Goal: Transaction & Acquisition: Purchase product/service

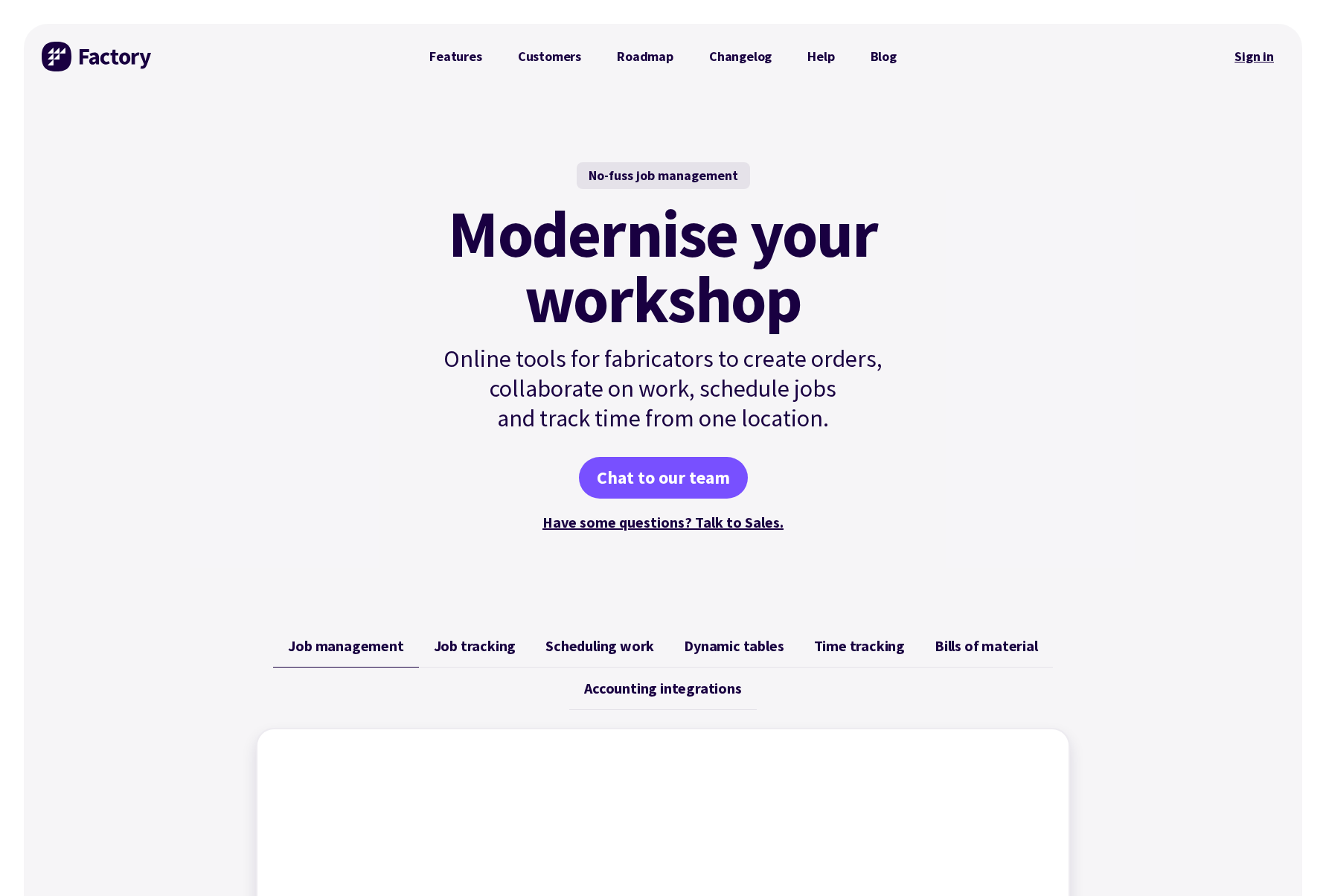
click at [1251, 55] on link "Sign in" at bounding box center [1254, 57] width 60 height 34
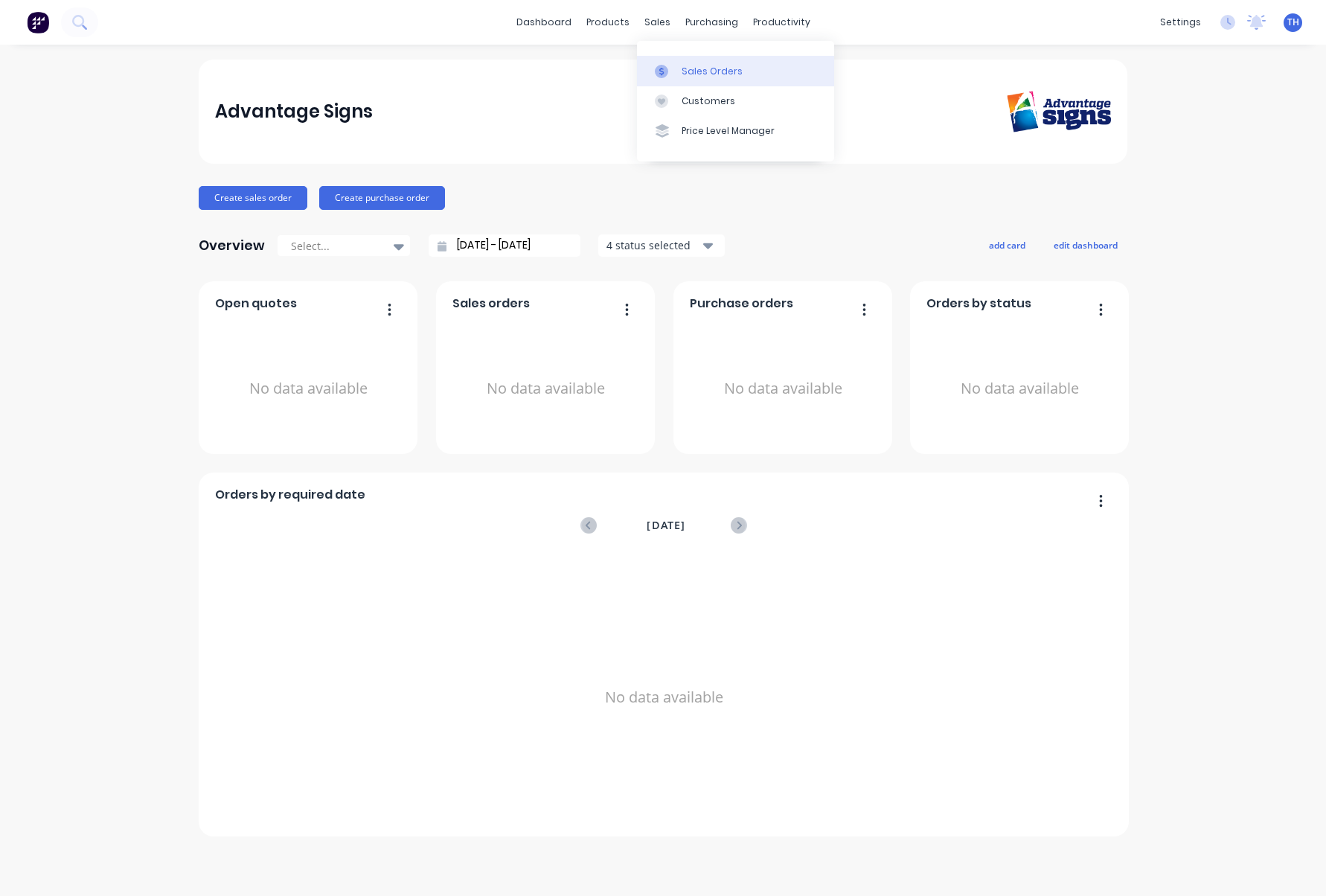
click at [717, 75] on div "Sales Orders" at bounding box center [712, 72] width 61 height 13
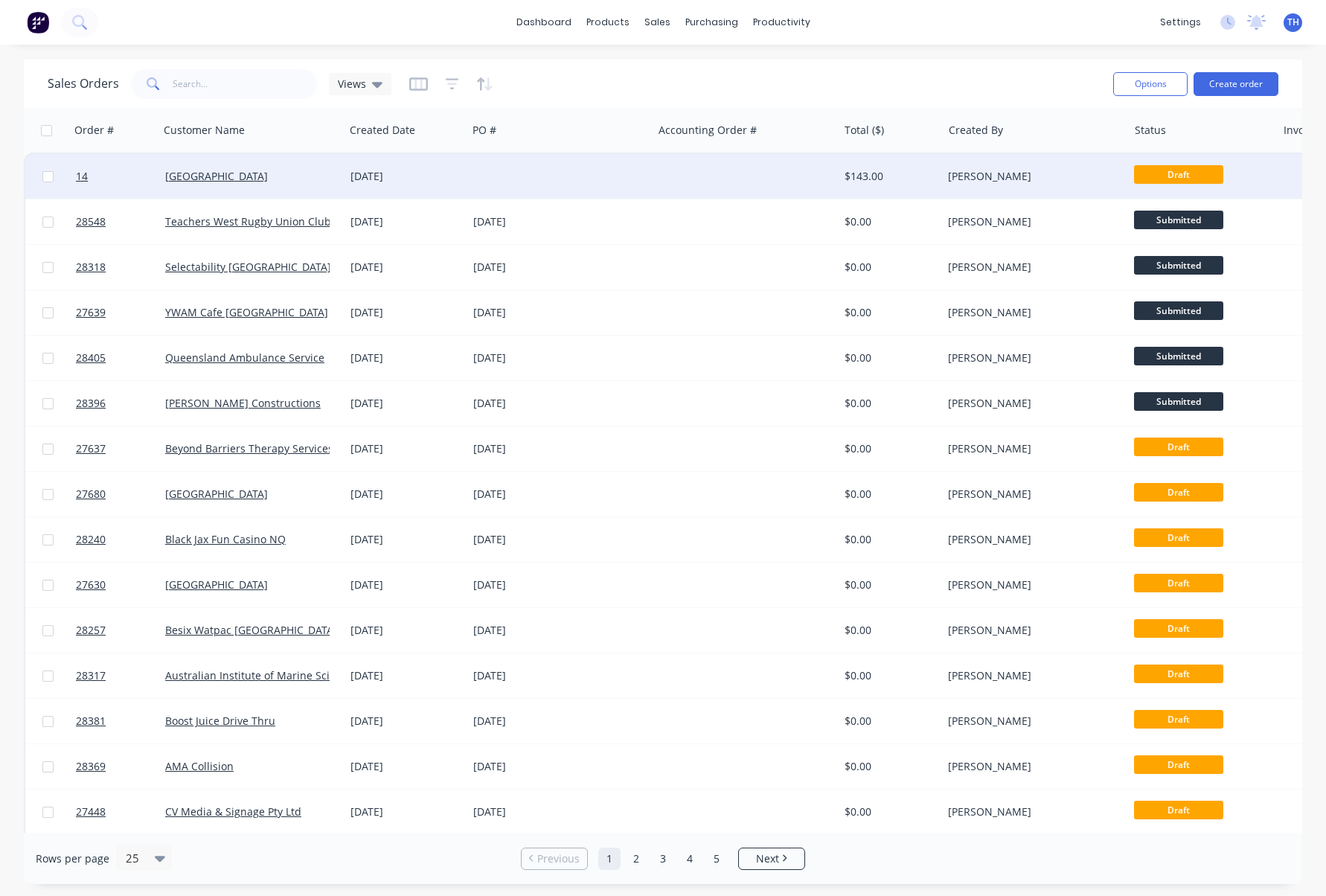
click at [48, 175] on input "checkbox" at bounding box center [48, 176] width 11 height 11
click at [46, 177] on input "checkbox" at bounding box center [48, 176] width 11 height 11
checkbox input "false"
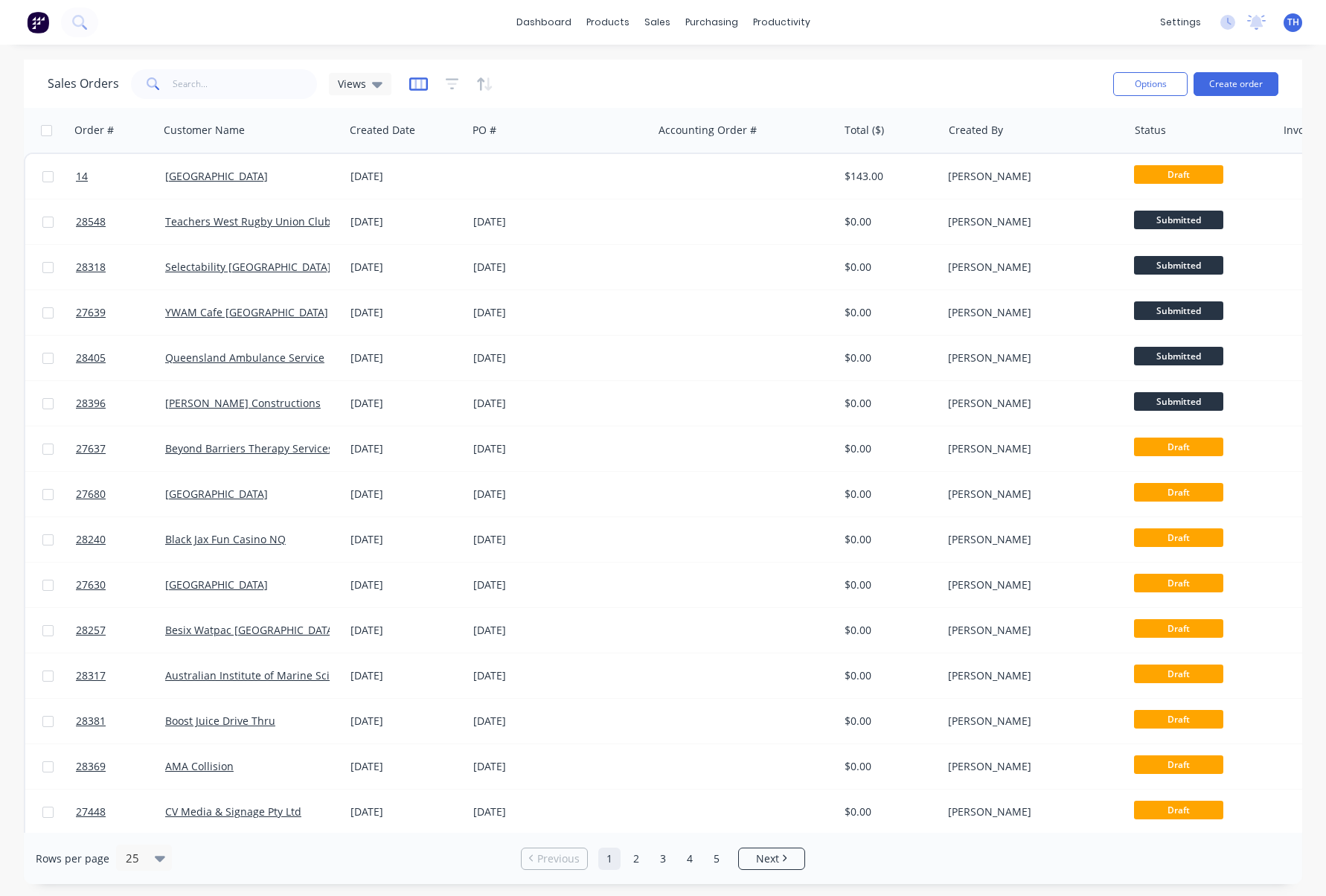
click at [421, 83] on icon "button" at bounding box center [419, 84] width 19 height 15
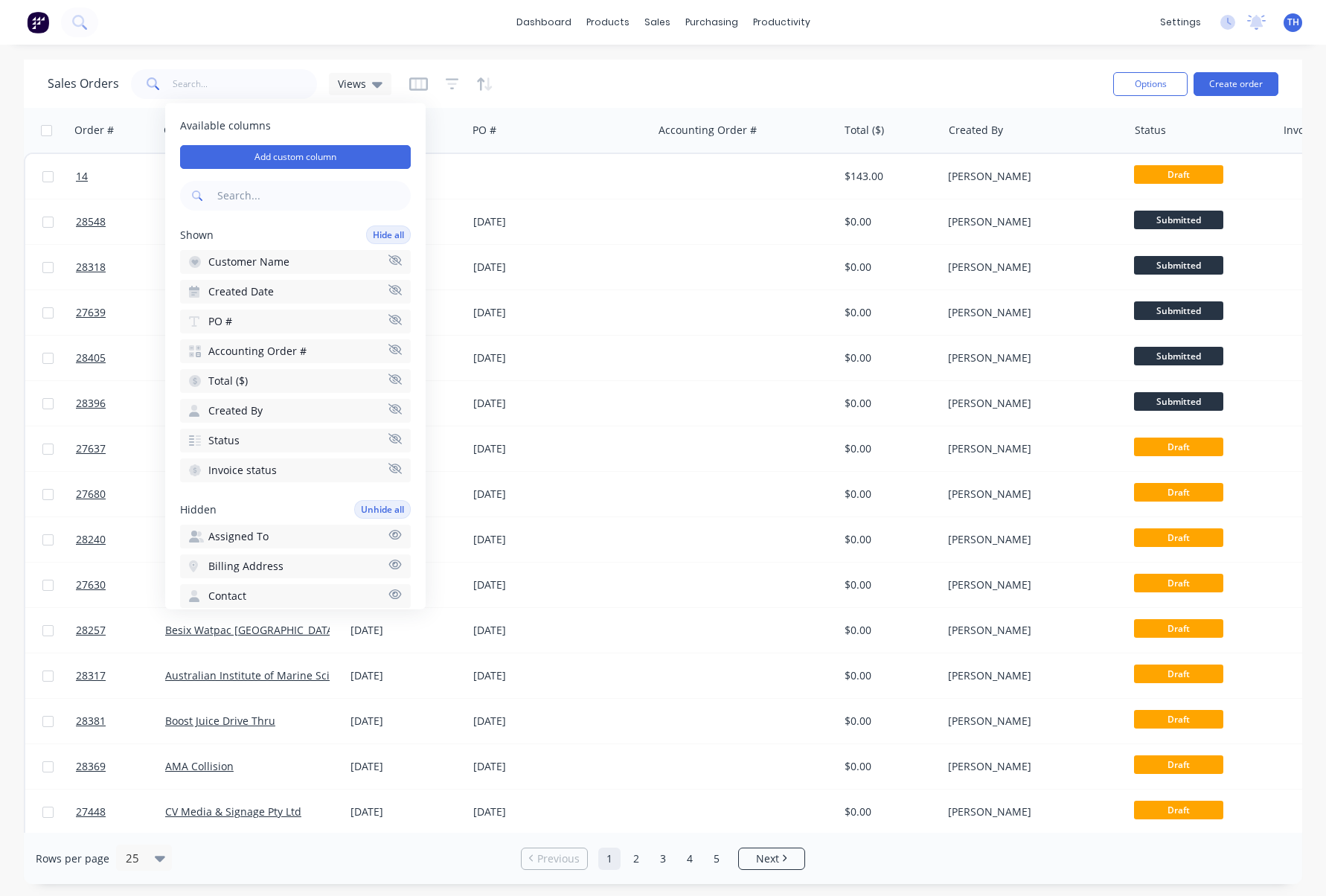
click at [540, 80] on div "Sales Orders Views" at bounding box center [574, 83] width 1053 height 37
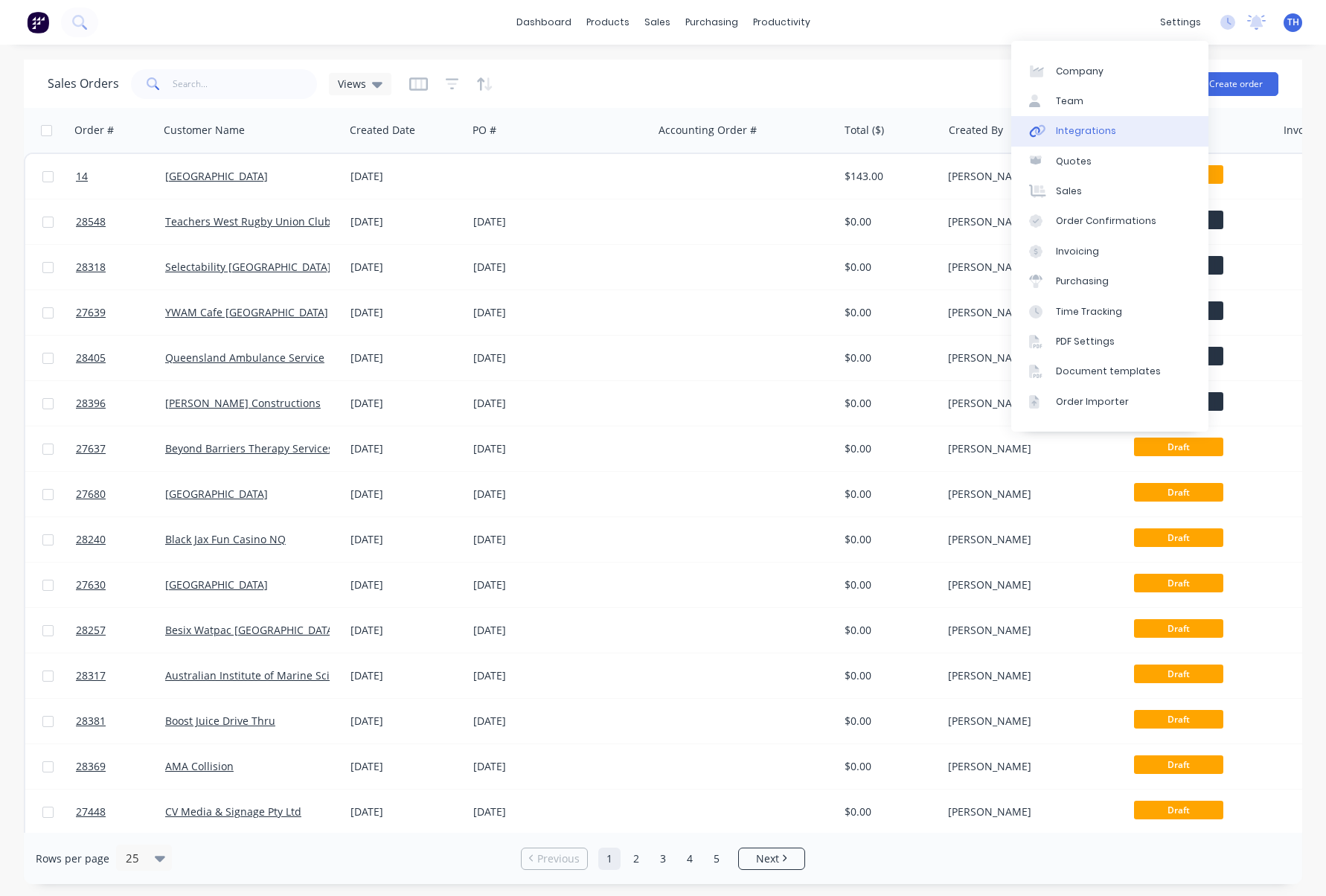
click at [1117, 134] on link "Integrations" at bounding box center [1109, 131] width 197 height 30
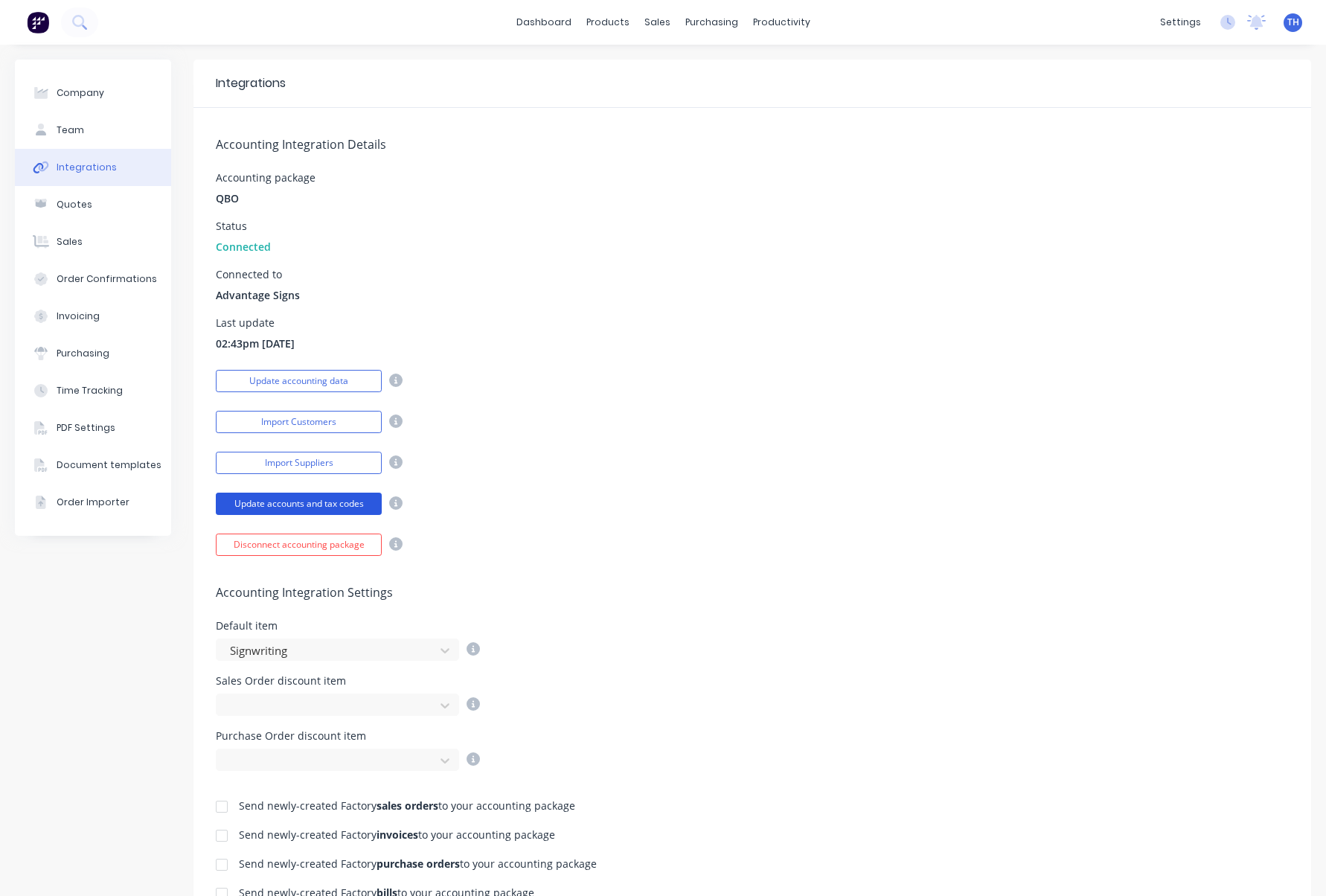
click at [328, 505] on button "Update accounts and tax codes" at bounding box center [299, 504] width 166 height 23
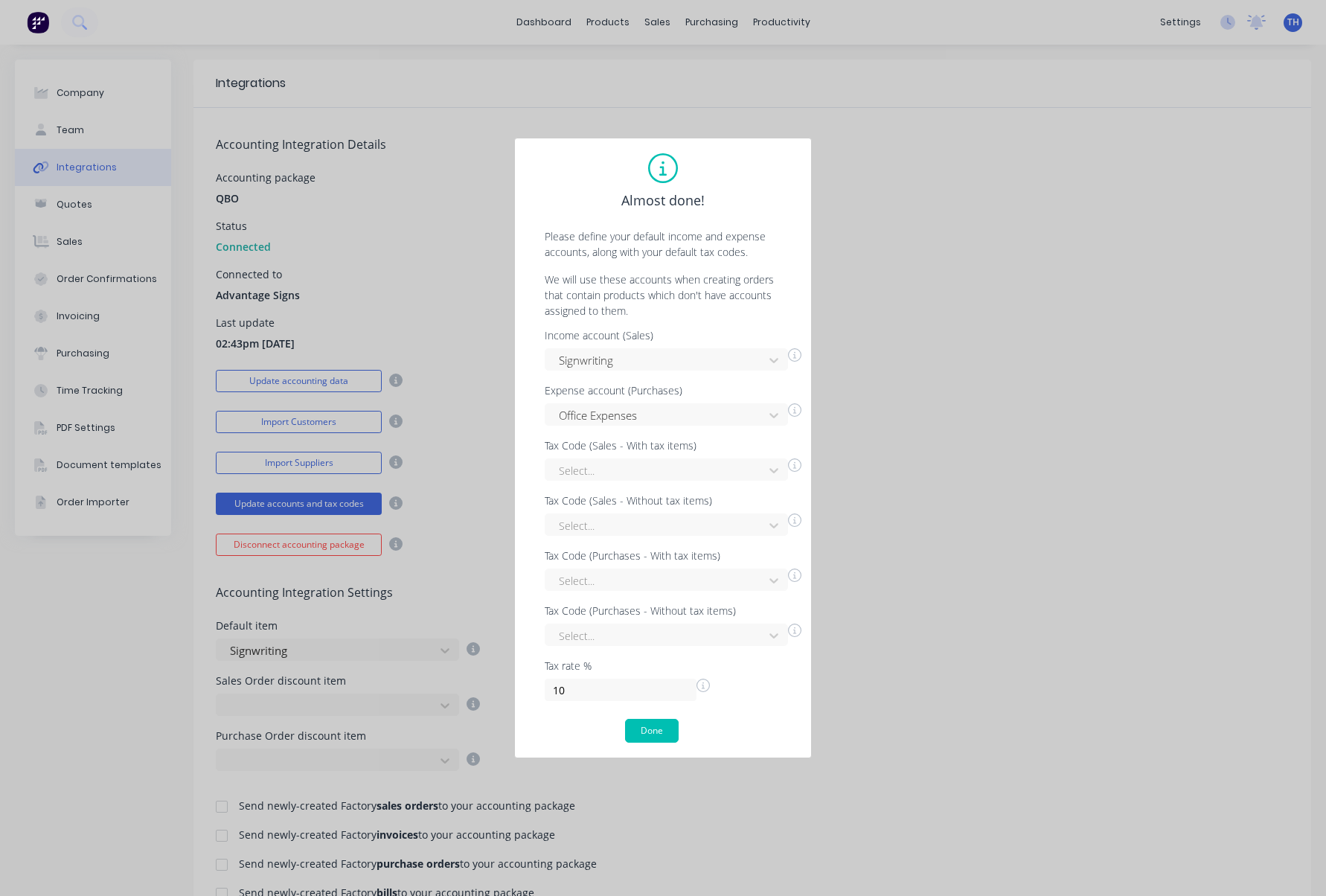
click at [1008, 434] on div "Almost done! Please define your default income and expense accounts, along with…" at bounding box center [663, 448] width 1326 height 896
click at [332, 379] on div "Almost done! Please define your default income and expense accounts, along with…" at bounding box center [663, 448] width 1326 height 896
click at [484, 222] on div "Almost done! Please define your default income and expense accounts, along with…" at bounding box center [663, 448] width 1326 height 896
click at [713, 419] on div at bounding box center [656, 416] width 199 height 19
click at [714, 418] on div at bounding box center [656, 416] width 199 height 19
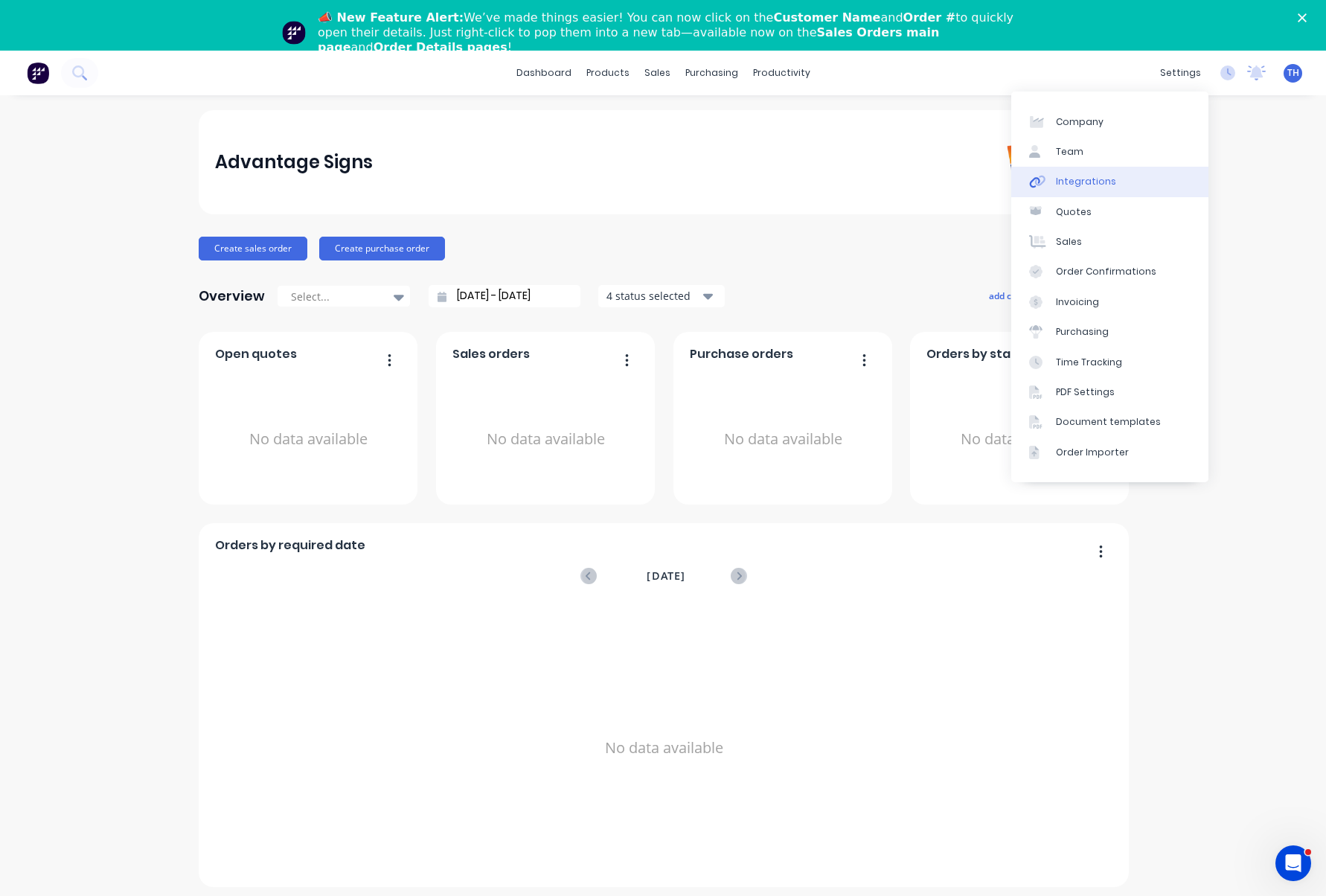
click at [1085, 182] on div "Integrations" at bounding box center [1086, 181] width 60 height 13
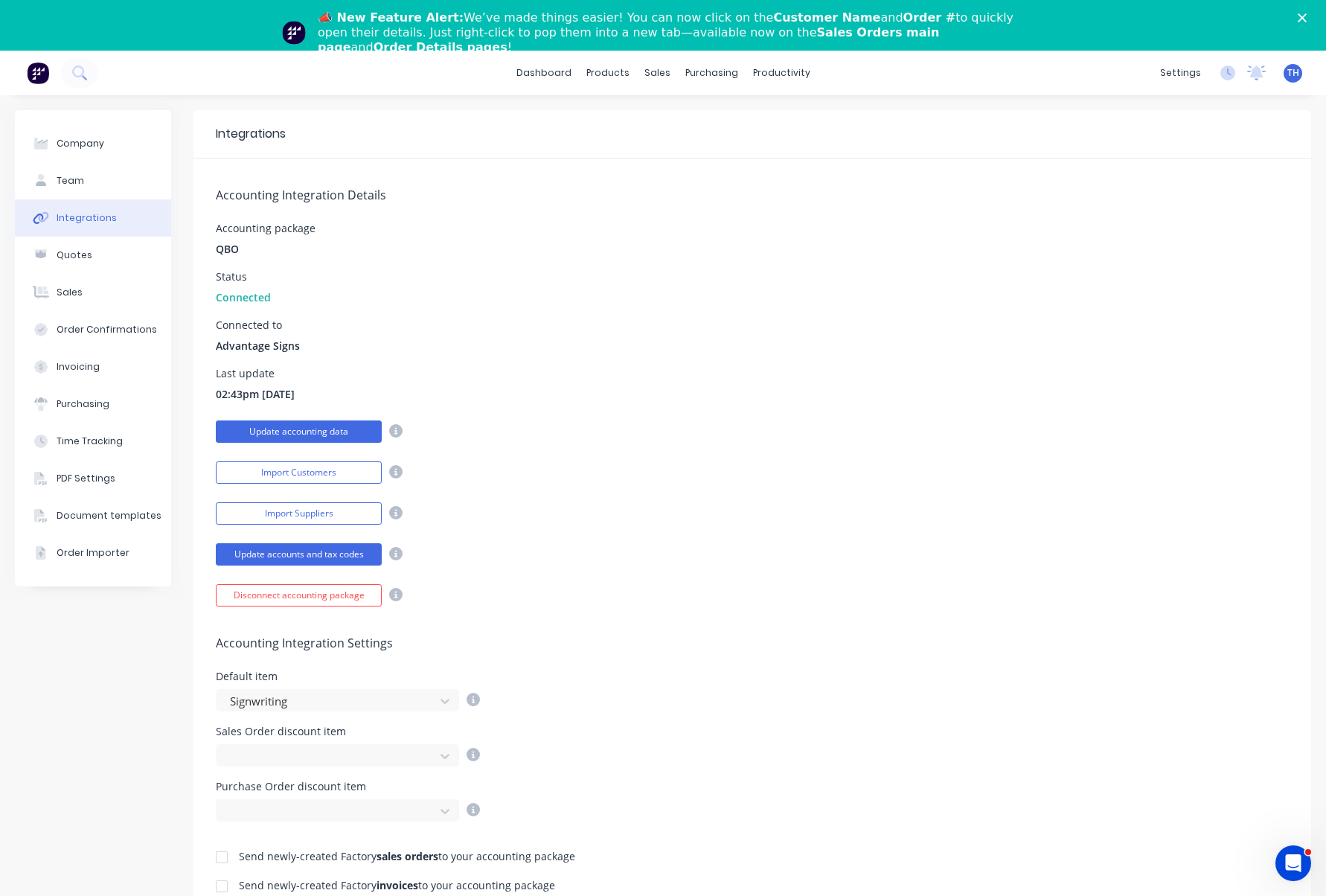
click at [298, 434] on button "Update accounting data" at bounding box center [299, 432] width 166 height 23
click at [489, 341] on div "Connected to Advantage Signs" at bounding box center [753, 337] width 1073 height 34
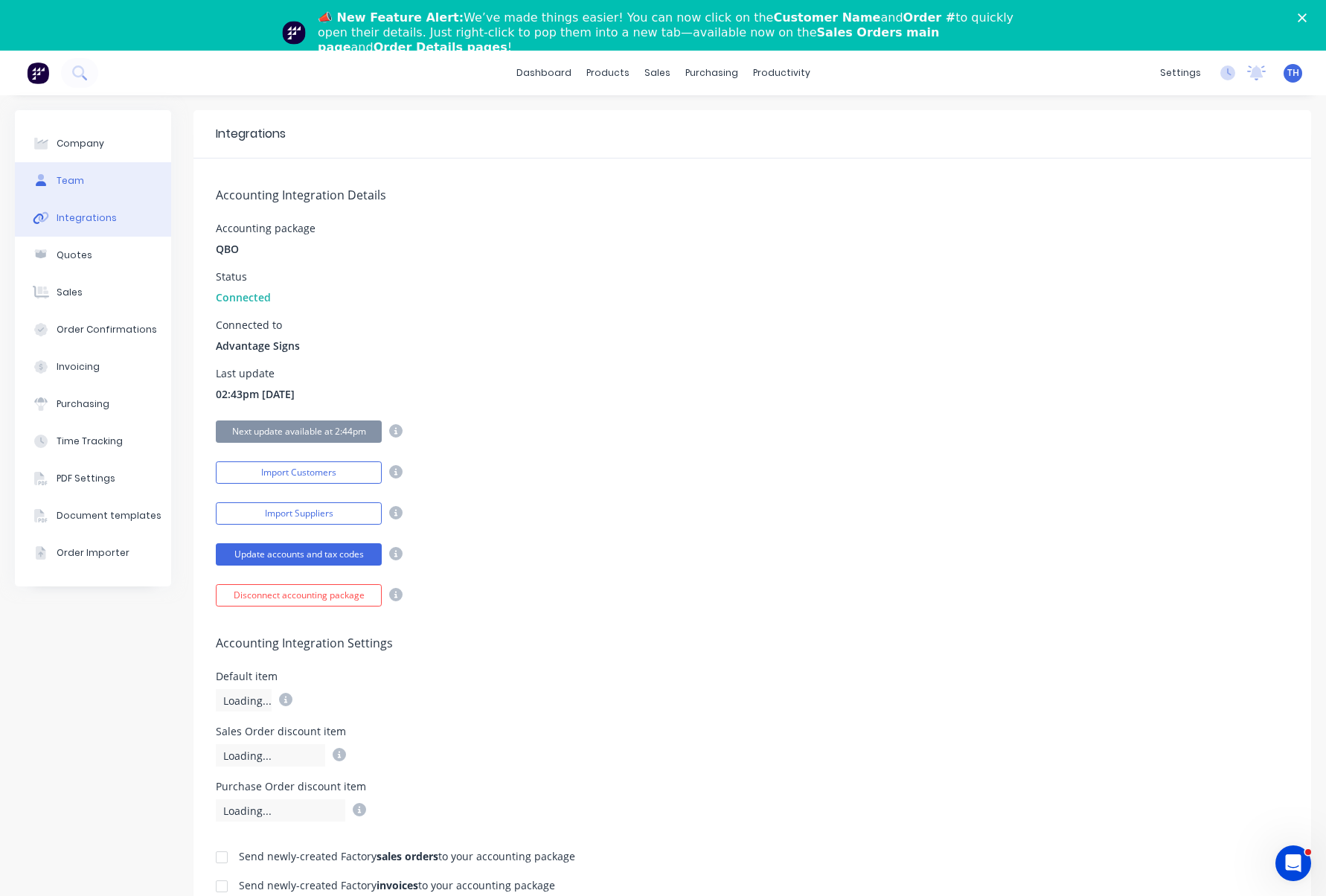
click at [82, 175] on button "Team" at bounding box center [93, 180] width 157 height 37
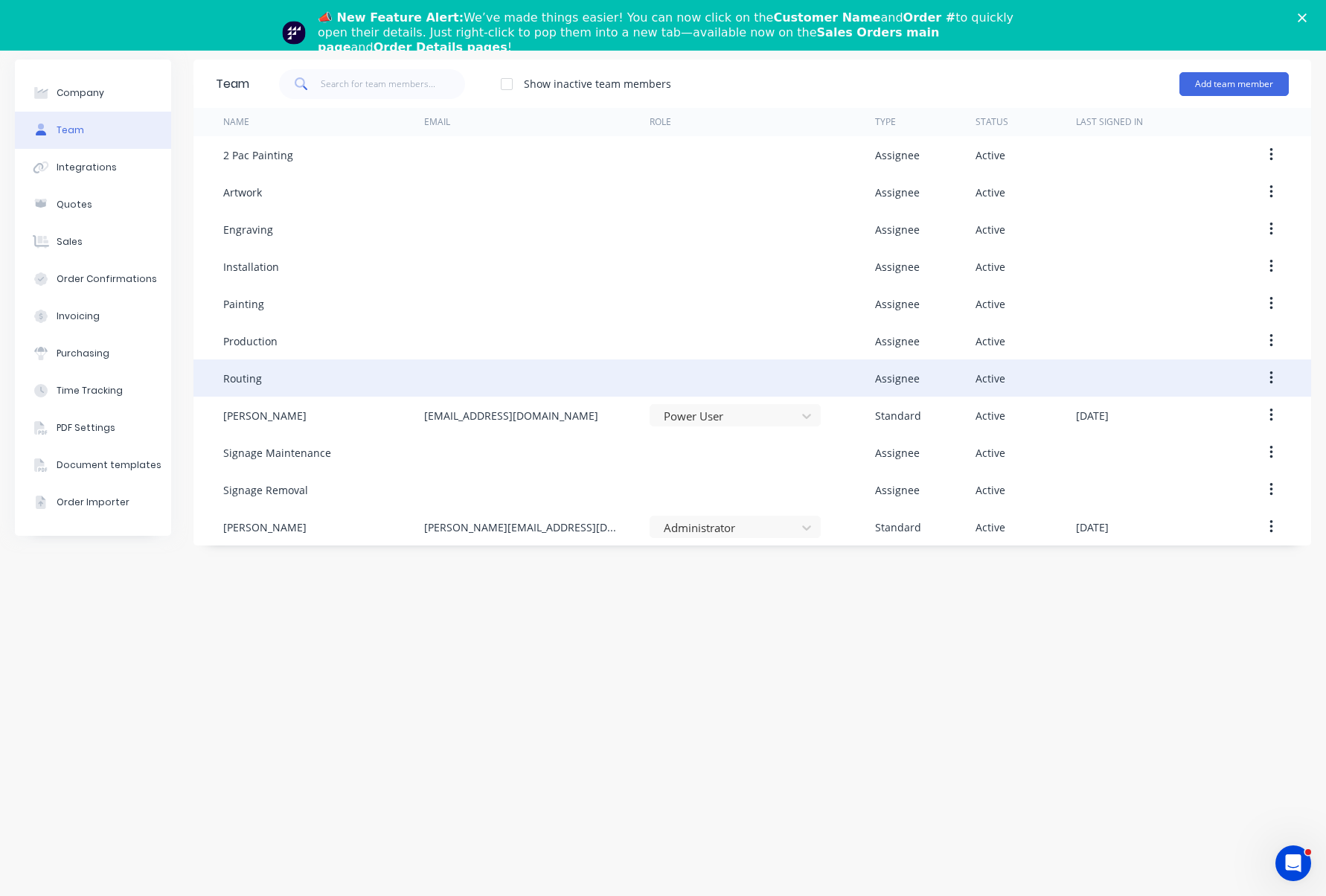
scroll to position [46, 0]
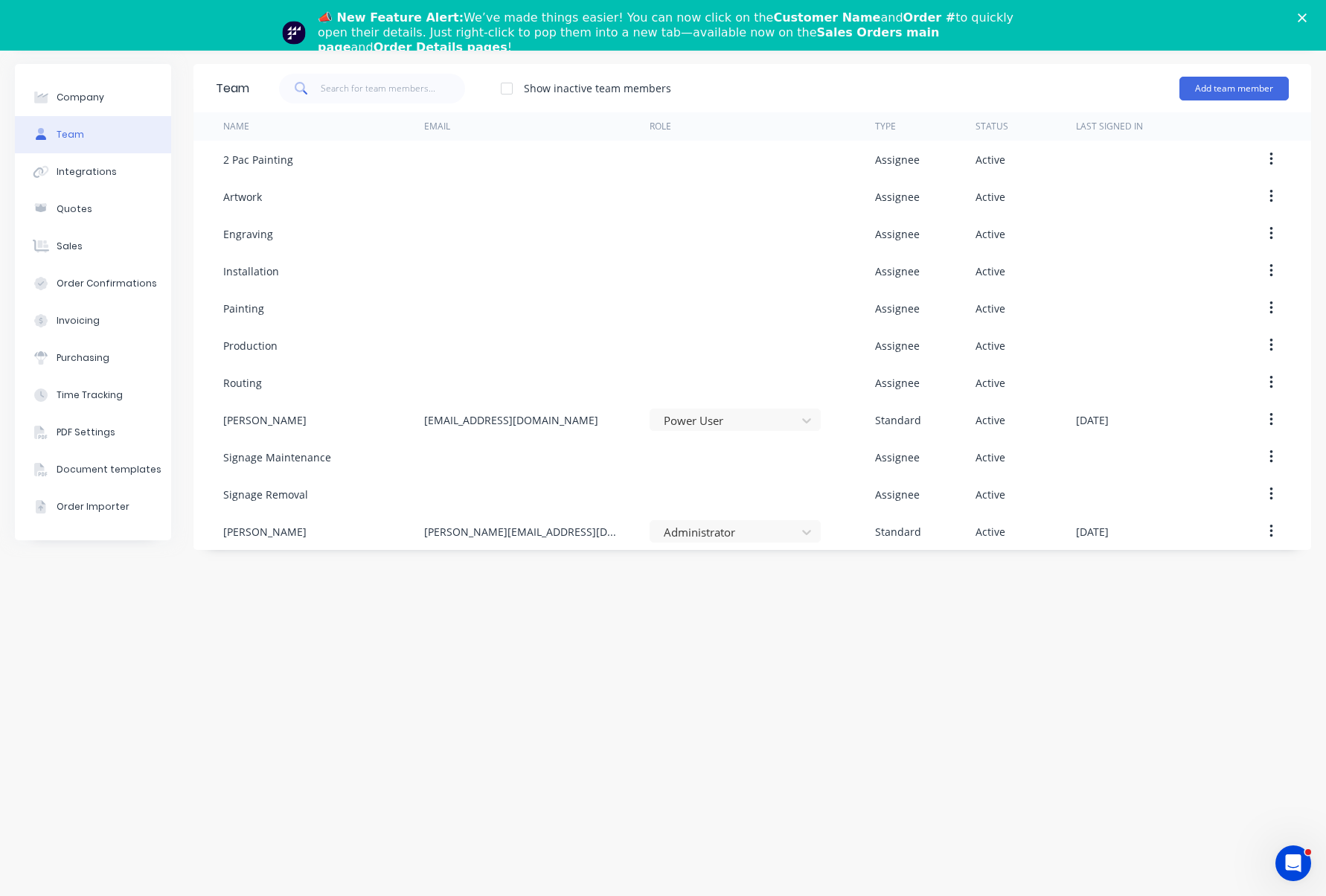
click at [1303, 14] on icon "Close" at bounding box center [1301, 17] width 8 height 8
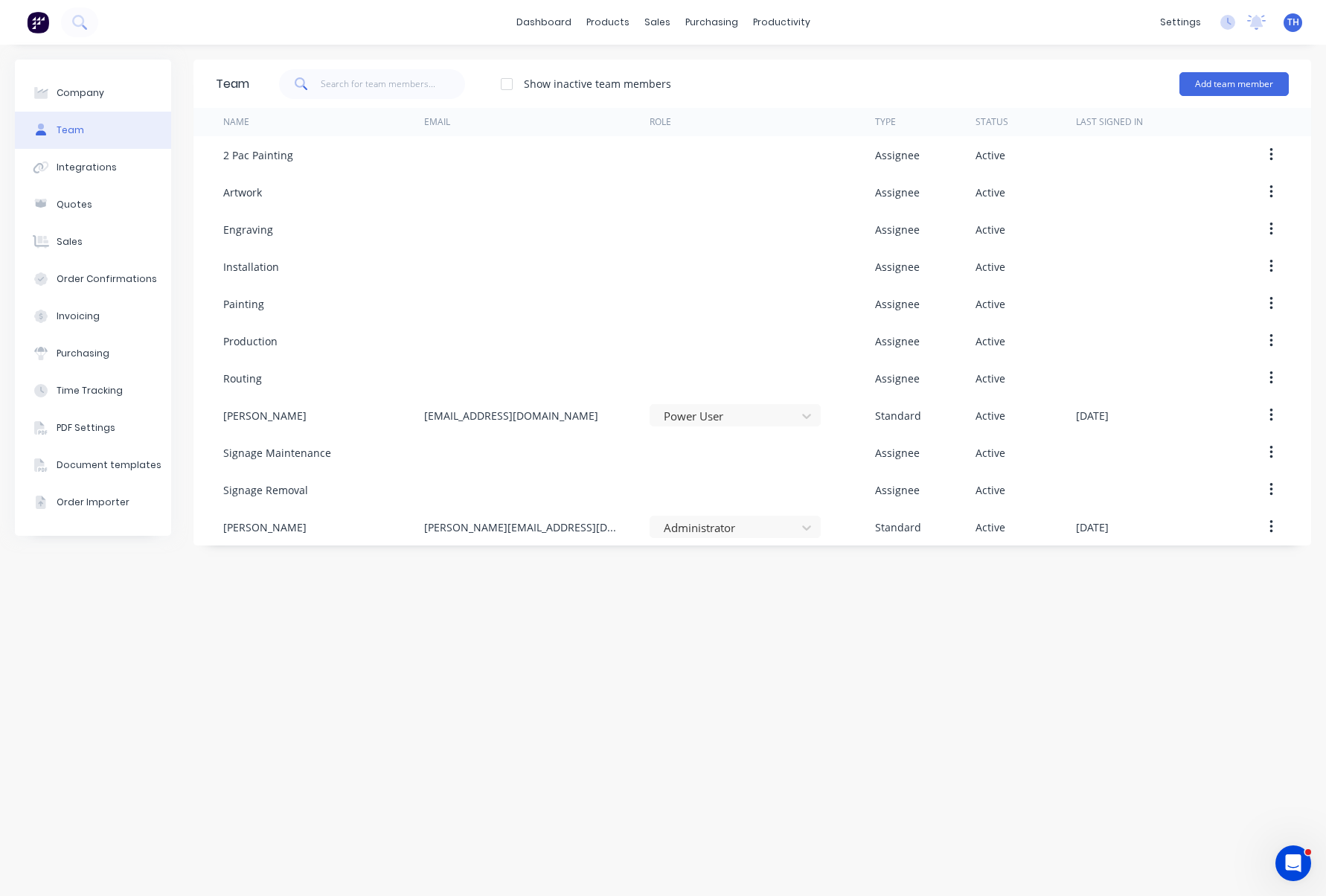
scroll to position [0, 0]
click at [555, 20] on link "dashboard" at bounding box center [544, 23] width 70 height 23
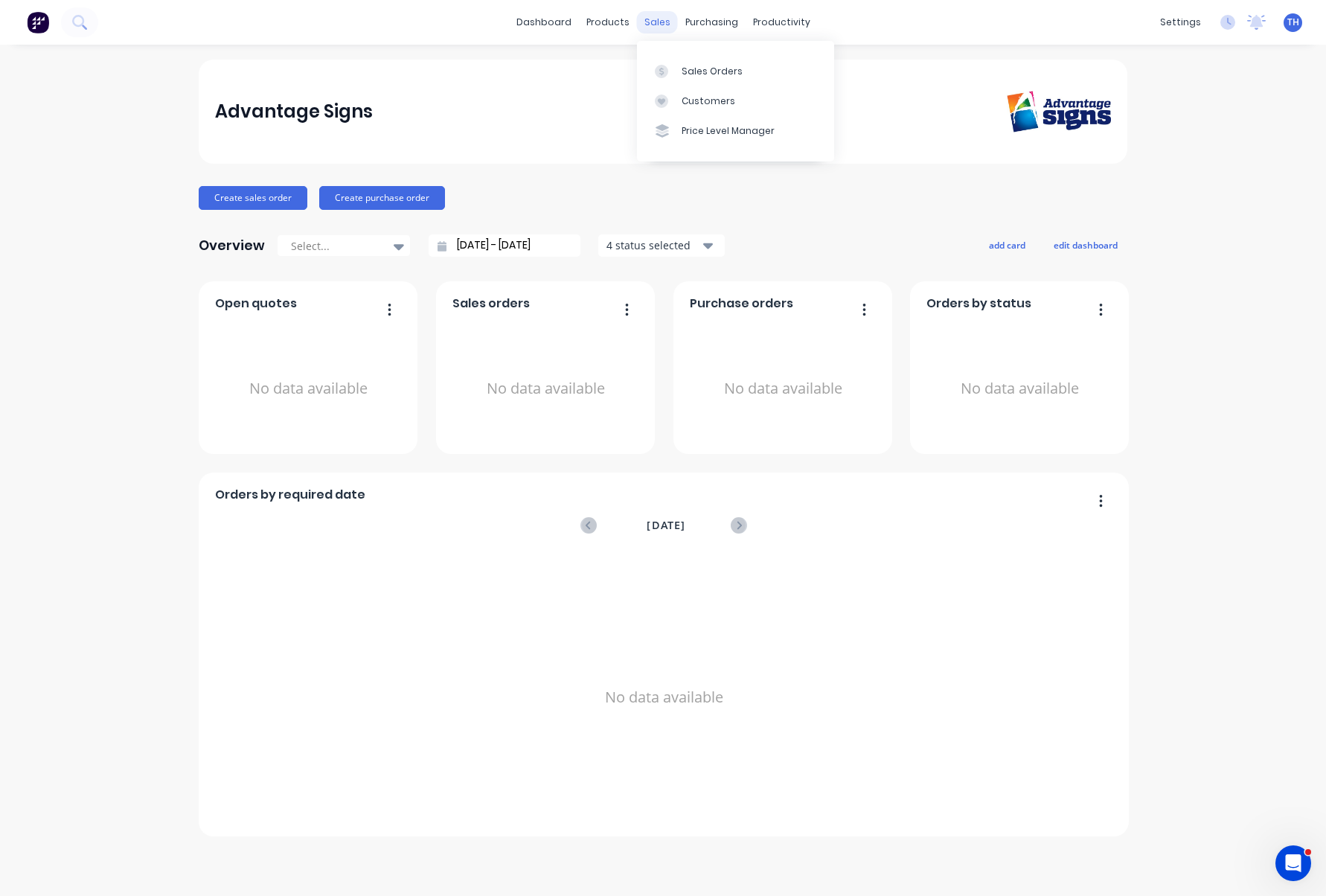
click at [668, 22] on div "sales" at bounding box center [656, 23] width 41 height 23
click at [704, 75] on div "Sales Orders" at bounding box center [712, 72] width 61 height 13
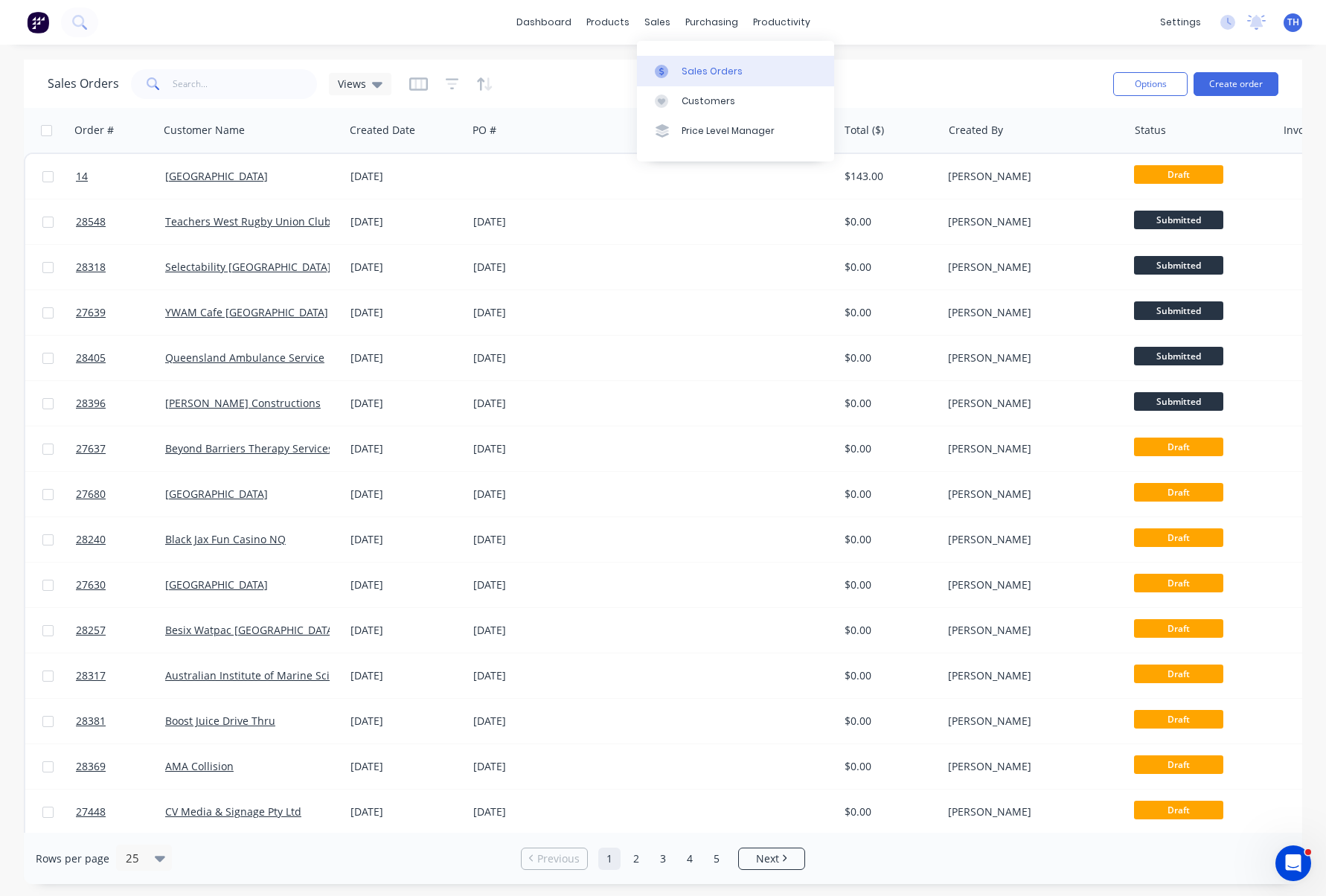
click at [695, 71] on div "Sales Orders" at bounding box center [712, 72] width 61 height 13
click at [567, 90] on div "Sales Orders Views" at bounding box center [574, 83] width 1053 height 37
click at [1231, 90] on button "Create order" at bounding box center [1236, 84] width 85 height 24
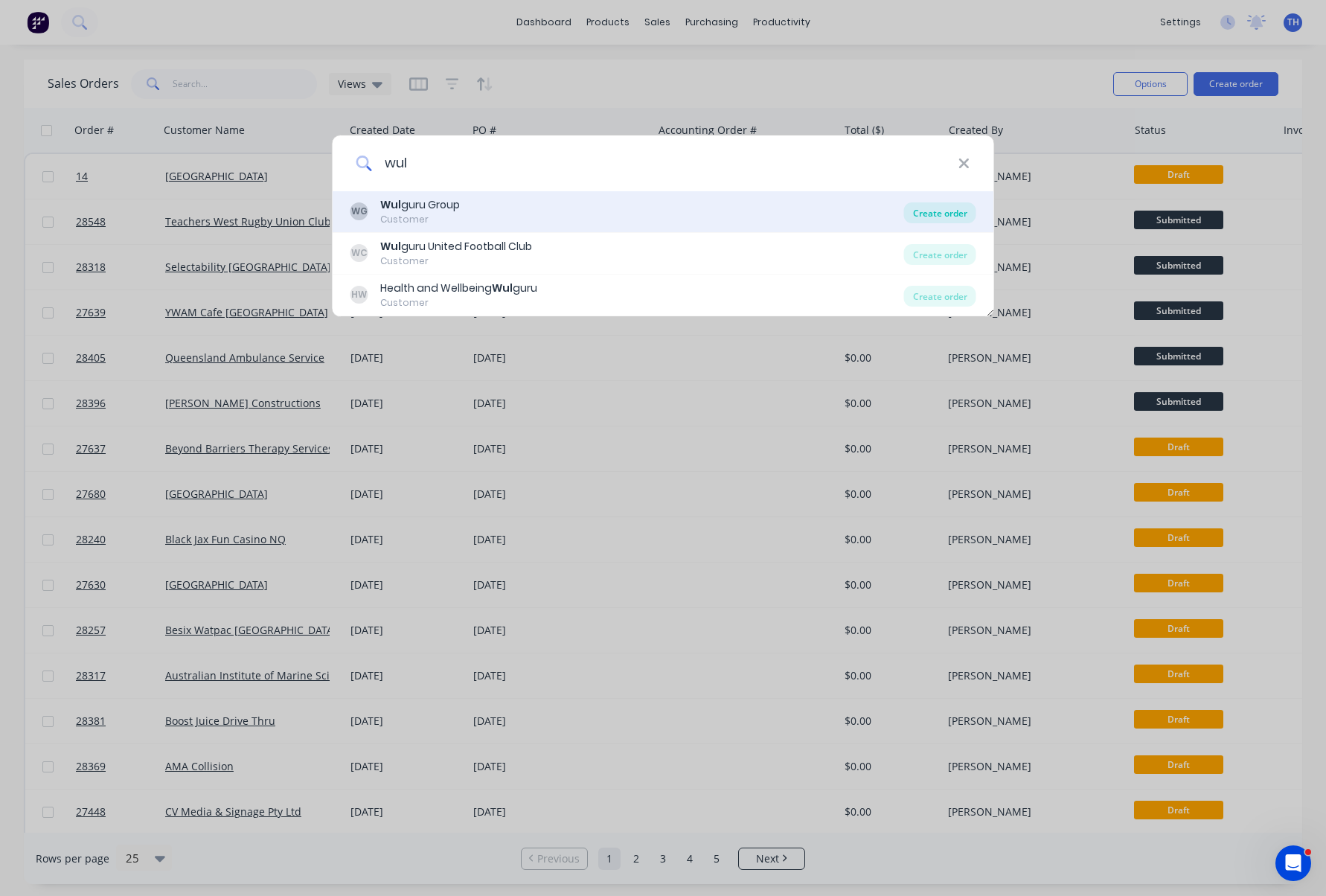
type input "wul"
click at [945, 210] on div "Create order" at bounding box center [940, 213] width 73 height 21
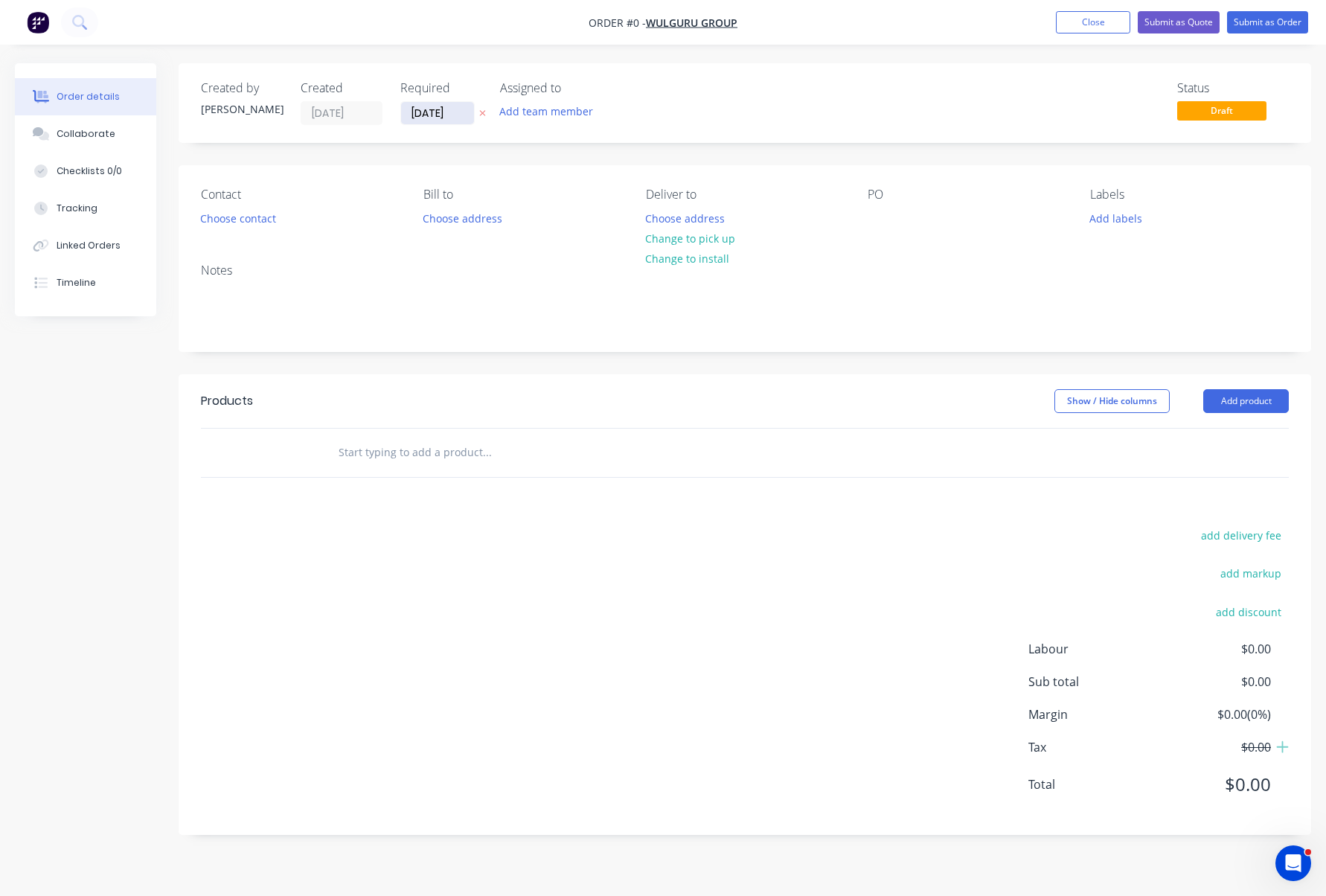
click at [463, 114] on input "15/08/25" at bounding box center [437, 113] width 73 height 23
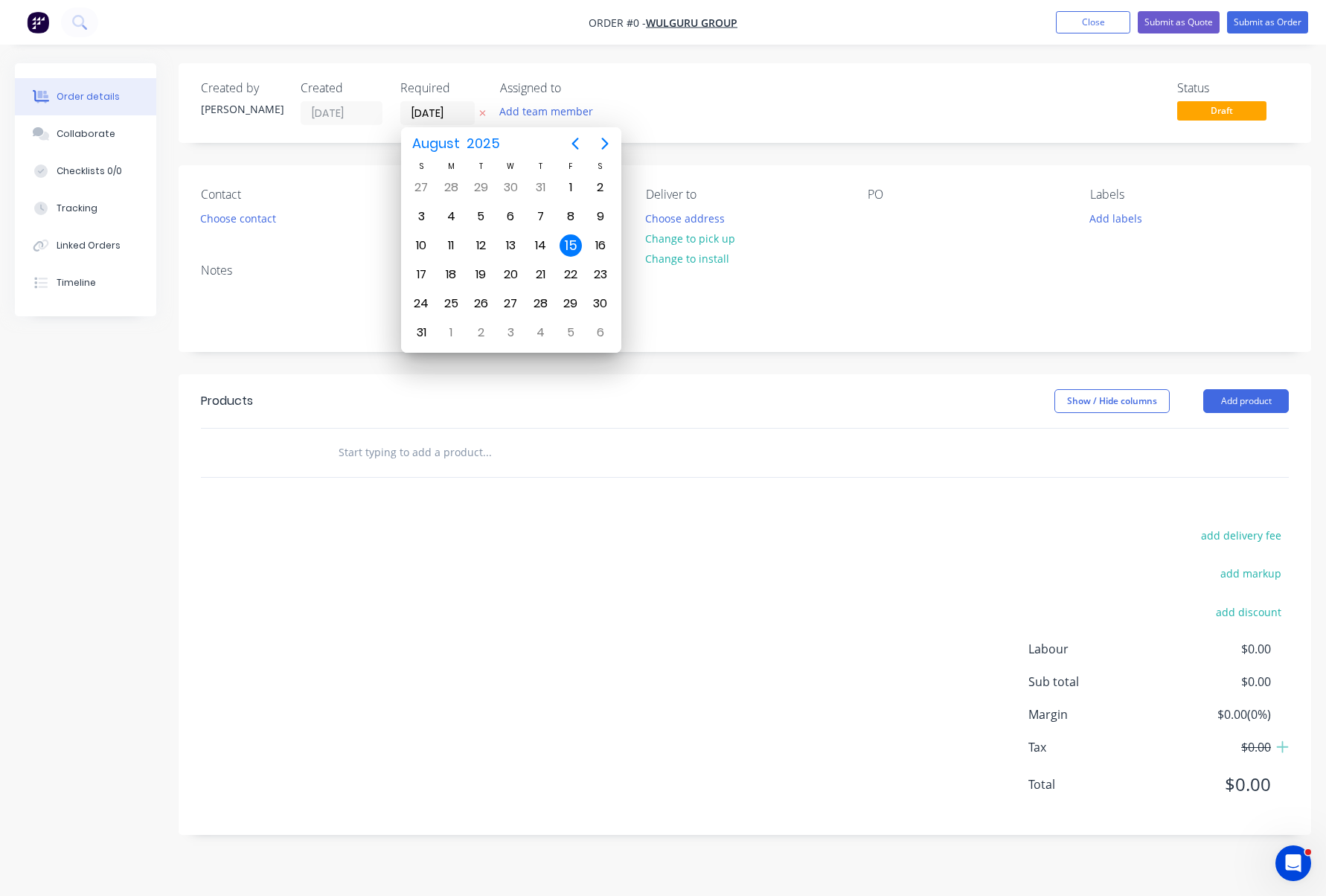
click at [298, 41] on nav "Order #0 - Wulguru Group Add product Close Submit as Quote Submit as Order" at bounding box center [663, 22] width 1326 height 44
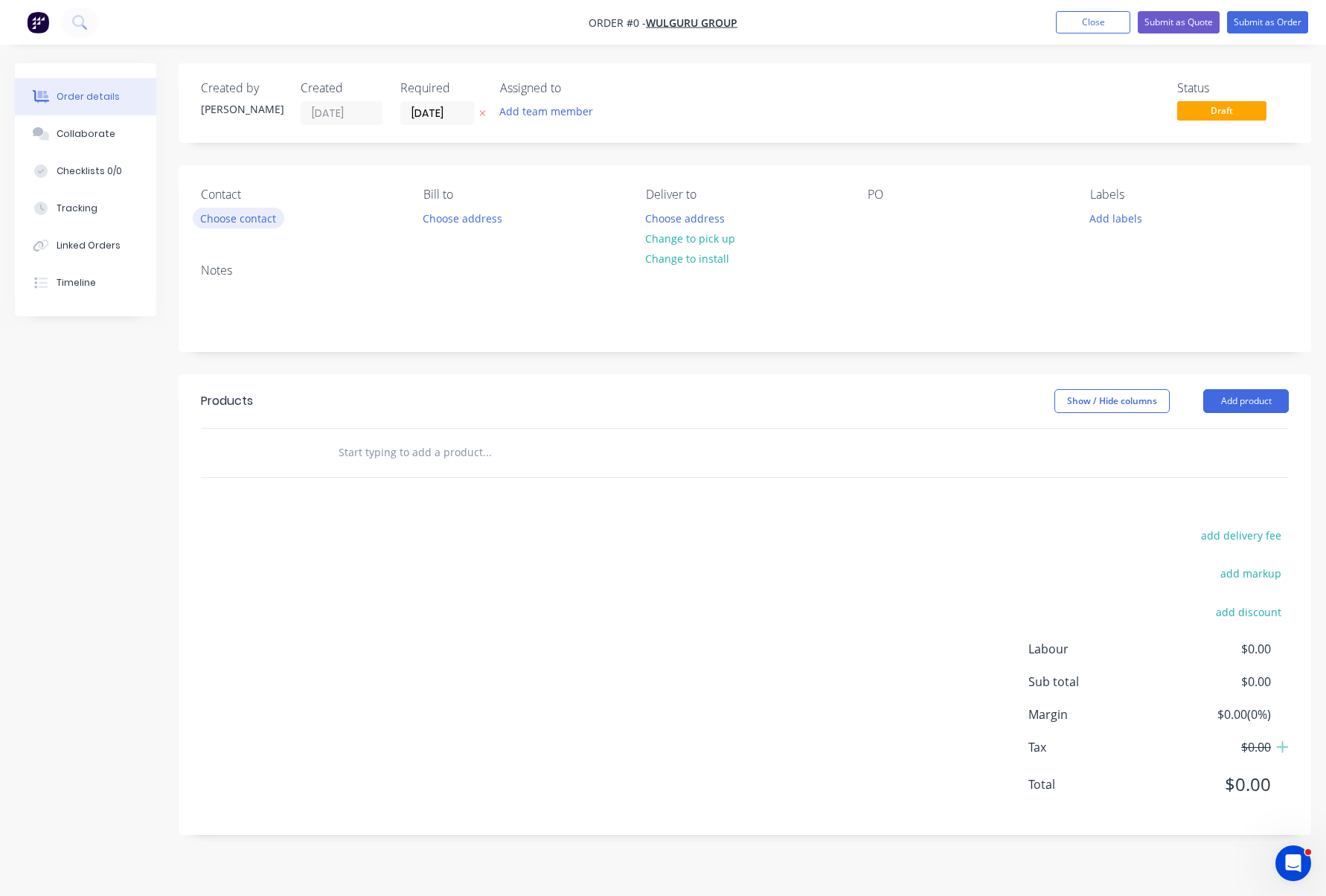
click at [262, 221] on button "Choose contact" at bounding box center [238, 217] width 91 height 20
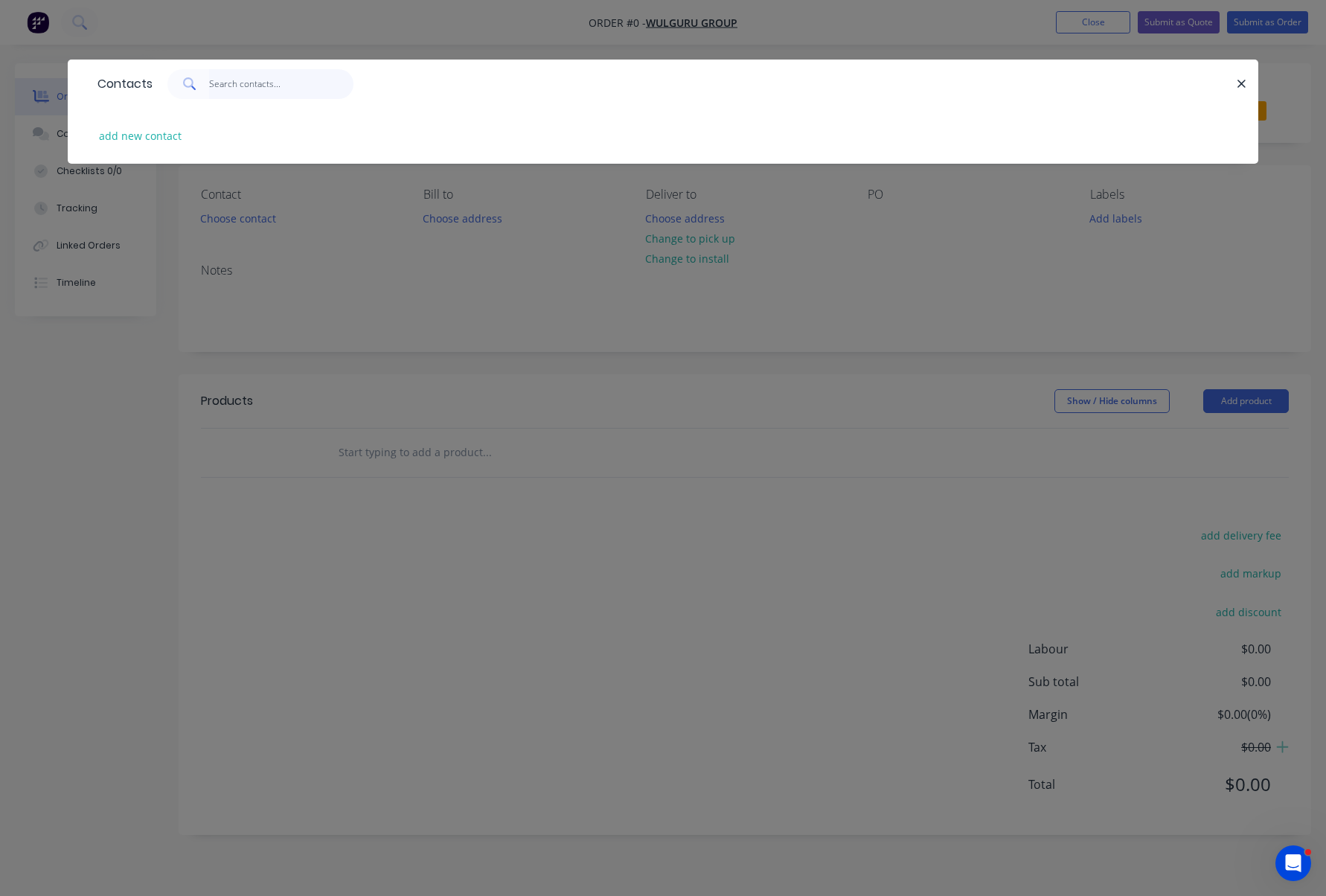
click at [256, 84] on input "text" at bounding box center [282, 84] width 145 height 30
click at [1242, 82] on icon "button" at bounding box center [1242, 84] width 9 height 13
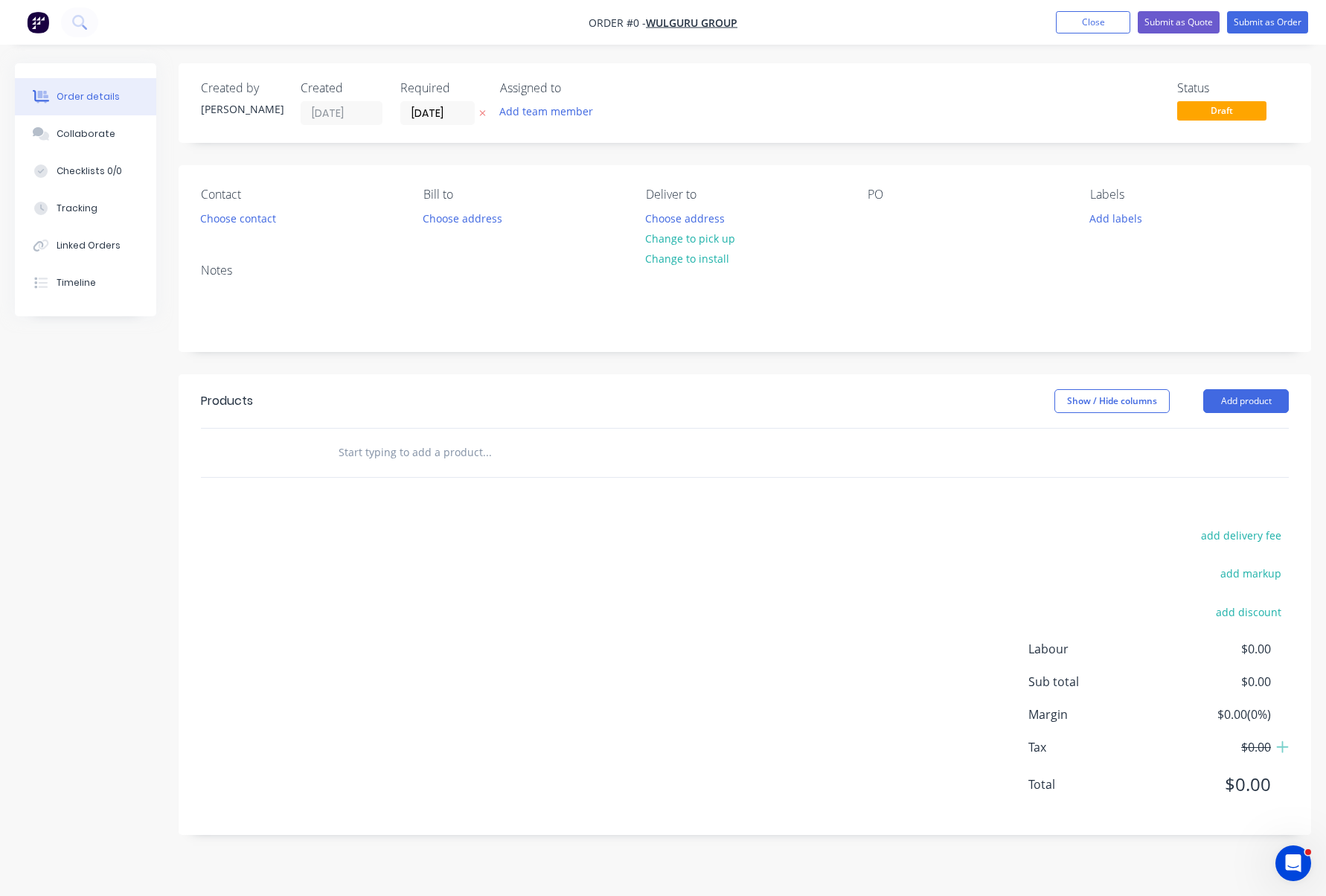
click at [626, 18] on span "Order #0 -" at bounding box center [617, 23] width 58 height 14
click at [633, 21] on span "Order #0 -" at bounding box center [617, 23] width 58 height 14
click at [549, 111] on button "Add team member" at bounding box center [547, 110] width 109 height 20
drag, startPoint x: 580, startPoint y: 252, endPoint x: 596, endPoint y: 251, distance: 16.0
click at [580, 252] on div "Artwork" at bounding box center [620, 254] width 149 height 16
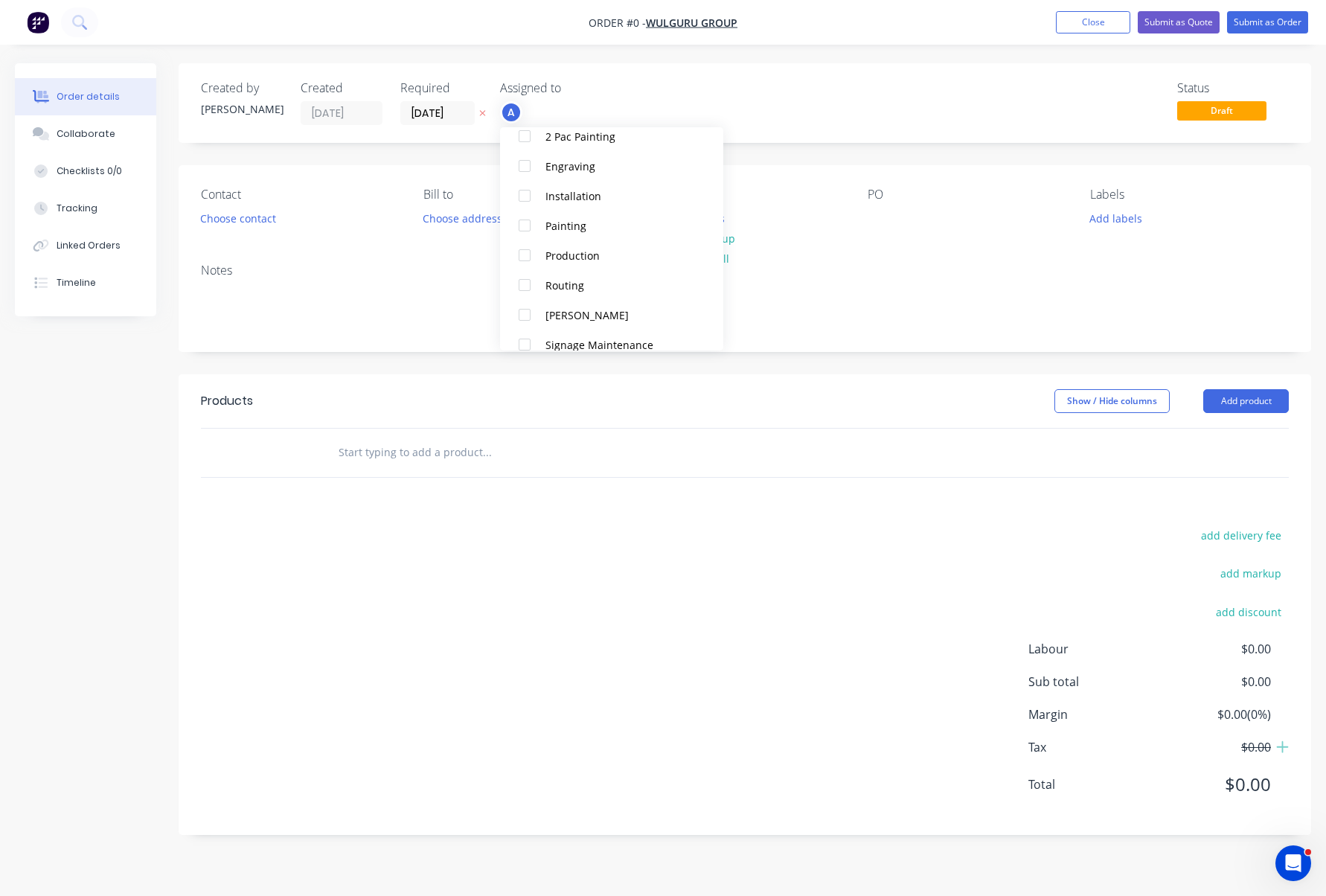
scroll to position [122, 0]
click at [591, 246] on div "Production" at bounding box center [620, 251] width 149 height 16
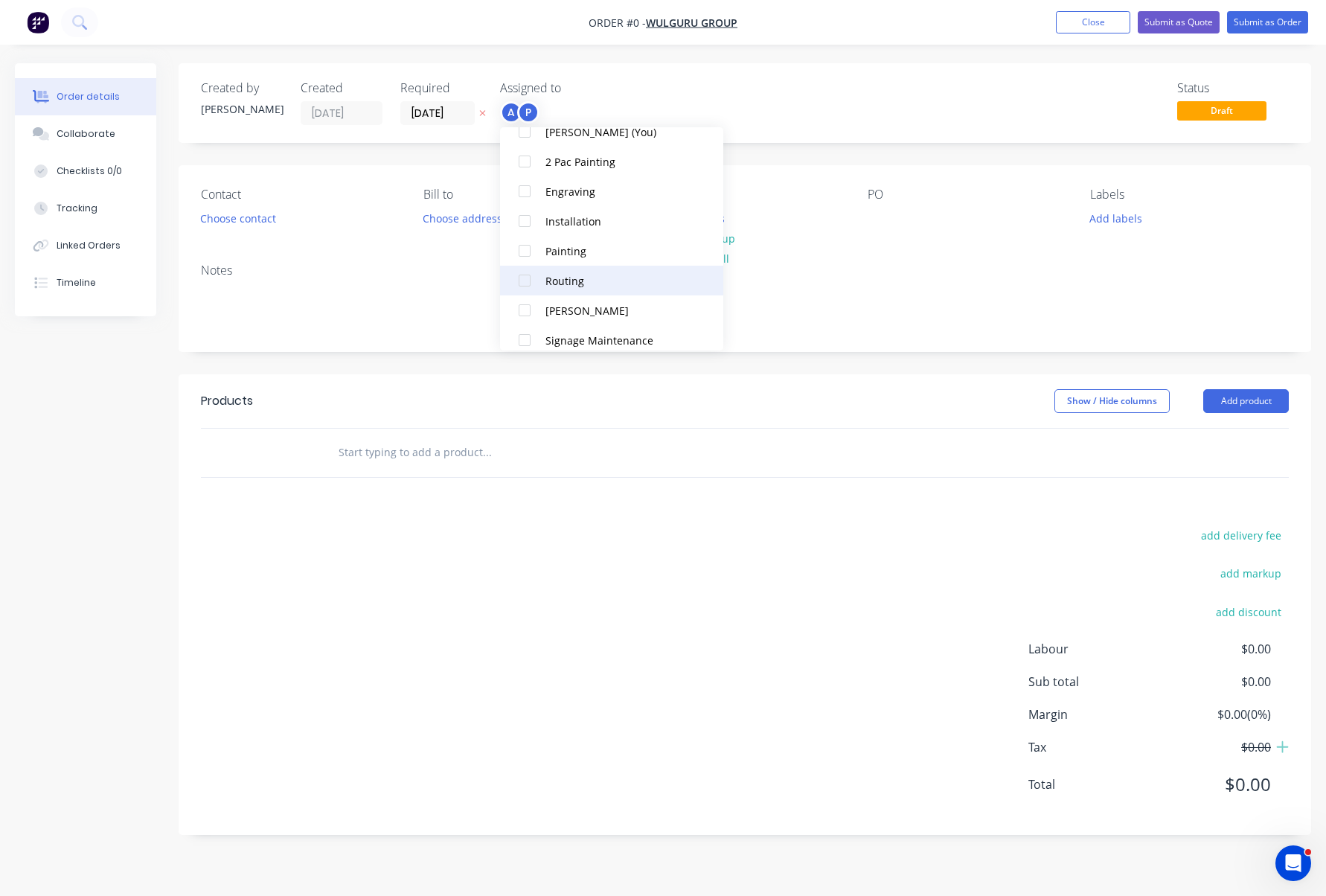
click at [604, 277] on div "Routing" at bounding box center [620, 281] width 149 height 16
click at [746, 107] on div "Order details Collaborate Checklists 0/0 Tracking Linked Orders Timeline Order …" at bounding box center [663, 460] width 1326 height 794
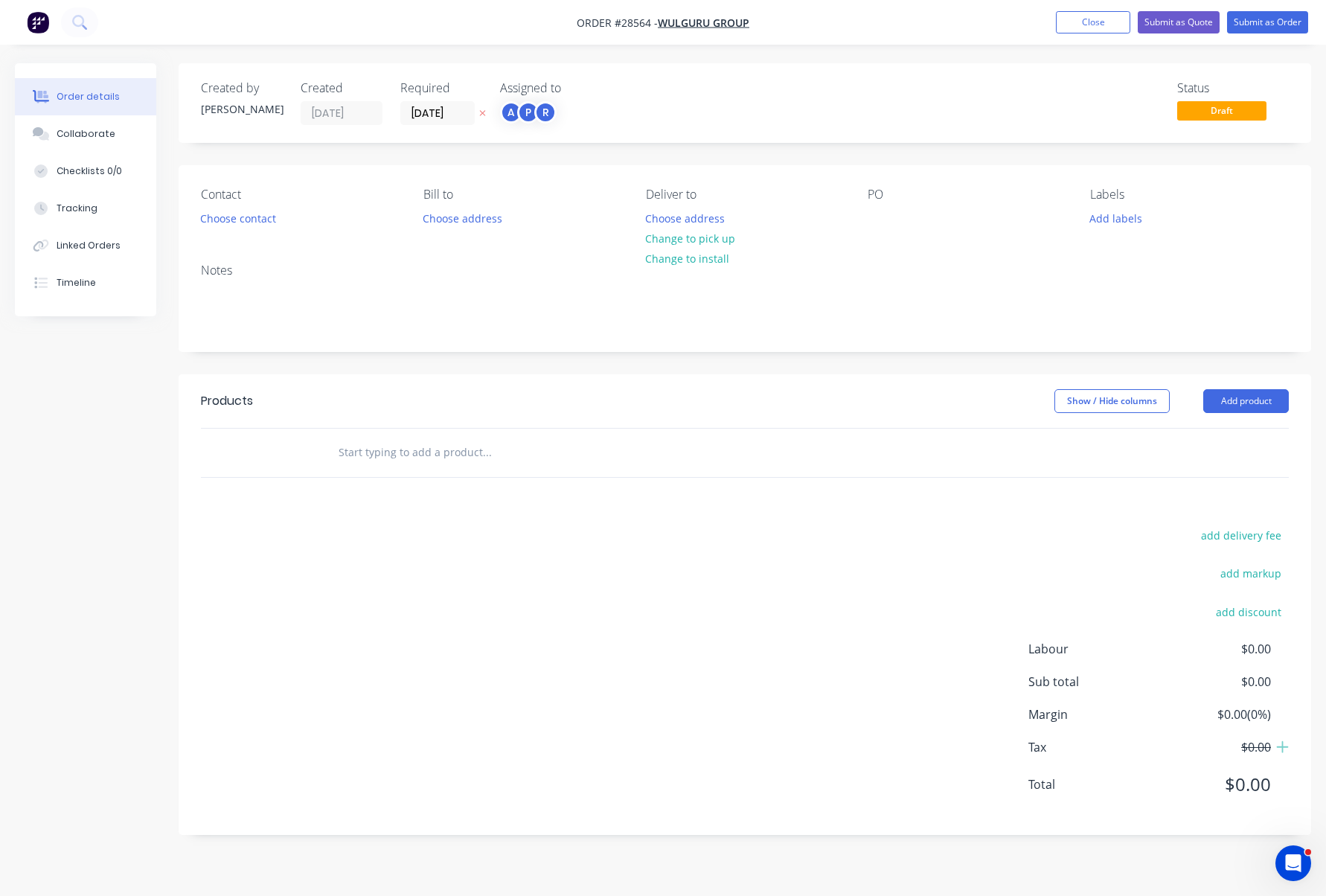
click at [632, 22] on span "Order #28564 -" at bounding box center [618, 23] width 81 height 14
drag, startPoint x: 648, startPoint y: 22, endPoint x: 608, endPoint y: 20, distance: 40.0
click at [608, 20] on span "Order #28564 -" at bounding box center [618, 23] width 81 height 14
click at [598, 25] on span "Order #28564 -" at bounding box center [618, 23] width 81 height 14
click at [260, 218] on button "Choose contact" at bounding box center [238, 217] width 91 height 20
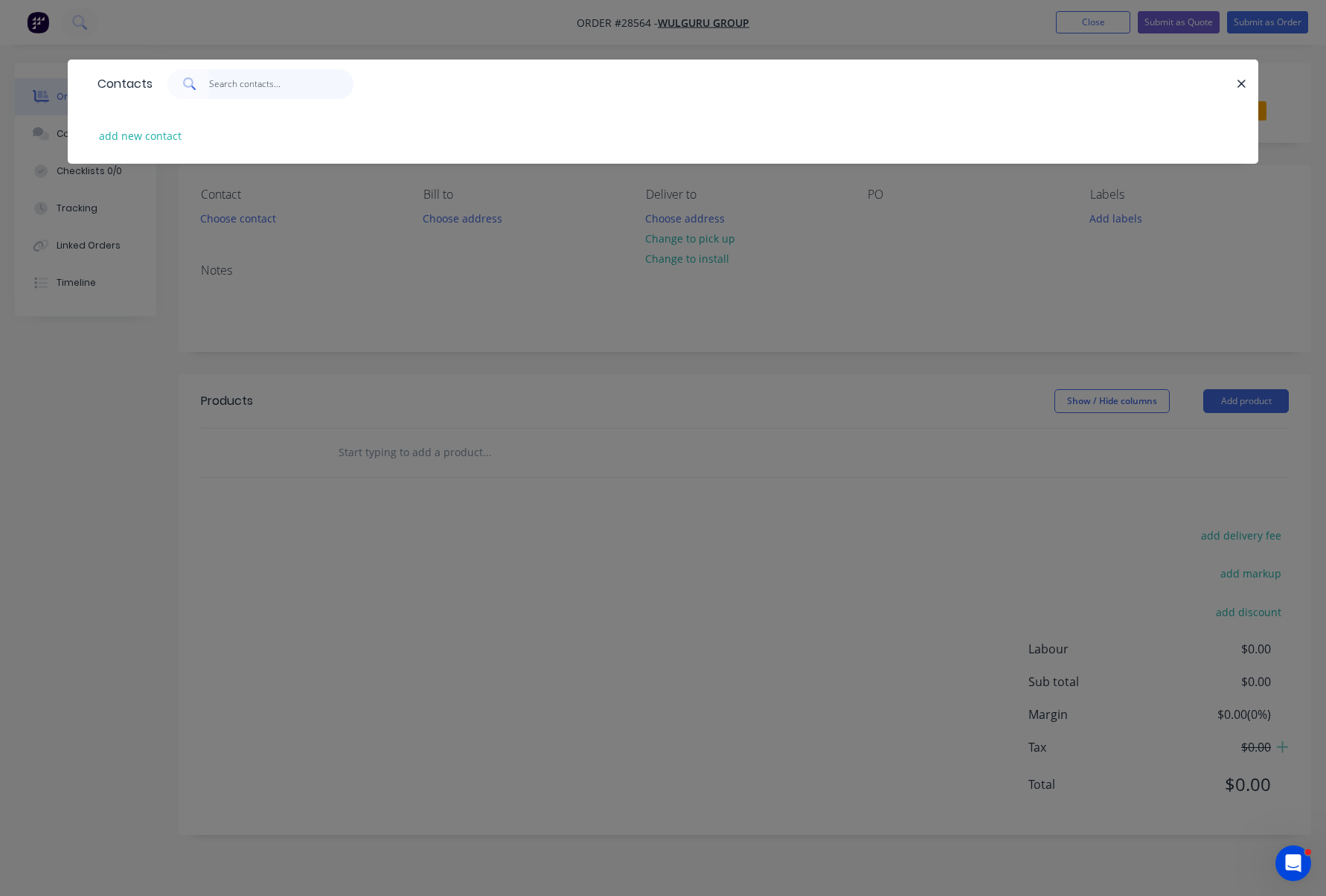
click at [245, 84] on input "text" at bounding box center [282, 84] width 145 height 30
click at [152, 133] on button "add new contact" at bounding box center [141, 135] width 98 height 20
select select "AU"
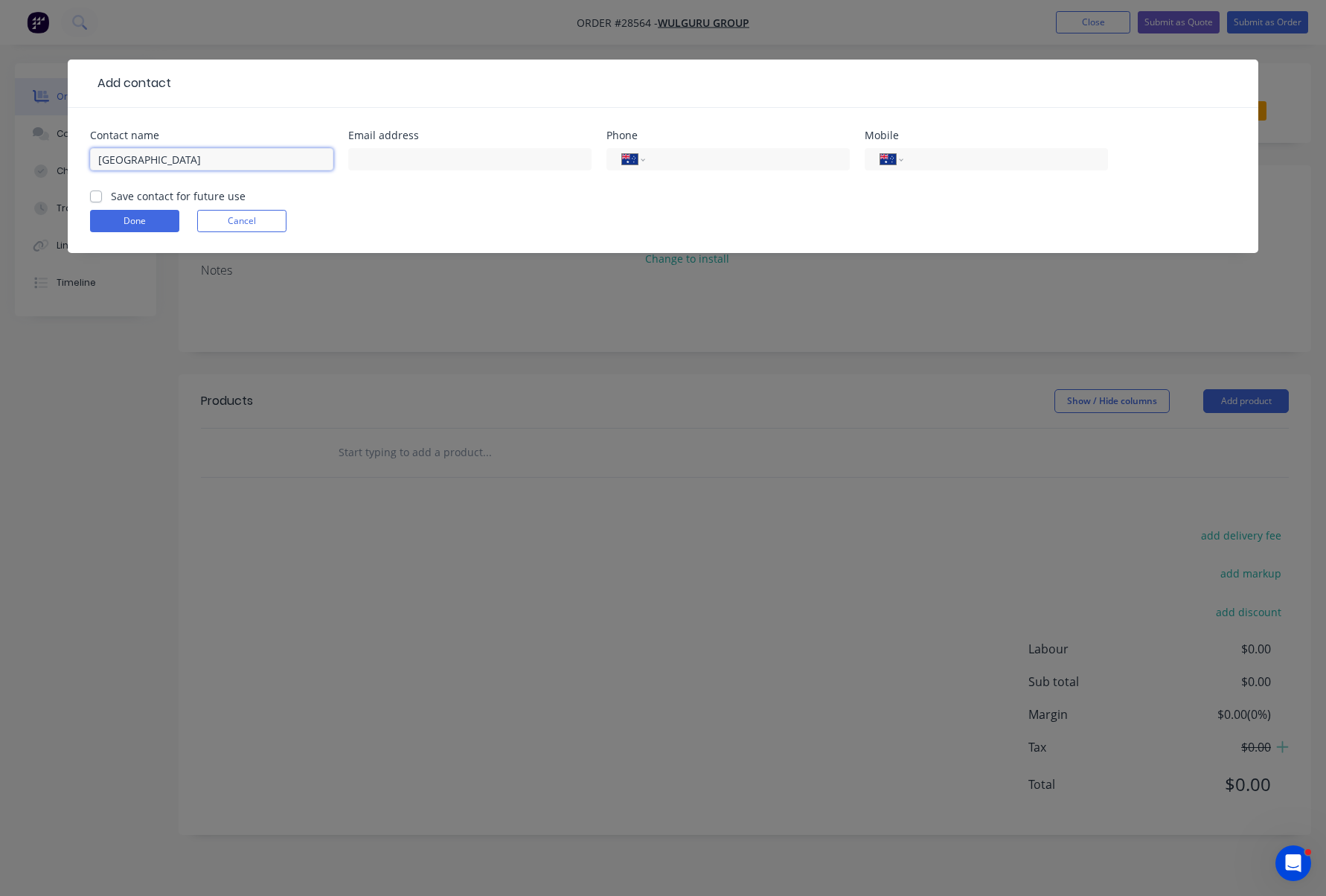
click at [174, 162] on input "Dallas" at bounding box center [211, 159] width 243 height 23
type input "Dallas Webster"
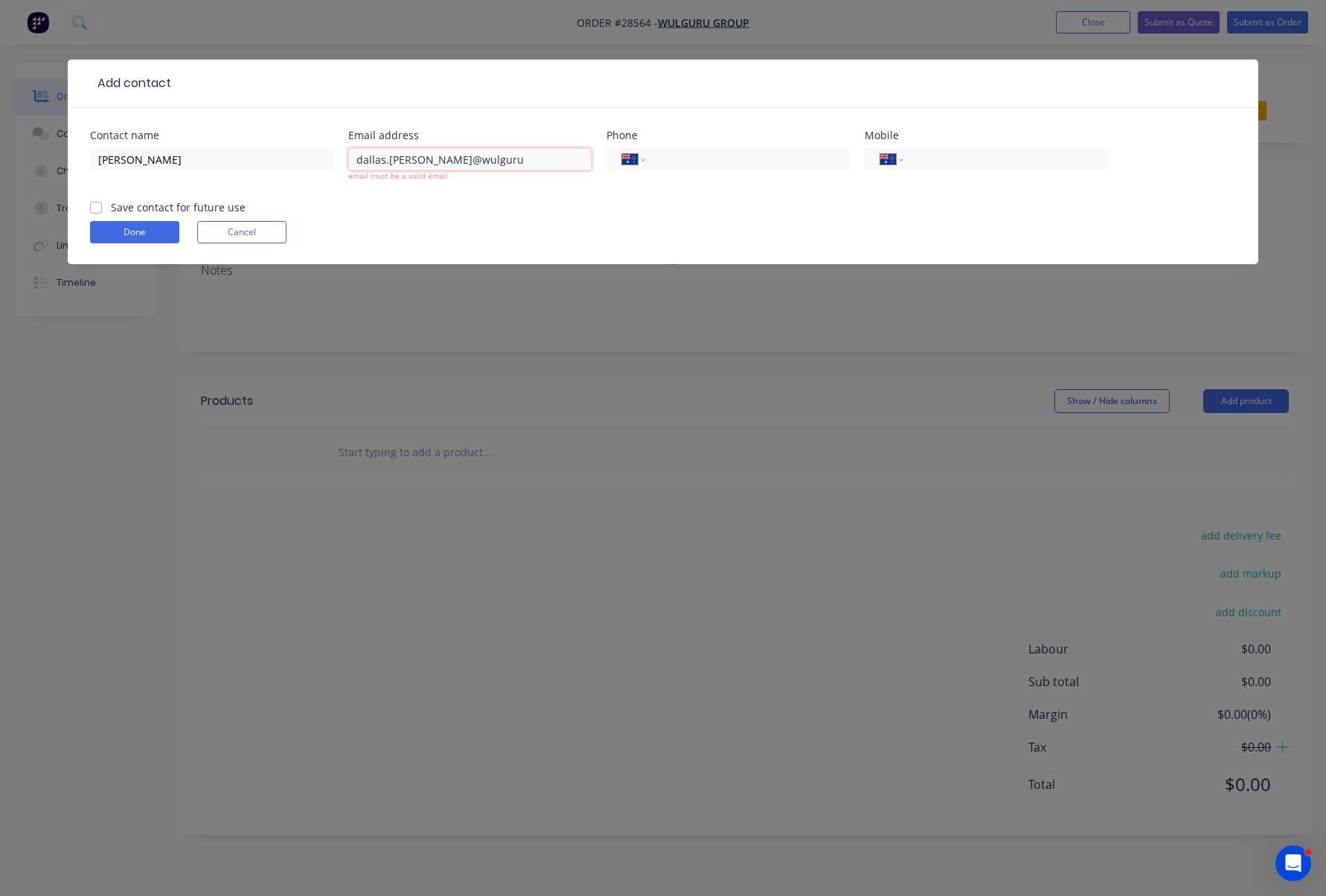
click at [496, 164] on input "dallas.webster@wulguru" at bounding box center [470, 159] width 243 height 23
type input "dallas.webster@wulguru.com"
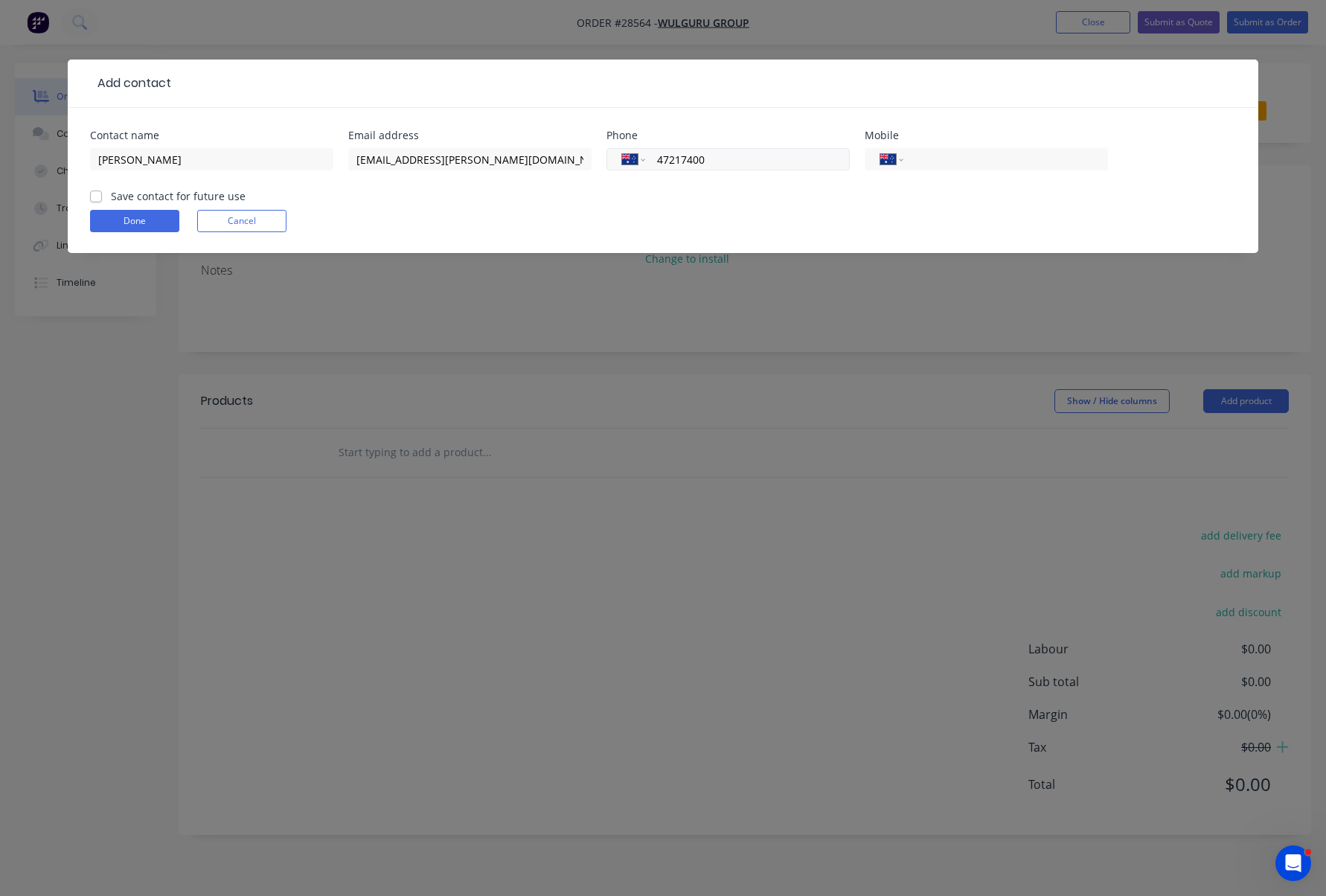
type input "47217400"
click at [1004, 156] on input "tel" at bounding box center [1003, 159] width 178 height 17
type input "0419 645 936"
click at [140, 197] on label "Save contact for future use" at bounding box center [178, 196] width 135 height 16
click at [102, 197] on input "Save contact for future use" at bounding box center [95, 195] width 12 height 14
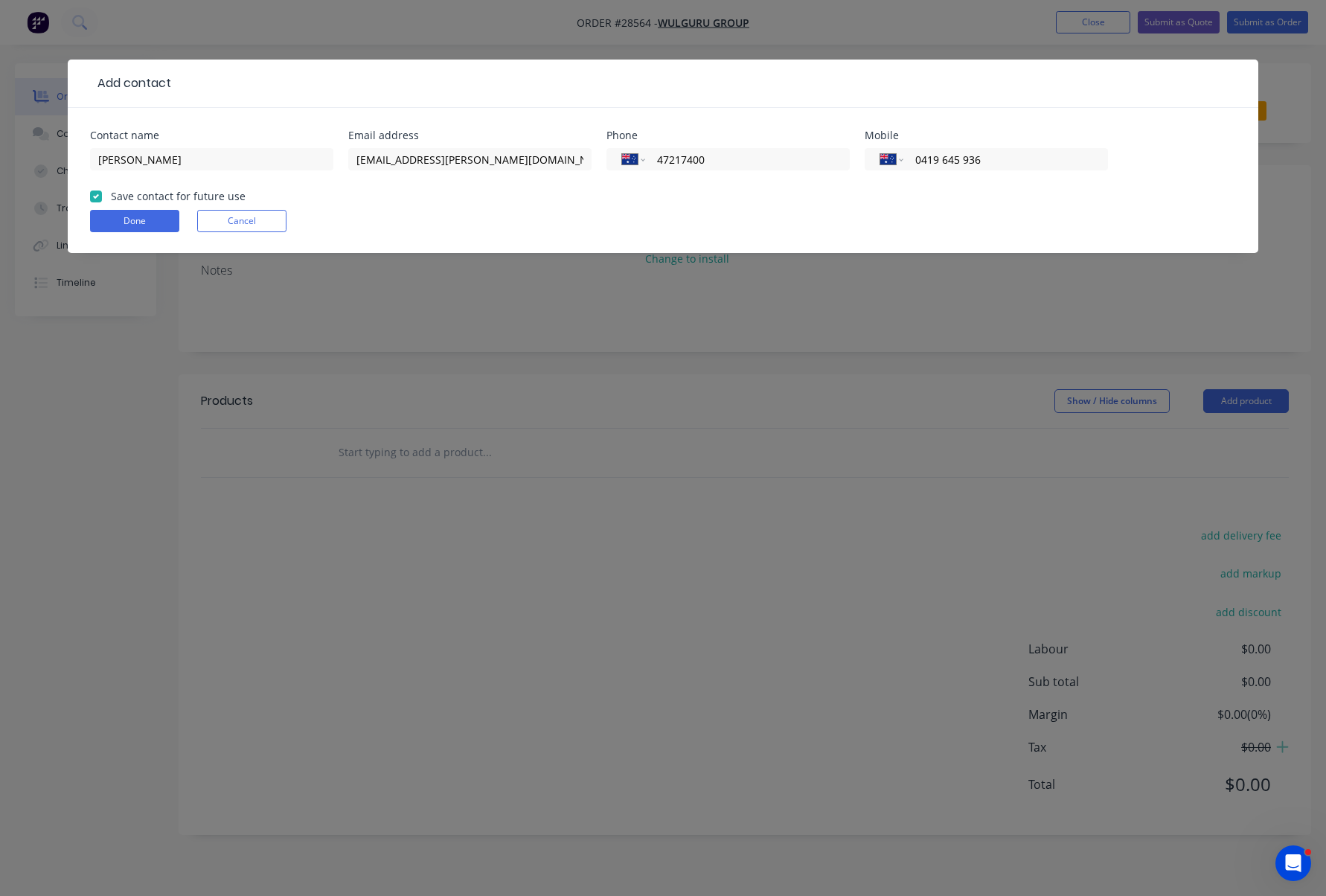
checkbox input "true"
click at [148, 224] on button "Done" at bounding box center [134, 222] width 90 height 23
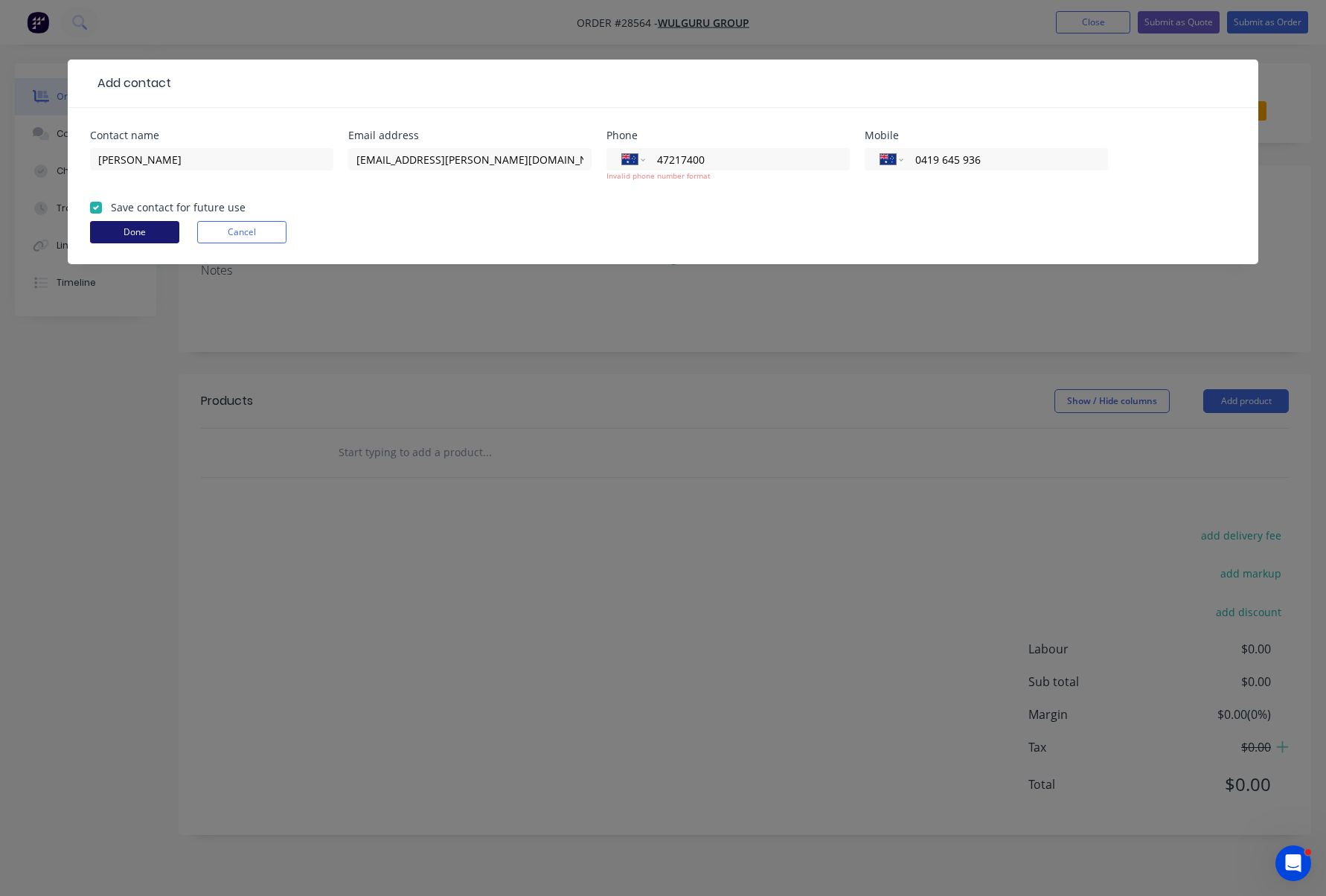
click at [152, 231] on button "Done" at bounding box center [134, 232] width 90 height 23
click at [698, 162] on input "47217400" at bounding box center [744, 159] width 178 height 17
click at [658, 159] on input "47217400" at bounding box center [744, 159] width 178 height 17
drag, startPoint x: 679, startPoint y: 159, endPoint x: 711, endPoint y: 164, distance: 32.4
click at [679, 159] on input "47217400" at bounding box center [744, 159] width 178 height 17
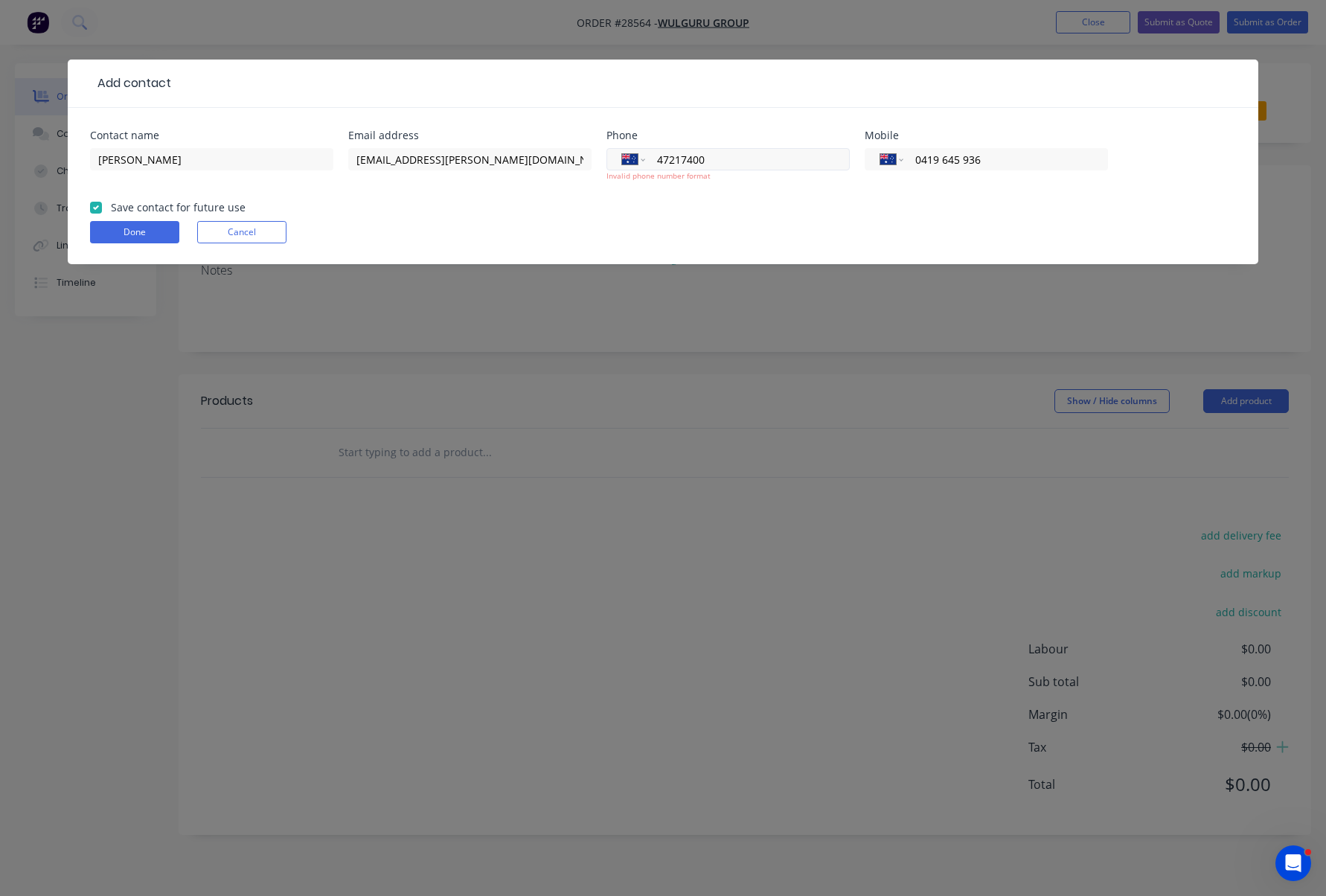
click at [655, 159] on input "47217400" at bounding box center [744, 159] width 178 height 17
type input "(07) 4721 7400"
click at [140, 233] on button "Done" at bounding box center [134, 232] width 90 height 23
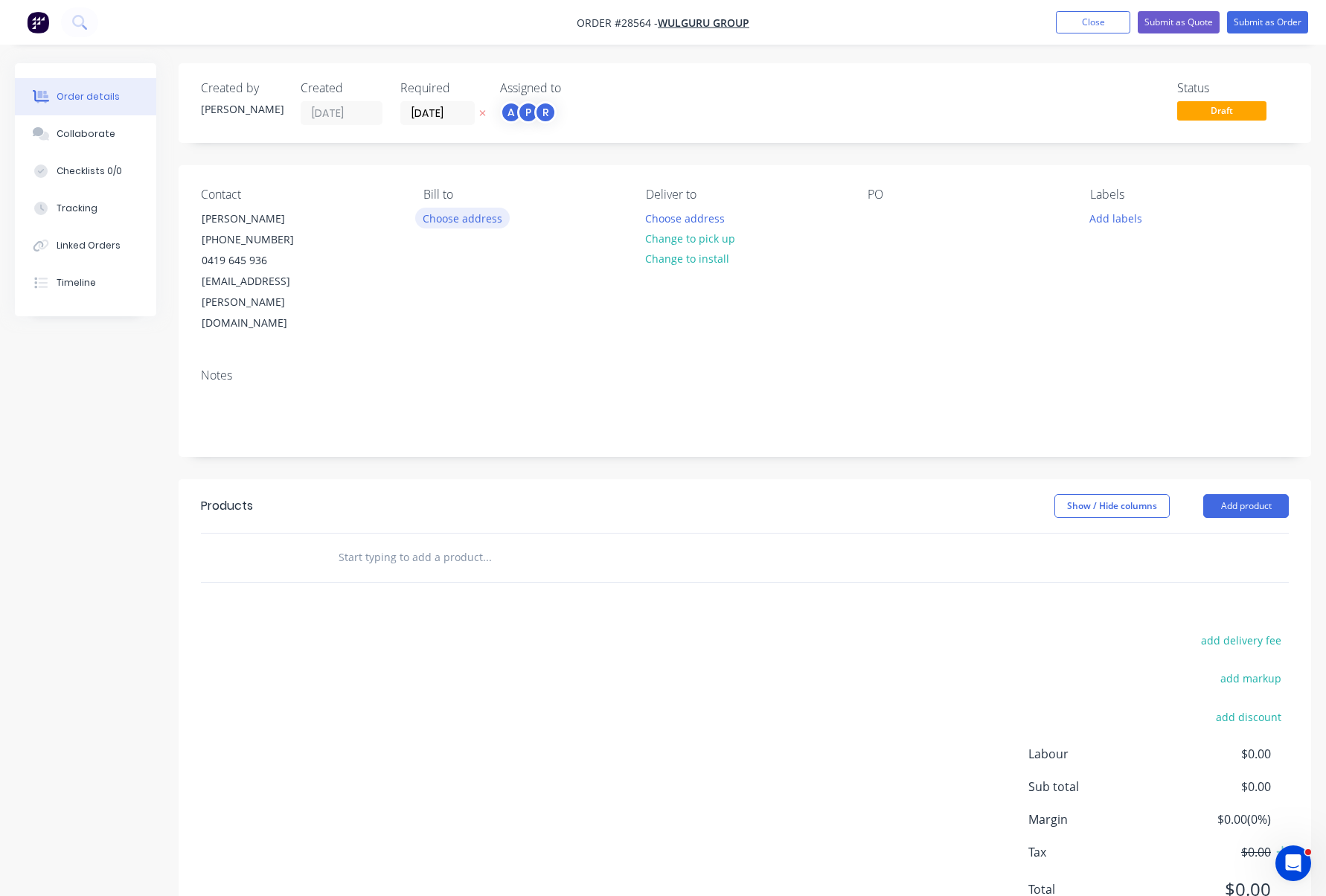
click at [474, 218] on button "Choose address" at bounding box center [462, 217] width 95 height 20
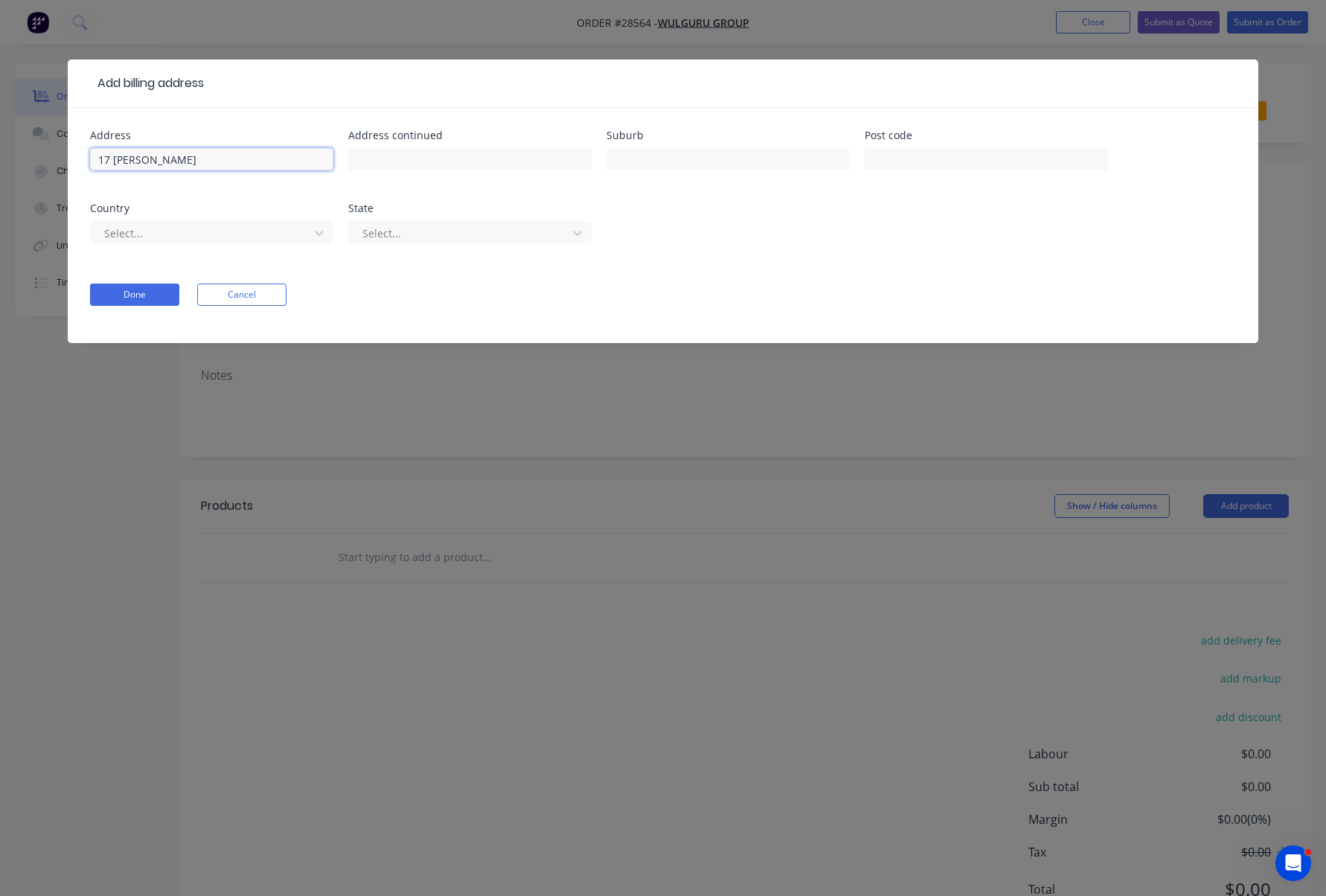
click at [210, 160] on input "17 Doyle" at bounding box center [211, 159] width 243 height 23
type input "17 Doyle Court"
type input "Stuart"
type input "Q"
type input "4811"
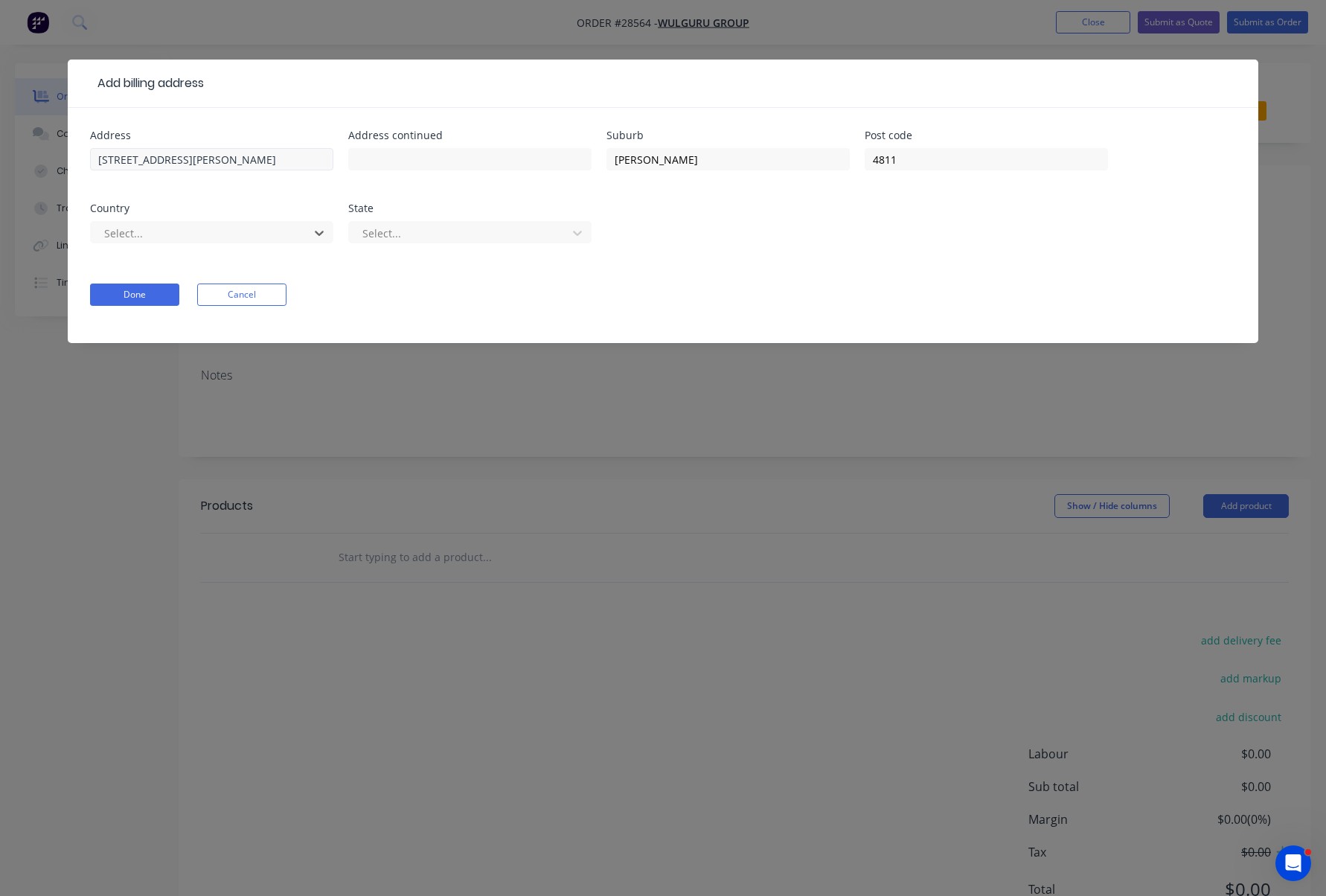
type input "A"
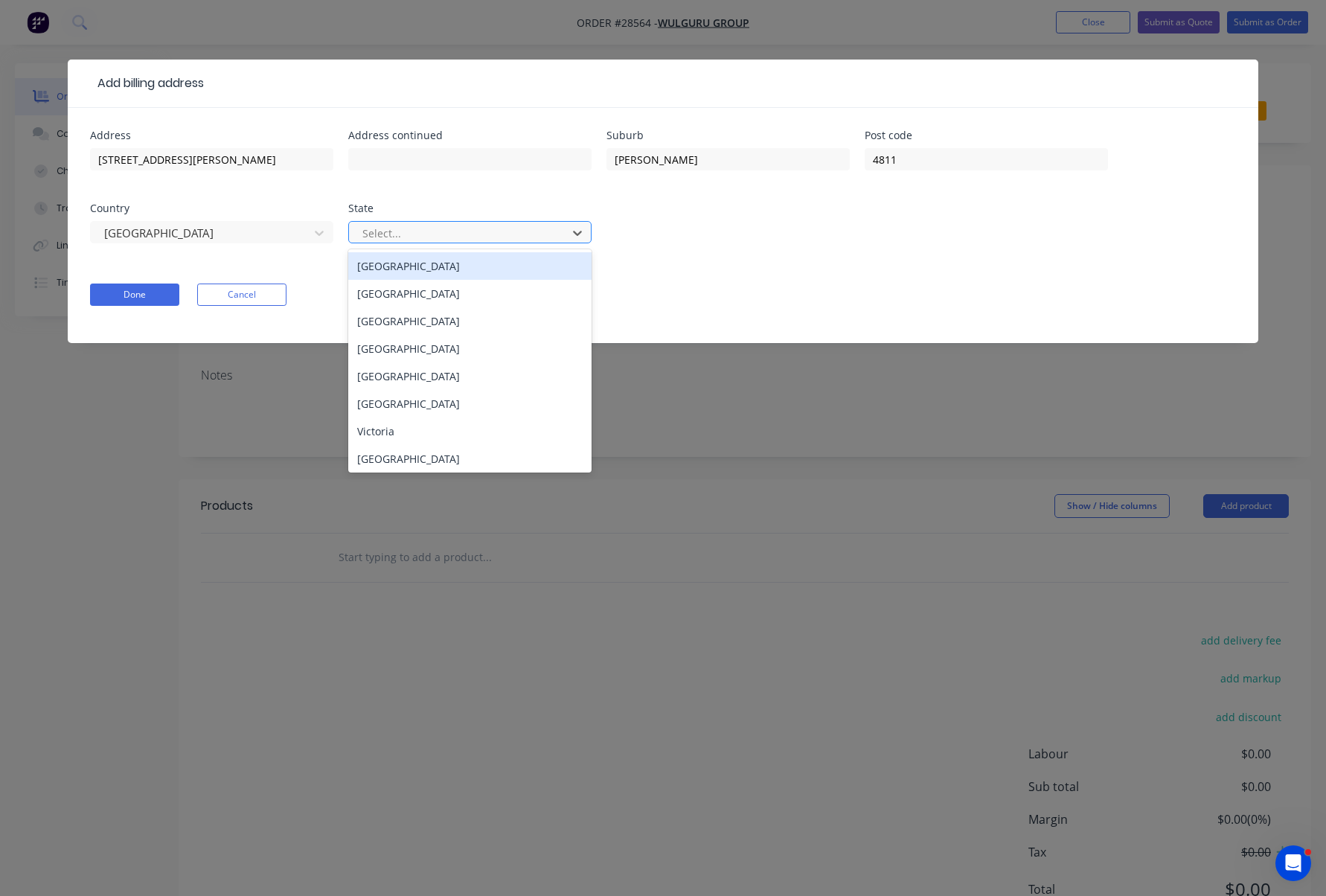
click at [436, 224] on div at bounding box center [460, 234] width 199 height 19
type input "Q"
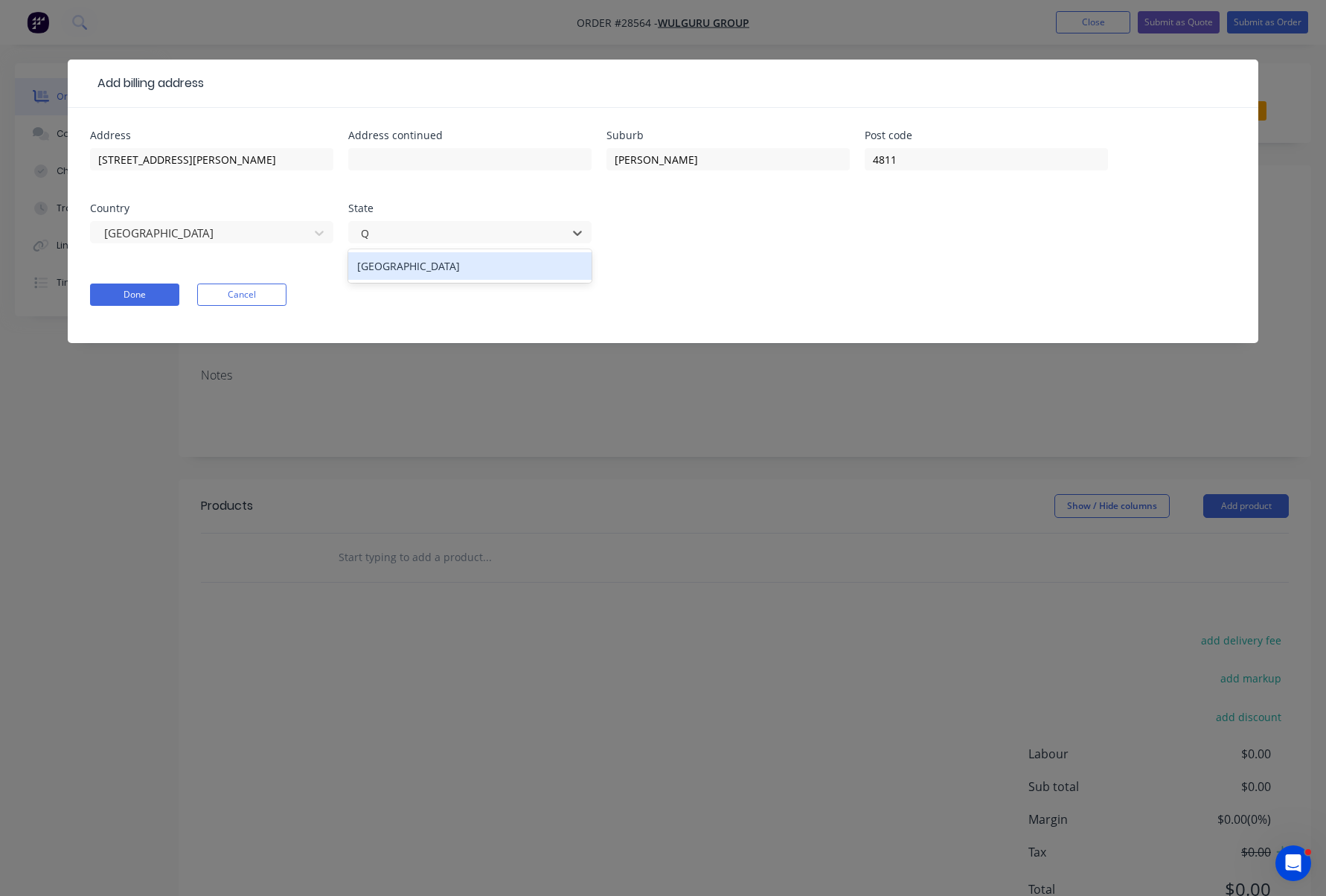
click at [422, 259] on div "Queensland" at bounding box center [470, 266] width 243 height 27
click at [155, 298] on button "Done" at bounding box center [134, 295] width 90 height 23
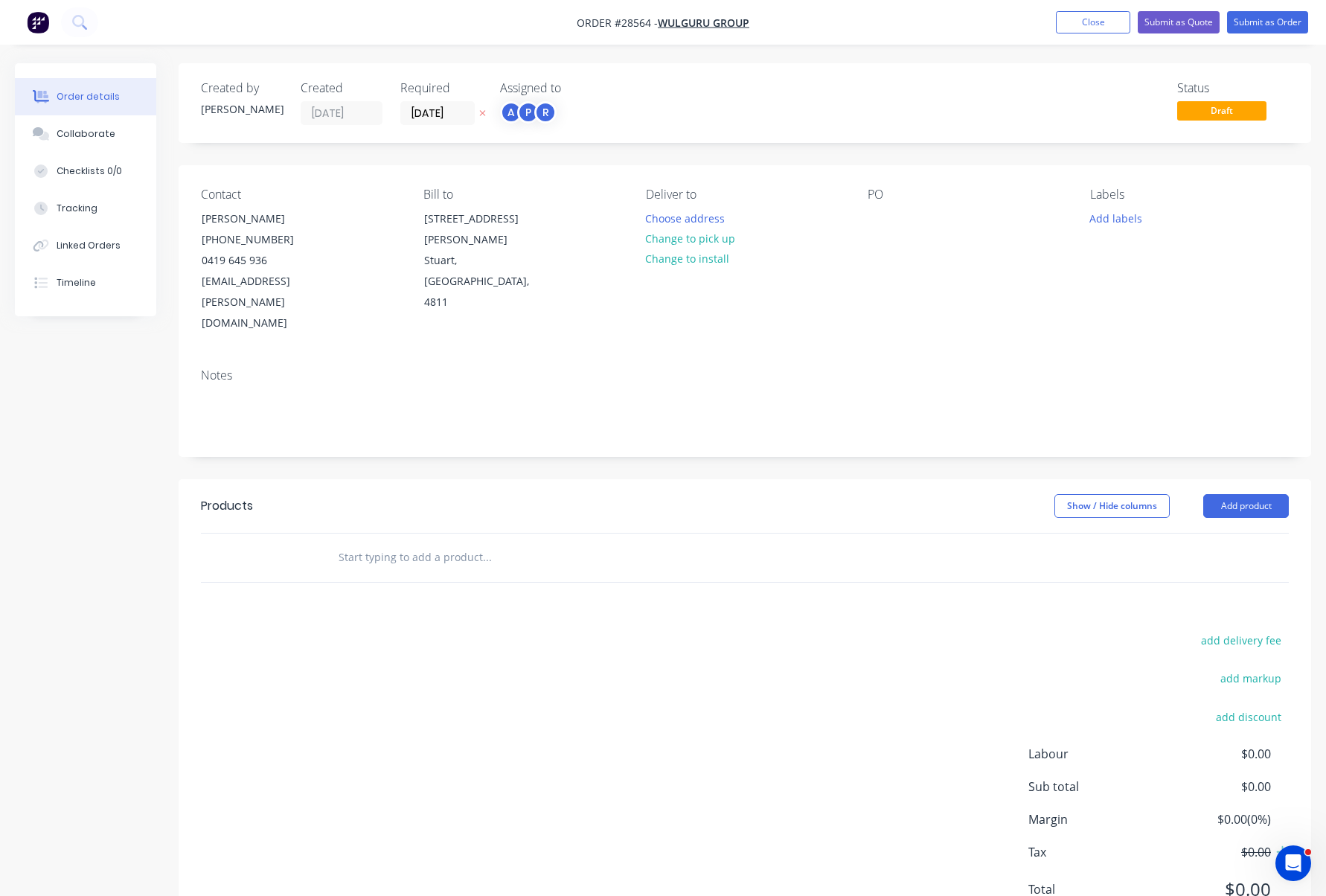
click at [383, 542] on input "text" at bounding box center [487, 557] width 298 height 30
click at [1230, 494] on button "Add product" at bounding box center [1246, 506] width 86 height 24
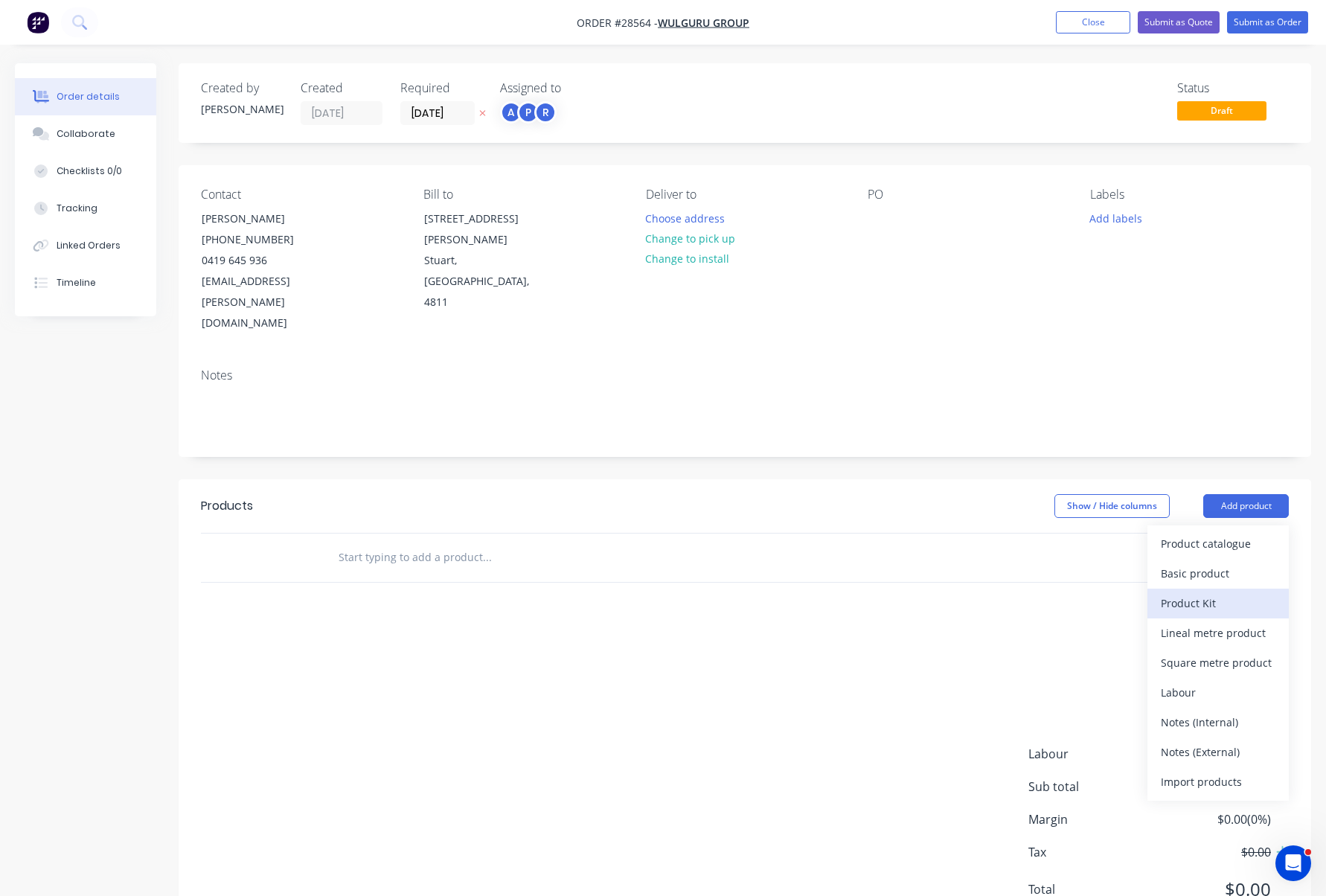
click at [1190, 592] on div "Product Kit" at bounding box center [1218, 603] width 115 height 22
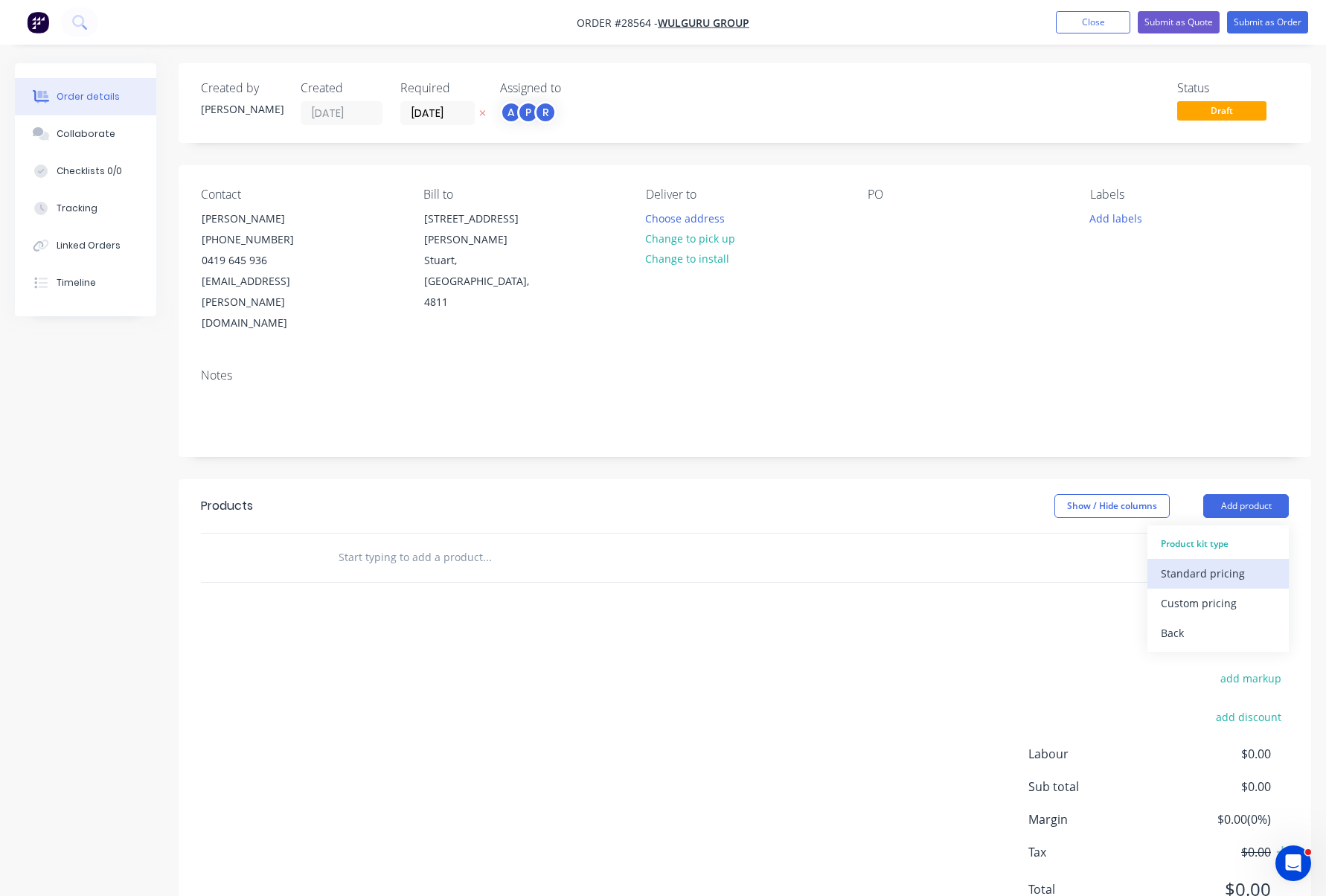
click at [1228, 563] on div "Standard pricing" at bounding box center [1218, 573] width 115 height 22
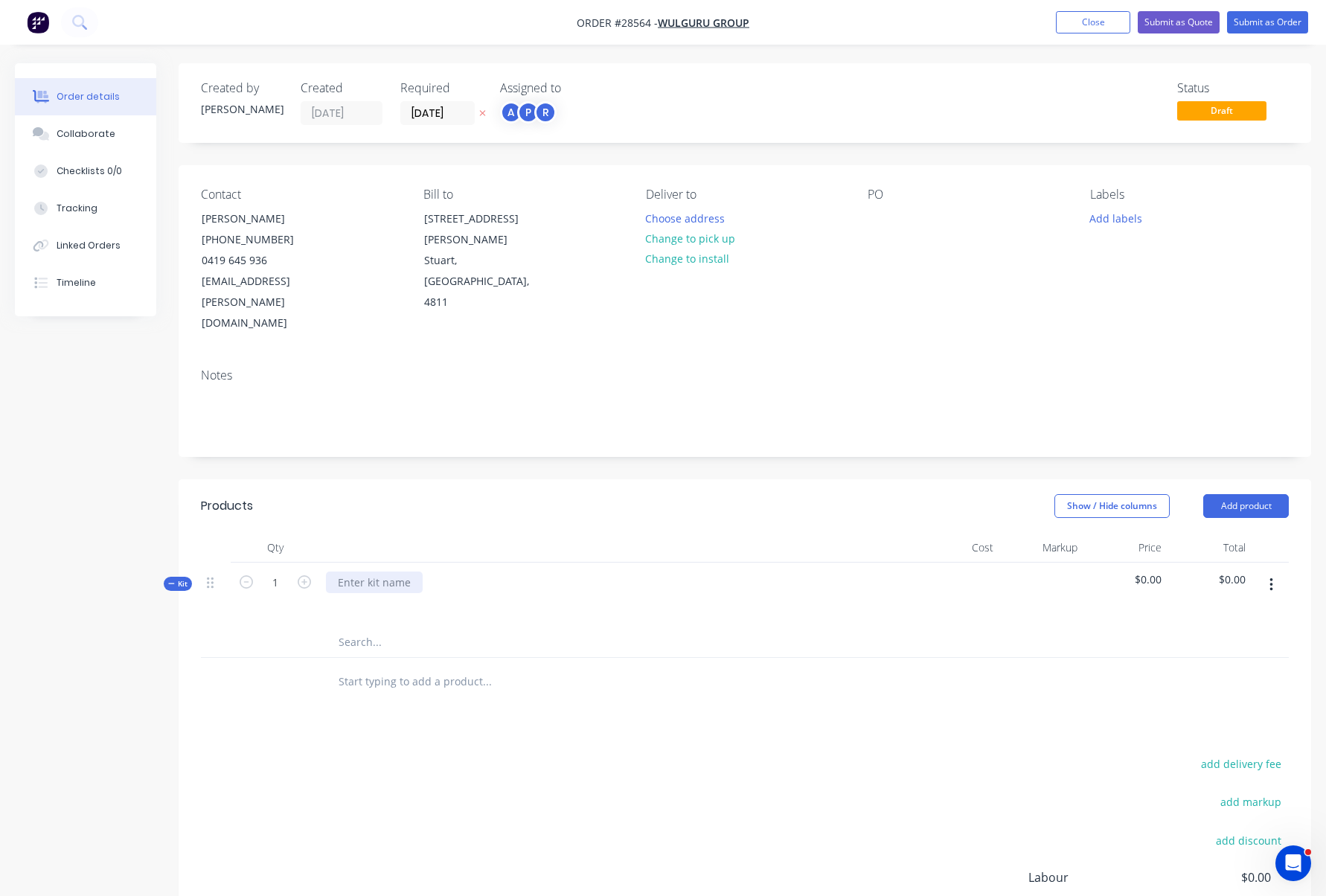
click at [360, 572] on div at bounding box center [374, 582] width 97 height 22
click at [387, 572] on div at bounding box center [374, 582] width 97 height 22
click at [345, 572] on div "ACM" at bounding box center [350, 582] width 47 height 22
click at [186, 578] on span "Kit" at bounding box center [177, 584] width 20 height 11
click at [185, 578] on span "Kit" at bounding box center [177, 584] width 20 height 11
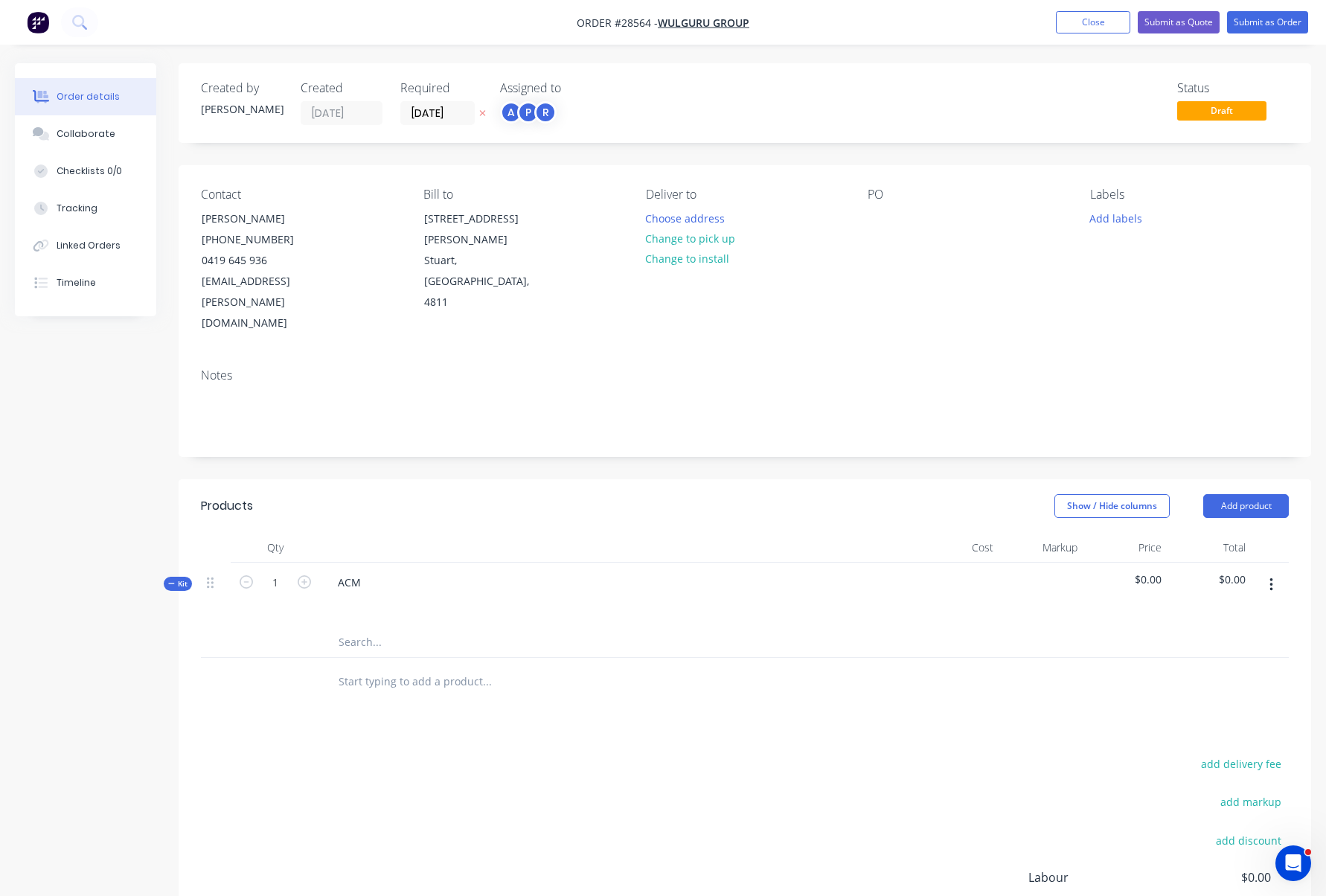
click at [976, 38] on nav "Order #28564 - Wulguru Group Add product Close Submit as Quote Submit as Order" at bounding box center [663, 22] width 1326 height 44
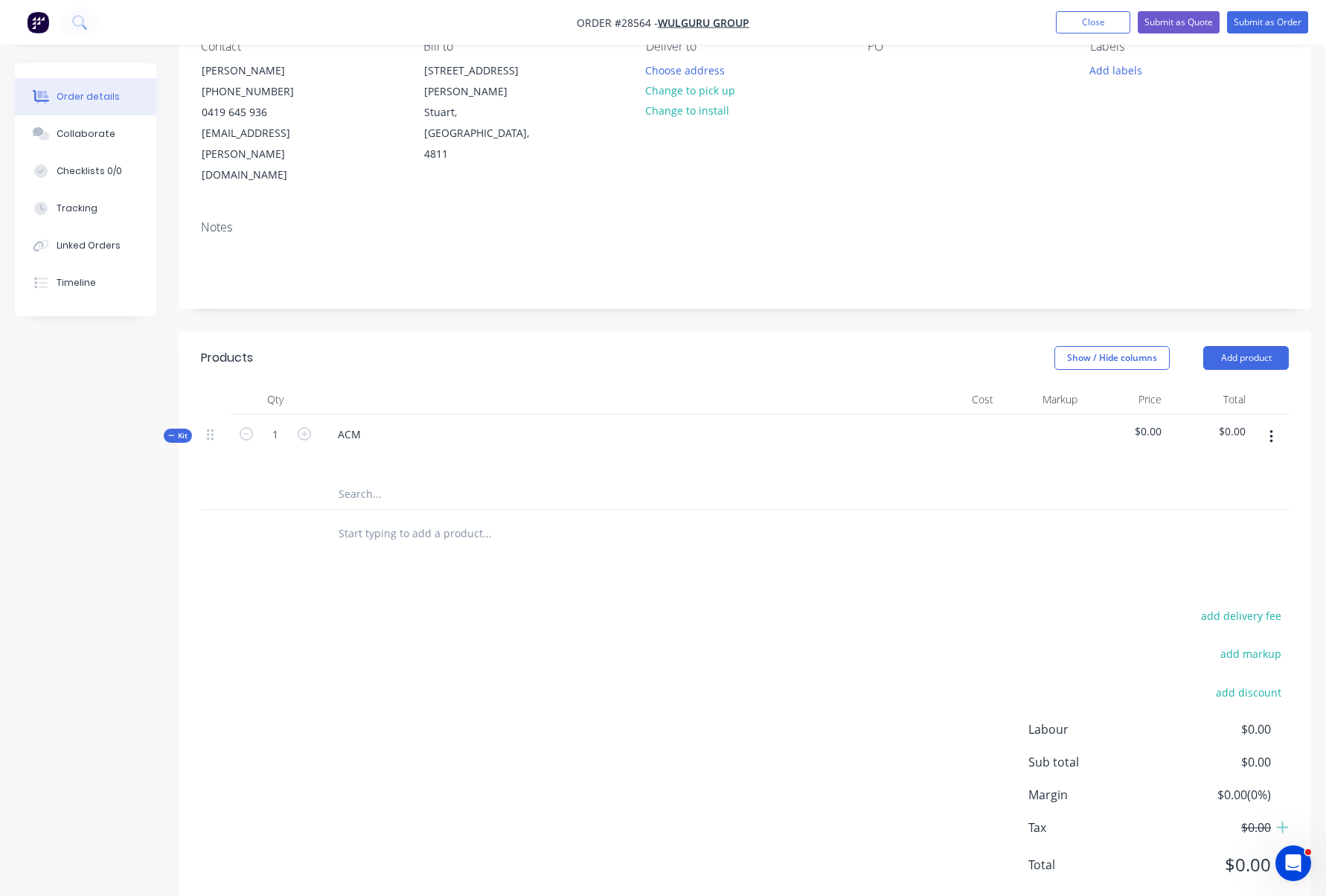
scroll to position [147, 0]
click at [1293, 866] on icon "Open Intercom Messenger" at bounding box center [1293, 863] width 10 height 12
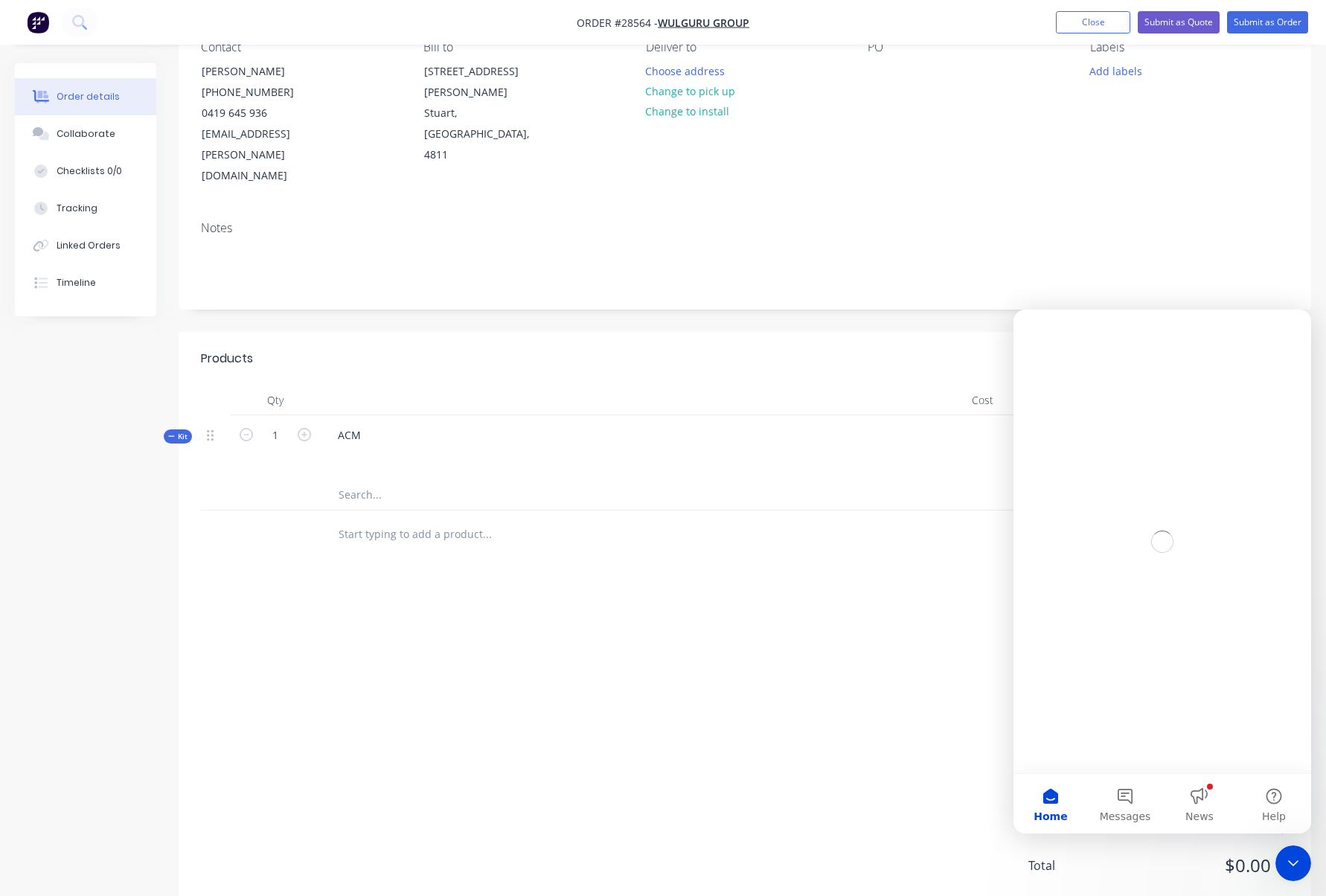
scroll to position [0, 0]
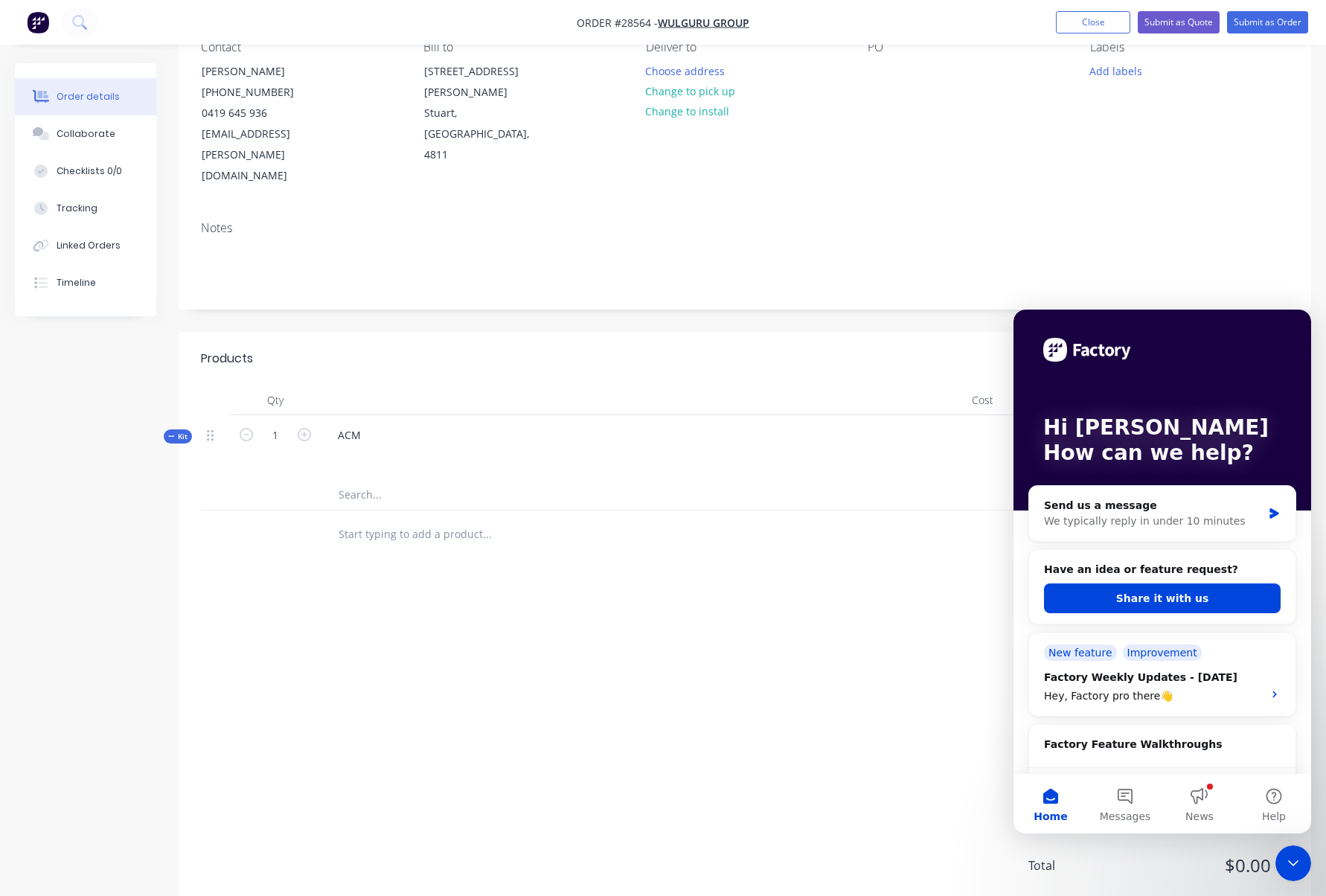
click at [893, 641] on div "add delivery fee add markup add discount Labour $0.00 Sub total $0.00 Margin $0…" at bounding box center [745, 750] width 1088 height 288
click at [1293, 859] on icon "Close Intercom Messenger" at bounding box center [1293, 863] width 18 height 18
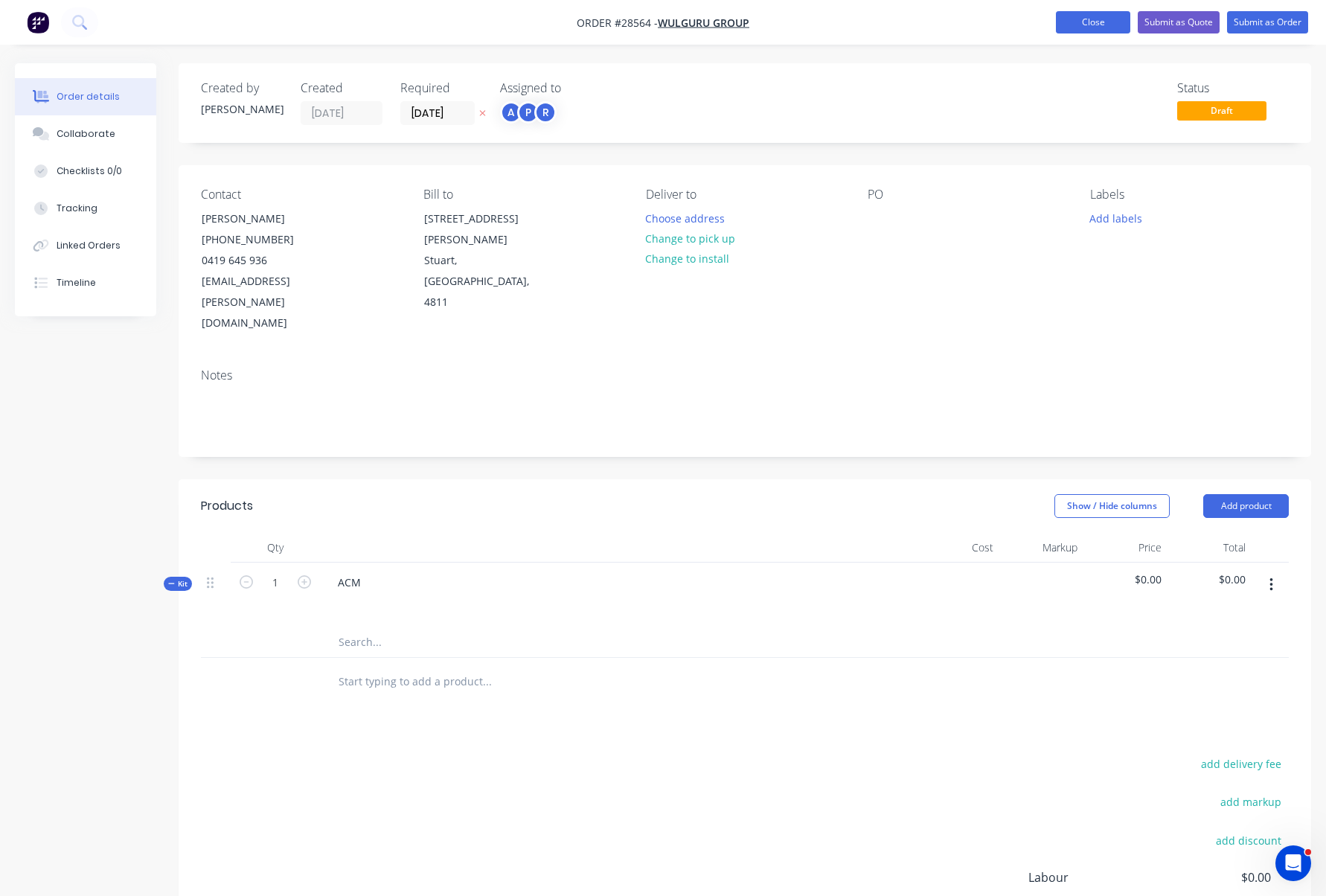
click at [1102, 24] on button "Close" at bounding box center [1093, 23] width 75 height 23
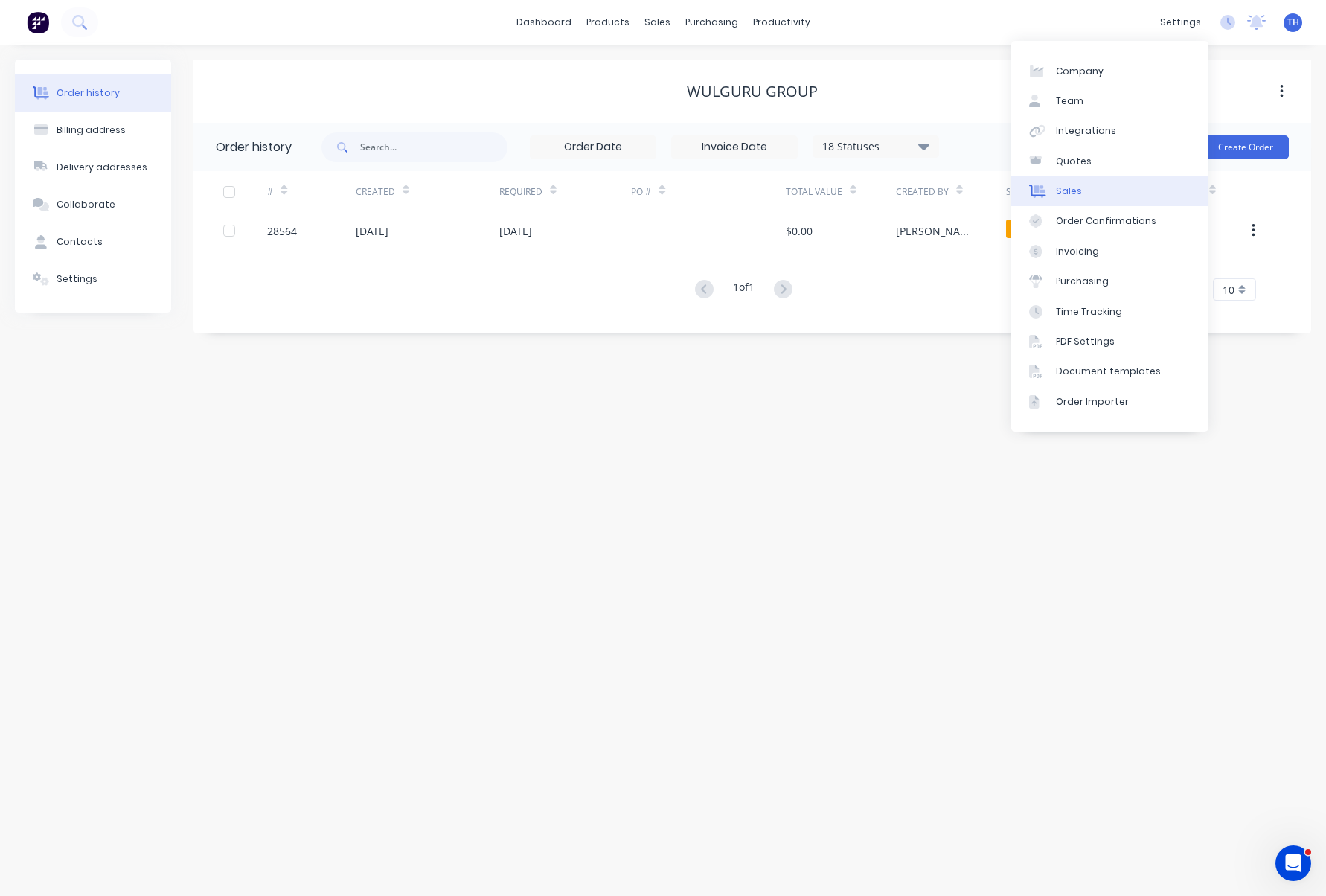
click at [1097, 187] on link "Sales" at bounding box center [1109, 191] width 197 height 30
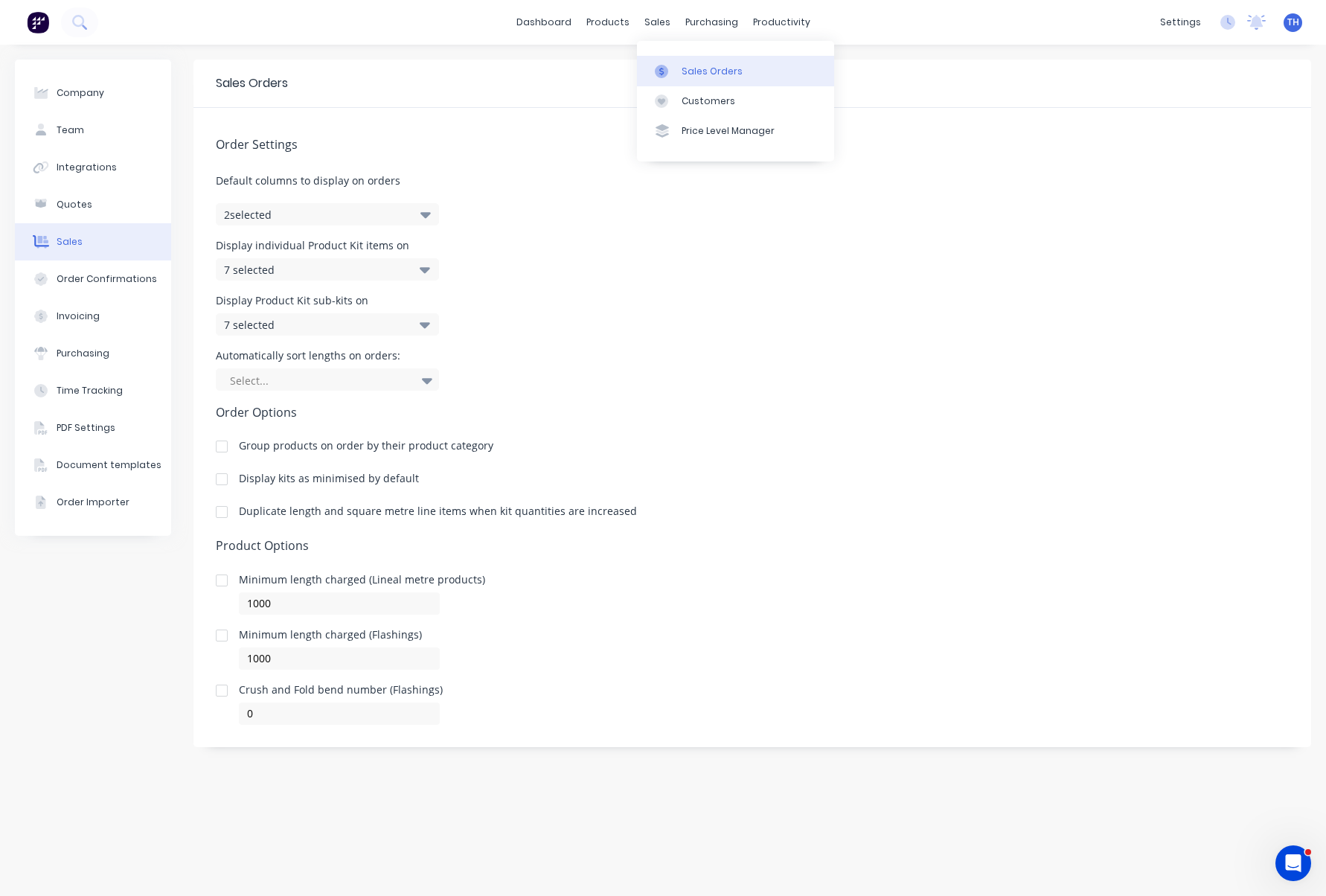
click at [713, 74] on div "Sales Orders" at bounding box center [712, 72] width 61 height 13
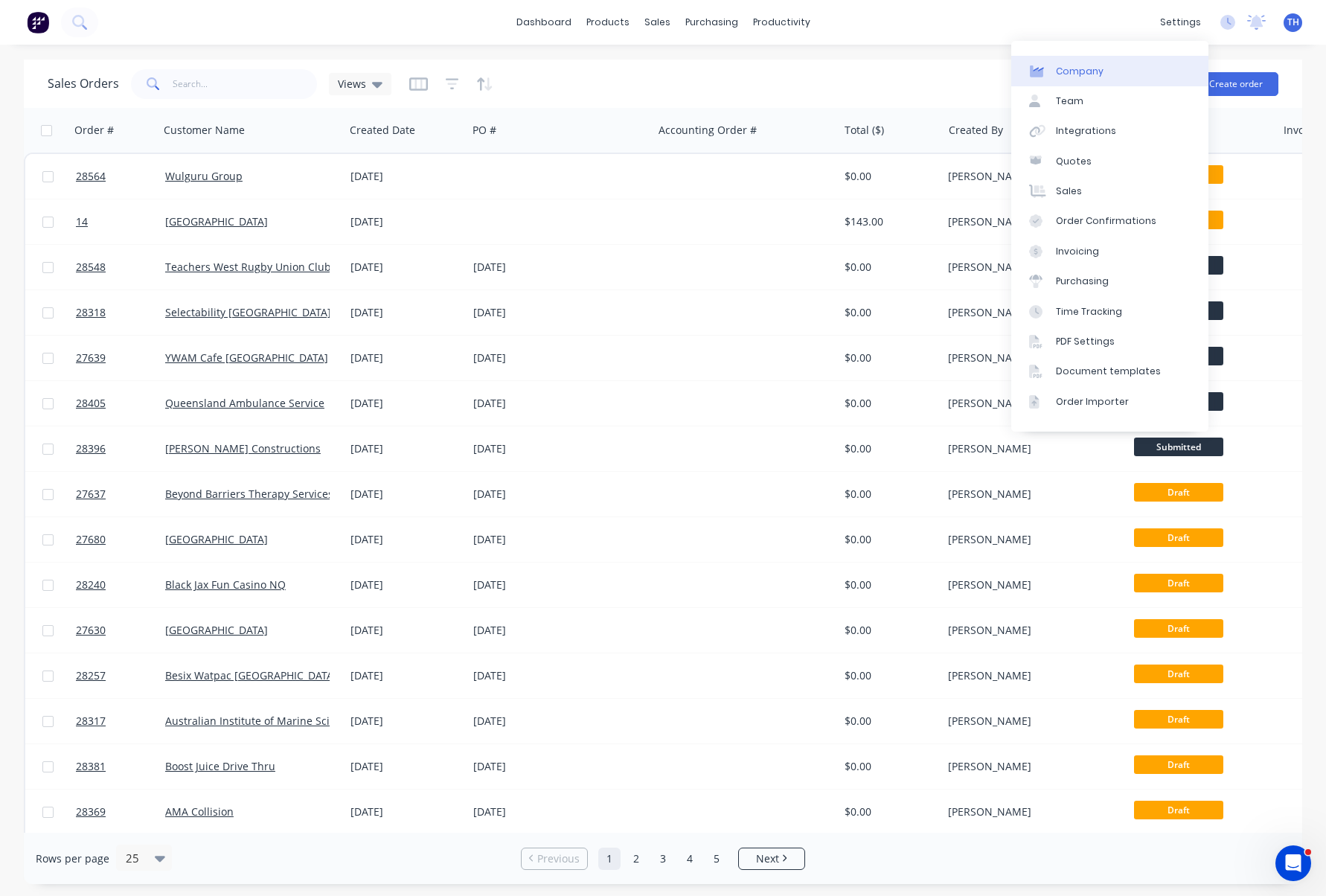
click at [1103, 68] on link "Company" at bounding box center [1109, 71] width 197 height 30
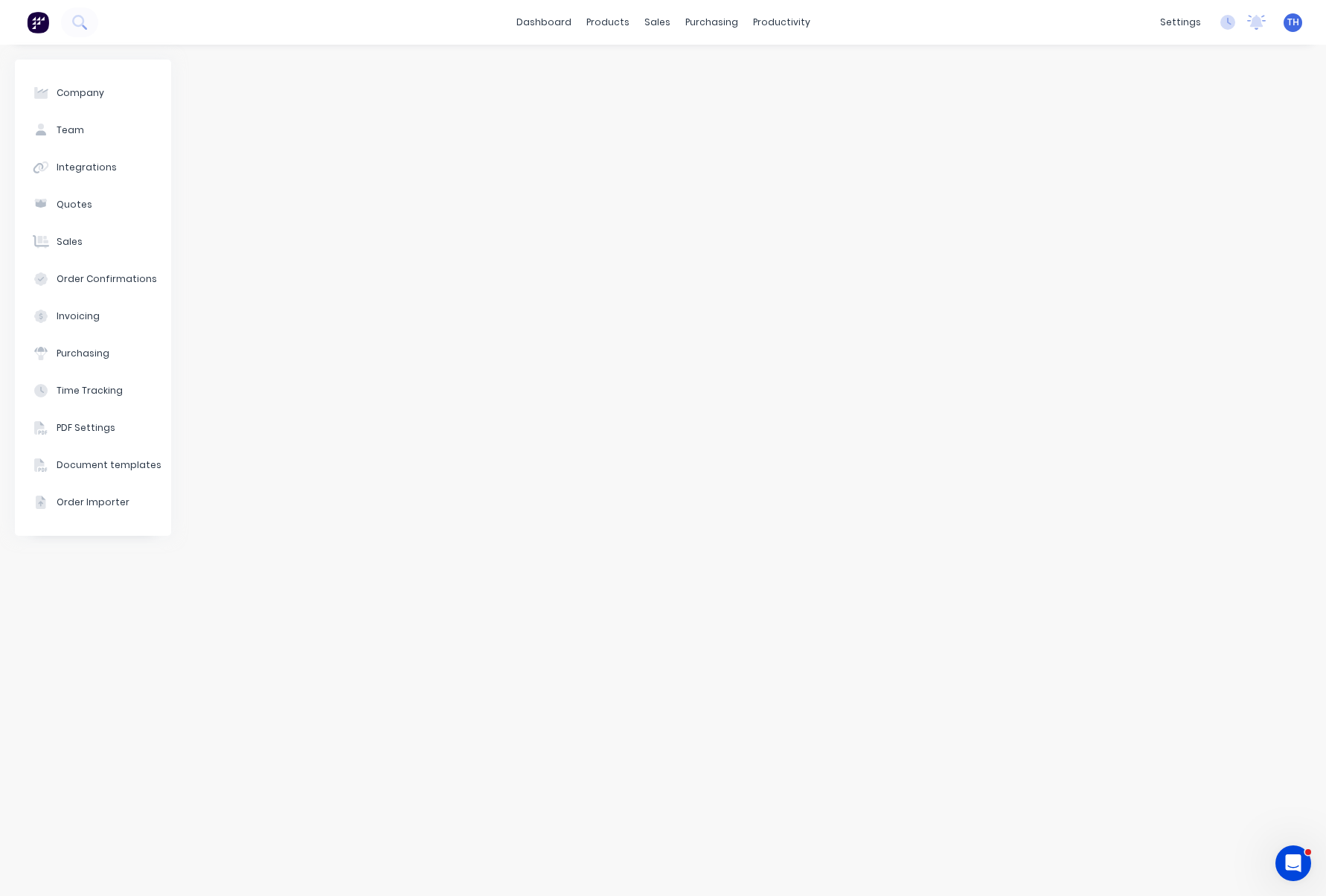
select select "AU"
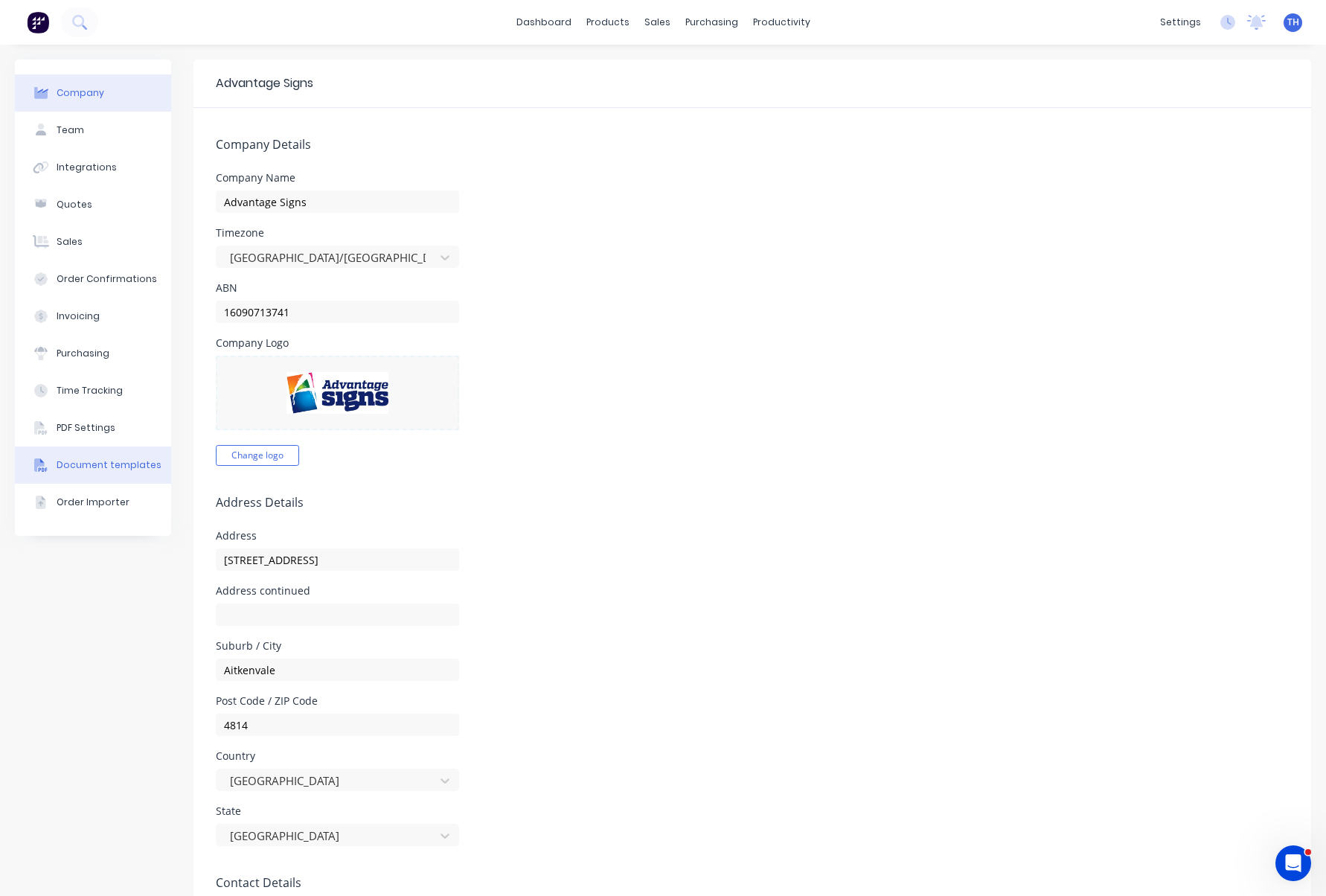
click at [84, 462] on div "Document templates" at bounding box center [108, 465] width 105 height 13
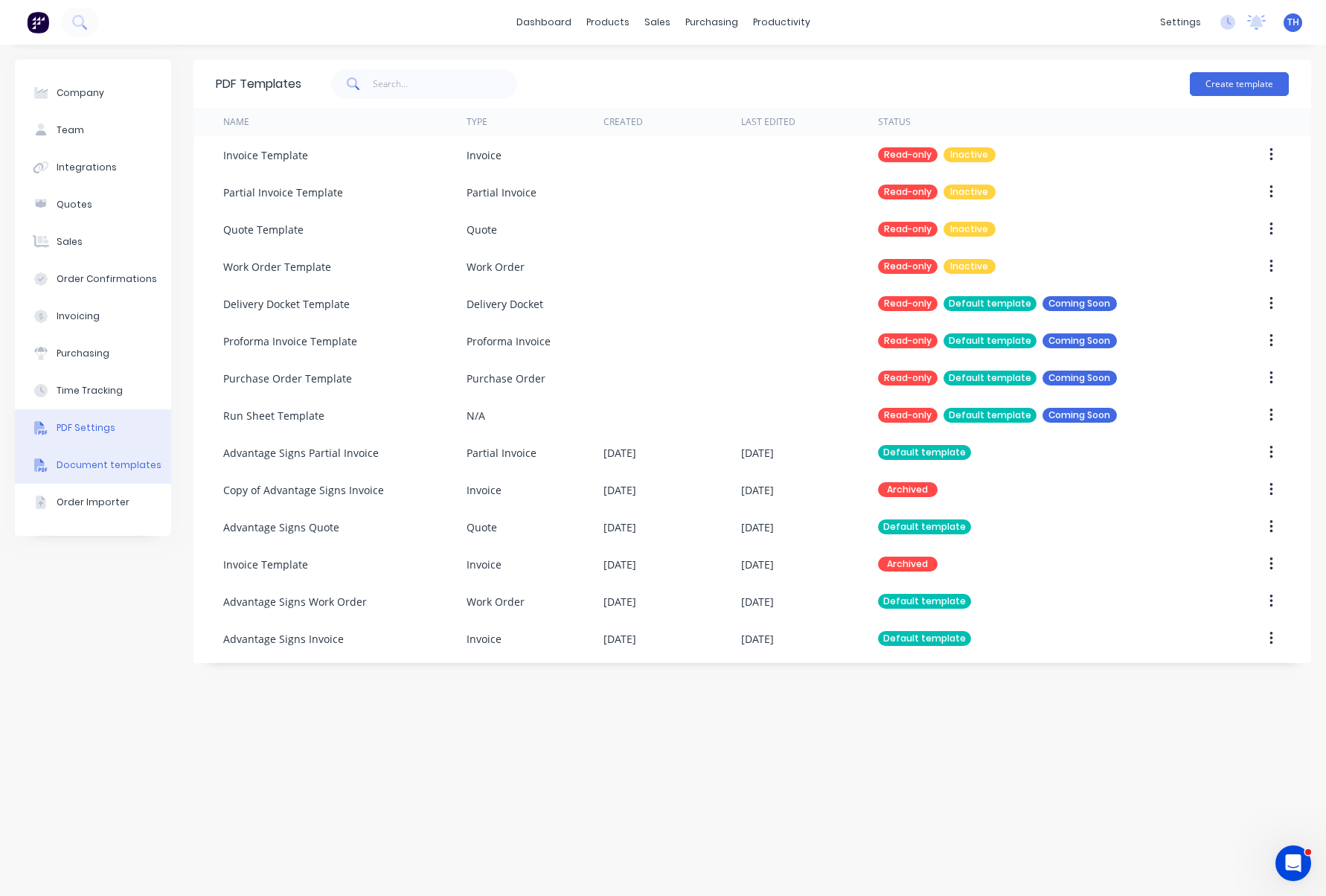
click at [104, 433] on div "PDF Settings" at bounding box center [86, 428] width 58 height 13
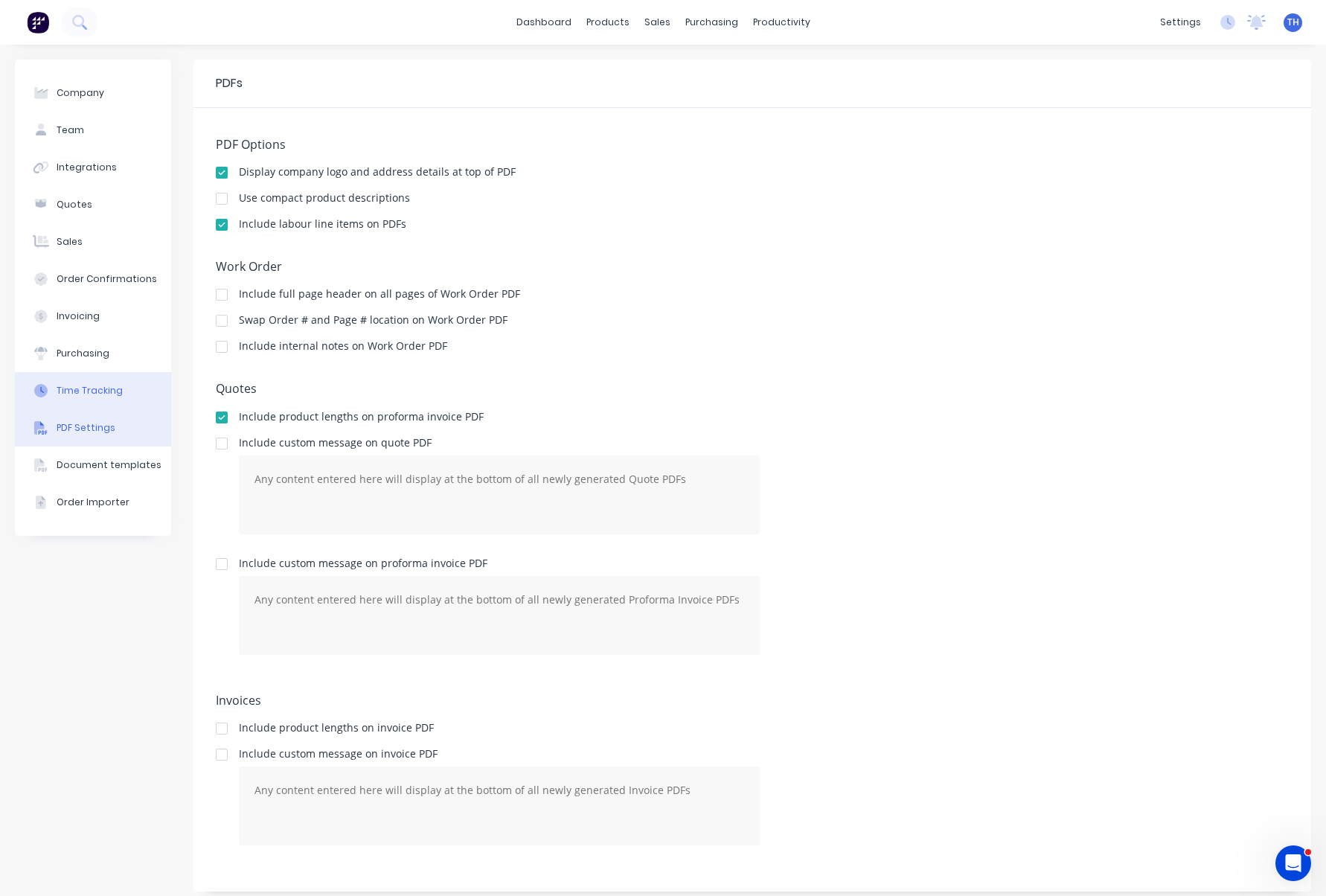
click at [115, 399] on button "Time Tracking" at bounding box center [93, 390] width 157 height 37
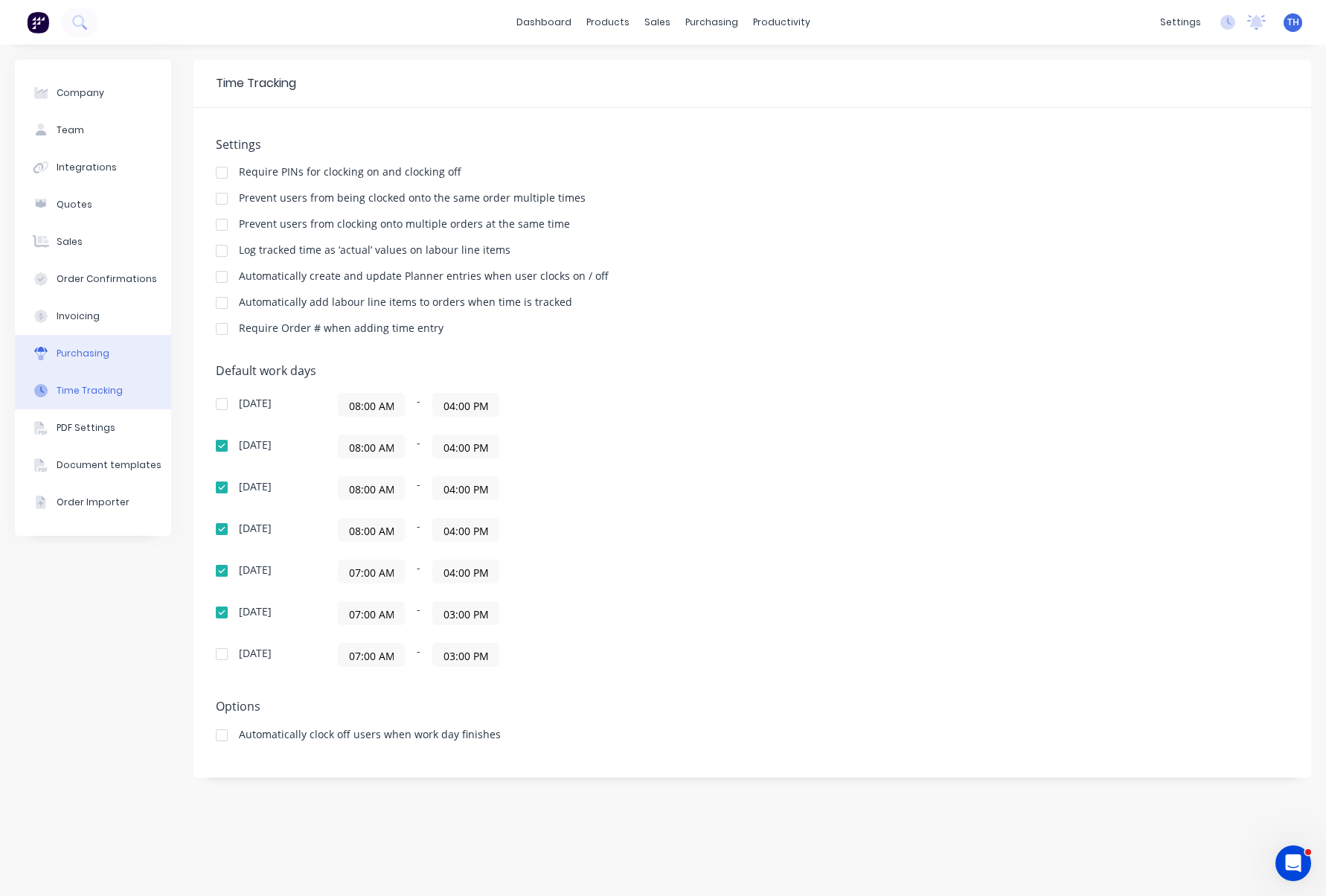
click at [127, 363] on button "Purchasing" at bounding box center [93, 353] width 157 height 37
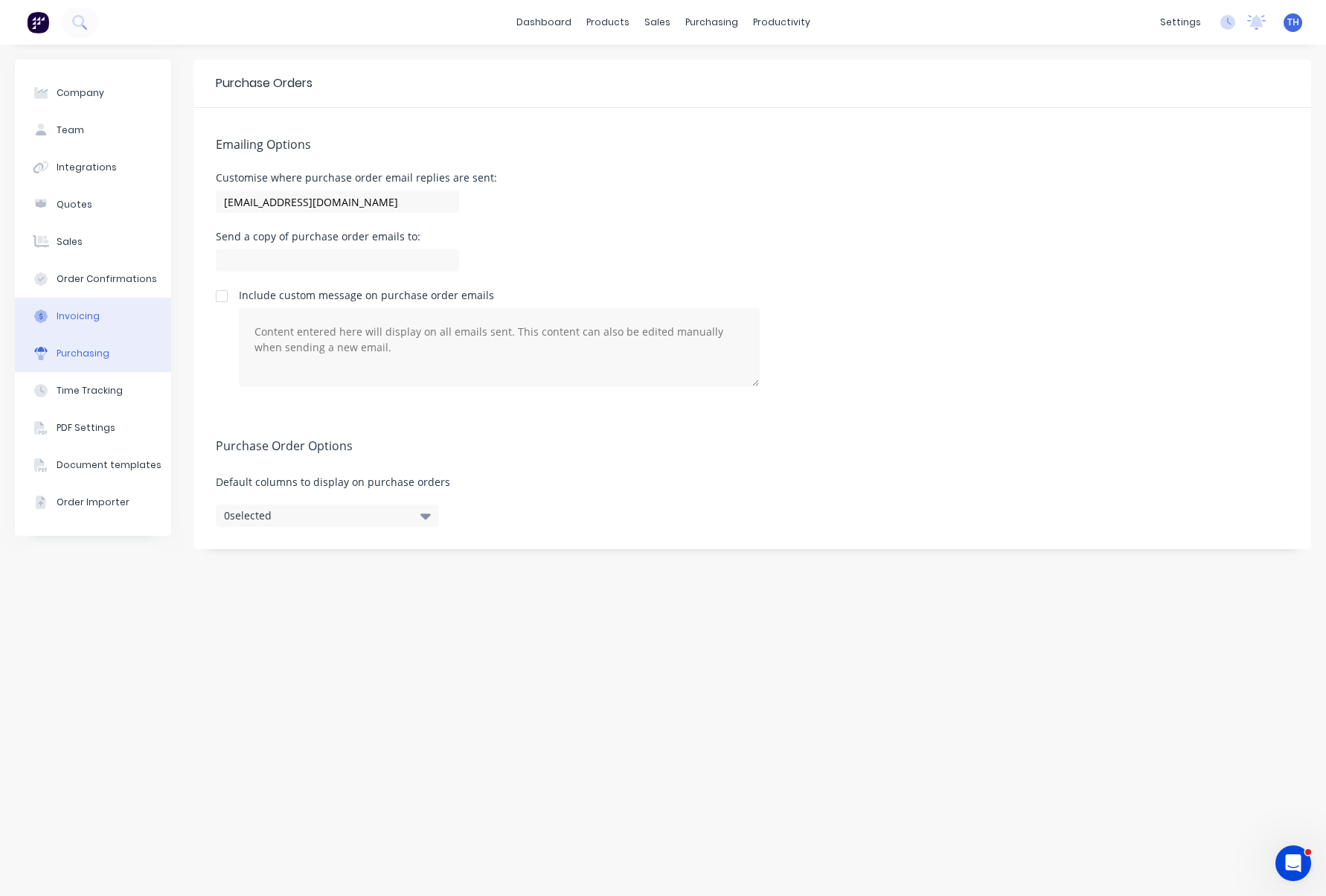
click at [140, 324] on button "Invoicing" at bounding box center [93, 316] width 157 height 37
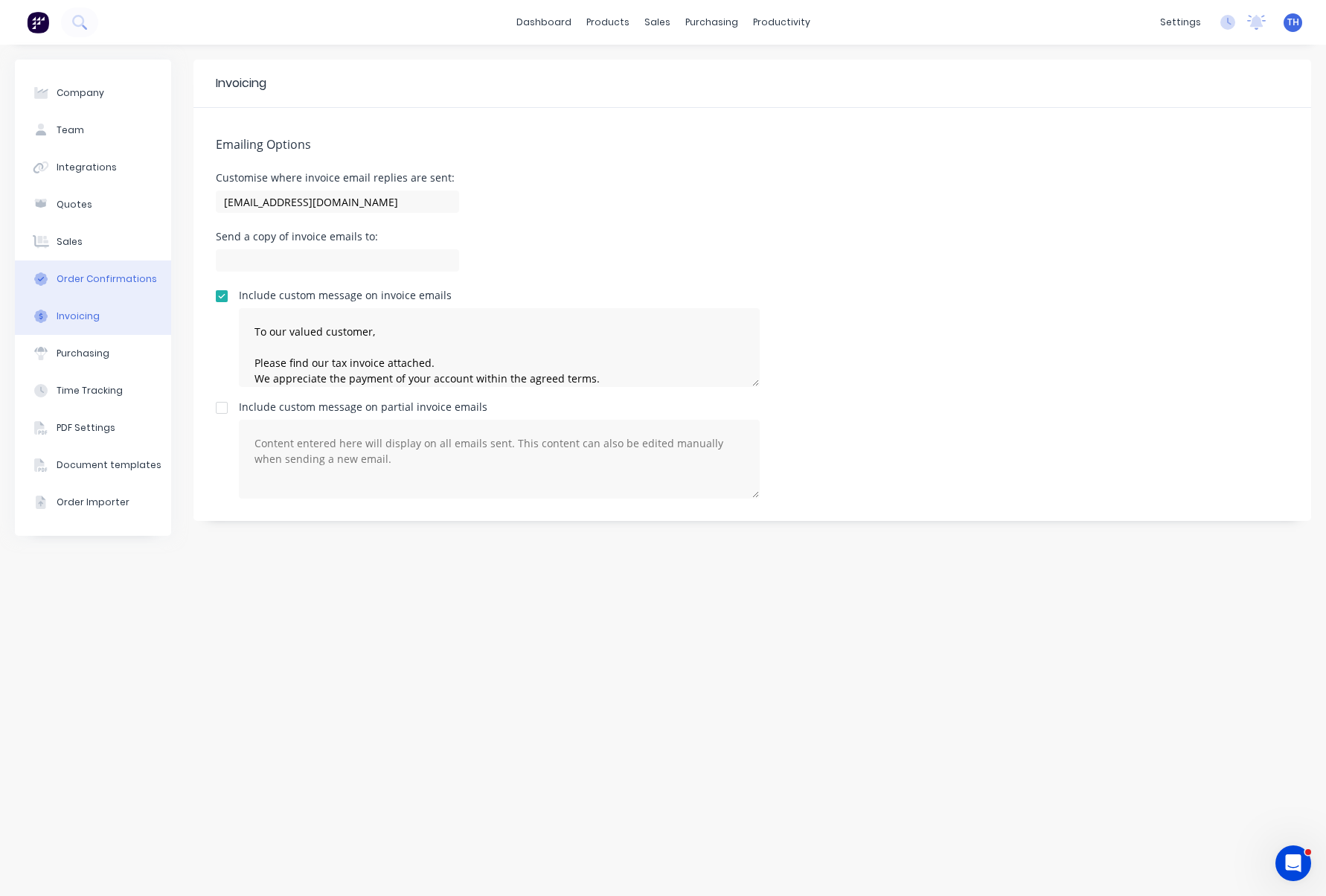
click at [127, 275] on div "Order Confirmations" at bounding box center [107, 279] width 101 height 13
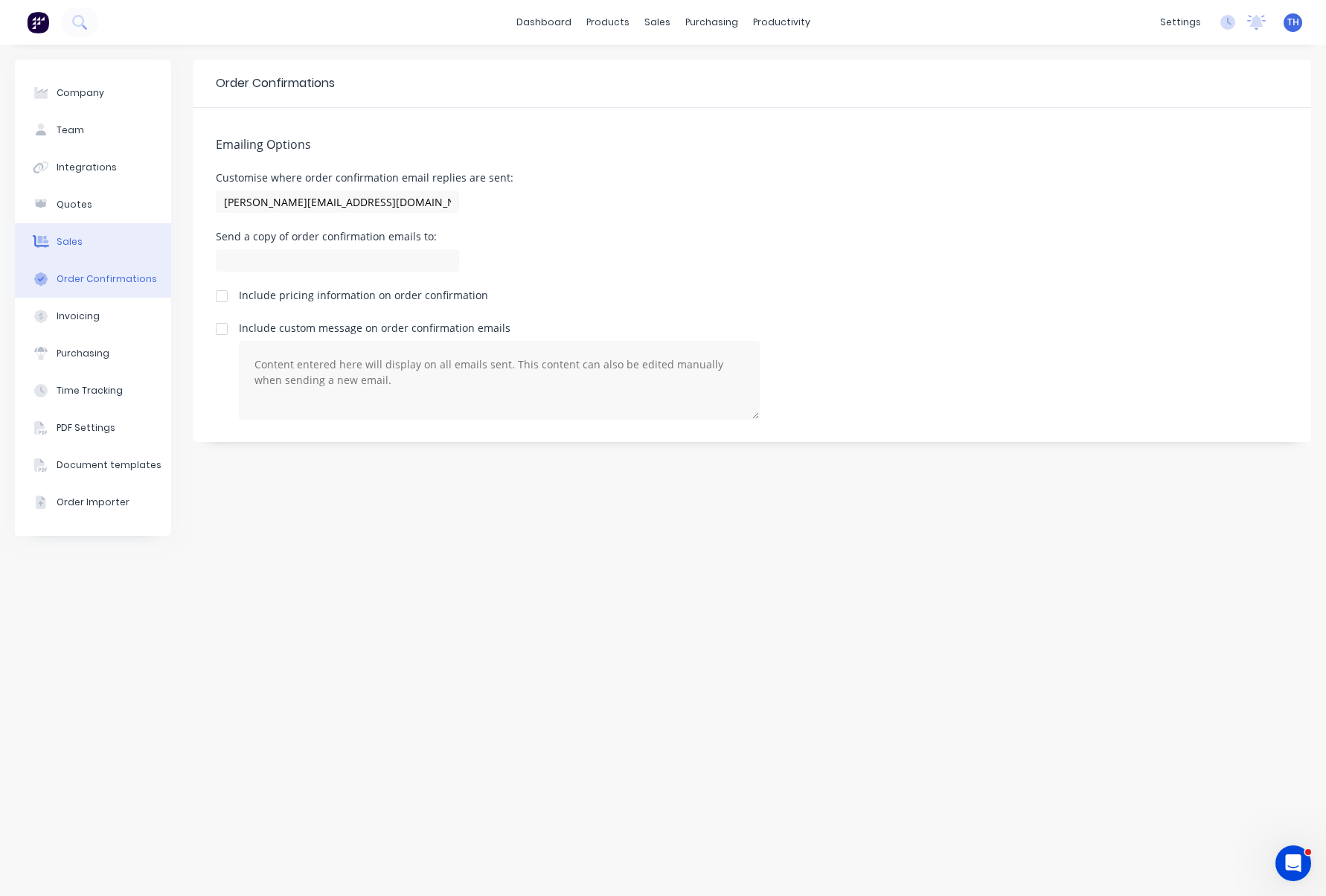
click at [118, 241] on button "Sales" at bounding box center [93, 241] width 157 height 37
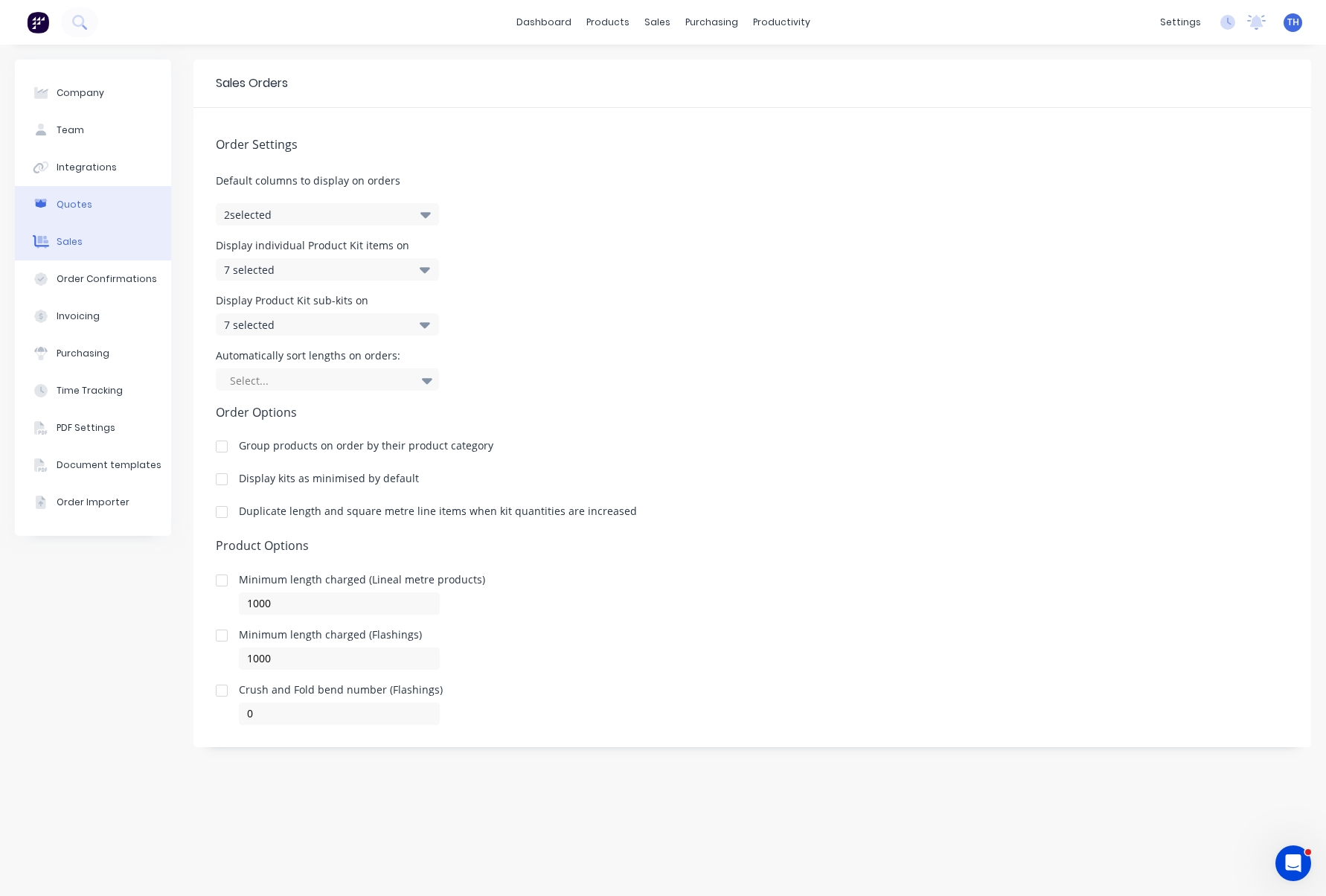
click at [125, 217] on button "Quotes" at bounding box center [93, 204] width 157 height 37
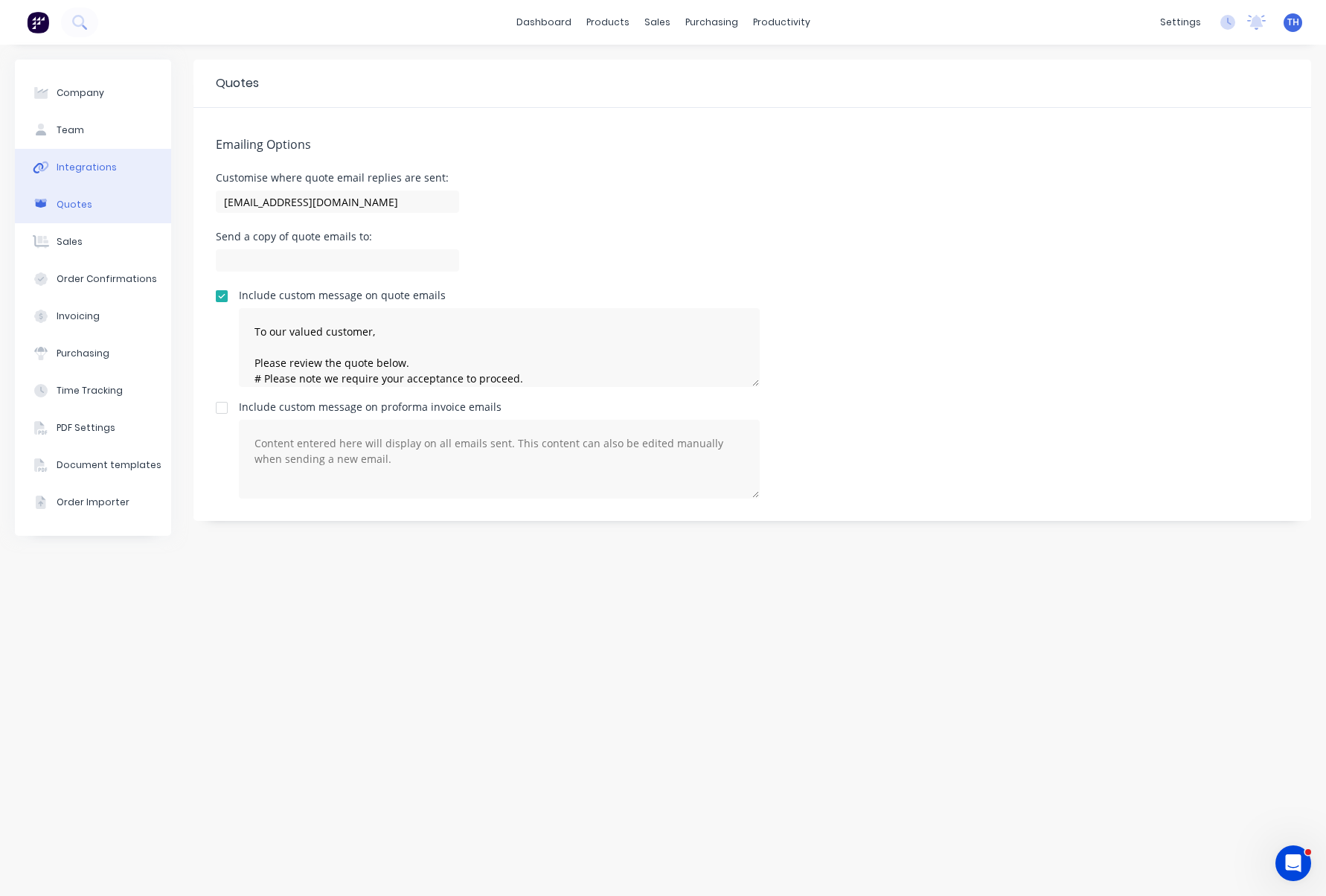
click at [117, 165] on button "Integrations" at bounding box center [93, 167] width 157 height 37
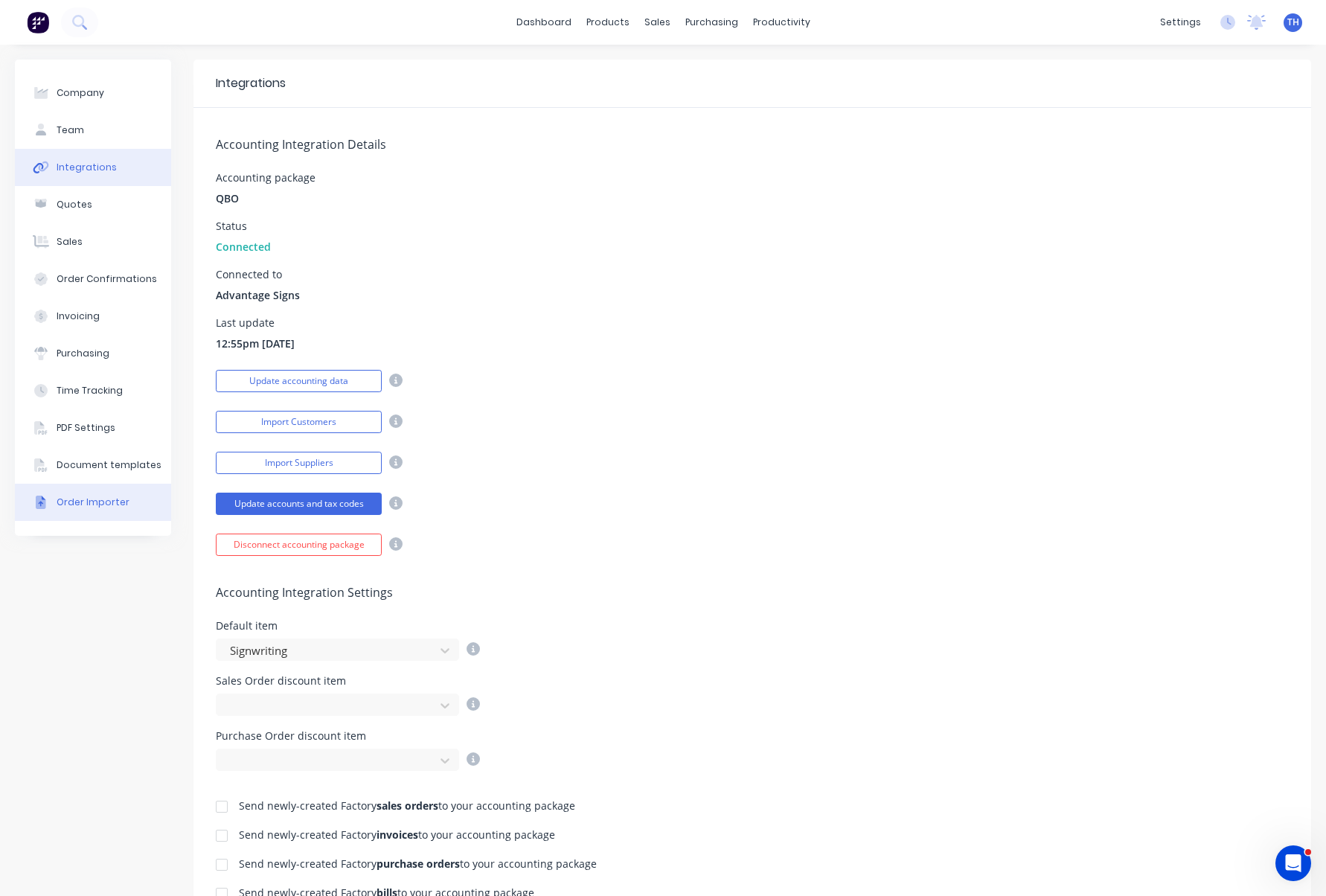
click at [93, 500] on div "Order Importer" at bounding box center [92, 503] width 73 height 13
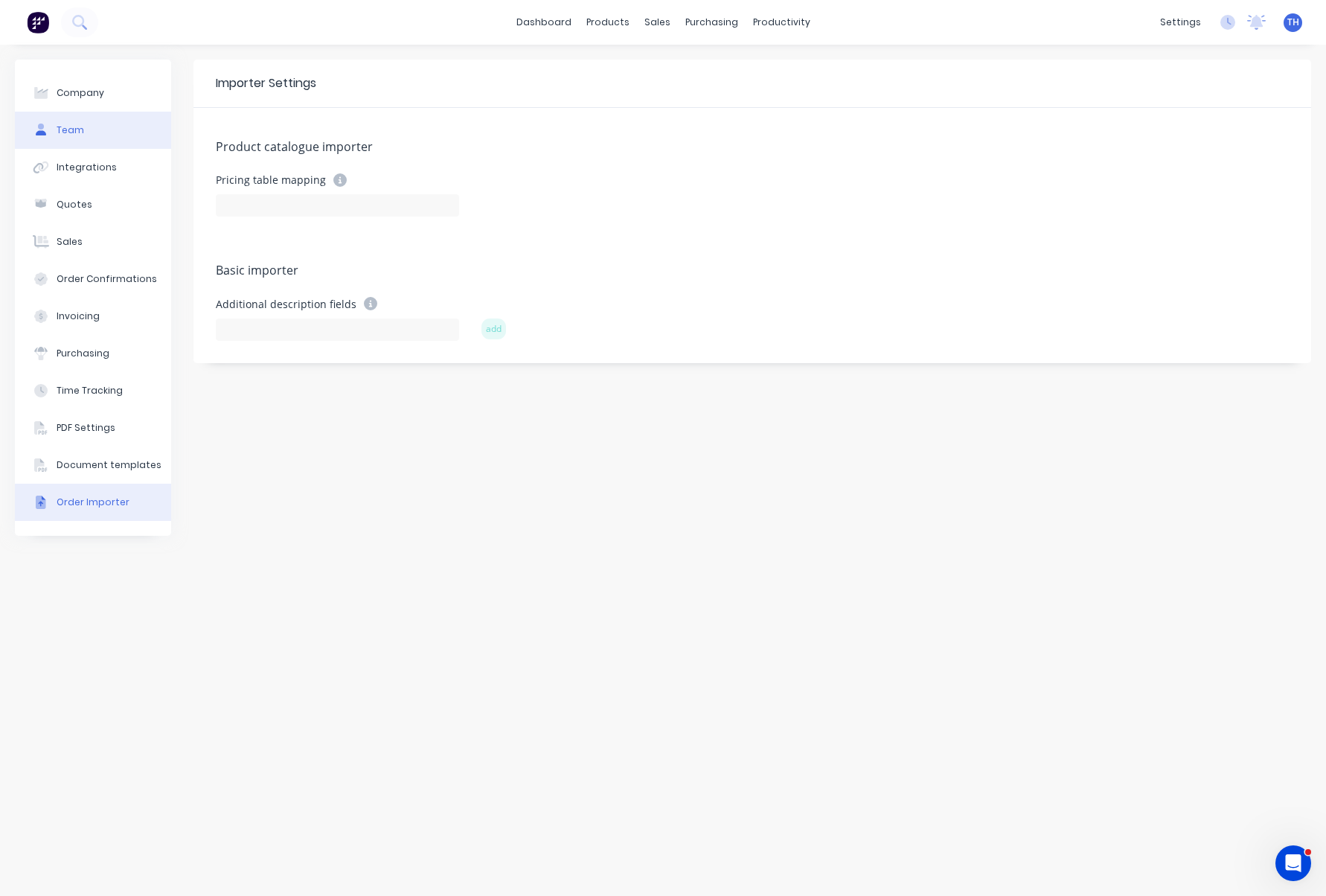
click at [97, 128] on button "Team" at bounding box center [93, 129] width 157 height 37
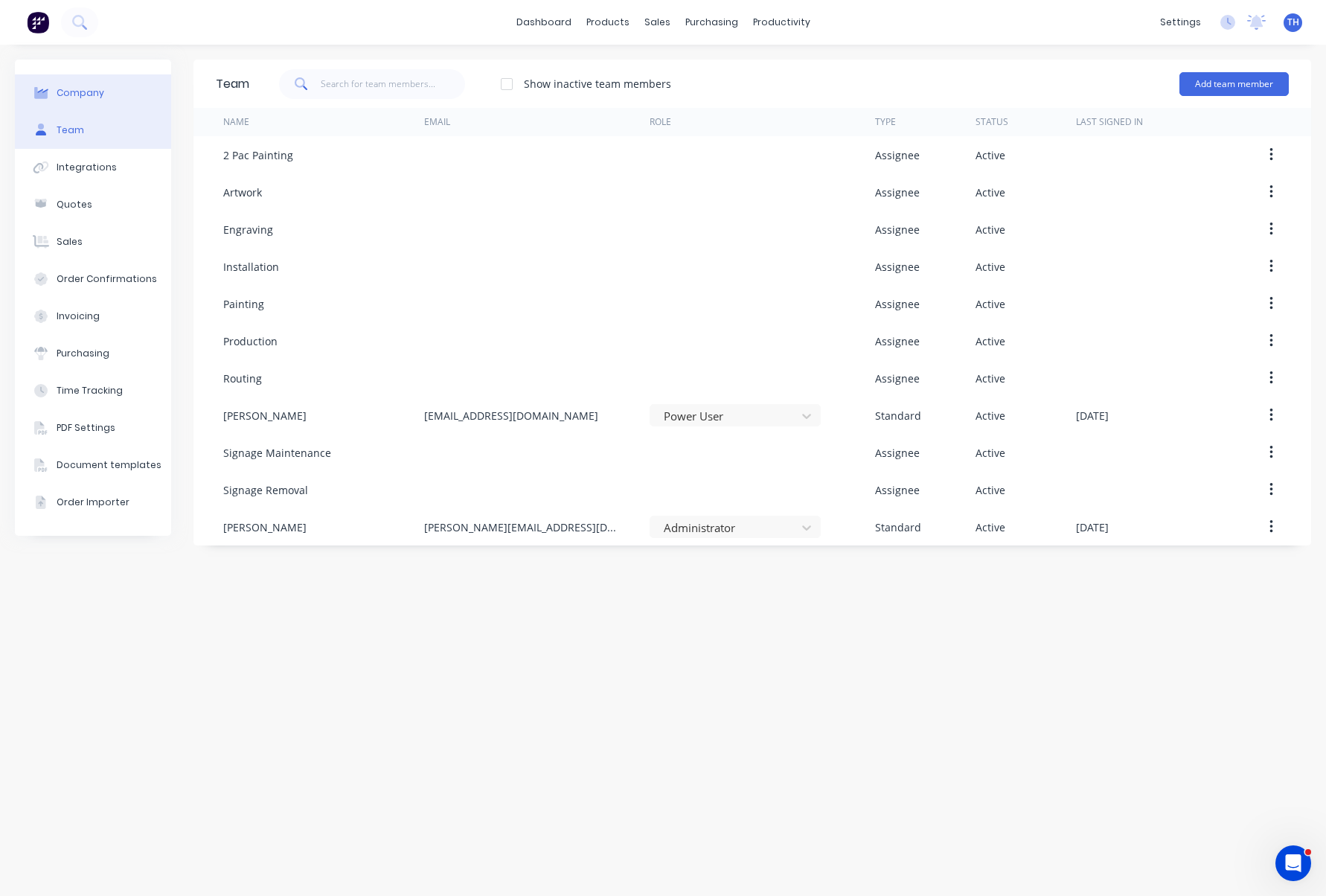
click at [102, 91] on button "Company" at bounding box center [93, 92] width 157 height 37
select select "AU"
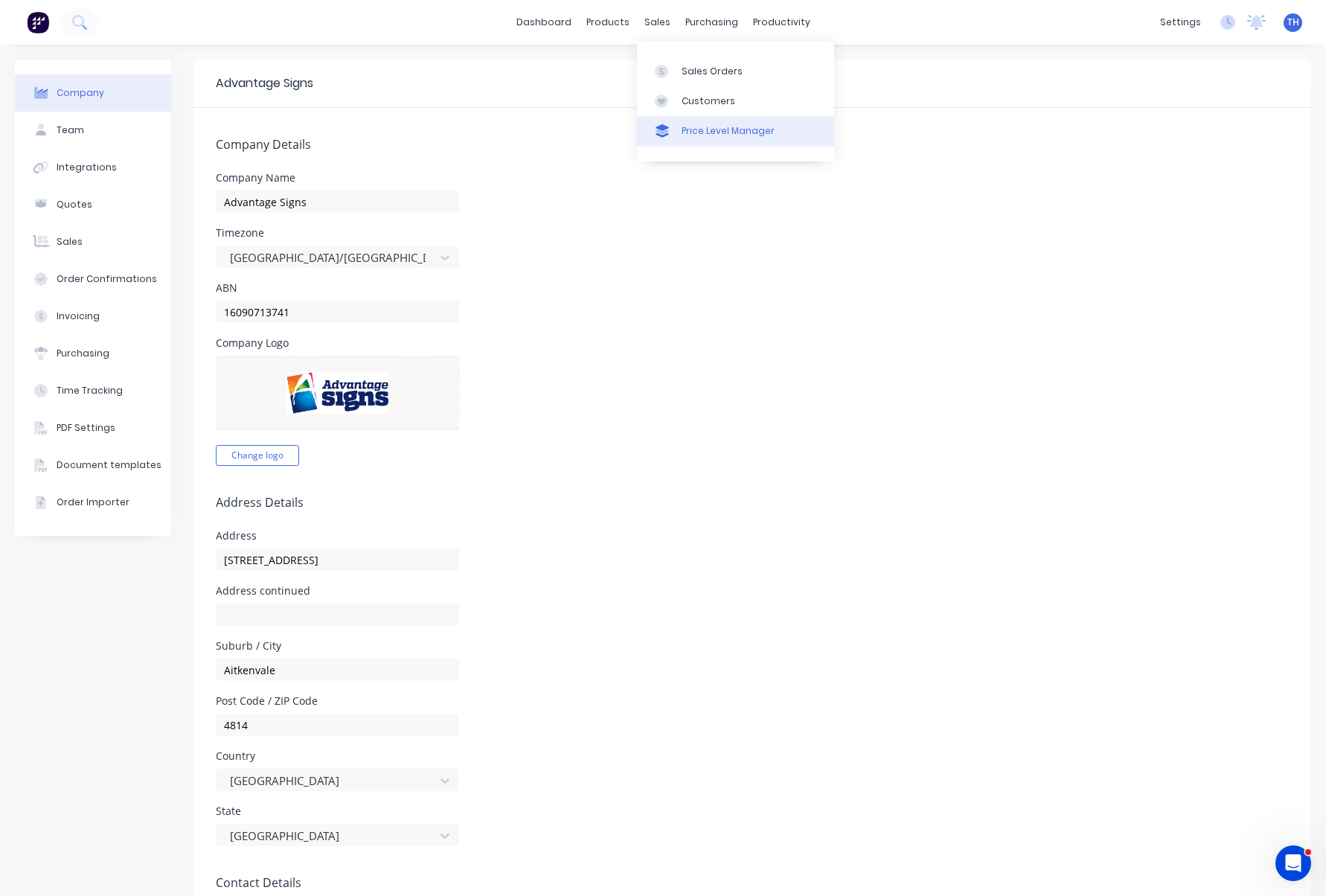
click at [721, 132] on div "Price Level Manager" at bounding box center [728, 131] width 93 height 13
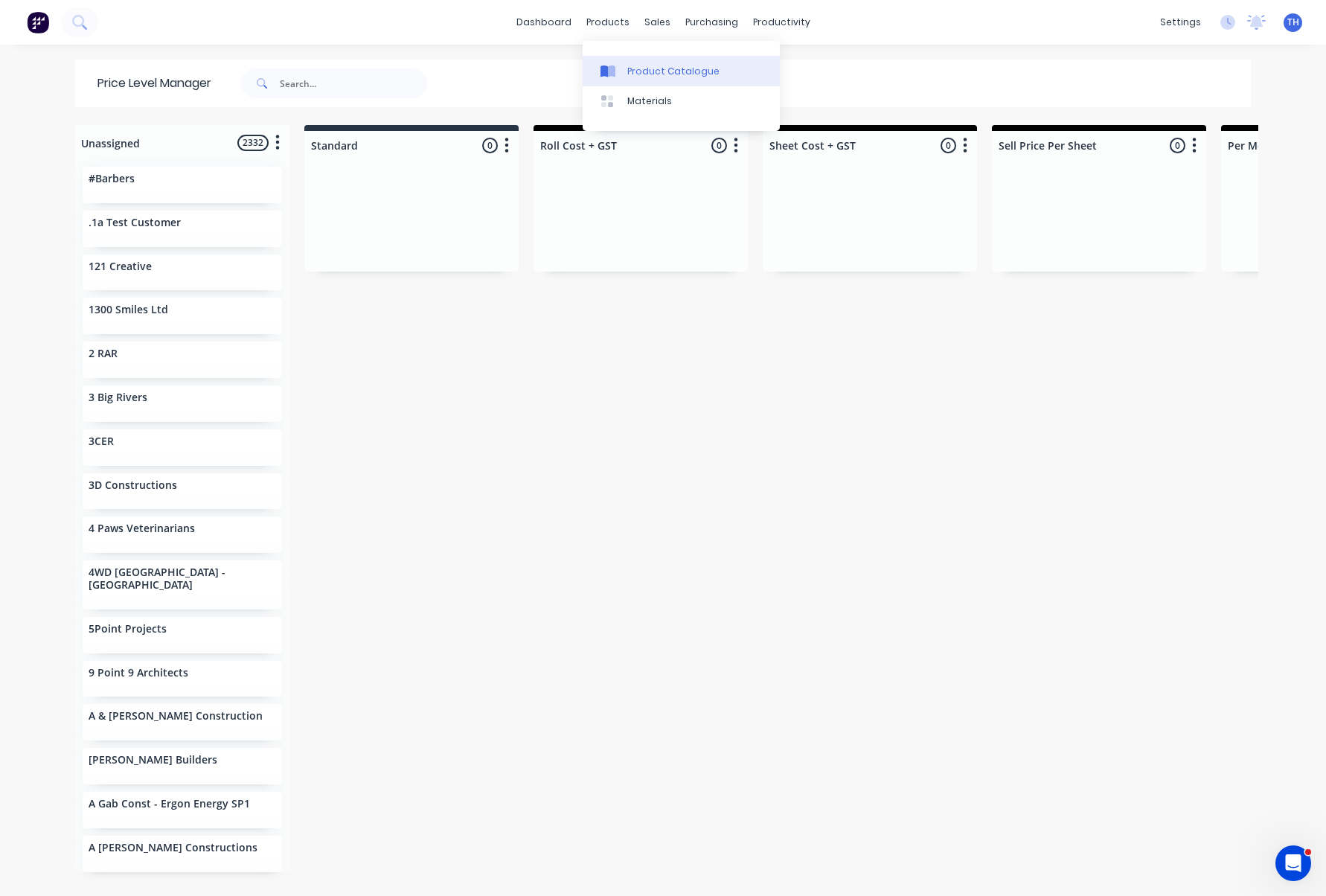
click at [671, 73] on div "Product Catalogue" at bounding box center [673, 72] width 92 height 13
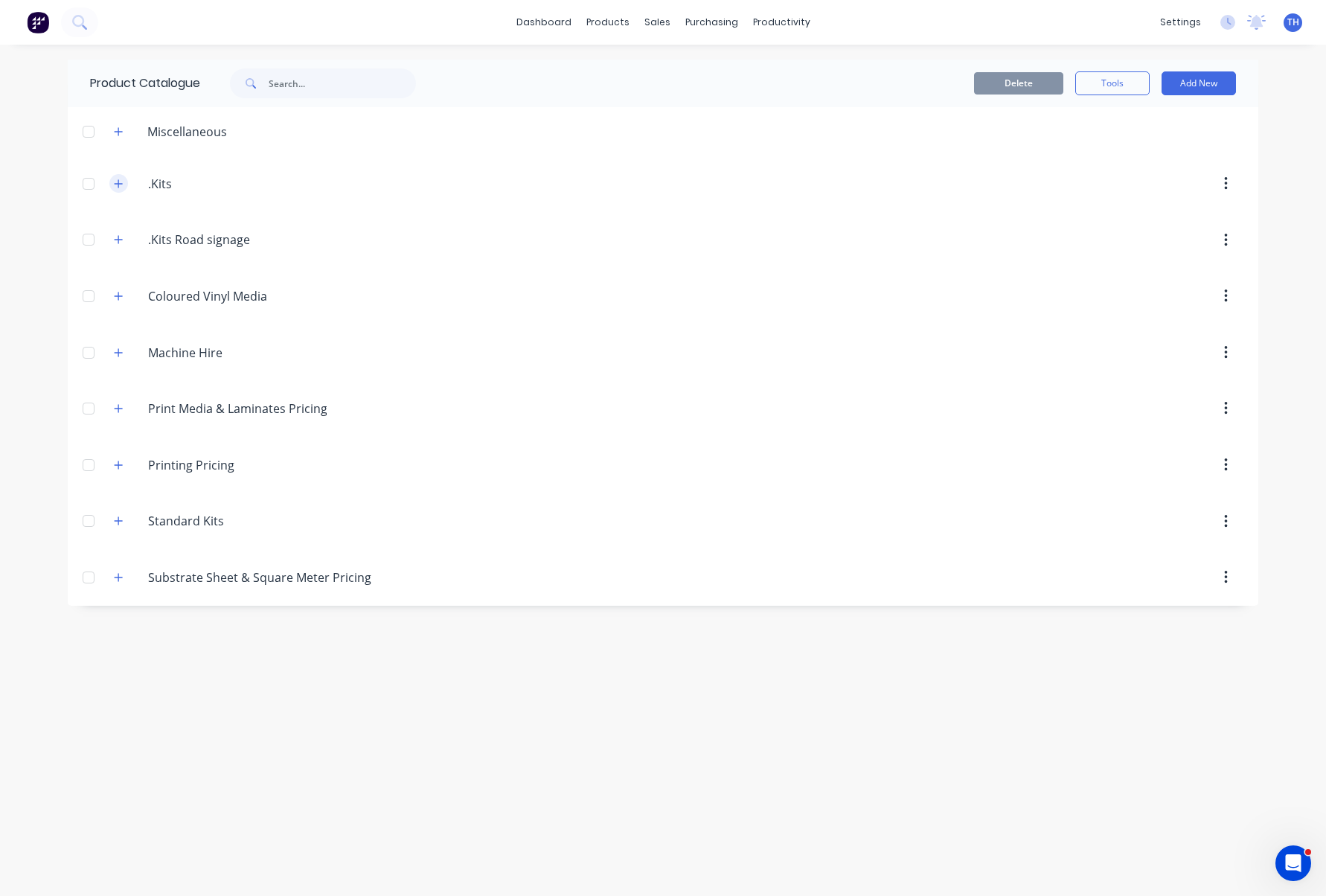
click at [118, 182] on icon "button" at bounding box center [119, 183] width 8 height 8
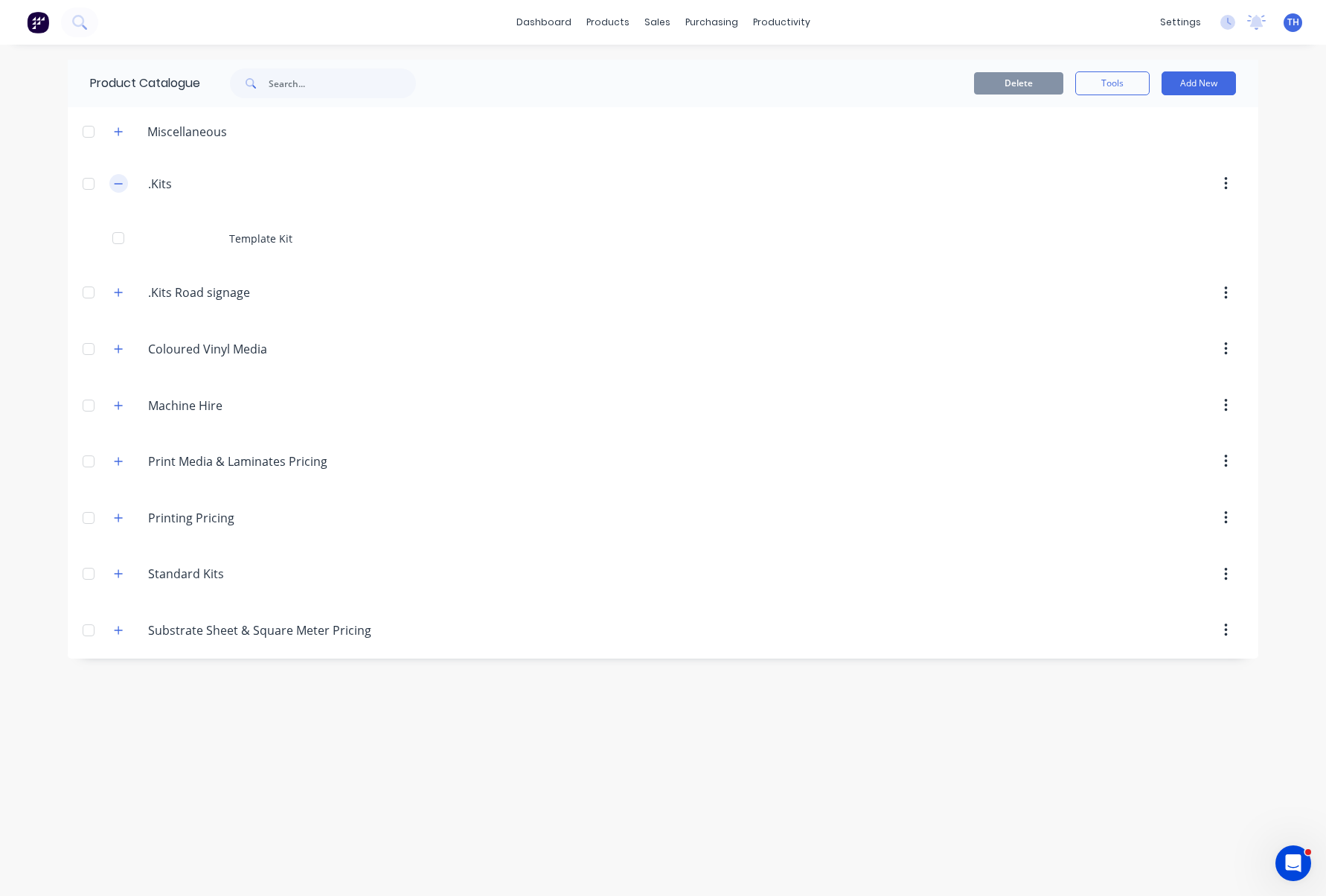
click at [118, 182] on icon "button" at bounding box center [118, 183] width 8 height 10
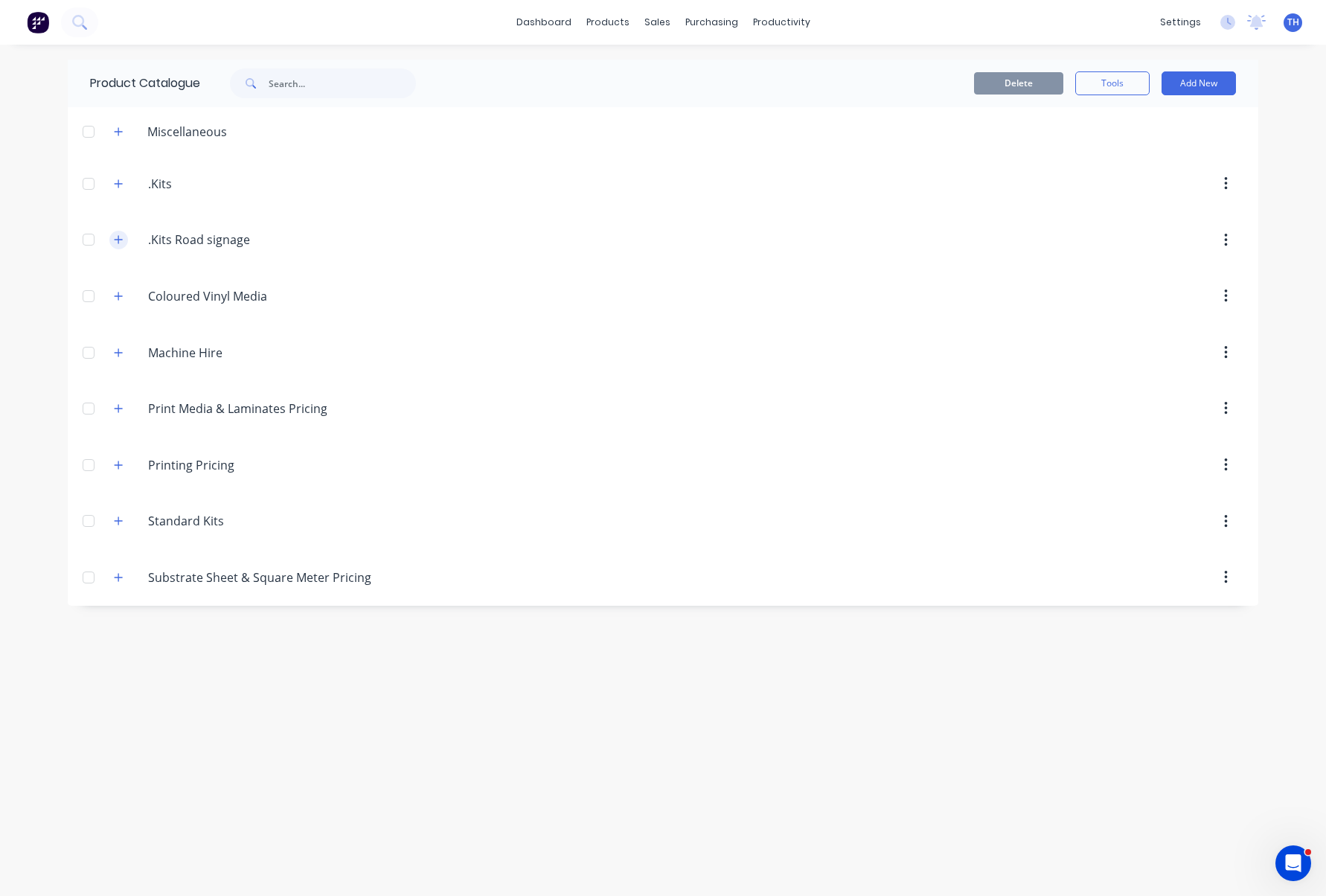
click at [120, 239] on icon "button" at bounding box center [118, 240] width 8 height 10
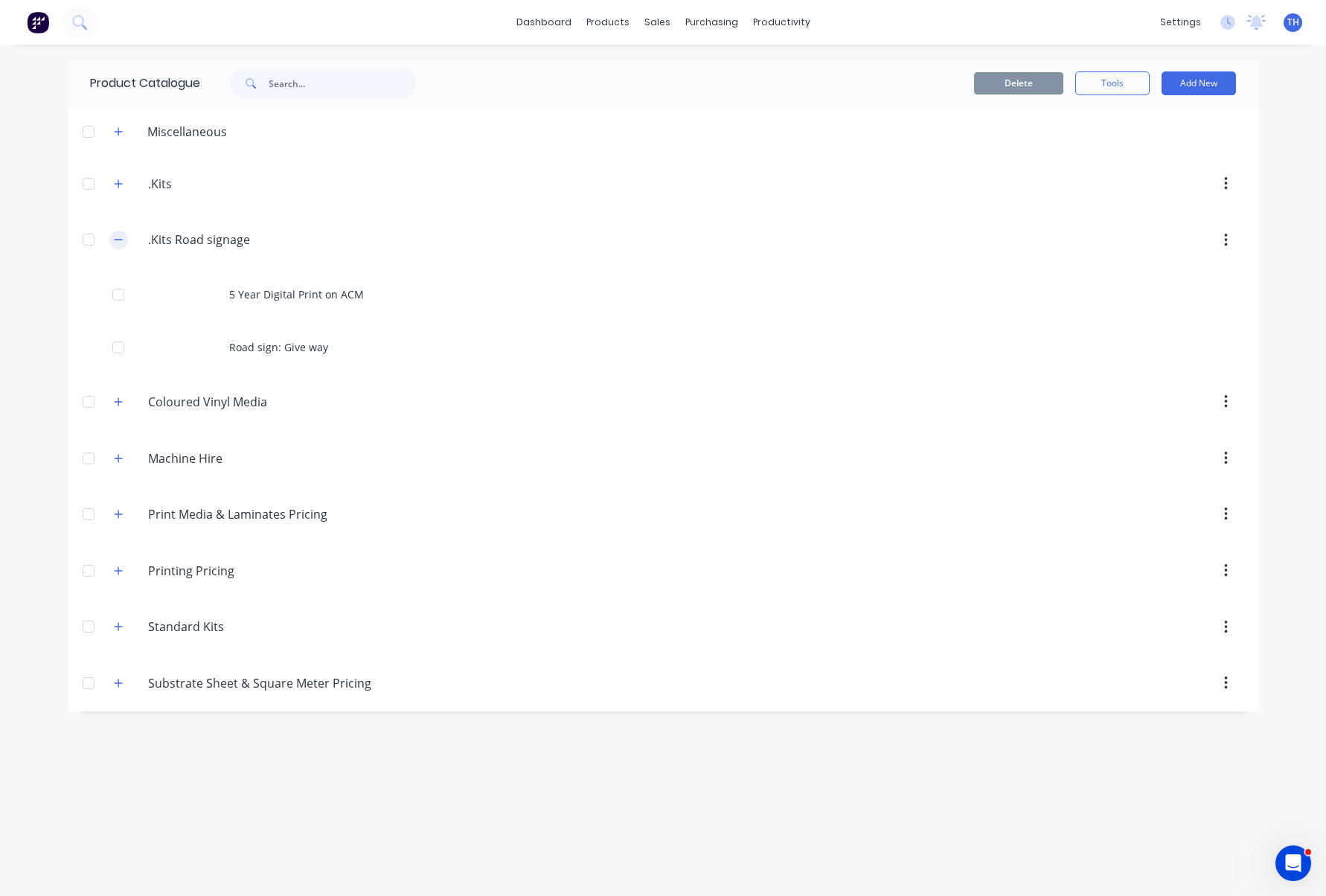
click at [120, 239] on icon "button" at bounding box center [118, 240] width 8 height 10
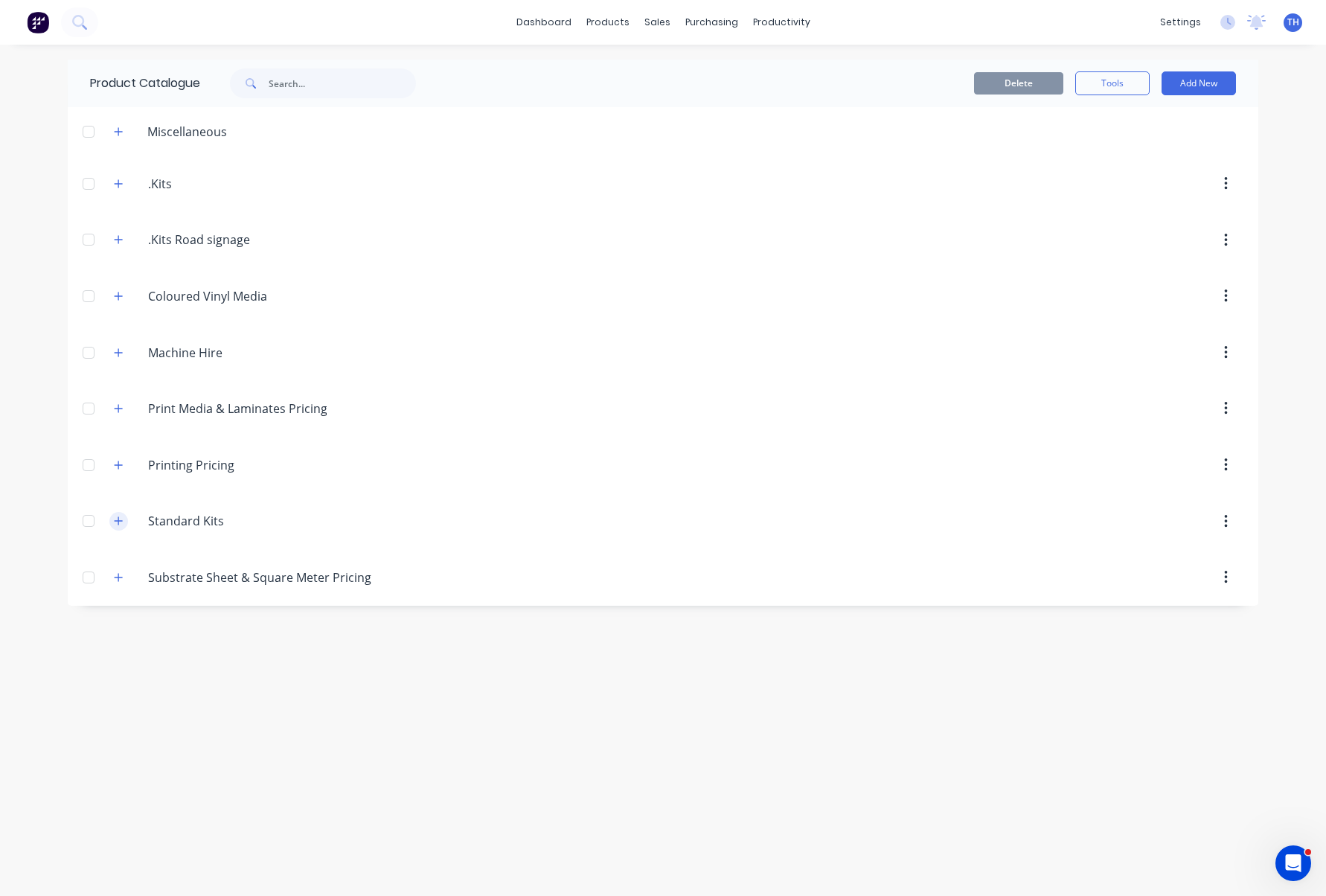
click at [122, 522] on icon "button" at bounding box center [119, 521] width 8 height 8
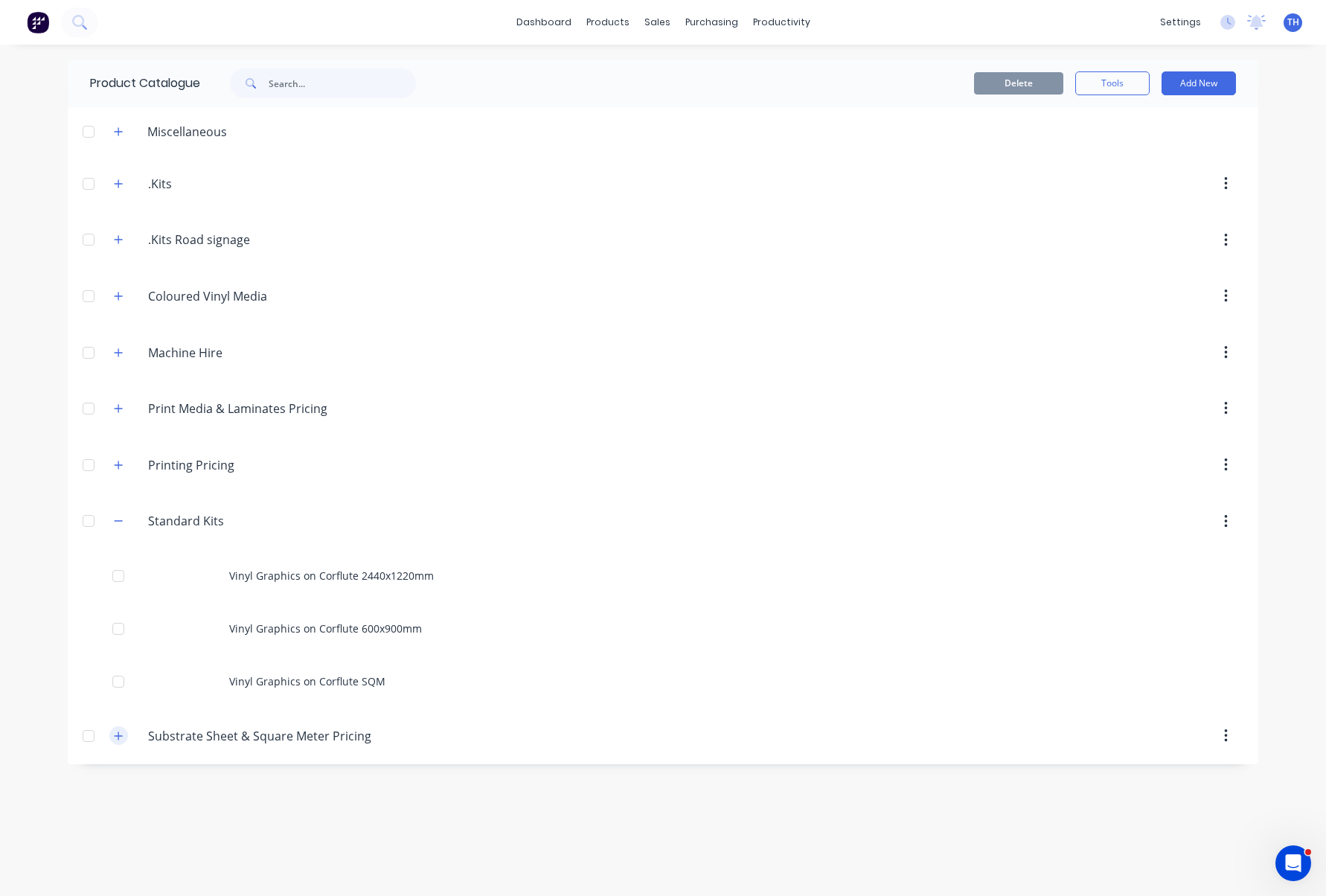
click at [118, 736] on icon "button" at bounding box center [119, 736] width 8 height 8
click at [120, 736] on icon "button" at bounding box center [119, 736] width 8 height 1
click at [123, 518] on icon "button" at bounding box center [118, 521] width 8 height 10
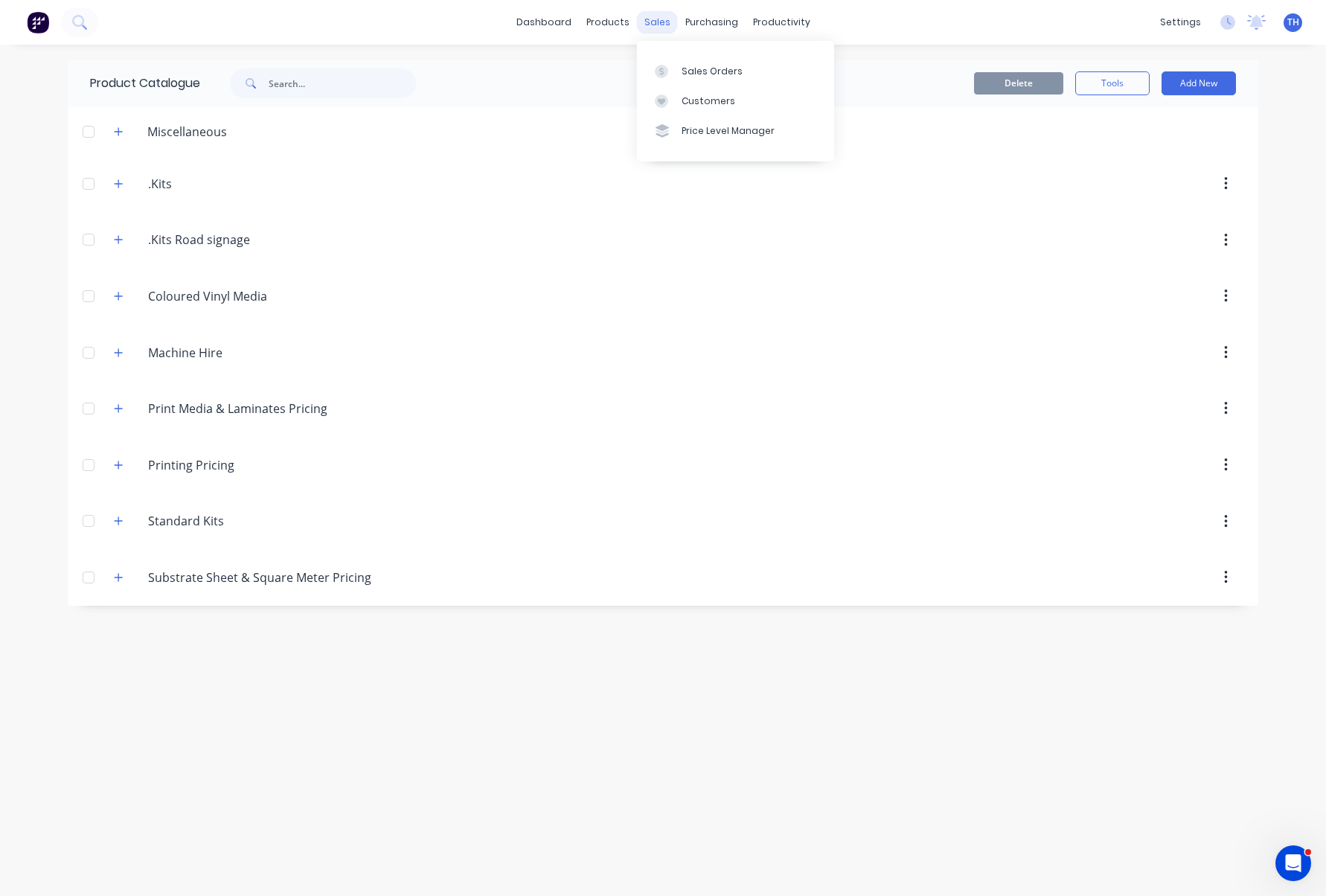
click at [654, 20] on div "sales" at bounding box center [656, 23] width 41 height 23
click at [694, 102] on div "Customers" at bounding box center [708, 101] width 54 height 13
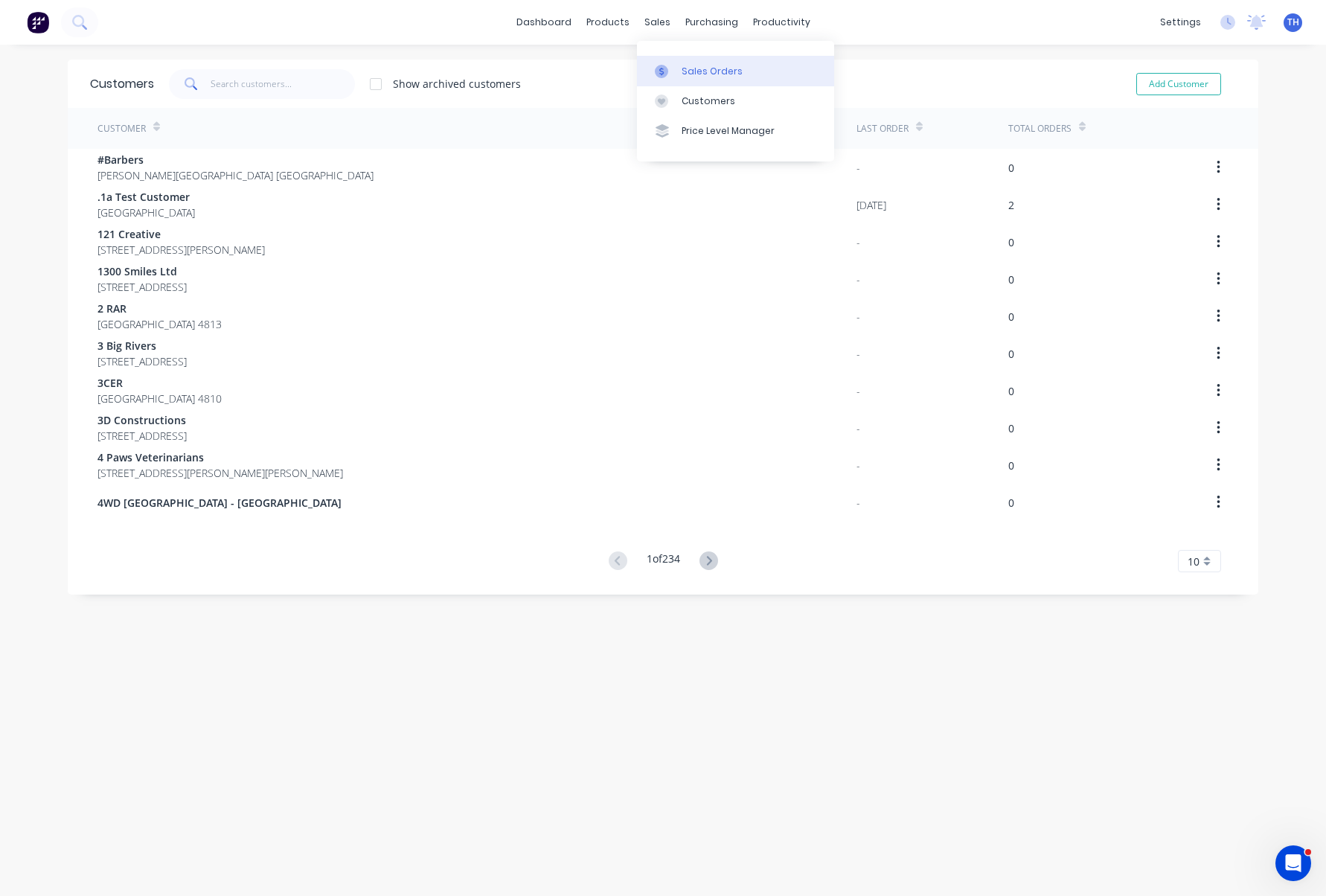
click at [704, 72] on div "Sales Orders" at bounding box center [712, 72] width 61 height 13
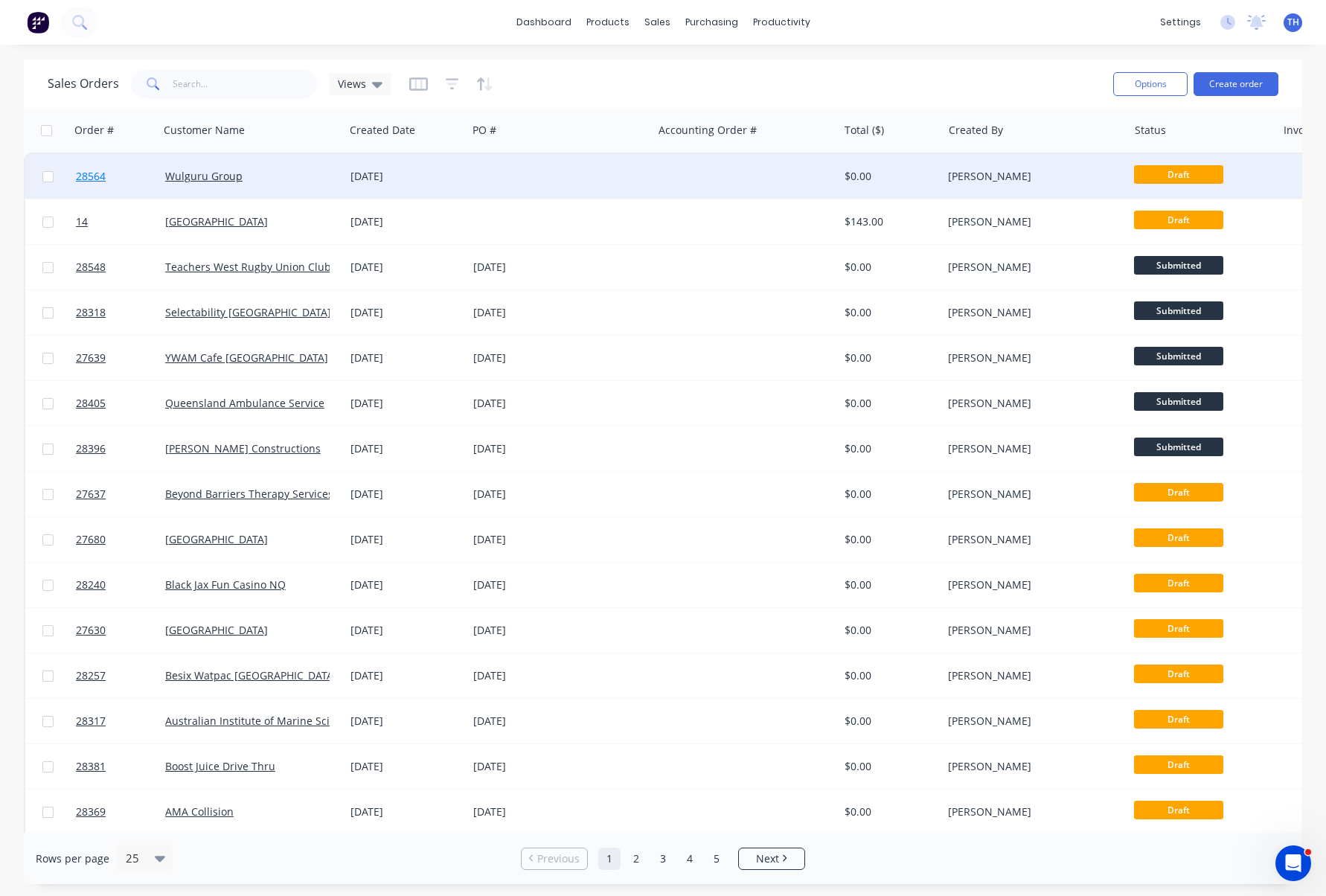
click at [99, 174] on span "28564" at bounding box center [91, 176] width 30 height 15
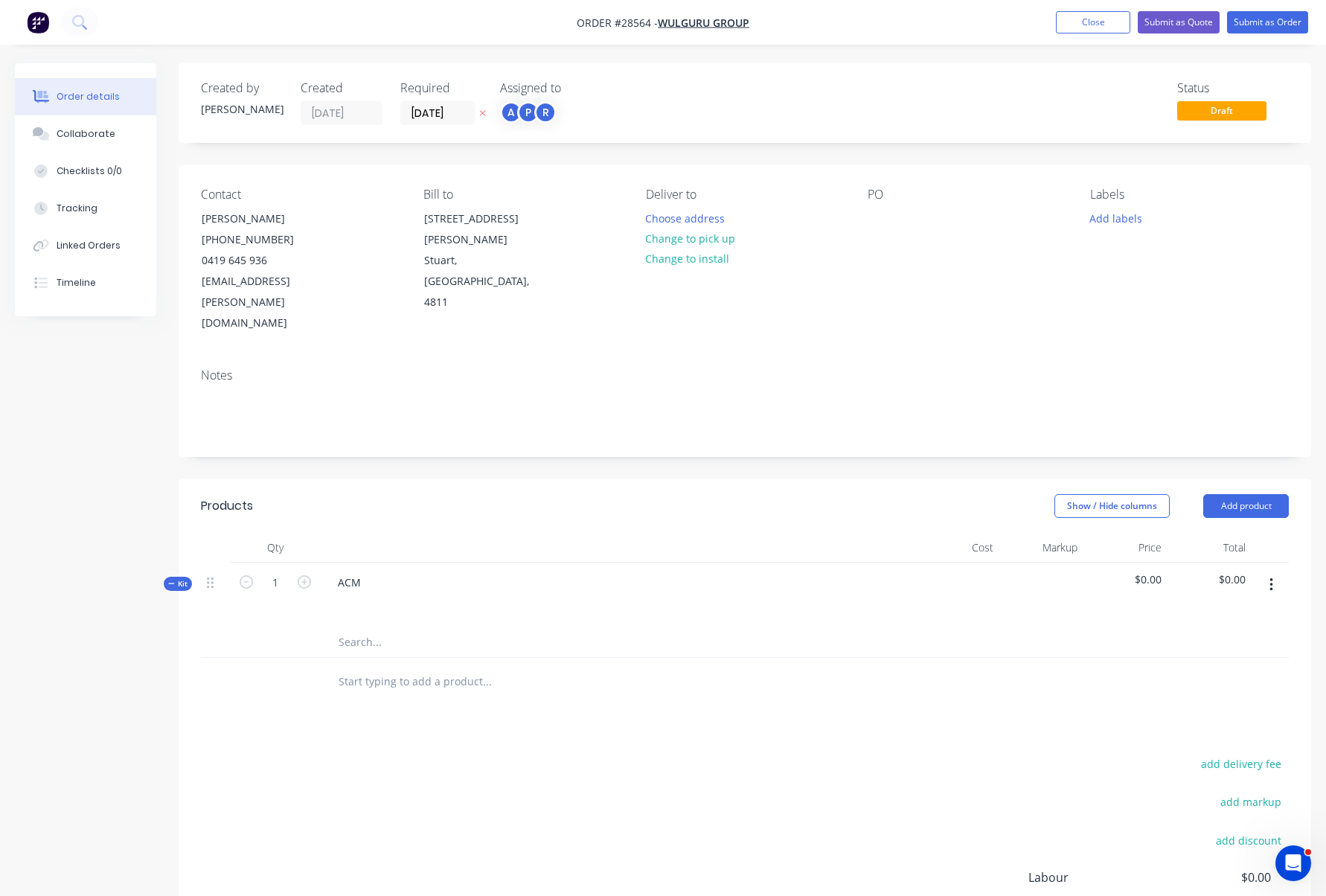
click at [639, 21] on span "Order #28564 -" at bounding box center [618, 23] width 81 height 14
click at [1104, 19] on button "Close" at bounding box center [1093, 23] width 75 height 23
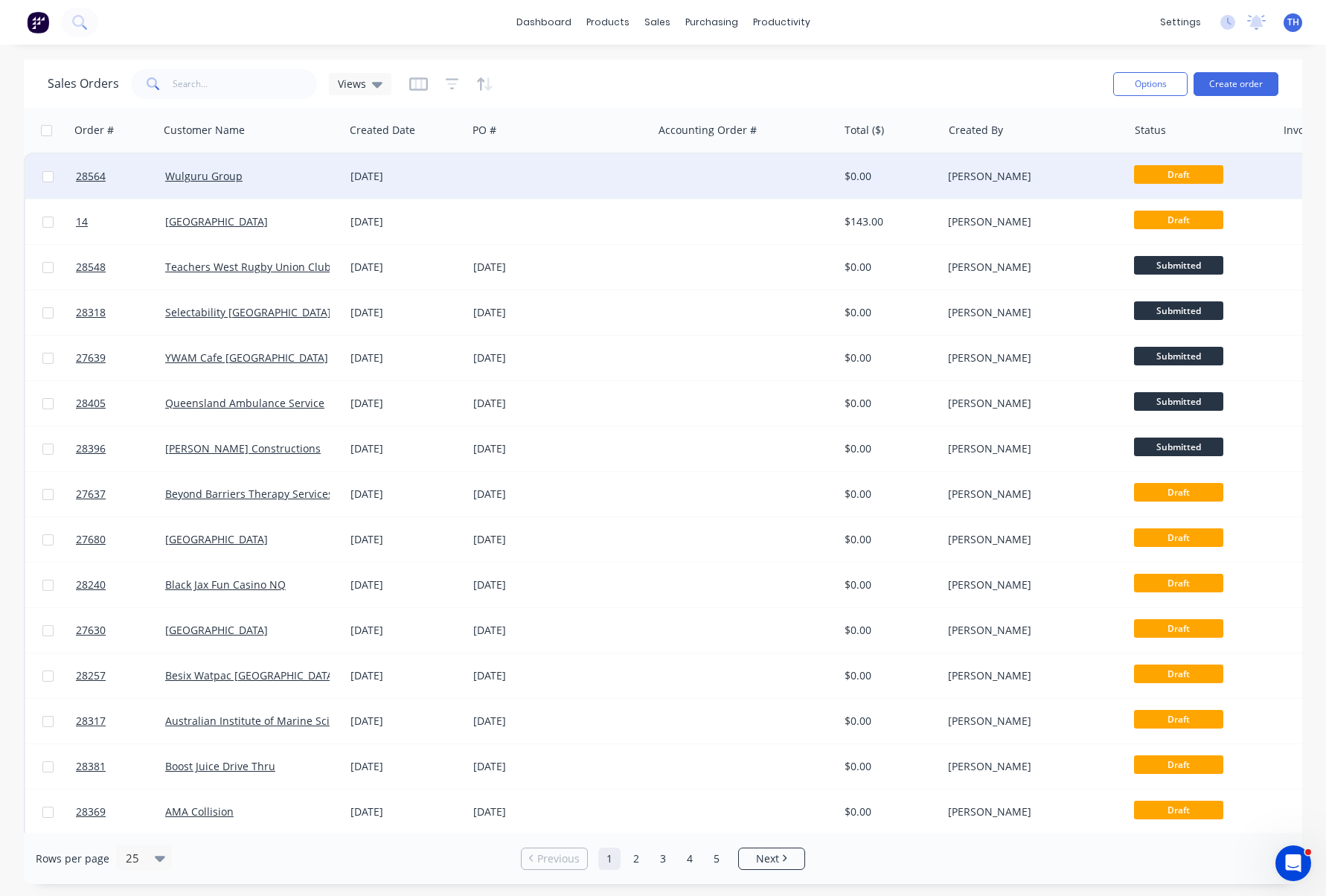
click at [48, 176] on input "checkbox" at bounding box center [48, 176] width 11 height 11
click at [53, 176] on input "checkbox" at bounding box center [48, 176] width 11 height 11
checkbox input "false"
click at [397, 173] on div "15 Aug 2025" at bounding box center [406, 176] width 111 height 15
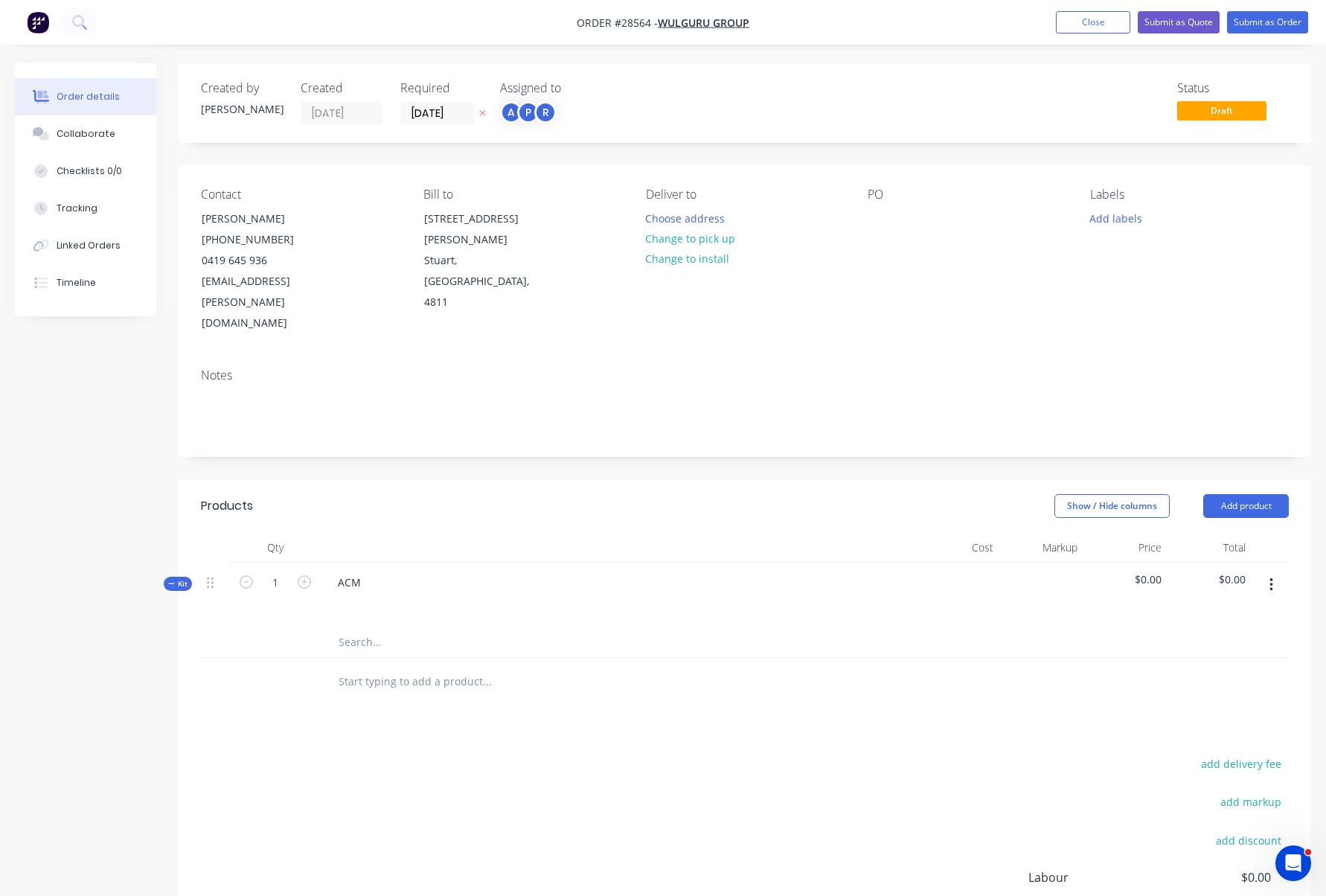
click at [631, 22] on span "Order #28564 -" at bounding box center [618, 23] width 81 height 14
click at [1092, 22] on button "Close" at bounding box center [1093, 23] width 75 height 23
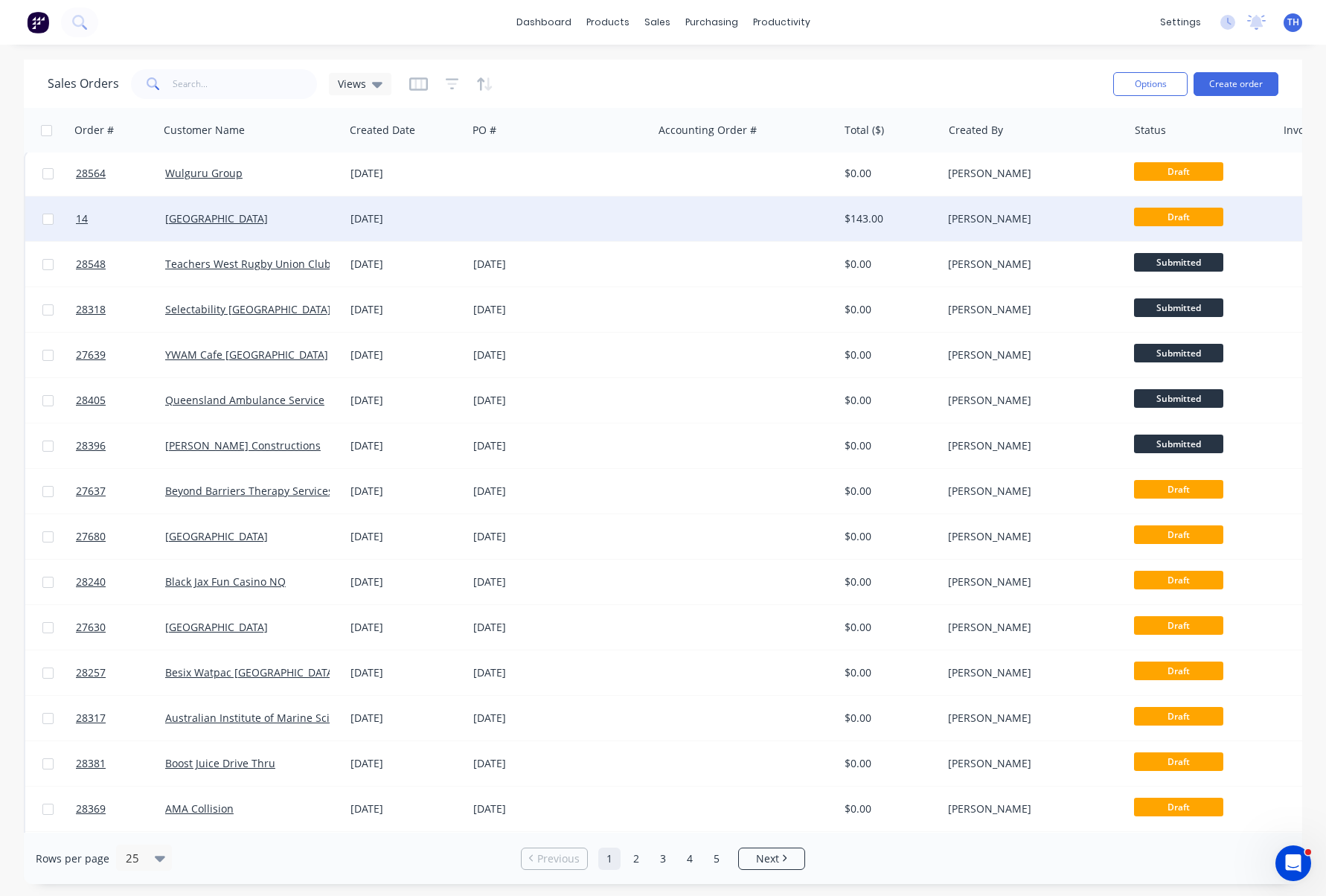
scroll to position [3, 0]
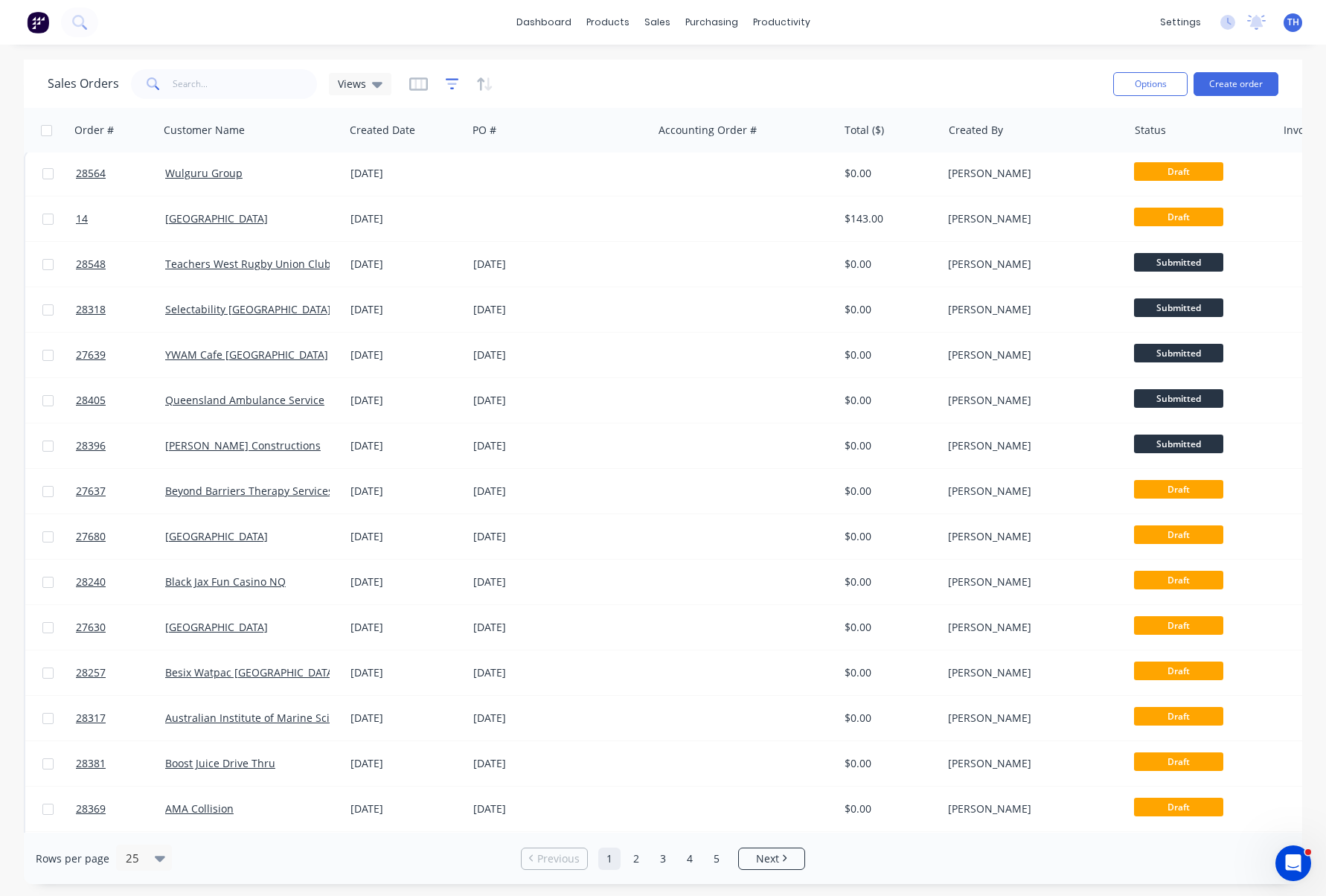
click at [446, 82] on icon "button" at bounding box center [453, 84] width 13 height 15
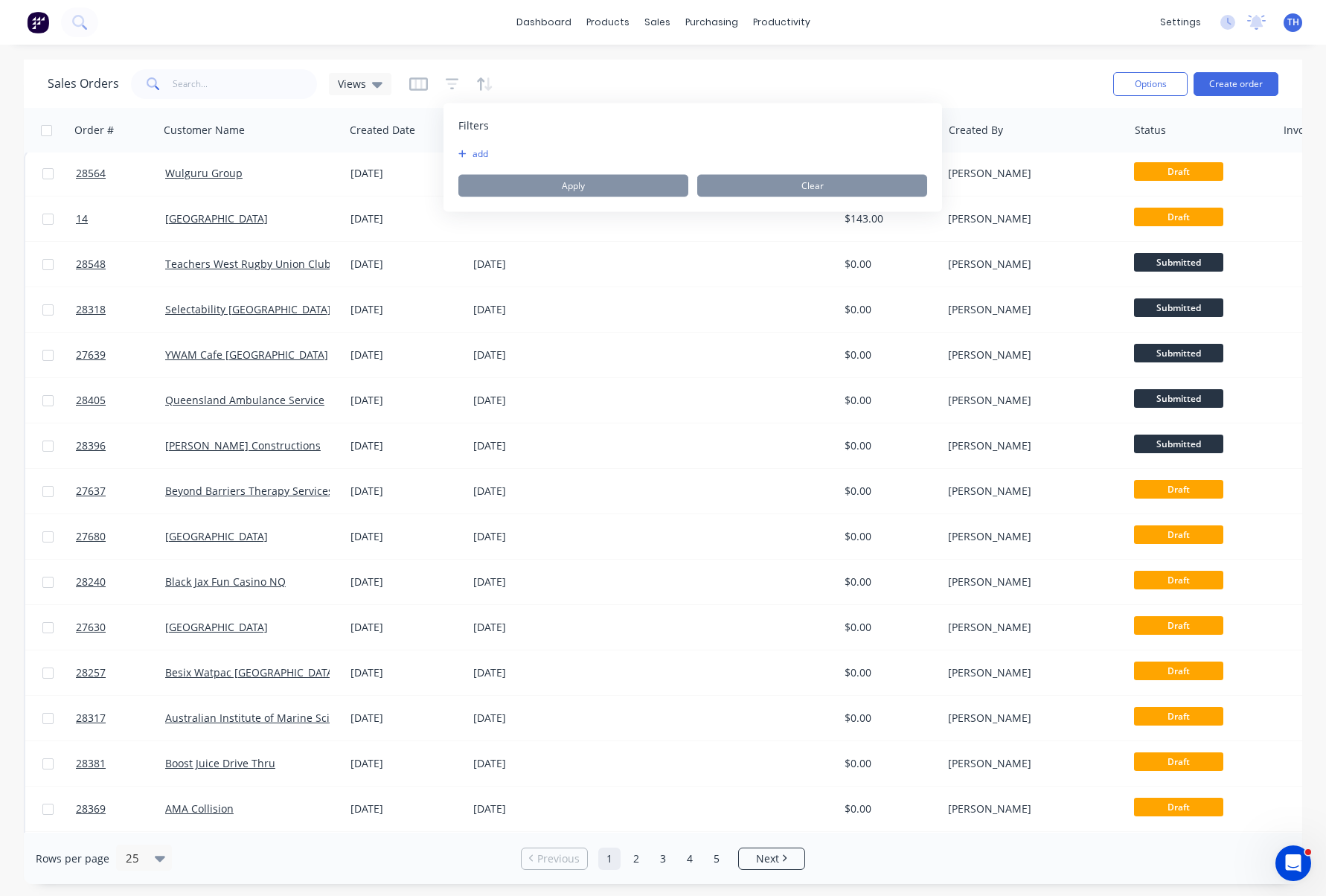
click at [549, 82] on div "Sales Orders Views" at bounding box center [574, 83] width 1053 height 37
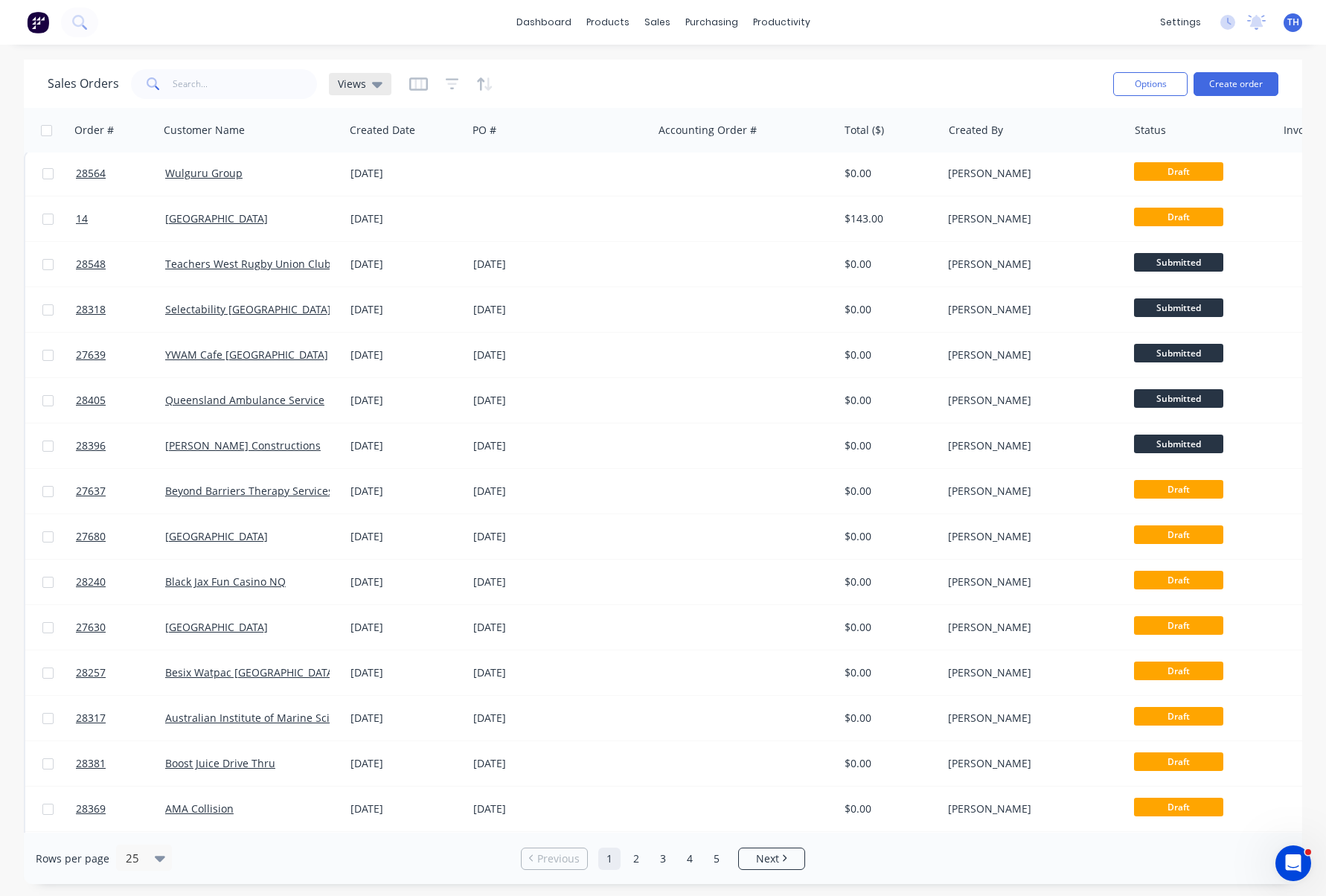
click at [381, 80] on div "Views" at bounding box center [360, 84] width 62 height 23
click at [623, 90] on div "Sales Orders Views" at bounding box center [574, 83] width 1053 height 37
click at [1138, 82] on button "Options" at bounding box center [1151, 84] width 75 height 24
click at [1021, 79] on div "Sales Orders Views" at bounding box center [574, 83] width 1053 height 37
click at [1176, 84] on button "Options" at bounding box center [1151, 84] width 75 height 24
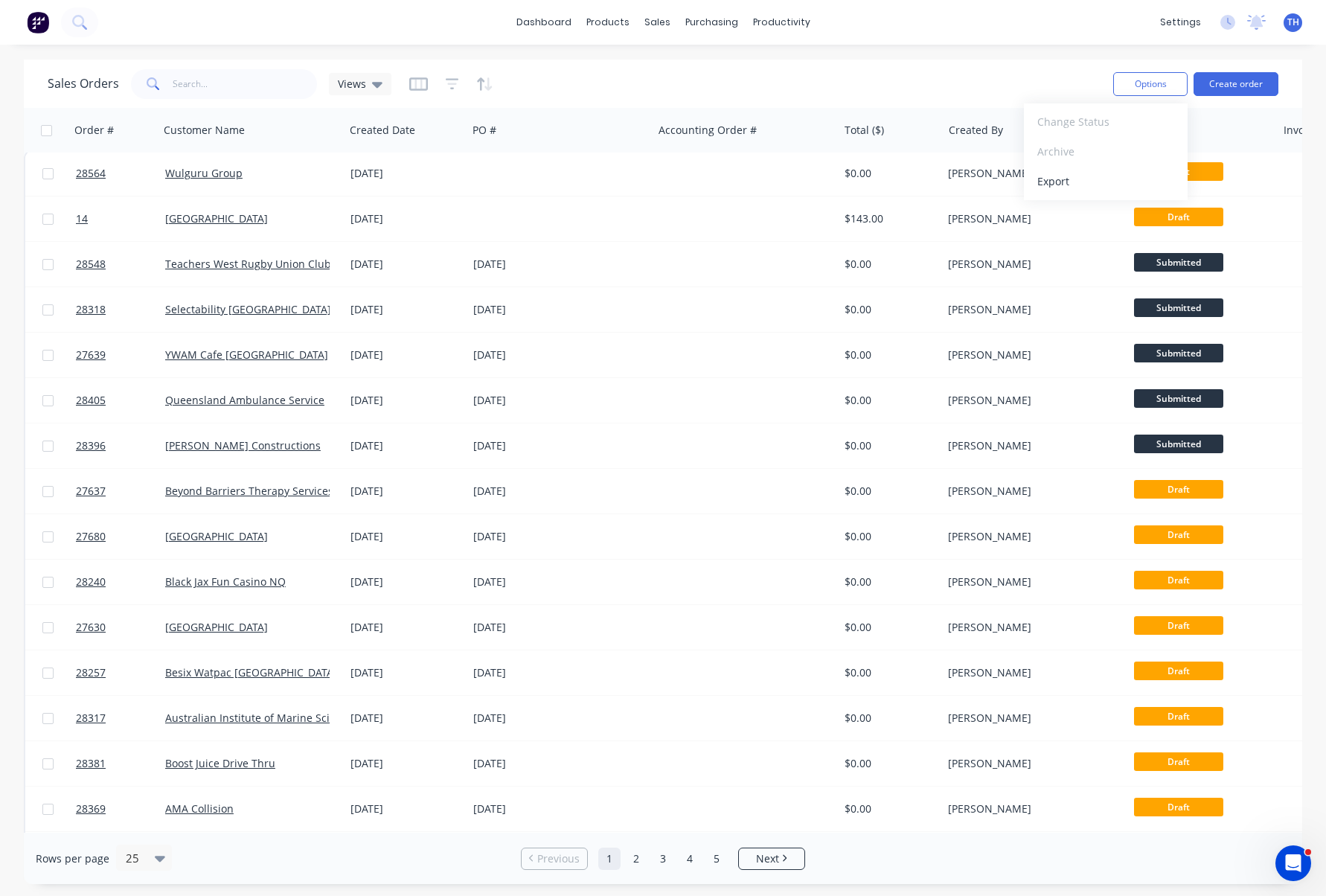
click at [898, 85] on div "Sales Orders Views" at bounding box center [574, 83] width 1053 height 37
click at [708, 101] on div "Customers" at bounding box center [708, 101] width 54 height 13
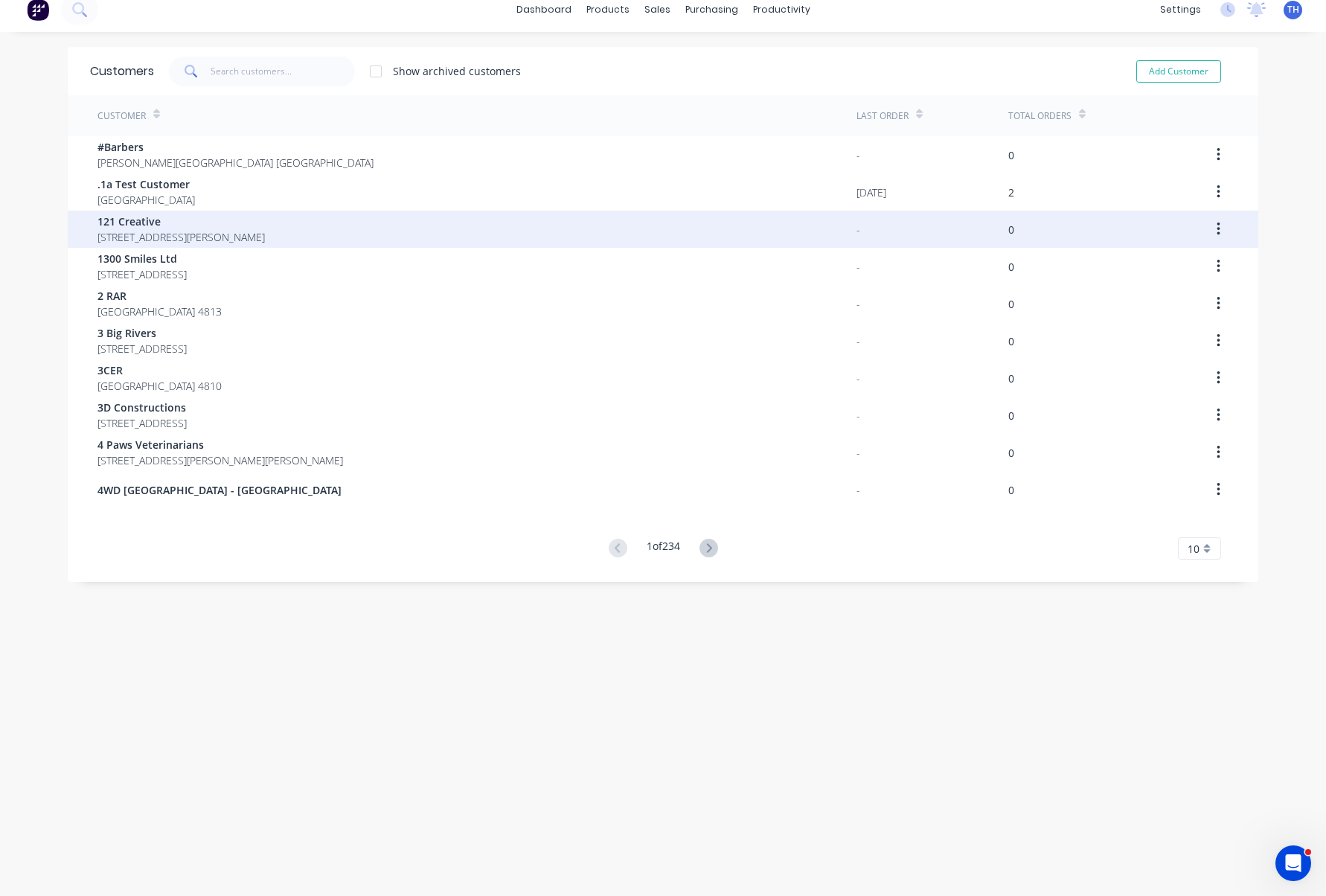
scroll to position [16, 0]
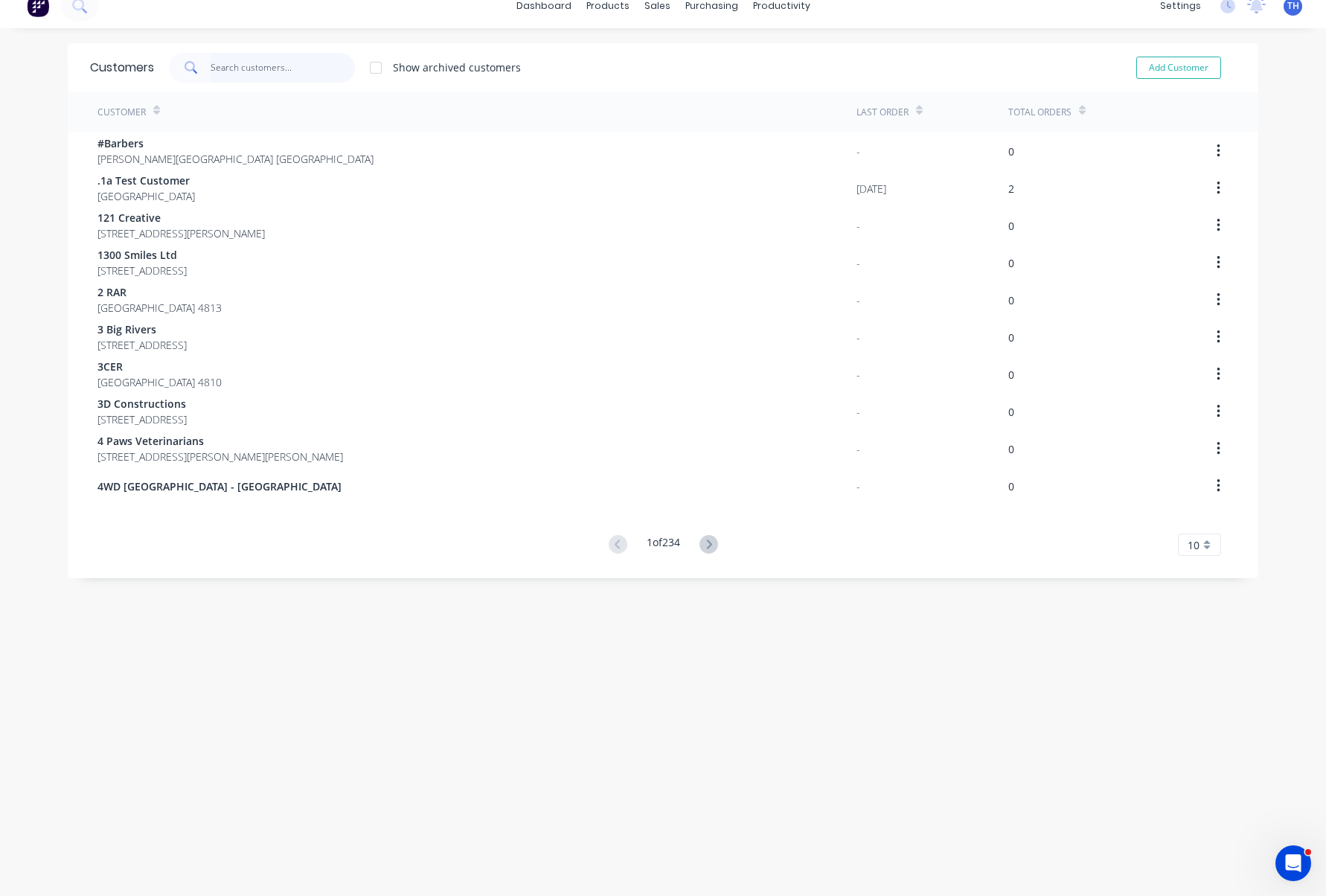
click at [268, 66] on input "text" at bounding box center [283, 68] width 145 height 30
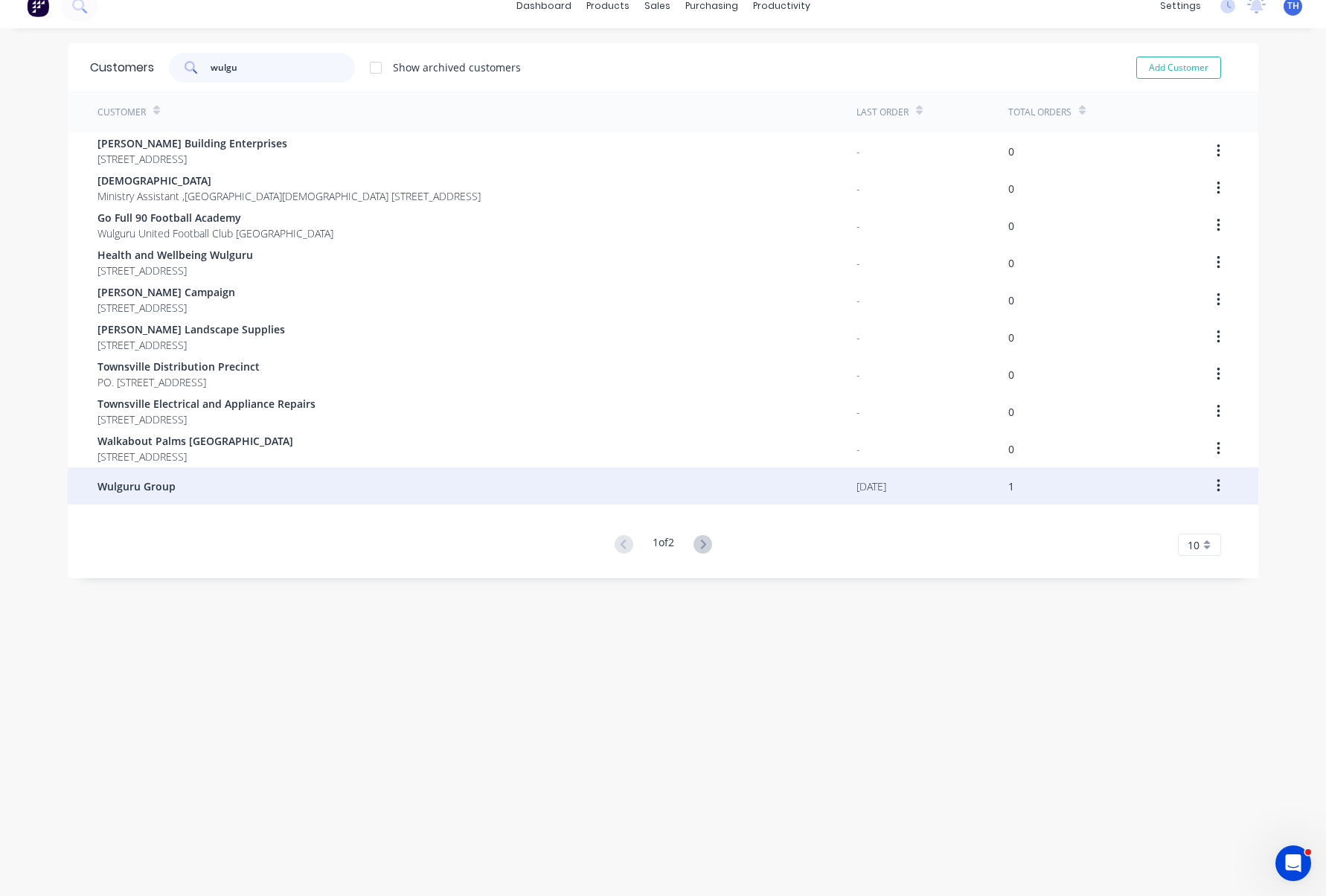
type input "wulgu"
click at [187, 478] on div "Wulguru Group" at bounding box center [476, 486] width 759 height 37
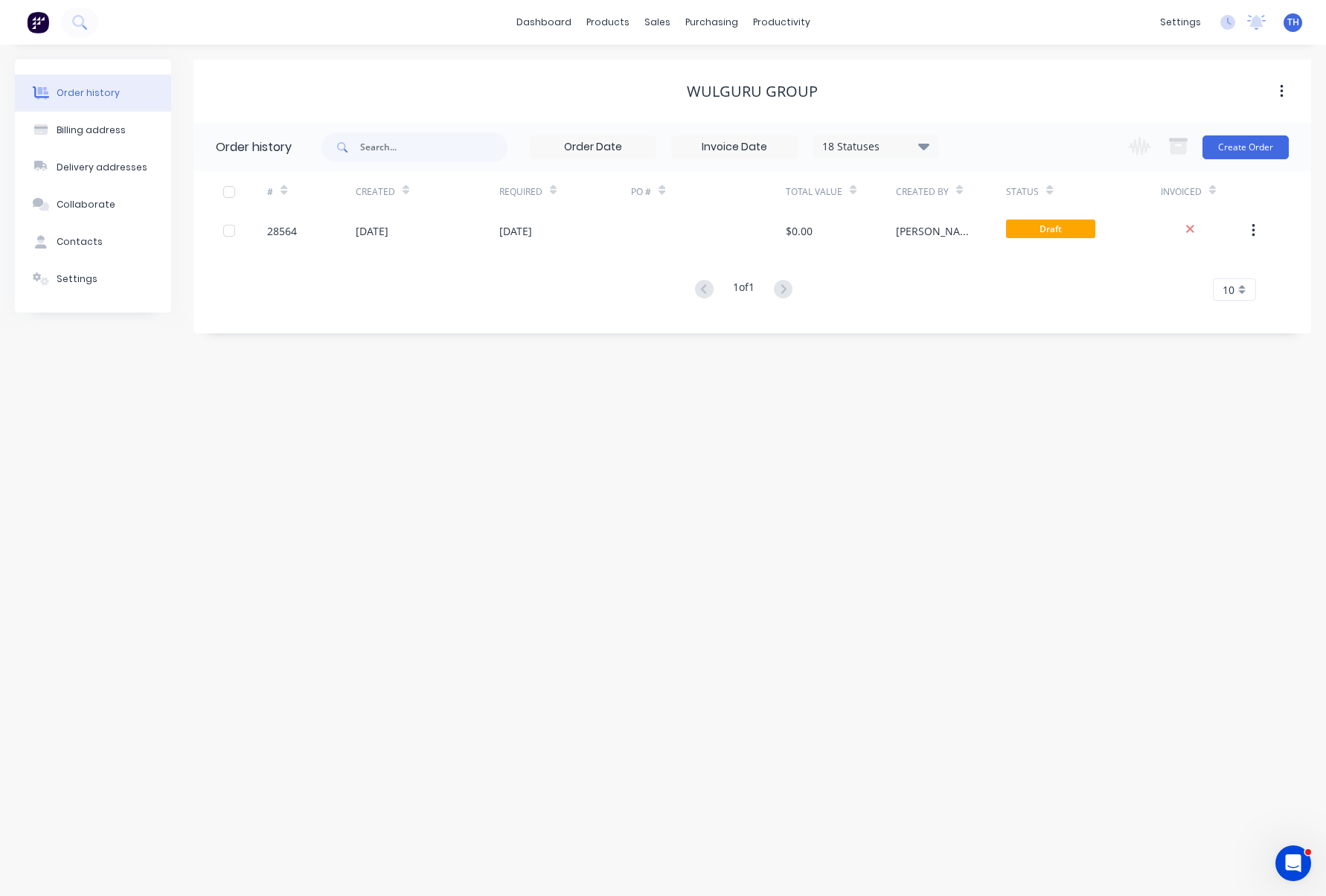
click at [761, 93] on div "Wulguru Group" at bounding box center [752, 91] width 131 height 18
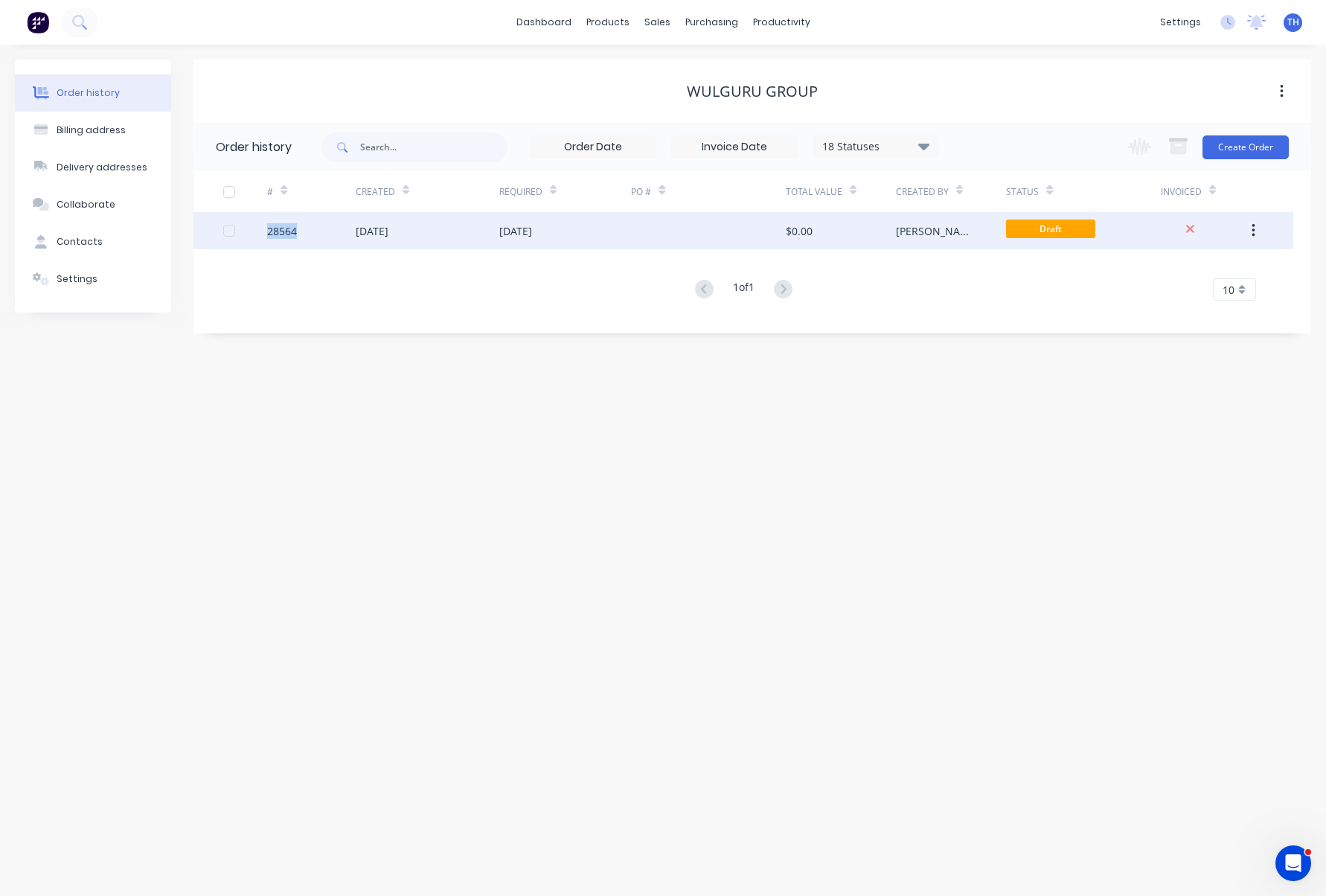
click at [1259, 231] on button "button" at bounding box center [1253, 230] width 35 height 26
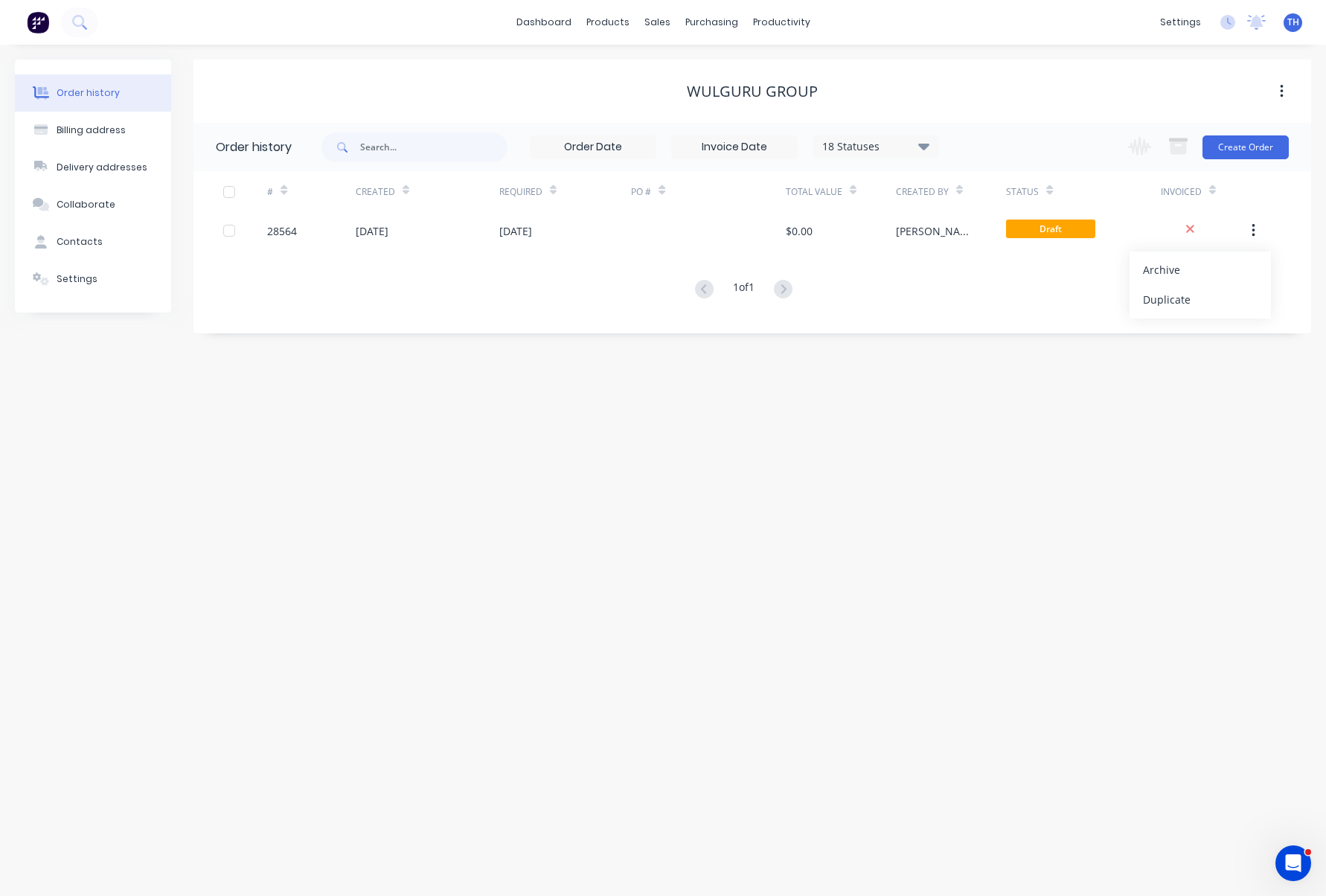
drag, startPoint x: 1025, startPoint y: 140, endPoint x: 1090, endPoint y: 126, distance: 66.5
click at [1030, 140] on div "18 Statuses Invoice Status Invoiced Not Invoiced Partial Order Status All Archi…" at bounding box center [817, 146] width 990 height 48
click at [1282, 89] on icon "button" at bounding box center [1282, 91] width 4 height 16
click at [1011, 129] on div "18 Statuses Invoice Status Invoiced Not Invoiced Partial Order Status All Archi…" at bounding box center [817, 146] width 990 height 48
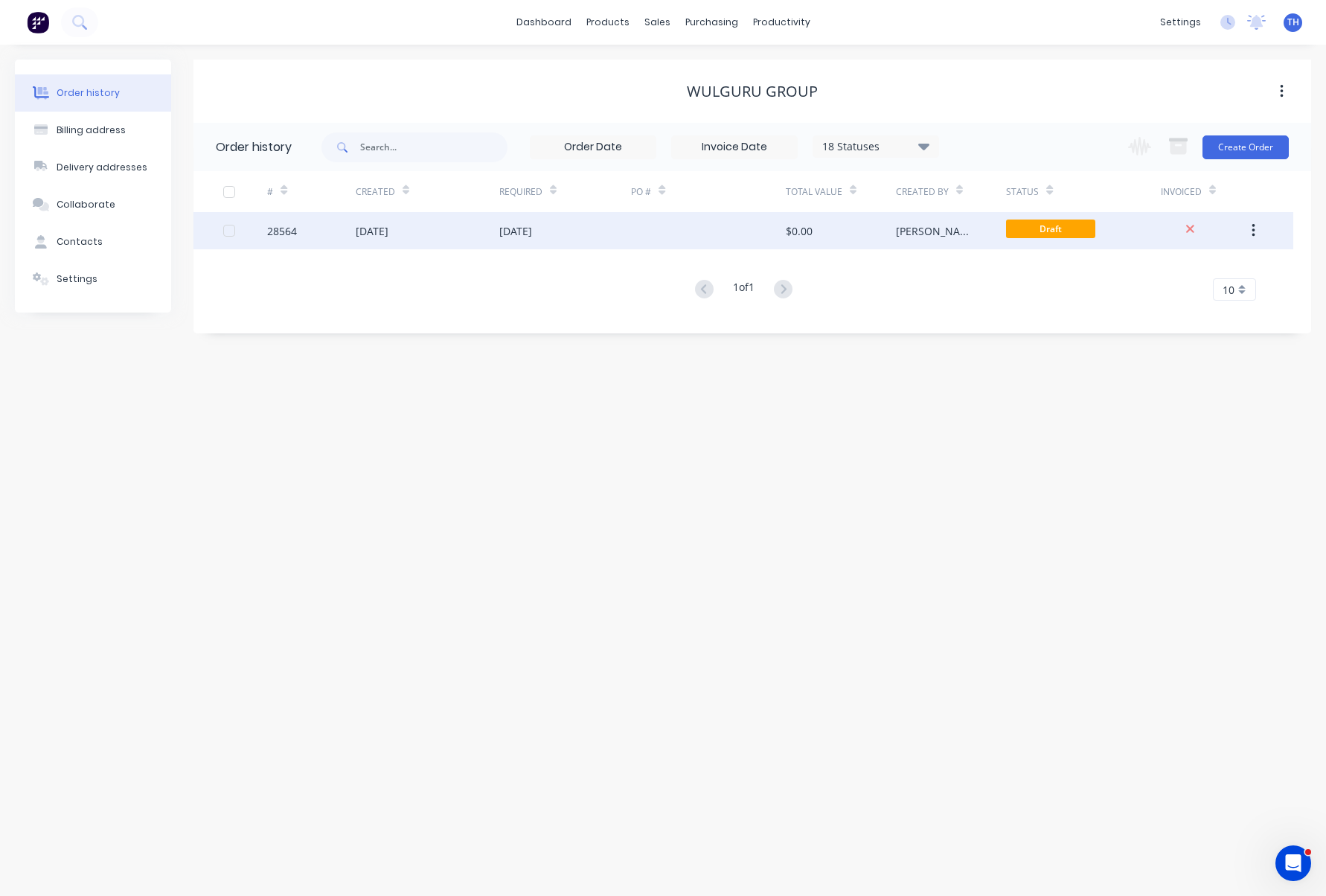
click at [285, 227] on div "28564" at bounding box center [282, 231] width 30 height 16
click at [1051, 231] on span "Draft" at bounding box center [1051, 229] width 90 height 19
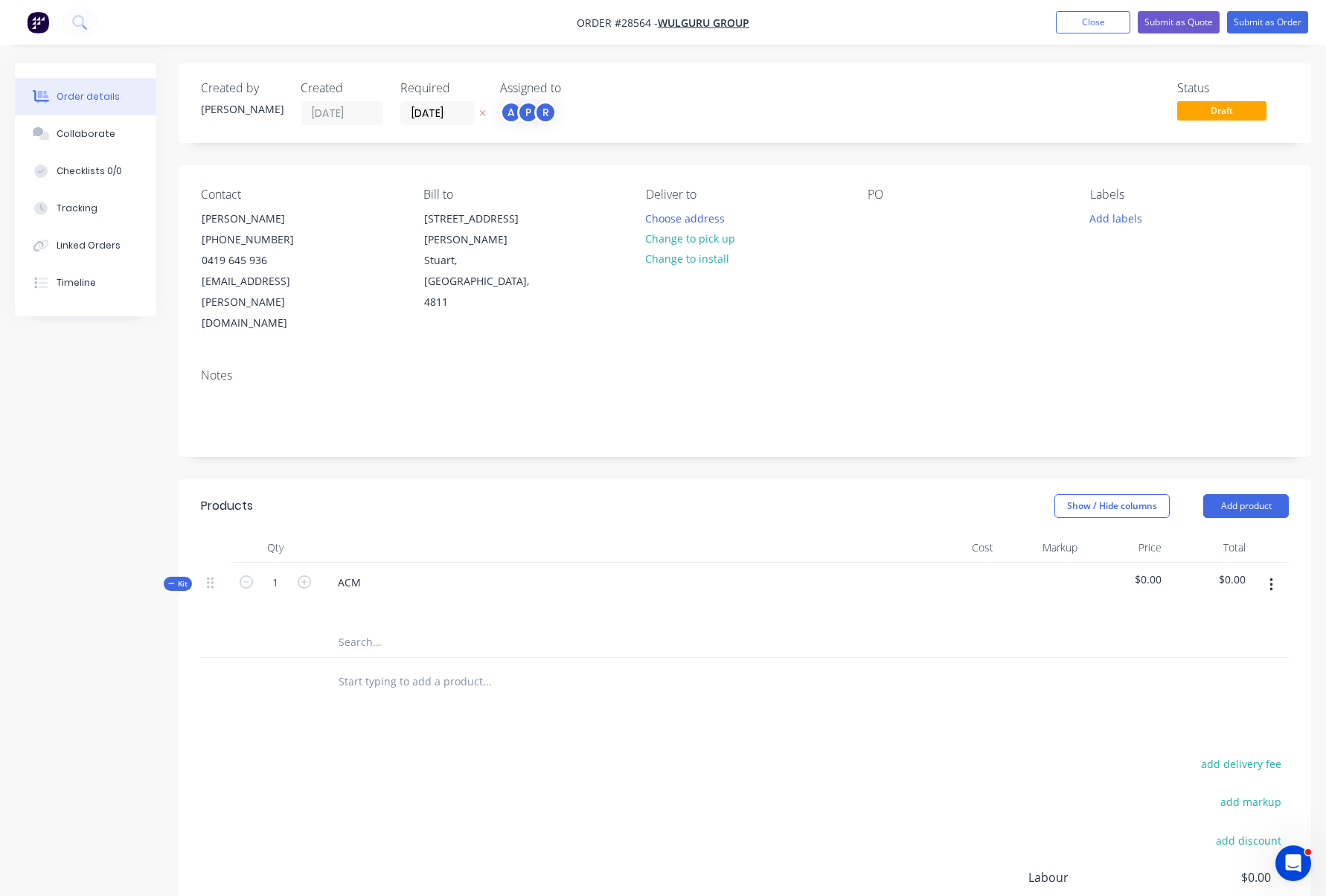
click at [620, 16] on span "Order #28564 -" at bounding box center [618, 23] width 81 height 14
drag, startPoint x: 633, startPoint y: 20, endPoint x: 640, endPoint y: 20, distance: 7.0
click at [640, 20] on span "Order #28564 -" at bounding box center [618, 23] width 81 height 14
click at [1224, 108] on span "Draft" at bounding box center [1221, 110] width 90 height 19
click at [1221, 114] on span "Draft" at bounding box center [1221, 110] width 90 height 19
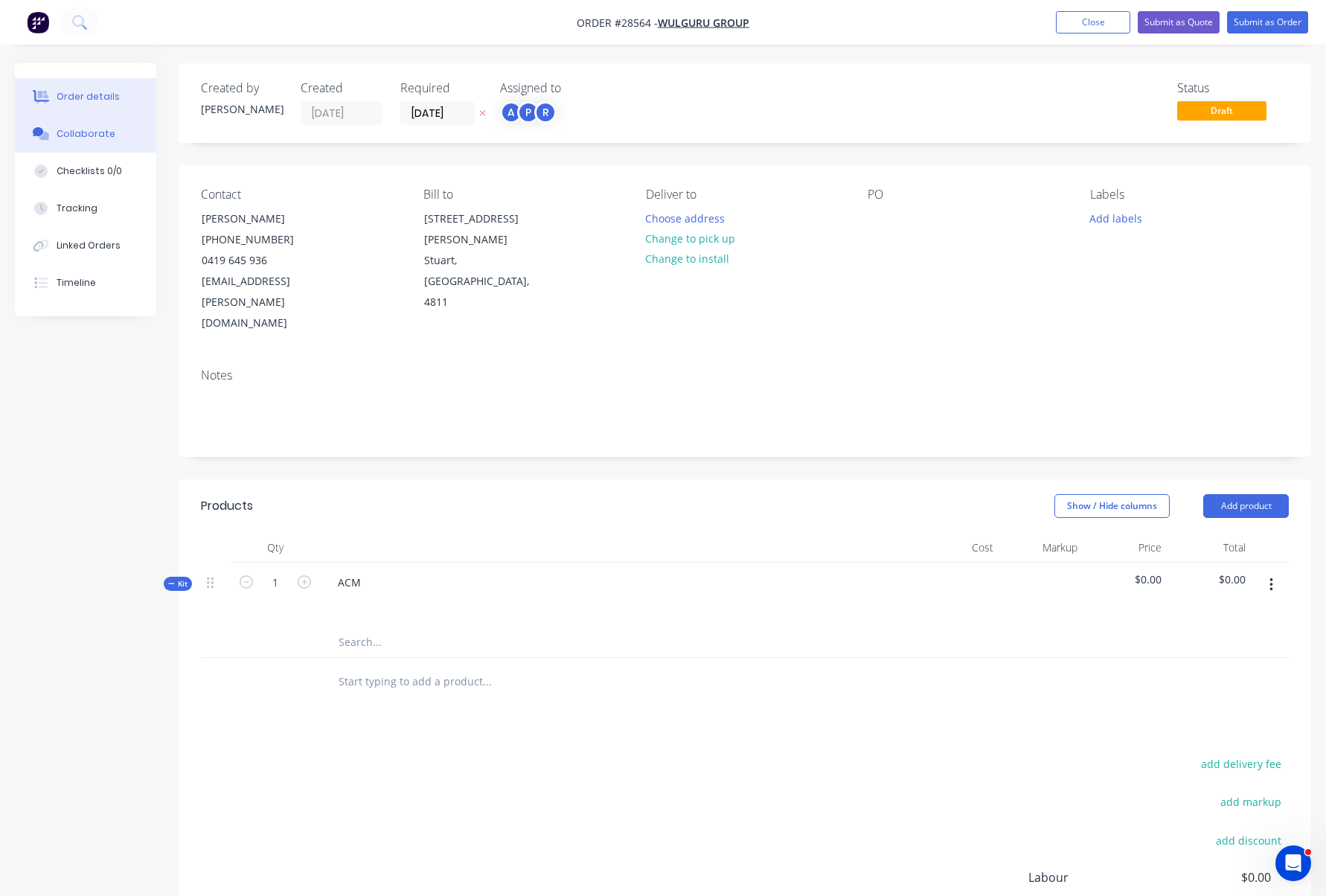
click at [87, 141] on button "Collaborate" at bounding box center [86, 133] width 141 height 37
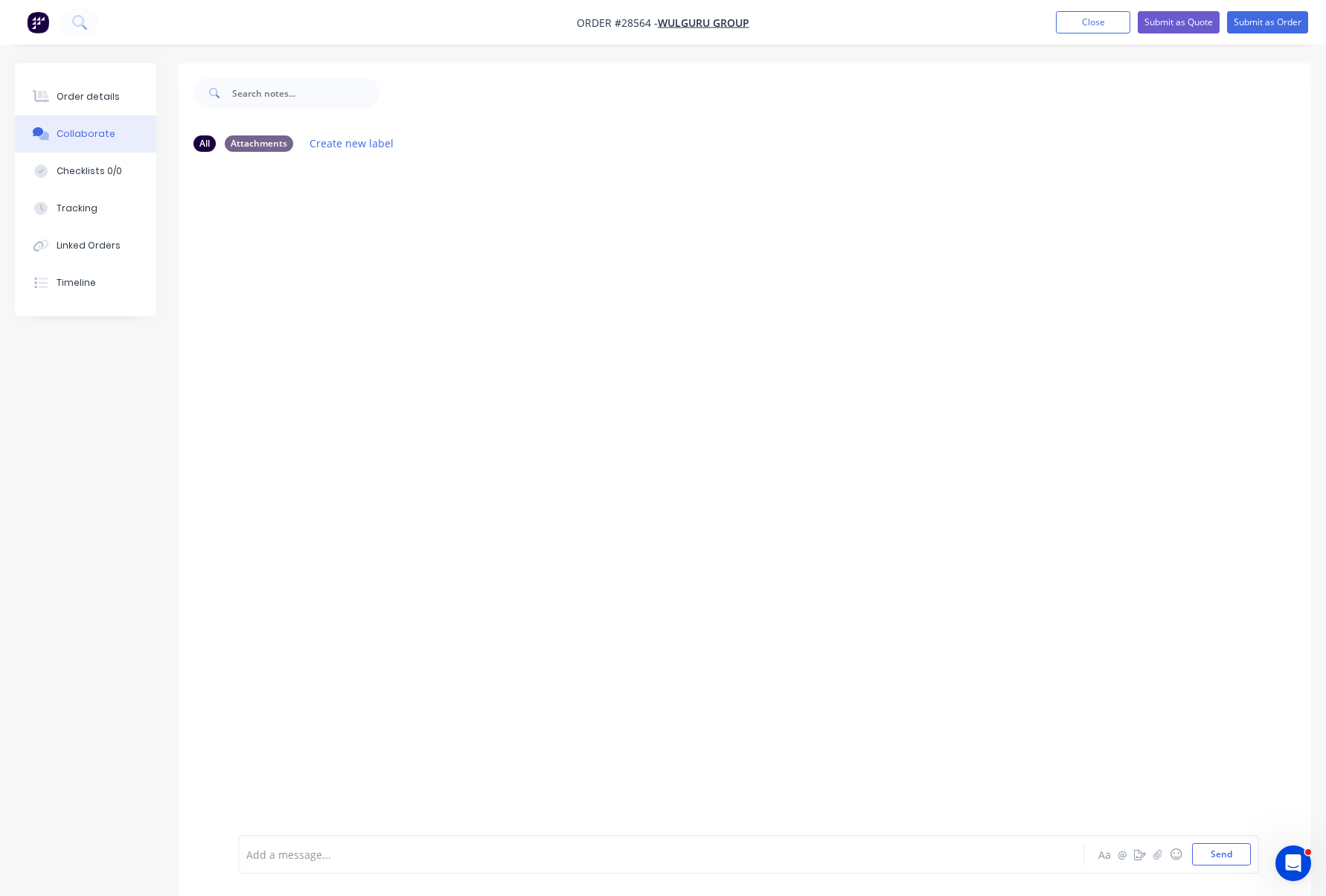
scroll to position [4, 0]
click at [104, 168] on div "Checklists 0/0" at bounding box center [89, 171] width 65 height 13
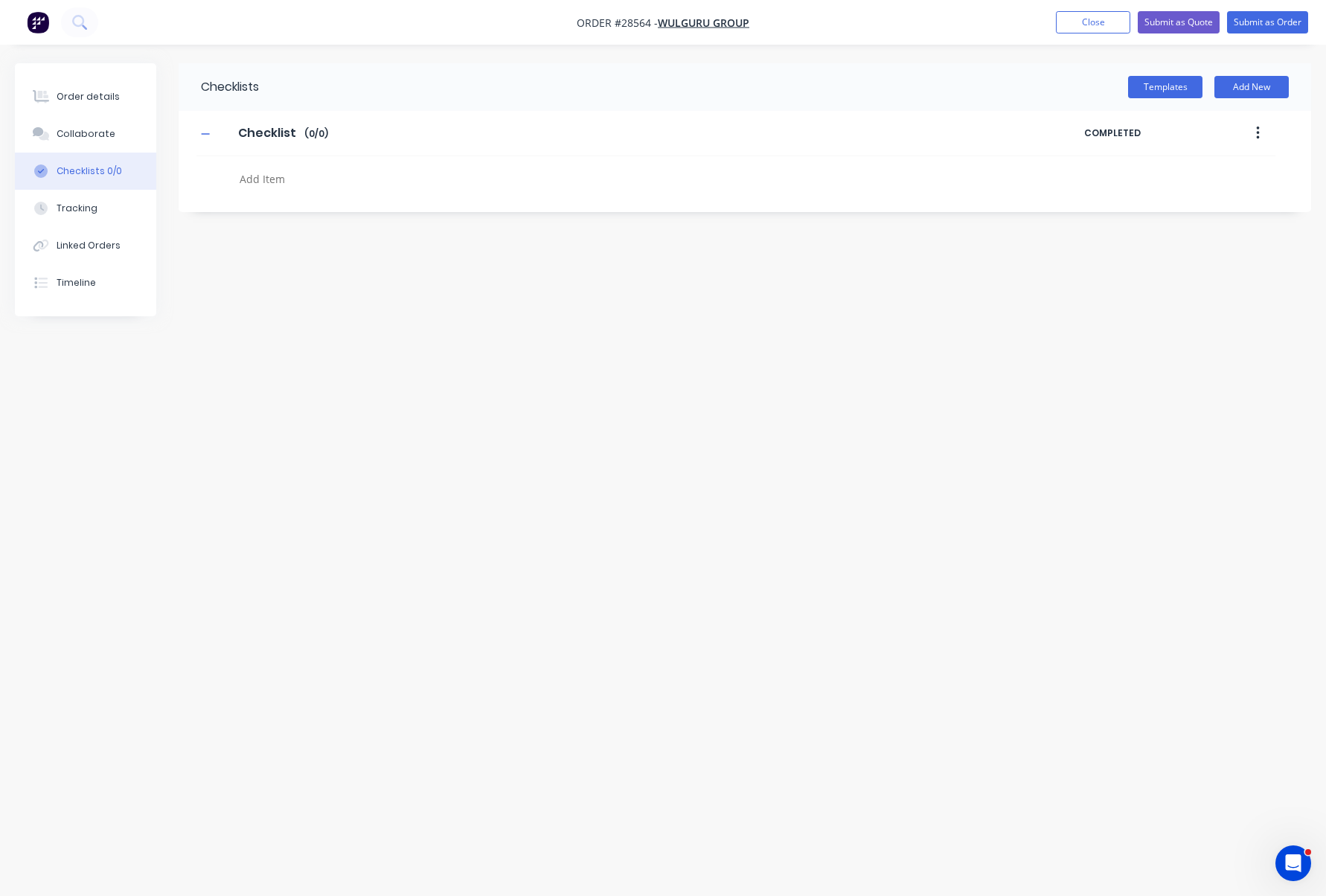
scroll to position [-2, 1]
click at [96, 95] on div "Order details" at bounding box center [88, 96] width 63 height 13
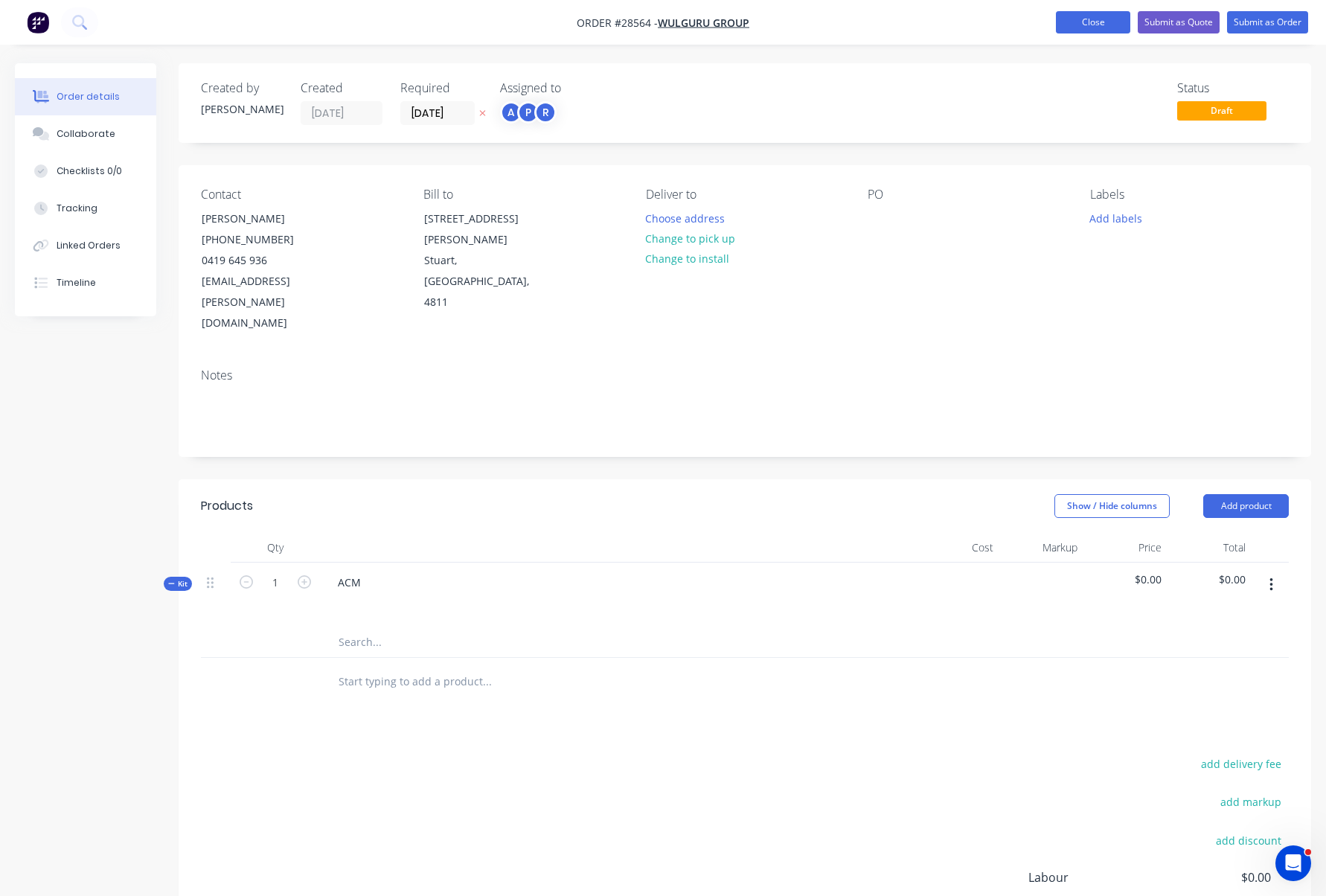
click at [1084, 22] on button "Close" at bounding box center [1093, 23] width 75 height 23
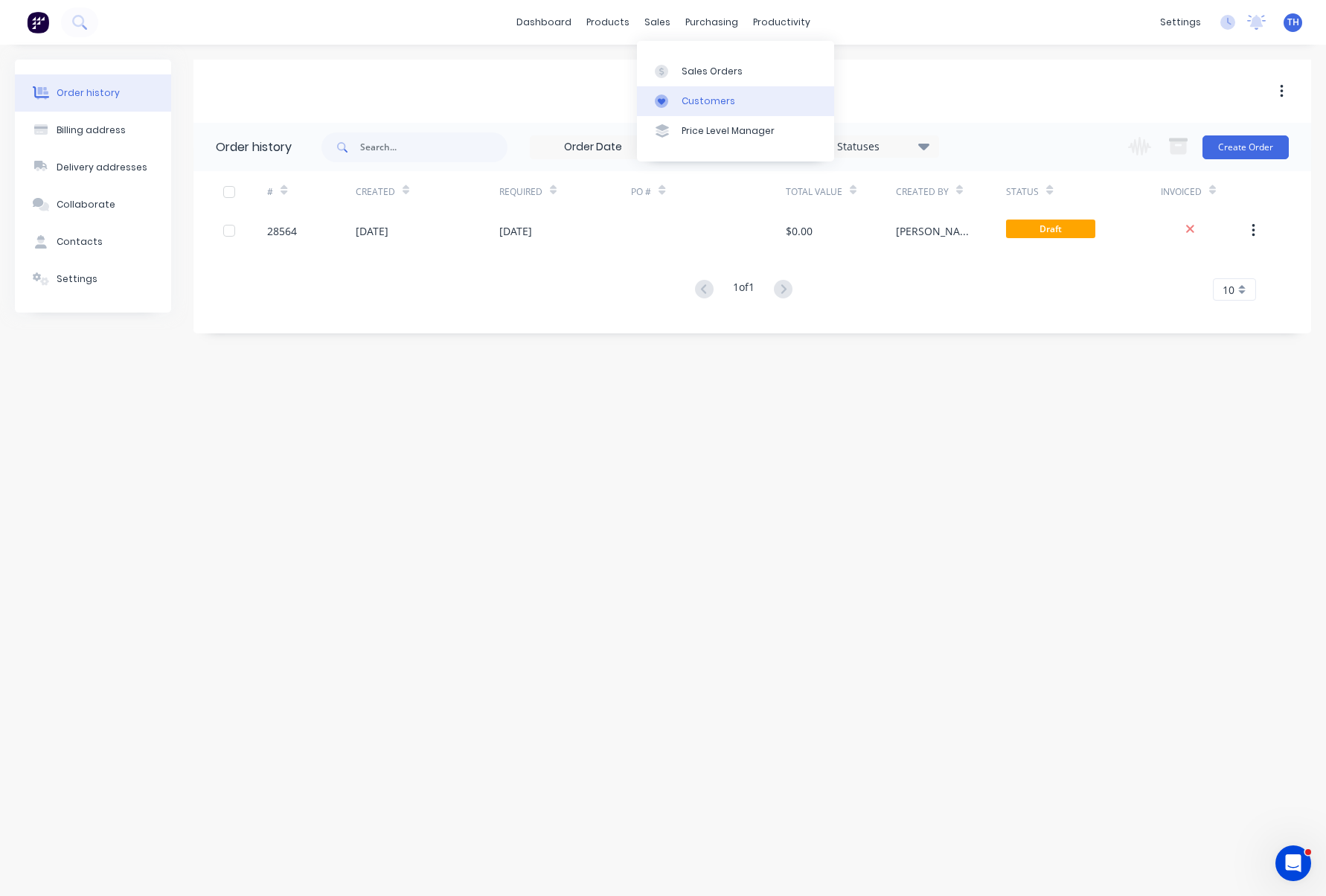
click at [707, 101] on div "Customers" at bounding box center [708, 101] width 54 height 13
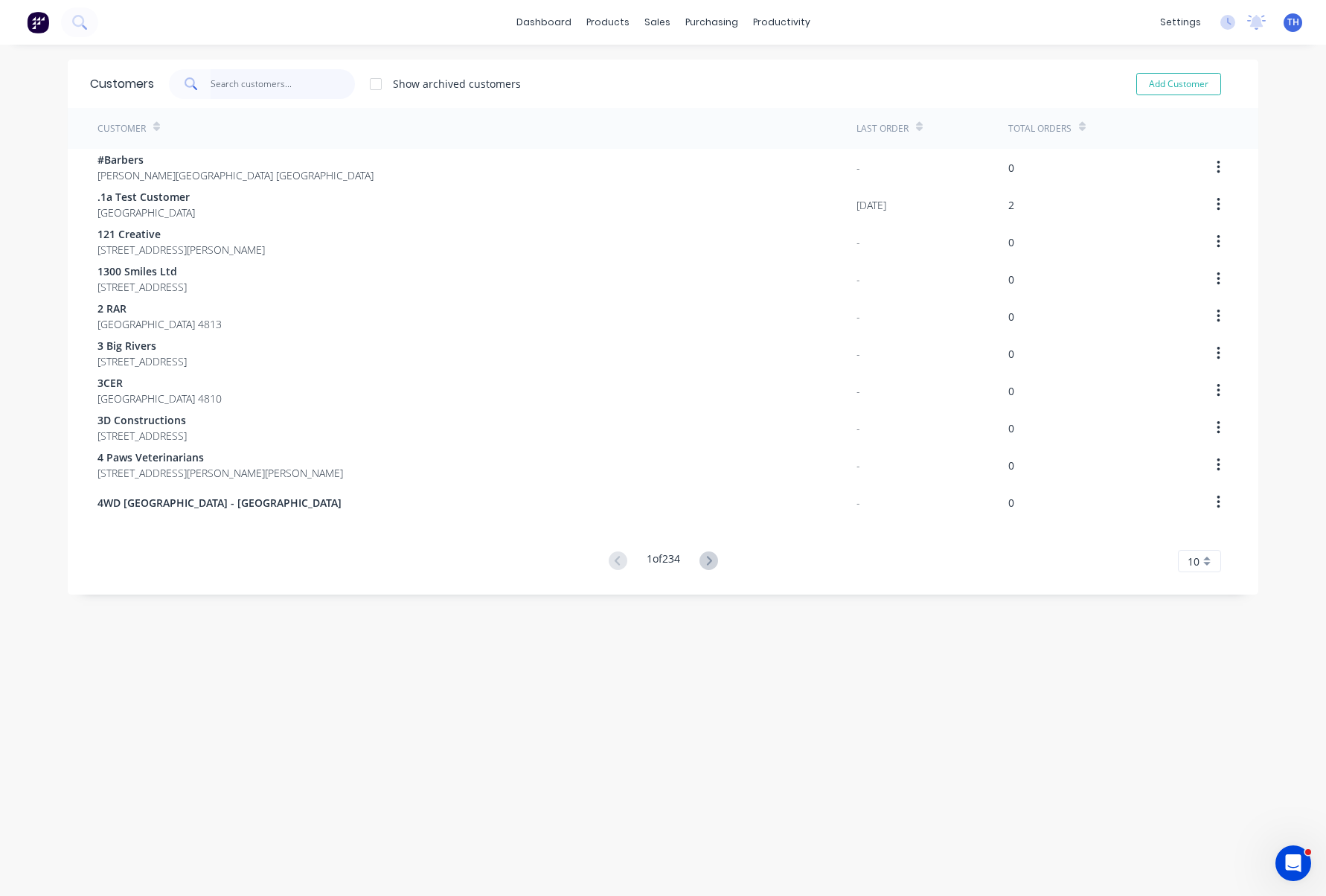
click at [271, 76] on input "text" at bounding box center [283, 84] width 145 height 30
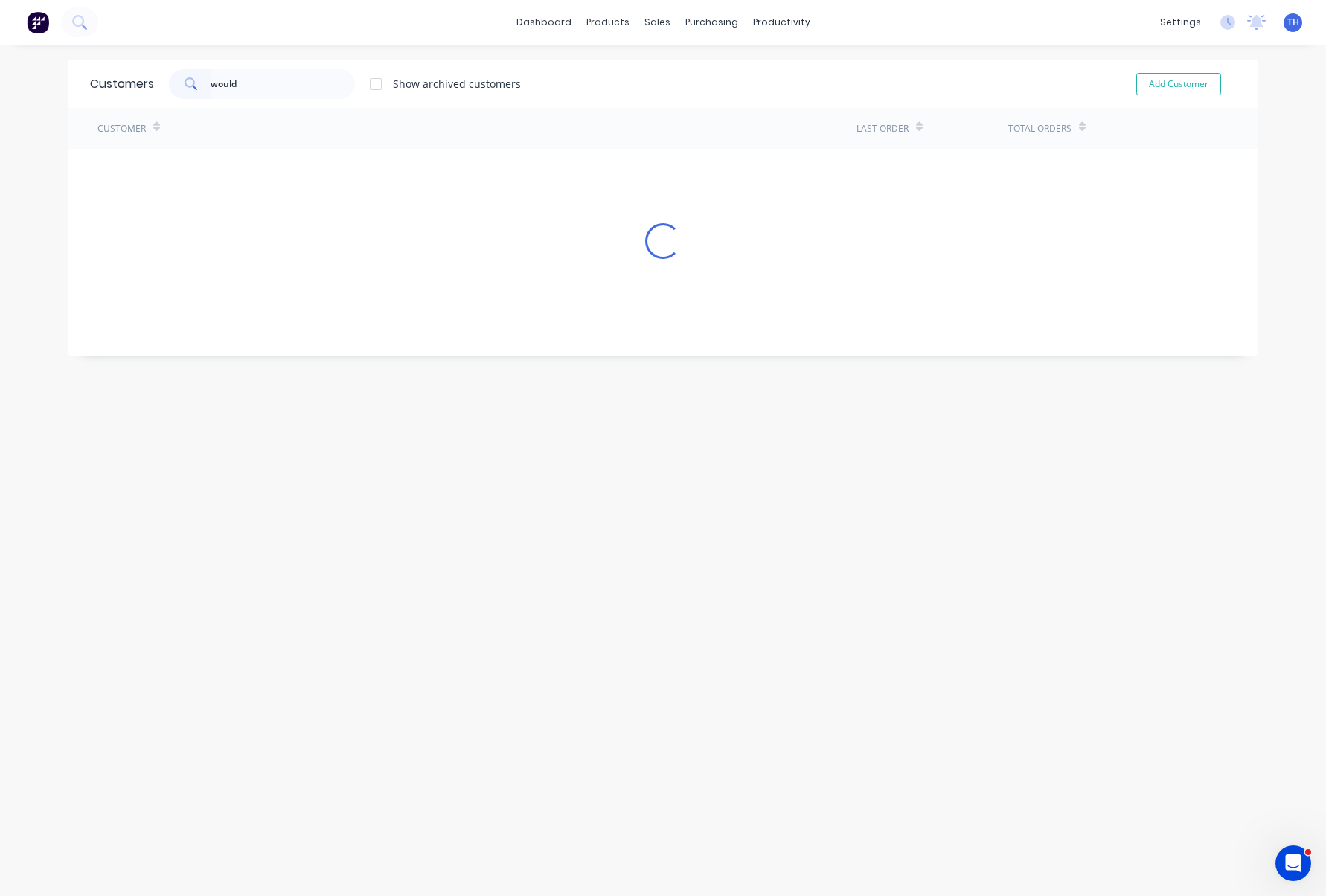
drag, startPoint x: 300, startPoint y: 86, endPoint x: 1223, endPoint y: 503, distance: 1012.8
click at [1223, 503] on div "Customers would Show archived customers Add Customer Customer Last Order Total …" at bounding box center [663, 485] width 1191 height 852
click at [256, 85] on input "would" at bounding box center [283, 84] width 145 height 30
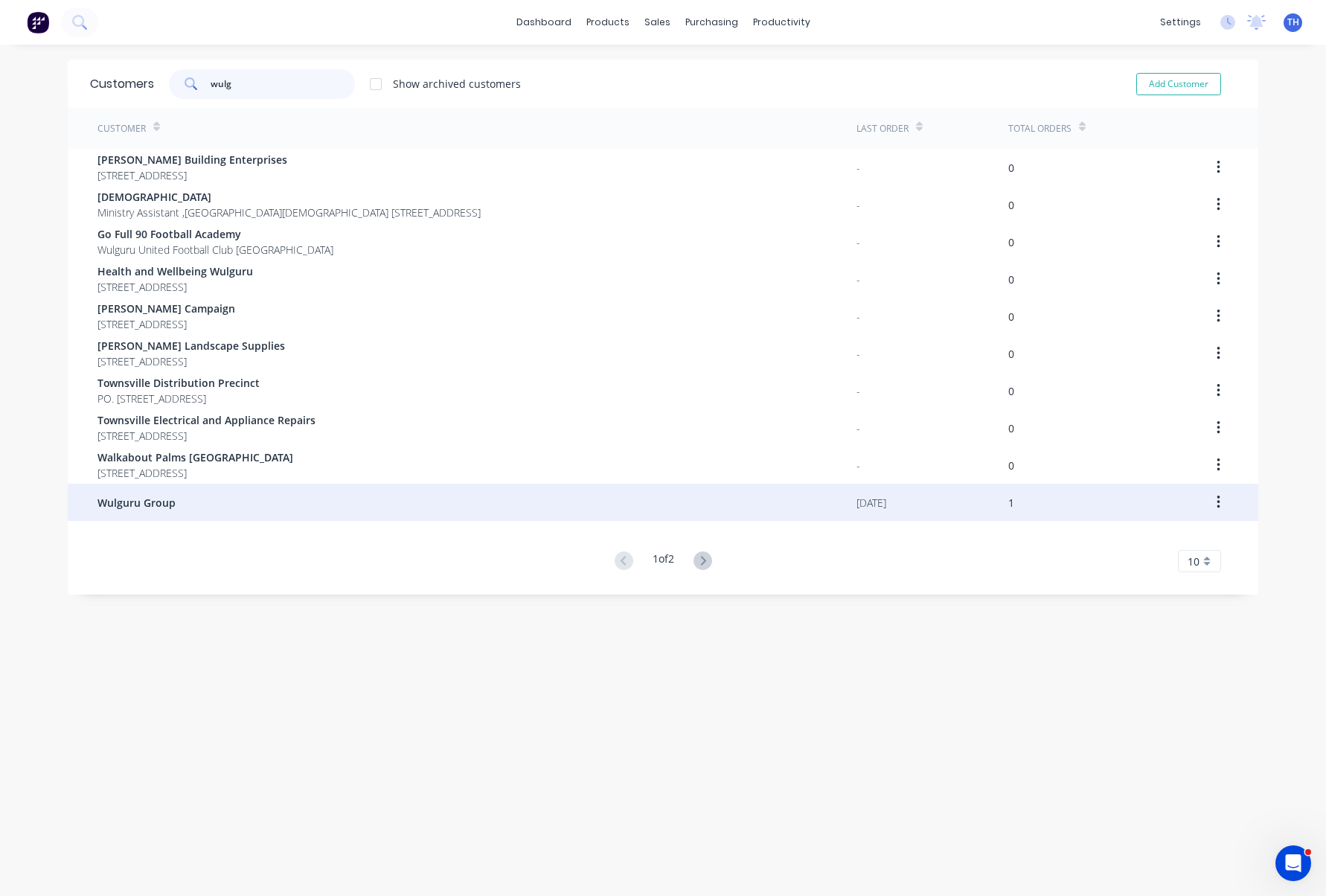
type input "wulg"
click at [150, 504] on span "Wulguru Group" at bounding box center [136, 503] width 78 height 16
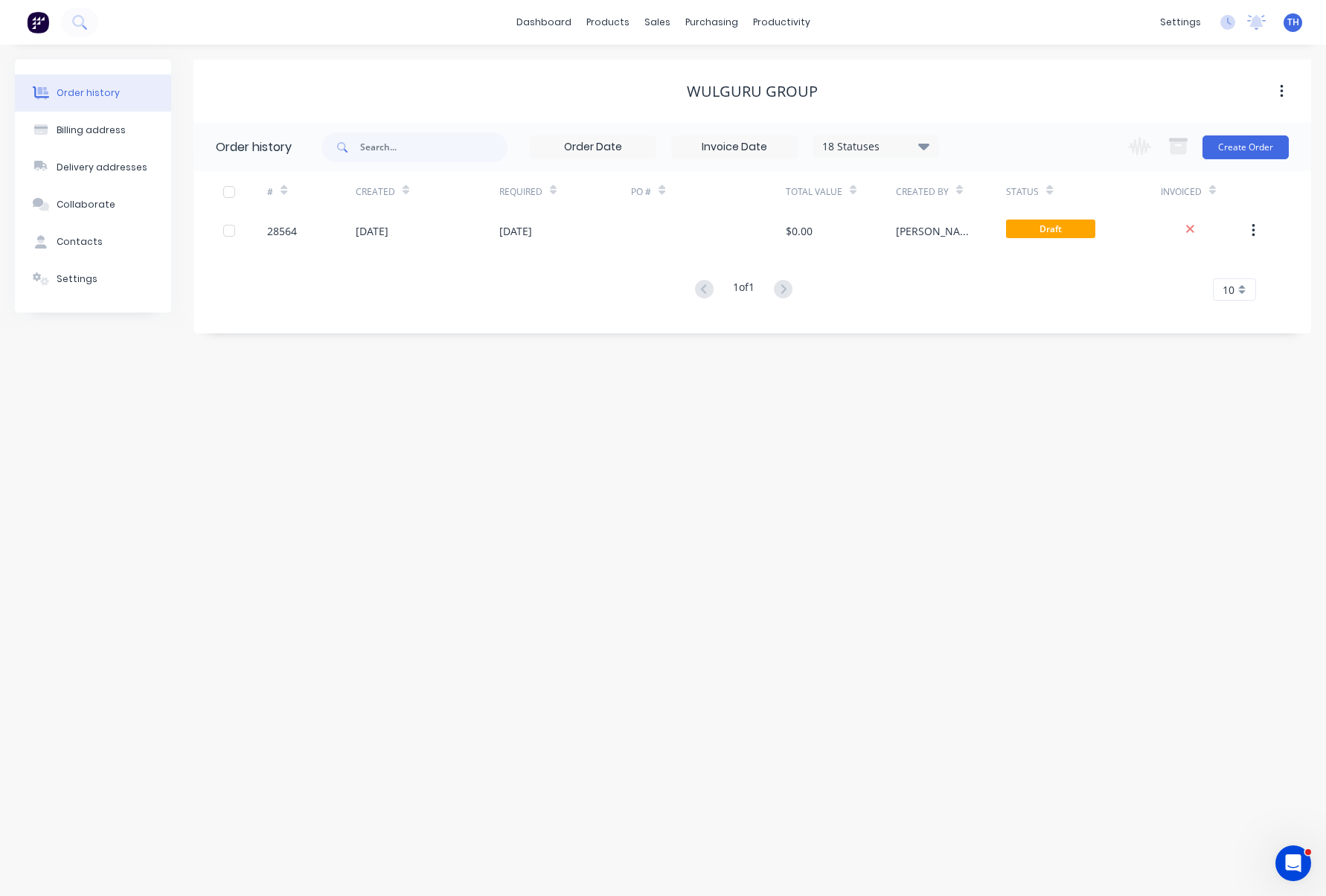
click at [738, 89] on div "Wulguru Group" at bounding box center [752, 91] width 131 height 18
drag, startPoint x: 815, startPoint y: 89, endPoint x: 656, endPoint y: 83, distance: 159.1
click at [656, 83] on div "Wulguru Group" at bounding box center [752, 91] width 1118 height 18
click at [719, 87] on div "Wulguru Group" at bounding box center [752, 91] width 131 height 18
click at [114, 133] on div "Billing address" at bounding box center [91, 130] width 69 height 13
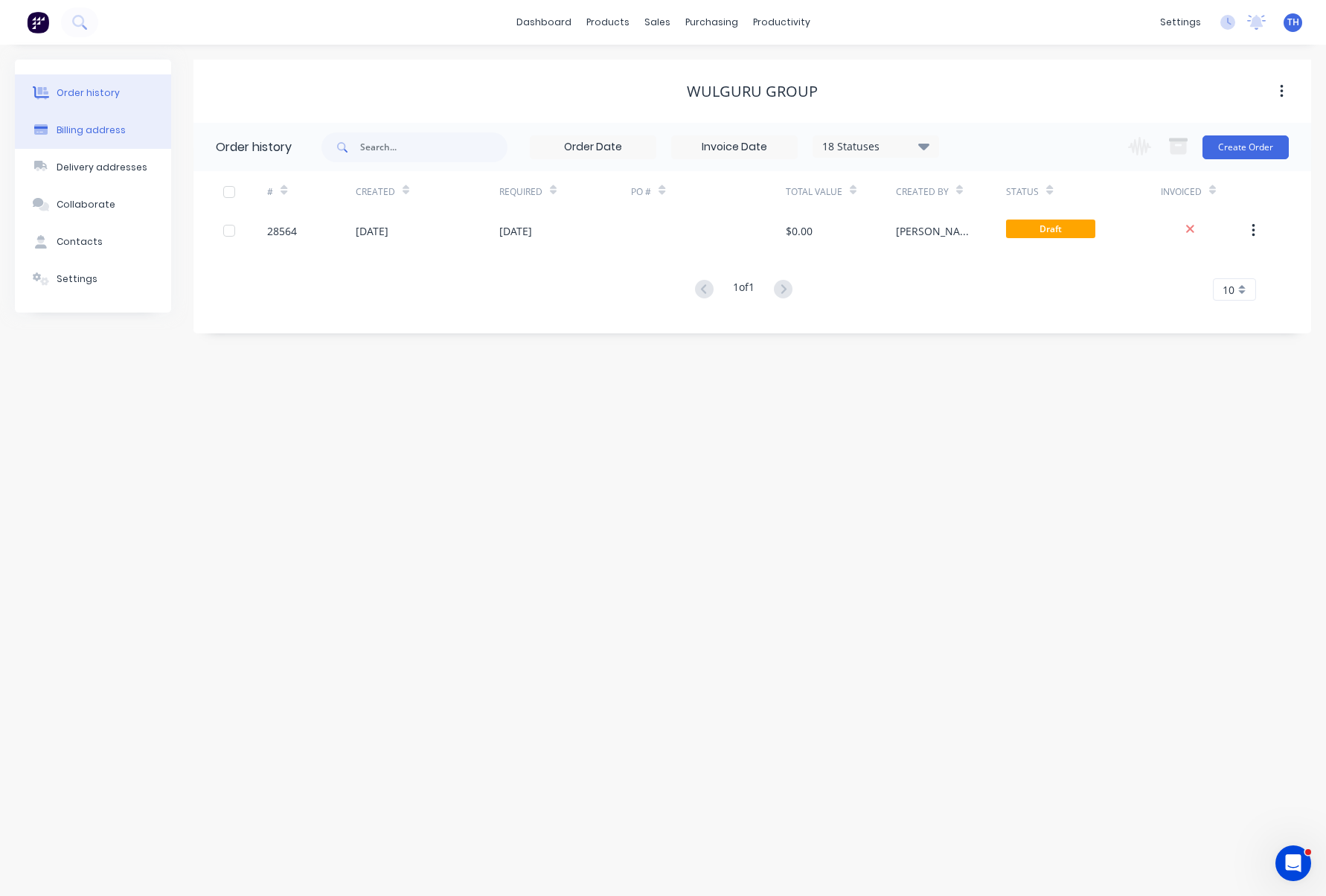
select select "AU"
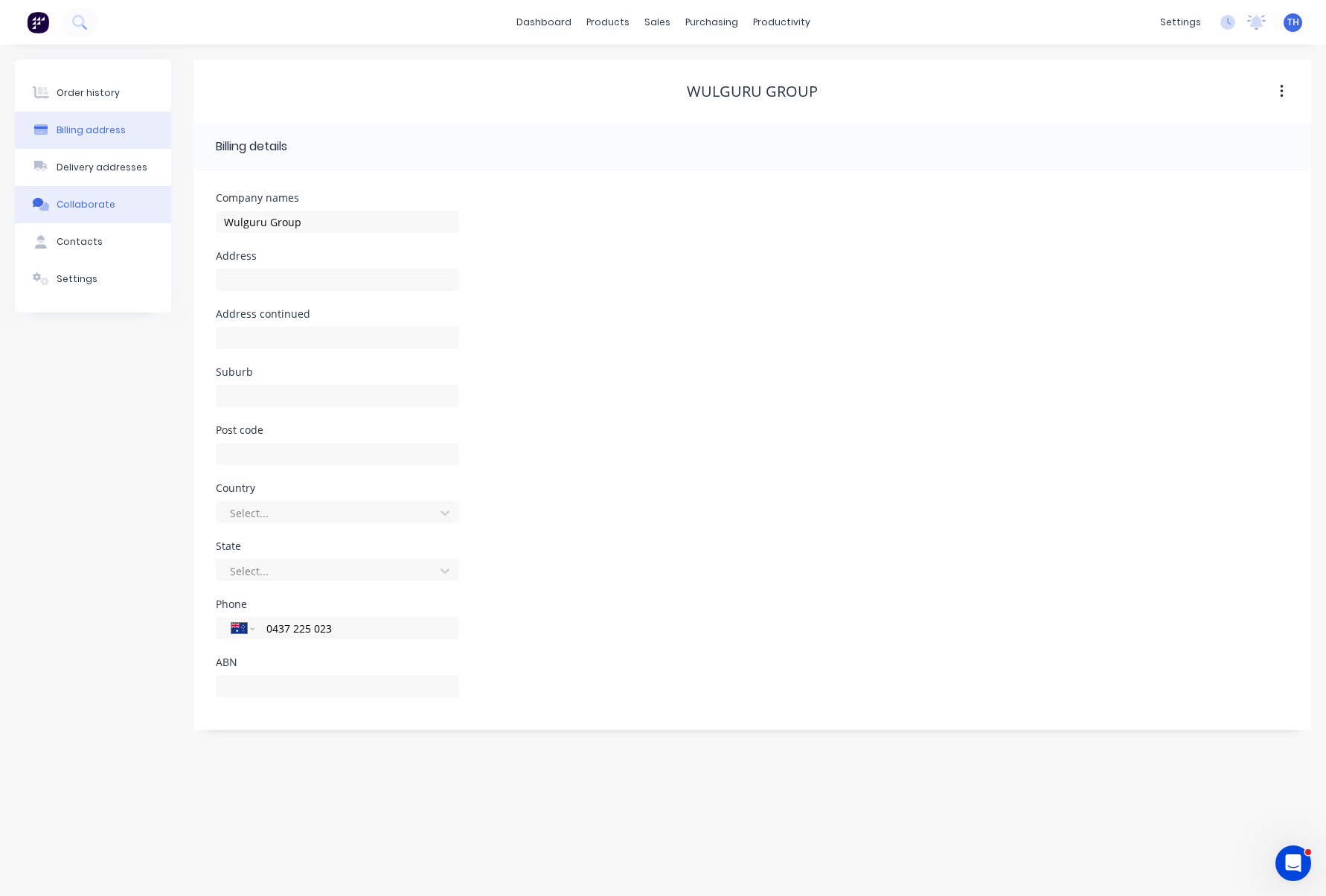
click at [104, 203] on div "Collaborate" at bounding box center [86, 205] width 58 height 13
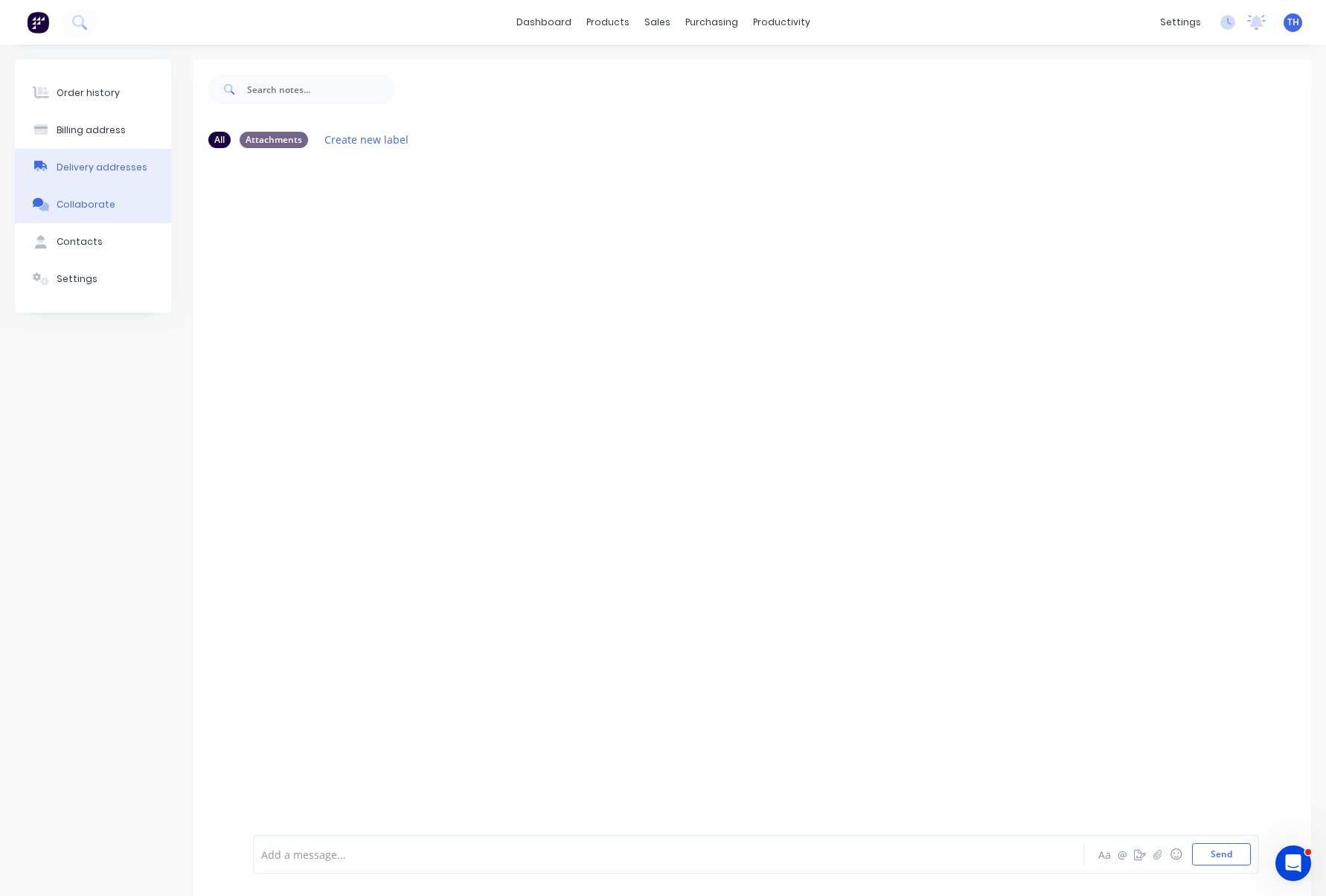
click at [126, 168] on div "Delivery addresses" at bounding box center [102, 167] width 91 height 13
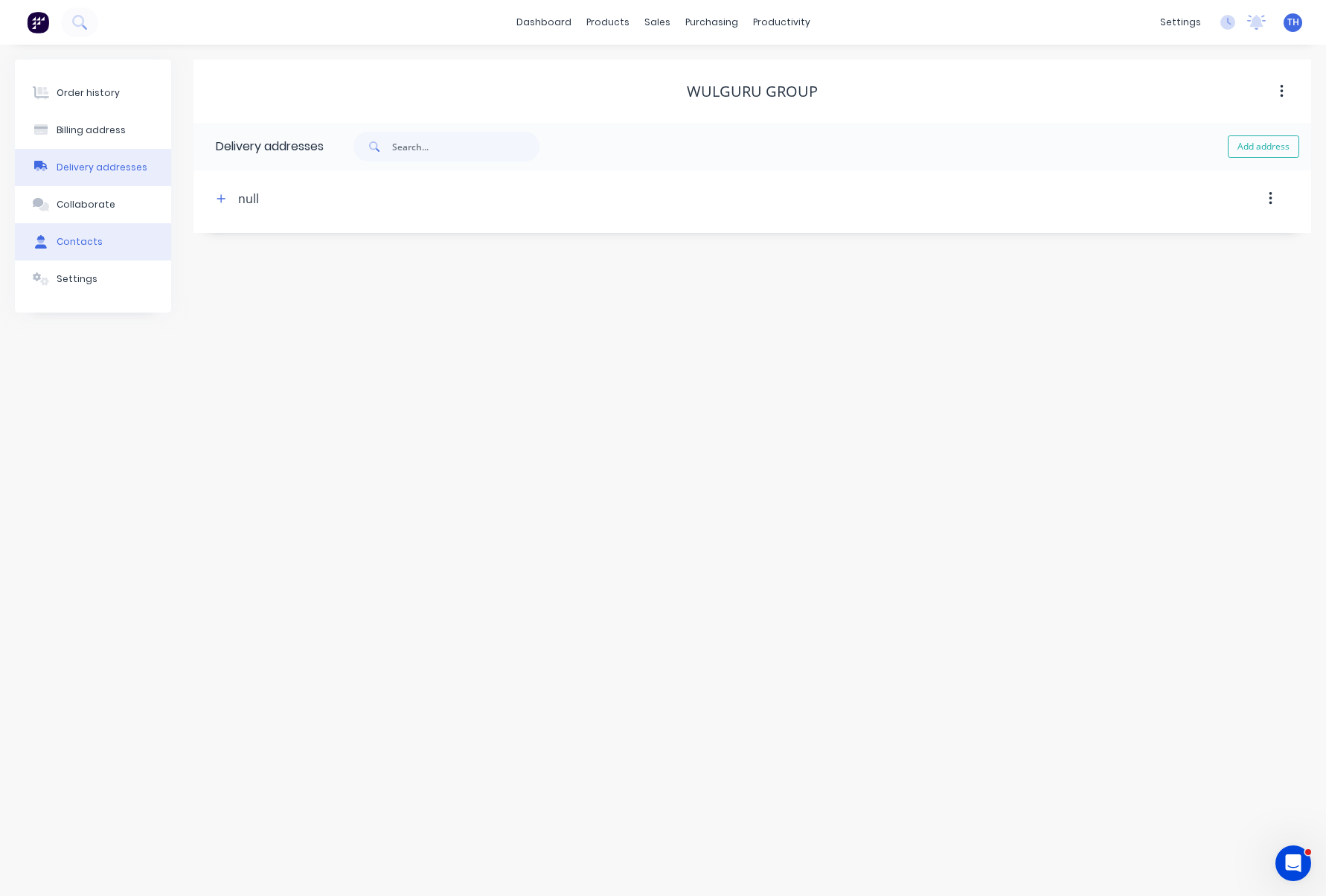
click at [104, 237] on button "Contacts" at bounding box center [93, 241] width 157 height 37
click at [113, 283] on button "Settings" at bounding box center [93, 278] width 157 height 37
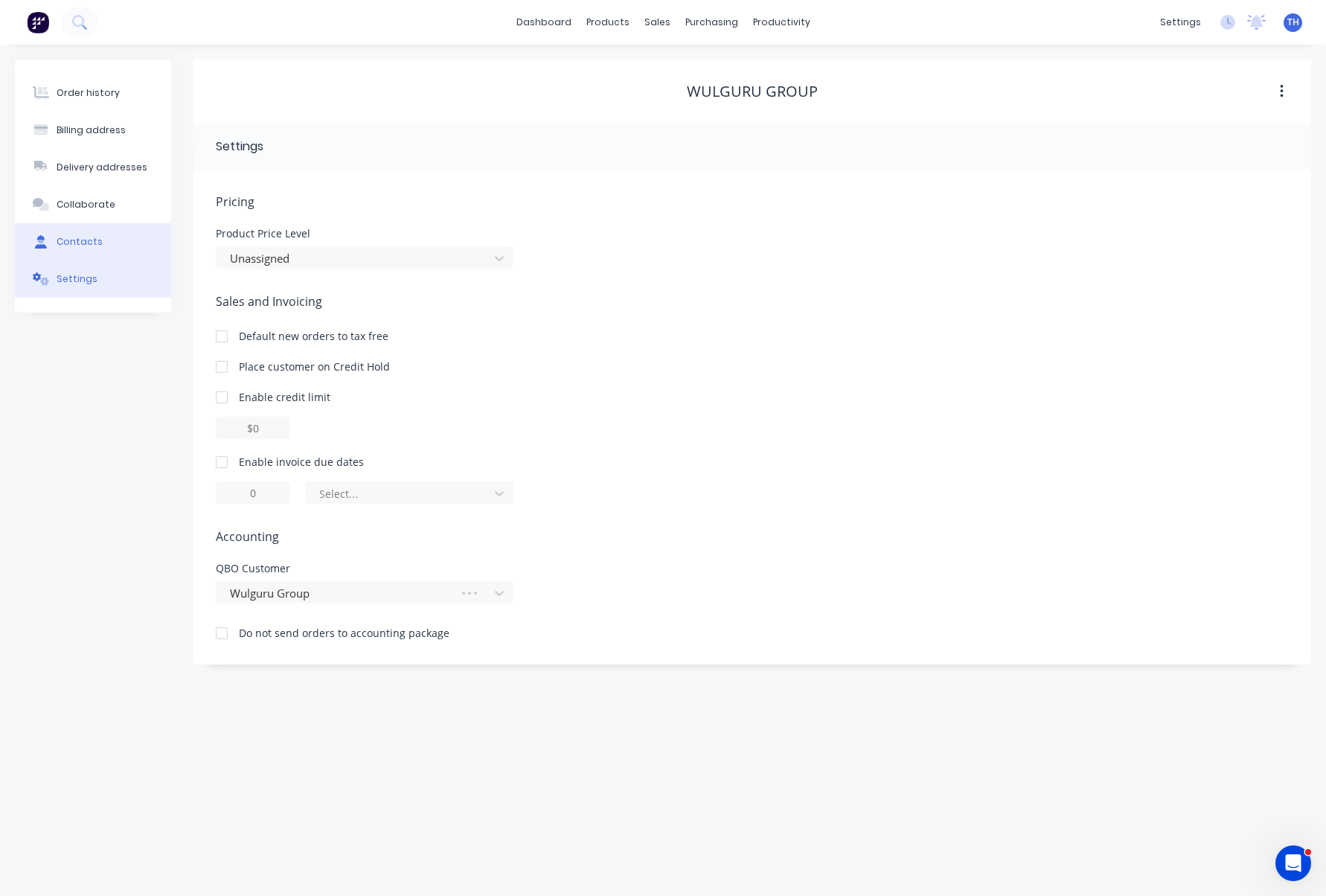
click at [118, 247] on button "Contacts" at bounding box center [93, 241] width 157 height 37
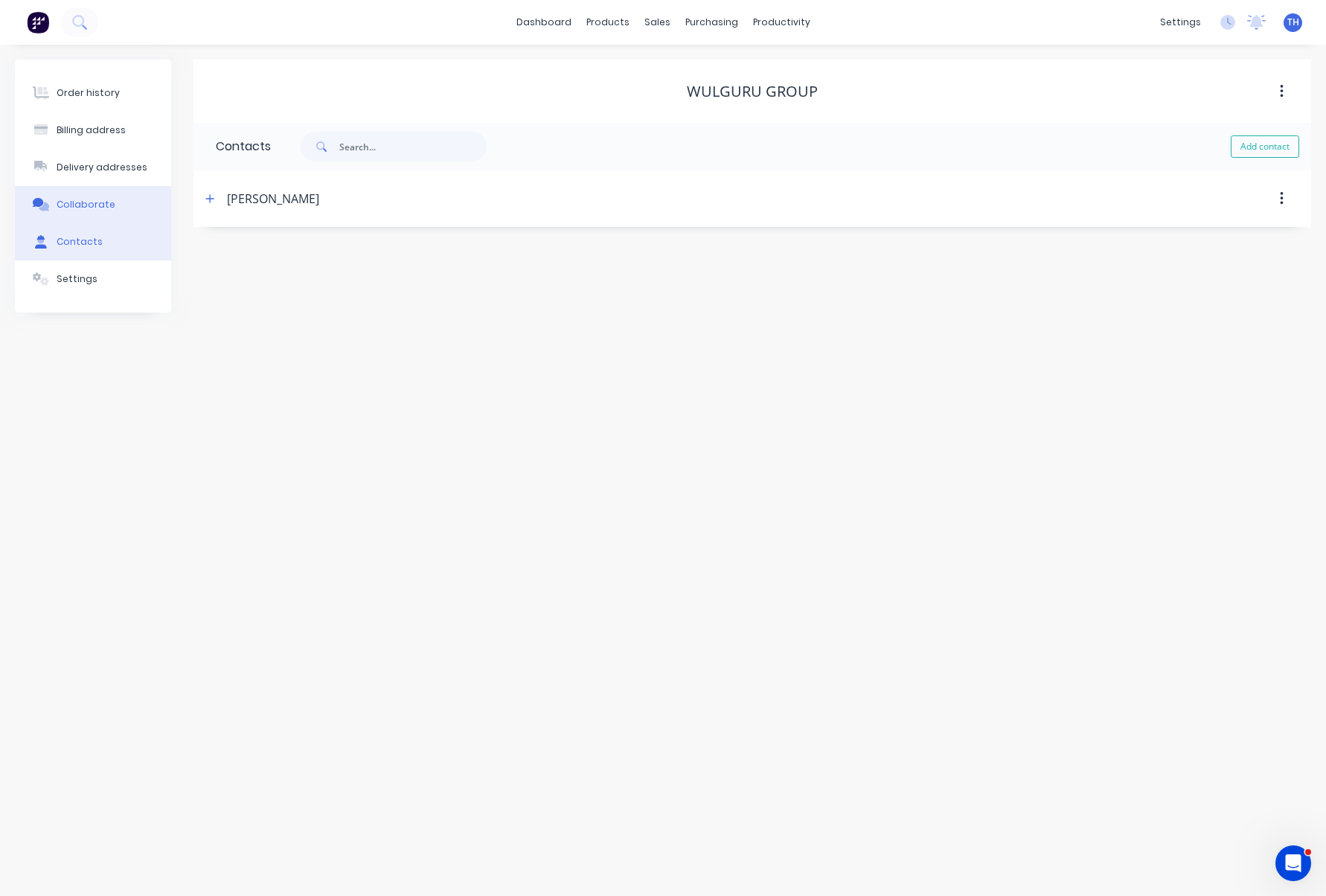
click at [111, 203] on button "Collaborate" at bounding box center [93, 204] width 157 height 37
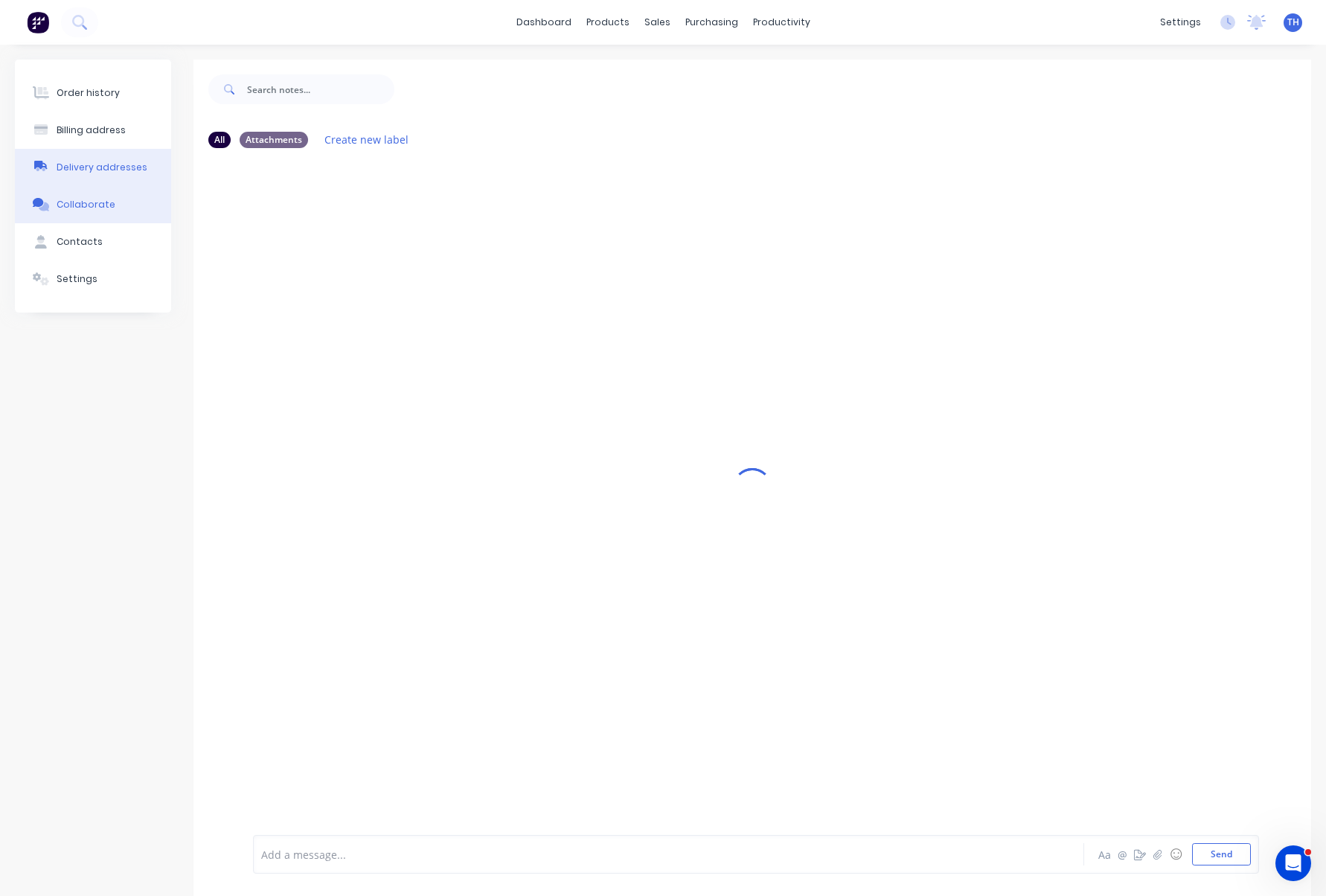
click at [116, 165] on div "Delivery addresses" at bounding box center [102, 167] width 91 height 13
select select "AU"
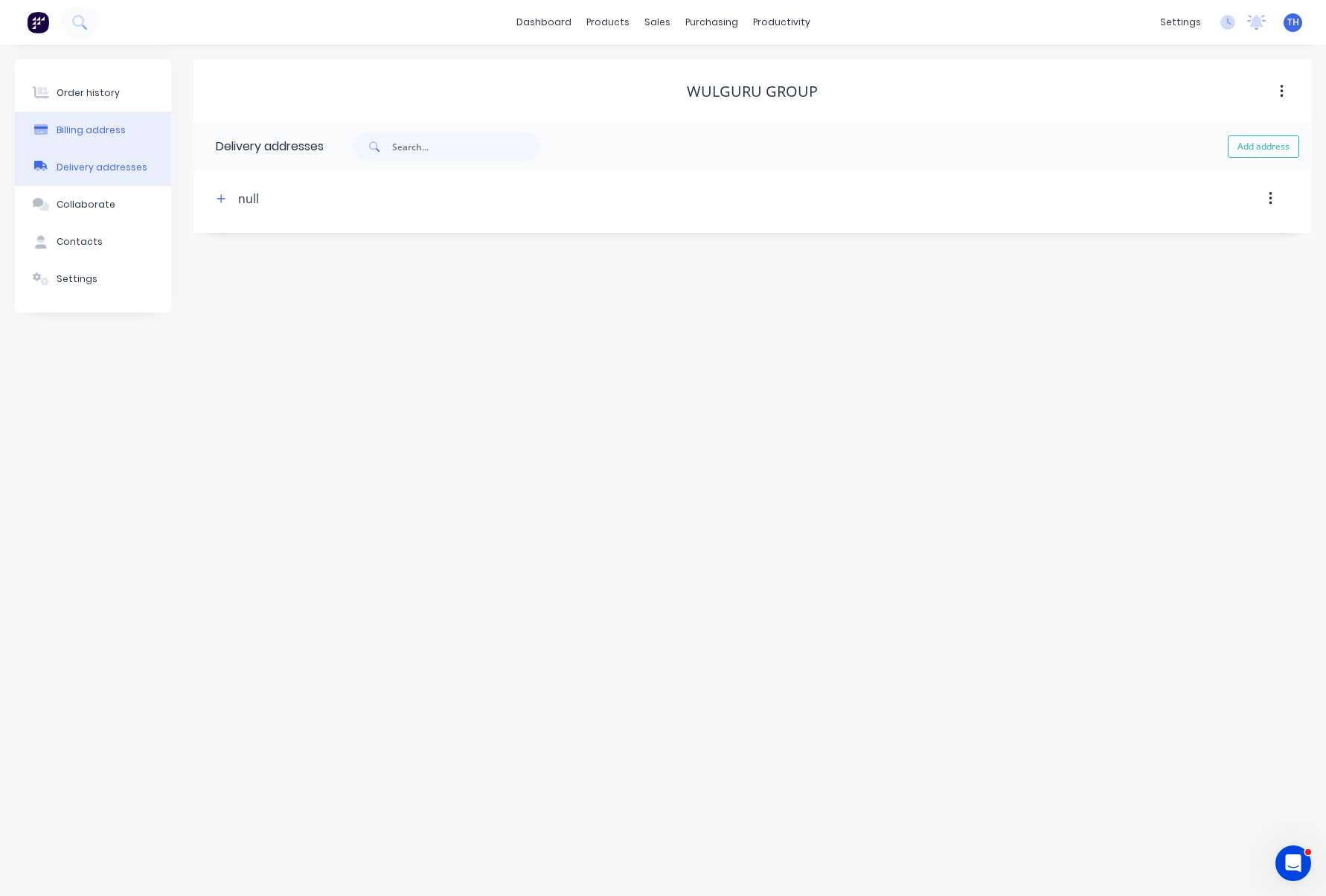
click at [117, 129] on div "Billing address" at bounding box center [91, 130] width 69 height 13
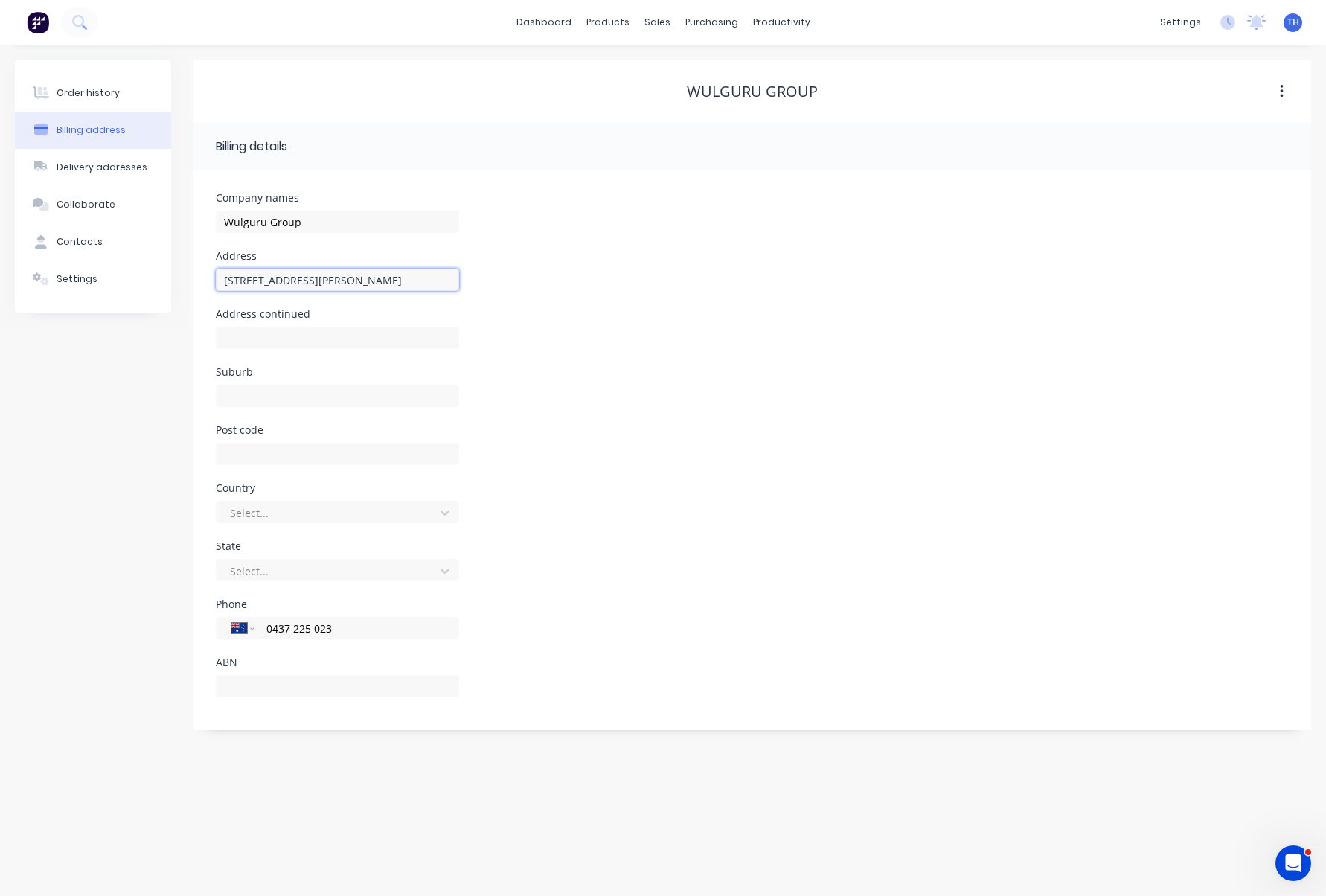
type input "17 Doyle Court"
type input "Stuart"
type input "4811"
type input "A"
click at [280, 567] on div at bounding box center [327, 572] width 199 height 19
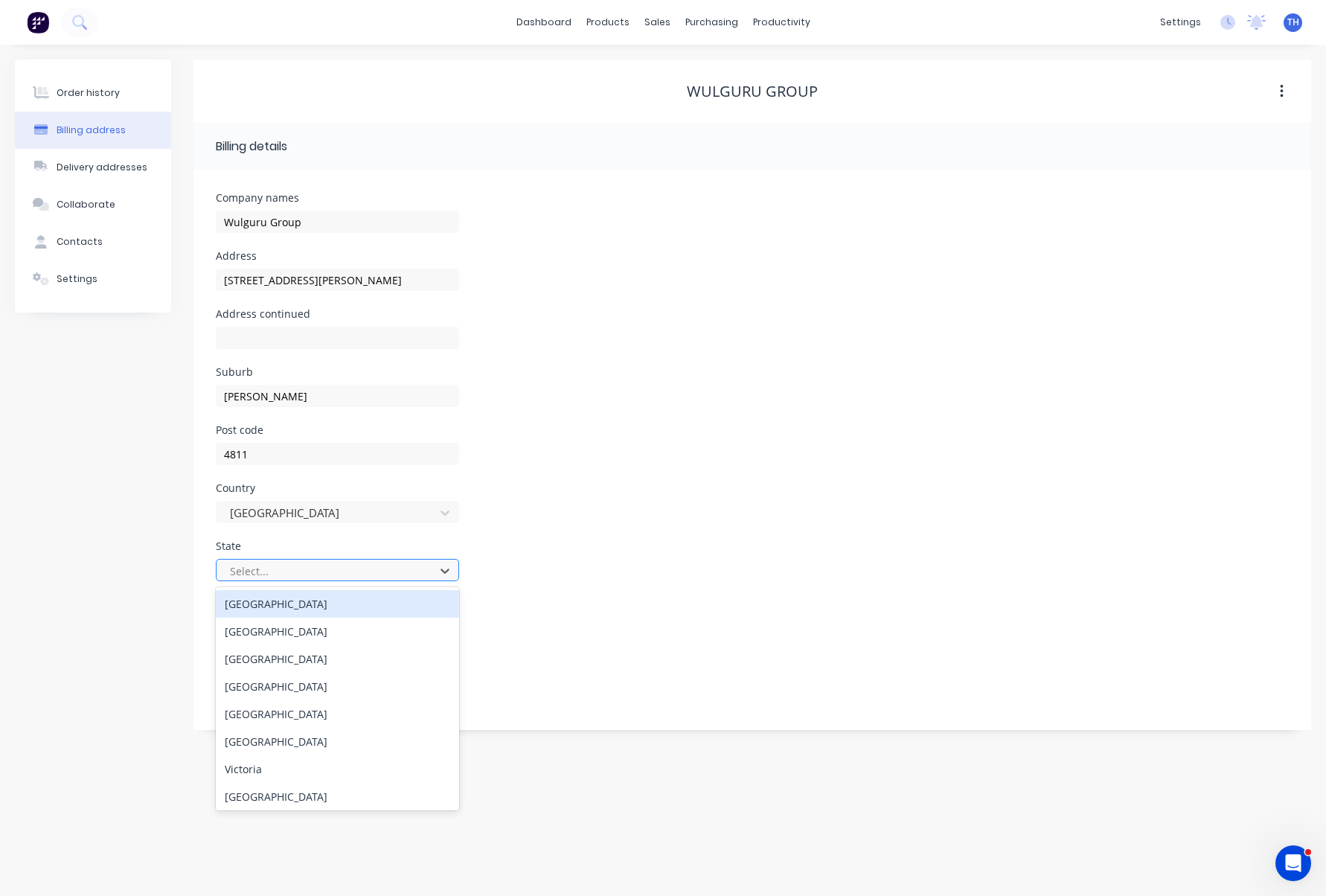
type input "Q"
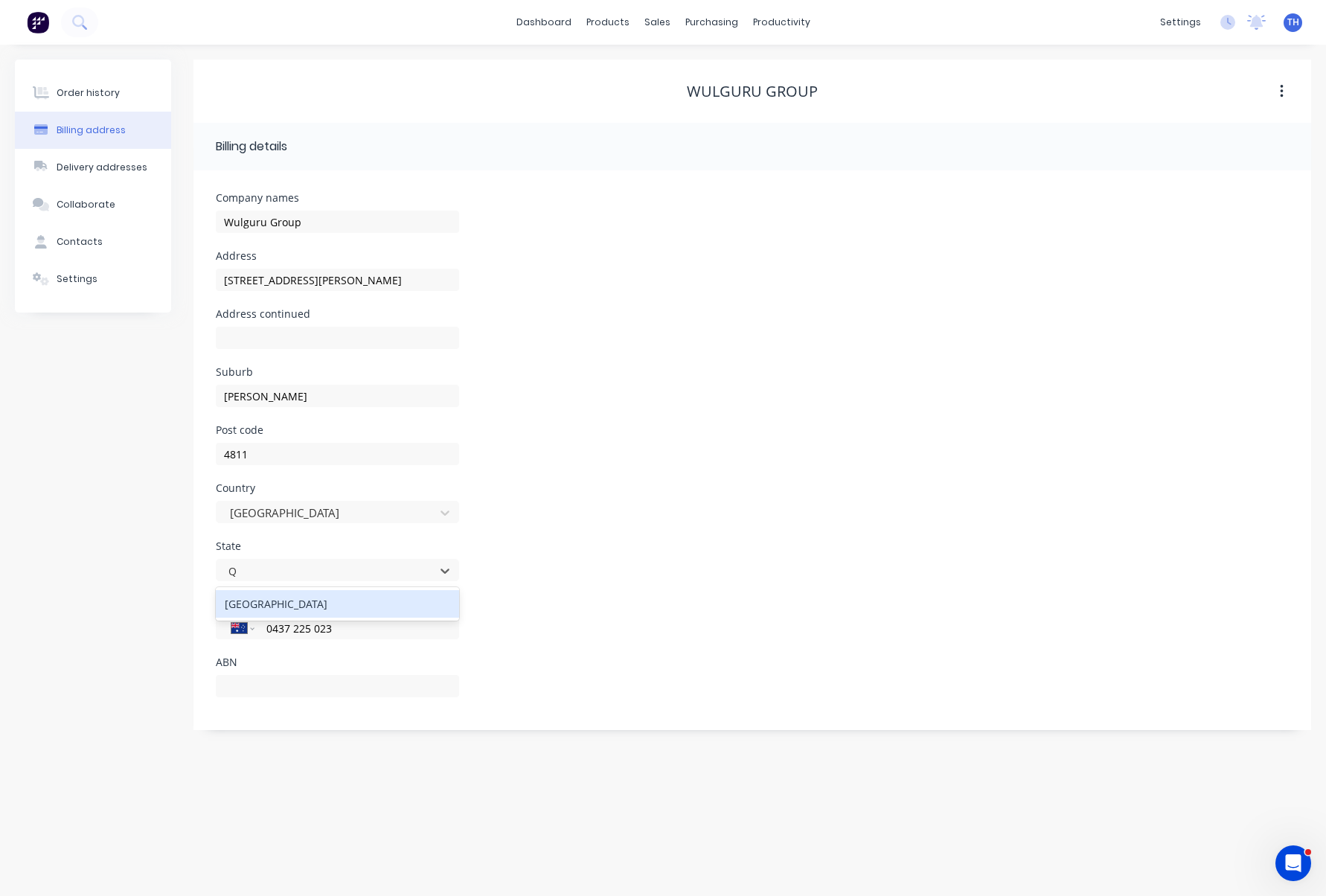
click at [283, 603] on div "Queensland" at bounding box center [338, 604] width 243 height 27
drag, startPoint x: 337, startPoint y: 626, endPoint x: 247, endPoint y: 624, distance: 90.0
click at [247, 624] on div "International Afghanistan Åland Islands Albania Algeria American Samoa Andorra …" at bounding box center [338, 628] width 243 height 23
type input "(07) 4721 7400"
click at [280, 681] on input "text" at bounding box center [338, 687] width 243 height 23
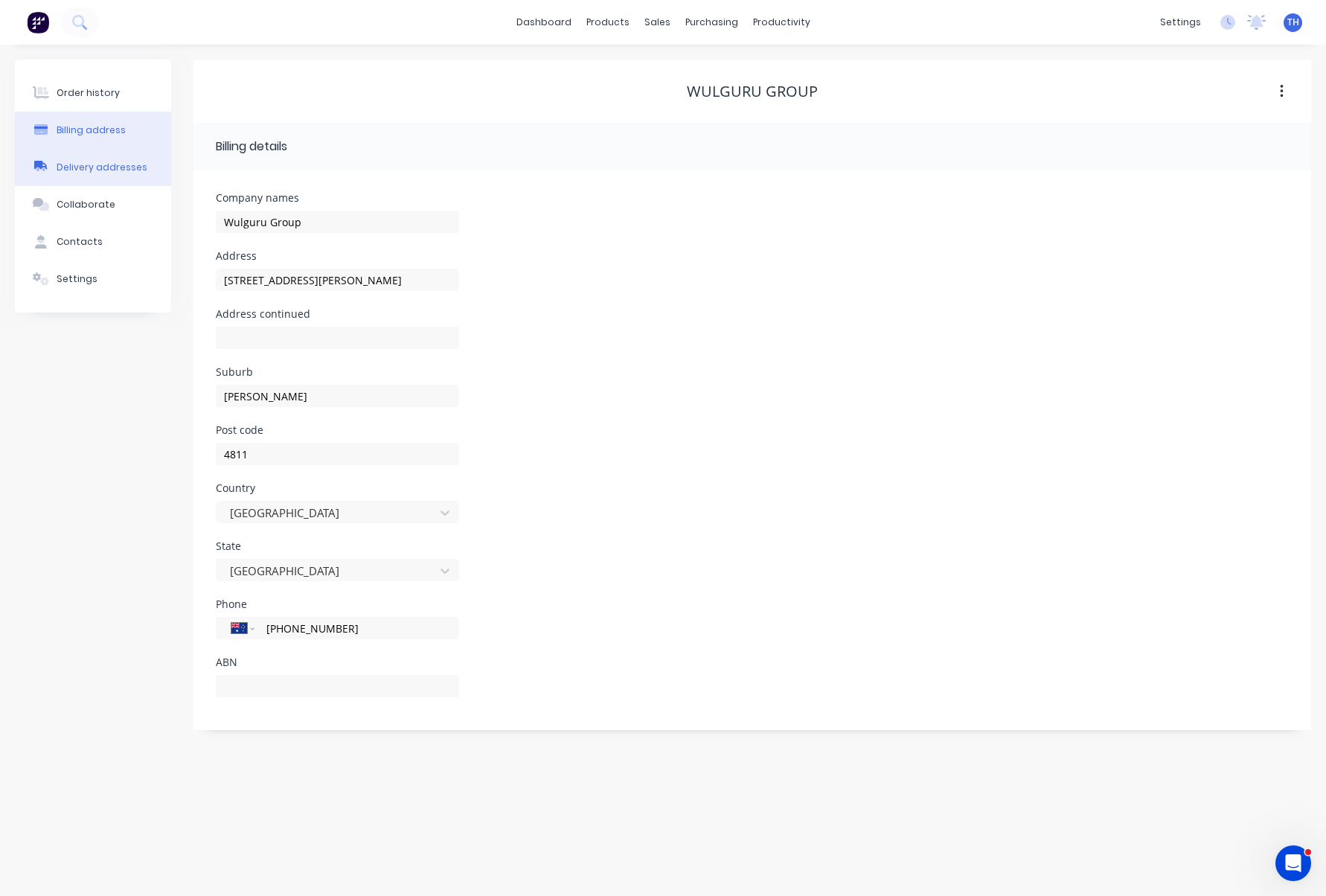
click at [121, 164] on div "Delivery addresses" at bounding box center [102, 167] width 91 height 13
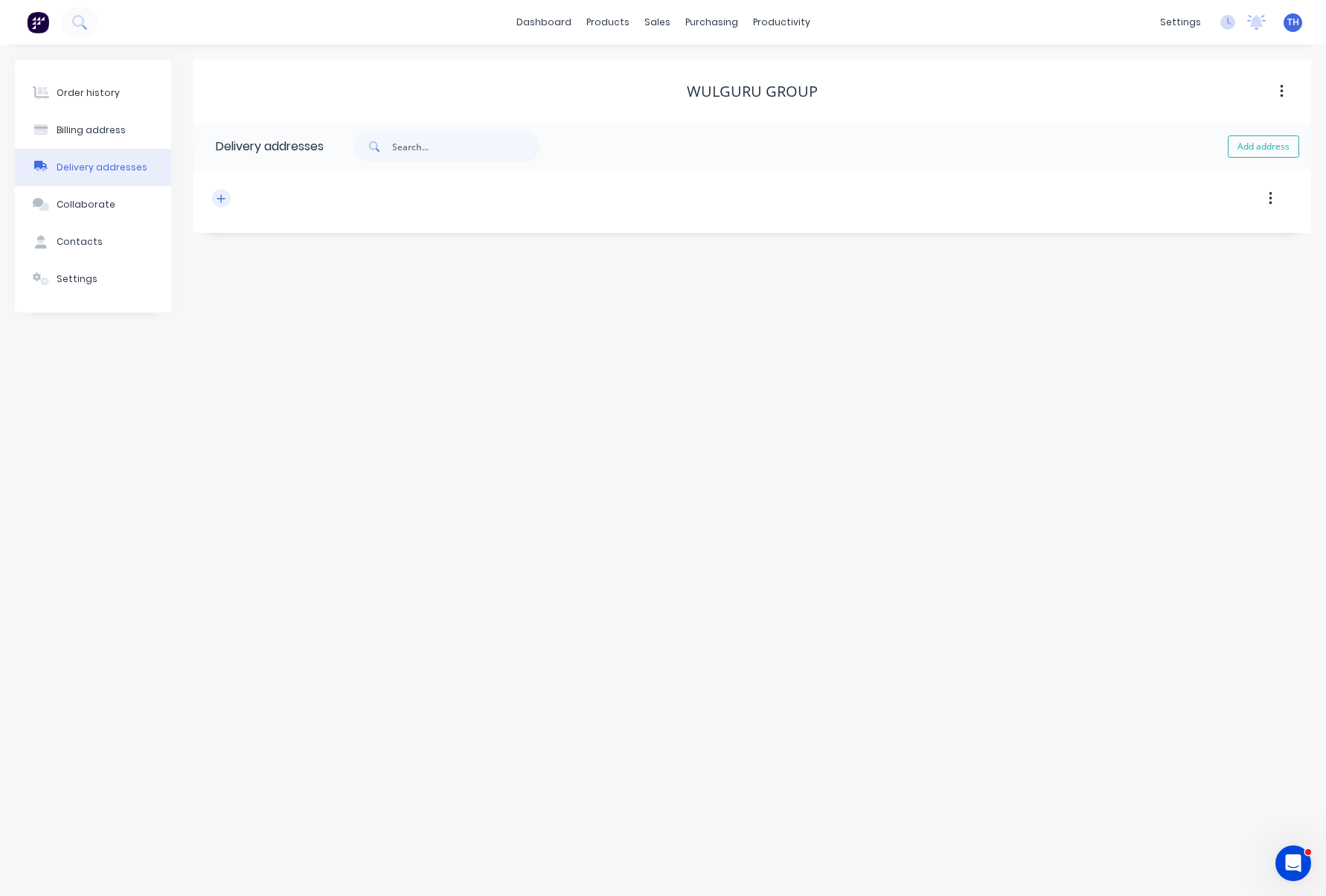
click at [224, 203] on icon "button" at bounding box center [221, 198] width 8 height 10
click at [223, 198] on icon "button" at bounding box center [221, 198] width 8 height 10
click at [105, 200] on div "Collaborate" at bounding box center [86, 205] width 58 height 13
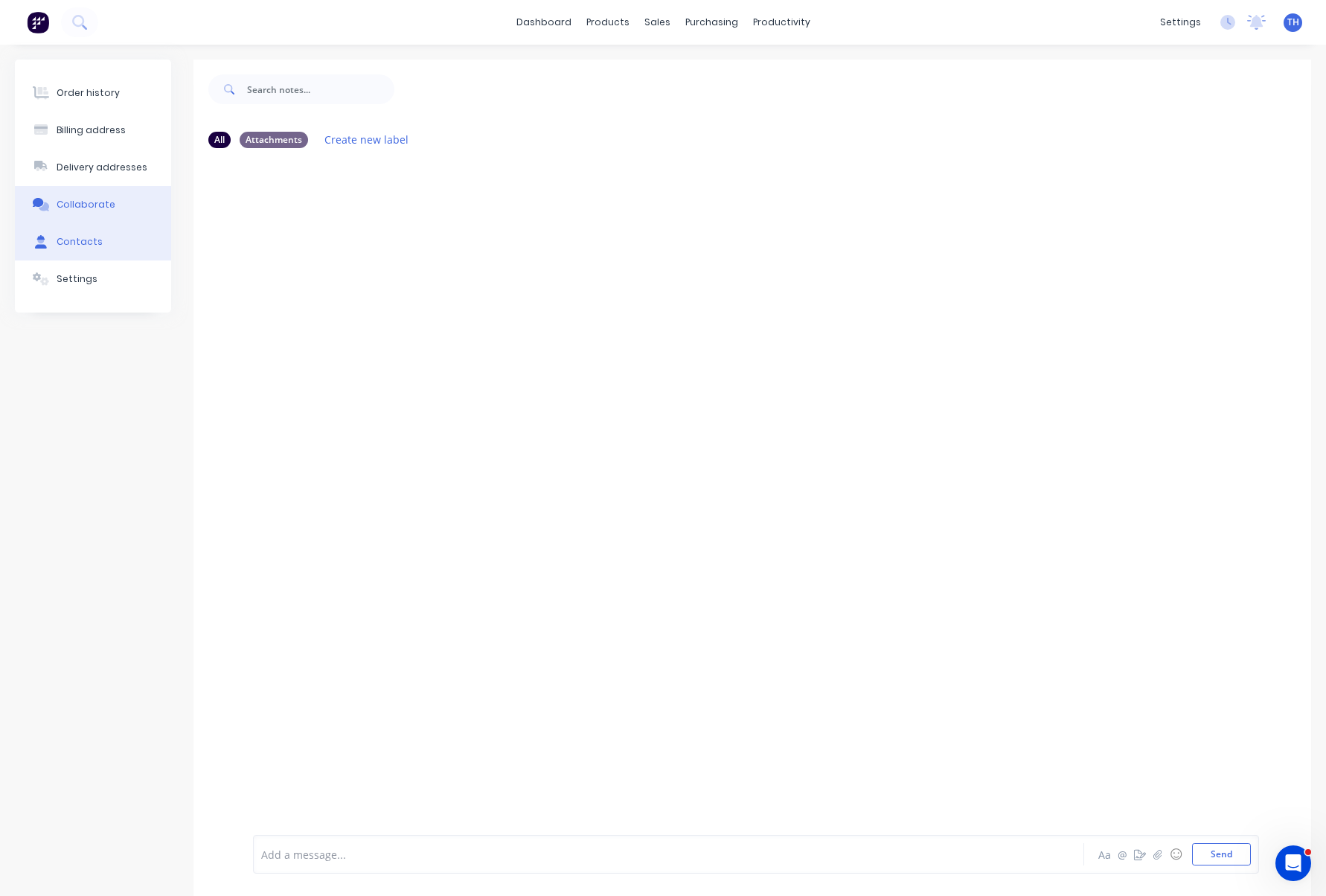
click at [108, 239] on button "Contacts" at bounding box center [93, 241] width 157 height 37
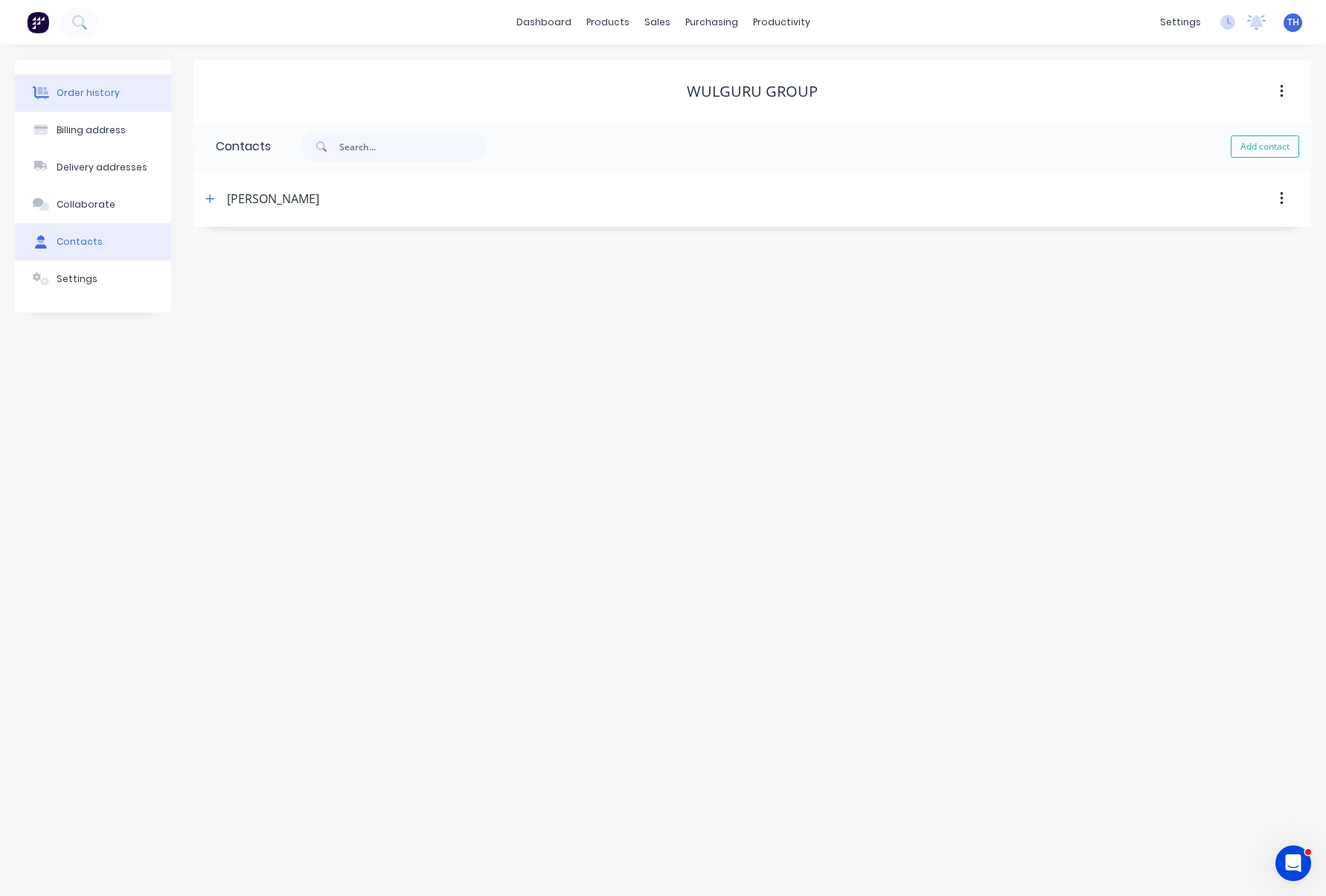
click at [110, 97] on div "Order history" at bounding box center [88, 93] width 63 height 13
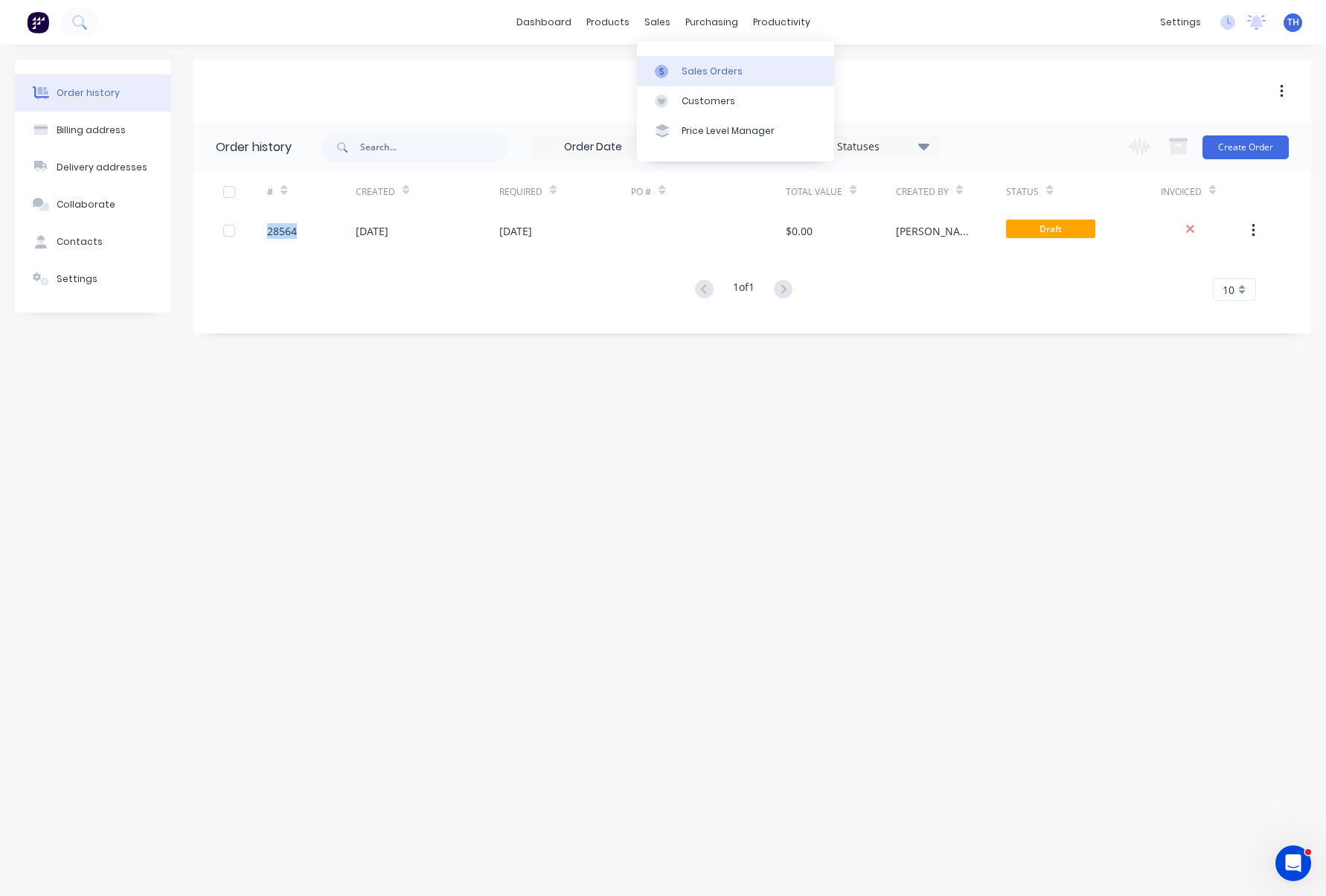
click at [696, 75] on div "Sales Orders" at bounding box center [712, 72] width 61 height 13
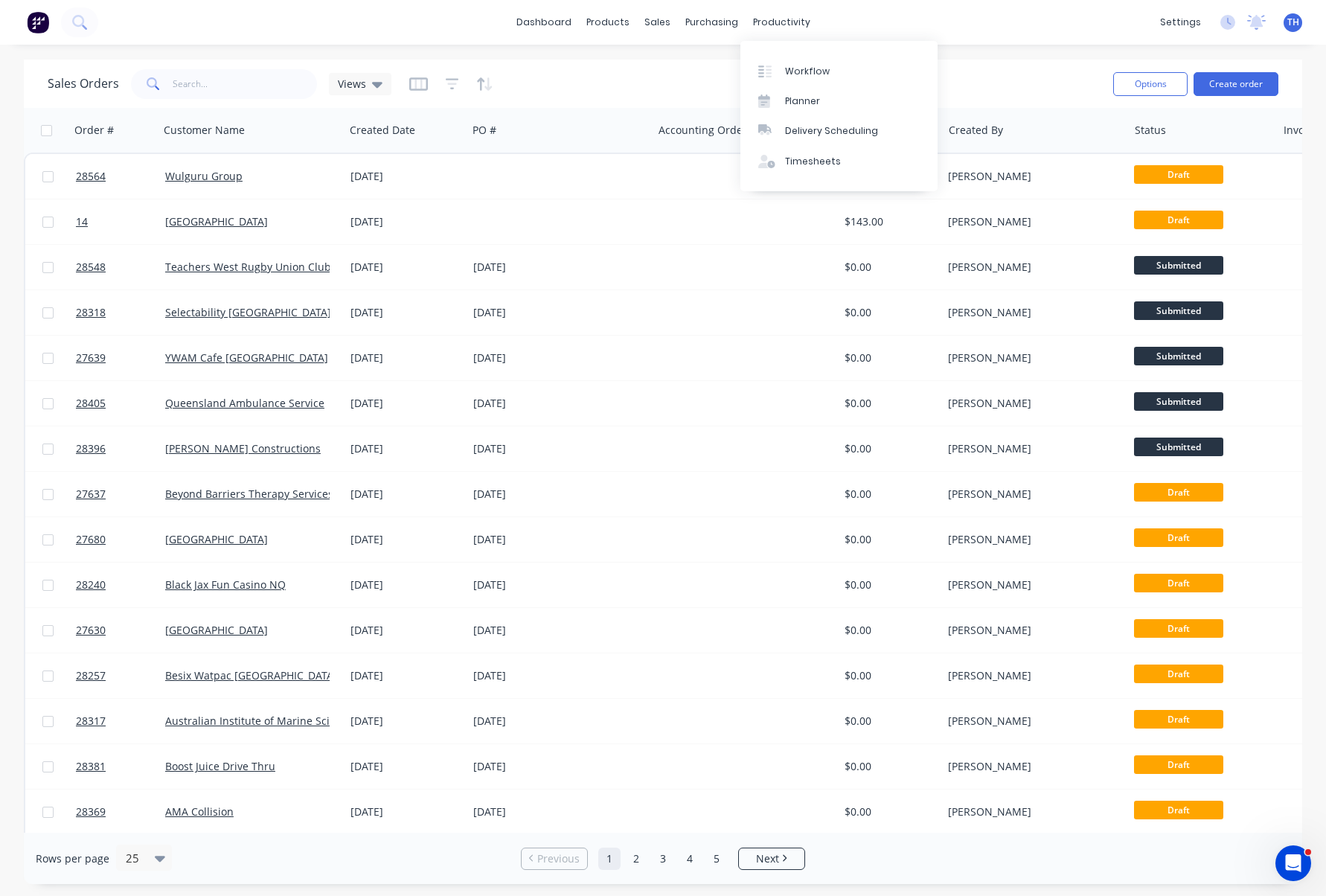
click at [1005, 22] on div "dashboard products sales purchasing productivity dashboard products Product Cat…" at bounding box center [663, 22] width 1326 height 44
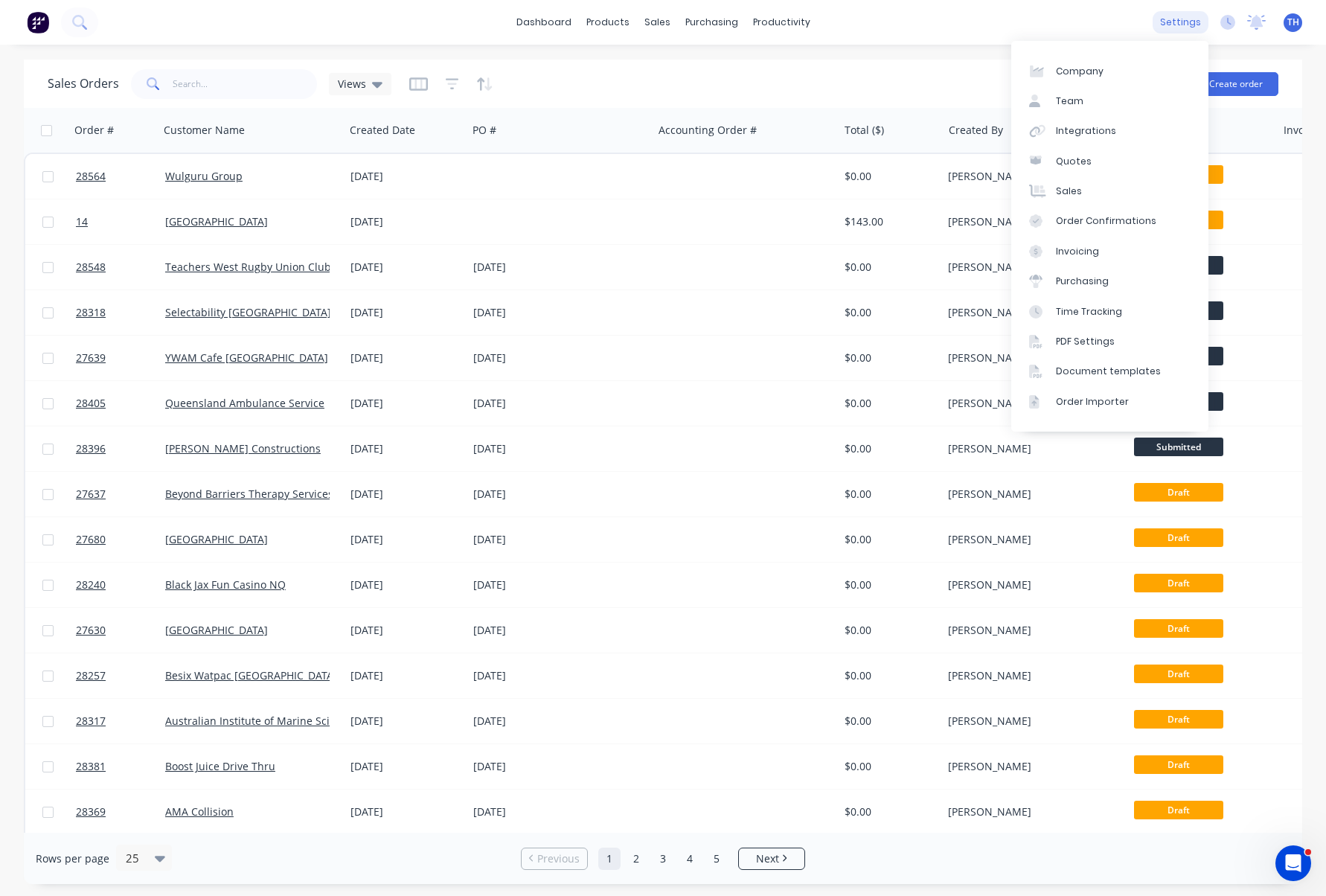
click at [1184, 20] on div "settings" at bounding box center [1180, 23] width 56 height 23
click at [1096, 192] on link "Sales" at bounding box center [1109, 191] width 197 height 30
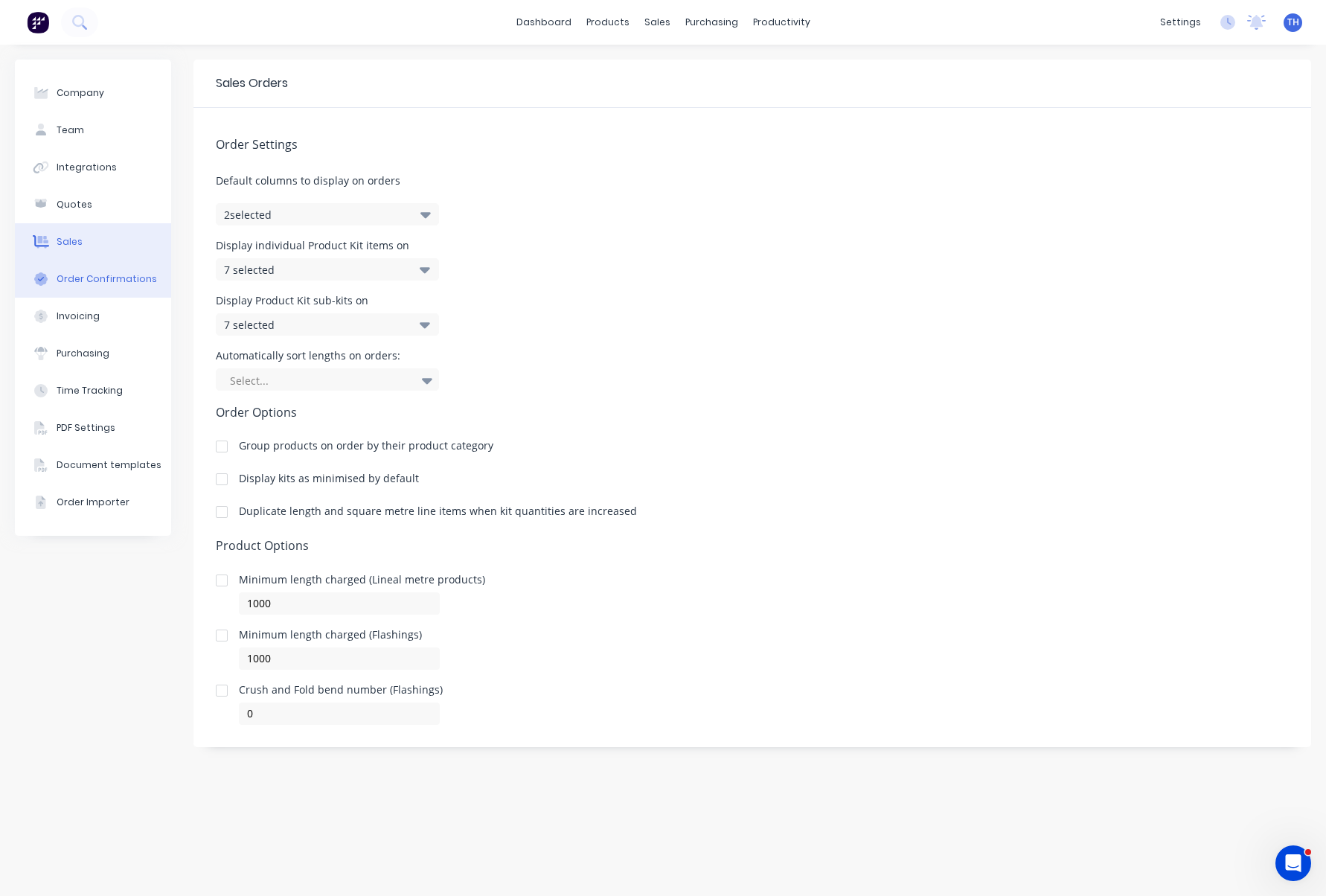
click at [116, 277] on div "Order Confirmations" at bounding box center [107, 279] width 101 height 13
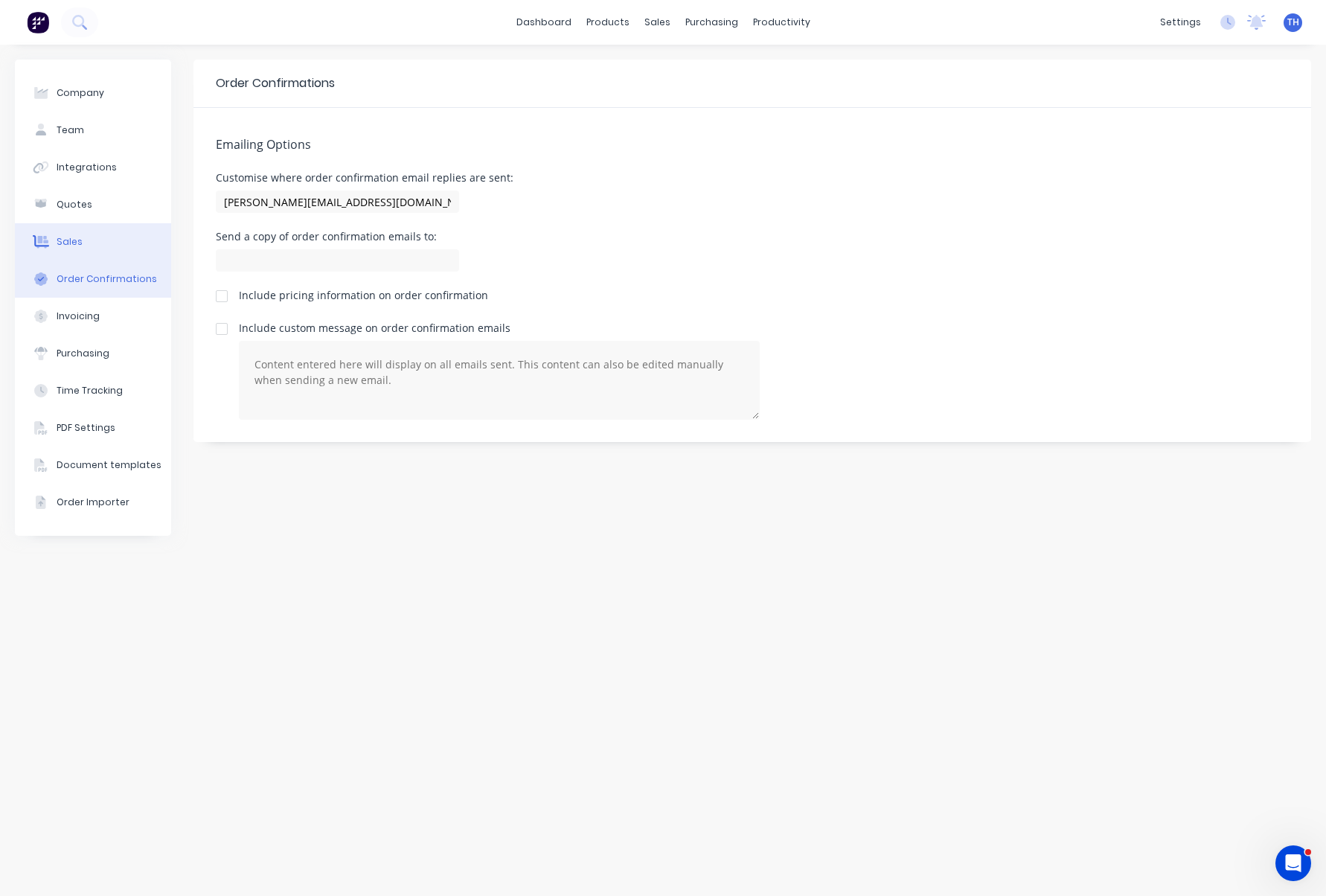
click at [119, 245] on button "Sales" at bounding box center [93, 241] width 157 height 37
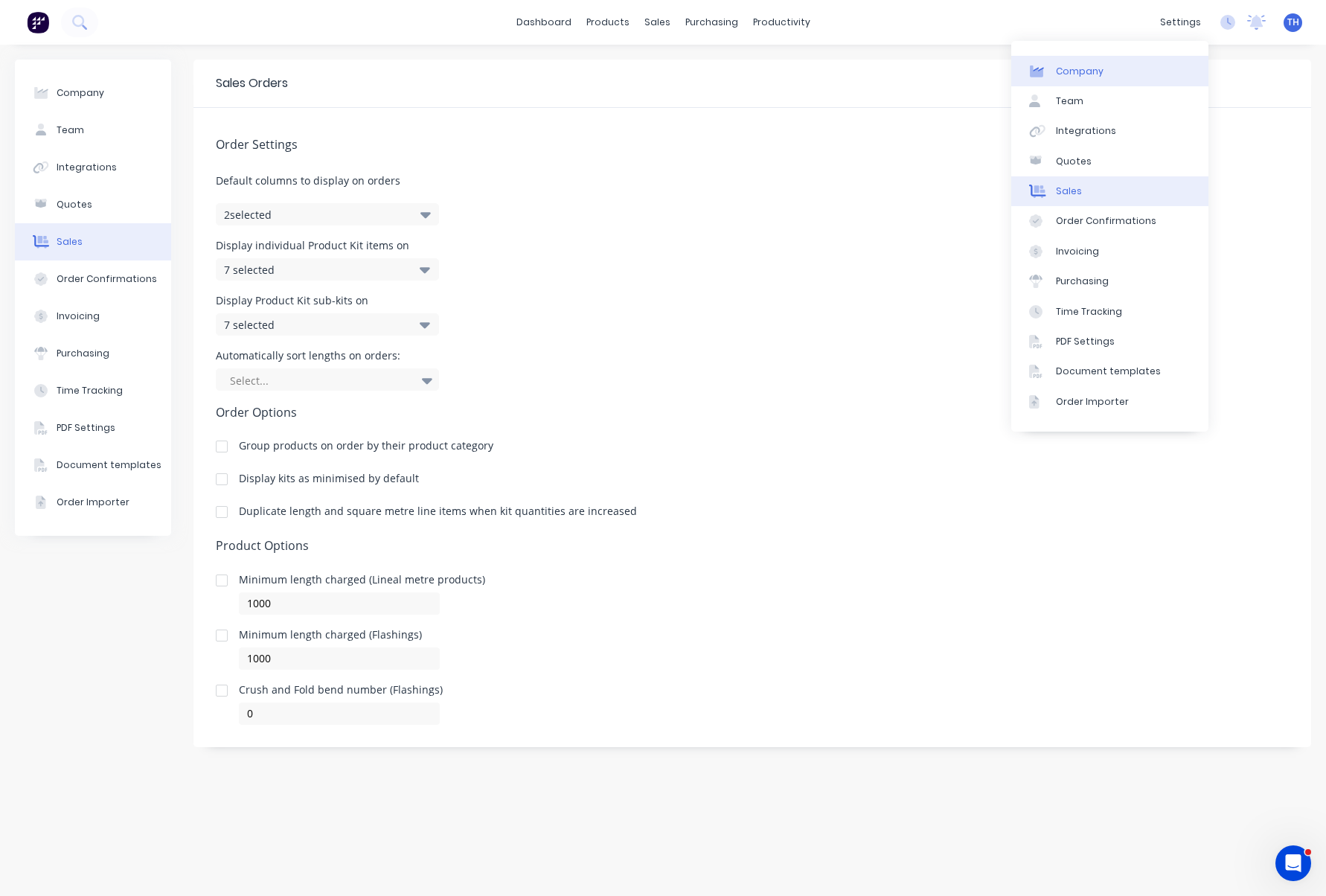
click at [1106, 75] on link "Company" at bounding box center [1109, 71] width 197 height 30
select select "AU"
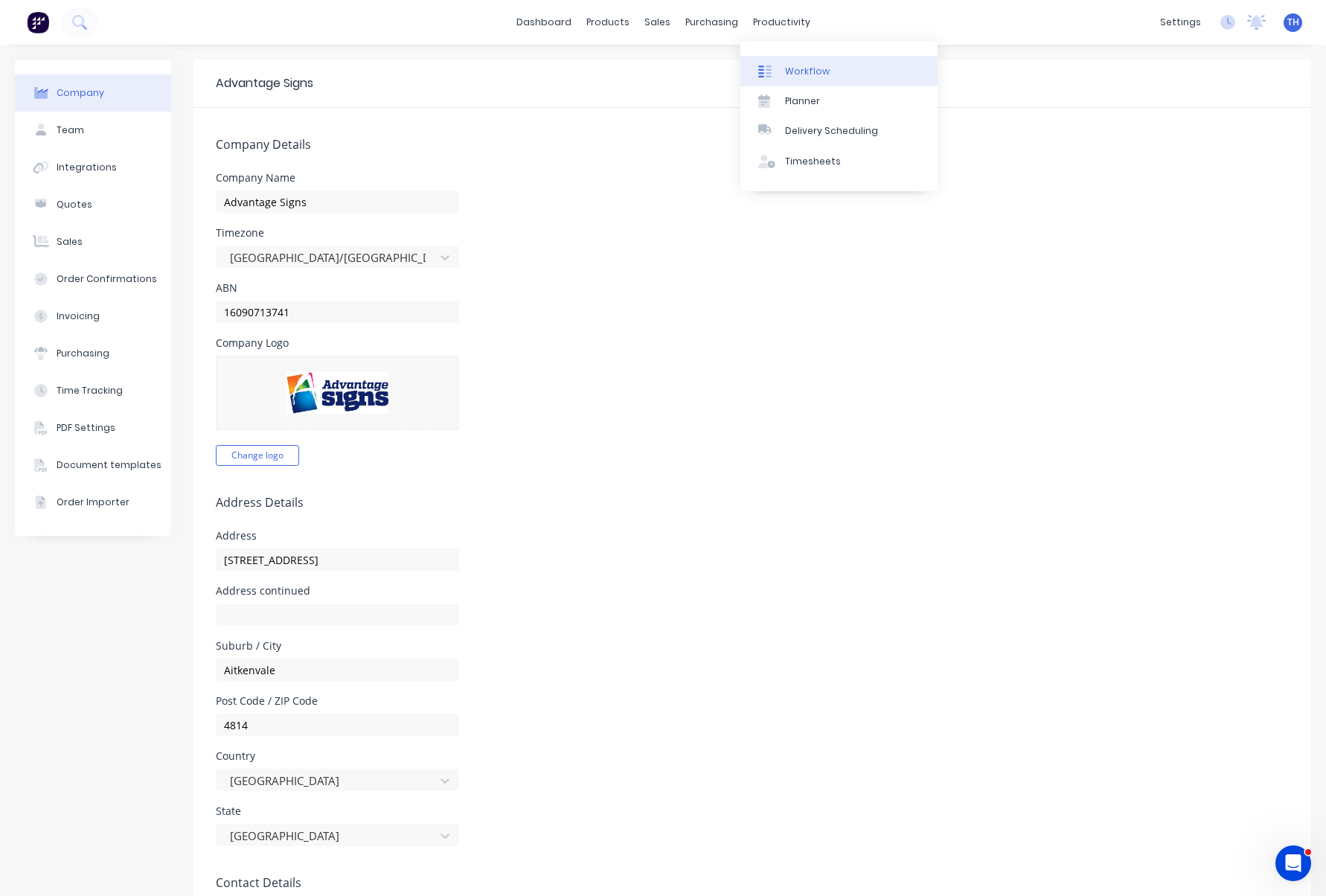
click at [808, 70] on div "Workflow" at bounding box center [807, 72] width 44 height 13
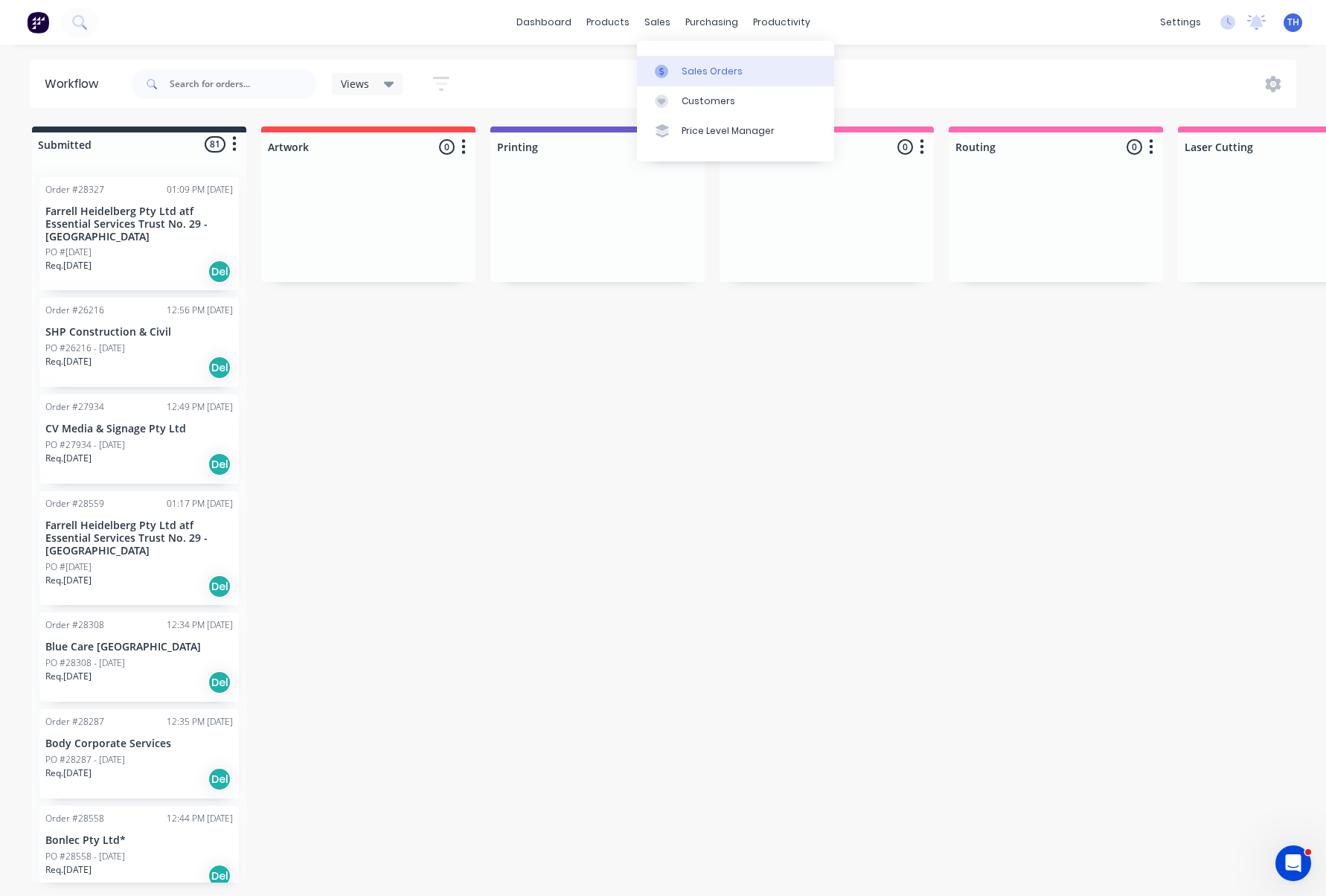
click at [696, 70] on div "Sales Orders" at bounding box center [712, 72] width 61 height 13
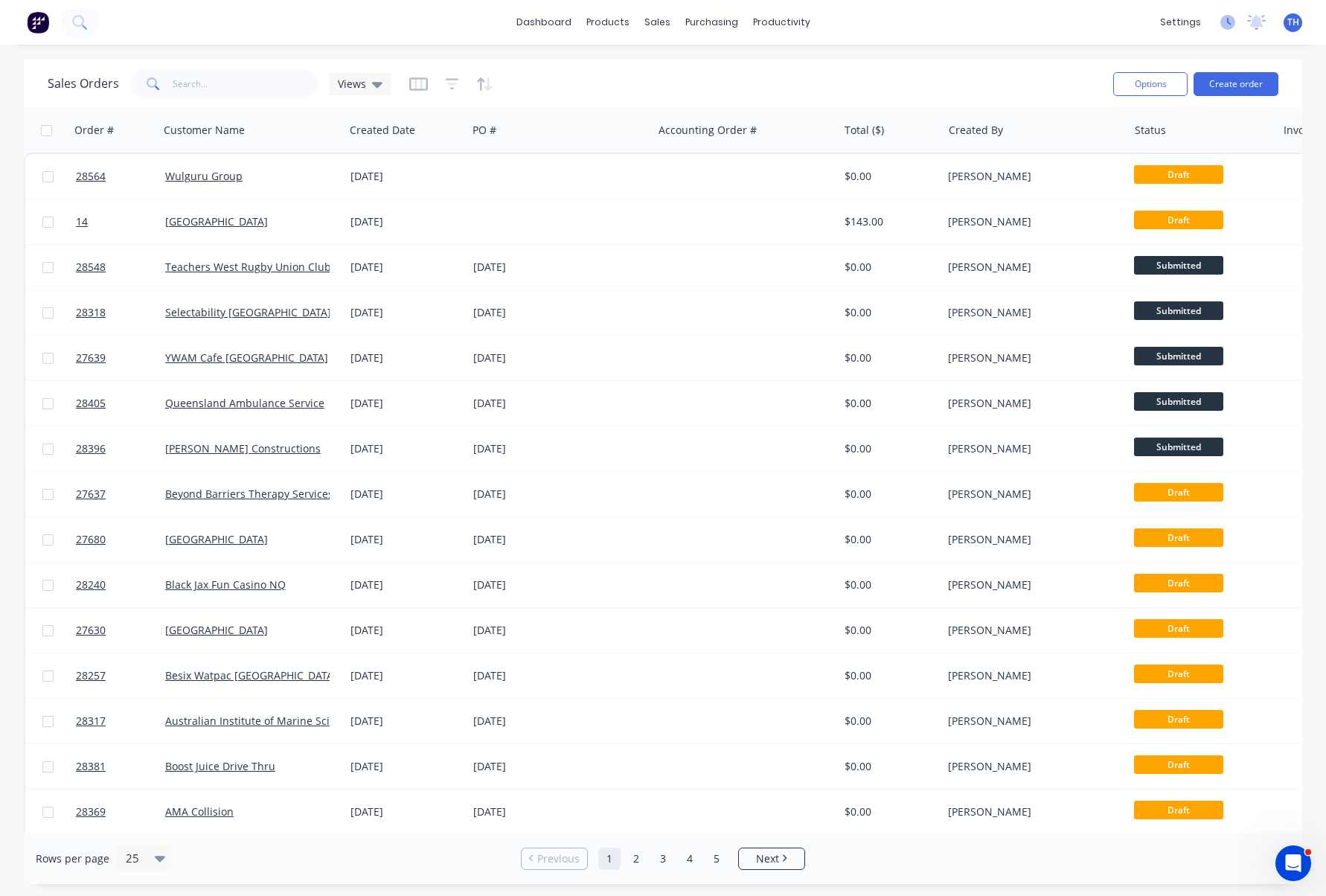
click at [1223, 23] on icon at bounding box center [1228, 23] width 15 height 15
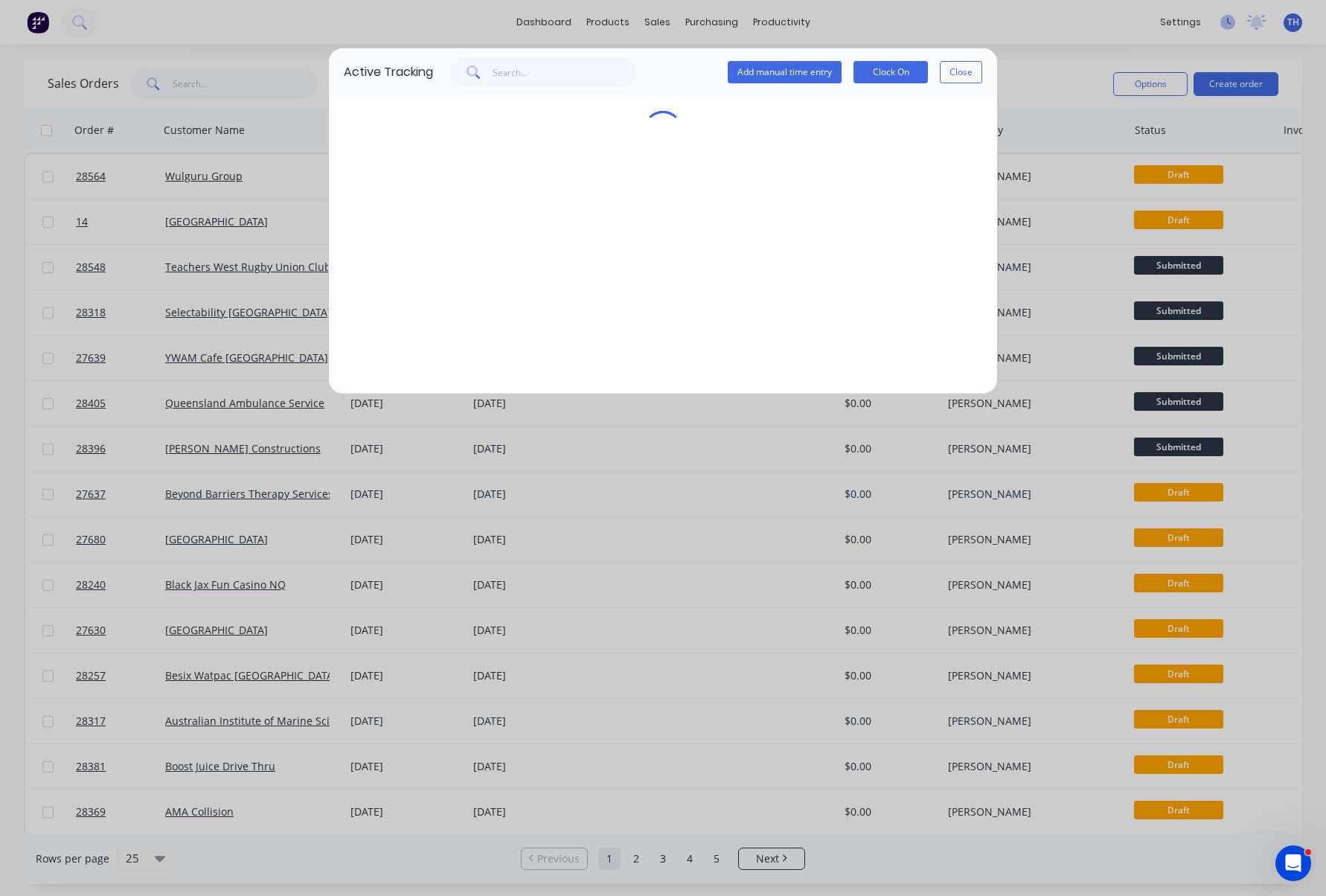
scroll to position [0, 1]
click at [965, 73] on button "Close" at bounding box center [961, 73] width 42 height 23
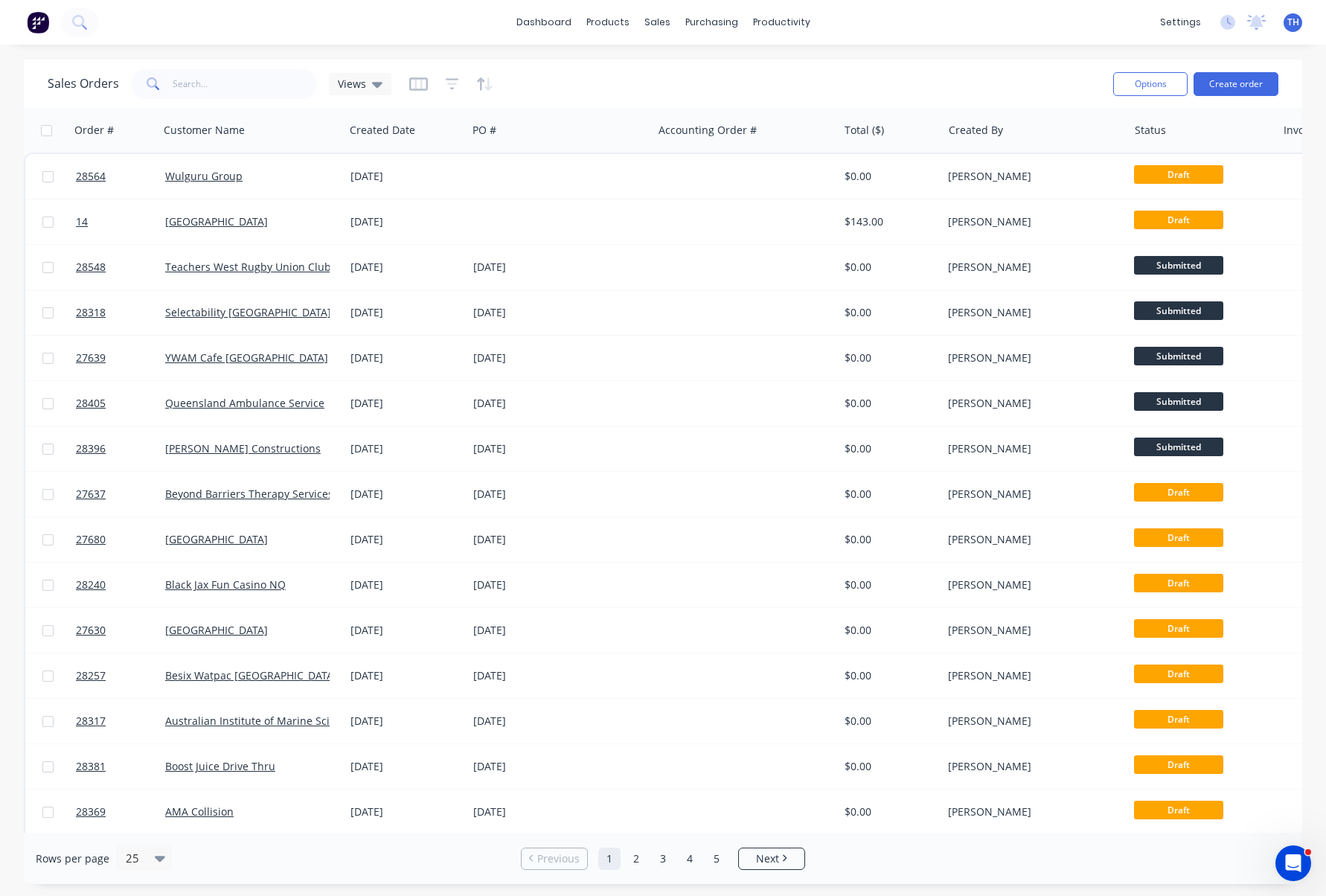
click at [39, 25] on img at bounding box center [38, 23] width 23 height 23
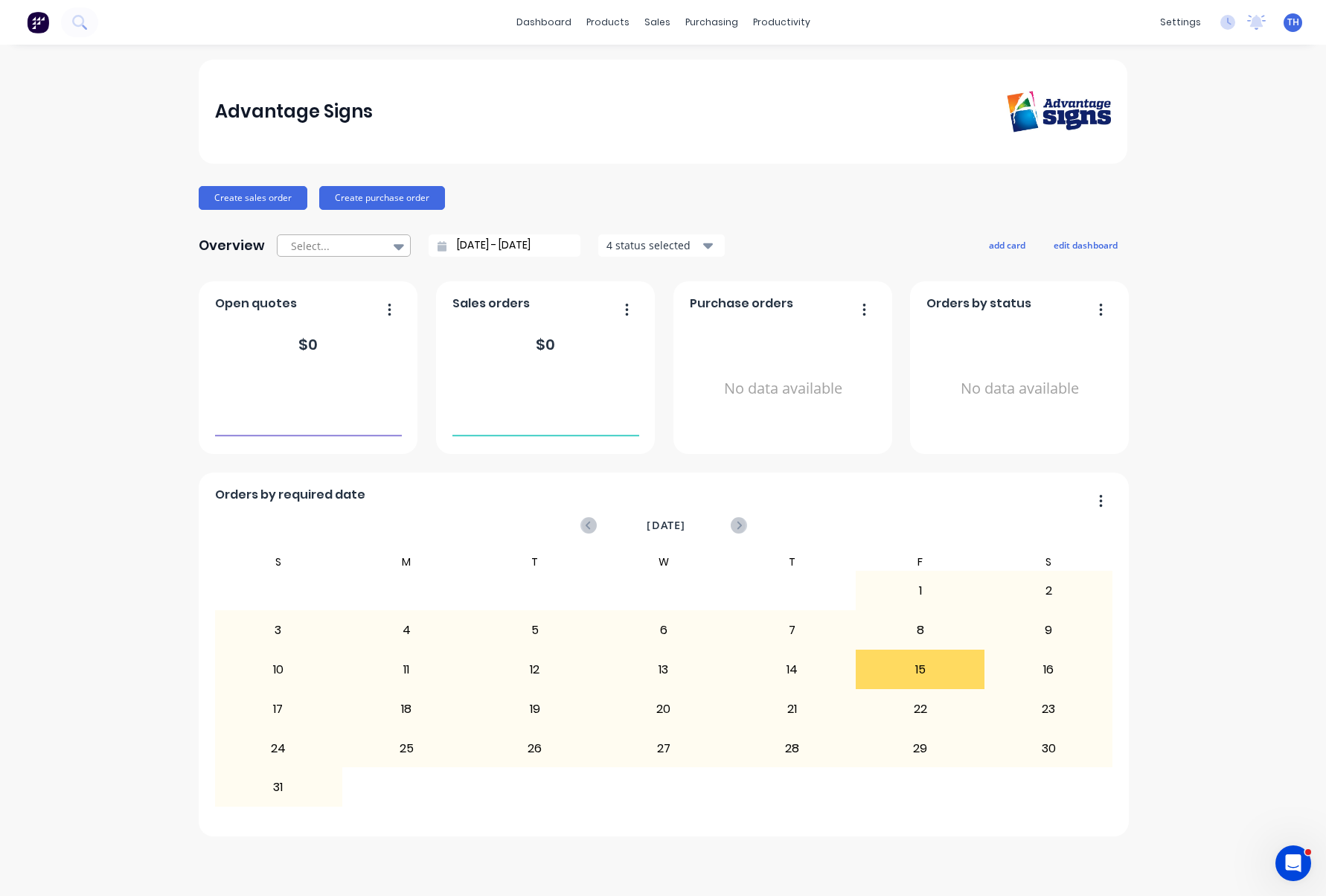
click at [357, 245] on div at bounding box center [336, 246] width 93 height 19
click at [526, 220] on div "Advantage Signs Create sales order Create purchase order Overview Select... 15/…" at bounding box center [663, 448] width 929 height 777
drag, startPoint x: 543, startPoint y: 333, endPoint x: 605, endPoint y: 318, distance: 63.8
click at [543, 334] on div "$ 0" at bounding box center [545, 345] width 20 height 23
click at [626, 308] on icon "button" at bounding box center [627, 308] width 3 height 12
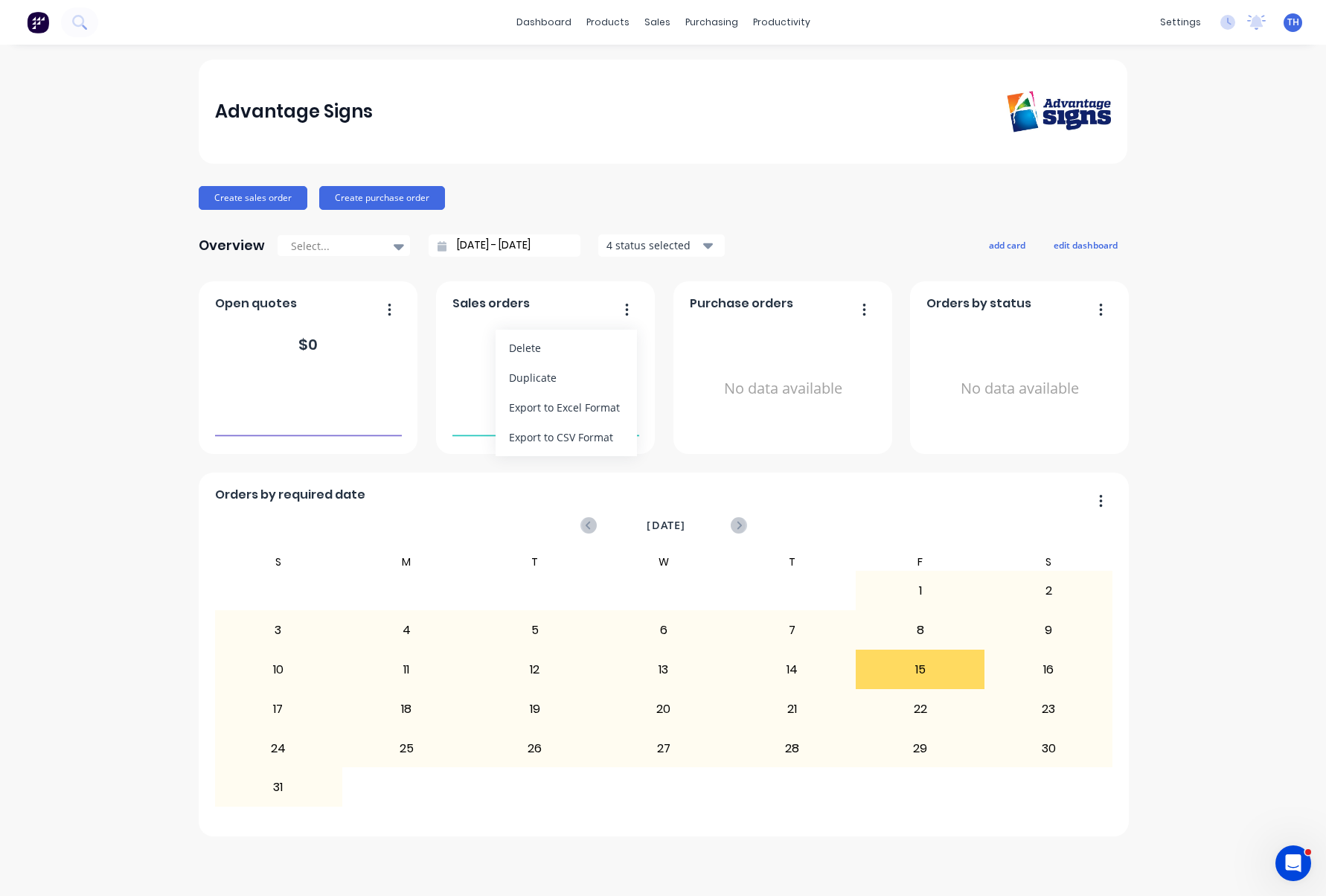
click at [986, 303] on span "Orders by status" at bounding box center [978, 303] width 105 height 18
click at [1100, 310] on icon "button" at bounding box center [1102, 309] width 4 height 15
click at [1154, 317] on div "Advantage Signs Create sales order Create purchase order Overview Select... 15/…" at bounding box center [663, 470] width 1326 height 821
click at [864, 306] on icon "button" at bounding box center [864, 308] width 3 height 12
click at [1178, 308] on div "Advantage Signs Create sales order Create purchase order Overview Select... 15/…" at bounding box center [663, 470] width 1326 height 821
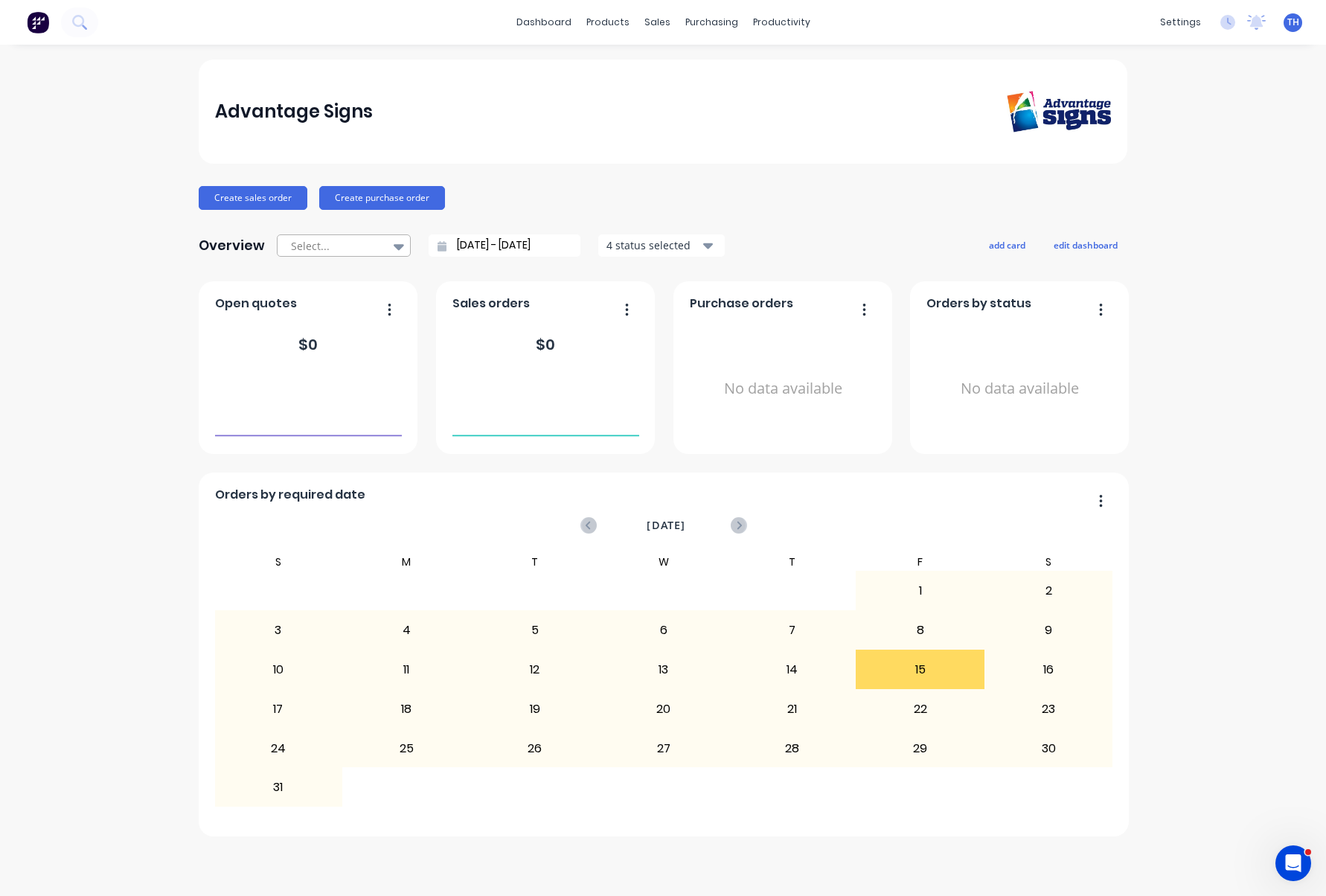
click at [328, 244] on div at bounding box center [336, 246] width 93 height 19
click at [520, 201] on div "Create sales order Create purchase order" at bounding box center [663, 197] width 929 height 24
click at [311, 253] on div at bounding box center [336, 246] width 93 height 19
click at [574, 199] on div "Create sales order Create purchase order" at bounding box center [663, 197] width 929 height 24
click at [696, 73] on div "Sales Orders" at bounding box center [712, 72] width 61 height 13
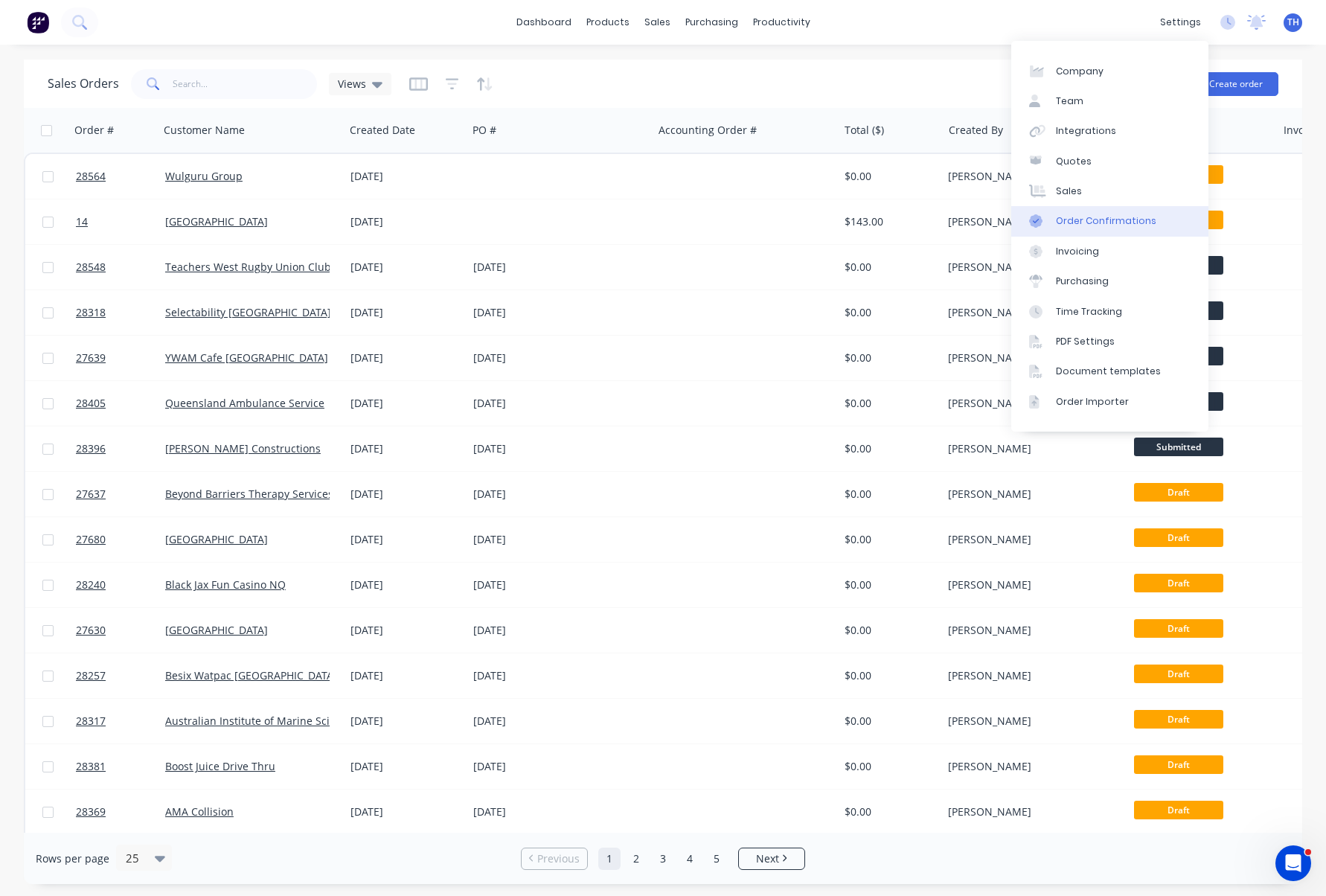
click at [1126, 212] on link "Order Confirmations" at bounding box center [1109, 222] width 197 height 30
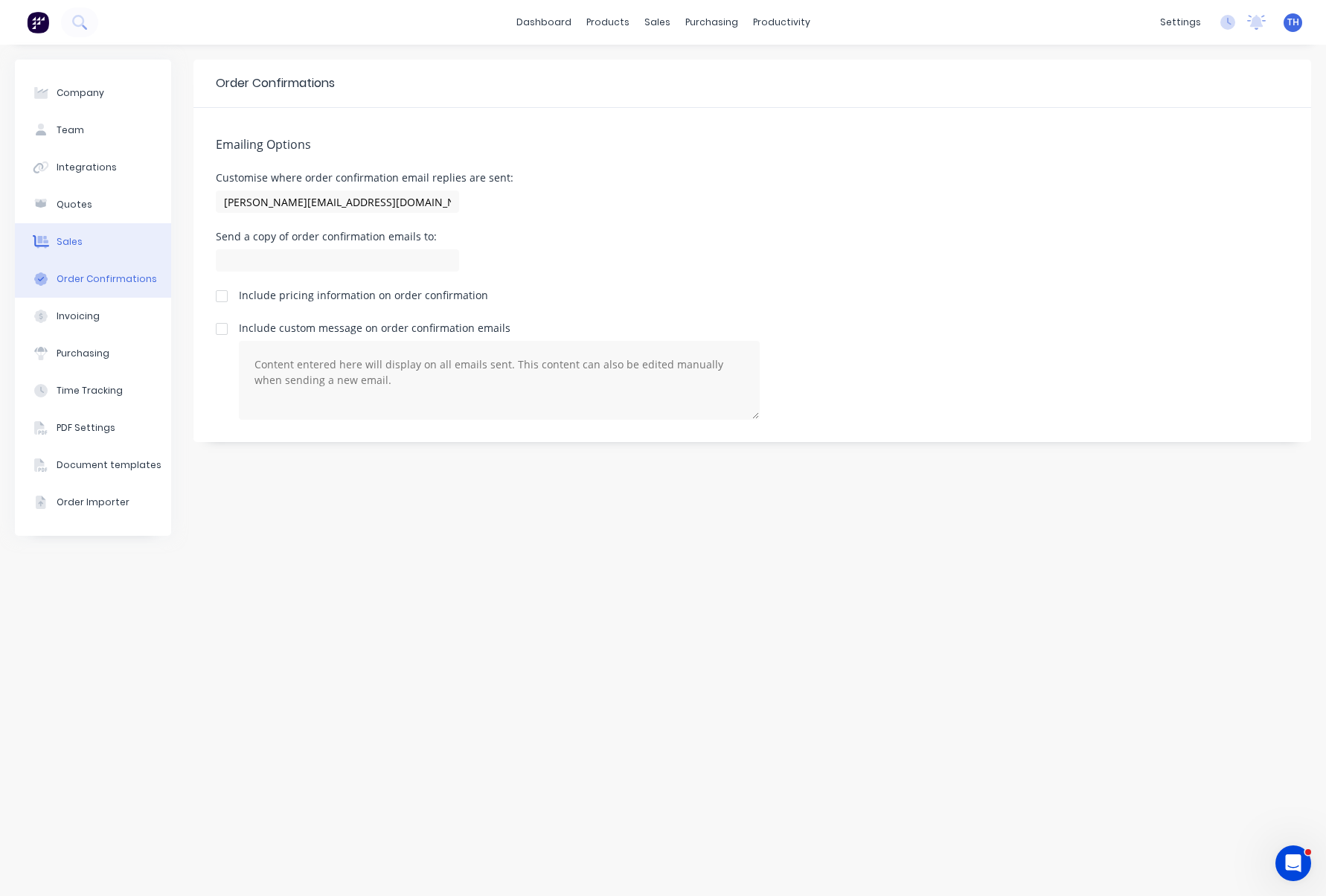
click at [91, 240] on button "Sales" at bounding box center [93, 241] width 157 height 37
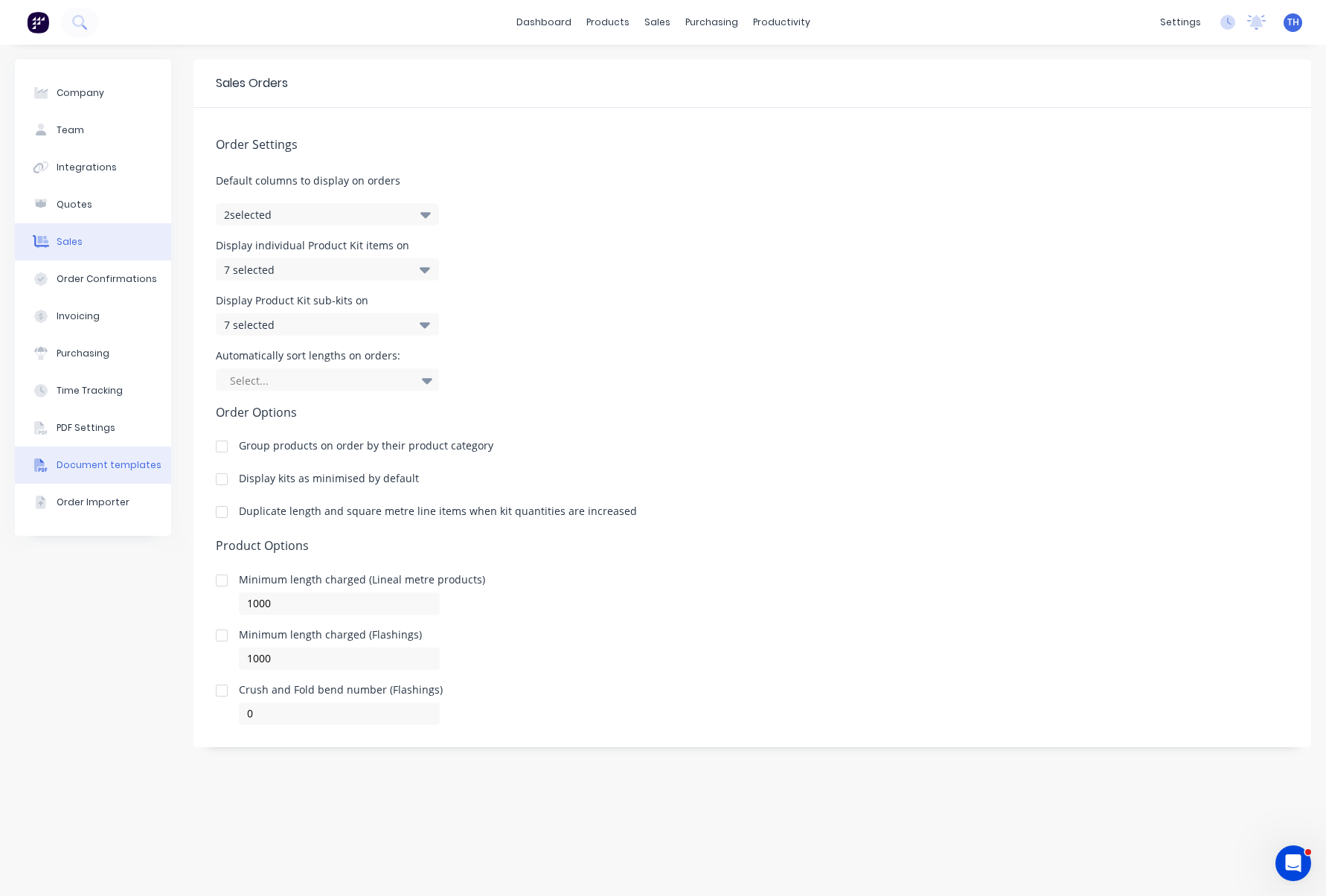
click at [138, 460] on div "Document templates" at bounding box center [108, 465] width 105 height 13
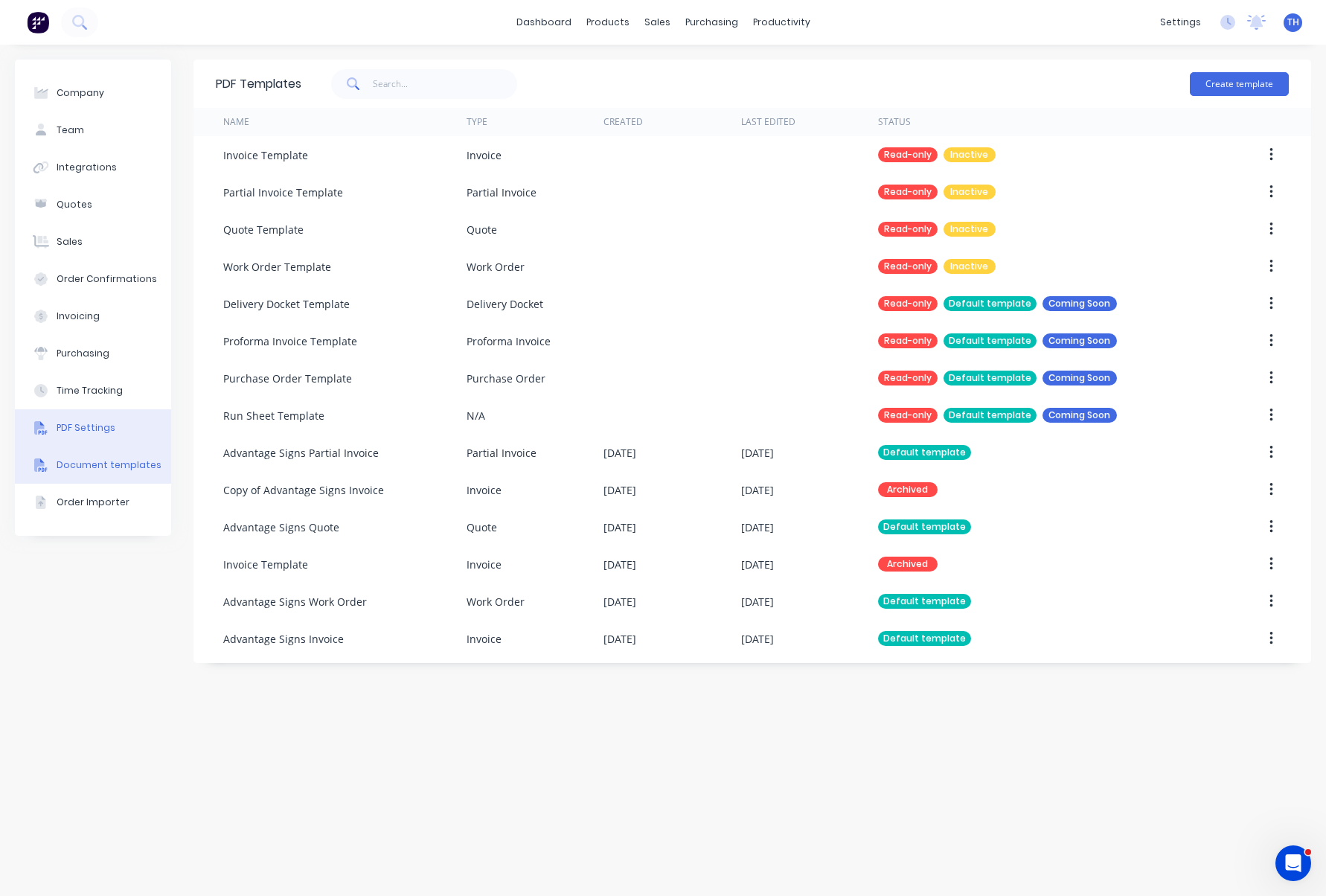
click at [125, 429] on button "PDF Settings" at bounding box center [93, 427] width 157 height 37
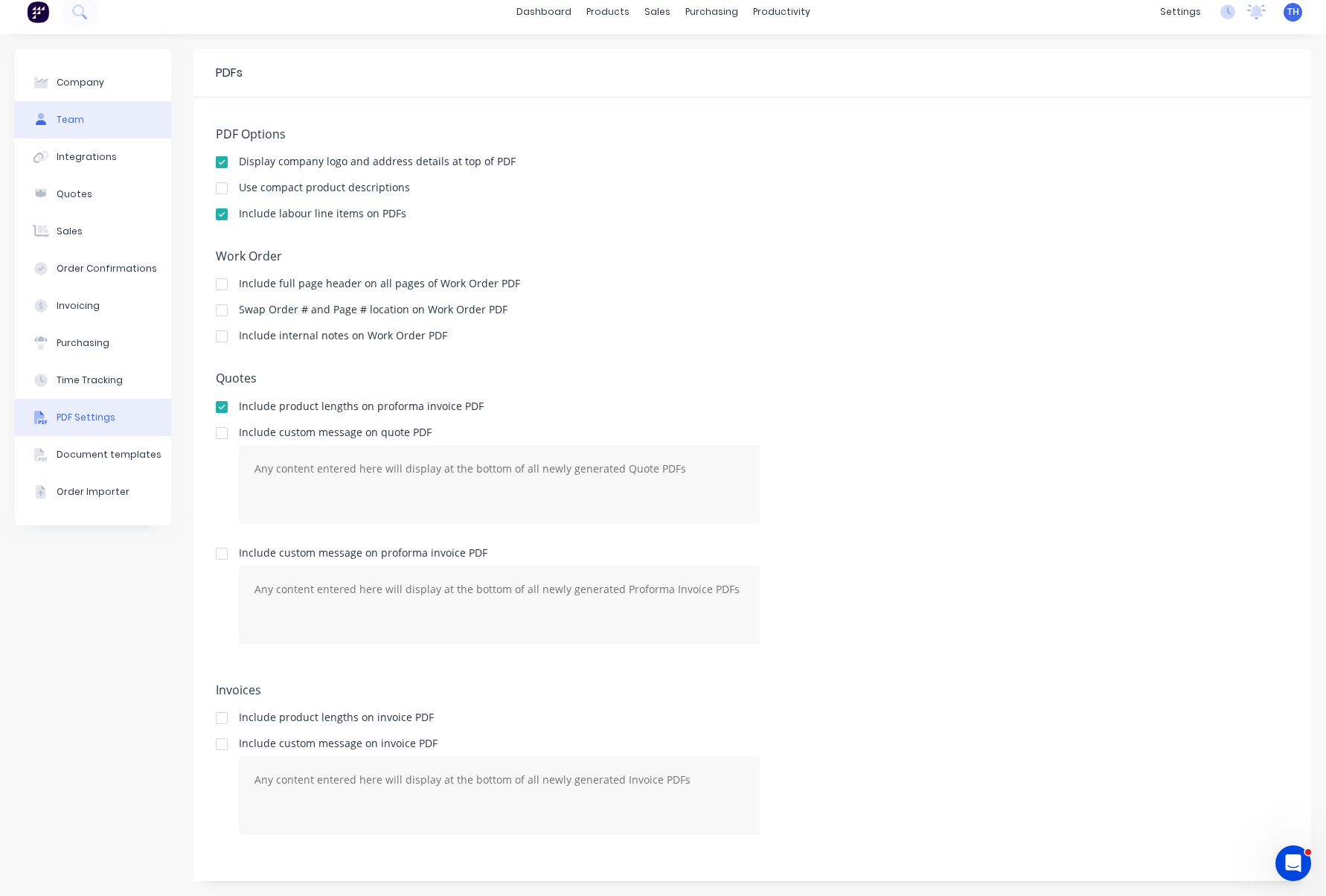
scroll to position [9, 0]
click at [75, 111] on button "Team" at bounding box center [93, 120] width 157 height 37
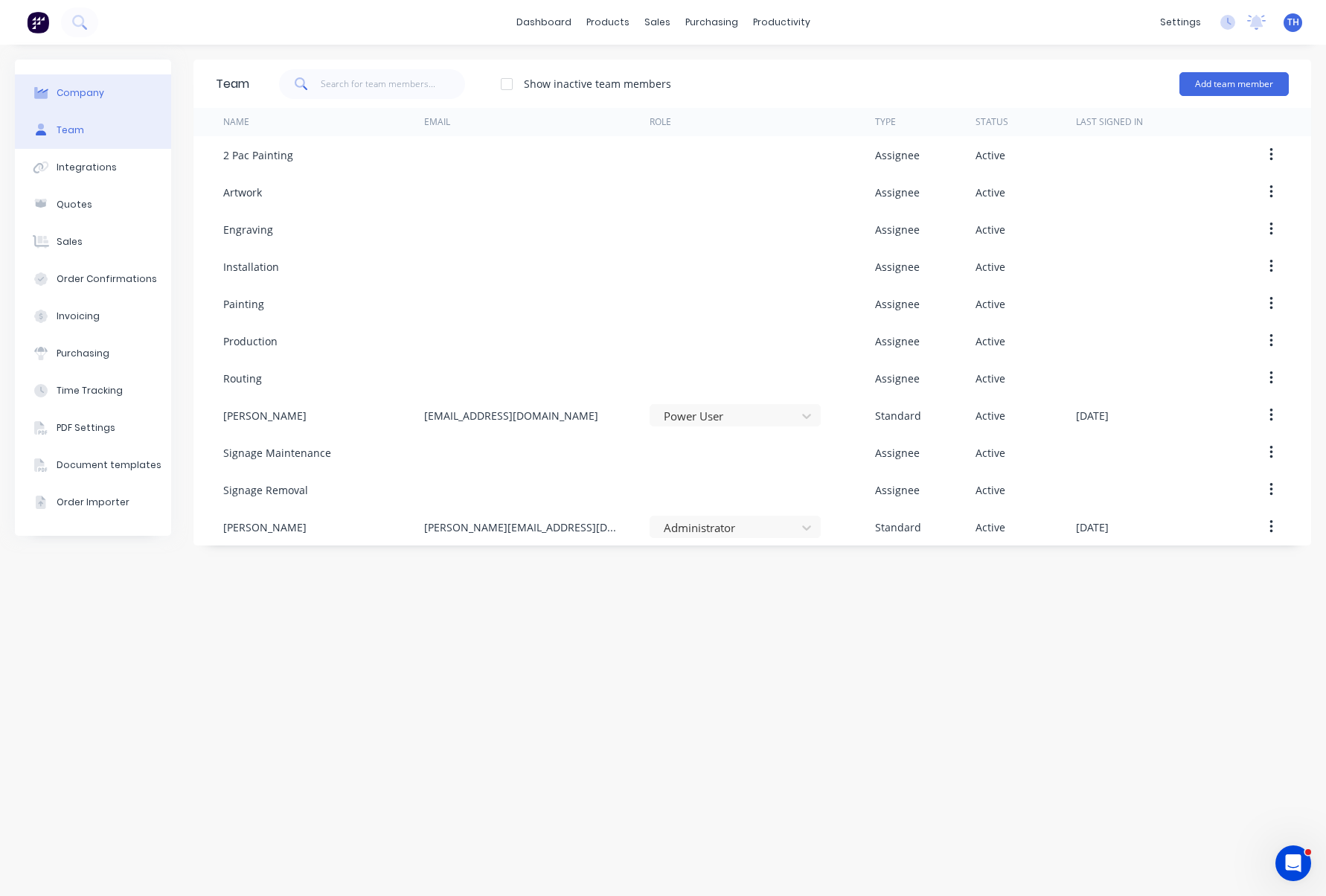
click at [82, 93] on div "Company" at bounding box center [80, 93] width 48 height 13
select select "AU"
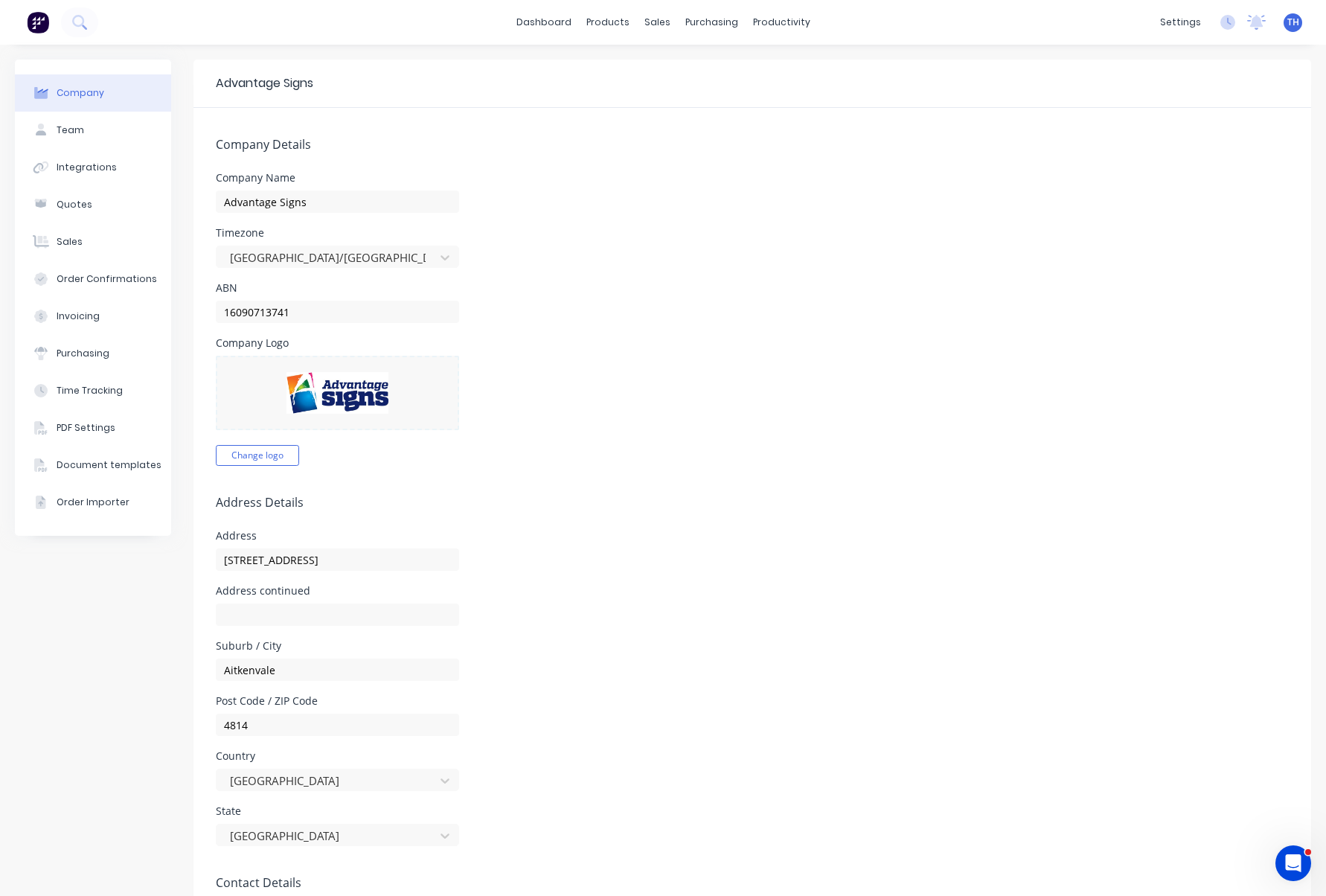
click at [40, 23] on img at bounding box center [38, 23] width 23 height 23
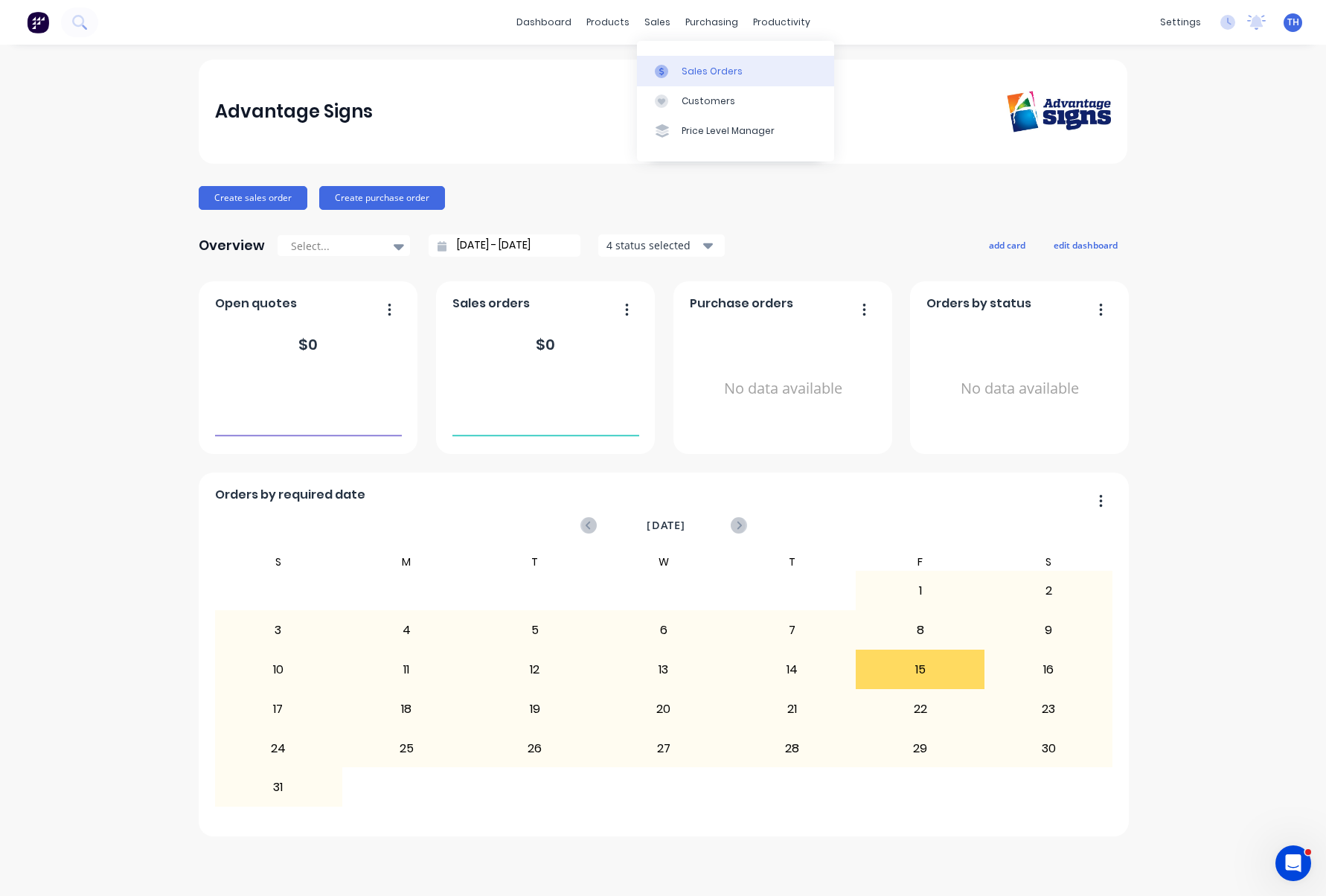
click at [718, 62] on link "Sales Orders" at bounding box center [735, 71] width 197 height 30
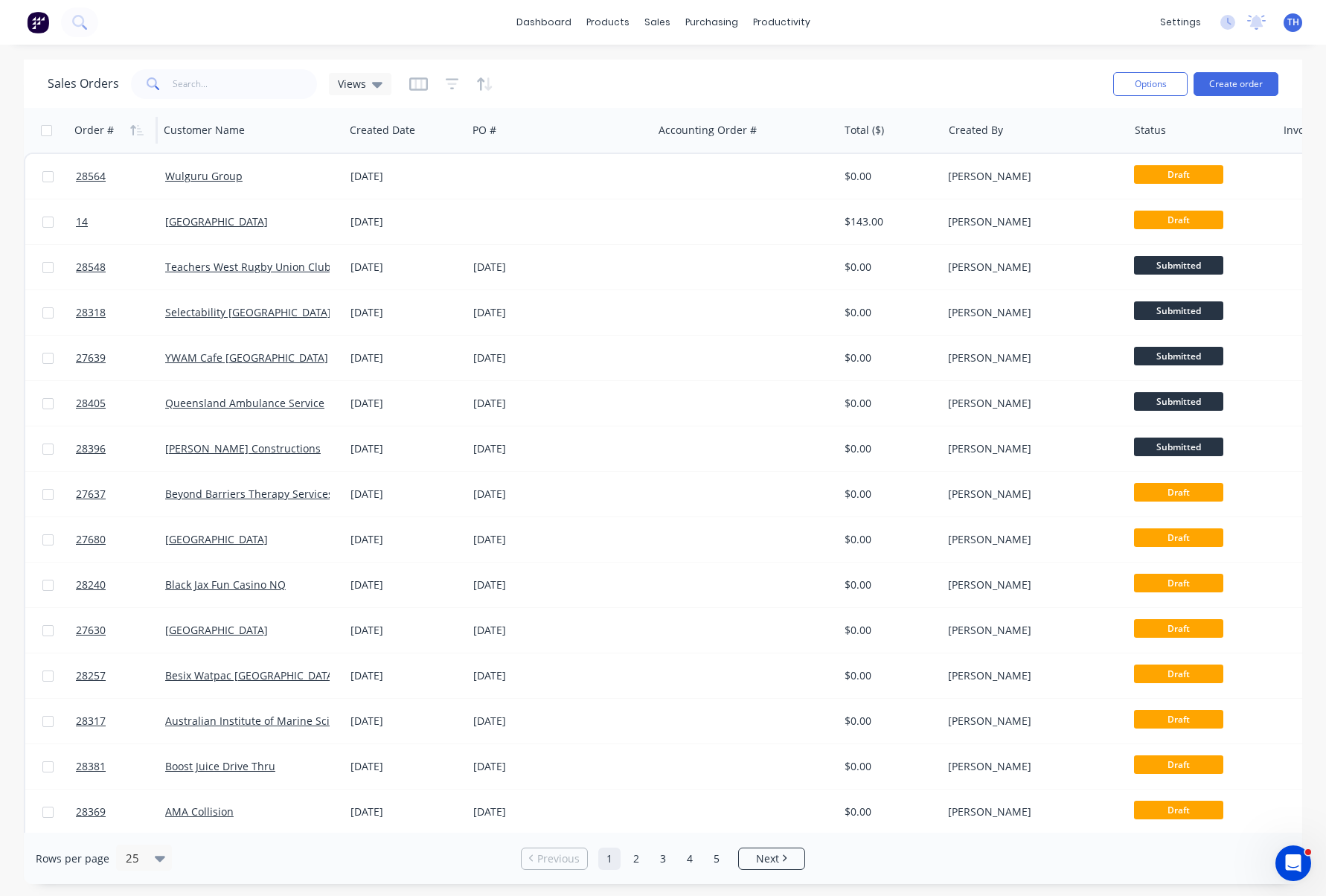
click at [101, 123] on div "Order #" at bounding box center [94, 130] width 40 height 15
click at [136, 125] on icon "button" at bounding box center [137, 130] width 13 height 12
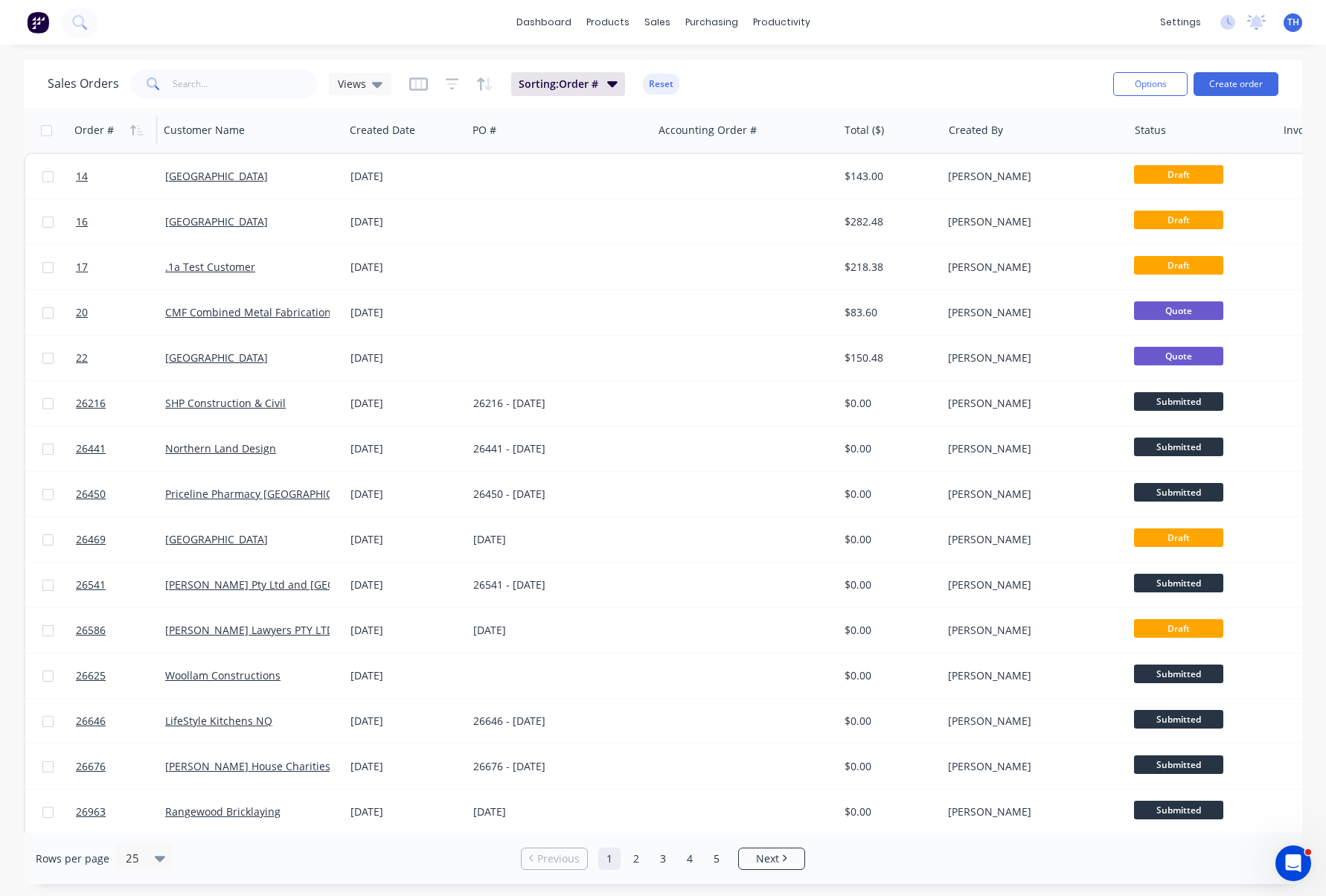
click at [136, 125] on icon "button" at bounding box center [137, 130] width 13 height 12
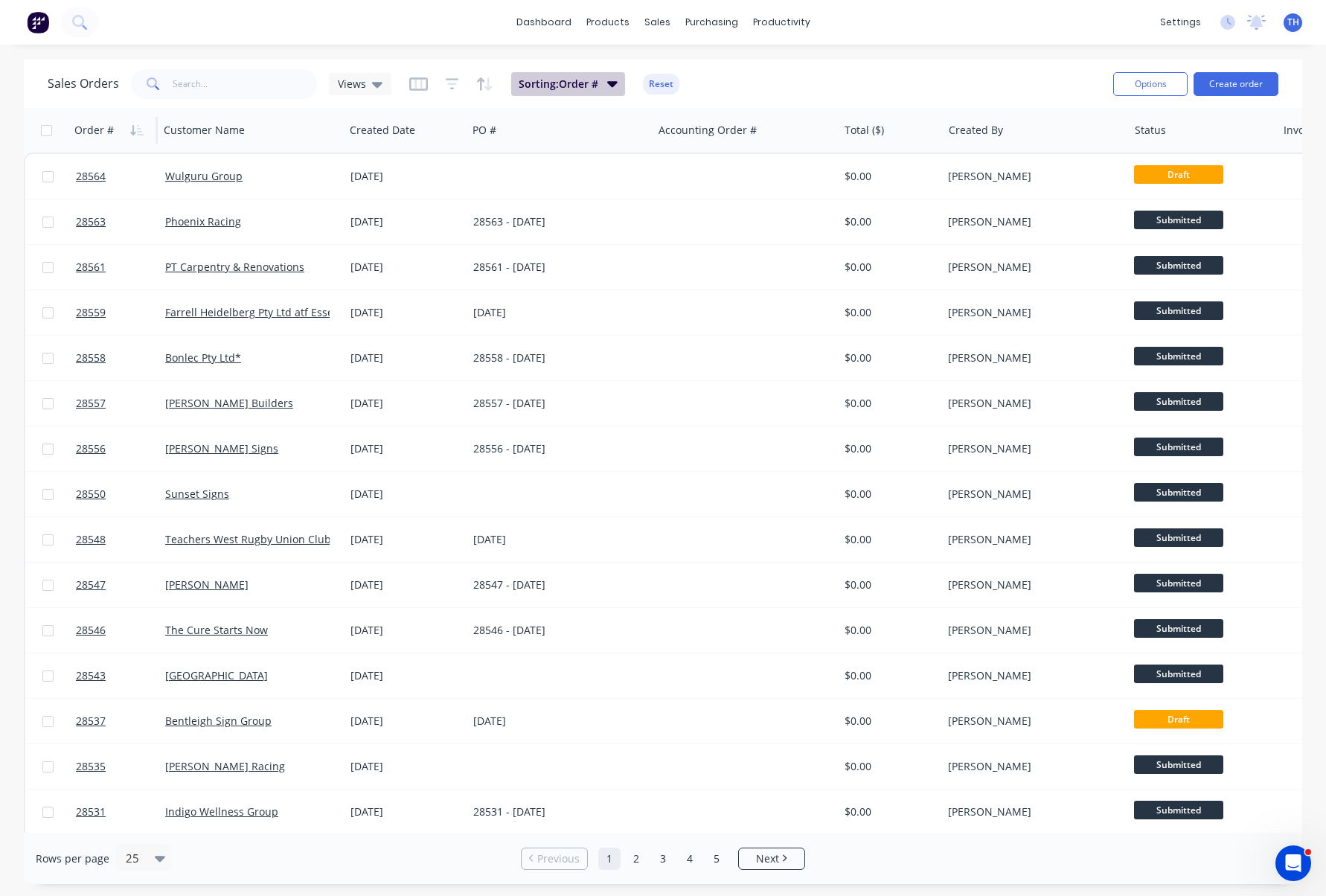
click at [579, 82] on span "Sorting: Order #" at bounding box center [558, 84] width 79 height 15
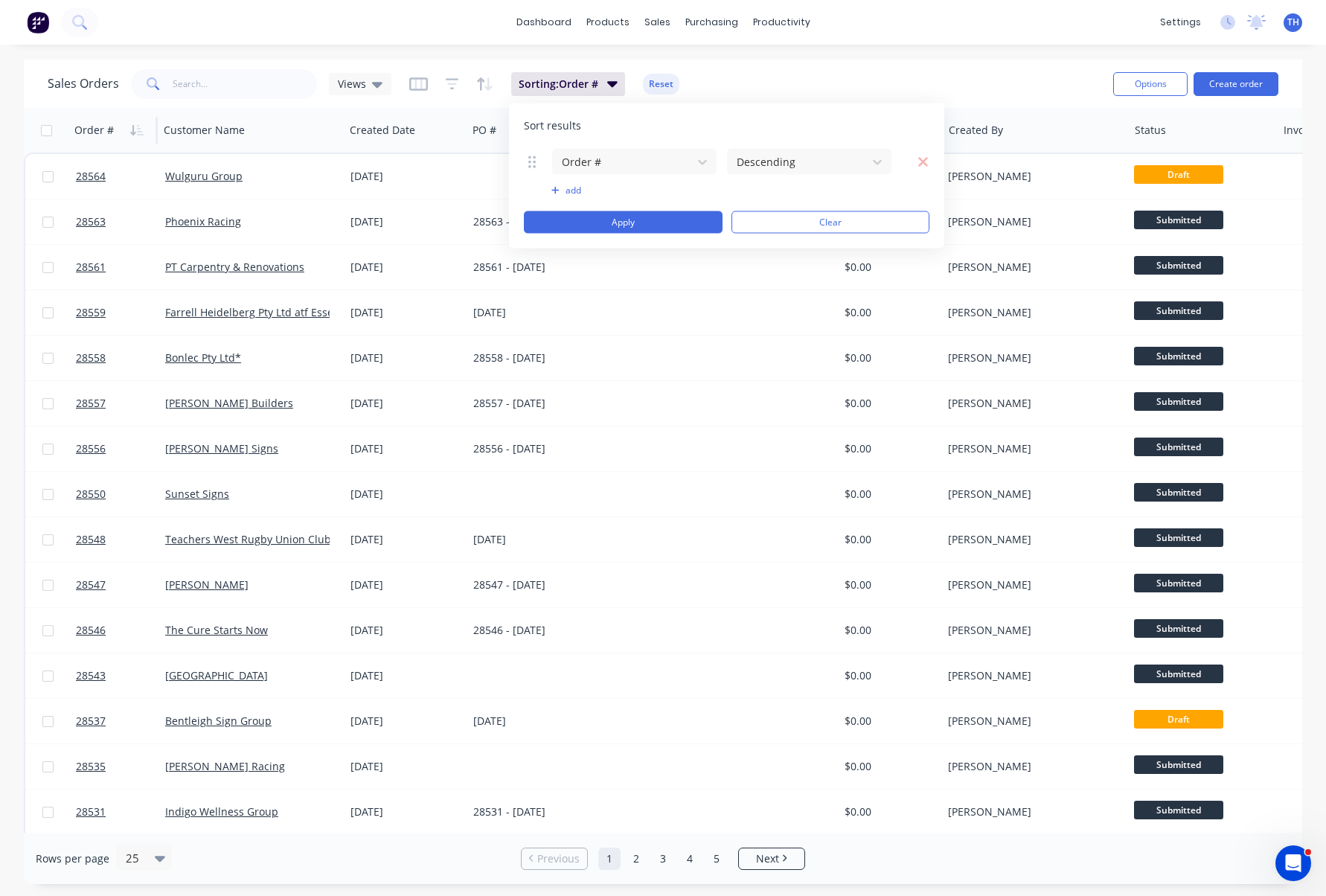
click at [764, 79] on div "Sales Orders Views Sorting: Order # Reset" at bounding box center [574, 83] width 1053 height 37
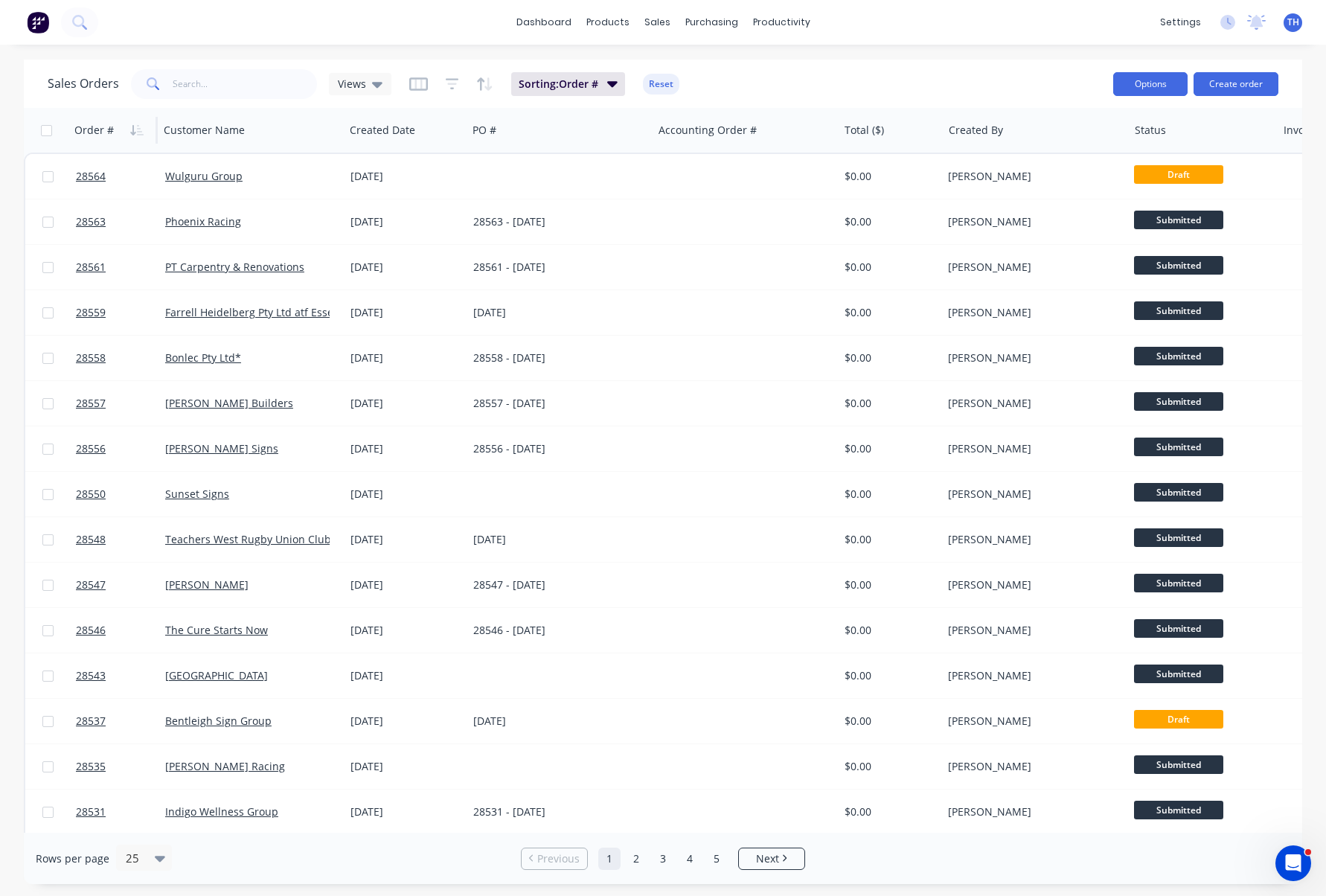
click at [1156, 83] on button "Options" at bounding box center [1151, 84] width 75 height 24
click at [1014, 77] on div "Sales Orders Views Sorting: Order # Reset" at bounding box center [574, 83] width 1053 height 37
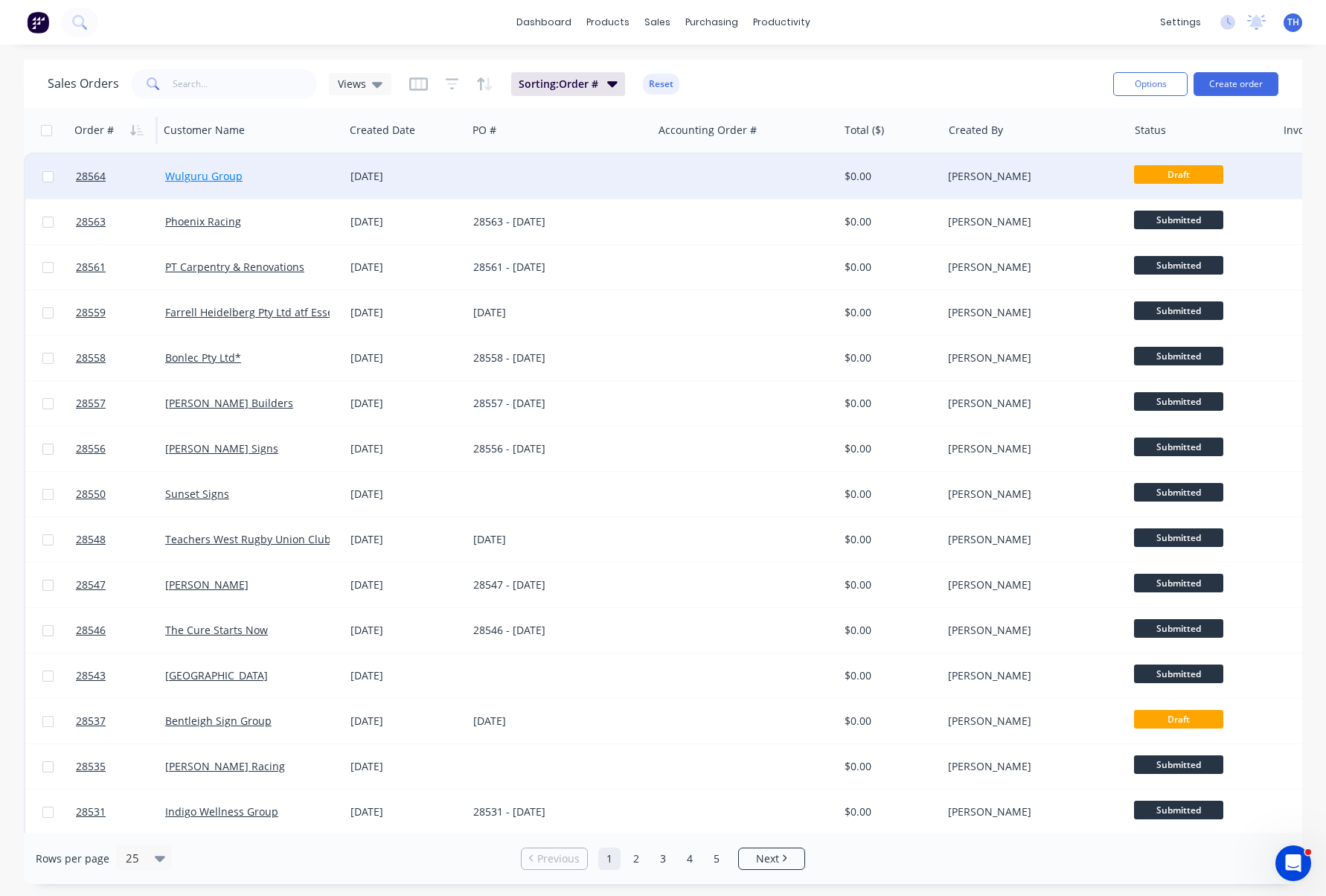
click at [213, 175] on link "Wulguru Group" at bounding box center [204, 175] width 77 height 14
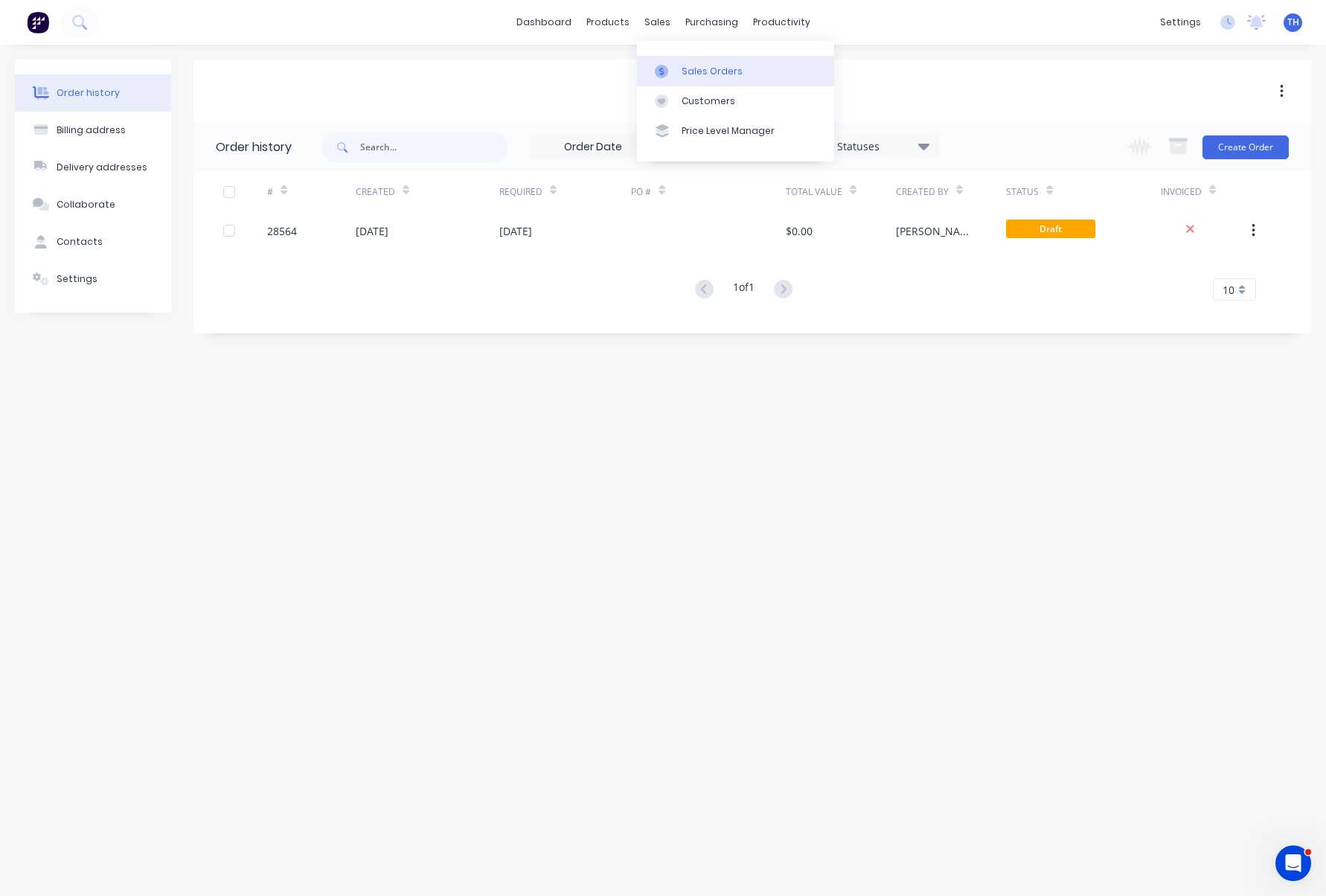
click at [704, 72] on div "Sales Orders" at bounding box center [712, 72] width 61 height 13
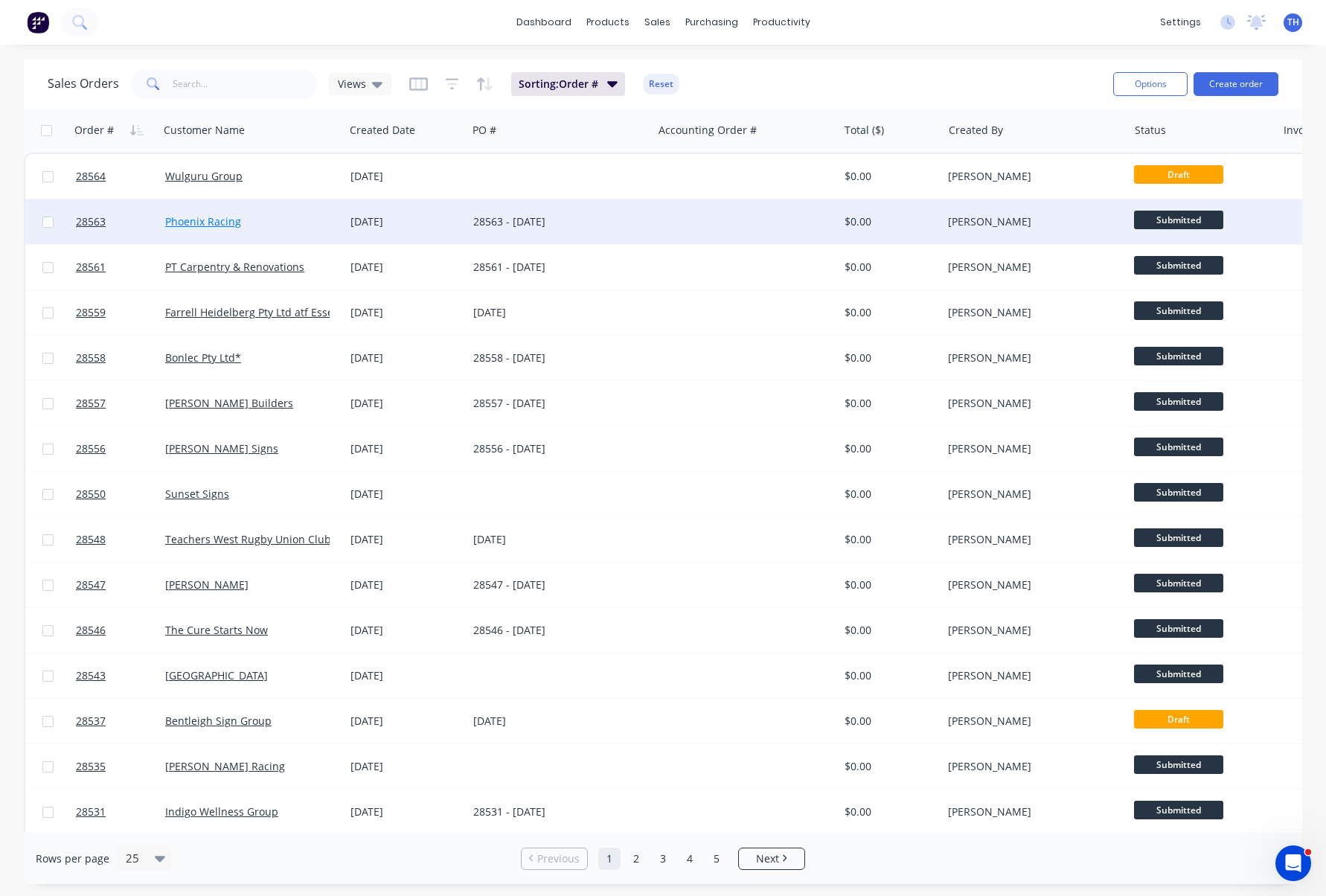
click at [200, 221] on link "Phoenix Racing" at bounding box center [203, 221] width 75 height 14
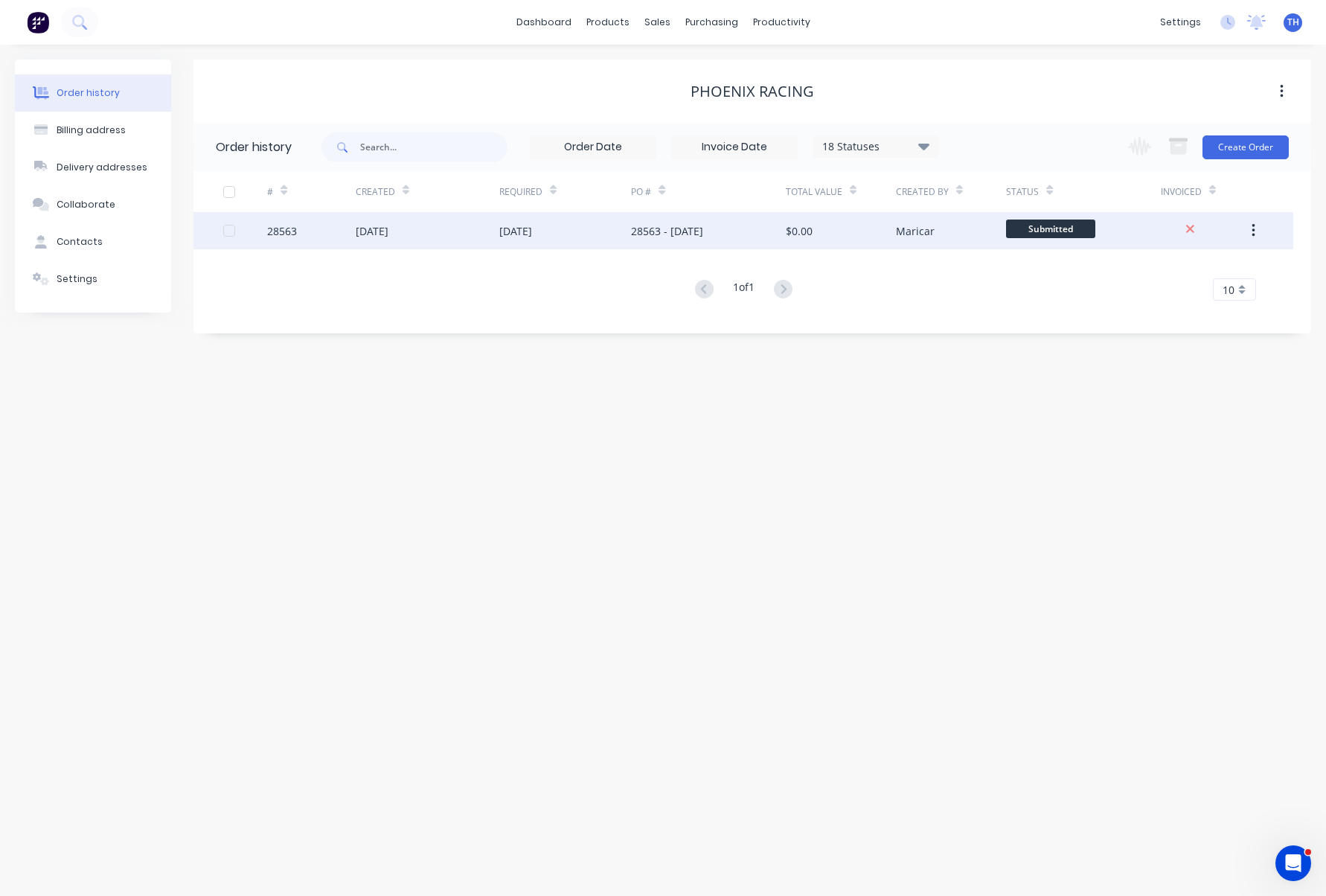
click at [283, 227] on div "28563" at bounding box center [282, 231] width 30 height 16
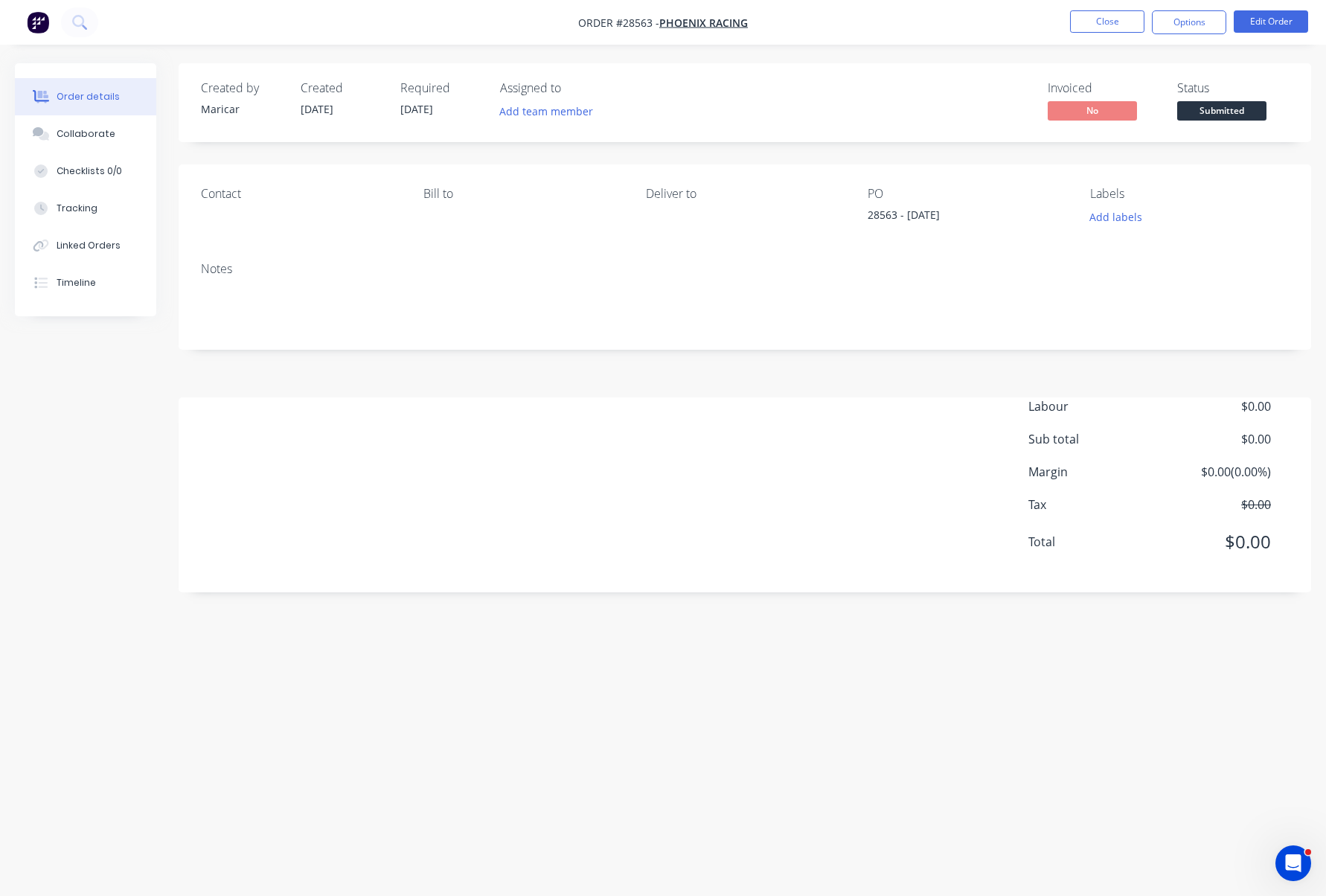
click at [626, 20] on span "Order #28563 -" at bounding box center [619, 23] width 81 height 14
click at [644, 17] on span "Order #28563 -" at bounding box center [619, 23] width 81 height 14
click at [678, 23] on span "Phoenix Racing" at bounding box center [704, 23] width 89 height 14
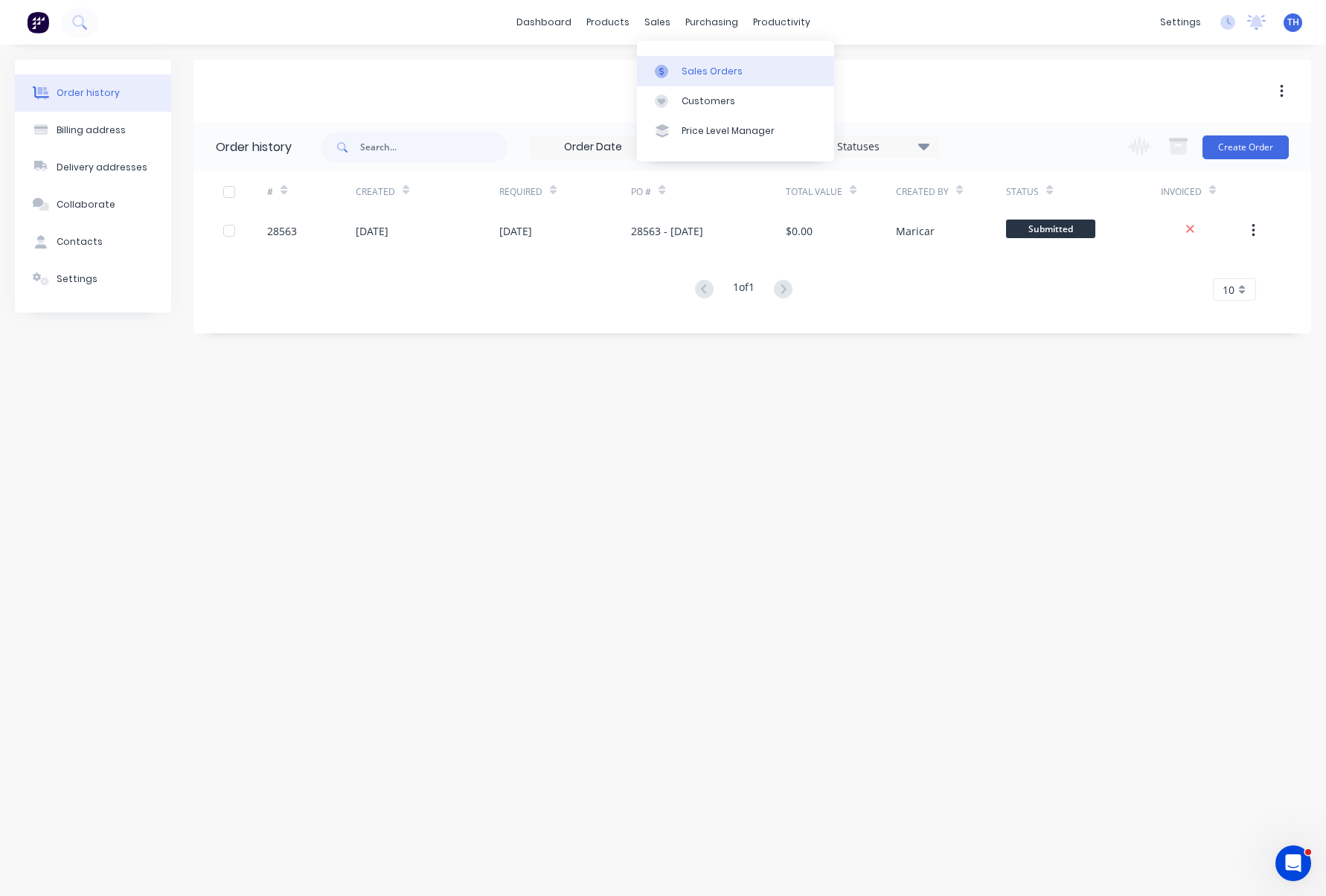
click at [683, 65] on div "Sales Orders" at bounding box center [712, 72] width 61 height 13
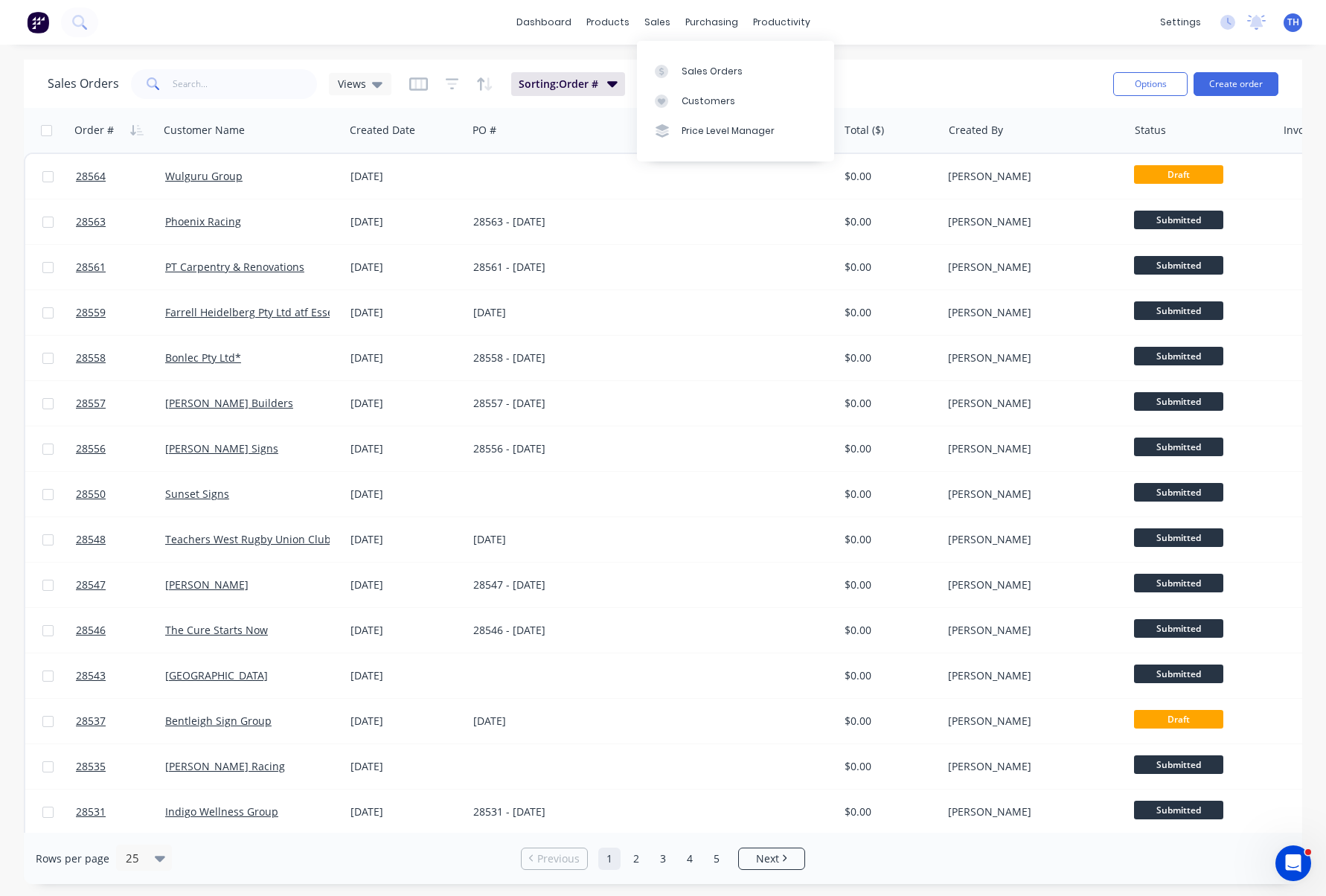
click at [969, 72] on div "Sales Orders Views Sorting: Order # Reset" at bounding box center [574, 83] width 1053 height 37
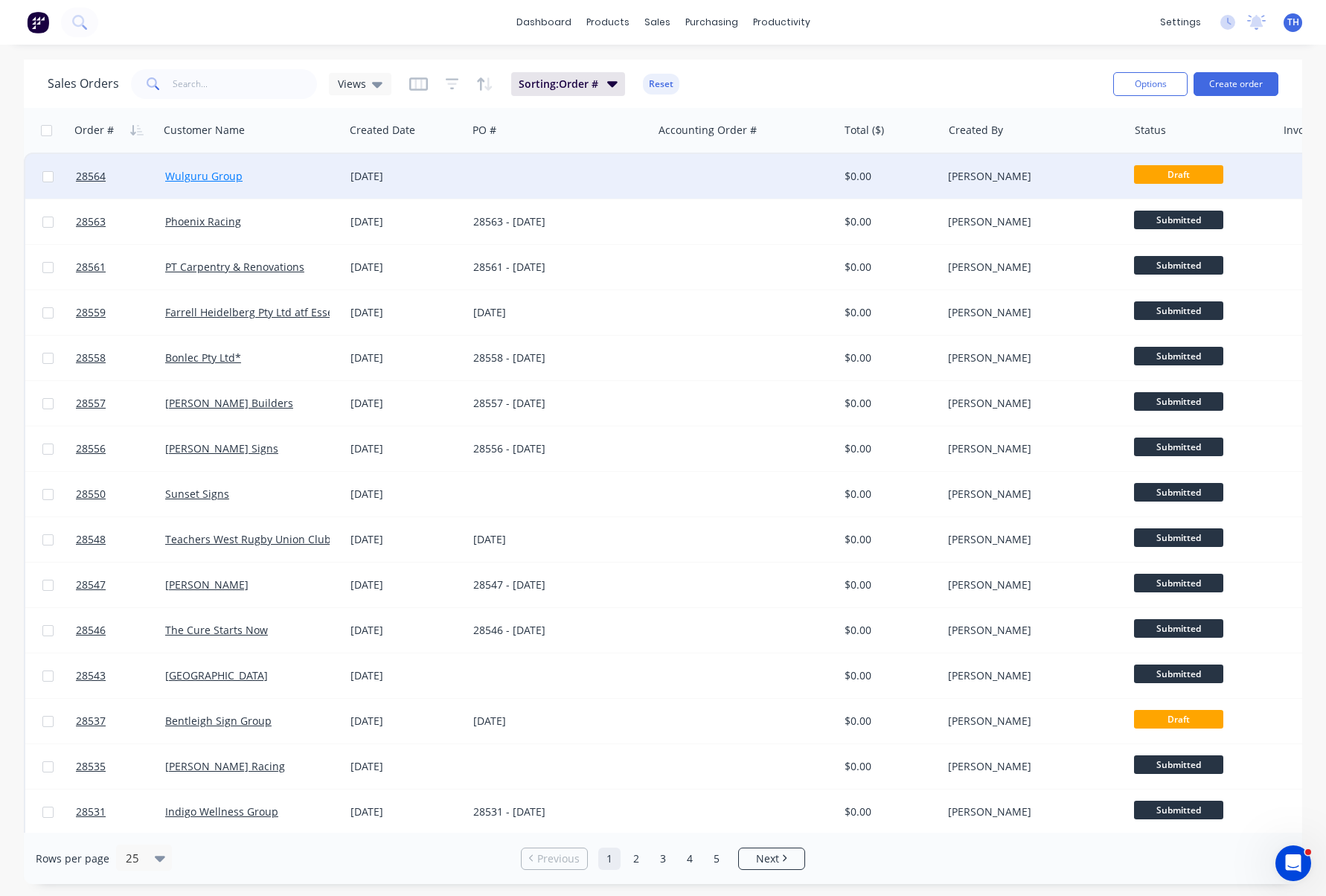
click at [216, 177] on link "Wulguru Group" at bounding box center [204, 175] width 77 height 14
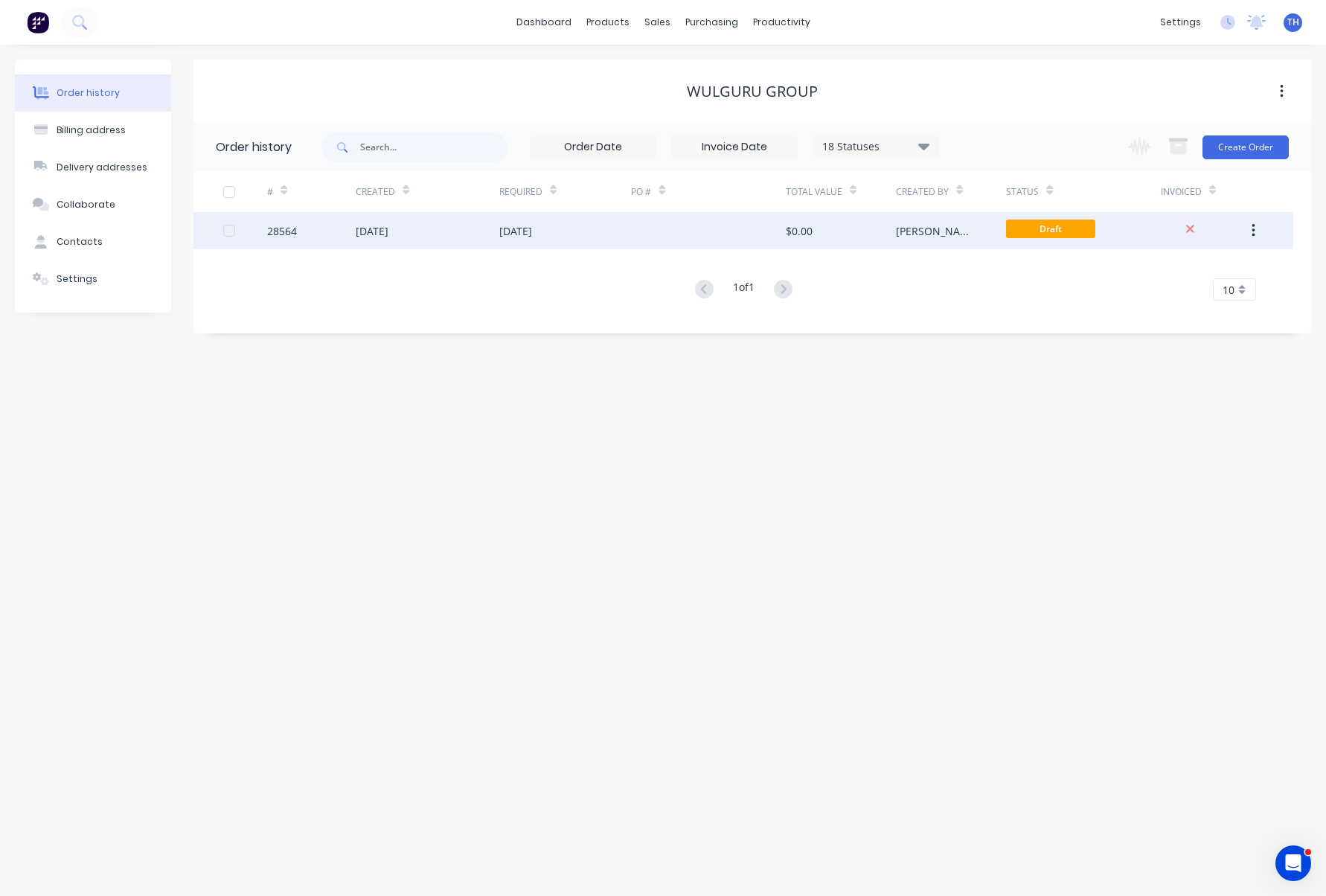
click at [435, 231] on div "15 Aug 2025" at bounding box center [427, 230] width 143 height 37
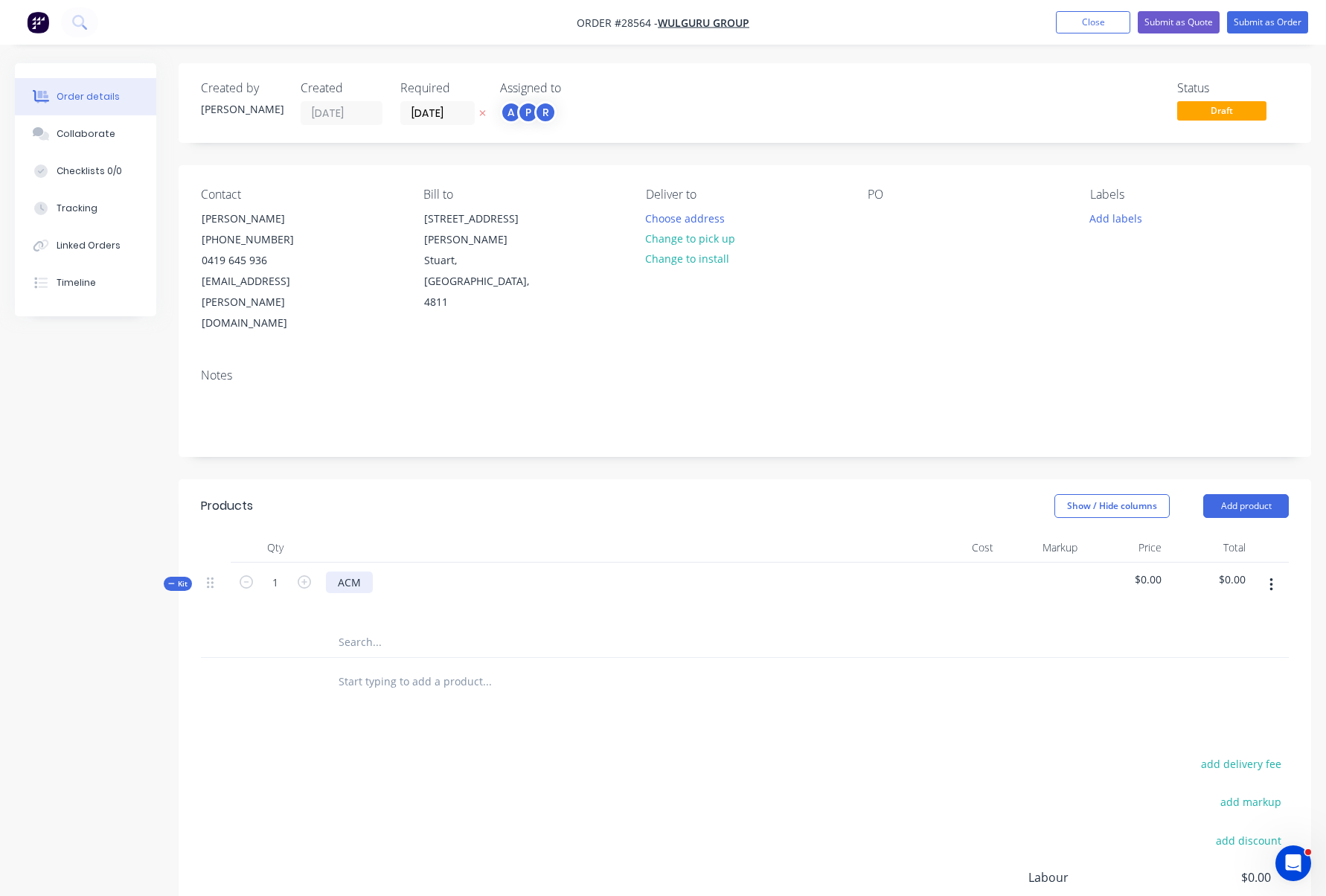
click at [348, 572] on div "ACM" at bounding box center [350, 582] width 47 height 22
drag, startPoint x: 364, startPoint y: 539, endPoint x: 323, endPoint y: 539, distance: 41.0
click at [323, 563] on div "ACM" at bounding box center [617, 595] width 595 height 65
click at [1272, 577] on icon "button" at bounding box center [1271, 585] width 4 height 16
click at [1191, 732] on div "Delete" at bounding box center [1218, 742] width 115 height 22
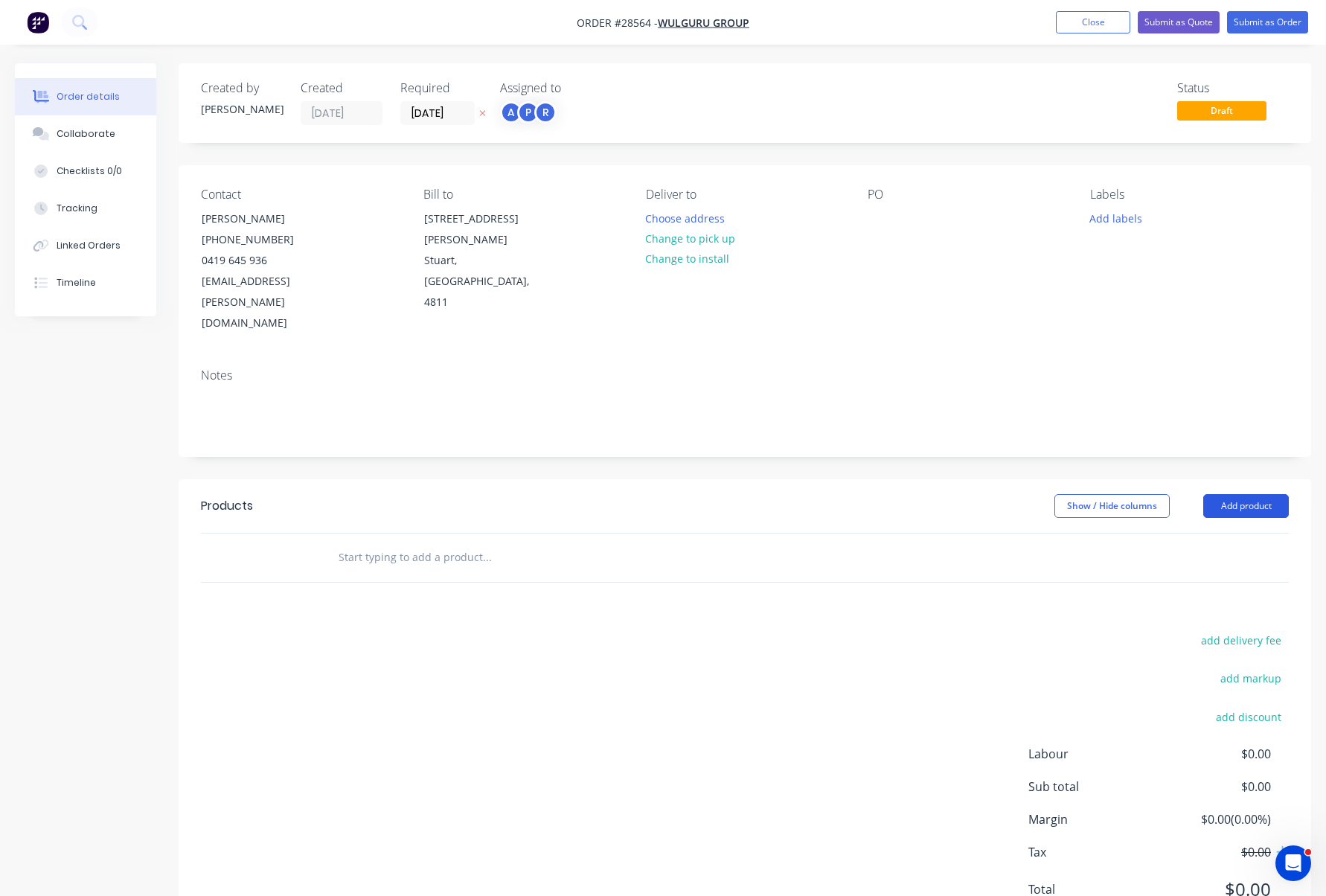
click at [1250, 494] on button "Add product" at bounding box center [1246, 506] width 86 height 24
click at [398, 542] on input "text" at bounding box center [487, 557] width 298 height 30
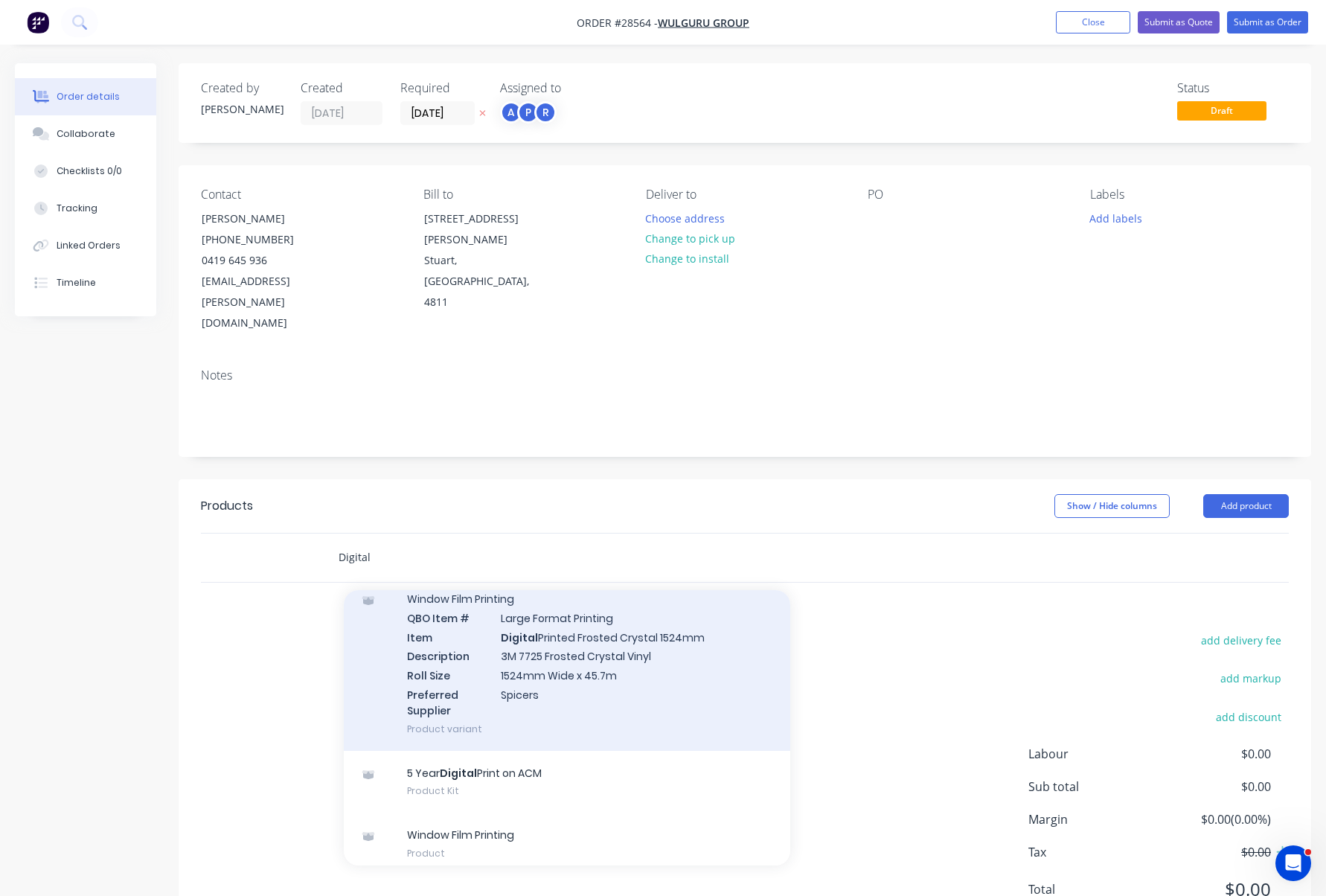
scroll to position [584, 0]
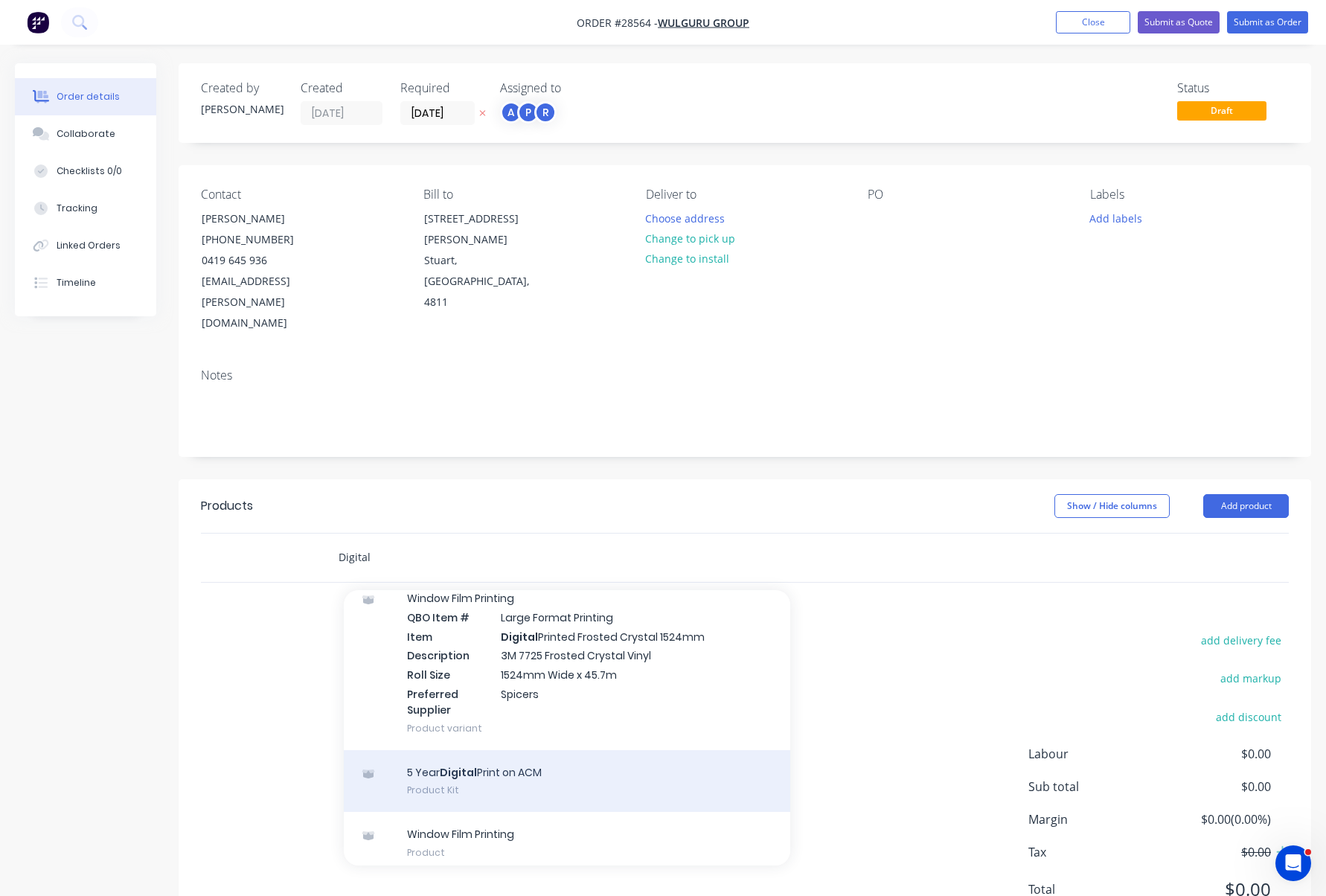
type input "Digital"
click at [490, 750] on div "5 Year Digital Print on ACM Product Kit" at bounding box center [567, 781] width 446 height 62
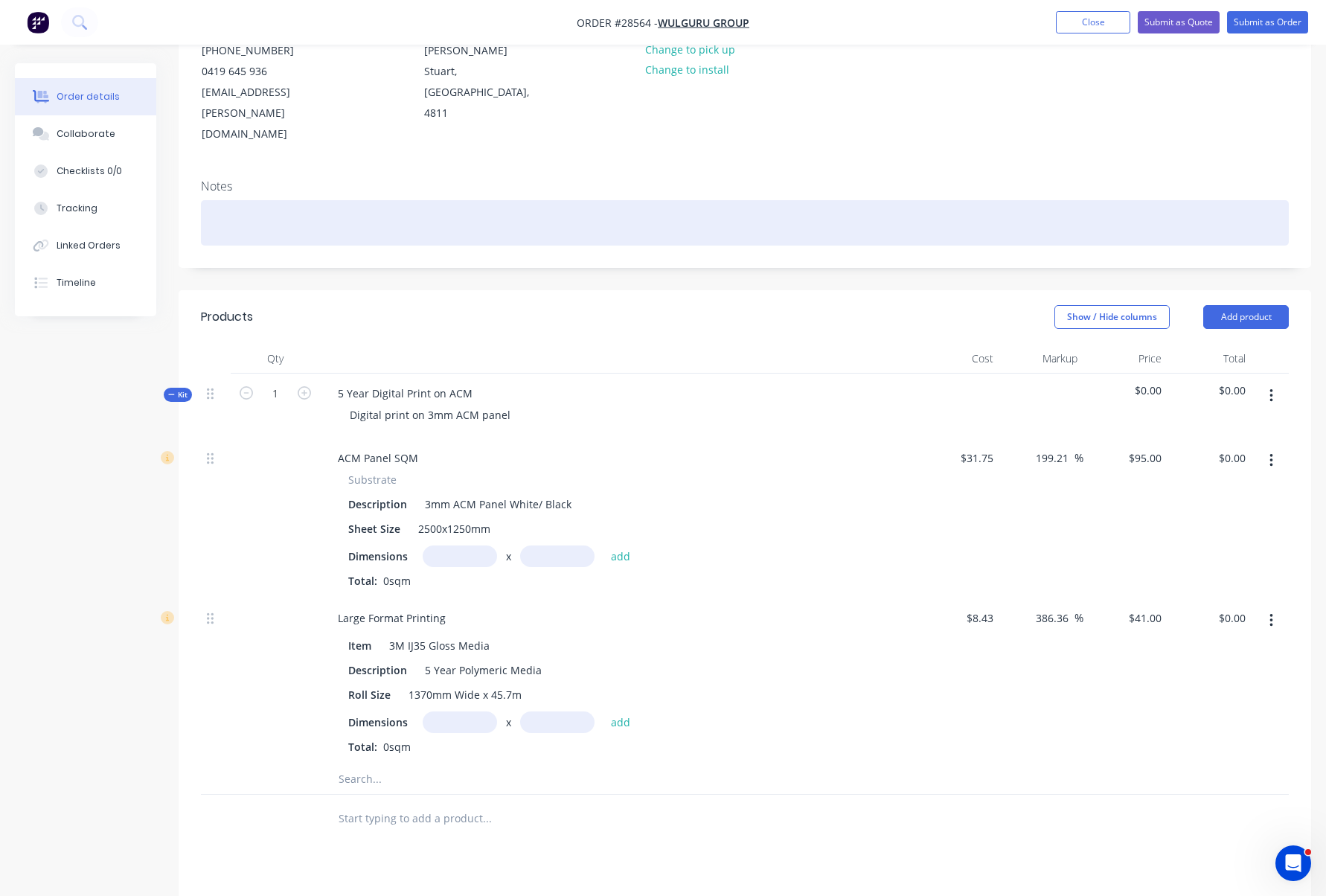
scroll to position [192, 0]
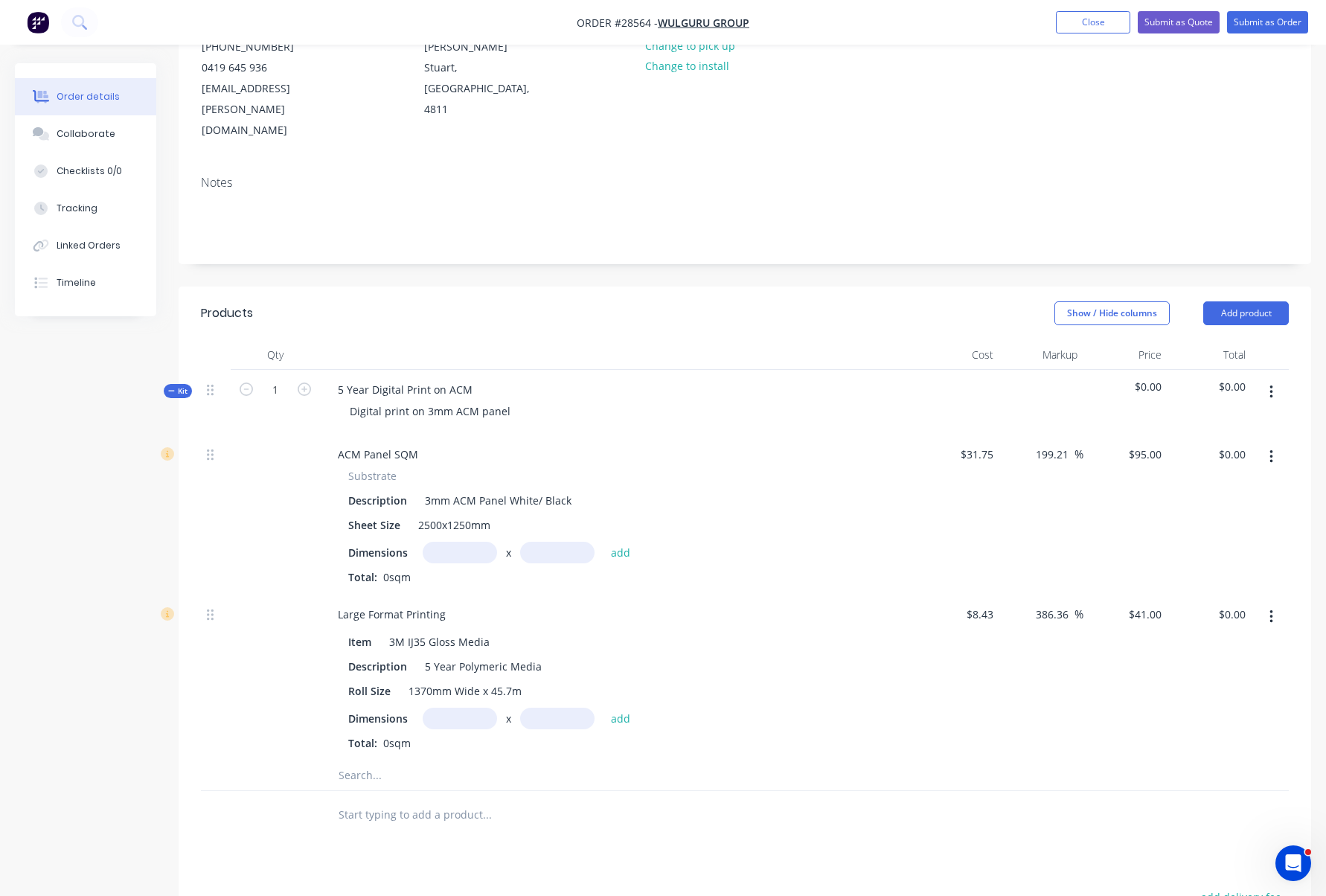
click at [457, 541] on input "text" at bounding box center [459, 552] width 75 height 22
type input "2000m"
click at [562, 541] on input "text" at bounding box center [557, 552] width 75 height 22
type input "1250m"
click at [457, 707] on input "text" at bounding box center [459, 718] width 75 height 22
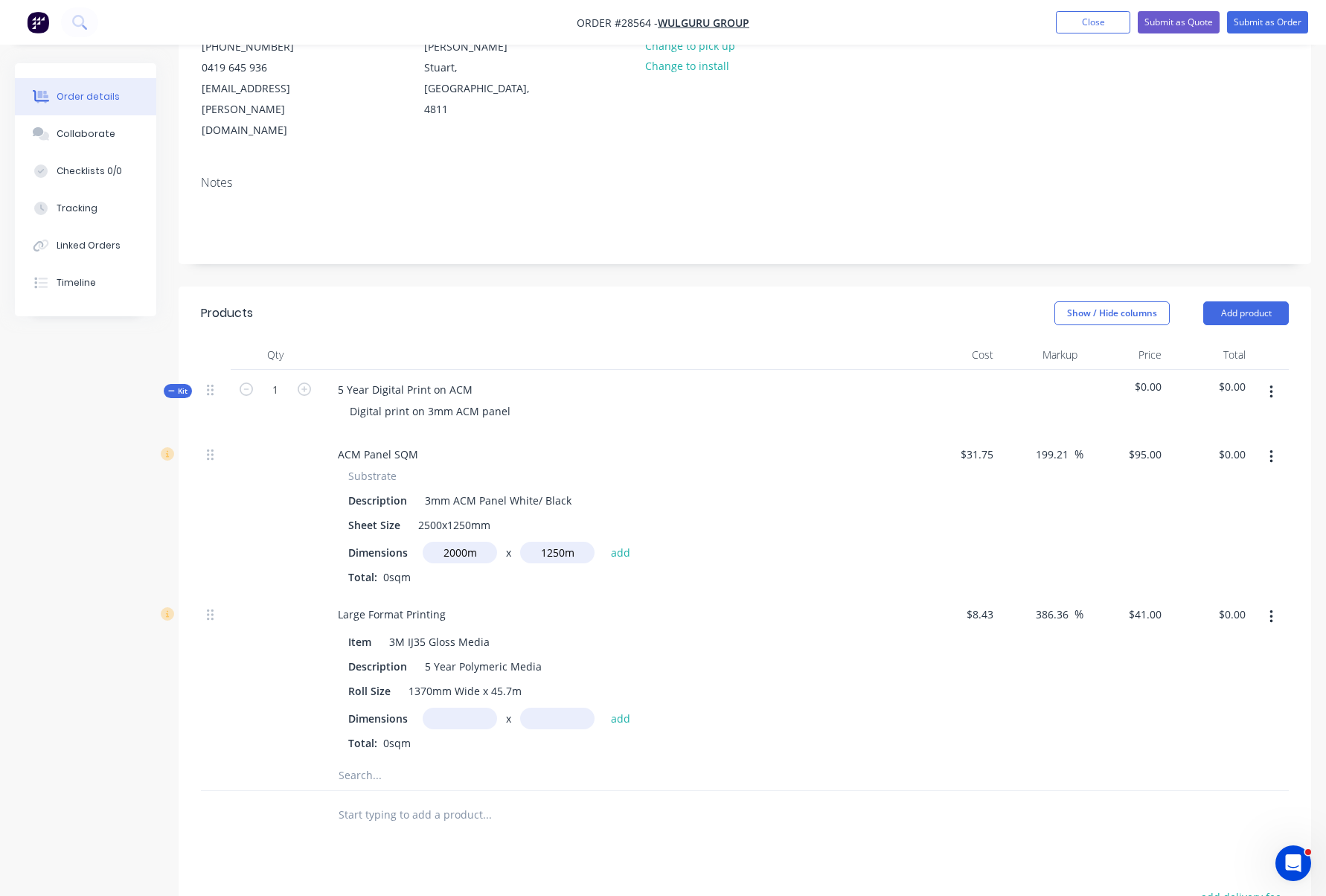
drag, startPoint x: 486, startPoint y: 510, endPoint x: 415, endPoint y: 503, distance: 71.3
click at [415, 541] on div "Dimensions 2000m x 1250m add" at bounding box center [617, 552] width 539 height 22
type input "2m"
drag, startPoint x: 576, startPoint y: 508, endPoint x: 497, endPoint y: 497, distance: 79.8
click at [522, 541] on input "1250m" at bounding box center [557, 552] width 75 height 22
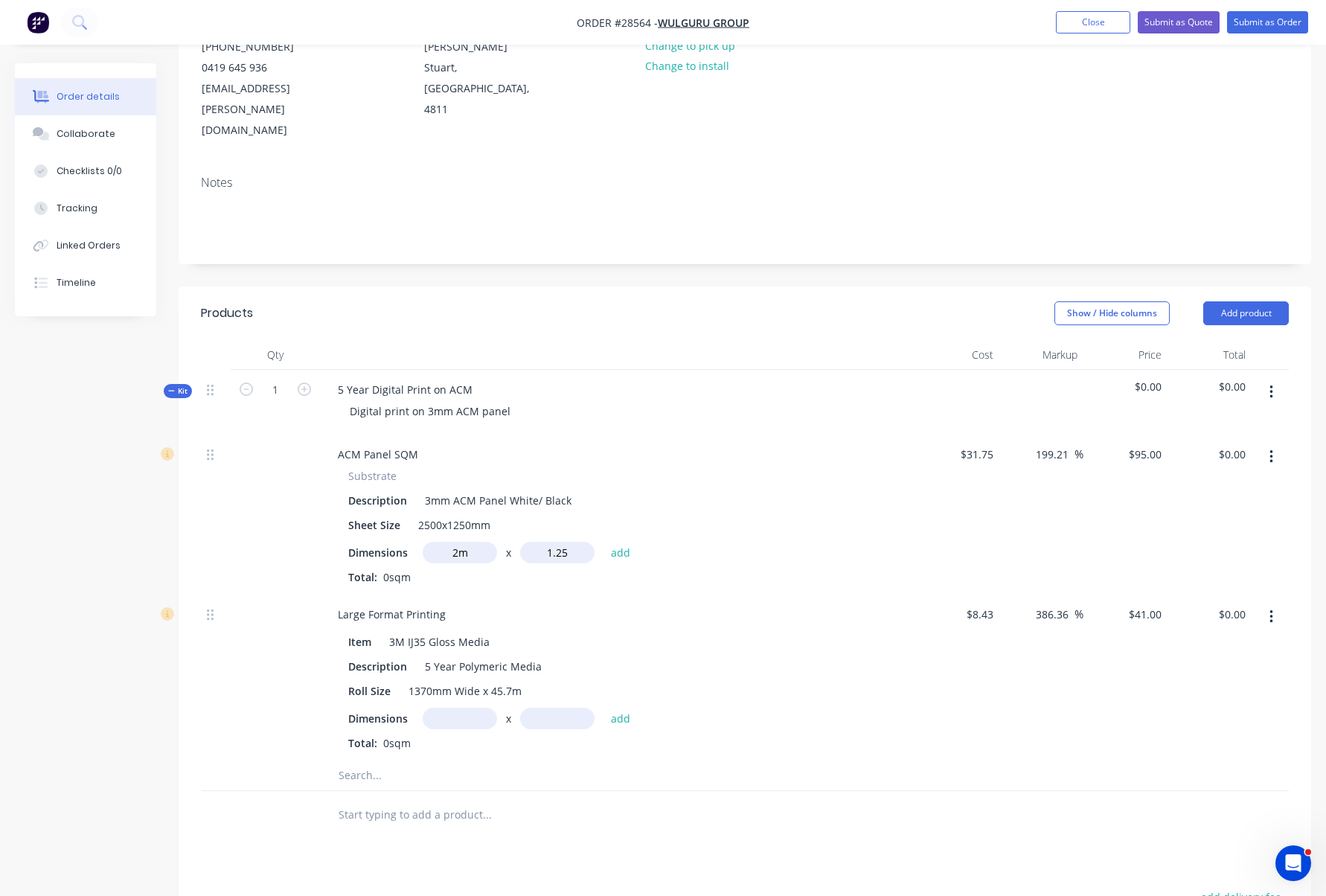
type input "1.25m"
click at [466, 658] on div "Item 3M IJ35 Gloss Media Description 5 Year Polymeric Media Roll Size 1370mm Wi…" at bounding box center [618, 689] width 584 height 123
click at [463, 707] on input "text" at bounding box center [459, 718] width 75 height 22
type input "2m"
click at [555, 707] on input "text" at bounding box center [557, 718] width 75 height 22
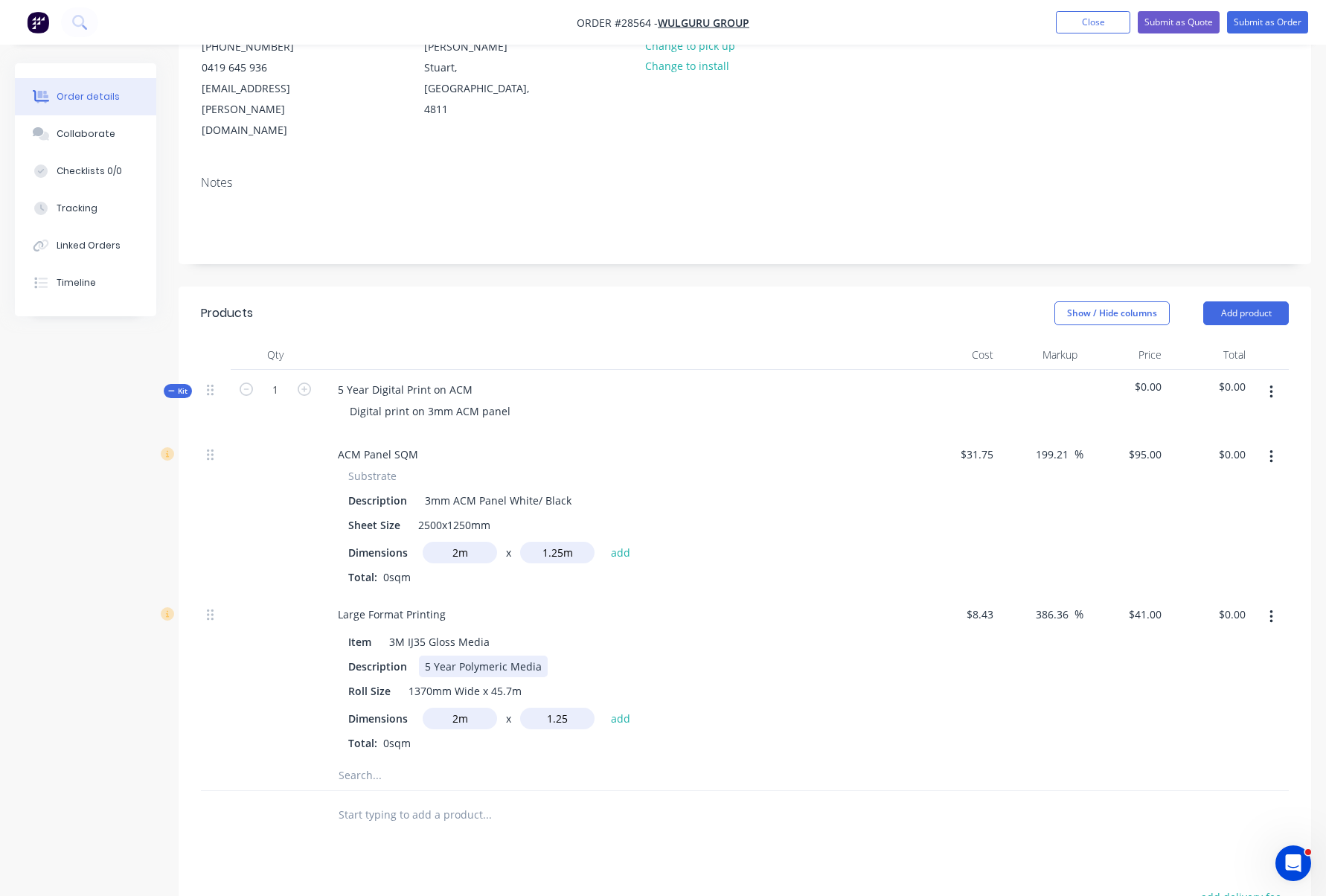
type input "1.25m"
click at [597, 655] on div "Description 5 Year Polymeric Media" at bounding box center [615, 666] width 545 height 22
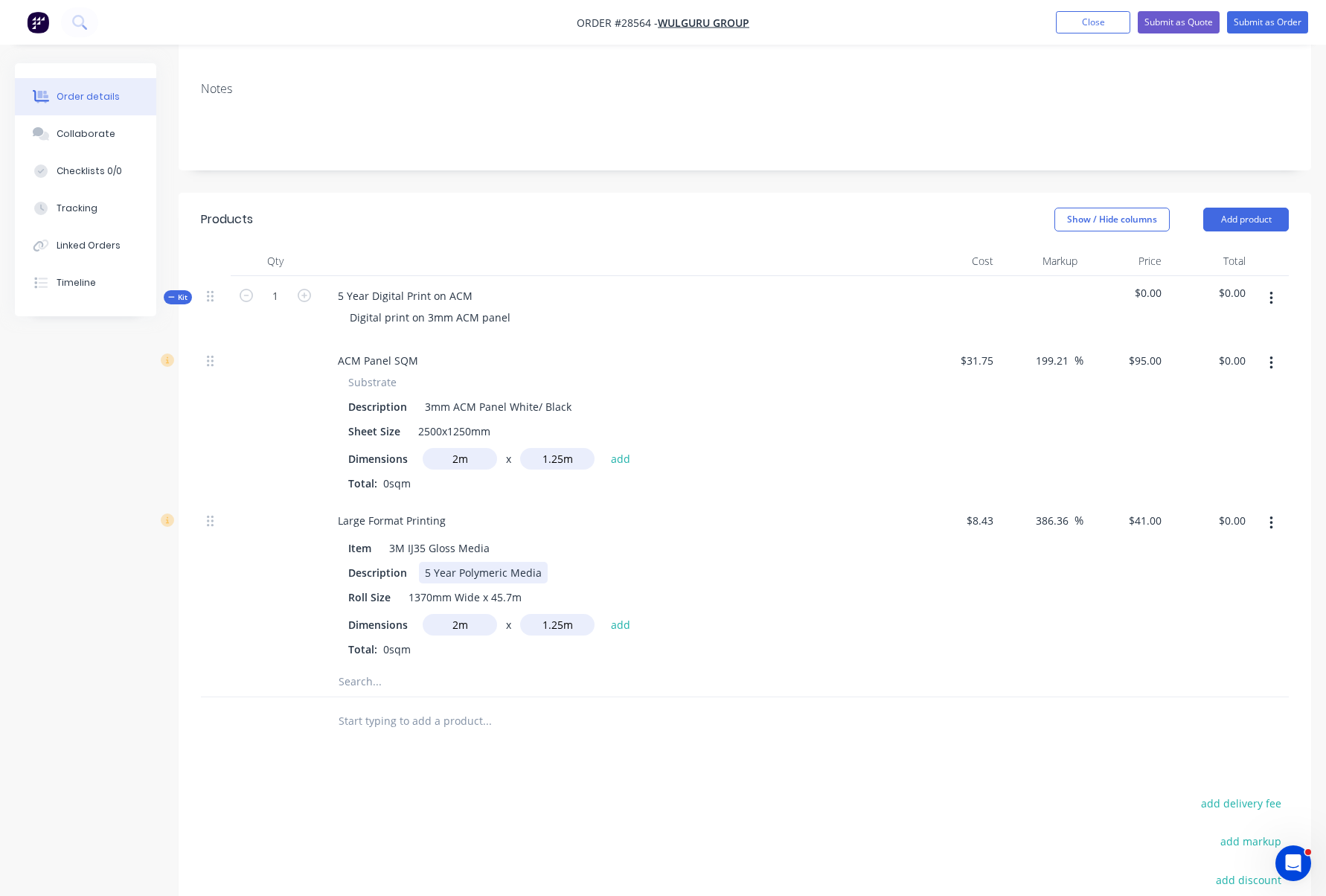
scroll to position [285, 0]
click at [760, 564] on div "Item 3M IJ35 Gloss Media Description 5 Year Polymeric Media Roll Size 1370mm Wi…" at bounding box center [618, 597] width 584 height 123
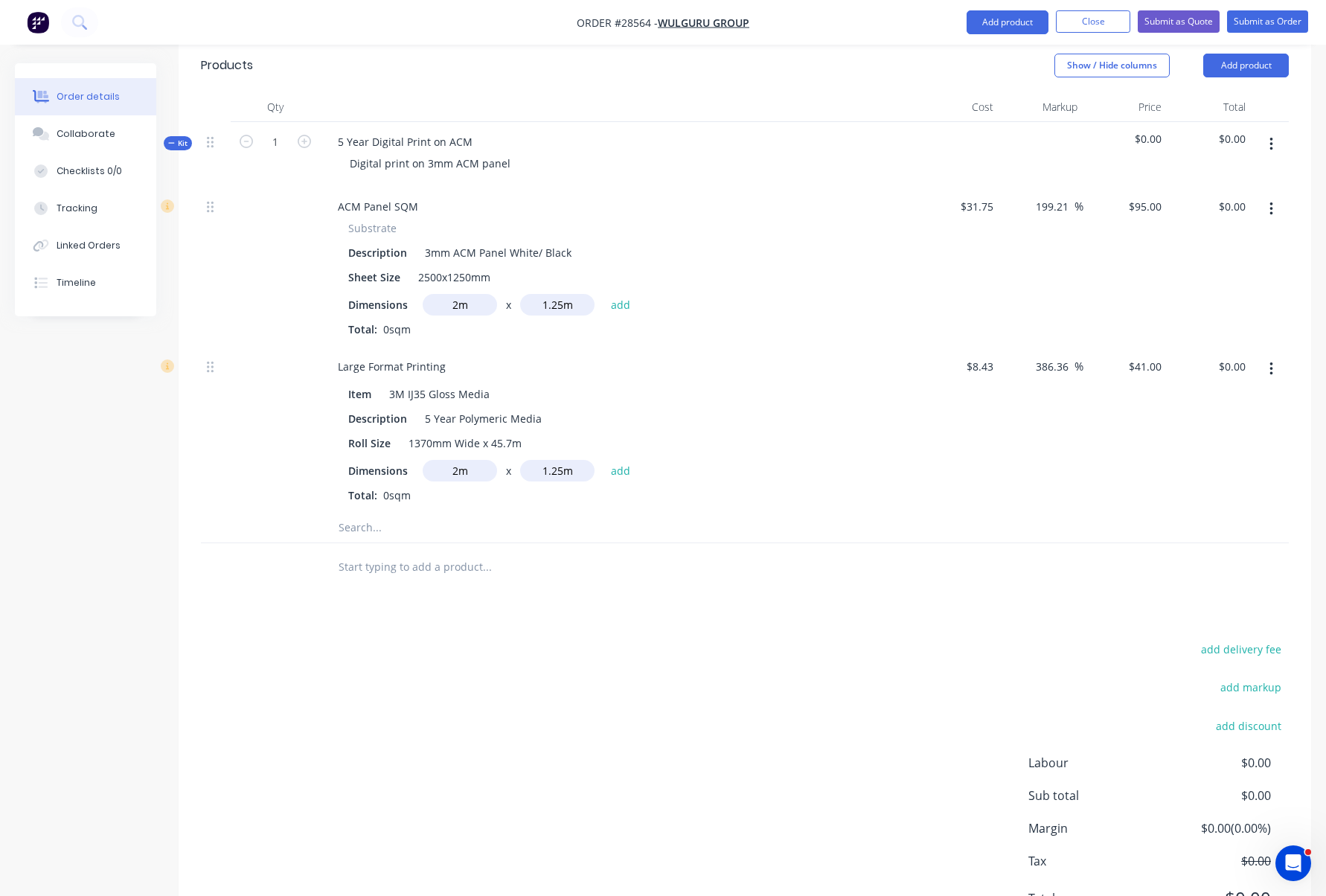
scroll to position [462, 0]
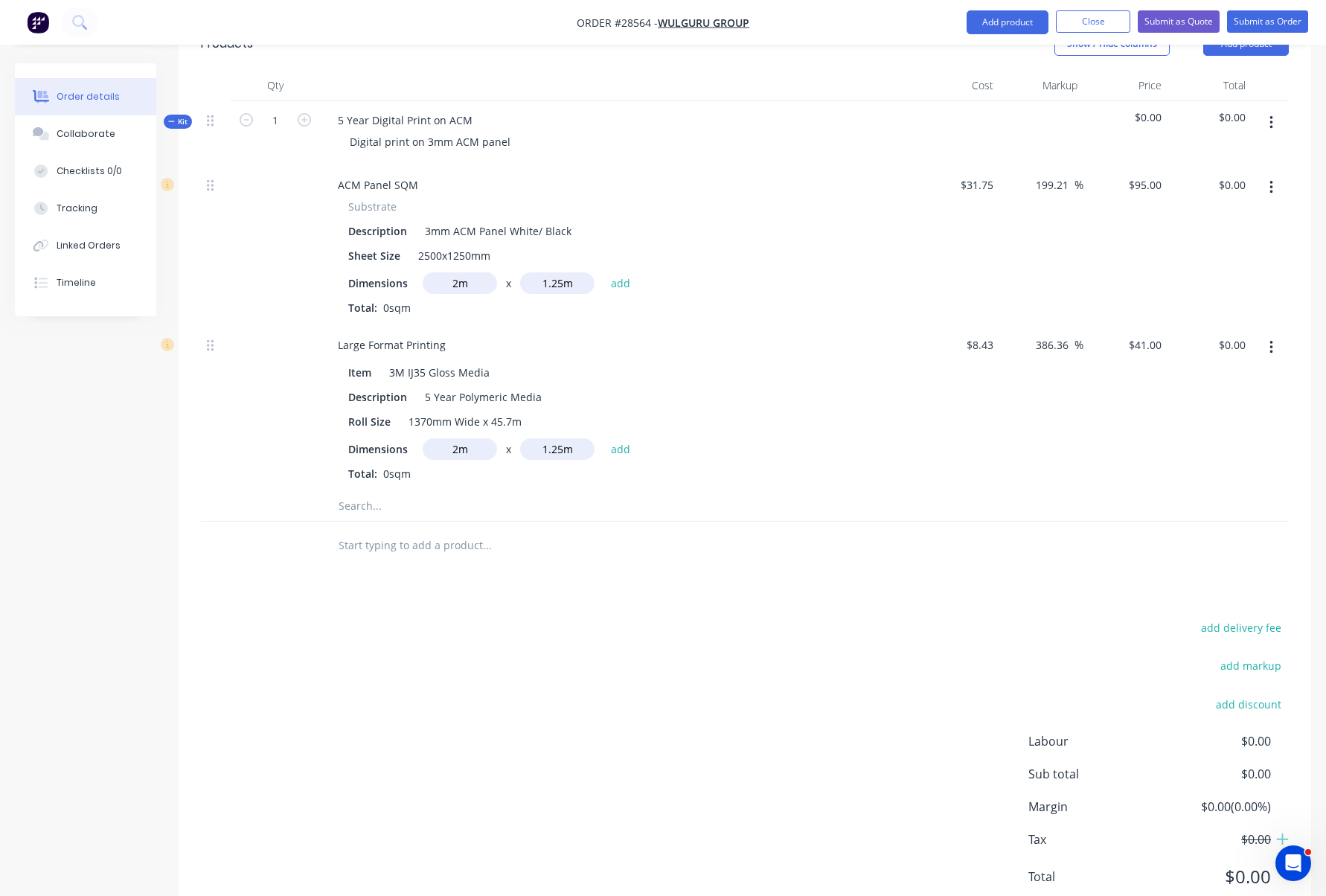
click at [465, 531] on input "text" at bounding box center [487, 546] width 298 height 30
type input "Supply Only"
drag, startPoint x: 432, startPoint y: 503, endPoint x: 309, endPoint y: 497, distance: 123.1
click at [309, 522] on div "Supply Only Add Supply Only to order No results found" at bounding box center [745, 545] width 1088 height 48
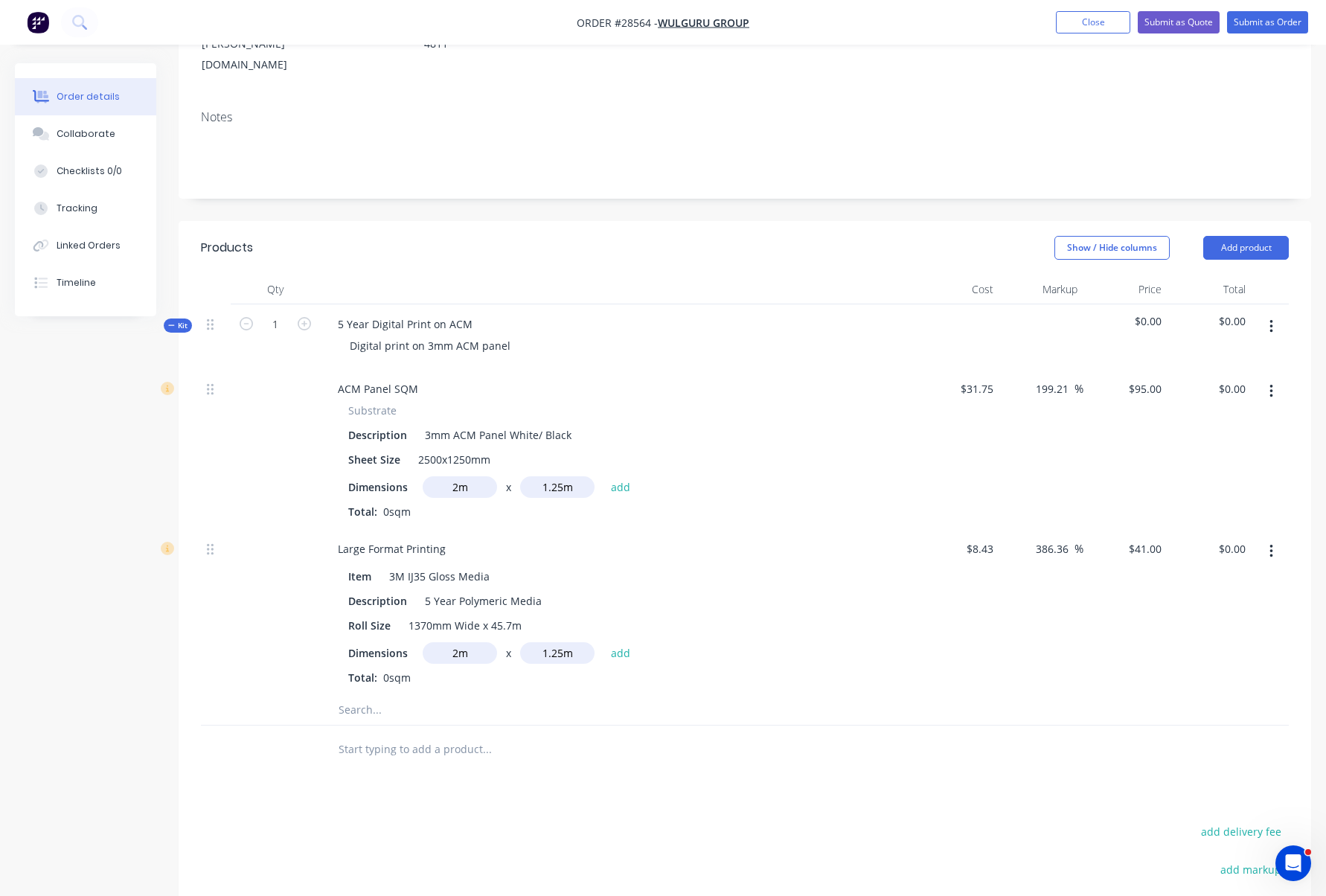
scroll to position [257, 0]
drag, startPoint x: 640, startPoint y: 249, endPoint x: 663, endPoint y: 247, distance: 23.1
click at [640, 275] on div at bounding box center [617, 290] width 595 height 30
click at [1240, 237] on button "Add product" at bounding box center [1246, 248] width 86 height 24
click at [801, 275] on div at bounding box center [617, 290] width 595 height 30
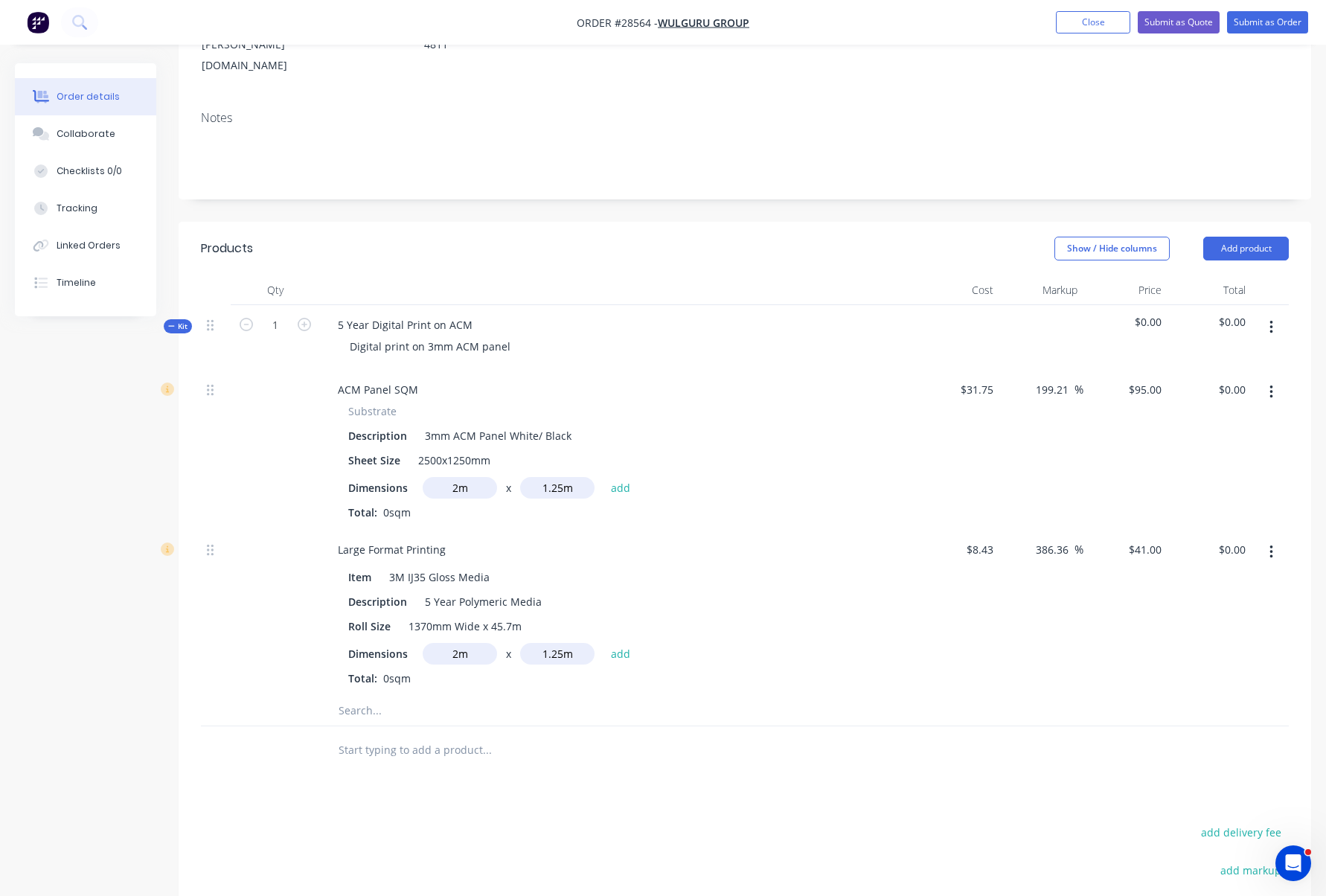
click at [1154, 314] on span "$0.00" at bounding box center [1125, 322] width 73 height 16
click at [622, 477] on button "add" at bounding box center [621, 487] width 35 height 20
type input "$237.50"
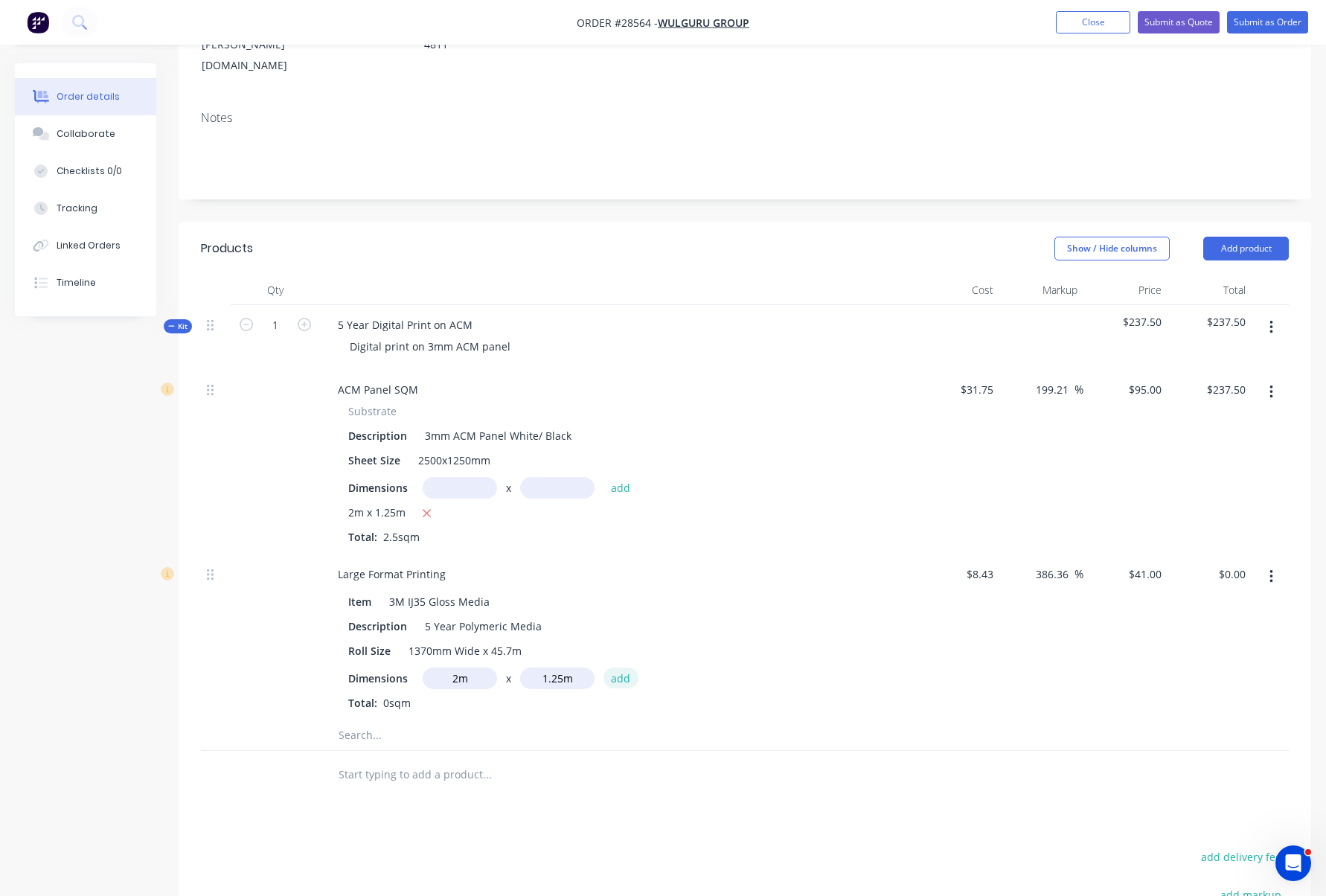
click at [622, 668] on button "add" at bounding box center [621, 677] width 35 height 20
type input "$102.50"
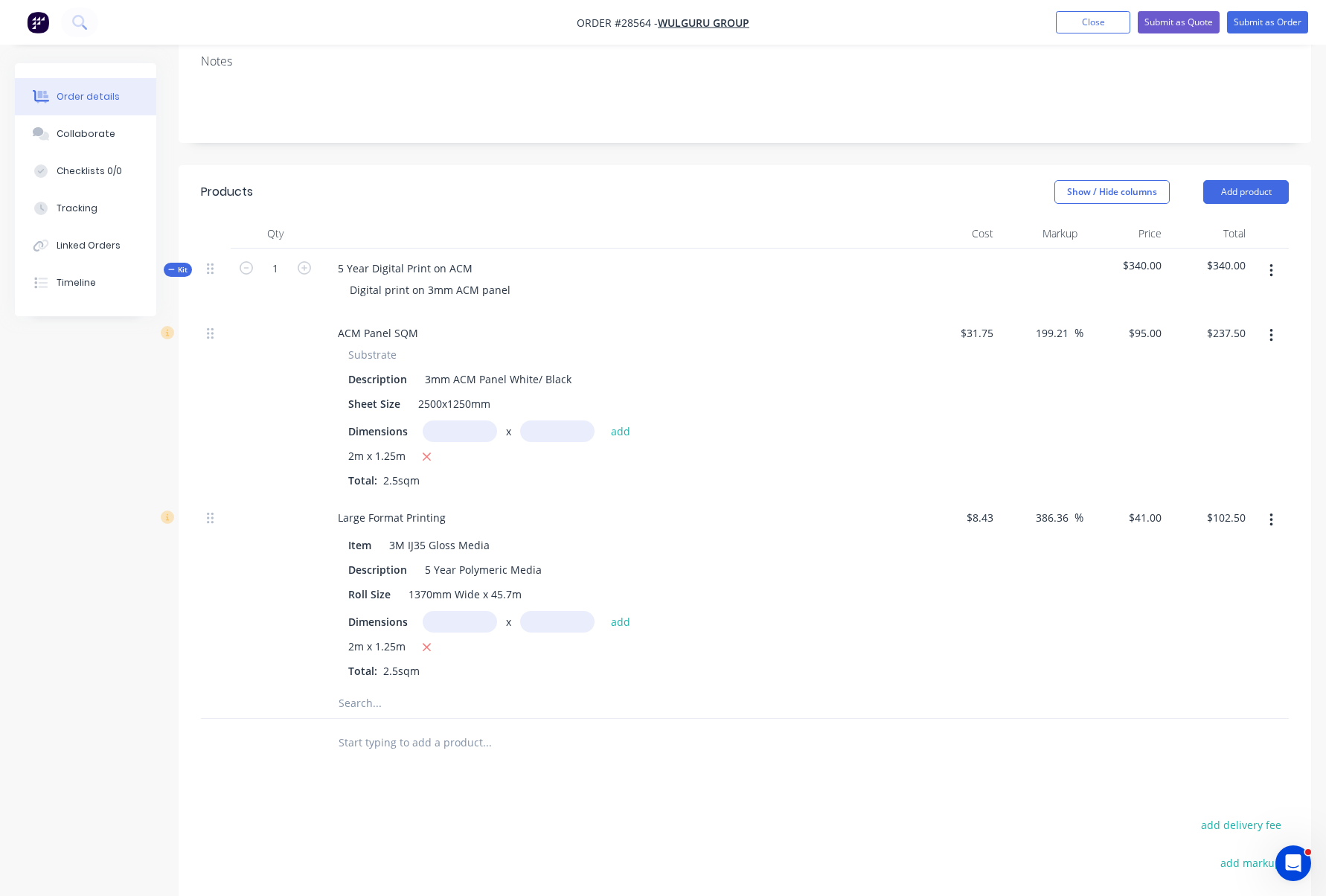
scroll to position [259, 0]
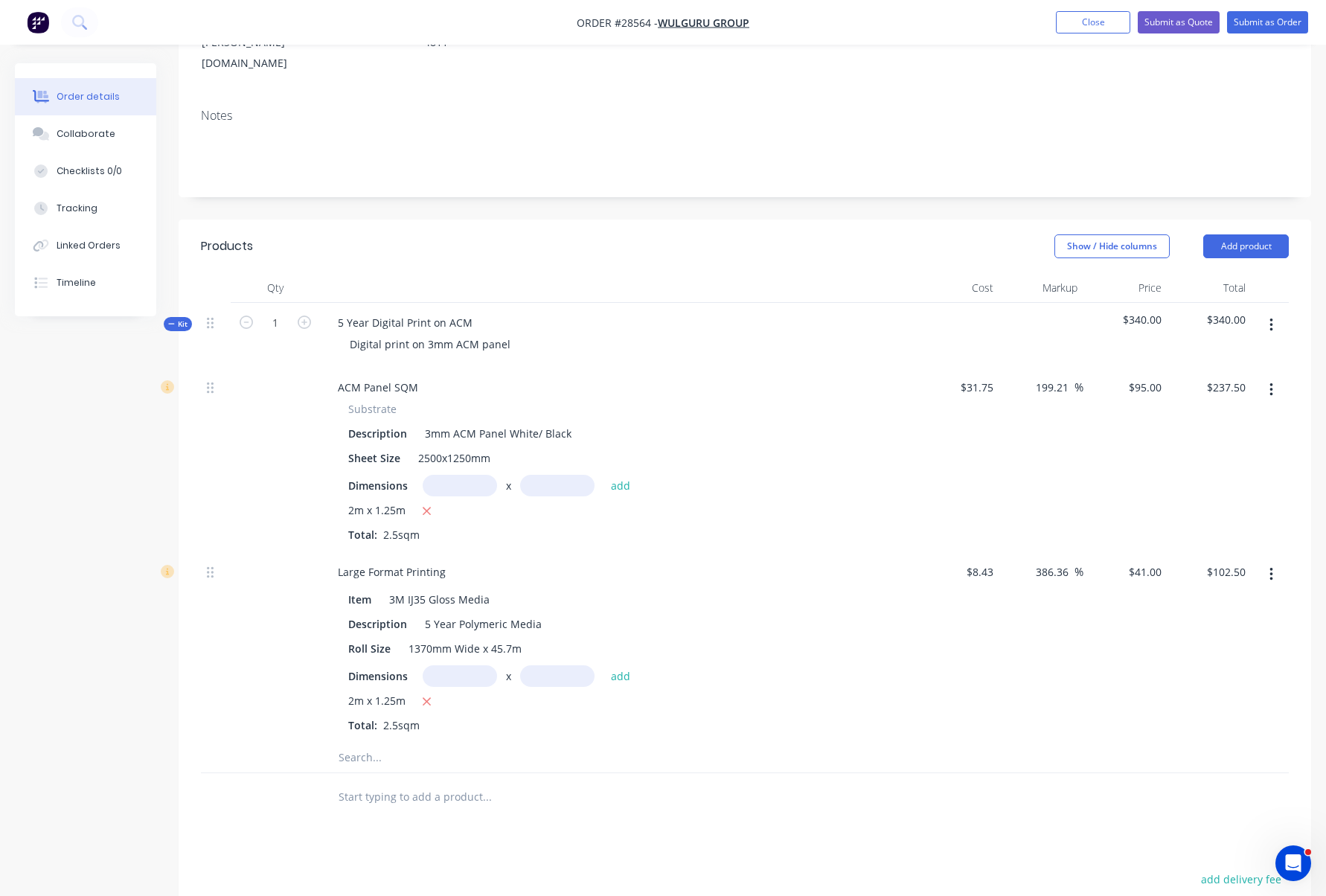
click at [1144, 312] on span "$340.00" at bounding box center [1125, 320] width 73 height 16
drag, startPoint x: 1135, startPoint y: 274, endPoint x: 1145, endPoint y: 276, distance: 10.2
click at [1135, 312] on span "$340.00" at bounding box center [1125, 320] width 73 height 16
click at [1268, 312] on button "button" at bounding box center [1271, 325] width 35 height 26
click at [867, 303] on div "5 Year Digital Print on ACM Digital print on 3mm ACM panel" at bounding box center [617, 335] width 595 height 65
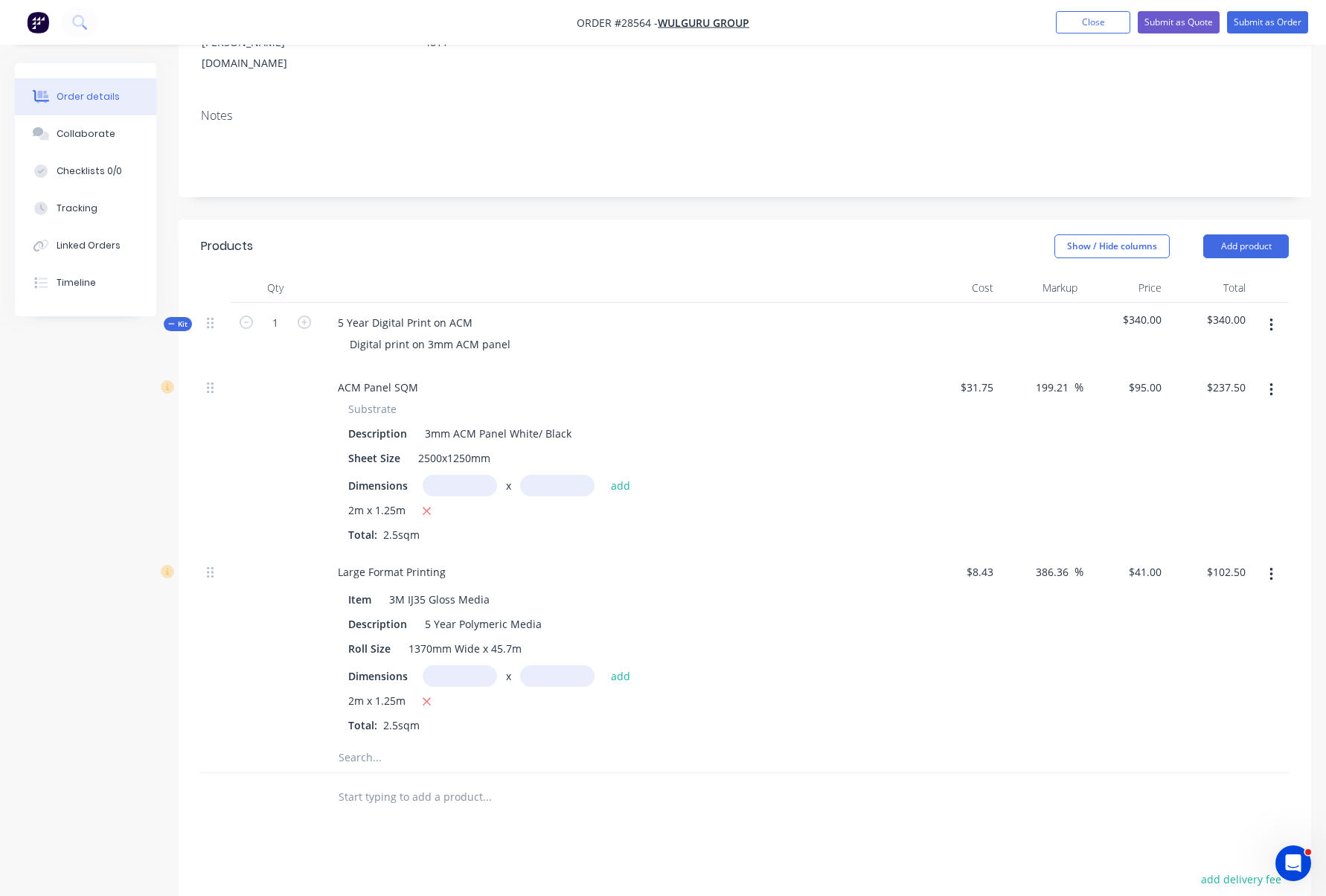
scroll to position [255, 0]
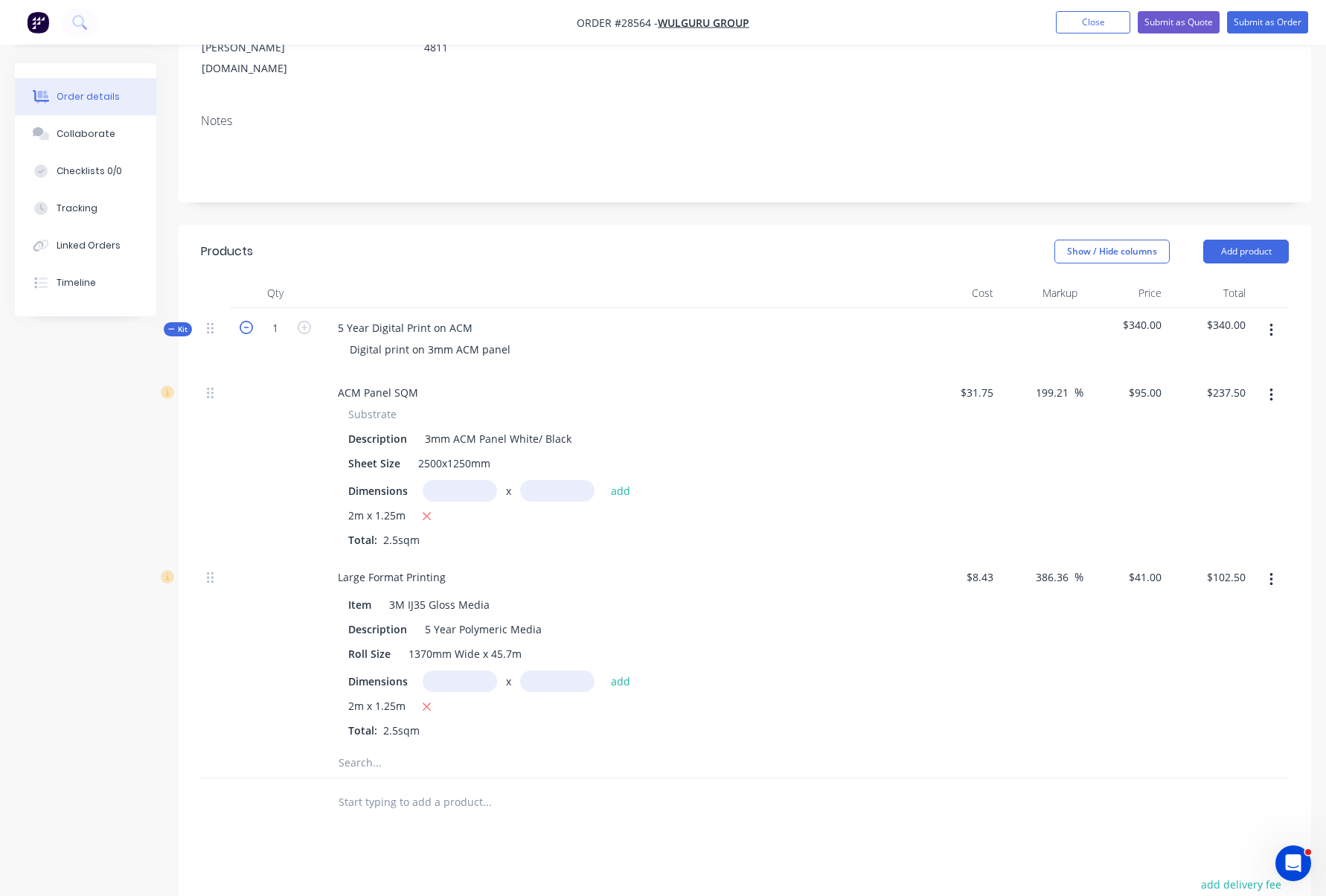
click at [250, 321] on icon "button" at bounding box center [246, 327] width 13 height 13
click at [306, 321] on icon "button" at bounding box center [305, 327] width 13 height 13
click at [250, 321] on icon "button" at bounding box center [246, 327] width 13 height 13
click at [306, 321] on icon "button" at bounding box center [305, 327] width 13 height 13
click at [307, 321] on icon "button" at bounding box center [305, 327] width 13 height 13
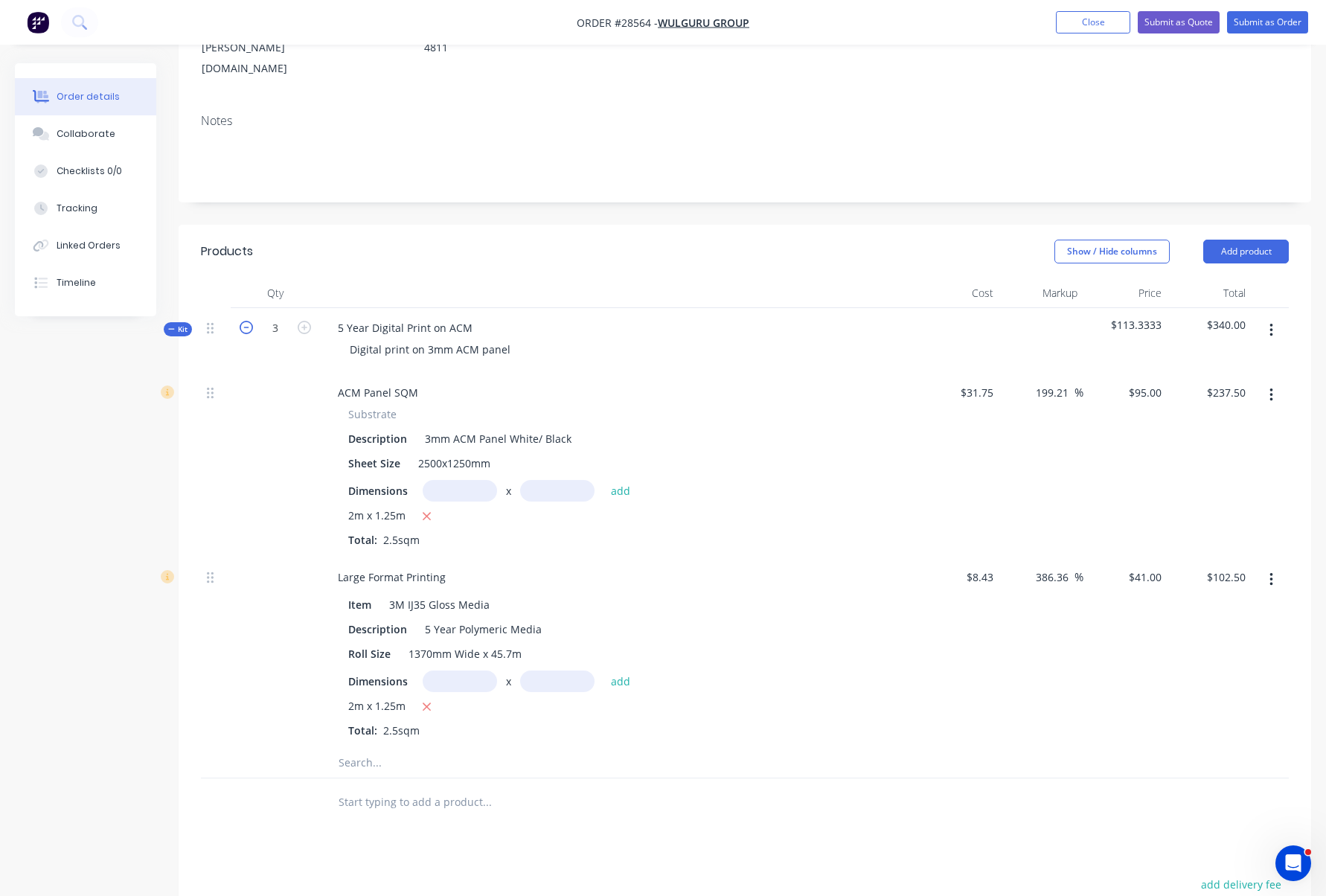
click at [250, 321] on icon "button" at bounding box center [246, 327] width 13 height 13
type input "1"
click at [821, 308] on div "5 Year Digital Print on ACM Digital print on 3mm ACM panel" at bounding box center [617, 340] width 595 height 65
click at [1092, 240] on button "Show / Hide columns" at bounding box center [1112, 251] width 115 height 24
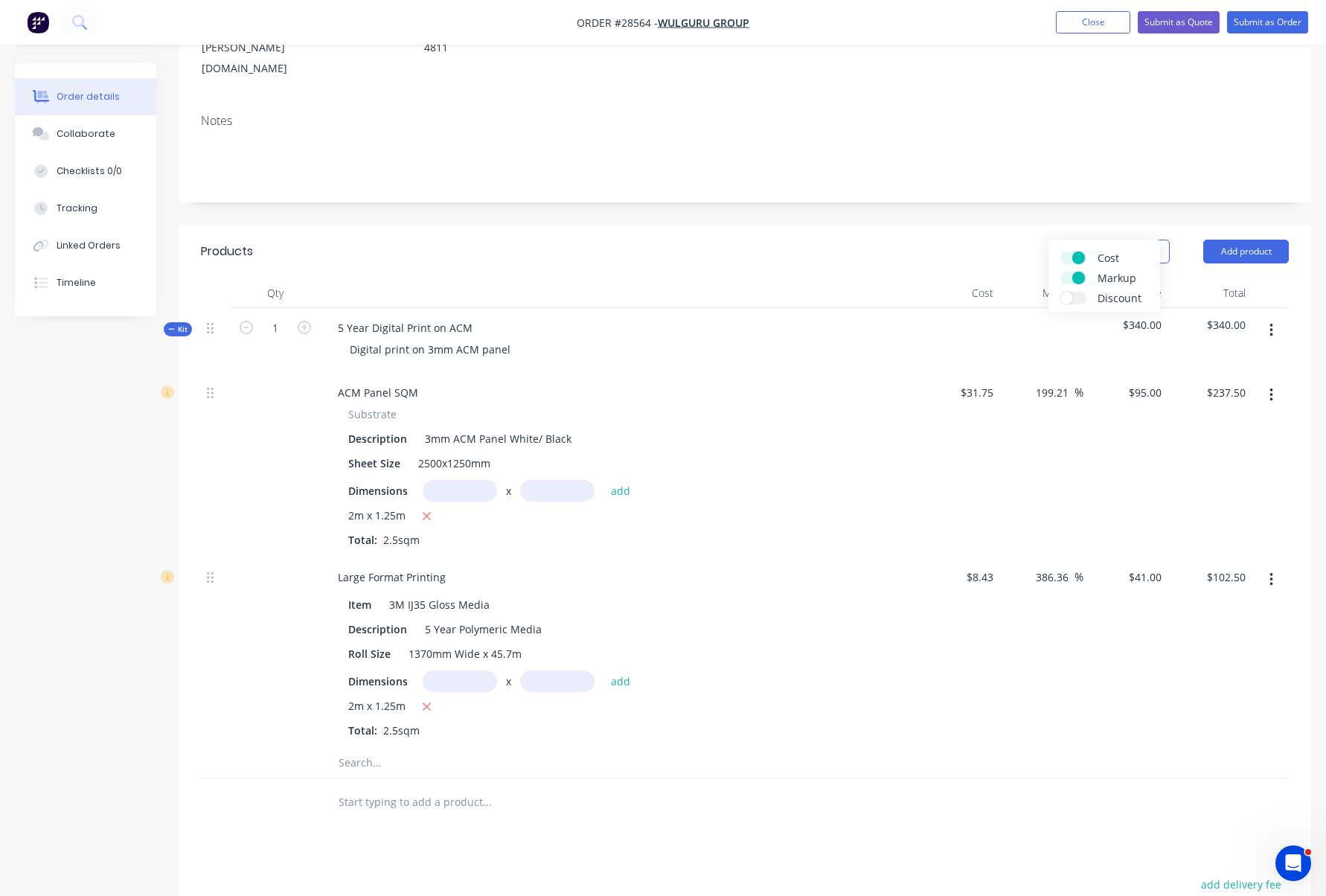
click at [1006, 240] on div "Show / Hide columns Add product" at bounding box center [860, 251] width 856 height 24
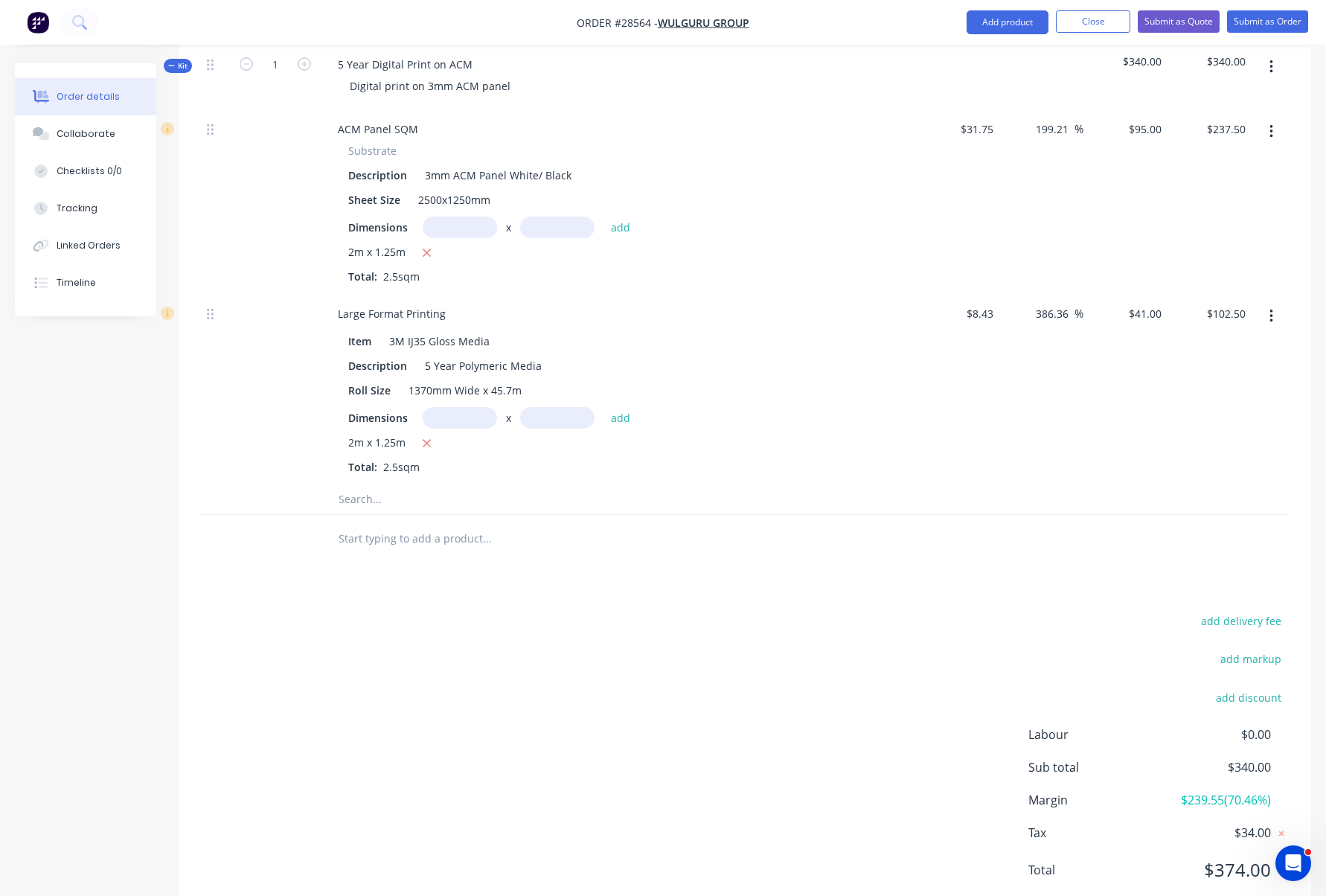
scroll to position [517, 0]
click at [369, 486] on input "text" at bounding box center [487, 501] width 298 height 30
type input "jk."
drag, startPoint x: 369, startPoint y: 456, endPoint x: 326, endPoint y: 454, distance: 43.0
click at [326, 486] on div "jk. Add jk. to kit No results found" at bounding box center [549, 501] width 446 height 30
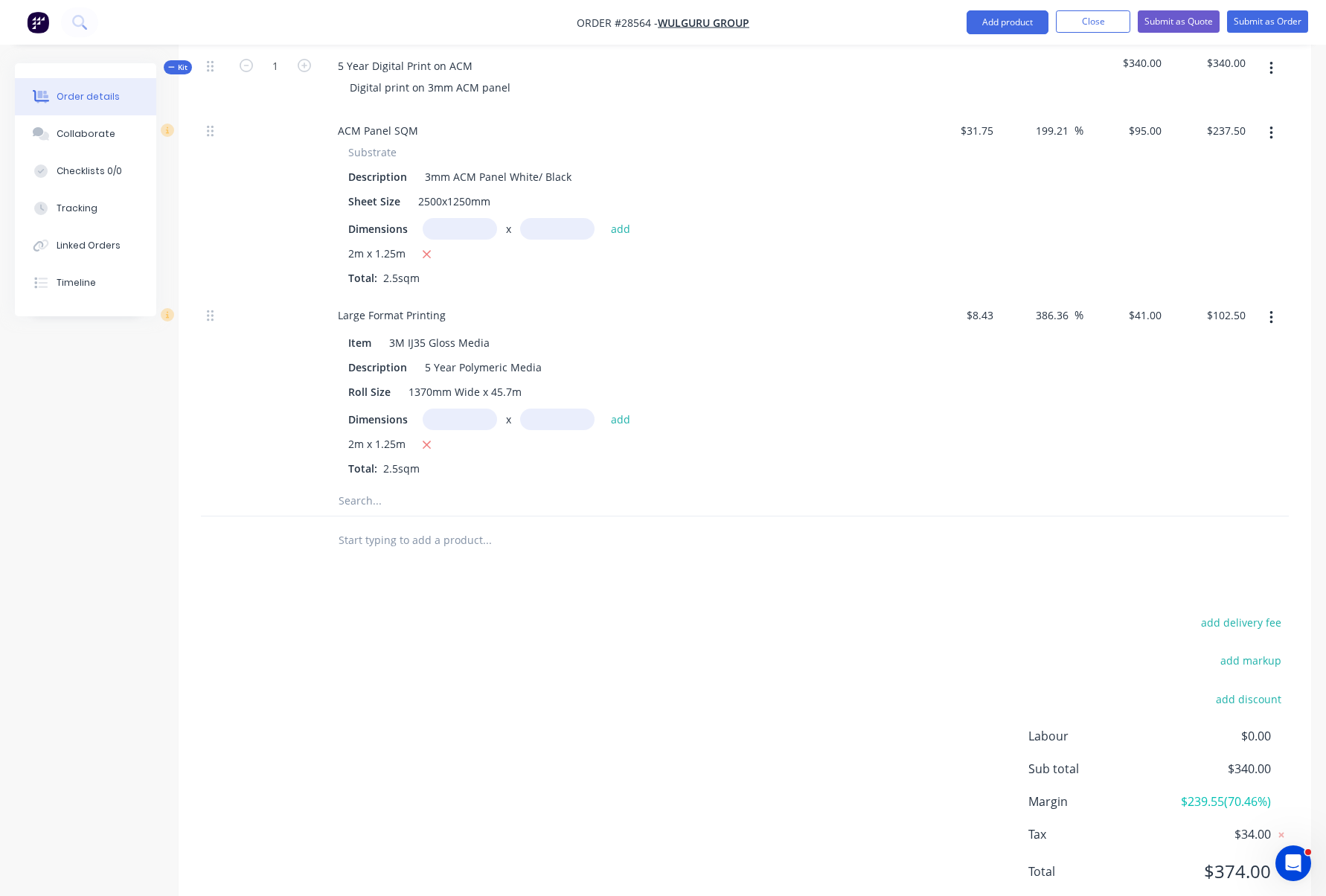
click at [411, 525] on input "text" at bounding box center [487, 540] width 298 height 30
click at [429, 486] on input "text" at bounding box center [487, 501] width 298 height 30
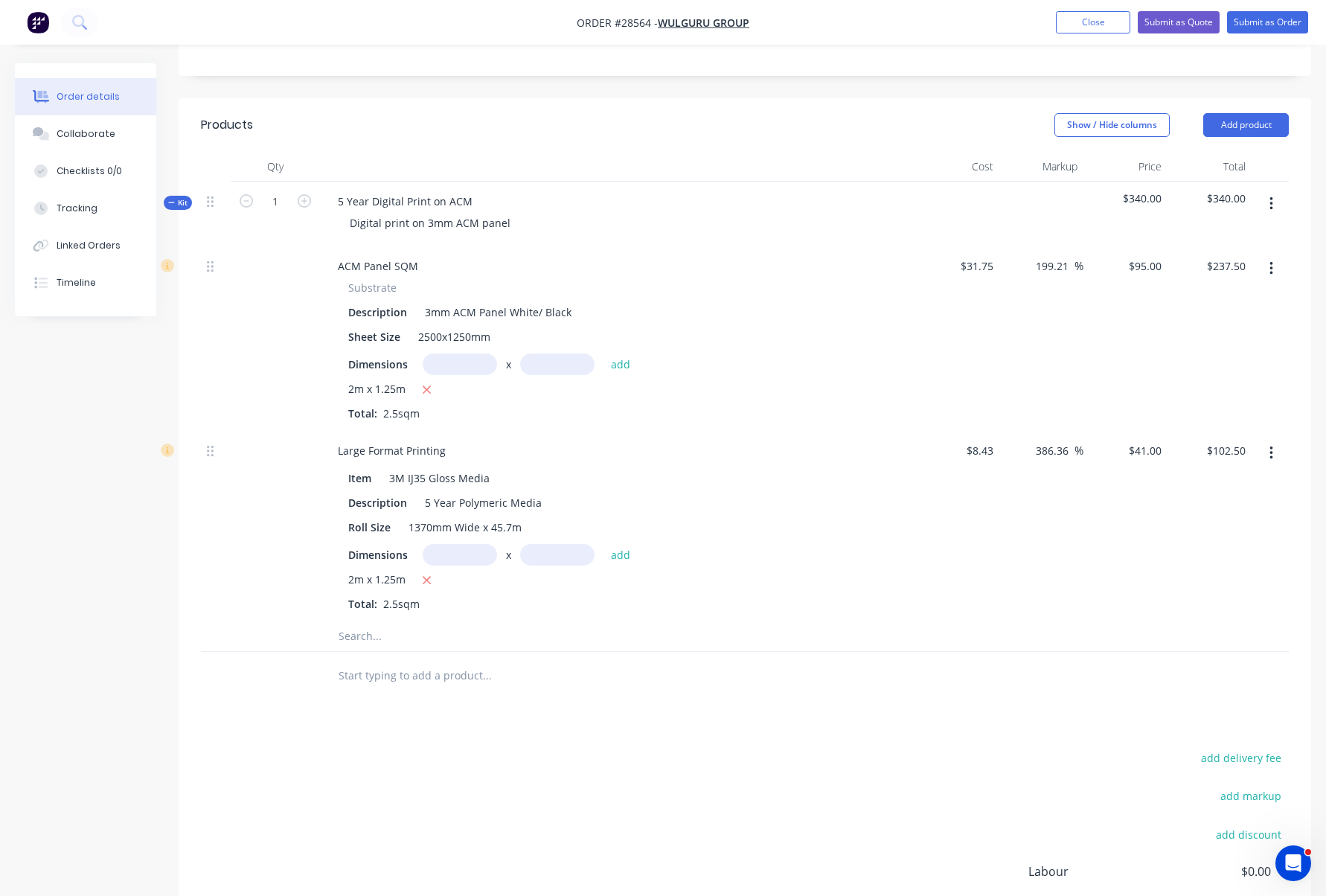
scroll to position [380, 0]
click at [1085, 24] on button "Close" at bounding box center [1093, 23] width 75 height 23
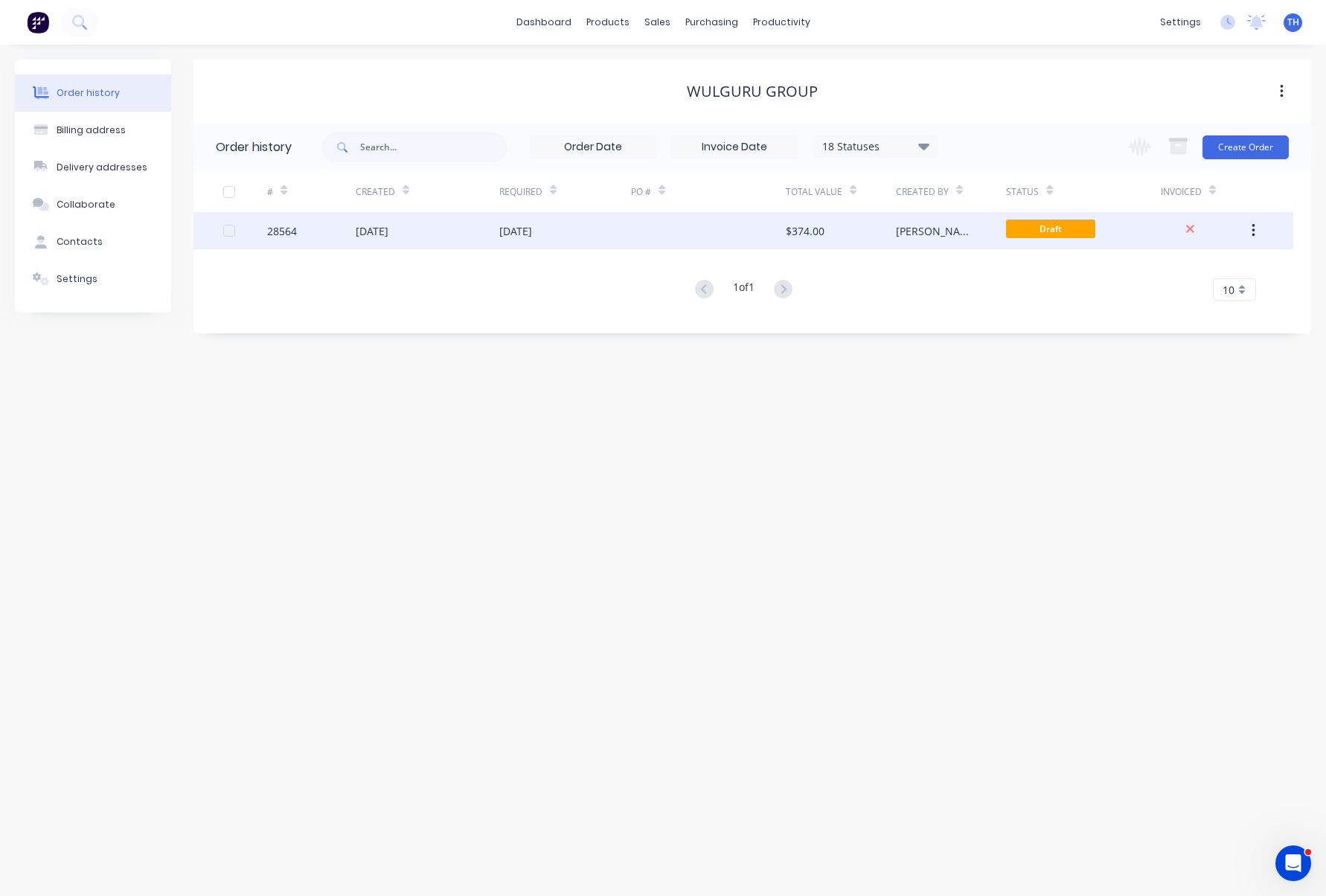
click at [289, 231] on div "28564" at bounding box center [282, 231] width 30 height 16
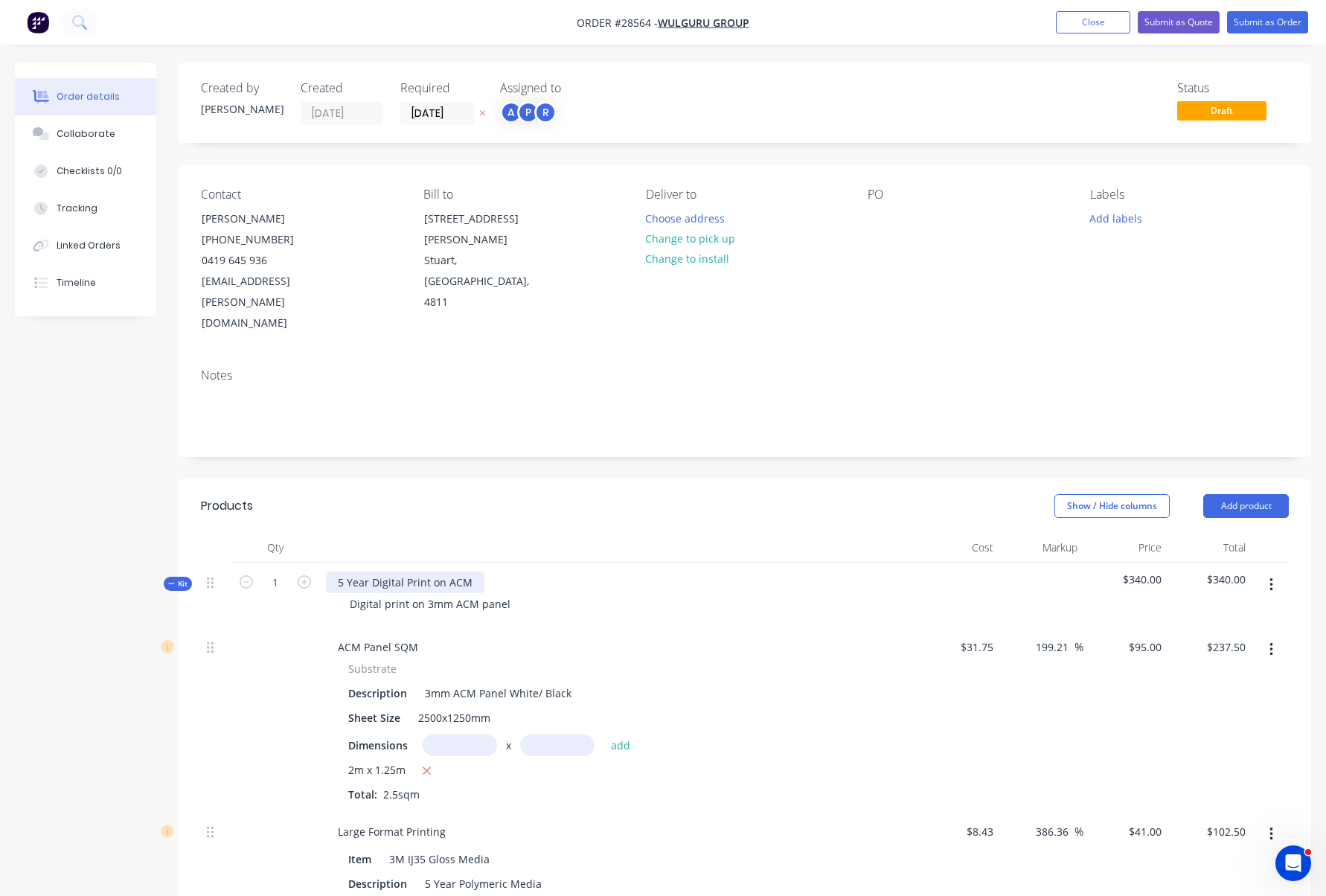
click at [426, 572] on div "5 Year Digital Print on ACM" at bounding box center [406, 582] width 158 height 22
click at [472, 593] on div "Digital print on 3mm ACM panel" at bounding box center [430, 604] width 185 height 22
click at [391, 572] on div "5 Year Digital Print on ACM" at bounding box center [406, 582] width 158 height 22
click at [338, 572] on div "5 Year Digital Print on ACM" at bounding box center [406, 582] width 158 height 22
click at [353, 533] on div at bounding box center [617, 548] width 595 height 30
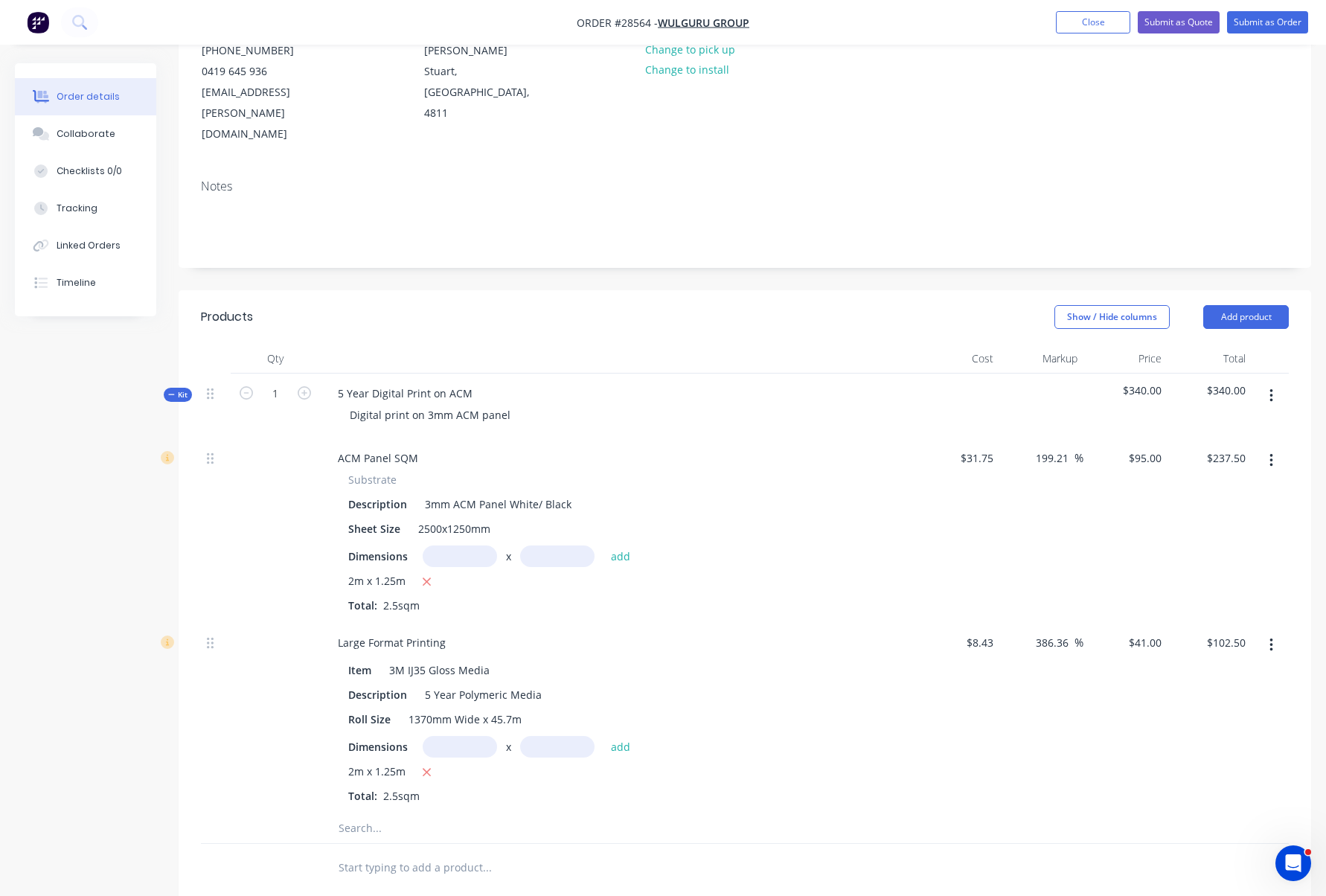
scroll to position [180, 0]
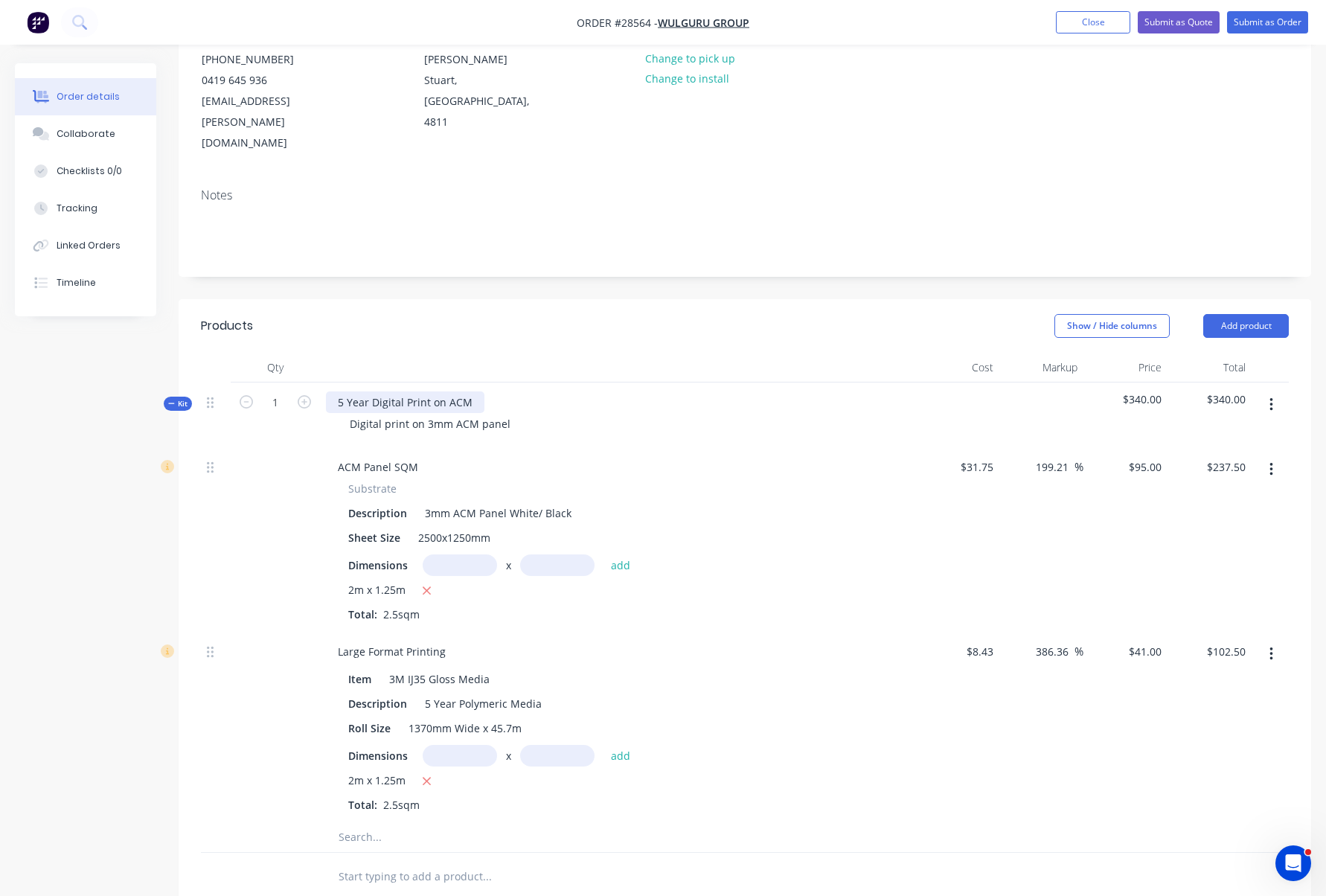
click at [341, 391] on div "5 Year Digital Print on ACM" at bounding box center [406, 402] width 158 height 22
click at [334, 391] on div "5 Year Digital Print on ACM" at bounding box center [406, 402] width 158 height 22
click at [373, 415] on div "Digital print on 3mm ACM panel" at bounding box center [430, 425] width 185 height 22
drag, startPoint x: 348, startPoint y: 382, endPoint x: 531, endPoint y: 390, distance: 183.2
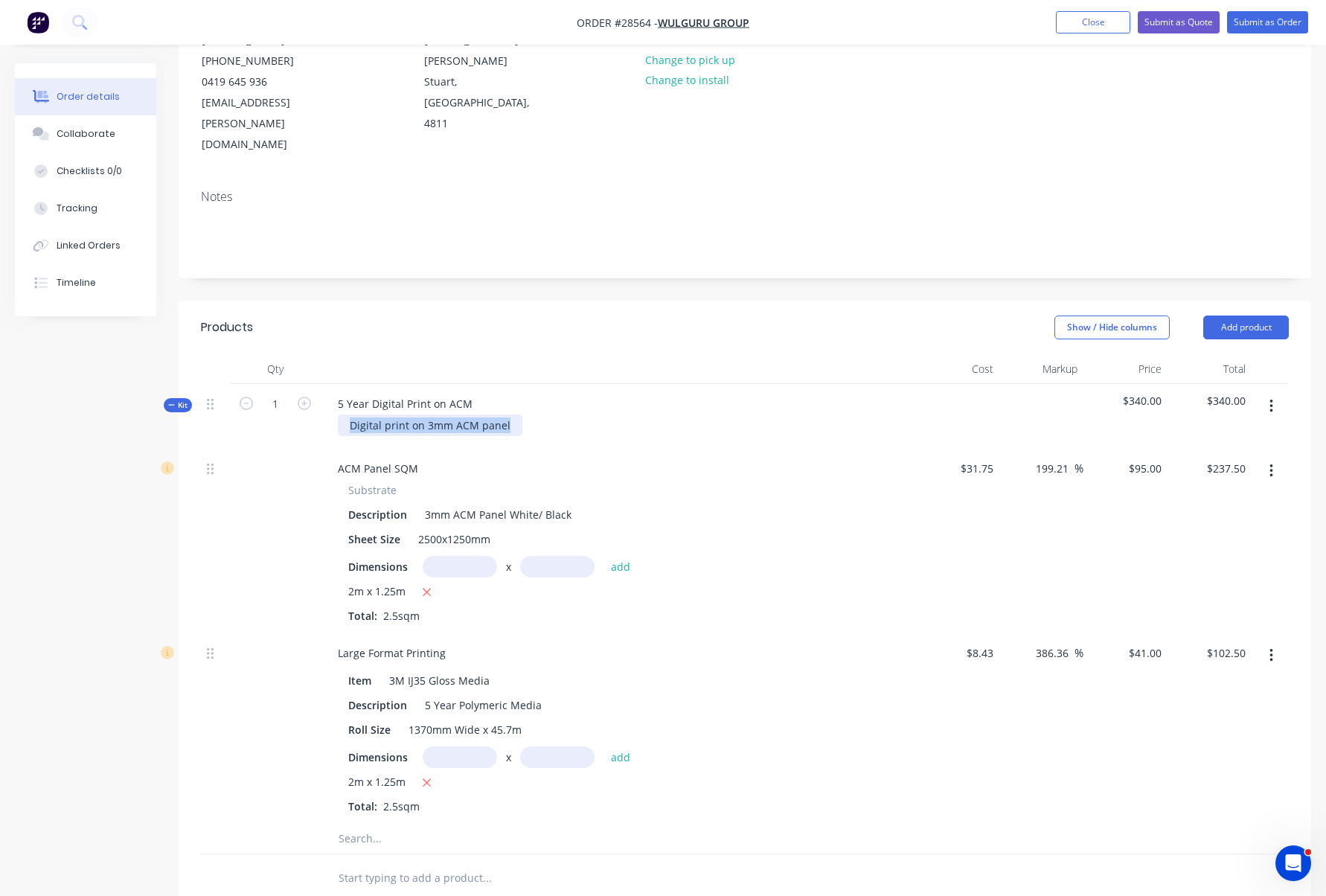
click at [531, 415] on div "Digital print on 3mm ACM panel" at bounding box center [618, 425] width 584 height 22
click at [387, 393] on div "5 Year Digital Print on ACM" at bounding box center [406, 404] width 158 height 22
drag, startPoint x: 337, startPoint y: 361, endPoint x: 532, endPoint y: 373, distance: 195.4
click at [532, 384] on div "5 Year Digital Print on ACM Digital print on 3mm ACM panel" at bounding box center [617, 416] width 595 height 65
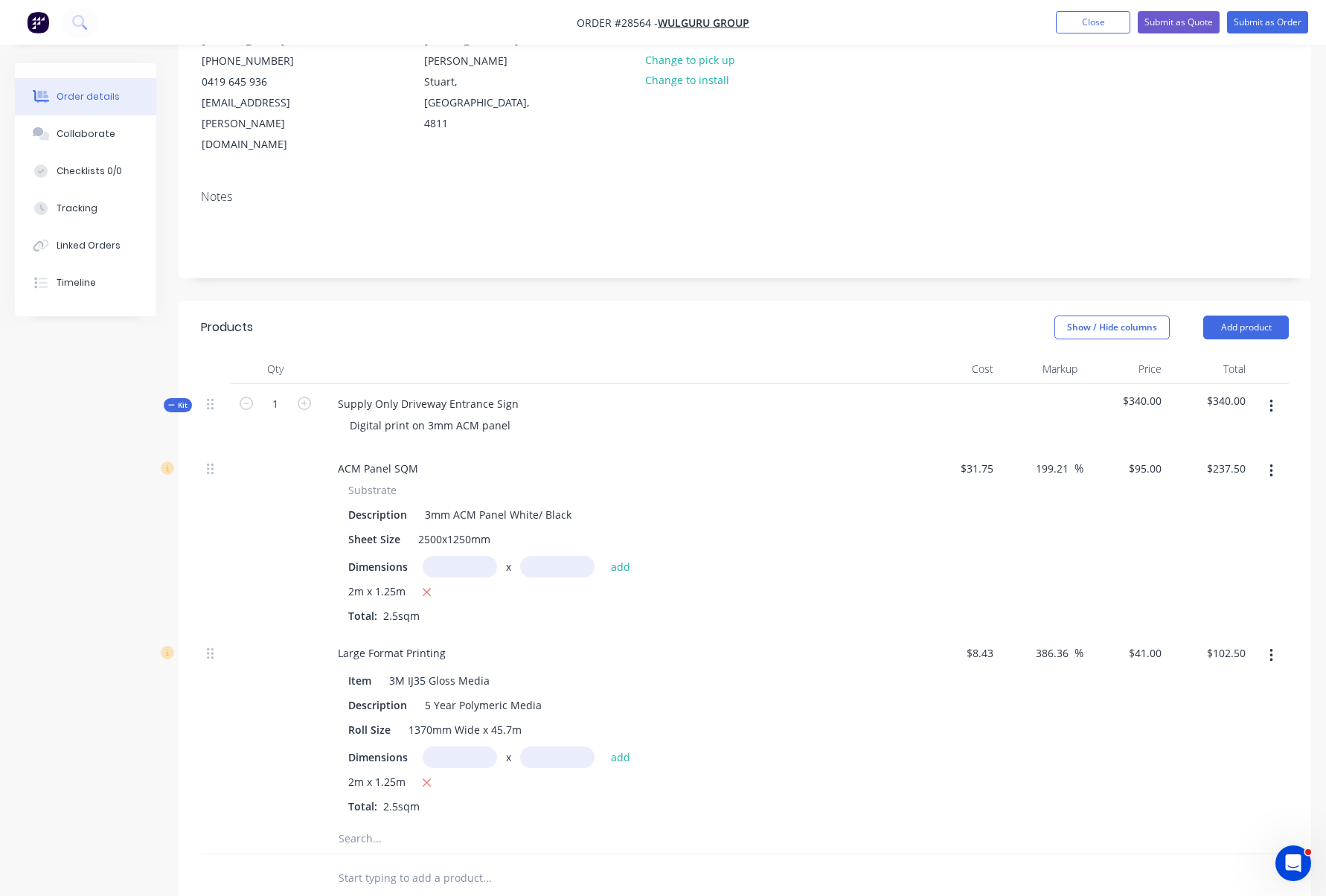
click at [665, 403] on div "Supply Only Driveway Entrance Sign Digital print on 3mm ACM panel" at bounding box center [617, 416] width 595 height 65
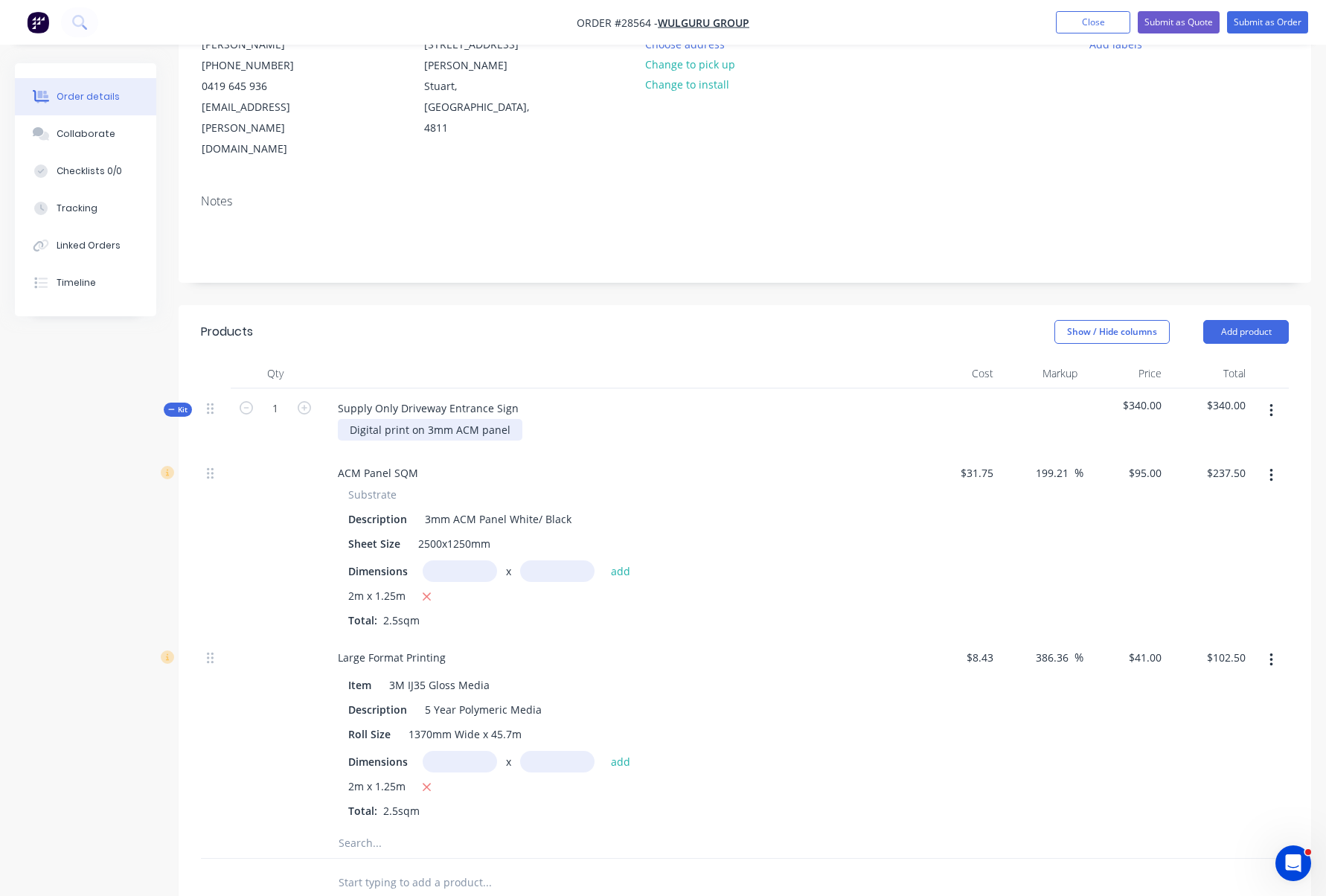
scroll to position [174, 0]
click at [492, 420] on div "Digital print on 3mm ACM panel" at bounding box center [430, 430] width 185 height 22
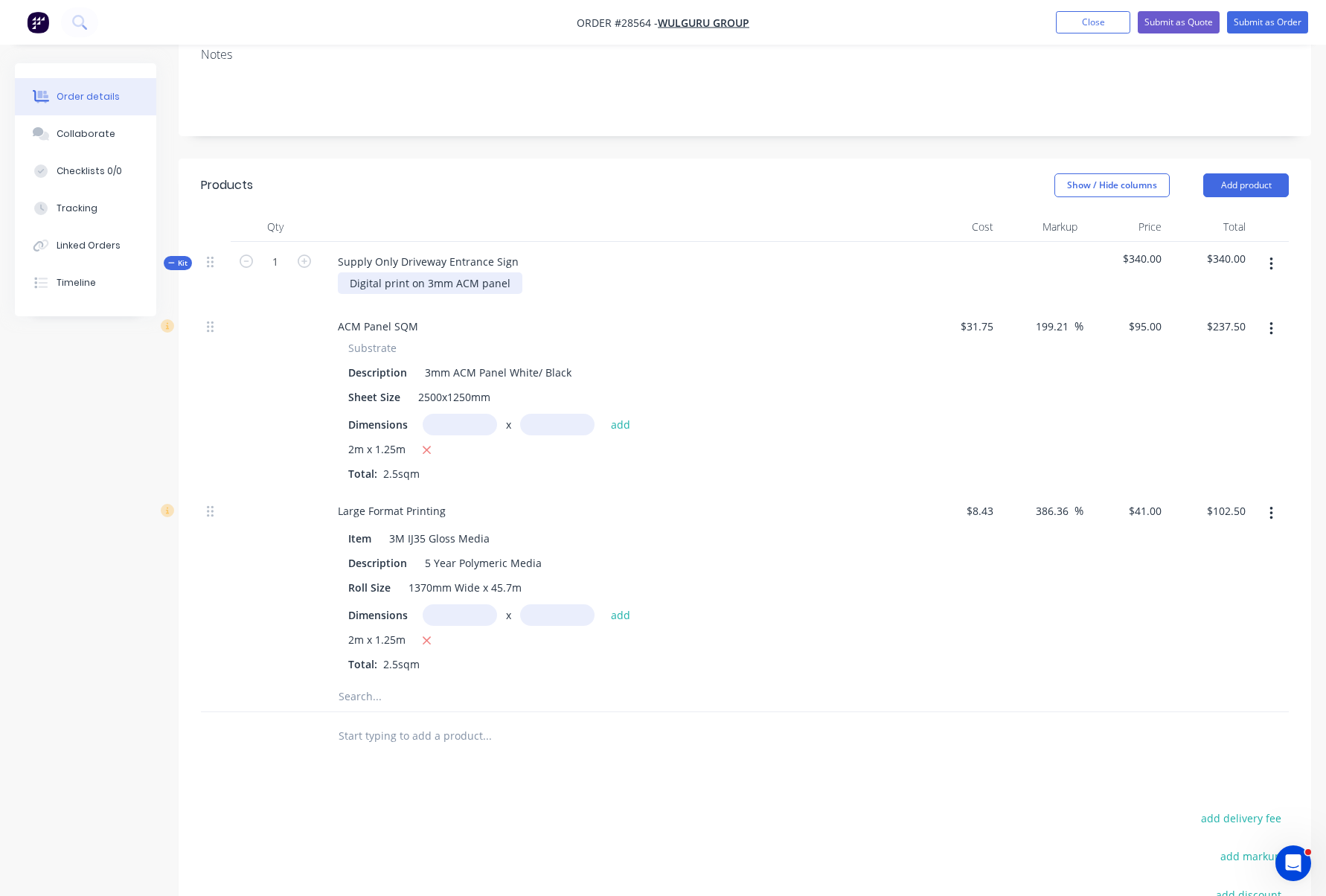
scroll to position [411, 0]
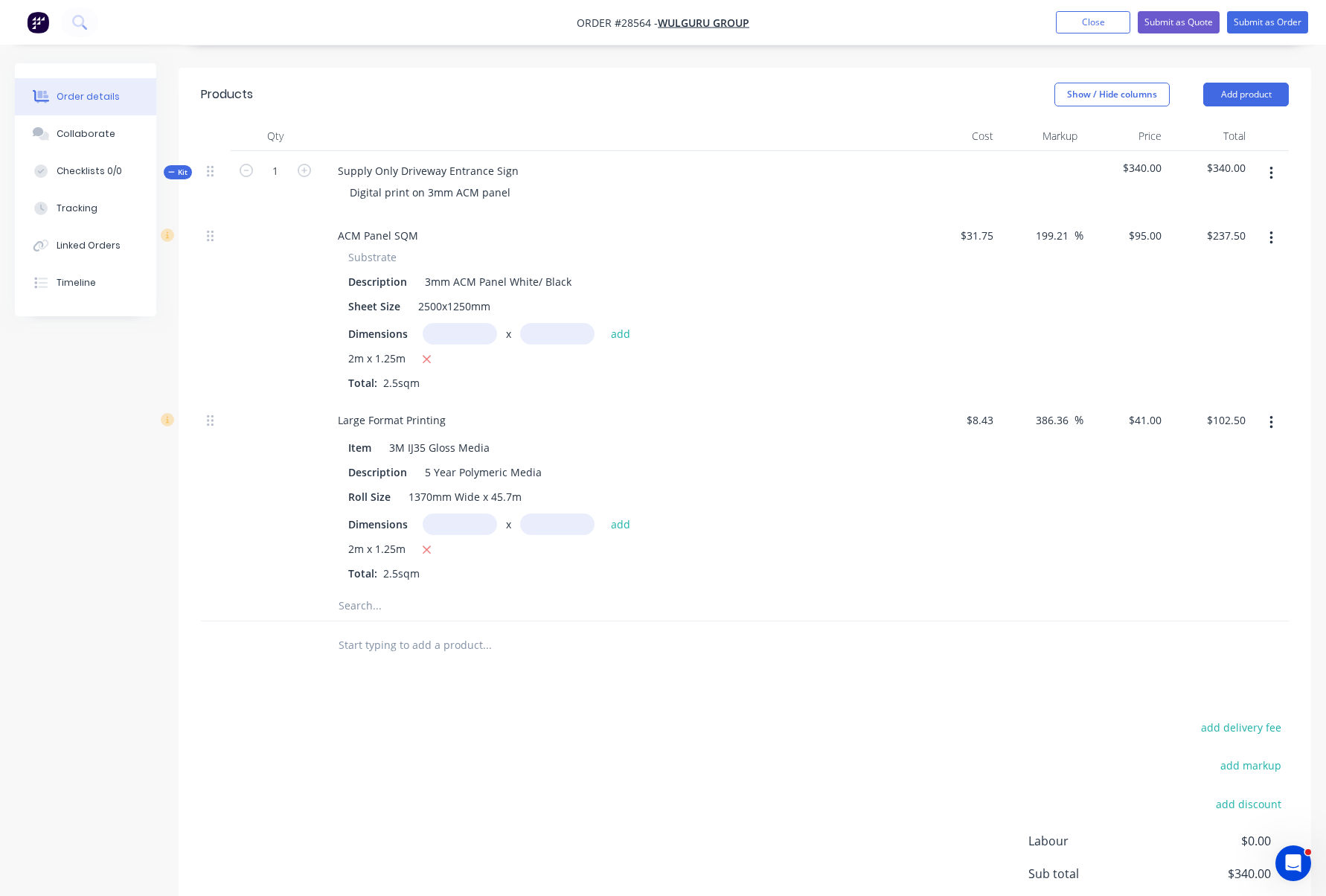
click at [396, 630] on input "text" at bounding box center [487, 645] width 298 height 30
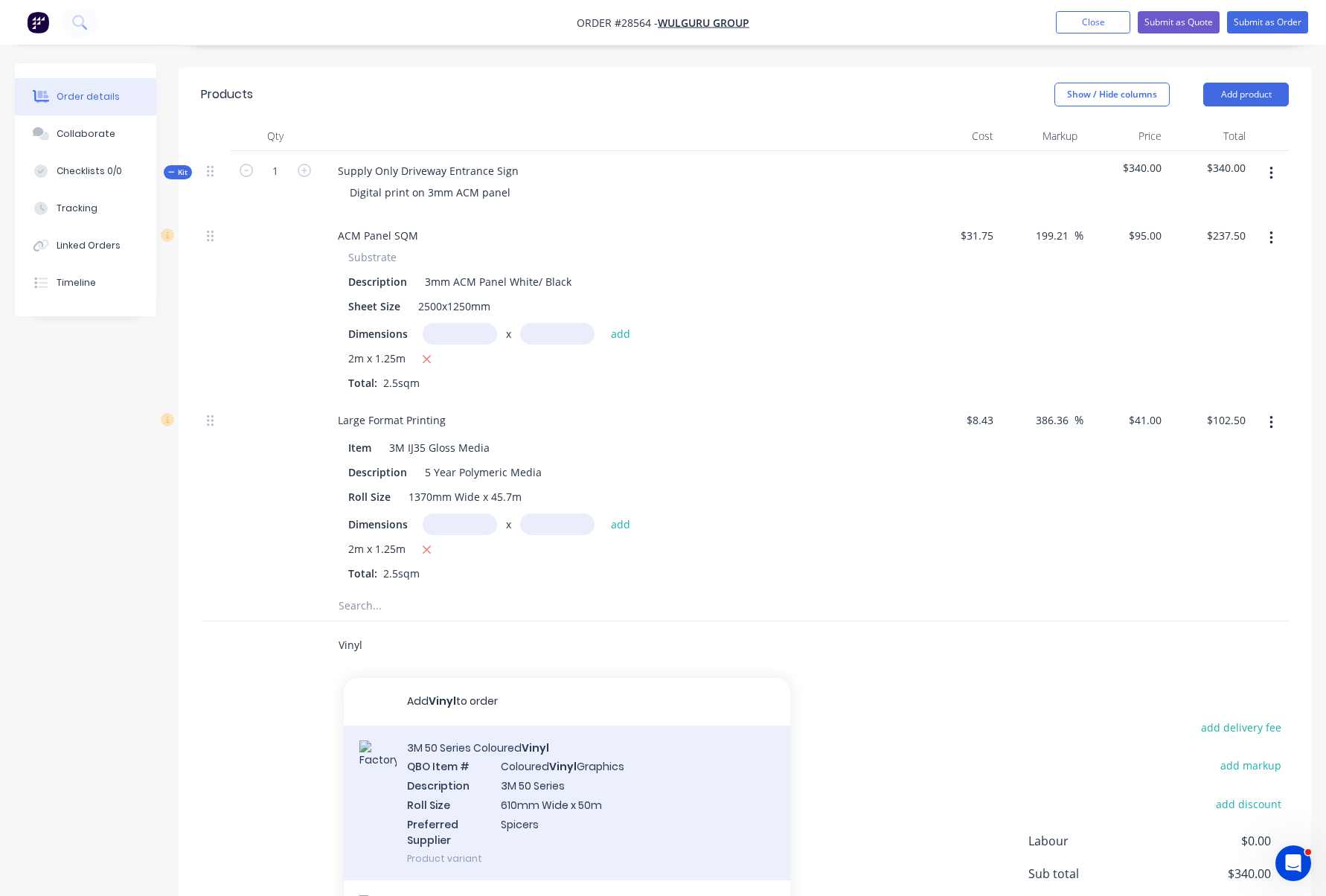
type input "Vinyl"
click at [545, 750] on div "3M 50 Series Coloured Vinyl QBO Item # Coloured Vinyl Graphics Description 3M 5…" at bounding box center [567, 803] width 446 height 155
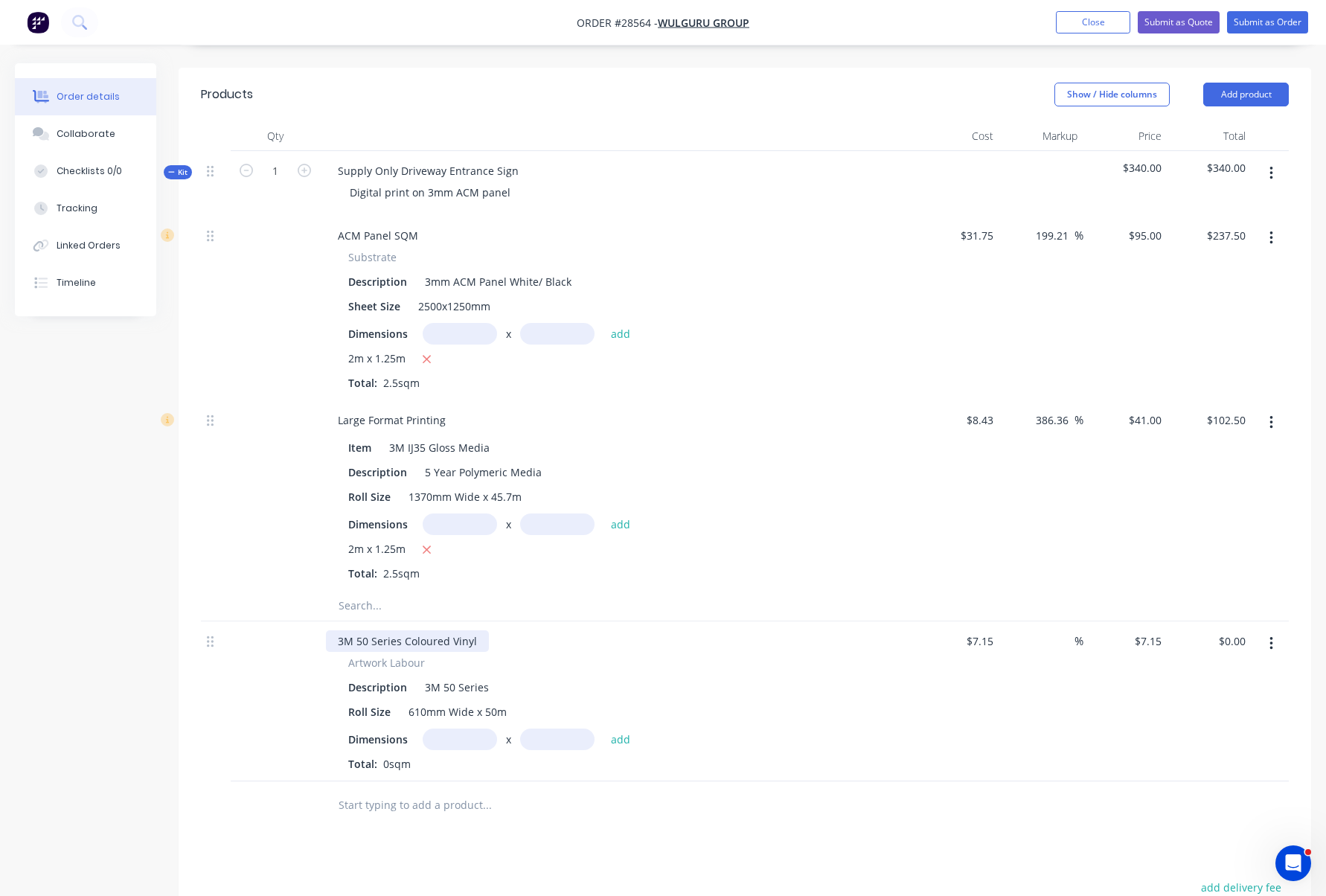
click at [464, 630] on div "3M 50 Series Coloured Vinyl" at bounding box center [407, 640] width 163 height 22
drag, startPoint x: 473, startPoint y: 590, endPoint x: 307, endPoint y: 589, distance: 166.0
click at [307, 620] on div "3M 50 Series Coloured Vinyl Artwork Labour Description 3M 50 Series Roll Size 6…" at bounding box center [745, 700] width 1088 height 160
click at [1275, 629] on button "button" at bounding box center [1271, 642] width 35 height 26
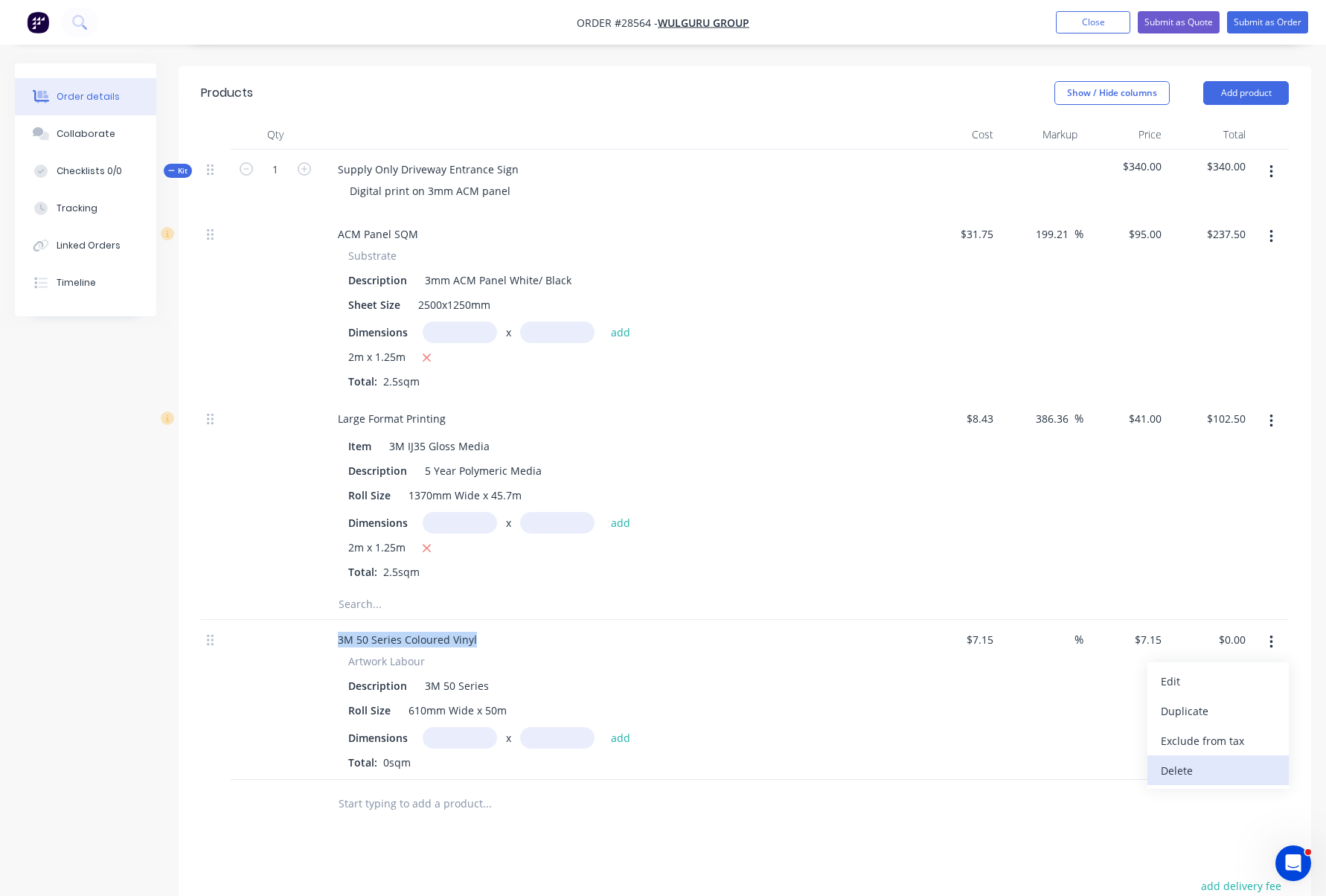
click at [1197, 760] on div "Delete" at bounding box center [1218, 771] width 115 height 22
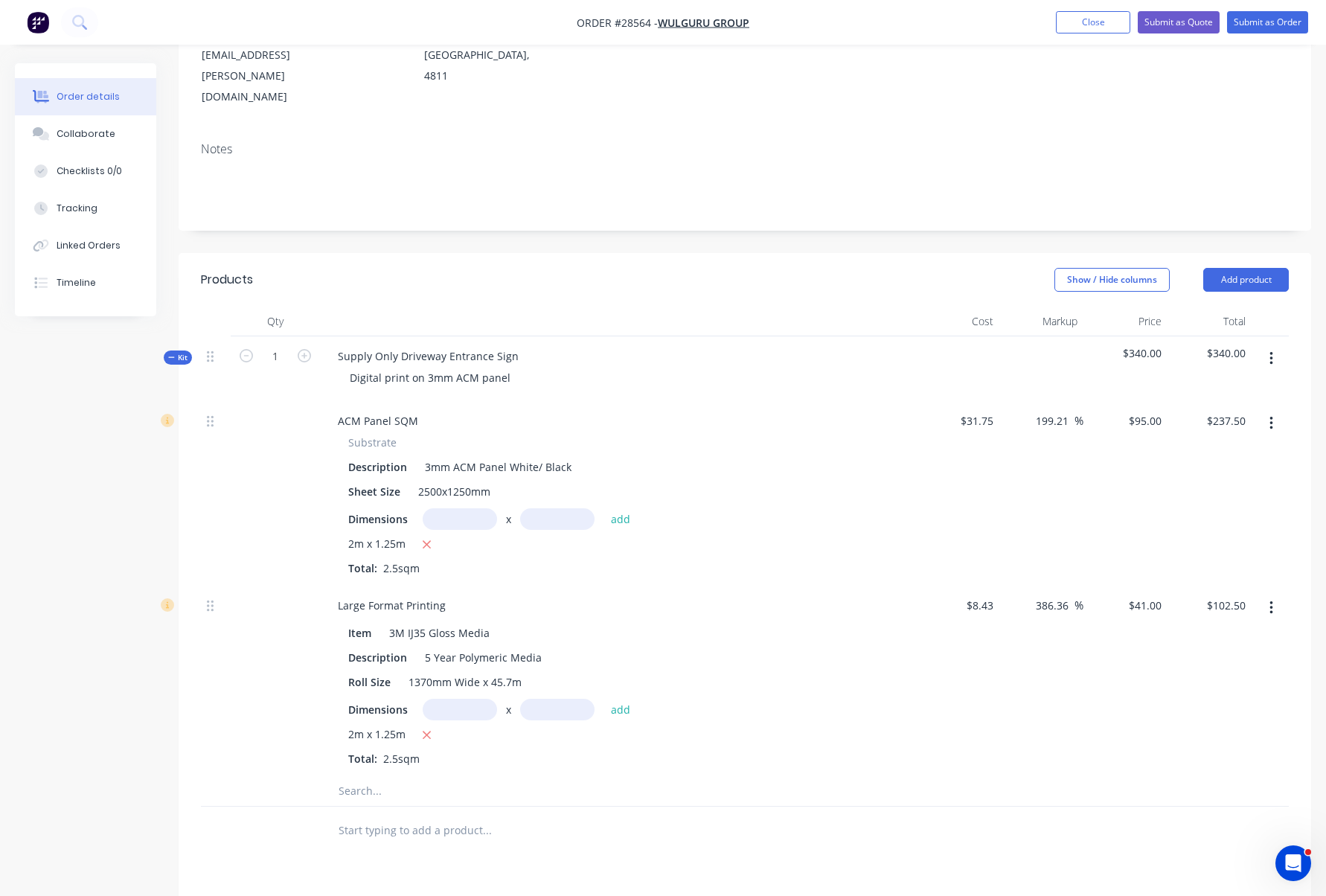
scroll to position [225, 0]
click at [693, 269] on div "Show / Hide columns Add product" at bounding box center [860, 280] width 856 height 24
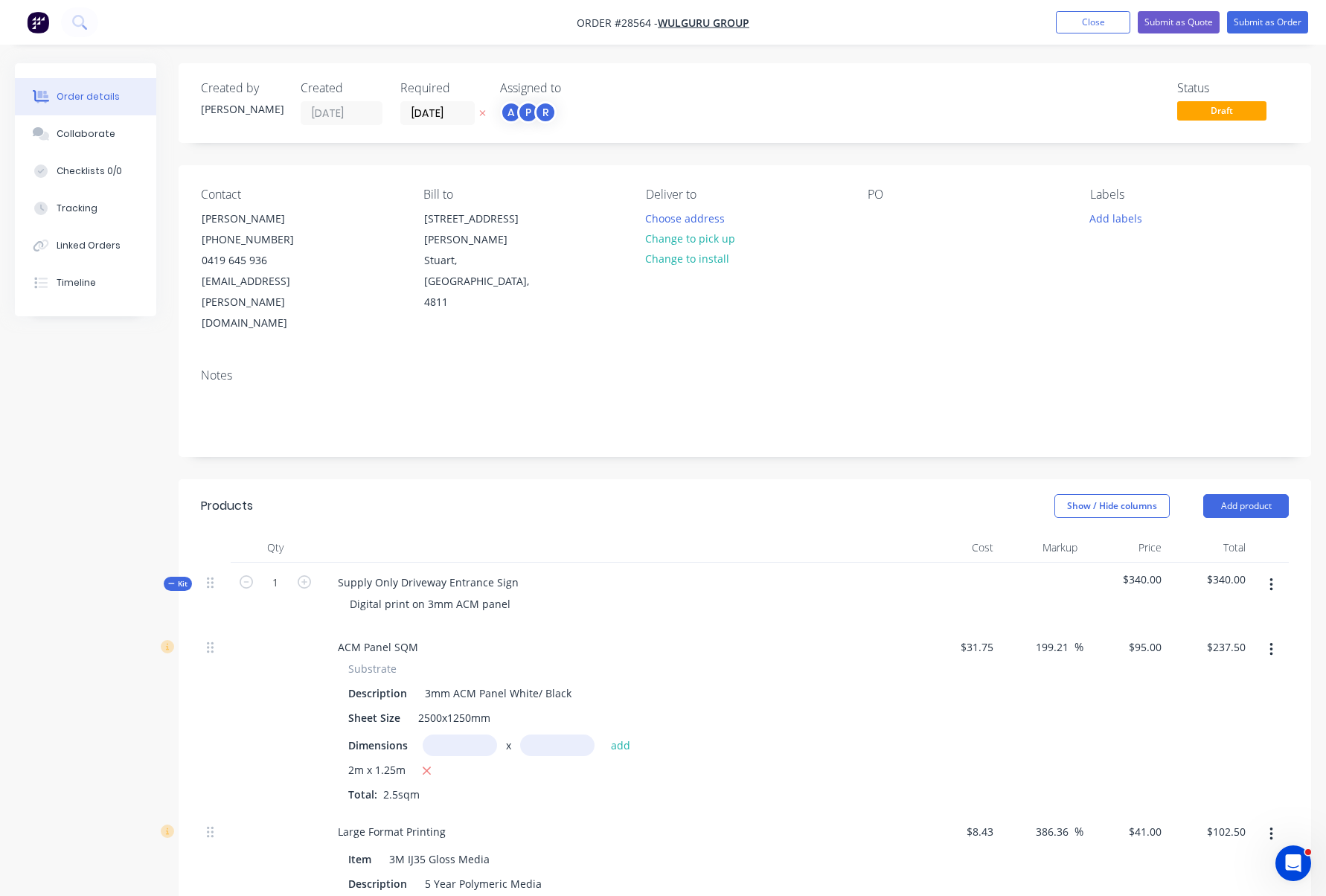
scroll to position [0, 0]
click at [1226, 111] on span "Draft" at bounding box center [1221, 110] width 90 height 19
click at [1184, 24] on button "Submit as Quote" at bounding box center [1179, 23] width 82 height 23
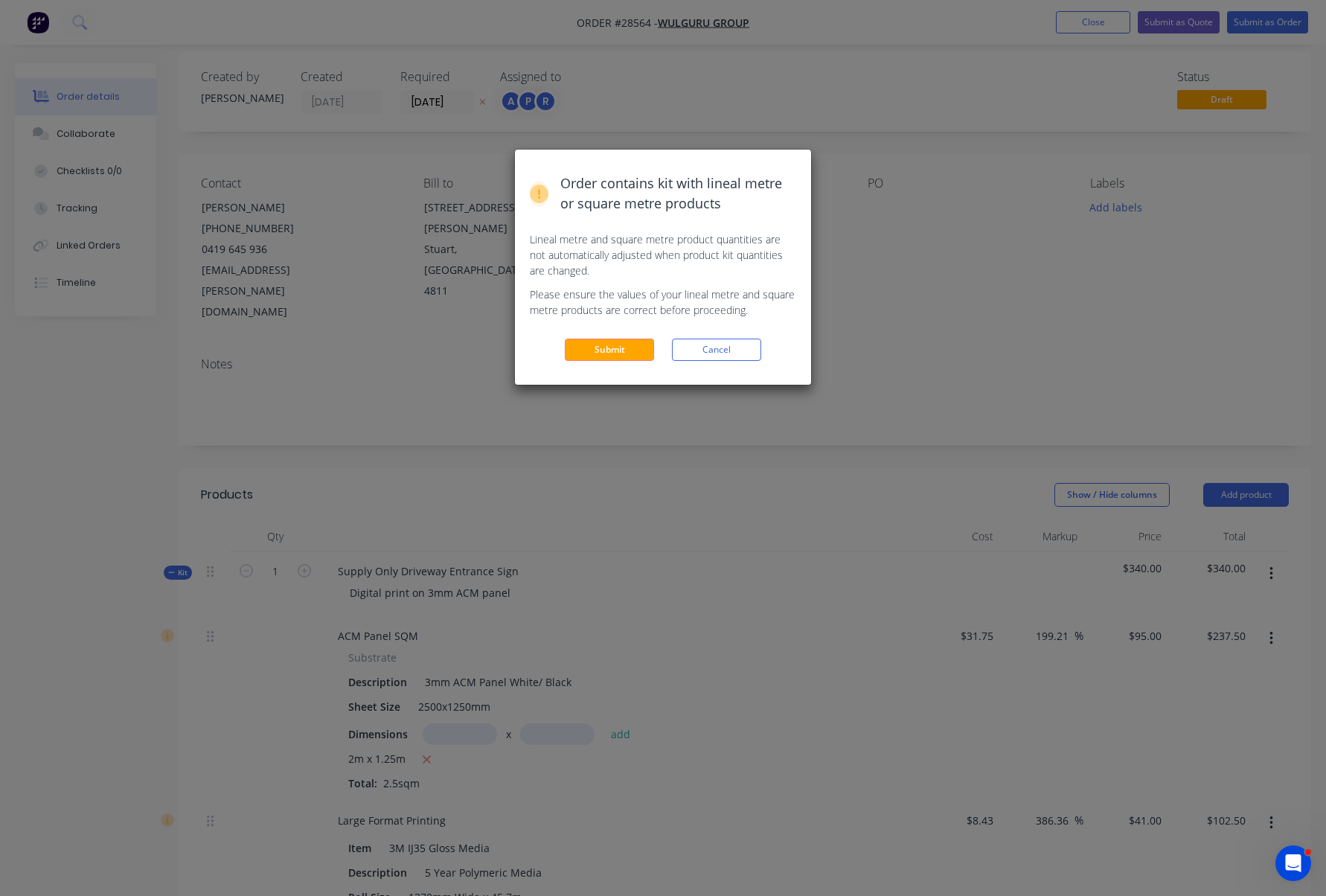
scroll to position [13, 0]
click at [609, 350] on button "Submit" at bounding box center [609, 350] width 90 height 23
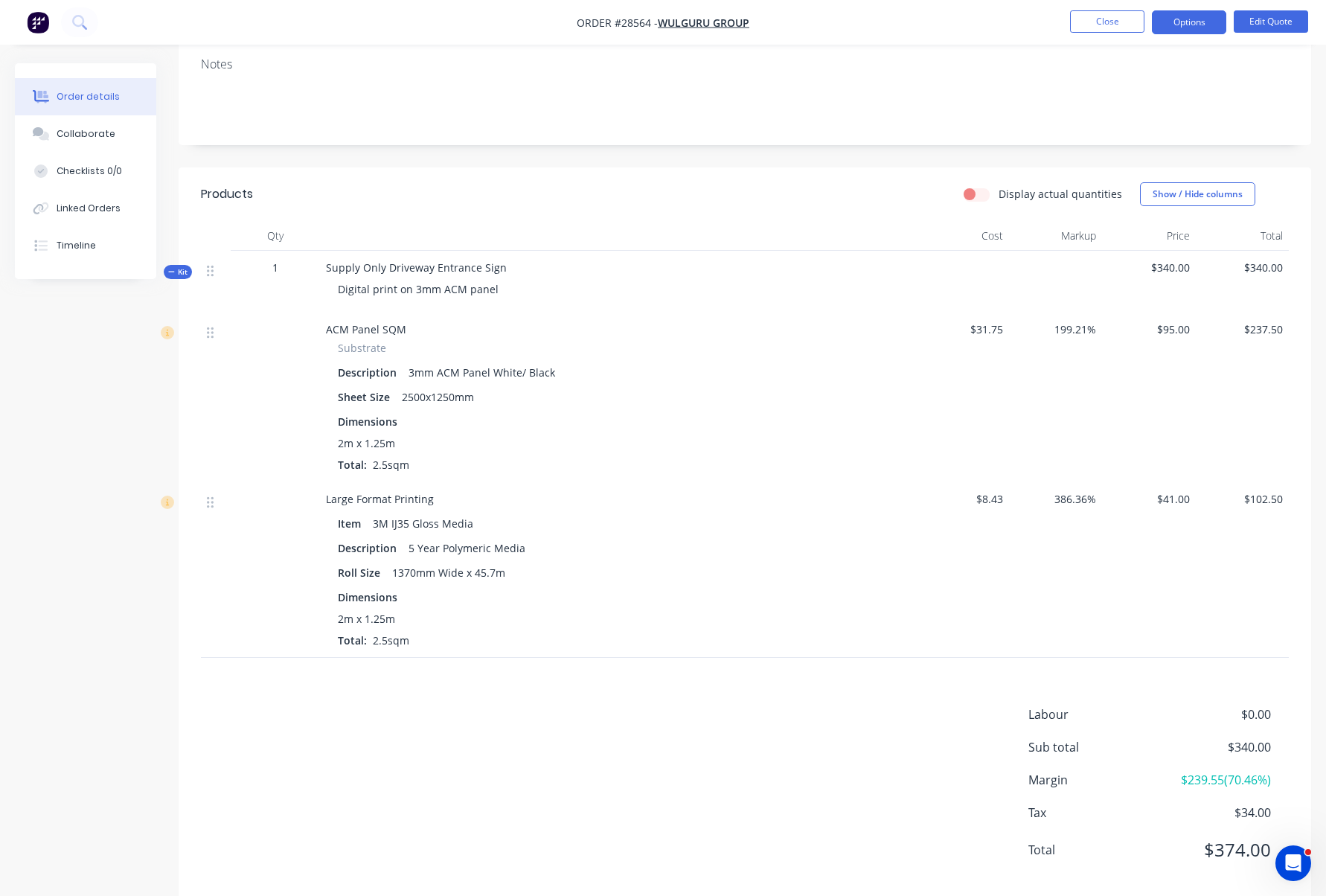
scroll to position [288, 0]
click at [999, 187] on label "Display actual quantities" at bounding box center [1060, 194] width 124 height 16
click at [976, 187] on input "Display actual quantities" at bounding box center [970, 193] width 12 height 14
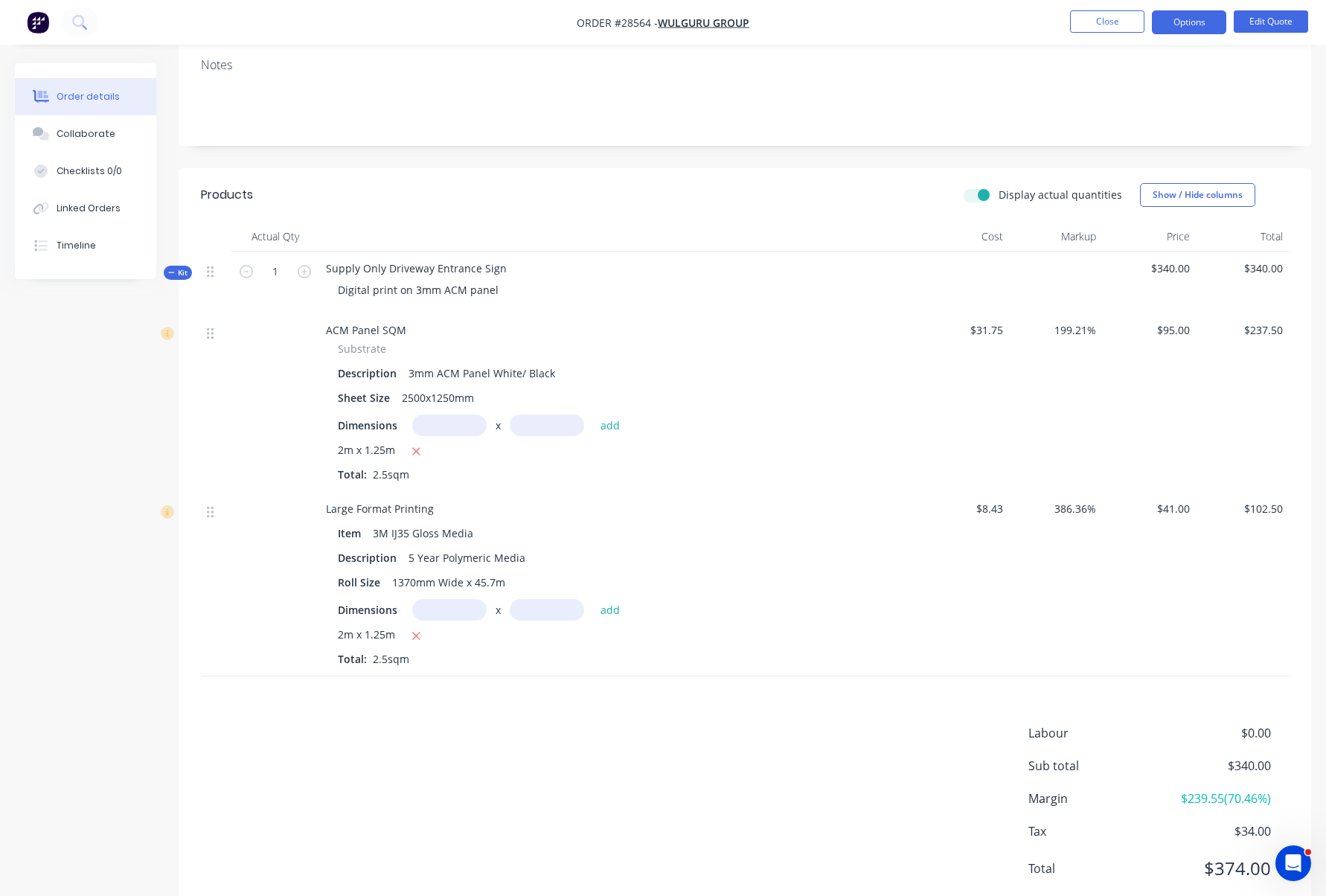
click at [999, 187] on label "Display actual quantities" at bounding box center [1060, 194] width 124 height 16
click at [976, 187] on input "Display actual quantities" at bounding box center [970, 193] width 12 height 14
checkbox input "false"
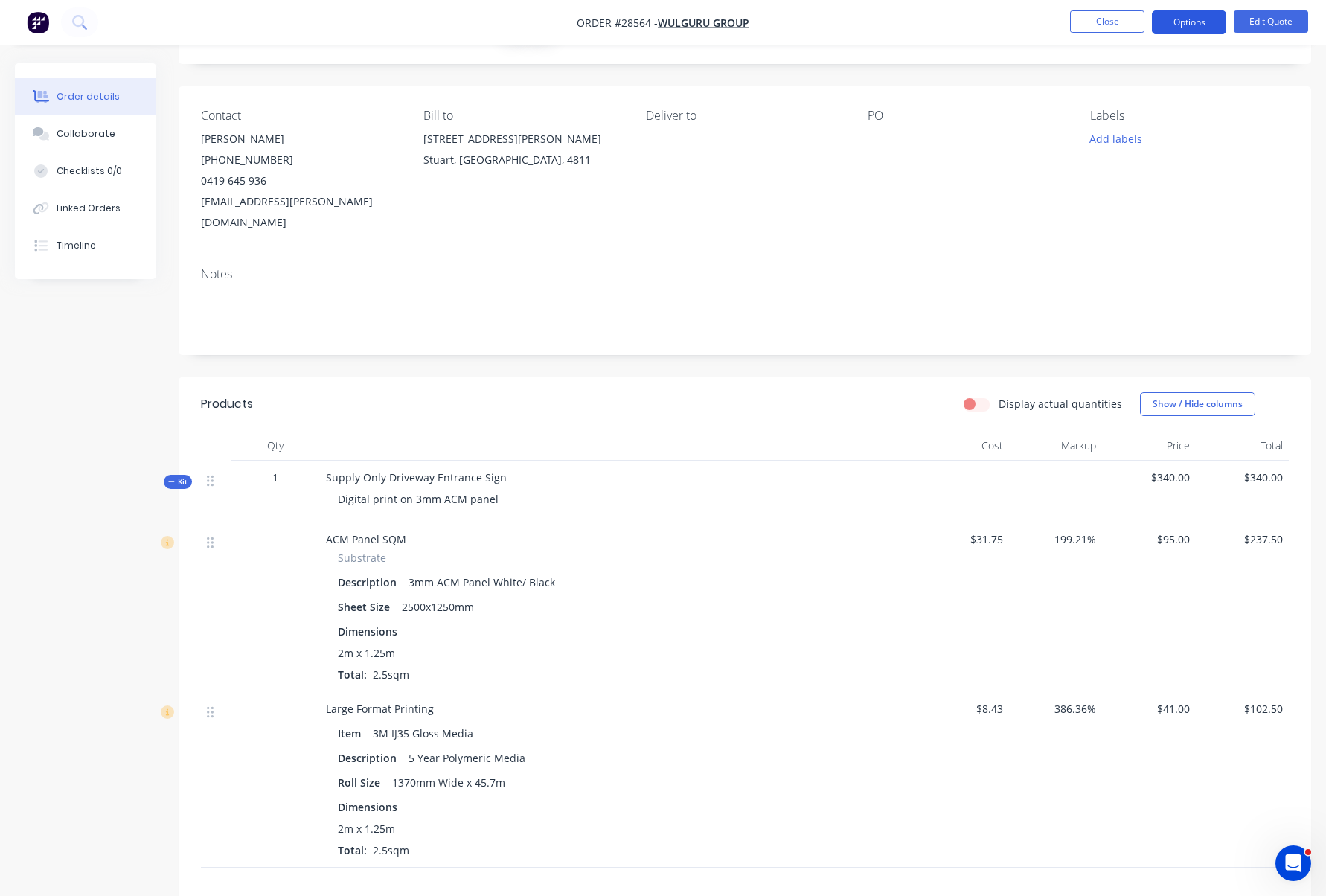
scroll to position [71, 1]
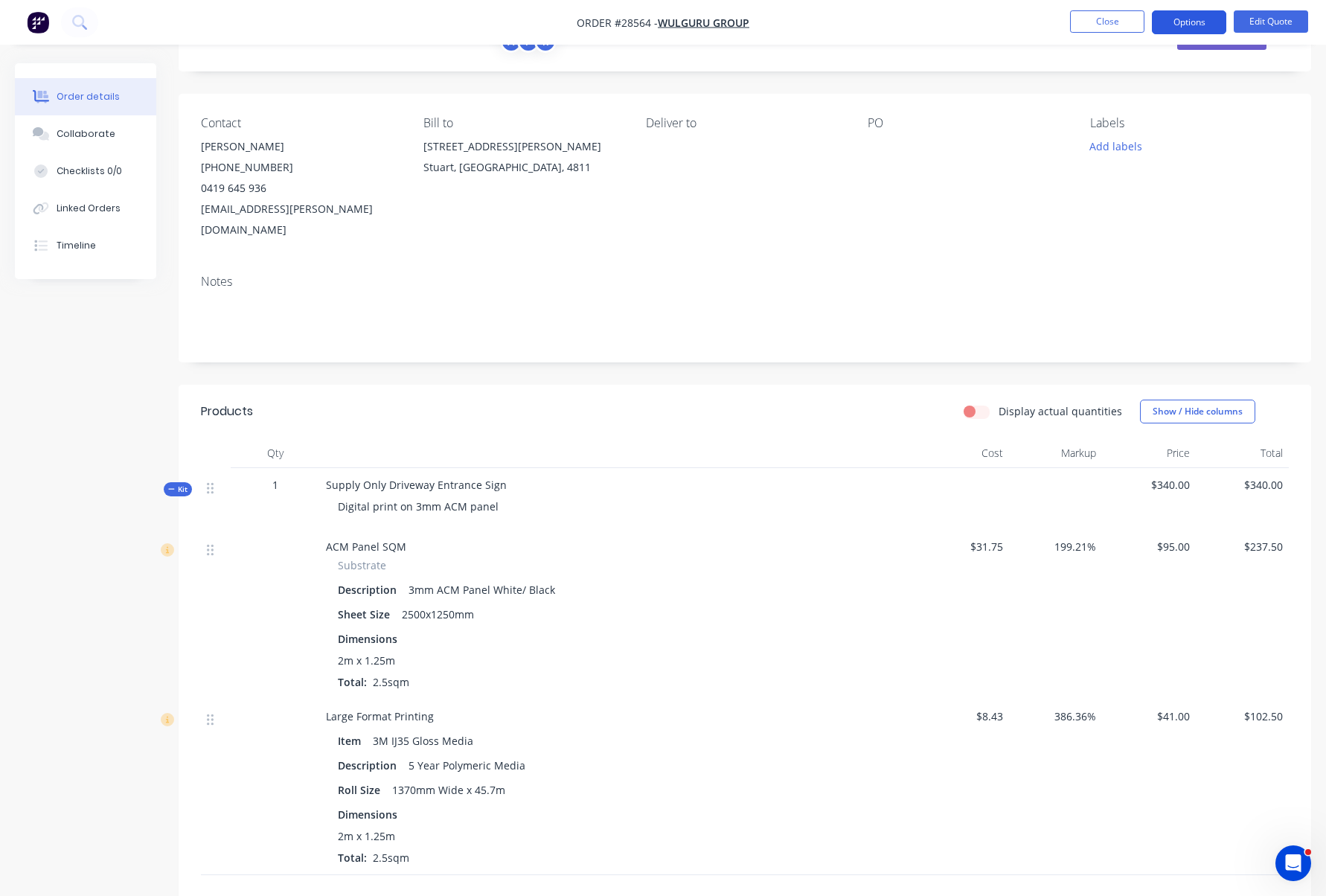
click at [1194, 21] on button "Options" at bounding box center [1189, 22] width 75 height 24
click at [971, 217] on div "PO" at bounding box center [967, 178] width 199 height 124
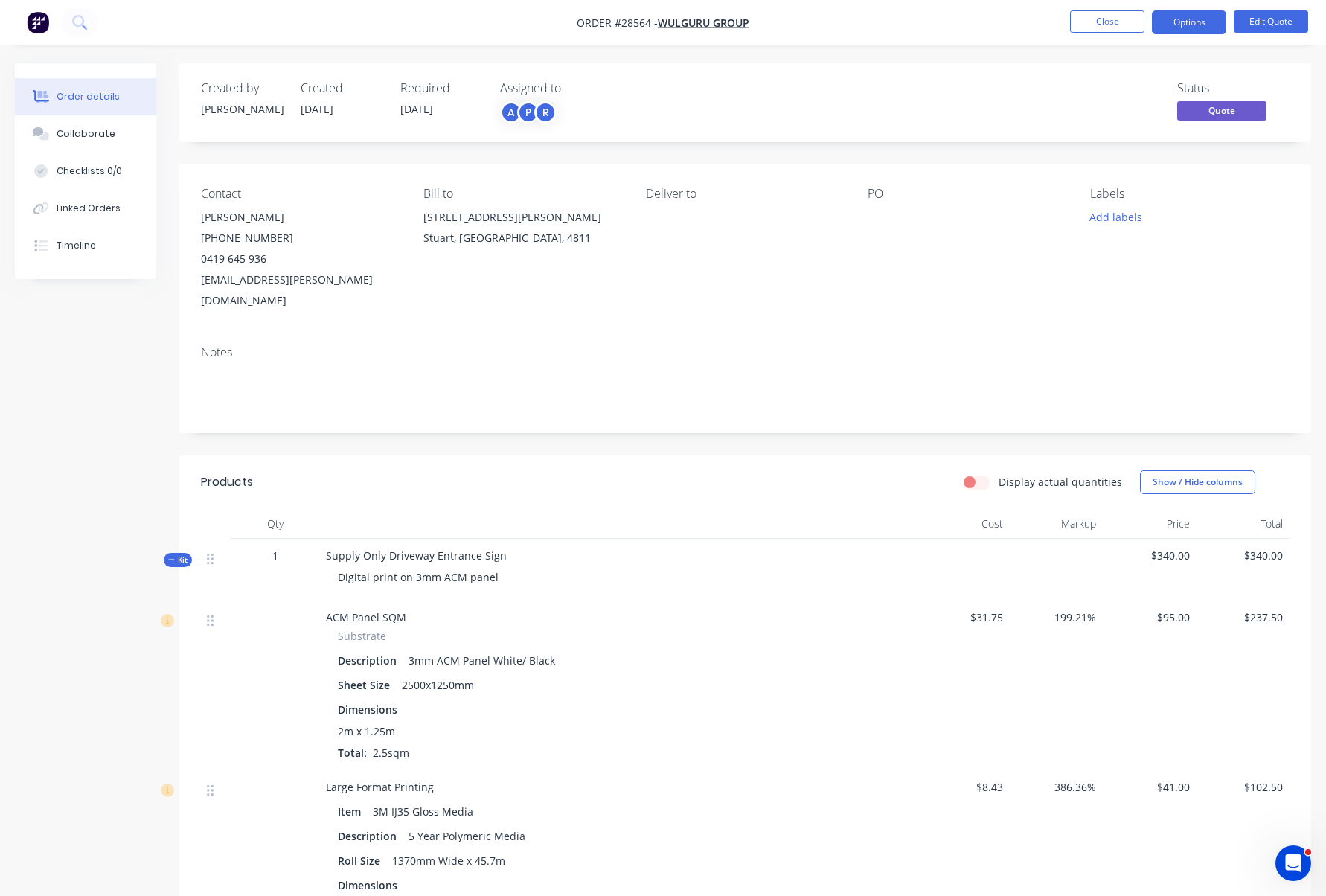
scroll to position [0, 0]
click at [1194, 21] on button "Options" at bounding box center [1189, 22] width 75 height 24
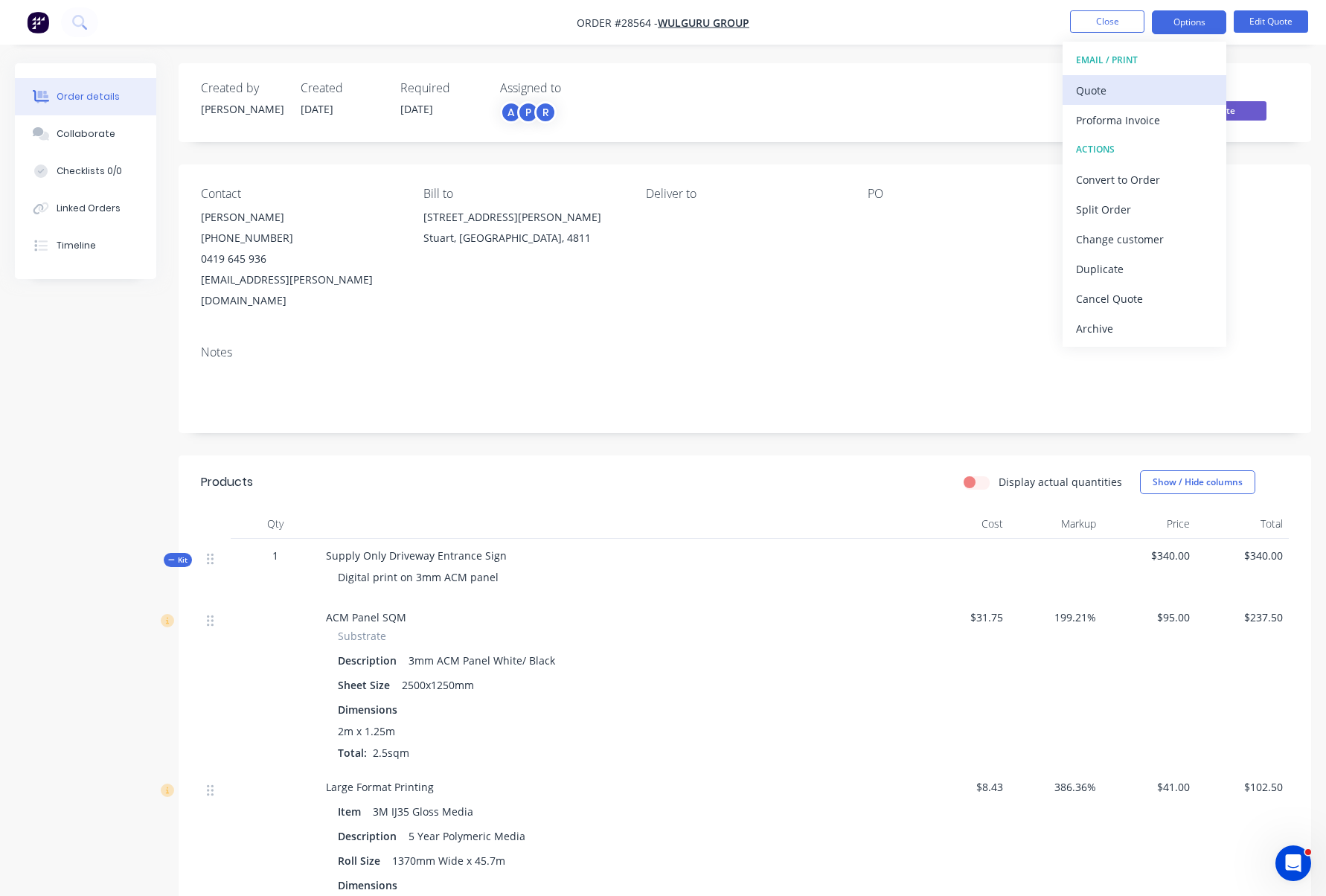
click at [1136, 92] on div "Quote" at bounding box center [1144, 90] width 137 height 22
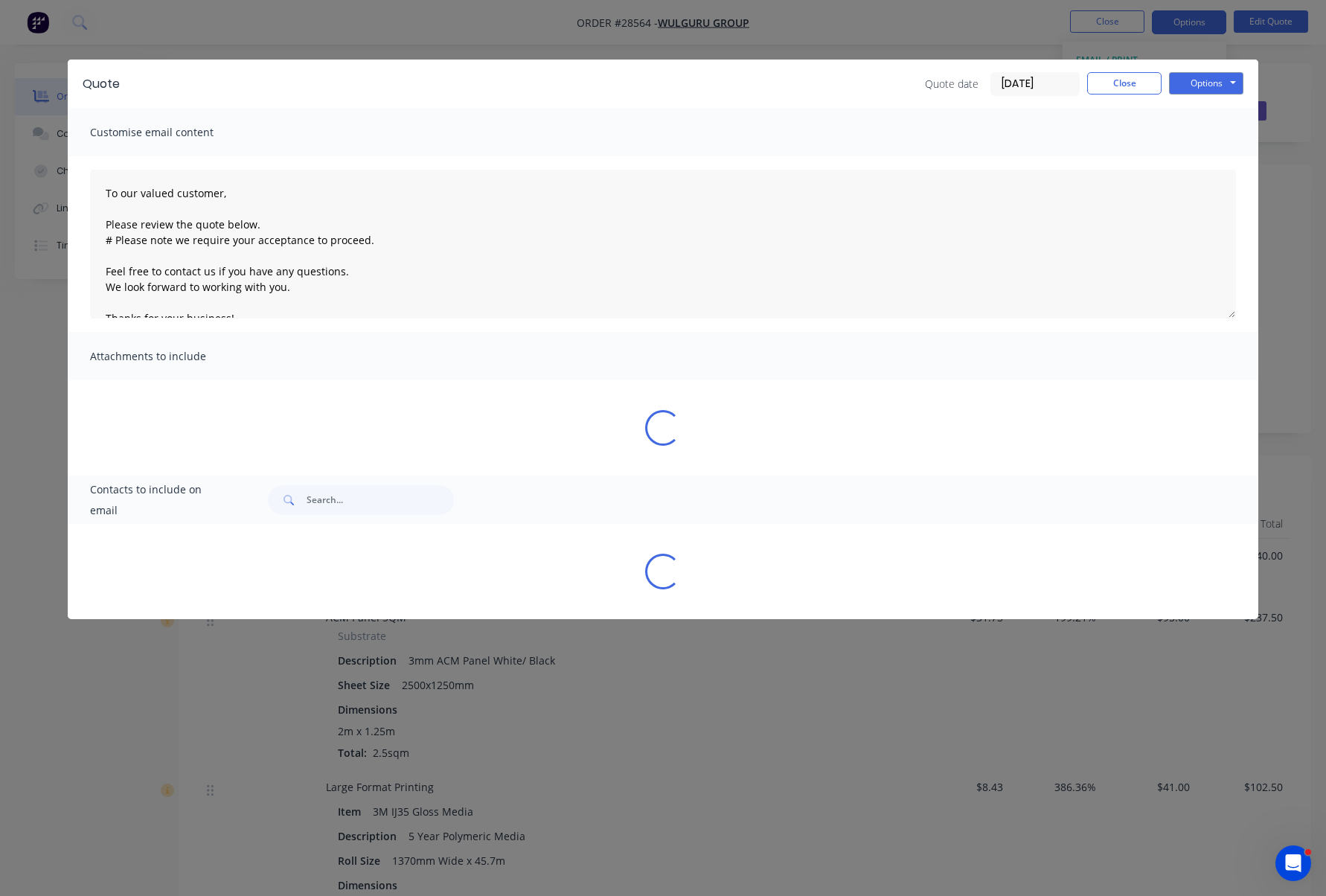
type textarea "To our valued customer, Please review the quote below. # Please note we require…"
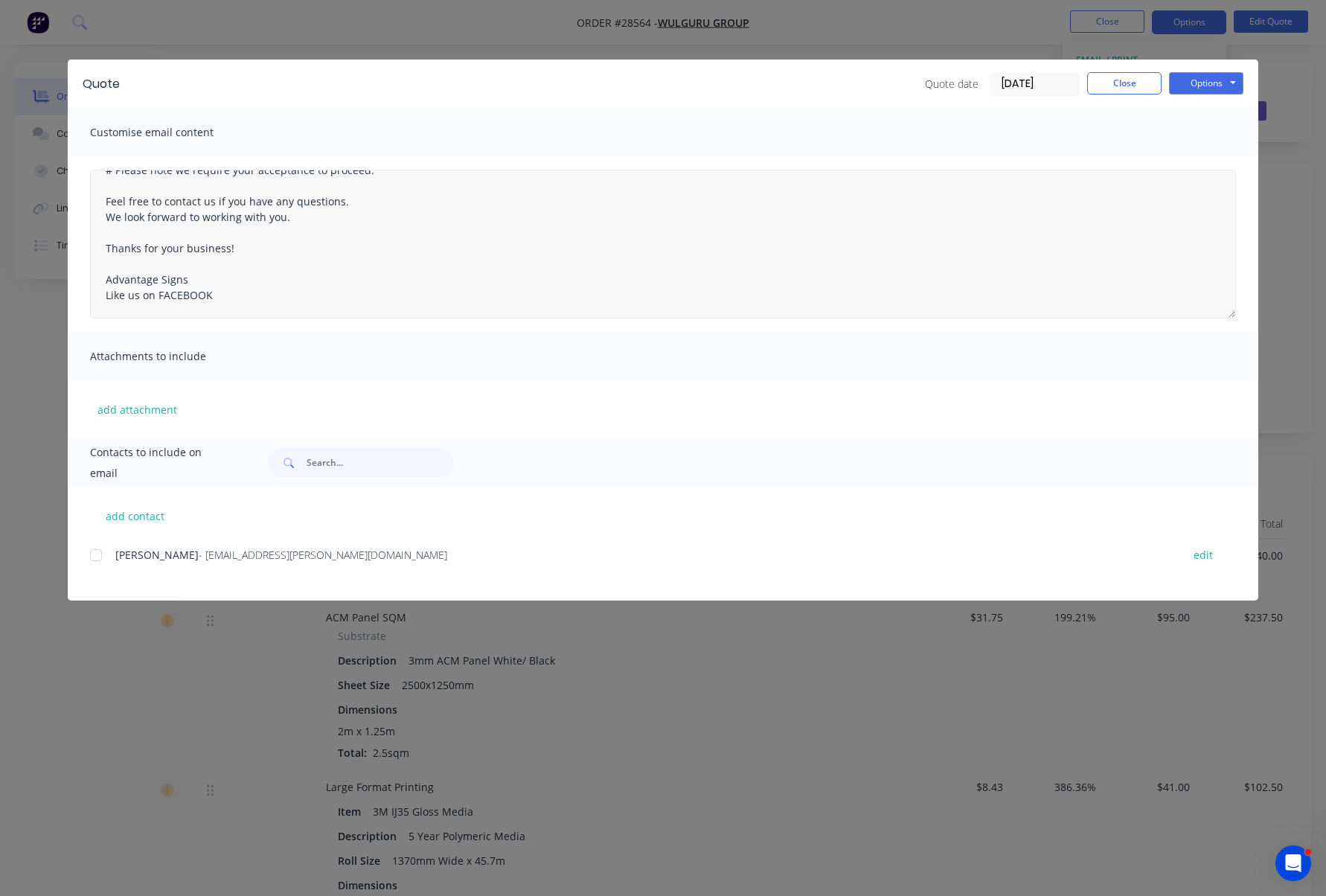
scroll to position [70, 0]
click at [616, 141] on div "Customise email content" at bounding box center [663, 131] width 1191 height 48
click at [457, 128] on div "Customise email content" at bounding box center [663, 131] width 1191 height 48
click at [1127, 79] on button "Close" at bounding box center [1124, 84] width 75 height 23
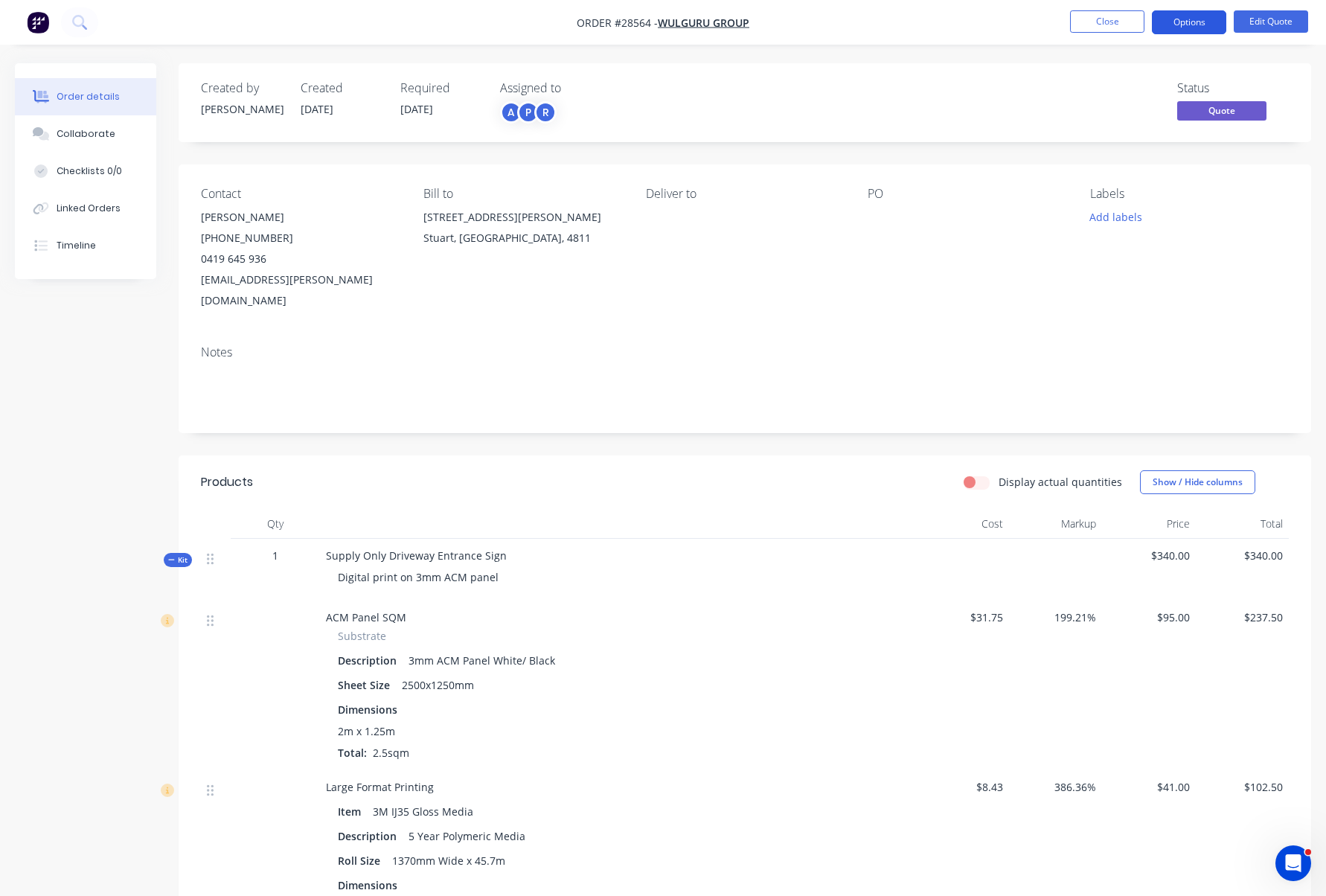
click at [1206, 16] on button "Options" at bounding box center [1189, 22] width 75 height 24
click at [944, 89] on div "Status Quote" at bounding box center [969, 103] width 640 height 43
click at [1256, 20] on button "Edit Quote" at bounding box center [1270, 22] width 75 height 23
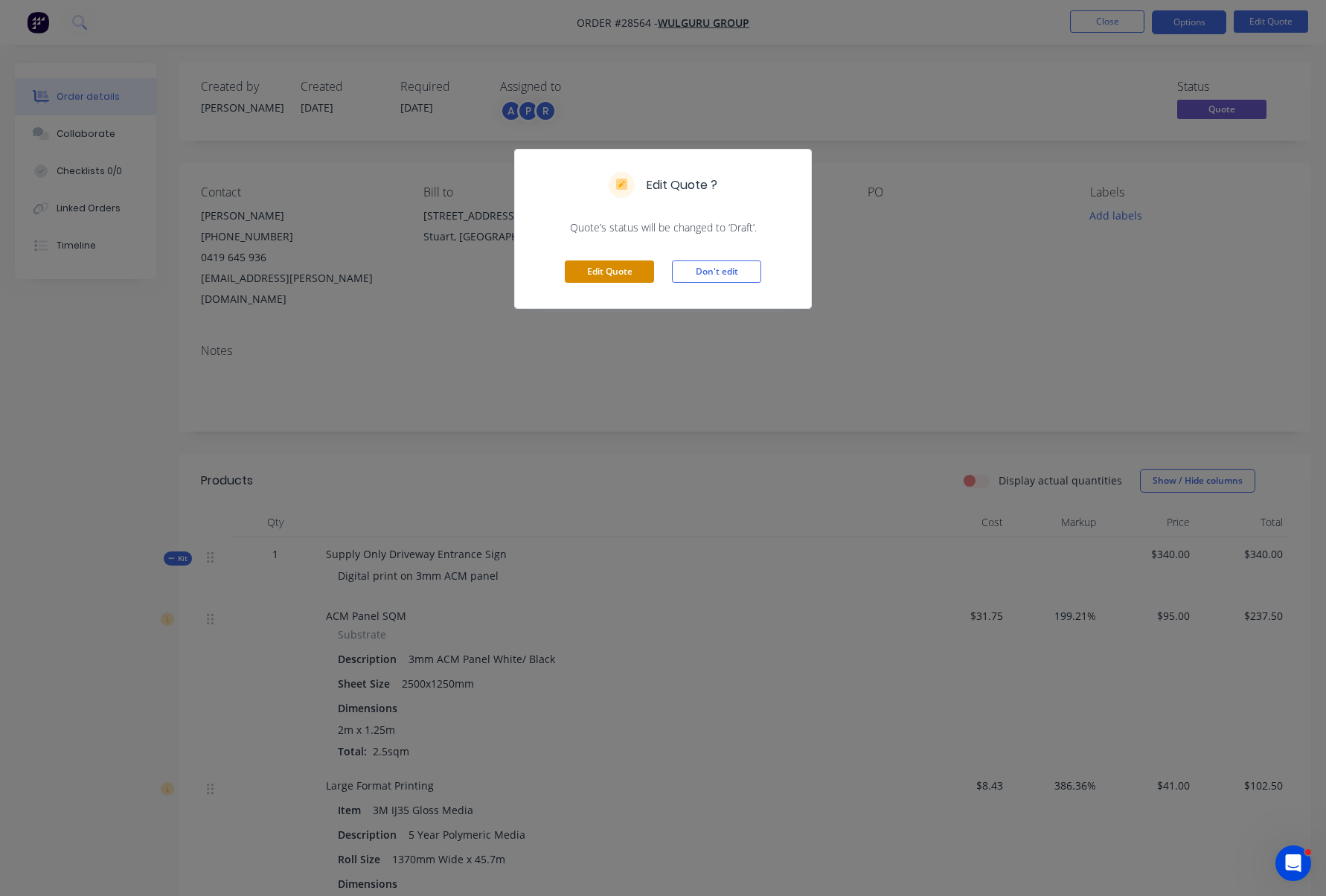
click at [622, 272] on button "Edit Quote" at bounding box center [609, 272] width 90 height 23
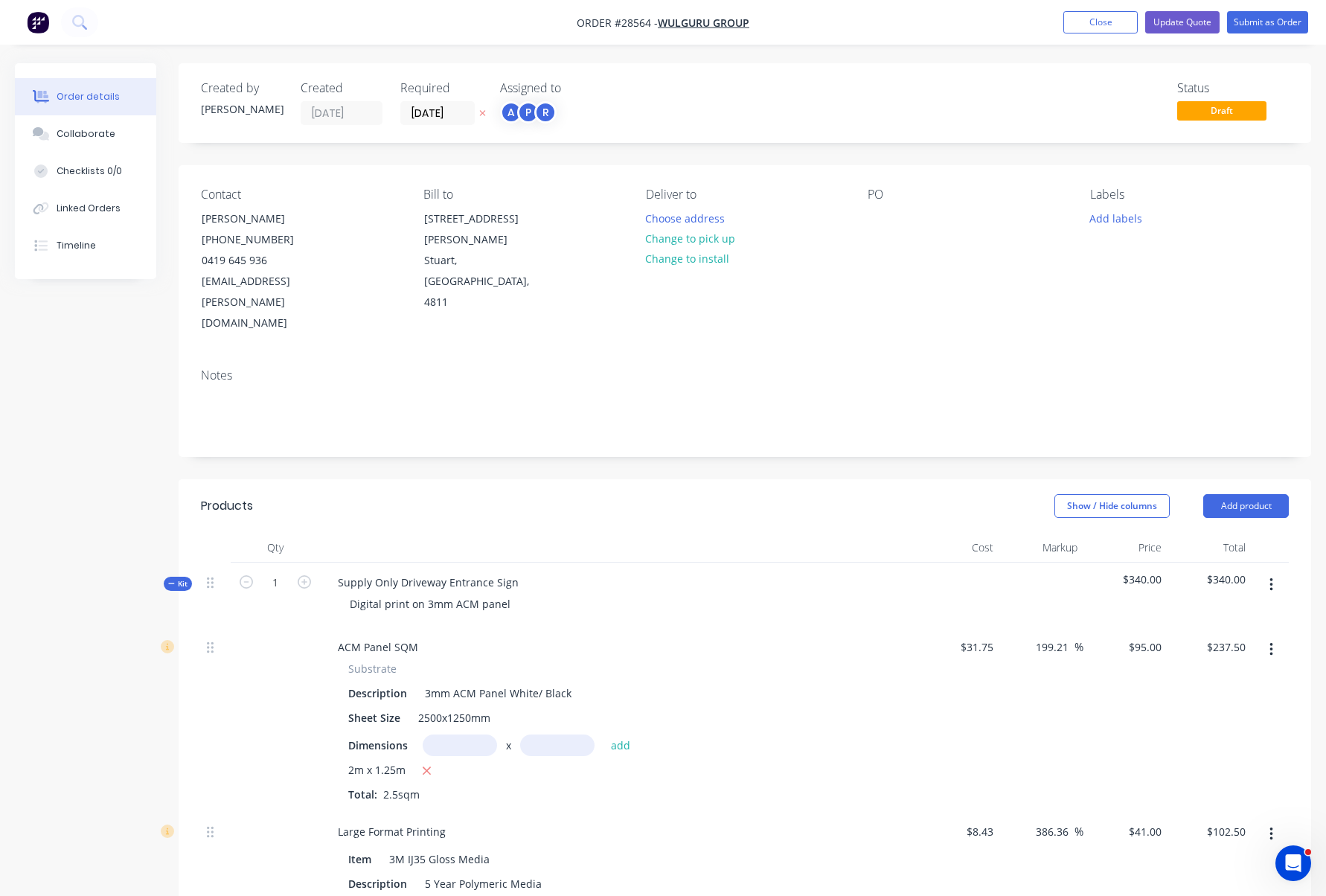
click at [1275, 572] on button "button" at bounding box center [1271, 585] width 35 height 26
click at [1223, 703] on div "Delete" at bounding box center [1218, 713] width 115 height 22
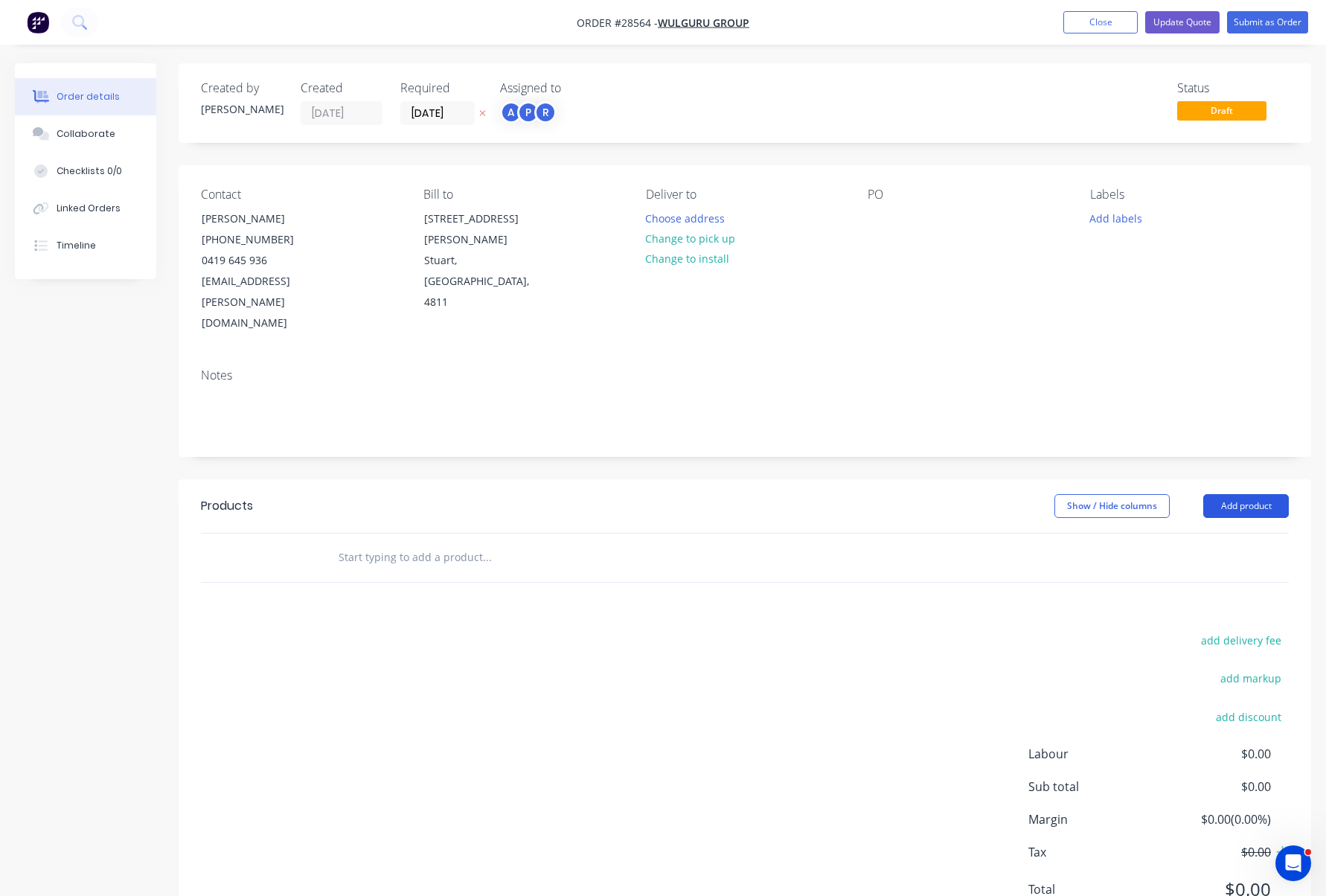
click at [1232, 494] on button "Add product" at bounding box center [1246, 506] width 86 height 24
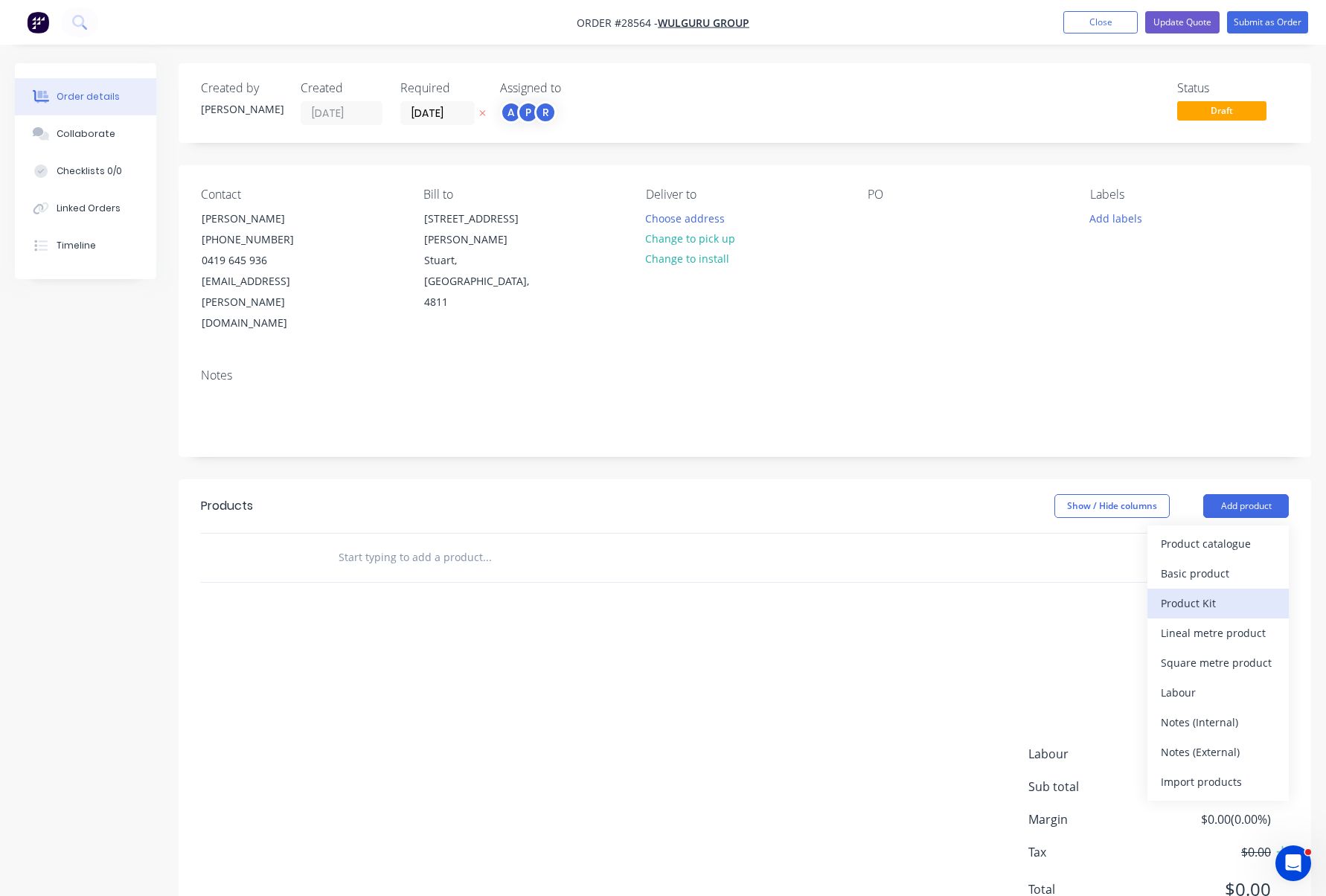
click at [1219, 592] on div "Product Kit" at bounding box center [1218, 603] width 115 height 22
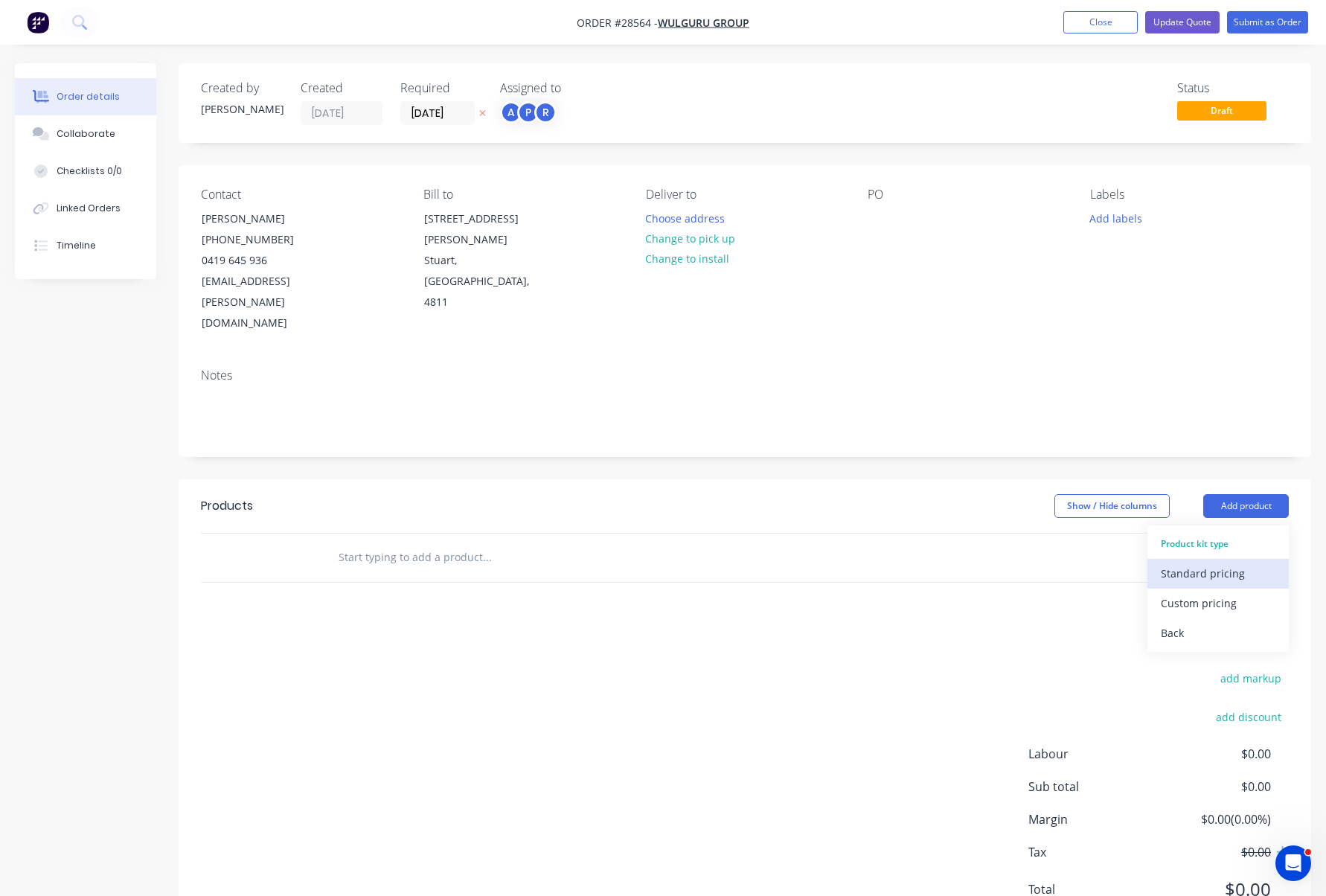
click at [1234, 563] on div "Standard pricing" at bounding box center [1218, 573] width 115 height 22
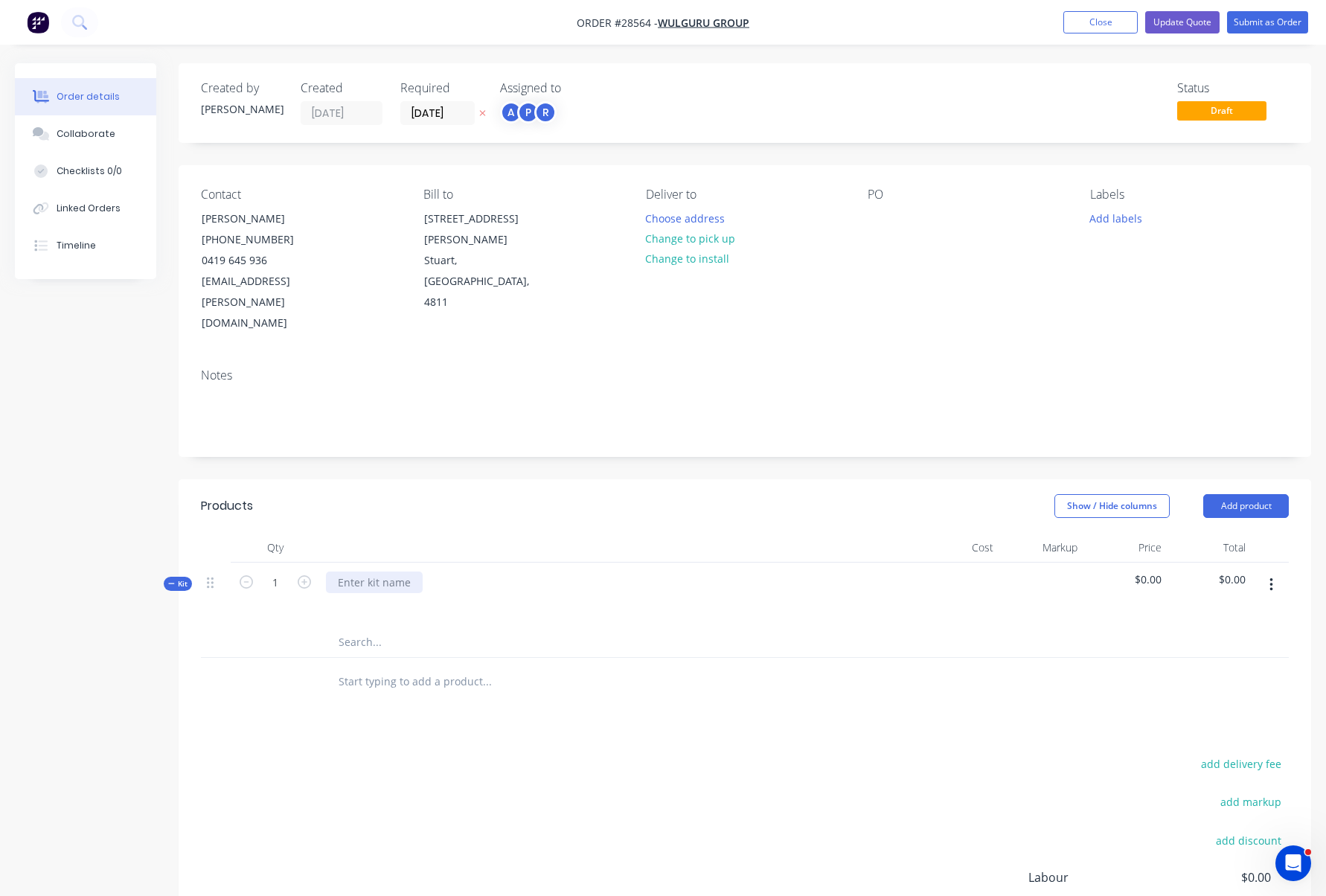
click at [386, 572] on div at bounding box center [374, 582] width 97 height 22
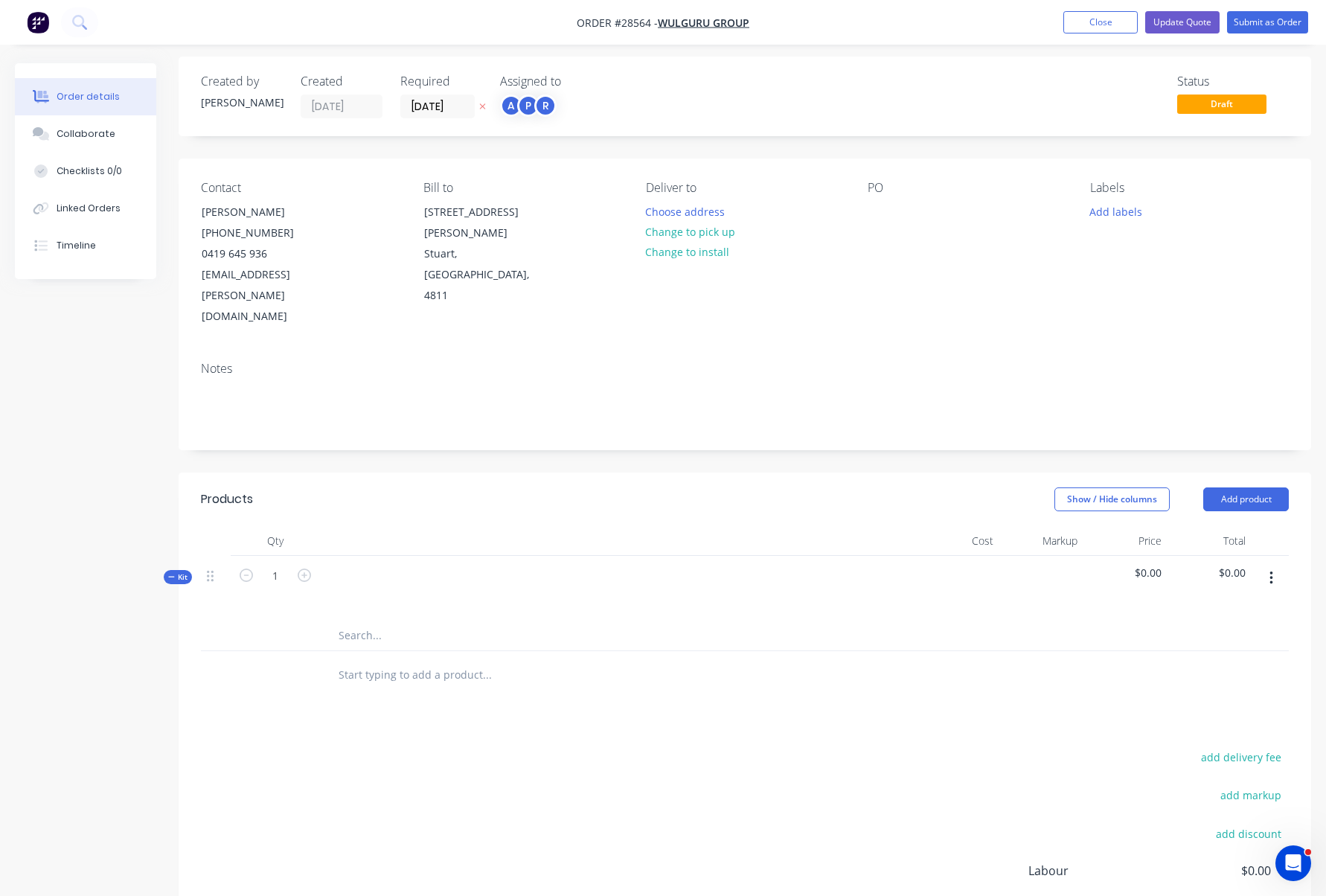
click at [382, 621] on input "text" at bounding box center [487, 636] width 298 height 30
type input "Digital Print"
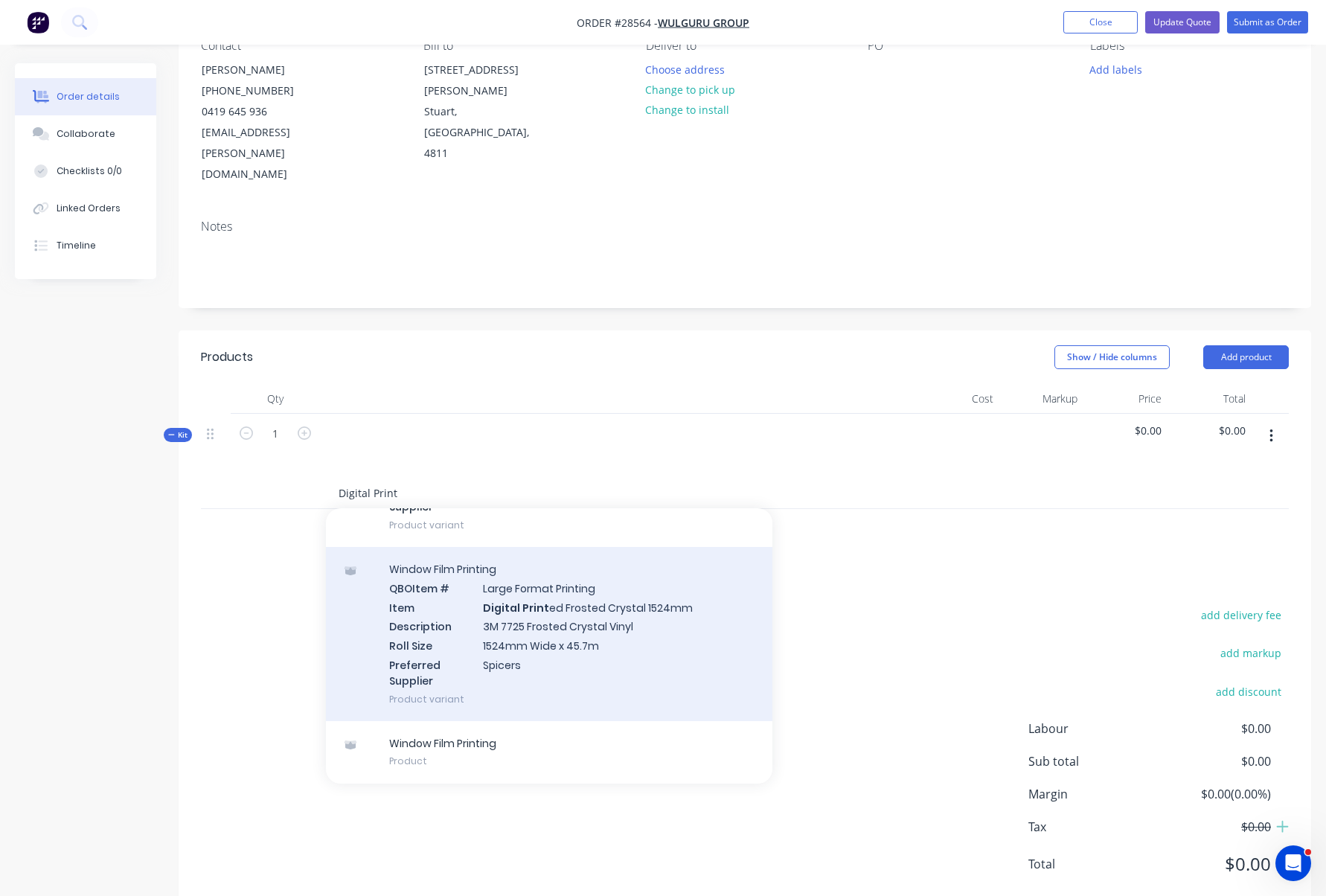
scroll to position [147, 0]
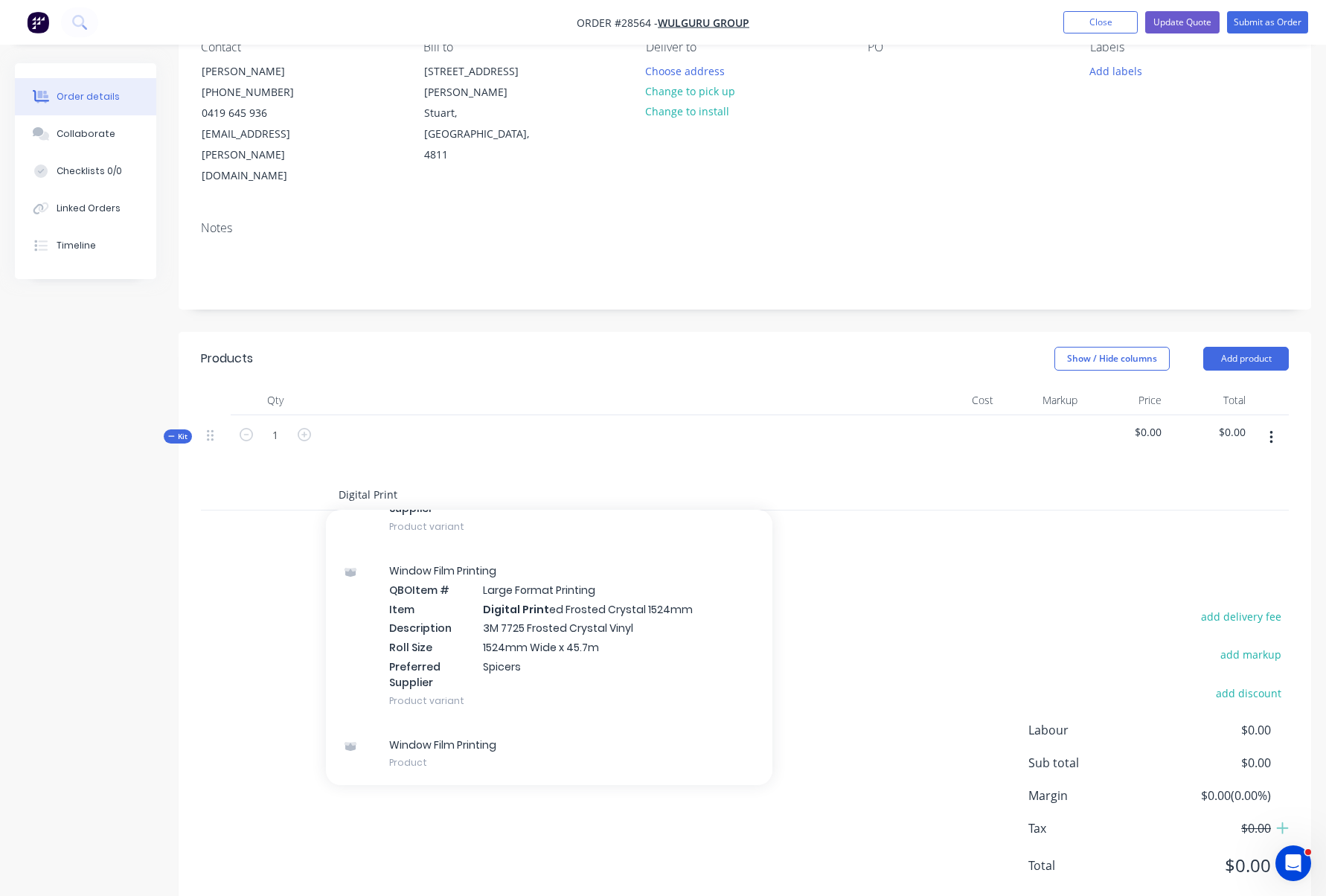
drag, startPoint x: 402, startPoint y: 449, endPoint x: 302, endPoint y: 446, distance: 100.0
click at [299, 480] on div "Digital Print Add Digital Print to kit Window Film Printing QBO Item # Large Fo…" at bounding box center [745, 495] width 1088 height 30
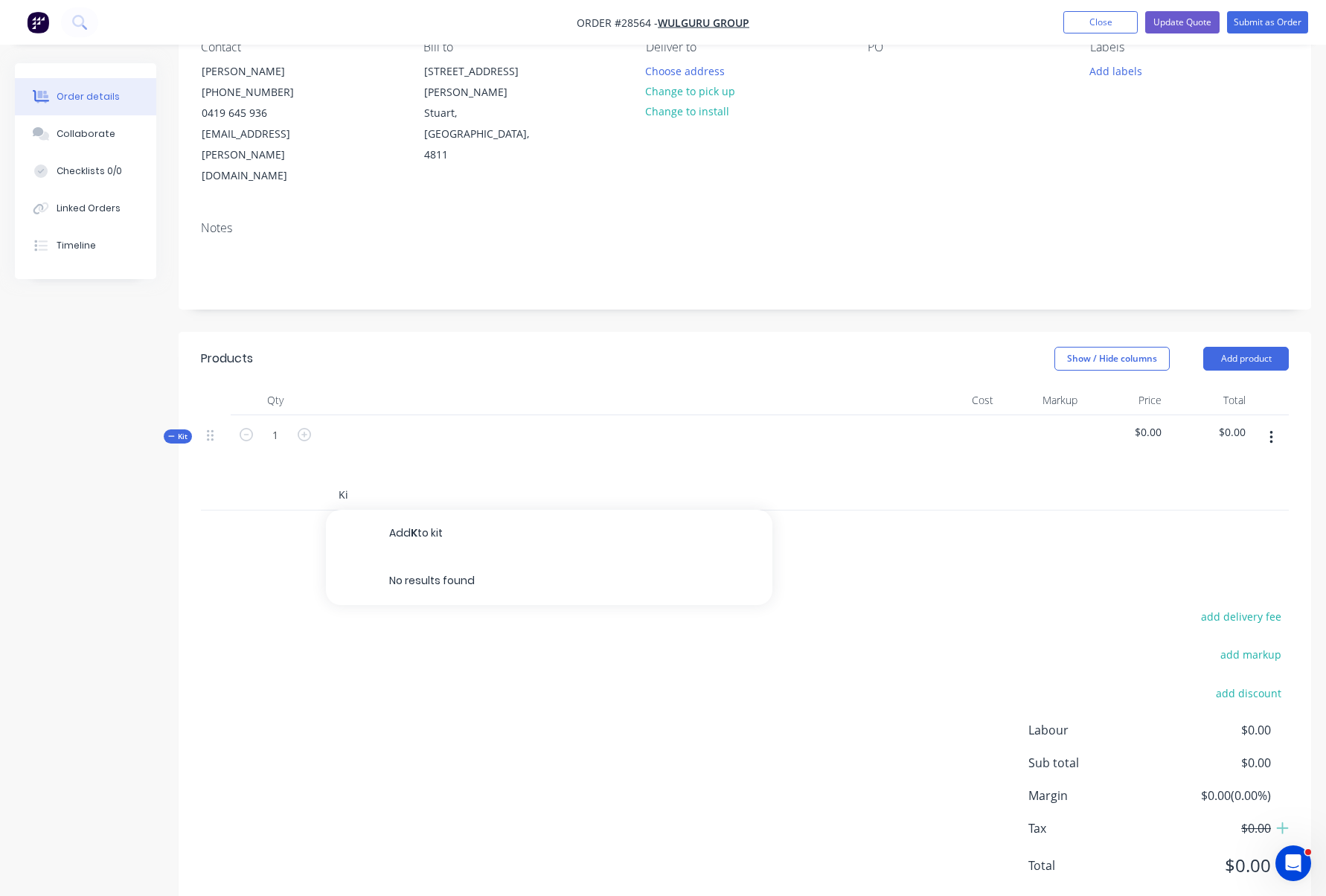
type input "Kit"
drag, startPoint x: 365, startPoint y: 455, endPoint x: 316, endPoint y: 446, distance: 49.8
click at [316, 480] on div "Kit Add Kit to kit No results found" at bounding box center [745, 495] width 1088 height 30
click at [1270, 431] on icon "button" at bounding box center [1270, 438] width 3 height 13
click at [1204, 585] on div "Delete" at bounding box center [1218, 595] width 115 height 22
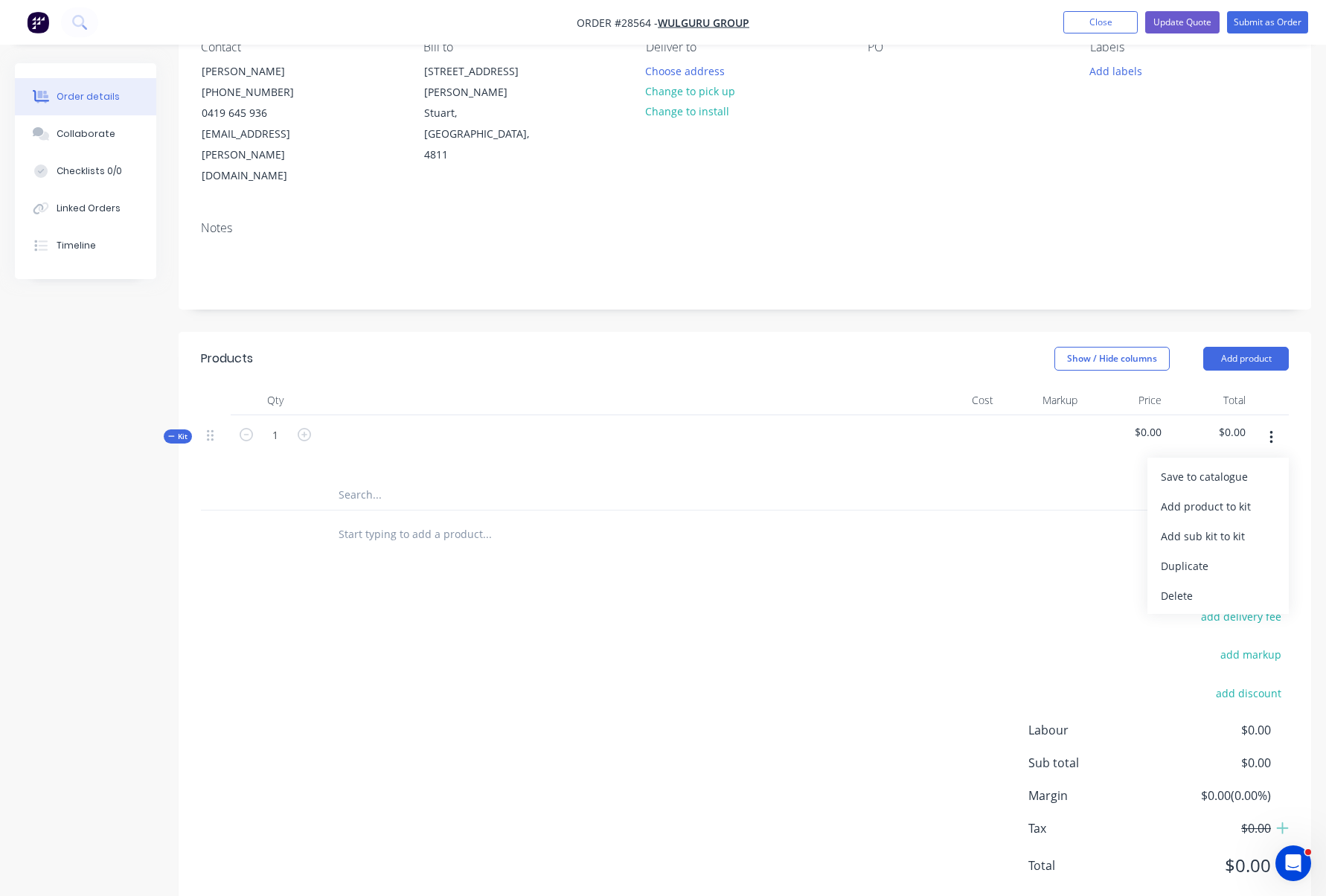
scroll to position [24, 0]
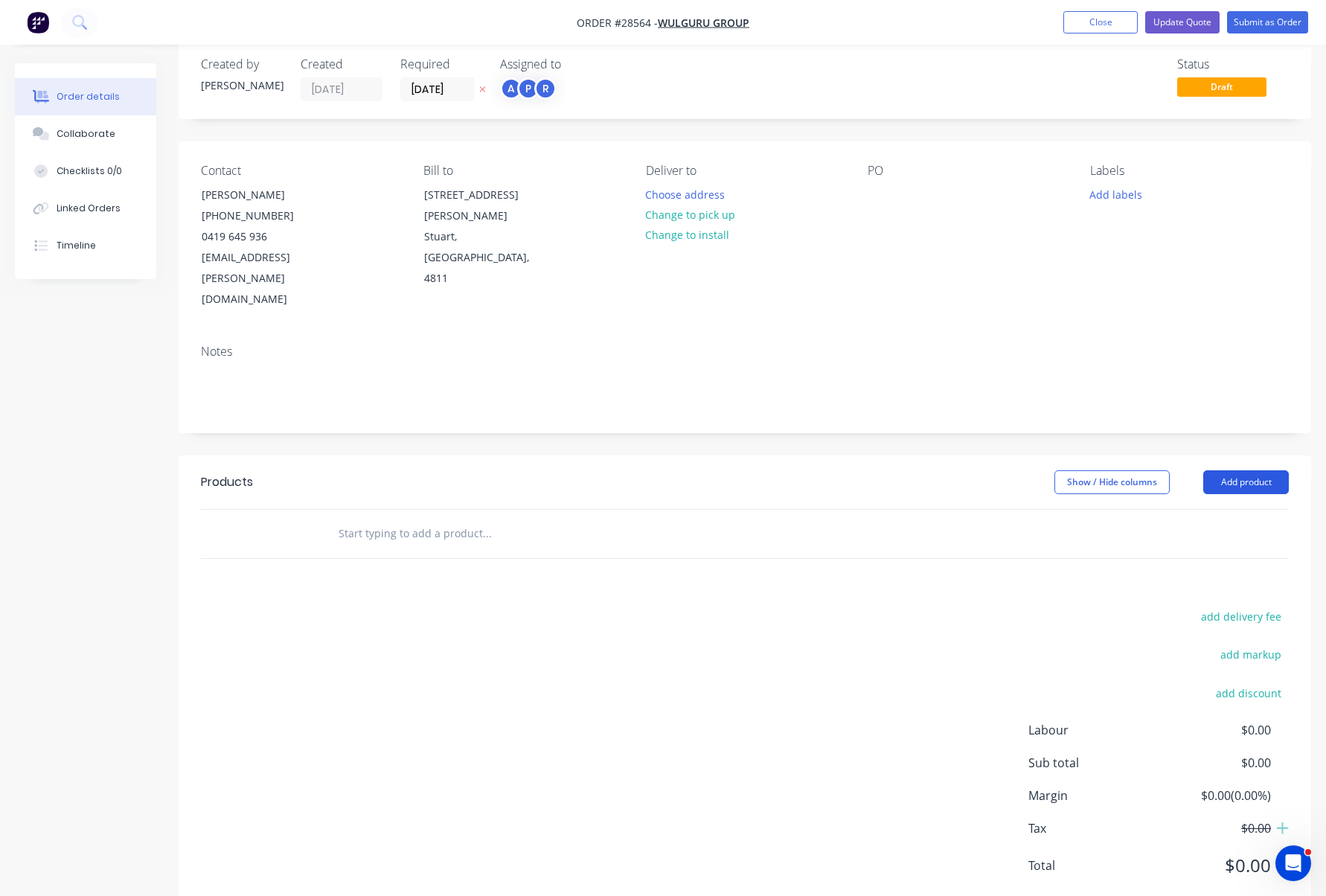
click at [1251, 471] on button "Add product" at bounding box center [1246, 482] width 86 height 24
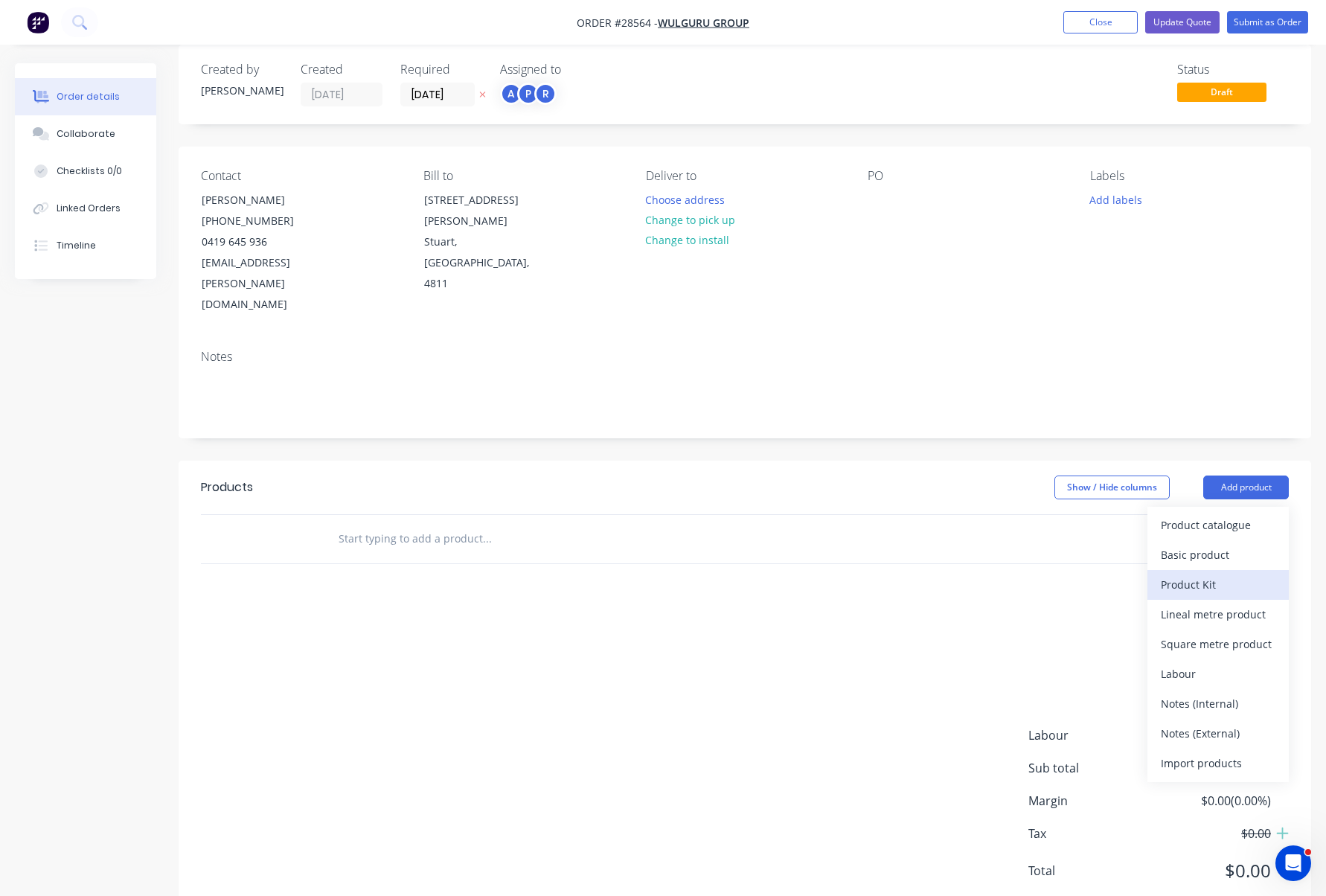
scroll to position [19, 0]
click at [1232, 544] on div "Basic product" at bounding box center [1218, 555] width 115 height 22
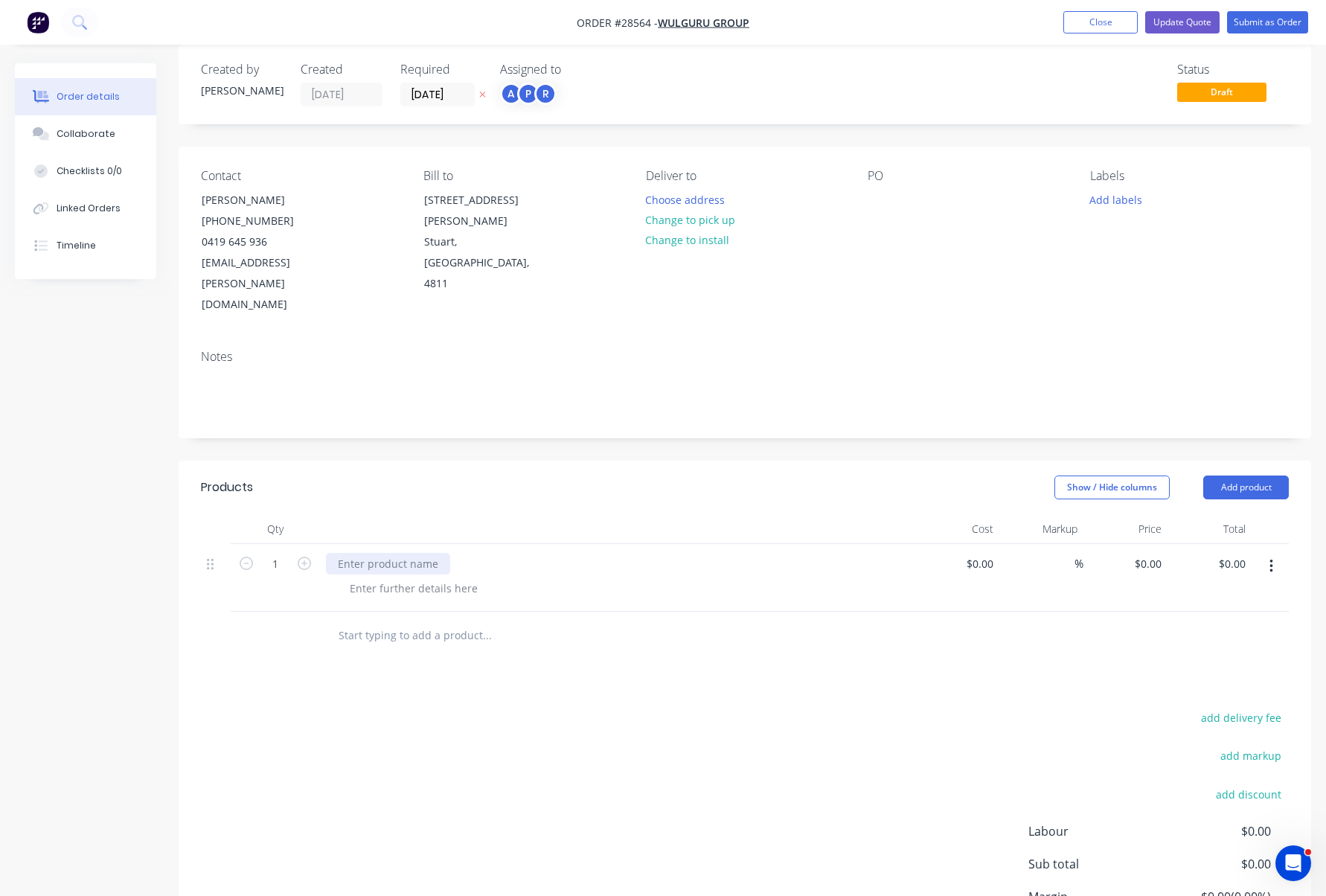
click at [431, 553] on div at bounding box center [389, 563] width 124 height 22
click at [1269, 558] on icon "button" at bounding box center [1271, 566] width 4 height 16
click at [1208, 684] on div "Delete" at bounding box center [1218, 694] width 115 height 22
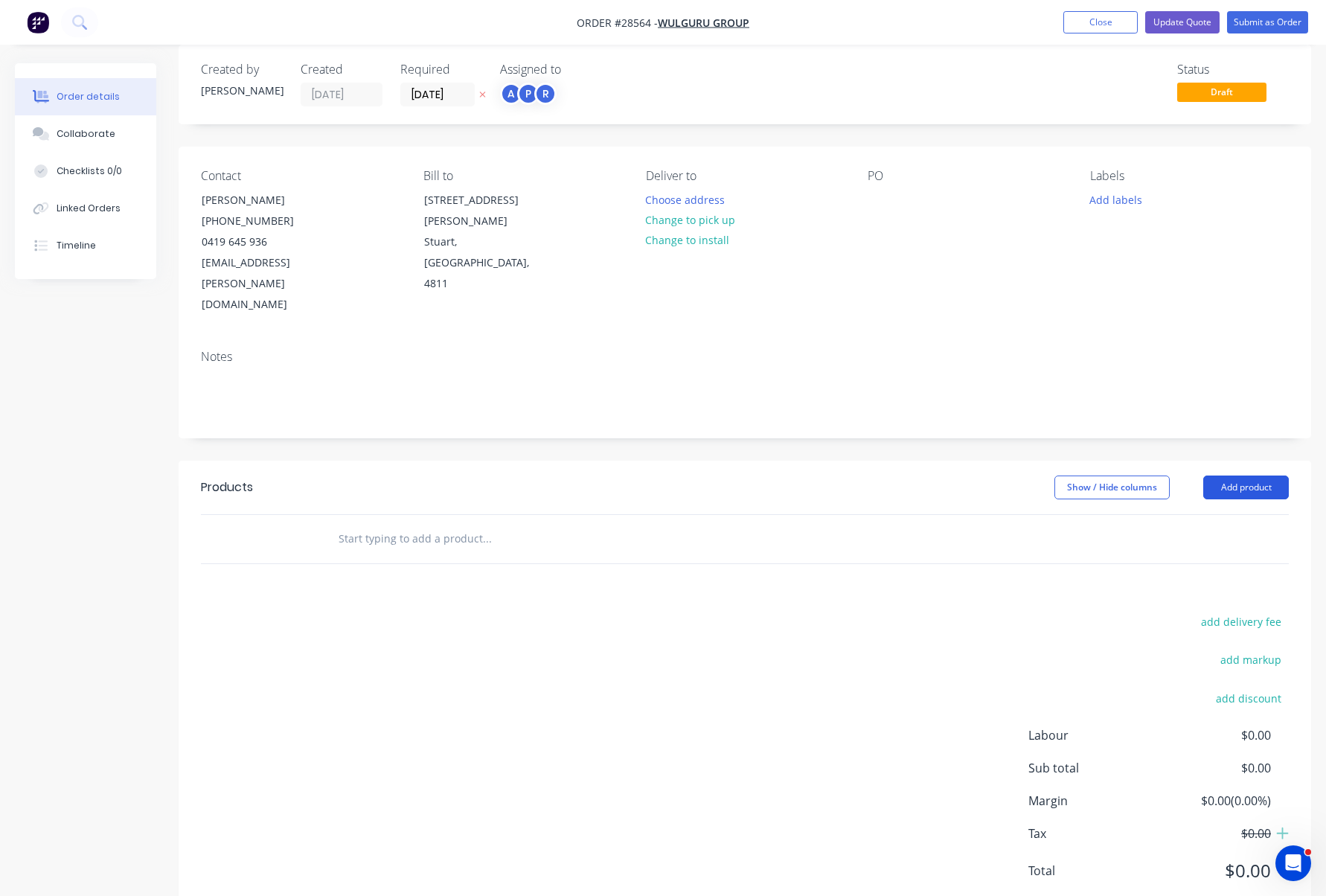
click at [1256, 475] on button "Add product" at bounding box center [1246, 487] width 86 height 24
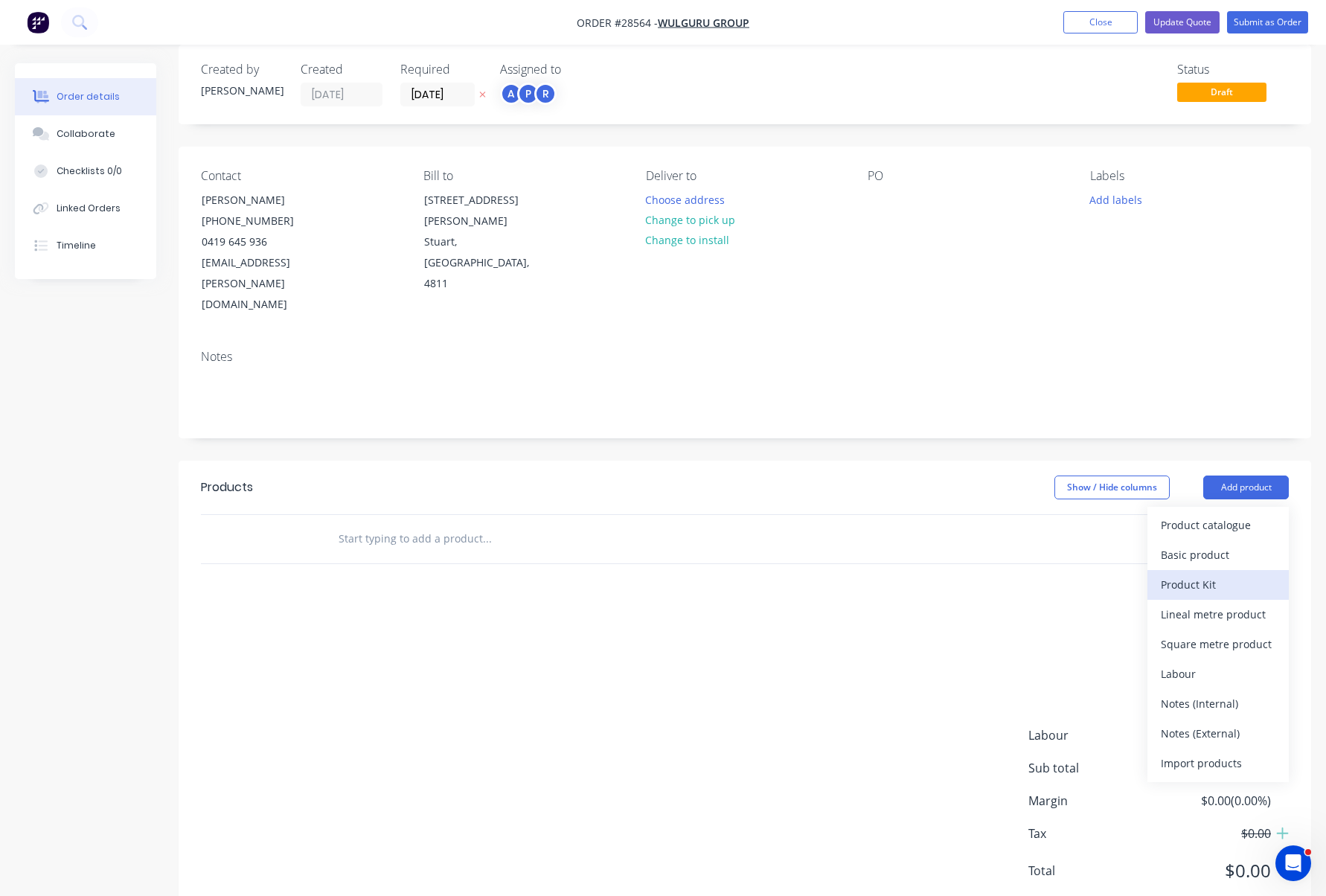
click at [1202, 573] on div "Product Kit" at bounding box center [1218, 584] width 115 height 22
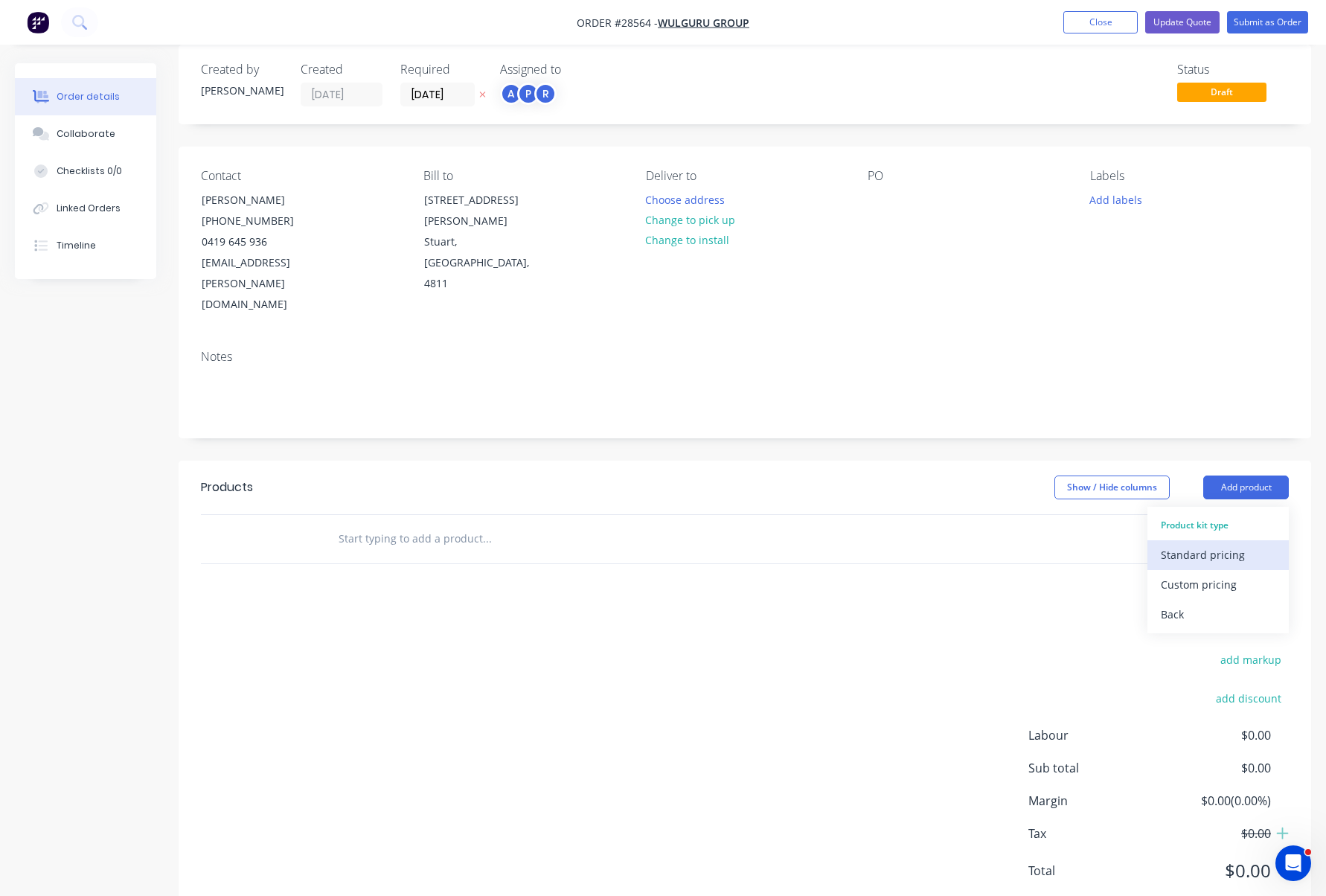
click at [1220, 544] on div "Standard pricing" at bounding box center [1218, 555] width 115 height 22
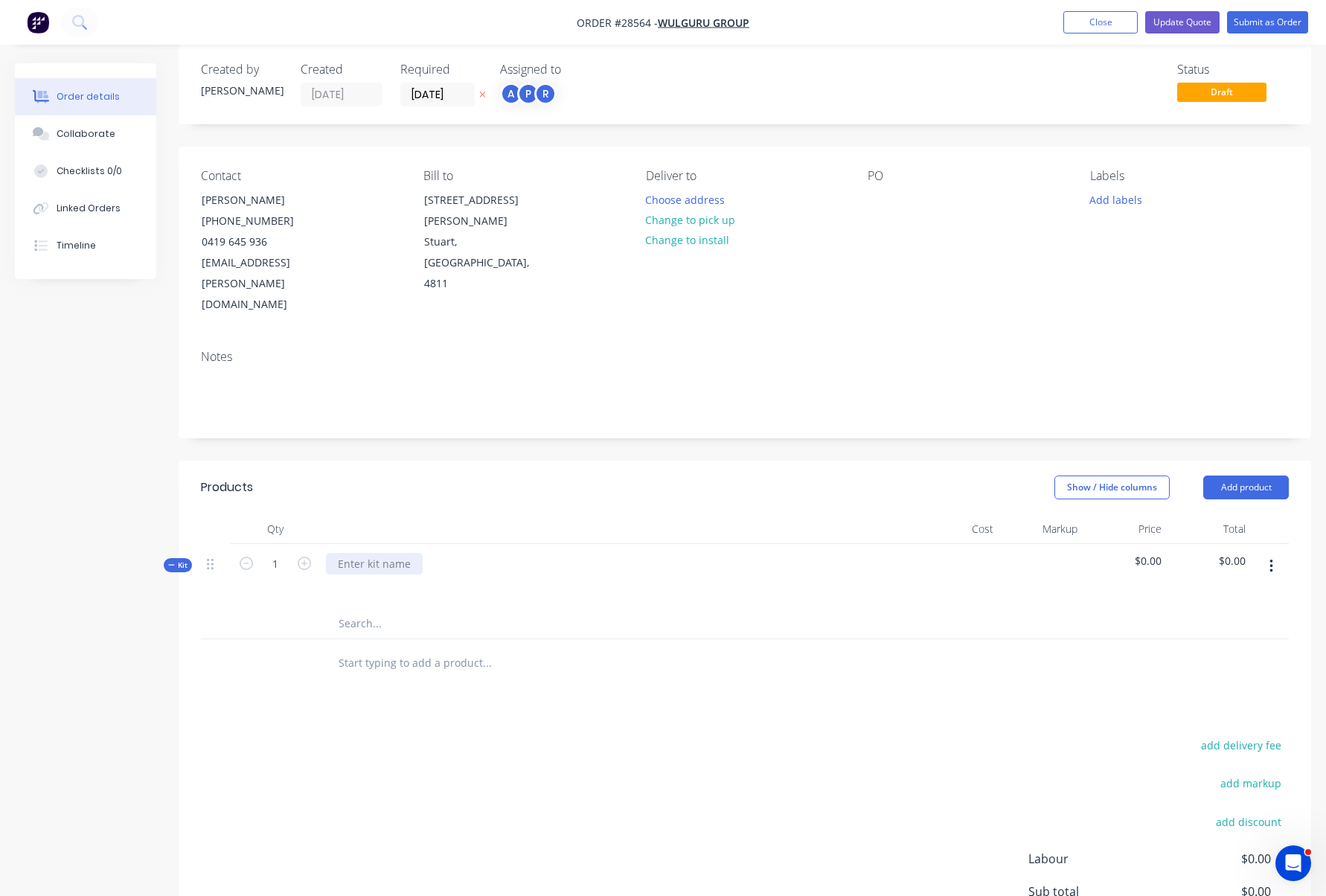
click at [384, 553] on div at bounding box center [374, 563] width 97 height 22
click at [174, 561] on icon at bounding box center [171, 565] width 7 height 8
click at [373, 553] on div at bounding box center [374, 563] width 97 height 22
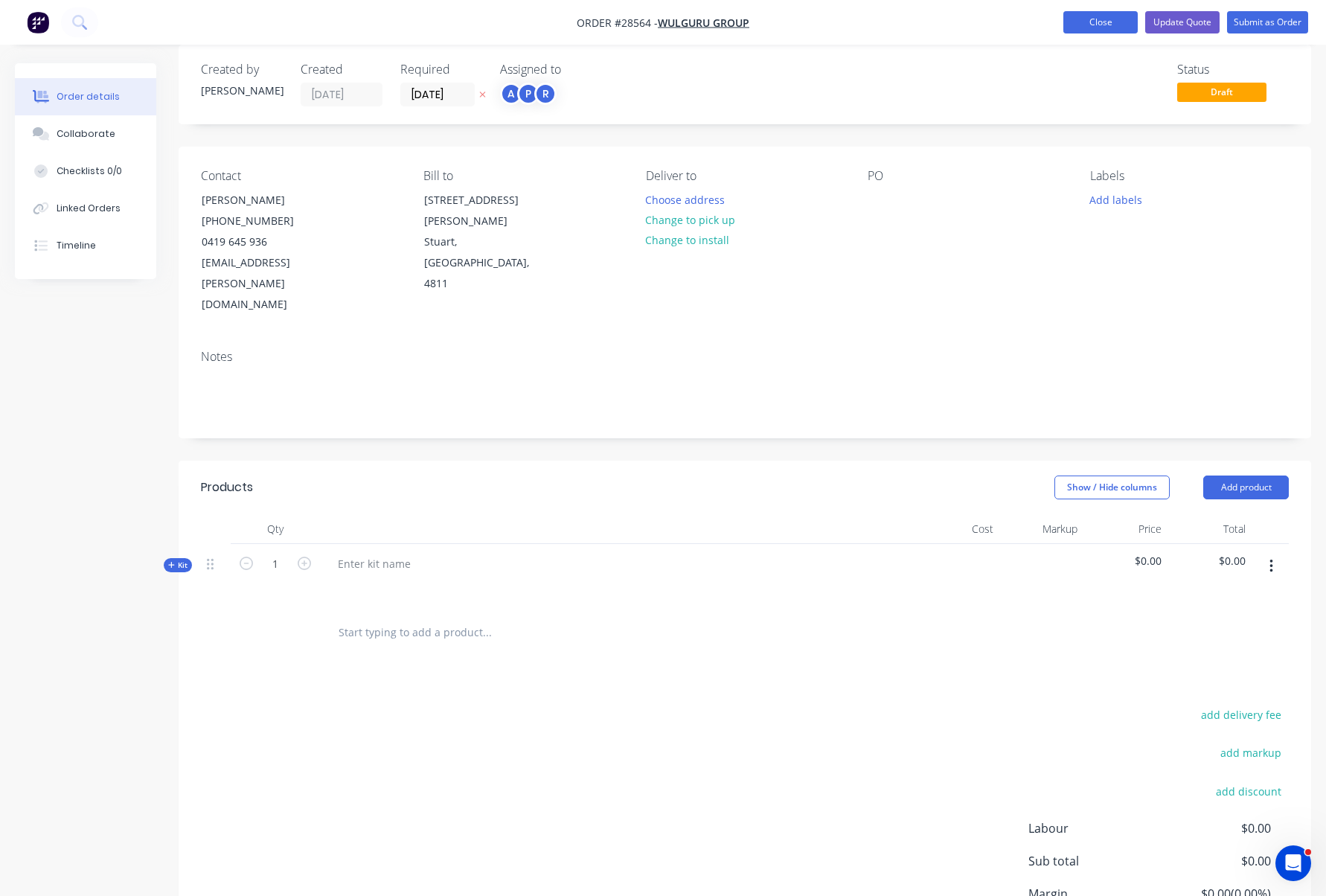
click at [1094, 22] on button "Close" at bounding box center [1101, 23] width 75 height 23
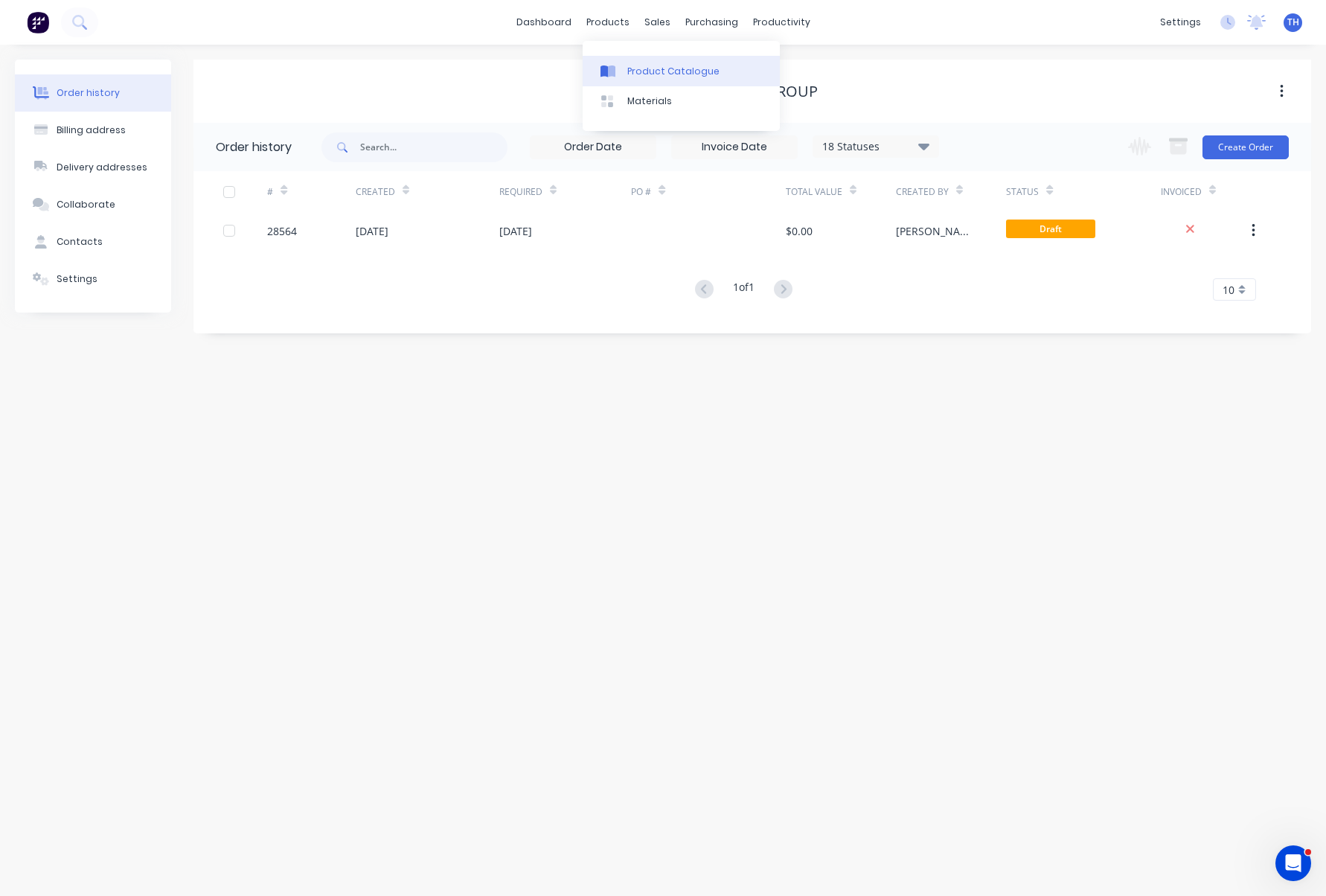
click at [656, 67] on div "Product Catalogue" at bounding box center [673, 72] width 92 height 13
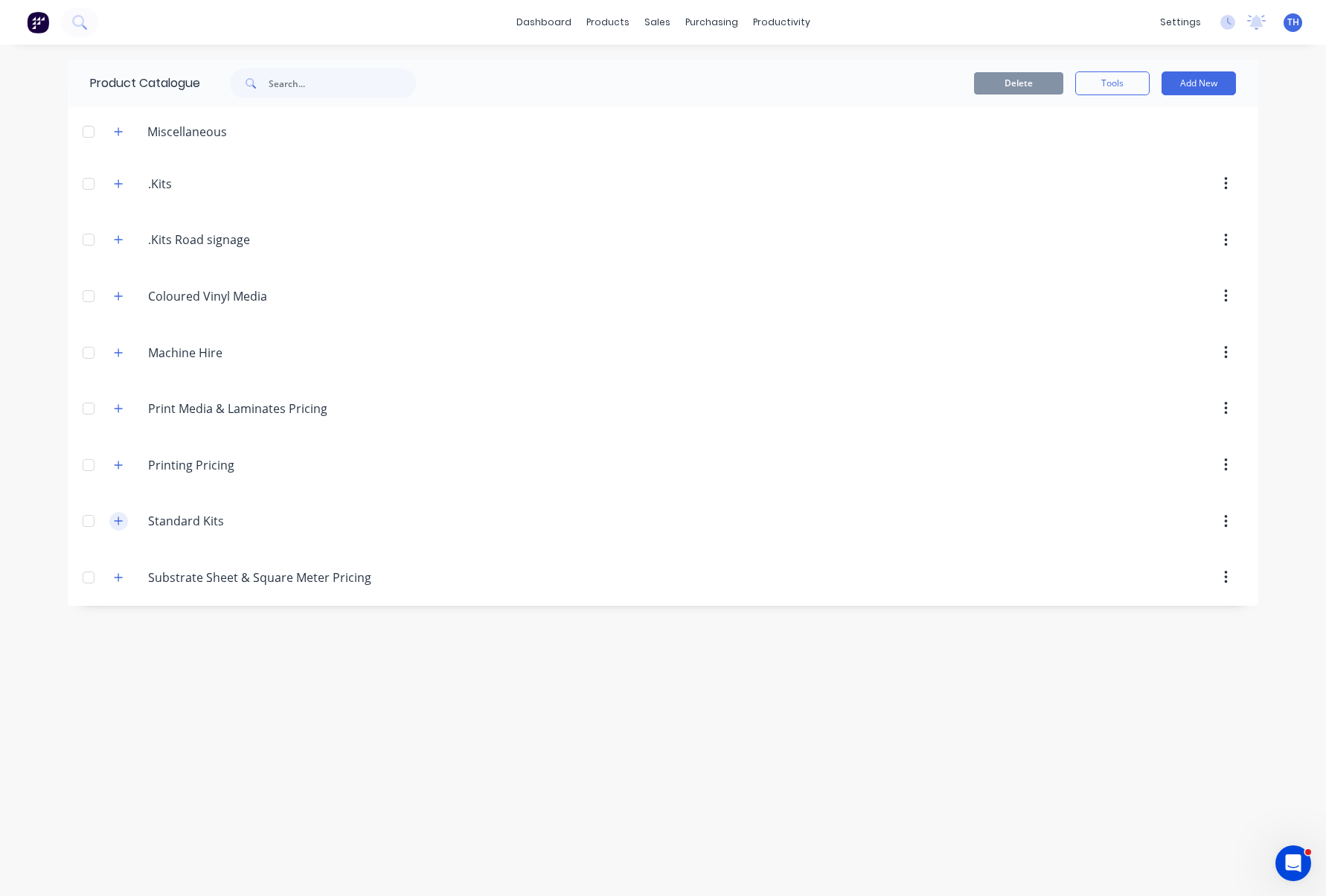
click at [118, 522] on icon "button" at bounding box center [119, 521] width 8 height 8
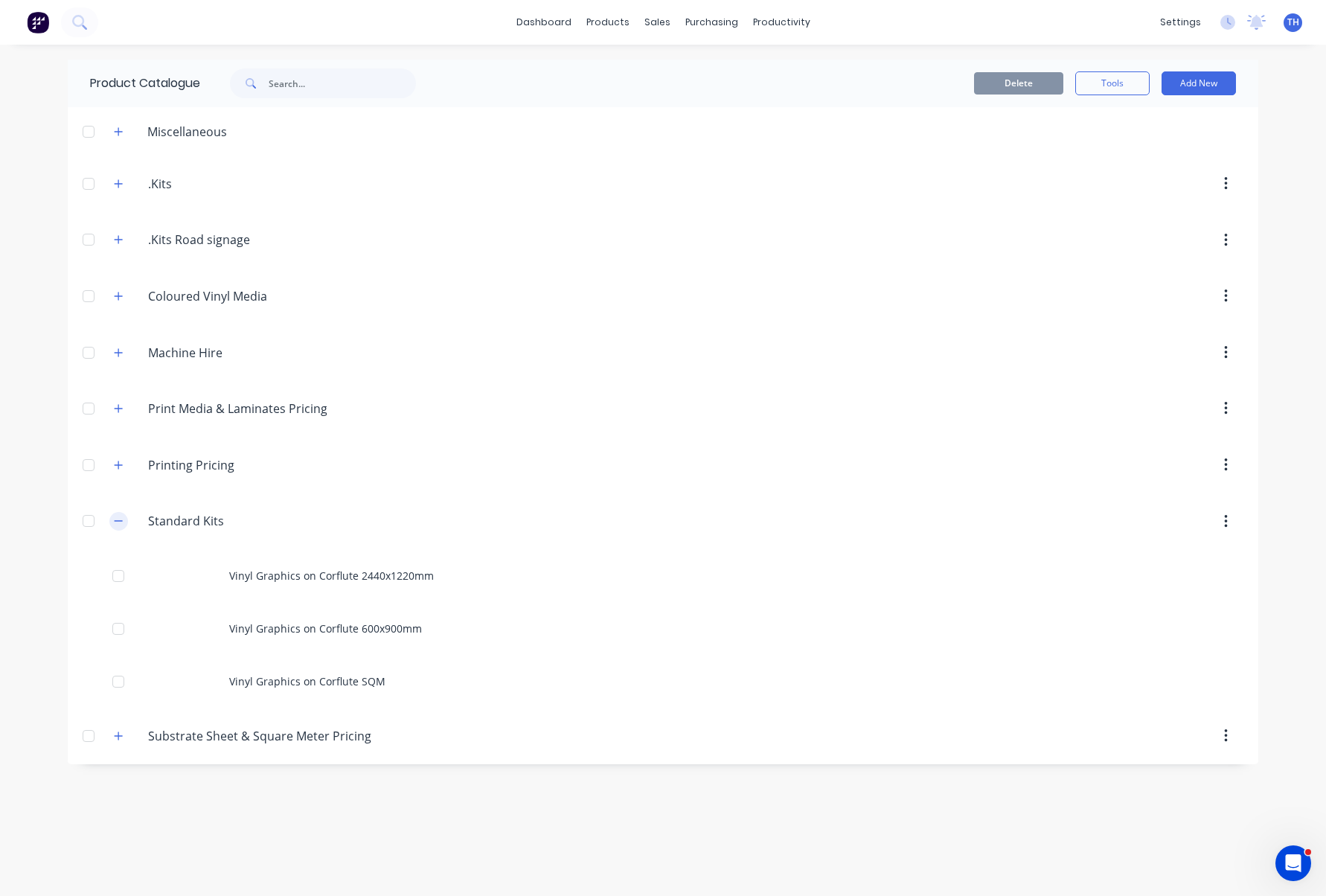
click at [118, 522] on icon "button" at bounding box center [119, 521] width 8 height 1
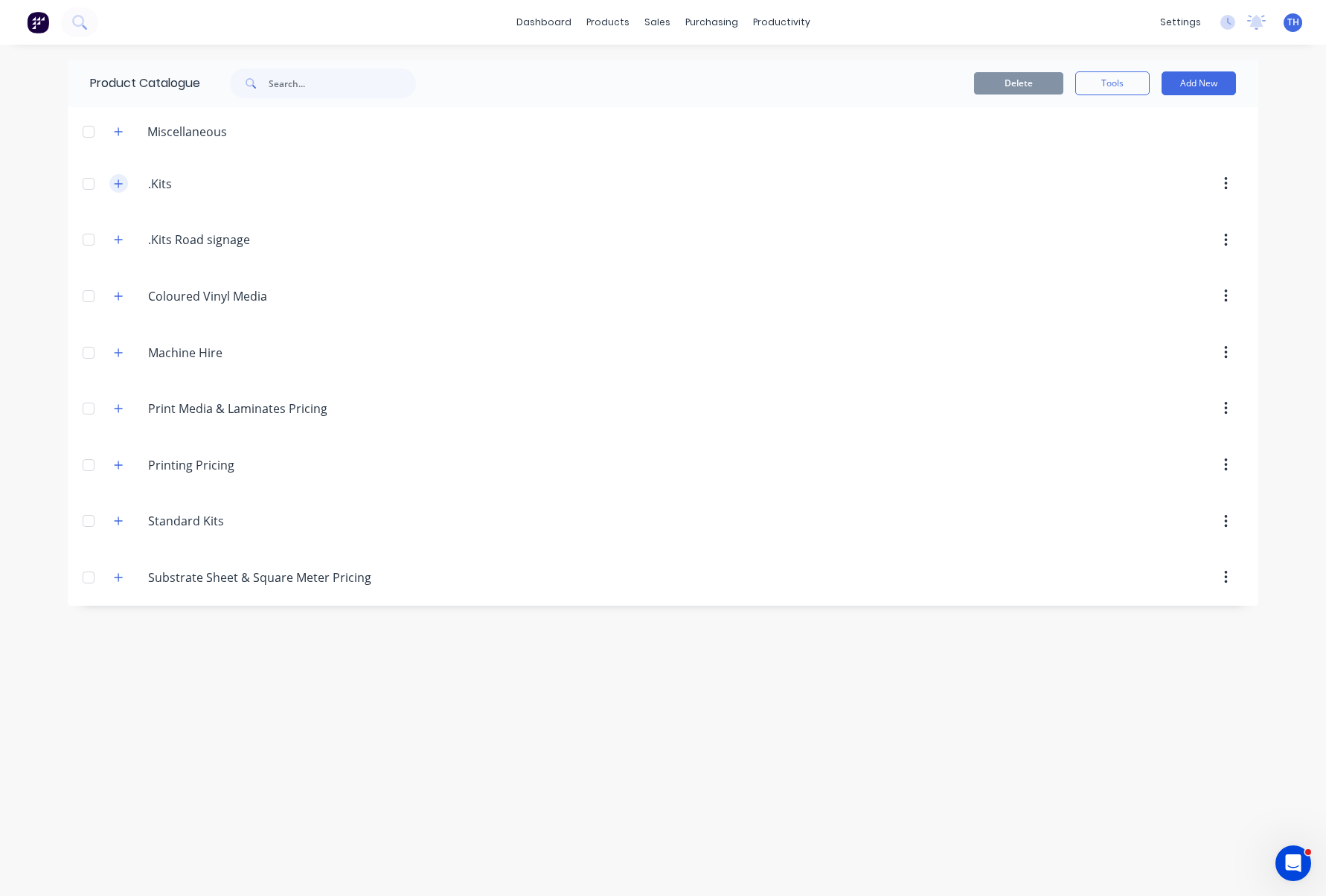
click at [116, 185] on icon "button" at bounding box center [118, 183] width 8 height 10
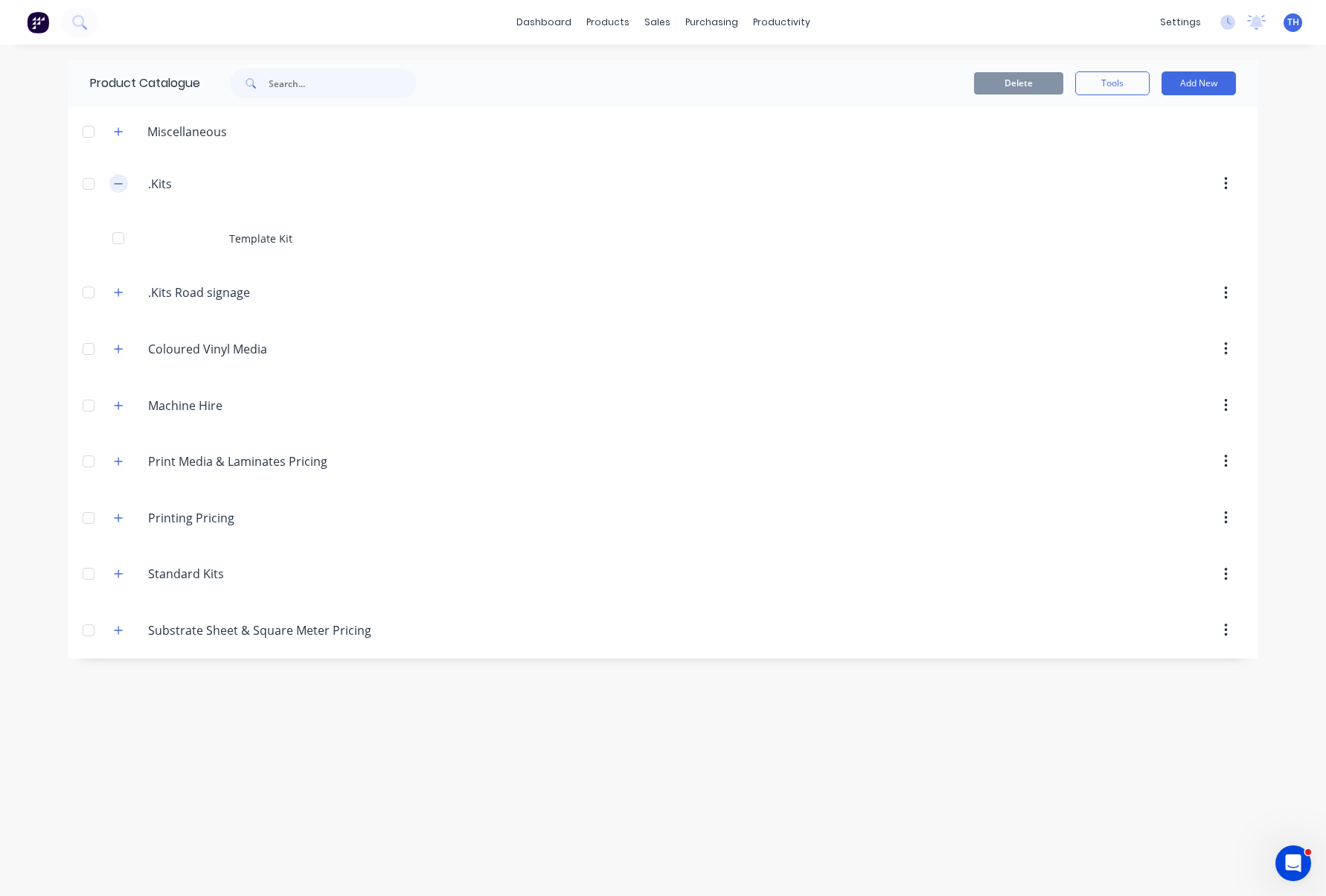
click at [116, 185] on icon "button" at bounding box center [118, 183] width 8 height 10
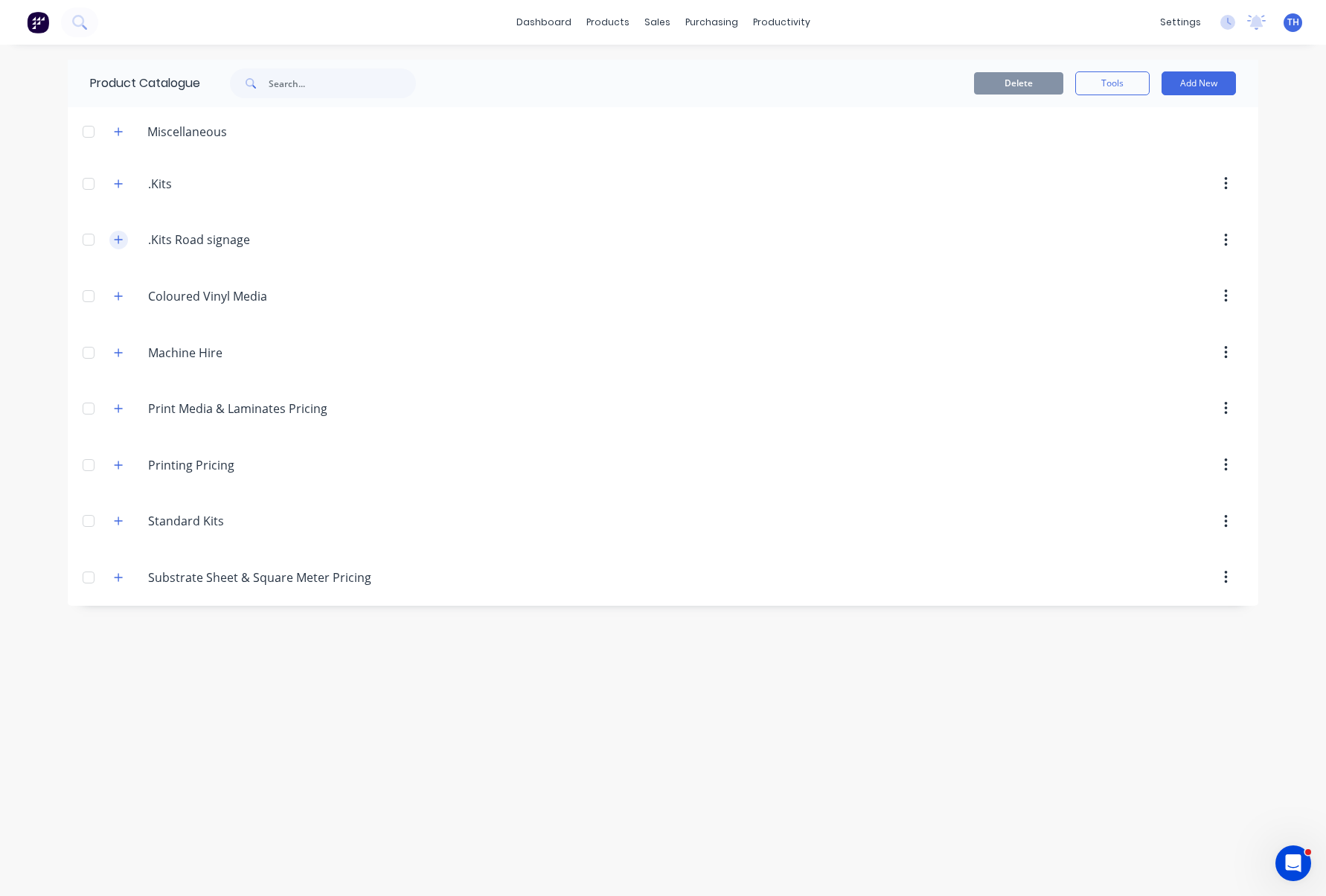
click at [115, 235] on icon "button" at bounding box center [118, 240] width 8 height 10
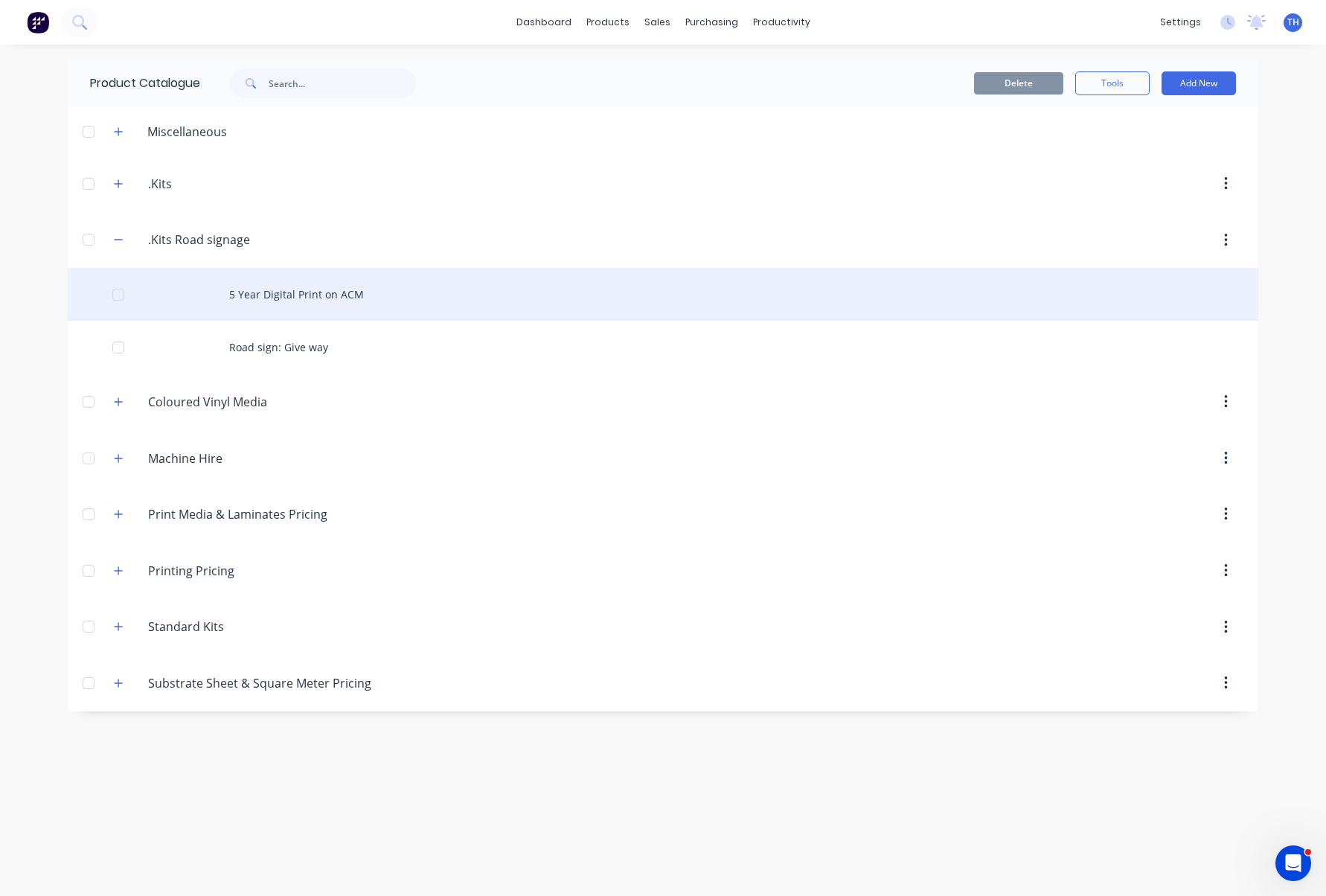
click at [317, 293] on div "5 Year Digital Print on ACM" at bounding box center [663, 294] width 1191 height 53
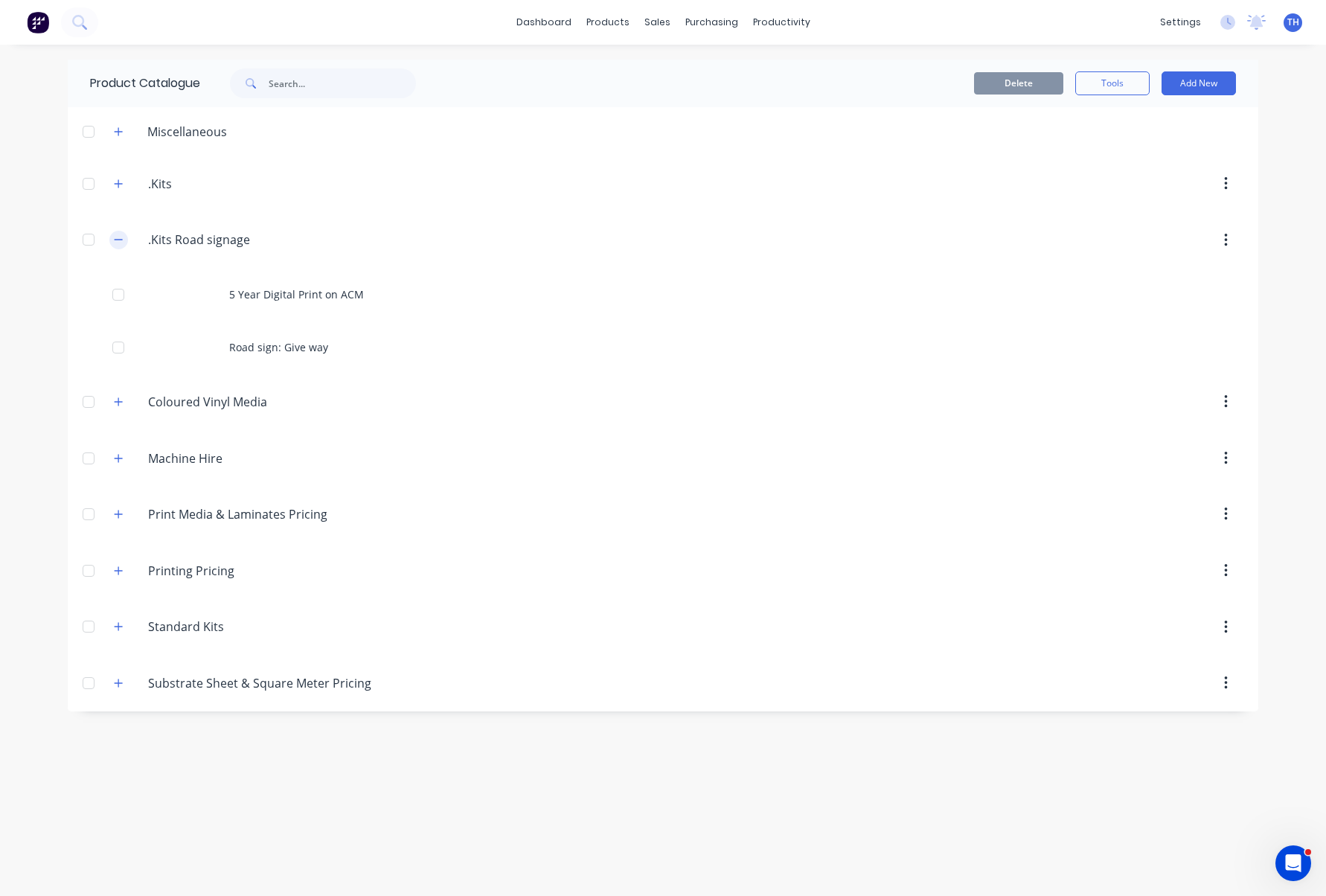
click at [121, 237] on icon "button" at bounding box center [118, 240] width 8 height 10
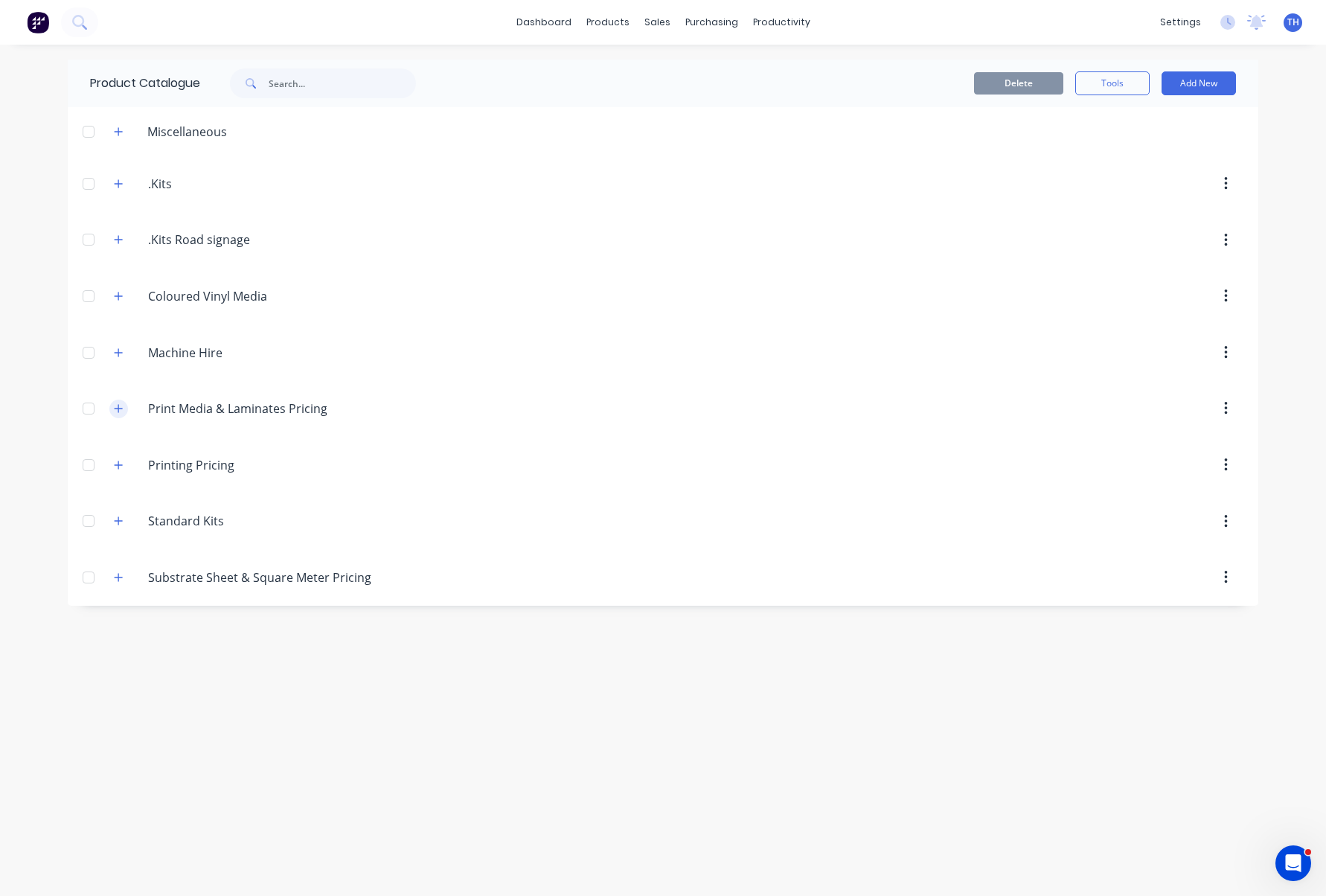
click at [119, 409] on icon "button" at bounding box center [119, 407] width 8 height 8
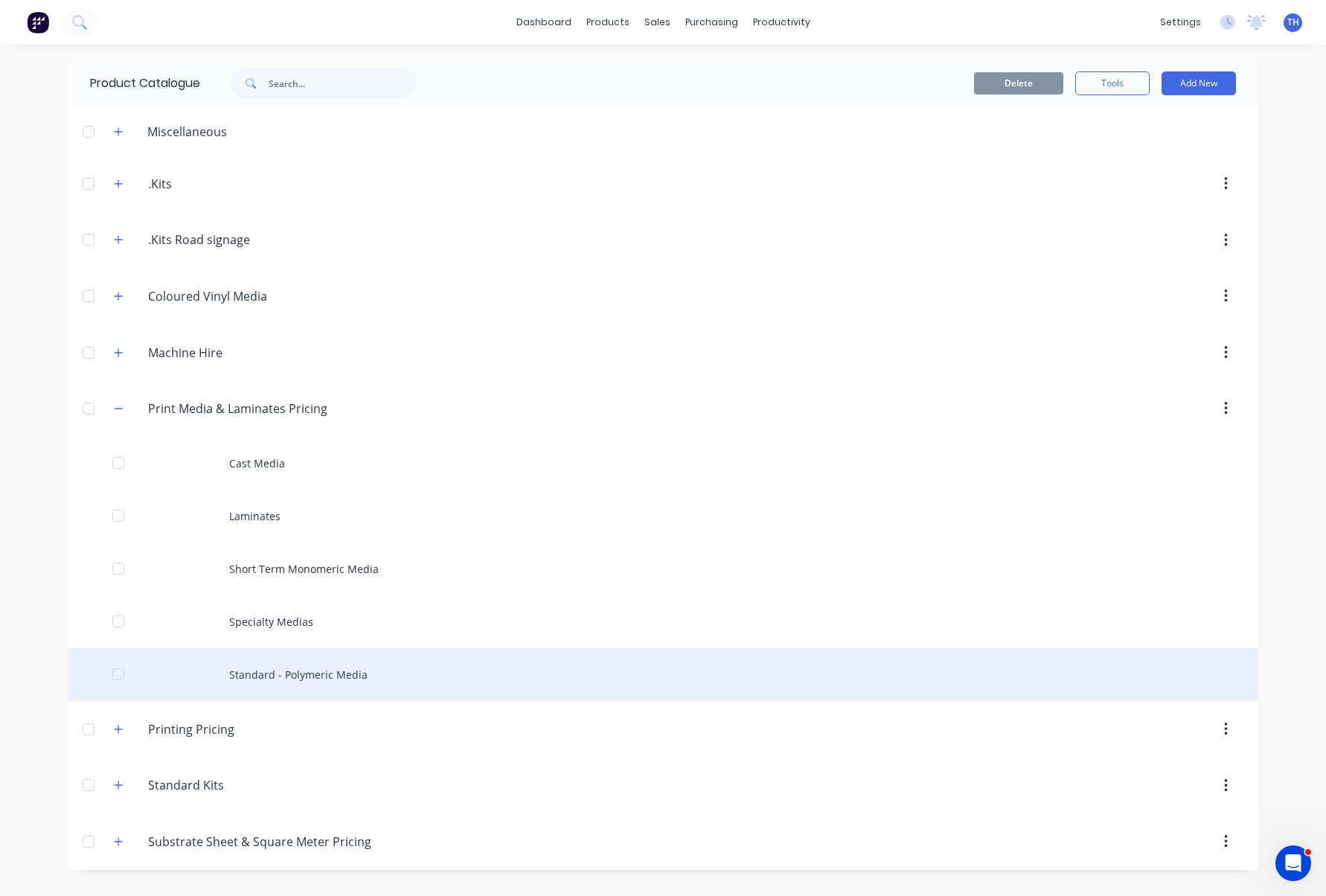
click at [334, 672] on div "Standard - Polymeric Media" at bounding box center [663, 674] width 1191 height 53
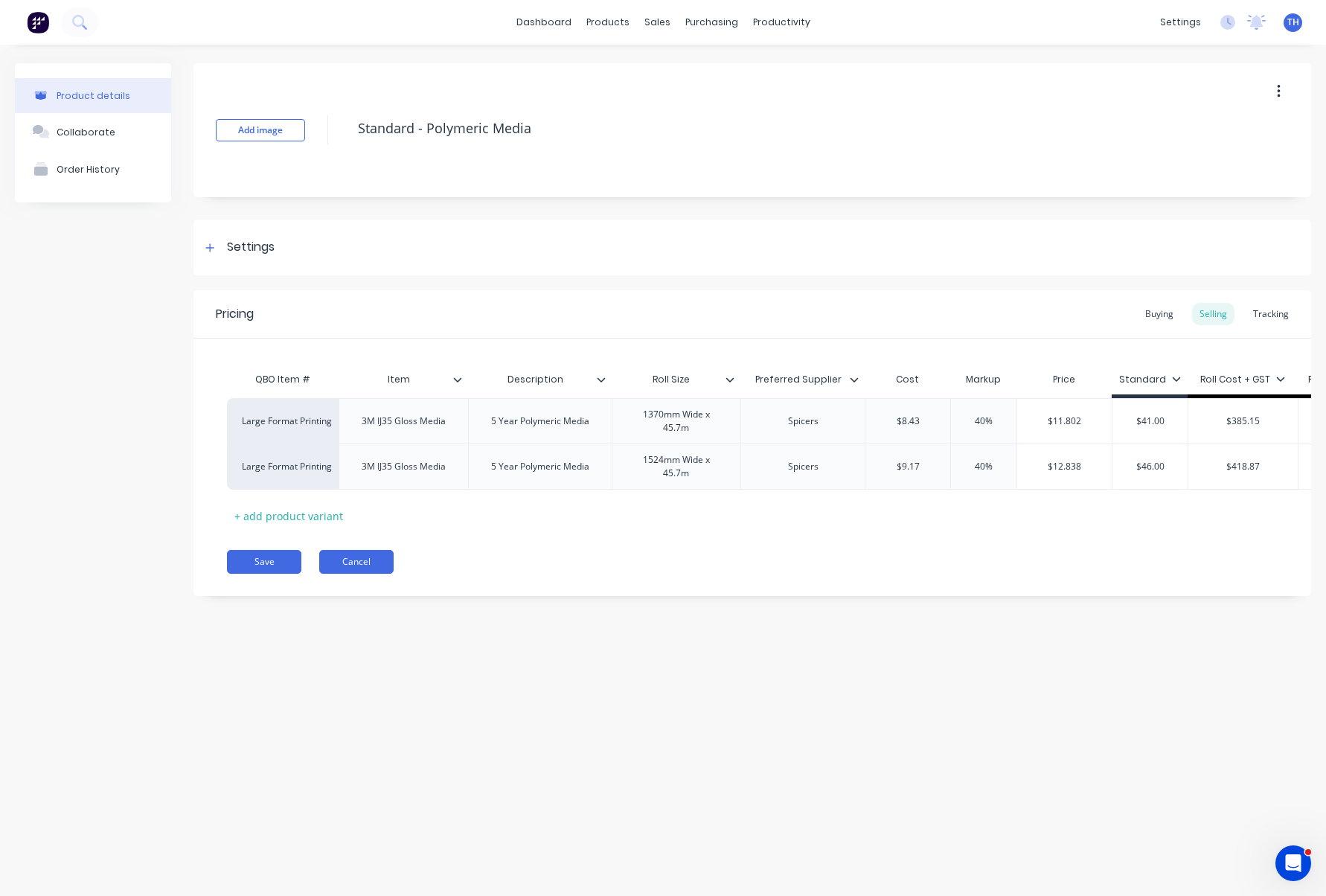
click at [355, 558] on button "Cancel" at bounding box center [356, 561] width 75 height 24
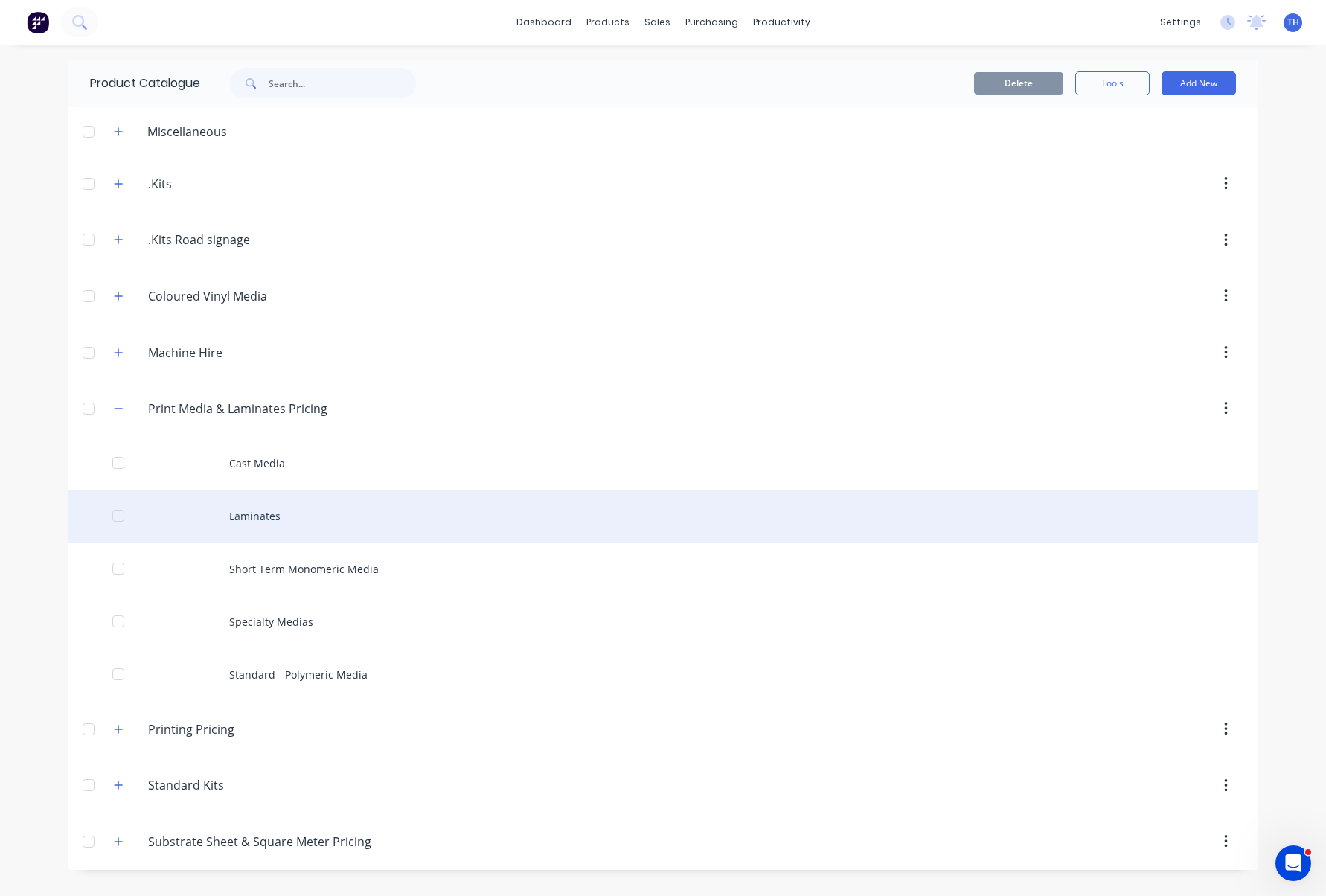
click at [270, 508] on div "Laminates" at bounding box center [663, 516] width 1191 height 53
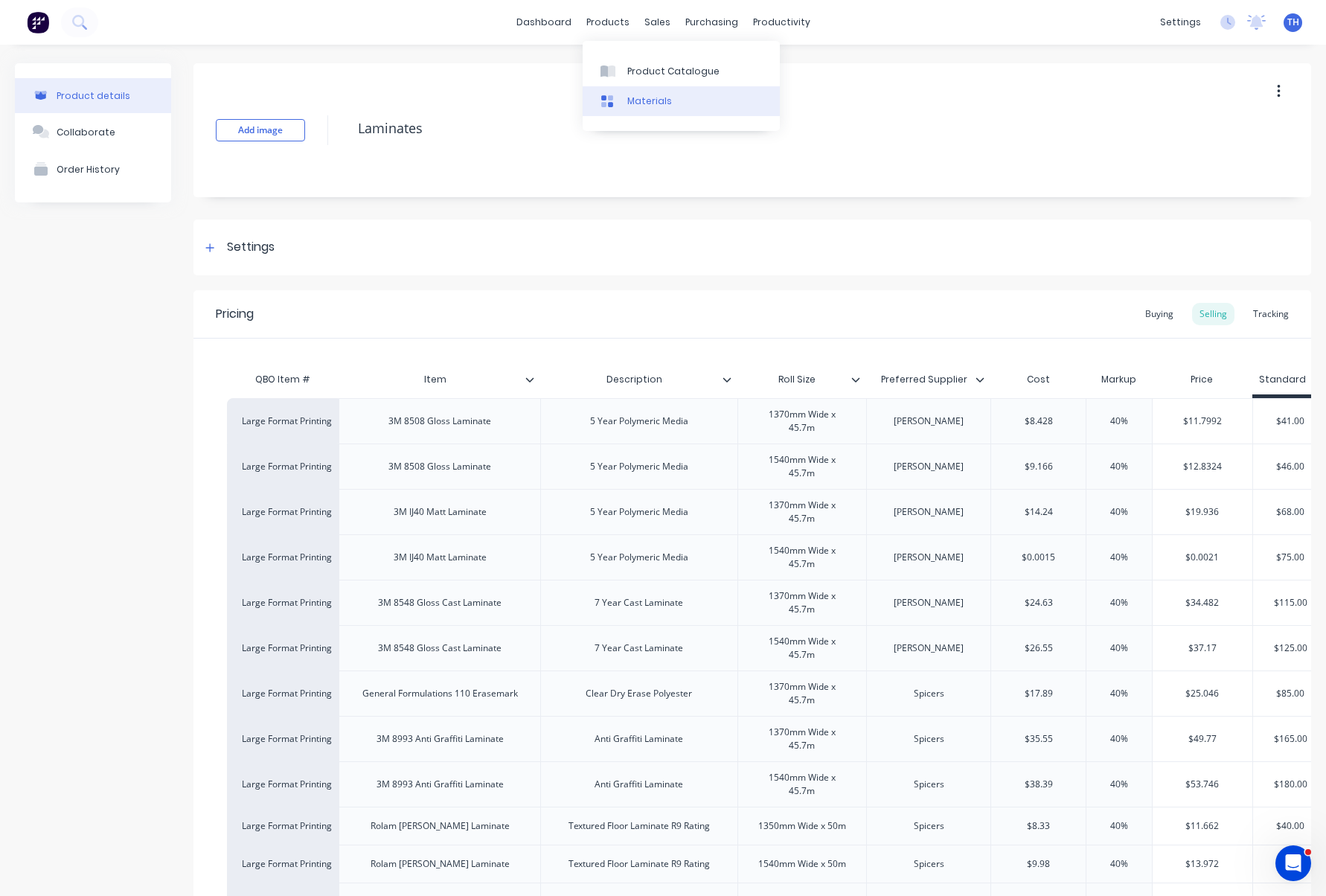
click at [658, 98] on div "Materials" at bounding box center [649, 101] width 44 height 13
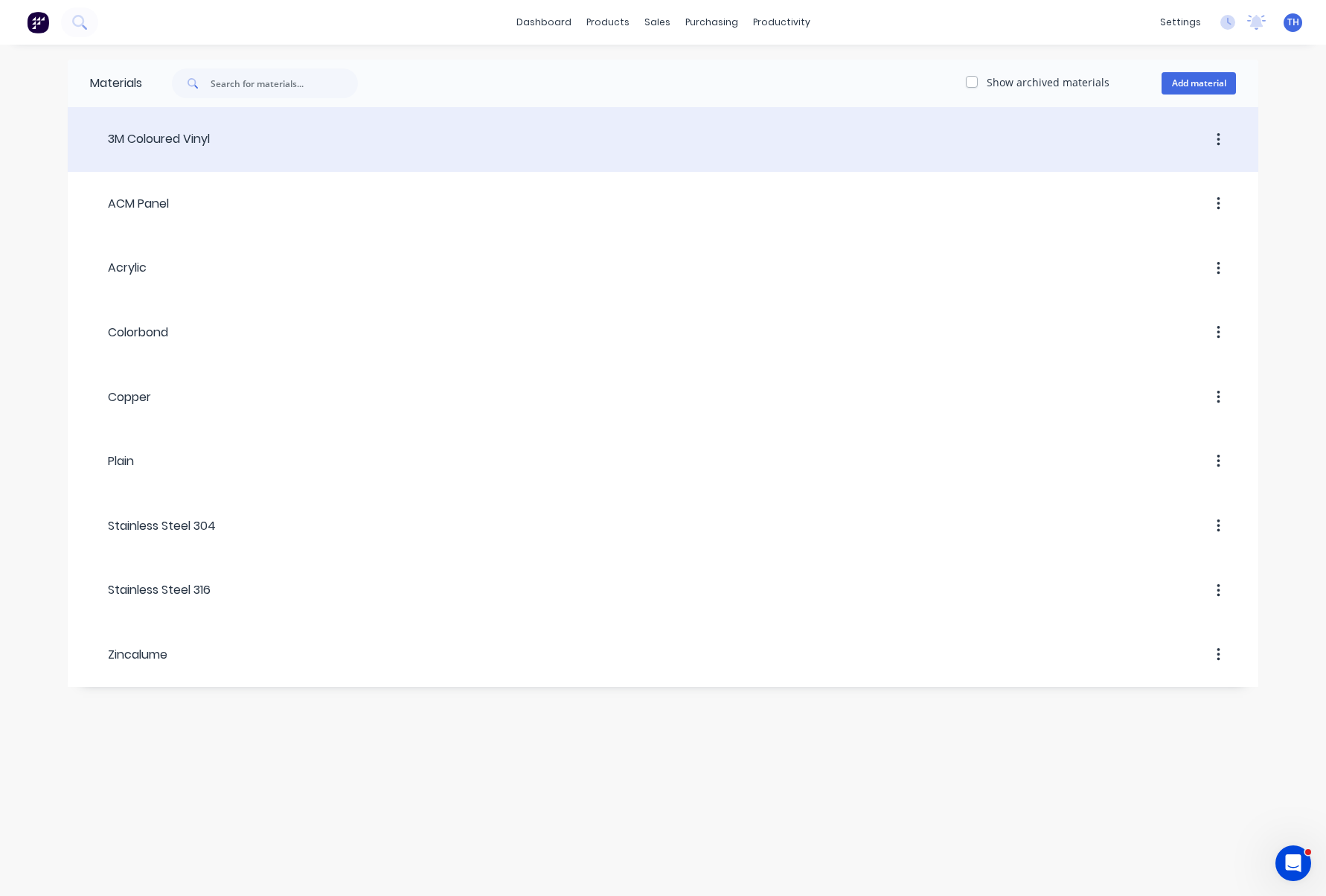
click at [147, 140] on div "3M Coloured Vinyl" at bounding box center [149, 139] width 120 height 18
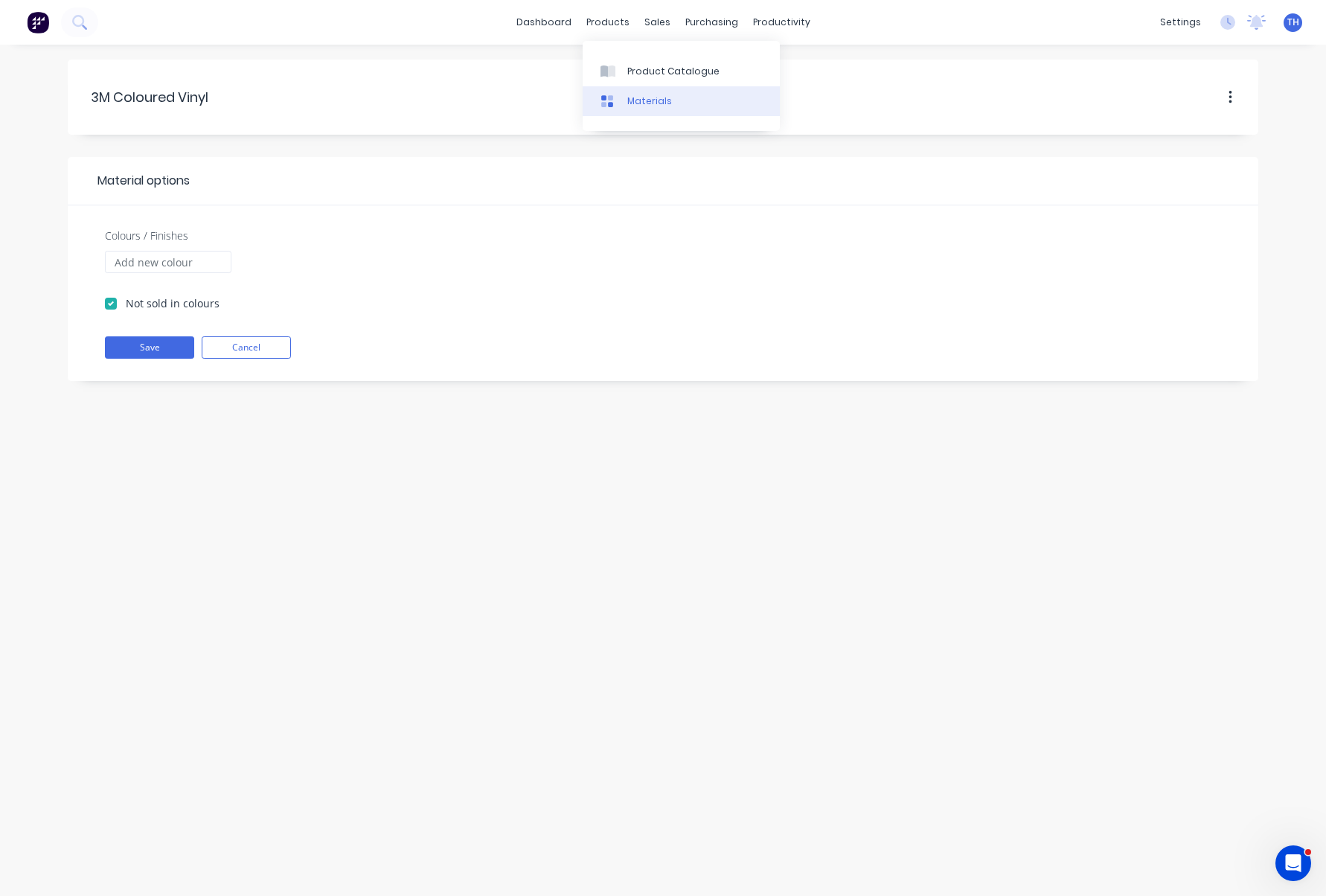
click at [631, 100] on div "Materials" at bounding box center [649, 101] width 44 height 13
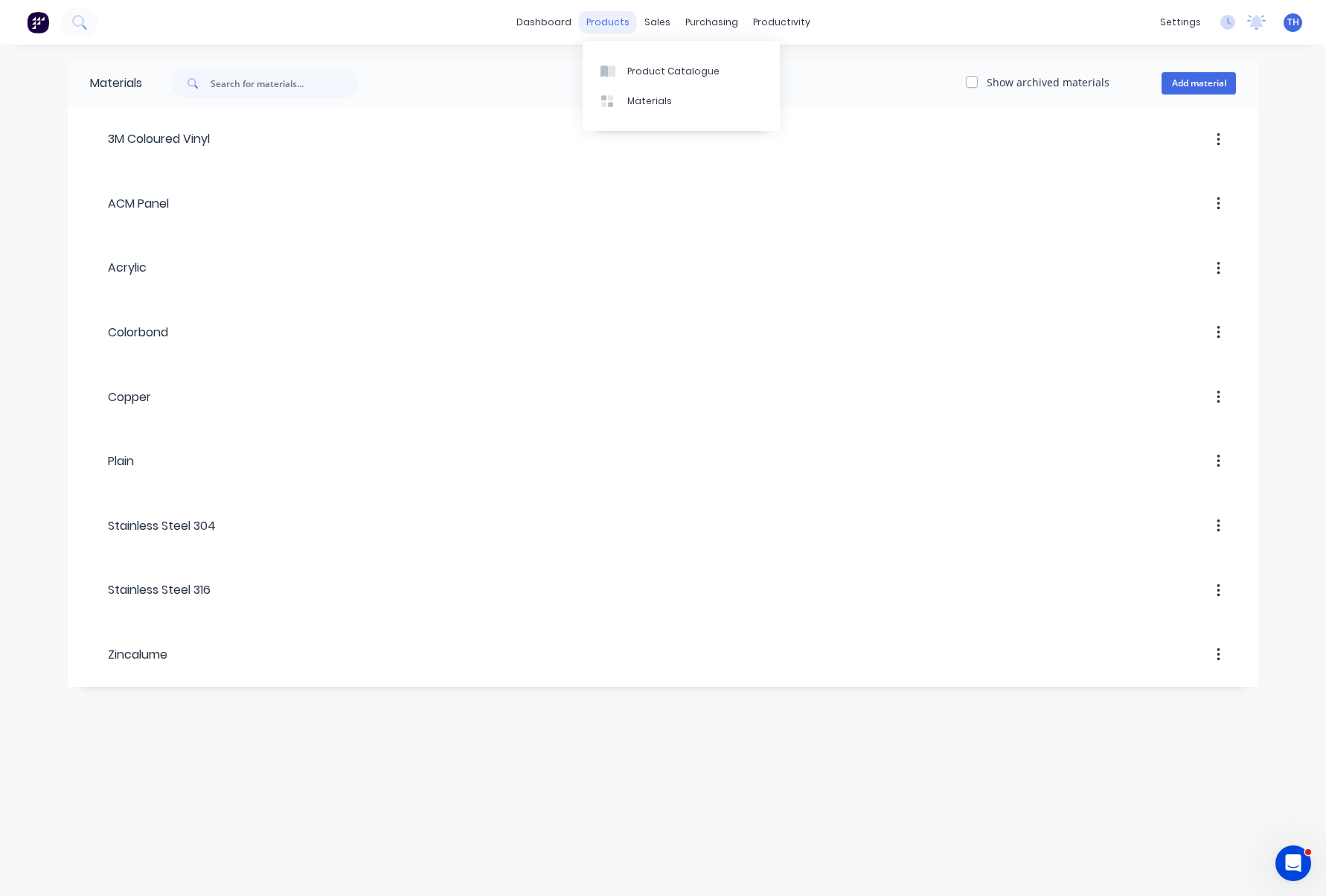
click at [614, 19] on div "products" at bounding box center [608, 23] width 58 height 23
click at [639, 65] on div "Product Catalogue" at bounding box center [673, 72] width 92 height 13
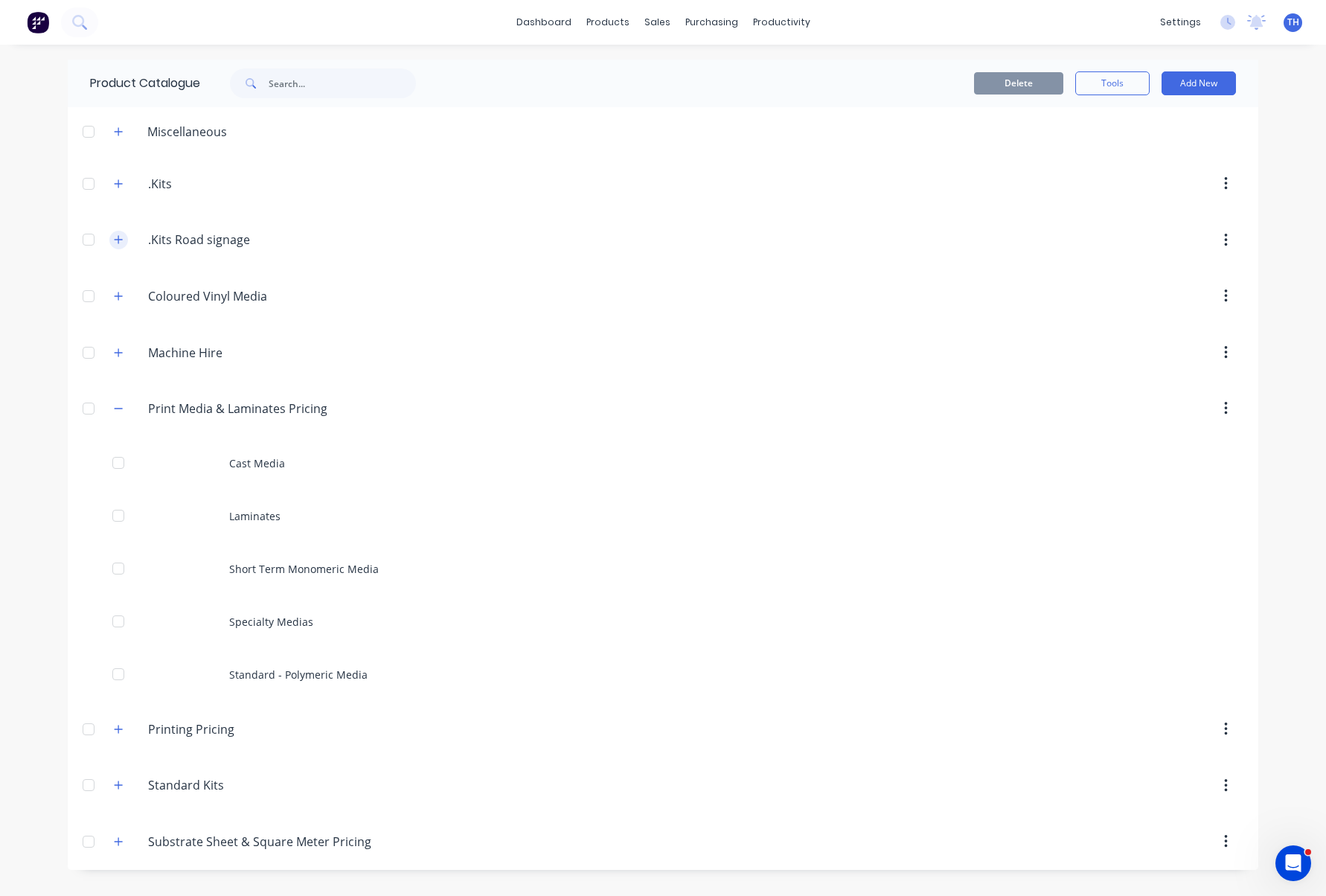
click at [115, 236] on icon "button" at bounding box center [118, 240] width 8 height 10
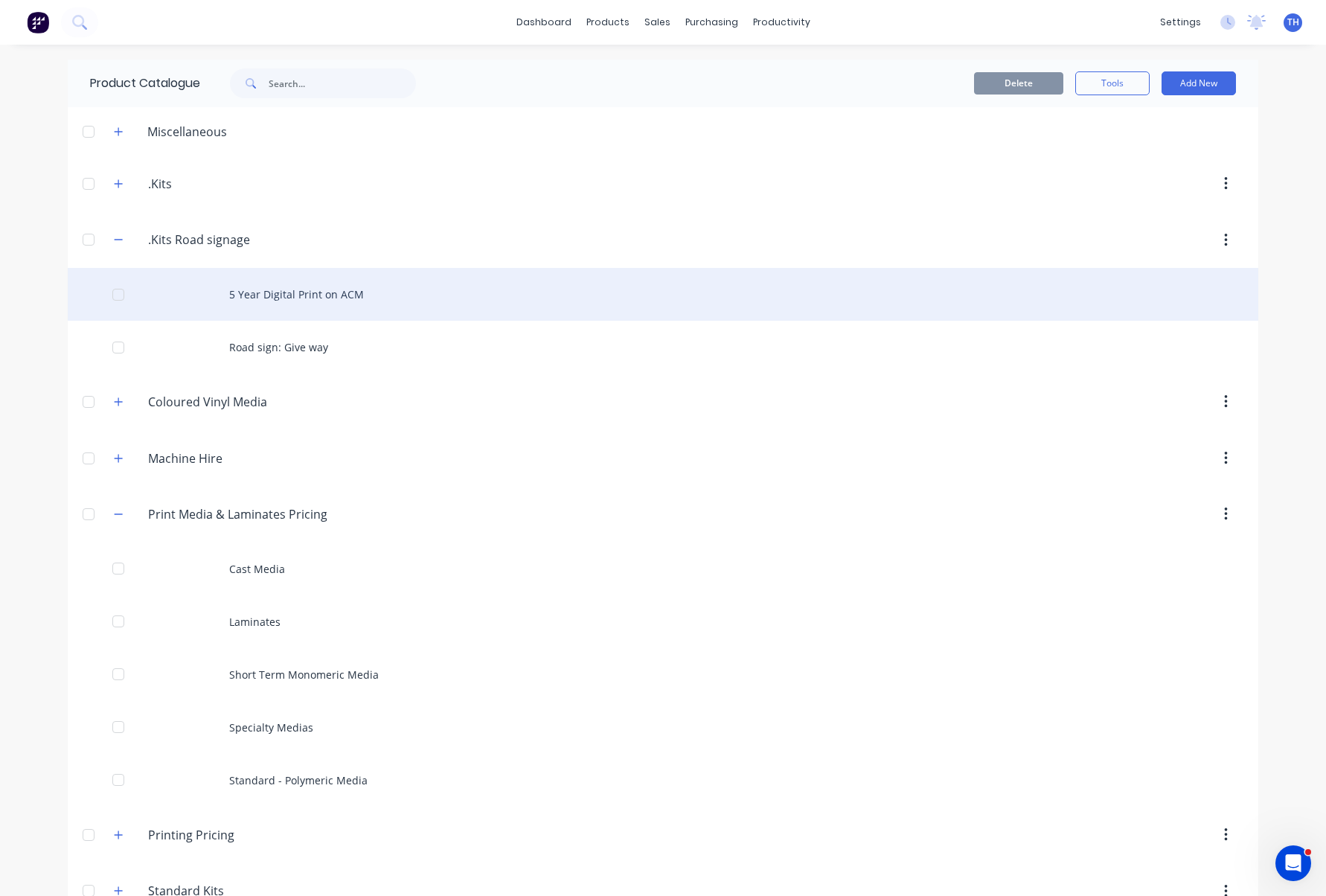
click at [318, 294] on div "5 Year Digital Print on ACM" at bounding box center [663, 294] width 1191 height 53
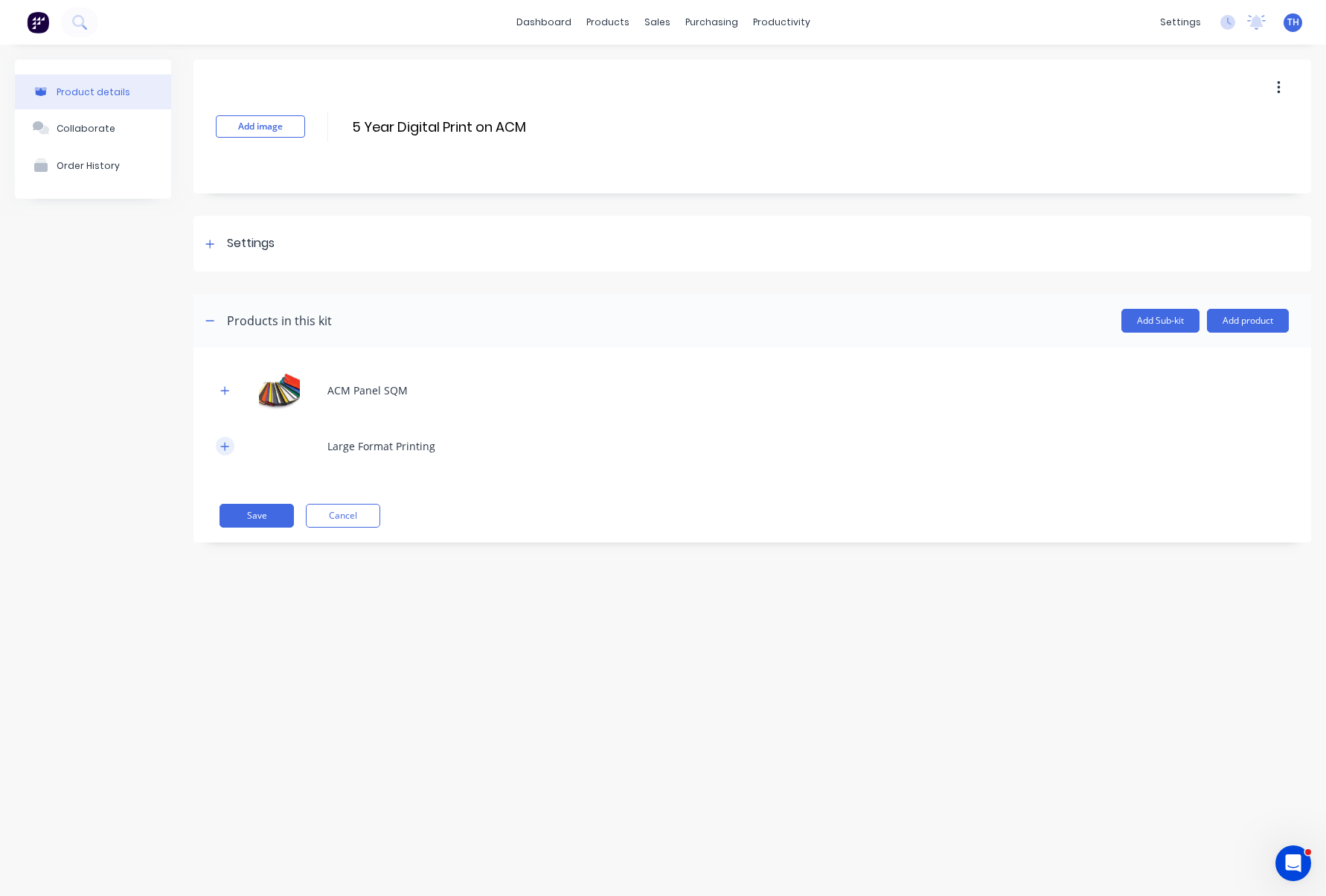
click at [225, 443] on icon "button" at bounding box center [224, 446] width 8 height 8
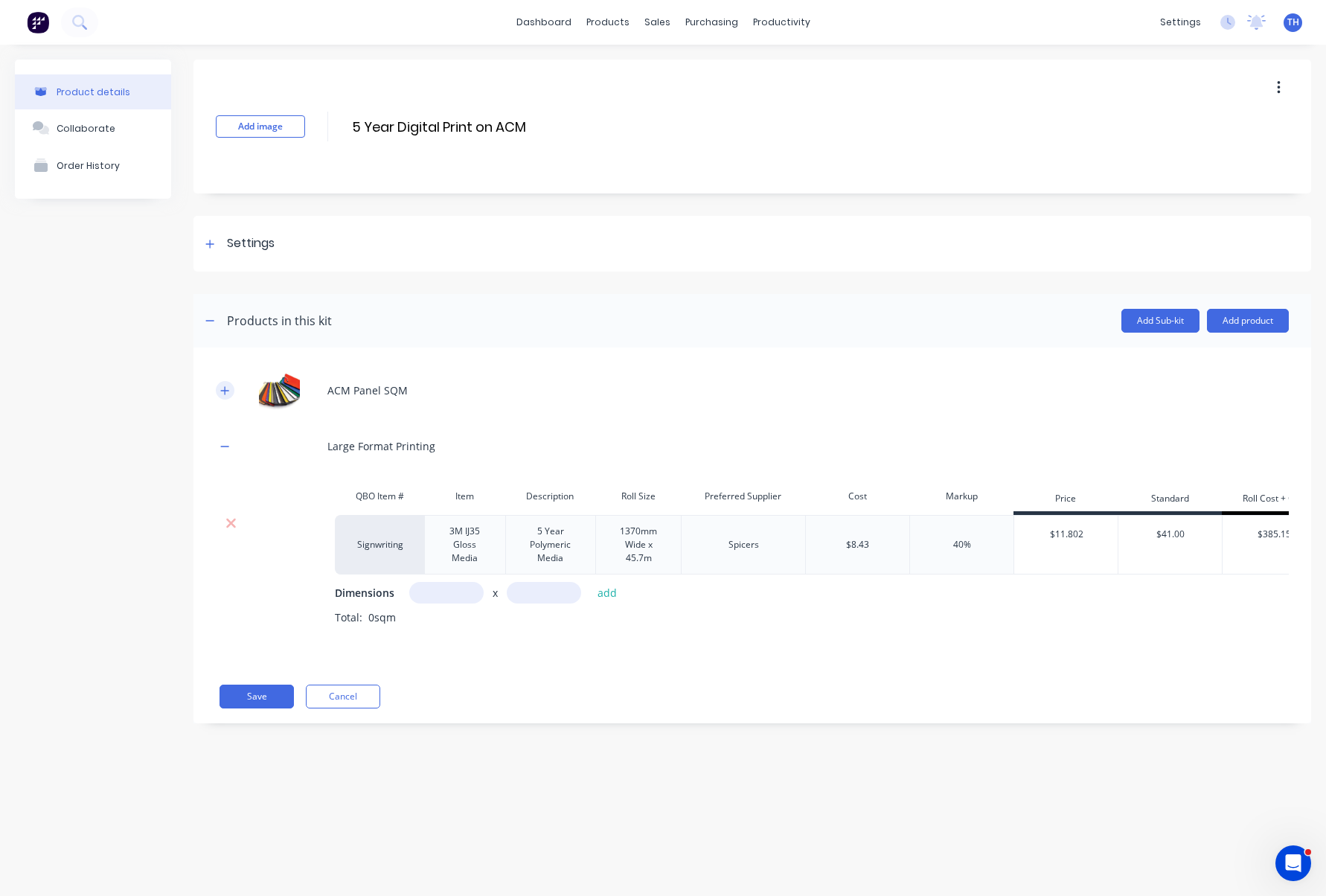
click at [224, 390] on icon "button" at bounding box center [224, 390] width 8 height 8
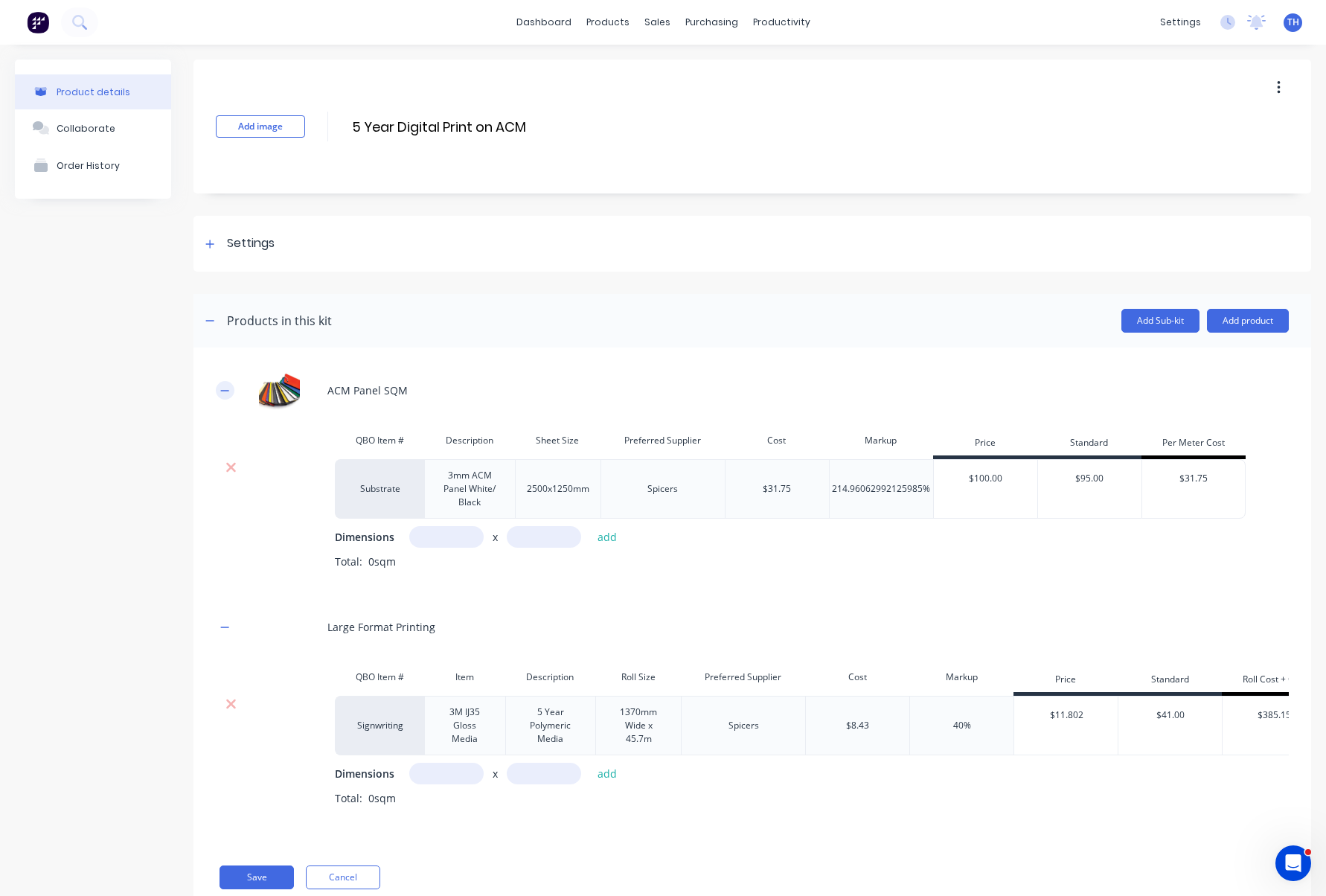
click at [227, 388] on icon "button" at bounding box center [224, 390] width 8 height 10
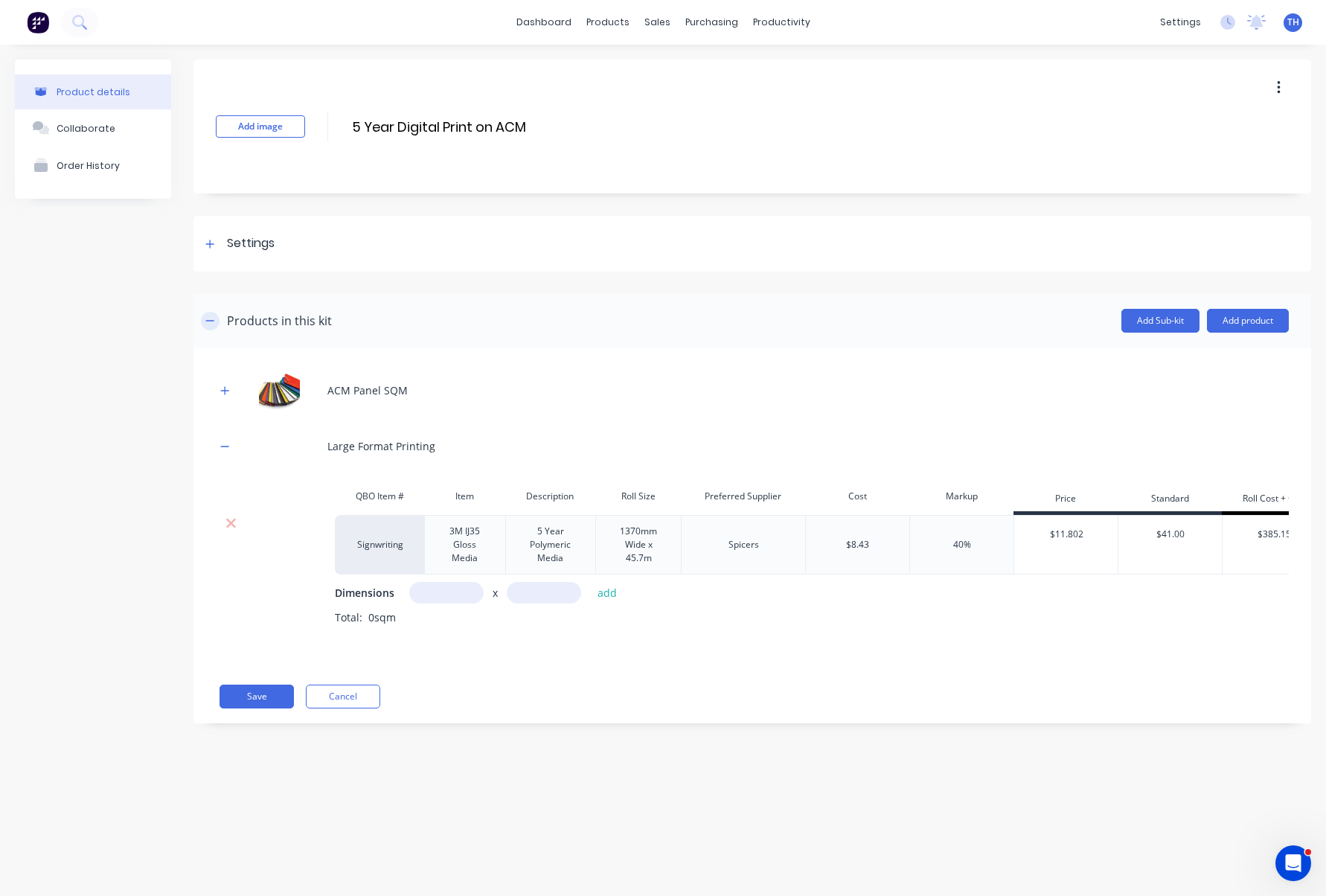
click at [212, 324] on icon "button" at bounding box center [209, 321] width 8 height 10
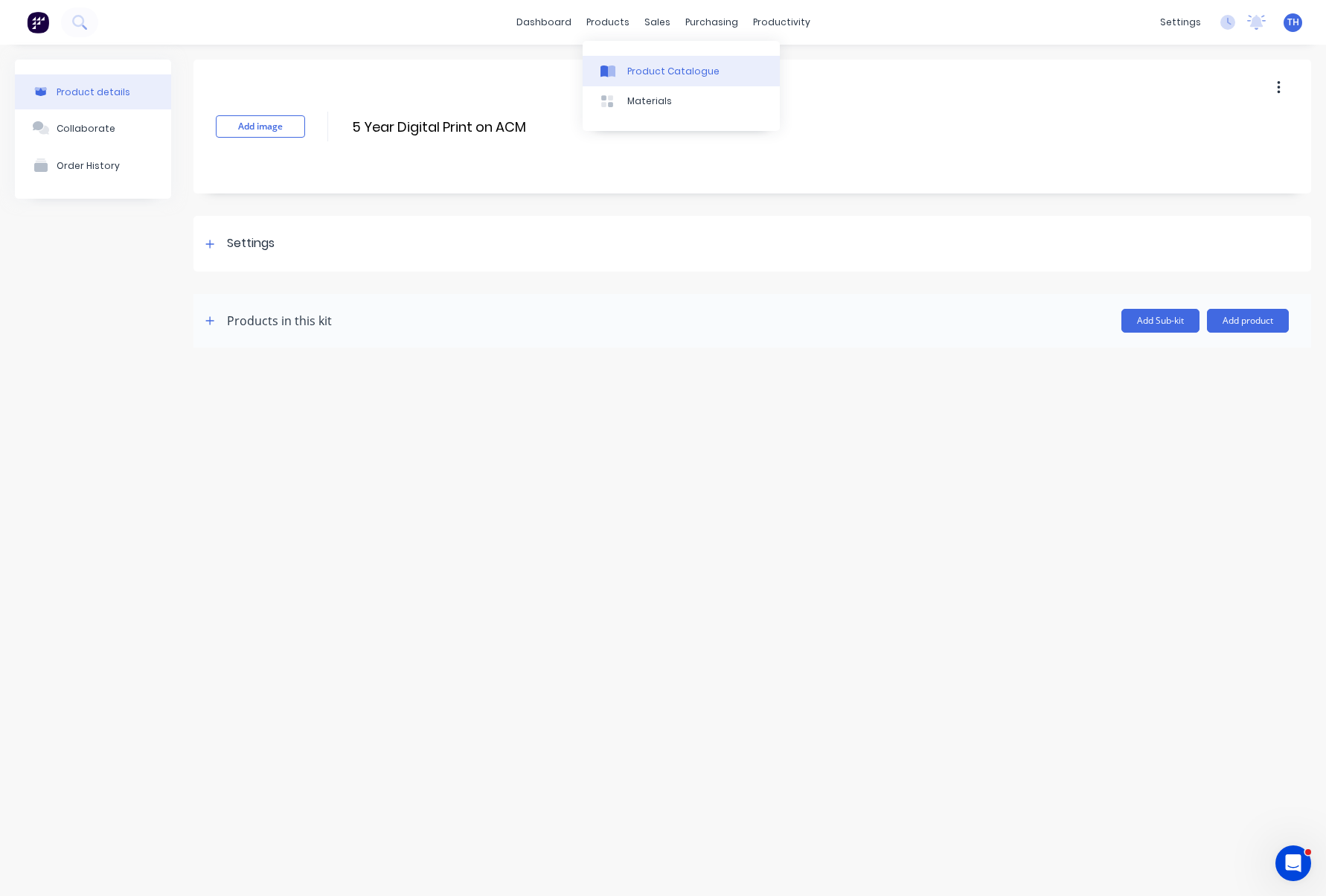
click at [630, 69] on div "Product Catalogue" at bounding box center [673, 72] width 92 height 13
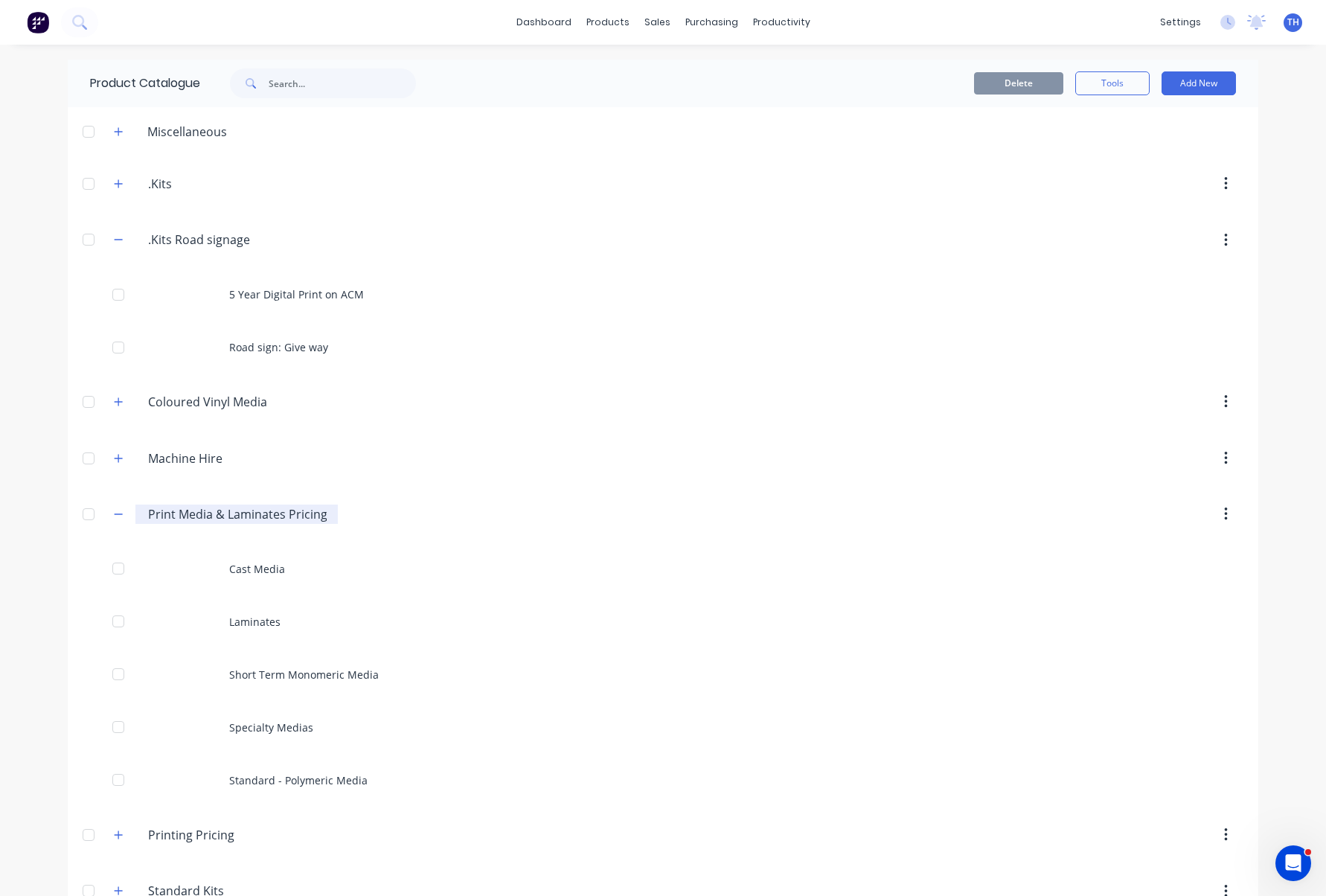
drag, startPoint x: 119, startPoint y: 516, endPoint x: 137, endPoint y: 511, distance: 18.7
click at [119, 516] on icon "button" at bounding box center [118, 514] width 8 height 10
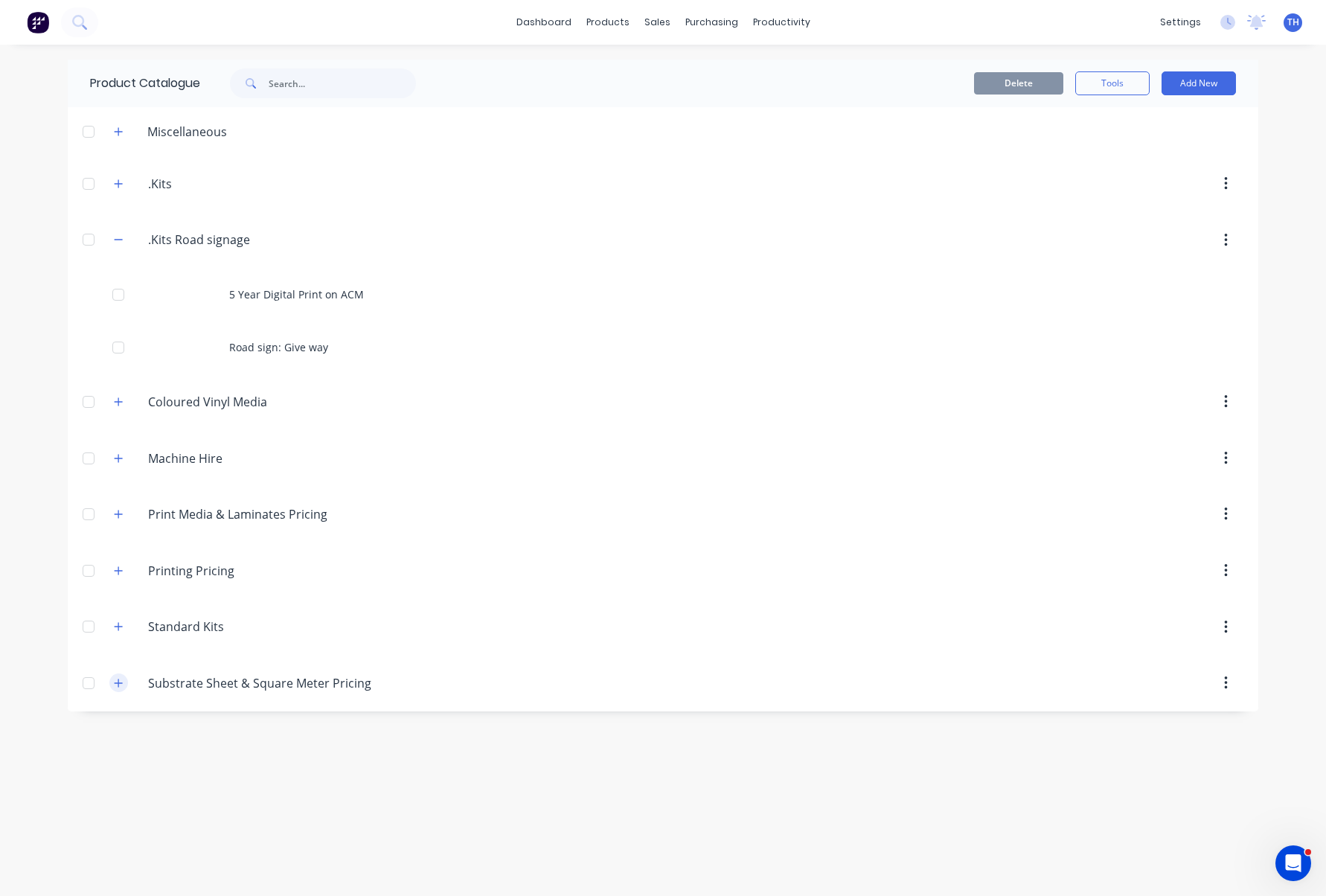
click at [120, 686] on icon "button" at bounding box center [118, 683] width 8 height 10
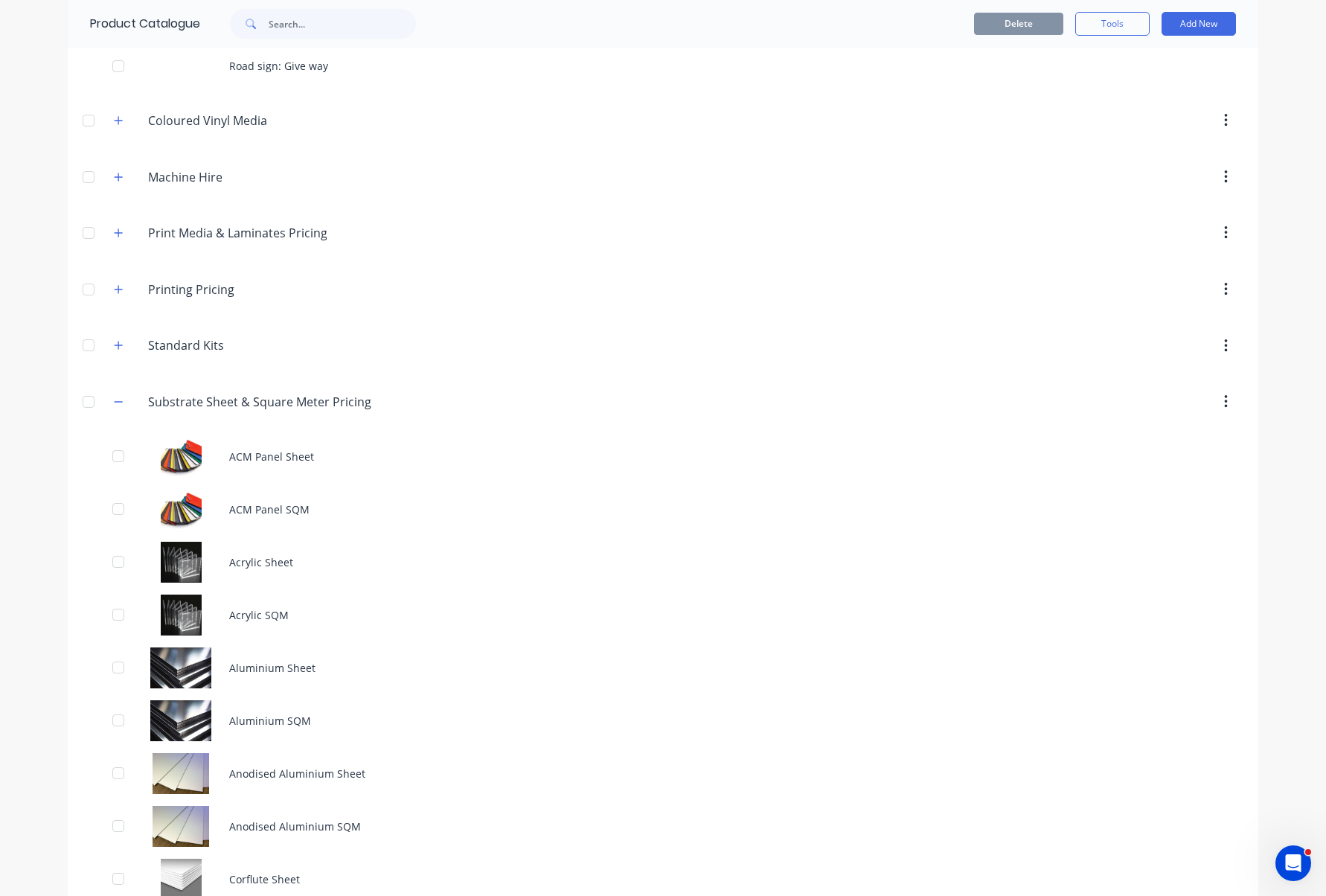
scroll to position [340, 0]
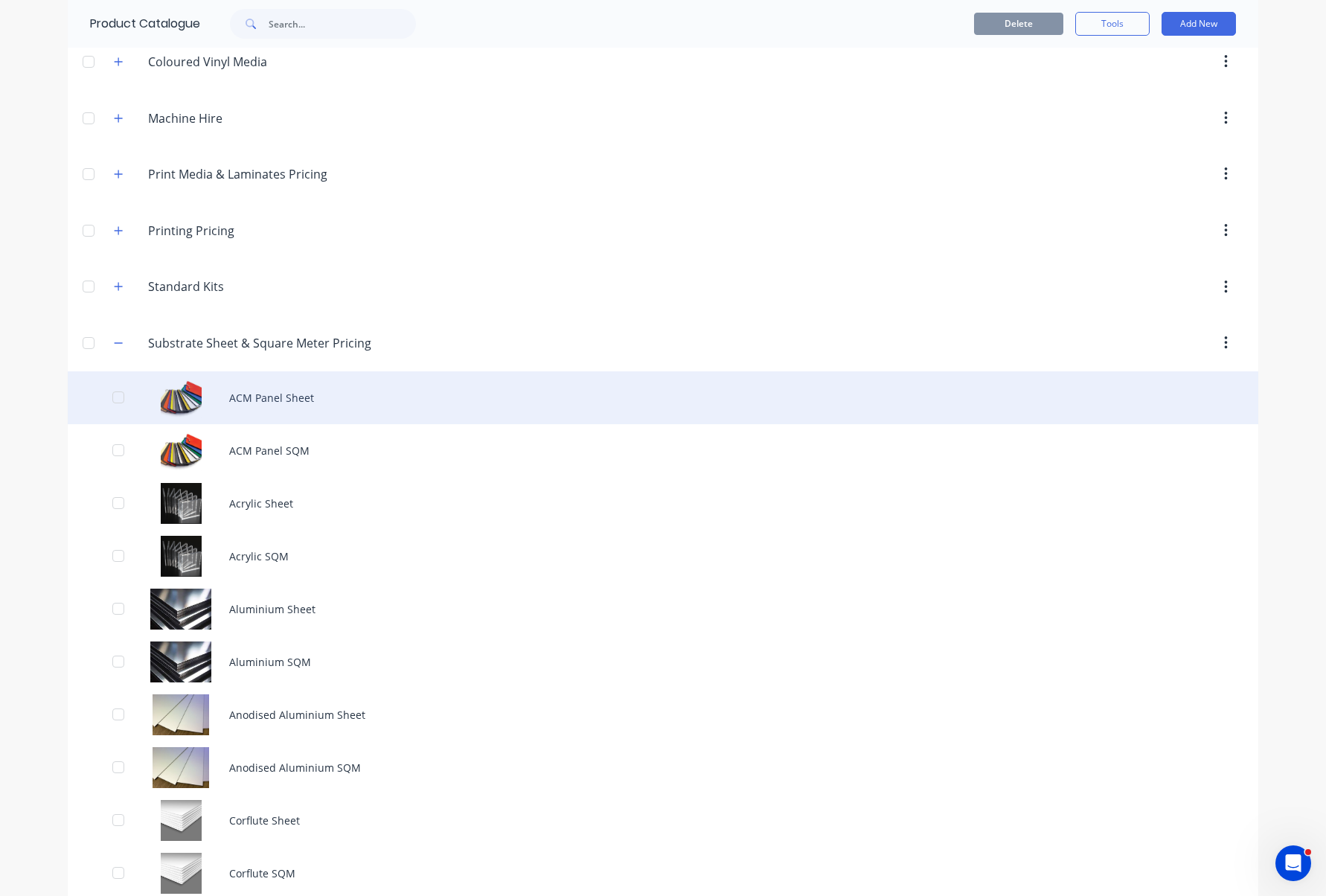
click at [183, 398] on div "ACM Panel Sheet" at bounding box center [663, 398] width 1191 height 53
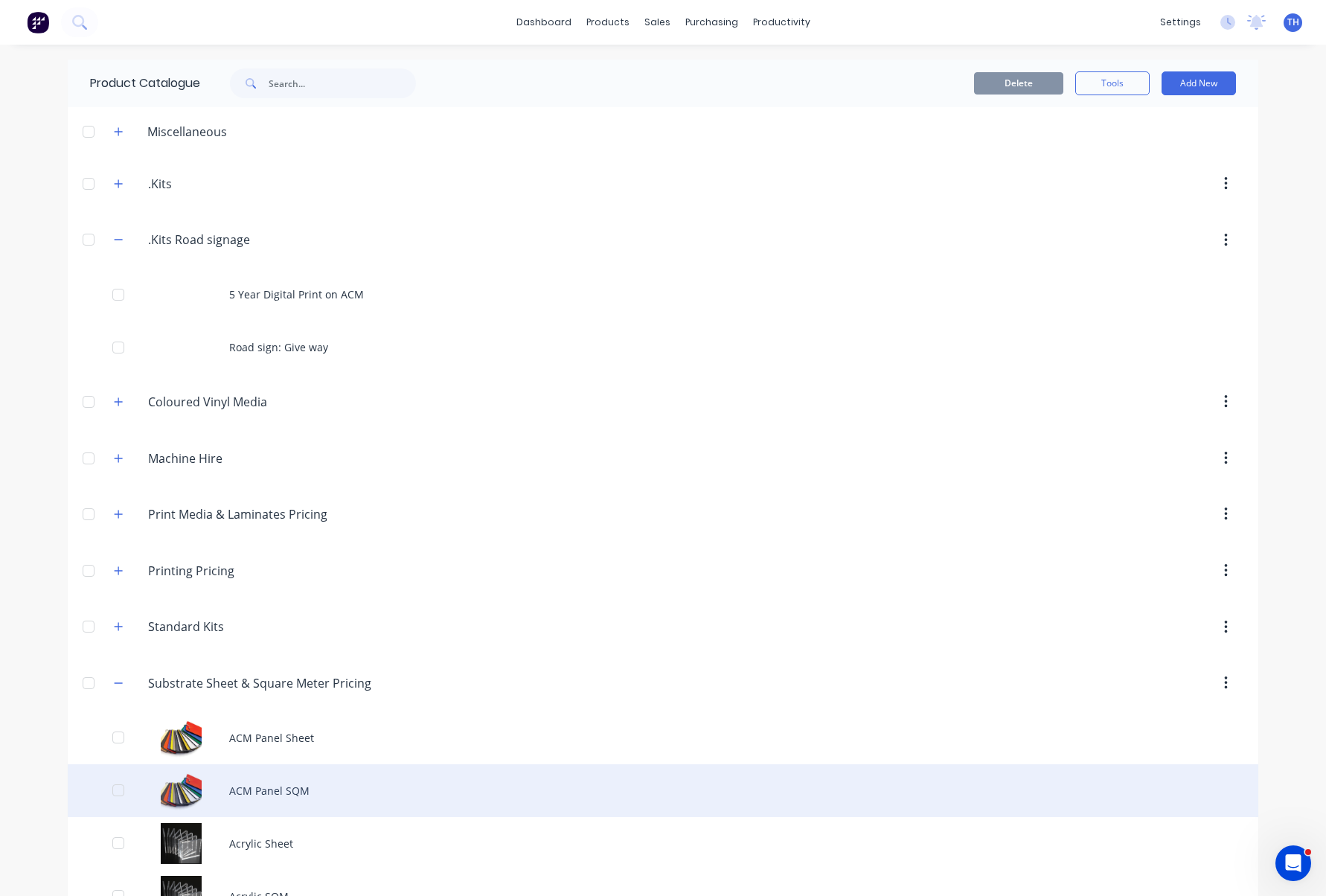
click at [269, 790] on div "ACM Panel SQM" at bounding box center [663, 790] width 1191 height 53
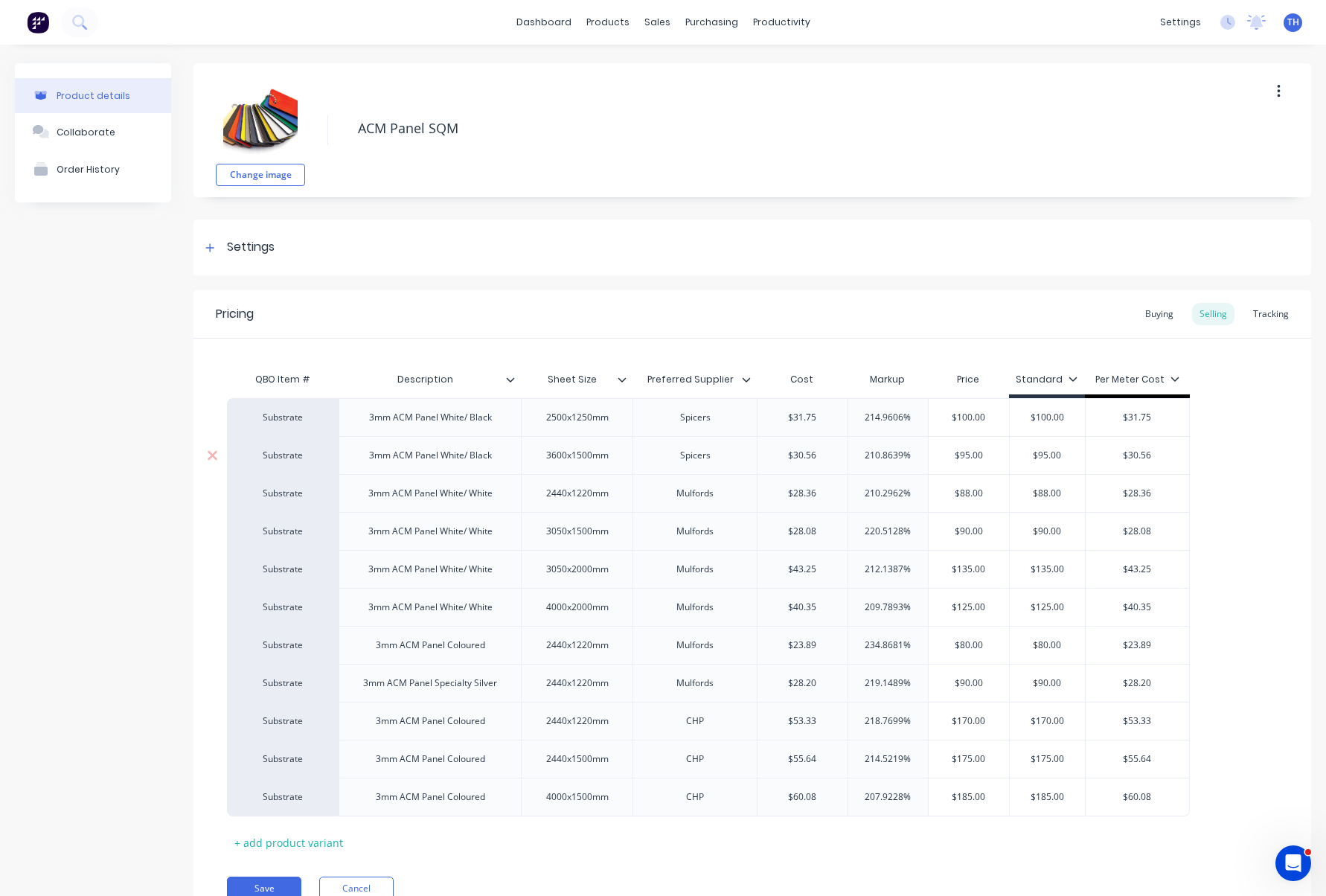
type textarea "x"
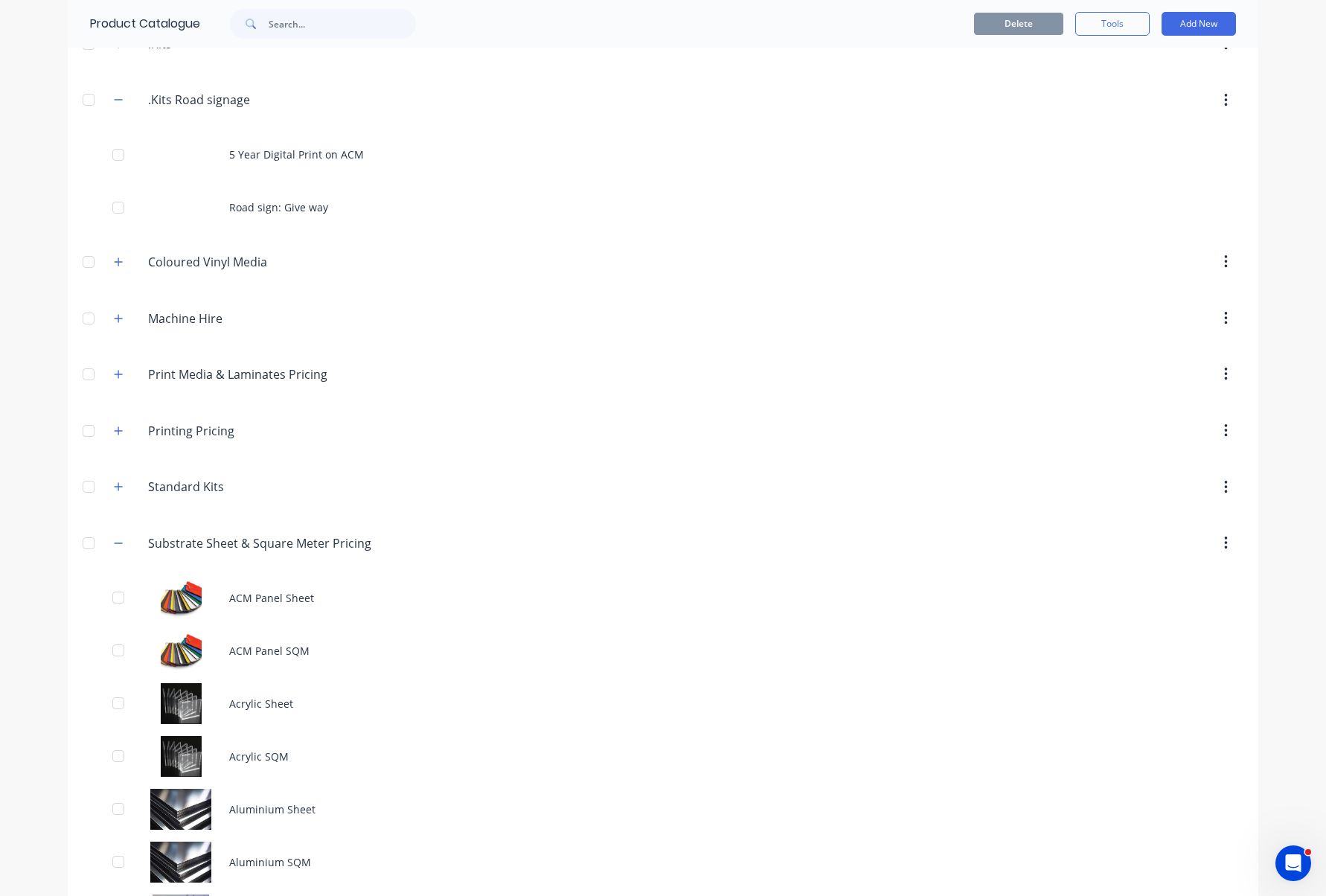
scroll to position [154, 0]
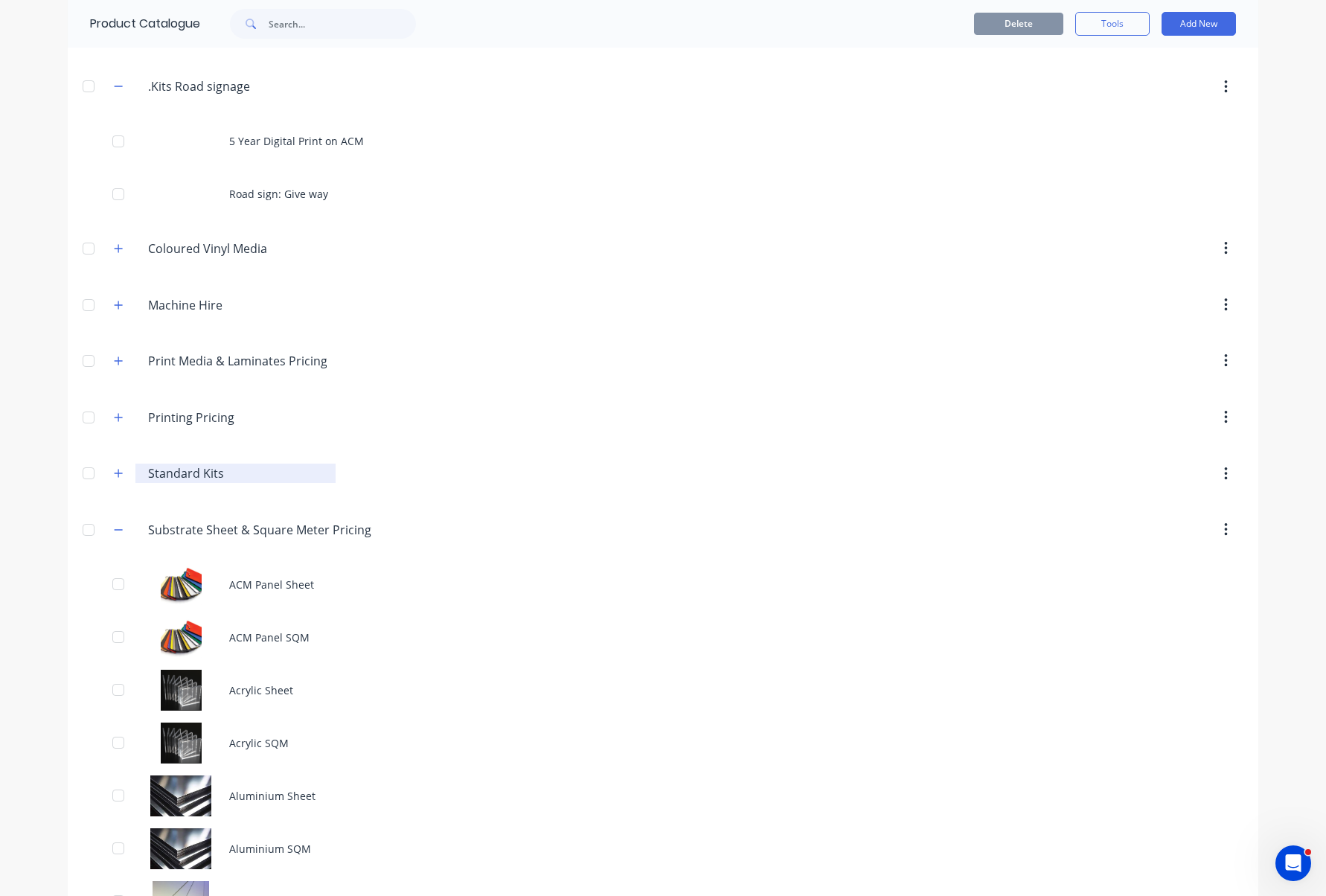
click at [187, 473] on input "Standard Kits" at bounding box center [236, 473] width 176 height 18
click at [115, 472] on icon "button" at bounding box center [118, 473] width 8 height 10
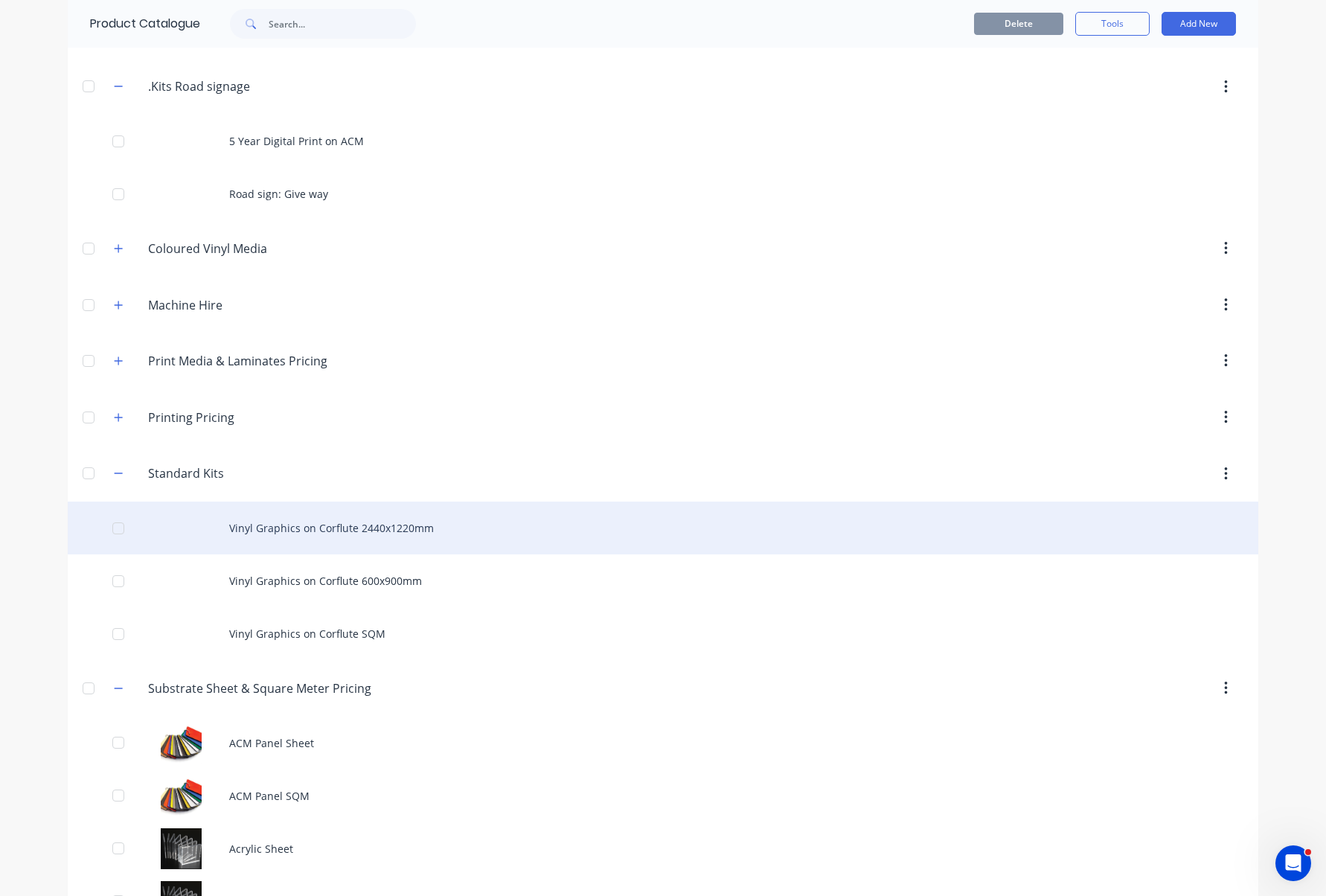
click at [299, 530] on div "Vinyl Graphics on Corflute 2440x1220mm" at bounding box center [663, 528] width 1191 height 53
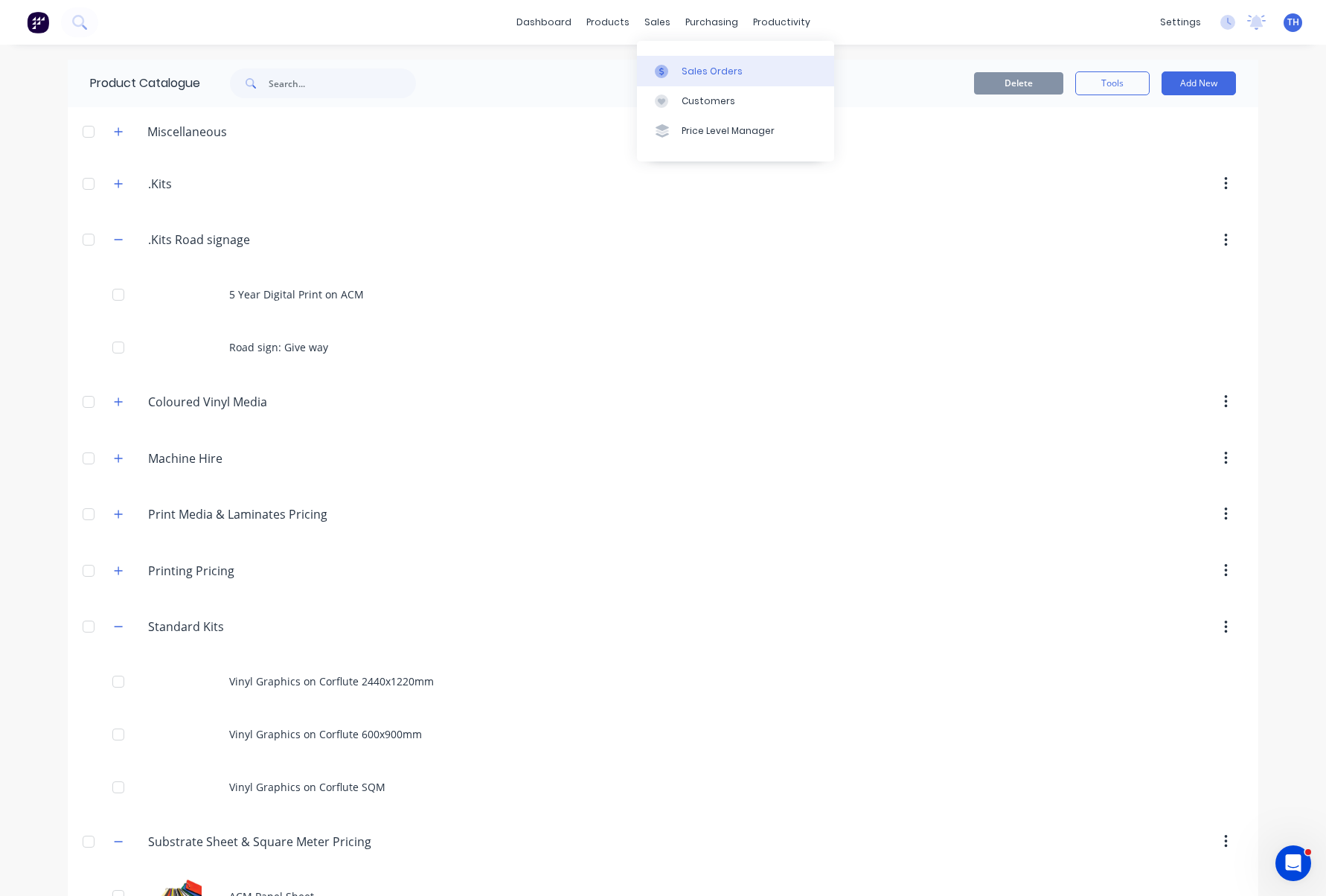
click at [682, 74] on div "Sales Orders" at bounding box center [712, 72] width 61 height 13
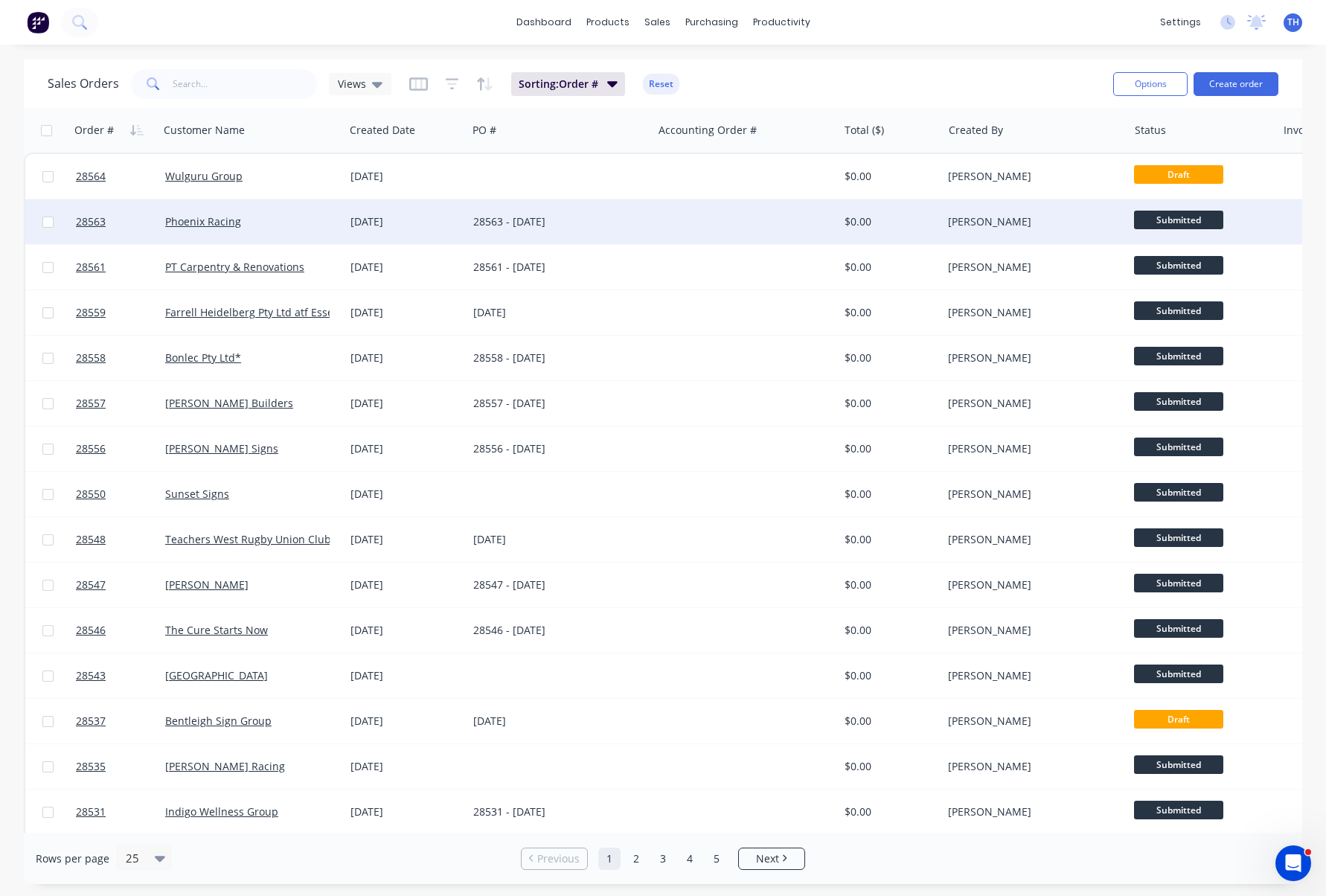
click at [500, 218] on div "28563 - 09/04/2025" at bounding box center [555, 222] width 165 height 15
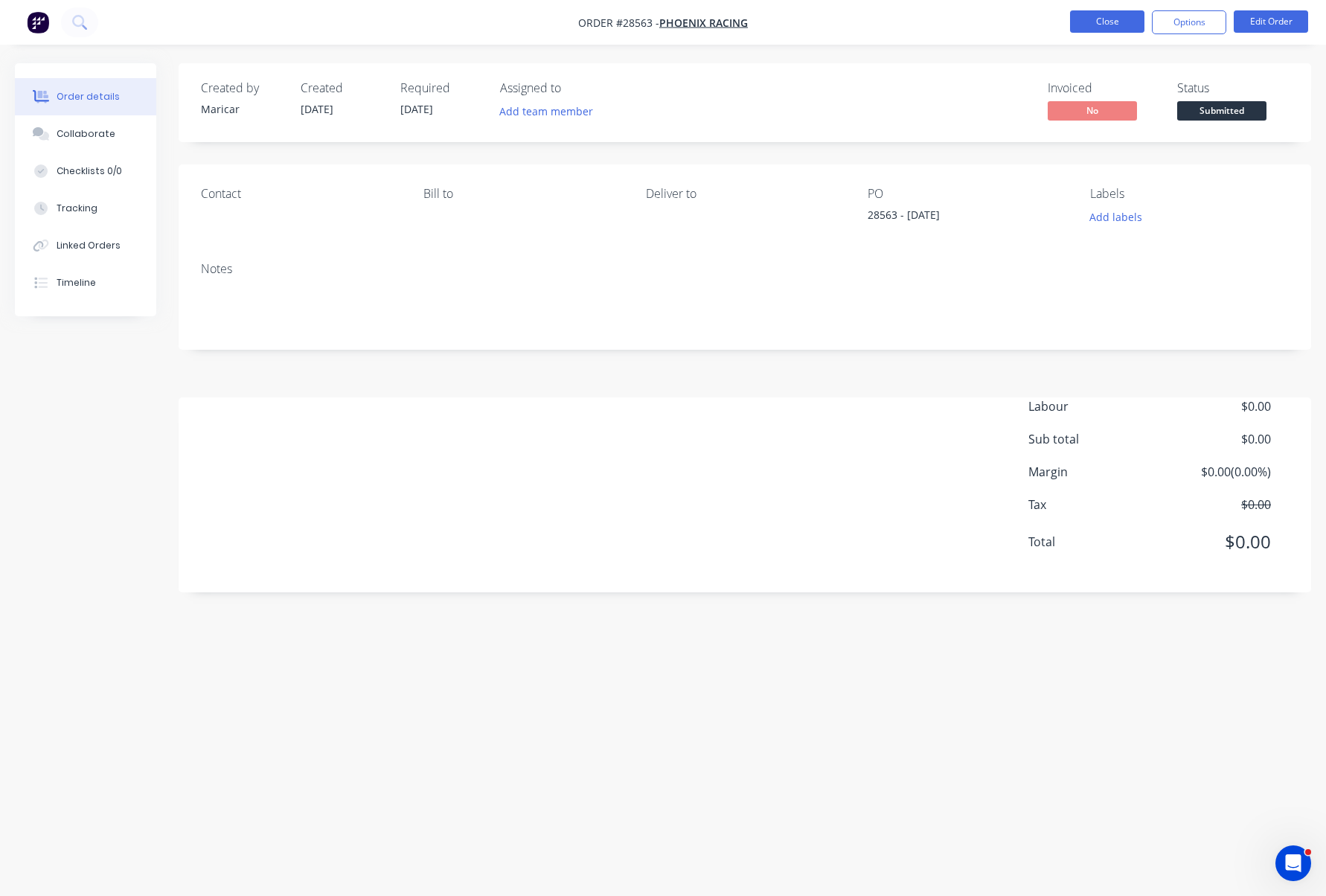
click at [1130, 23] on button "Close" at bounding box center [1107, 22] width 75 height 23
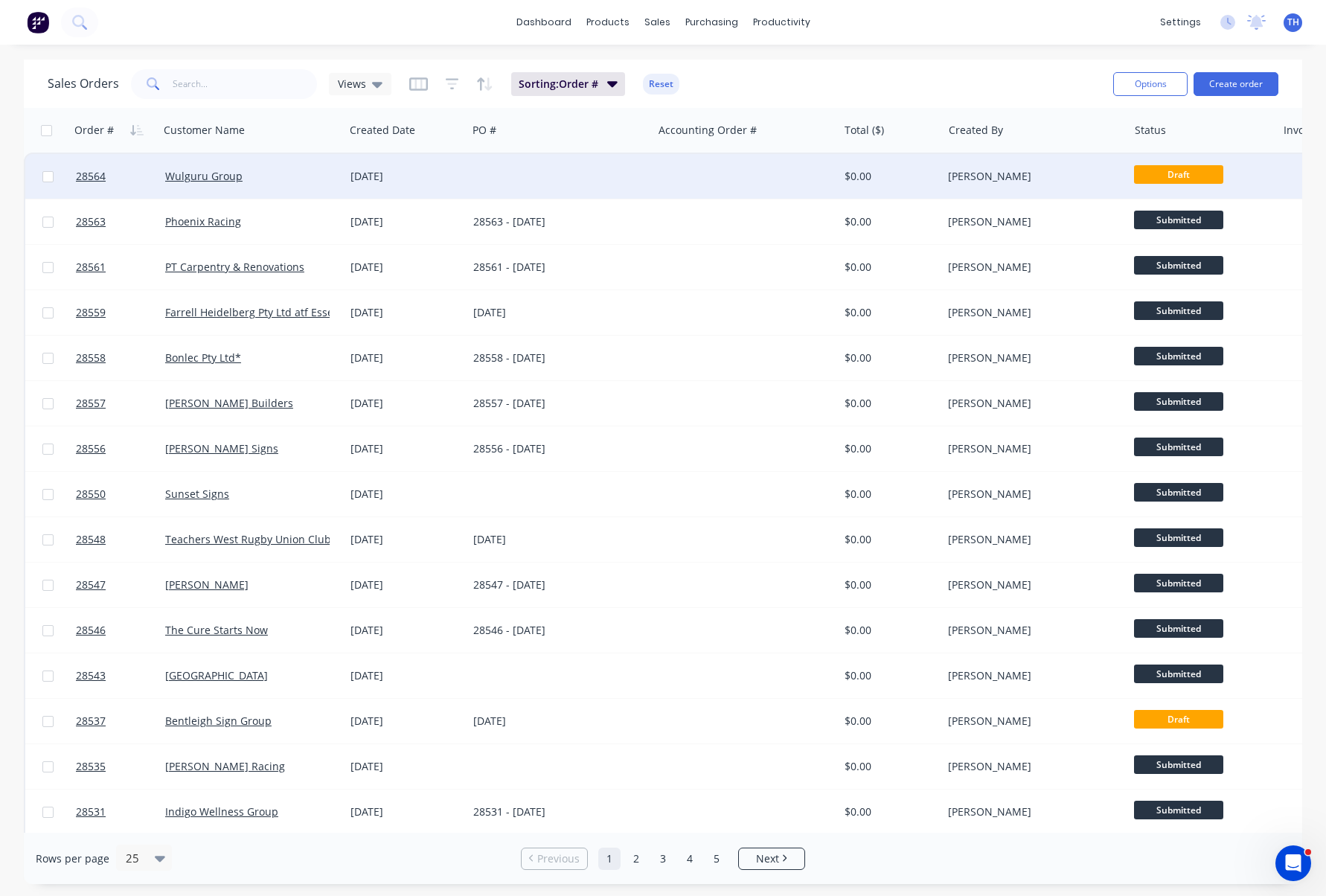
click at [378, 171] on div "15 Aug 2025" at bounding box center [406, 176] width 111 height 15
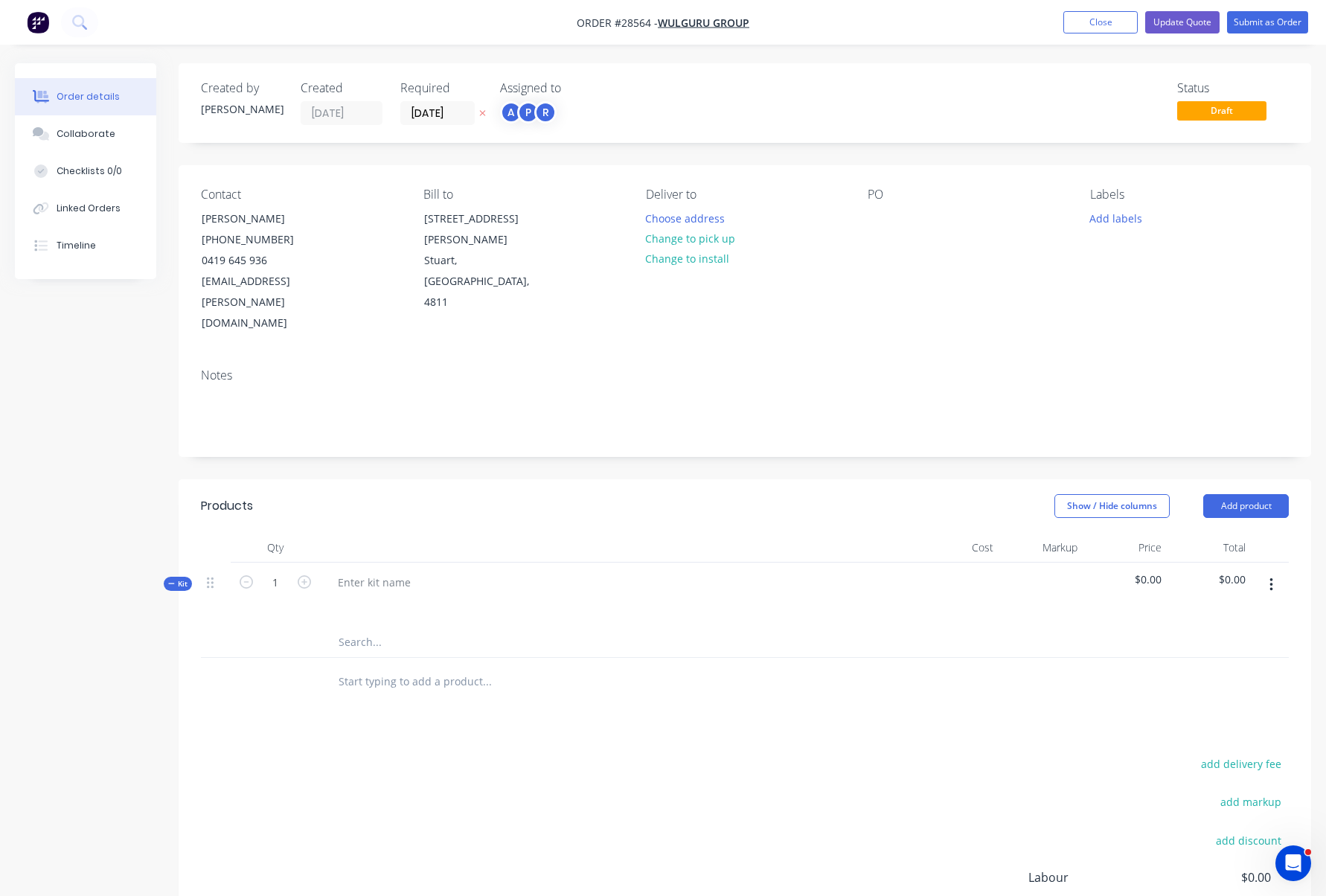
click at [1269, 577] on icon "button" at bounding box center [1271, 585] width 4 height 16
click at [1234, 732] on div "Delete" at bounding box center [1218, 742] width 115 height 22
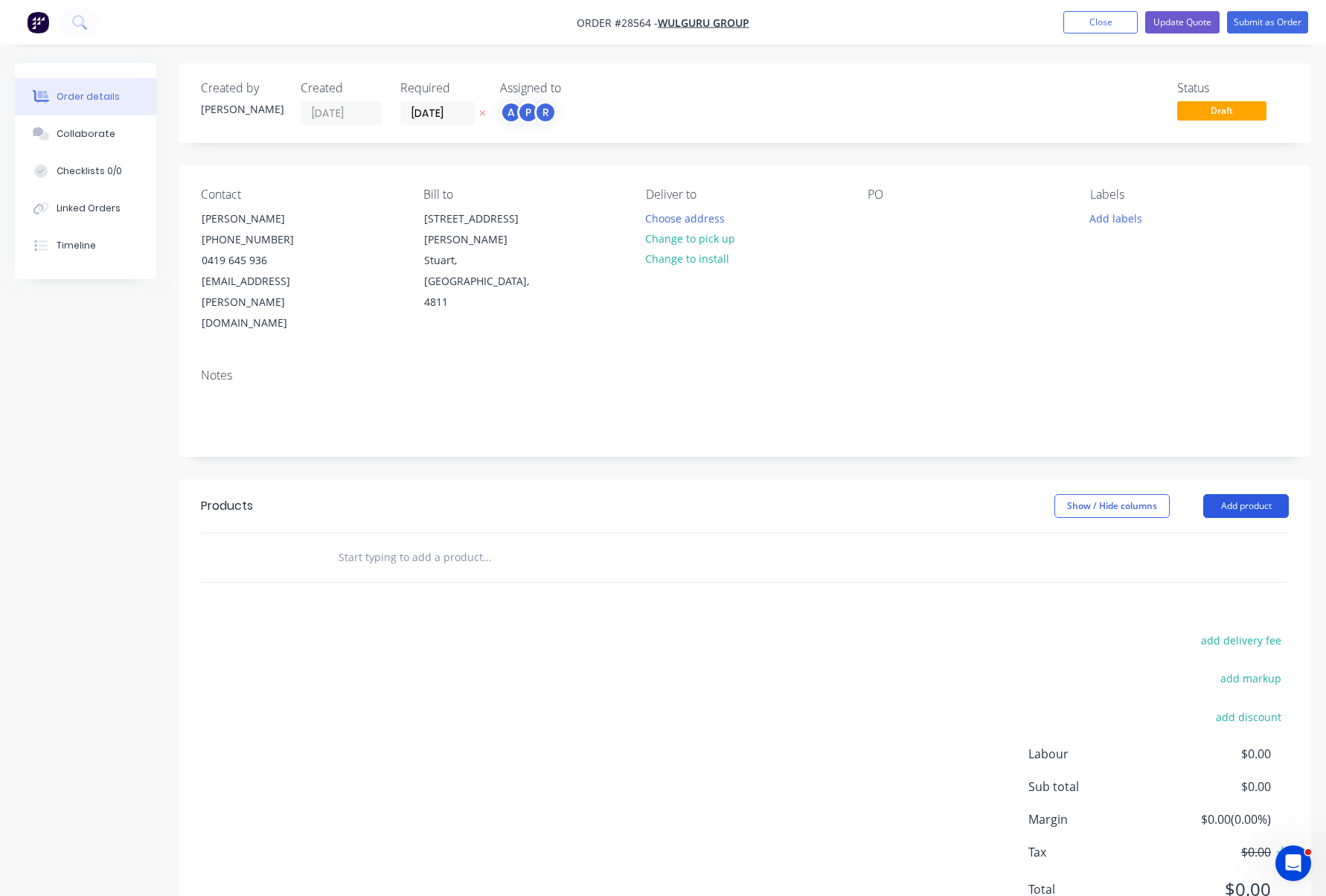
click at [1244, 494] on button "Add product" at bounding box center [1246, 506] width 86 height 24
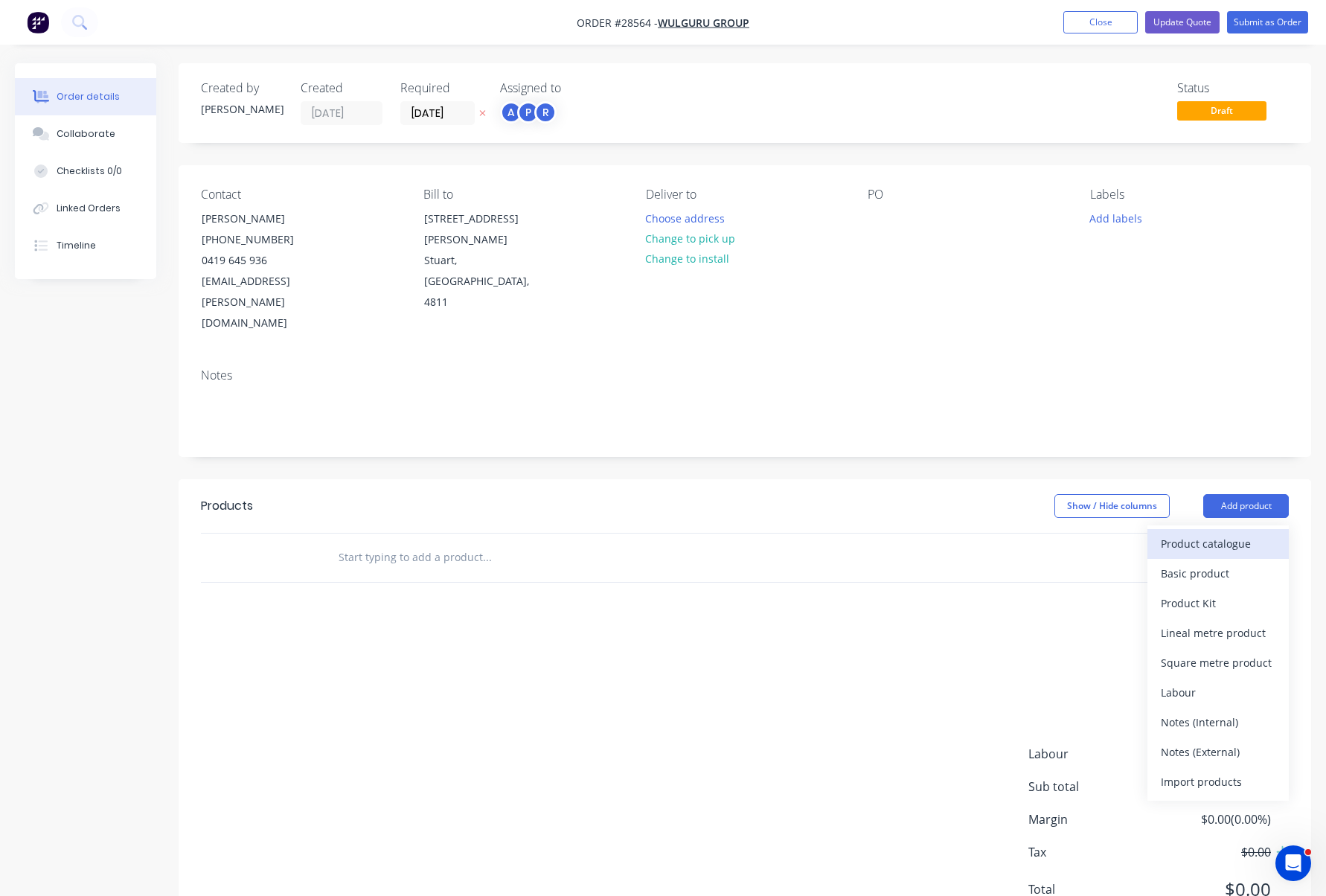
click at [1220, 533] on div "Product catalogue" at bounding box center [1218, 543] width 115 height 22
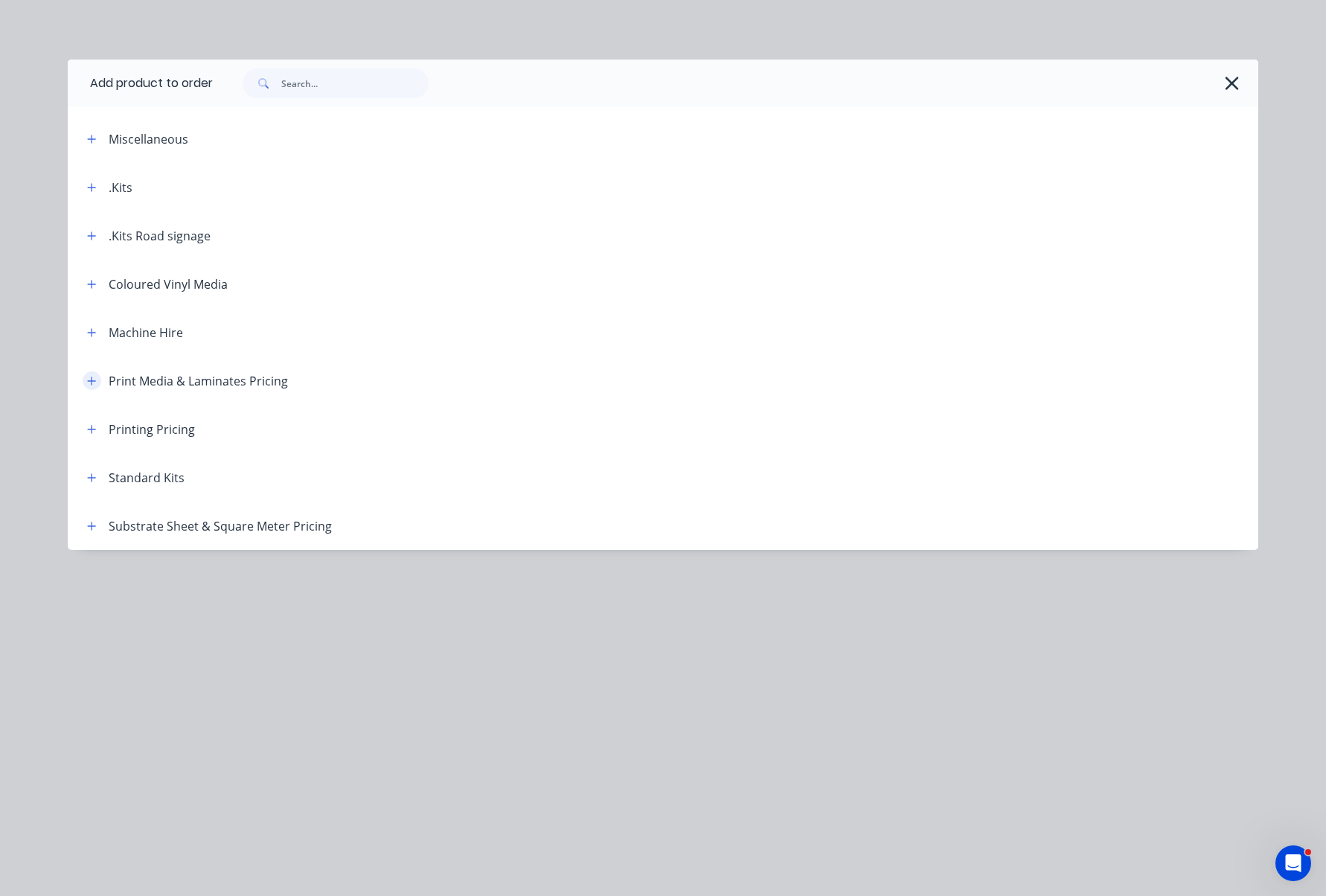
click at [93, 379] on icon "button" at bounding box center [91, 381] width 8 height 10
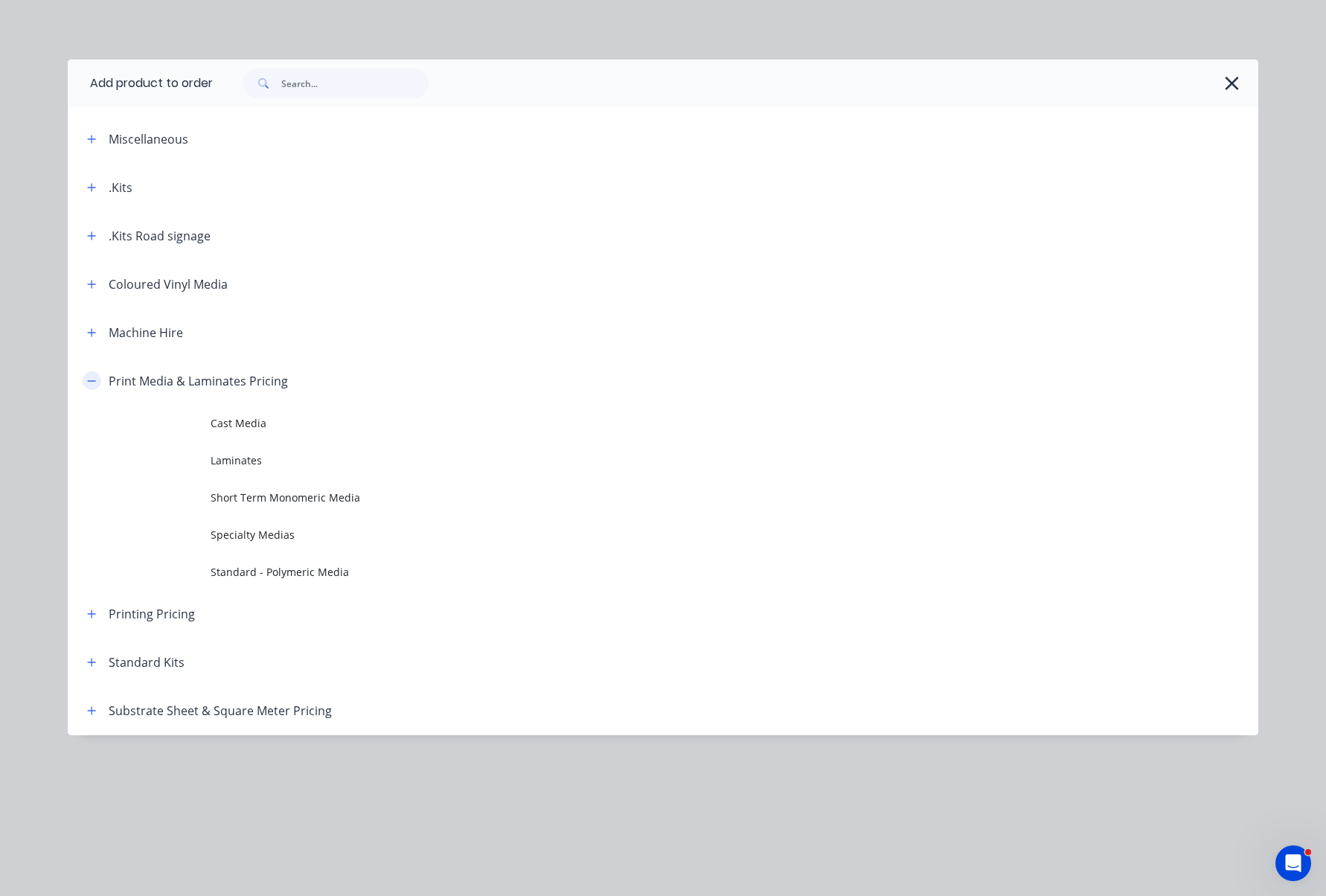
click at [90, 379] on icon "button" at bounding box center [91, 381] width 8 height 10
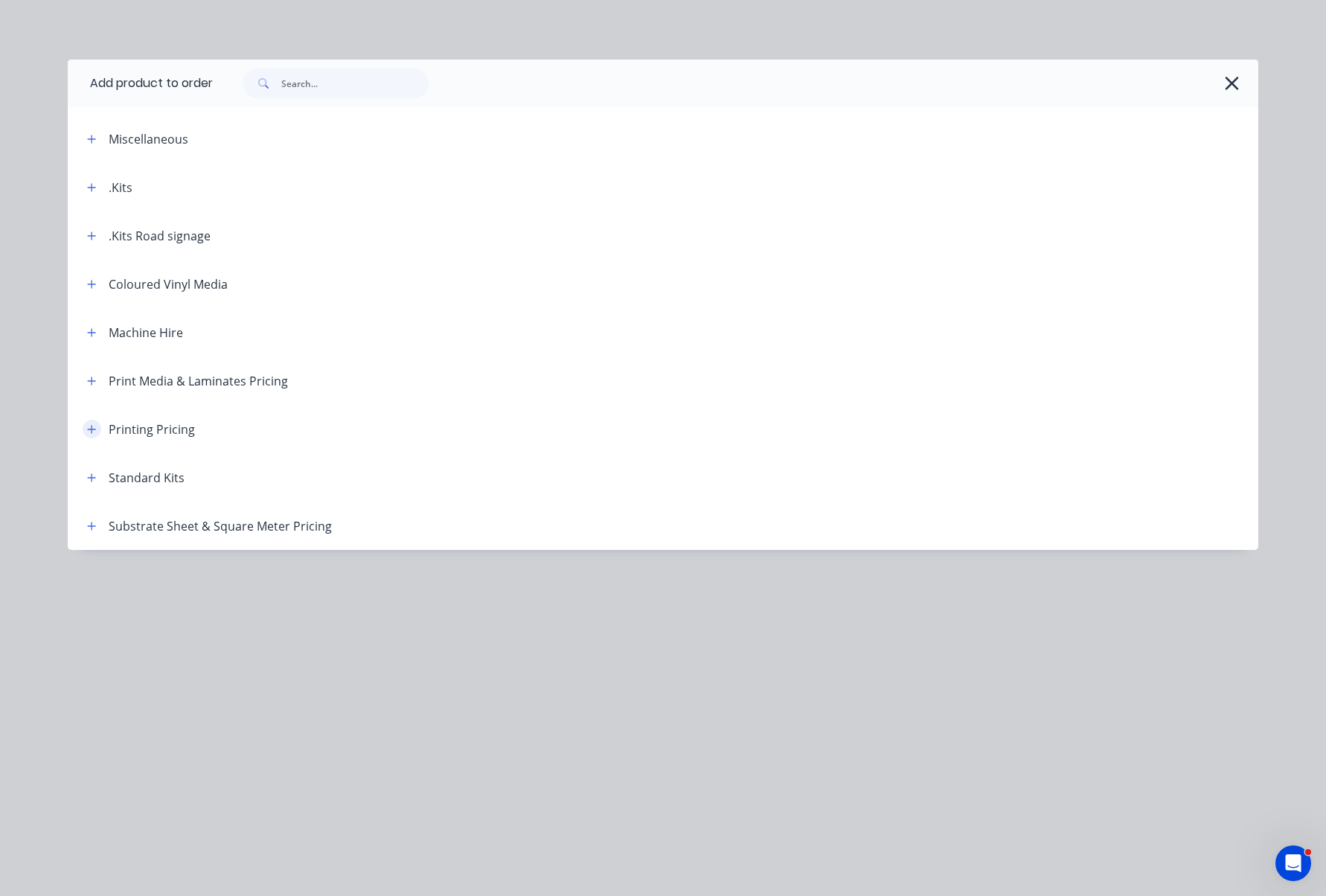
click at [91, 431] on icon "button" at bounding box center [91, 429] width 8 height 8
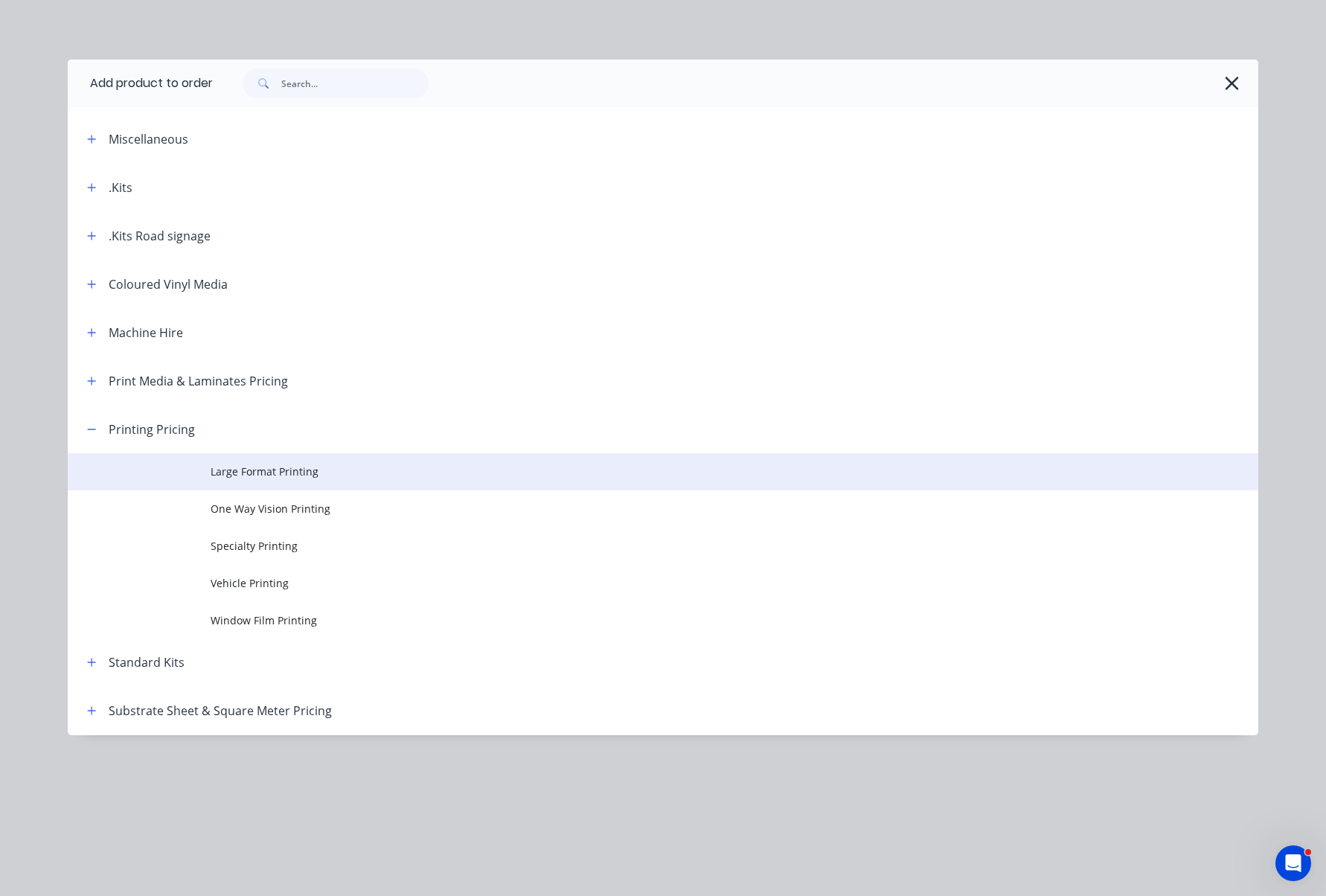
click at [283, 472] on span "Large Format Printing" at bounding box center [629, 472] width 838 height 16
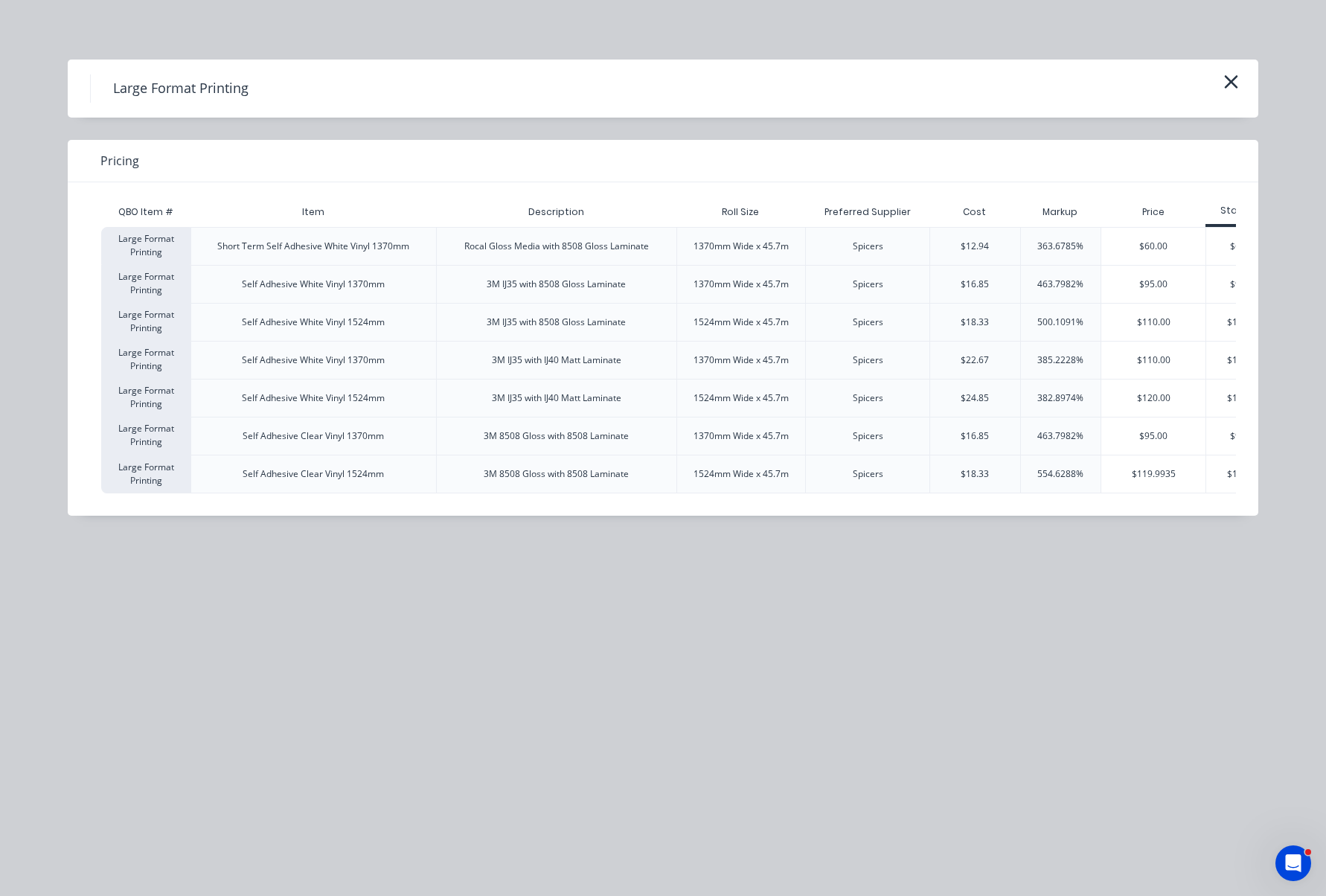
click at [274, 281] on div "Self Adhesive White Vinyl 1370mm" at bounding box center [313, 284] width 143 height 13
click at [161, 284] on div "Large Format Printing" at bounding box center [145, 284] width 90 height 38
click at [1236, 84] on icon "button" at bounding box center [1231, 82] width 16 height 21
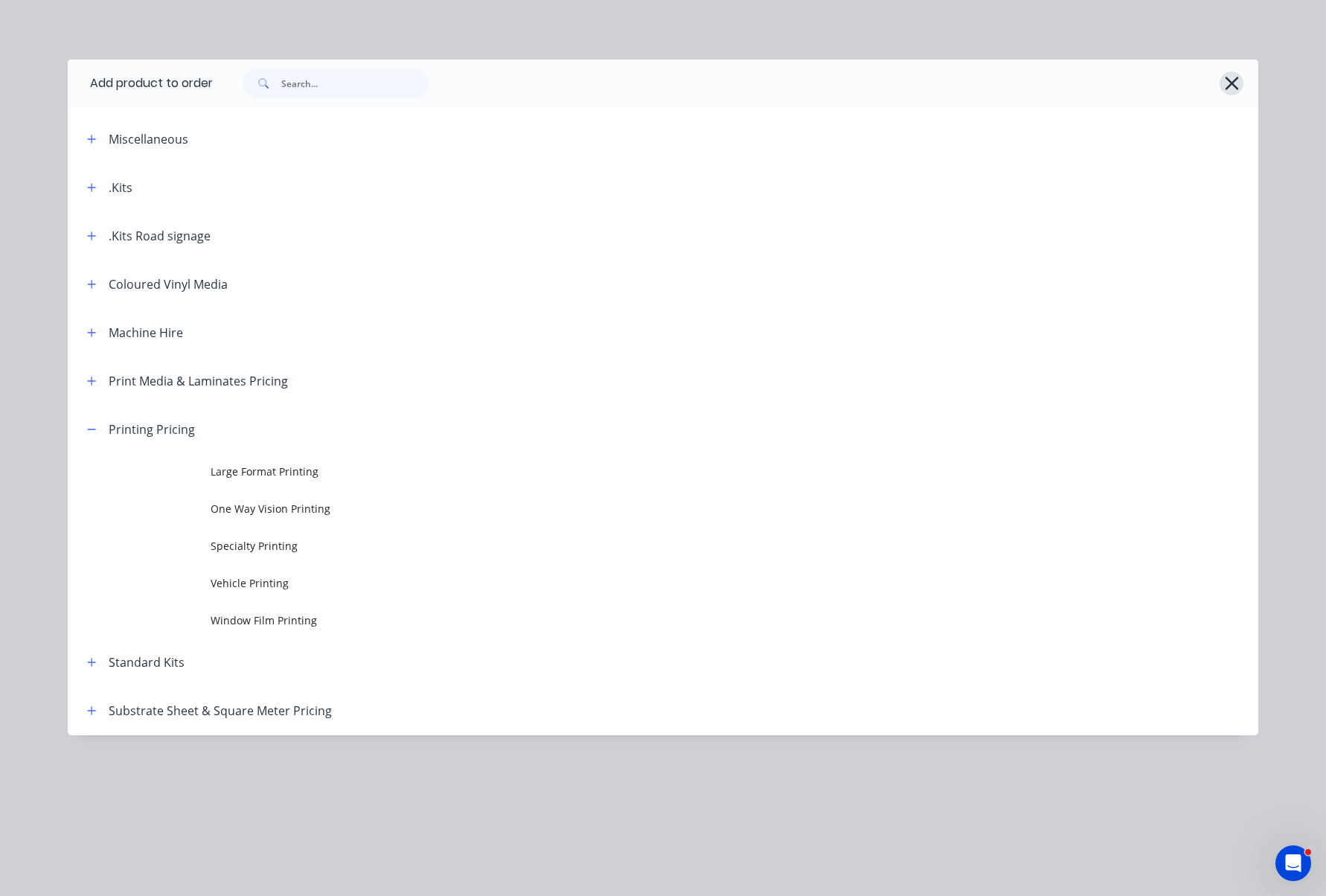
click at [1235, 80] on icon "button" at bounding box center [1232, 83] width 13 height 13
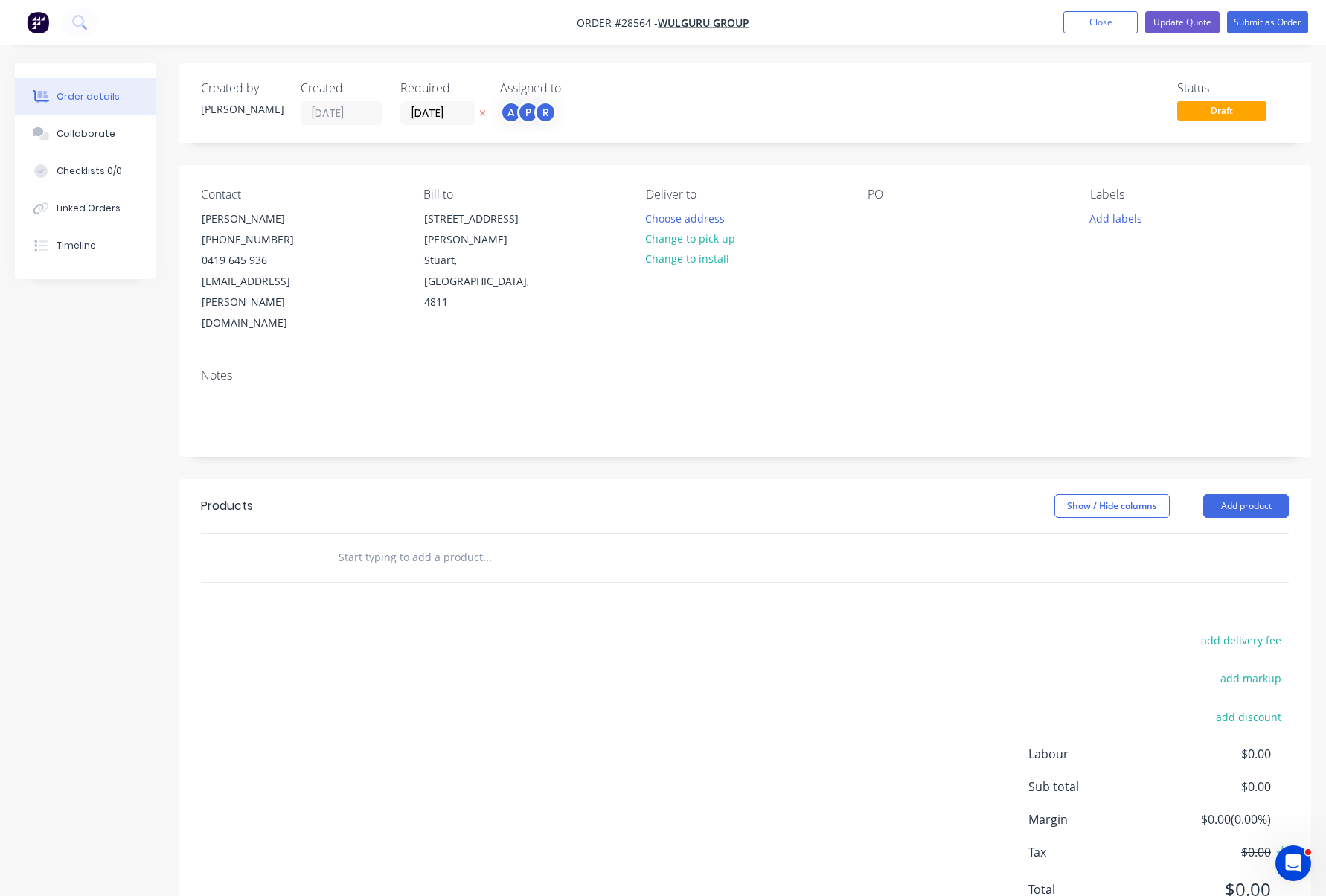
click at [395, 542] on input "text" at bounding box center [487, 557] width 298 height 30
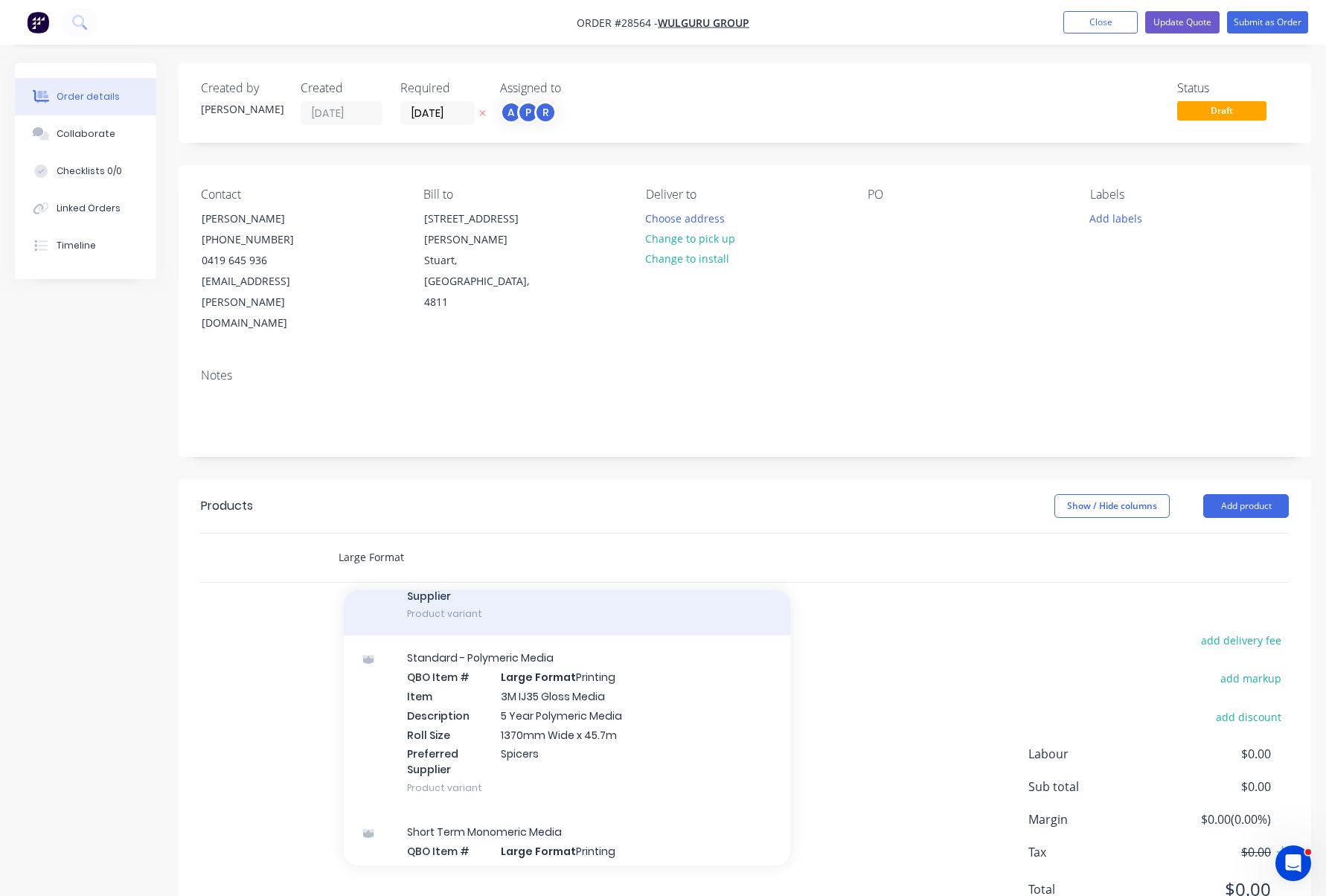
scroll to position [193, 0]
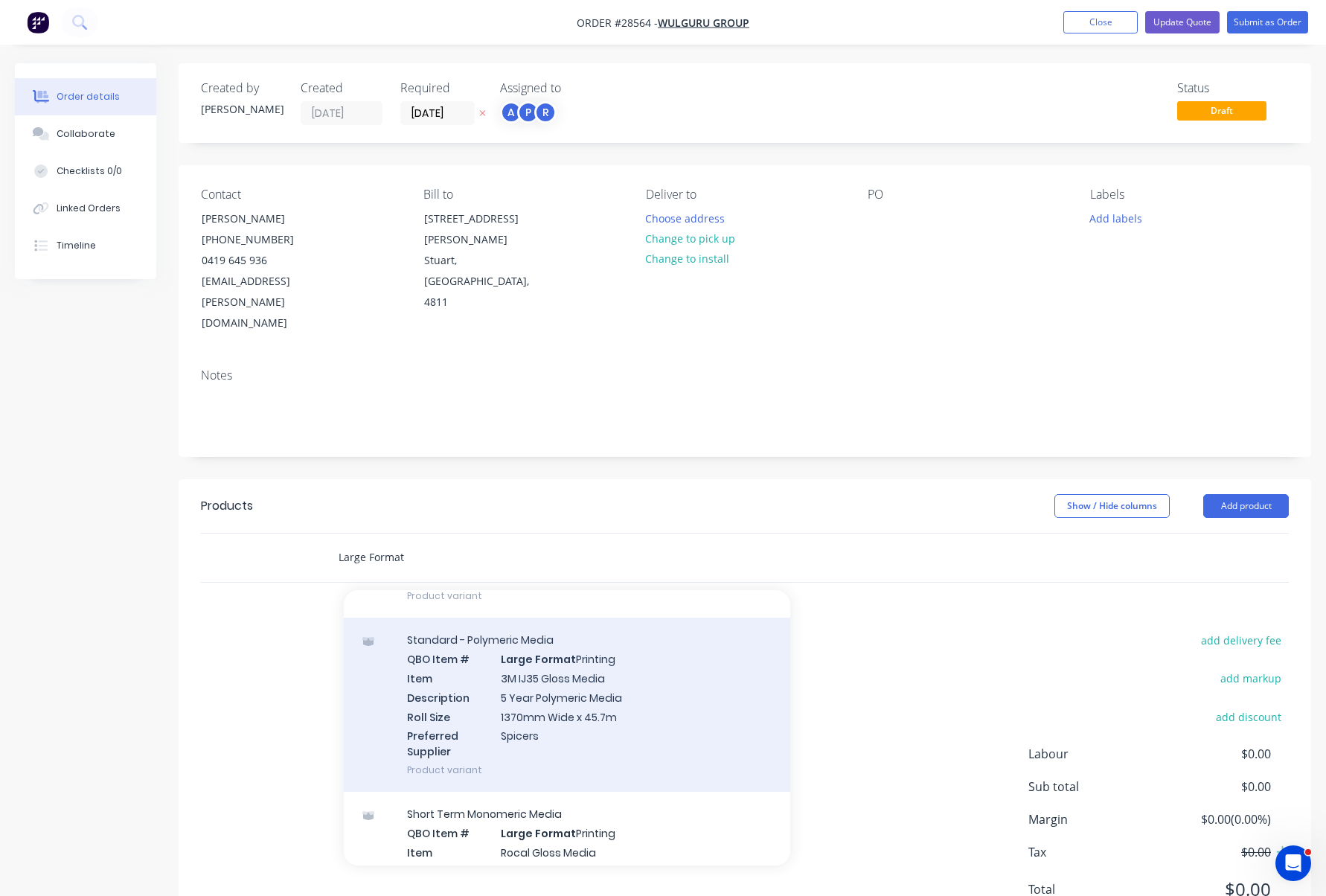
type input "Large Format"
click at [570, 640] on div "Standard - Polymeric Media QBO Item # Large Format Printing Item 3M IJ35 Gloss …" at bounding box center [567, 705] width 446 height 174
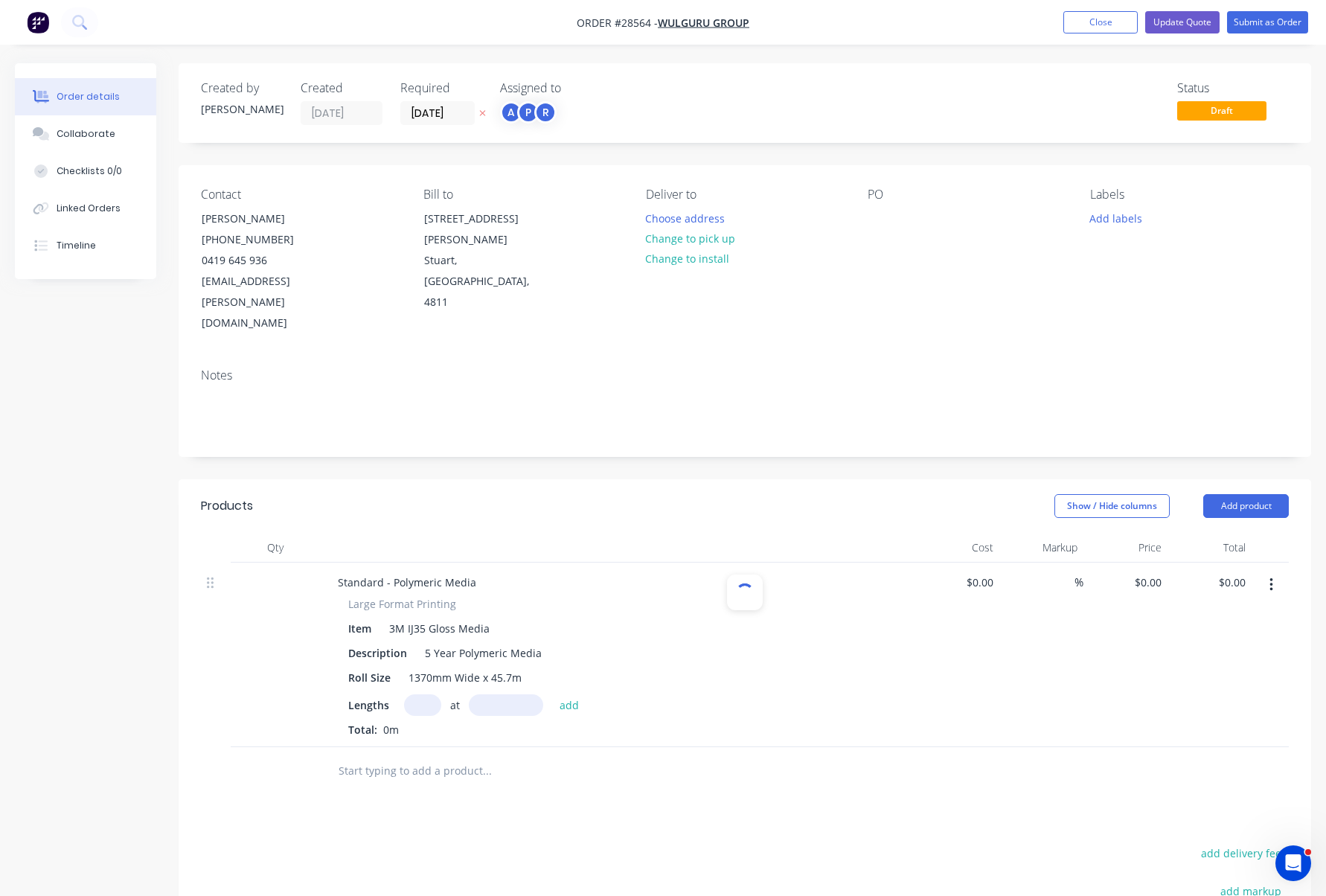
type input "$8.43"
type input "40"
type input "$11.802"
click at [429, 694] on input "text" at bounding box center [422, 705] width 37 height 22
type input "2"
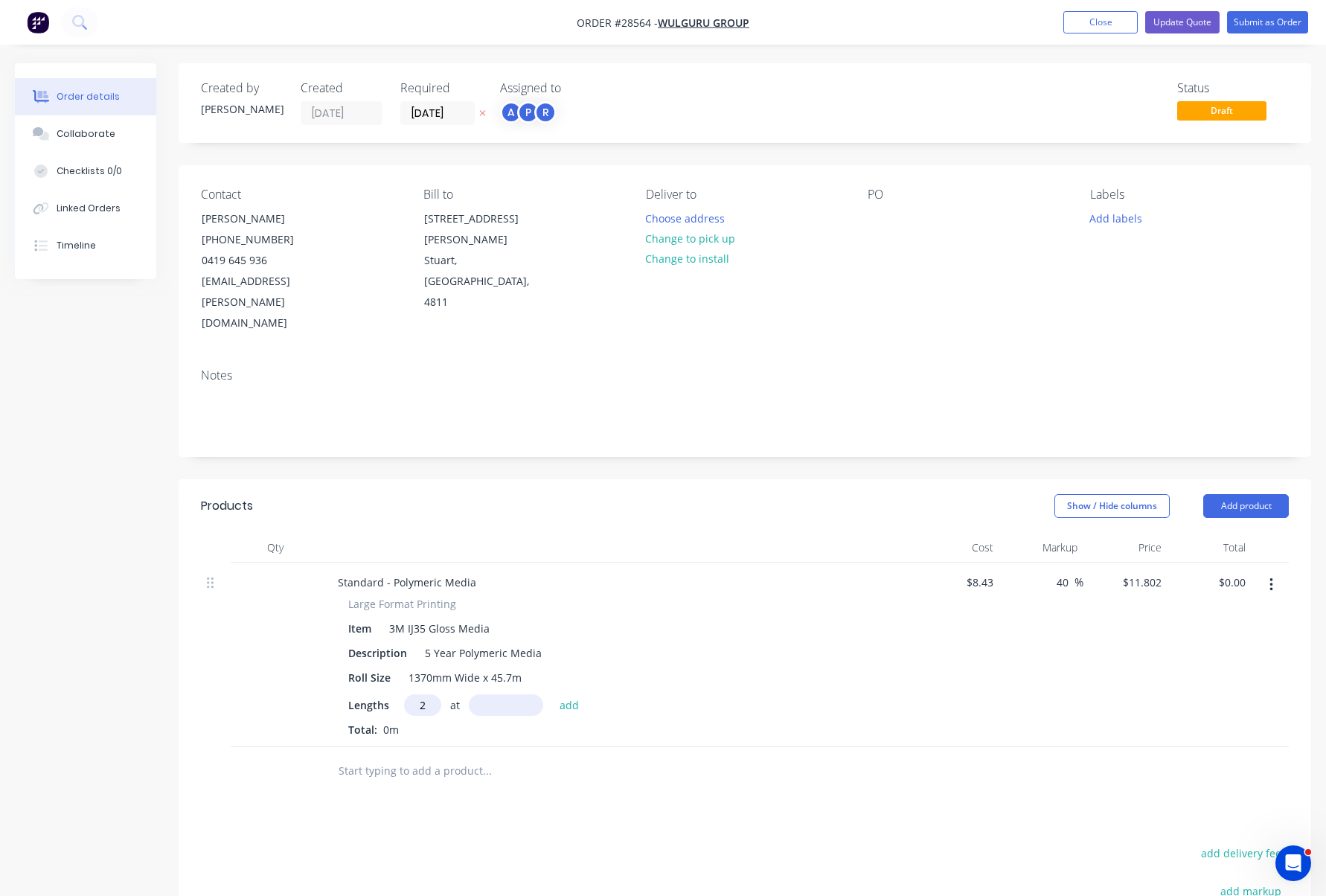
click at [508, 694] on input "text" at bounding box center [506, 705] width 75 height 22
type input "1.25mm"
click at [612, 667] on div "Roll Size 1370mm Wide x 45.7m" at bounding box center [615, 677] width 545 height 22
click at [578, 694] on button "add" at bounding box center [570, 704] width 35 height 20
type input "$0.03"
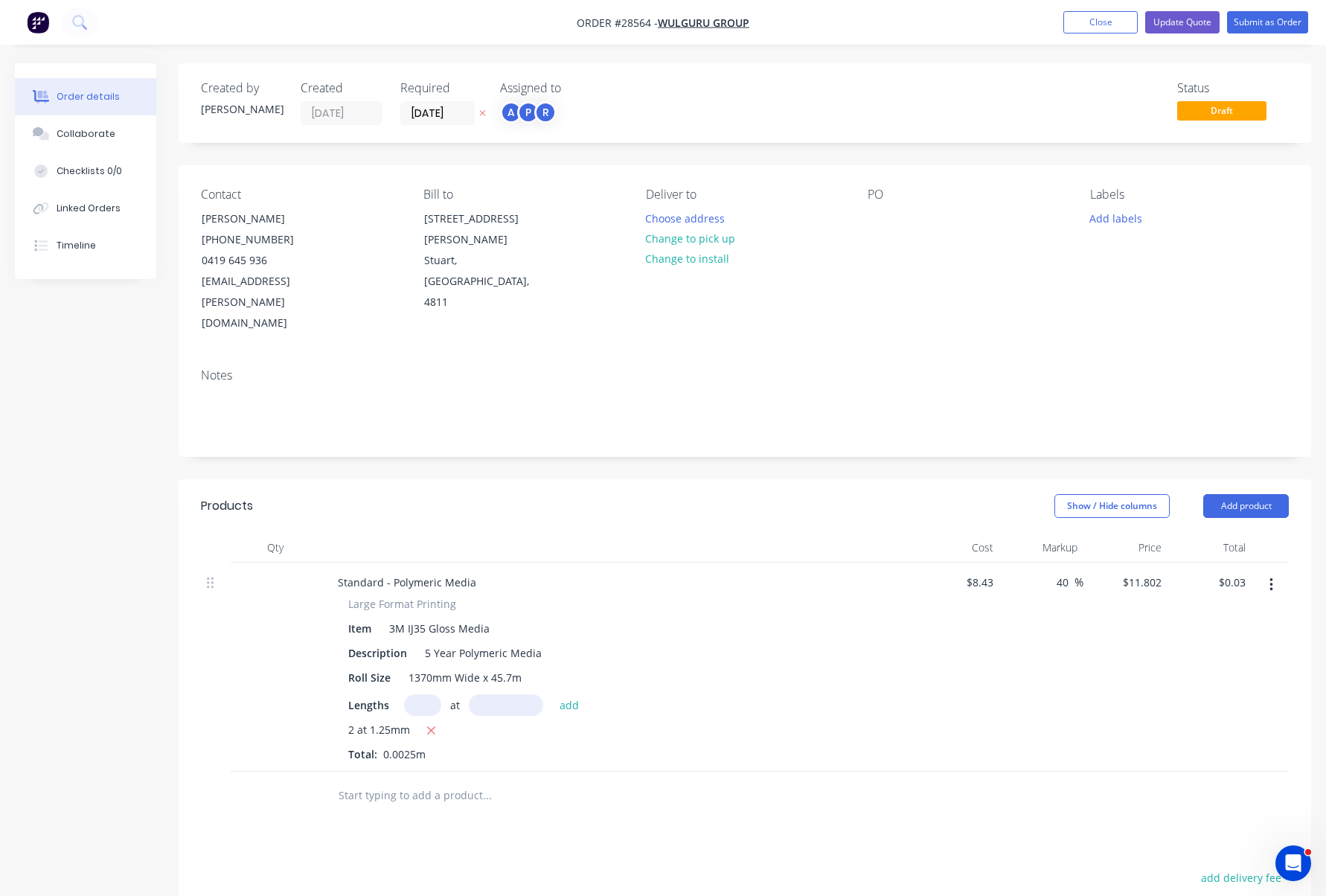
scroll to position [0, 0]
click at [1137, 572] on input "11.802" at bounding box center [1148, 582] width 41 height 22
type input "$11.802"
click at [675, 667] on div "Roll Size 1370mm Wide x 45.7m" at bounding box center [615, 677] width 545 height 22
click at [328, 533] on div at bounding box center [617, 548] width 595 height 30
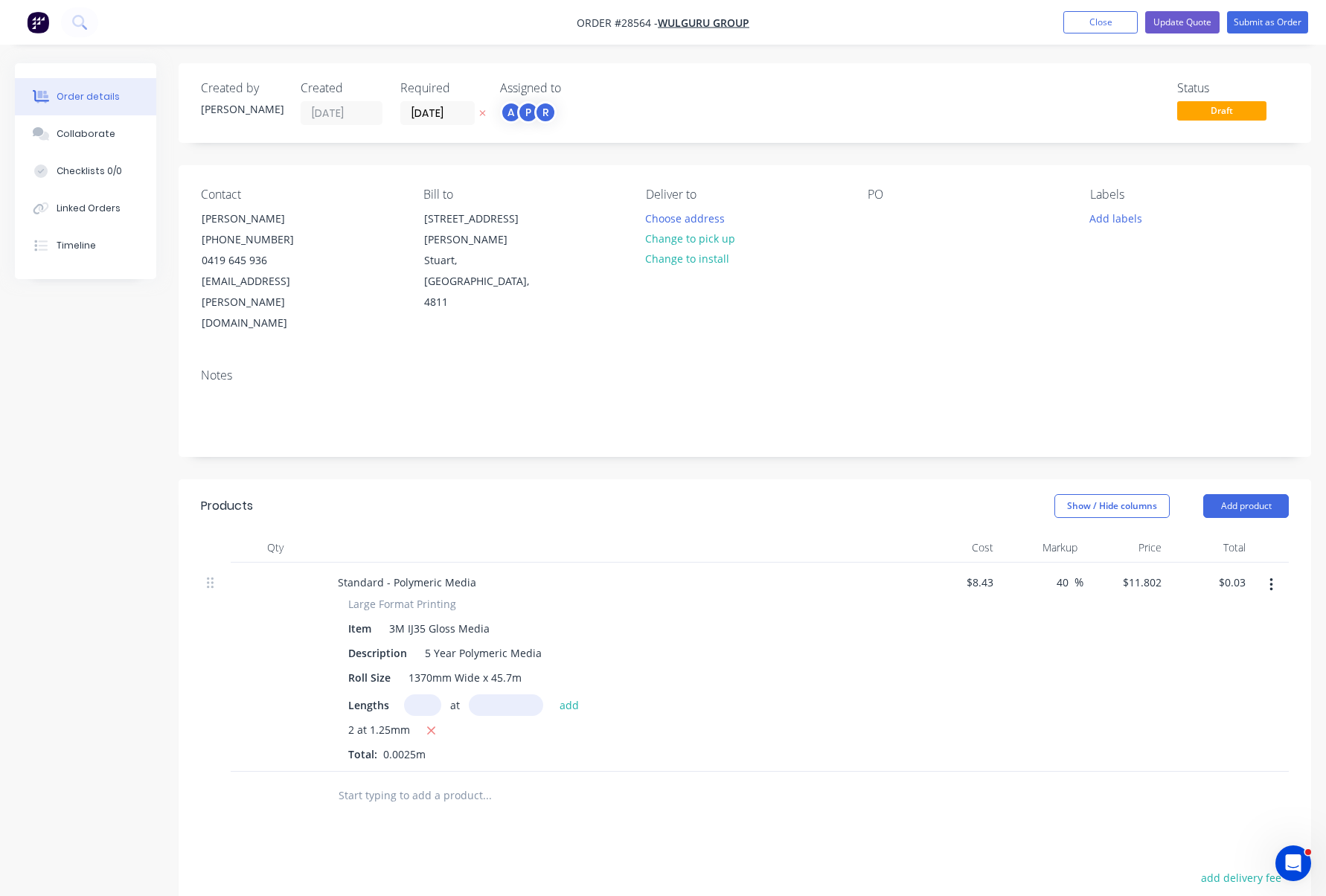
click at [430, 781] on input "text" at bounding box center [487, 796] width 298 height 30
type input "S"
click at [1249, 494] on button "Add product" at bounding box center [1246, 506] width 86 height 24
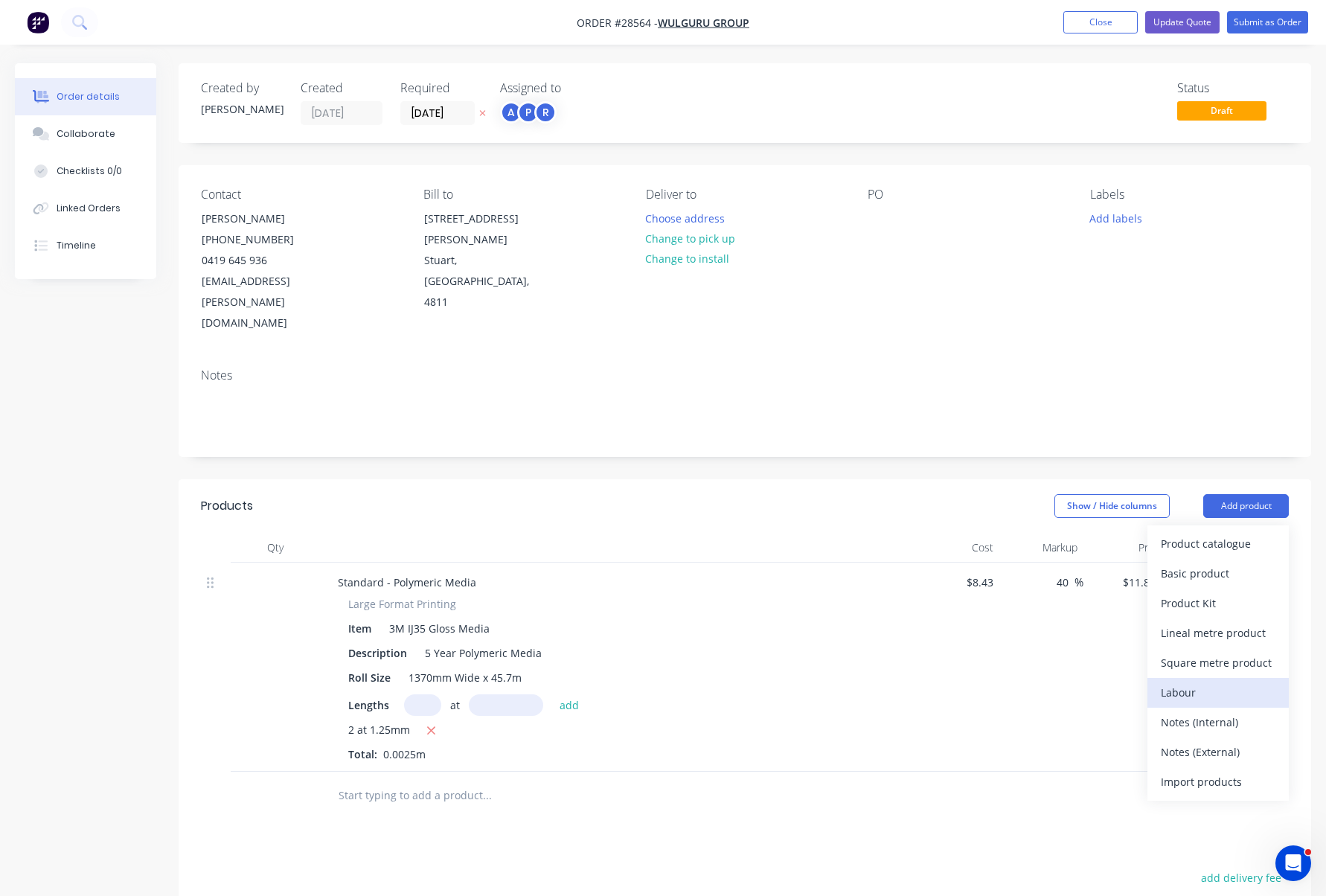
click at [1229, 682] on div "Labour" at bounding box center [1218, 692] width 115 height 22
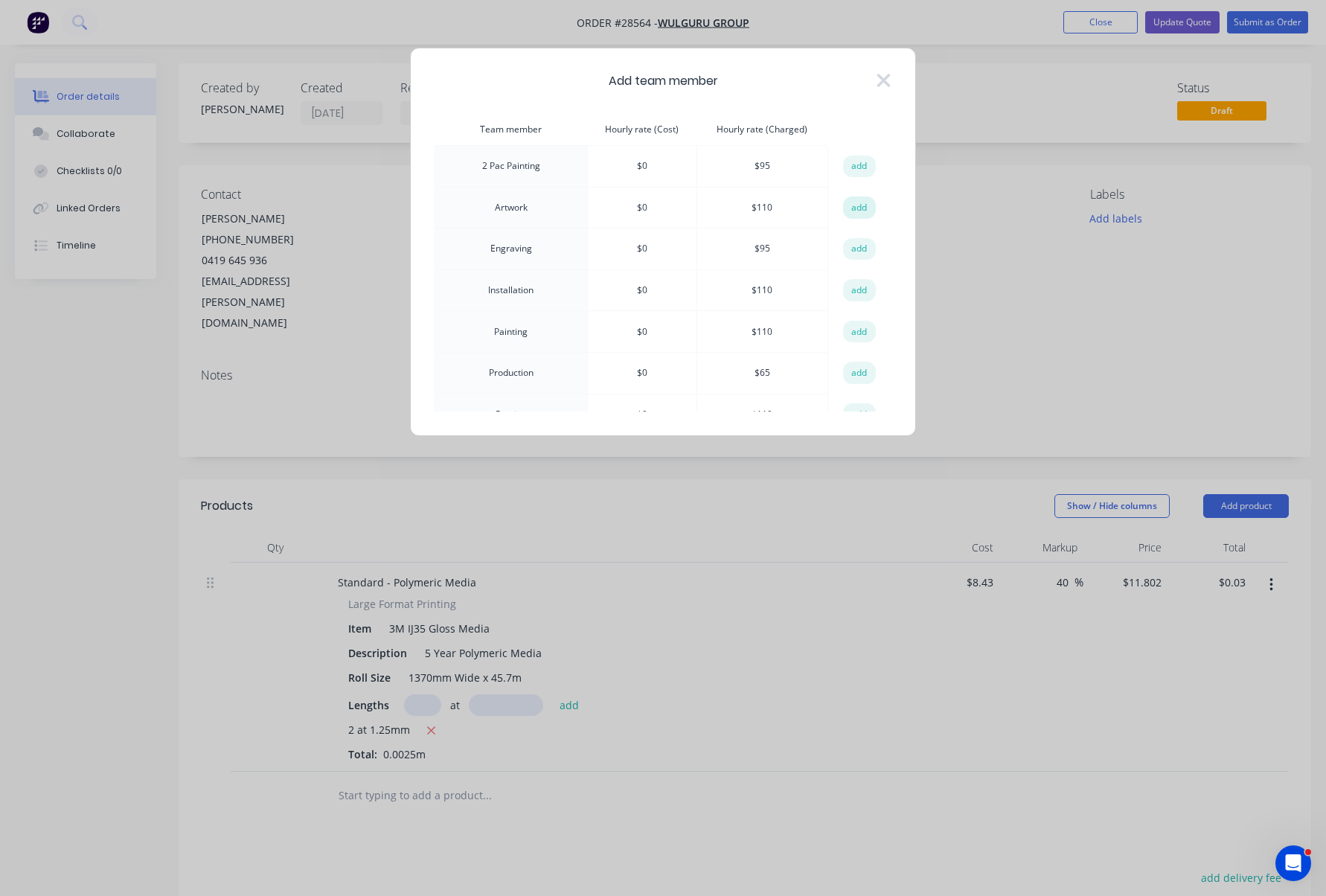
click at [850, 207] on button "add" at bounding box center [859, 207] width 33 height 23
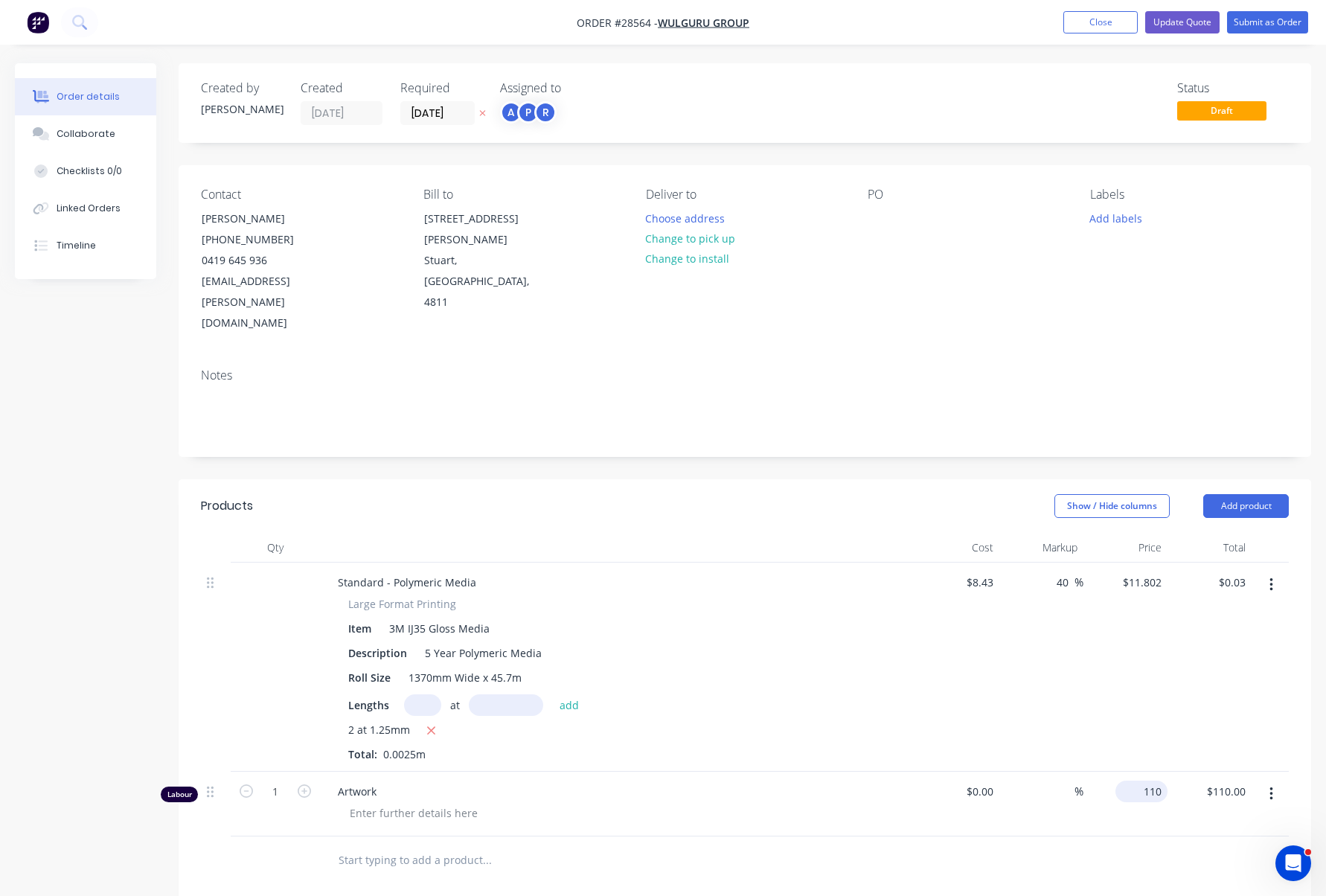
click at [1140, 781] on div "110 $110.00" at bounding box center [1141, 791] width 52 height 22
type input "$110.00"
click at [798, 803] on div at bounding box center [623, 813] width 572 height 22
click at [370, 784] on span "Artwork" at bounding box center [623, 791] width 572 height 16
click at [385, 803] on div at bounding box center [413, 813] width 152 height 22
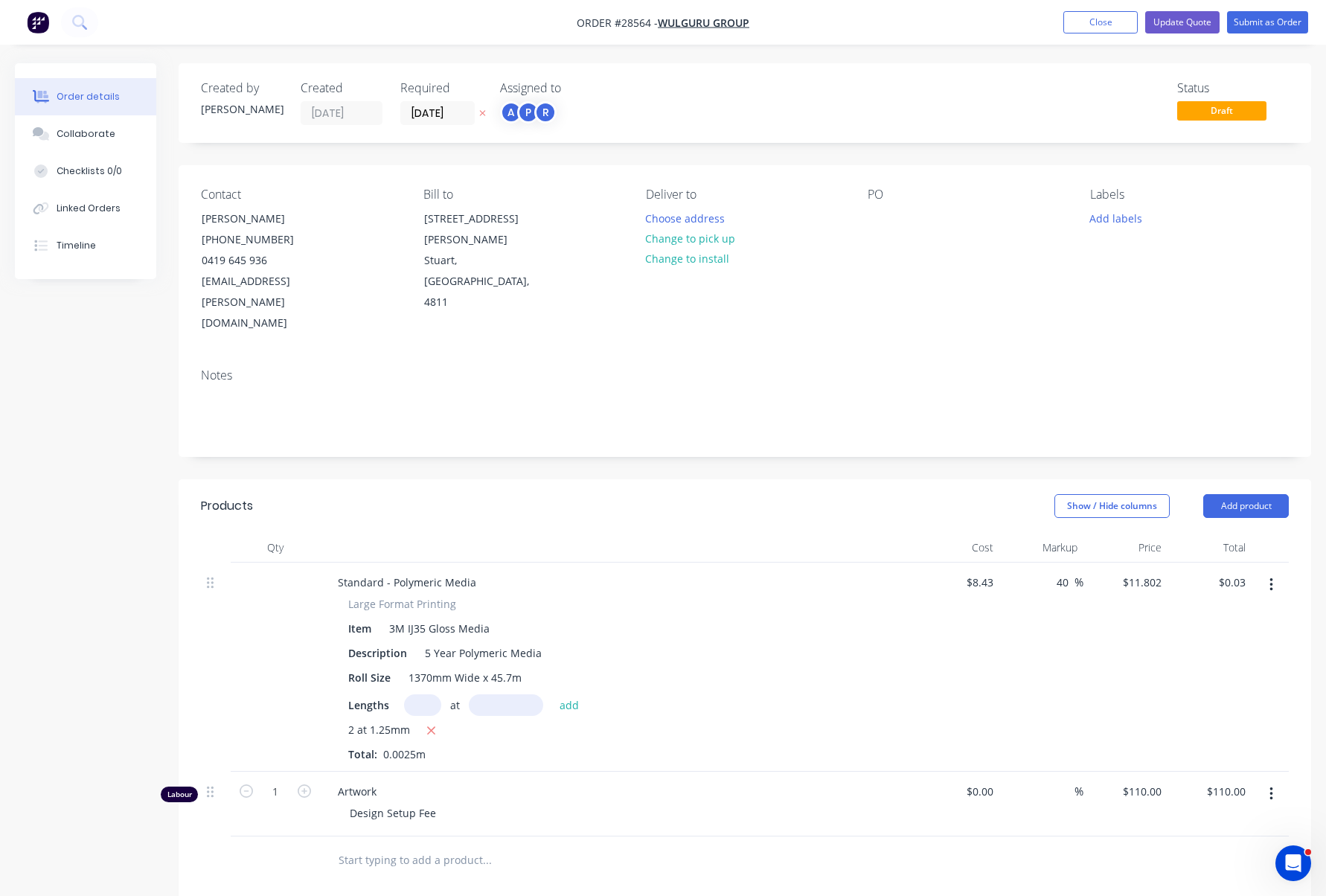
click at [818, 722] on div "2 at 1.25mm" at bounding box center [617, 731] width 539 height 19
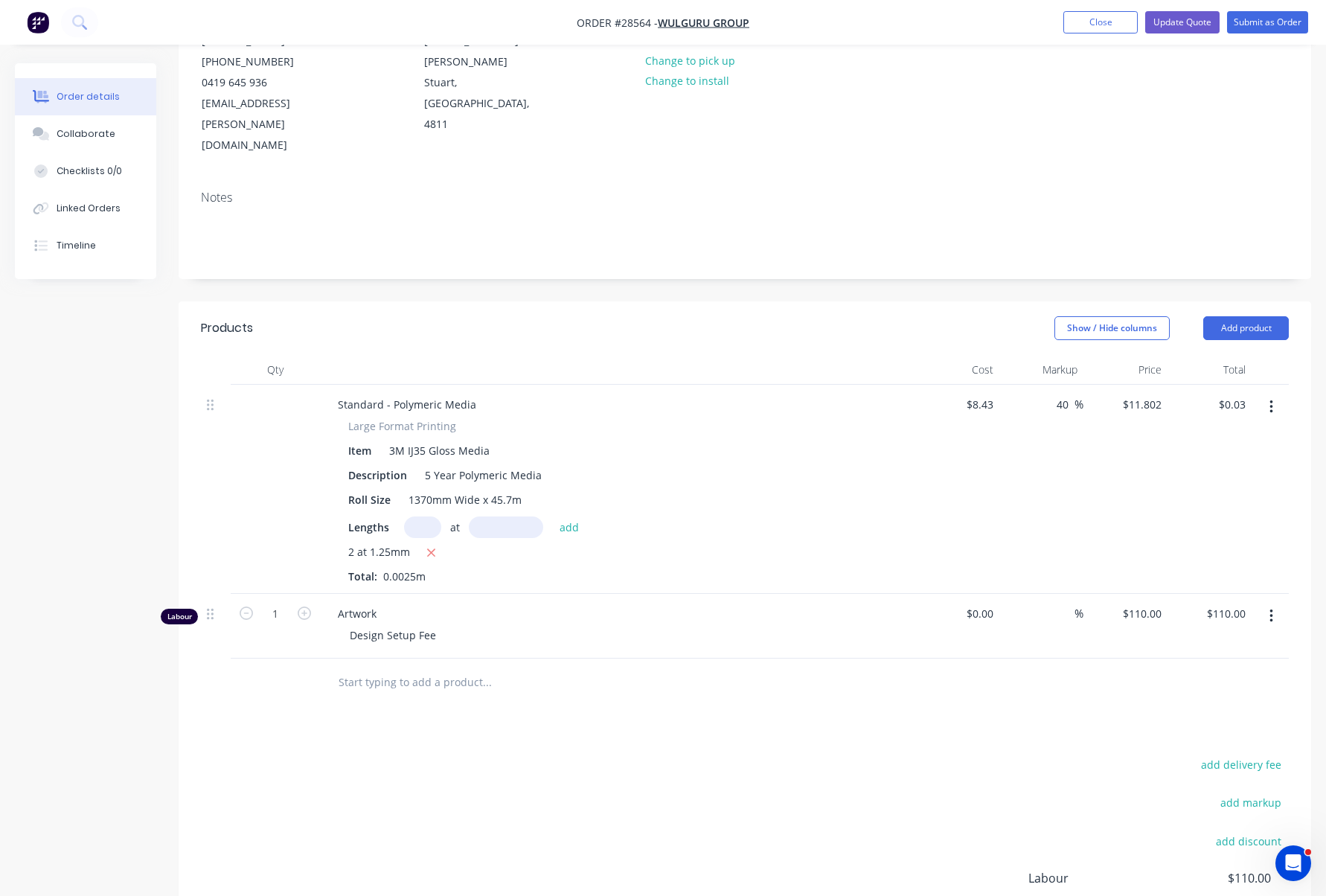
scroll to position [212, 0]
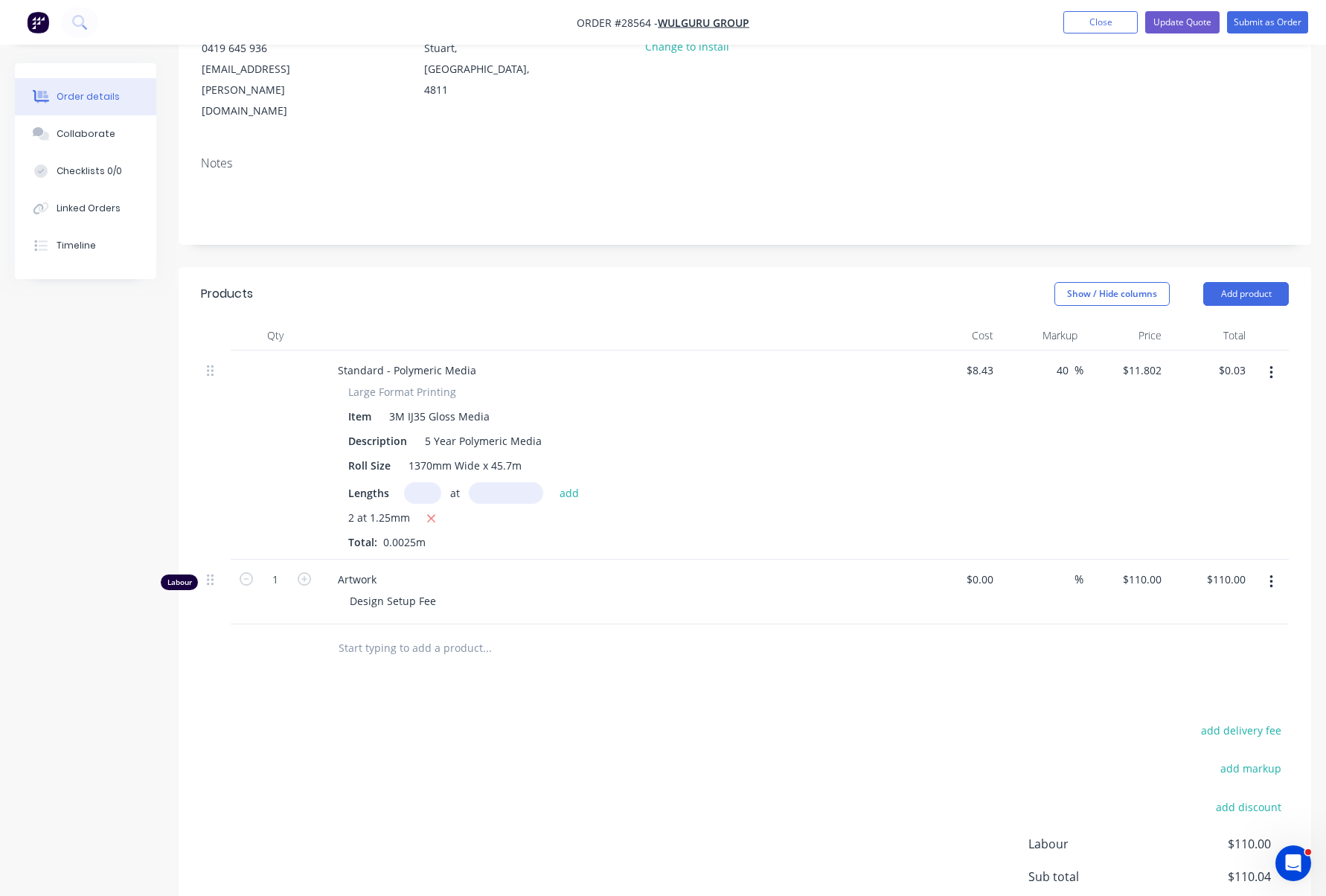
click at [445, 634] on input "text" at bounding box center [487, 649] width 298 height 30
click at [1259, 282] on button "Add product" at bounding box center [1246, 293] width 86 height 24
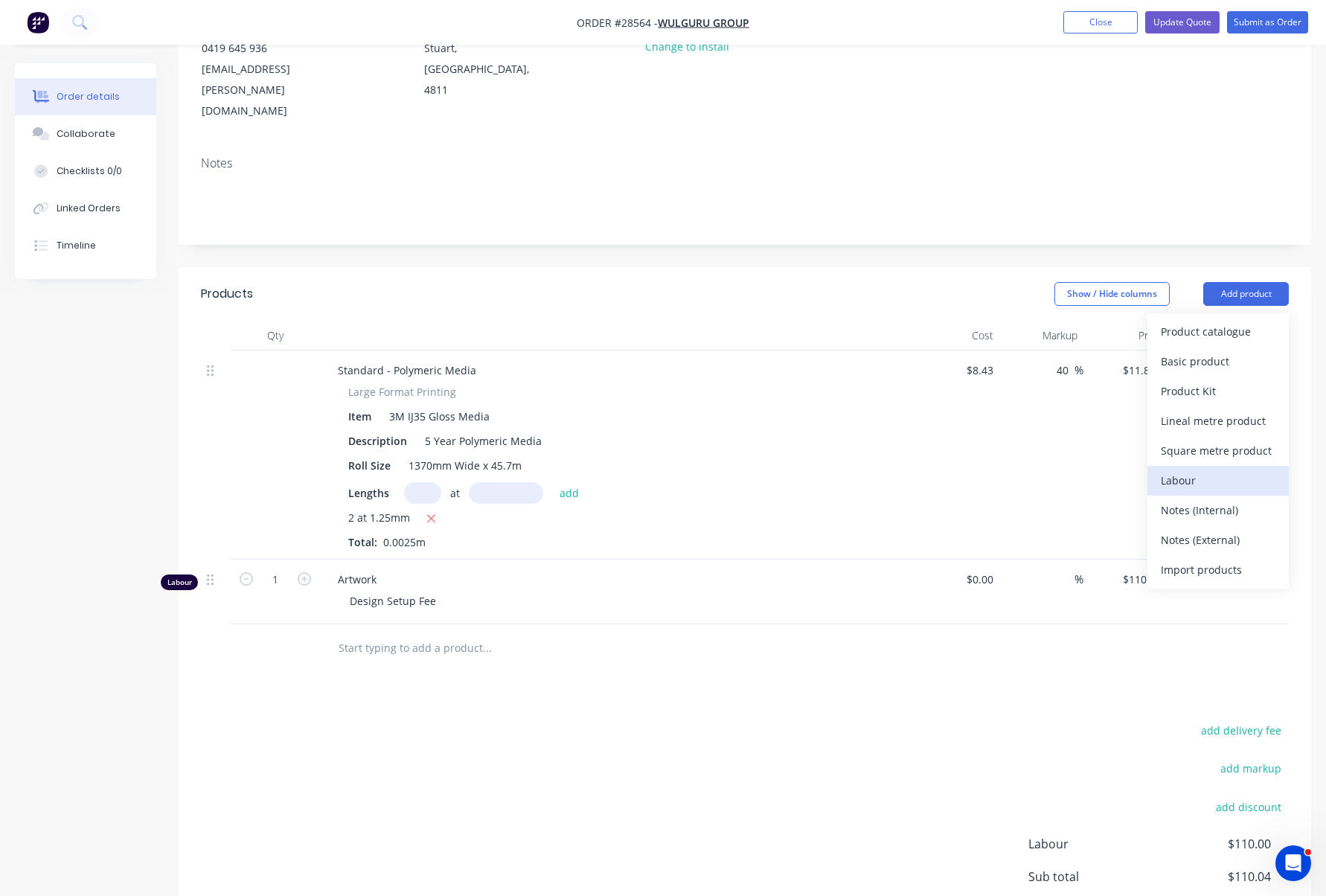
click at [1244, 470] on div "Labour" at bounding box center [1218, 480] width 115 height 22
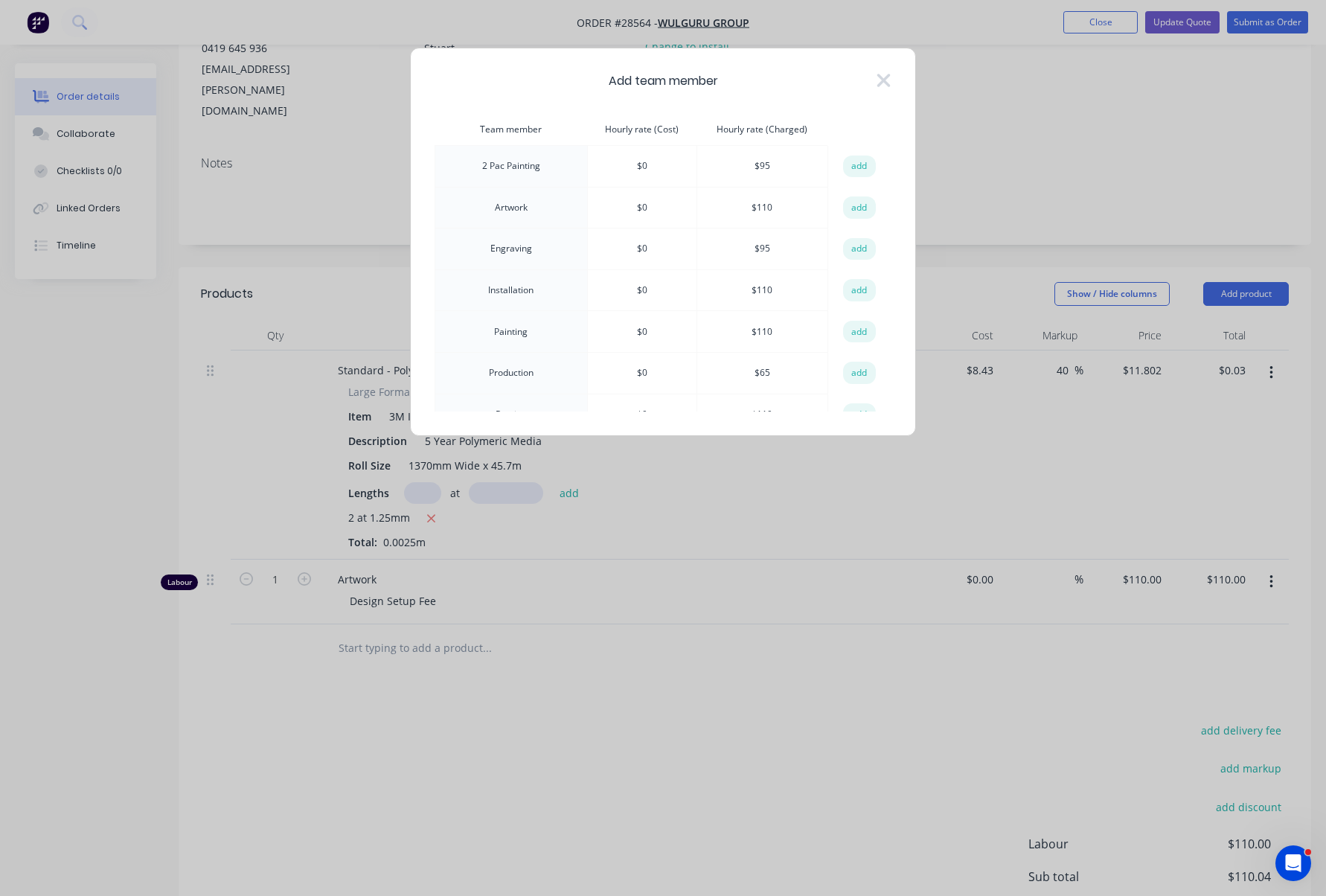
click at [514, 288] on td "Installation" at bounding box center [512, 290] width 153 height 41
click at [843, 290] on button "add" at bounding box center [859, 290] width 33 height 23
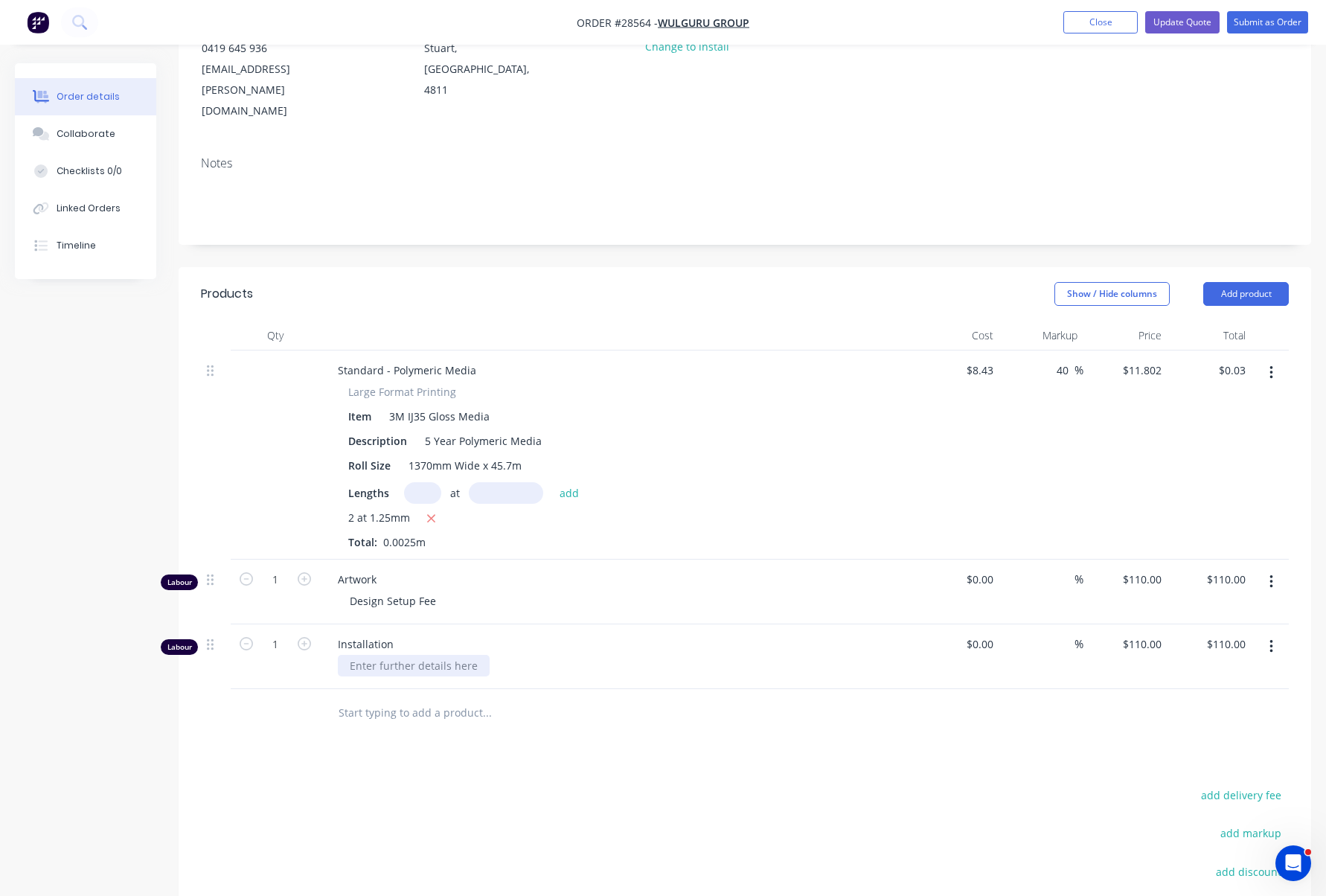
click at [384, 655] on div at bounding box center [413, 665] width 152 height 22
click at [356, 655] on div "If" at bounding box center [353, 665] width 30 height 22
drag, startPoint x: 363, startPoint y: 622, endPoint x: 322, endPoint y: 622, distance: 41.0
click at [321, 624] on div "Installation If" at bounding box center [617, 656] width 595 height 65
click at [335, 624] on div "Installation if required to concrete frame (fabricated by Wulguru group) into t…" at bounding box center [617, 656] width 595 height 65
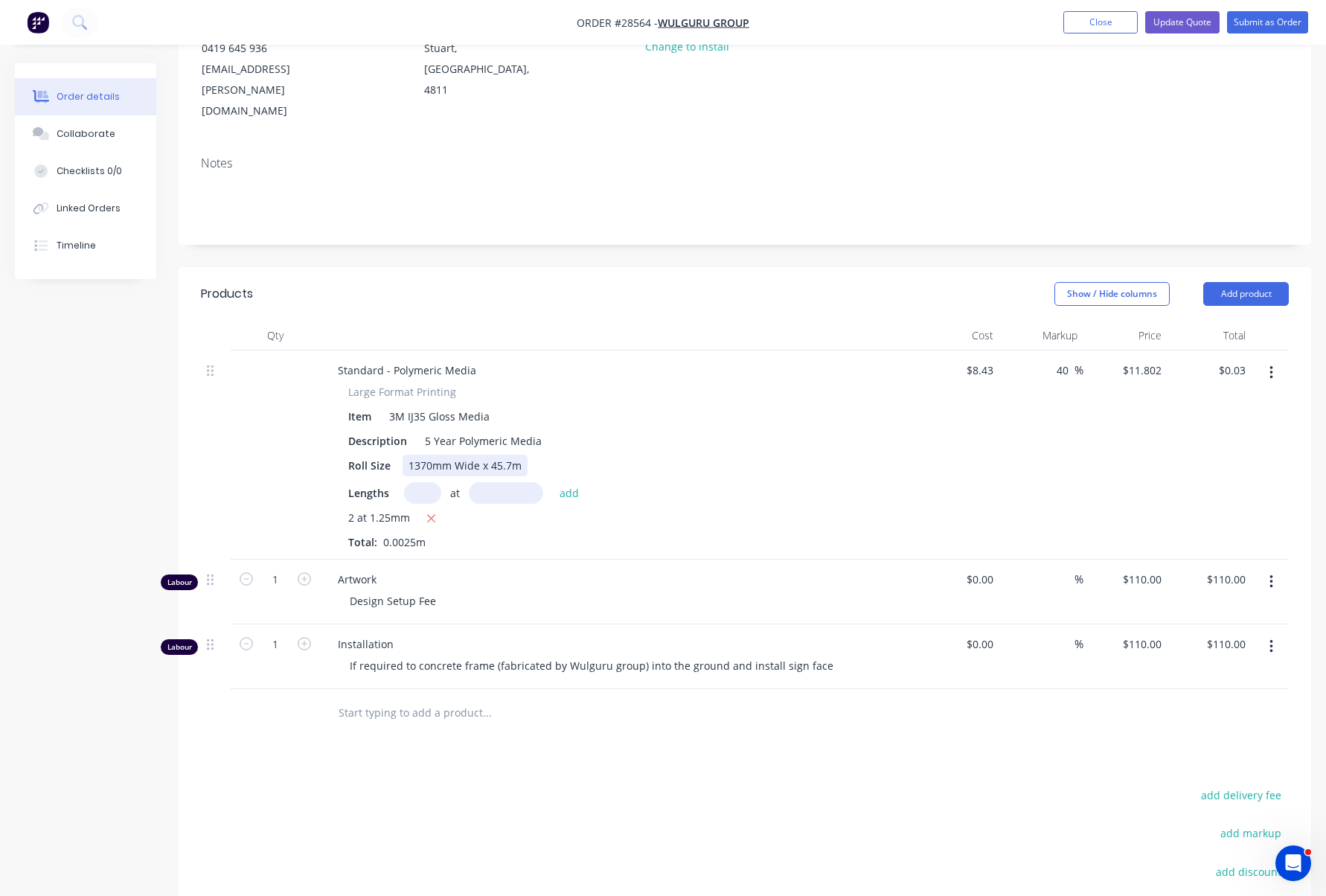
click at [901, 423] on div "Large Format Printing Item 3M IJ35 Gloss Media Description 5 Year Polymeric Med…" at bounding box center [618, 467] width 584 height 166
click at [1138, 634] on div "110 110" at bounding box center [1152, 644] width 31 height 22
type input "$220.00"
click at [895, 438] on div "Large Format Printing Item 3M IJ35 Gloss Media Description 5 Year Polymeric Med…" at bounding box center [618, 467] width 584 height 166
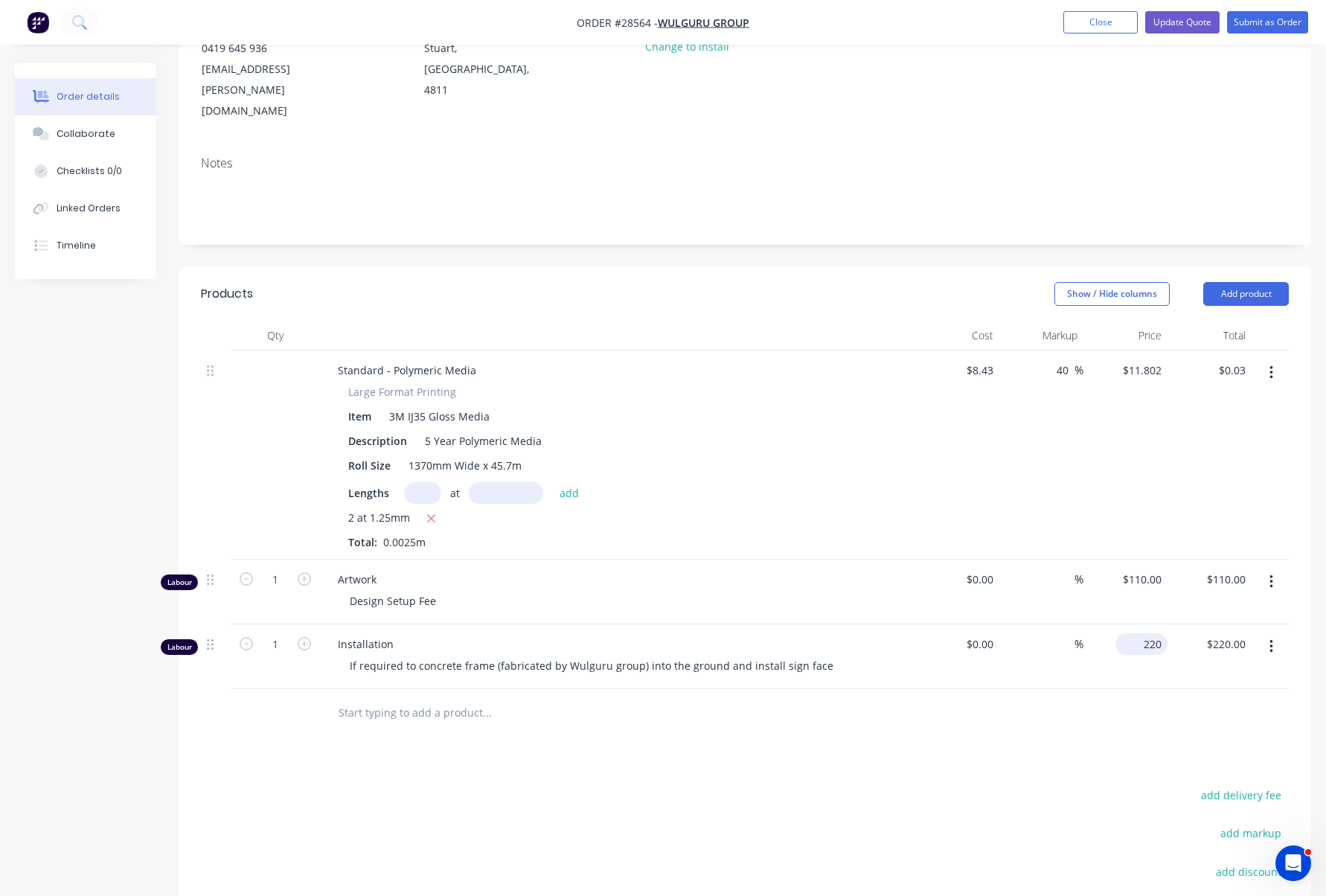
click at [1143, 634] on div "220 $220.00" at bounding box center [1144, 644] width 46 height 22
type input "$100.00"
click at [936, 411] on div "$8.43 $8.43" at bounding box center [957, 456] width 84 height 209
click at [1135, 624] on div "100 100" at bounding box center [1125, 656] width 84 height 65
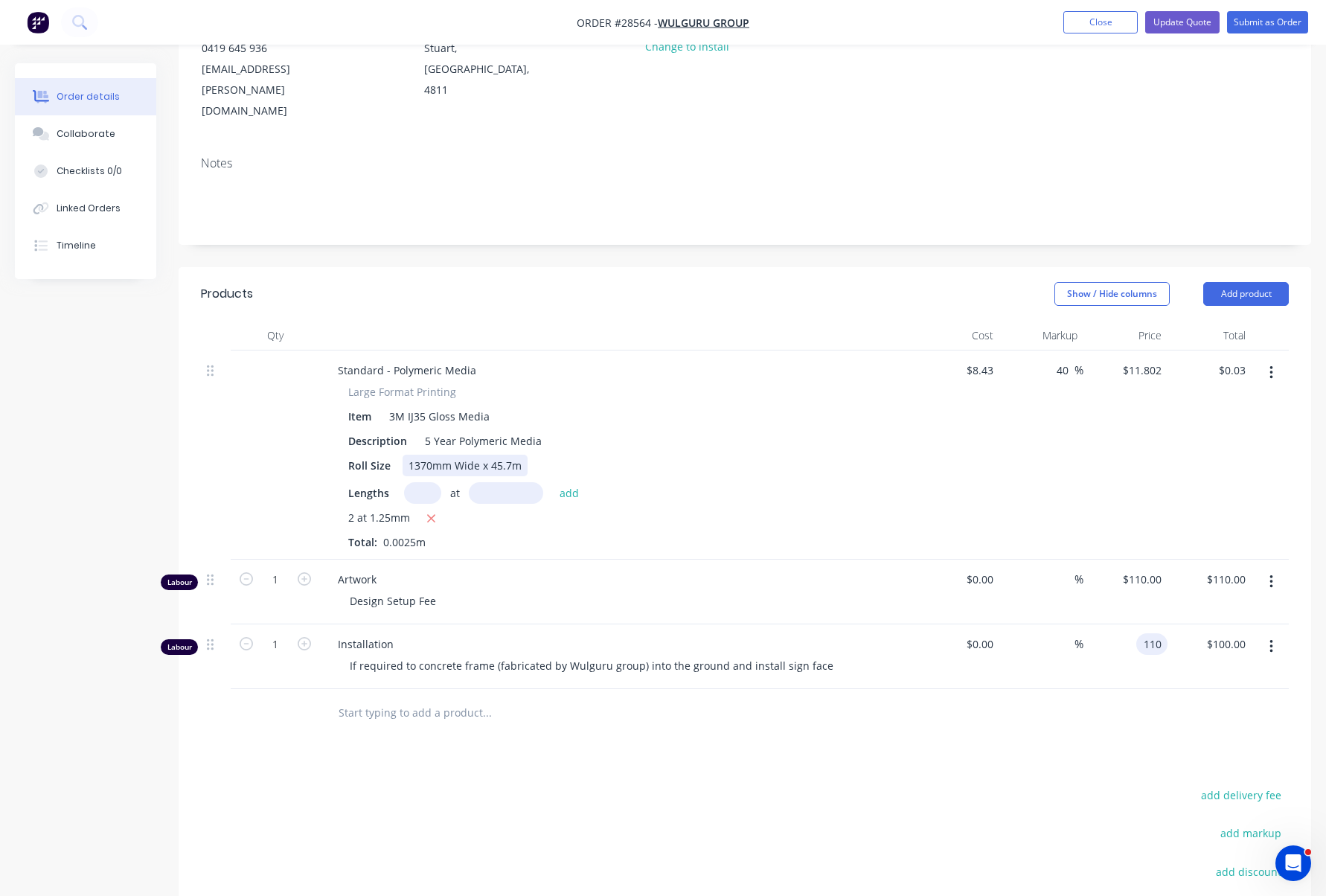
type input "$110.00"
click at [799, 455] on div "Roll Size 1370mm Wide x 45.7m" at bounding box center [615, 465] width 545 height 22
click at [307, 637] on icon "button" at bounding box center [305, 643] width 13 height 13
type input "2"
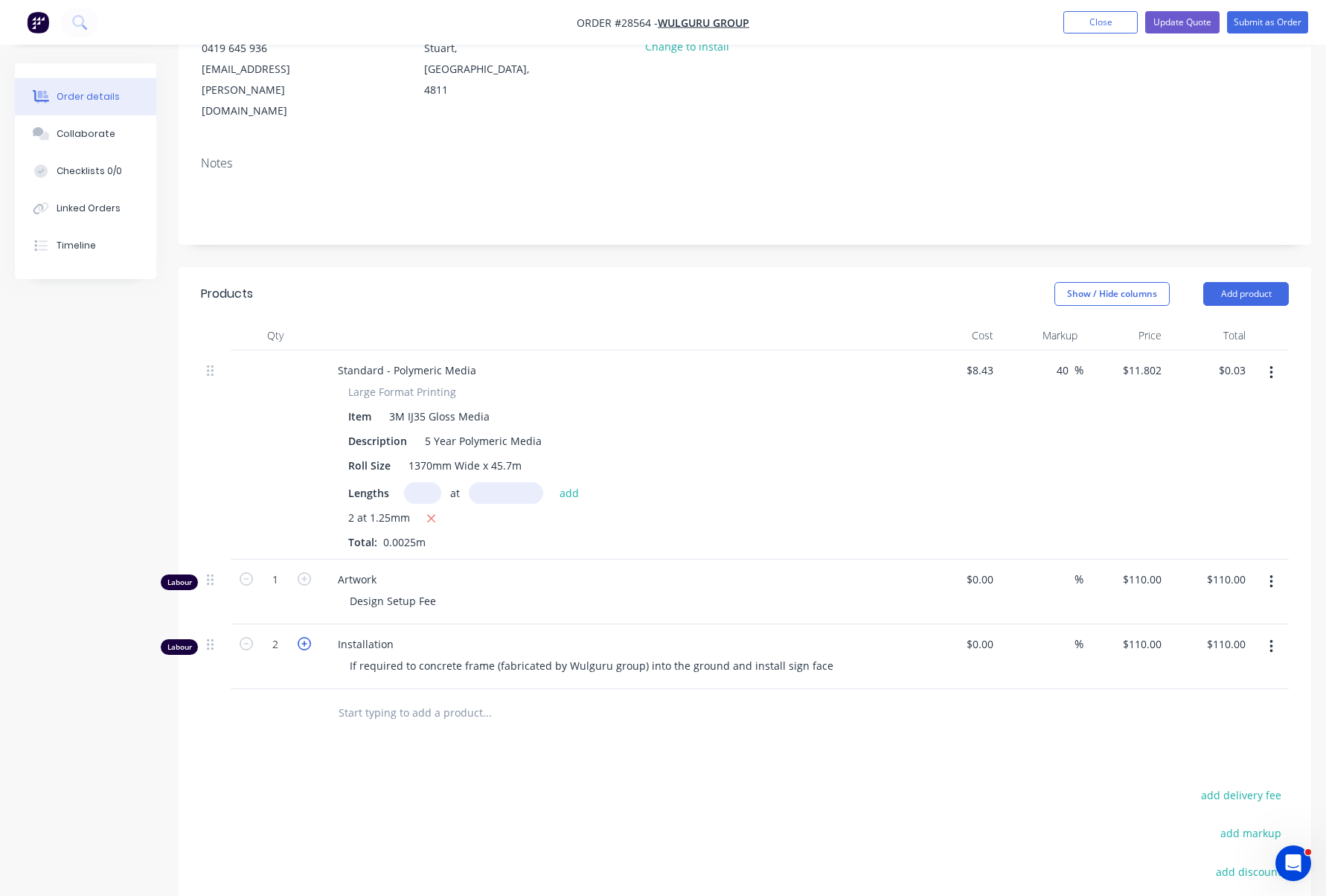
type input "$220.00"
click at [704, 482] on div "Lengths at add" at bounding box center [617, 492] width 539 height 22
click at [423, 535] on span "0.0025m" at bounding box center [405, 541] width 55 height 14
click at [1274, 359] on button "button" at bounding box center [1271, 373] width 35 height 26
click at [1061, 429] on div "40 40 %" at bounding box center [1041, 456] width 84 height 209
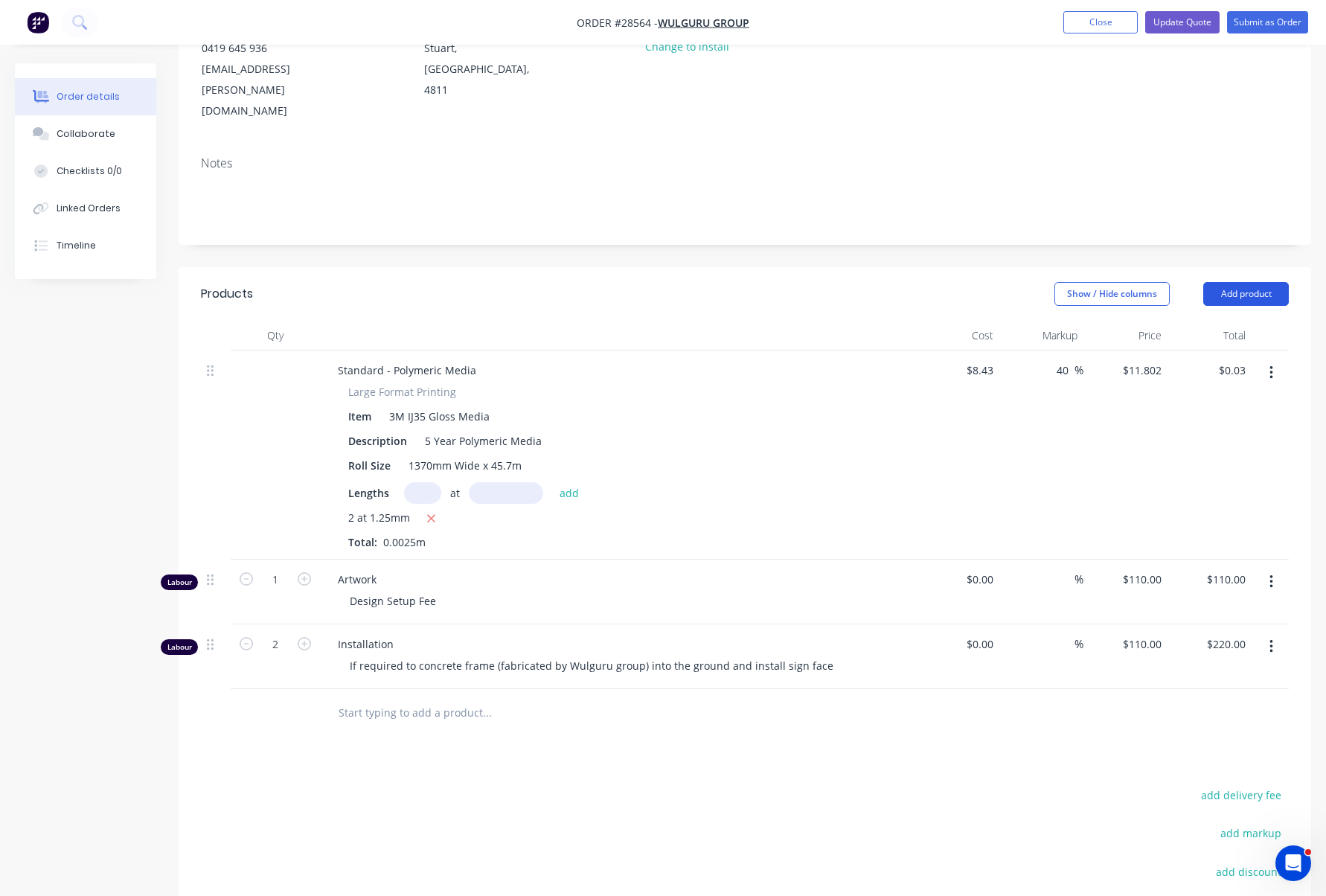
click at [1248, 282] on button "Add product" at bounding box center [1246, 293] width 86 height 24
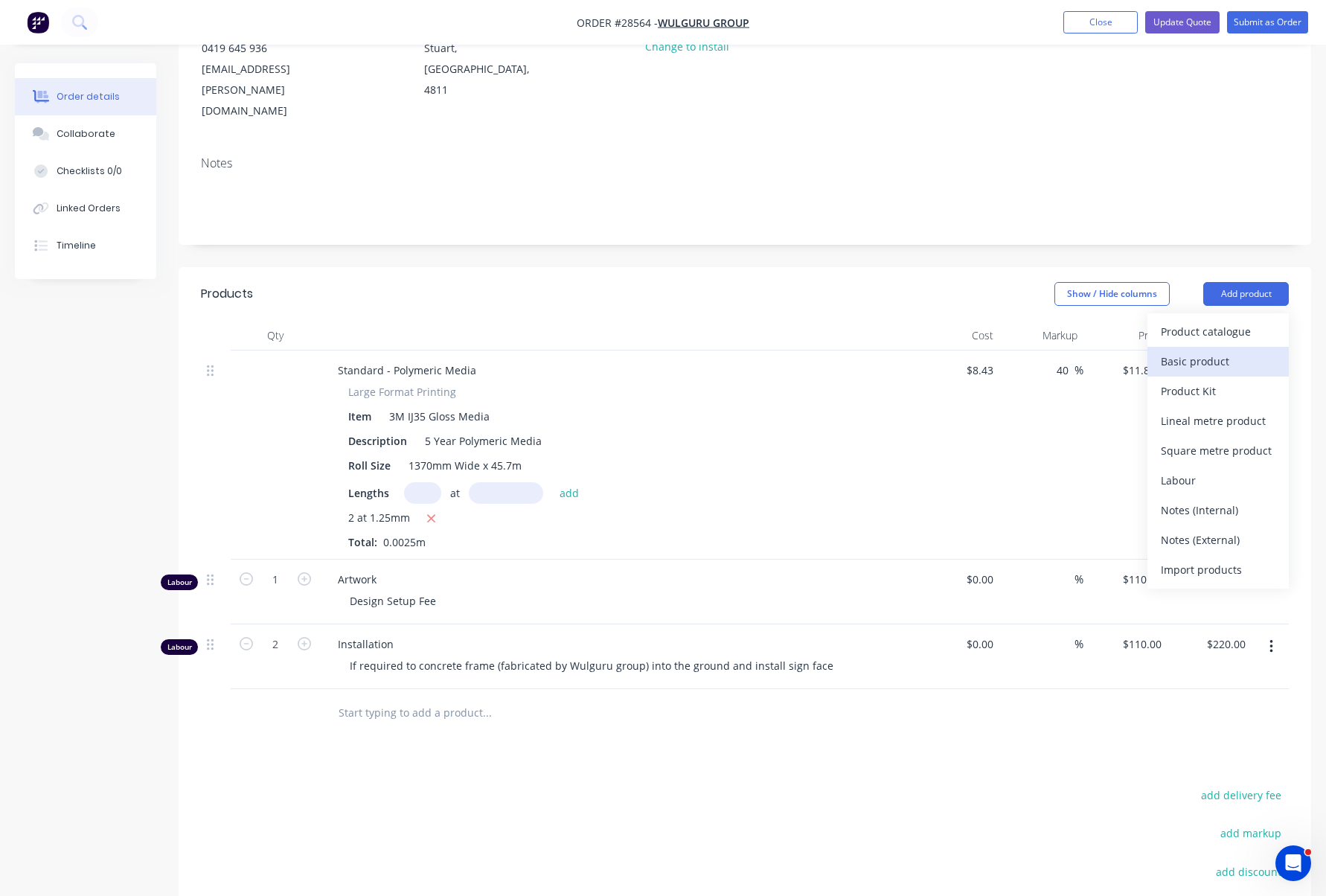
click at [1226, 351] on div "Basic product" at bounding box center [1218, 361] width 115 height 22
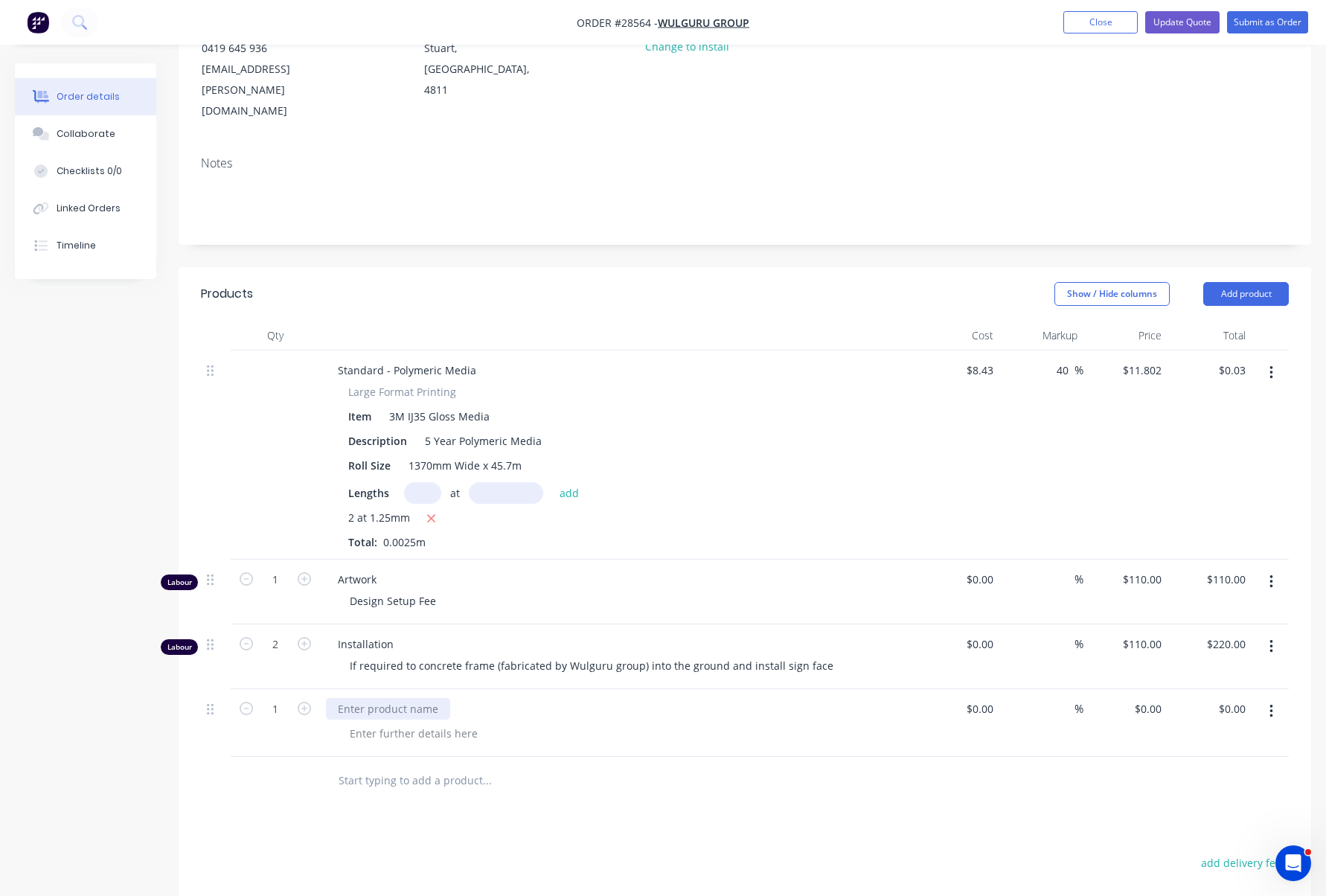
click at [412, 698] on div at bounding box center [389, 708] width 124 height 22
drag, startPoint x: 362, startPoint y: 663, endPoint x: 308, endPoint y: 658, distance: 54.2
click at [308, 689] on div "1 ACM $0.00 $0.00 % $0.00 $0.00 $0.00 $0.00" at bounding box center [745, 723] width 1088 height 68
click at [1268, 698] on button "button" at bounding box center [1271, 711] width 35 height 26
click at [1206, 829] on div "Delete" at bounding box center [1218, 839] width 115 height 22
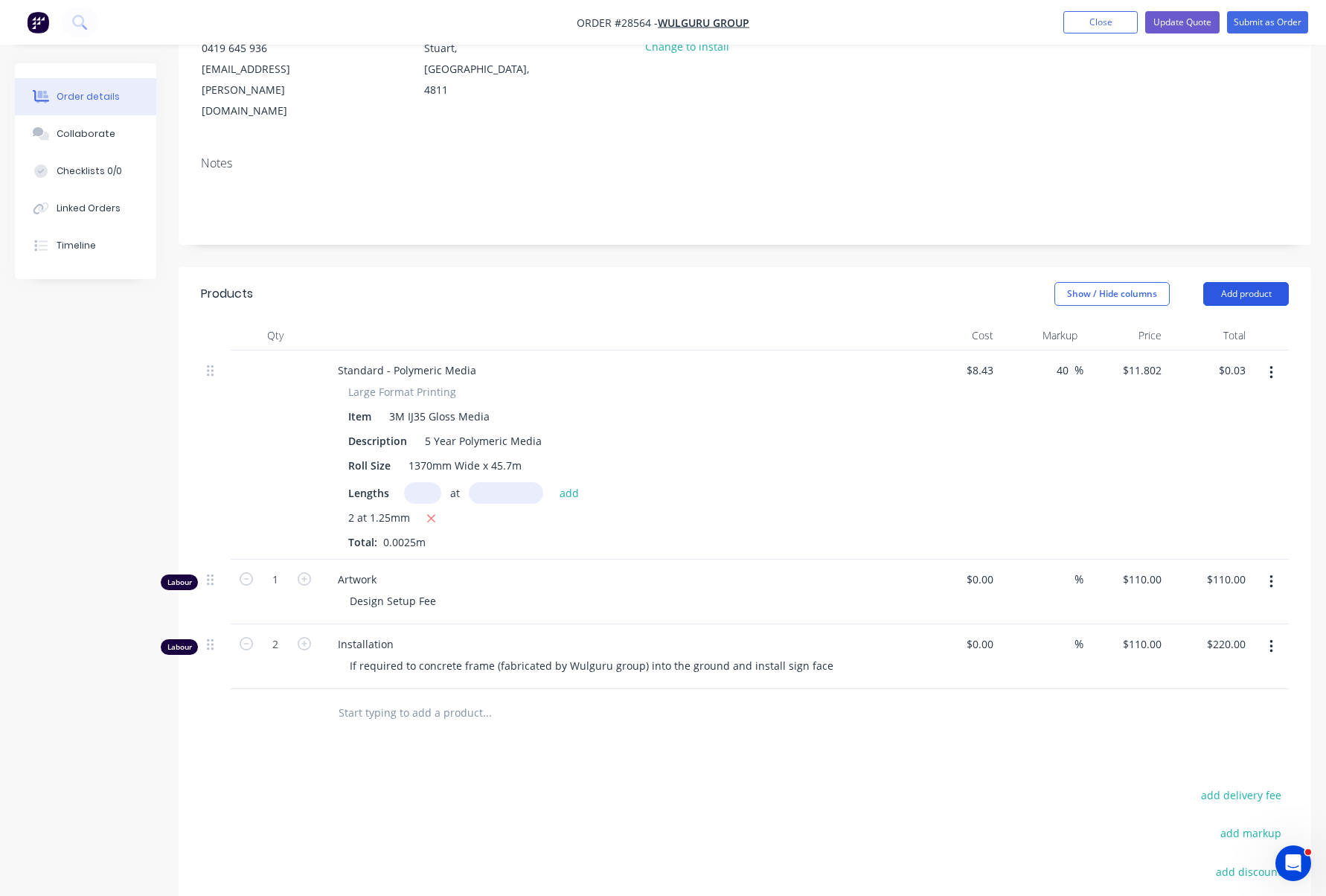
click at [1246, 282] on button "Add product" at bounding box center [1246, 293] width 86 height 24
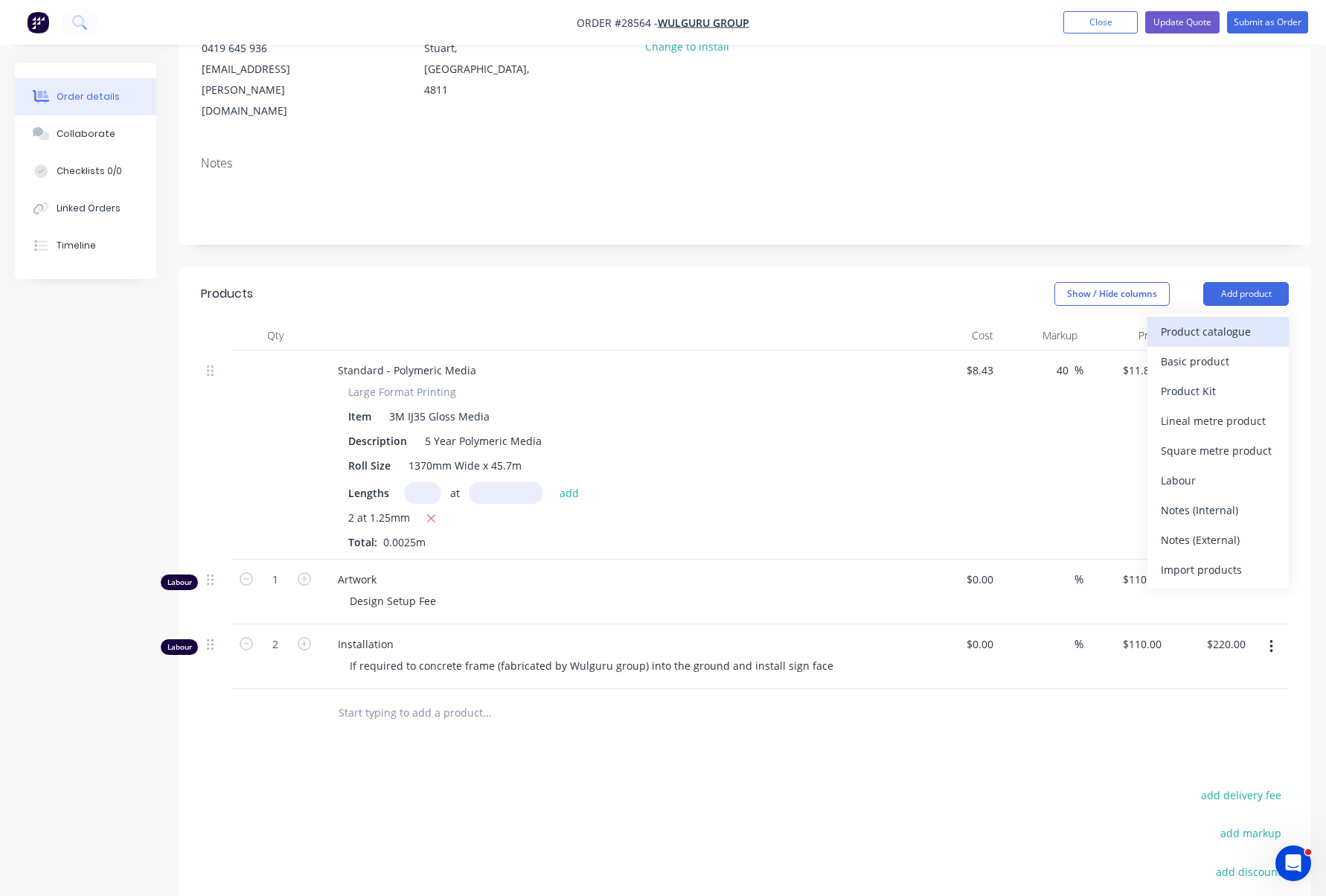
click at [1227, 321] on div "Product catalogue" at bounding box center [1218, 331] width 115 height 22
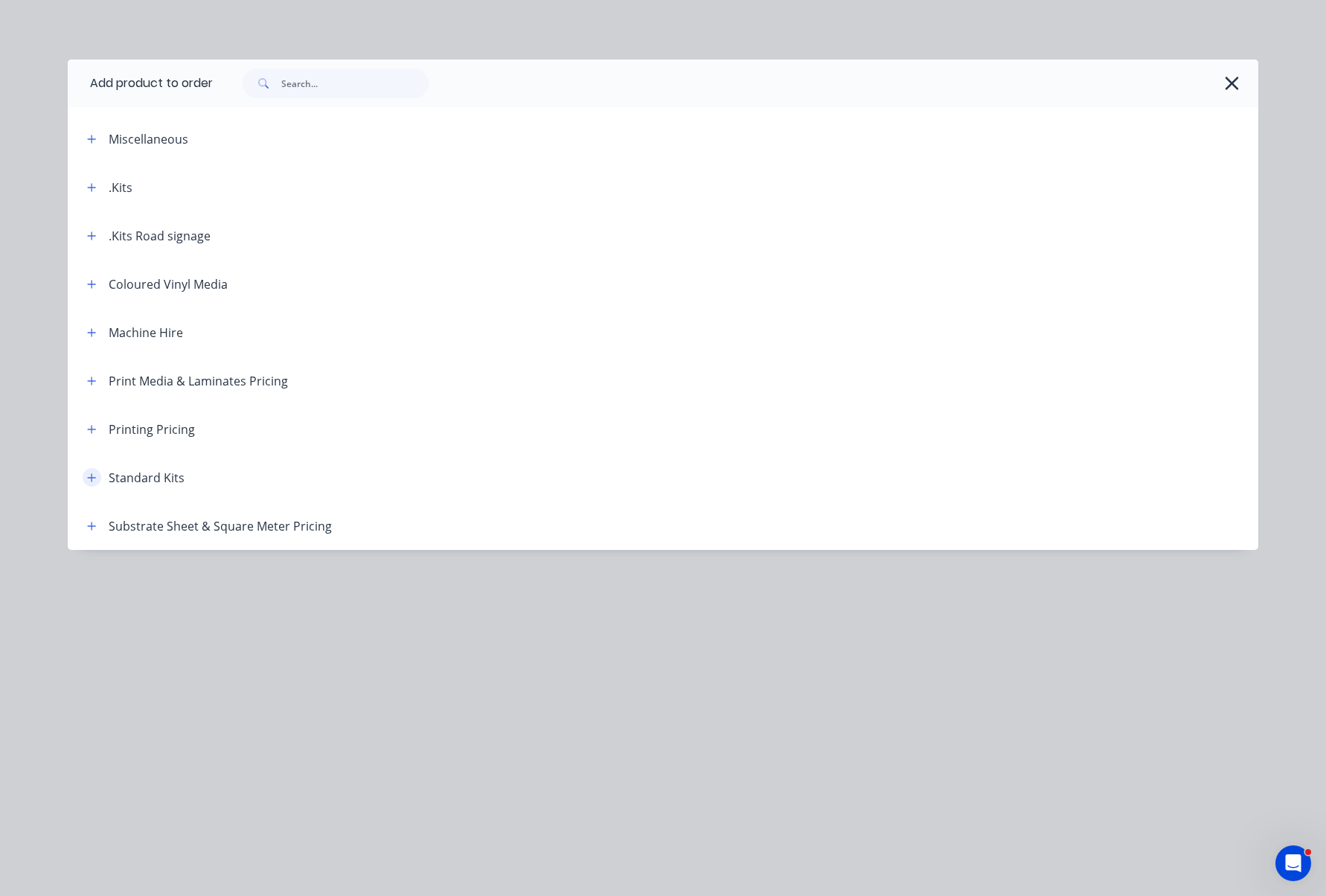
click at [92, 475] on icon "button" at bounding box center [91, 477] width 8 height 8
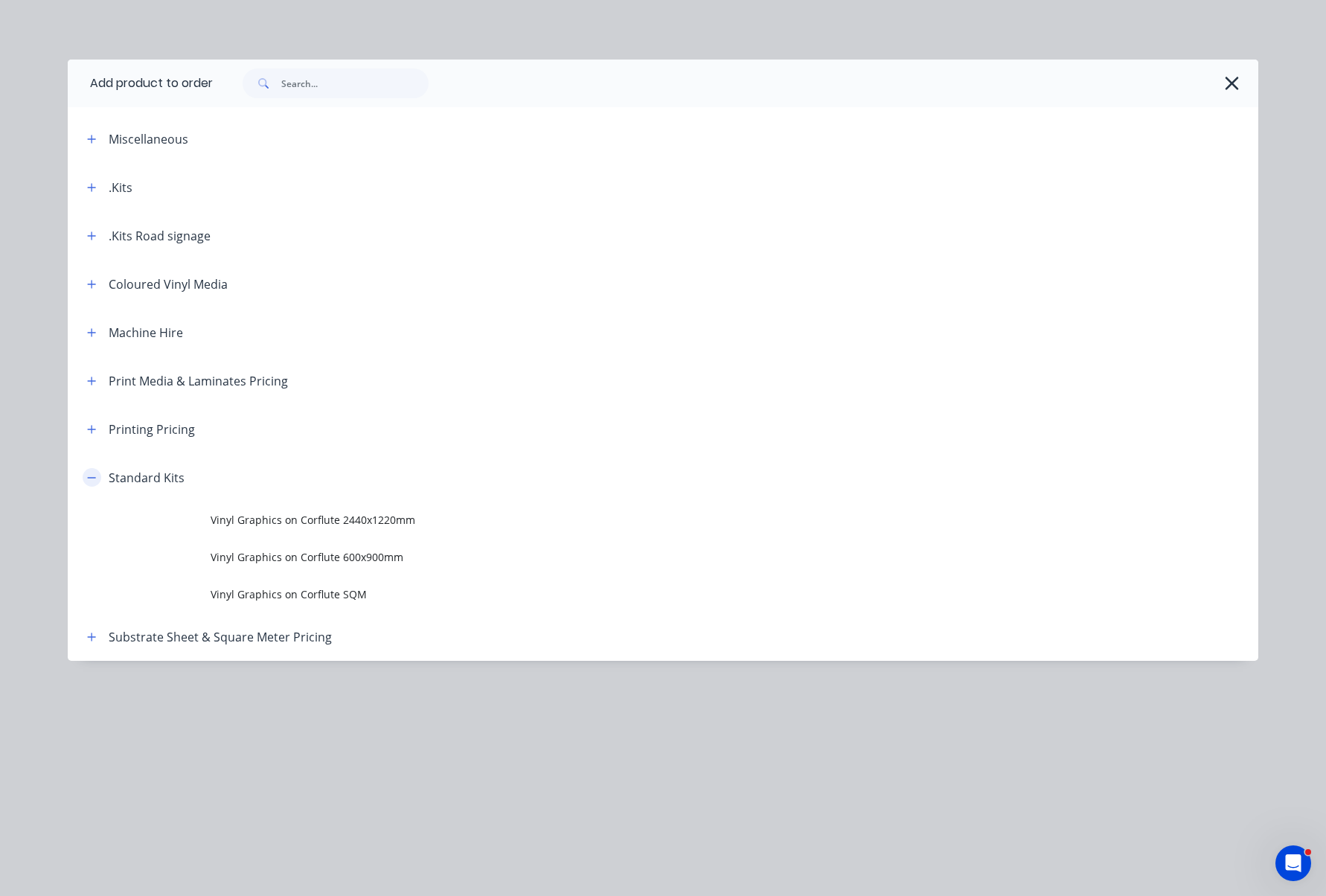
click at [92, 475] on icon "button" at bounding box center [91, 477] width 8 height 10
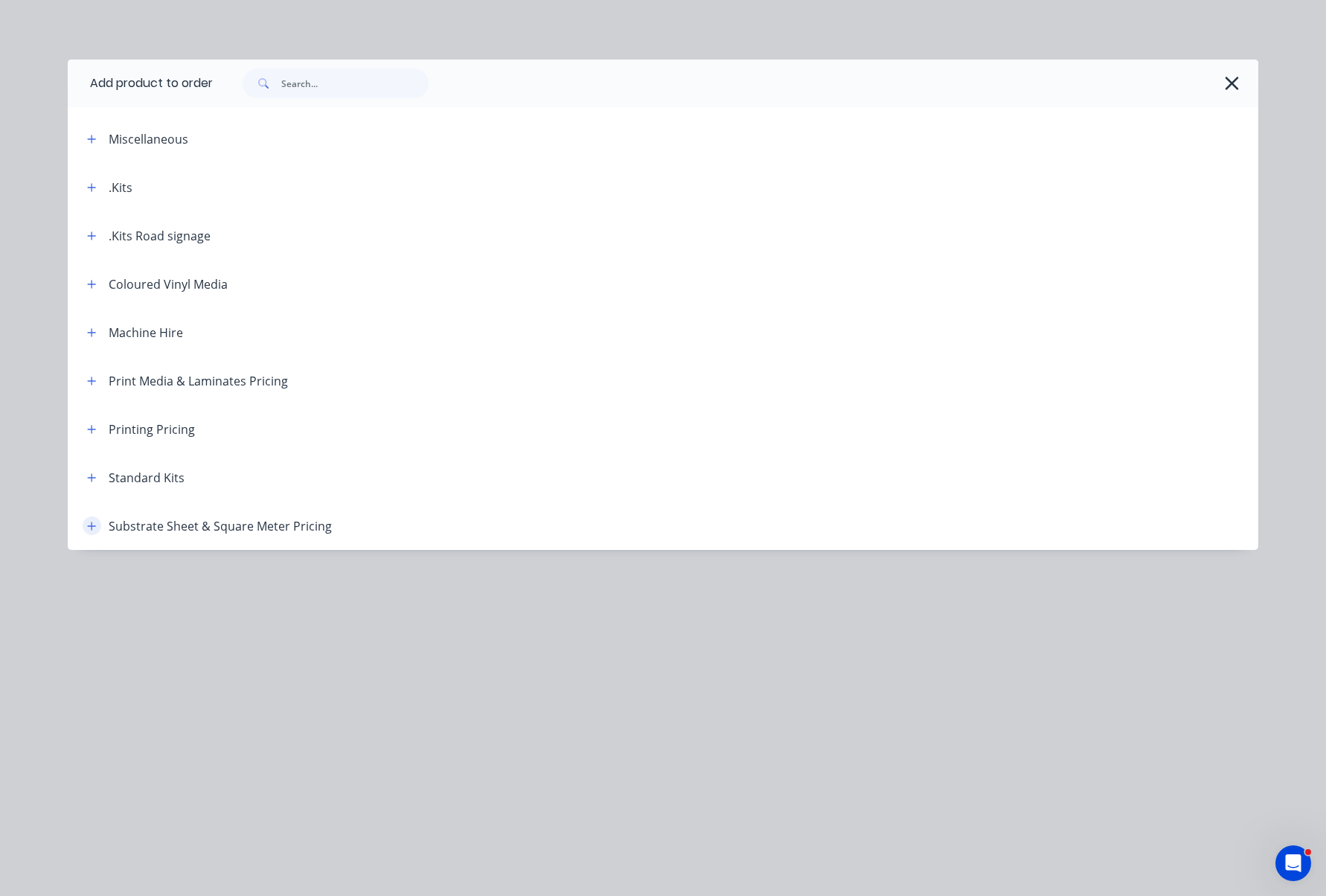
click at [89, 523] on icon "button" at bounding box center [91, 525] width 8 height 10
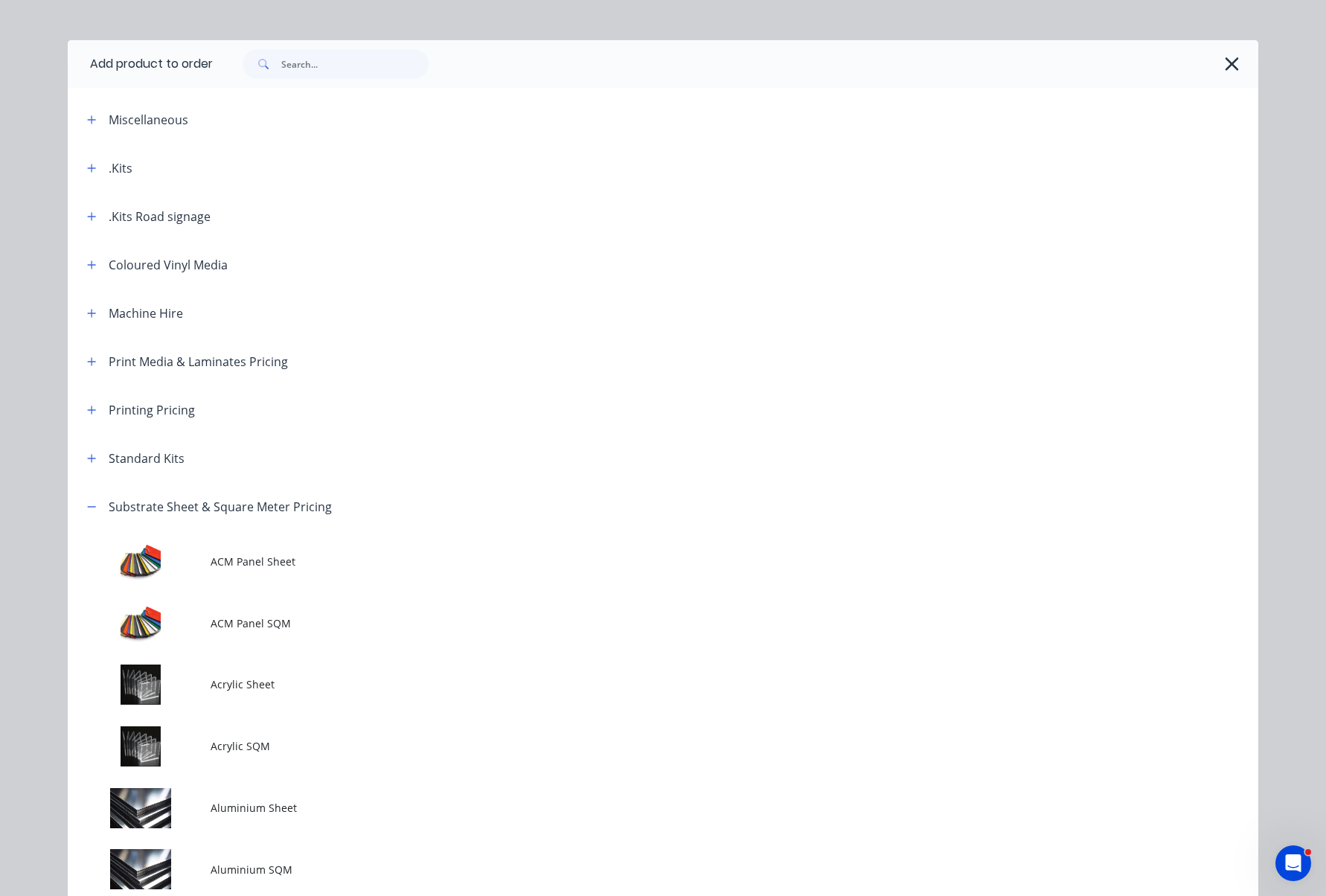
scroll to position [27, 0]
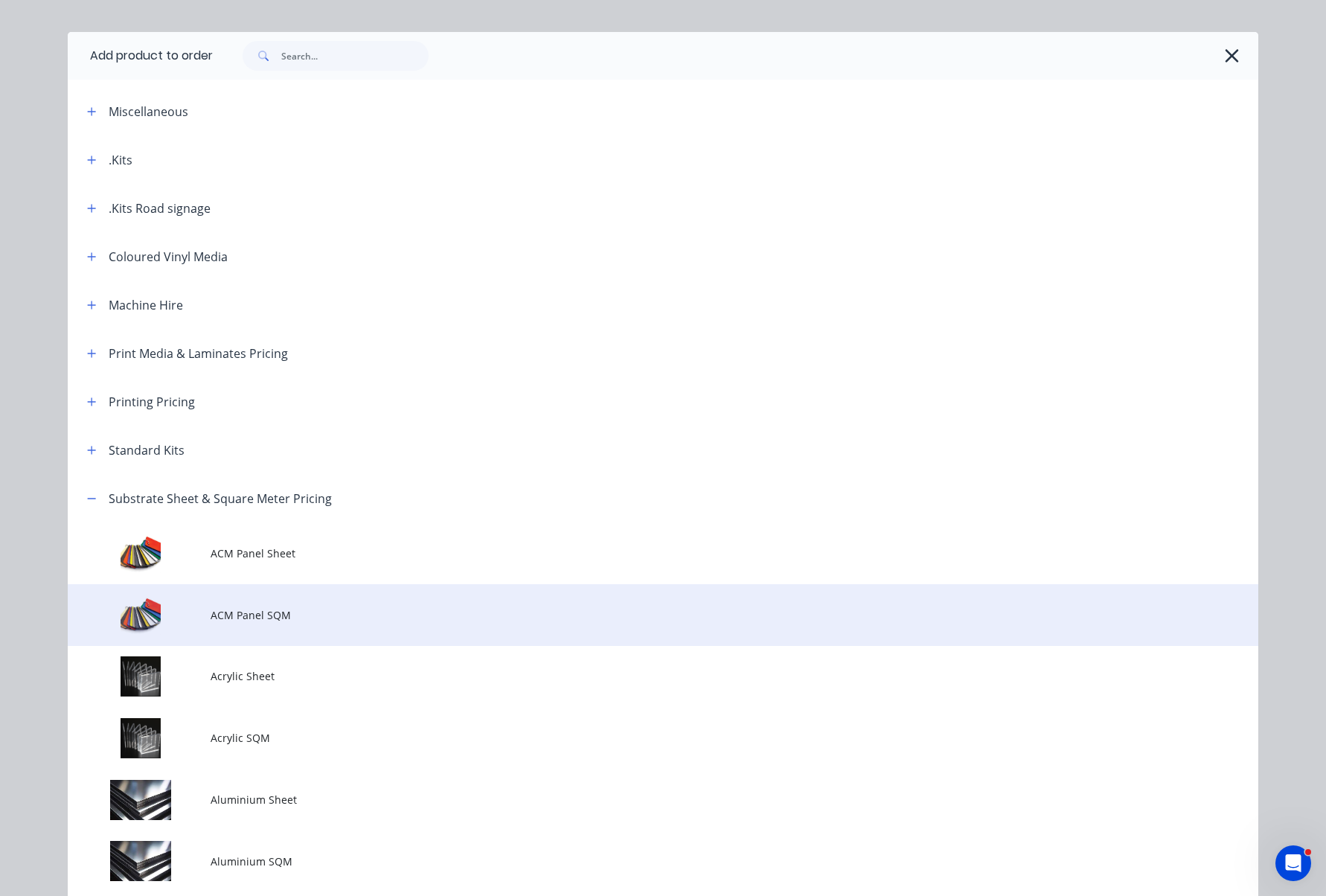
click at [257, 615] on span "ACM Panel SQM" at bounding box center [629, 615] width 838 height 16
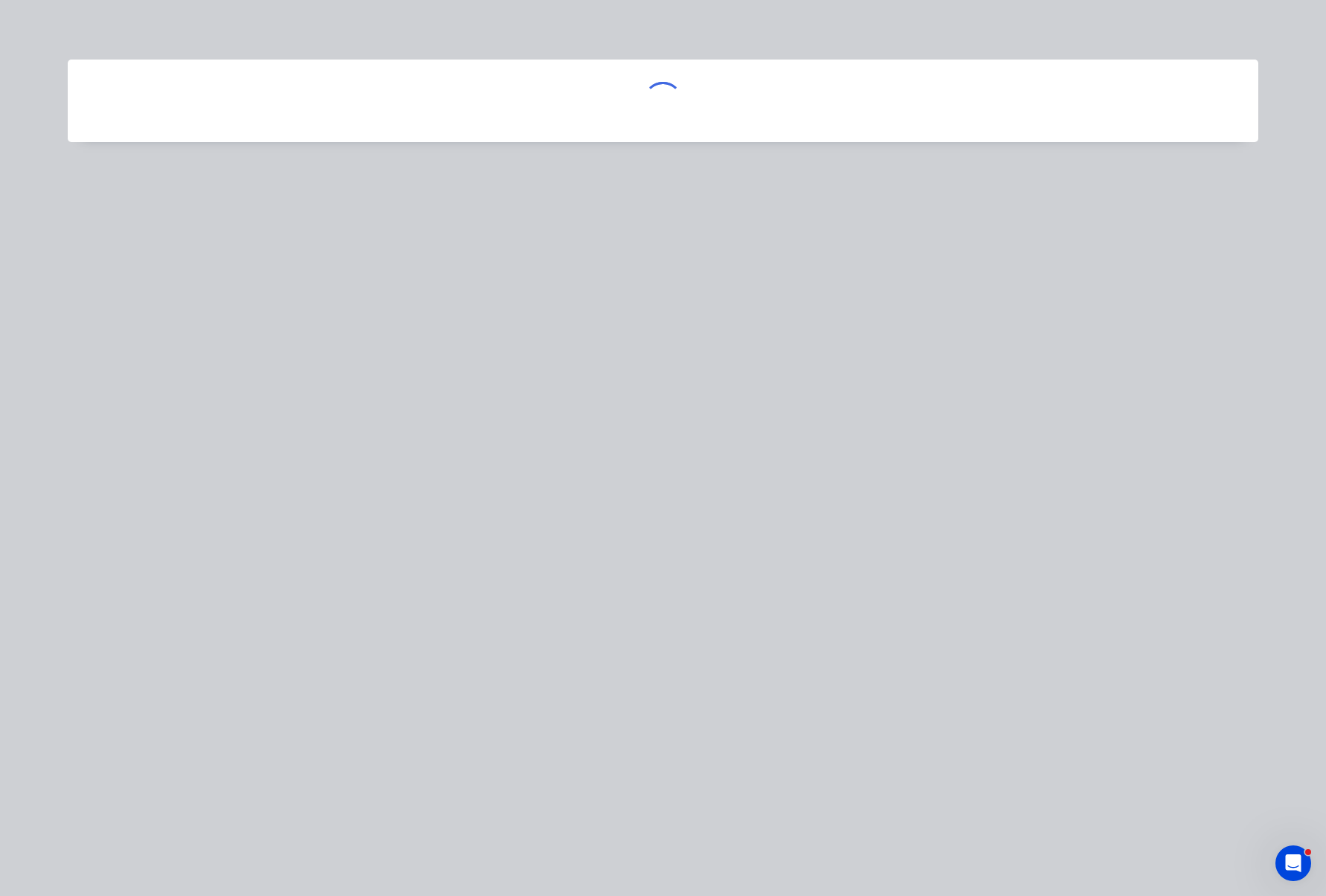
scroll to position [0, 0]
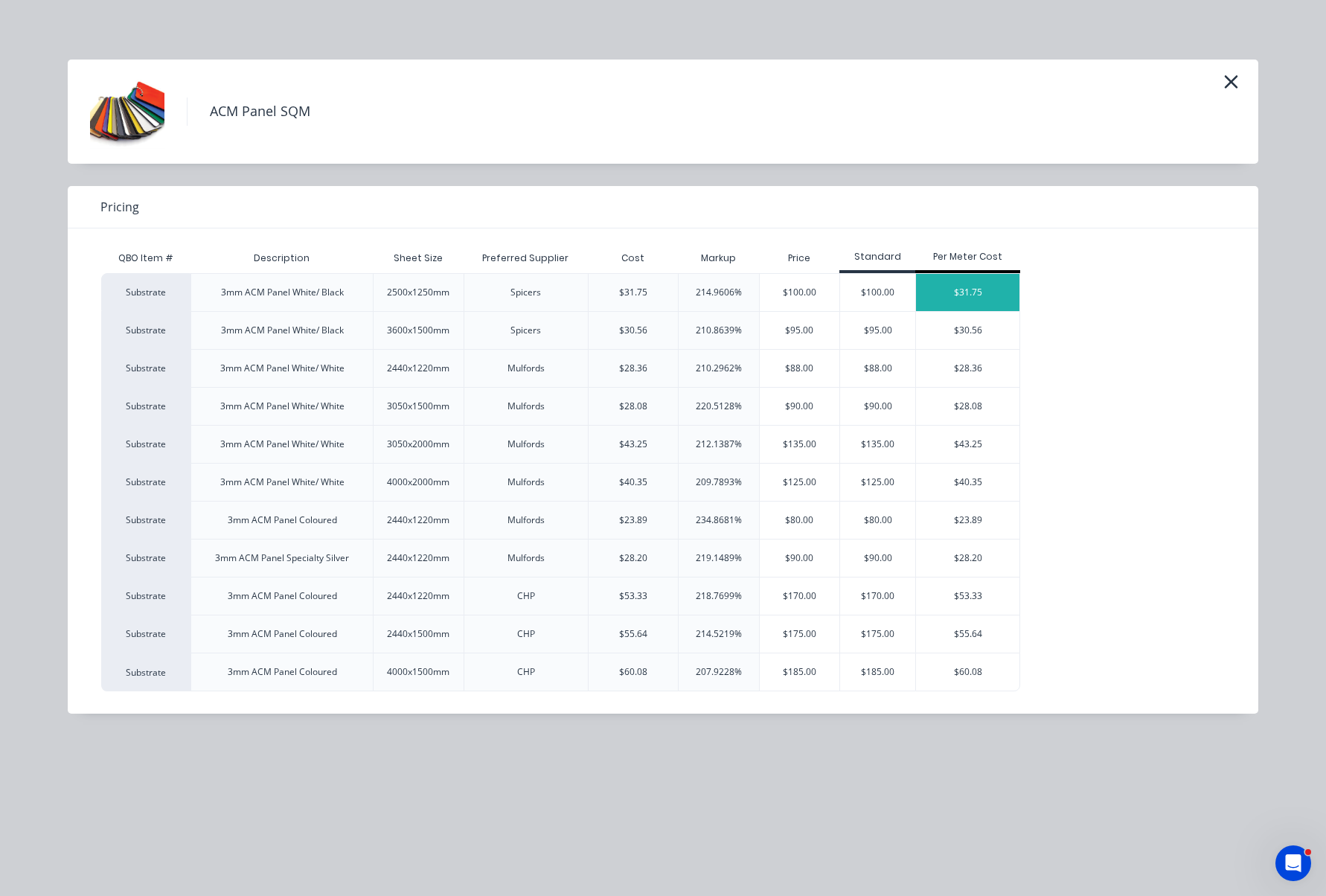
click at [975, 294] on div "$31.75" at bounding box center [968, 291] width 104 height 37
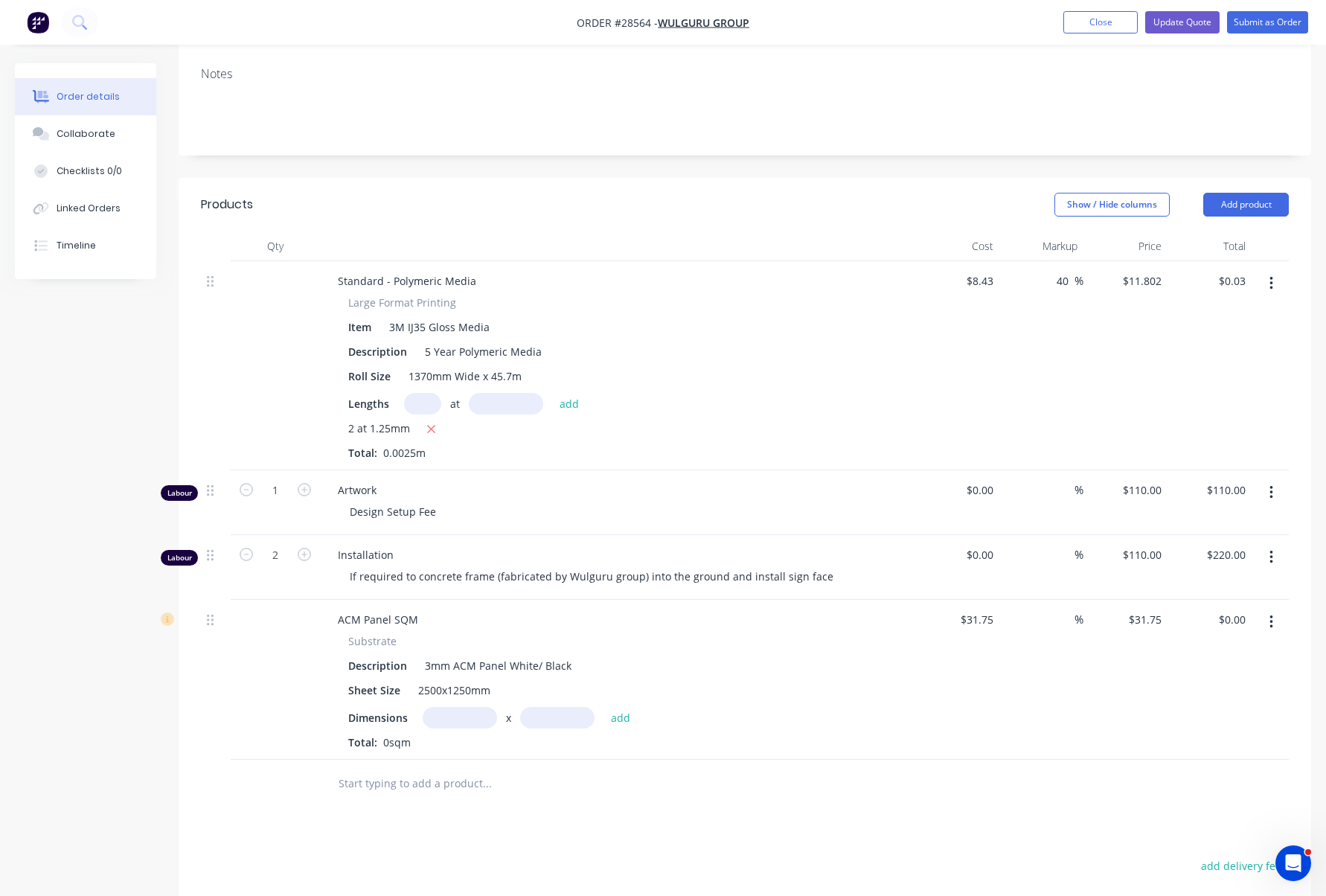
scroll to position [306, 0]
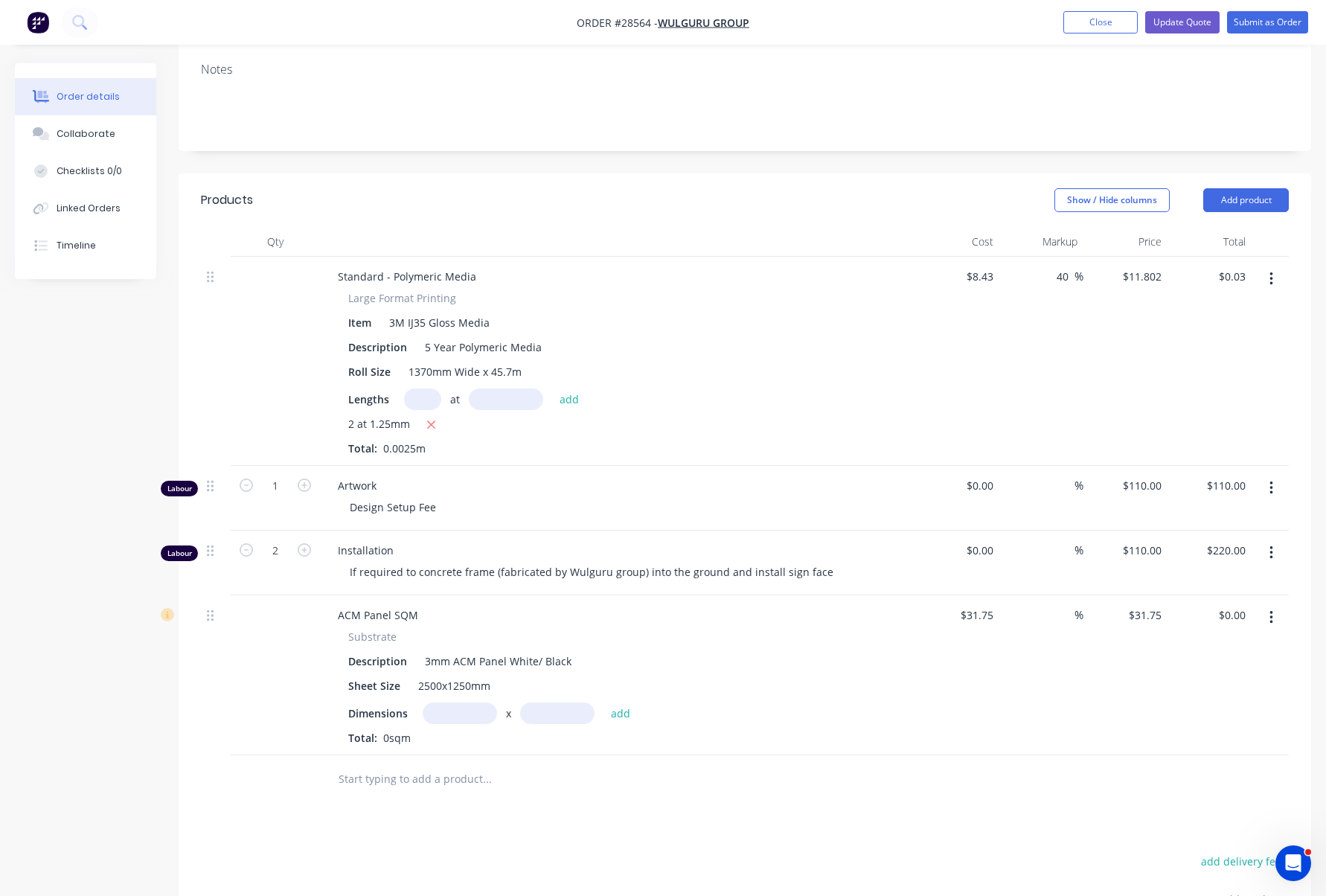
click at [469, 703] on input "text" at bounding box center [459, 713] width 75 height 22
type input "2m"
click at [564, 703] on input "text" at bounding box center [557, 713] width 75 height 22
type input "2"
type input "1.25m"
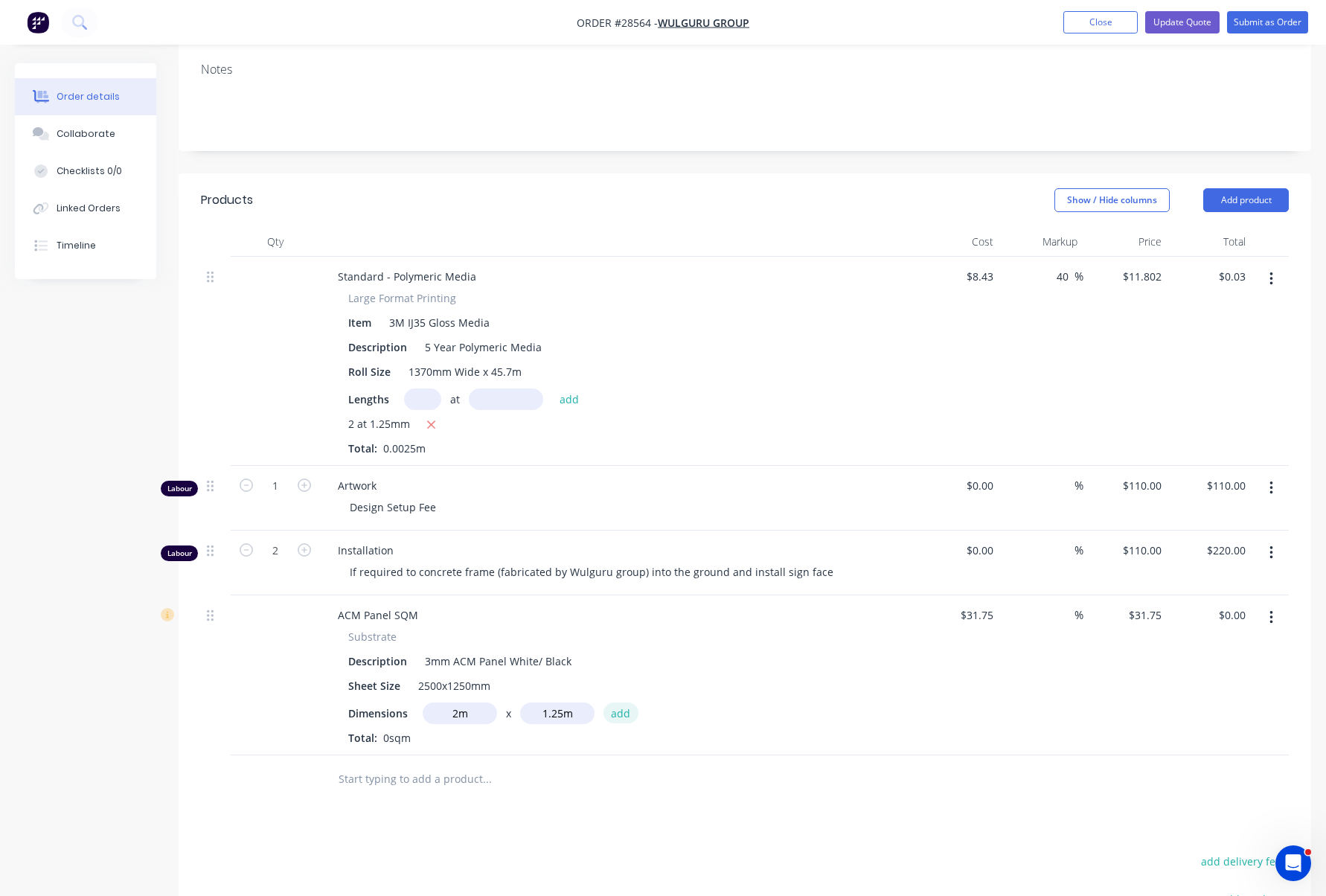
click at [614, 703] on button "add" at bounding box center [621, 712] width 35 height 20
type input "$79.38"
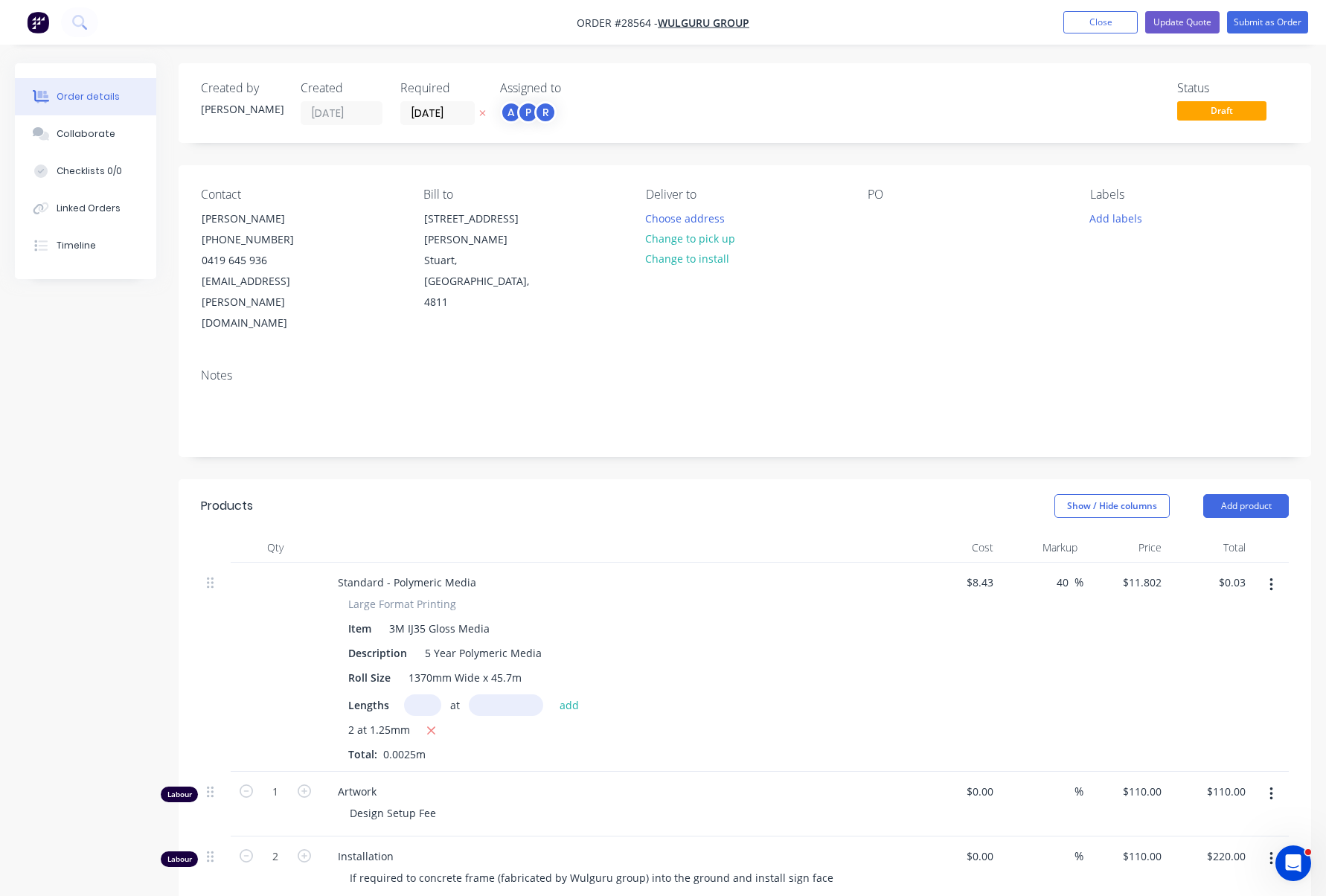
scroll to position [308, 0]
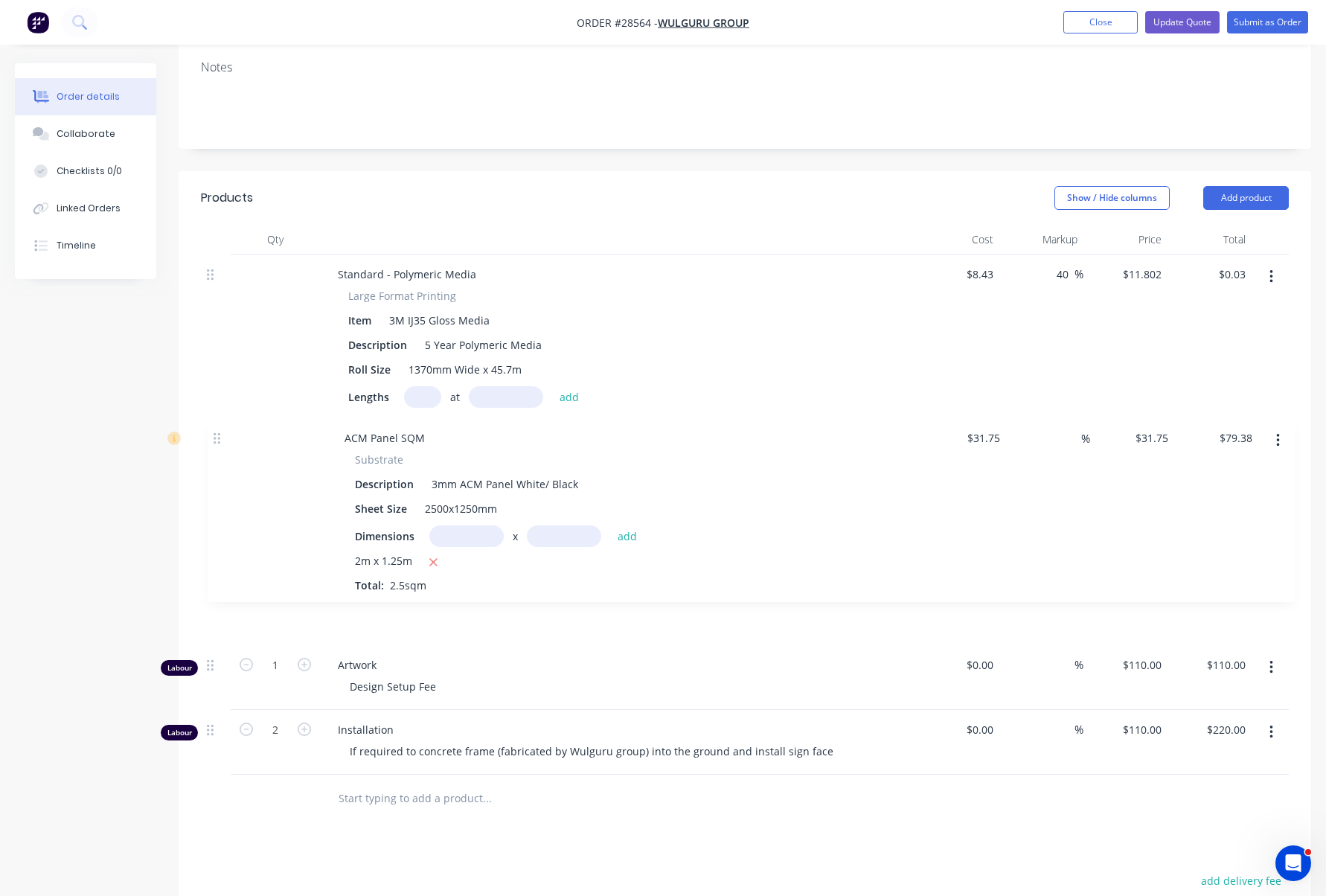
drag, startPoint x: 210, startPoint y: 570, endPoint x: 222, endPoint y: 437, distance: 133.5
click at [222, 437] on div "Standard - Polymeric Media Large Format Printing Item 3M IJ35 Gloss Media Descr…" at bounding box center [745, 515] width 1088 height 521
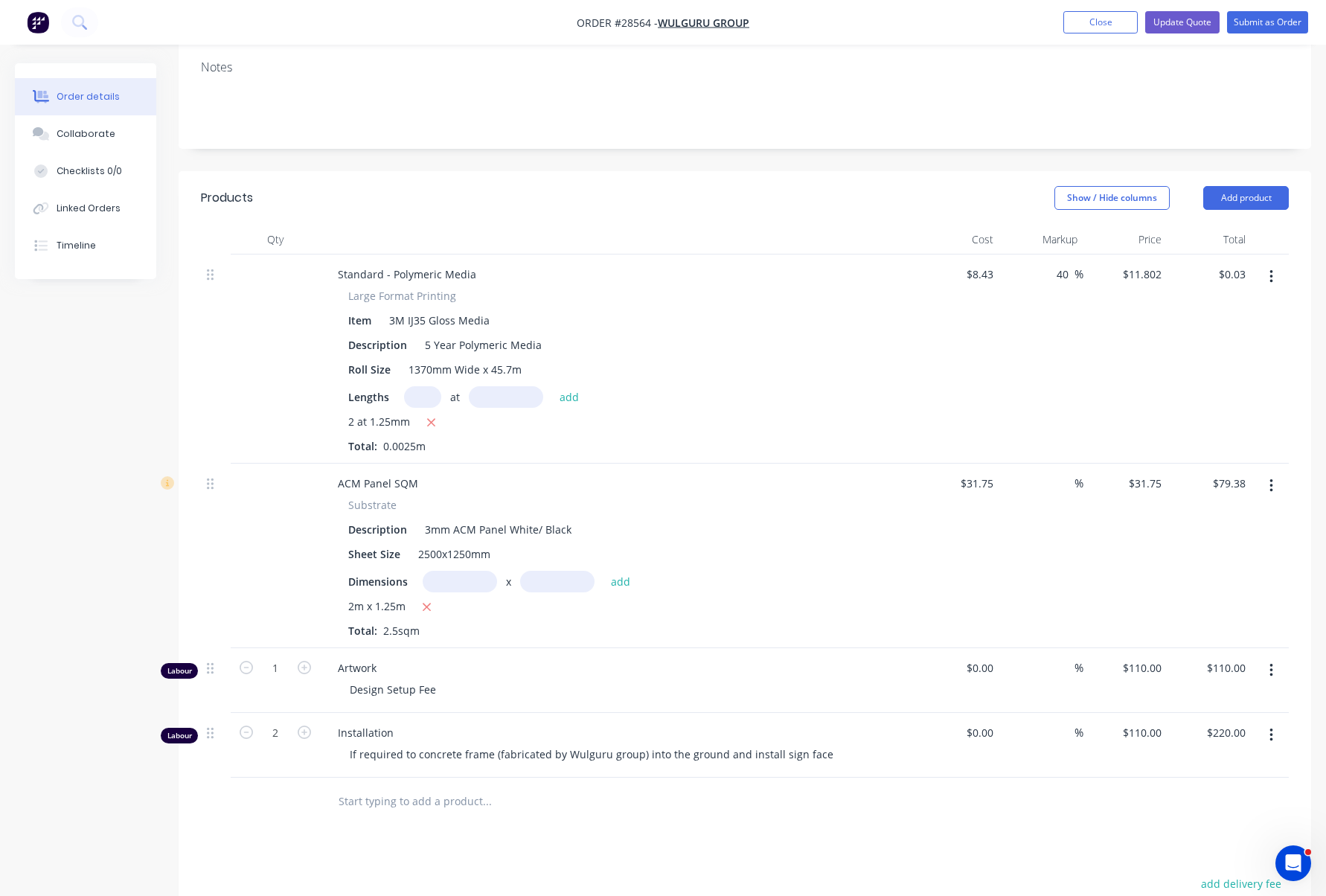
click at [796, 387] on div "Lengths at add" at bounding box center [617, 397] width 539 height 22
click at [804, 309] on div "Item 3M IJ35 Gloss Media" at bounding box center [615, 320] width 545 height 22
click at [1138, 263] on input "11.802" at bounding box center [1144, 274] width 46 height 22
type input "$250.00"
type input "31.75"
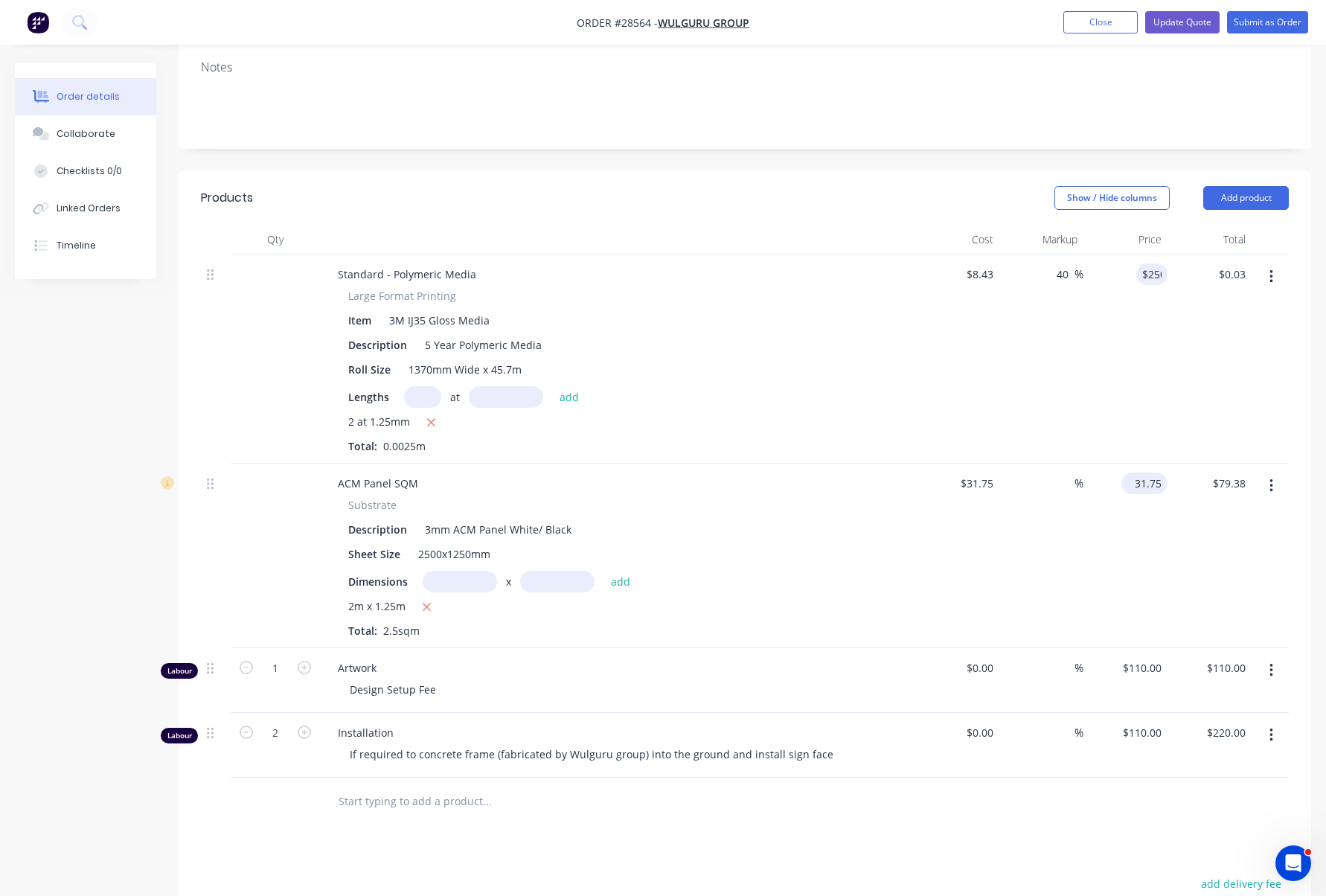
type input "2865.6"
type input "$0.63"
click at [1144, 473] on input "31.75" at bounding box center [1148, 483] width 41 height 22
type input "$250.00"
type input "687.4"
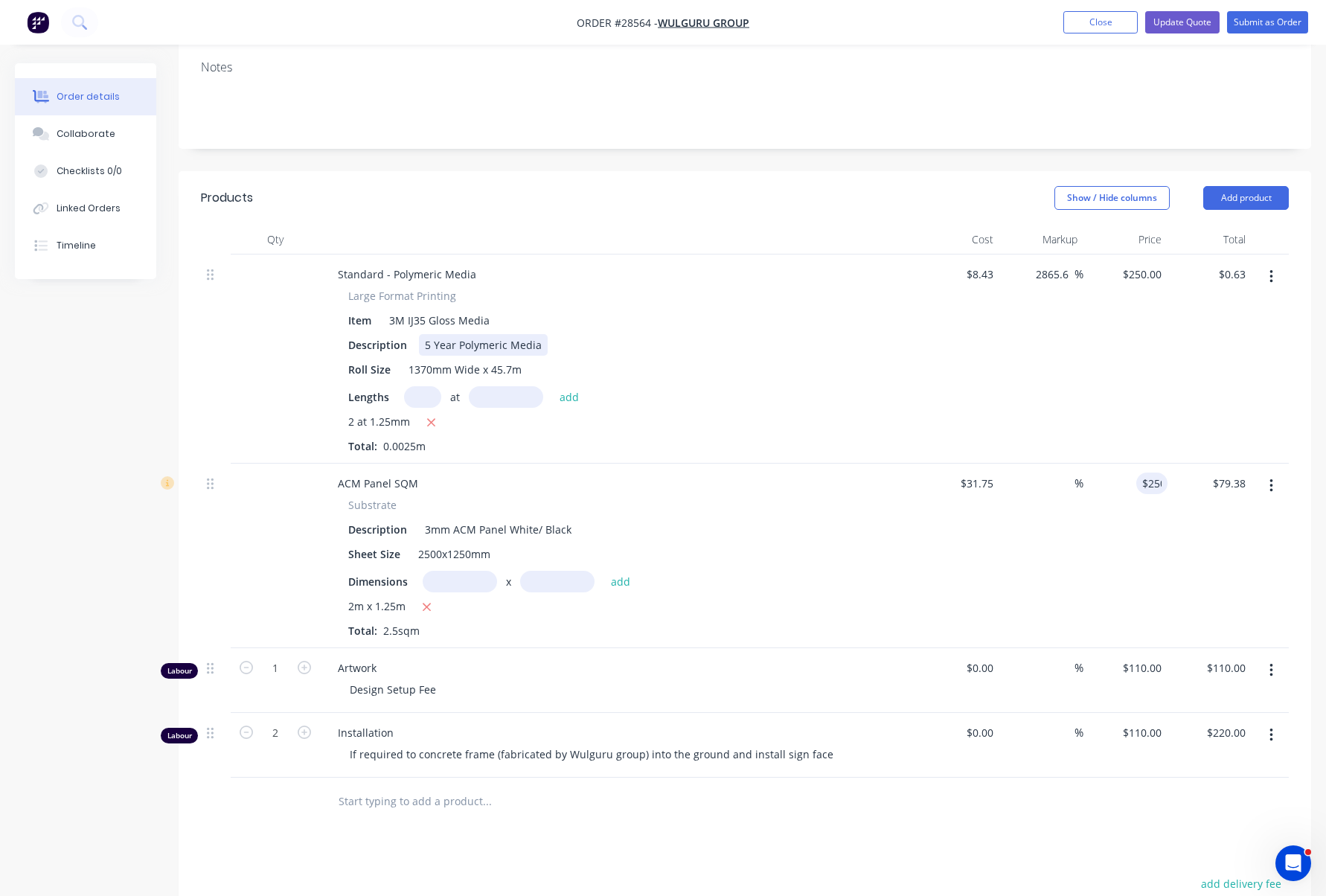
type input "$625.00"
click at [817, 334] on div "Description 5 Year Polymeric Media" at bounding box center [615, 344] width 545 height 22
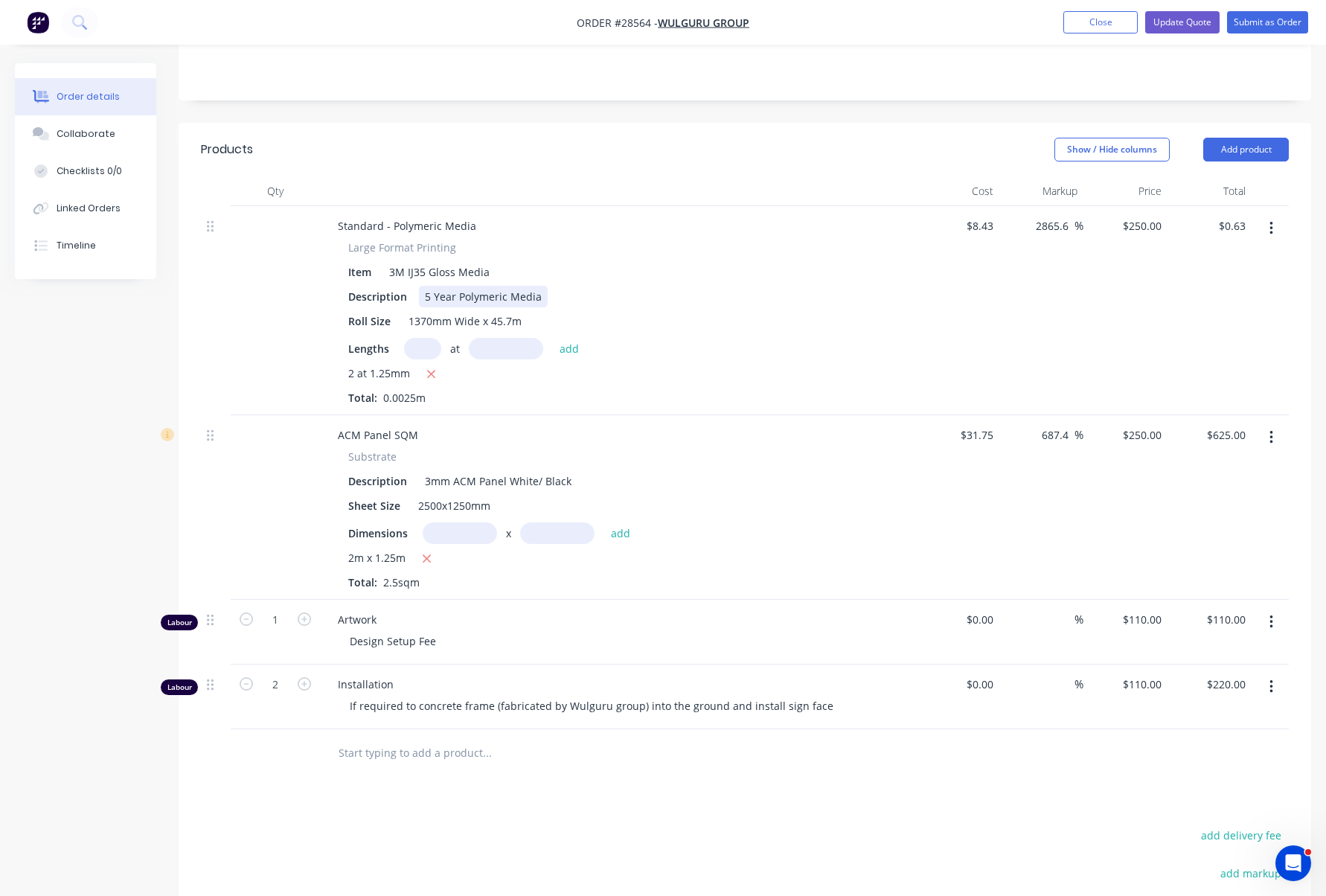
scroll to position [357, 0]
click at [210, 429] on icon at bounding box center [209, 436] width 7 height 13
click at [1277, 20] on button "Submit as Order" at bounding box center [1268, 23] width 81 height 23
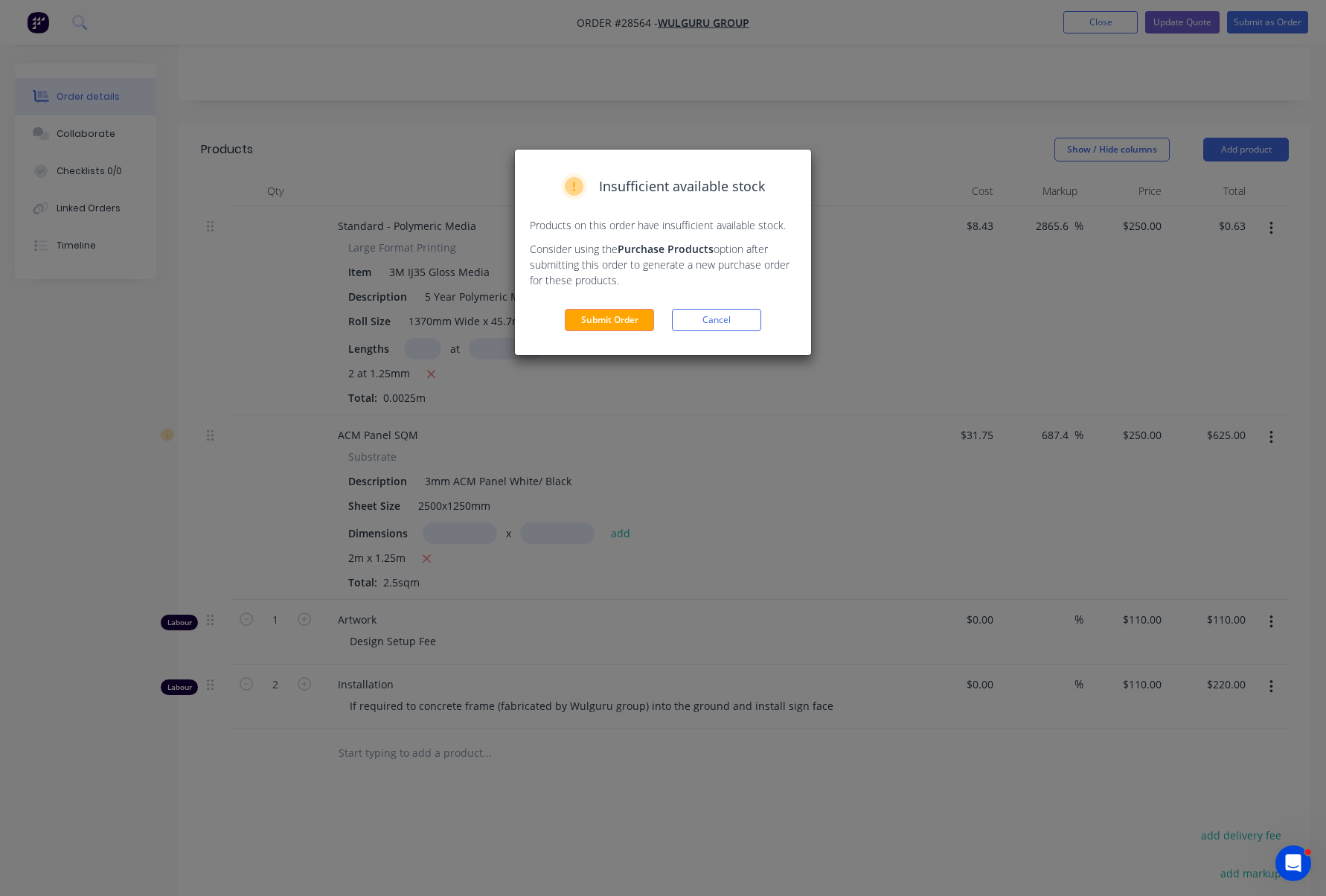
drag, startPoint x: 722, startPoint y: 320, endPoint x: 981, endPoint y: 241, distance: 270.8
click at [722, 320] on button "Cancel" at bounding box center [717, 320] width 90 height 23
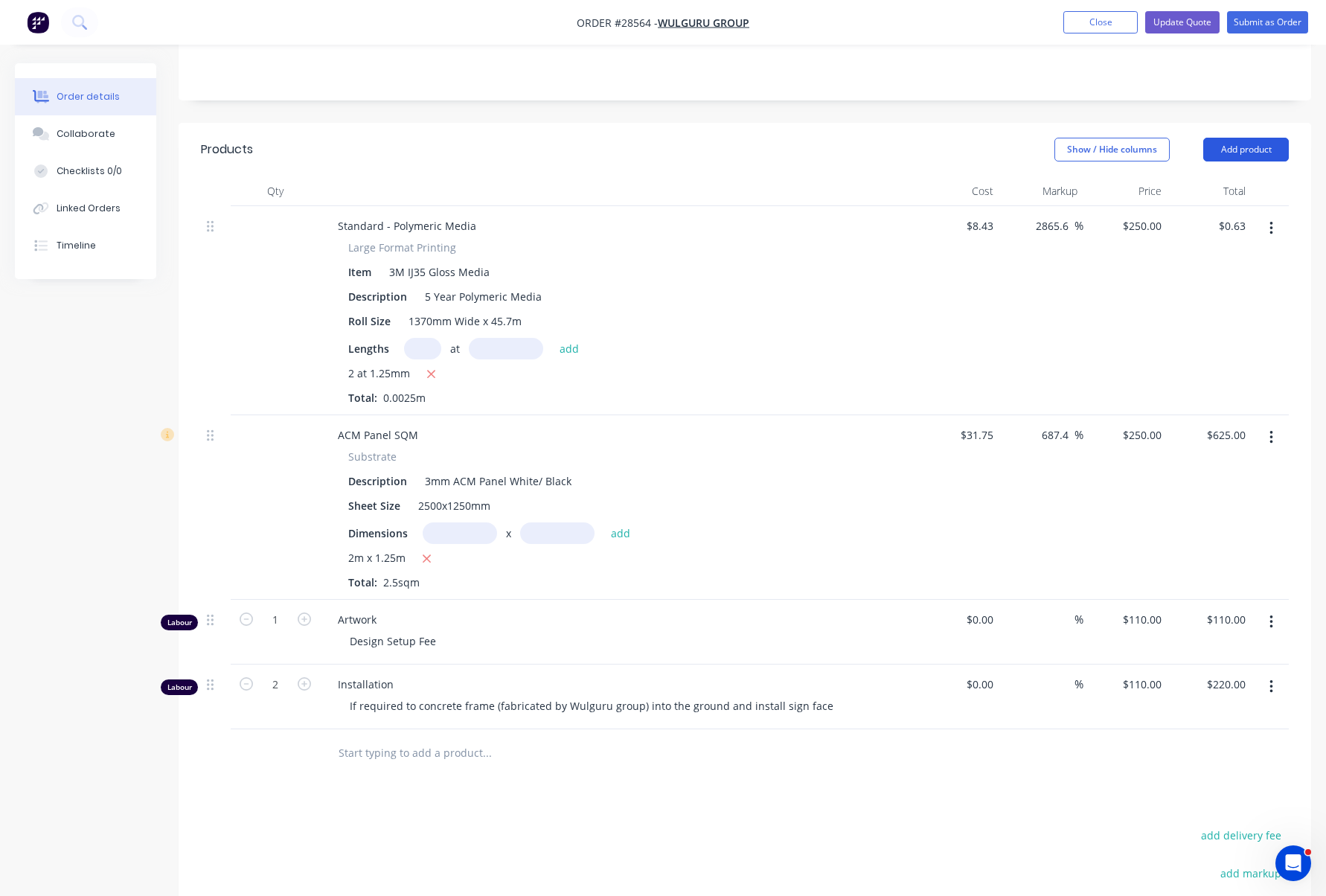
click at [1248, 138] on button "Add product" at bounding box center [1246, 149] width 86 height 24
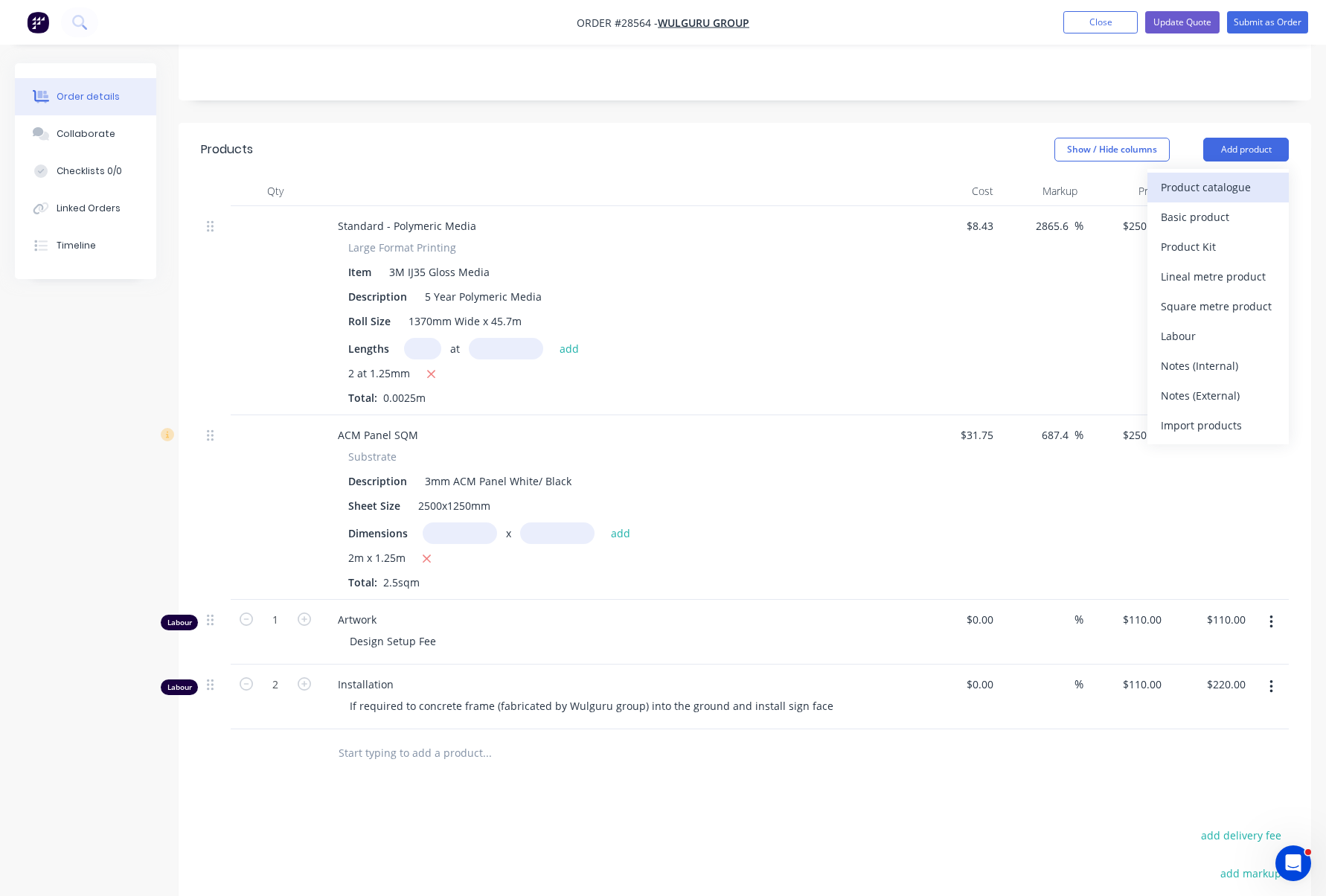
click at [1217, 176] on div "Product catalogue" at bounding box center [1218, 187] width 115 height 22
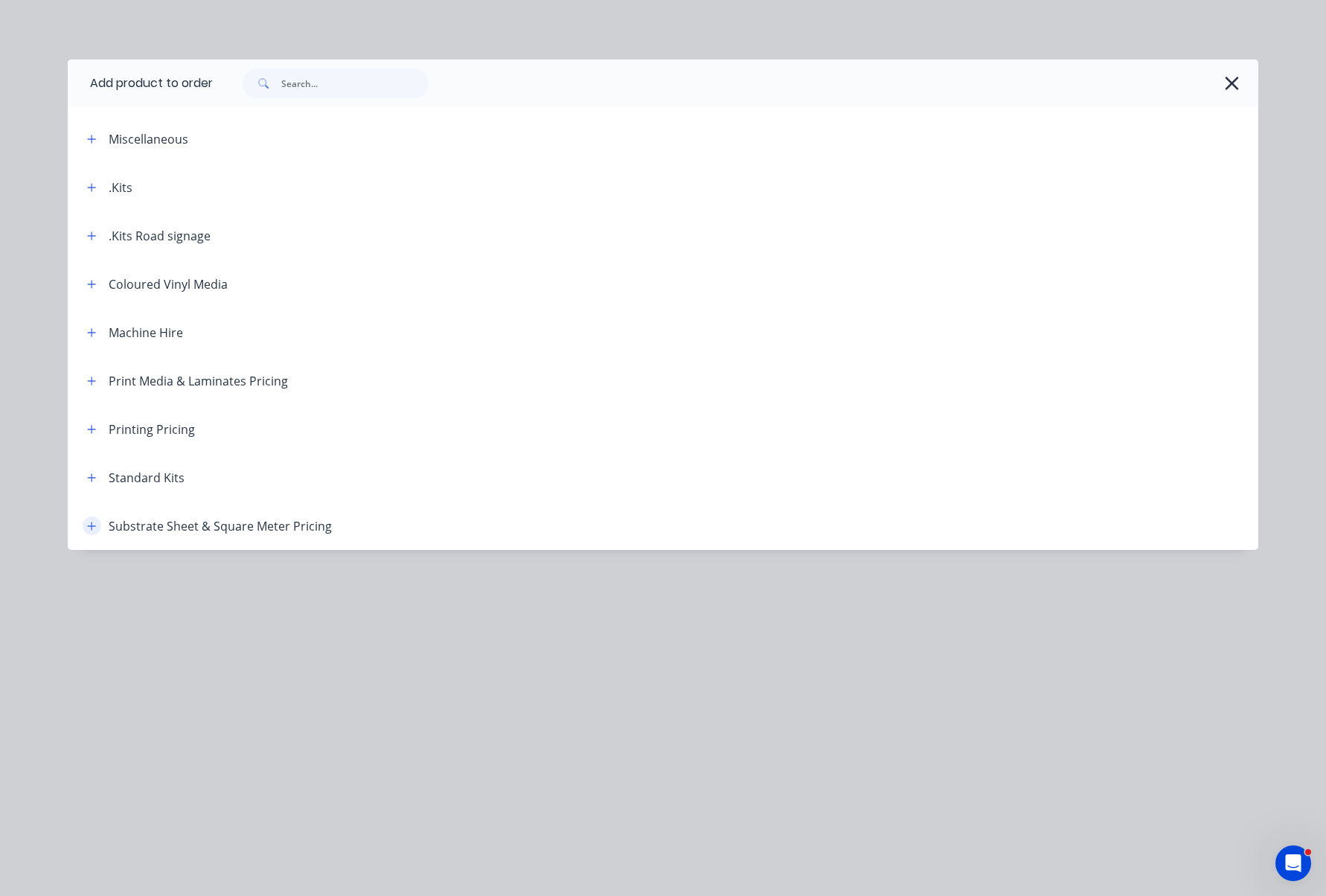
click at [97, 527] on button "button" at bounding box center [92, 526] width 19 height 19
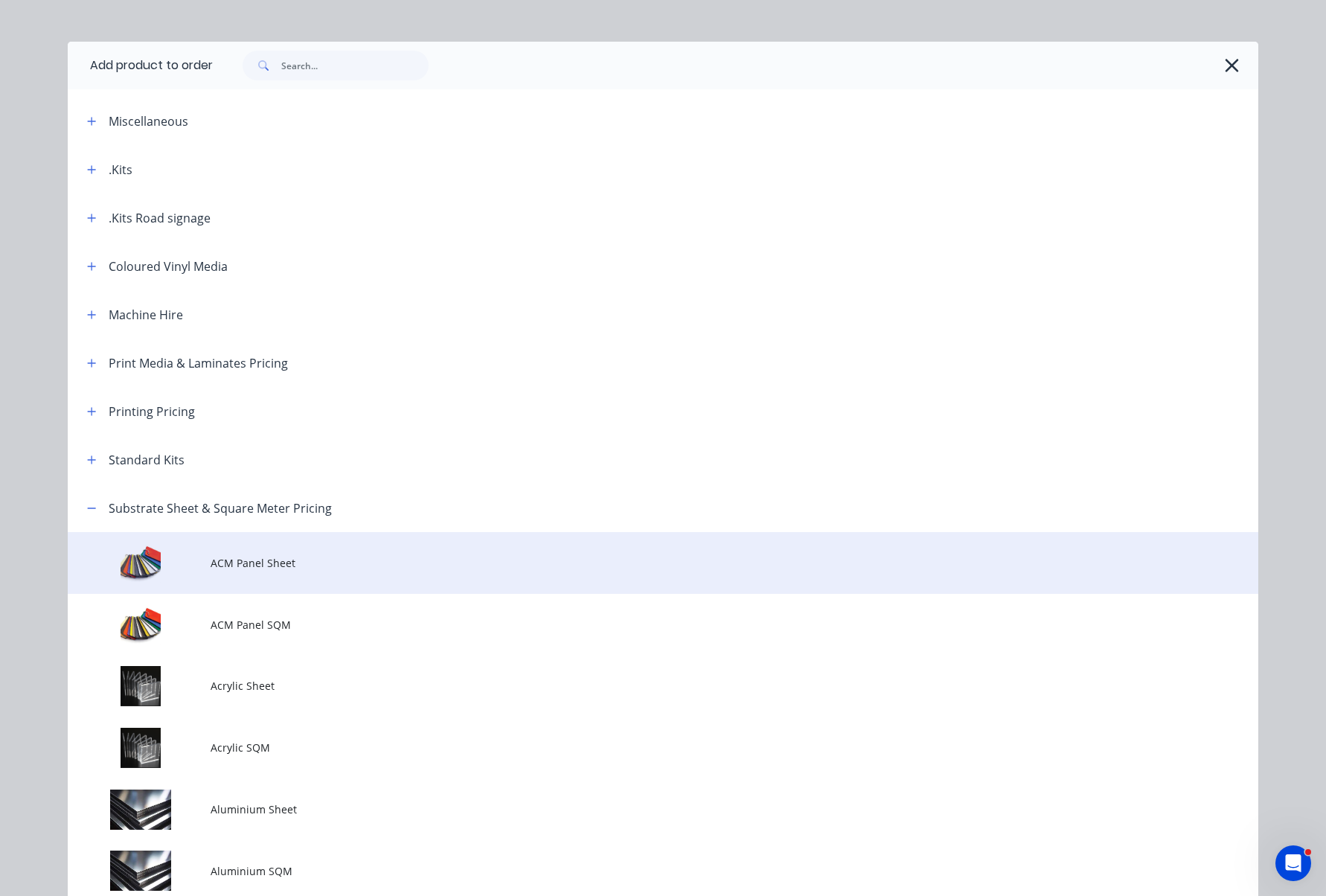
scroll to position [20, 0]
click at [266, 561] on span "ACM Panel Sheet" at bounding box center [629, 561] width 838 height 16
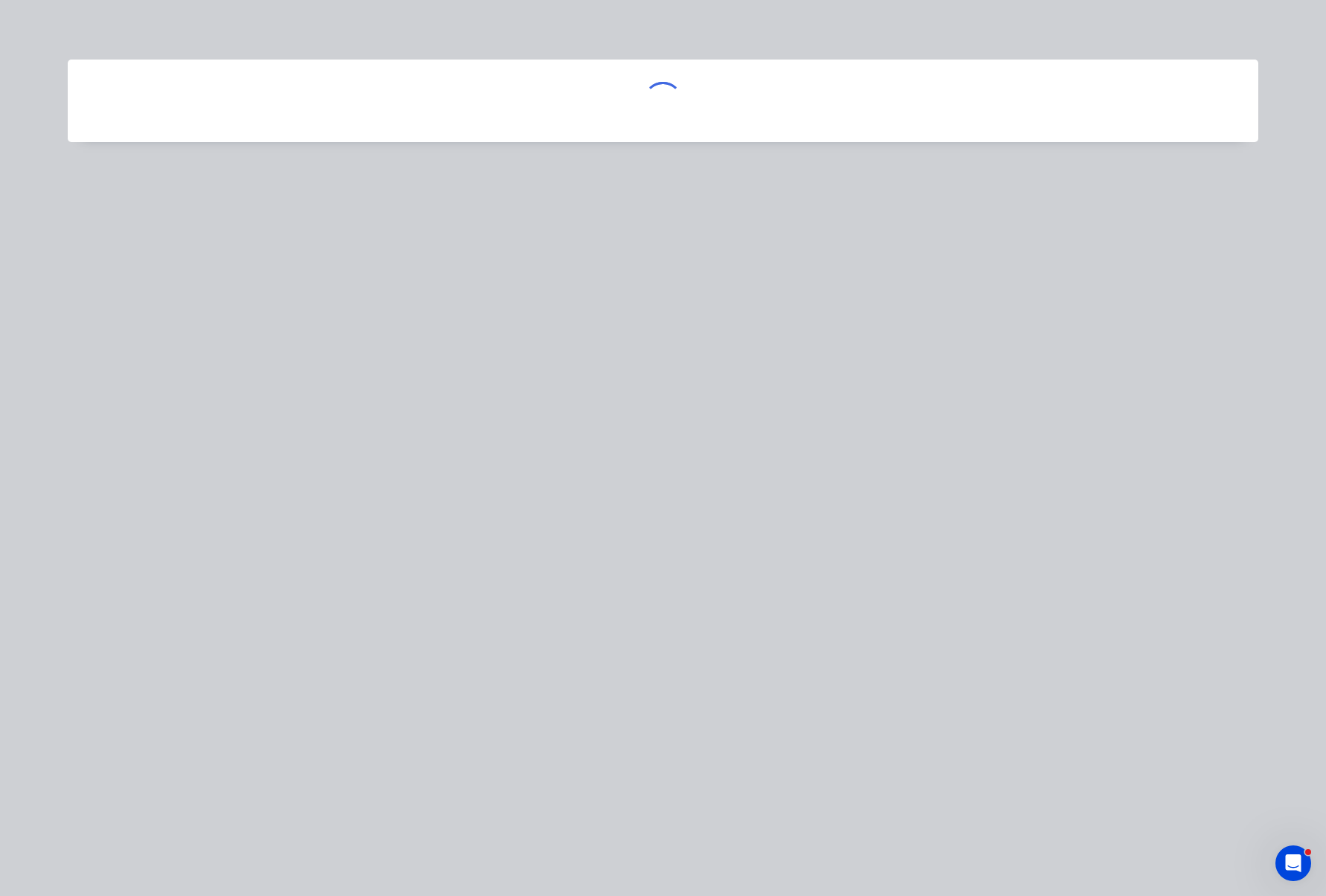
scroll to position [0, 0]
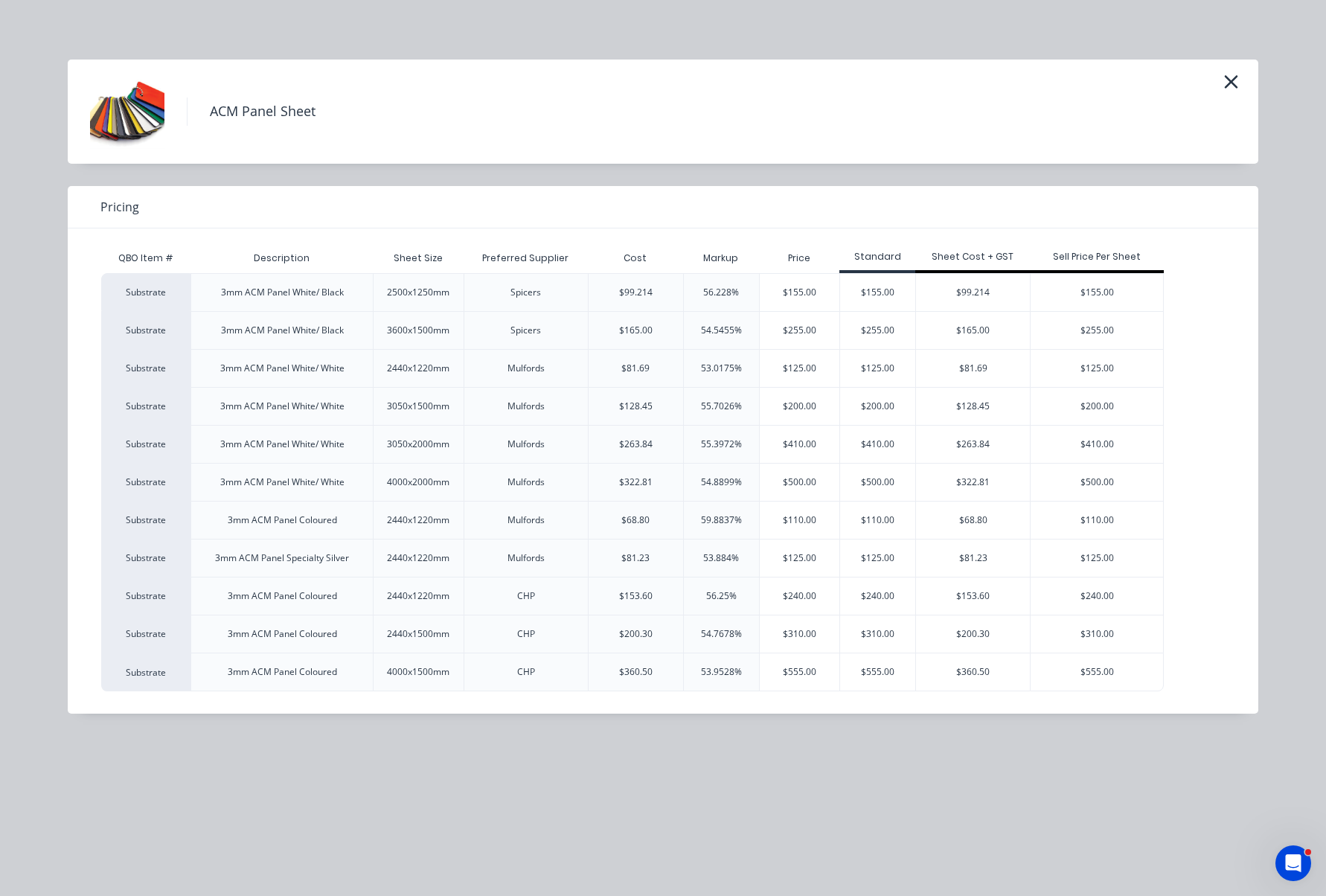
click at [531, 288] on div "Spicers" at bounding box center [525, 292] width 30 height 13
click at [1080, 289] on div "$155.00" at bounding box center [1097, 291] width 132 height 37
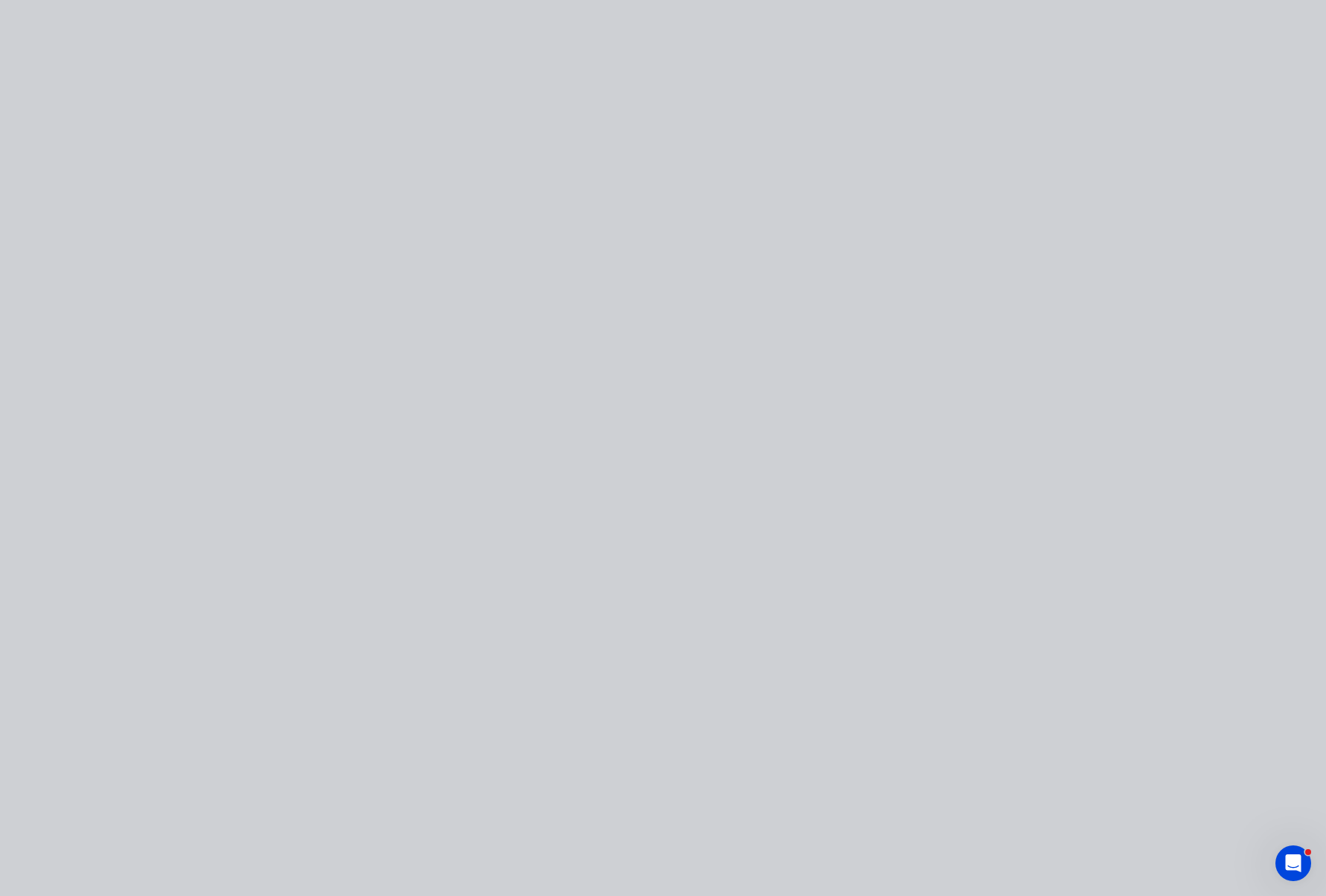
type input "$99.214"
type input "56.23"
type input "$155.00"
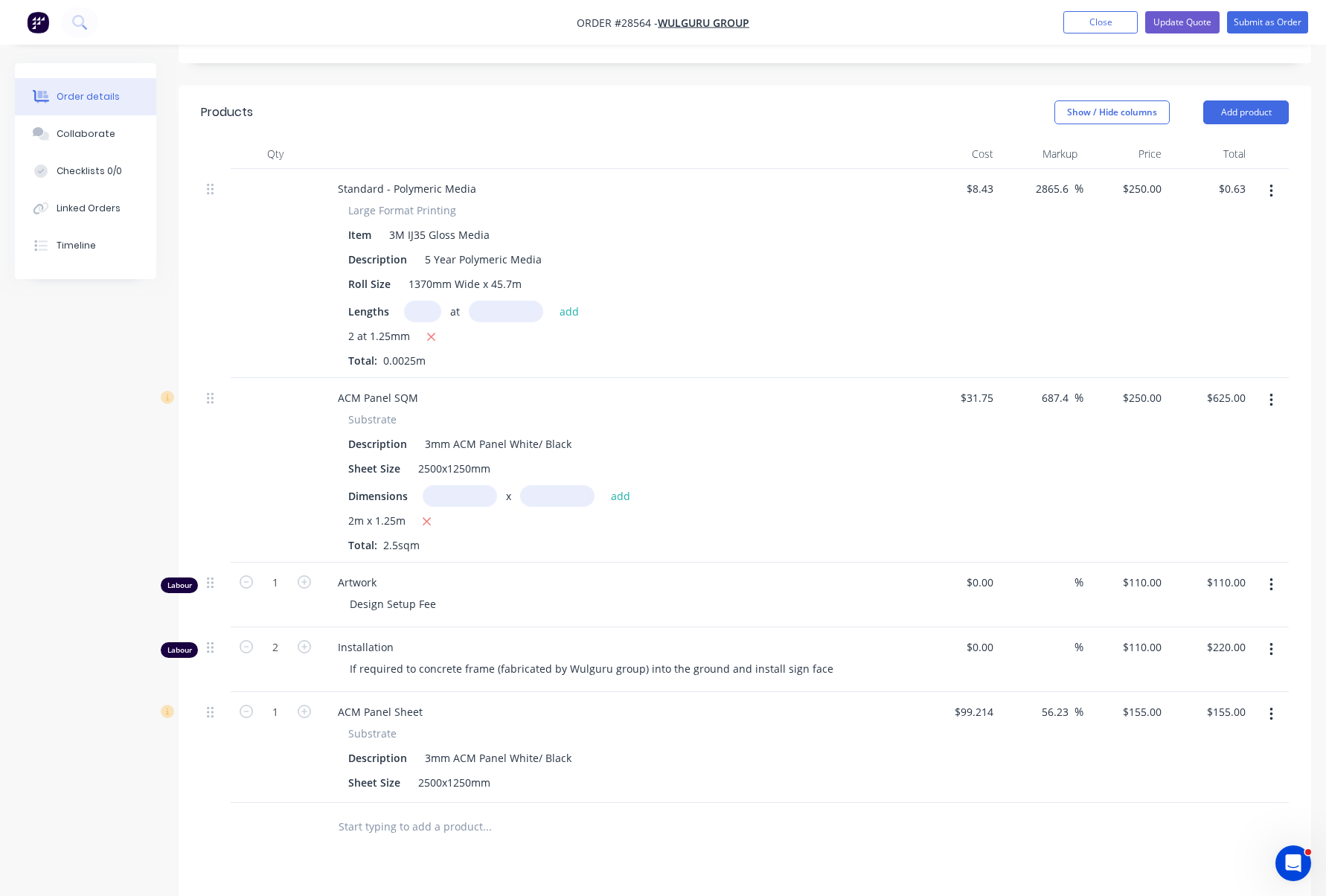
scroll to position [407, 0]
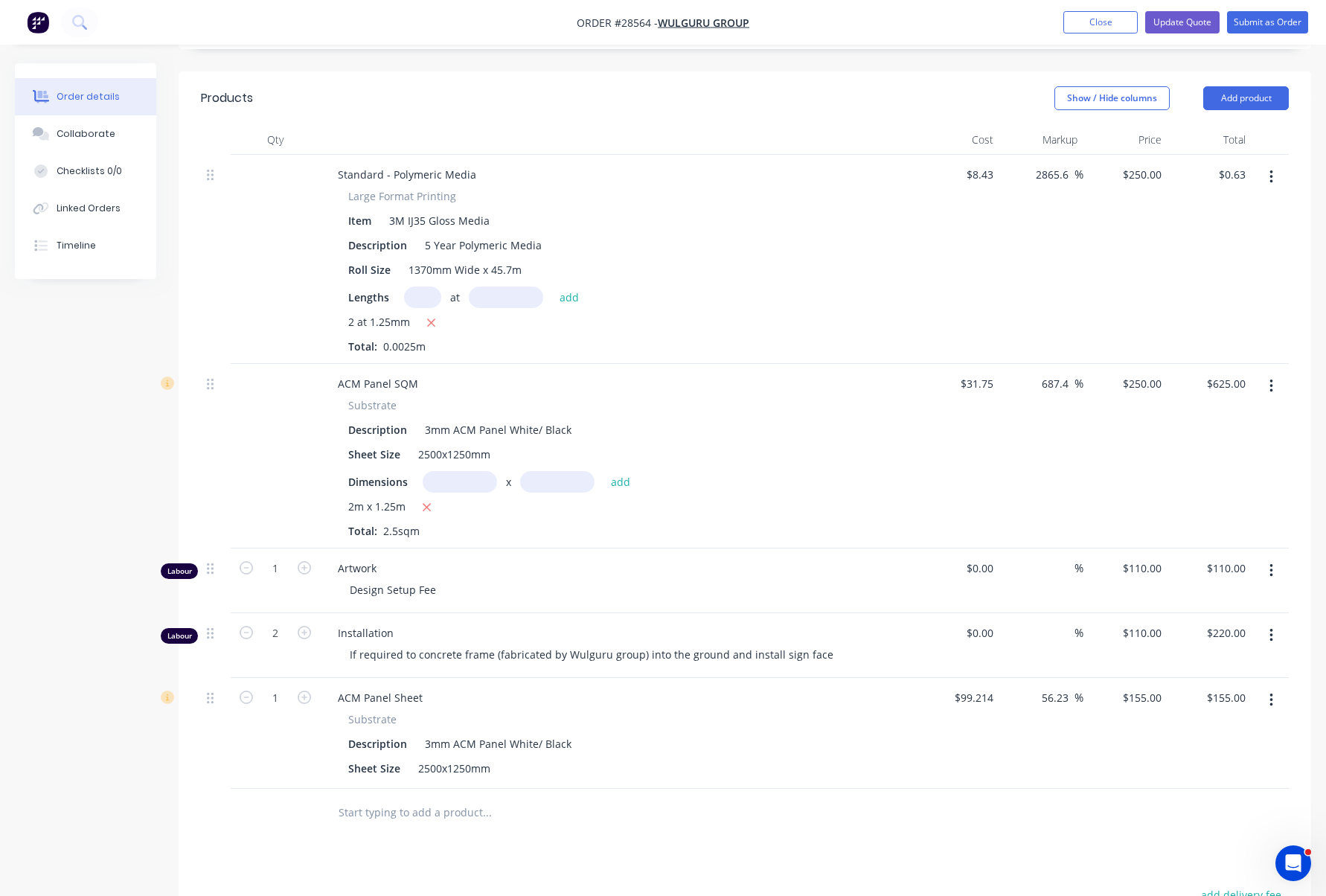
click at [1274, 373] on button "button" at bounding box center [1271, 386] width 35 height 26
click at [1202, 504] on div "Delete" at bounding box center [1218, 514] width 115 height 22
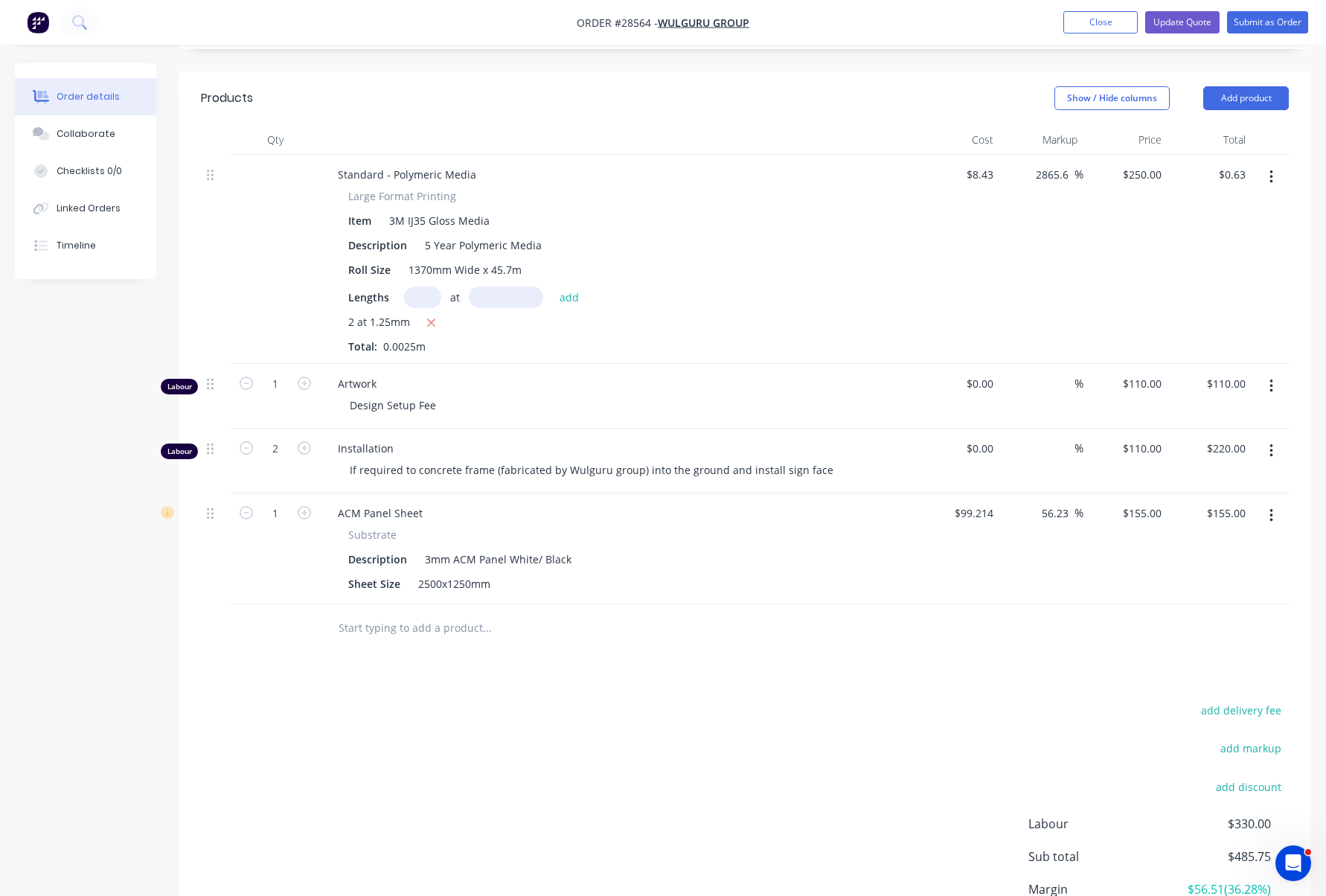
click at [521, 503] on div "ACM Panel Sheet" at bounding box center [618, 513] width 584 height 22
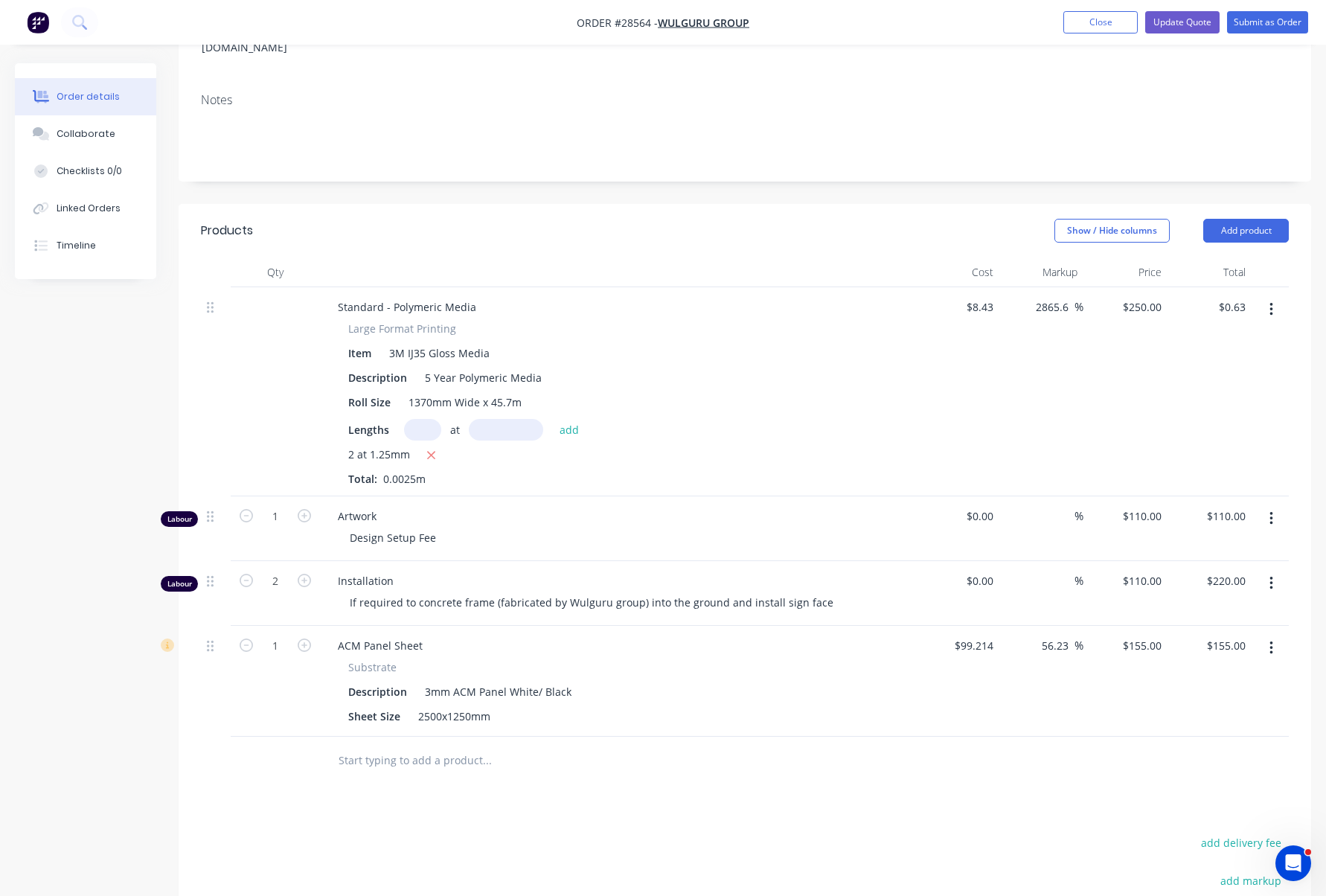
scroll to position [271, 0]
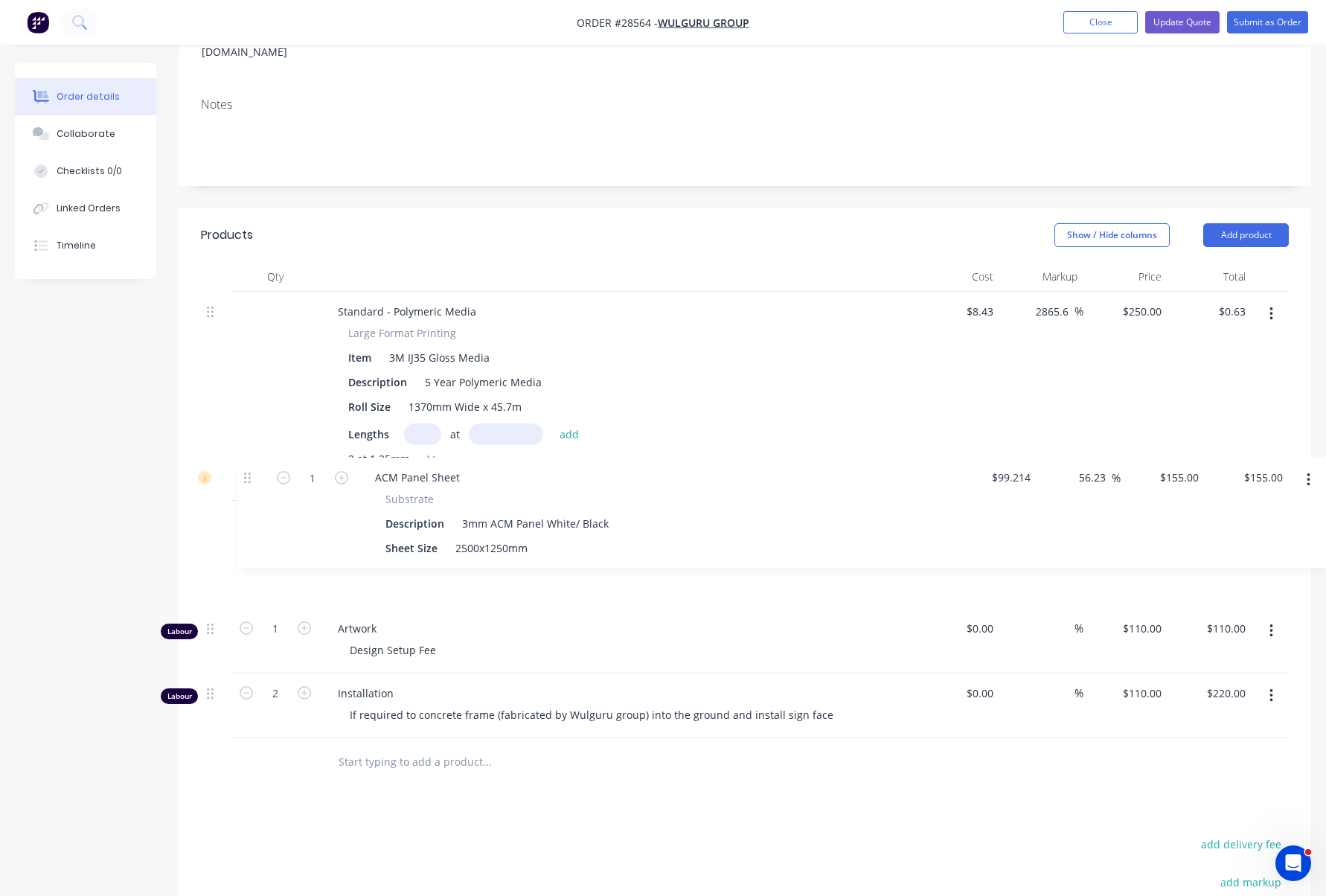
drag, startPoint x: 211, startPoint y: 609, endPoint x: 250, endPoint y: 478, distance: 136.7
click at [250, 478] on div "Standard - Polymeric Media Large Format Printing Item 3M IJ35 Gloss Media Descr…" at bounding box center [745, 514] width 1088 height 446
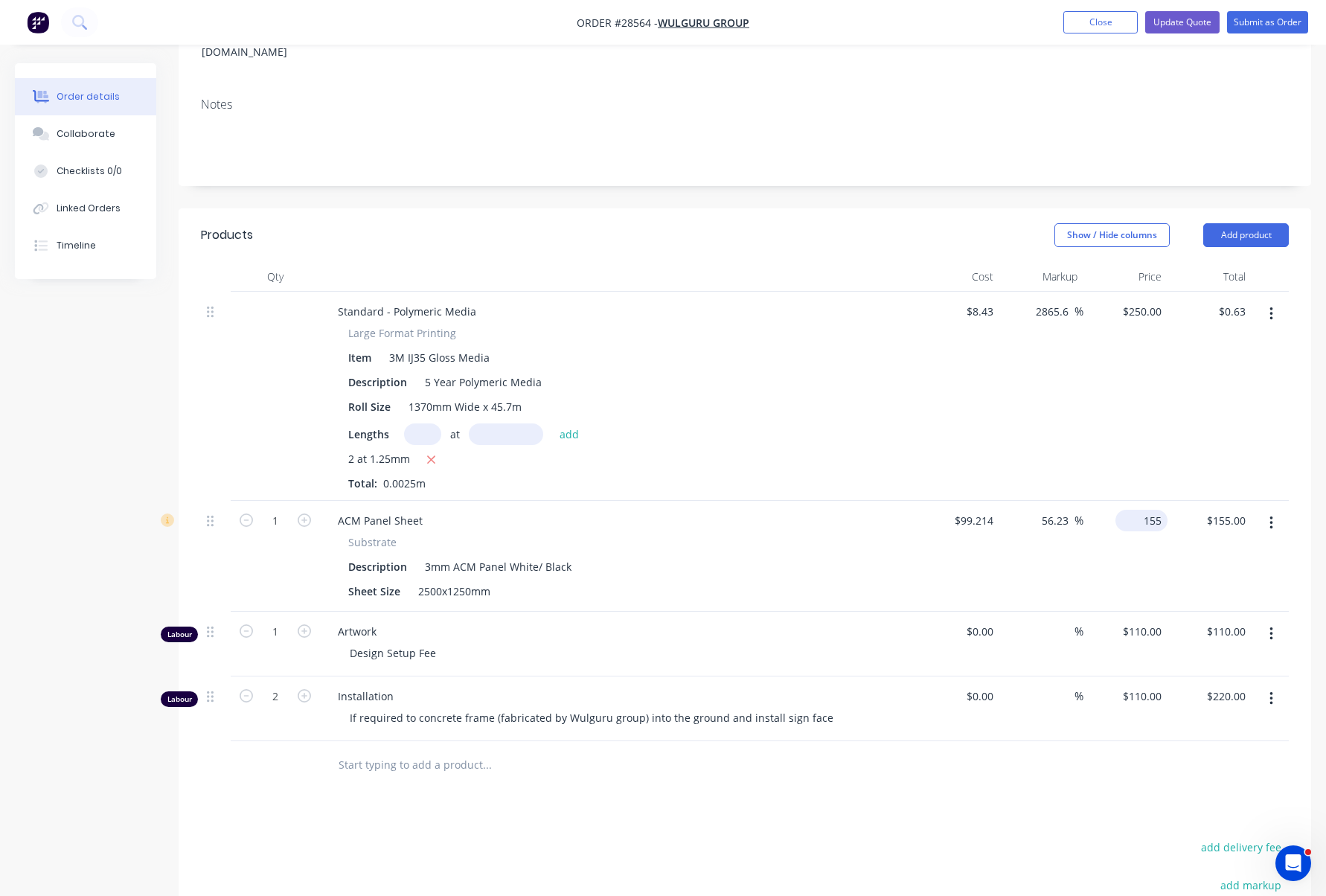
click at [1142, 510] on input "155" at bounding box center [1144, 521] width 46 height 22
type input "$250.00"
type input "151.98"
type input "$250.00"
click at [851, 423] on div "Lengths at add" at bounding box center [617, 434] width 539 height 22
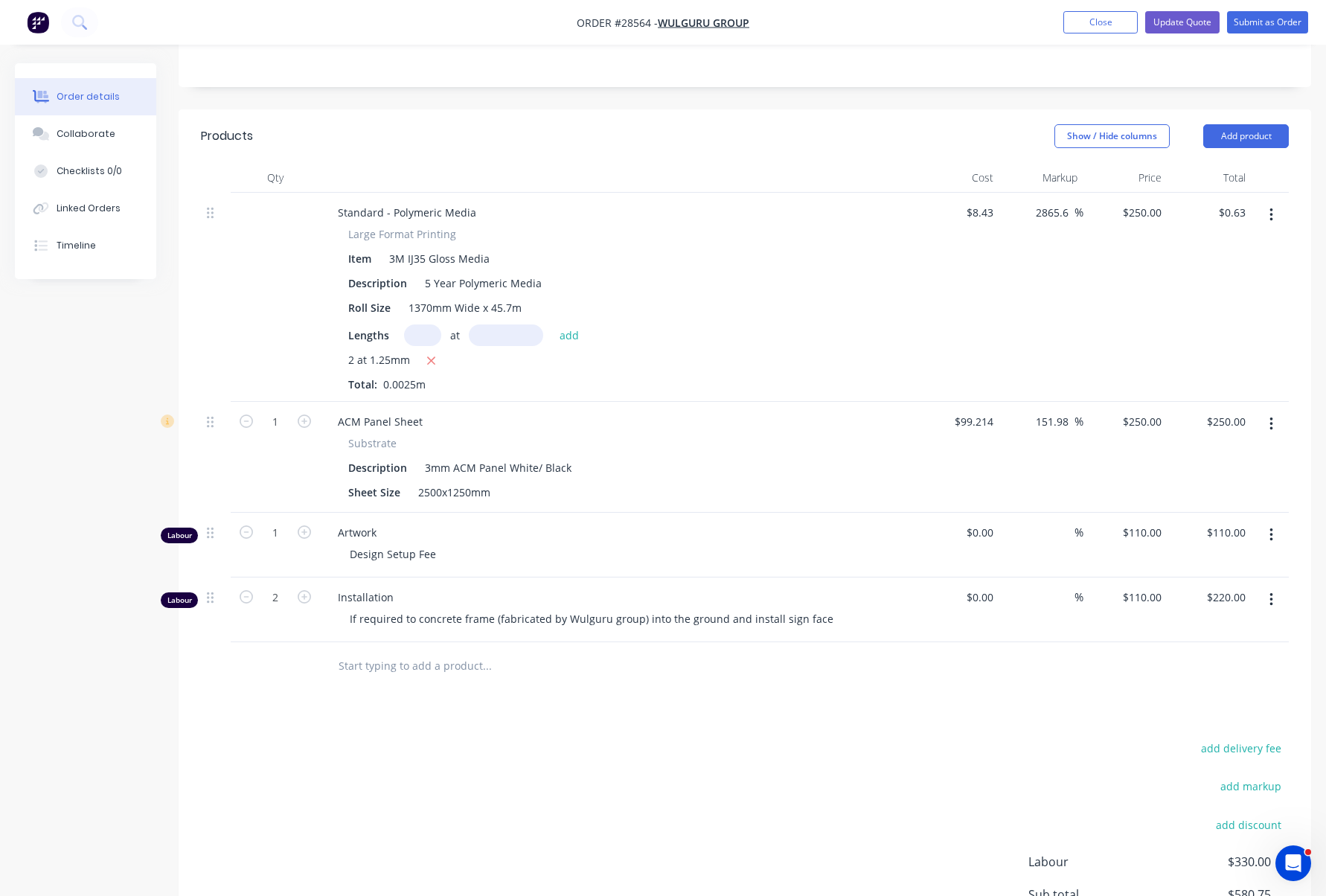
scroll to position [368, 0]
click at [304, 195] on div at bounding box center [275, 300] width 90 height 209
click at [376, 204] on div "Standard - Polymeric Media" at bounding box center [407, 214] width 162 height 22
click at [300, 195] on div at bounding box center [275, 300] width 90 height 209
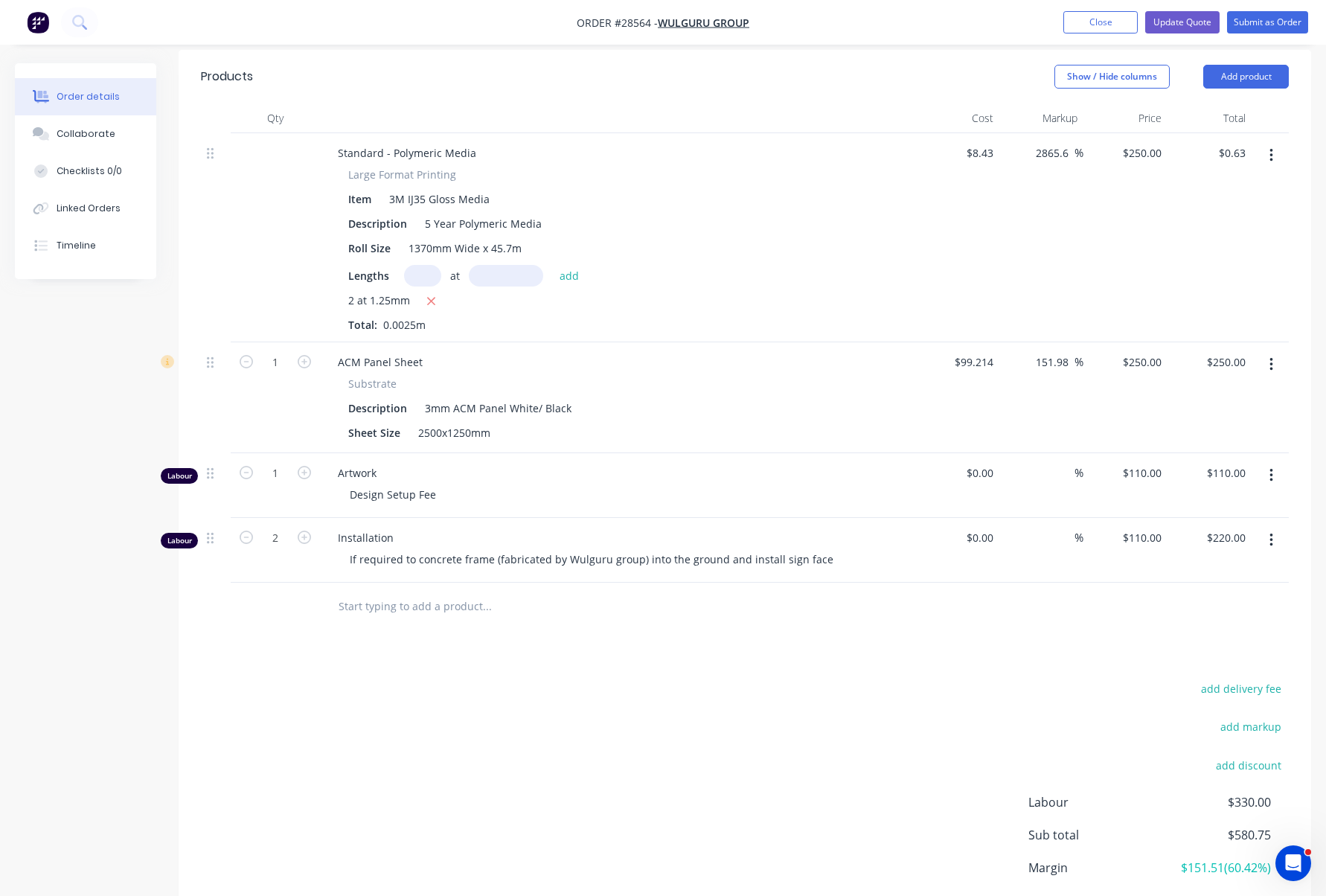
scroll to position [428, 0]
click at [1152, 143] on input "250" at bounding box center [1154, 154] width 25 height 22
type input "$250.00"
click at [1242, 143] on input "0.63" at bounding box center [1235, 154] width 34 height 22
type input "$250.00"
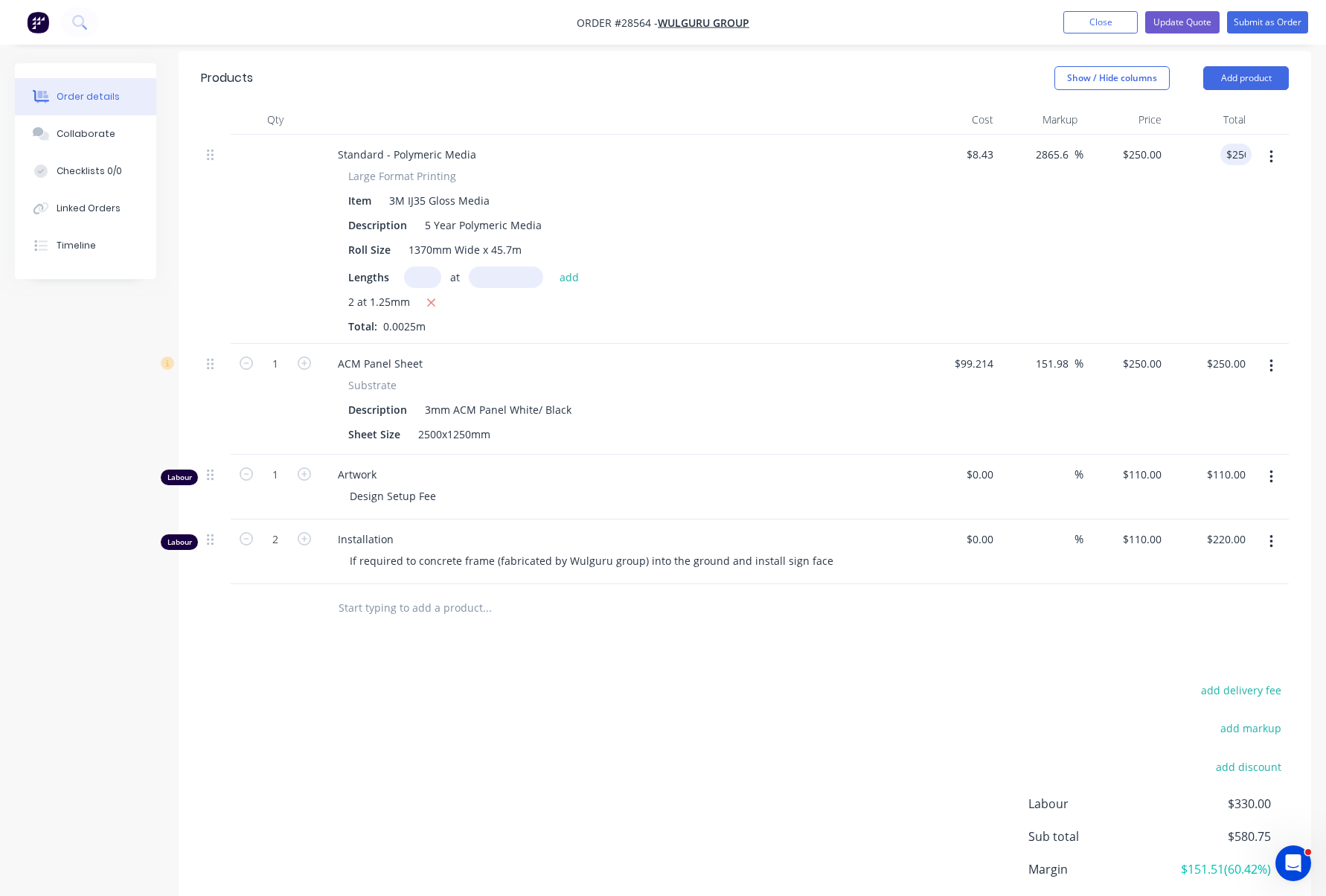
type input "1186139.62"
type input "$100,000.00"
click at [1208, 192] on div "$250.00 250" at bounding box center [1209, 240] width 84 height 209
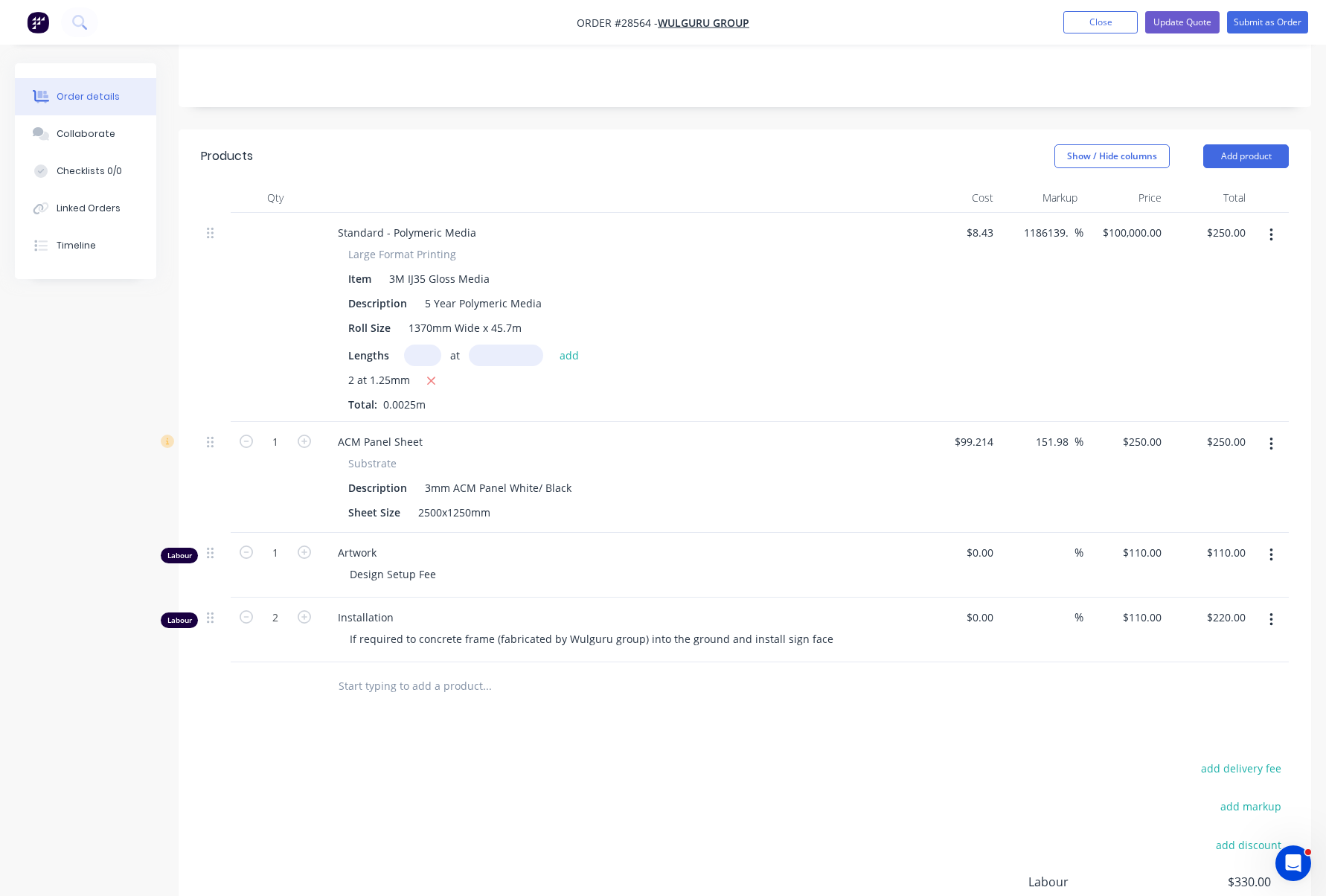
scroll to position [350, 0]
click at [1115, 239] on div "$100,000.00 $100,000.00" at bounding box center [1125, 318] width 84 height 209
click at [1269, 227] on icon "button" at bounding box center [1271, 235] width 4 height 16
click at [1203, 353] on div "Delete" at bounding box center [1218, 363] width 115 height 22
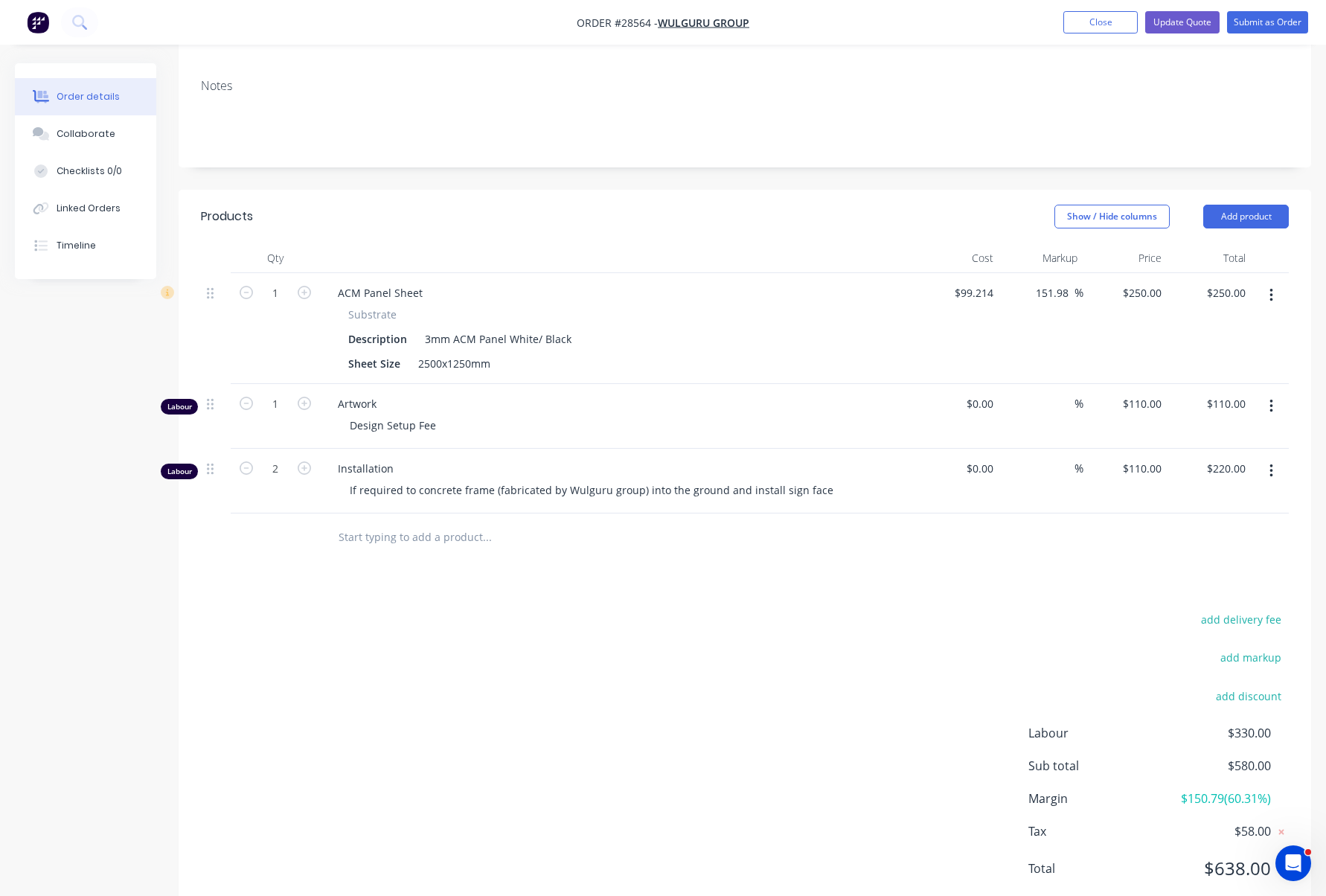
click at [446, 523] on input "text" at bounding box center [487, 538] width 298 height 30
type input "D"
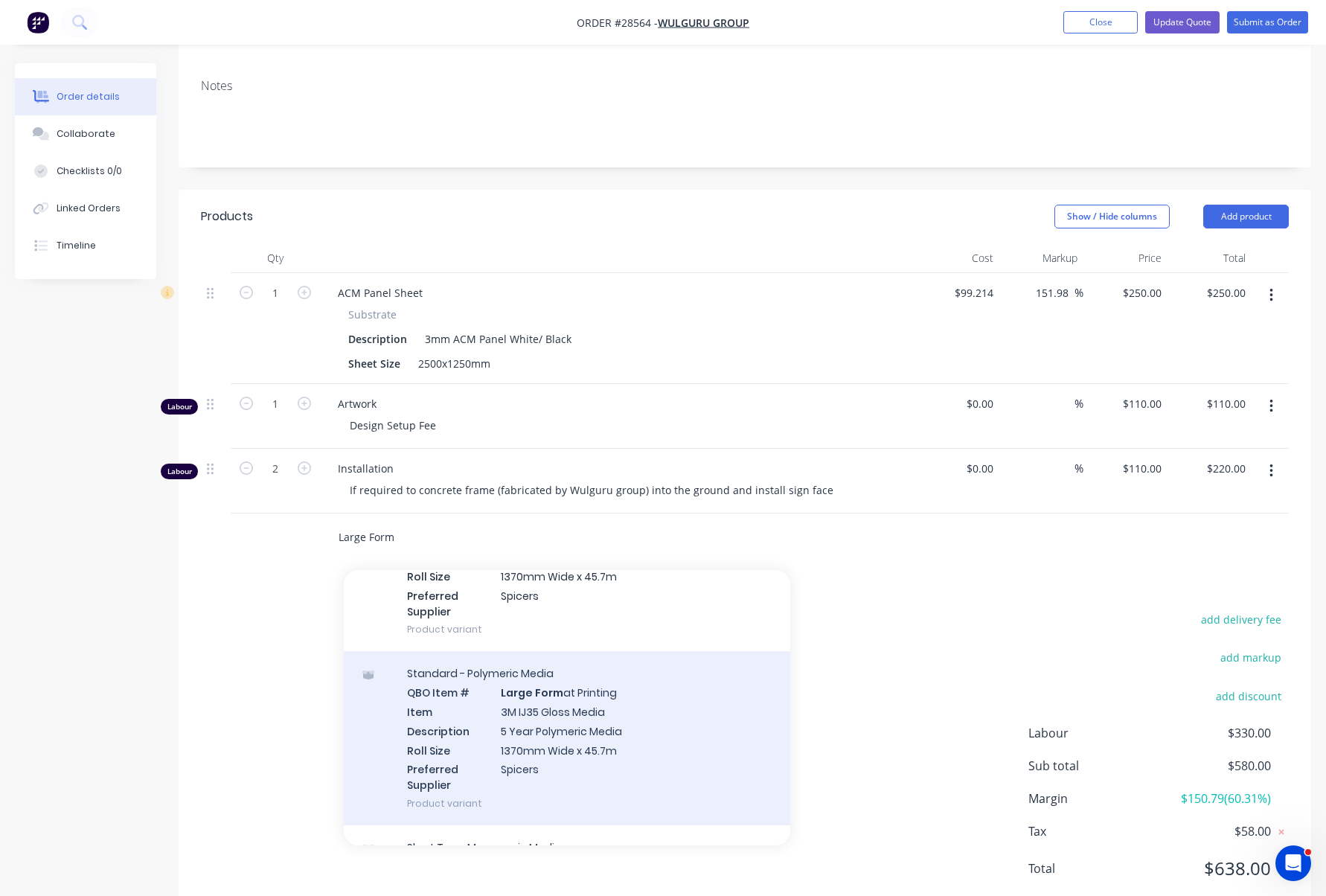
scroll to position [135, 0]
type input "Large Form"
click at [587, 668] on div "Standard - Polymeric Media QBO Item # Large Form at Printing Item 3M IJ35 Gloss…" at bounding box center [567, 743] width 446 height 174
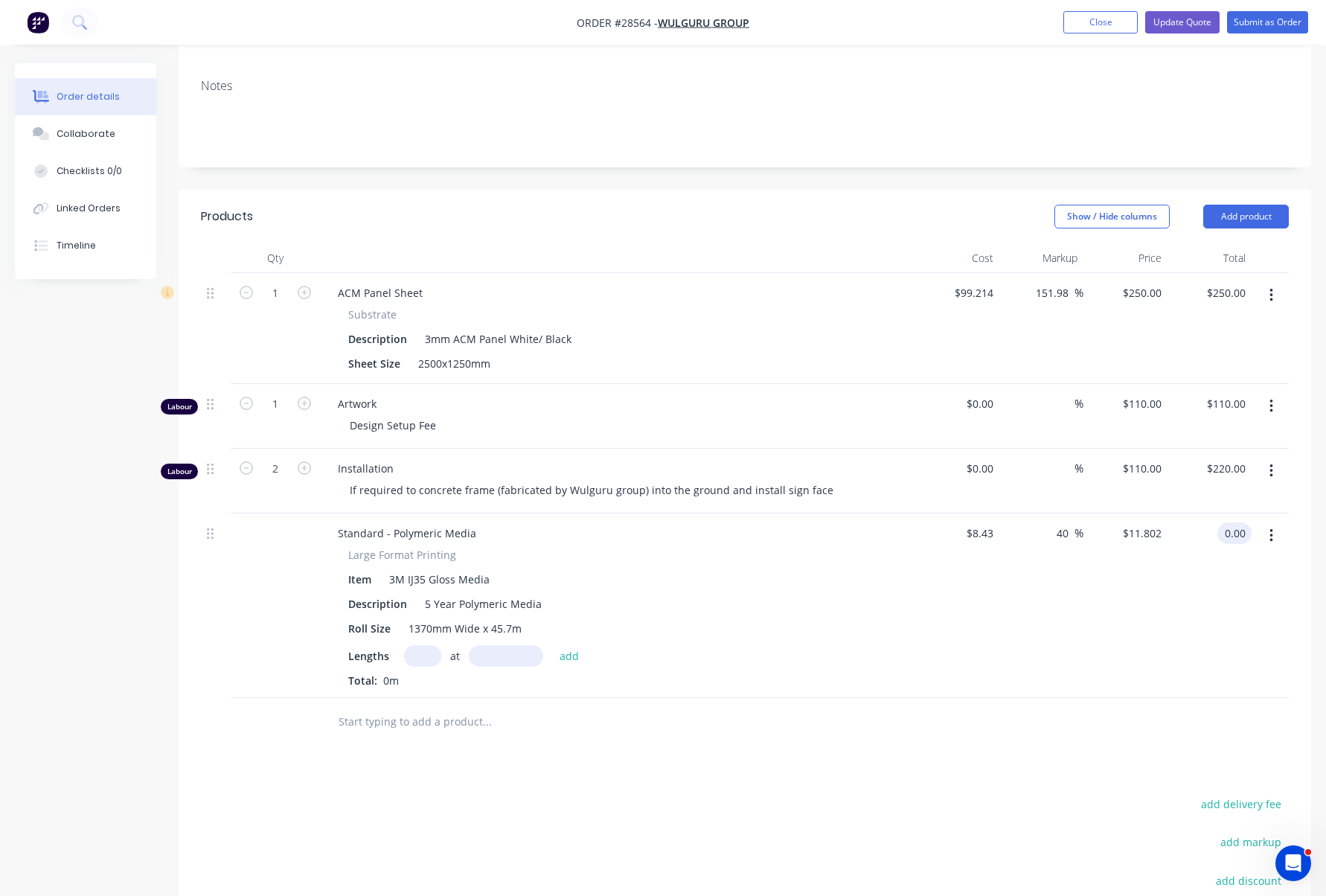
click at [1235, 523] on input "0.00" at bounding box center [1237, 533] width 28 height 22
type input "250"
click at [1207, 559] on div "250 250" at bounding box center [1209, 606] width 84 height 185
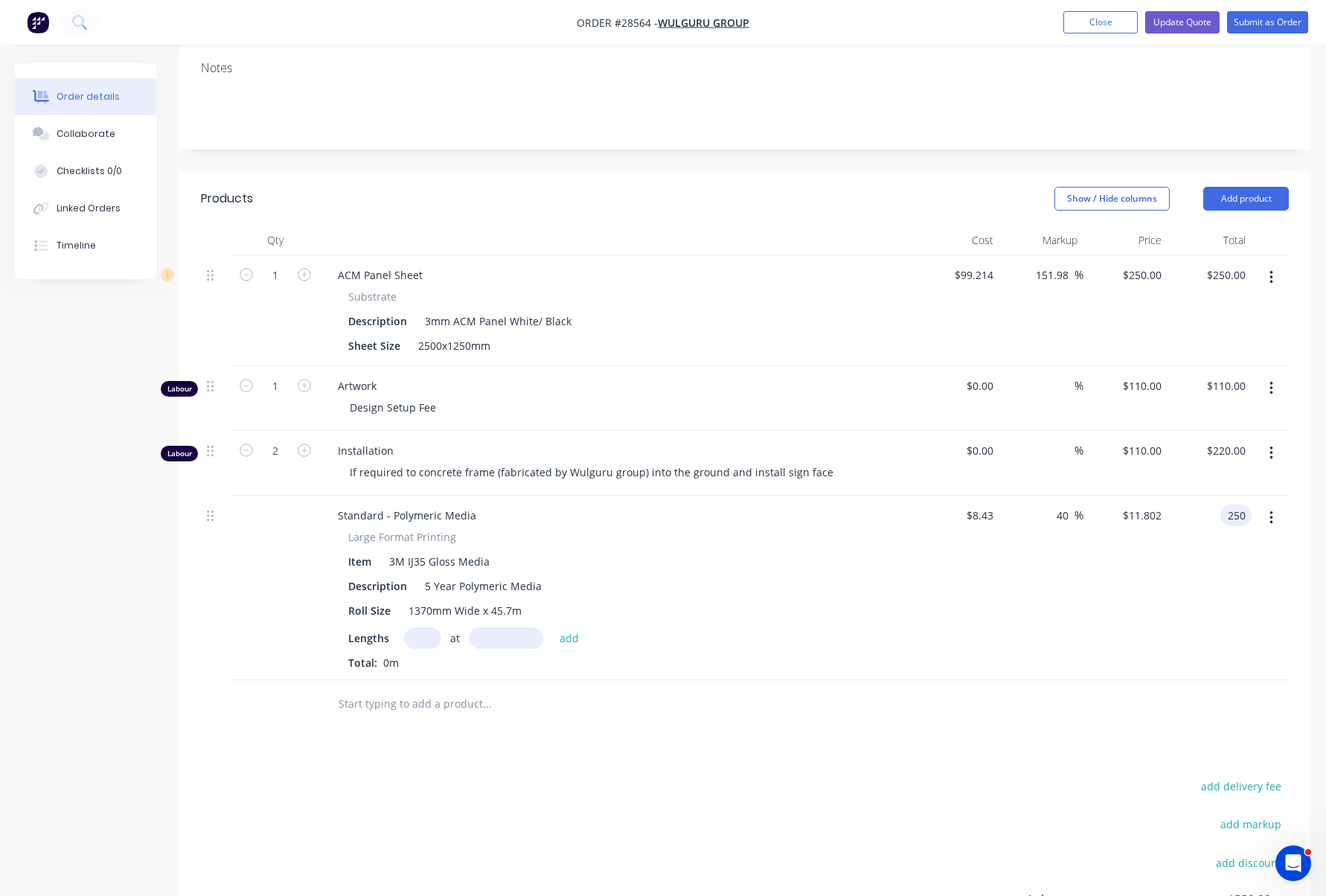
scroll to position [284, 0]
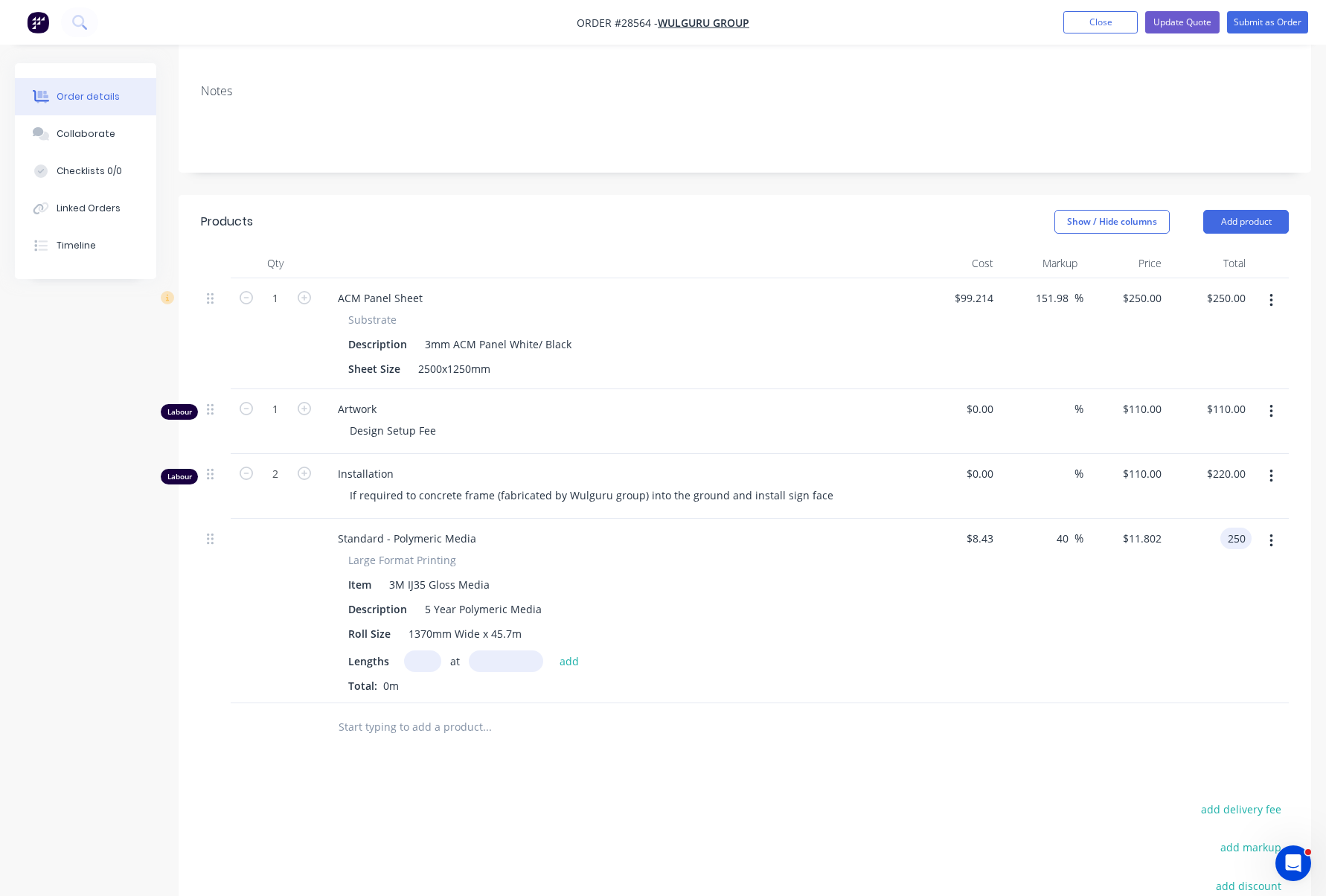
click at [1270, 533] on icon "button" at bounding box center [1271, 540] width 4 height 16
drag, startPoint x: 1068, startPoint y: 596, endPoint x: 912, endPoint y: 436, distance: 223.5
click at [1068, 595] on div "40 40 %" at bounding box center [1041, 611] width 84 height 185
click at [1001, 454] on div "%" at bounding box center [1041, 486] width 84 height 65
click at [993, 463] on input "0" at bounding box center [982, 473] width 34 height 22
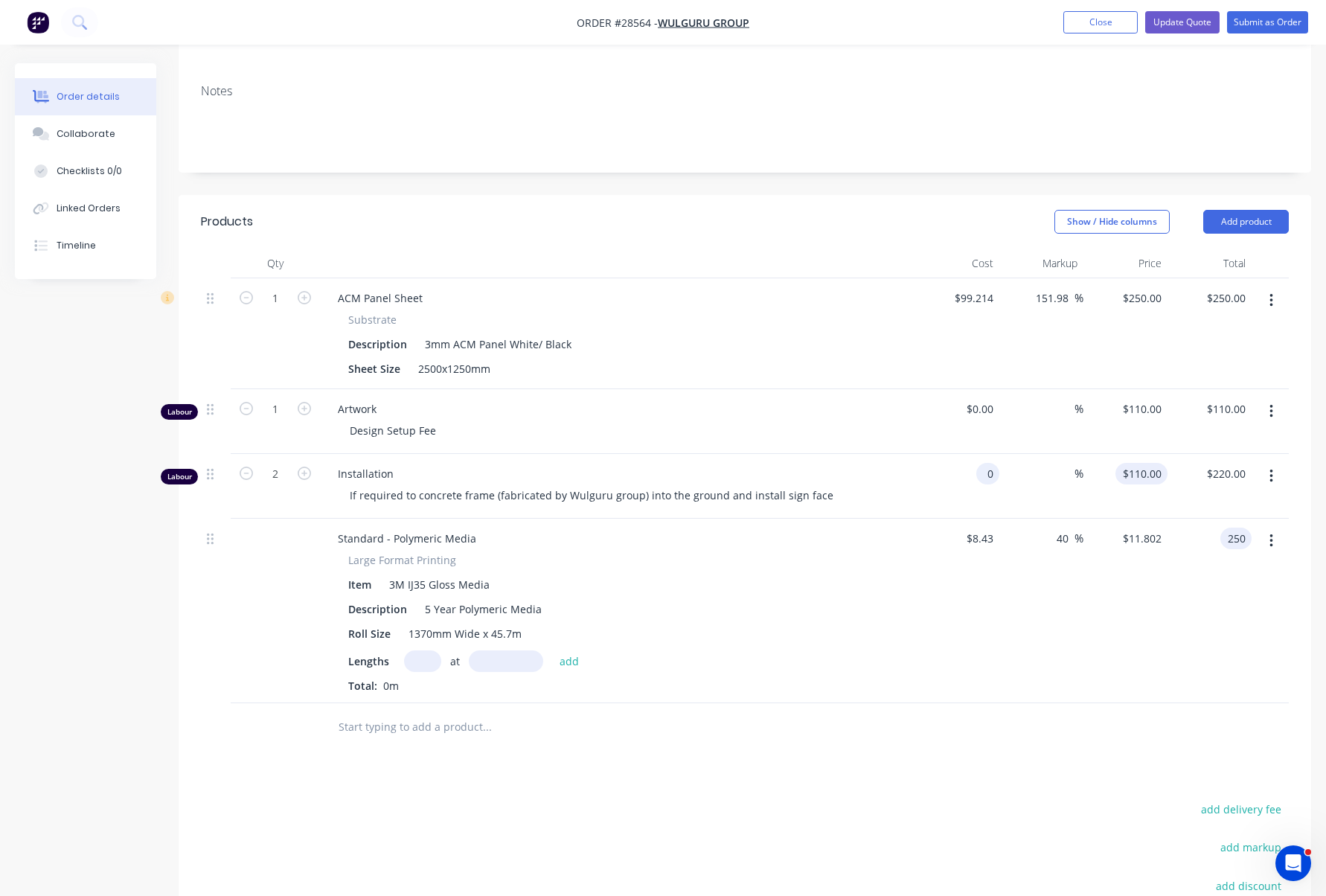
type input "$0.00"
type input "0"
type input "$0.00"
click at [1166, 463] on input "0" at bounding box center [1144, 473] width 46 height 22
type input "$0.00"
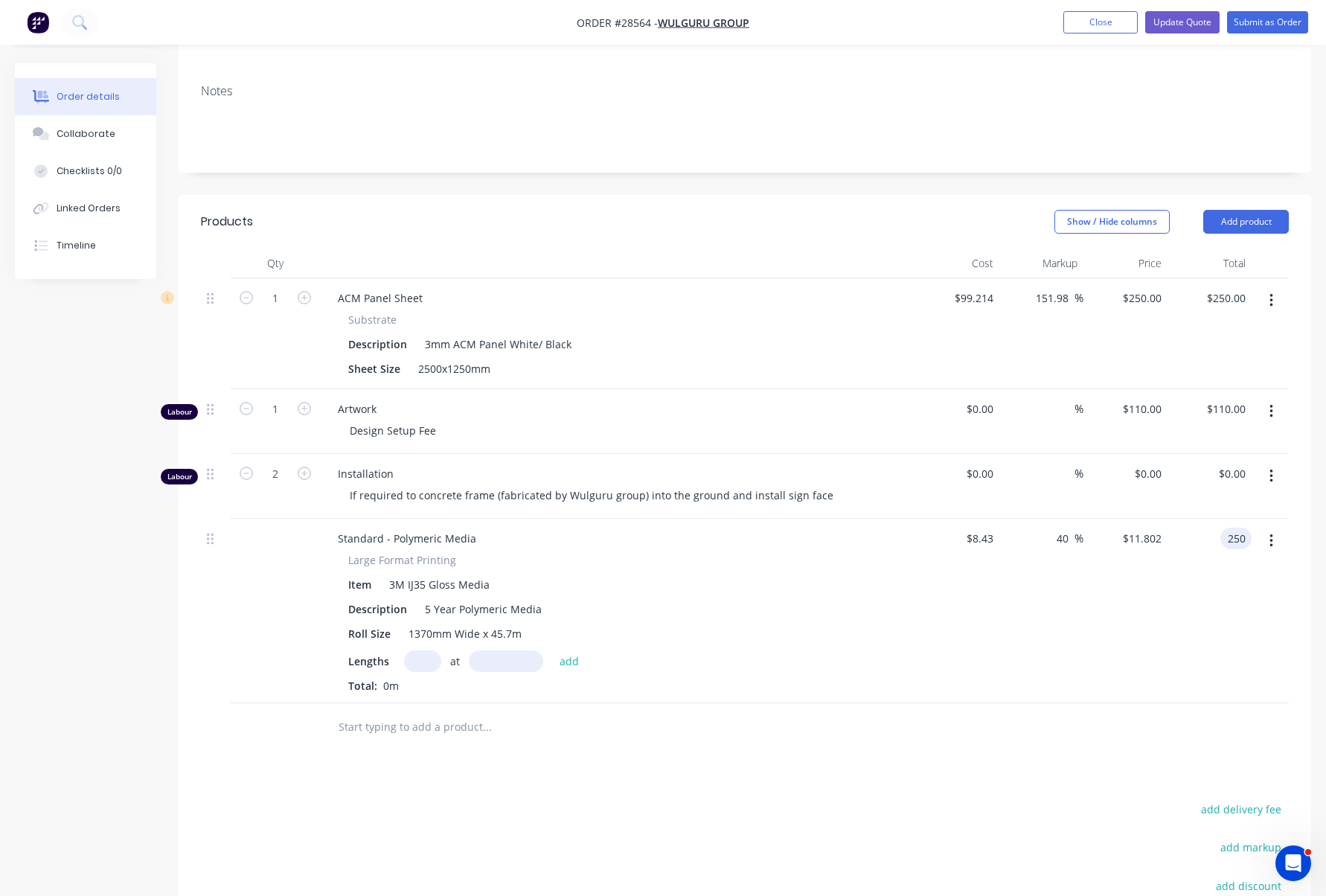
click at [1235, 527] on input "250" at bounding box center [1238, 538] width 25 height 22
click at [1140, 527] on input "11.802" at bounding box center [1148, 538] width 41 height 22
type input "$250.00"
type input "2865.6"
click at [1143, 519] on div "$250.00 250" at bounding box center [1125, 611] width 84 height 185
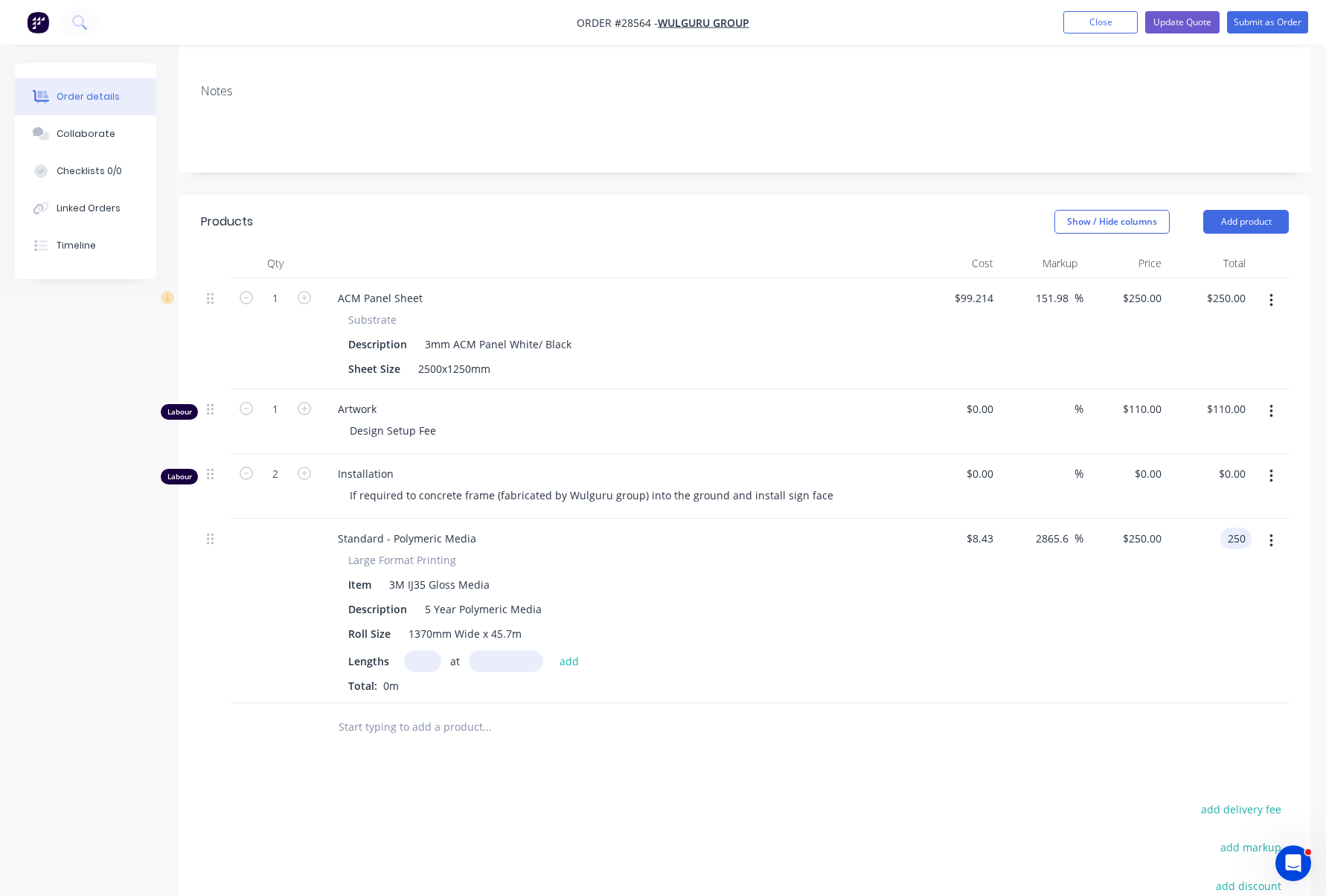
click at [1135, 454] on div "$0.00 $0.00" at bounding box center [1125, 486] width 84 height 65
click at [1244, 527] on input "250" at bounding box center [1238, 538] width 25 height 22
type input "$0.00"
type input "-100"
click at [1187, 454] on div "$0.00 $0.00" at bounding box center [1209, 486] width 84 height 65
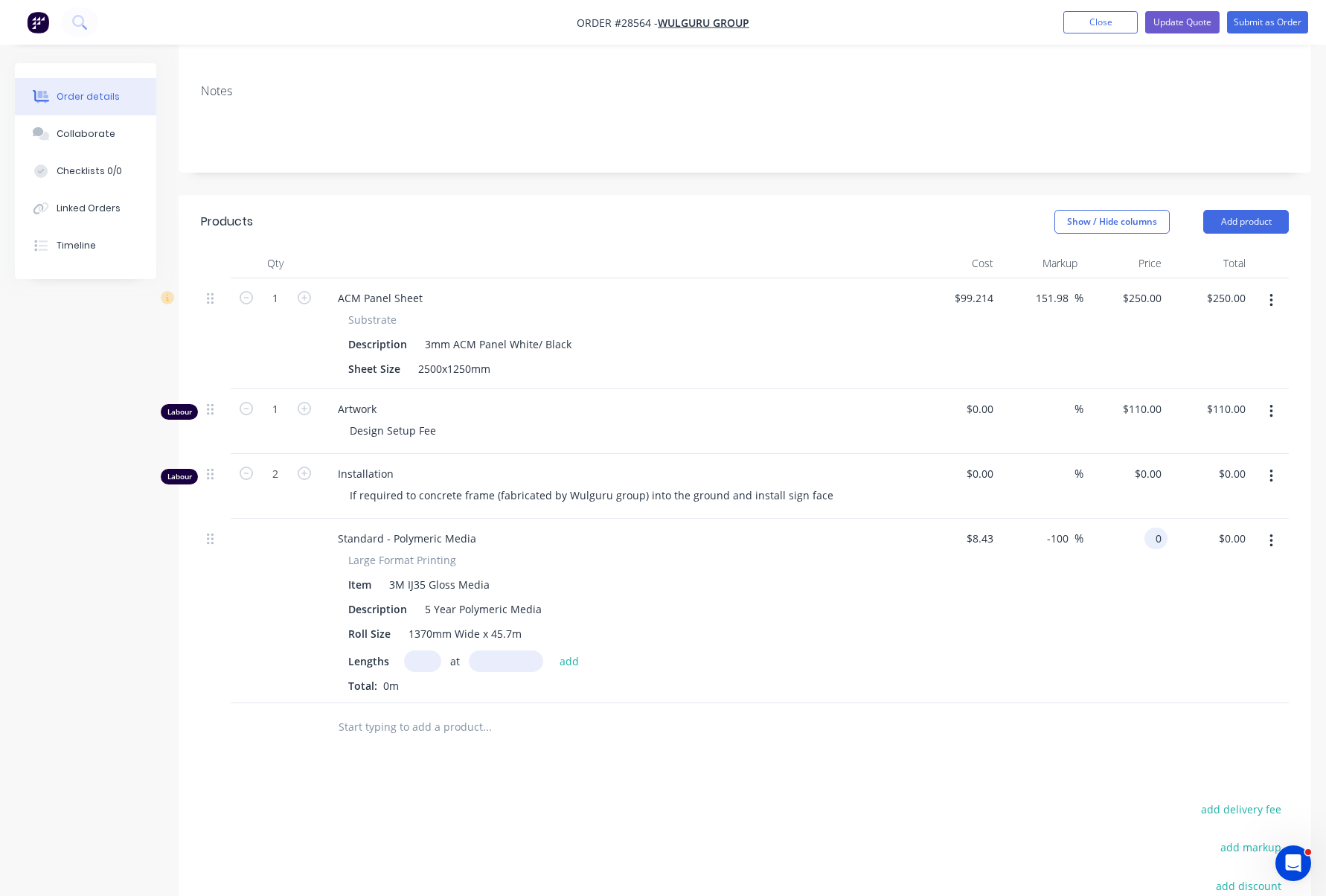
click at [1154, 527] on input "0" at bounding box center [1159, 538] width 17 height 22
type input "250"
type input "0"
type input "$250.00"
type input "2865.6"
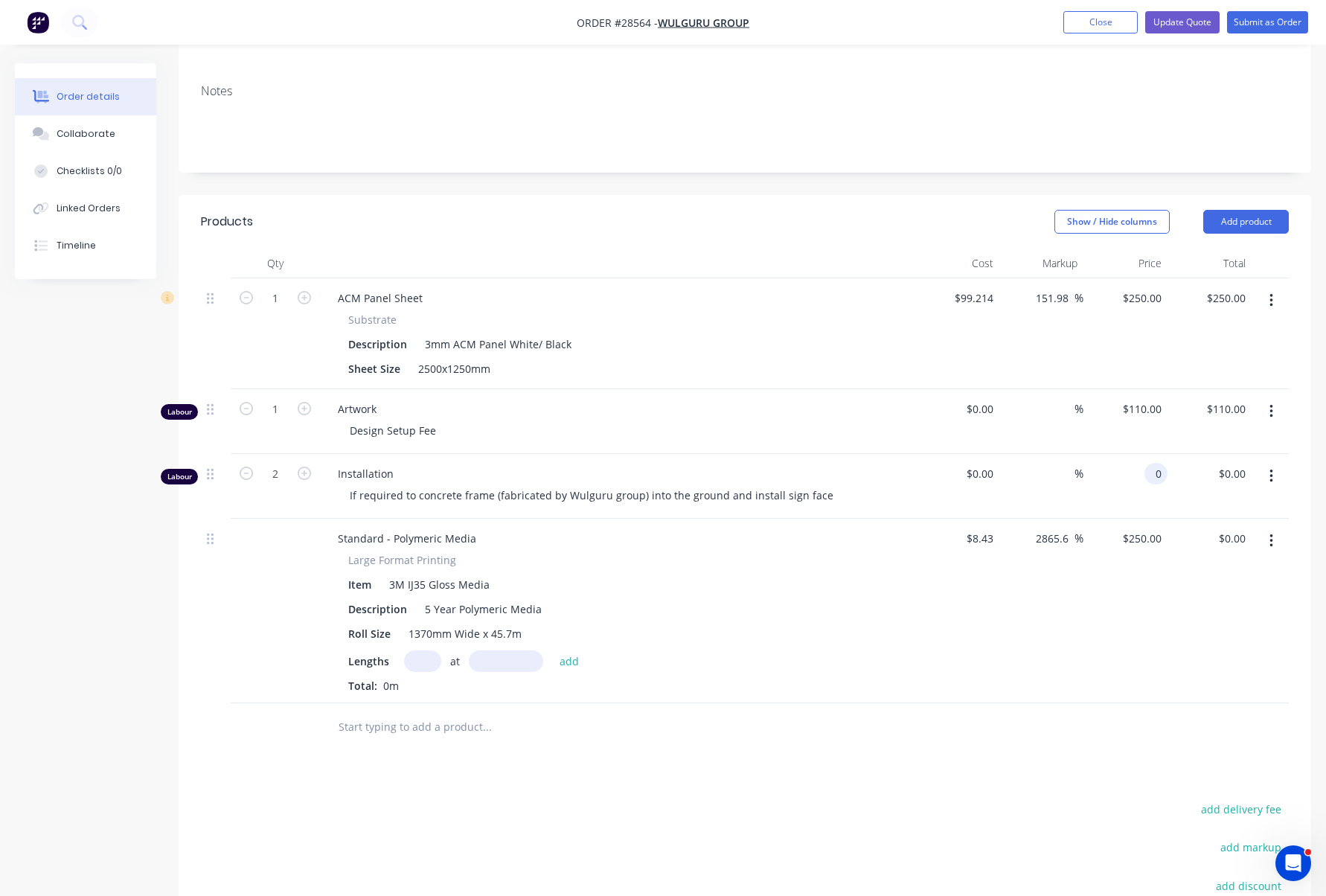
click at [1139, 454] on div "0 0" at bounding box center [1125, 486] width 84 height 65
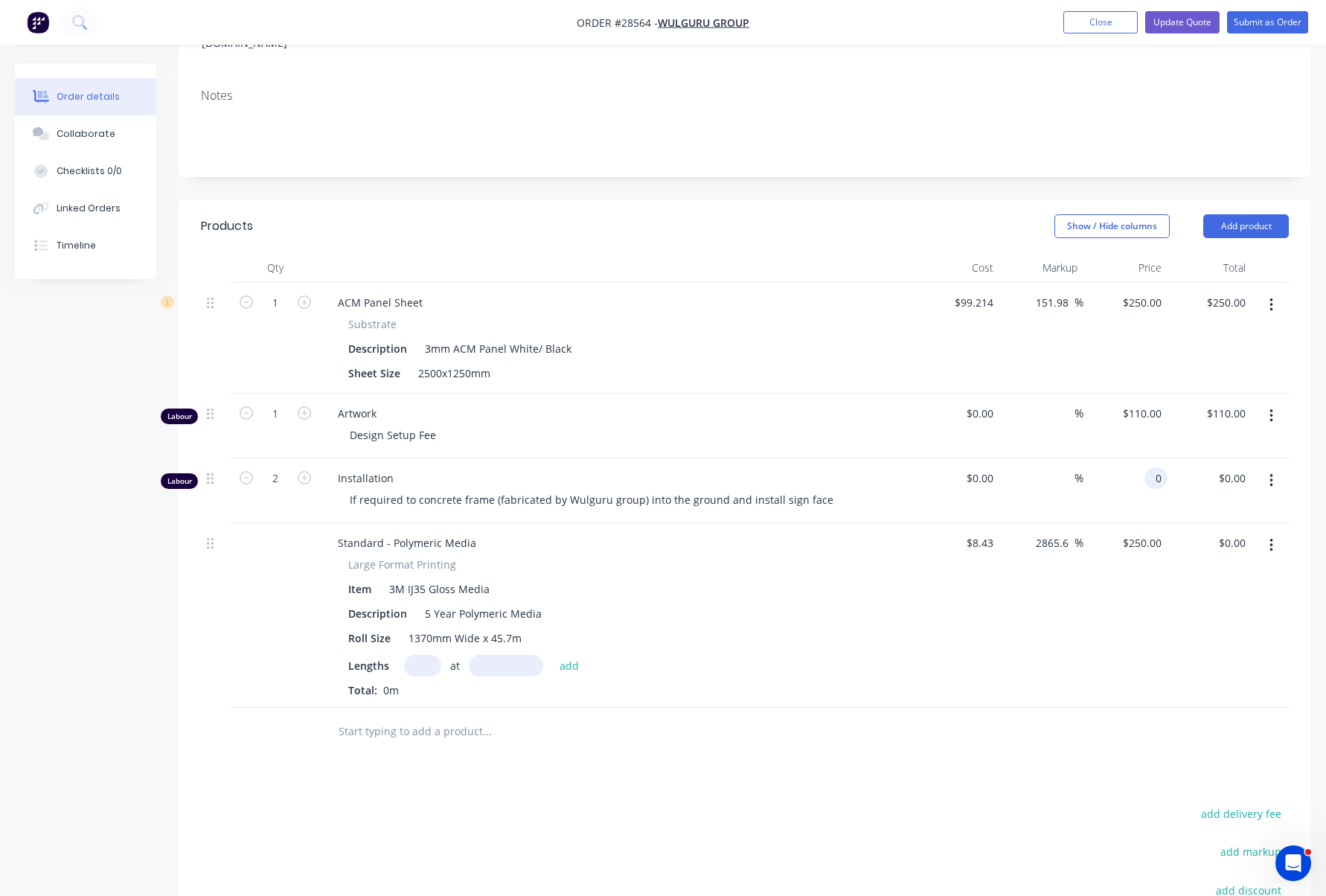
scroll to position [280, 0]
click at [1098, 560] on div "$250.00 $250.00" at bounding box center [1125, 616] width 84 height 185
click at [1148, 468] on div "0 $0.00" at bounding box center [1148, 478] width 41 height 22
type input "$110.00"
type input "$220.00"
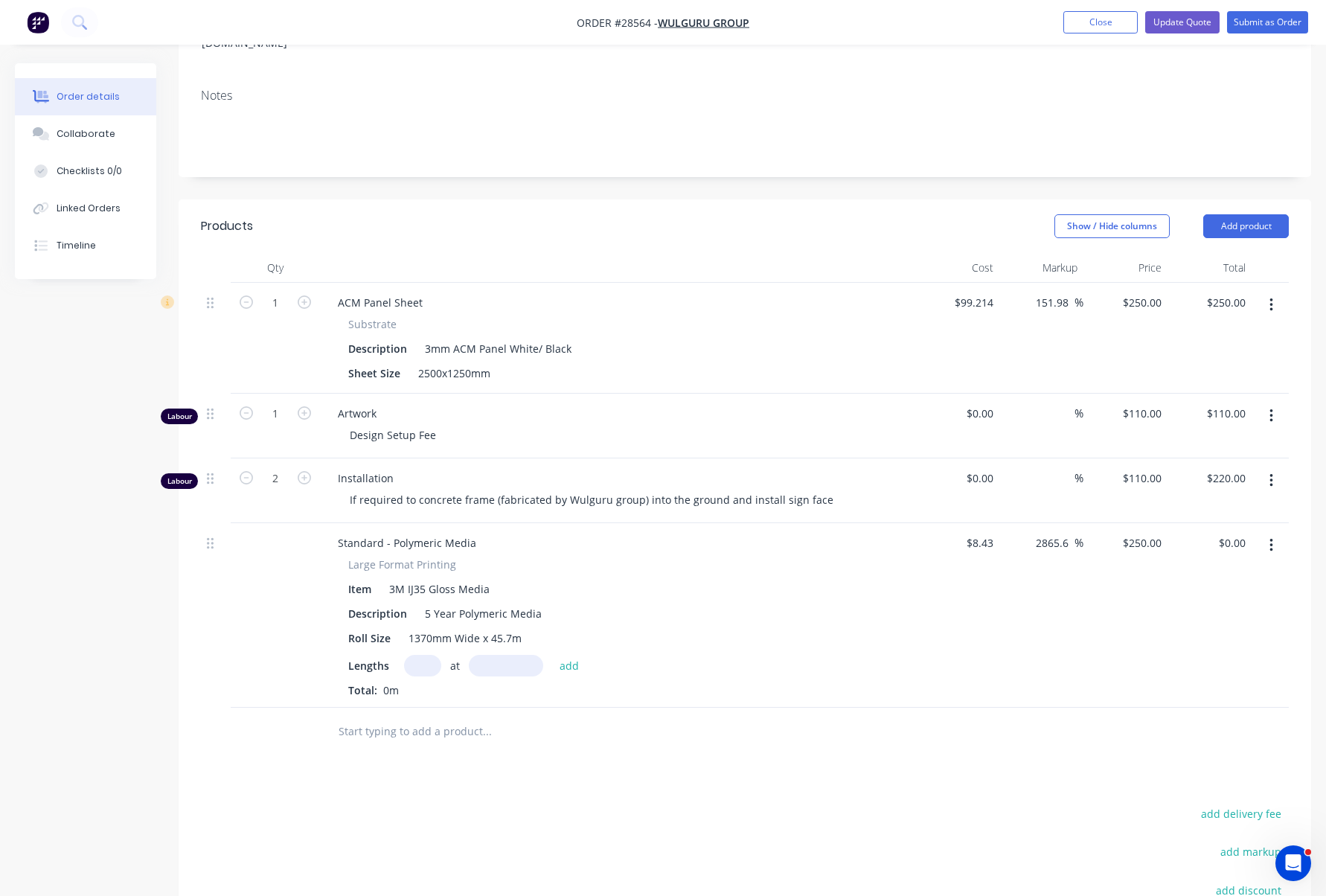
click at [826, 316] on div "Substrate" at bounding box center [617, 324] width 539 height 16
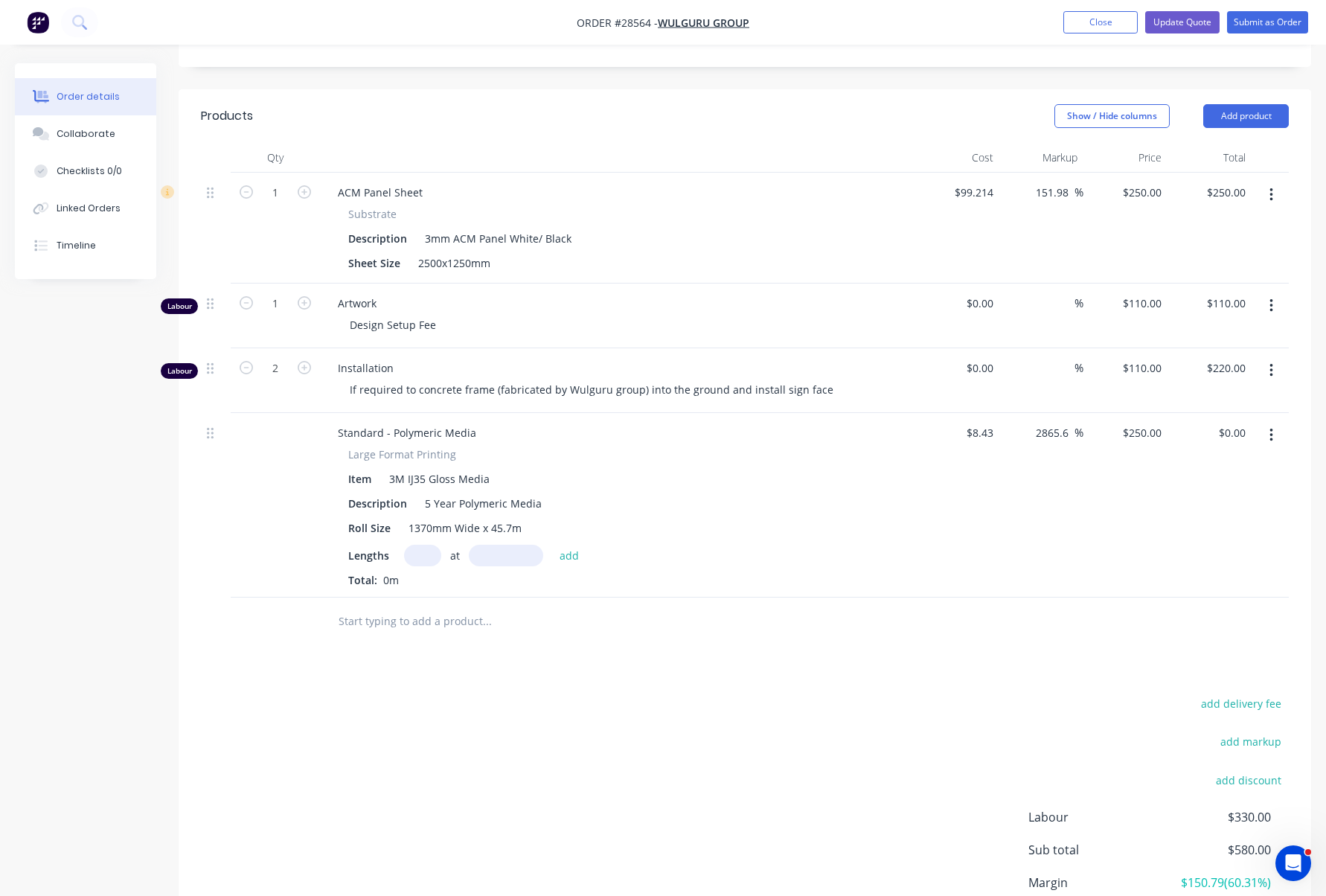
scroll to position [390, 0]
click at [295, 414] on div at bounding box center [275, 506] width 90 height 185
click at [290, 414] on div at bounding box center [275, 506] width 90 height 185
click at [425, 545] on input "text" at bounding box center [422, 556] width 37 height 22
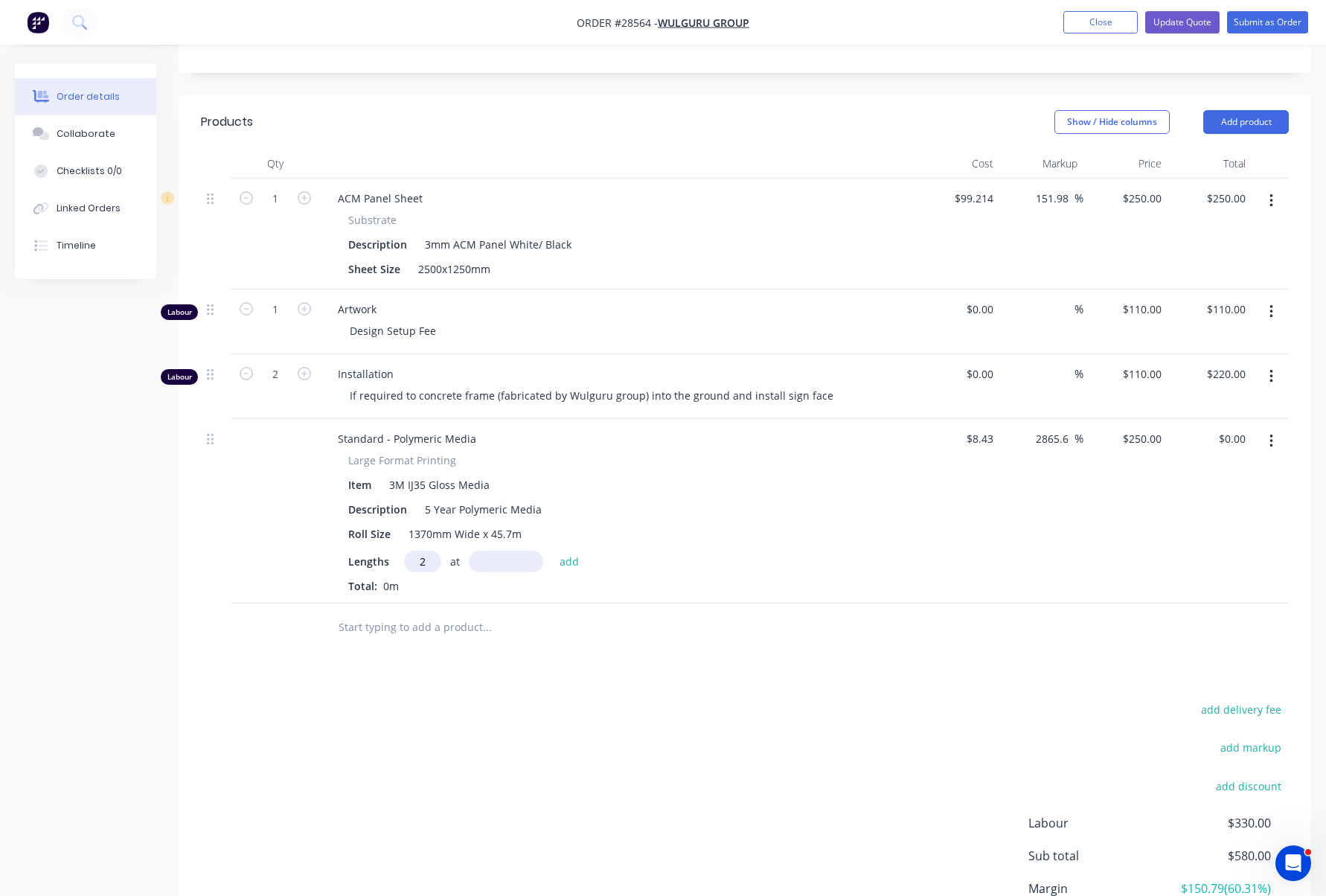
type input "2"
click at [498, 551] on input "text" at bounding box center [506, 561] width 75 height 22
type input "1.25mm"
click at [573, 551] on button "add" at bounding box center [570, 560] width 35 height 20
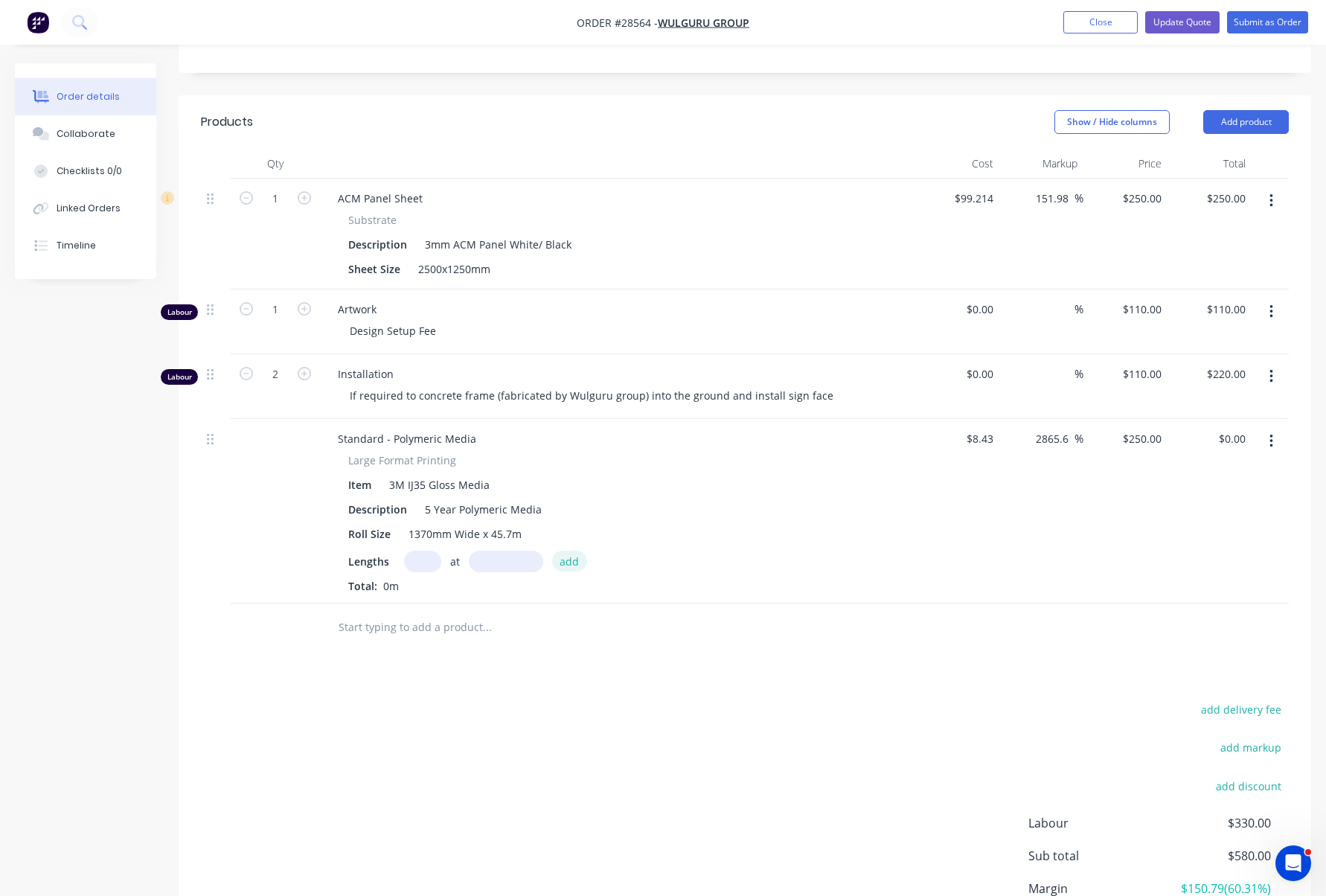
type input "$0.63"
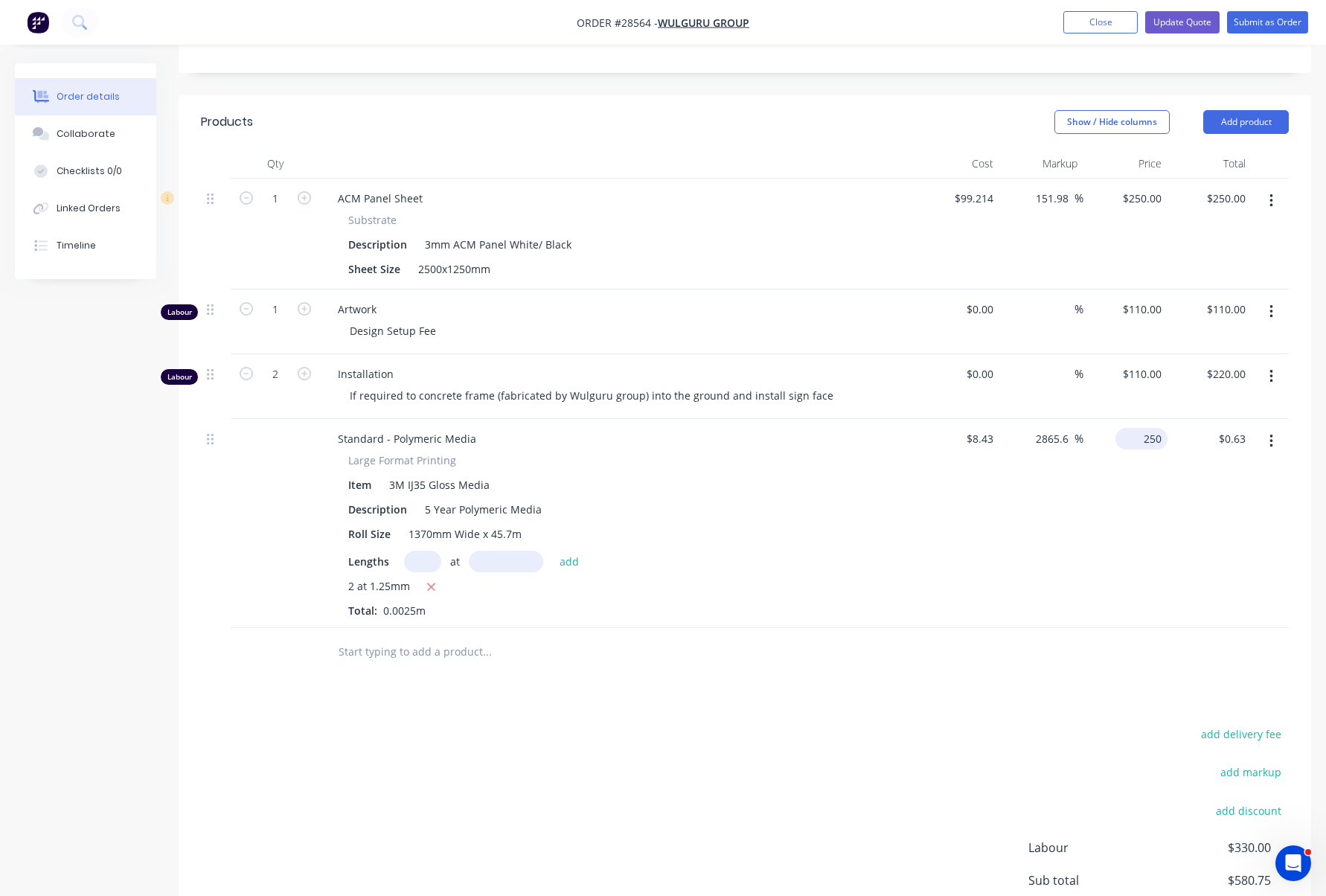
click at [1150, 428] on input "250" at bounding box center [1144, 439] width 46 height 22
type input "$250.00"
click at [1248, 428] on input "0.63" at bounding box center [1237, 439] width 28 height 22
type input "$250.00"
type input "1186139.62"
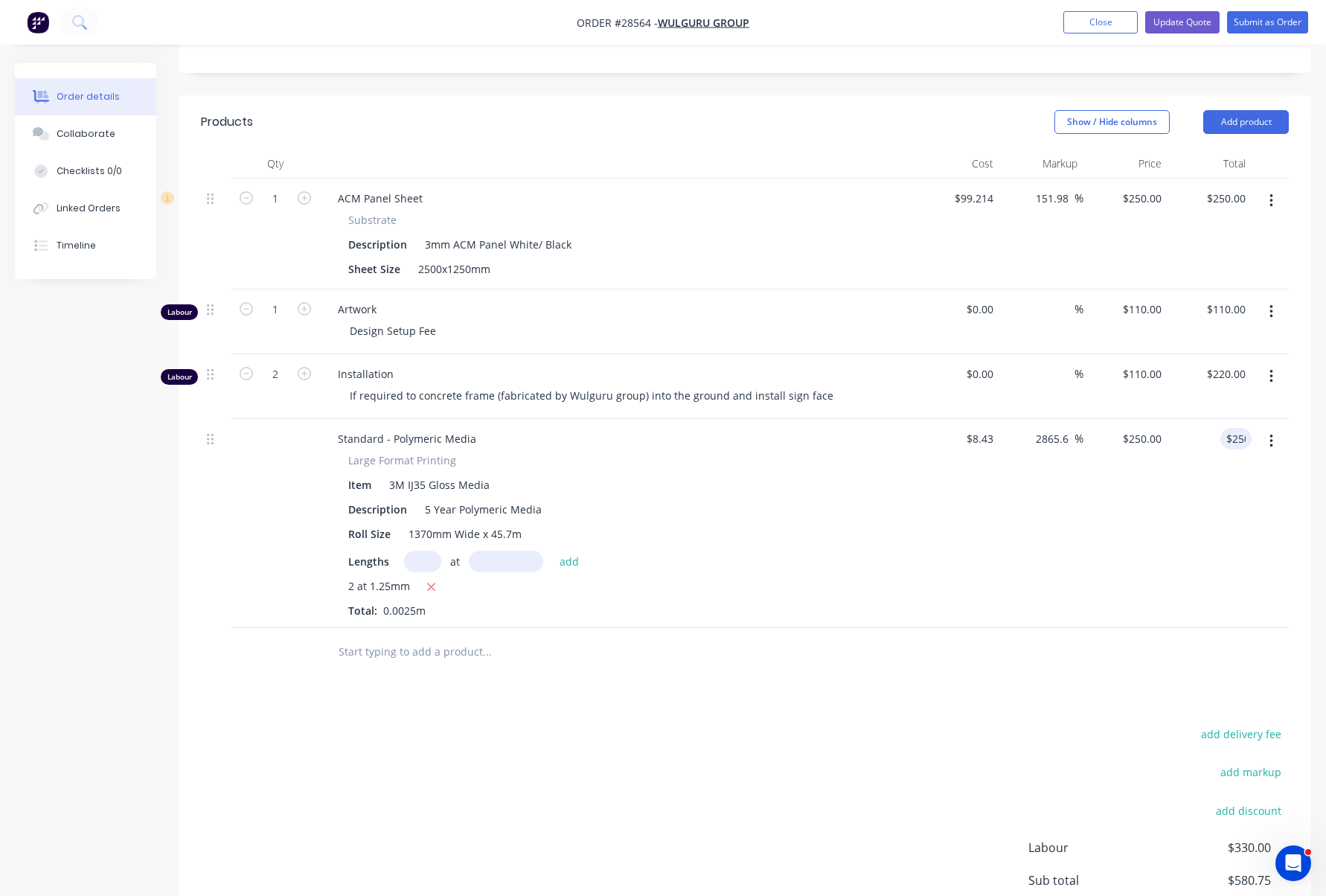
type input "$100,000.00"
click at [1167, 450] on div "$100,000.00 $100,000.00" at bounding box center [1125, 523] width 84 height 209
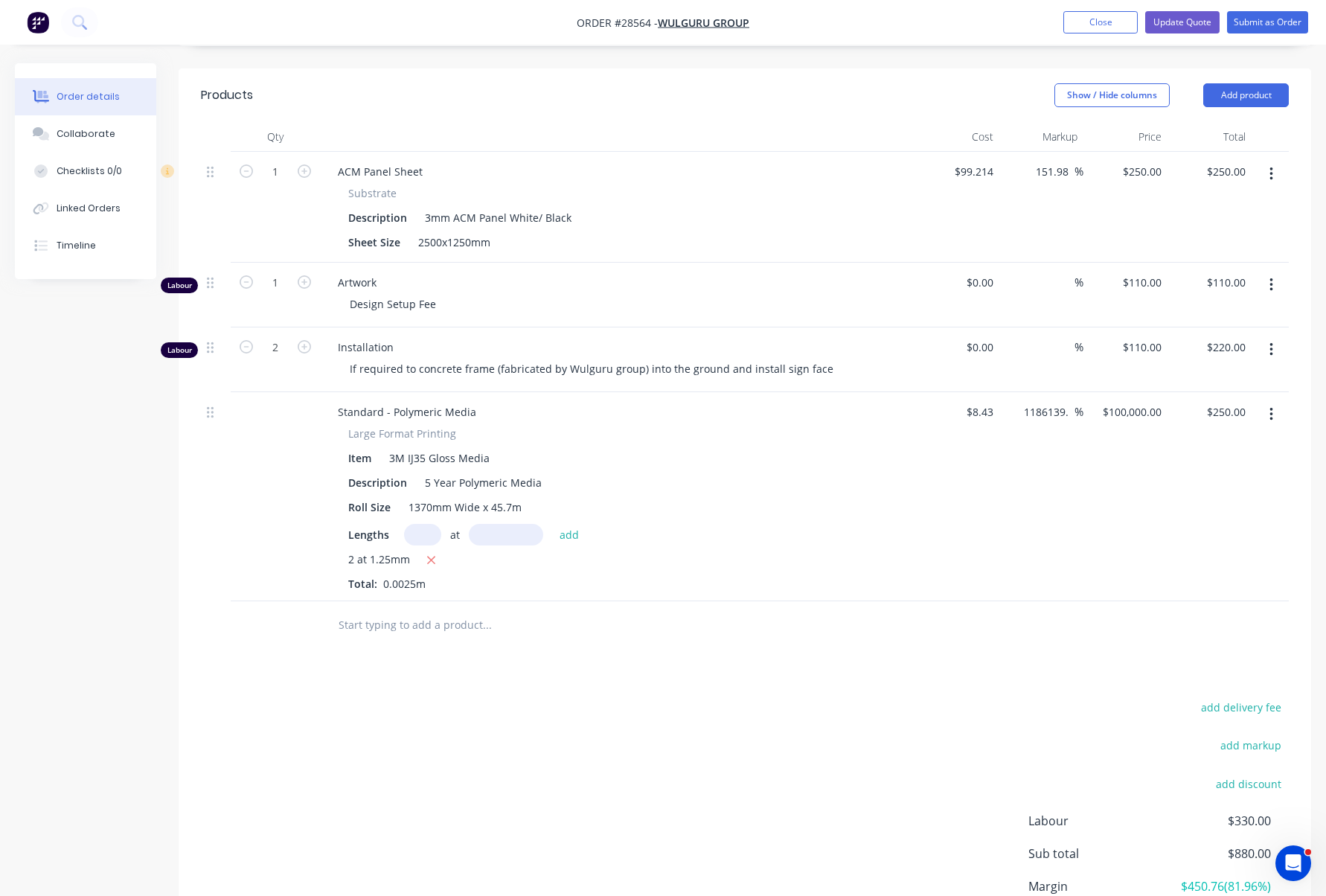
scroll to position [356, 0]
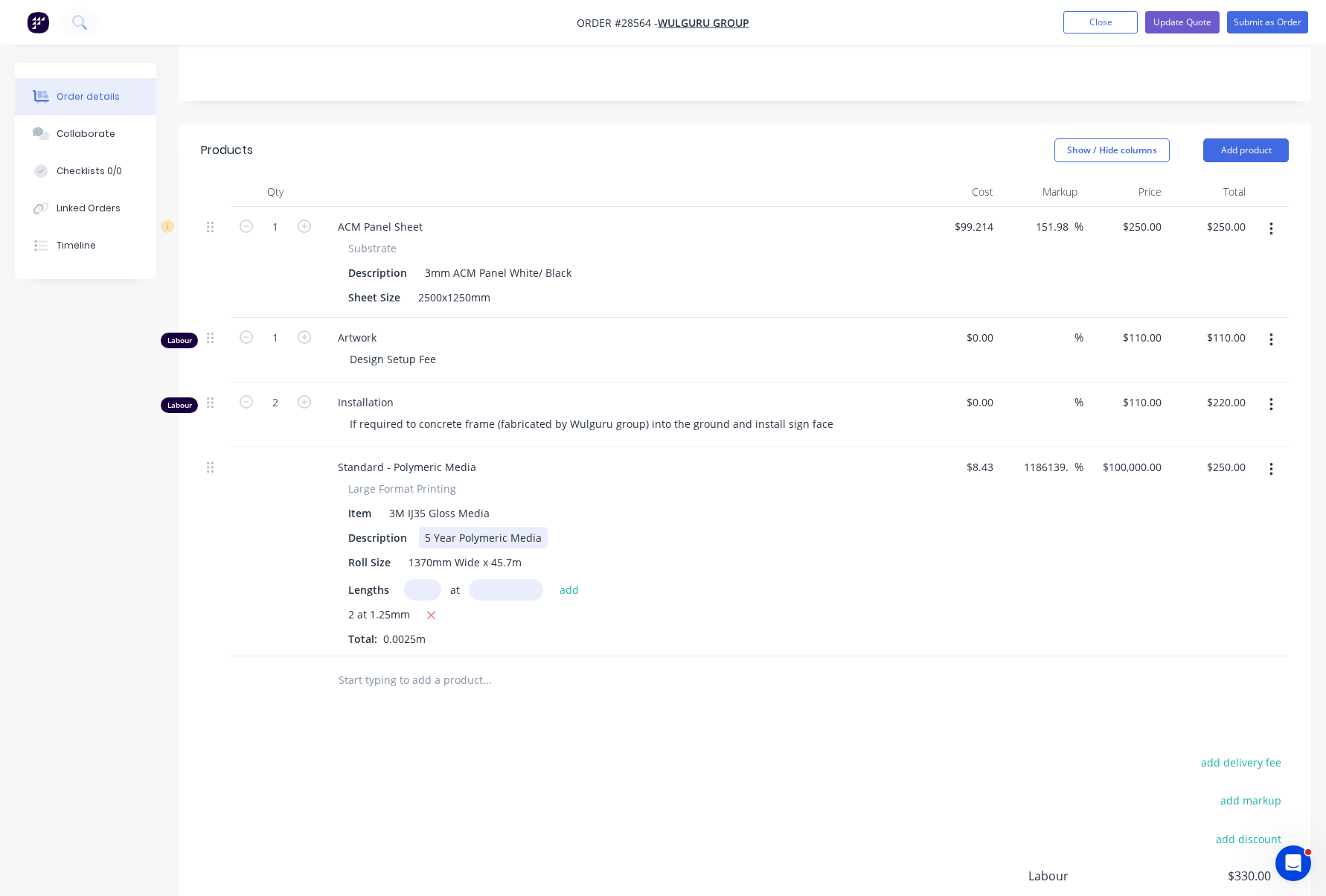
click at [909, 486] on div "Standard - Polymeric Media Large Format Printing Item 3M IJ35 Gloss Media Descr…" at bounding box center [617, 552] width 595 height 209
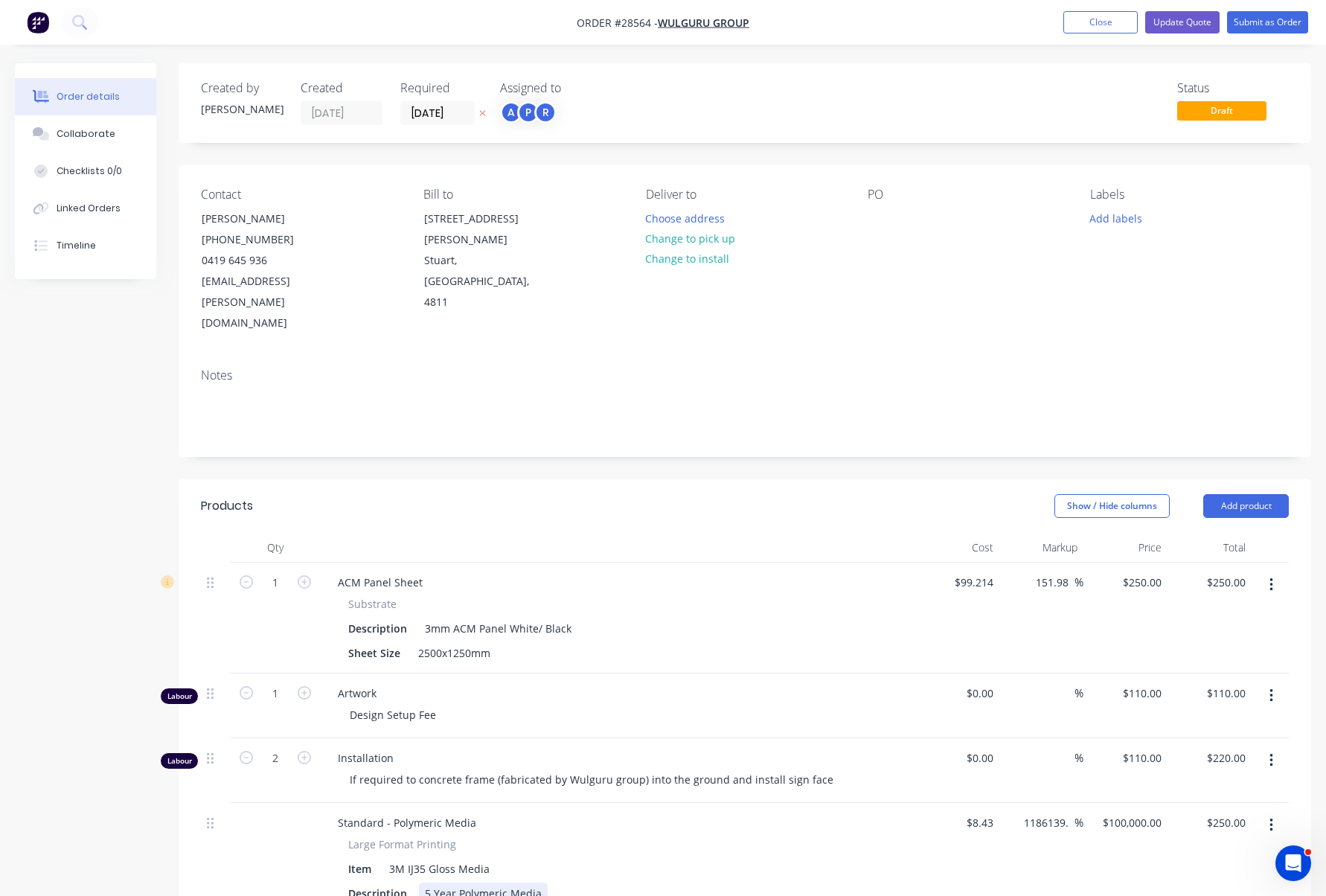
scroll to position [3, 0]
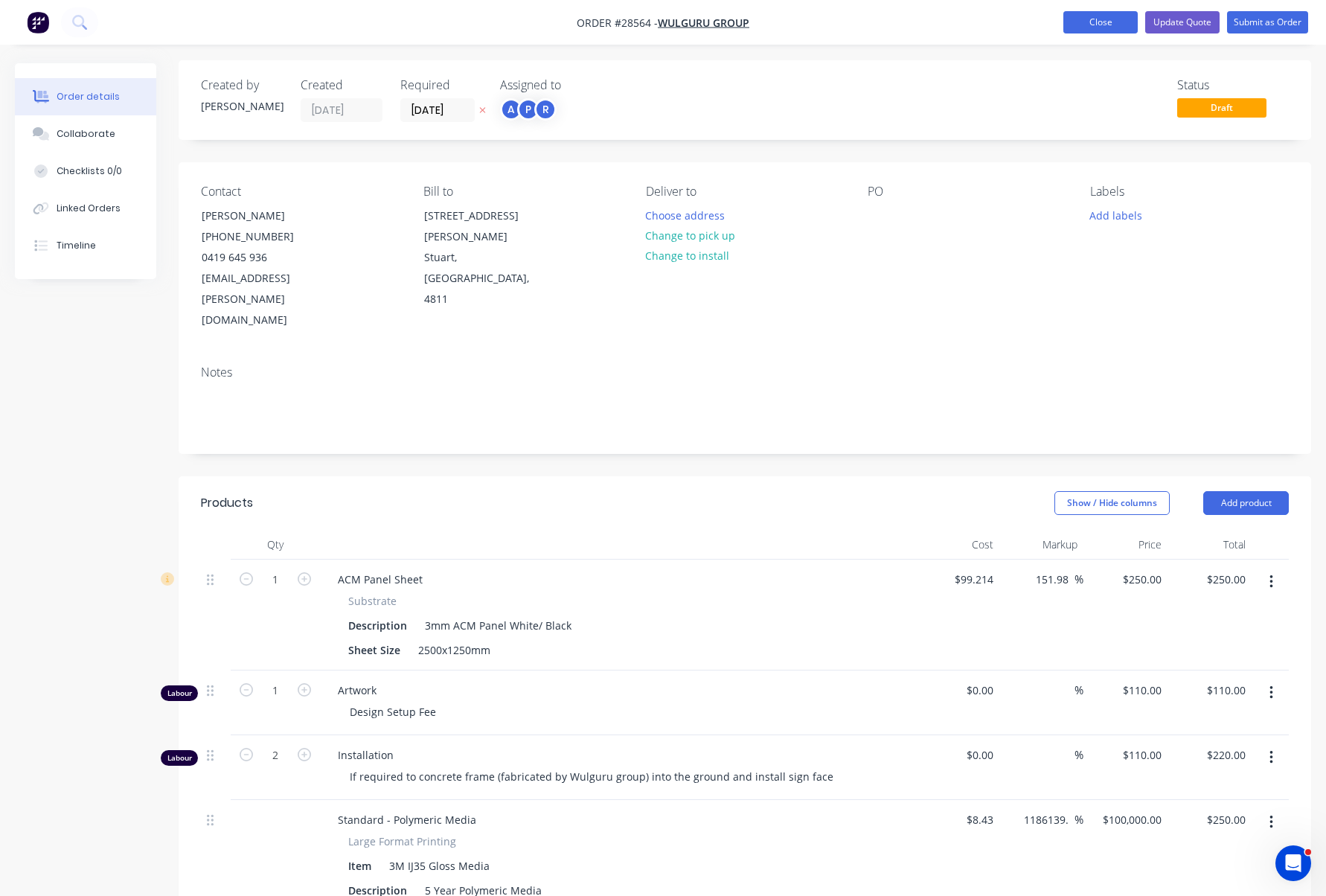
click at [1094, 24] on button "Close" at bounding box center [1101, 23] width 75 height 23
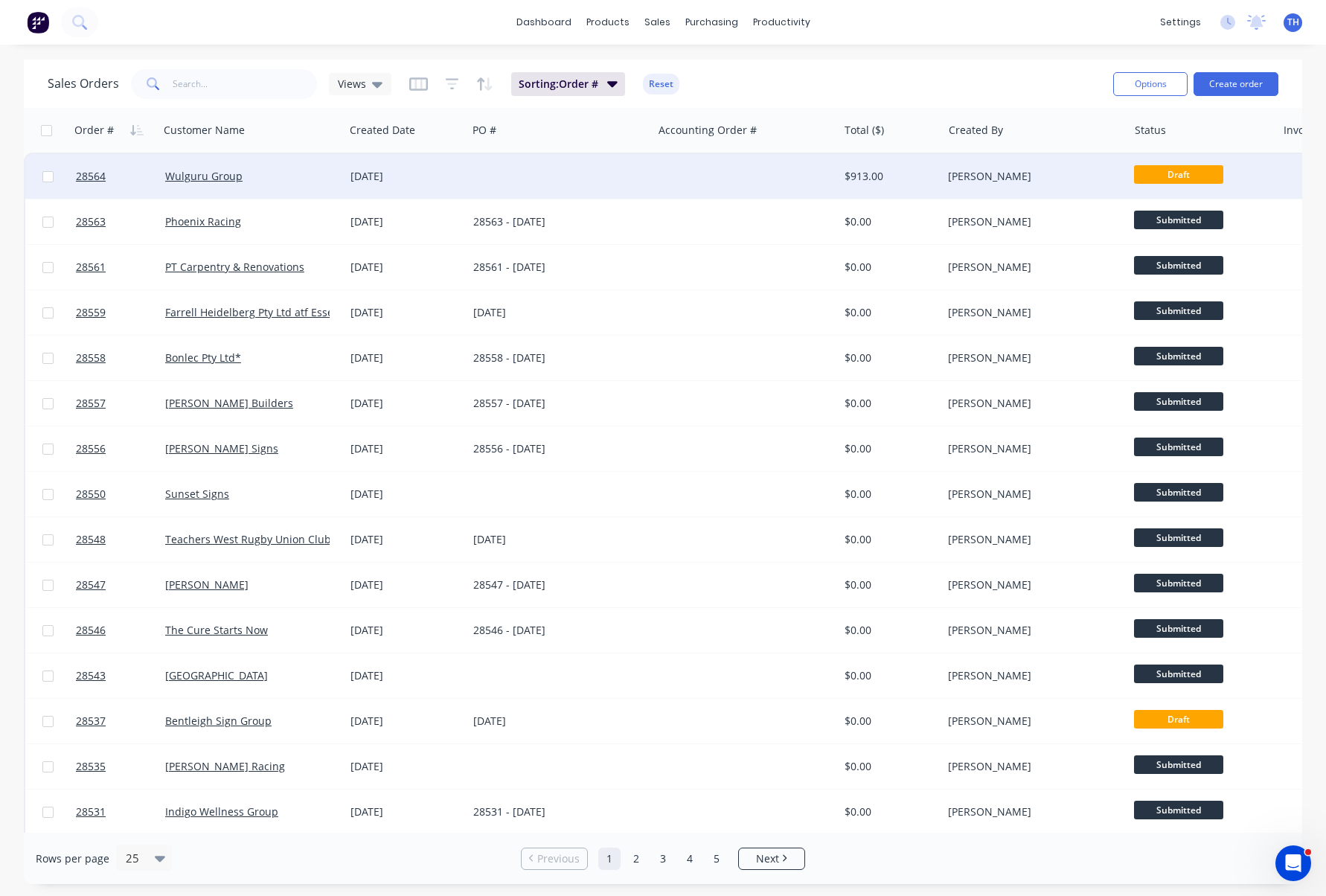
click at [860, 176] on div "$913.00" at bounding box center [888, 176] width 87 height 15
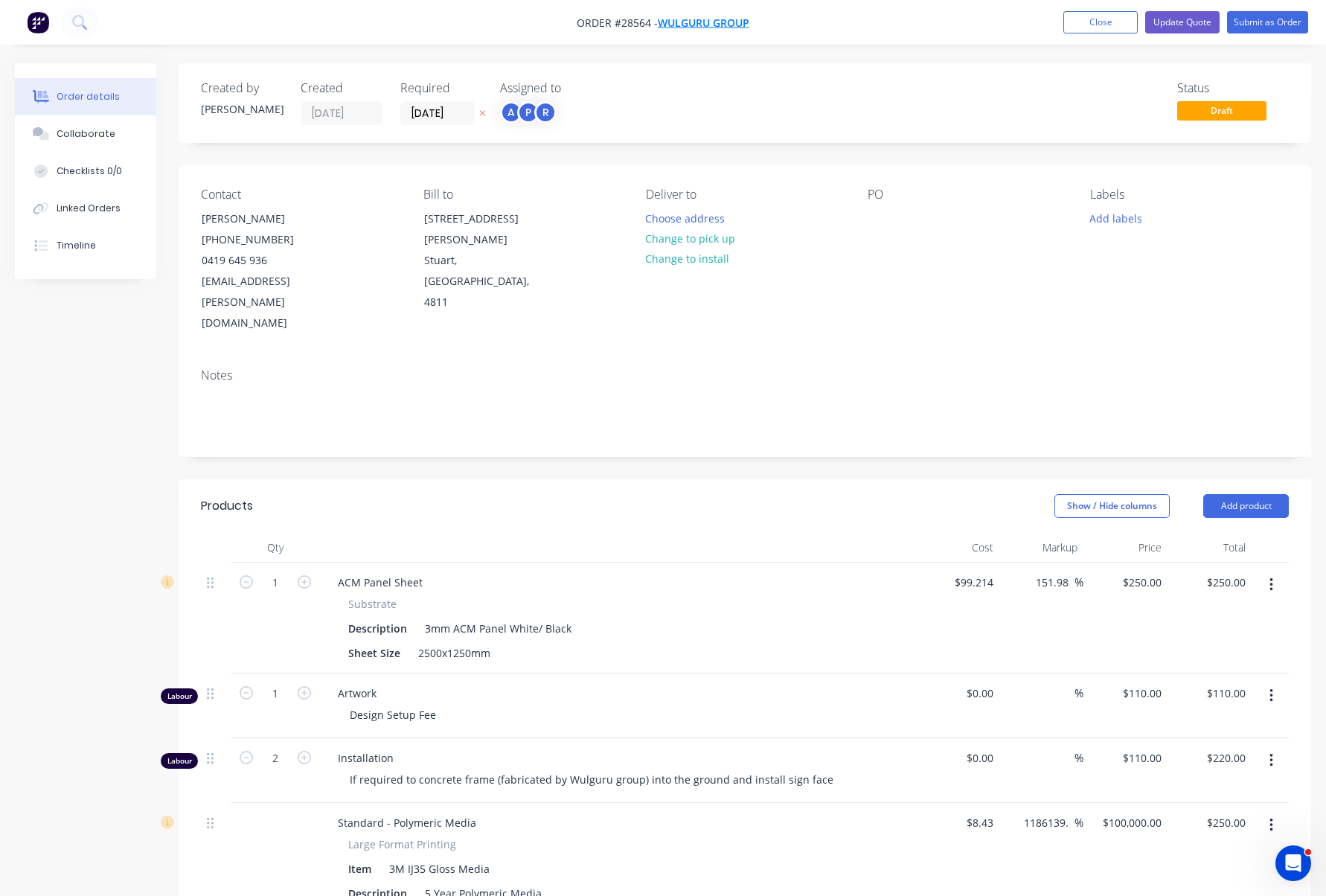
click at [726, 18] on span "Wulguru Group" at bounding box center [704, 23] width 91 height 14
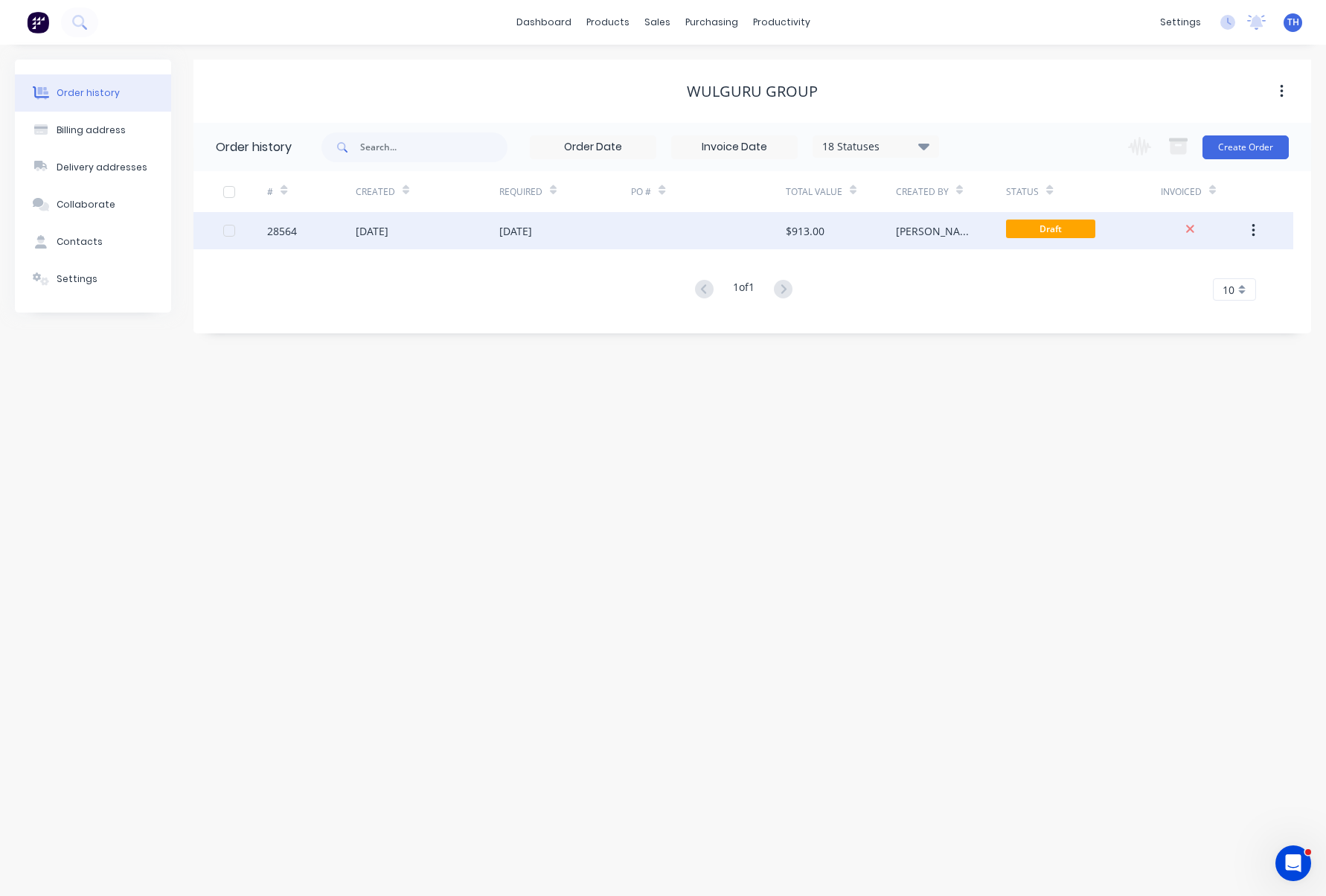
click at [290, 227] on div "28564" at bounding box center [282, 231] width 30 height 16
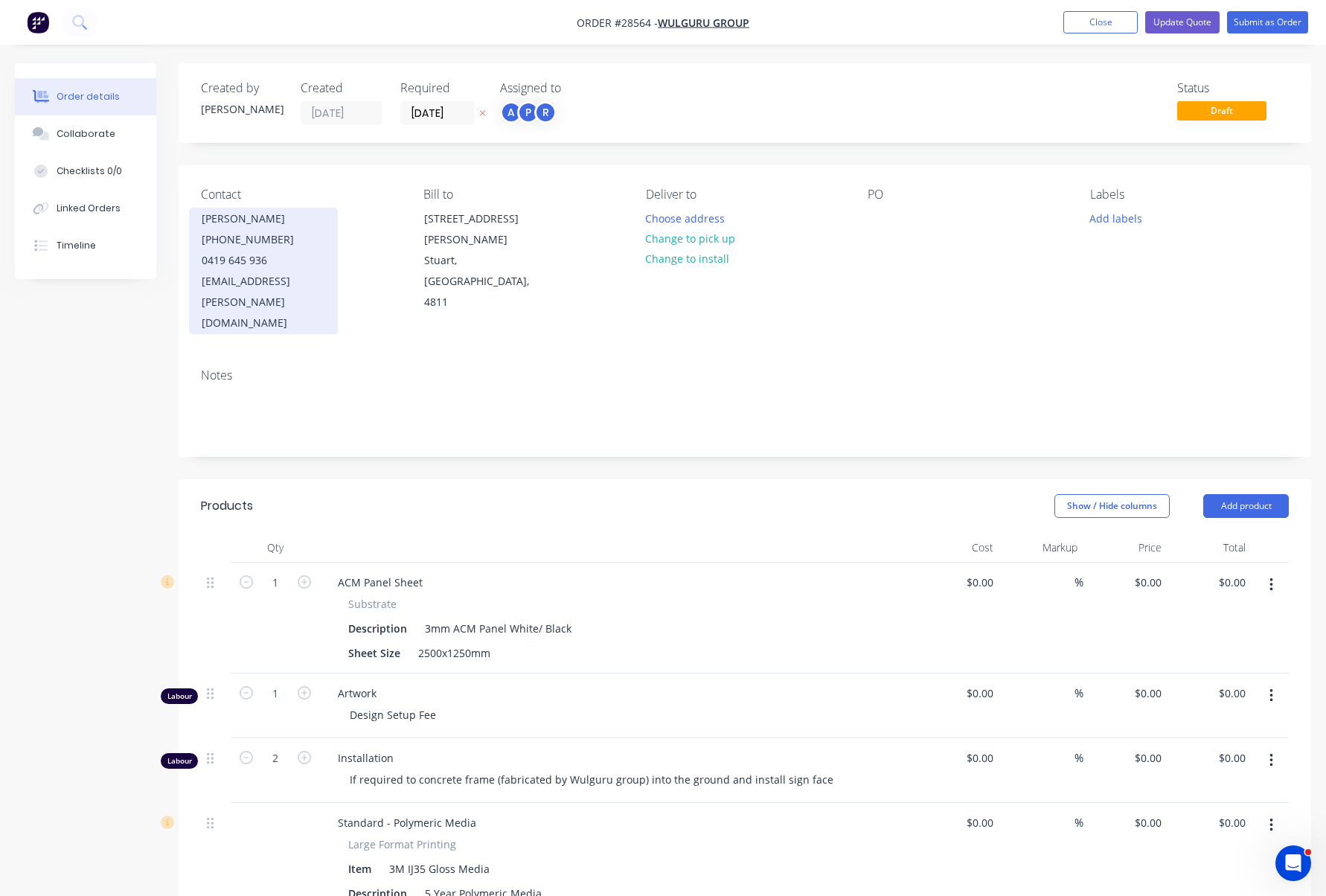
type input "$99.214"
type input "151.98"
type input "$250.00"
type input "$110.00"
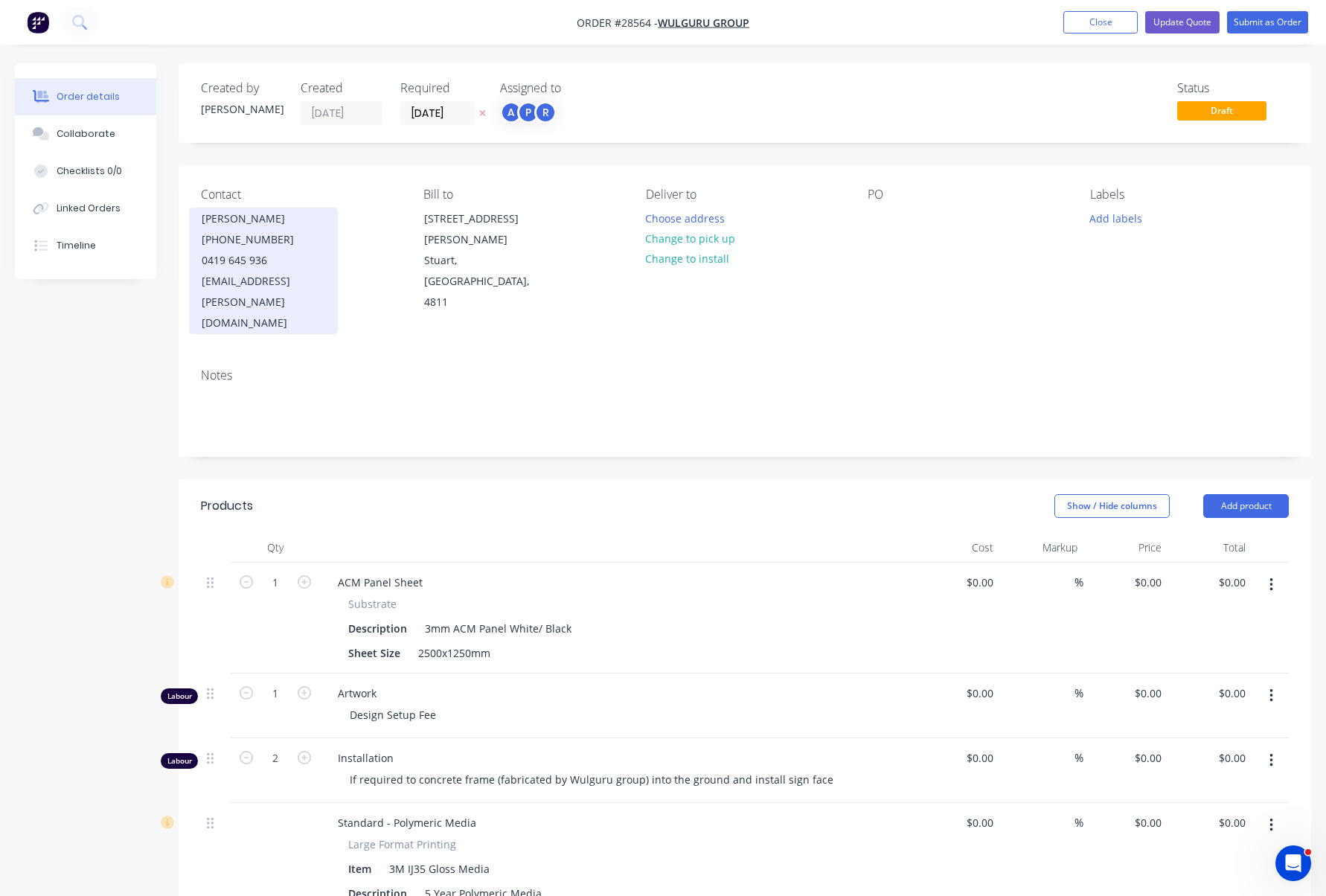
type input "$110.00"
type input "$220.00"
type input "$8.43"
type input "1186139.62"
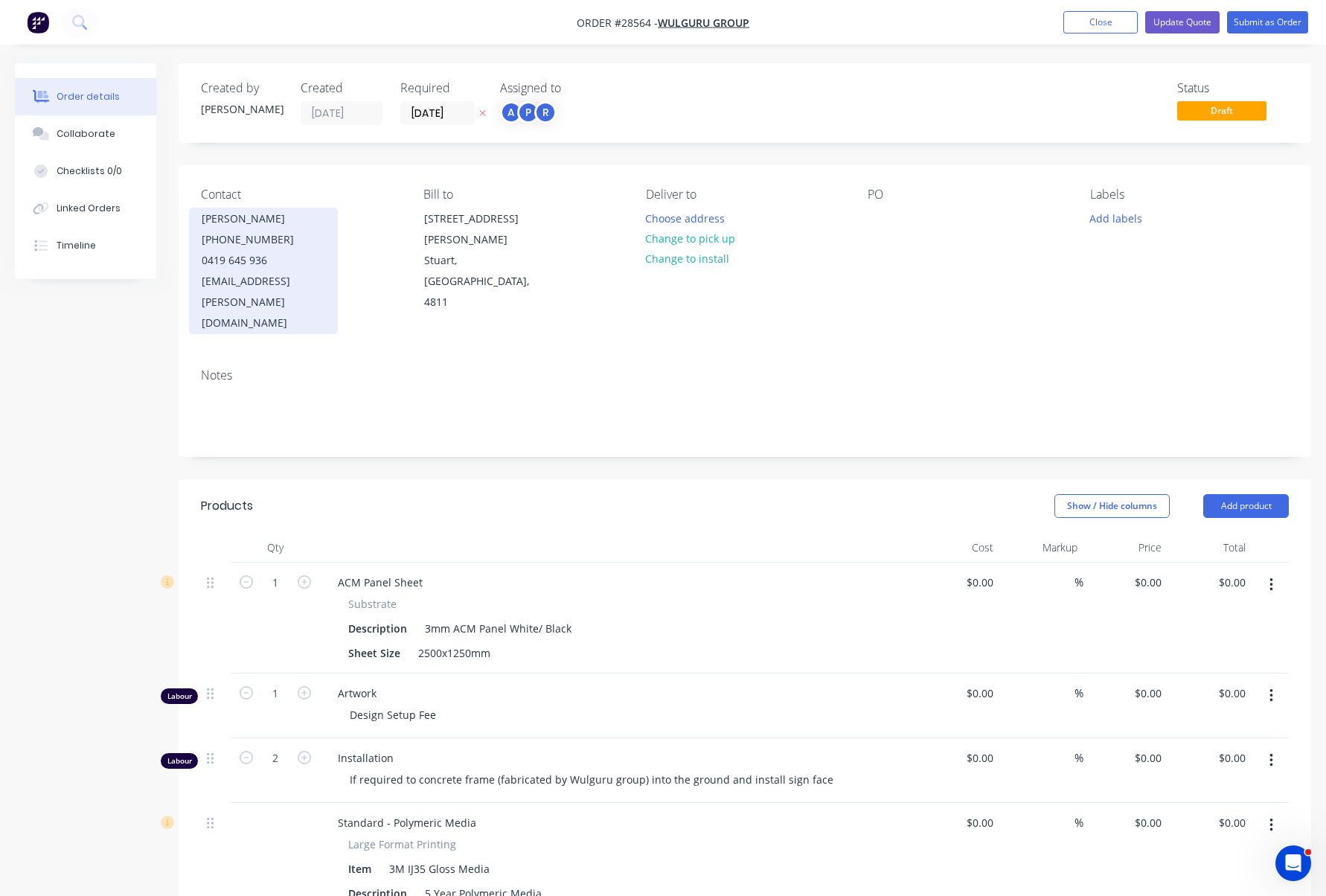
type input "$100,000.00"
type input "$250.00"
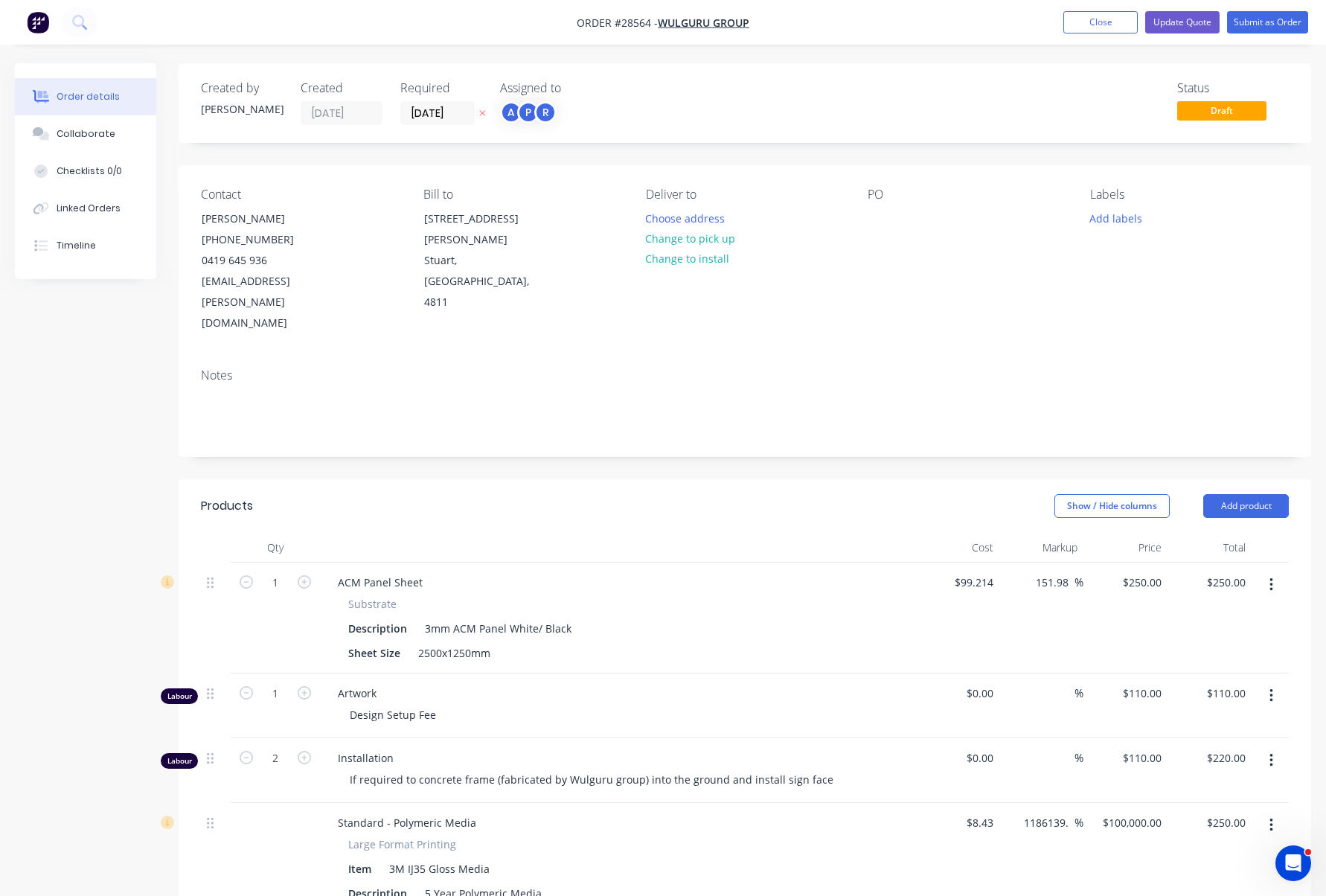
scroll to position [3, 0]
click at [636, 25] on span "Order #28564 -" at bounding box center [618, 23] width 81 height 14
drag, startPoint x: 649, startPoint y: 23, endPoint x: 613, endPoint y: 22, distance: 36.0
click at [613, 22] on span "Order #28564 -" at bounding box center [618, 23] width 81 height 14
click at [588, 22] on span "Order #28564 -" at bounding box center [618, 23] width 81 height 14
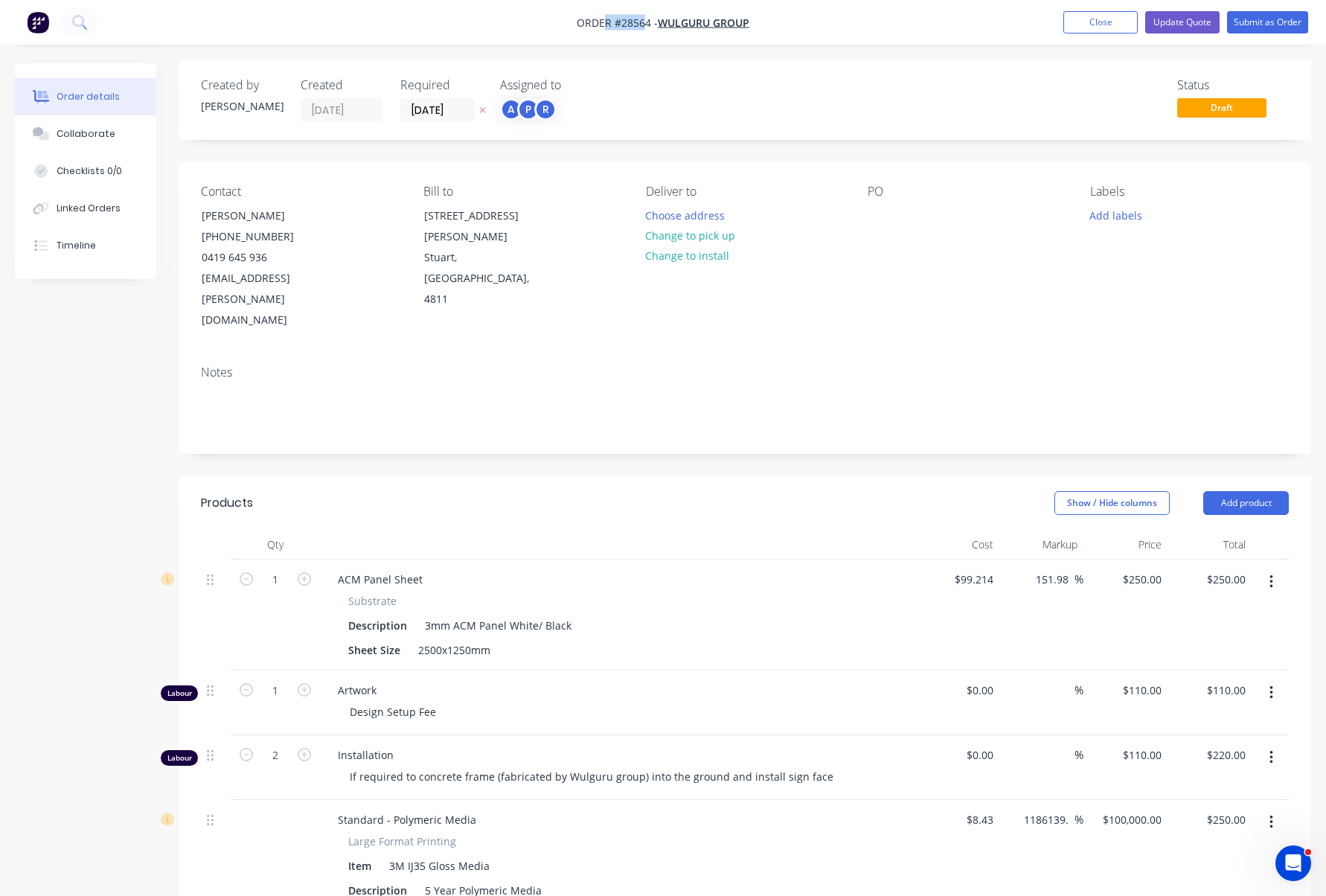
drag, startPoint x: 605, startPoint y: 23, endPoint x: 644, endPoint y: 21, distance: 39.1
click at [644, 21] on span "Order #28564 -" at bounding box center [618, 23] width 81 height 14
click at [634, 22] on span "Order #28564 -" at bounding box center [618, 23] width 81 height 14
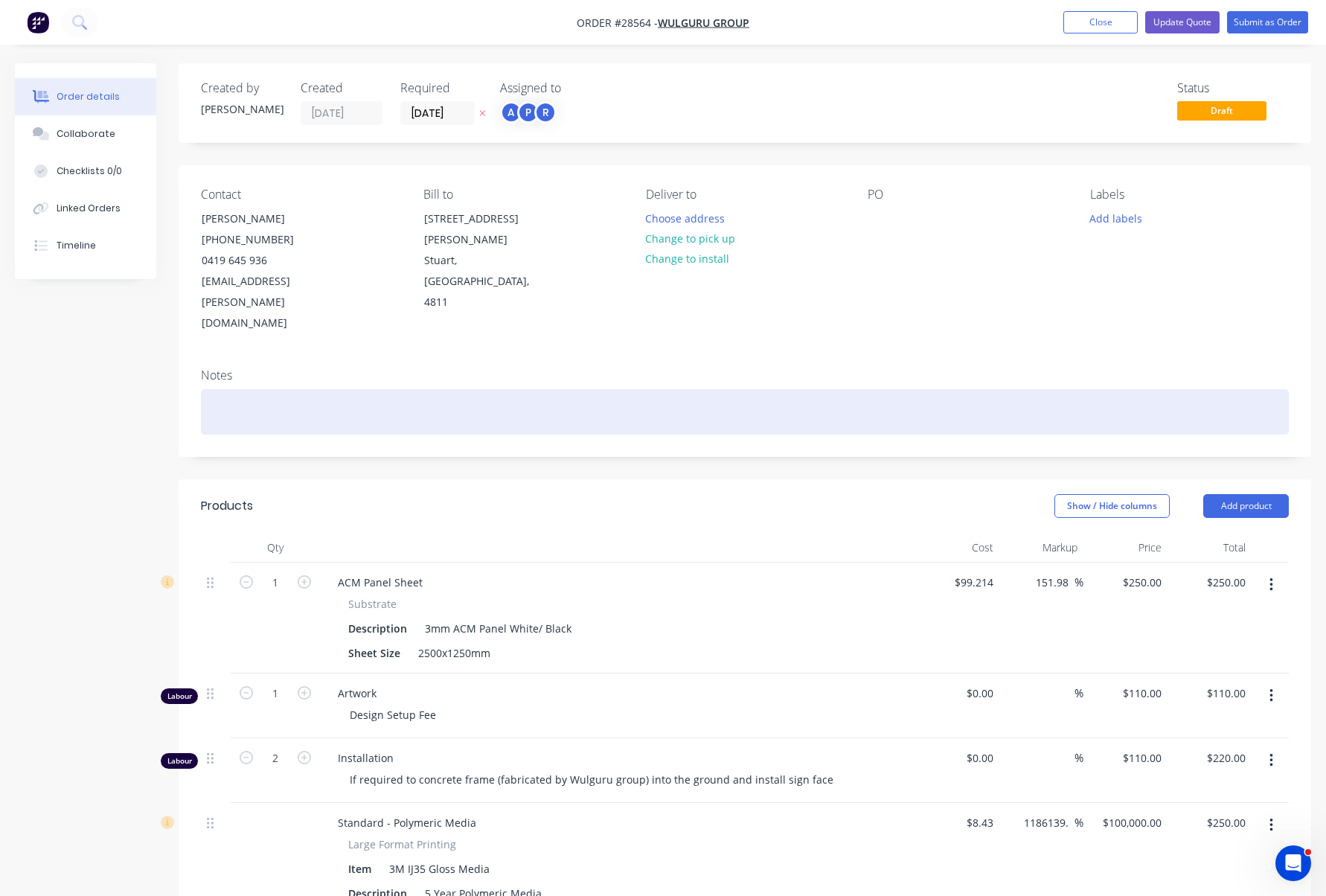
scroll to position [0, 0]
click at [290, 390] on div at bounding box center [745, 412] width 1088 height 45
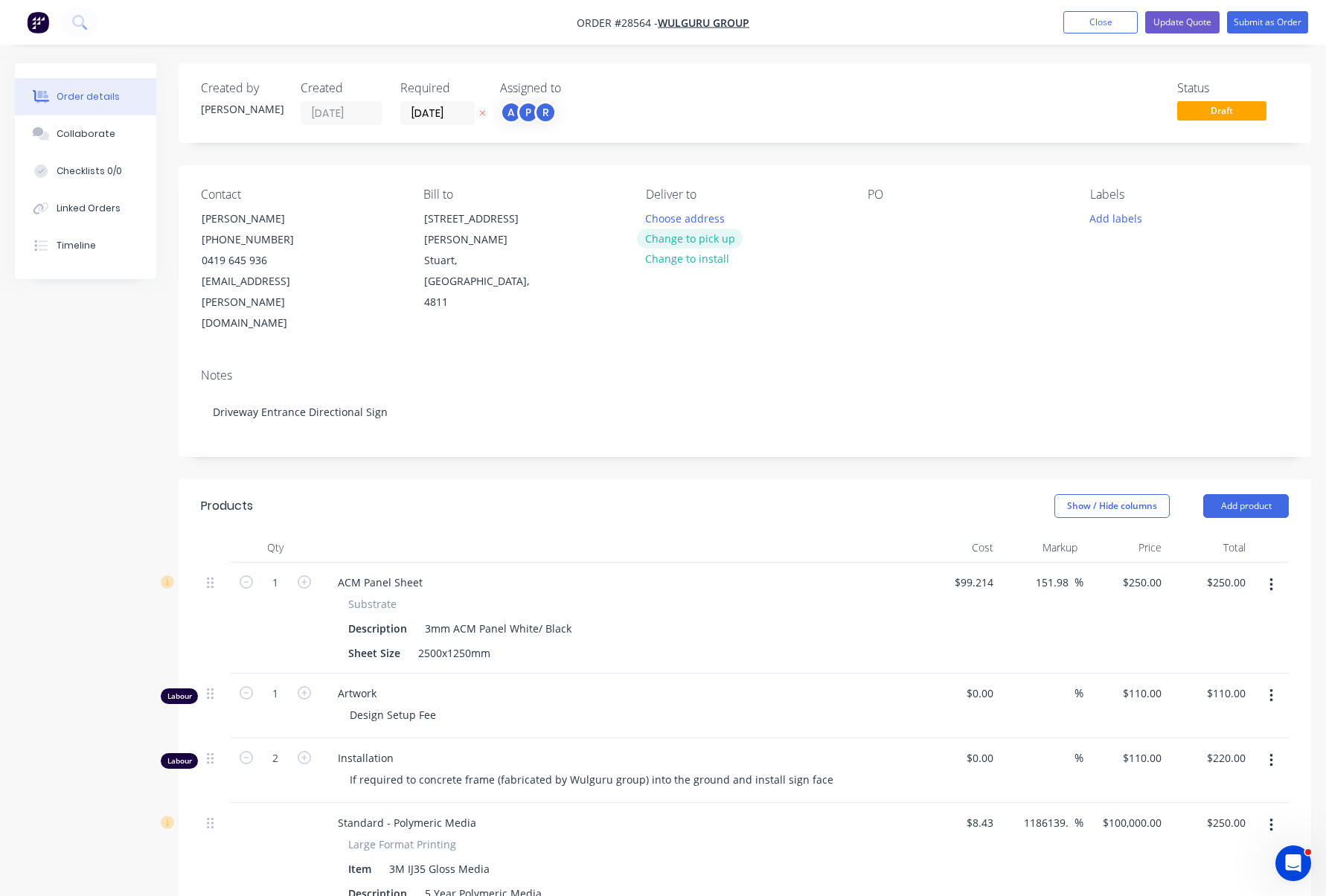
click at [685, 241] on button "Change to pick up" at bounding box center [689, 238] width 106 height 20
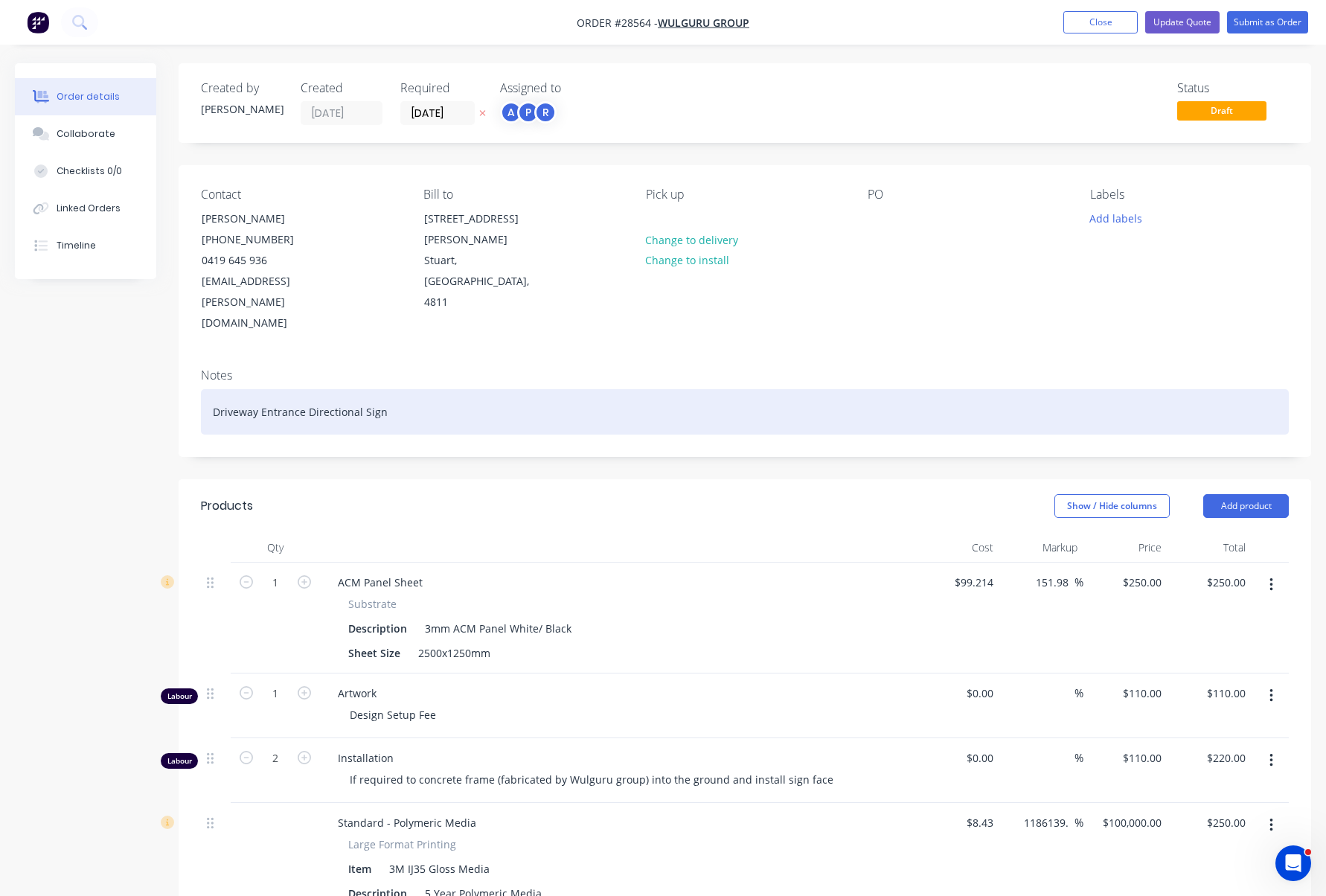
click at [210, 390] on div "Driveway Entrance Directional Sign" at bounding box center [745, 412] width 1088 height 45
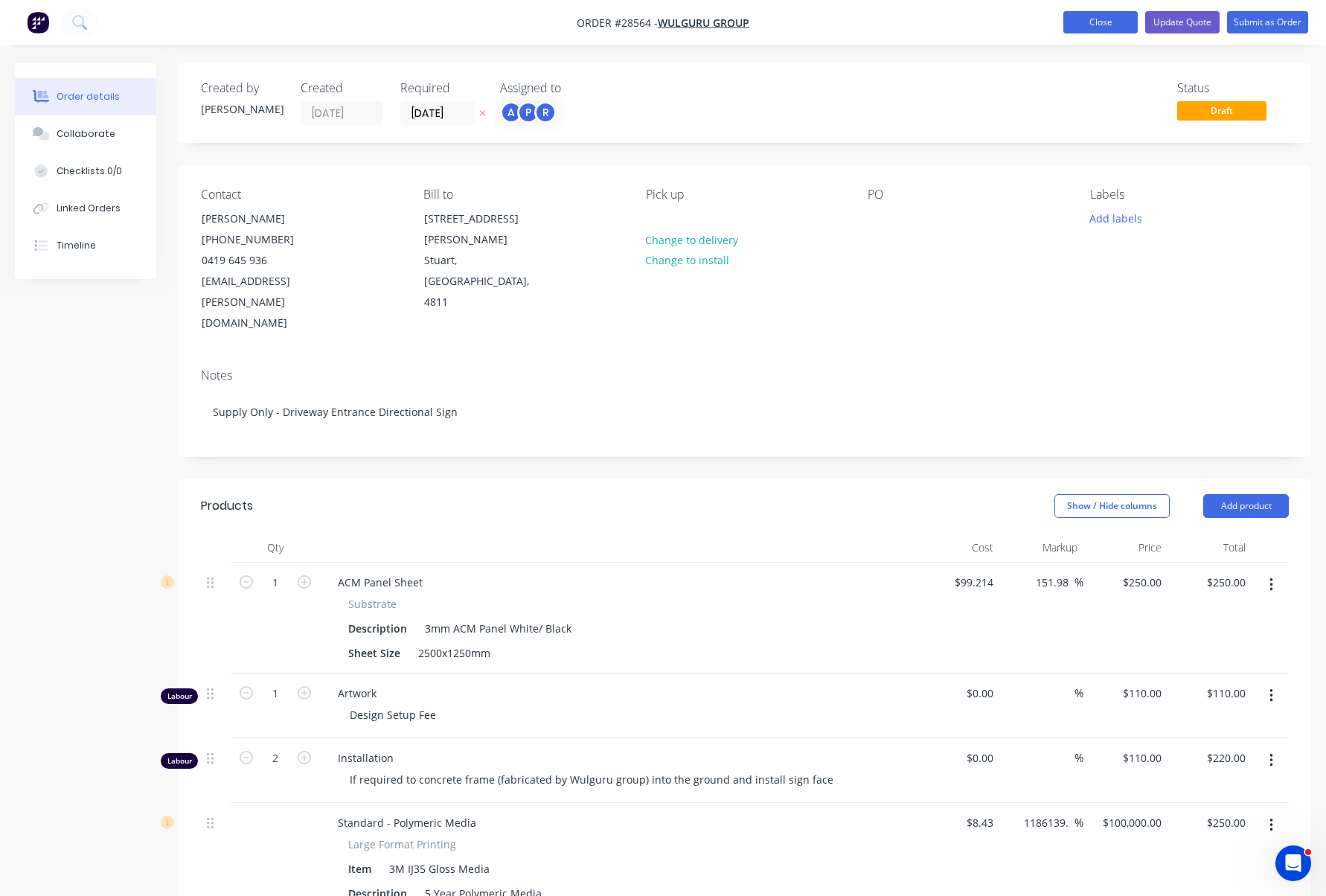
click at [1103, 23] on button "Close" at bounding box center [1101, 23] width 75 height 23
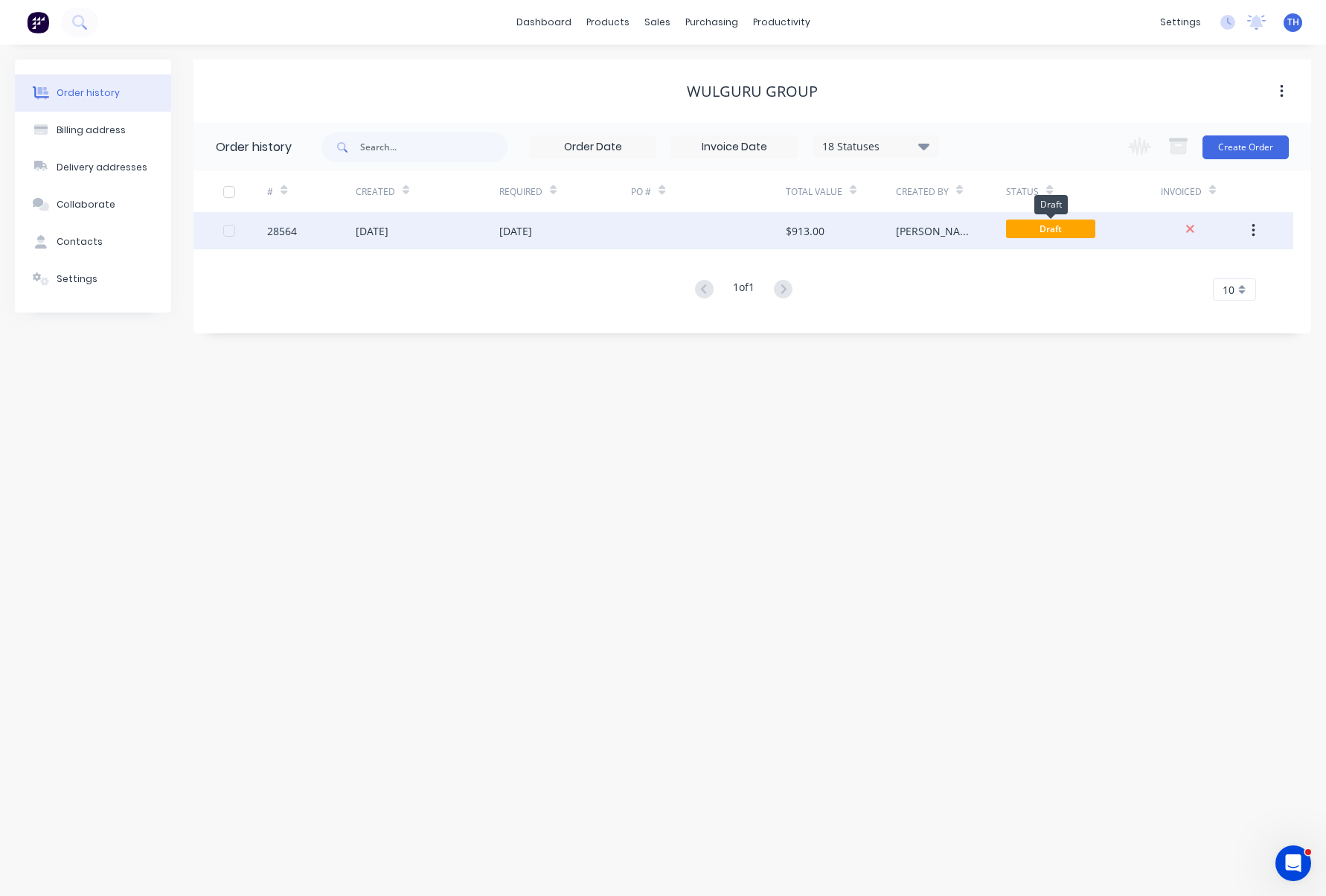
click at [1054, 228] on span "Draft" at bounding box center [1051, 229] width 90 height 19
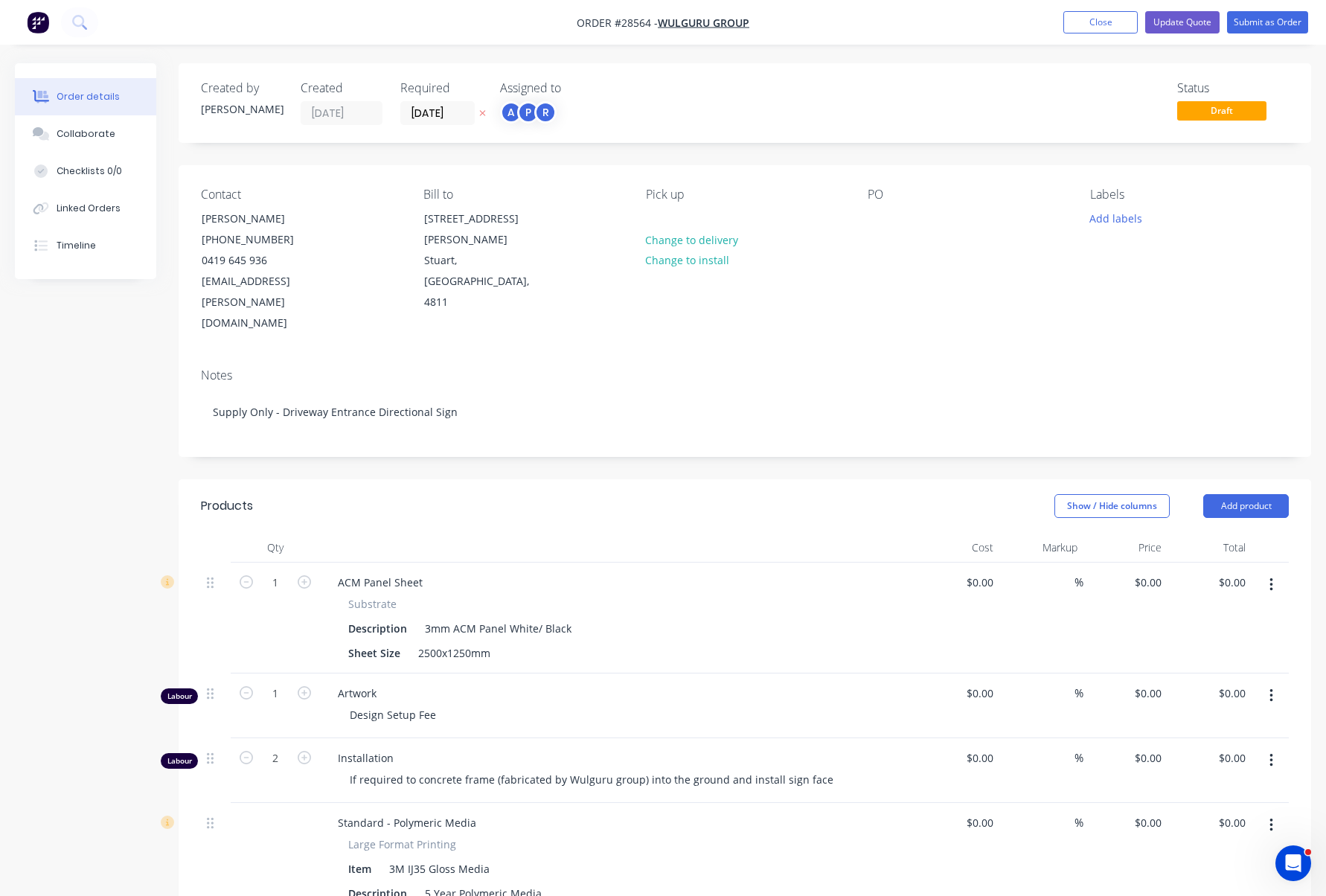
type input "$99.214"
type input "151.98"
type input "$250.00"
type input "$110.00"
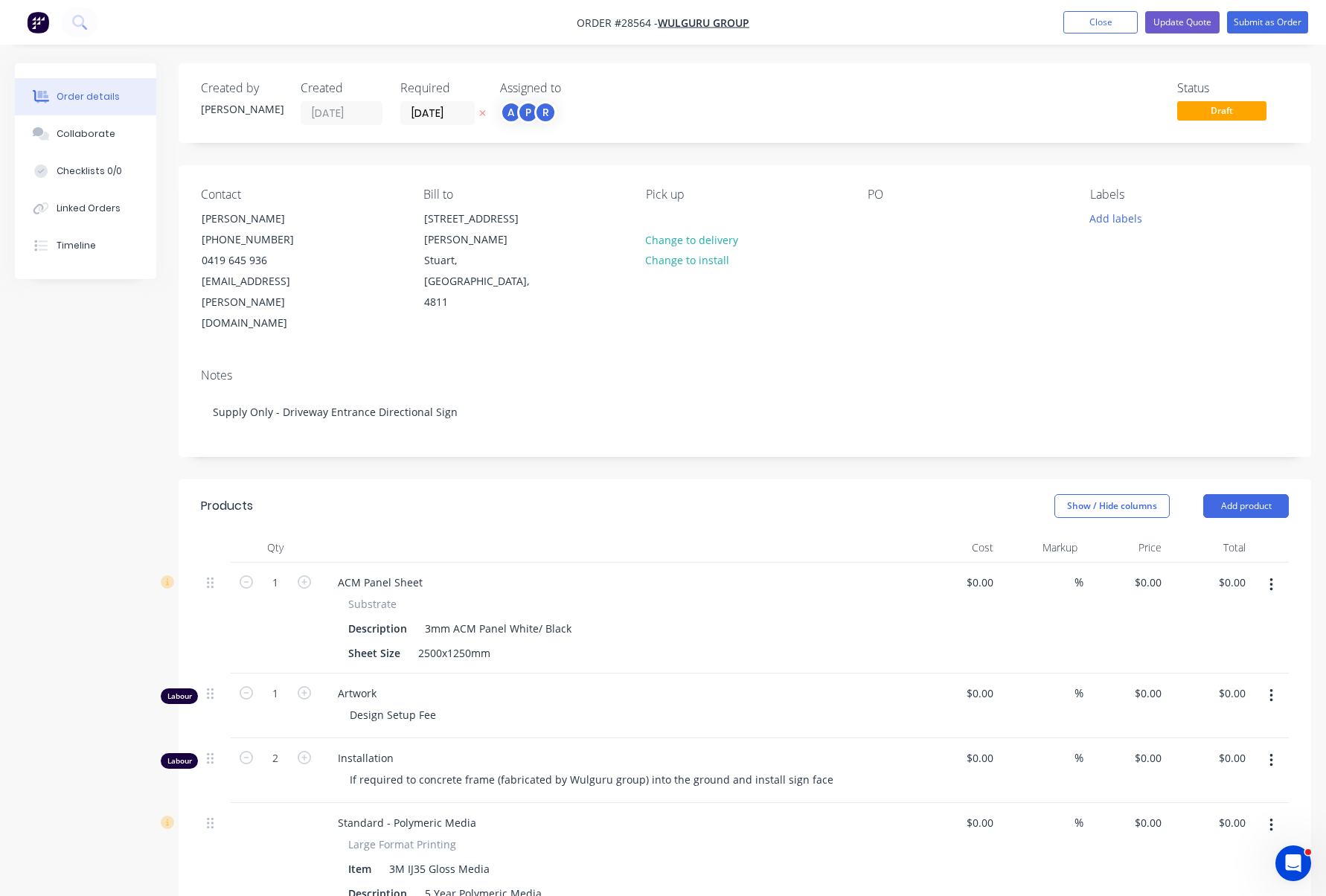
type input "$110.00"
type input "$220.00"
type input "$8.43"
type input "1186139.62"
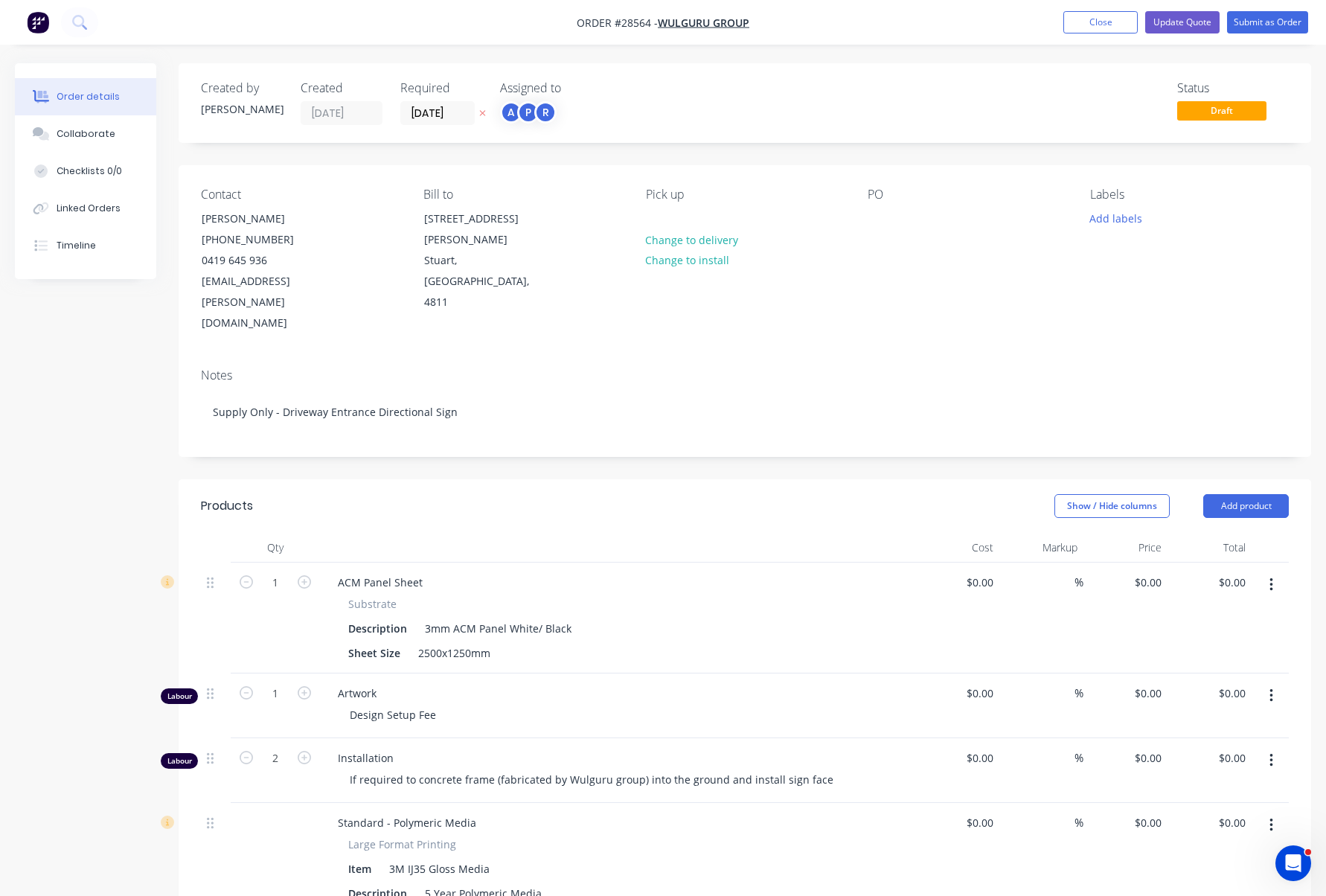
type input "$100,000.00"
type input "$250.00"
click at [1191, 18] on button "Update Quote" at bounding box center [1182, 23] width 75 height 23
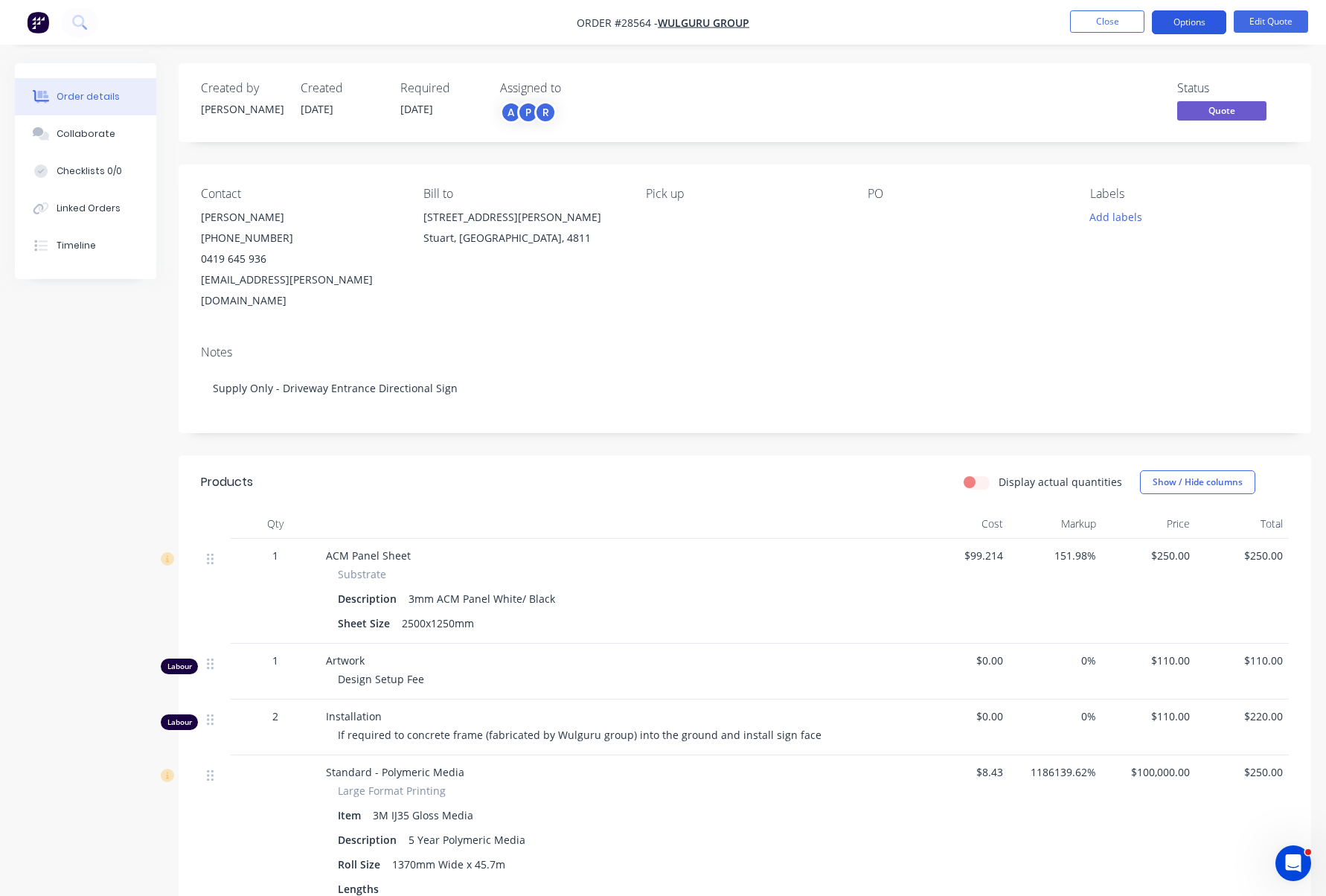
click at [1197, 23] on button "Options" at bounding box center [1189, 22] width 75 height 24
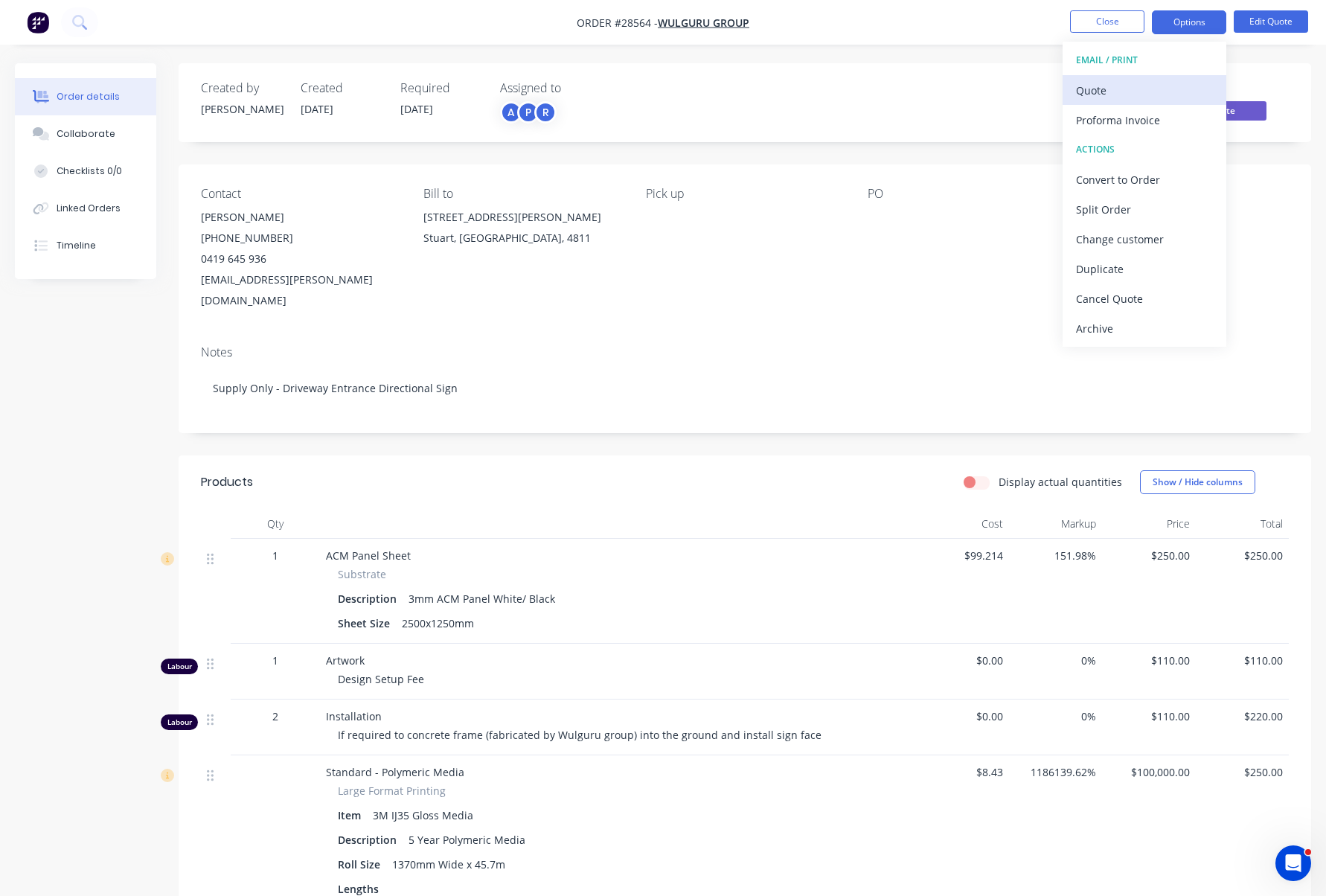
click at [1102, 94] on div "Quote" at bounding box center [1144, 90] width 137 height 22
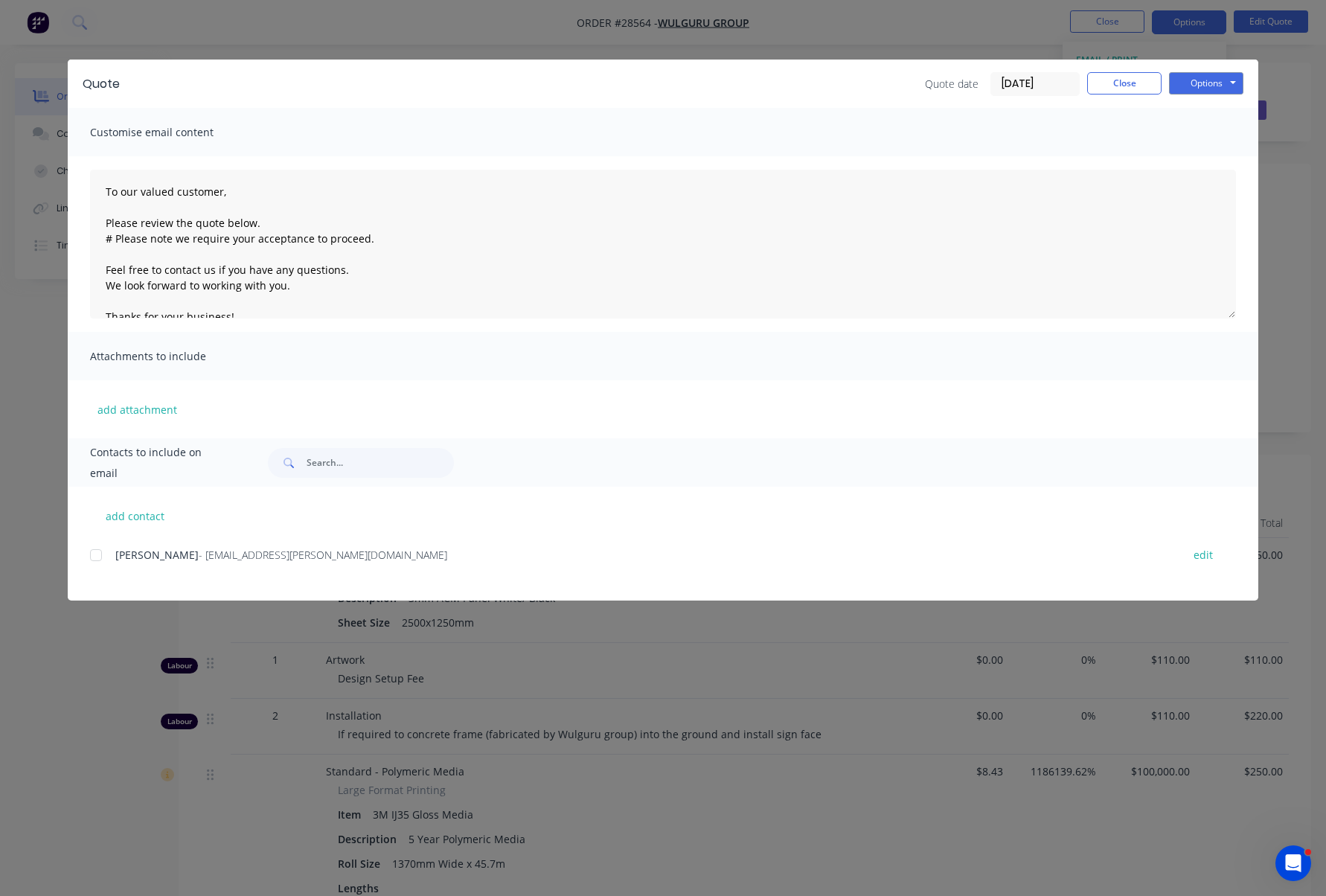
scroll to position [1, 0]
click at [239, 129] on span "Customise email content" at bounding box center [172, 132] width 164 height 21
click at [845, 82] on div "Quote date 15/08/25 Close Options Preview Print Email" at bounding box center [689, 84] width 1109 height 24
click at [1205, 75] on button "Options" at bounding box center [1206, 84] width 75 height 23
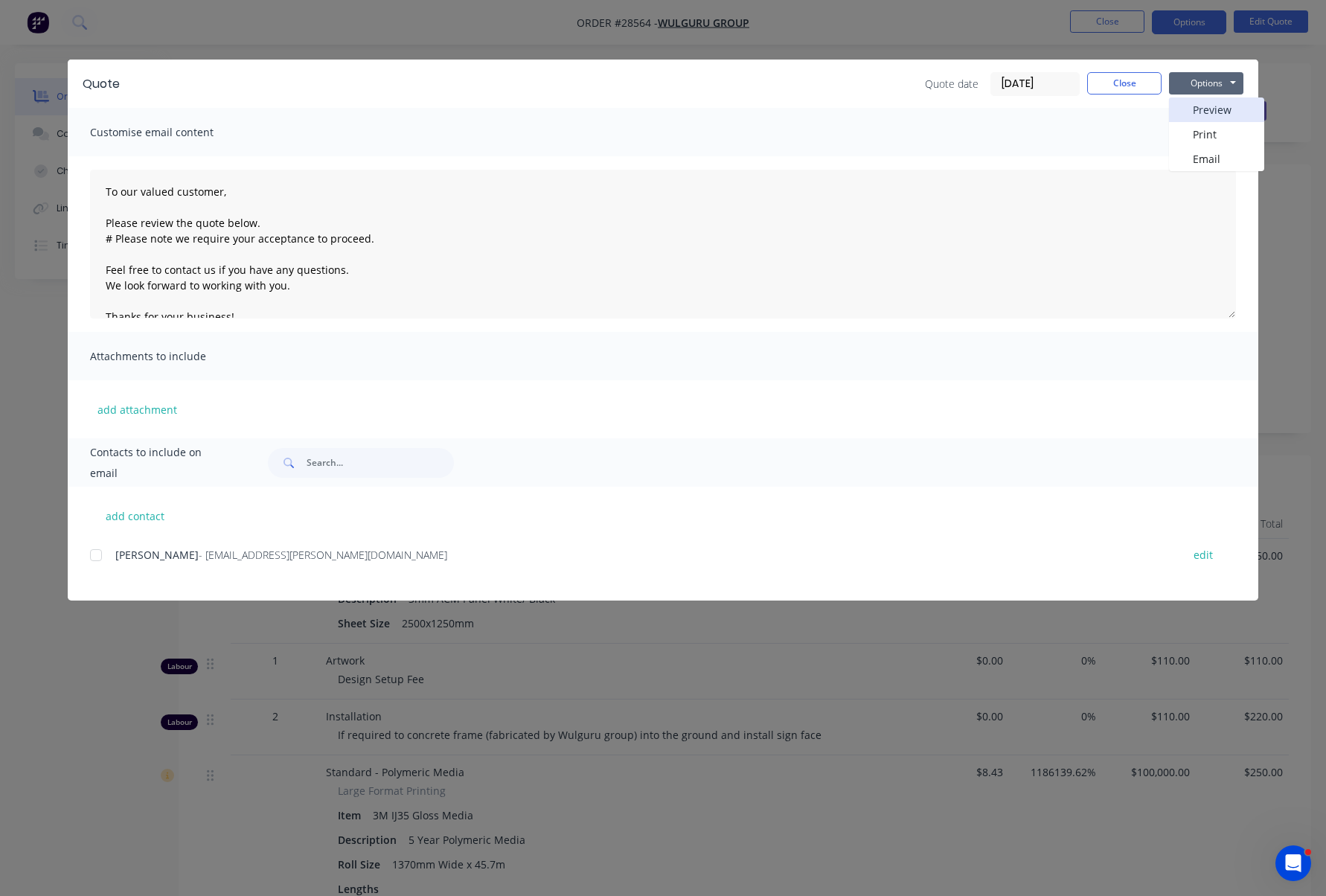
click at [1204, 114] on button "Preview" at bounding box center [1217, 109] width 95 height 25
click at [732, 80] on div "Quote date 15/08/25 Close Options Preview Print Email" at bounding box center [689, 84] width 1109 height 24
click at [1208, 76] on button "Options" at bounding box center [1206, 84] width 75 height 23
click at [1218, 110] on button "Preview" at bounding box center [1217, 109] width 95 height 25
click at [1217, 78] on button "Options" at bounding box center [1206, 84] width 75 height 23
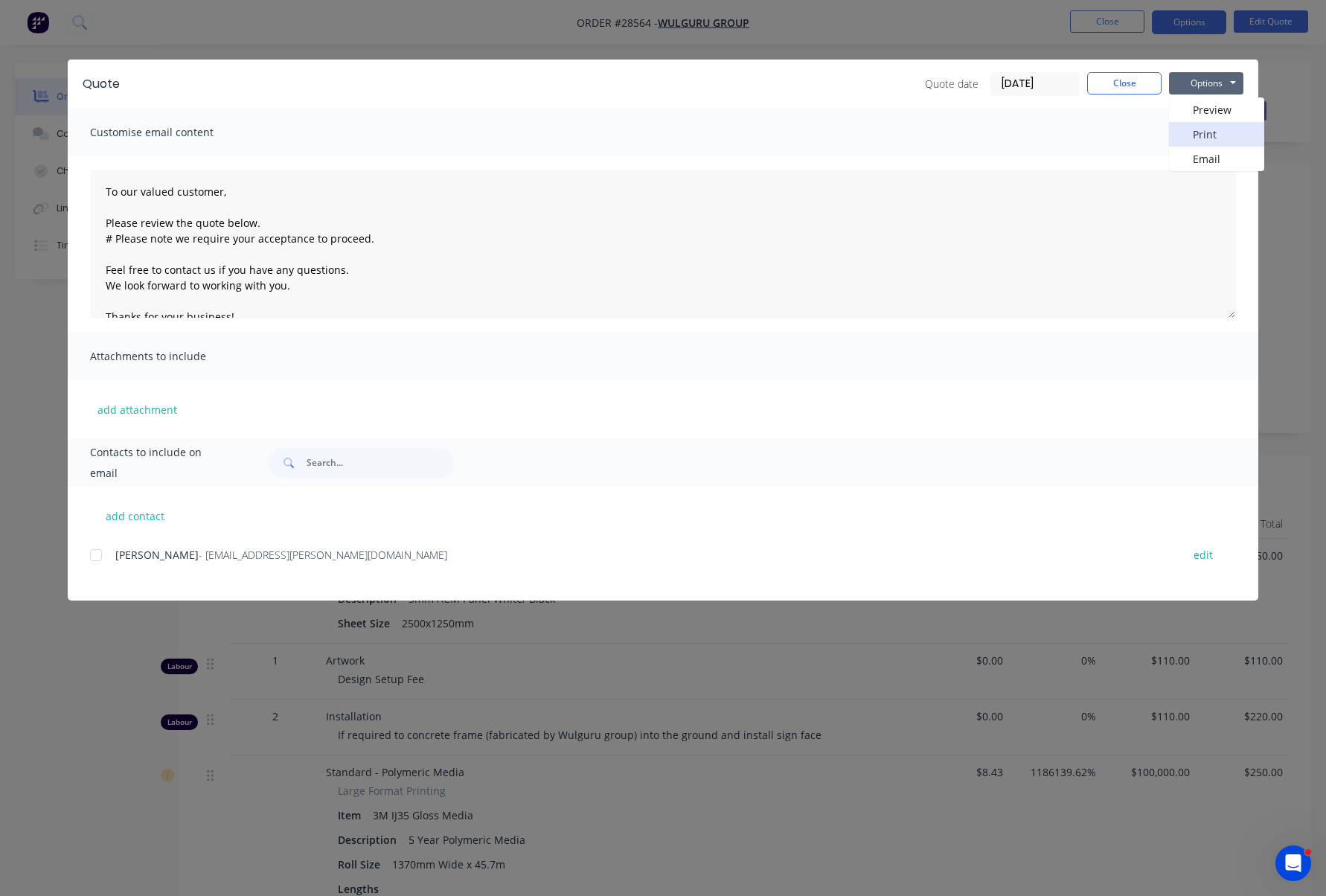
click at [1215, 128] on button "Print" at bounding box center [1217, 134] width 95 height 25
click at [1131, 82] on button "Close" at bounding box center [1124, 84] width 75 height 23
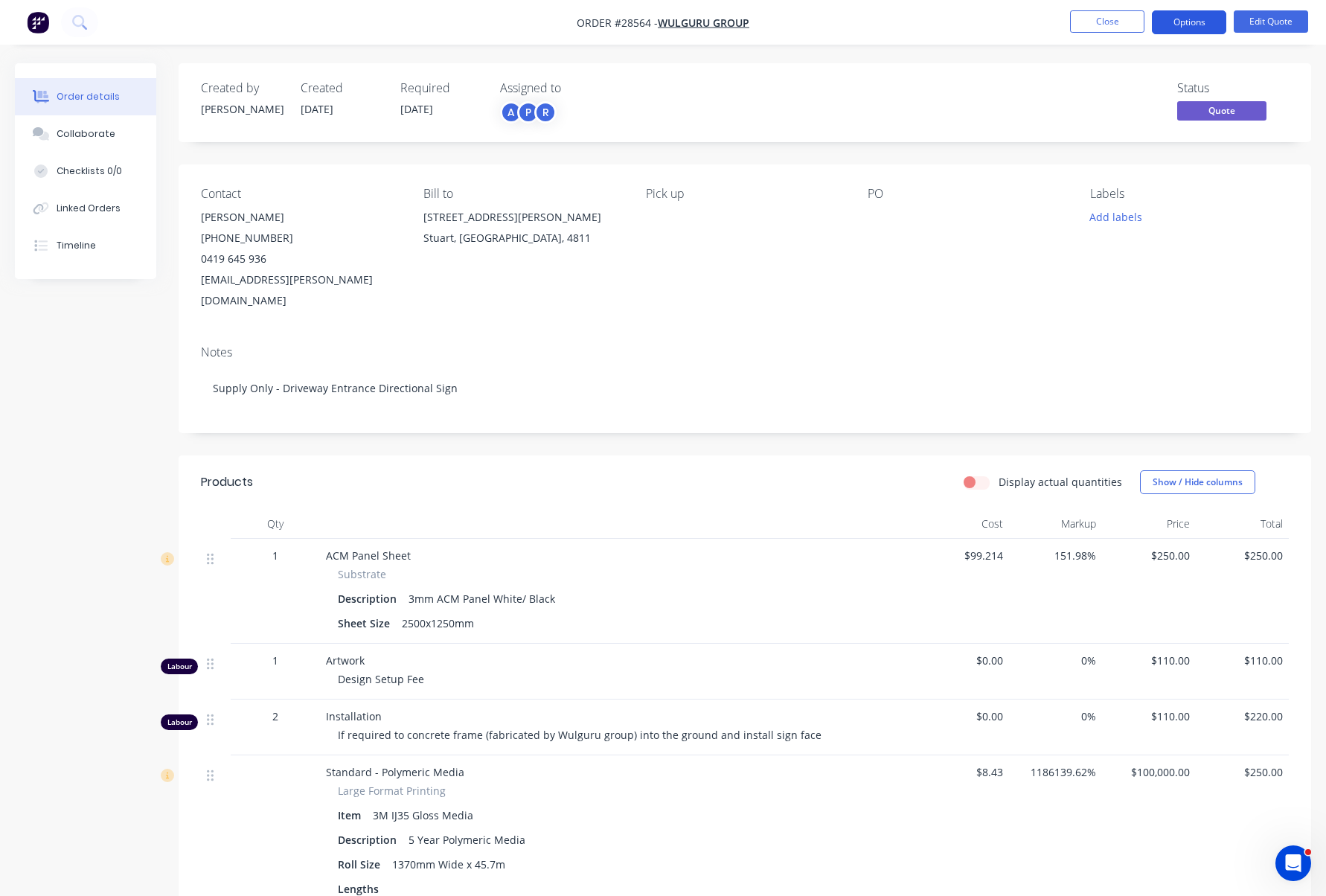
click at [1194, 21] on button "Options" at bounding box center [1189, 22] width 75 height 24
click at [981, 97] on div "Status Quote" at bounding box center [969, 103] width 640 height 43
click at [1189, 23] on button "Options" at bounding box center [1189, 22] width 75 height 24
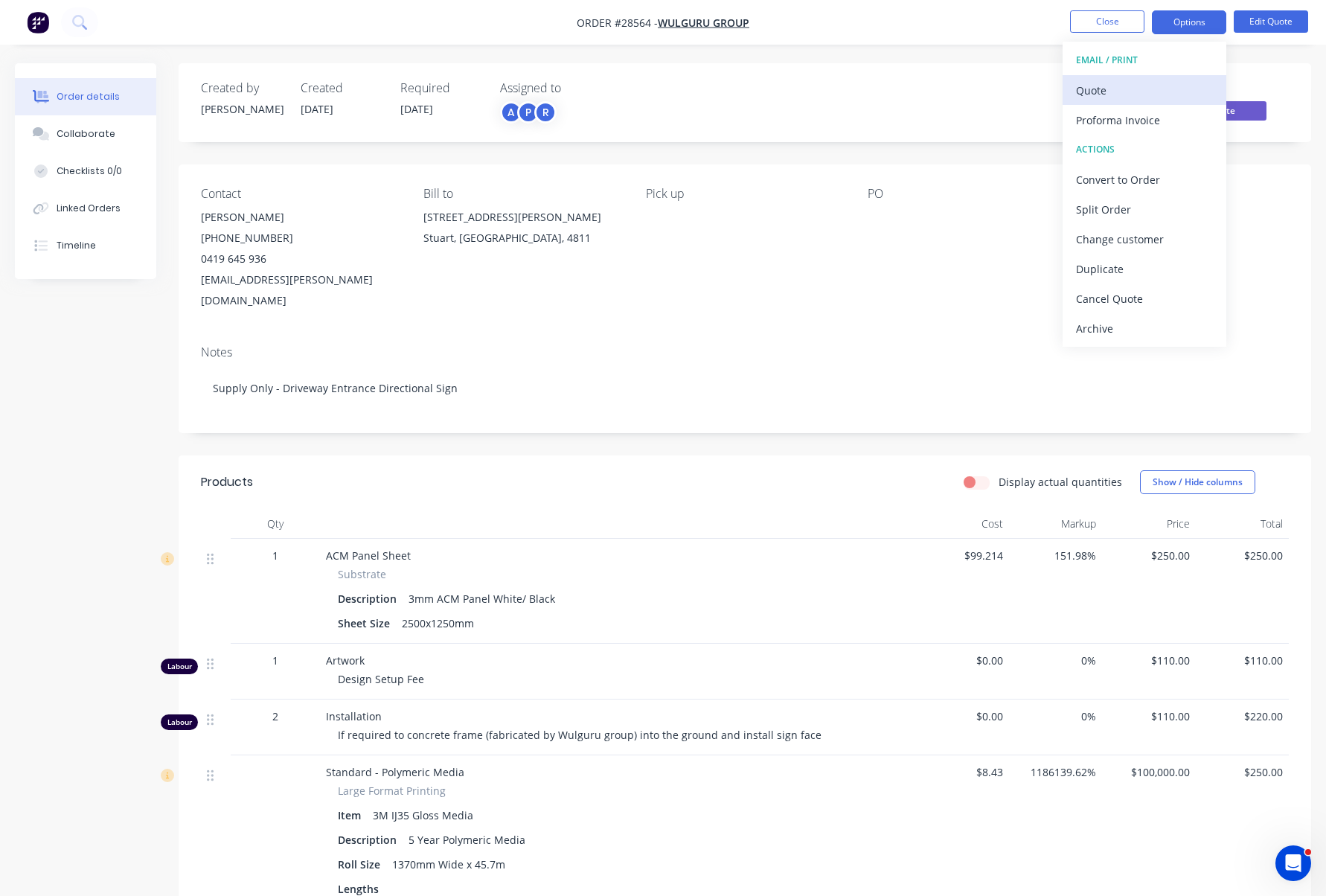
click at [1128, 93] on div "Quote" at bounding box center [1144, 90] width 137 height 22
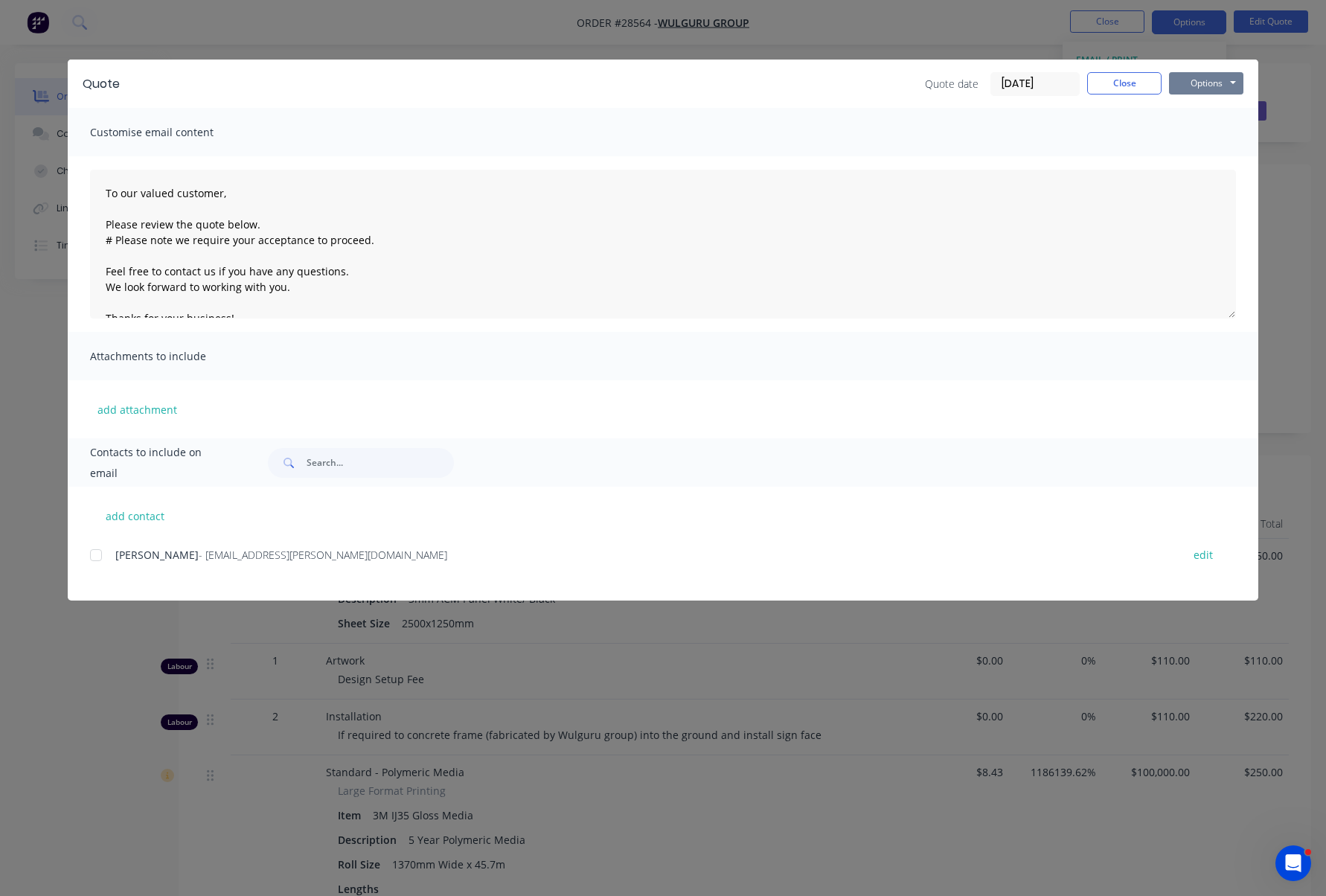
click at [1226, 76] on button "Options" at bounding box center [1206, 84] width 75 height 23
click at [1214, 111] on button "Preview" at bounding box center [1217, 109] width 95 height 25
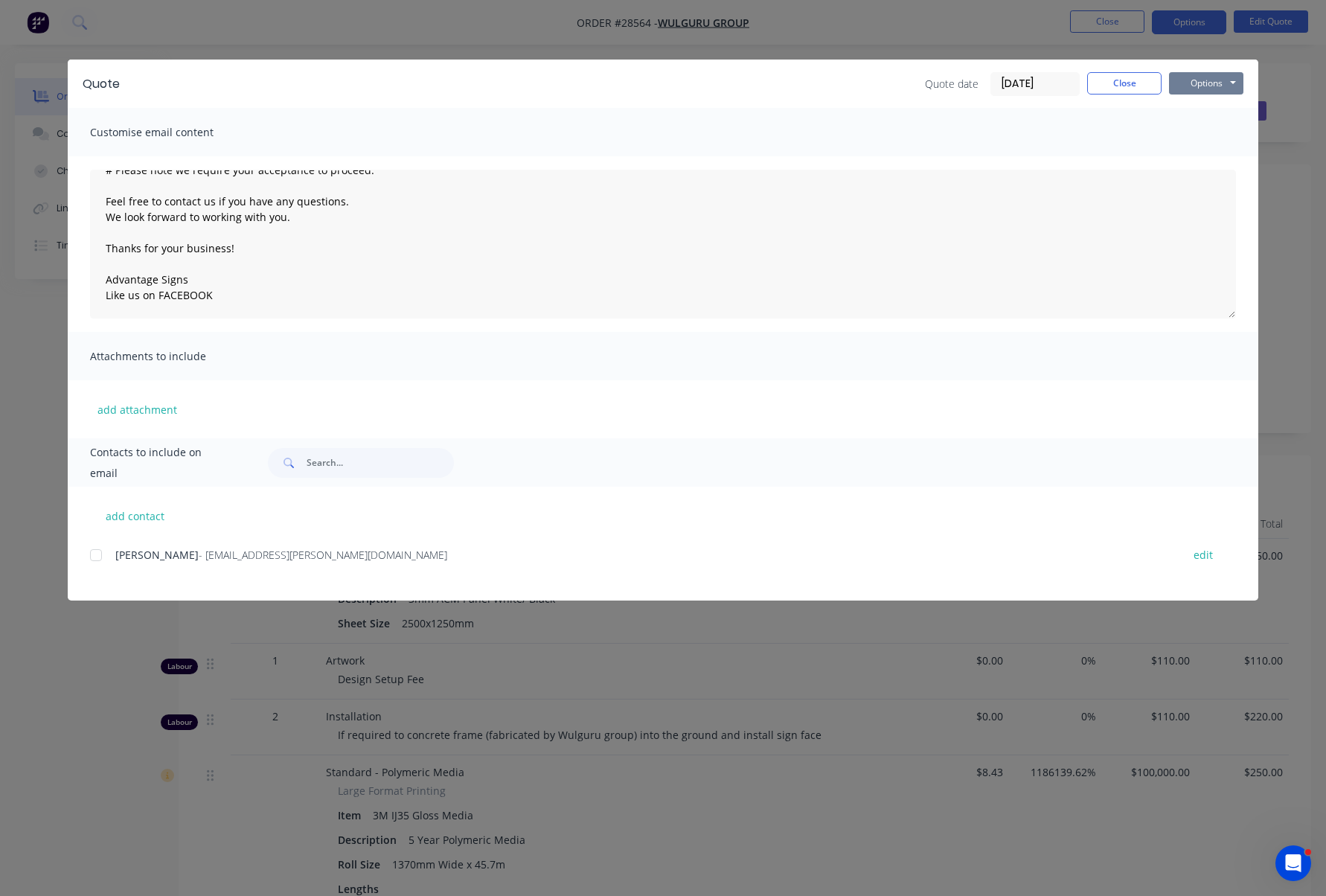
click at [1226, 83] on button "Options" at bounding box center [1206, 84] width 75 height 23
click at [1218, 131] on button "Print" at bounding box center [1217, 134] width 95 height 25
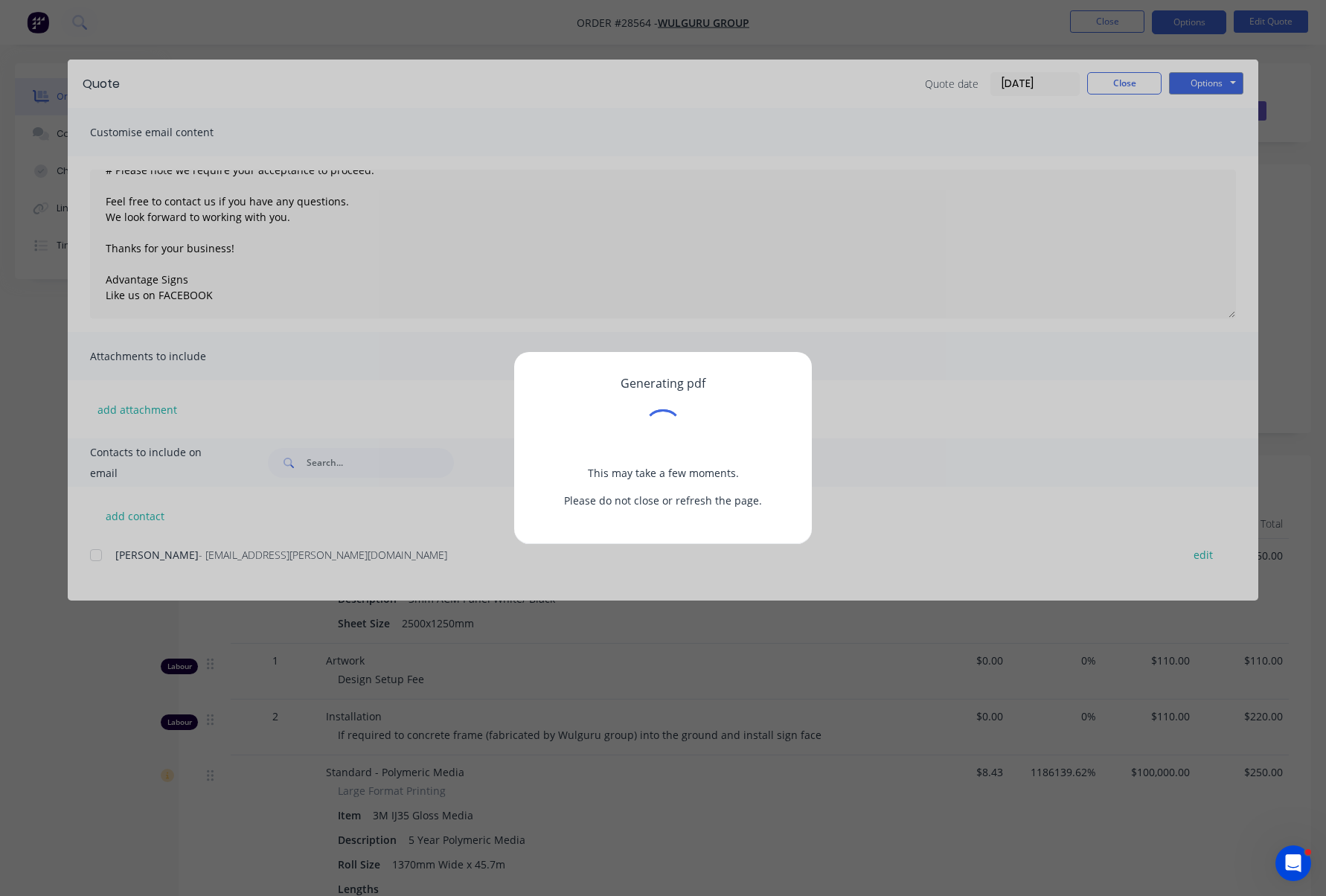
click at [692, 86] on div "Generating pdf This may take a few moments. Please do not close or refresh the …" at bounding box center [663, 448] width 1326 height 896
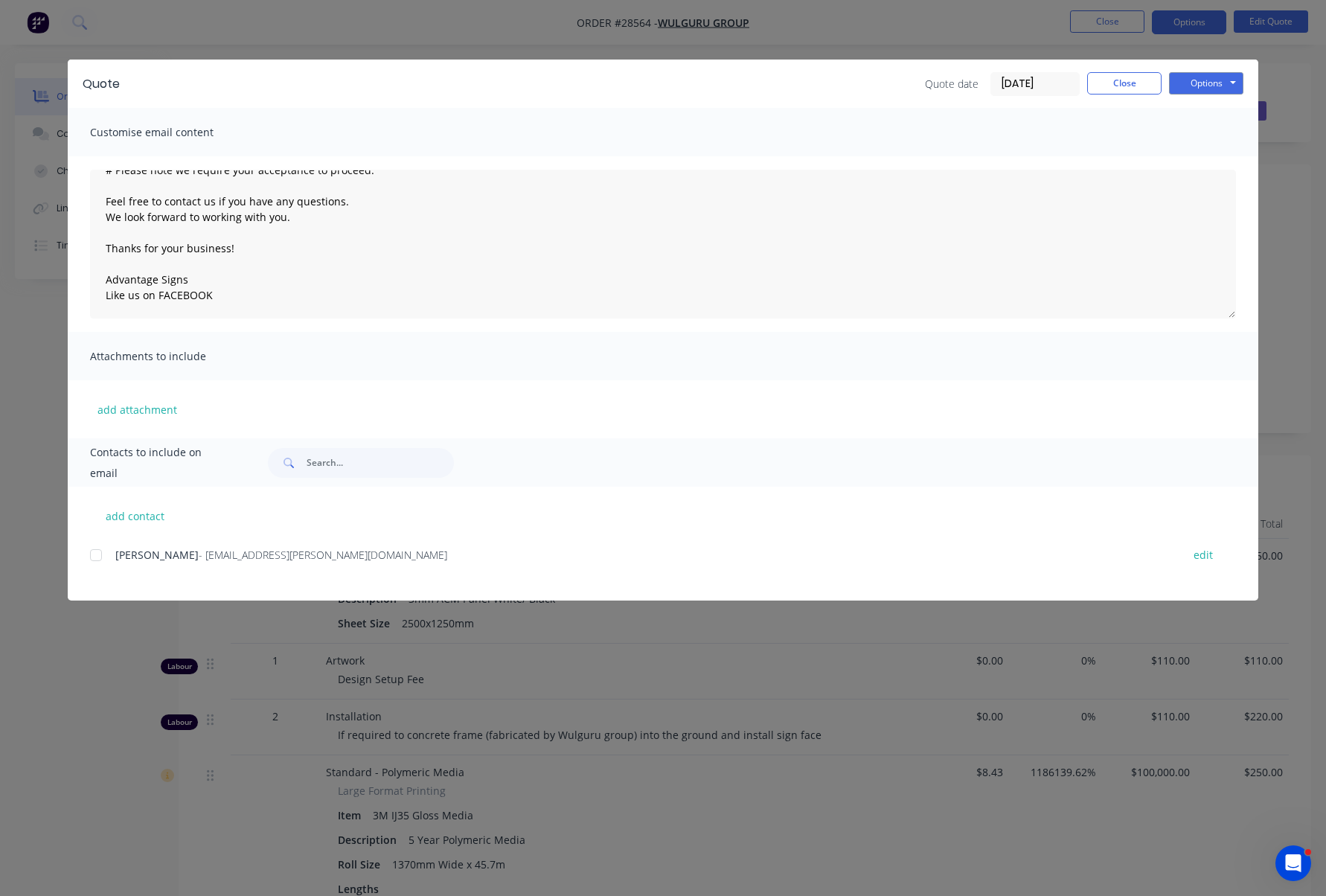
click at [692, 86] on div "Quote date 15/08/25 Close Options Preview Print Email" at bounding box center [689, 84] width 1109 height 24
click at [1144, 84] on button "Close" at bounding box center [1124, 84] width 75 height 23
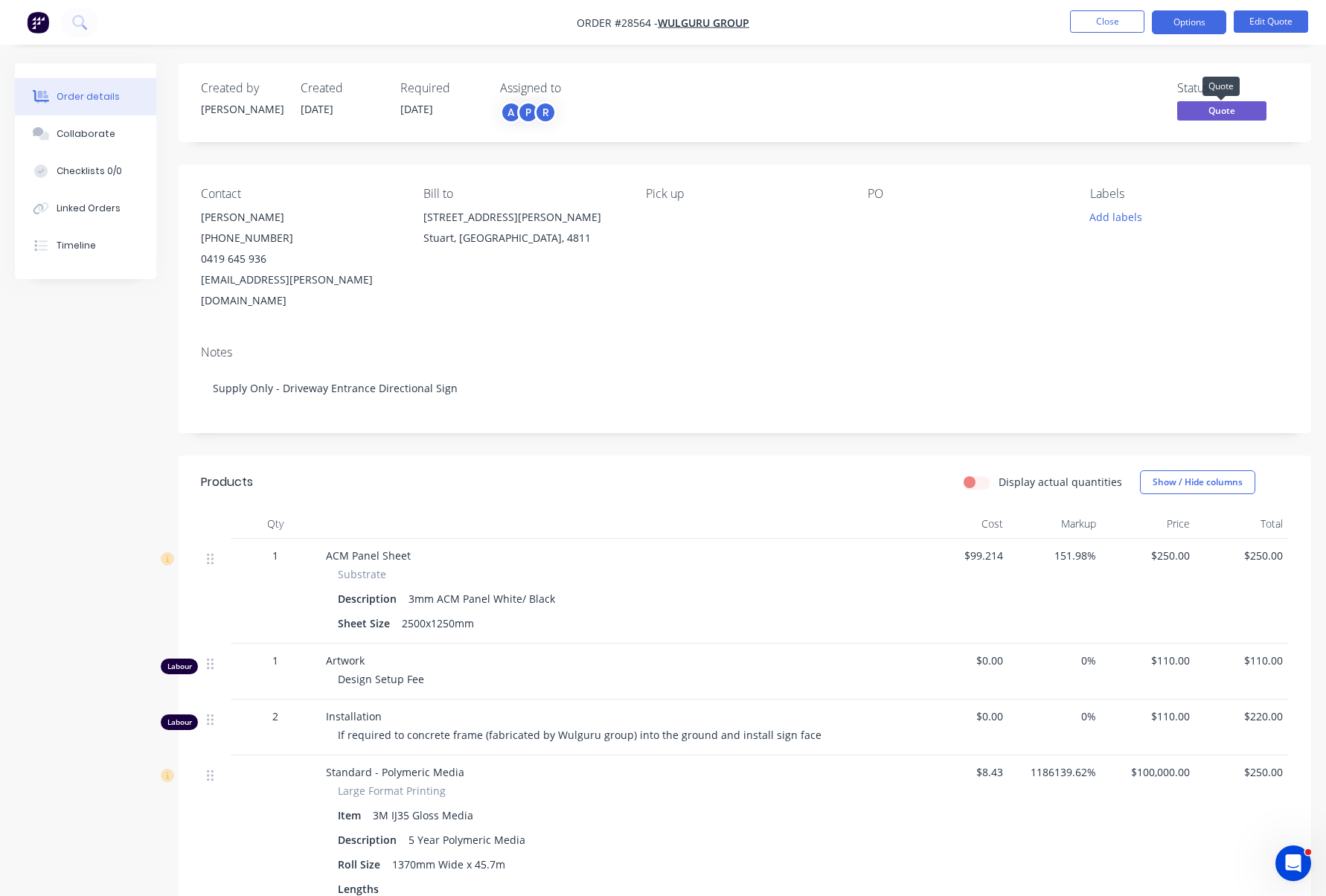
click at [1242, 113] on span "Quote" at bounding box center [1221, 110] width 90 height 19
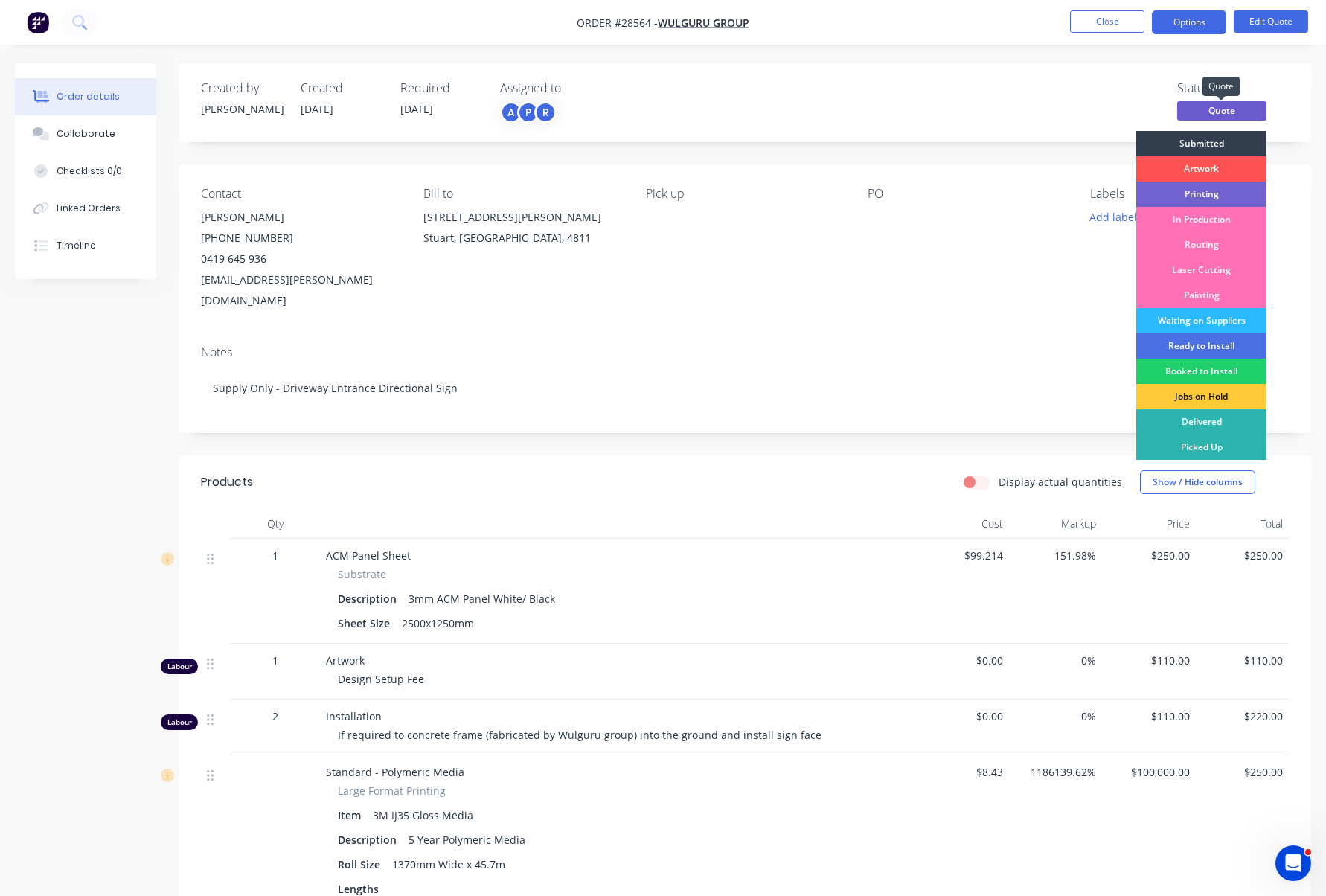
click at [1154, 108] on div "Status Quote Submitted Artwork Printing In Production Routing Laser Cutting Pai…" at bounding box center [969, 103] width 640 height 43
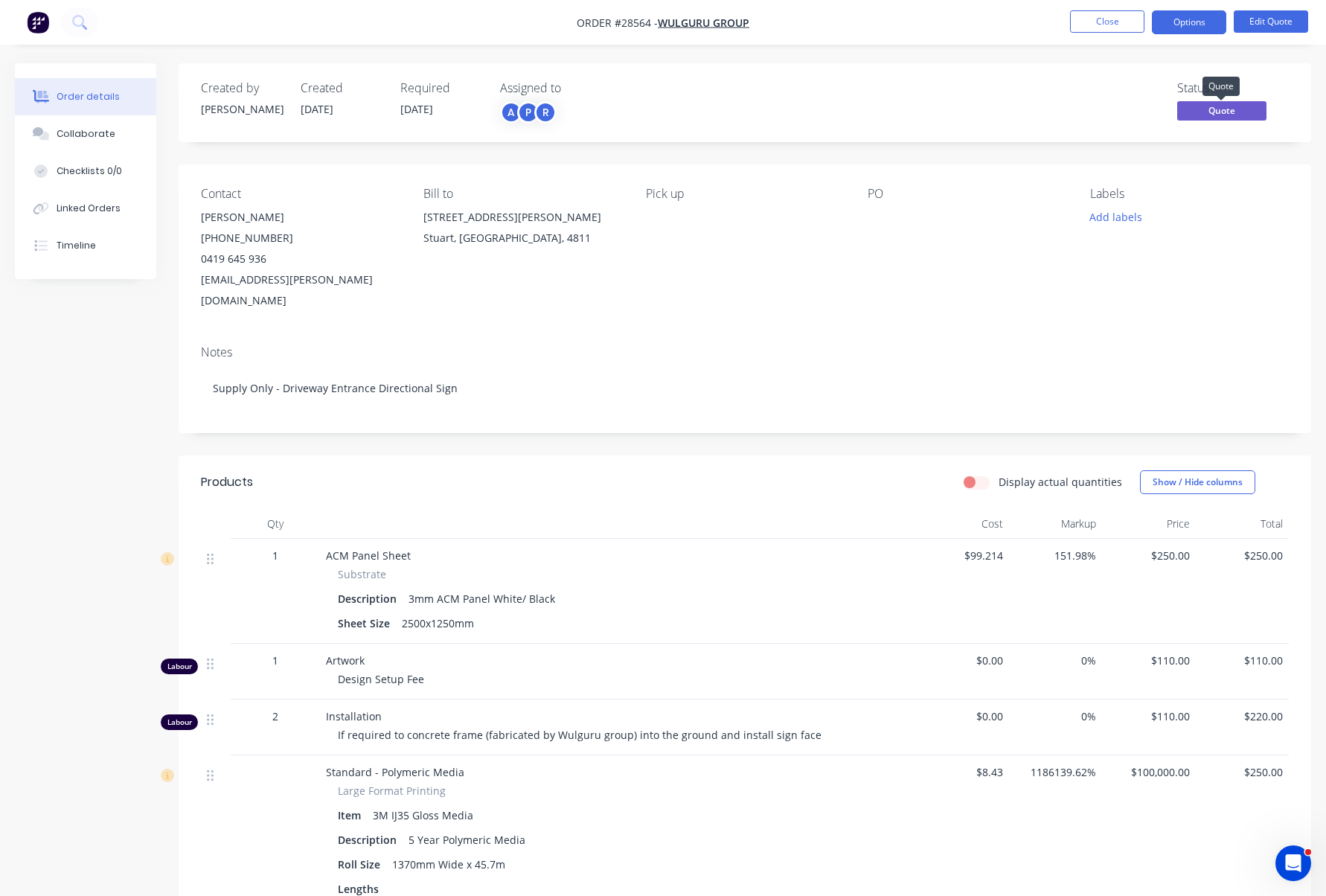
click at [1224, 111] on span "Quote" at bounding box center [1221, 110] width 90 height 19
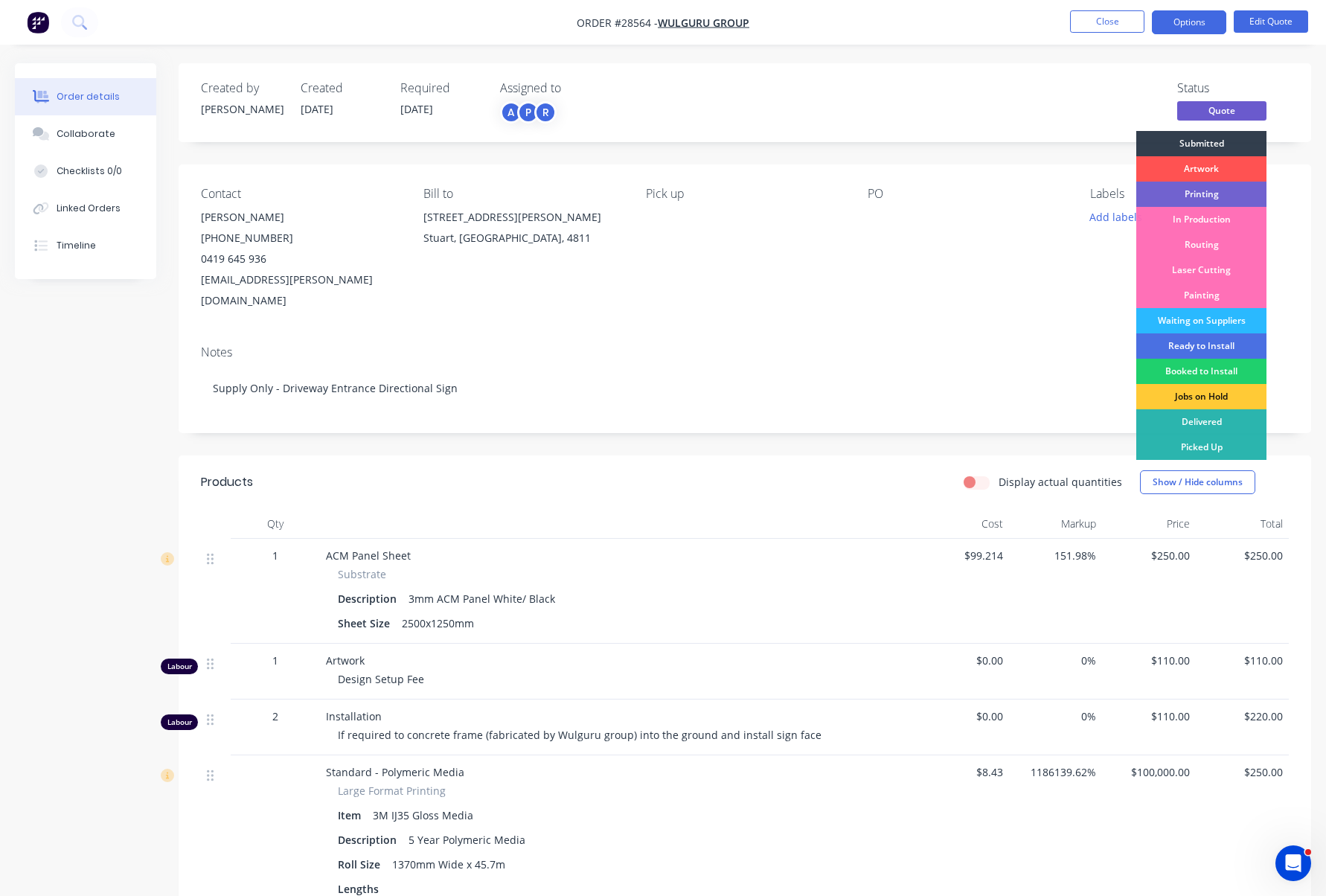
click at [1096, 107] on div "Status Quote Submitted Artwork Printing In Production Routing Laser Cutting Pai…" at bounding box center [969, 103] width 640 height 43
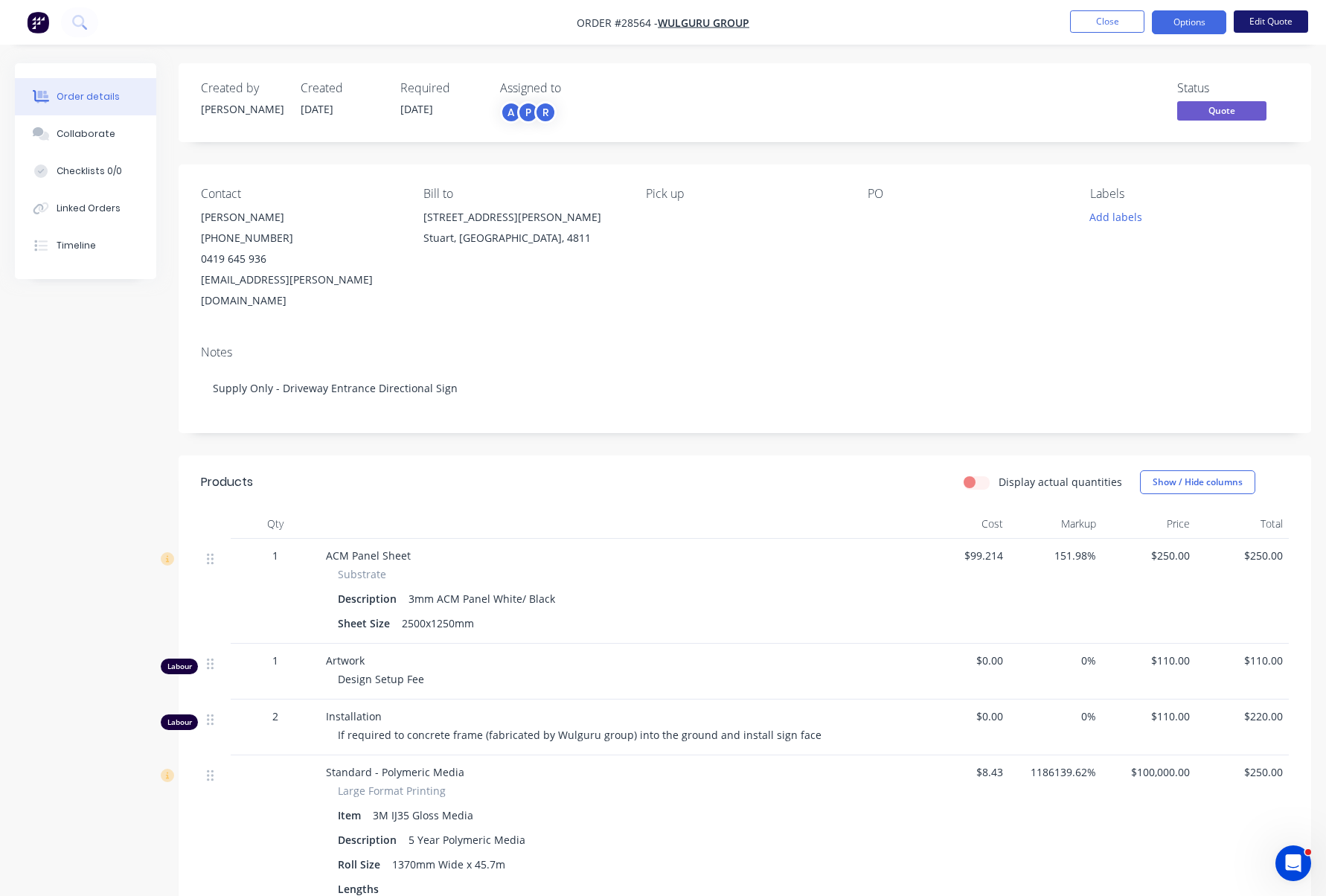
click at [1274, 22] on button "Edit Quote" at bounding box center [1270, 22] width 75 height 23
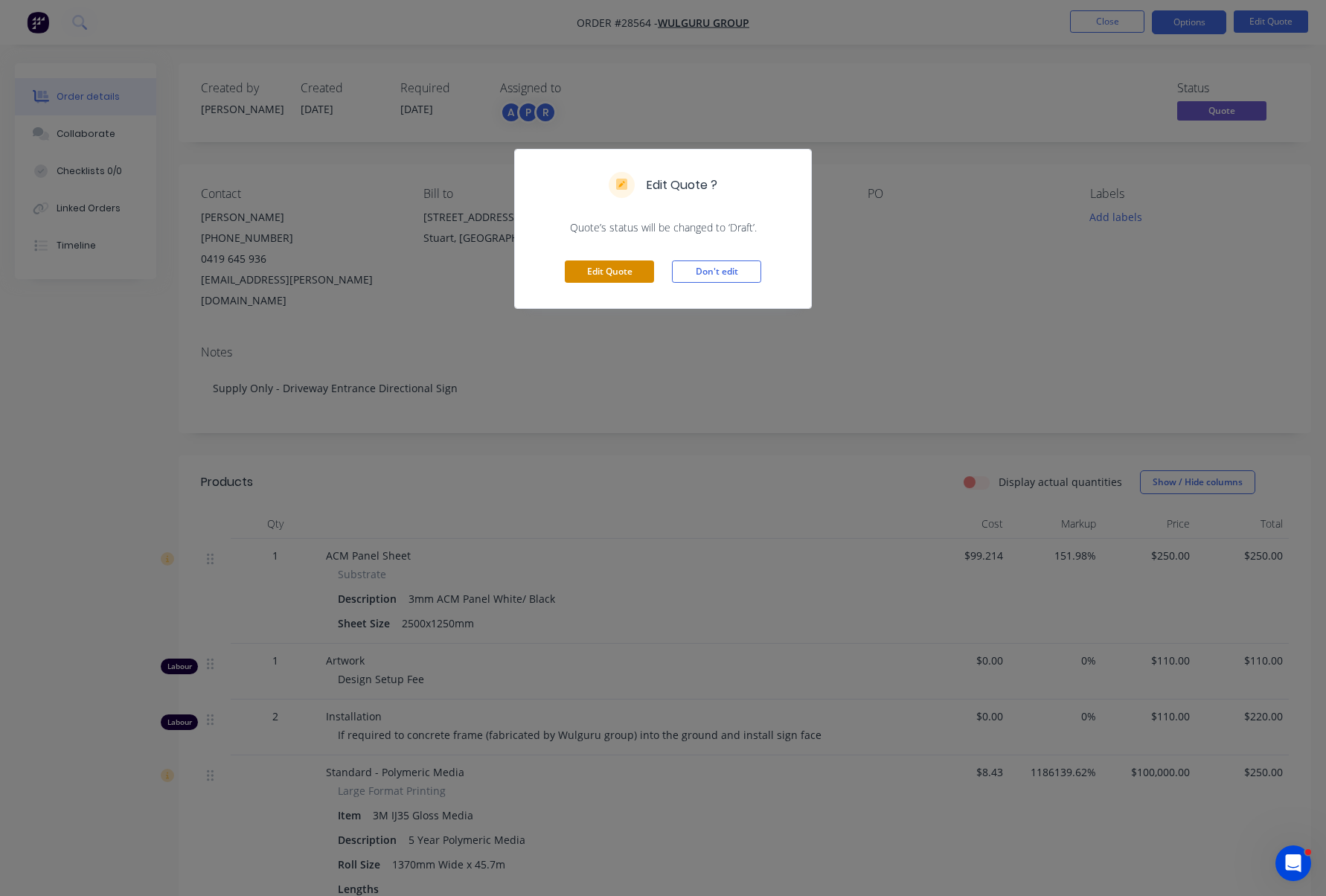
click at [604, 271] on button "Edit Quote" at bounding box center [609, 272] width 90 height 23
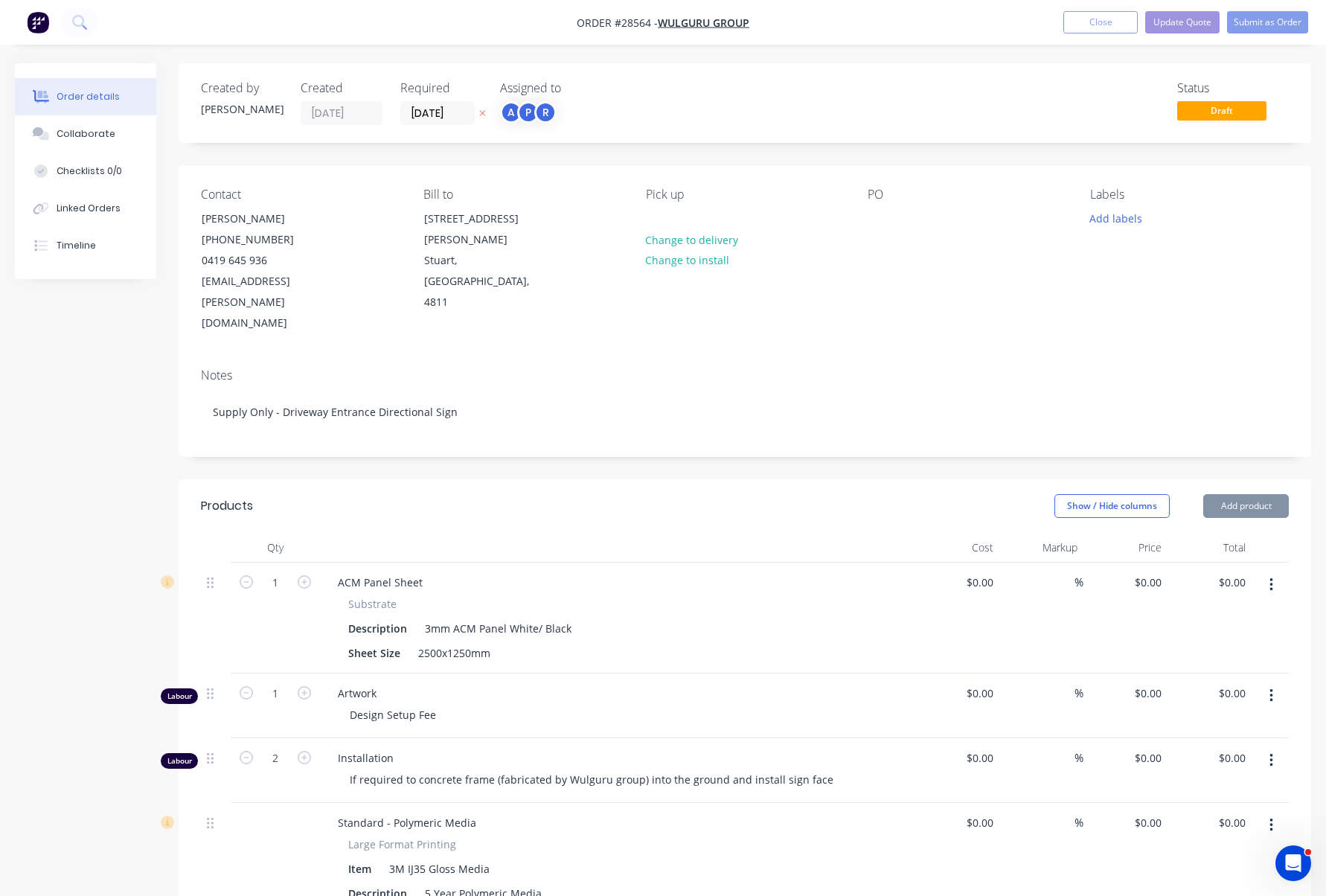
type input "$99.214"
type input "151.98"
type input "$250.00"
type input "$110.00"
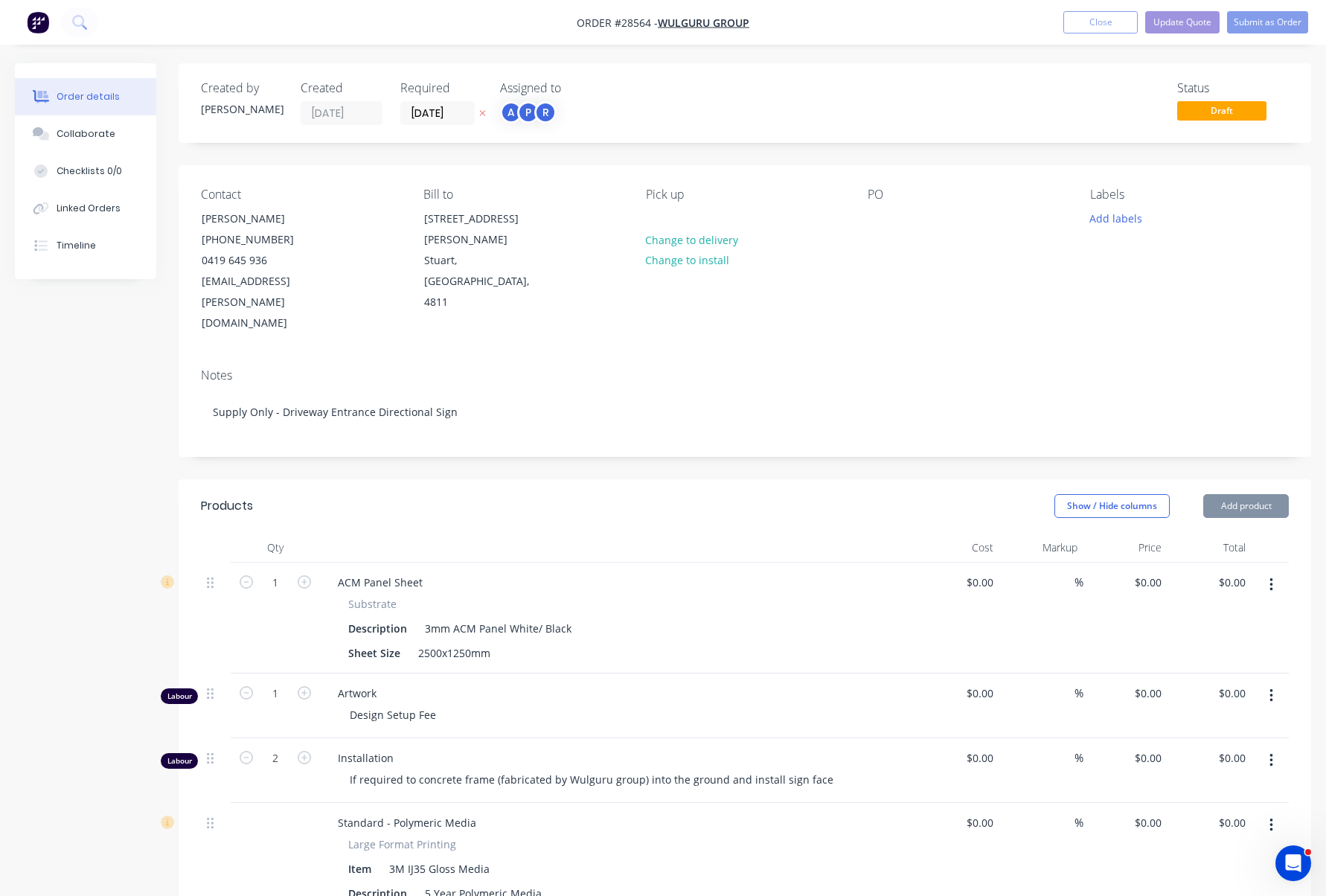
type input "$110.00"
type input "$220.00"
type input "$8.43"
type input "1186139.62"
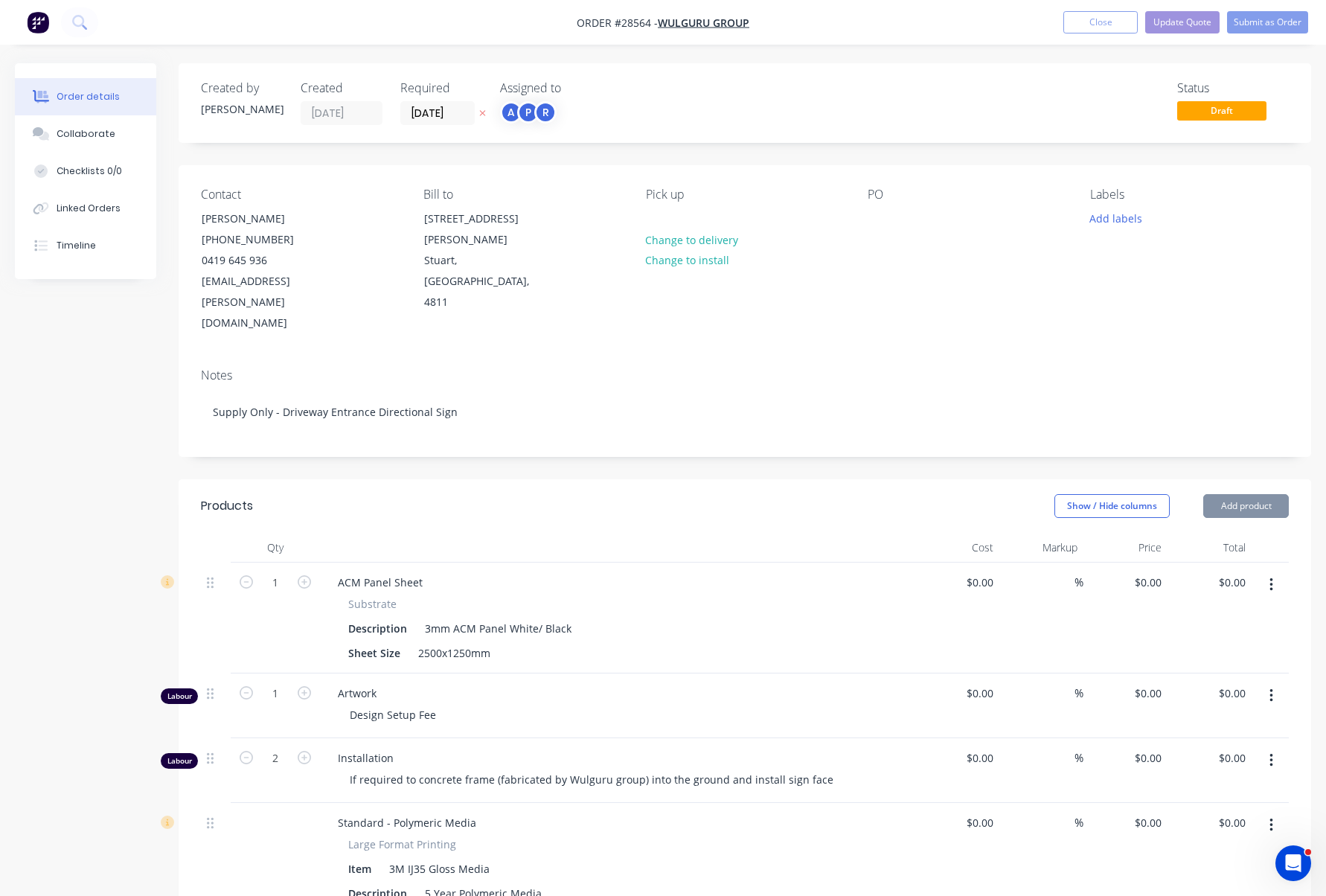
type input "$100,000.00"
type input "$250.00"
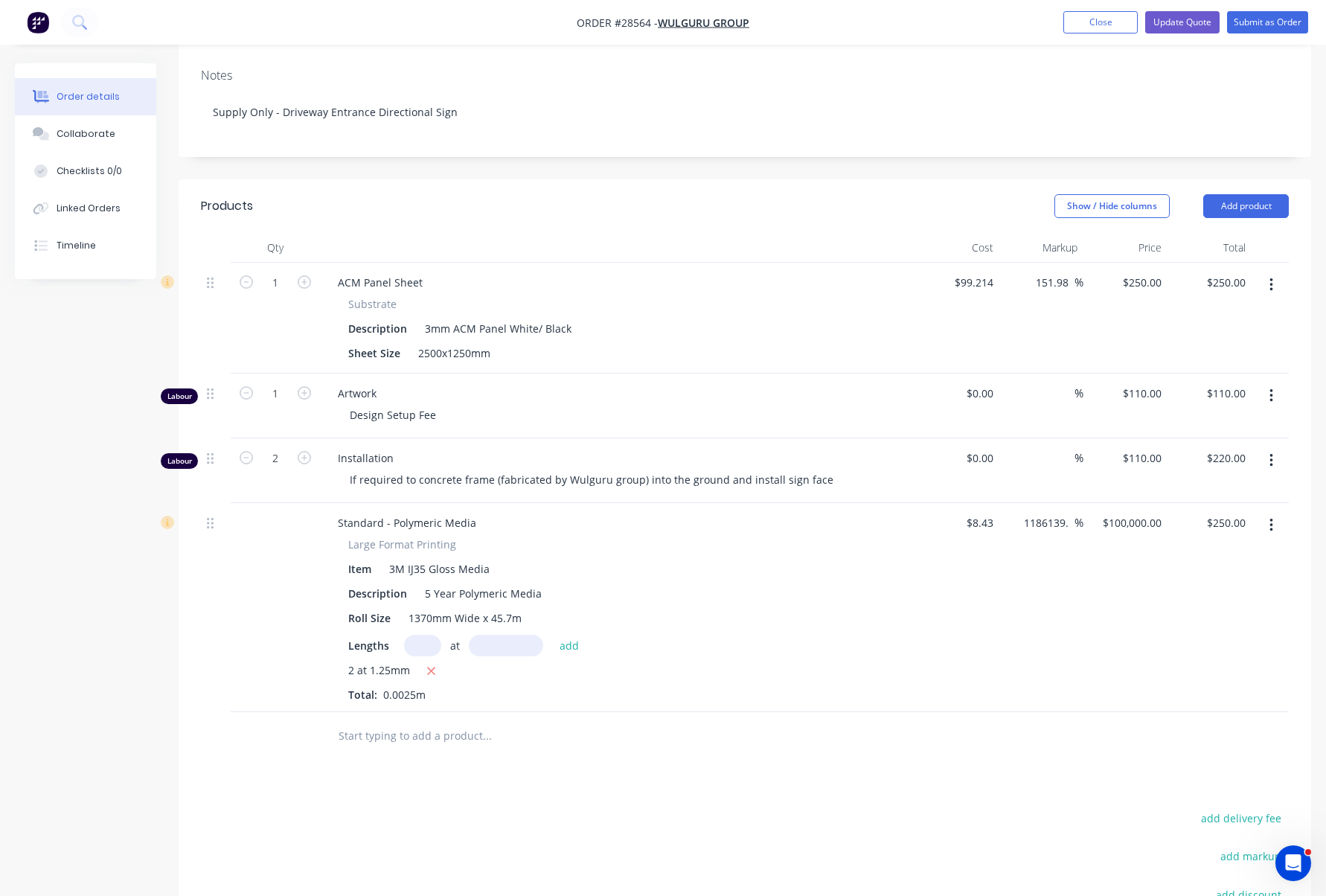
scroll to position [342, 0]
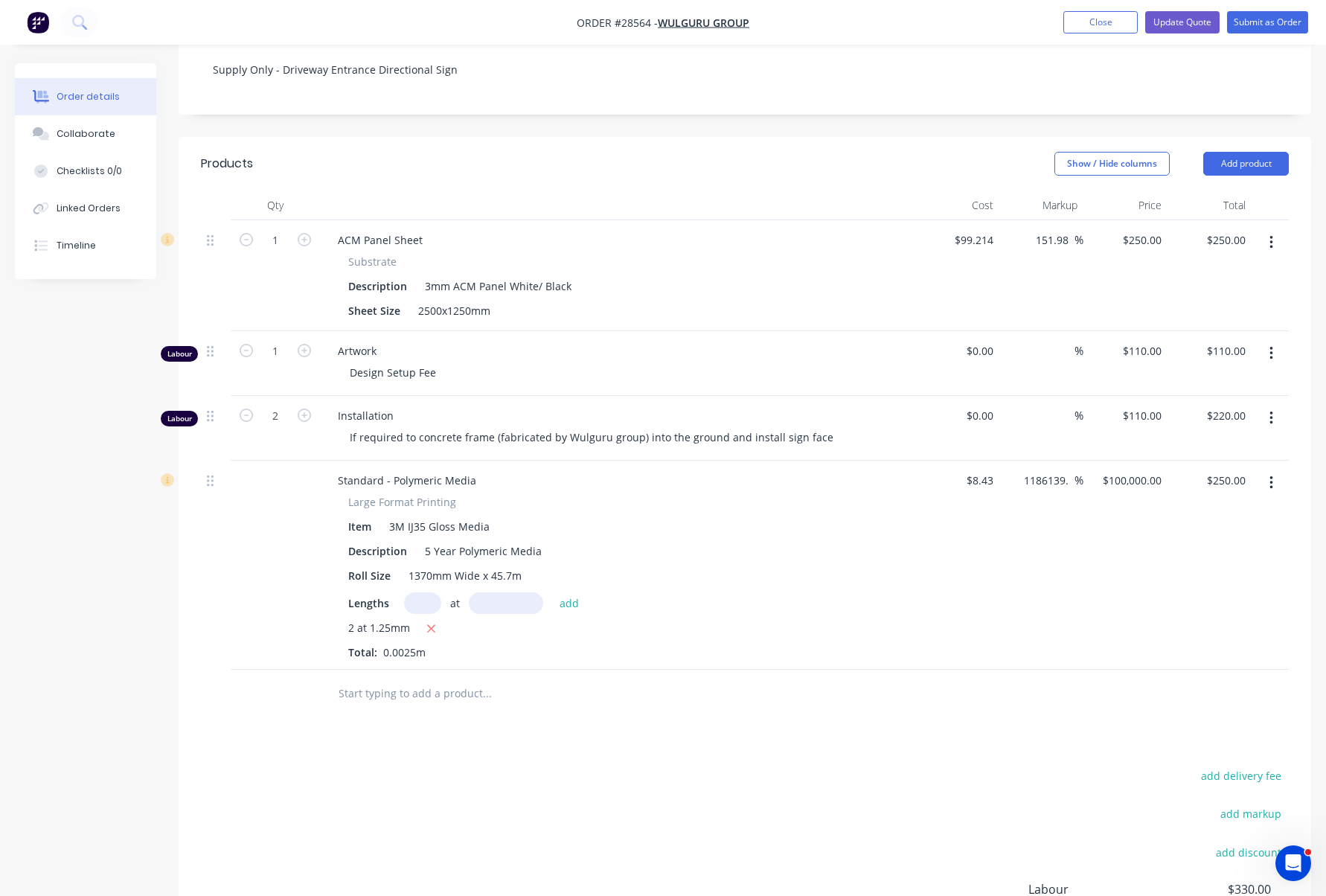
click at [1270, 476] on icon "button" at bounding box center [1270, 483] width 3 height 13
click at [1207, 601] on div "Delete" at bounding box center [1218, 611] width 115 height 22
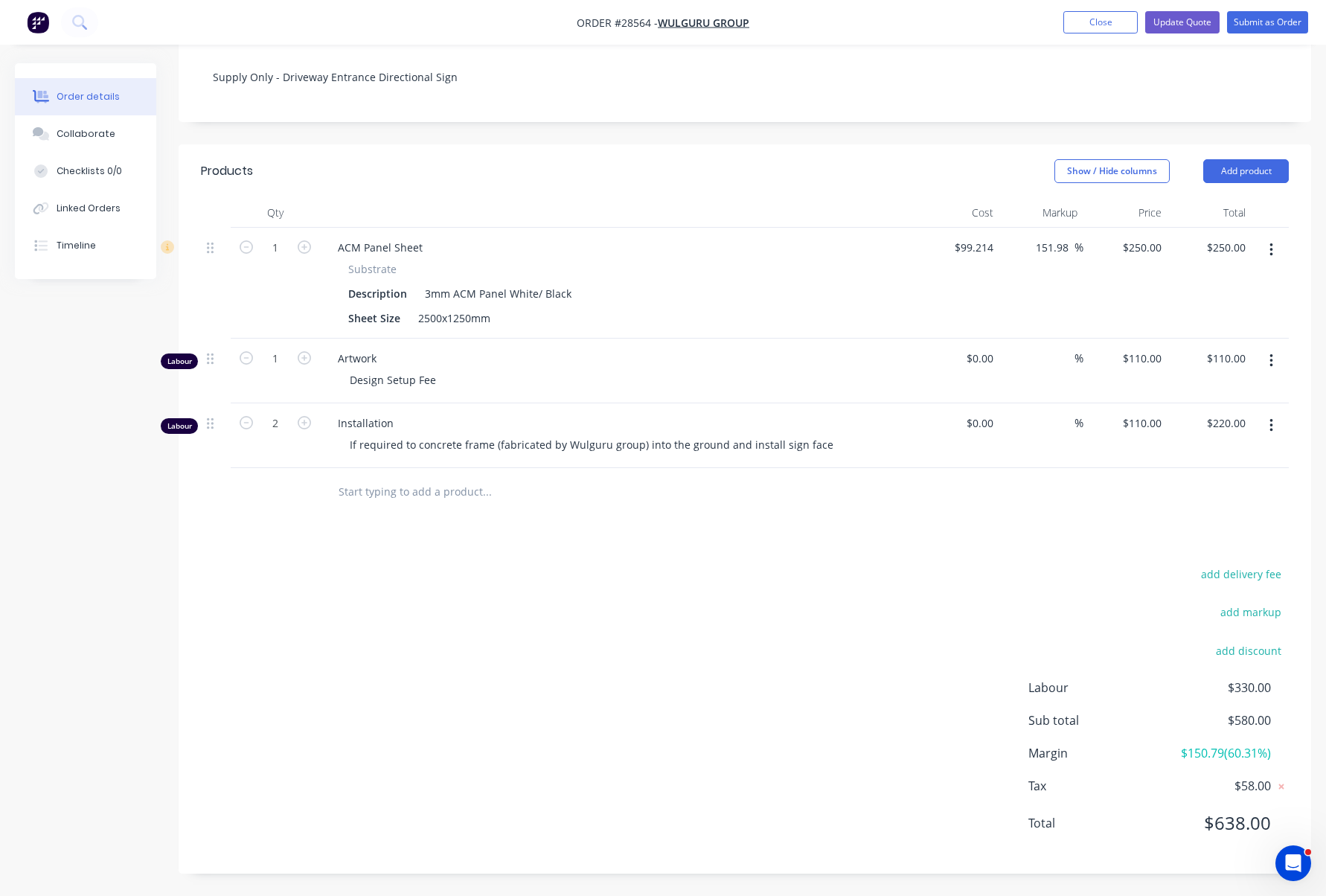
scroll to position [290, 0]
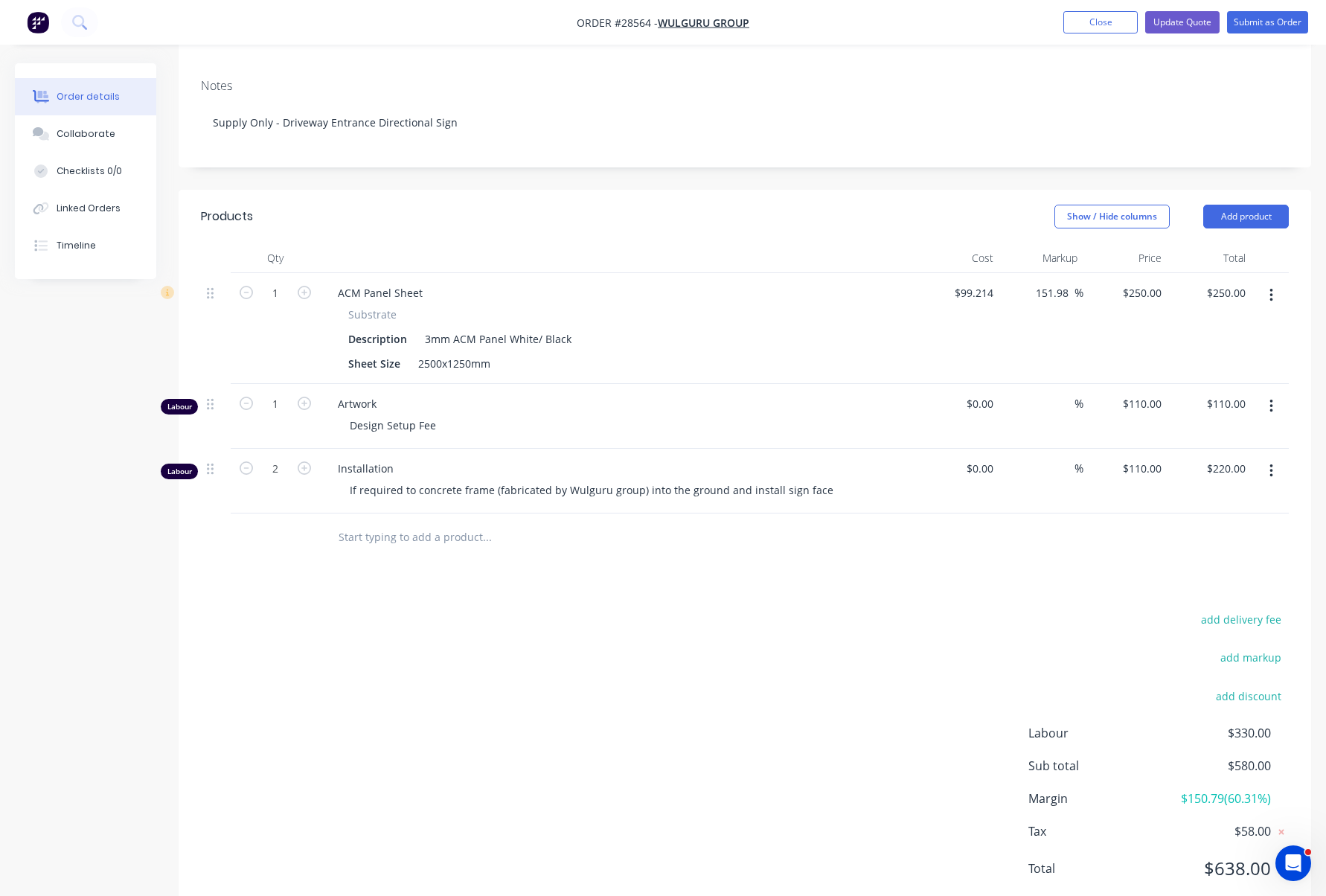
click at [472, 523] on input "text" at bounding box center [487, 538] width 298 height 30
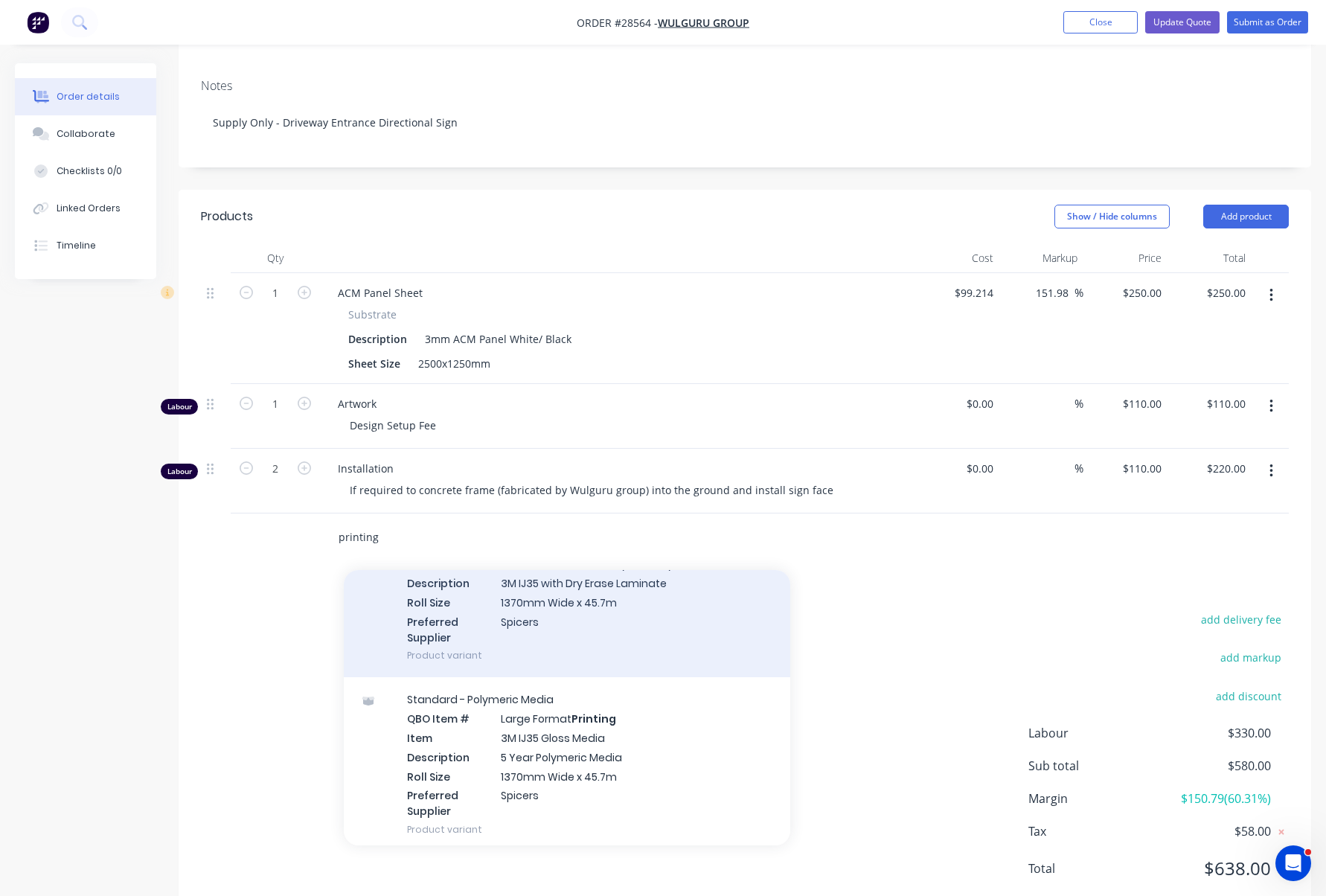
scroll to position [141, 0]
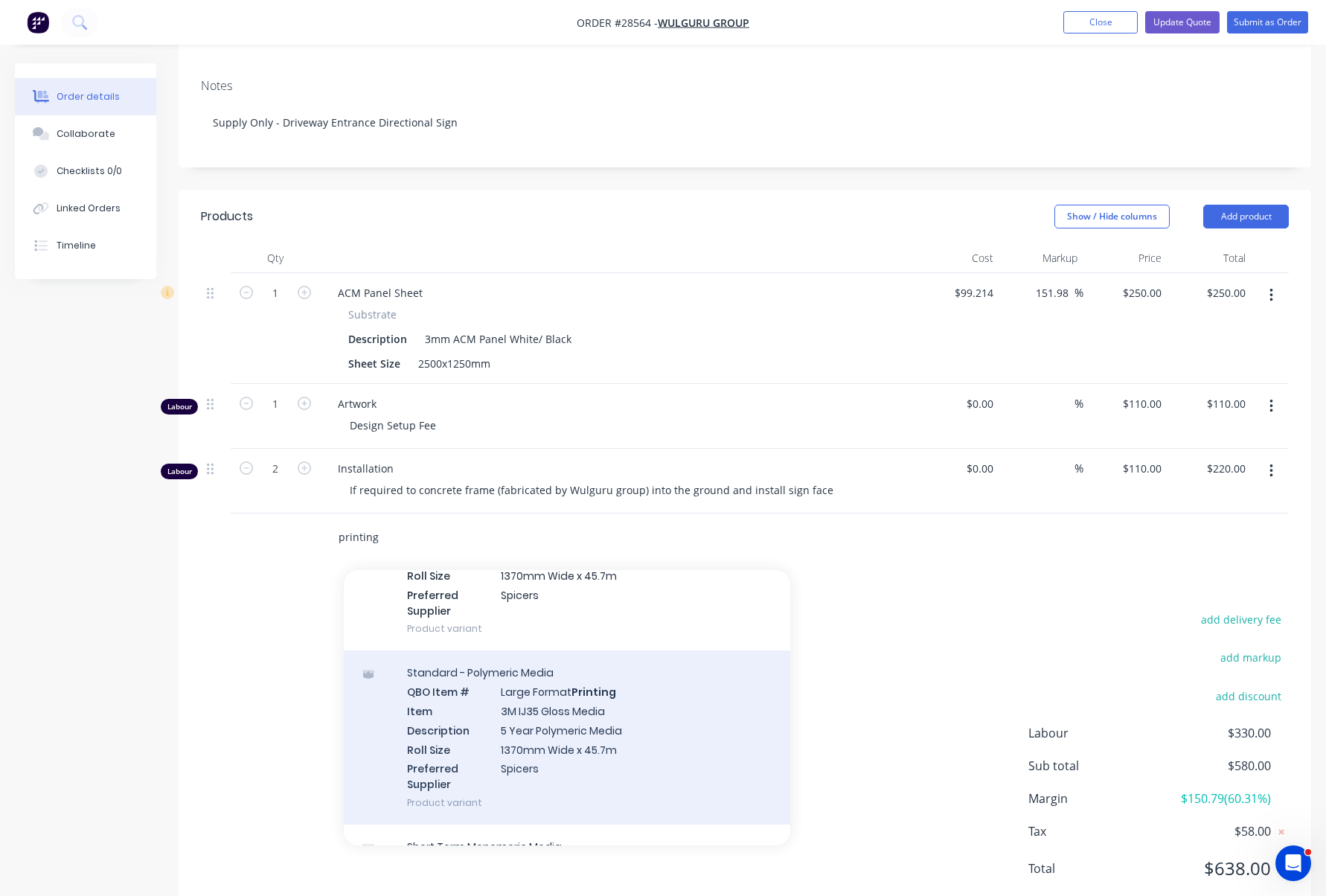
type input "printing"
click at [616, 662] on div "Standard - Polymeric Media QBO Item # Large Format Printing Item 3M IJ35 Gloss …" at bounding box center [567, 738] width 446 height 174
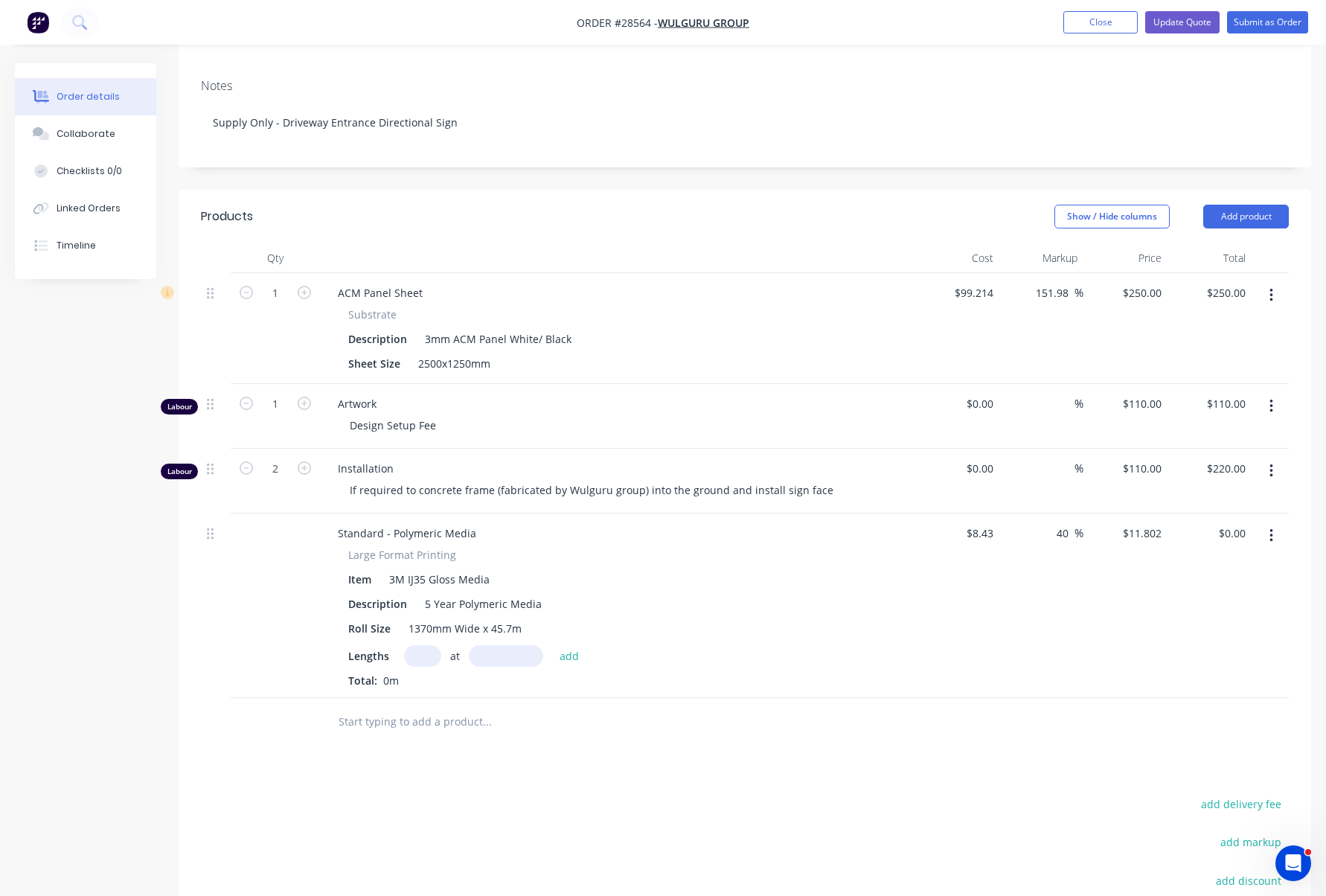
click at [432, 645] on input "text" at bounding box center [422, 655] width 37 height 22
type input "2"
click at [500, 645] on input "text" at bounding box center [506, 655] width 75 height 22
type input "1.25mm"
click at [637, 591] on div "Large Format Printing Item 3M IJ35 Gloss Media Description 5 Year Polymeric Med…" at bounding box center [618, 618] width 584 height 141
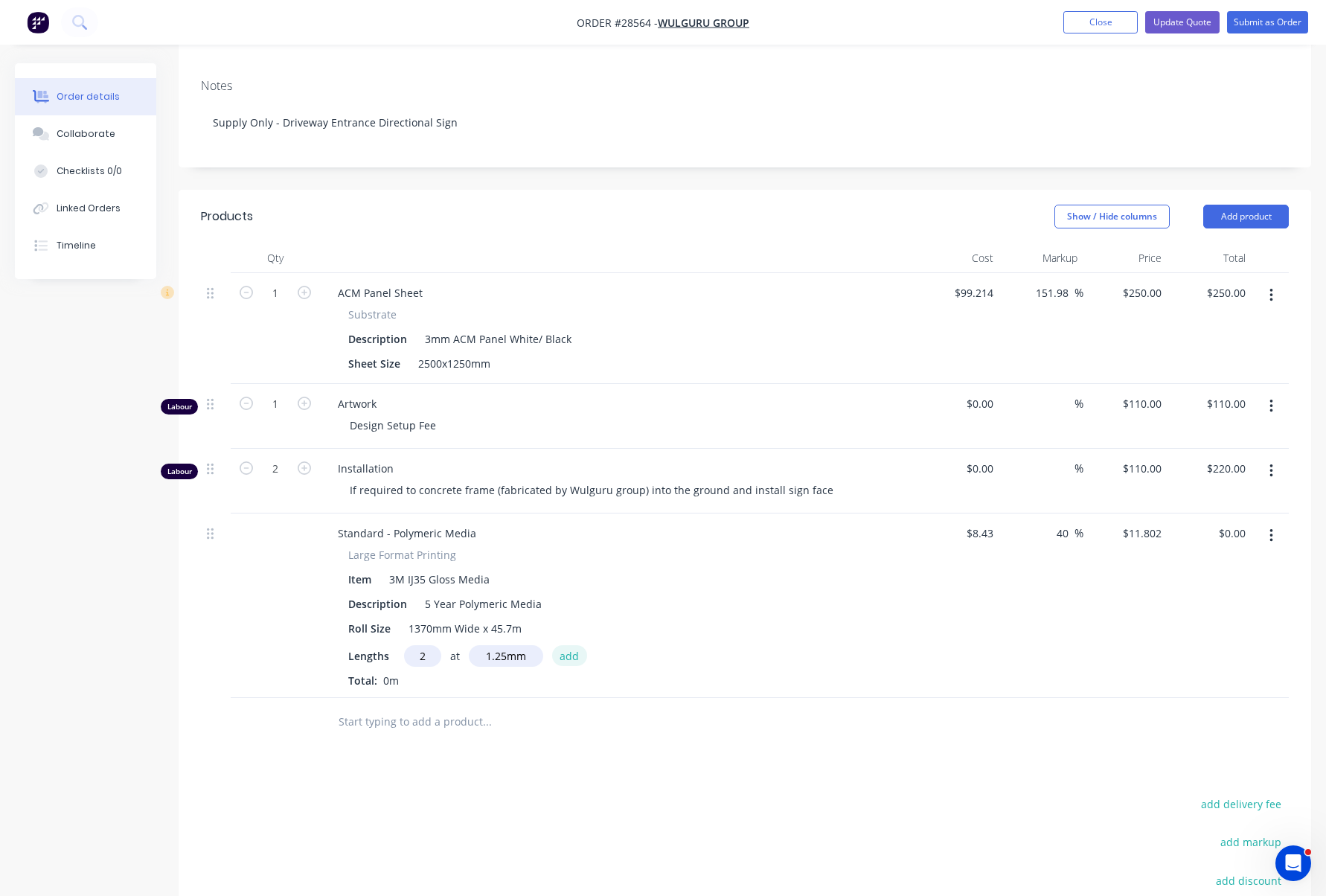
click at [569, 645] on button "add" at bounding box center [570, 655] width 35 height 20
click at [429, 675] on icon "button" at bounding box center [431, 682] width 9 height 13
type input "$0.00"
click at [424, 645] on input "text" at bounding box center [422, 655] width 37 height 22
click at [513, 645] on input "text" at bounding box center [506, 655] width 75 height 22
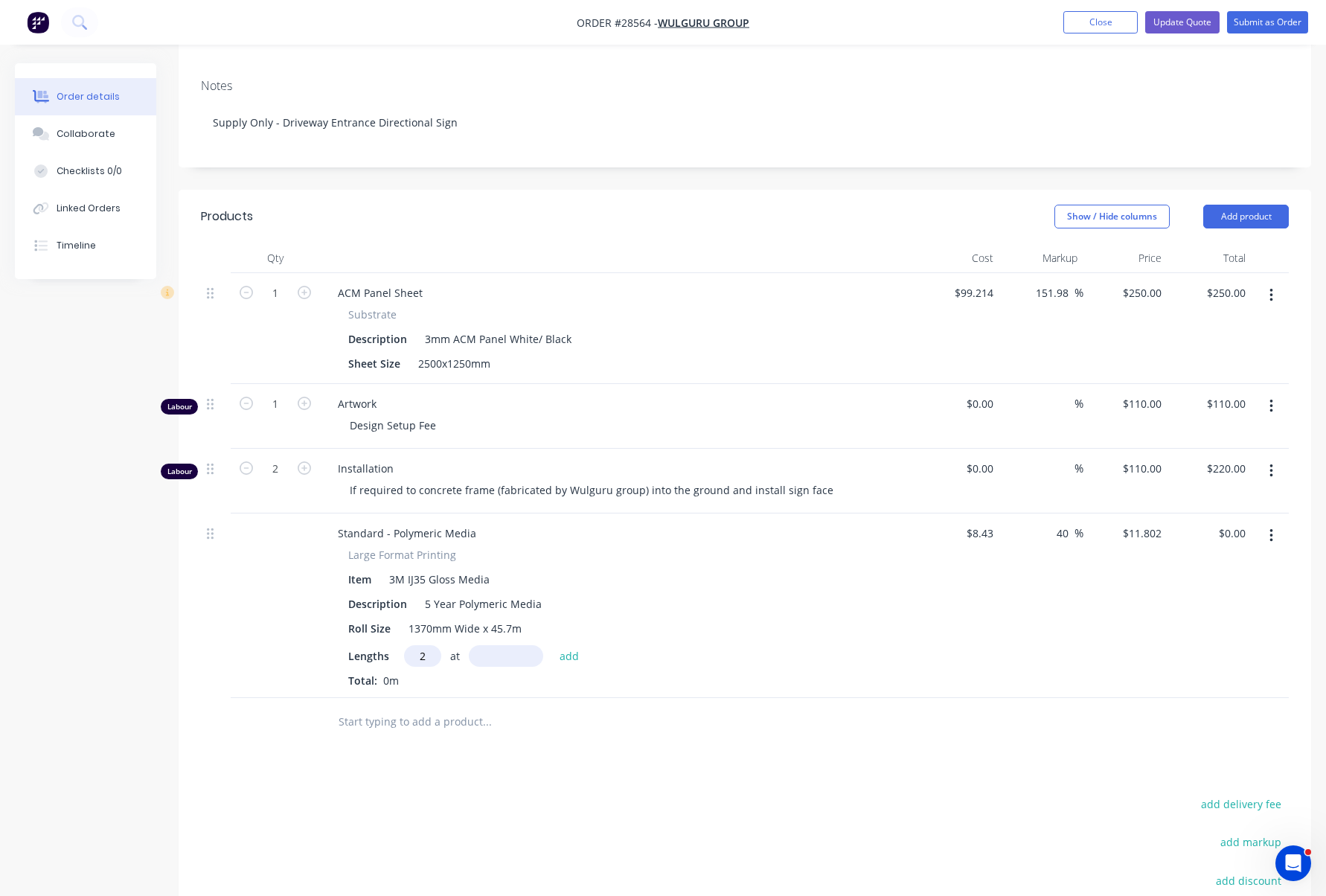
click at [428, 645] on input "2" at bounding box center [422, 655] width 37 height 22
click at [490, 645] on input "text" at bounding box center [506, 655] width 75 height 22
click at [422, 645] on input "2000" at bounding box center [422, 655] width 37 height 22
click at [463, 645] on div "2000 at add" at bounding box center [495, 655] width 183 height 22
type input "2"
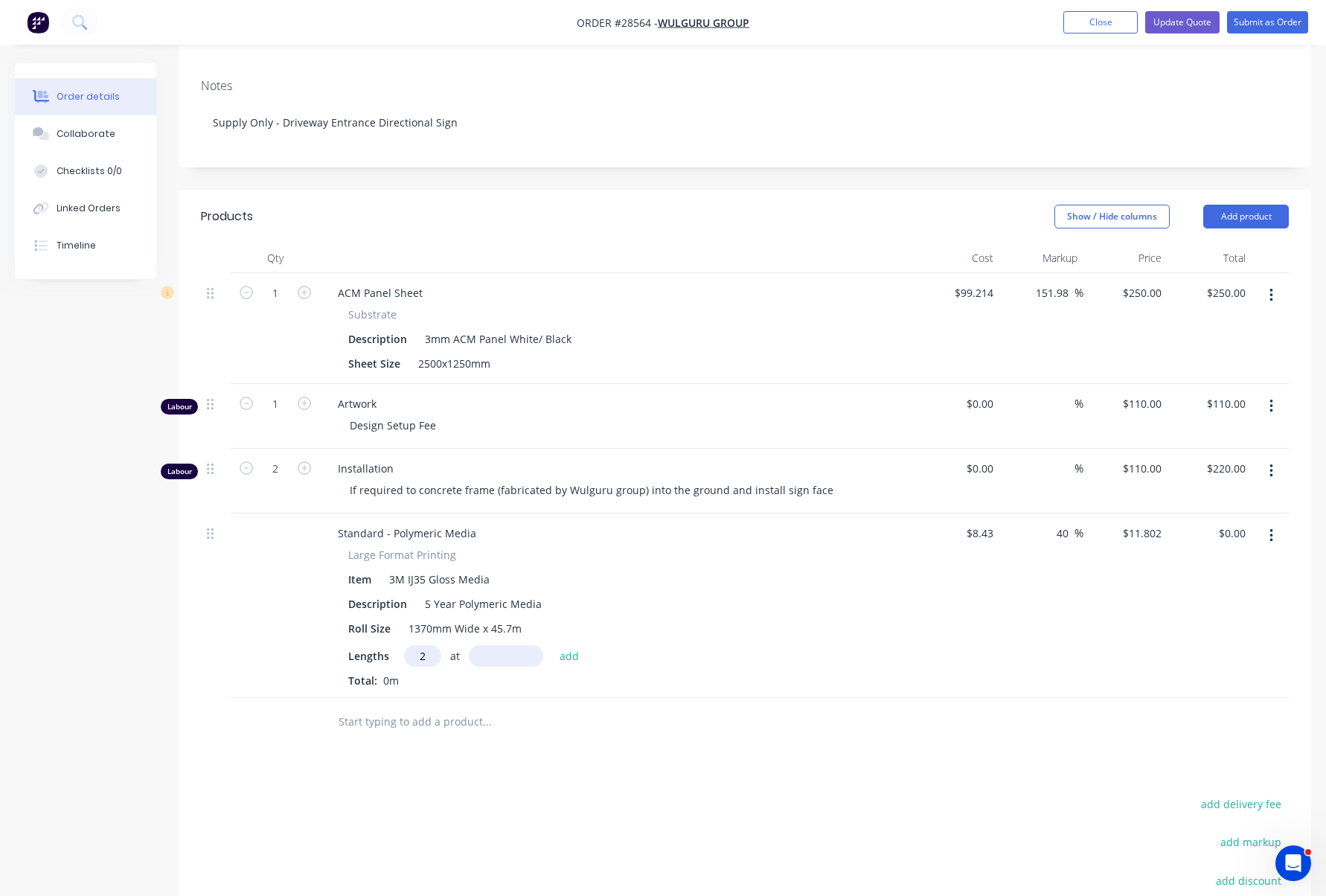
click at [496, 645] on input "text" at bounding box center [506, 655] width 75 height 22
type input "1250mm"
click at [570, 645] on button "add" at bounding box center [570, 655] width 35 height 20
type input "$29.51"
click at [1146, 523] on input "11.802" at bounding box center [1148, 533] width 41 height 22
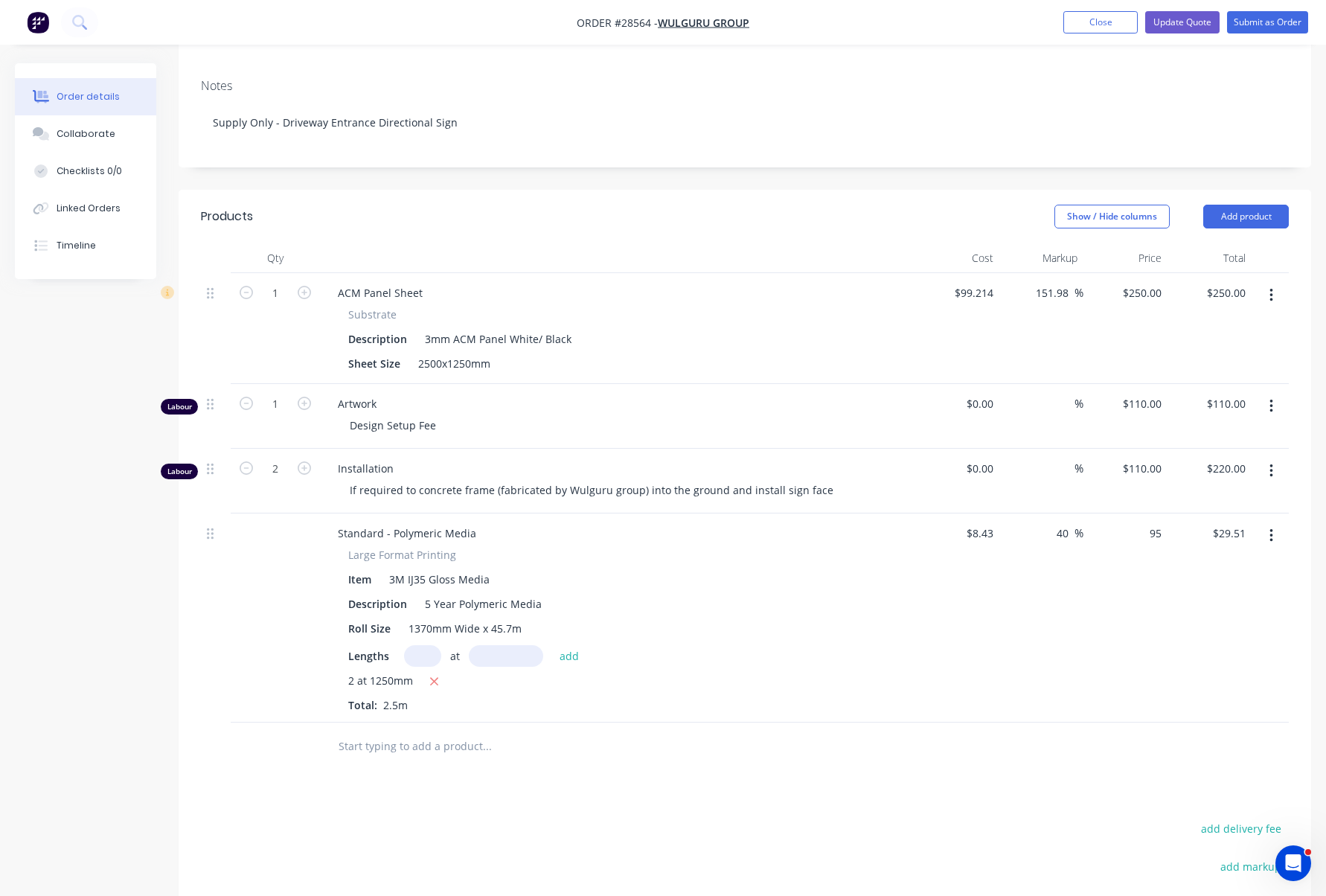
type input "$95.00"
type input "1026.93"
type input "$237.50"
click at [956, 536] on div "$8.43 $8.43" at bounding box center [957, 618] width 84 height 209
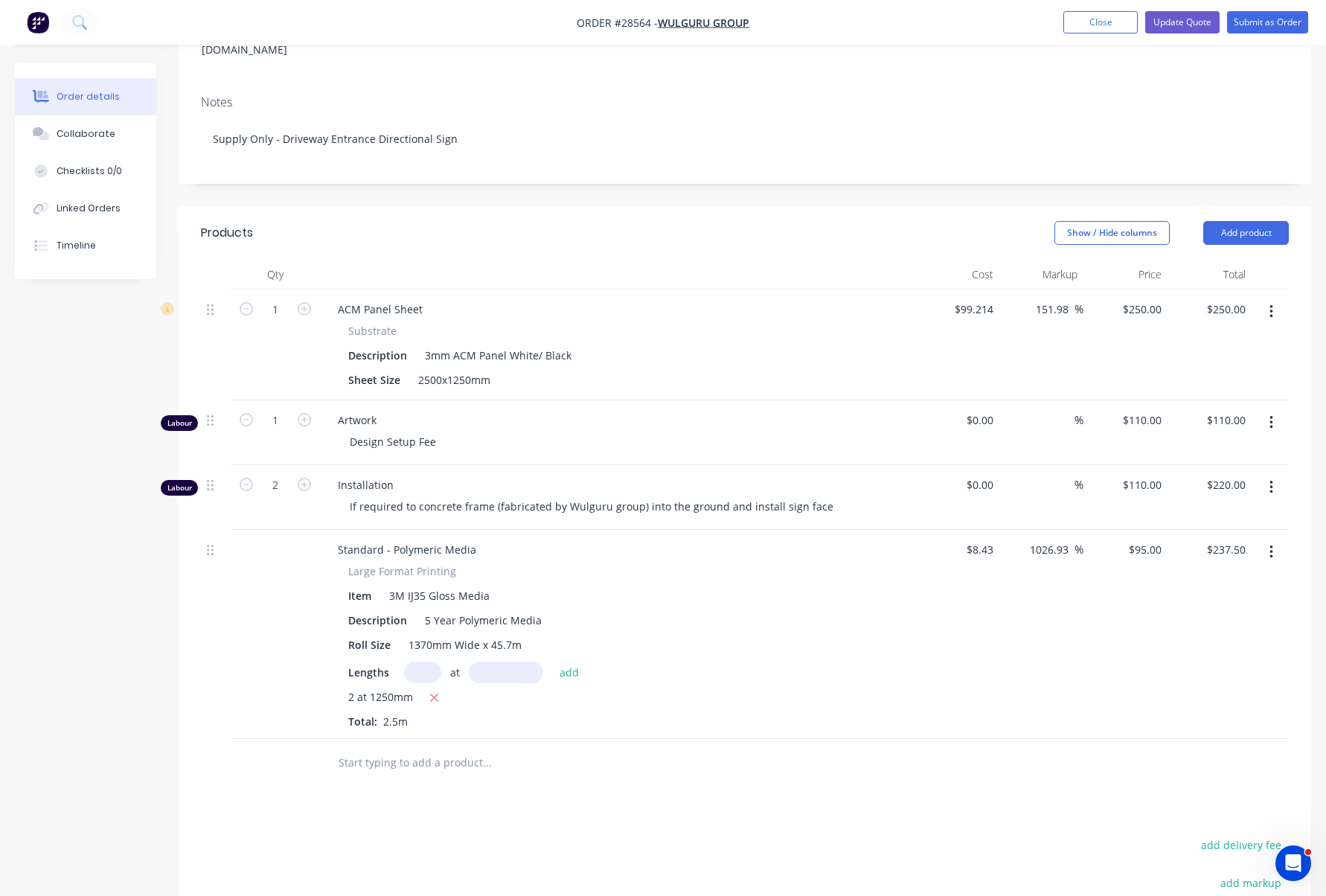
scroll to position [253, 0]
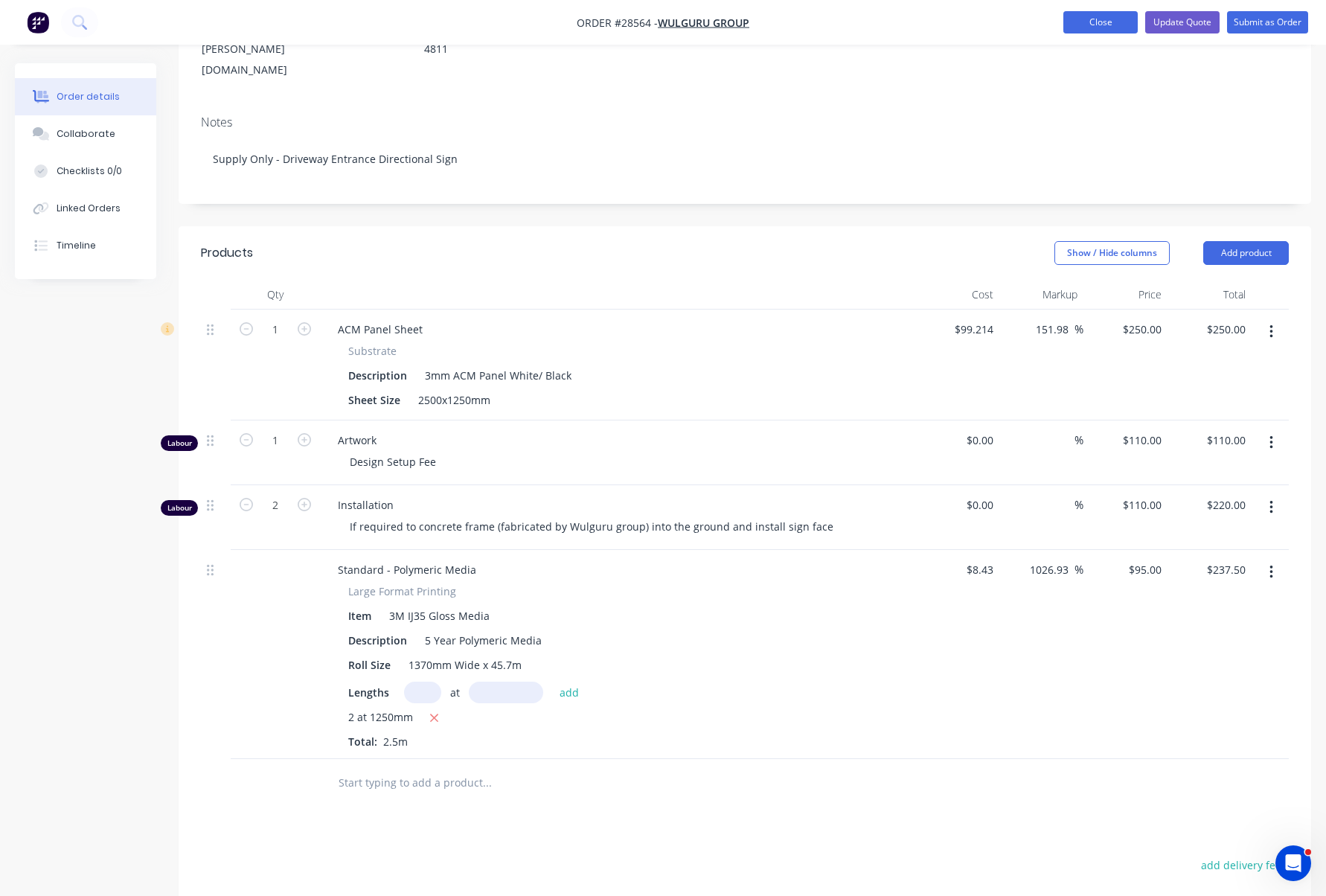
click at [1082, 21] on button "Close" at bounding box center [1101, 23] width 75 height 23
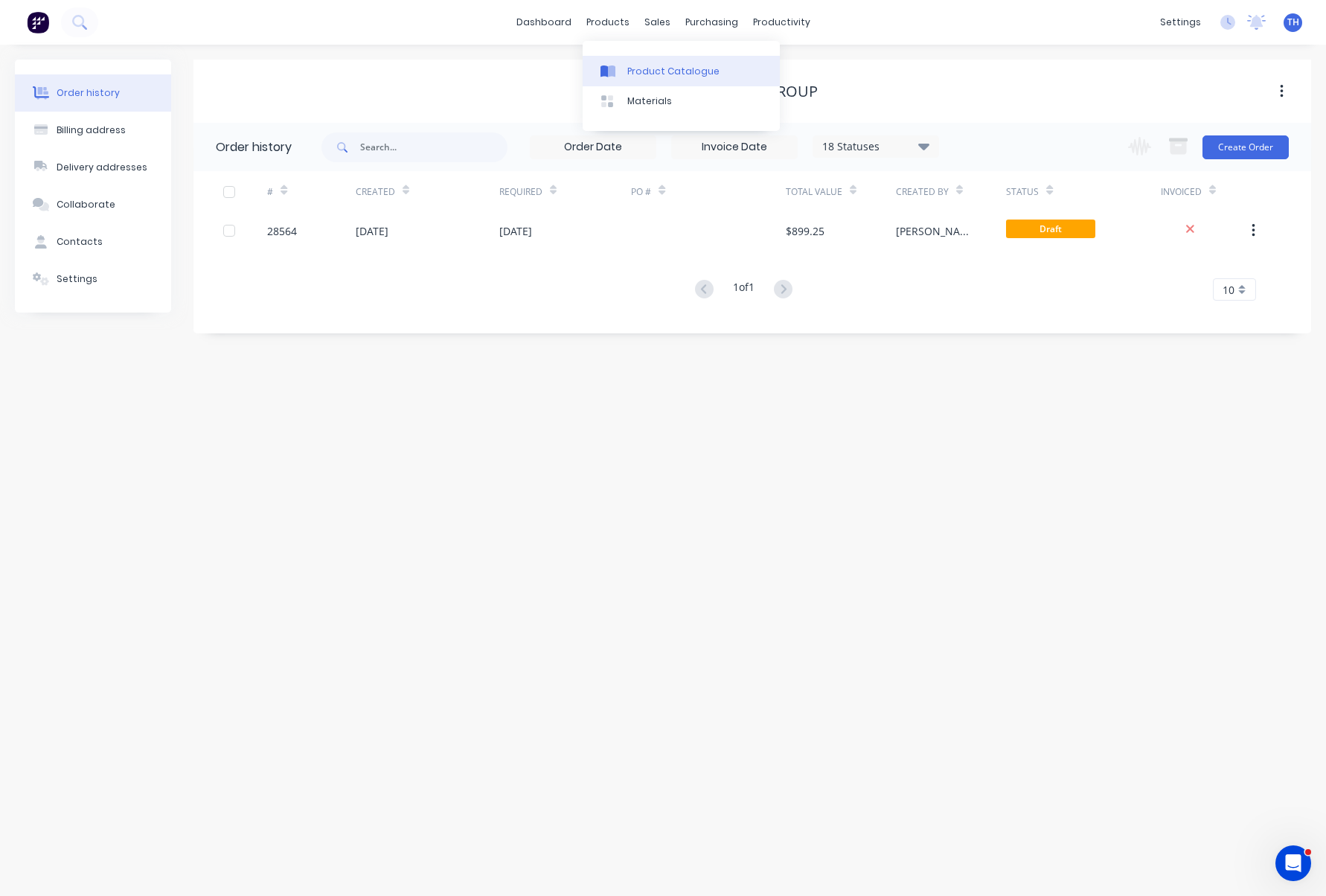
click at [650, 74] on div "Product Catalogue" at bounding box center [673, 72] width 92 height 13
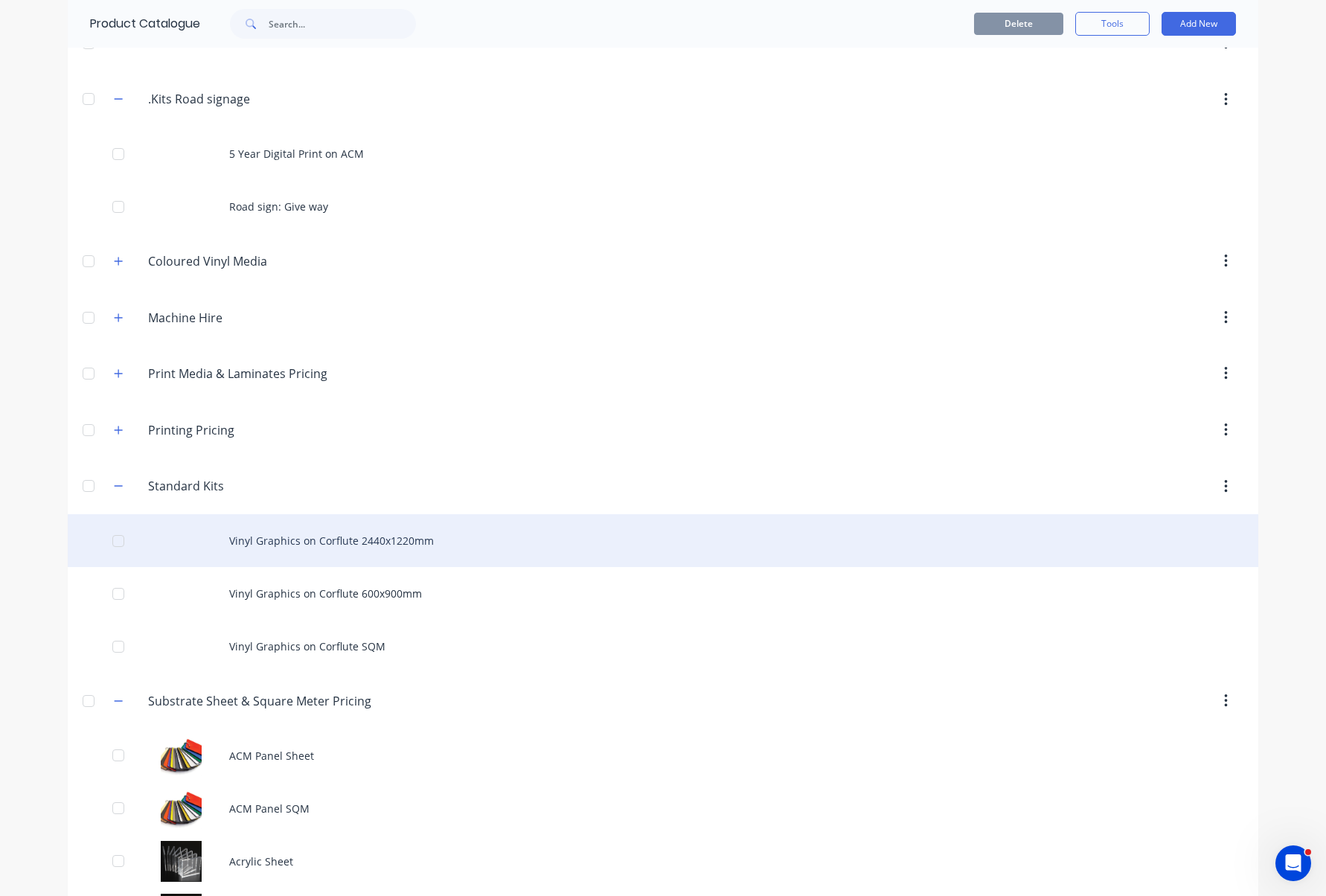
scroll to position [156, 0]
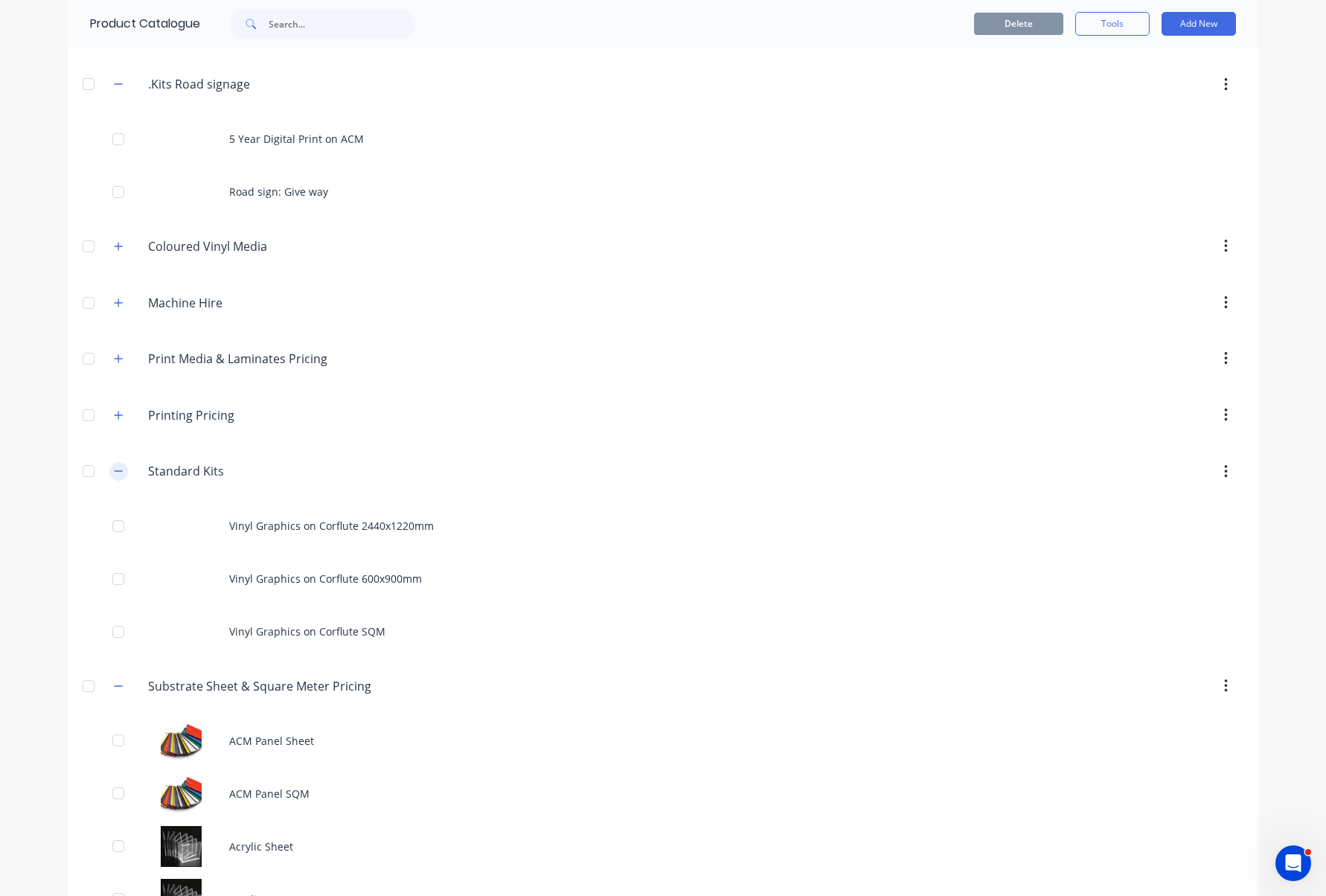
click at [121, 469] on icon "button" at bounding box center [118, 471] width 8 height 10
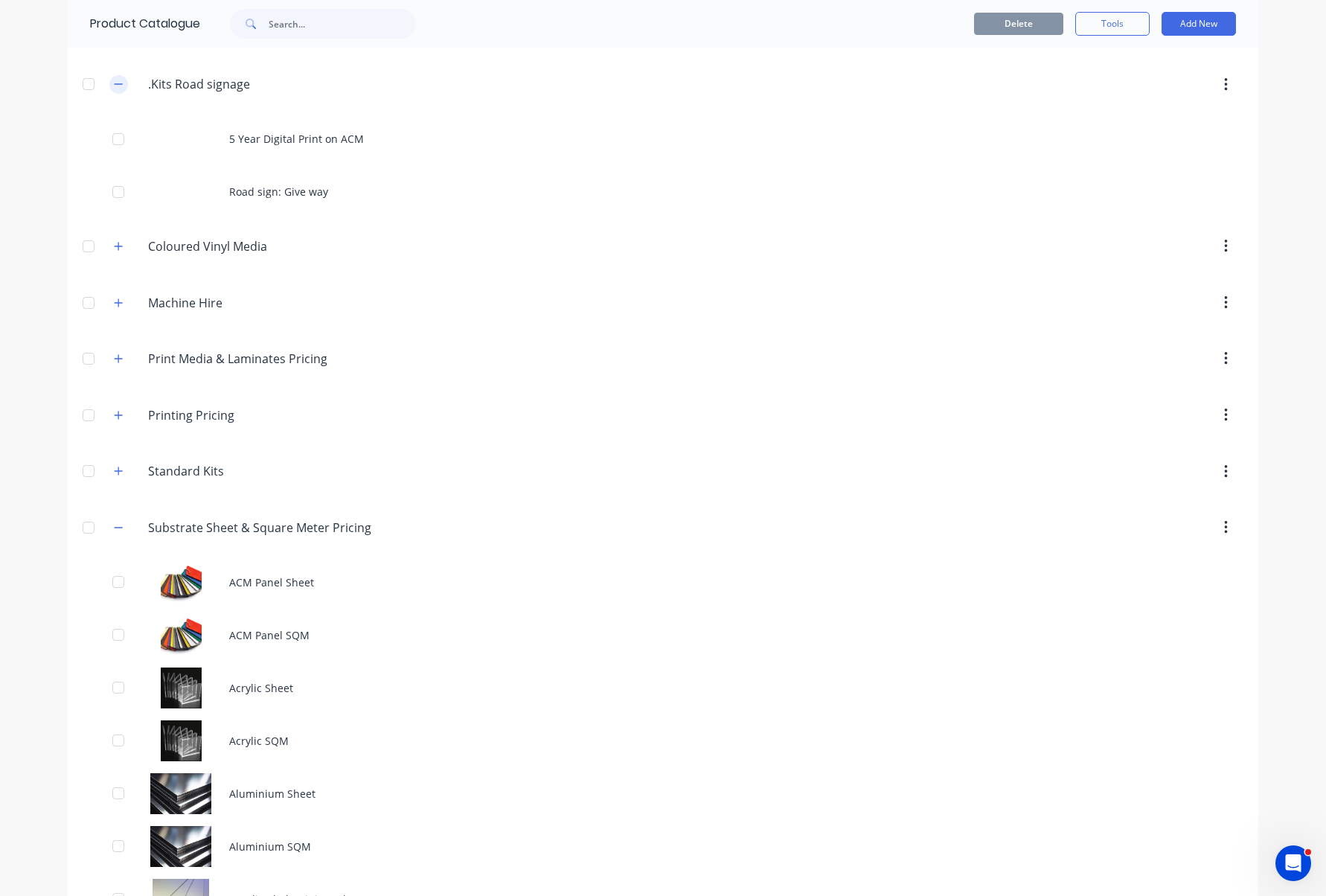
click at [118, 82] on icon "button" at bounding box center [118, 84] width 8 height 10
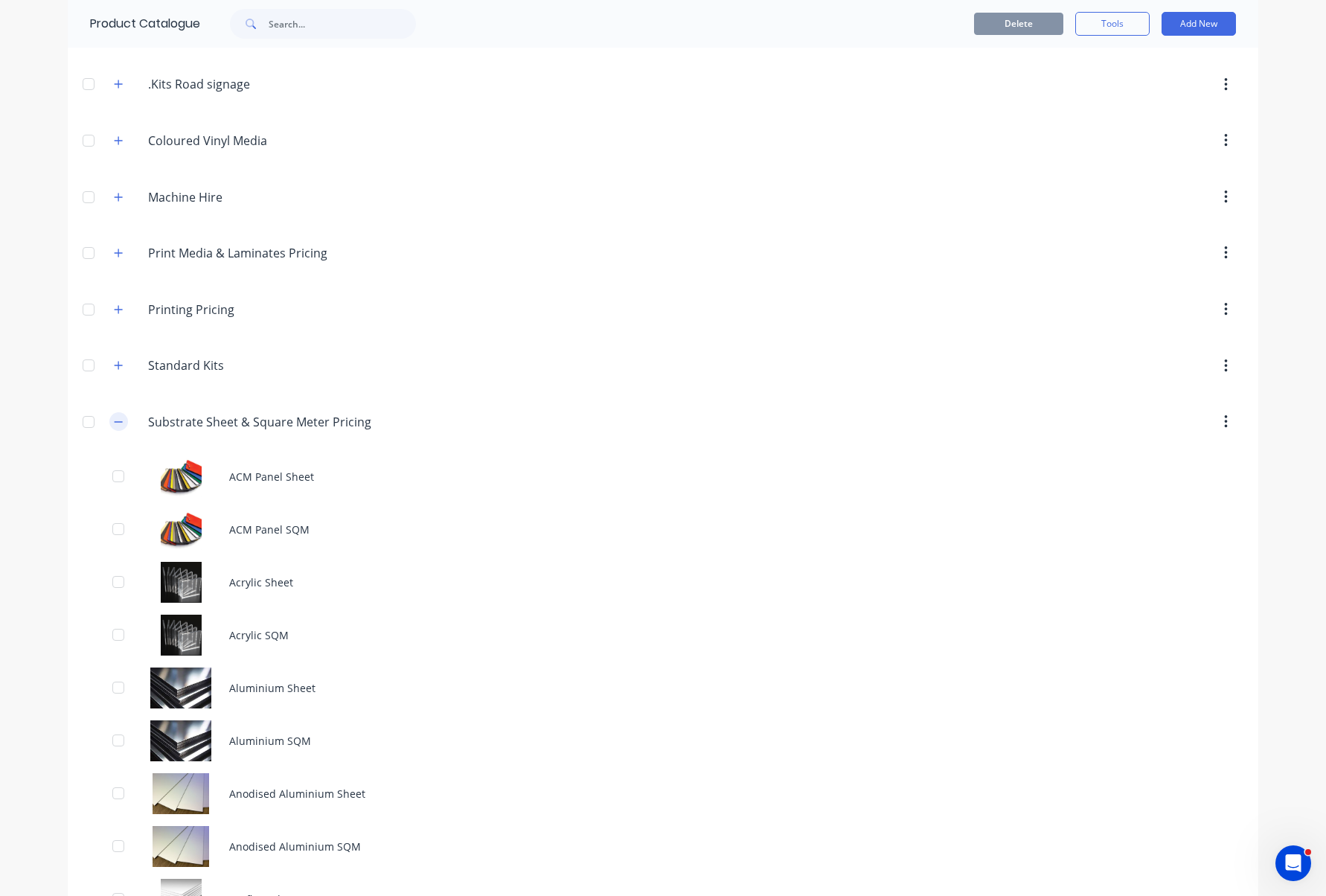
click at [120, 419] on icon "button" at bounding box center [118, 422] width 8 height 10
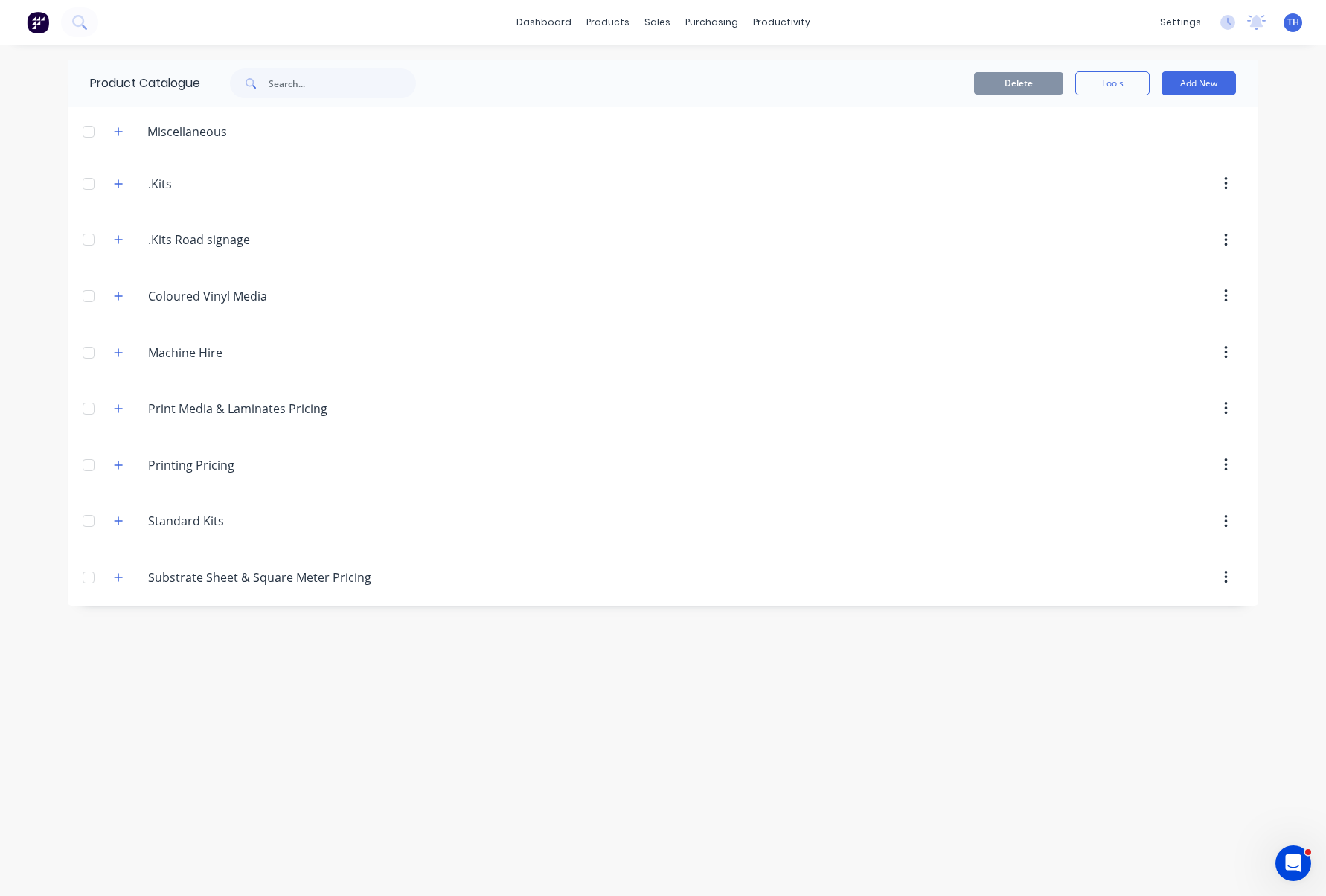
scroll to position [0, 0]
click at [120, 466] on icon "button" at bounding box center [118, 465] width 8 height 10
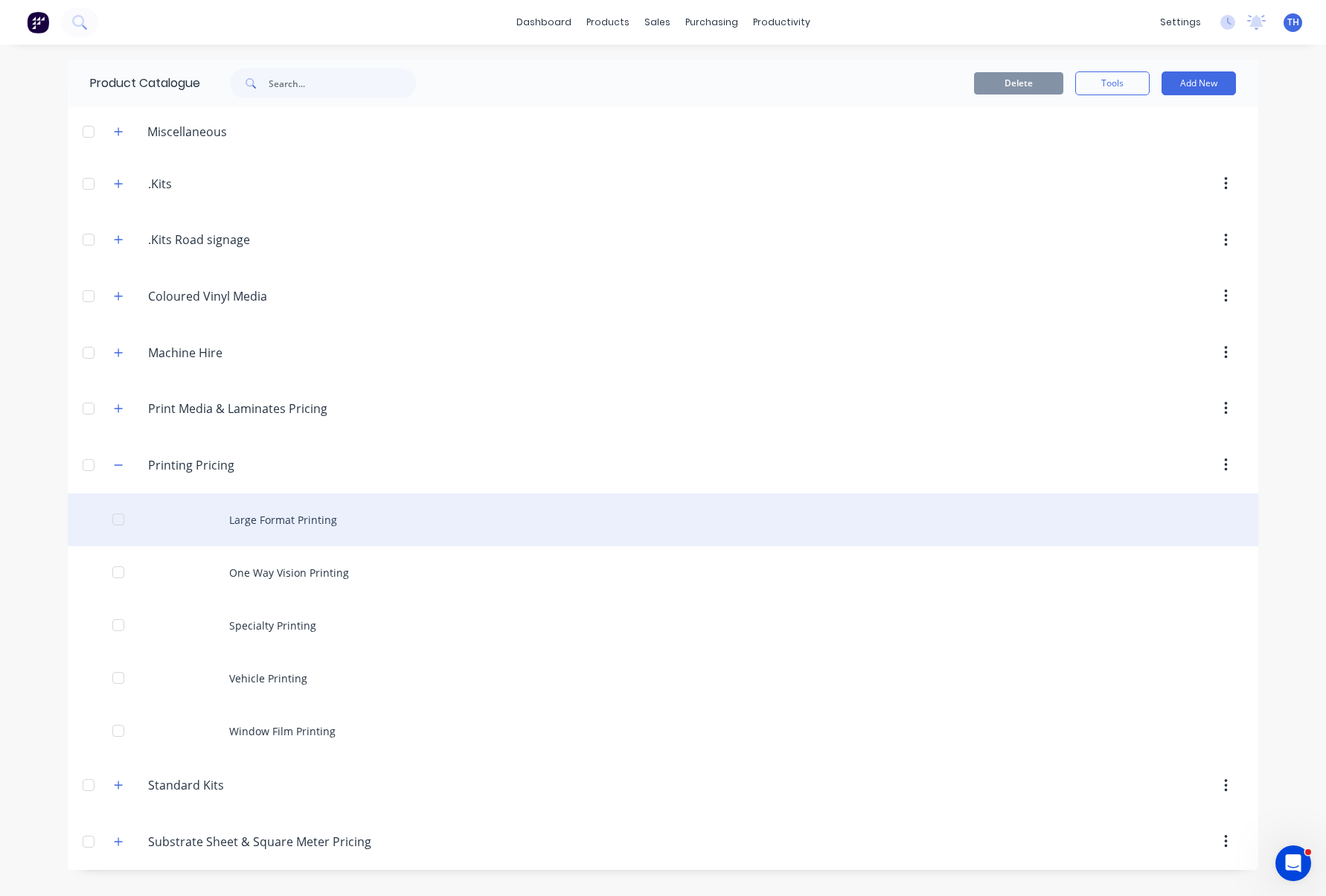
click at [273, 512] on div "Large Format Printing" at bounding box center [663, 520] width 1191 height 53
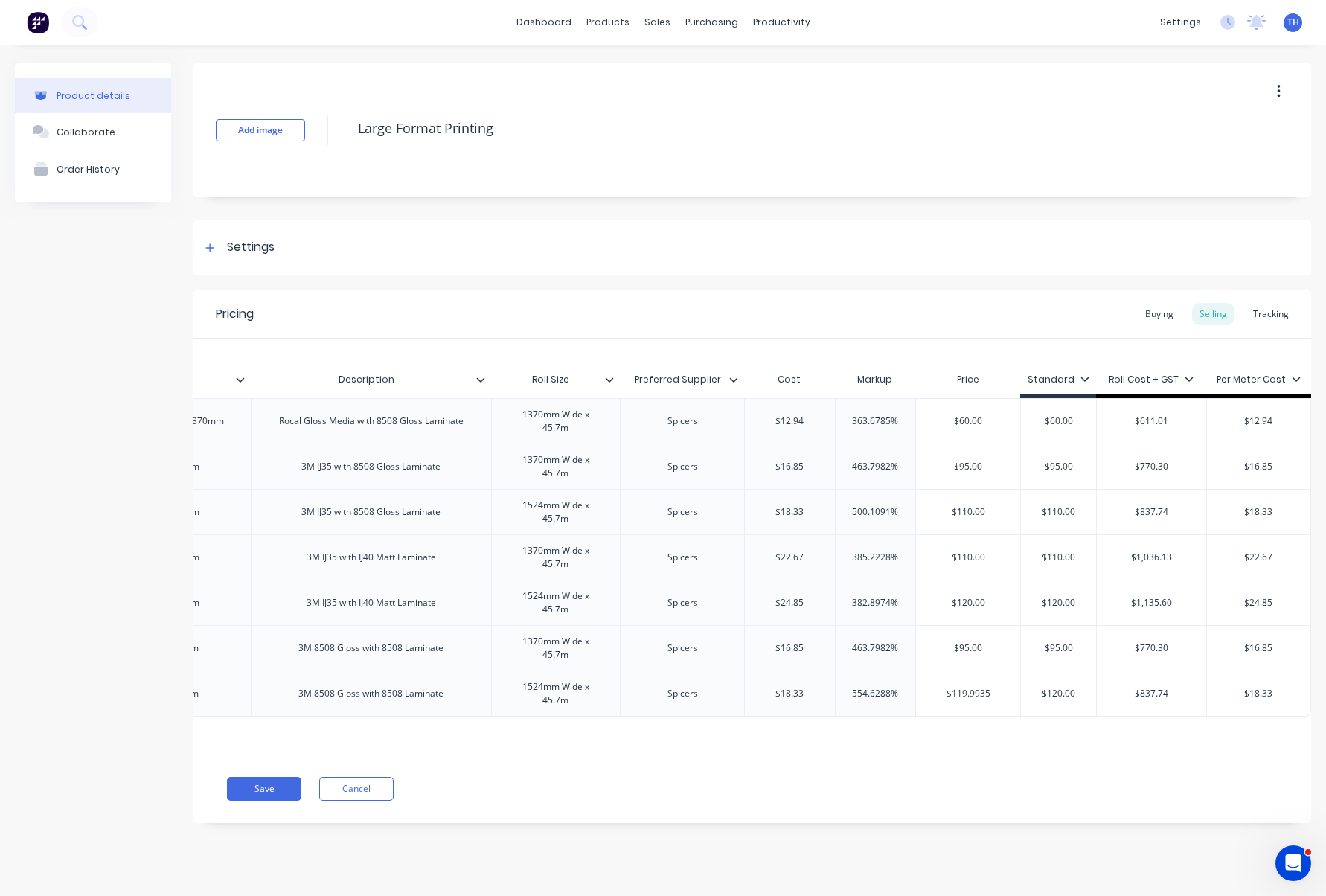
scroll to position [0, 334]
click at [684, 61] on link "Sales Orders" at bounding box center [735, 71] width 197 height 30
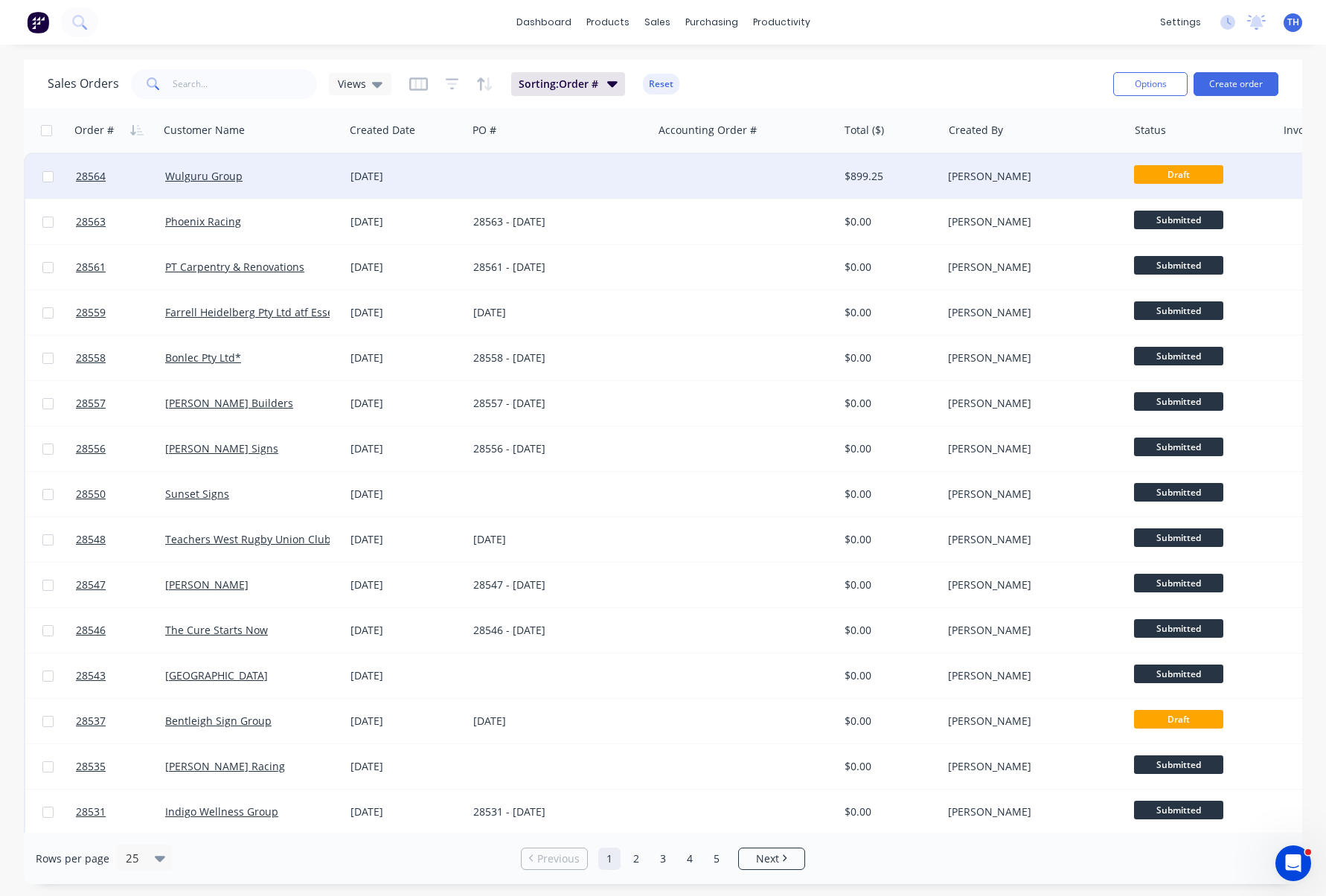
click at [997, 177] on div "Todd Hinschen" at bounding box center [1030, 176] width 165 height 15
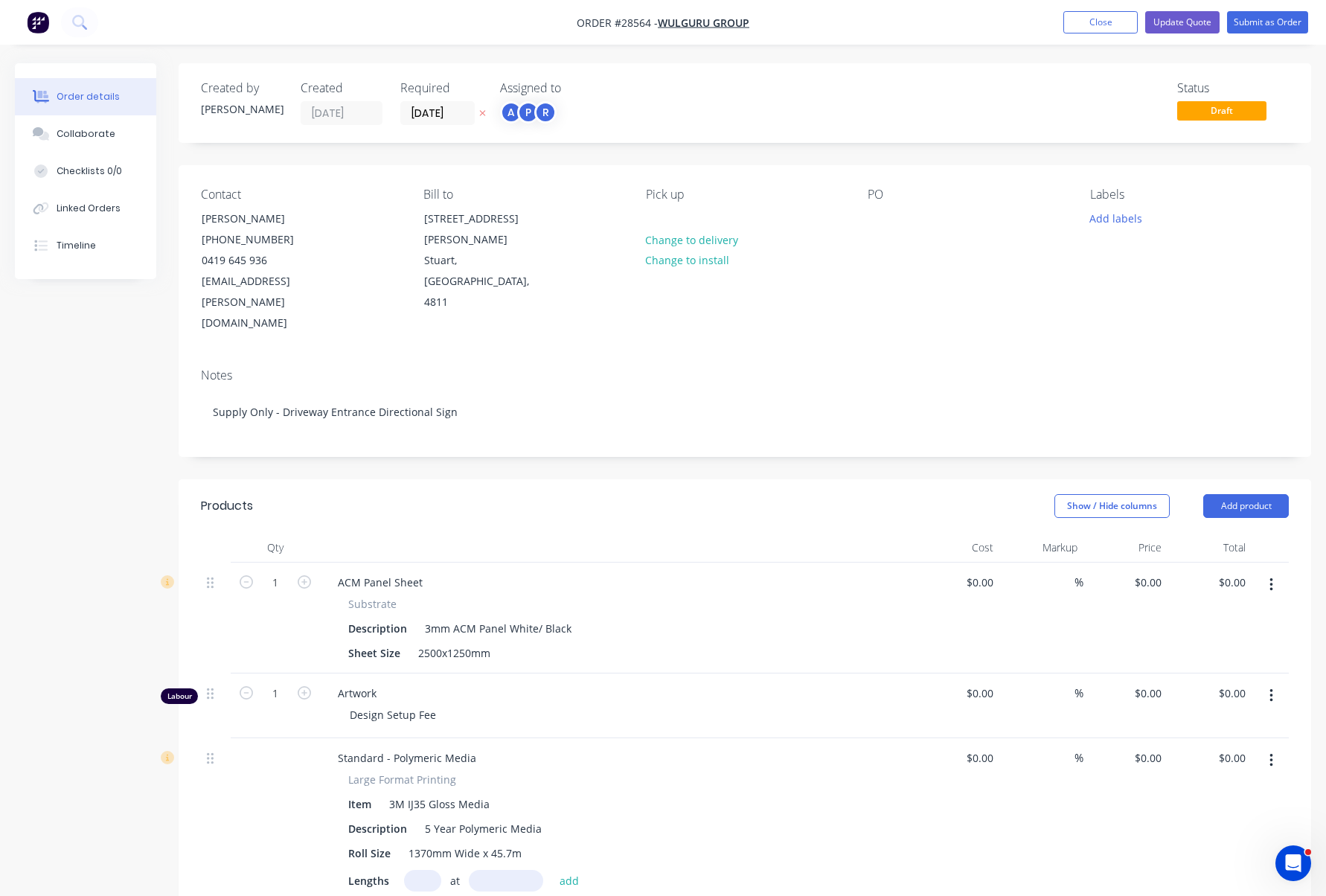
type input "$99.214"
type input "151.98"
type input "$250.00"
type input "$110.00"
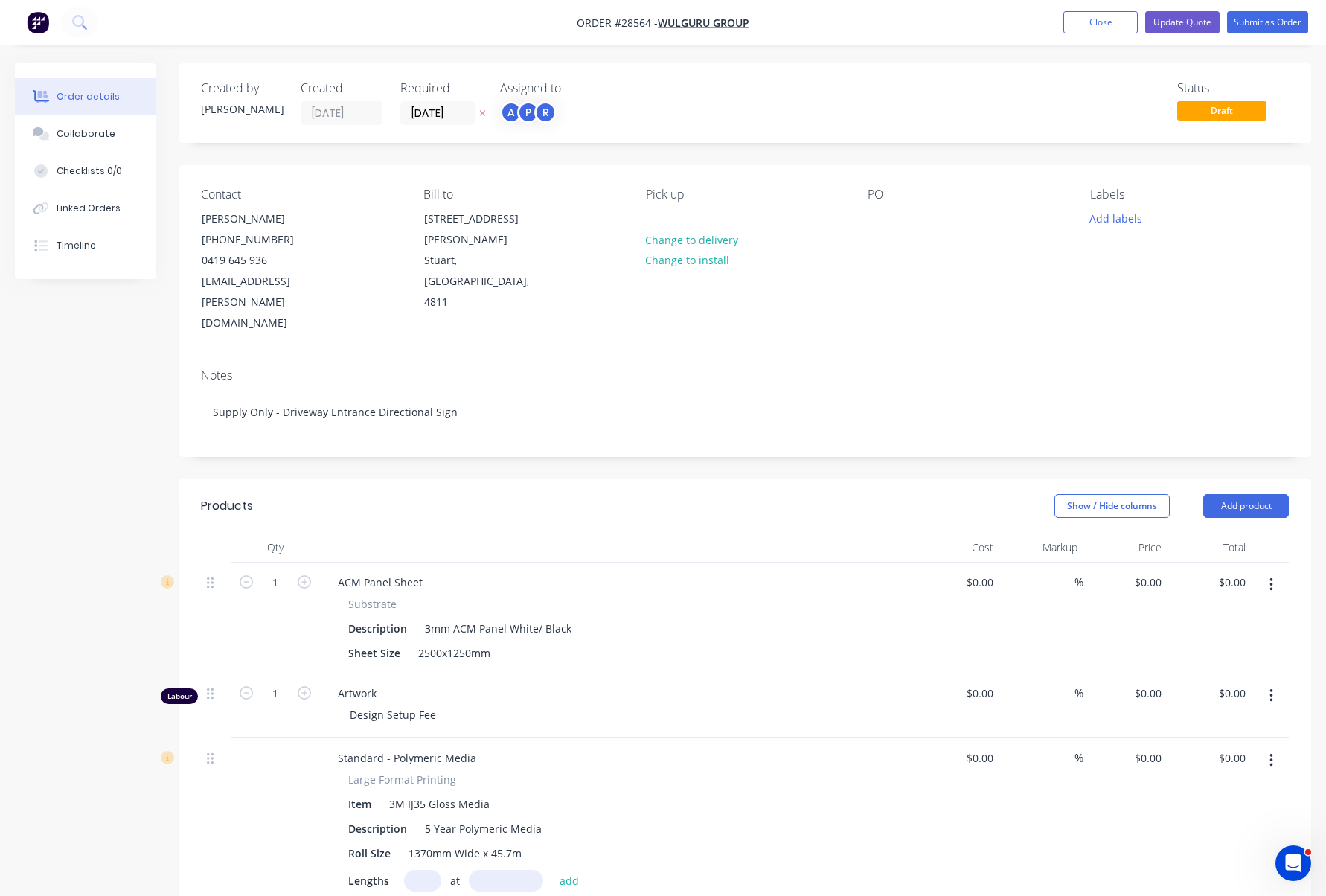
type input "$110.00"
type input "$8.43"
type input "1026.93"
type input "$95.00"
type input "$237.50"
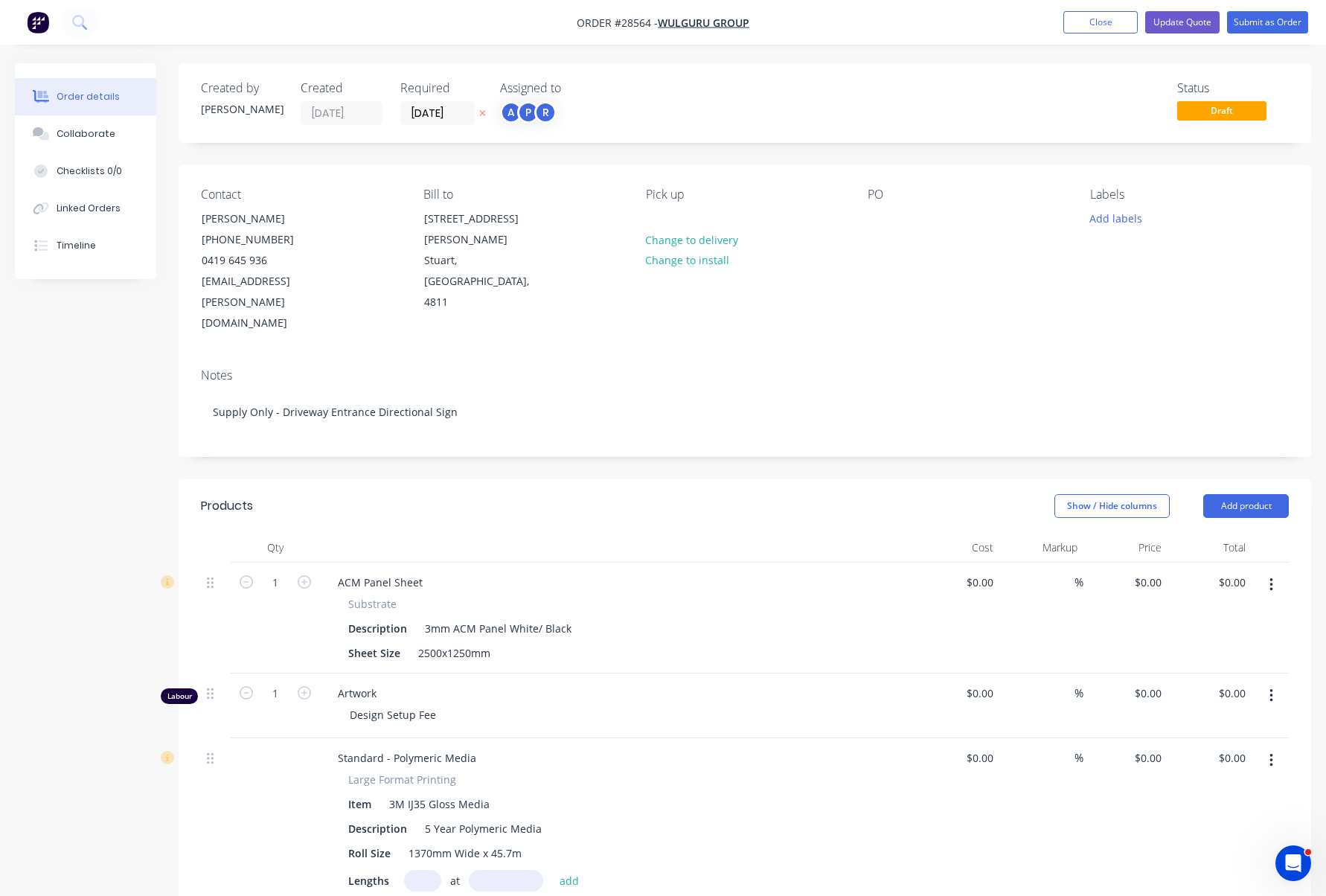
type input "$110.00"
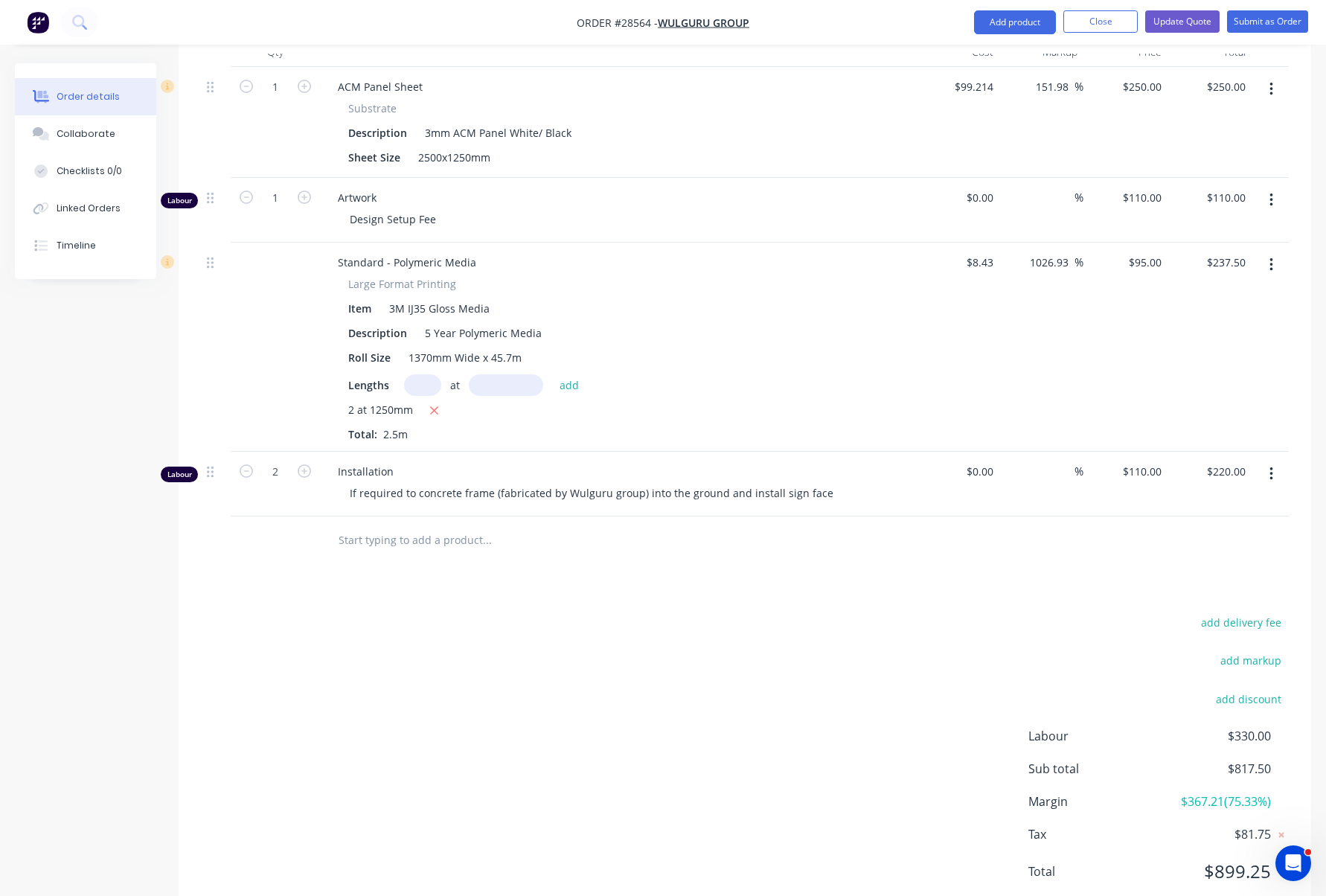
scroll to position [495, 0]
click at [437, 526] on input "text" at bounding box center [487, 541] width 298 height 30
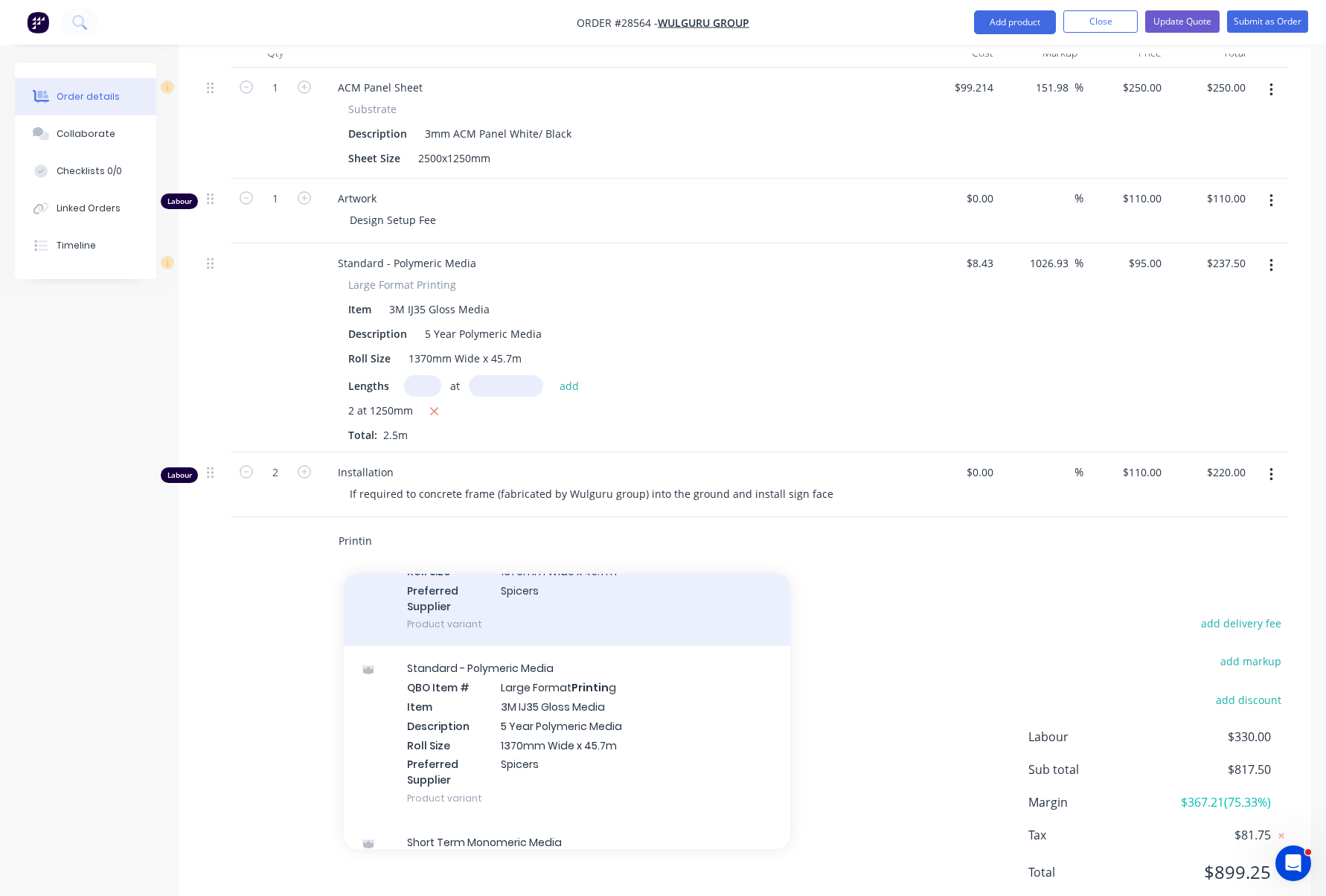
scroll to position [156, 0]
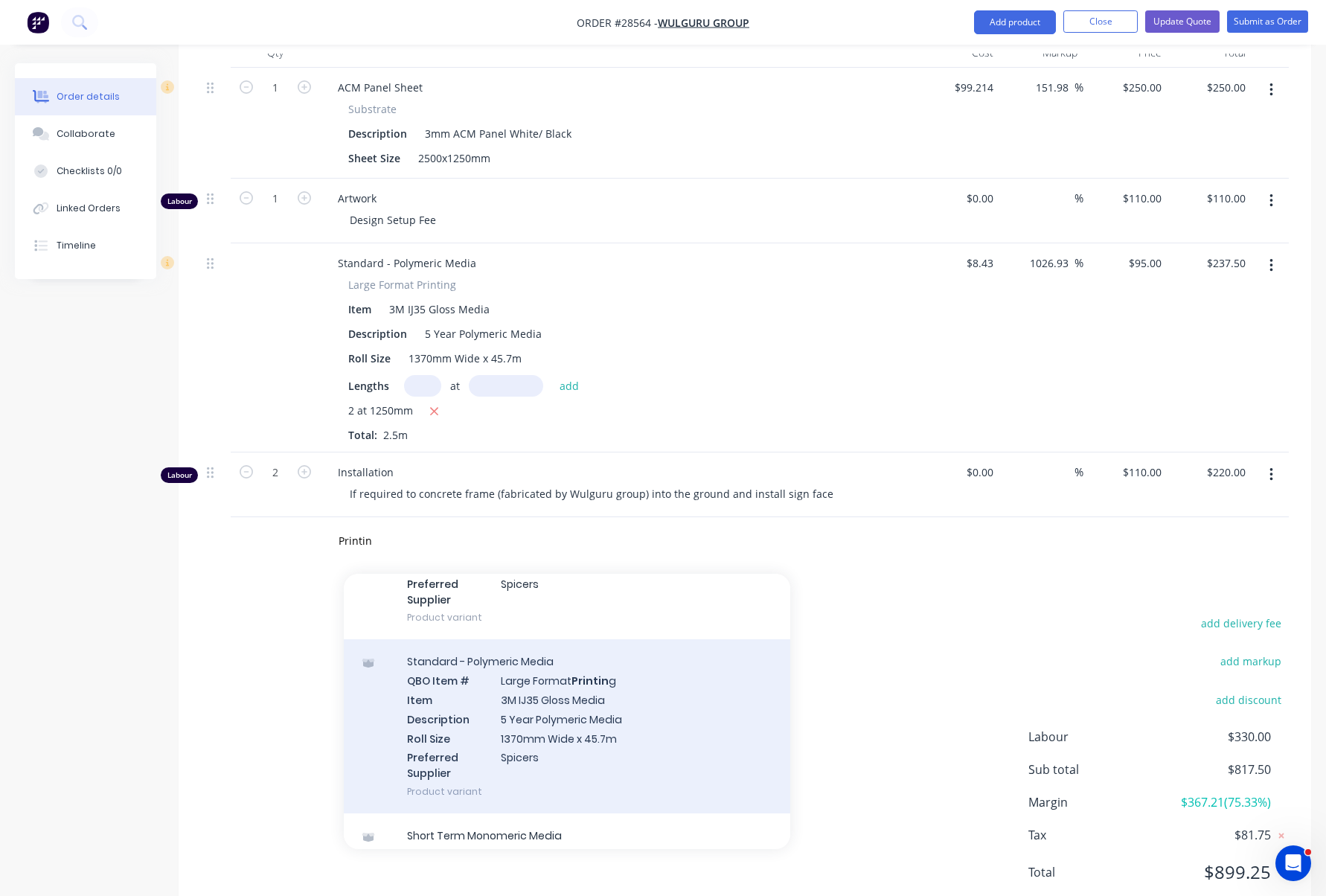
click at [554, 648] on div "Standard - Polymeric Media QBO Item # Large Format Printin g Item 3M IJ35 Gloss…" at bounding box center [567, 726] width 446 height 174
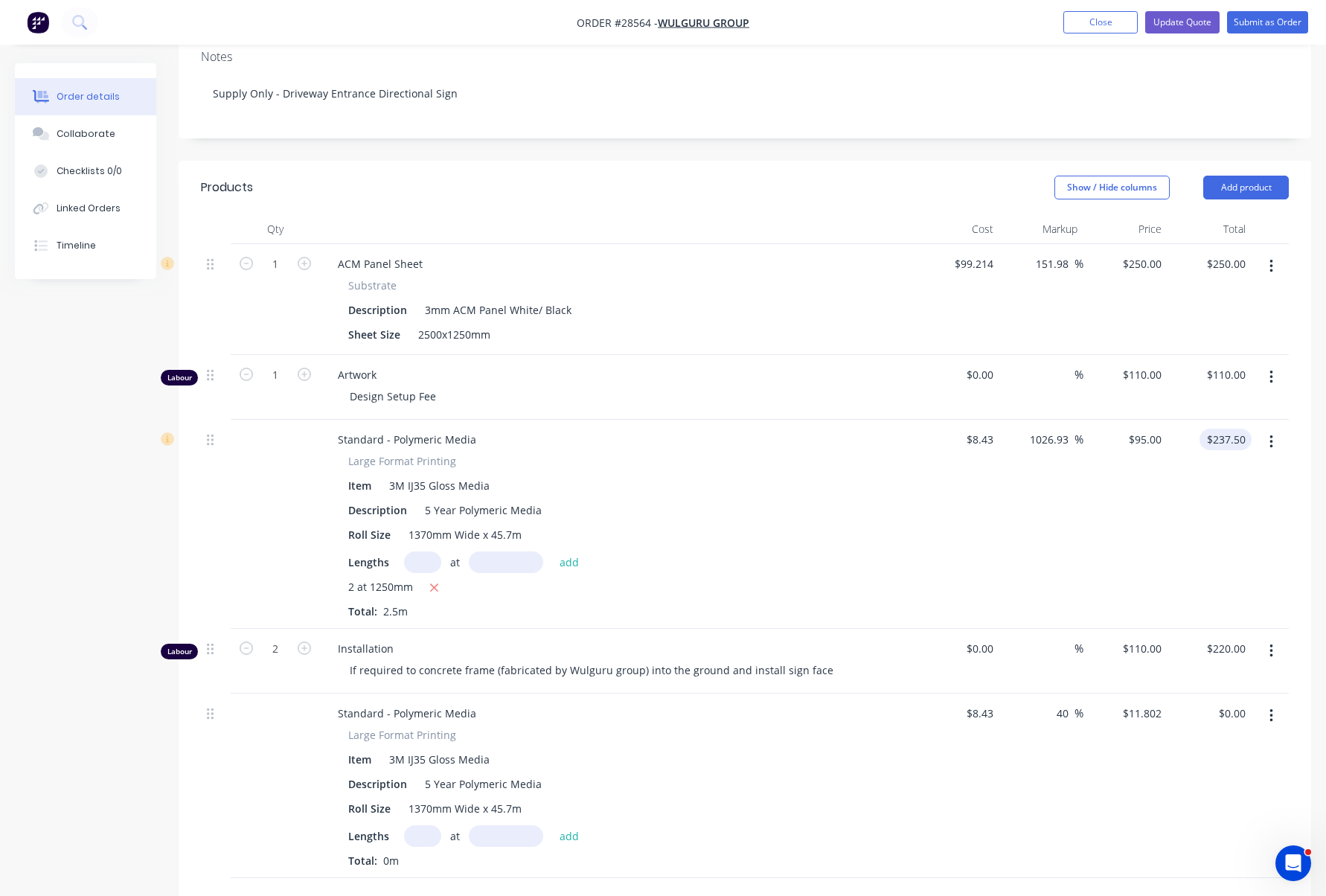
scroll to position [316, 0]
click at [1253, 178] on button "Add product" at bounding box center [1246, 190] width 86 height 24
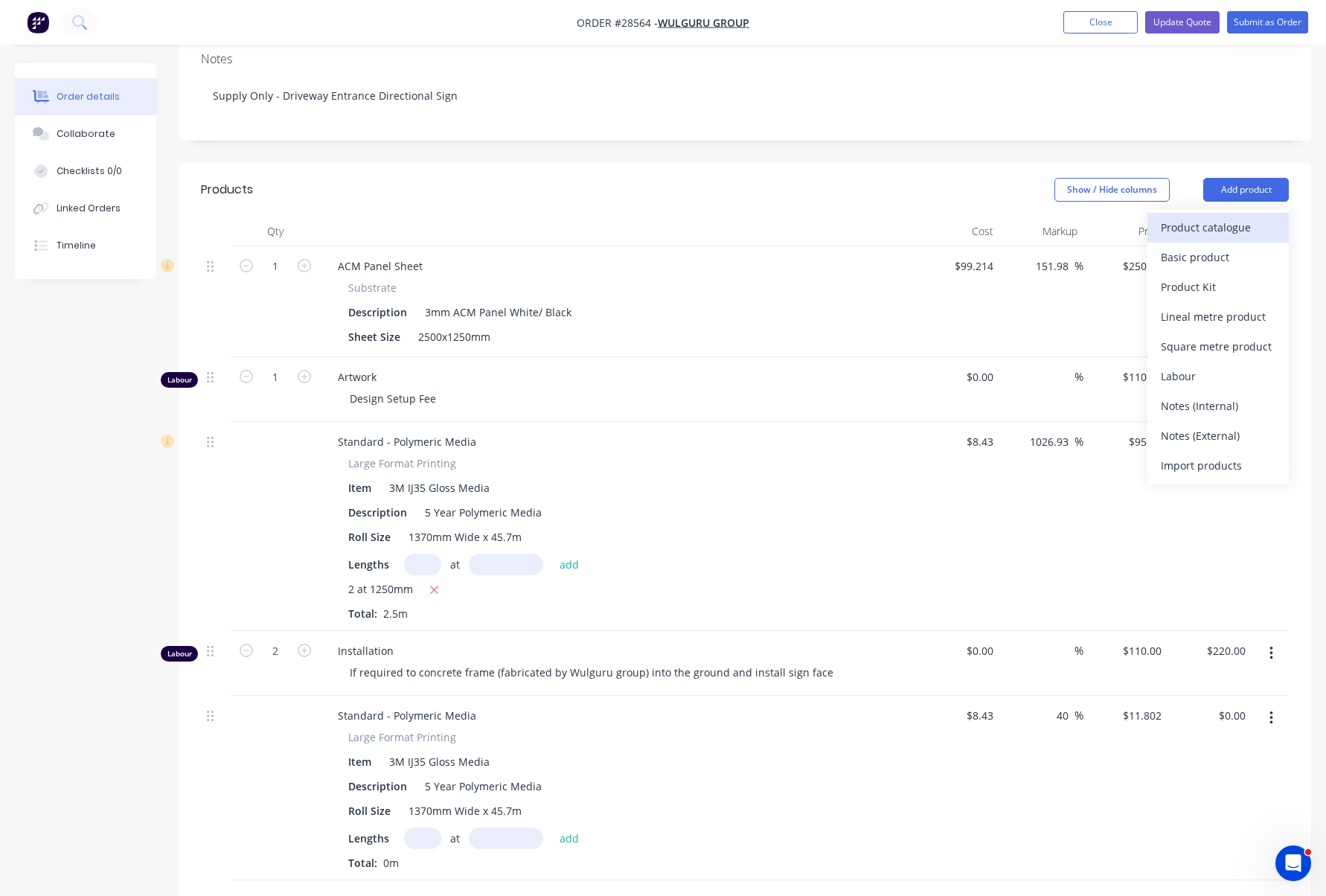
click at [1224, 217] on div "Product catalogue" at bounding box center [1218, 227] width 115 height 22
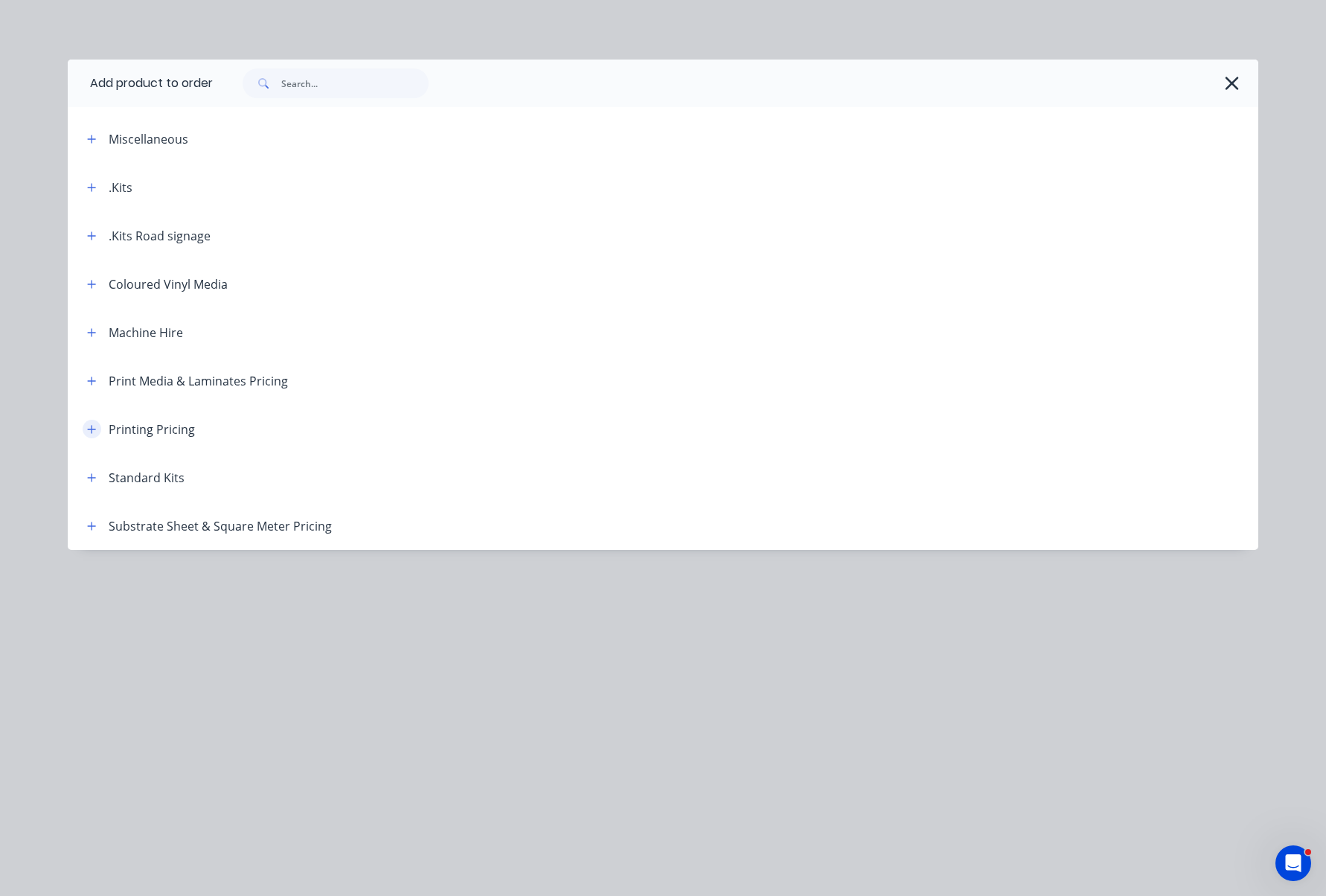
click at [98, 430] on button "button" at bounding box center [92, 429] width 19 height 19
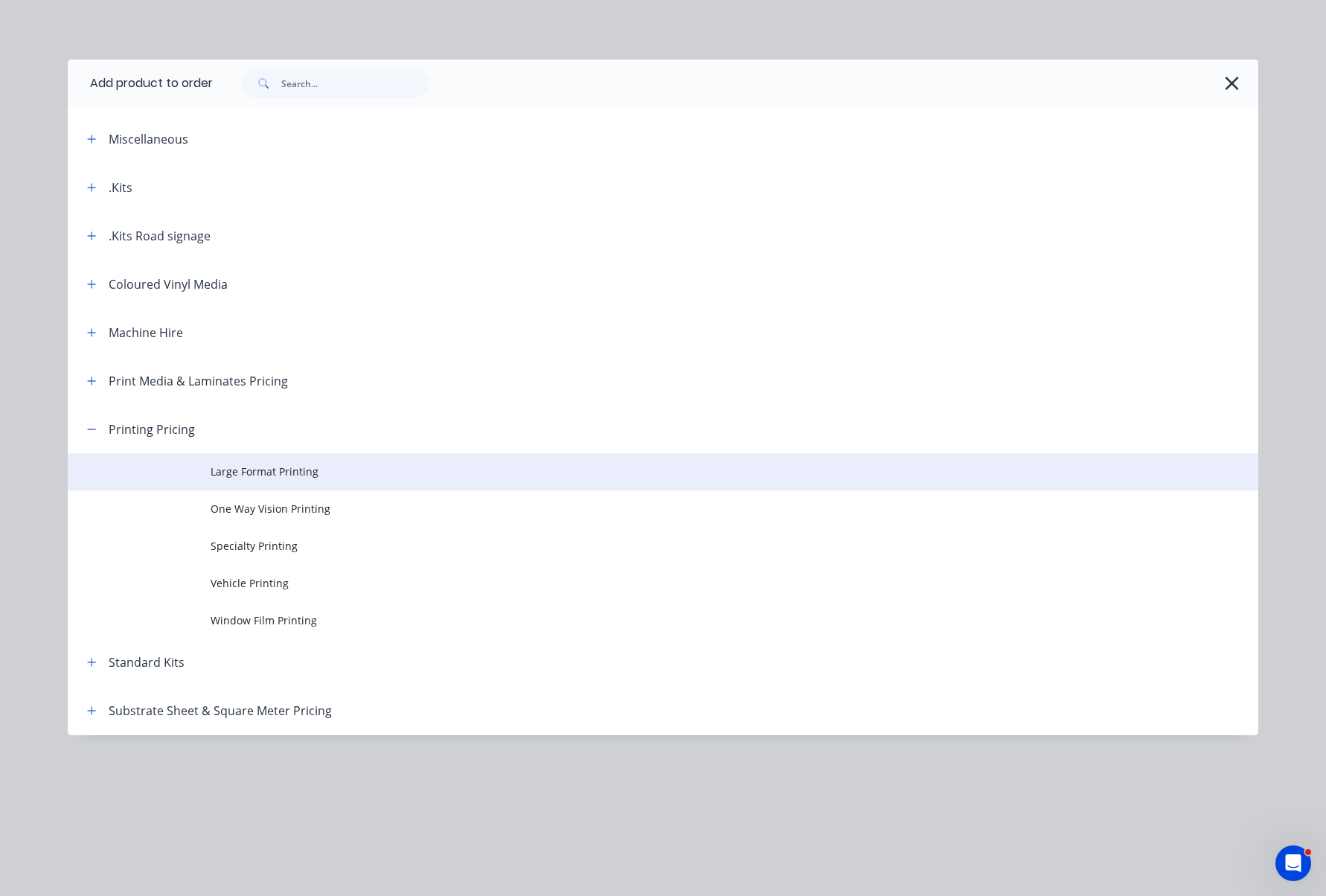
click at [260, 468] on span "Large Format Printing" at bounding box center [629, 472] width 838 height 16
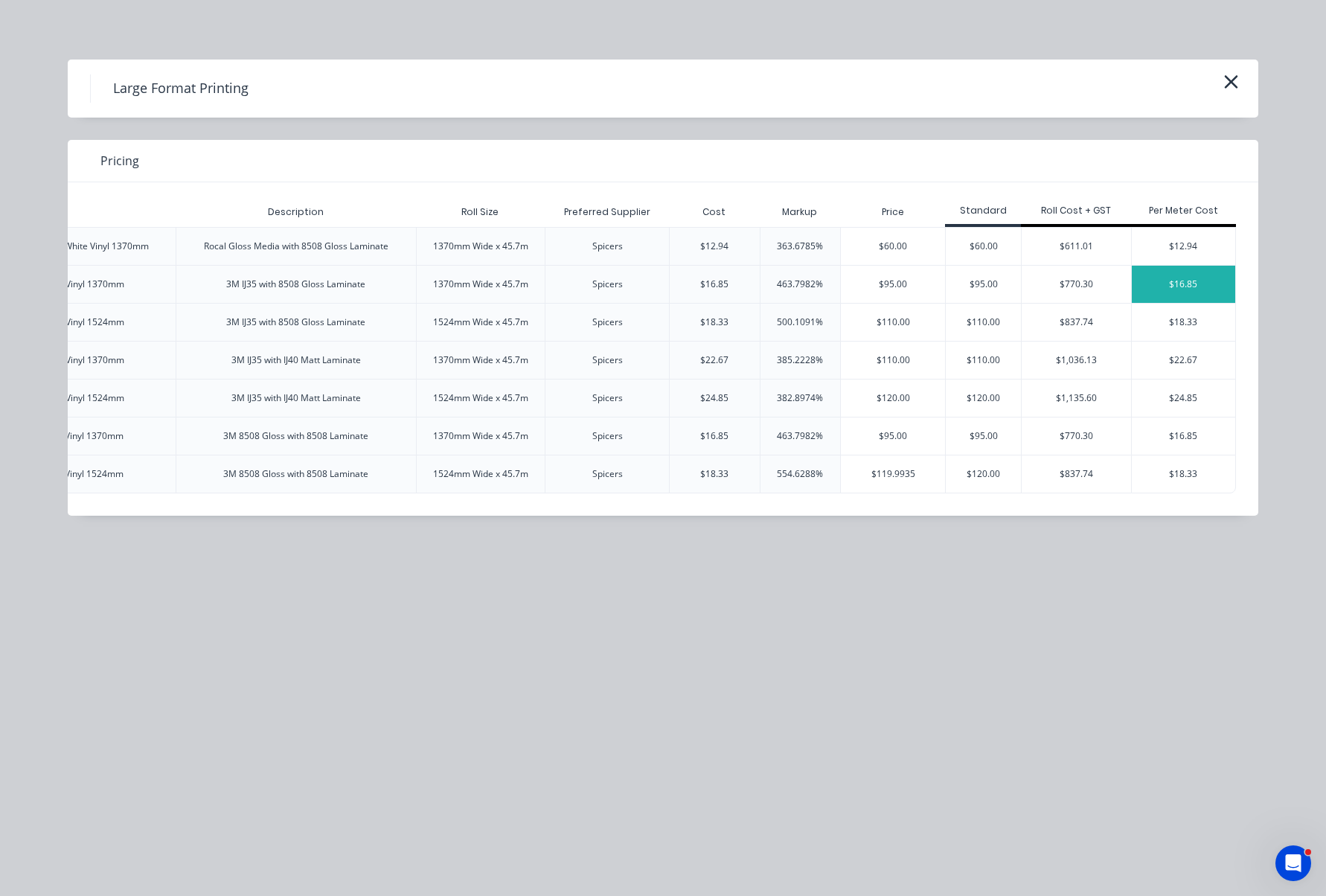
scroll to position [0, 260]
click at [1185, 283] on div "$16.85" at bounding box center [1184, 284] width 104 height 37
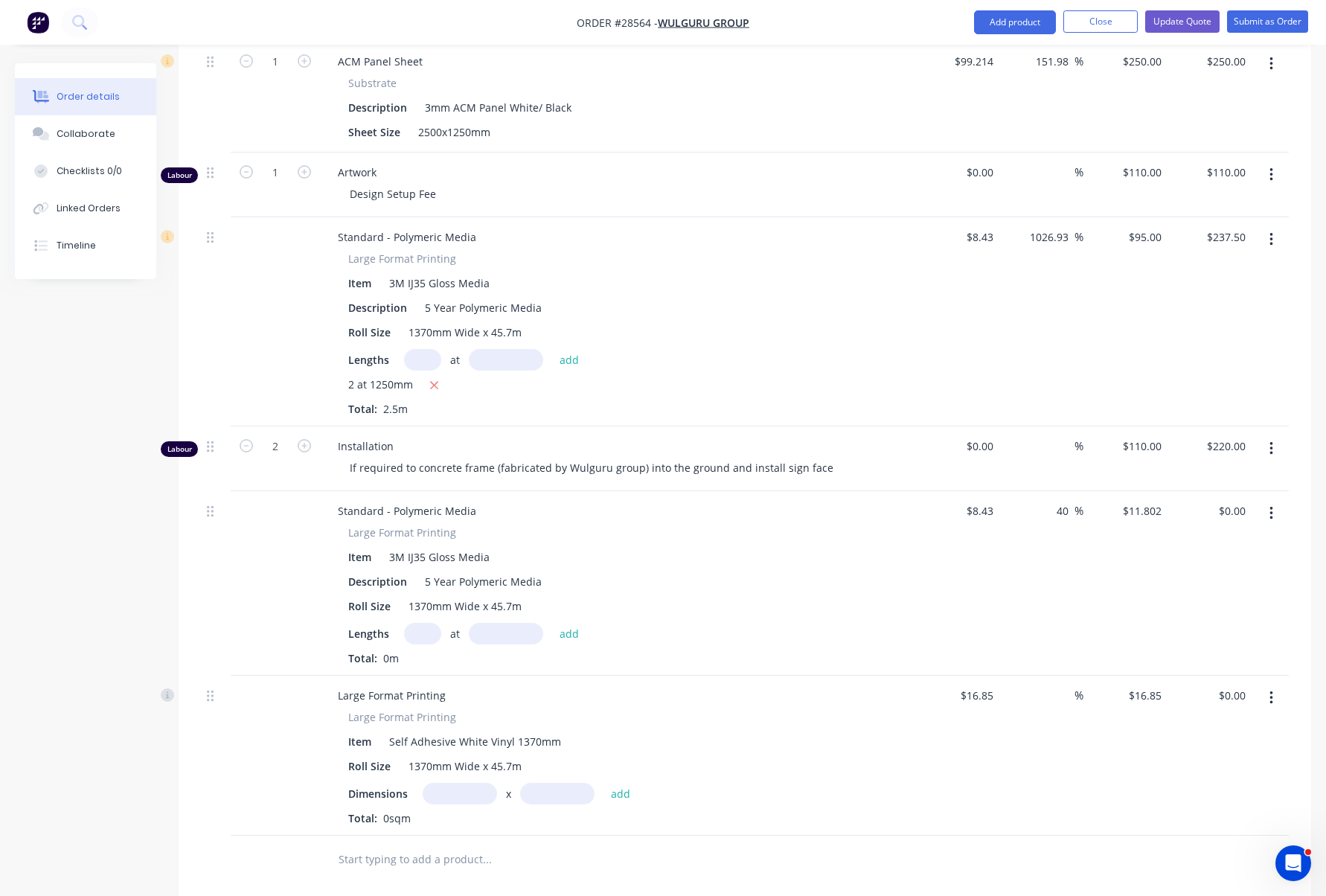
scroll to position [523, 0]
click at [1272, 690] on icon "button" at bounding box center [1270, 697] width 3 height 13
click at [1228, 814] on div "Delete" at bounding box center [1218, 824] width 115 height 22
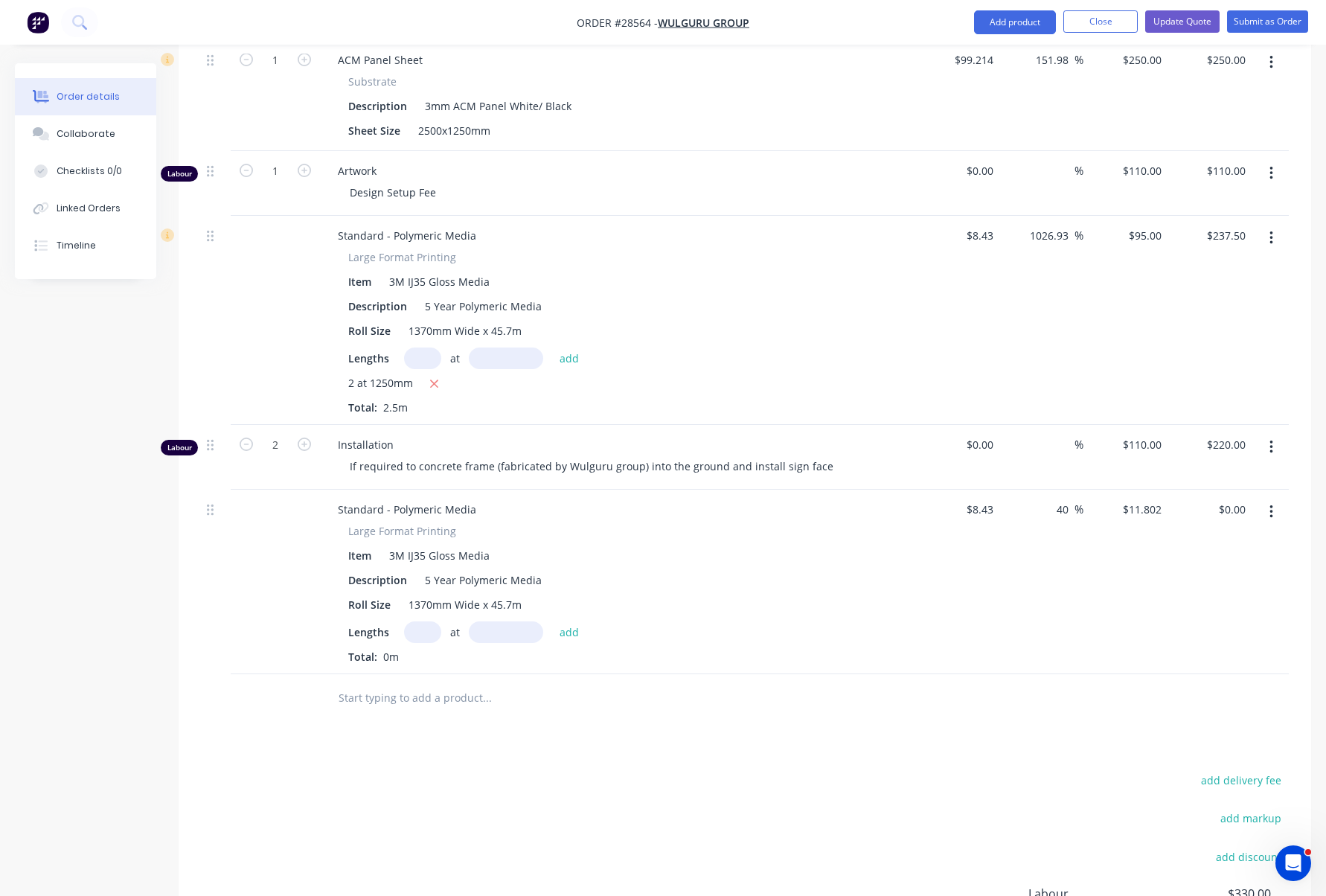
click at [1272, 506] on icon "button" at bounding box center [1270, 512] width 3 height 13
drag, startPoint x: 1230, startPoint y: 584, endPoint x: 1227, endPoint y: 577, distance: 7.6
click at [1230, 630] on div "Delete" at bounding box center [1218, 640] width 115 height 22
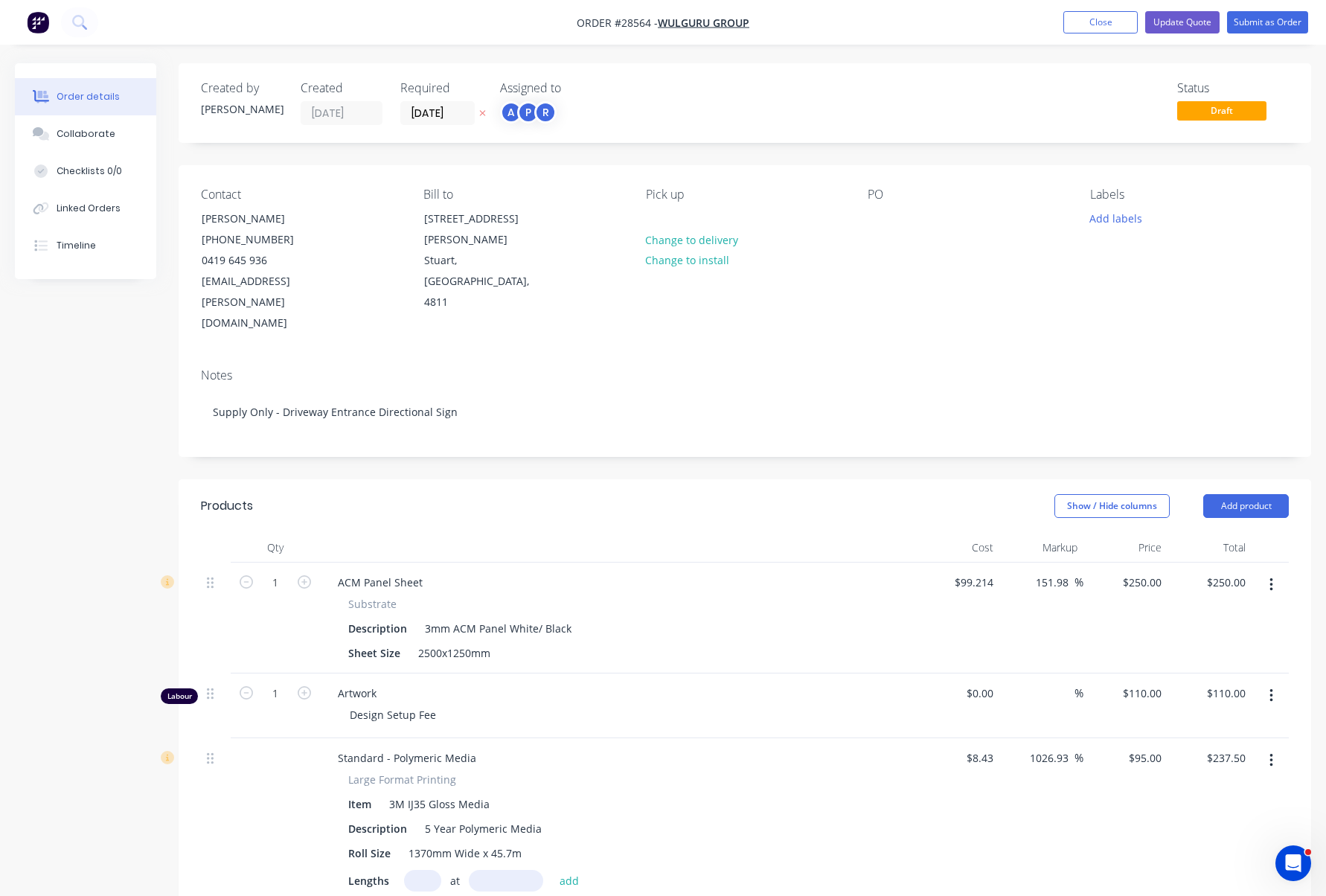
scroll to position [0, 0]
click at [1255, 494] on button "Add product" at bounding box center [1246, 506] width 86 height 24
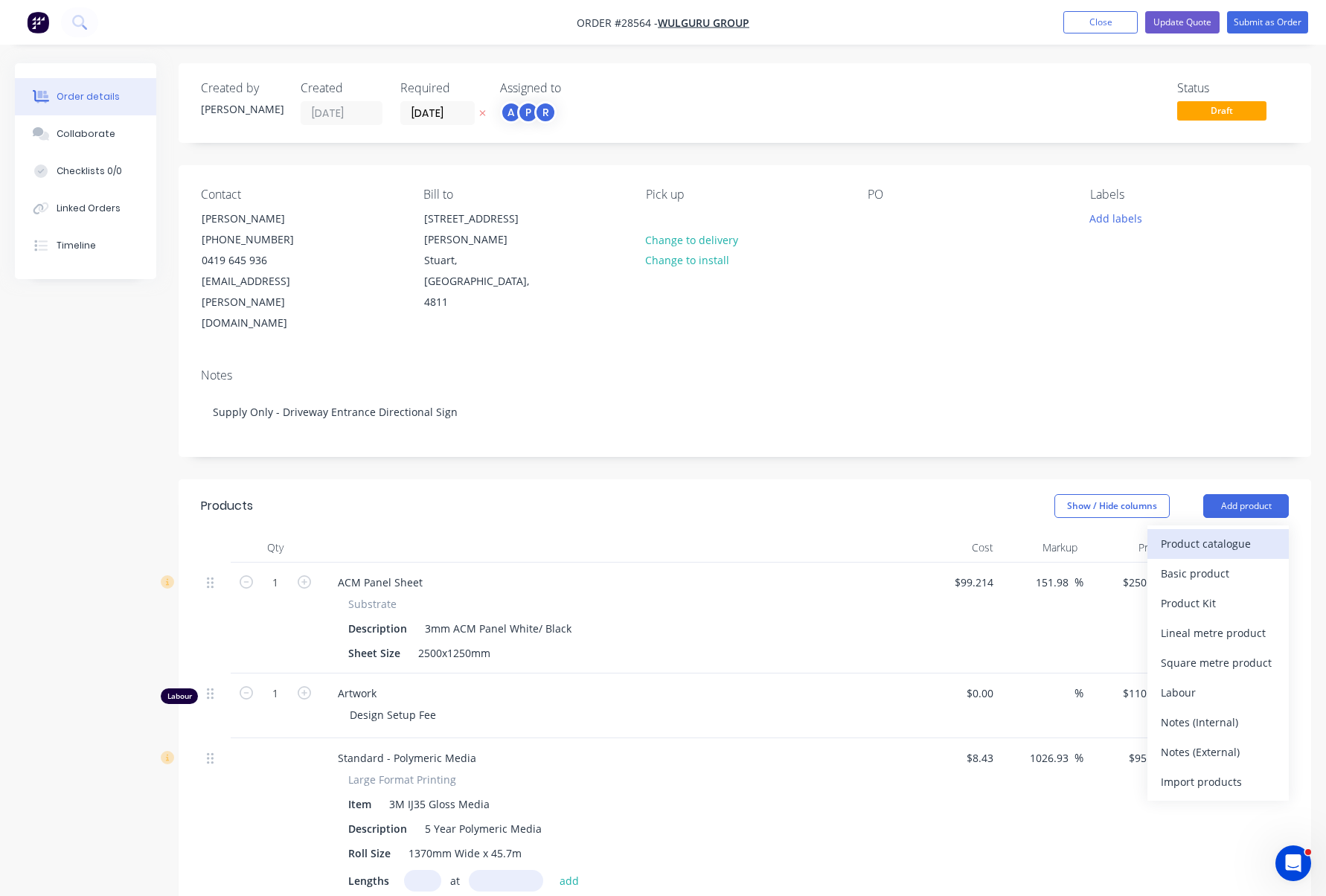
click at [1219, 533] on div "Product catalogue" at bounding box center [1218, 543] width 115 height 22
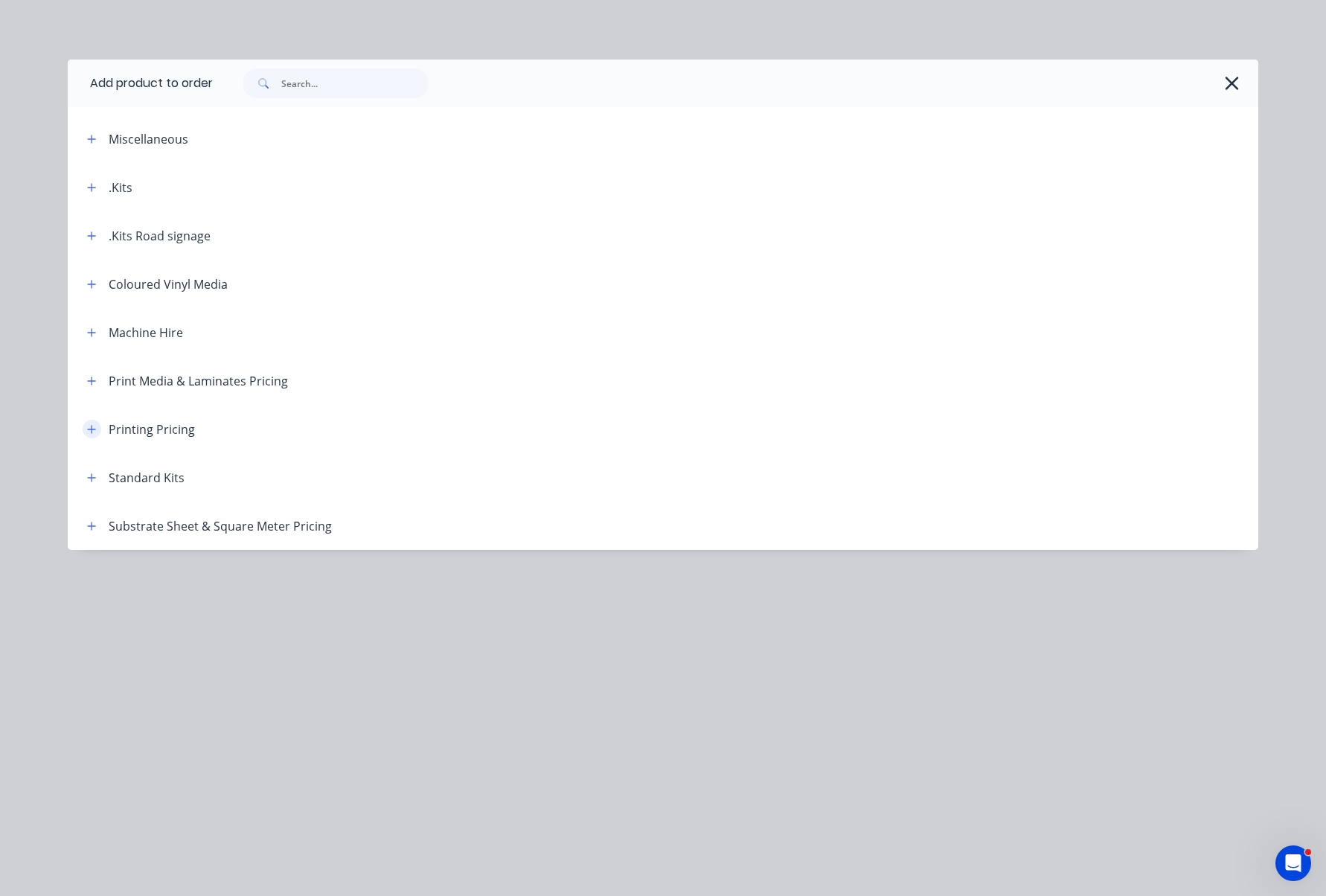
click at [83, 425] on button "button" at bounding box center [92, 429] width 19 height 19
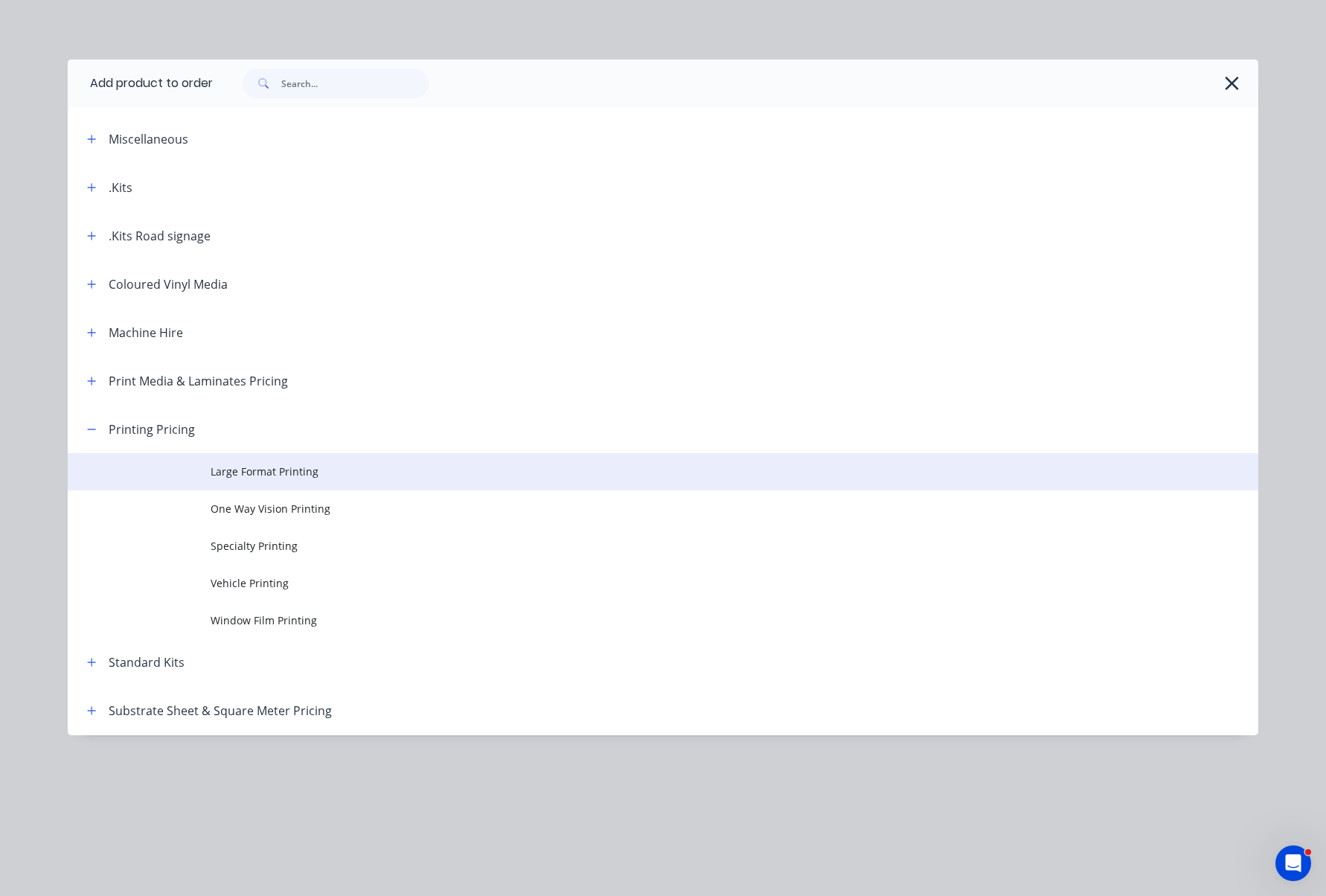
click at [298, 477] on span "Large Format Printing" at bounding box center [629, 472] width 838 height 16
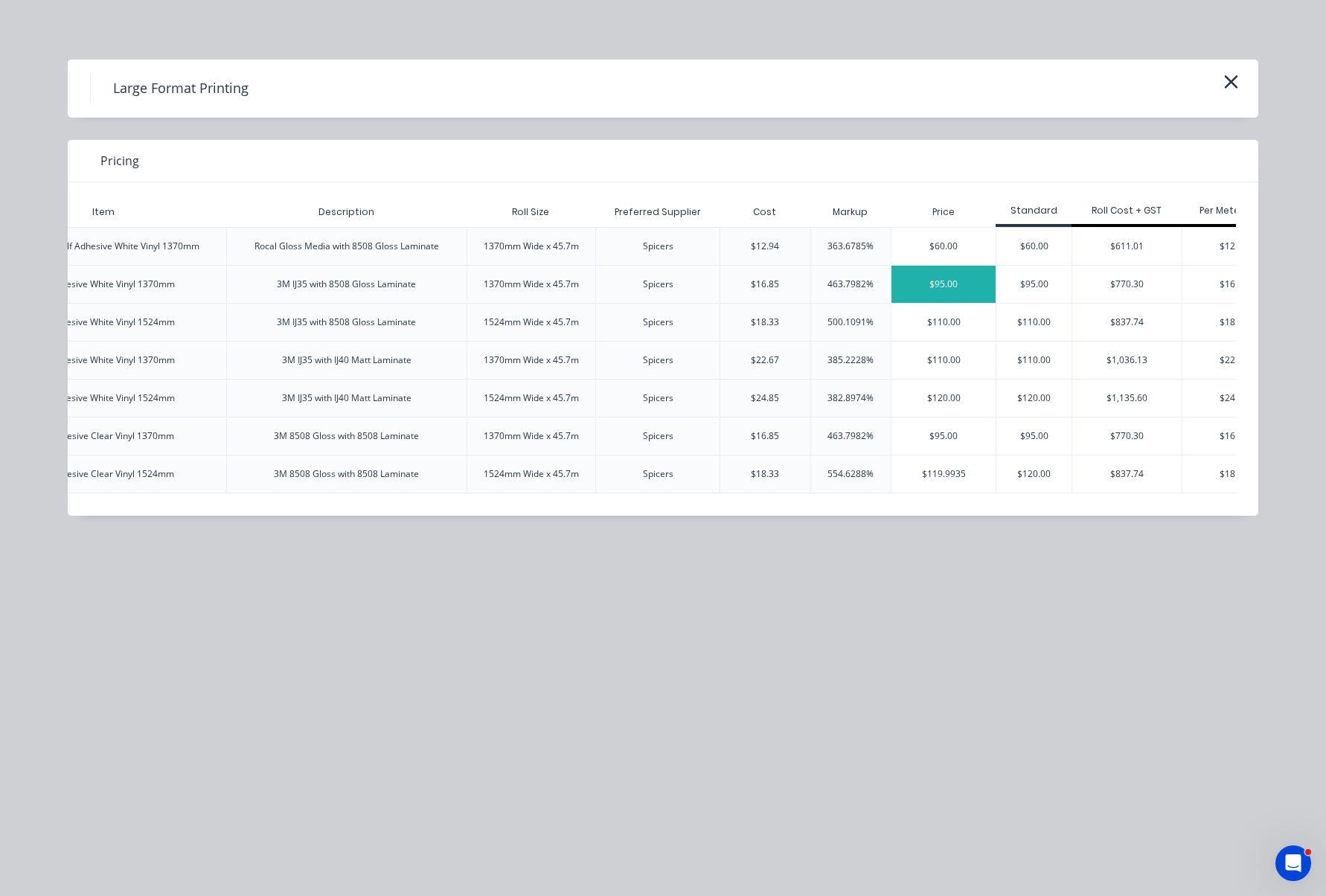
scroll to position [4, 0]
click at [937, 286] on div "$95.00" at bounding box center [943, 284] width 104 height 37
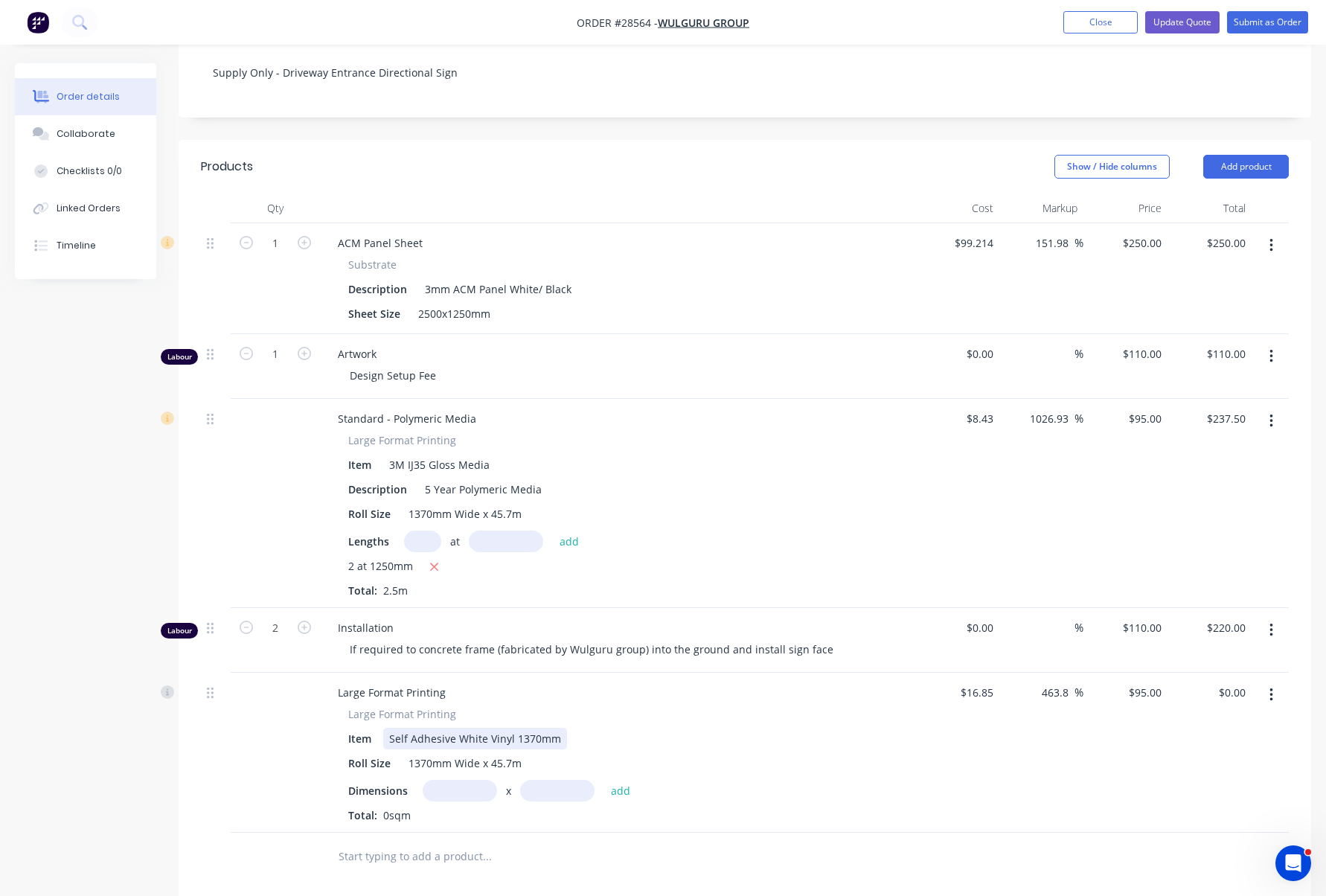
scroll to position [344, 0]
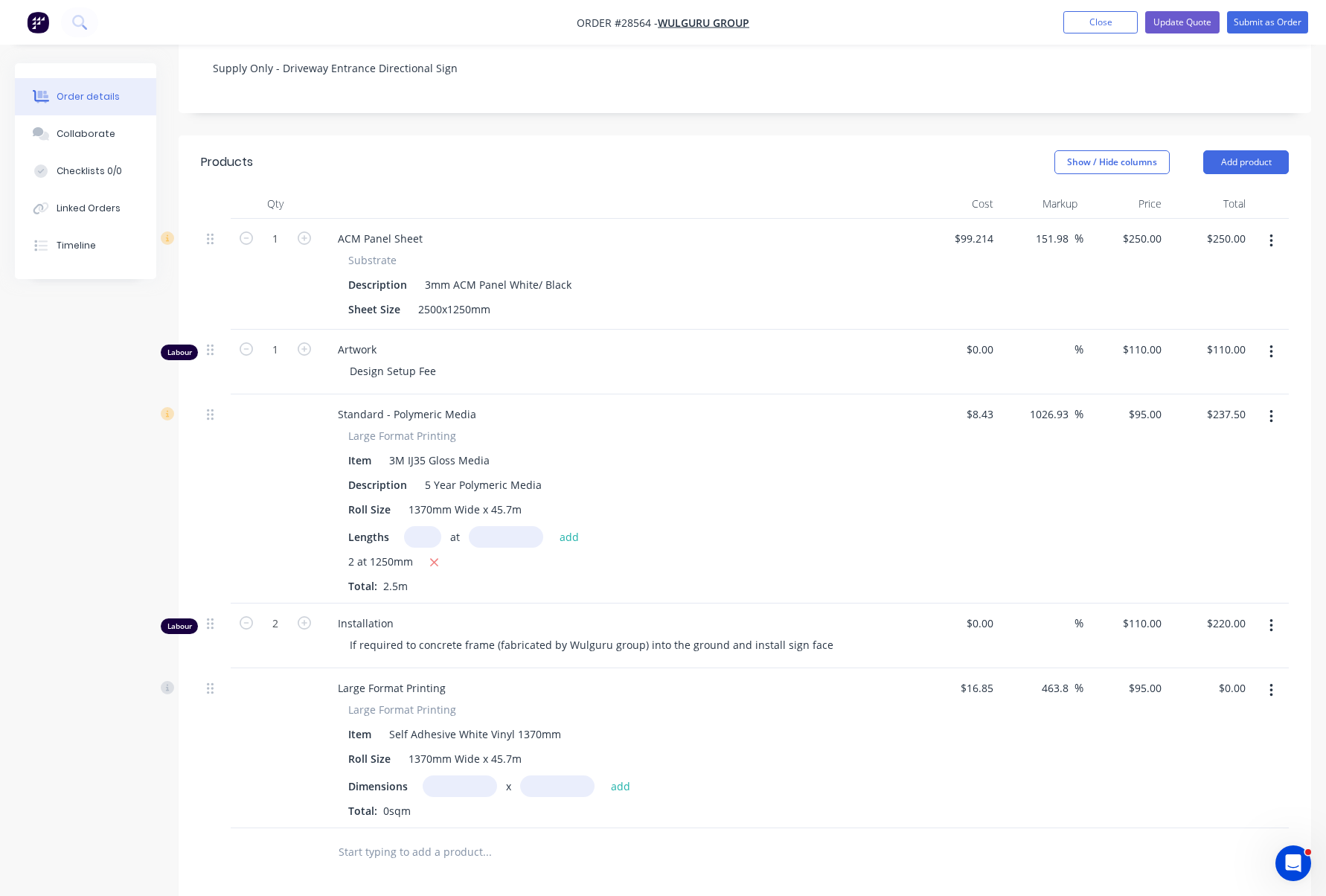
click at [465, 775] on input "text" at bounding box center [459, 786] width 75 height 22
click at [553, 775] on input "text" at bounding box center [557, 786] width 75 height 22
click at [459, 775] on input "2m" at bounding box center [459, 786] width 75 height 22
click at [552, 775] on input "text" at bounding box center [557, 786] width 75 height 22
click at [622, 775] on button "add" at bounding box center [621, 785] width 35 height 20
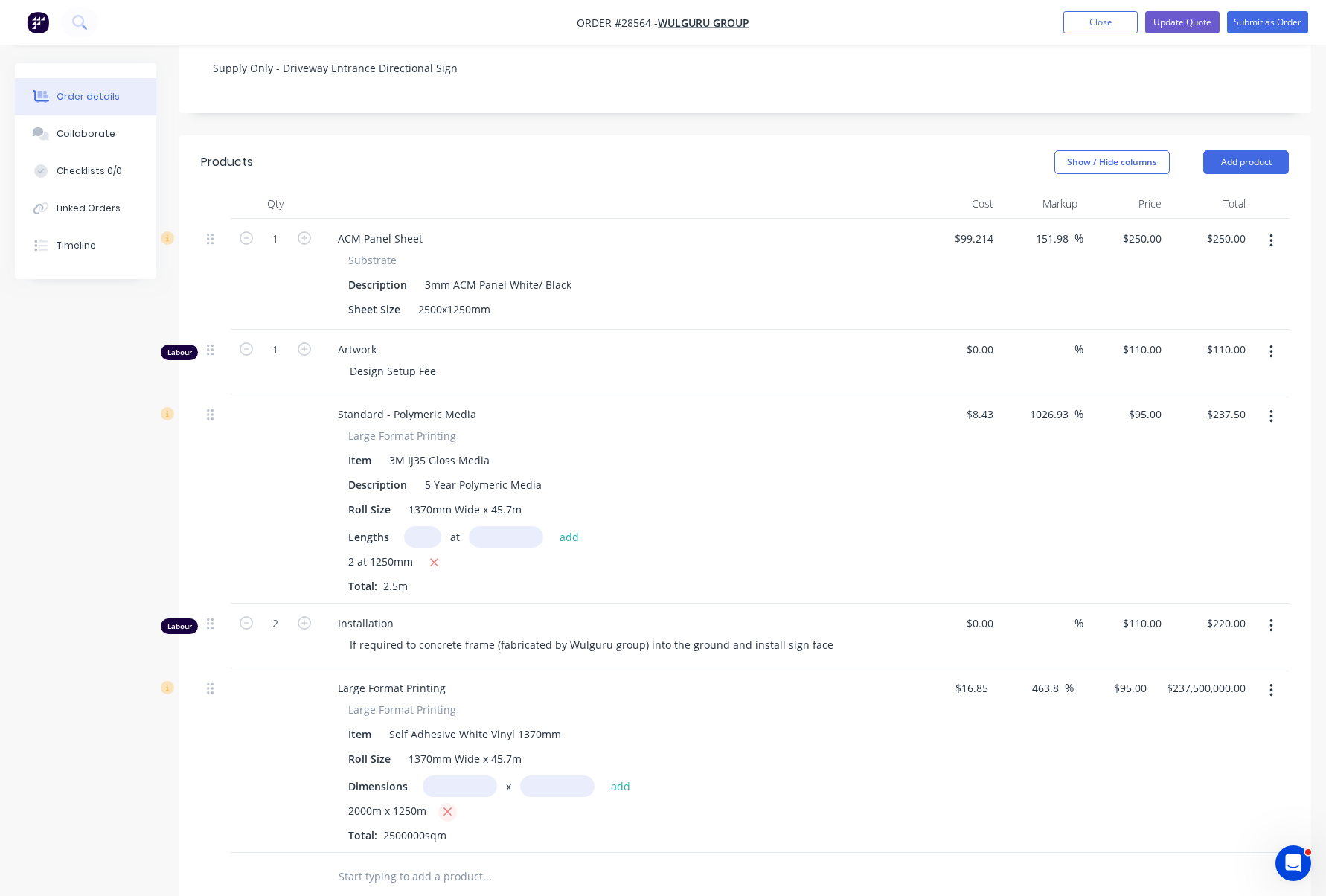
click at [447, 805] on icon "button" at bounding box center [448, 812] width 9 height 13
click at [470, 775] on input "text" at bounding box center [459, 786] width 75 height 22
click at [567, 775] on input "text" at bounding box center [557, 786] width 75 height 22
click at [634, 775] on button "add" at bounding box center [621, 785] width 35 height 20
click at [1273, 404] on button "button" at bounding box center [1271, 417] width 35 height 26
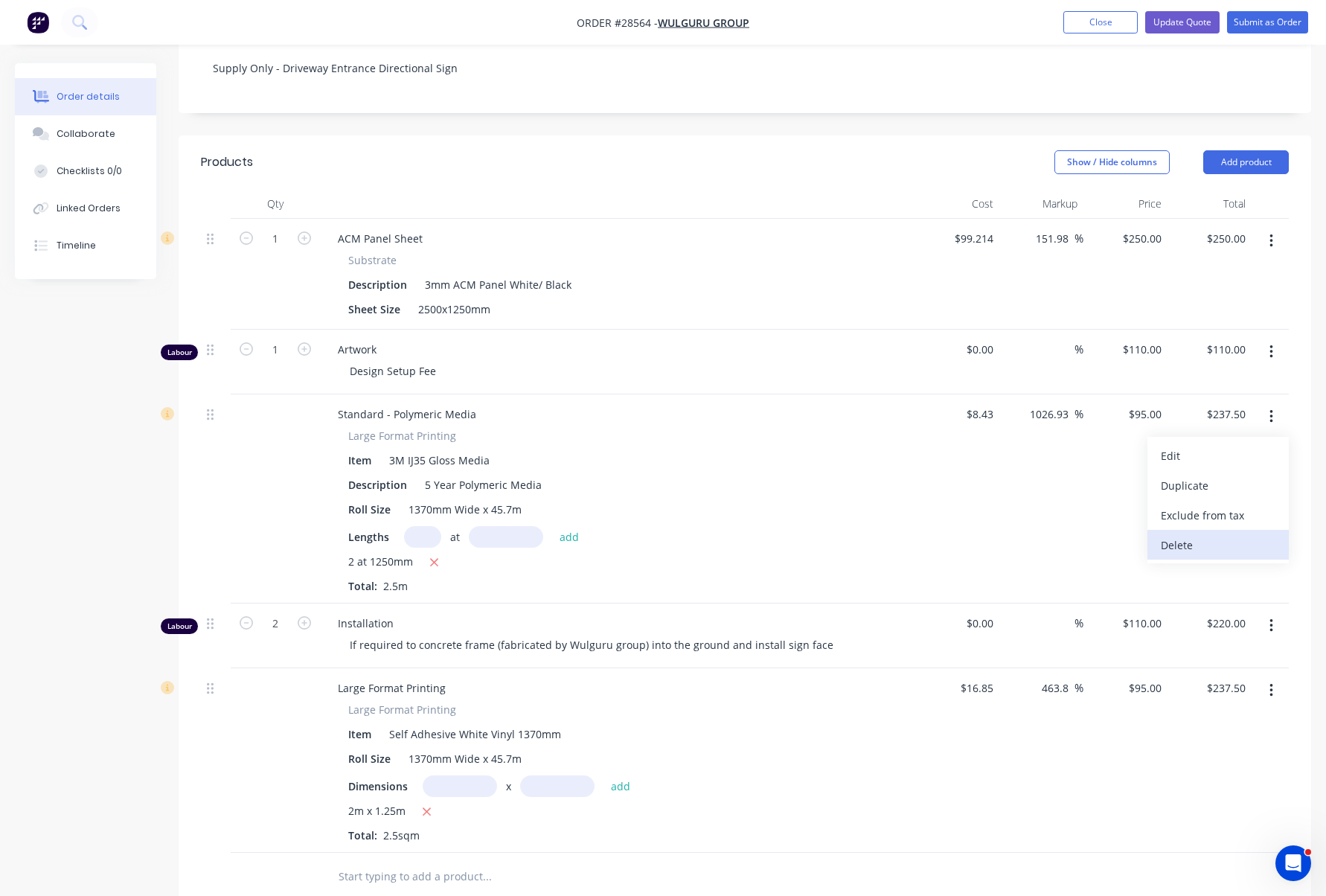
click at [1205, 535] on div "Delete" at bounding box center [1218, 545] width 115 height 22
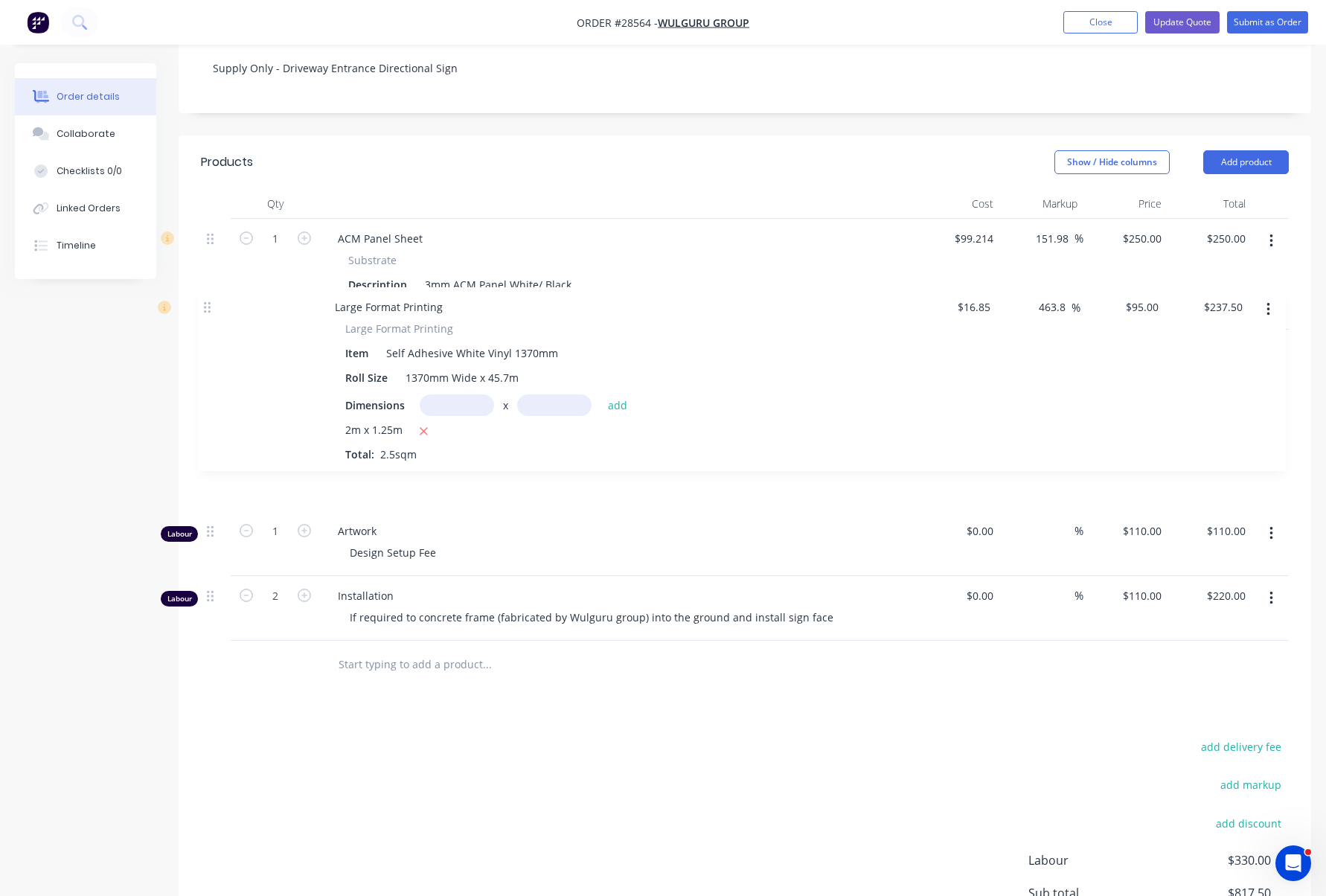
drag, startPoint x: 208, startPoint y: 435, endPoint x: 211, endPoint y: 301, distance: 134.0
click at [211, 301] on div "1 ACM Panel Sheet Substrate Description 3mm ACM Panel White/ Black Sheet Size 2…" at bounding box center [745, 429] width 1088 height 422
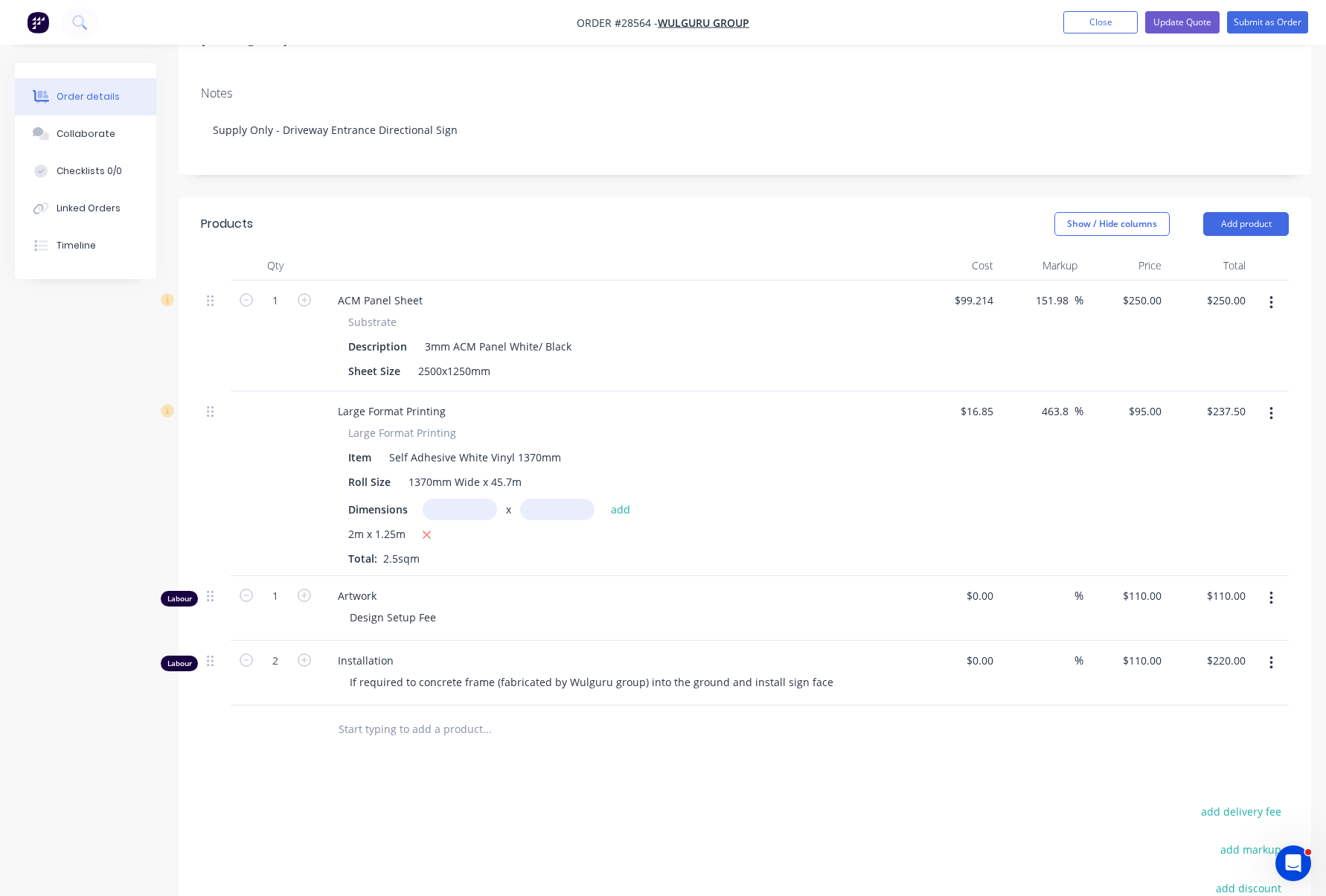
scroll to position [281, 0]
click at [1226, 401] on input "237.50" at bounding box center [1228, 411] width 46 height 22
click at [964, 413] on div "$16.85 $16.85" at bounding box center [957, 485] width 84 height 185
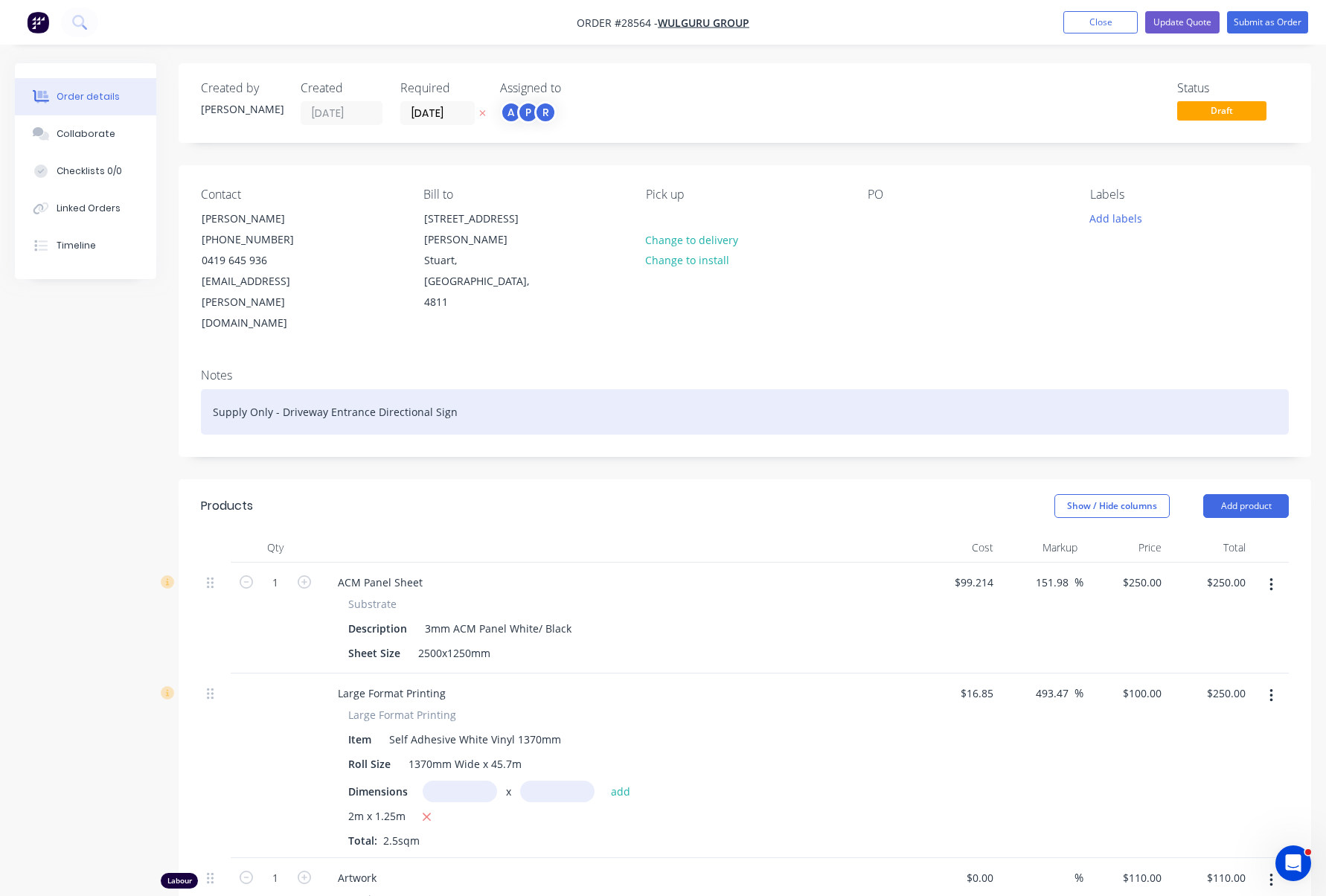
scroll to position [0, 0]
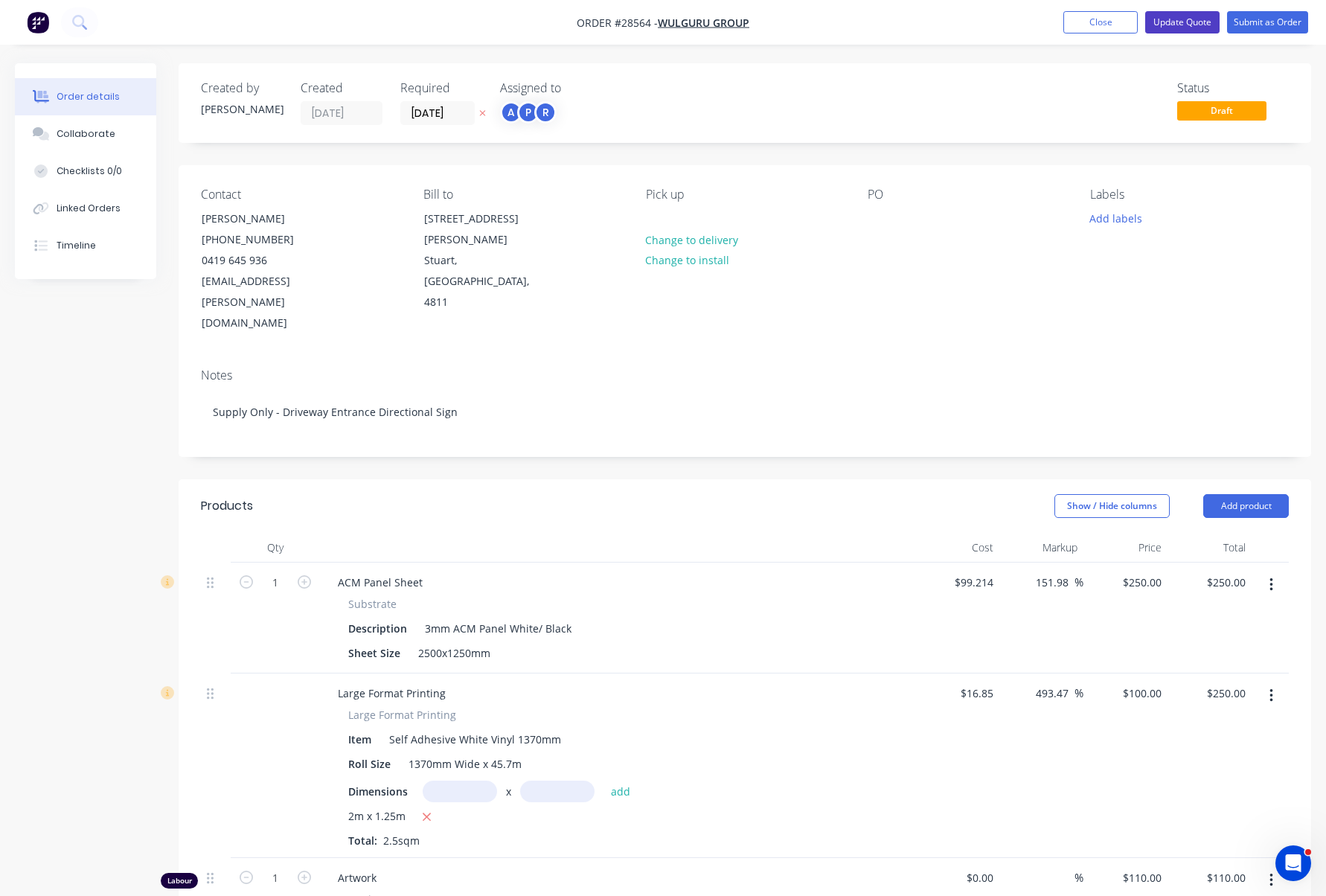
click at [1189, 23] on button "Update Quote" at bounding box center [1182, 23] width 75 height 23
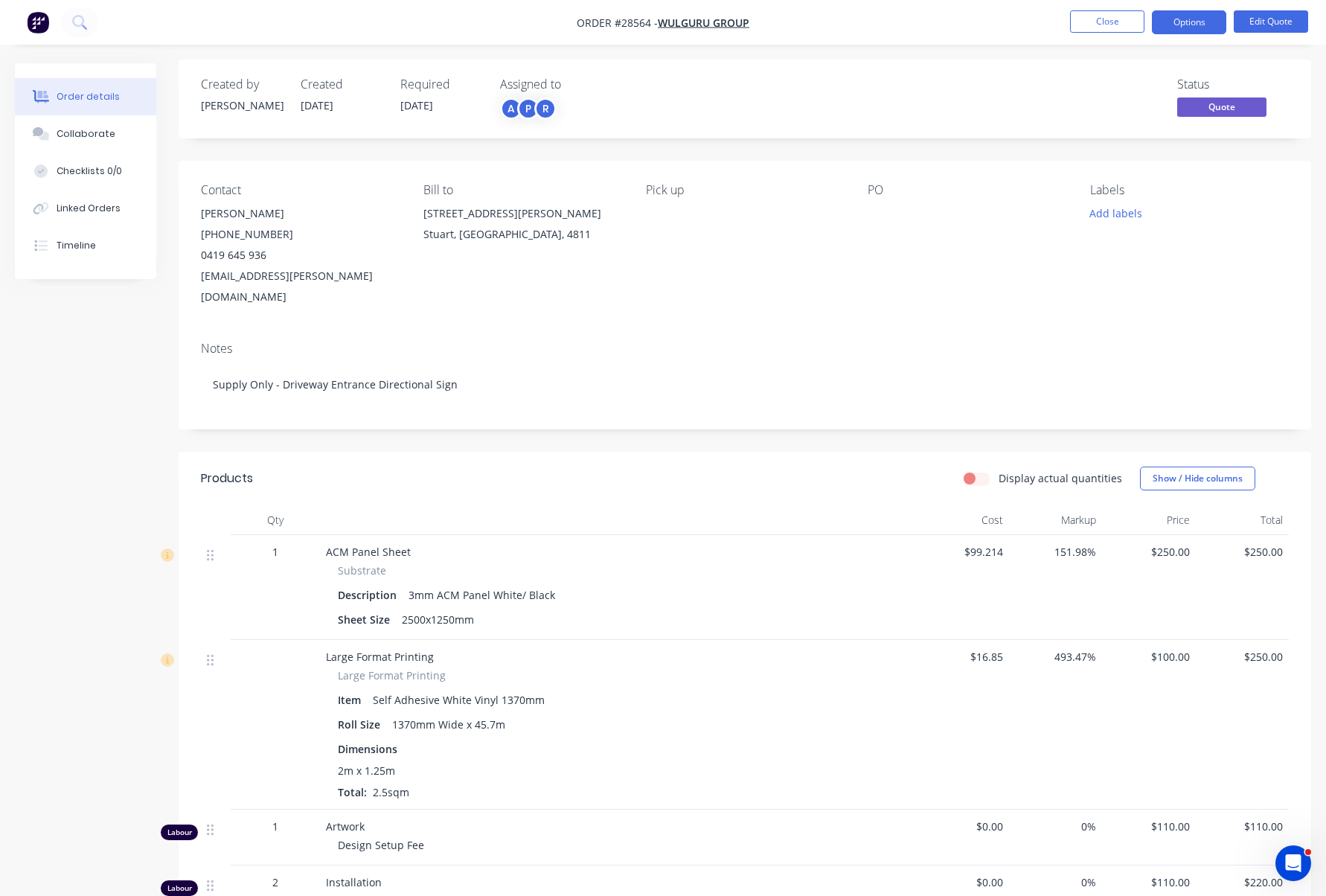
scroll to position [4, 1]
click at [1196, 22] on button "Options" at bounding box center [1189, 22] width 75 height 24
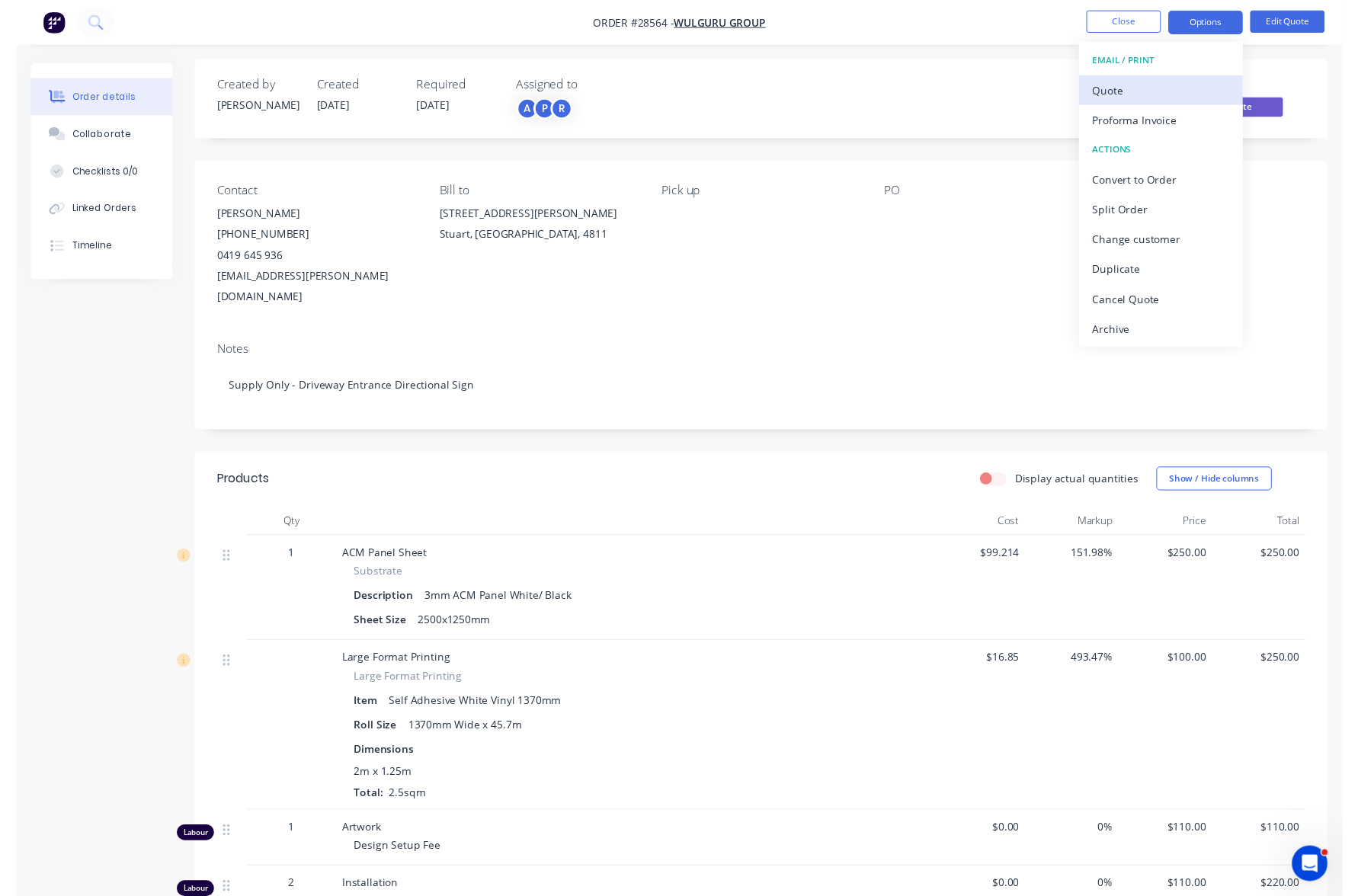
scroll to position [0, 0]
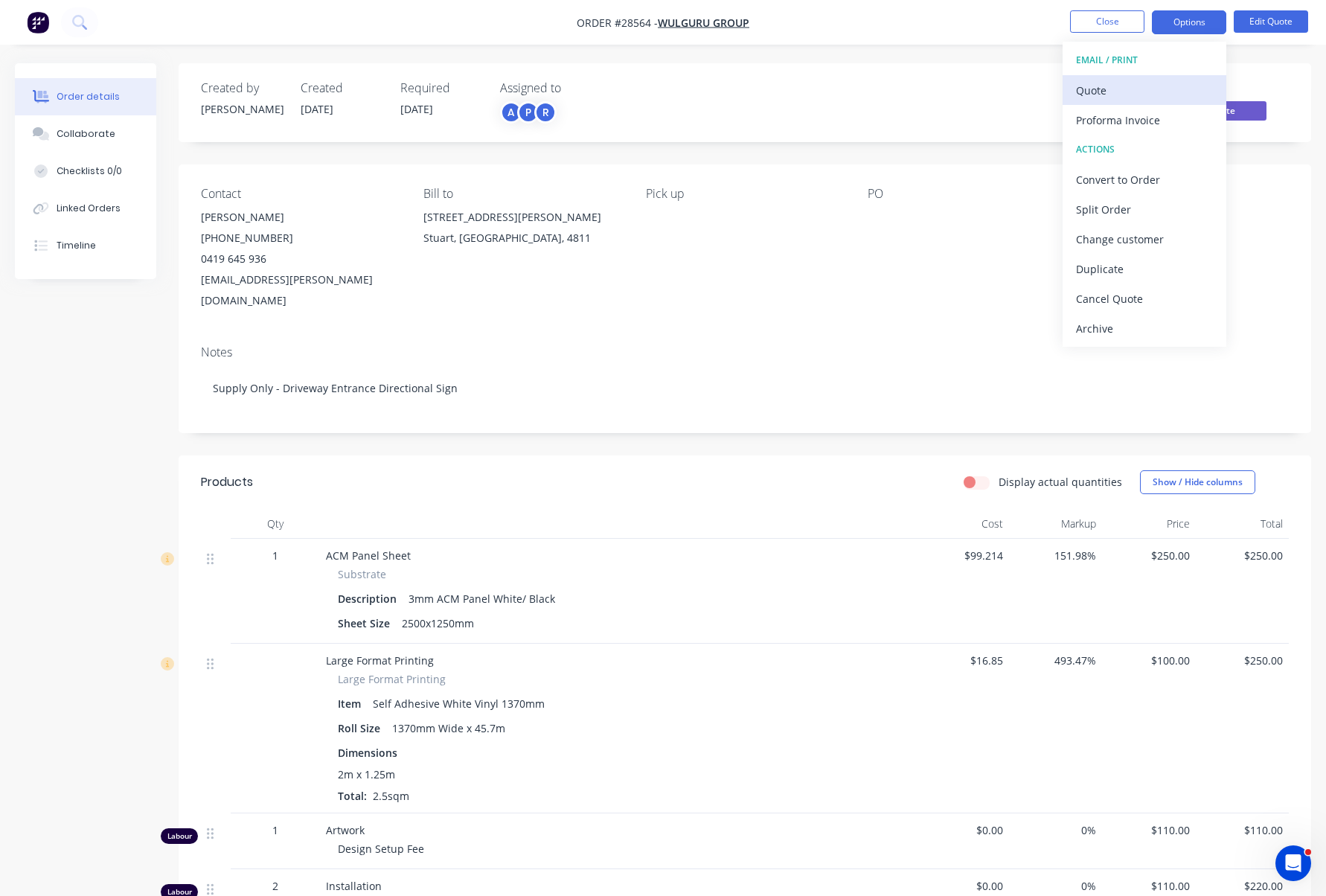
click at [1166, 94] on div "Quote" at bounding box center [1144, 90] width 137 height 22
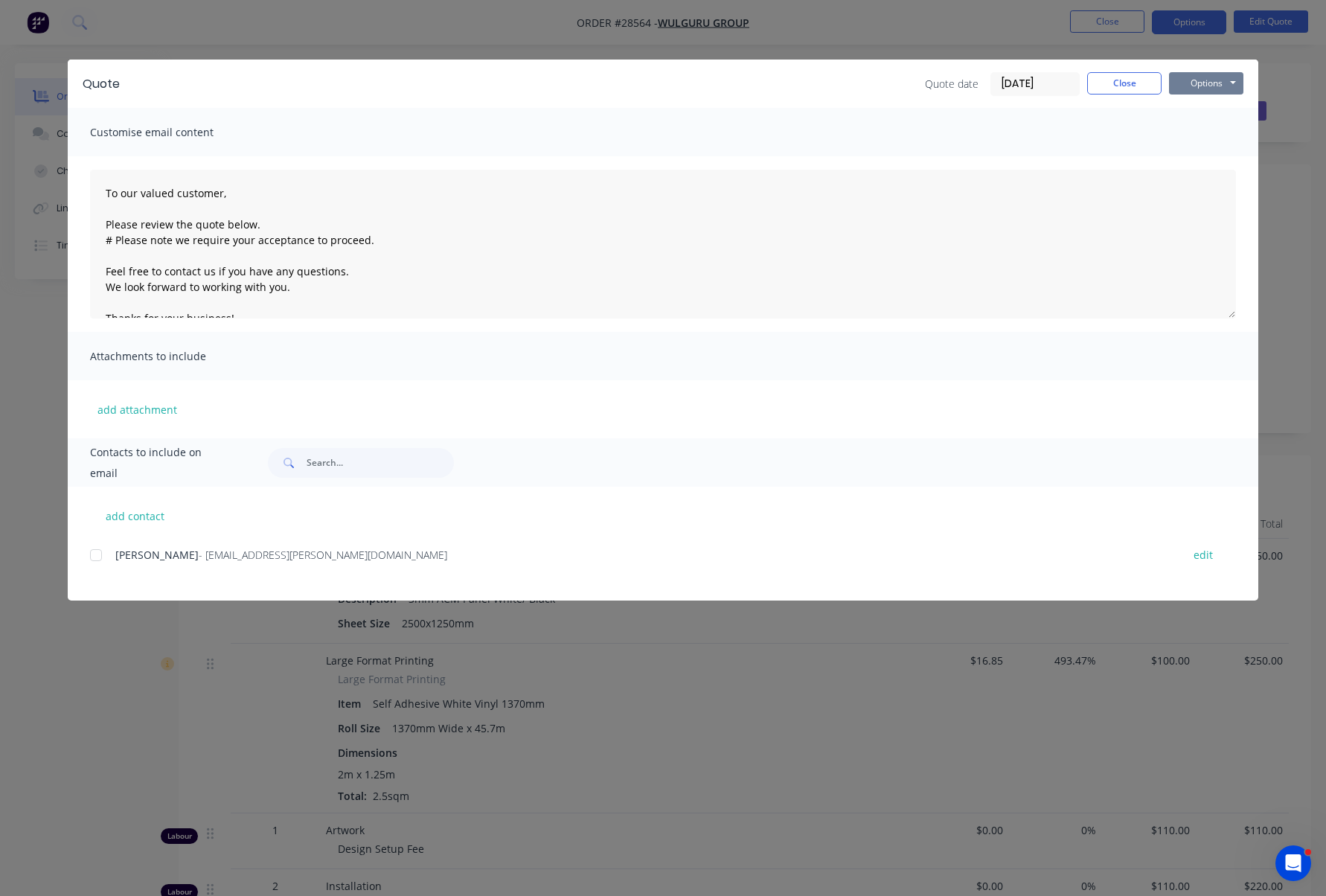
click at [1215, 78] on button "Options" at bounding box center [1206, 84] width 75 height 23
click at [1215, 108] on button "Preview" at bounding box center [1217, 109] width 95 height 25
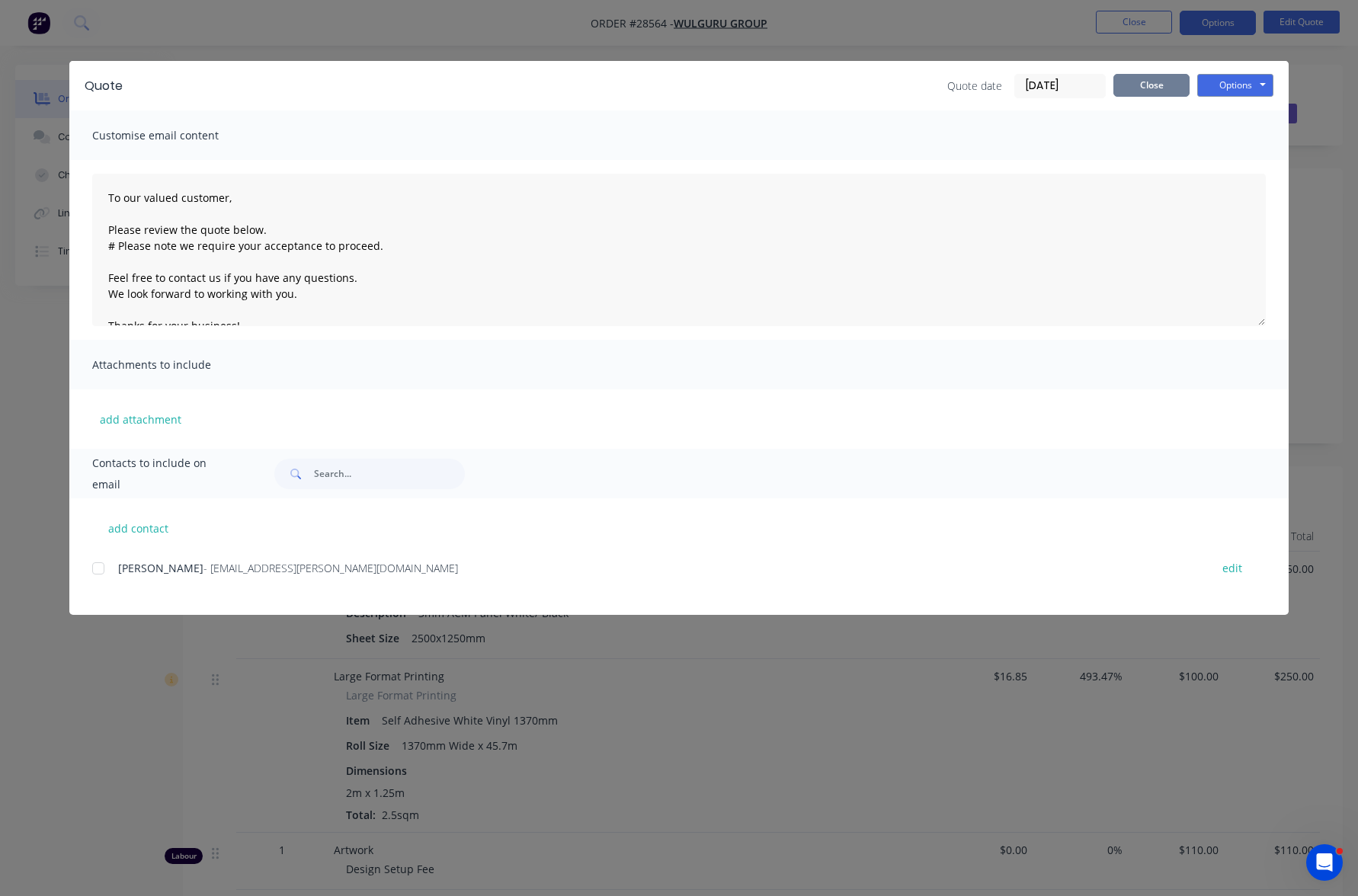
click at [1168, 87] on button "Close" at bounding box center [1151, 86] width 76 height 23
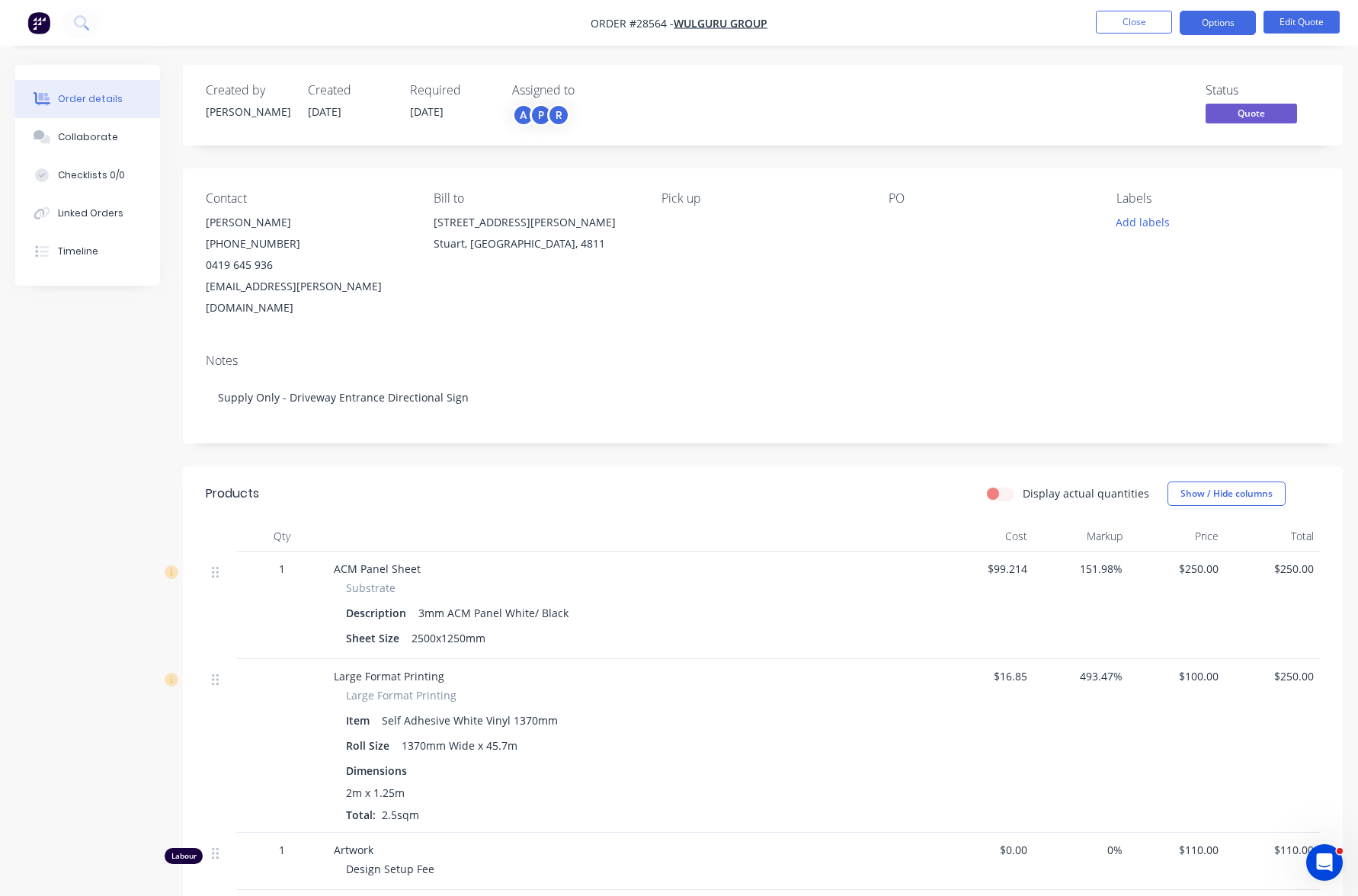
click at [556, 98] on div "Assigned to" at bounding box center [588, 90] width 153 height 14
click at [556, 111] on div "R" at bounding box center [559, 115] width 23 height 23
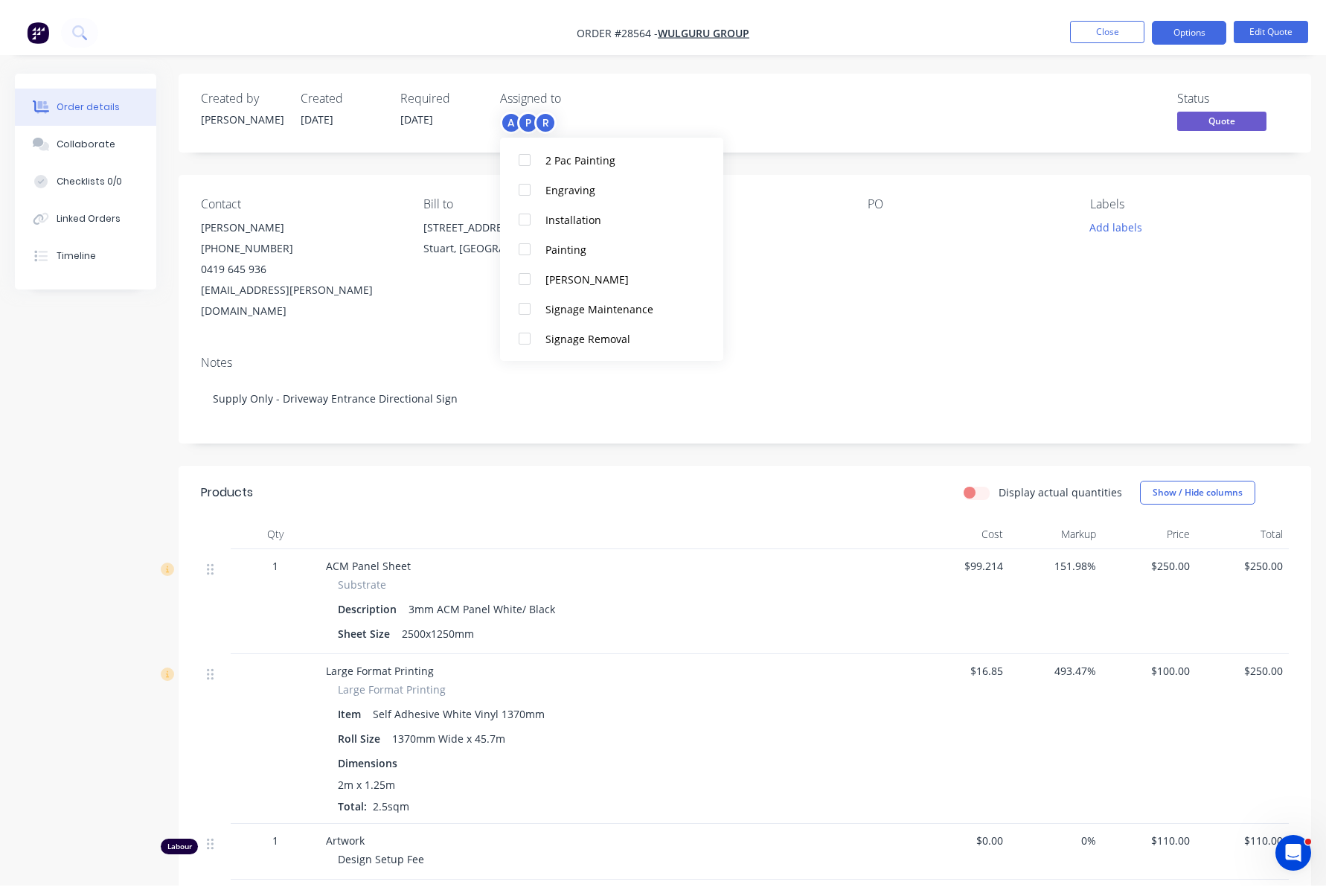
scroll to position [164, 0]
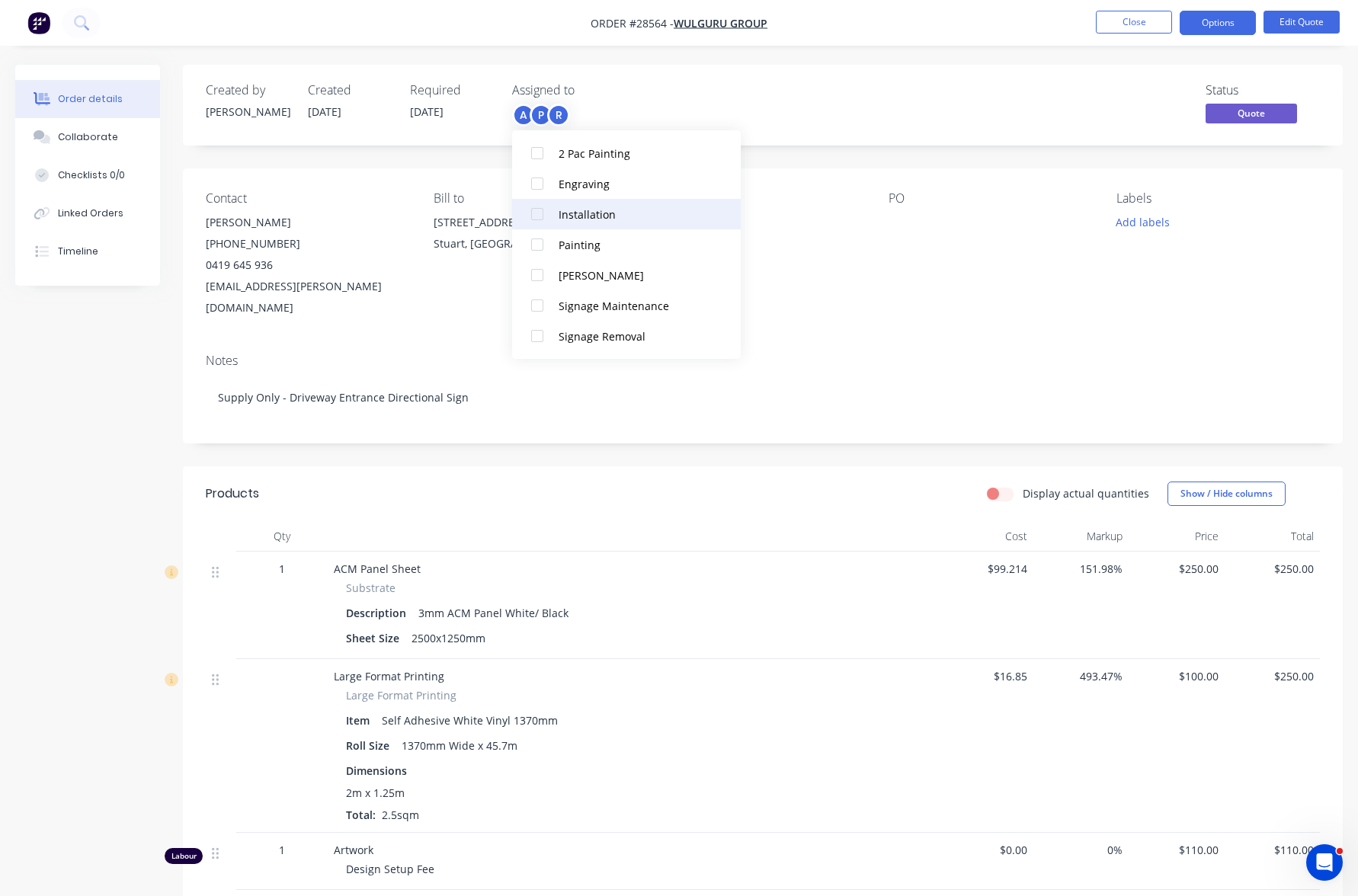
click at [535, 215] on div at bounding box center [538, 214] width 31 height 31
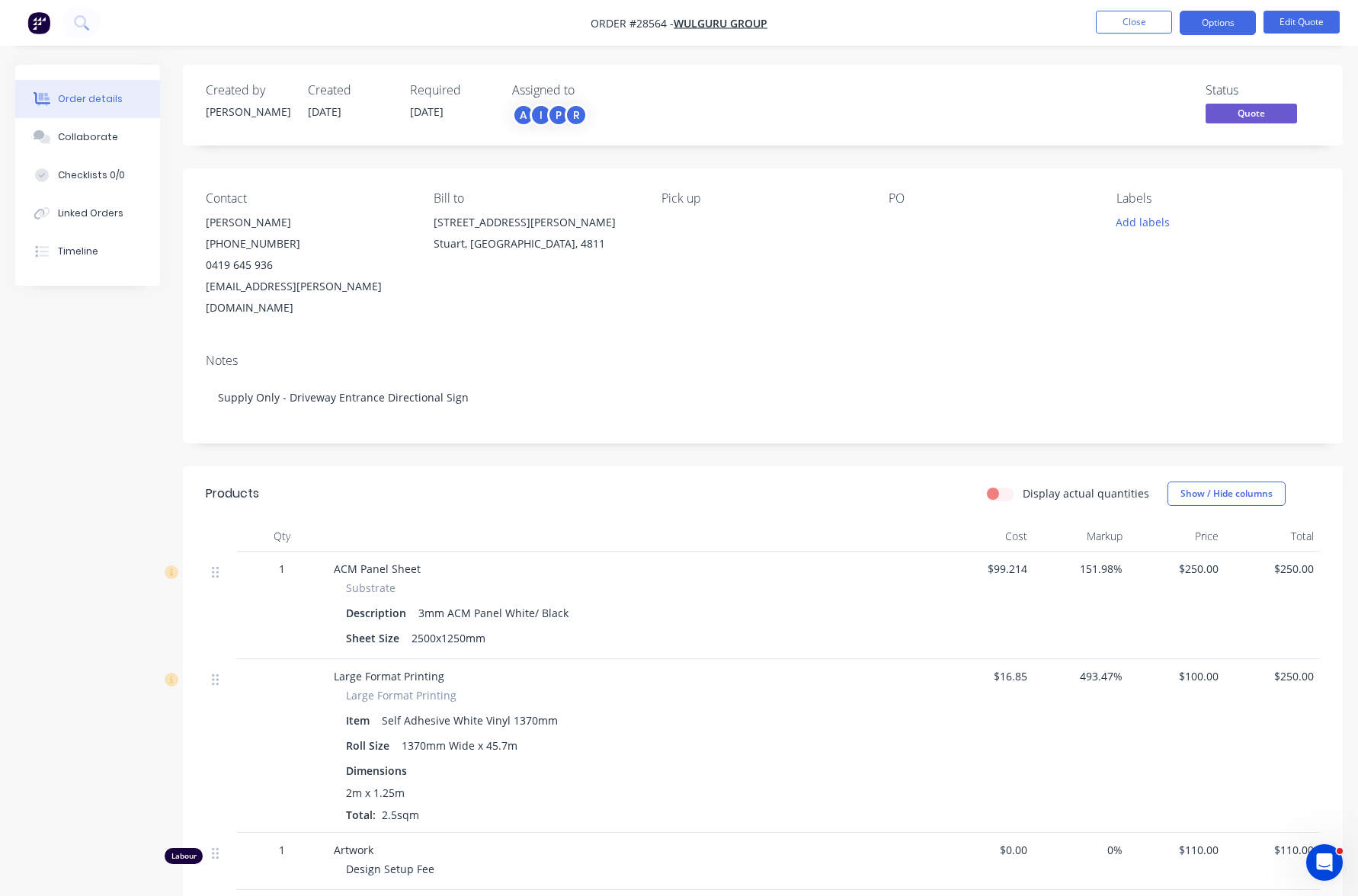
click at [797, 114] on div "Status Quote" at bounding box center [992, 105] width 656 height 44
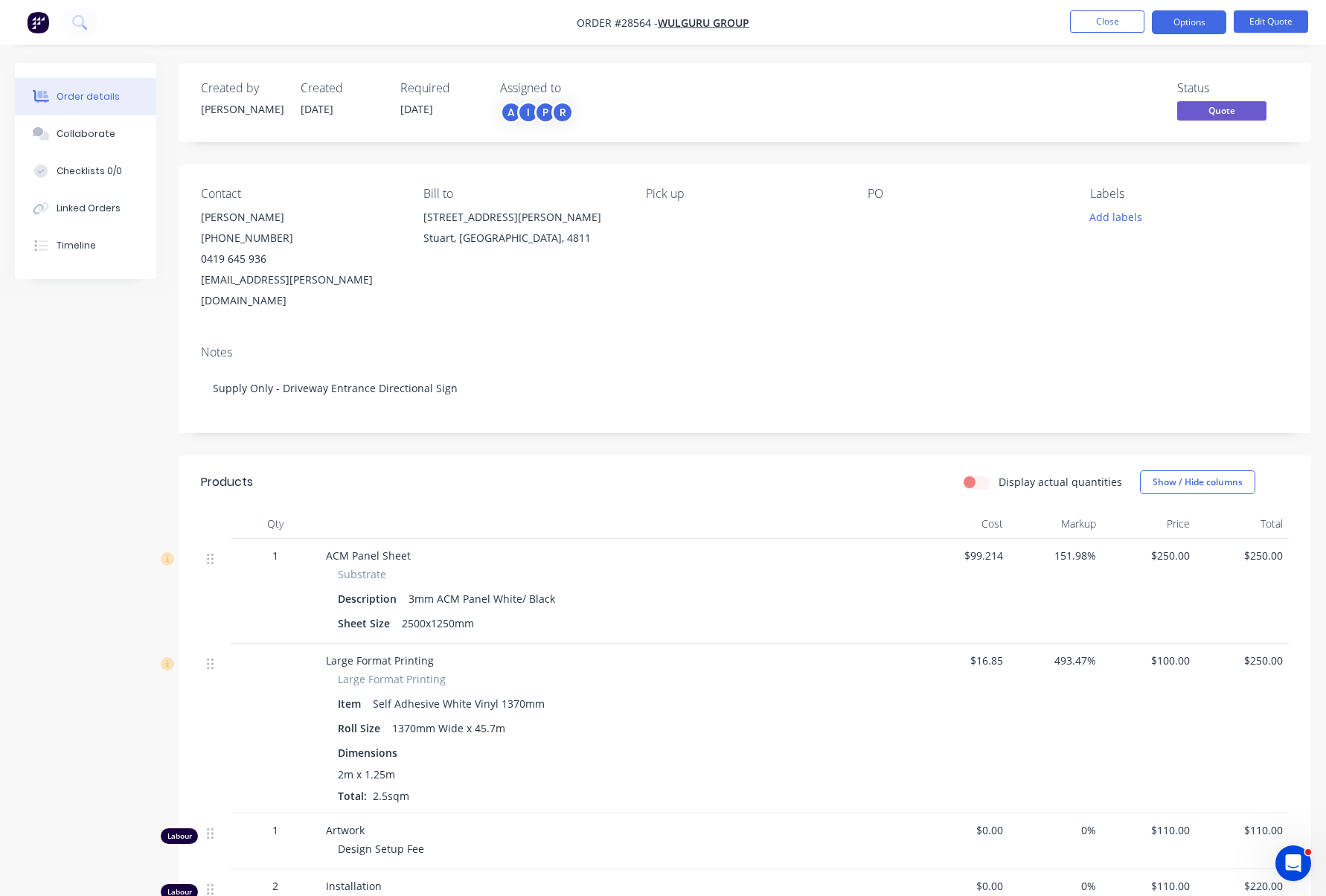
scroll to position [0, 0]
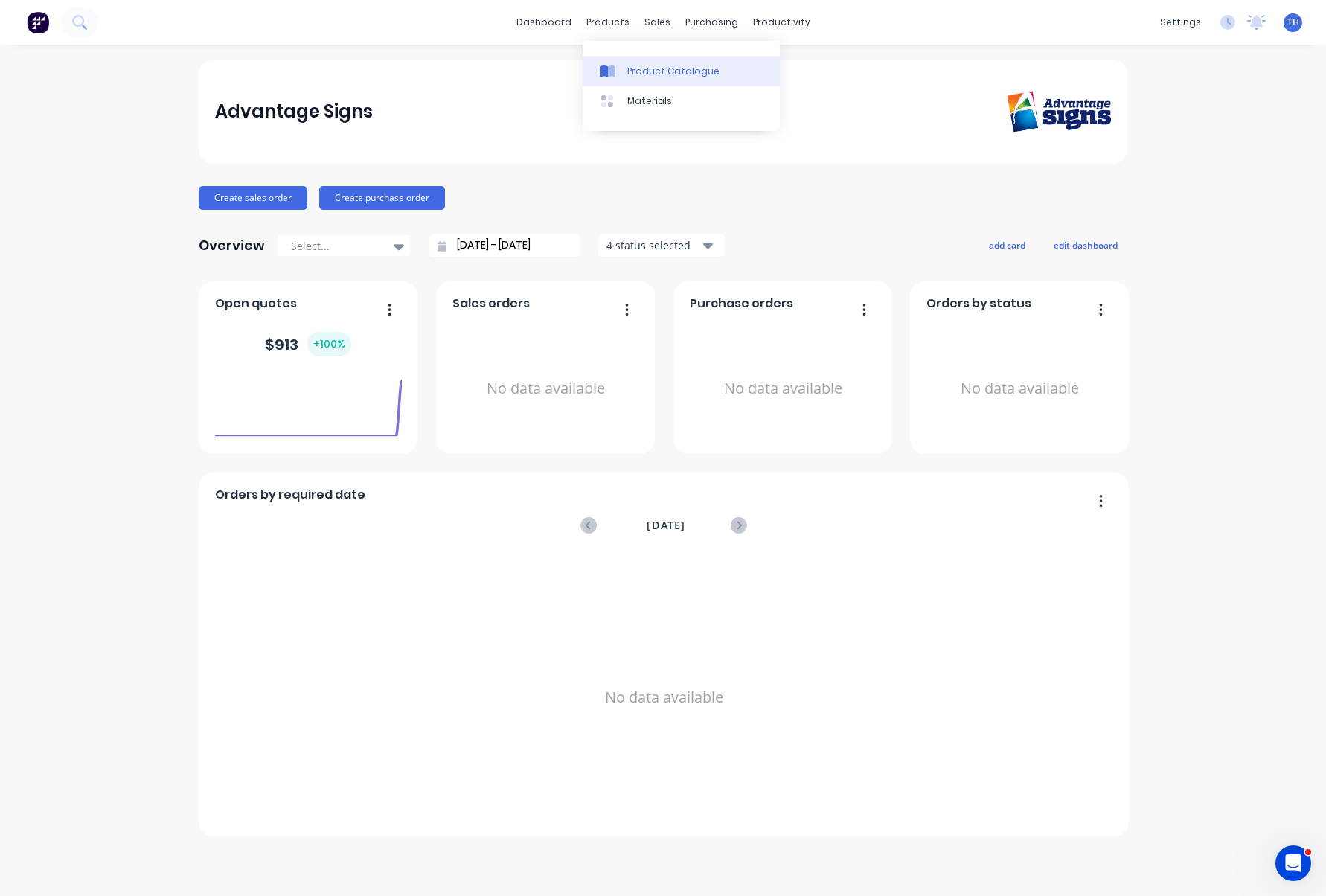
click at [660, 72] on div "Product Catalogue" at bounding box center [673, 72] width 92 height 13
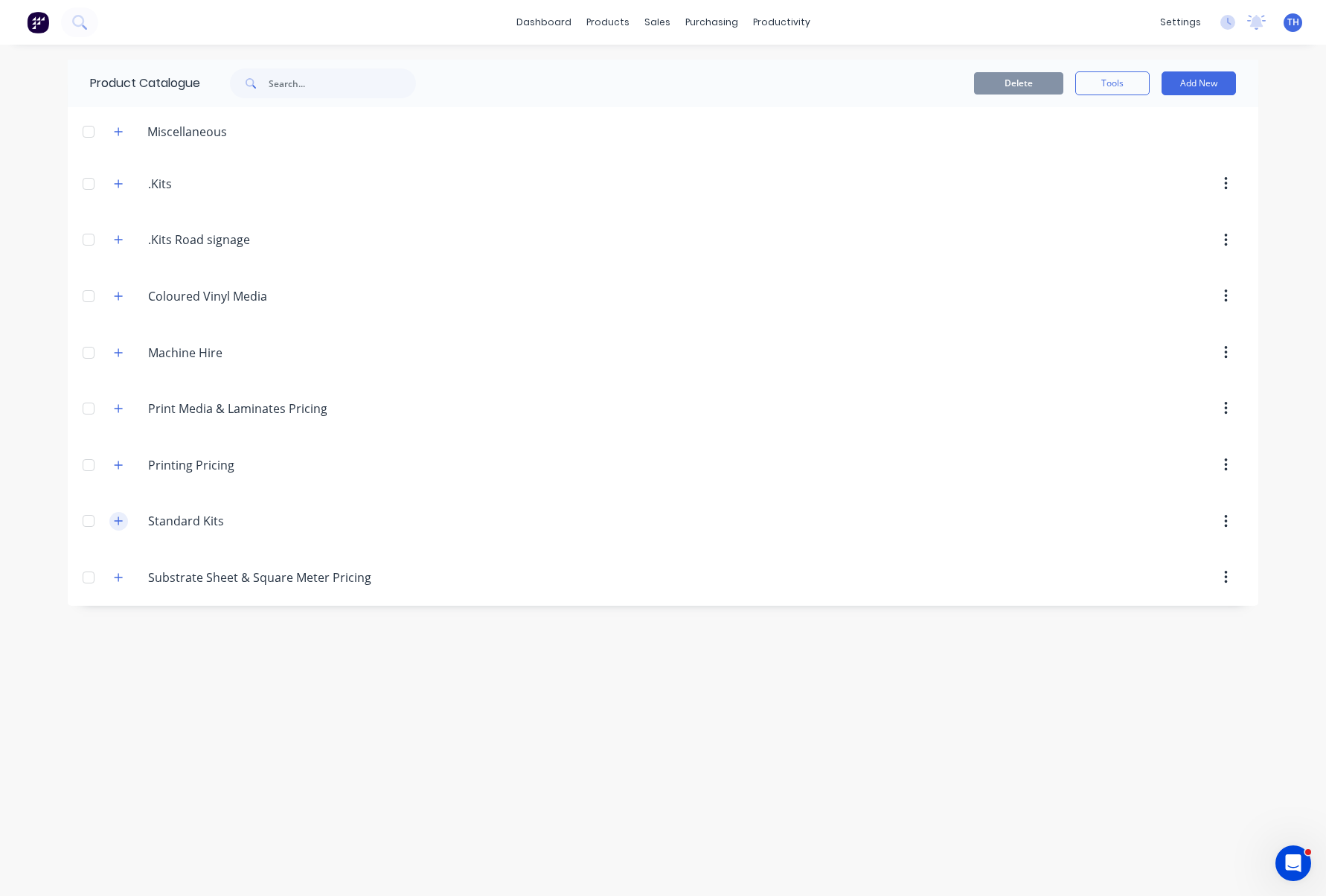
click at [122, 522] on icon "button" at bounding box center [119, 521] width 8 height 8
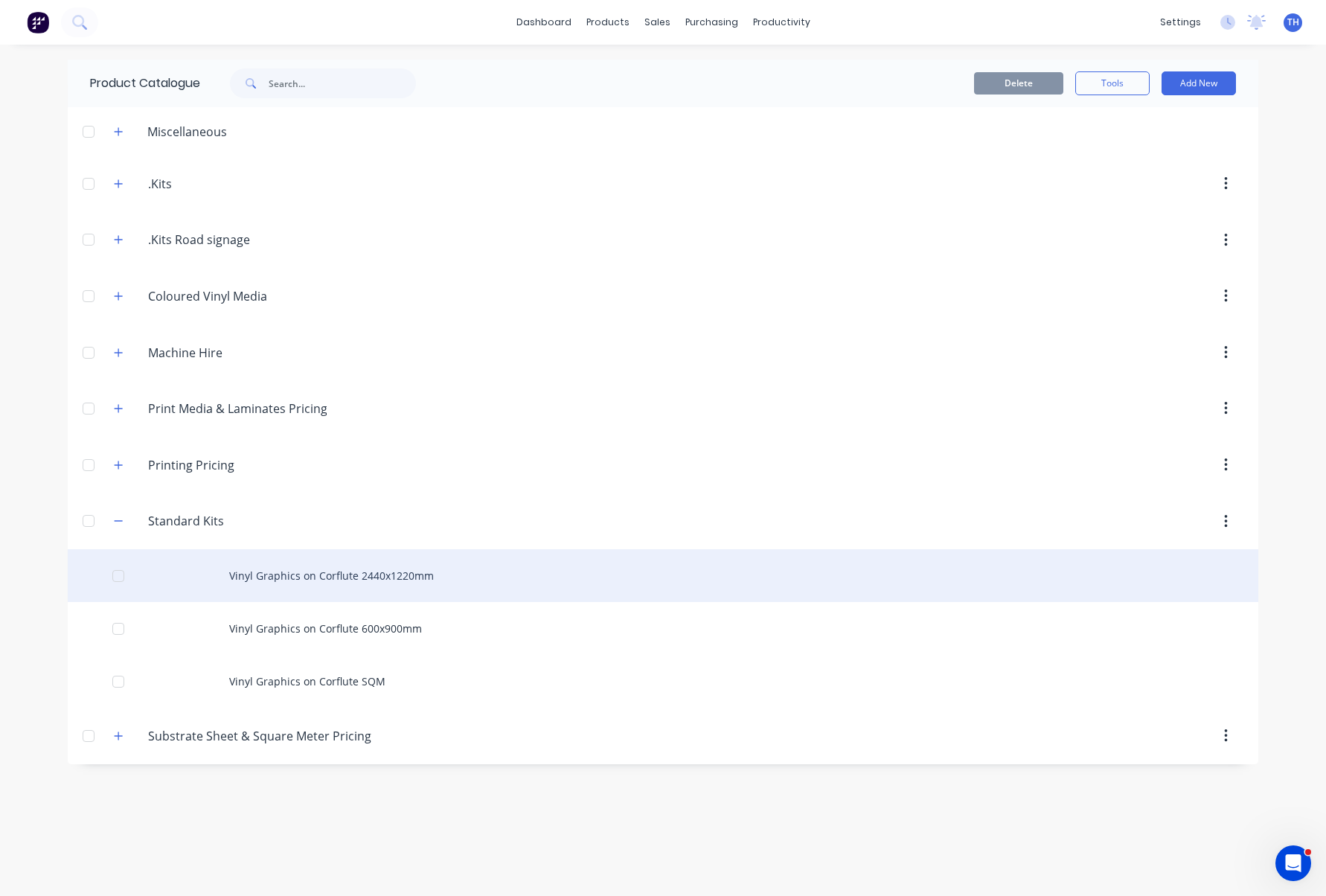
click at [302, 577] on div "Vinyl Graphics on Corflute 2440x1220mm" at bounding box center [663, 575] width 1191 height 53
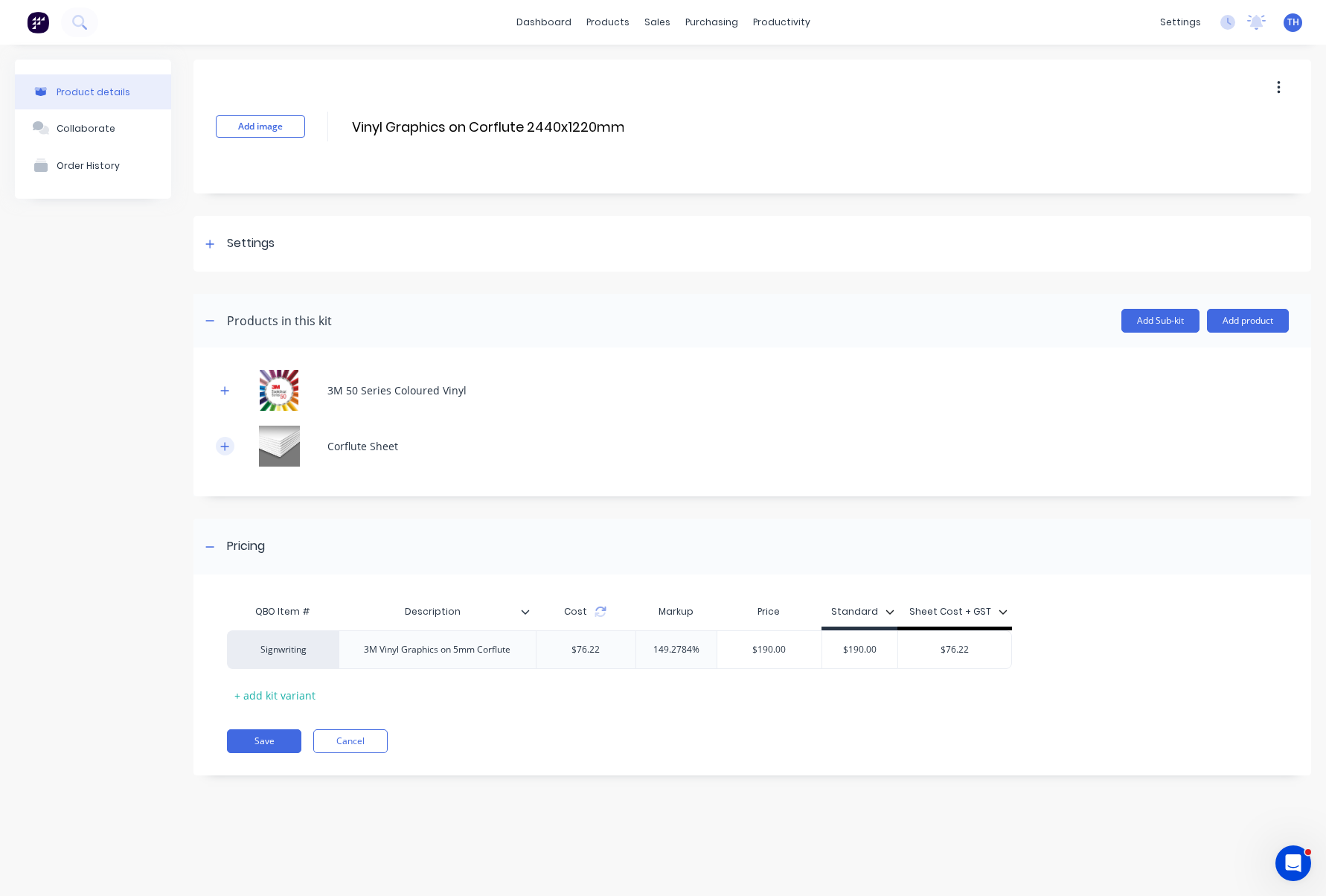
click at [221, 446] on icon "button" at bounding box center [224, 446] width 8 height 10
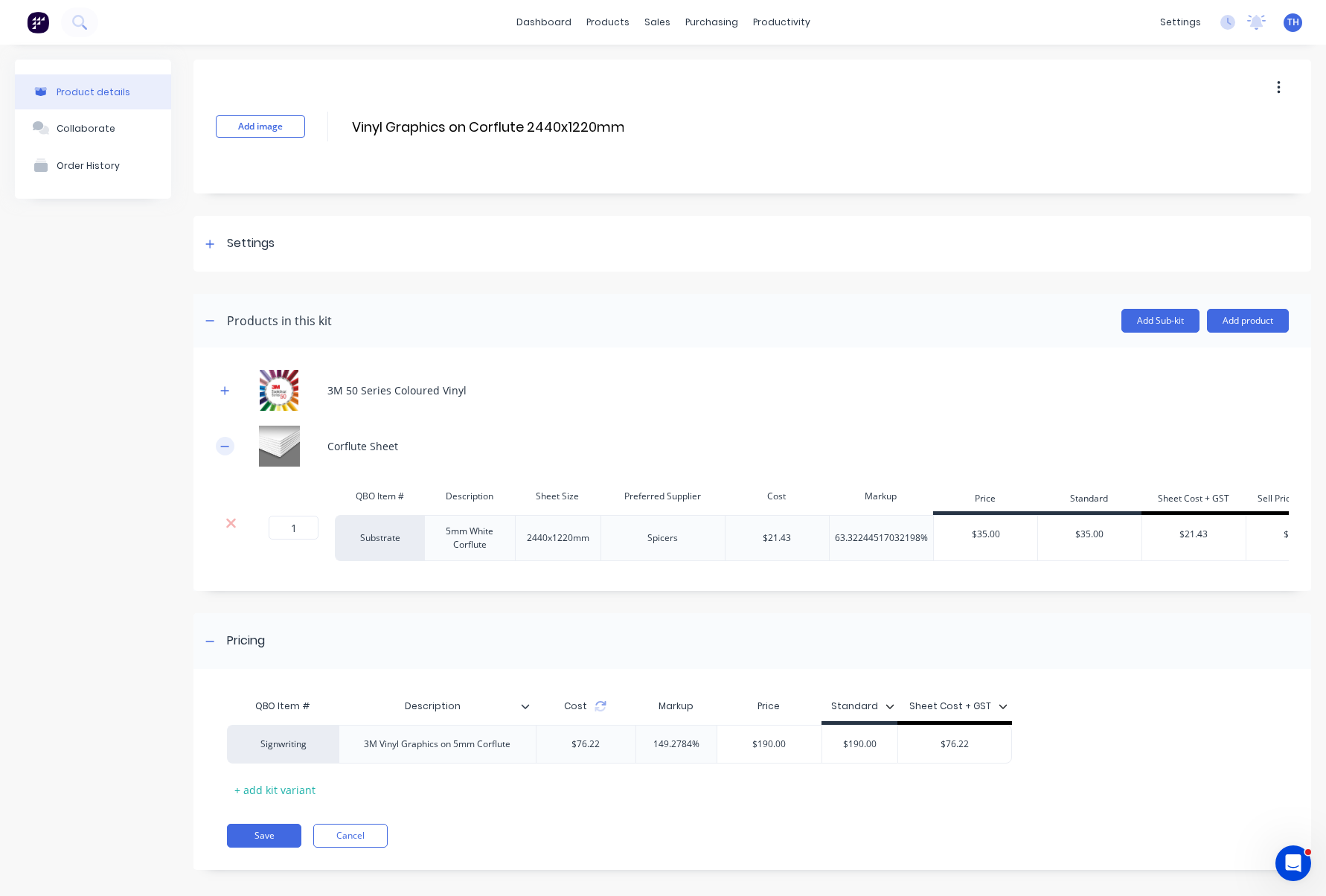
click at [221, 446] on icon "button" at bounding box center [224, 446] width 8 height 10
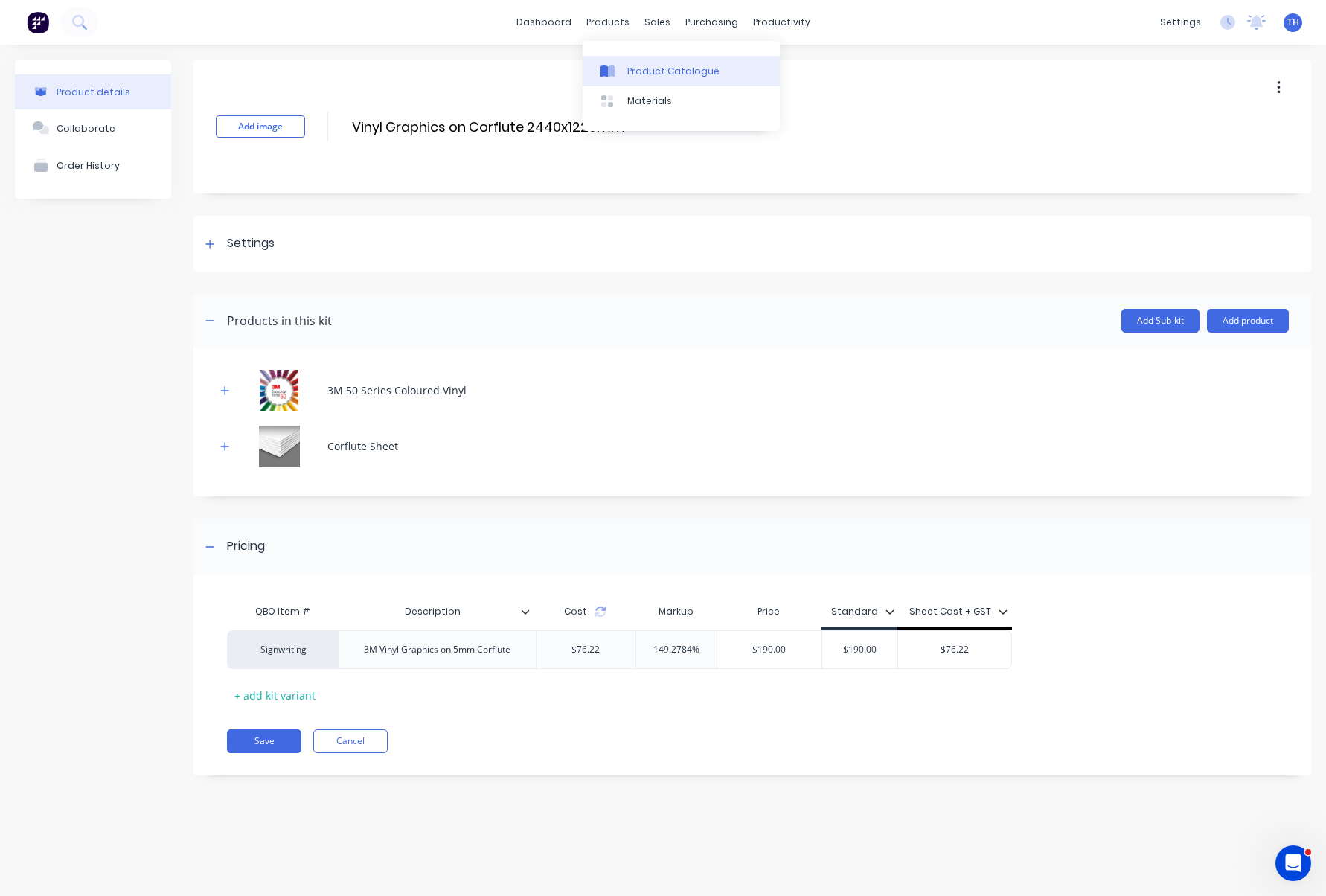
click at [645, 68] on div "Product Catalogue" at bounding box center [673, 72] width 92 height 13
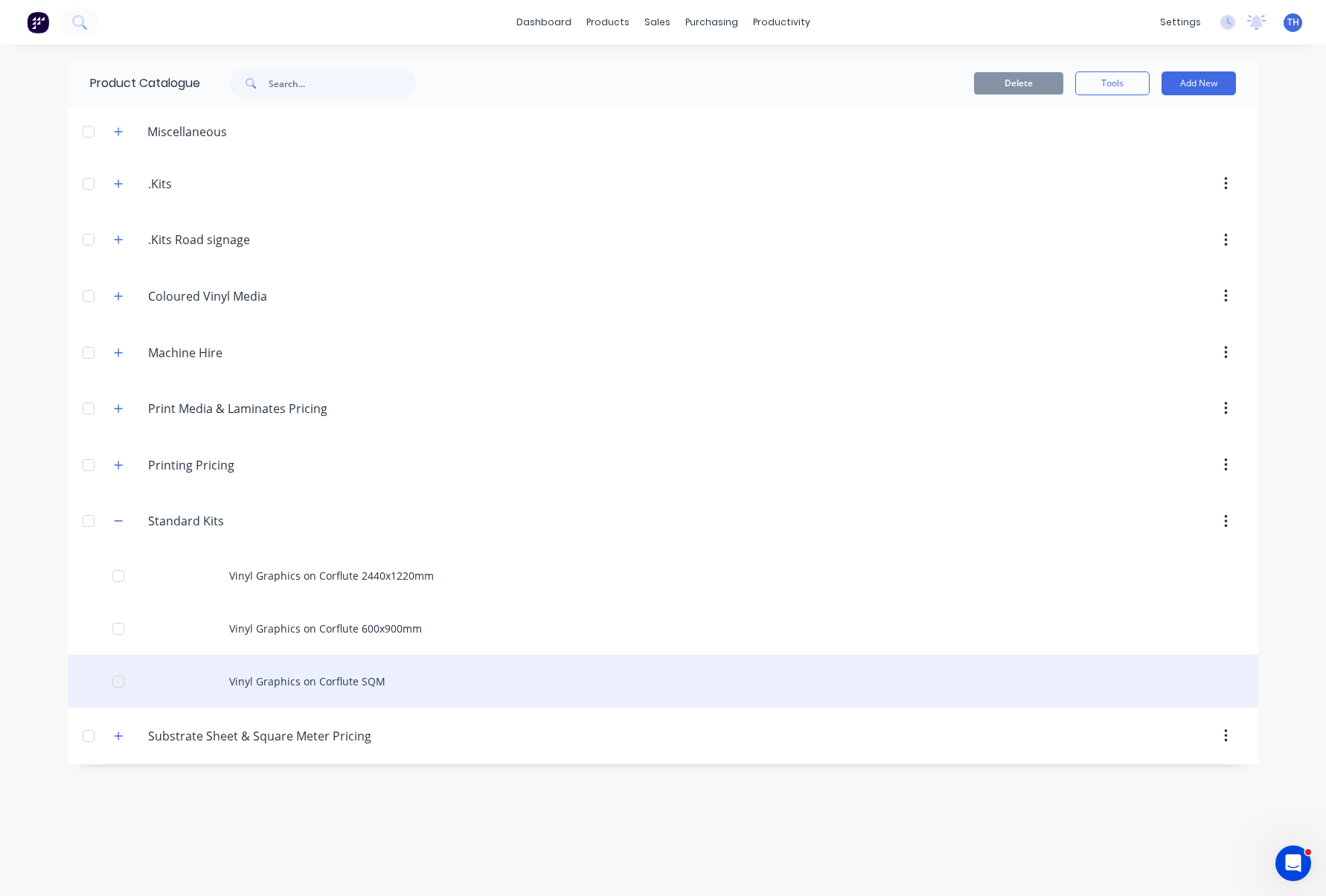
click at [117, 683] on div at bounding box center [119, 682] width 30 height 30
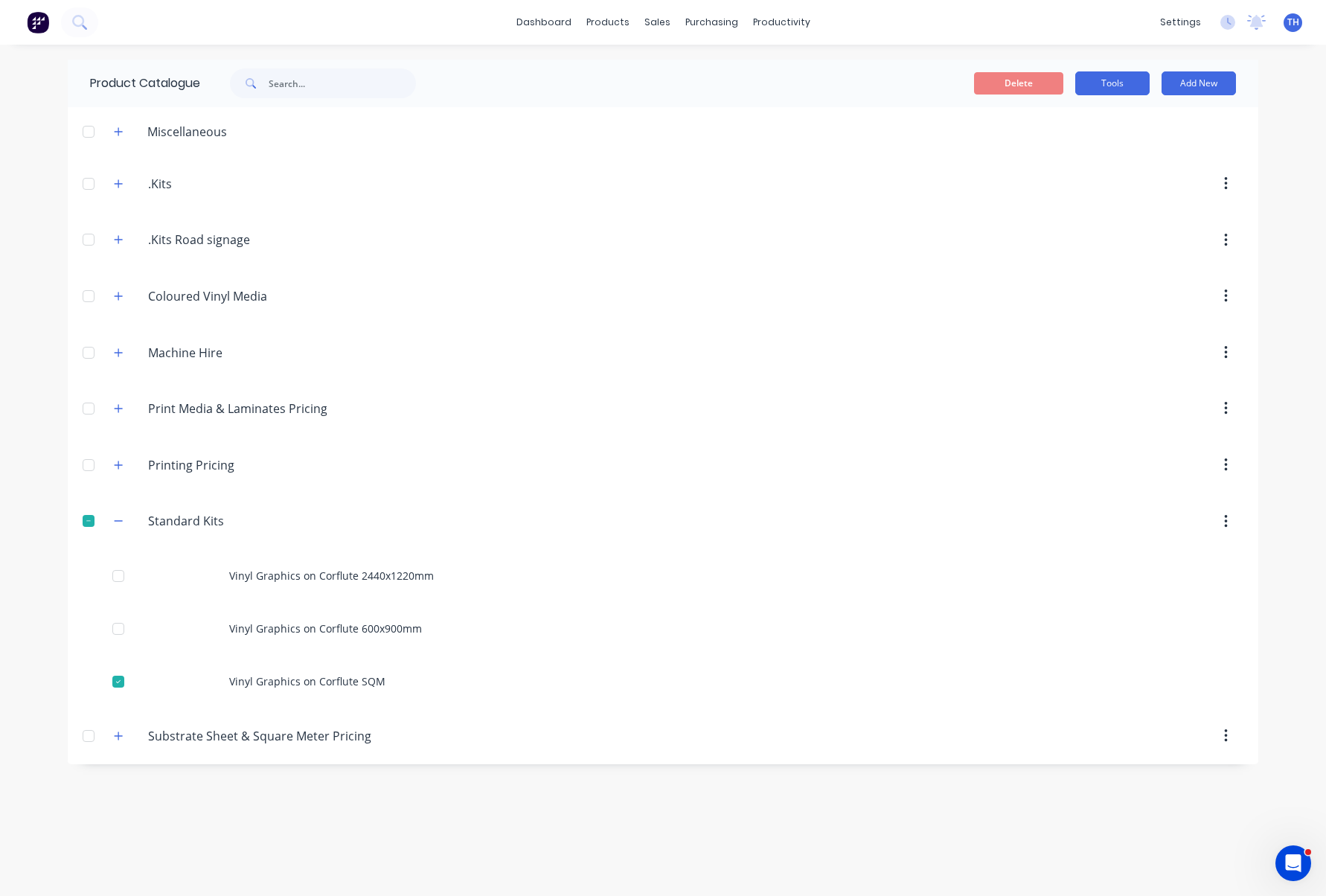
click at [1125, 83] on button "Tools" at bounding box center [1112, 83] width 75 height 24
click at [1100, 118] on span "Duplicate product" at bounding box center [1077, 122] width 111 height 16
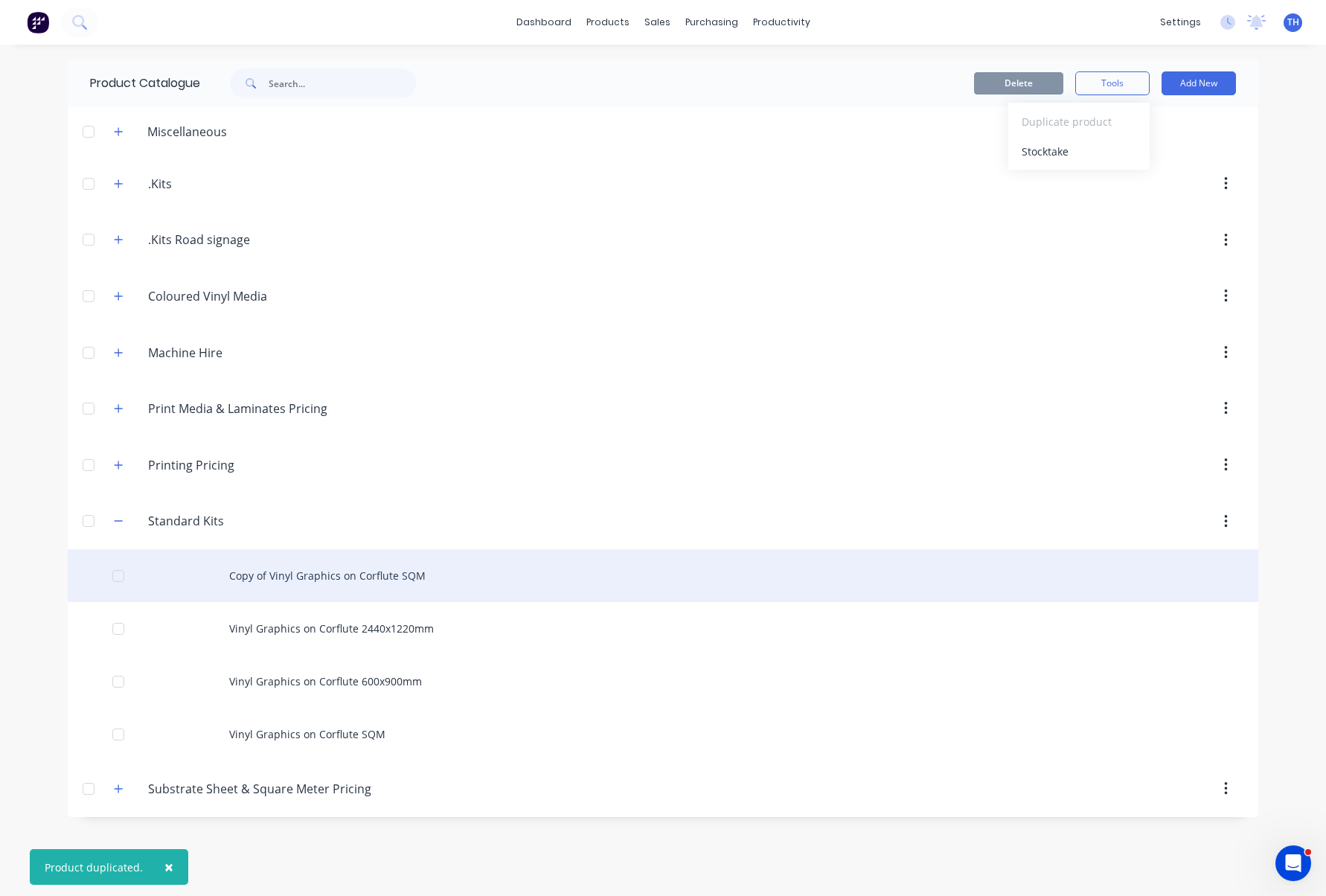
click at [352, 579] on div "Copy of Vinyl Graphics on Corflute SQM" at bounding box center [663, 575] width 1191 height 53
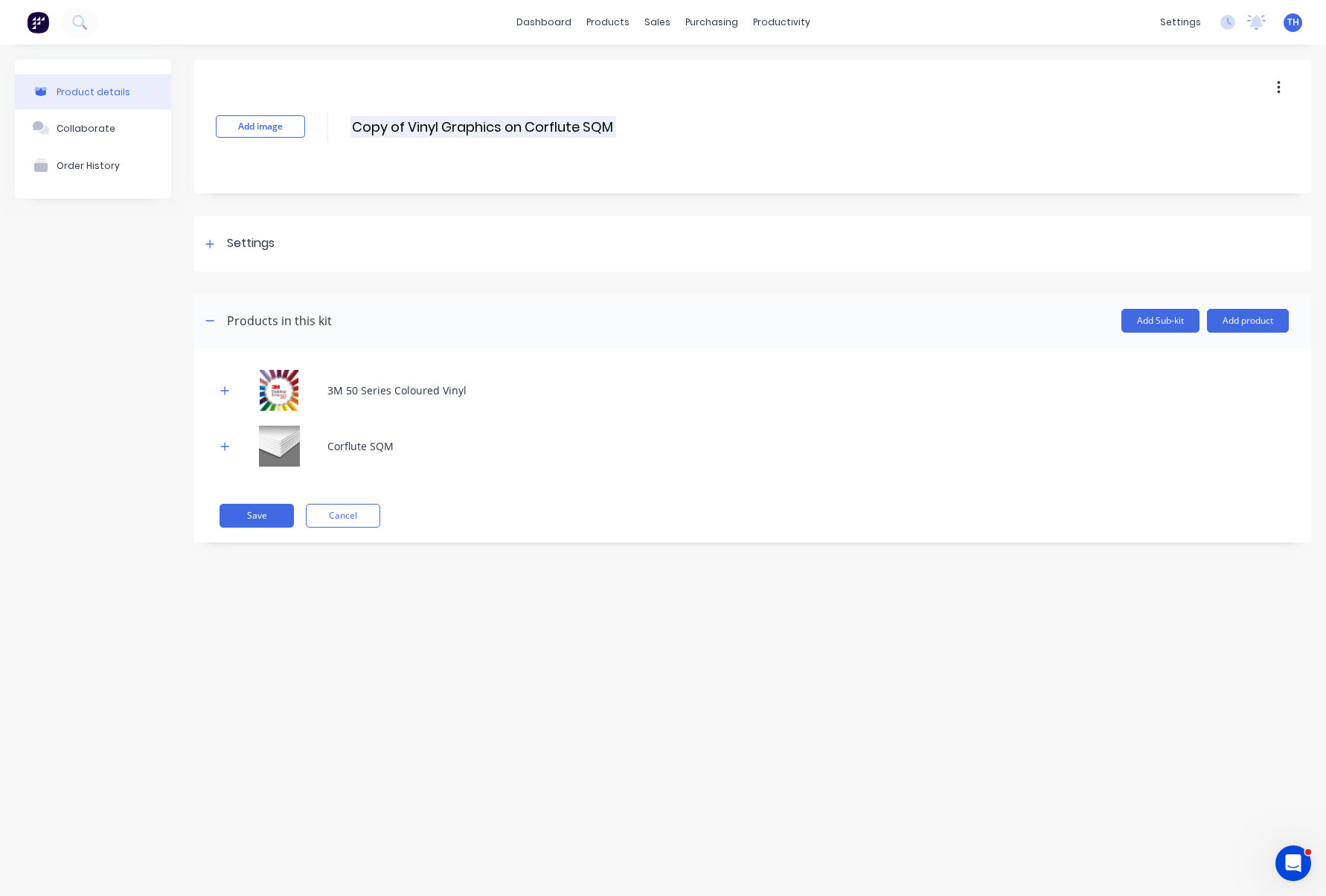
click at [422, 119] on input "Copy of Vinyl Graphics on Corflute SQM" at bounding box center [484, 126] width 266 height 22
drag, startPoint x: 406, startPoint y: 127, endPoint x: 346, endPoint y: 124, distance: 60.1
click at [330, 125] on div "Add image Copy of Vinyl Graphics on Corflute SQM Copy of Vinyl Graphics on Corf…" at bounding box center [752, 126] width 1118 height 134
click at [498, 126] on input "Copy of Vinyl Graphics on Corflute SQM" at bounding box center [484, 126] width 266 height 22
drag, startPoint x: 500, startPoint y: 124, endPoint x: 327, endPoint y: 125, distance: 173.0
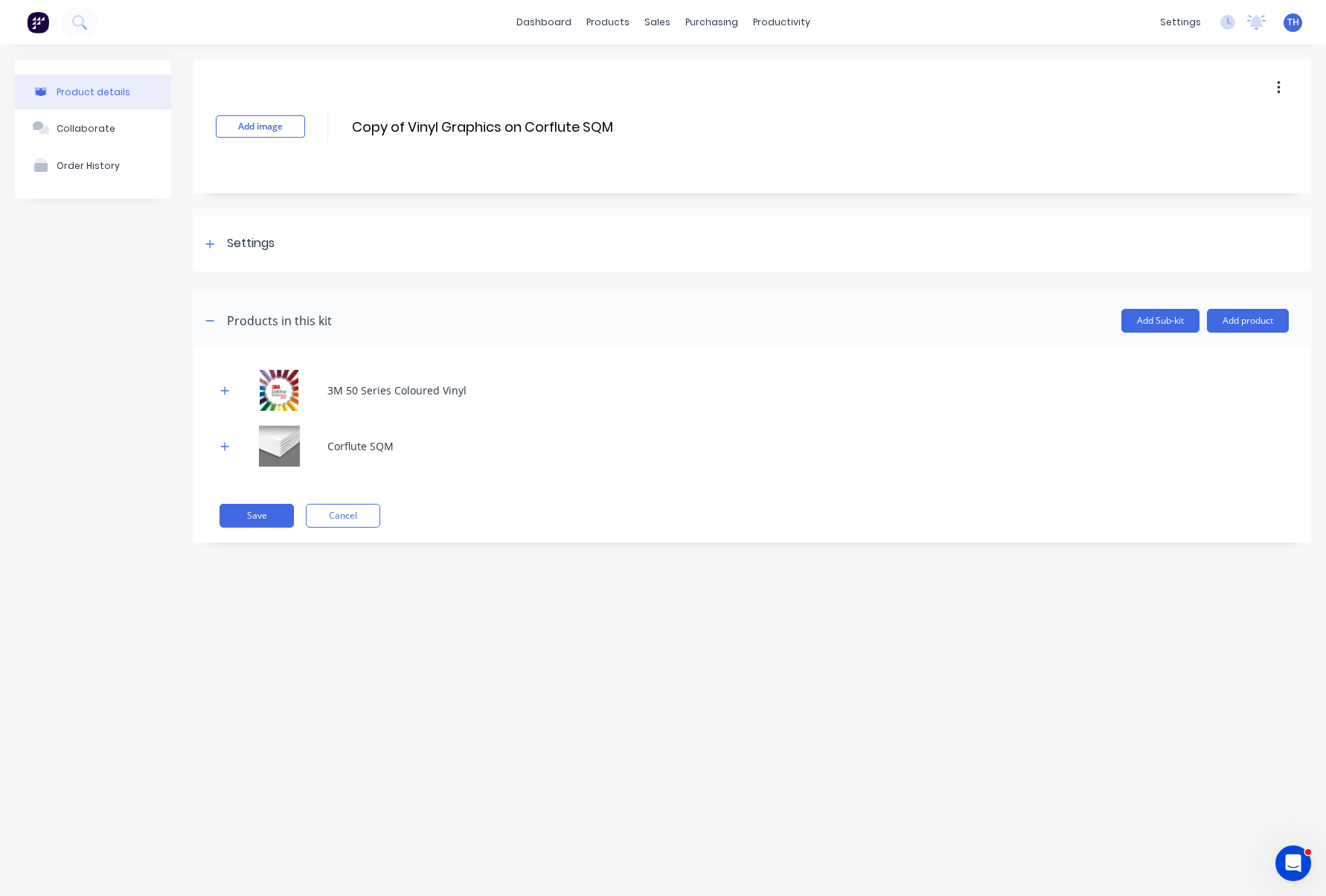
click at [327, 125] on div "Add image Copy of Vinyl Graphics on Corflute SQM Copy of Vinyl Graphics on Corf…" at bounding box center [752, 126] width 1118 height 134
click at [505, 125] on input "Digital Print on Corflute SQM" at bounding box center [482, 126] width 263 height 22
drag, startPoint x: 507, startPoint y: 124, endPoint x: 560, endPoint y: 124, distance: 53.0
click at [555, 124] on input "Digital Print on Corflute SQM" at bounding box center [482, 126] width 263 height 22
click at [496, 123] on input "Digital Print on Corflute SQM" at bounding box center [482, 126] width 263 height 22
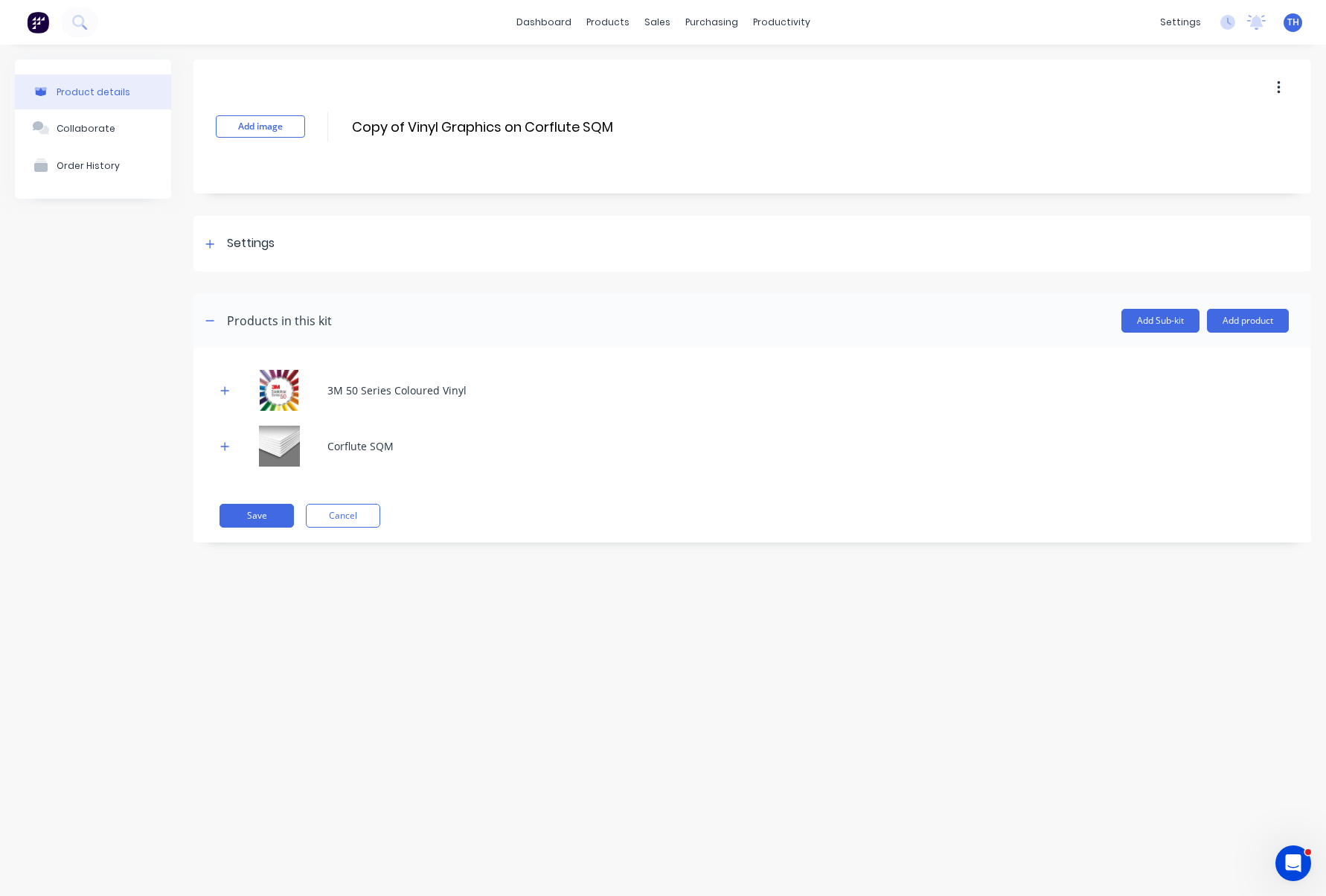
type input "Digital Print on Corflute SQM"
click at [1098, 365] on div "3M 50 Series Coloured Vinyl Corflute SQM Save Cancel" at bounding box center [752, 445] width 1118 height 195
click at [1236, 323] on button "Add product" at bounding box center [1248, 320] width 82 height 24
click at [1235, 362] on div "Product catalogue" at bounding box center [1218, 358] width 115 height 22
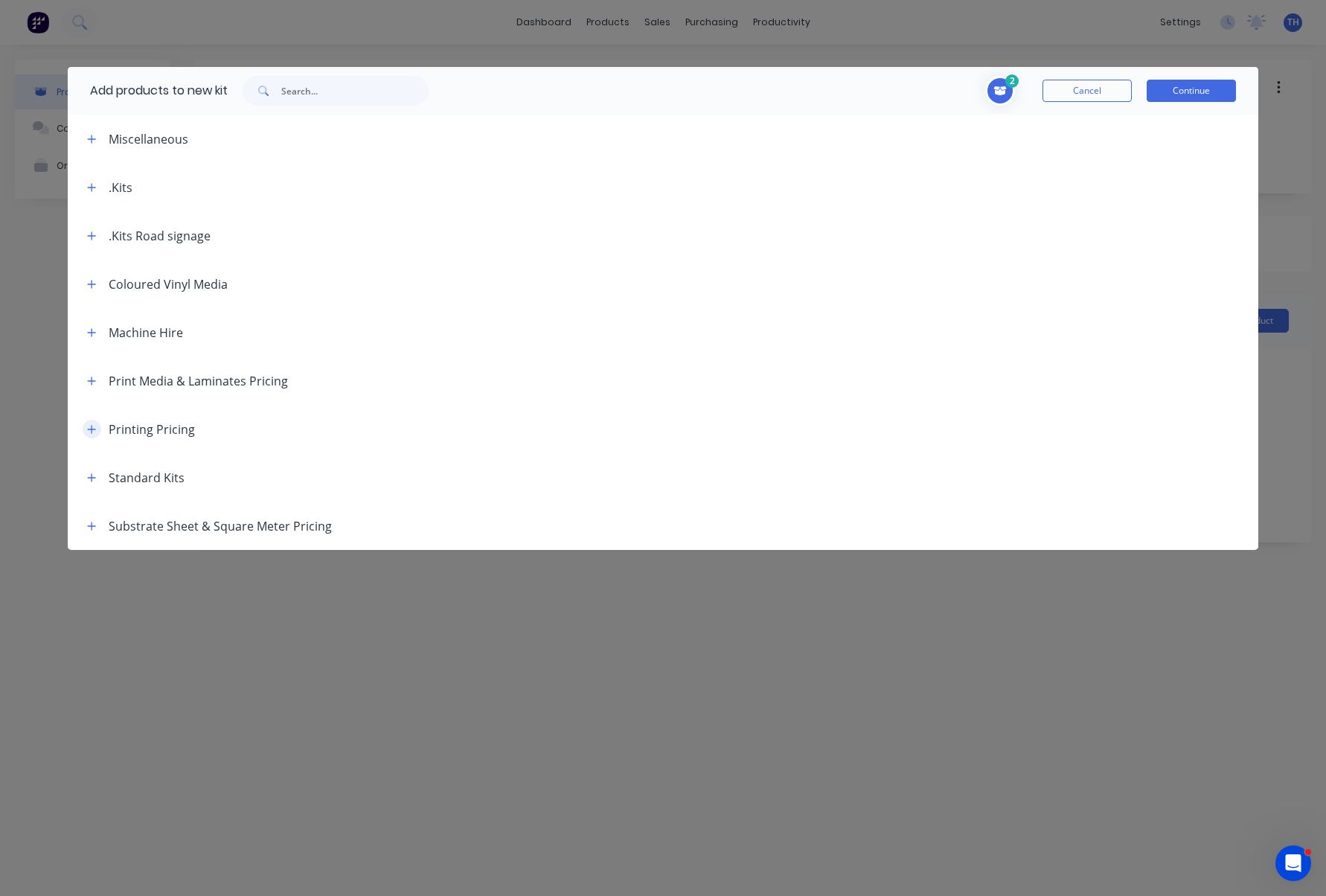
click at [92, 429] on icon "button" at bounding box center [91, 429] width 8 height 8
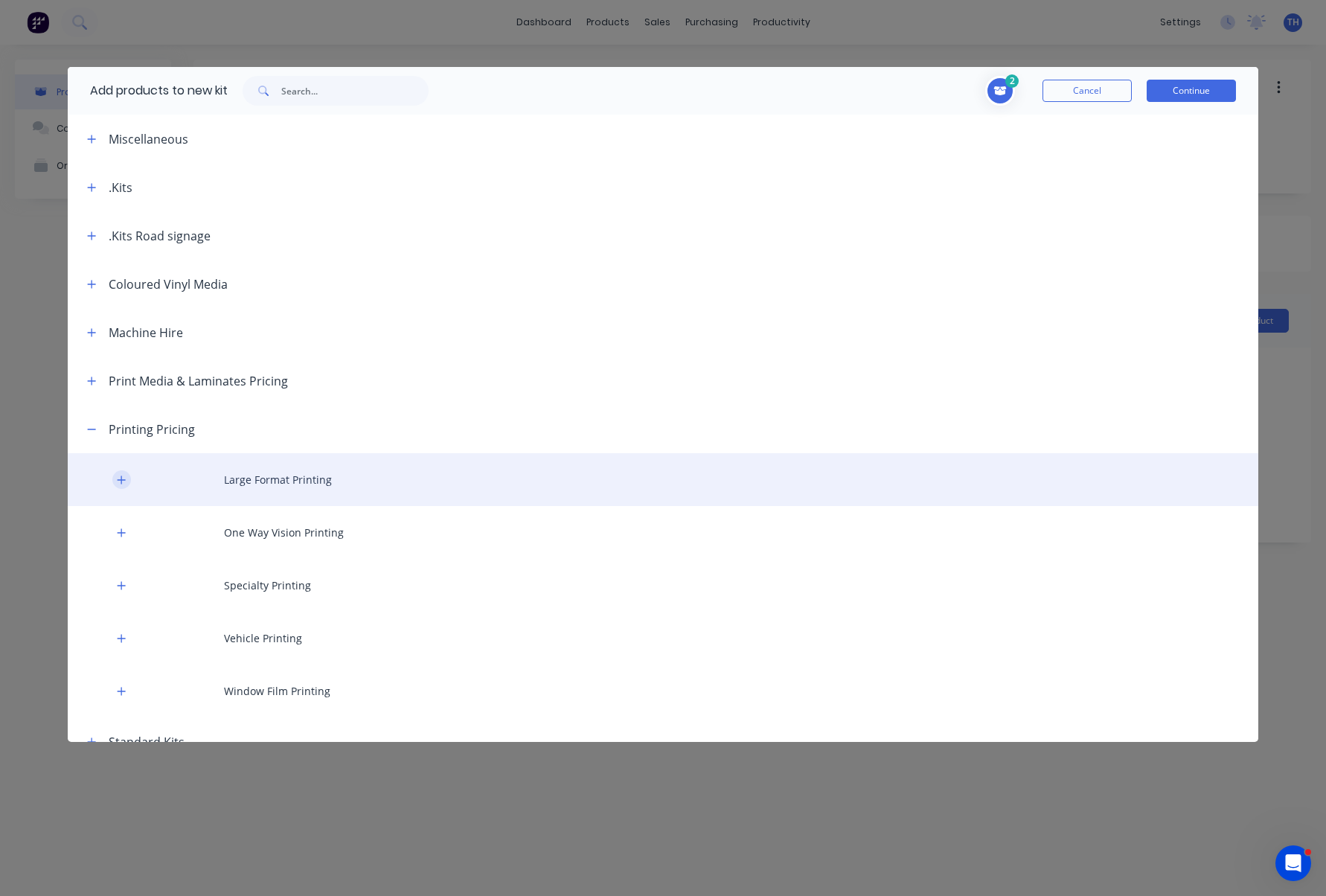
click at [118, 475] on icon "button" at bounding box center [121, 479] width 8 height 10
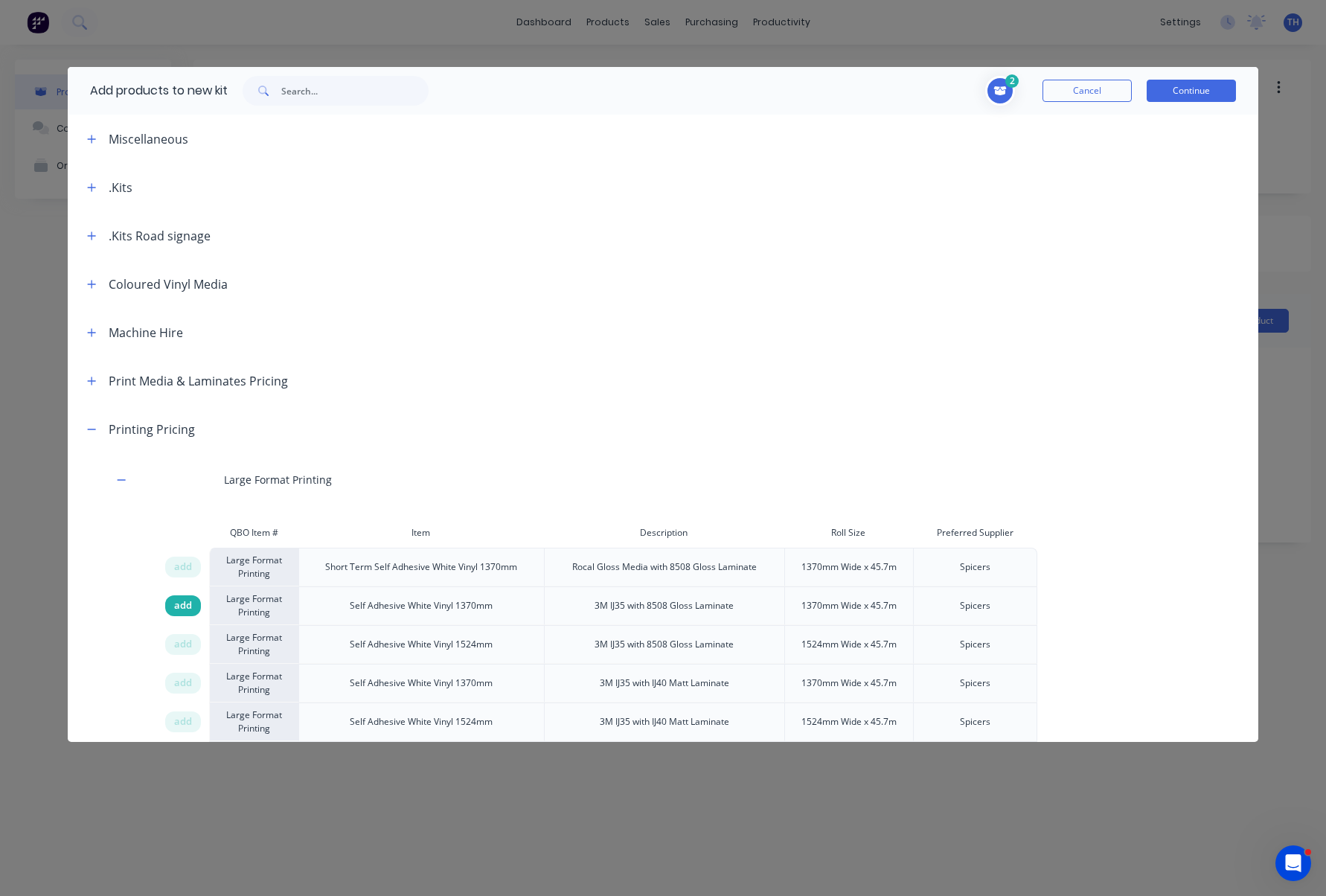
drag, startPoint x: 247, startPoint y: 606, endPoint x: 191, endPoint y: 606, distance: 56.0
click at [247, 606] on div "Large Format Printing" at bounding box center [254, 606] width 90 height 39
click at [185, 606] on span "add" at bounding box center [183, 606] width 18 height 15
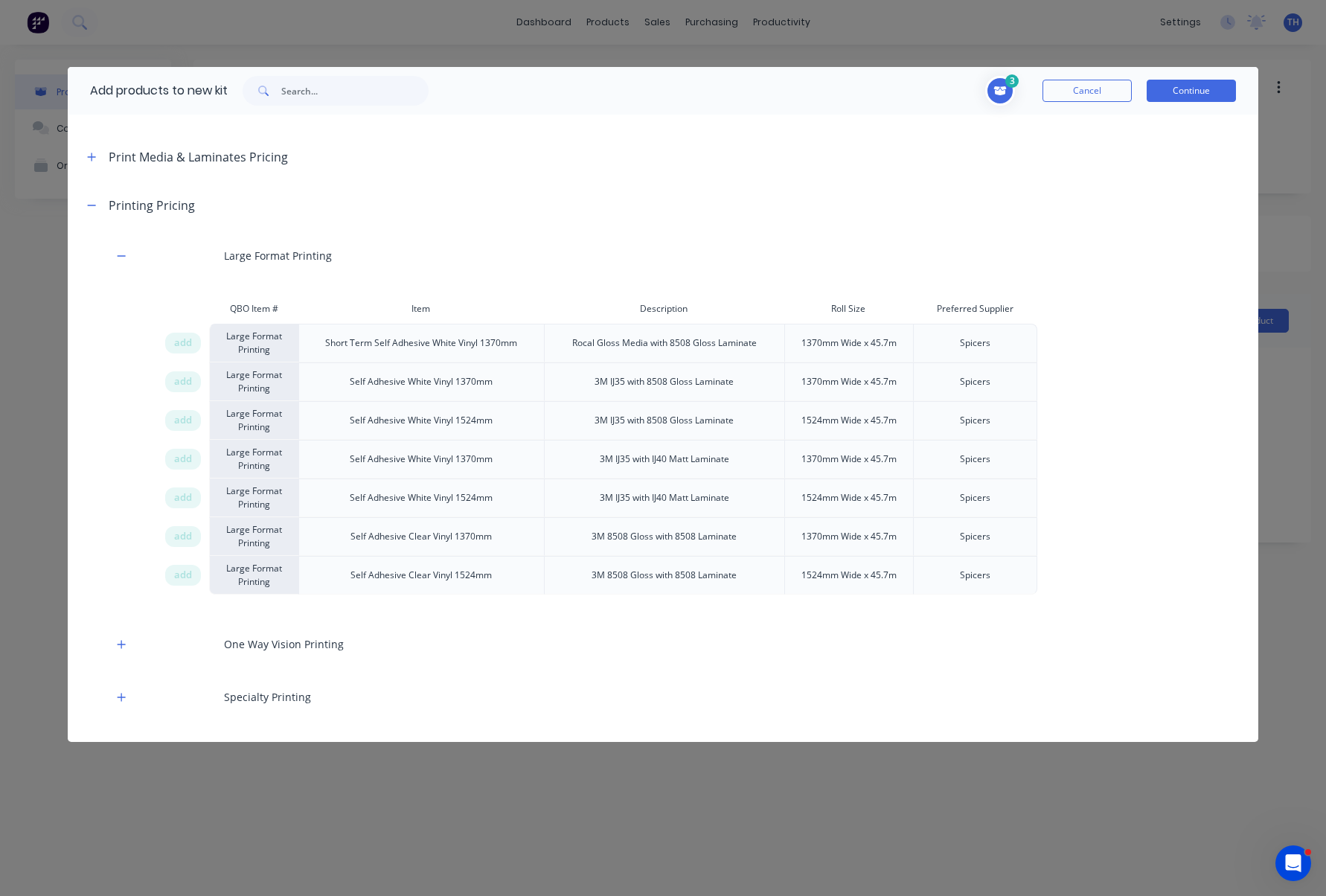
scroll to position [237, 0]
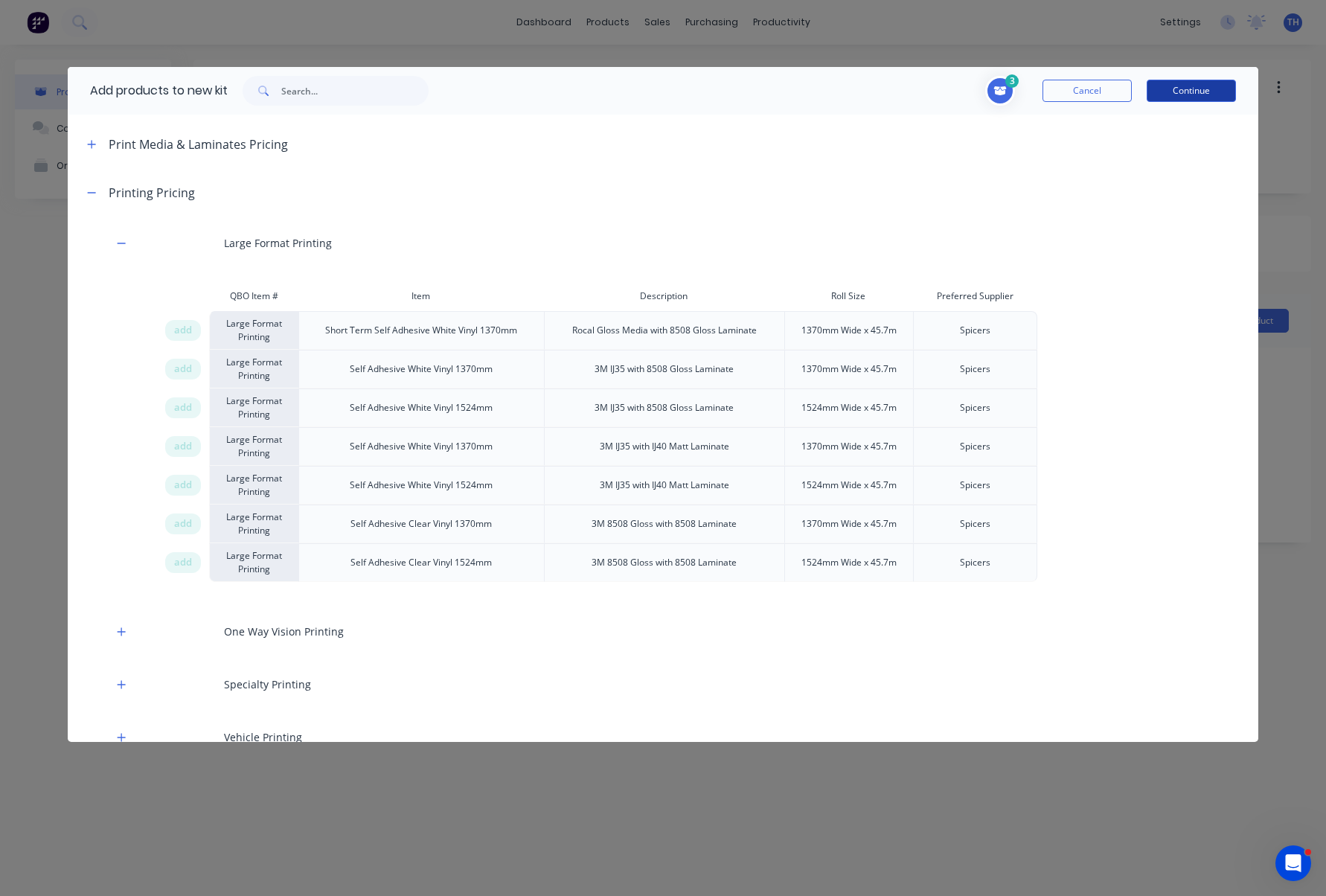
click at [1190, 88] on button "Continue" at bounding box center [1191, 91] width 90 height 23
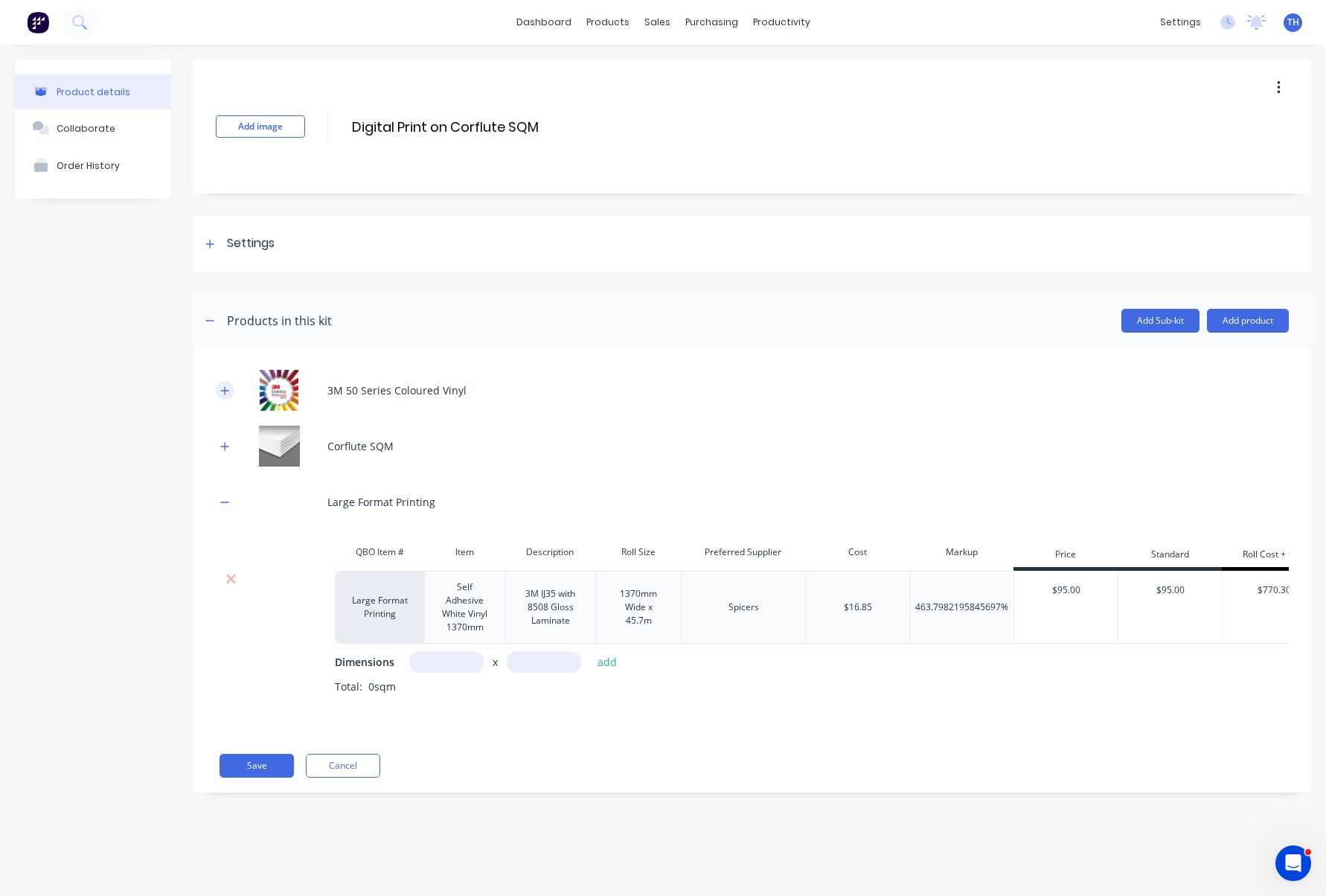
click at [224, 391] on icon "button" at bounding box center [224, 390] width 8 height 10
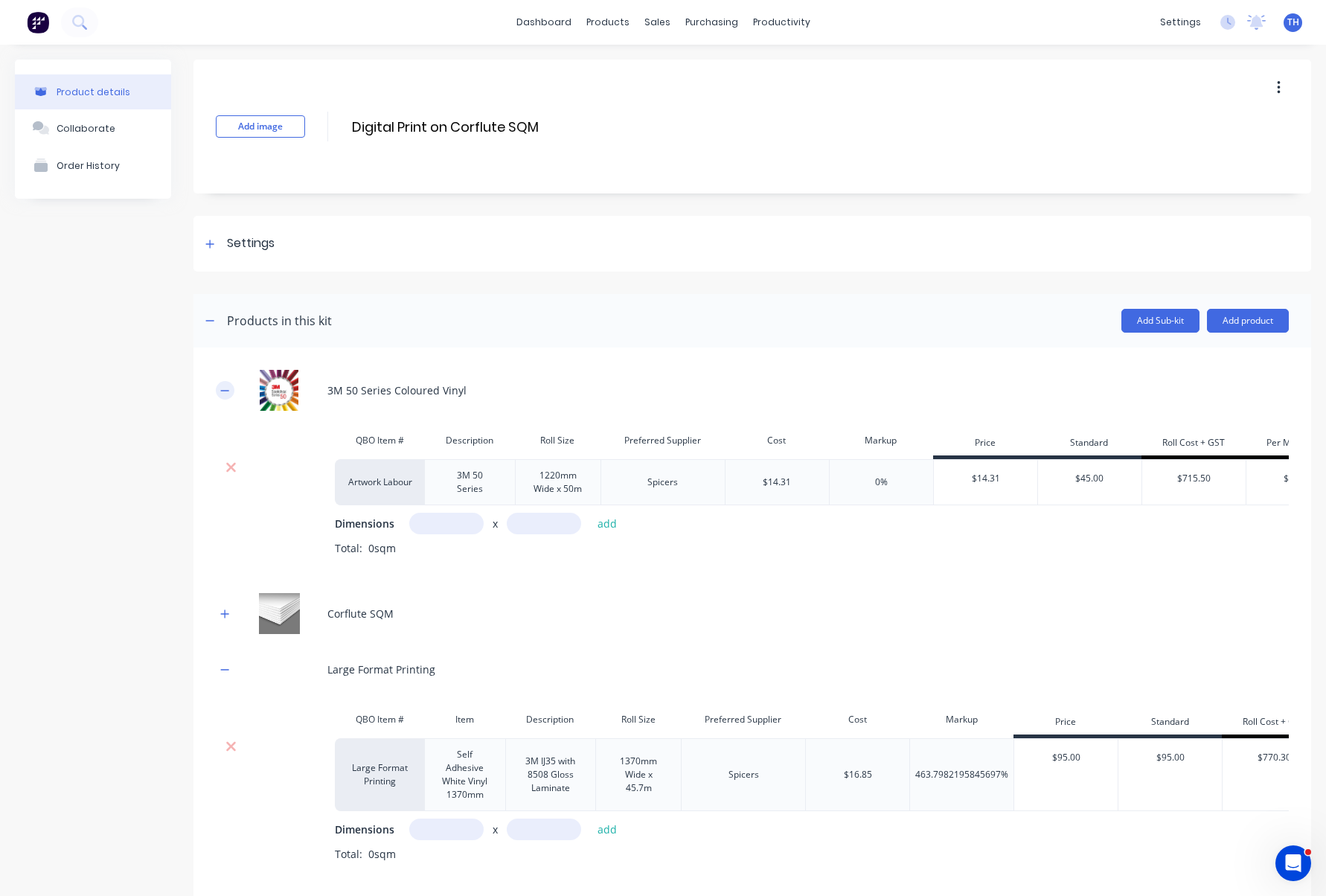
click at [225, 390] on icon "button" at bounding box center [224, 390] width 8 height 1
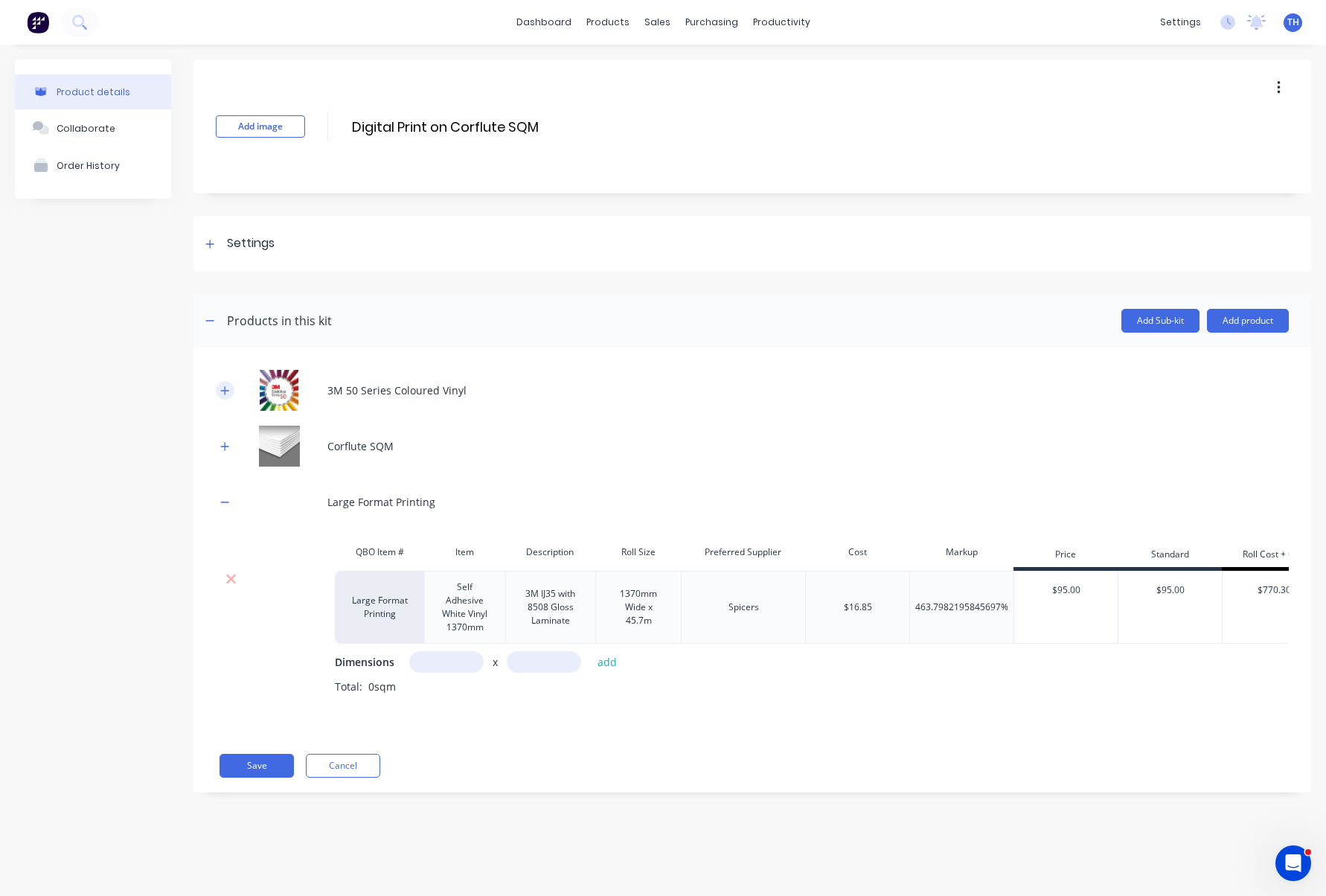
click at [225, 390] on icon "button" at bounding box center [224, 390] width 8 height 8
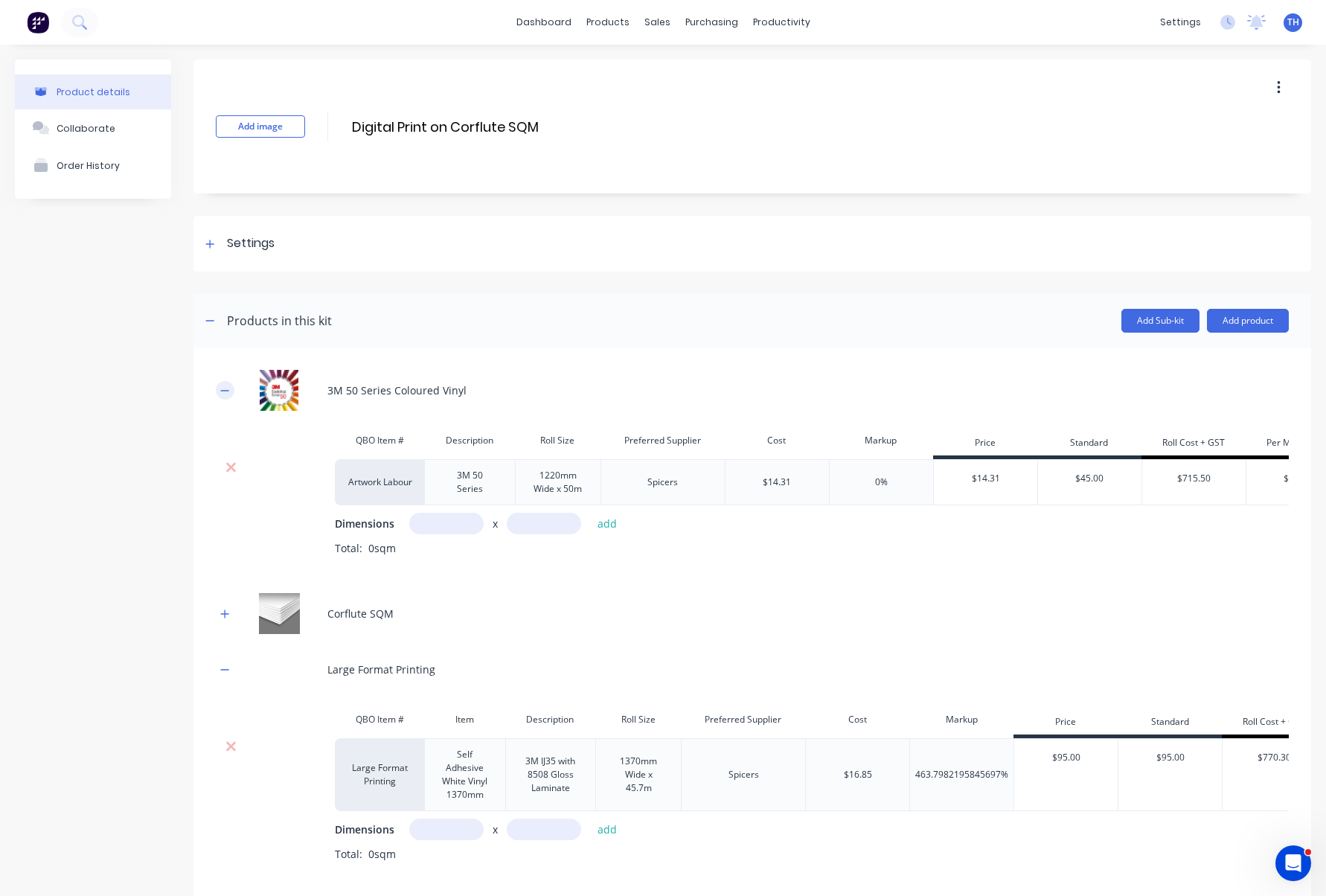
click at [225, 390] on icon "button" at bounding box center [224, 390] width 8 height 10
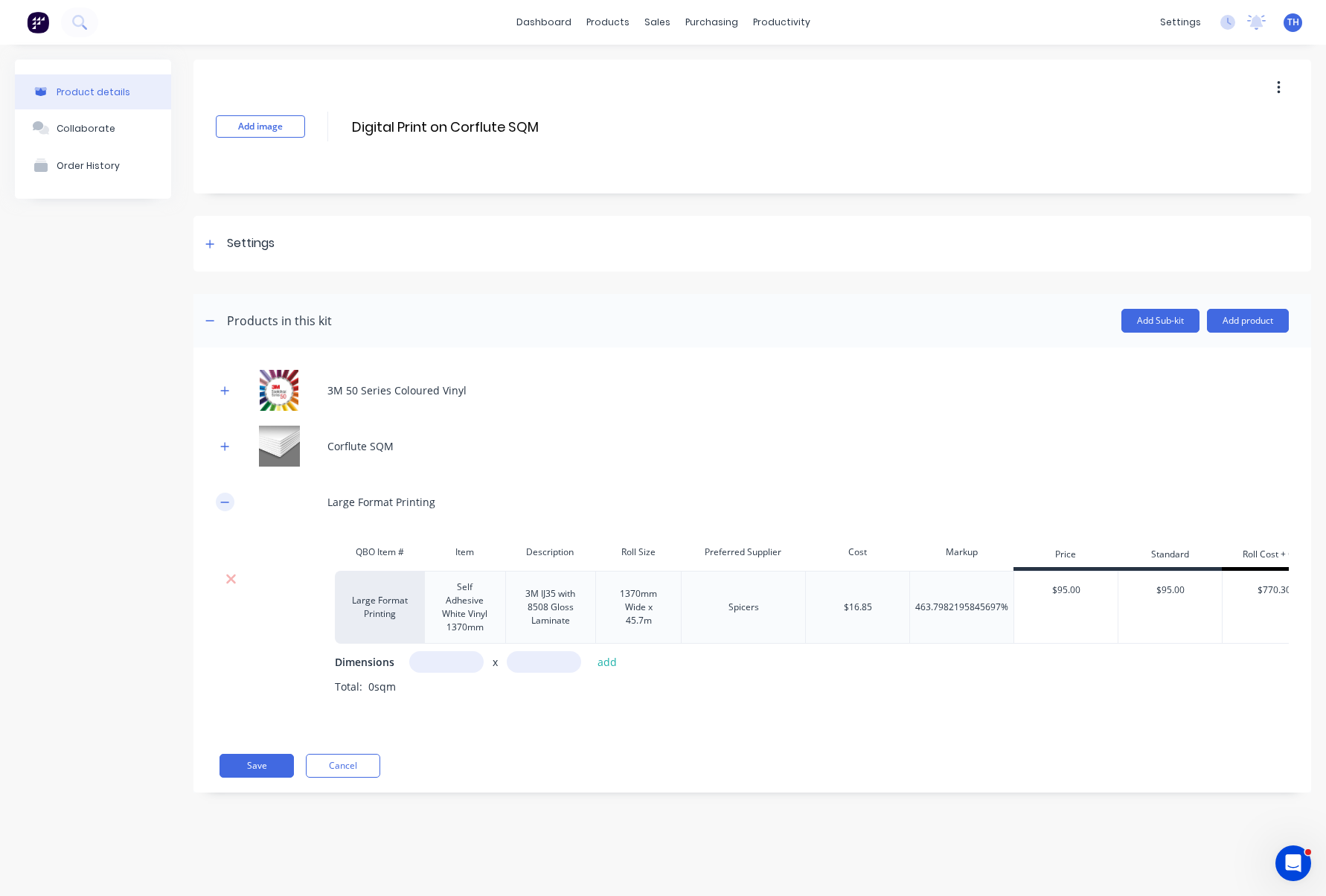
click at [224, 503] on icon "button" at bounding box center [224, 502] width 8 height 10
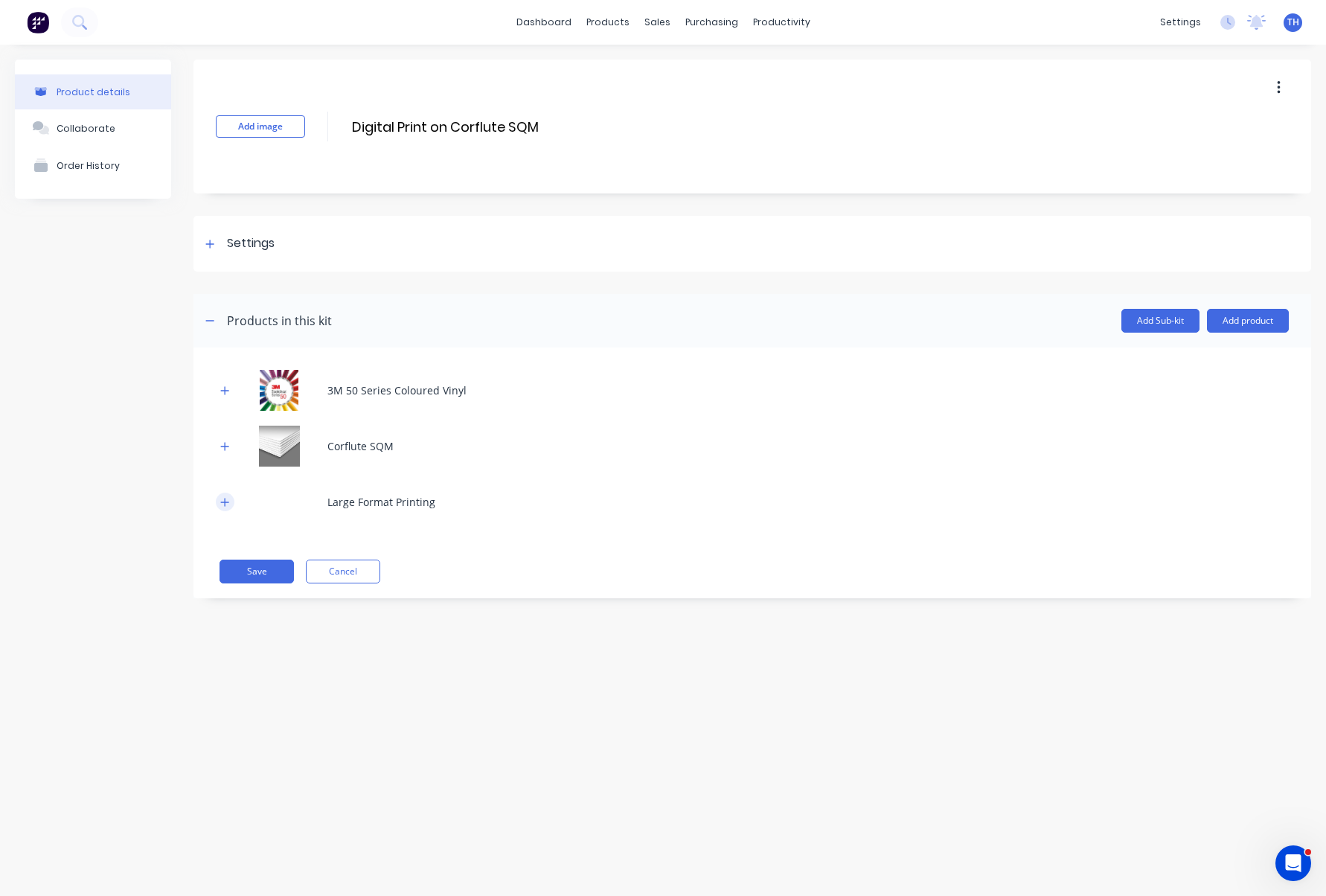
click at [224, 502] on icon "button" at bounding box center [224, 502] width 8 height 8
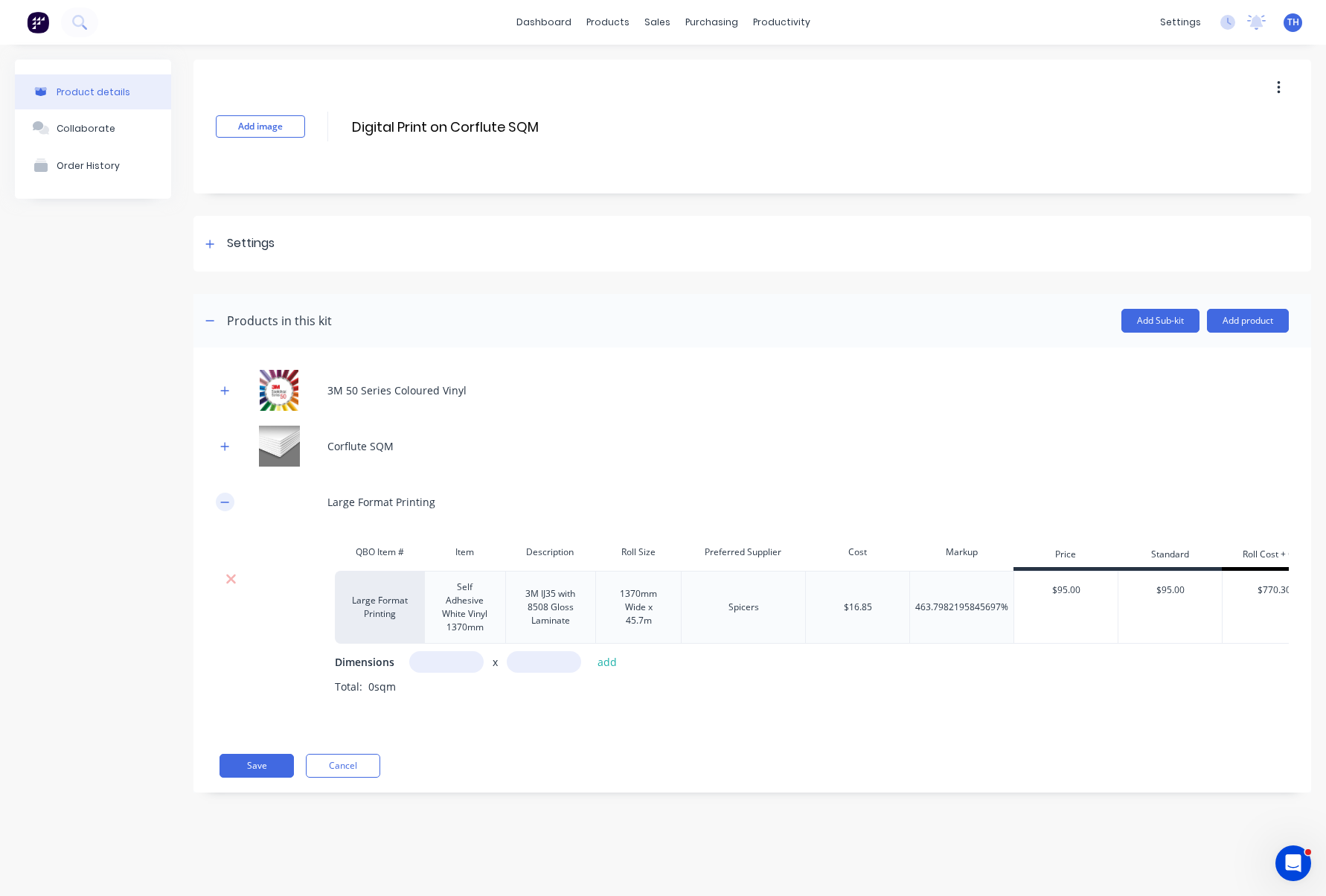
click at [224, 502] on icon "button" at bounding box center [224, 502] width 8 height 1
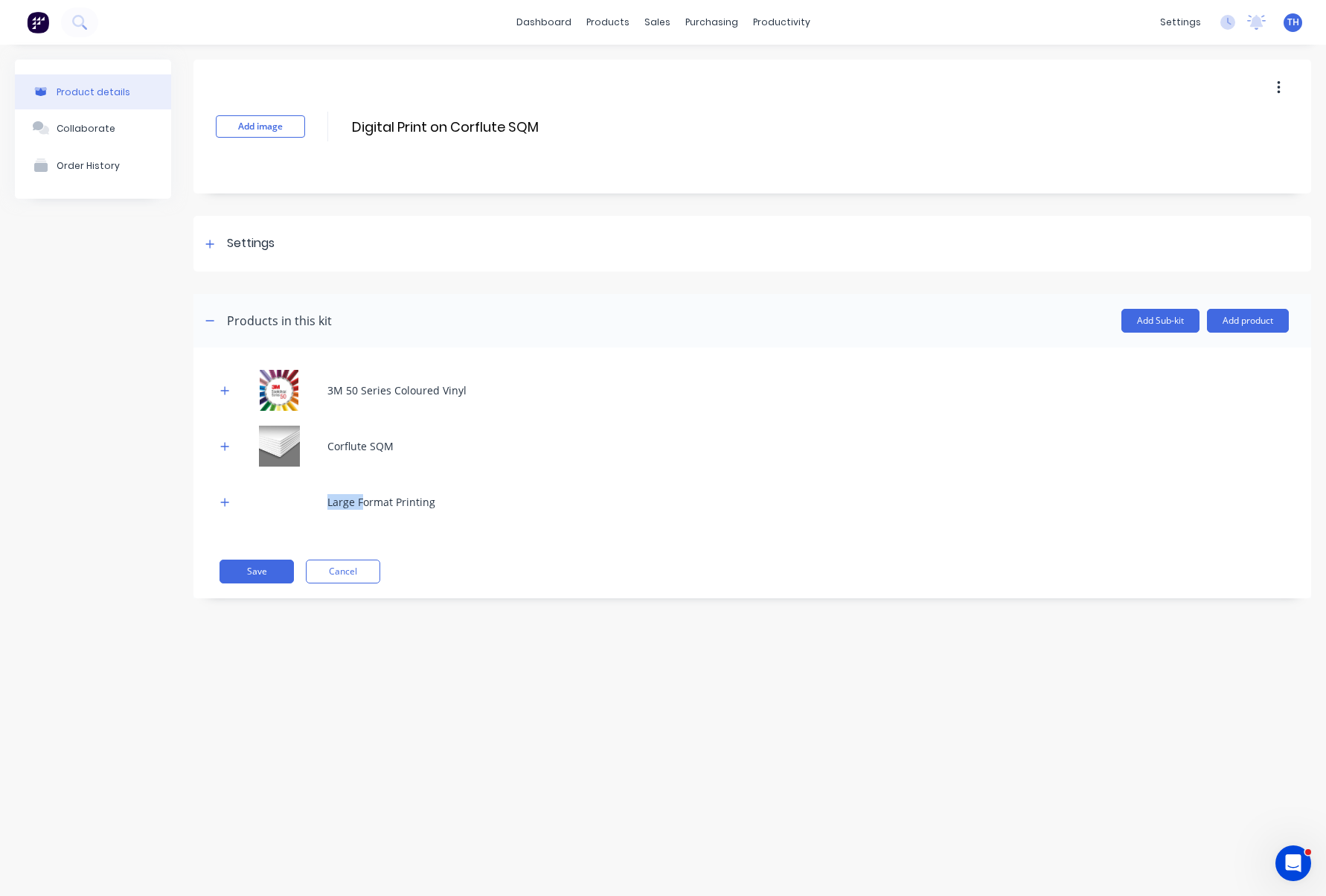
drag, startPoint x: 365, startPoint y: 503, endPoint x: 352, endPoint y: 476, distance: 30.0
click at [352, 476] on div "3M 50 Series Coloured Vinyl Corflute SQM Large Format Printing" at bounding box center [753, 446] width 1073 height 153
click at [224, 390] on icon "button" at bounding box center [224, 390] width 8 height 8
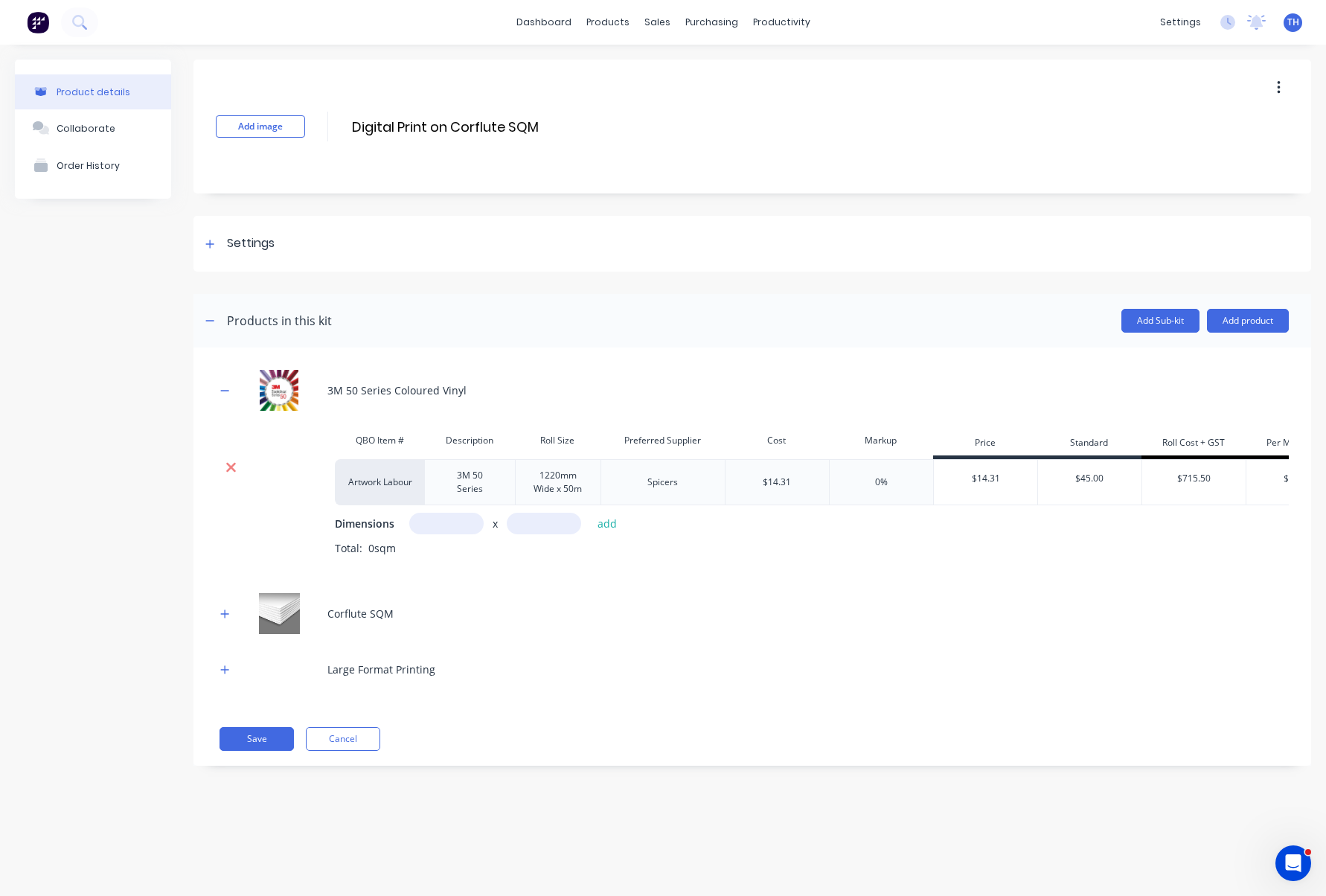
click at [227, 463] on icon at bounding box center [231, 468] width 9 height 9
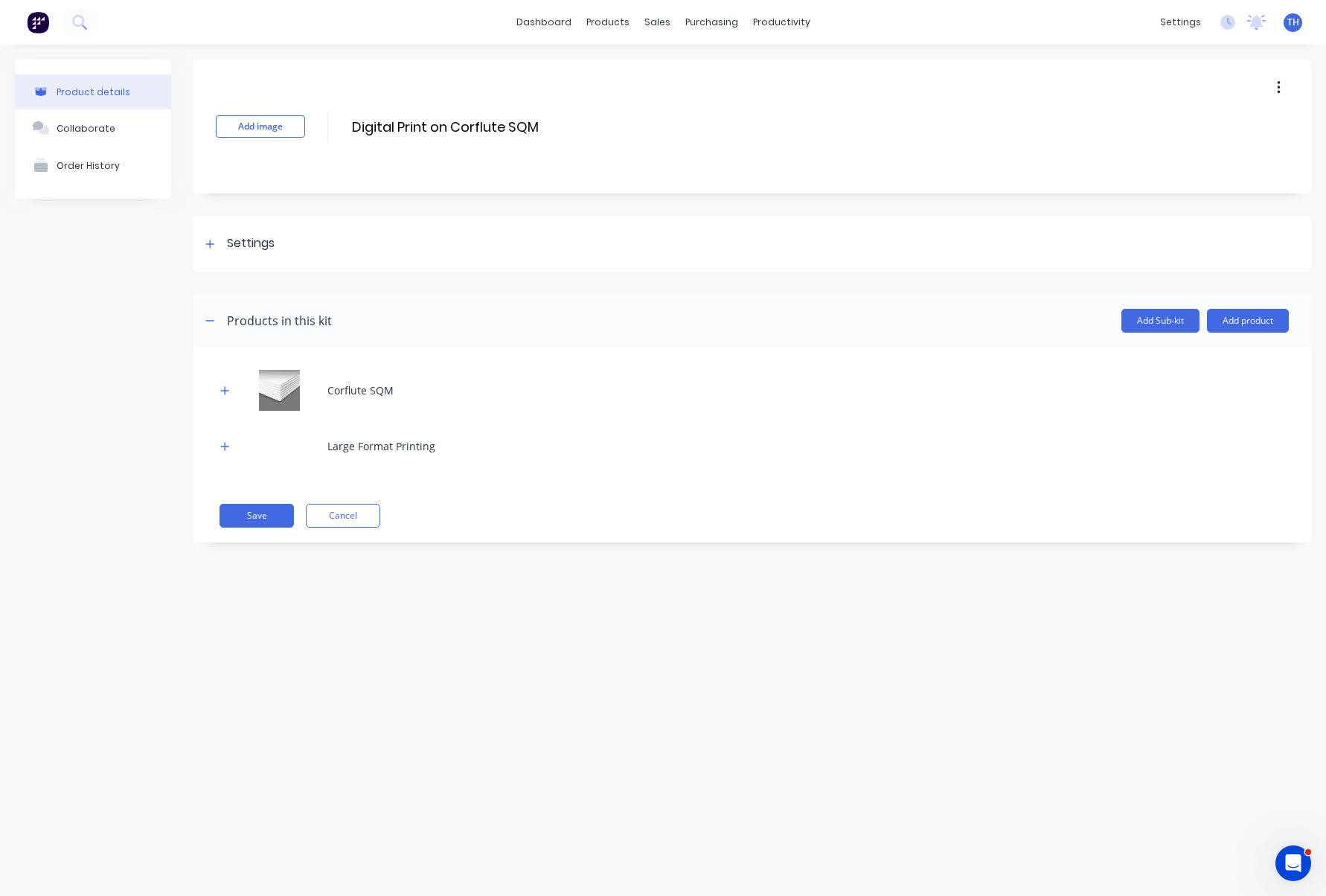
click at [281, 389] on img at bounding box center [278, 390] width 75 height 41
click at [340, 391] on div "Corflute SQM" at bounding box center [360, 390] width 66 height 16
click at [225, 389] on icon "button" at bounding box center [224, 390] width 8 height 8
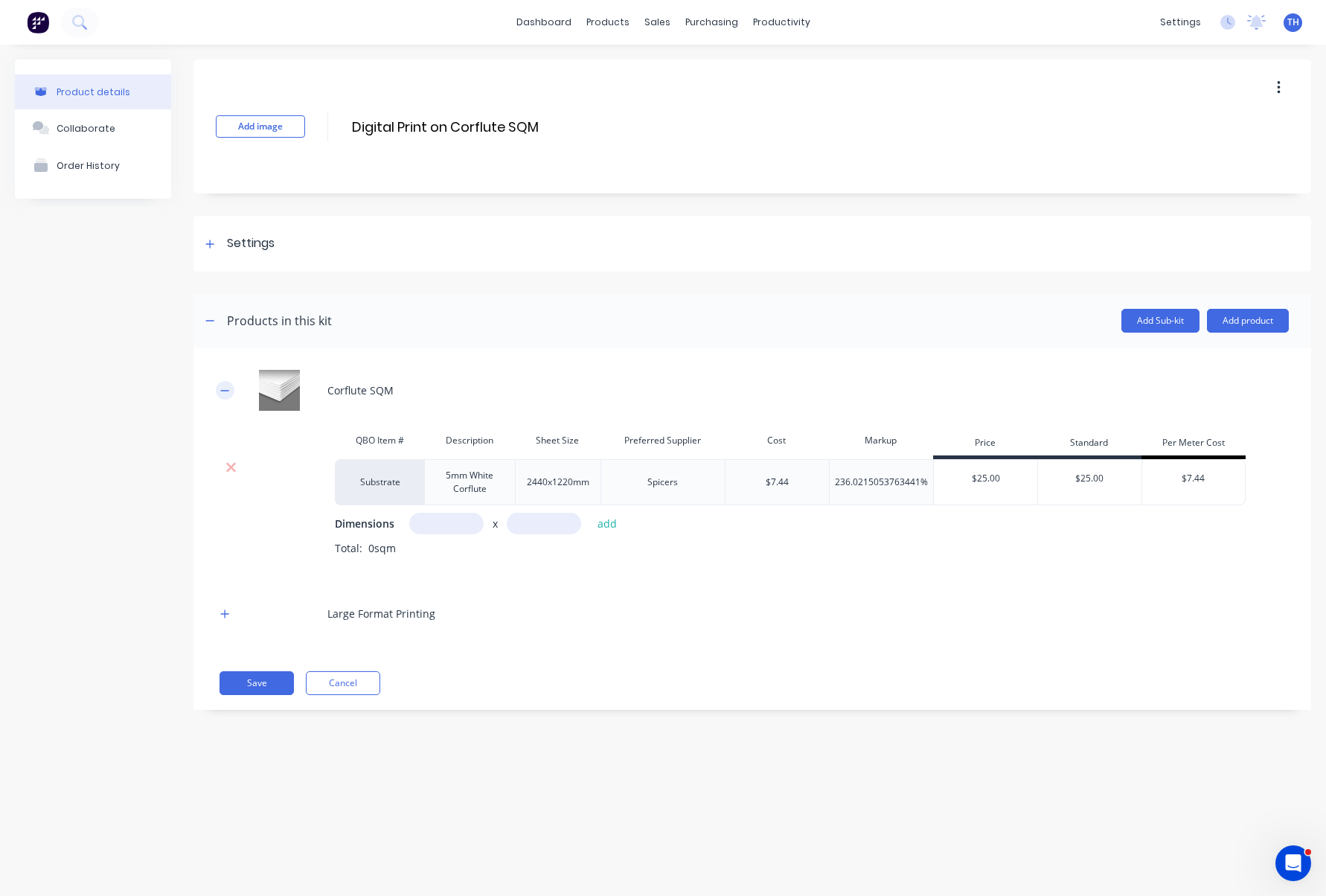
click at [220, 390] on button "button" at bounding box center [225, 390] width 19 height 19
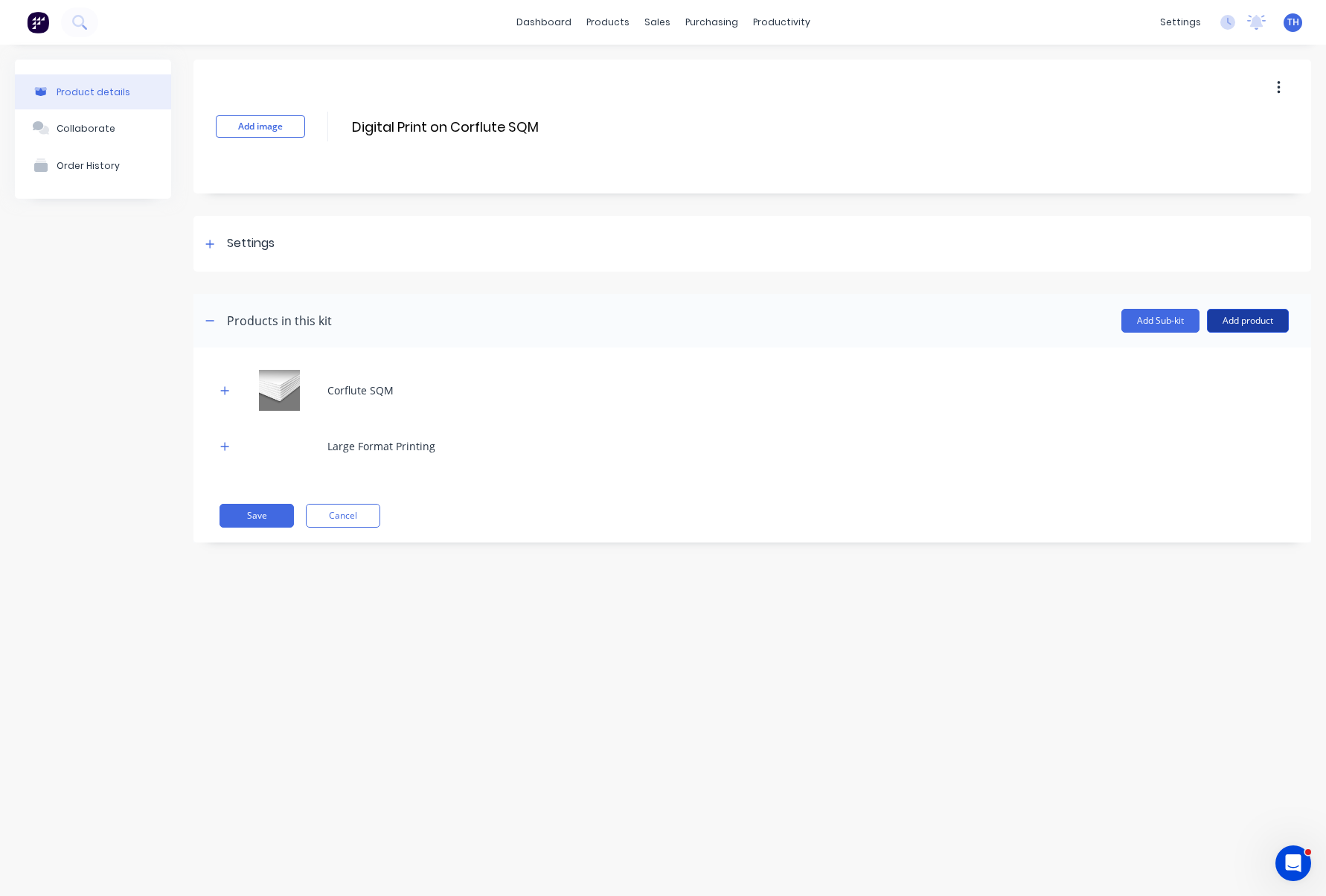
click at [1249, 320] on button "Add product" at bounding box center [1248, 320] width 82 height 24
click at [1187, 362] on div "Product catalogue" at bounding box center [1218, 358] width 115 height 22
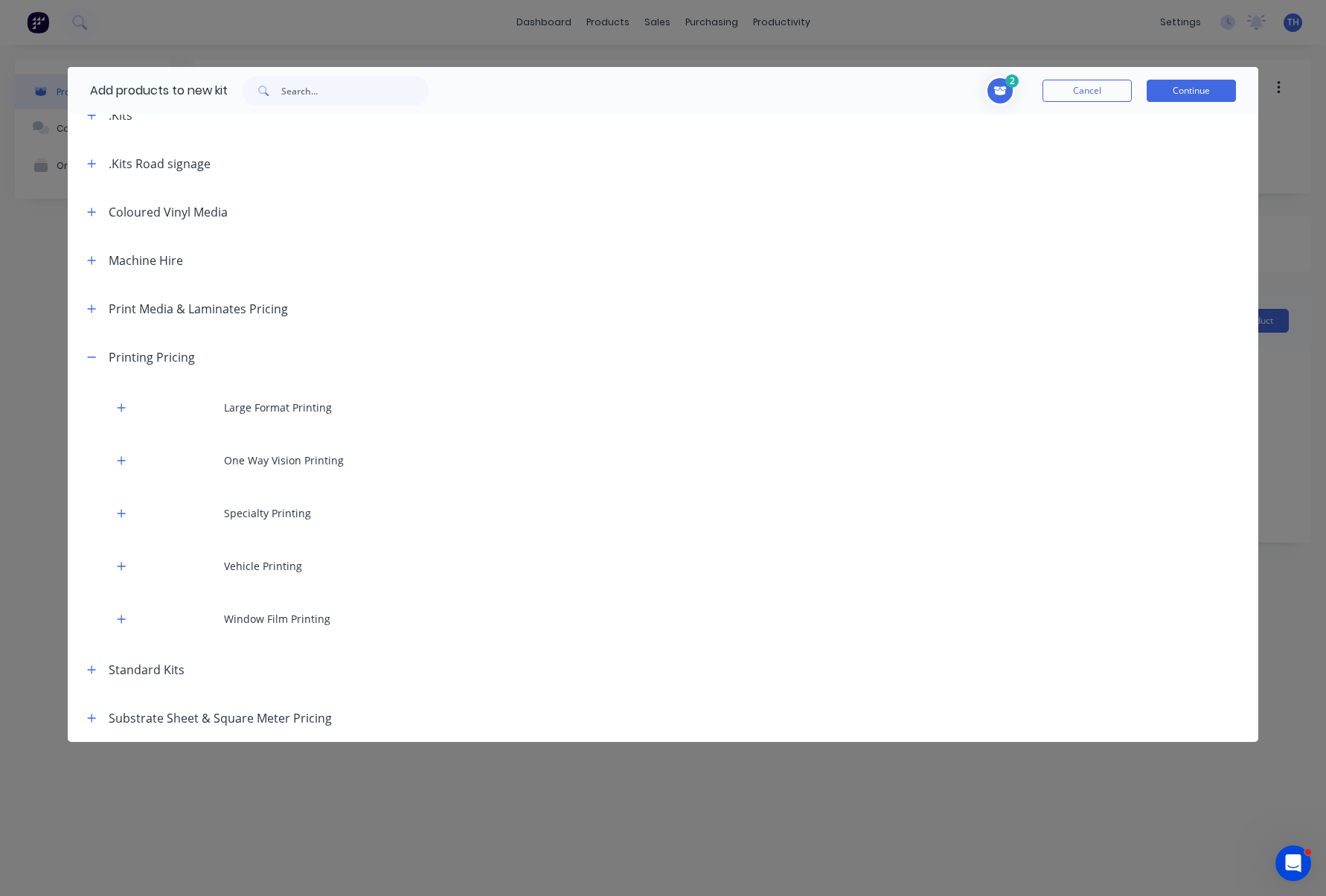
scroll to position [73, 0]
click at [91, 719] on icon "button" at bounding box center [91, 718] width 8 height 8
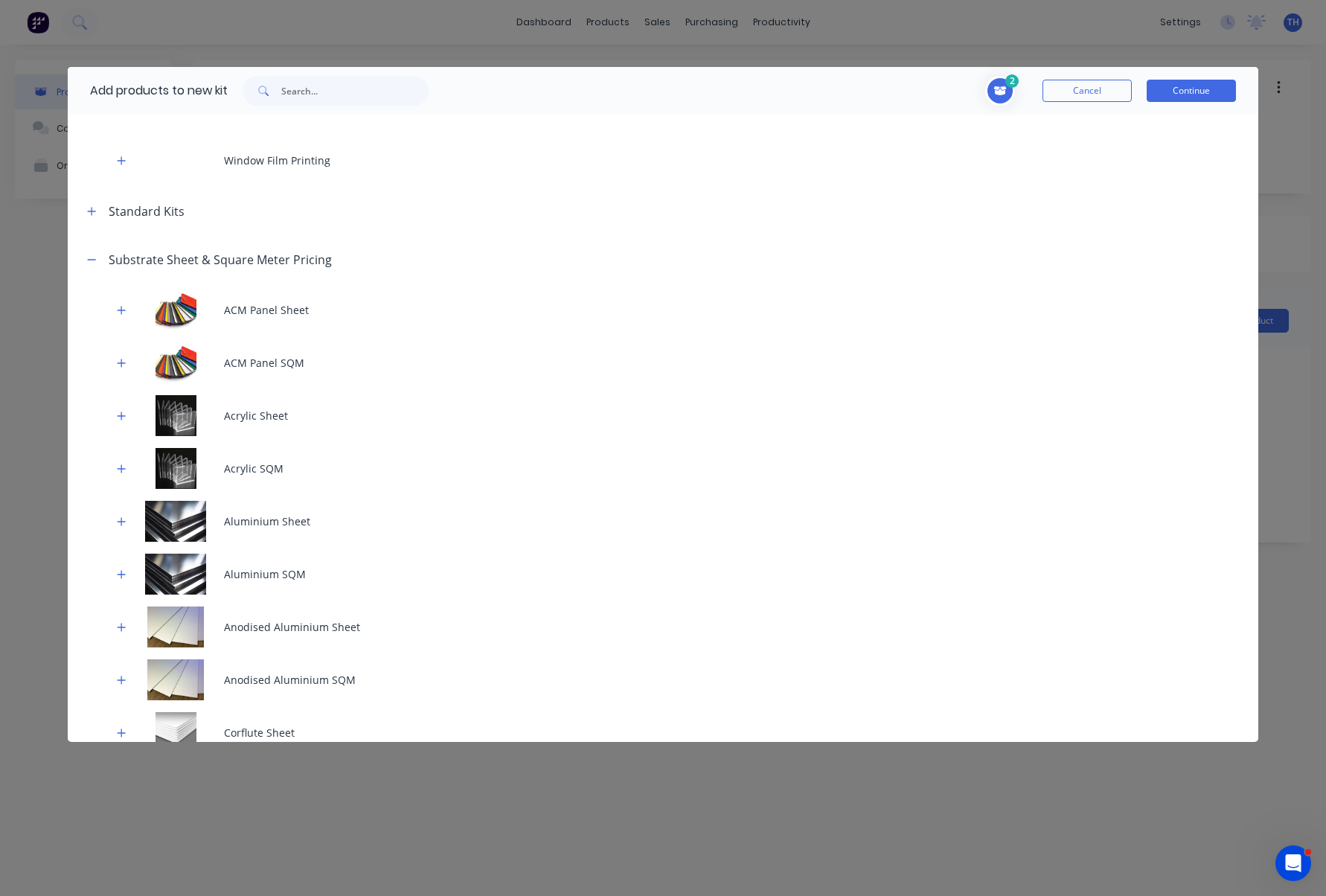
scroll to position [661, 0]
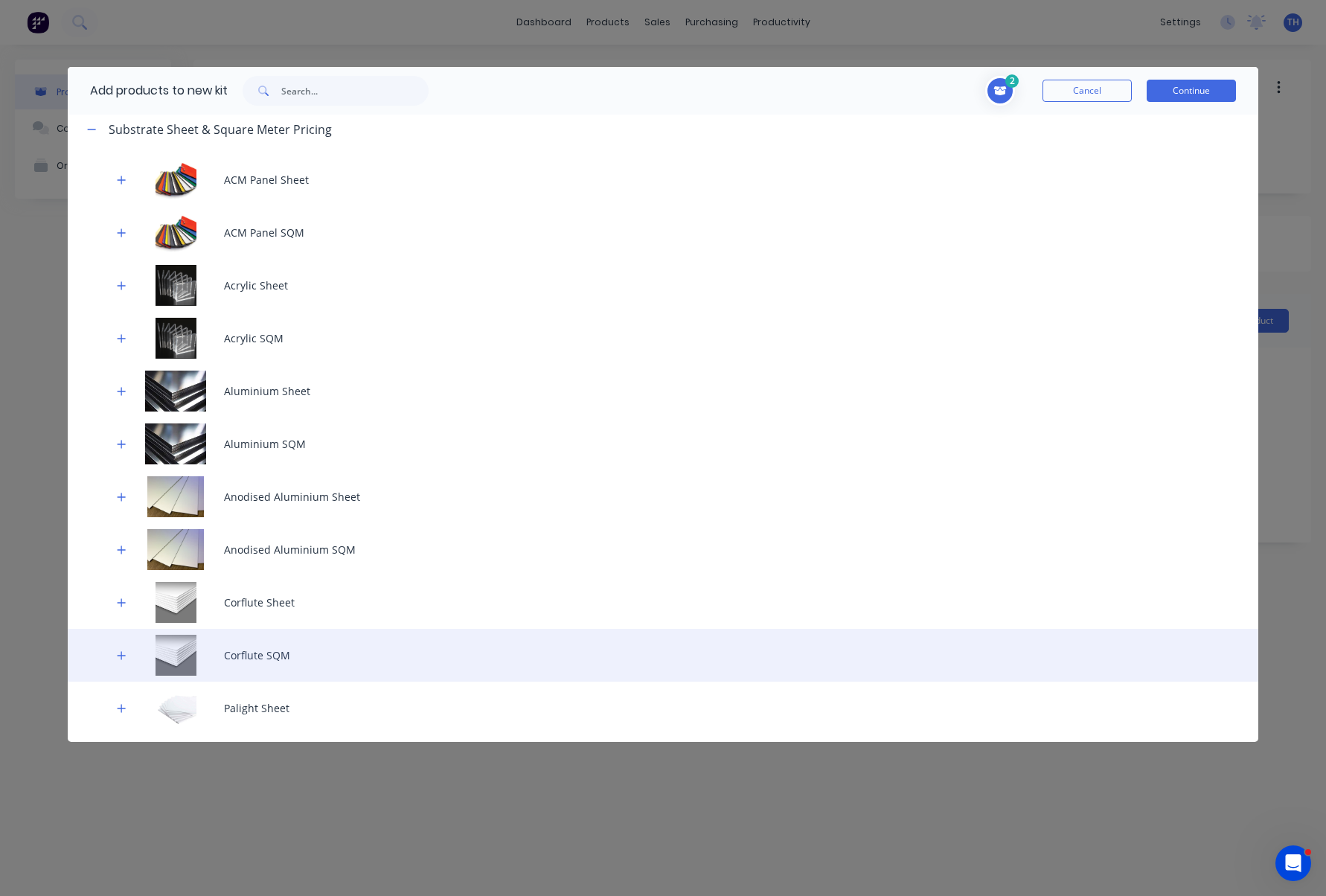
click at [263, 650] on div "Corflute SQM" at bounding box center [663, 655] width 1191 height 53
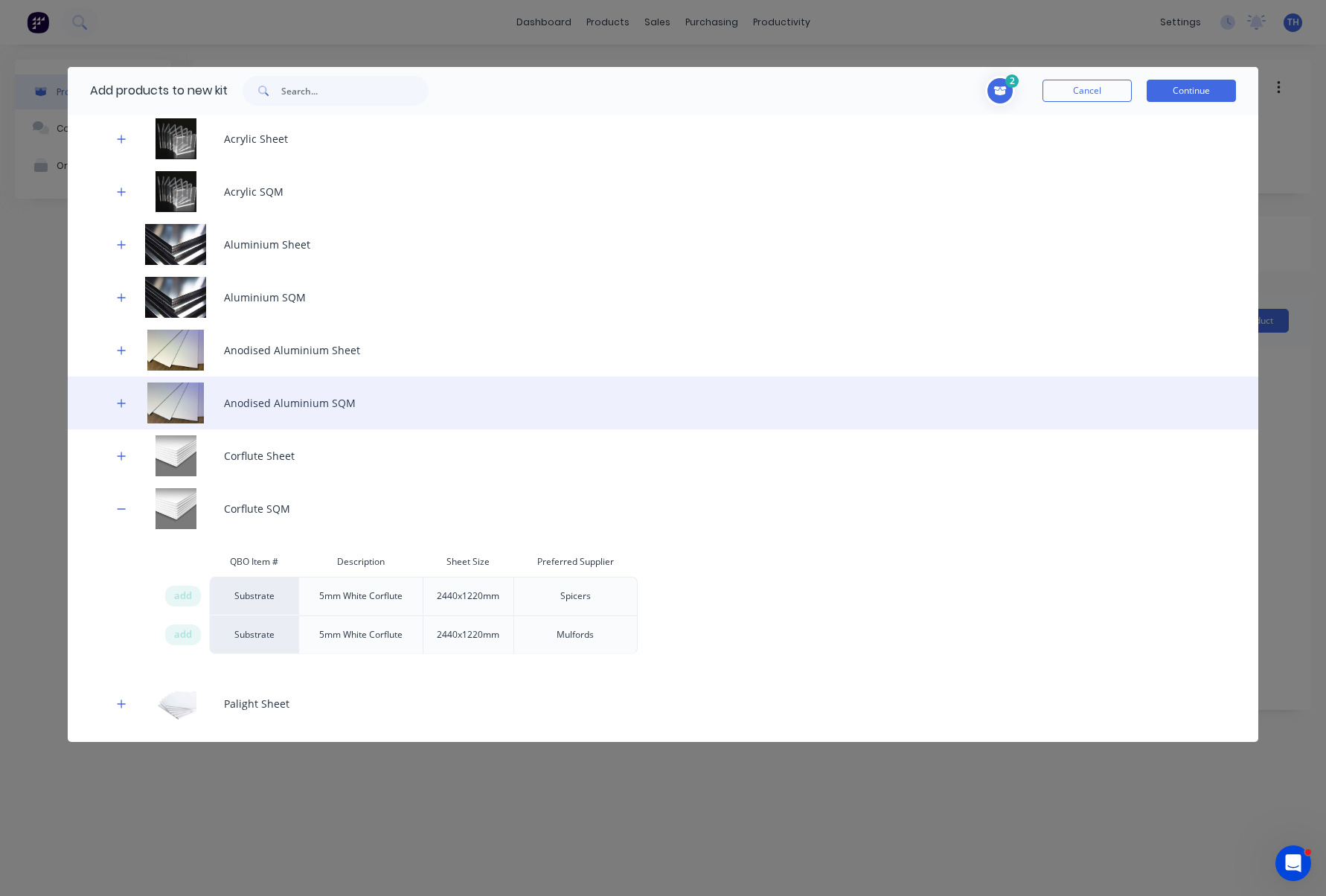
scroll to position [824, 0]
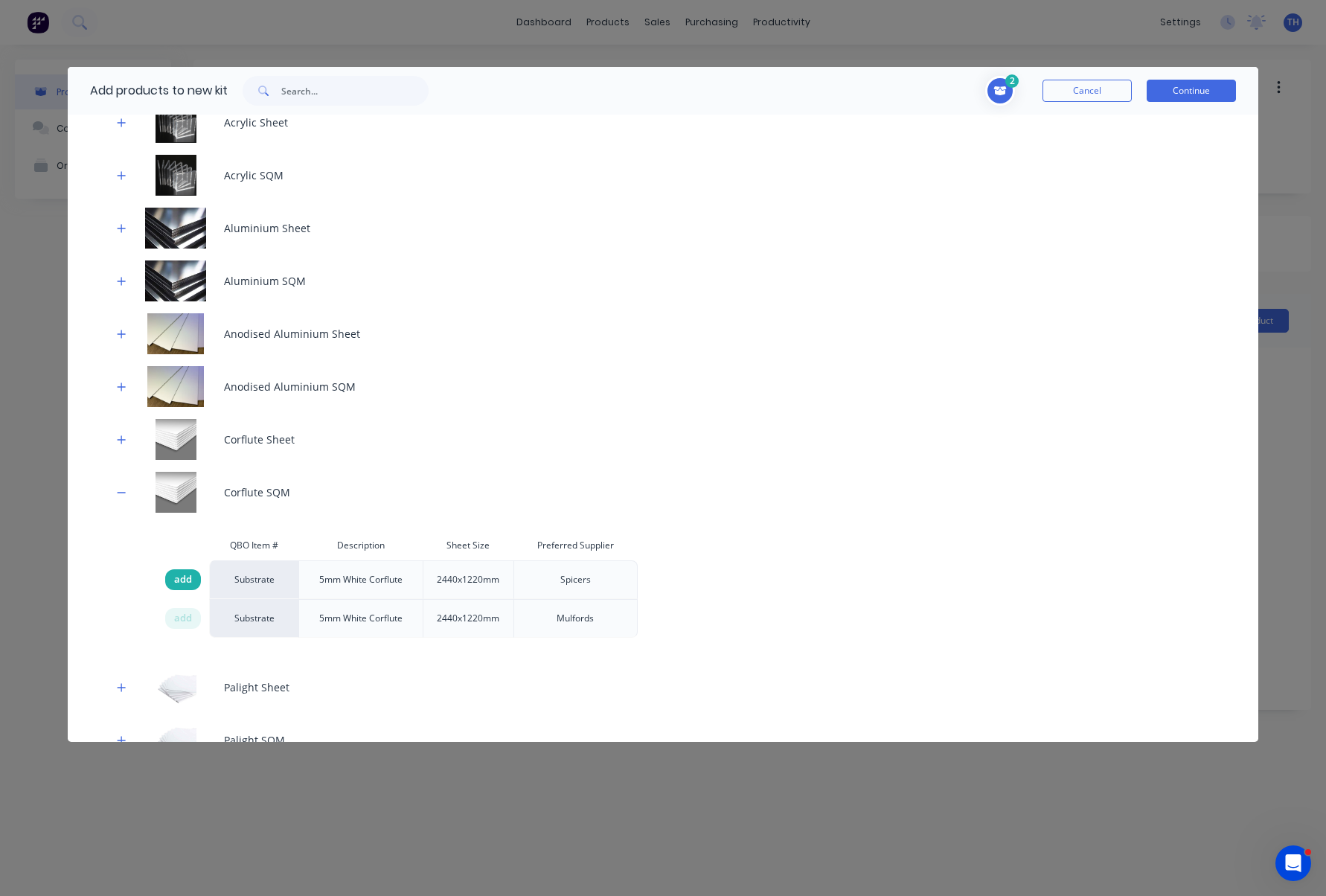
click at [185, 579] on span "add" at bounding box center [183, 580] width 18 height 15
click at [999, 89] on icon at bounding box center [1000, 91] width 12 height 8
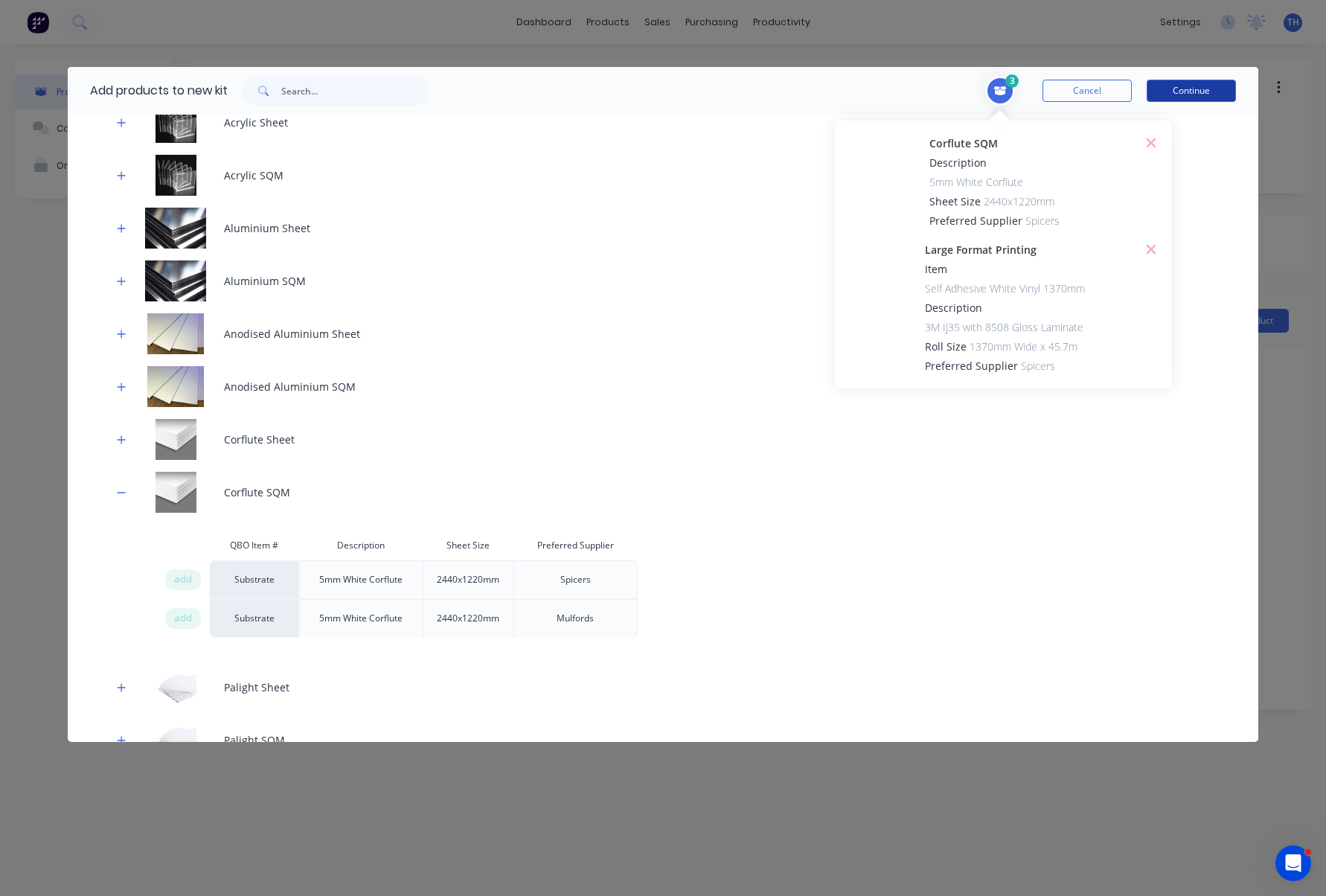
click at [1202, 87] on button "Continue" at bounding box center [1191, 91] width 90 height 23
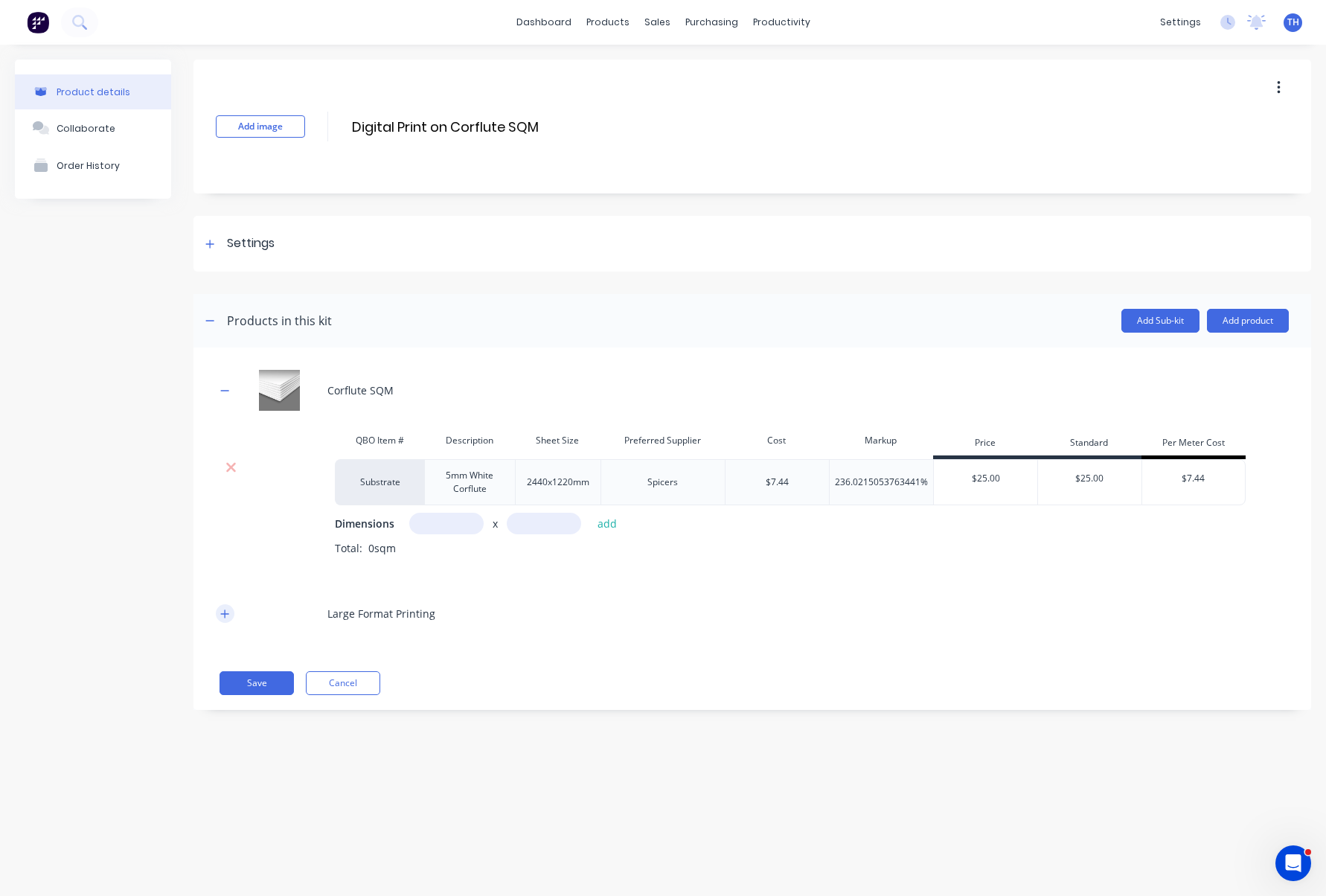
click at [221, 615] on icon "button" at bounding box center [224, 614] width 8 height 10
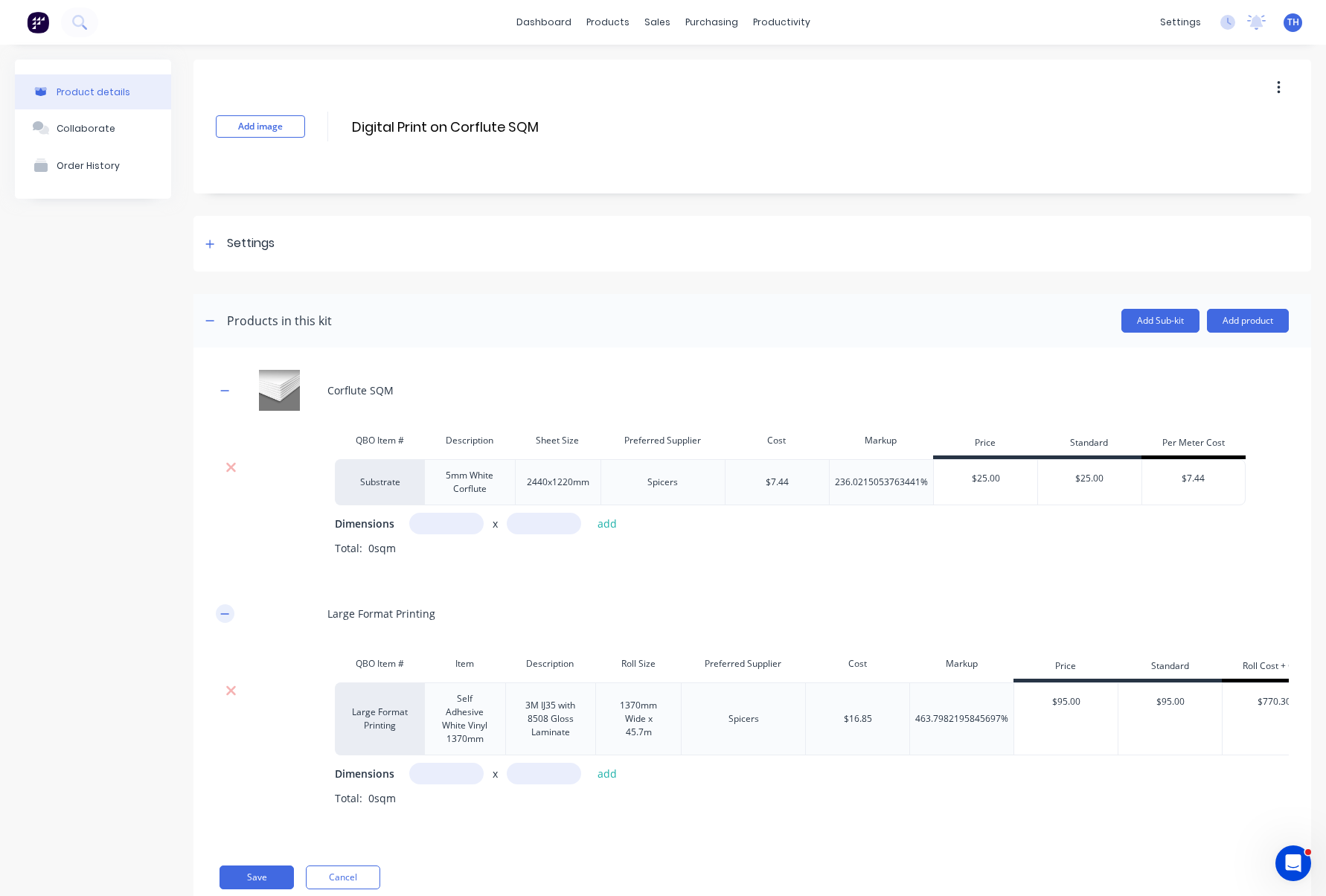
click at [225, 613] on icon "button" at bounding box center [224, 613] width 8 height 1
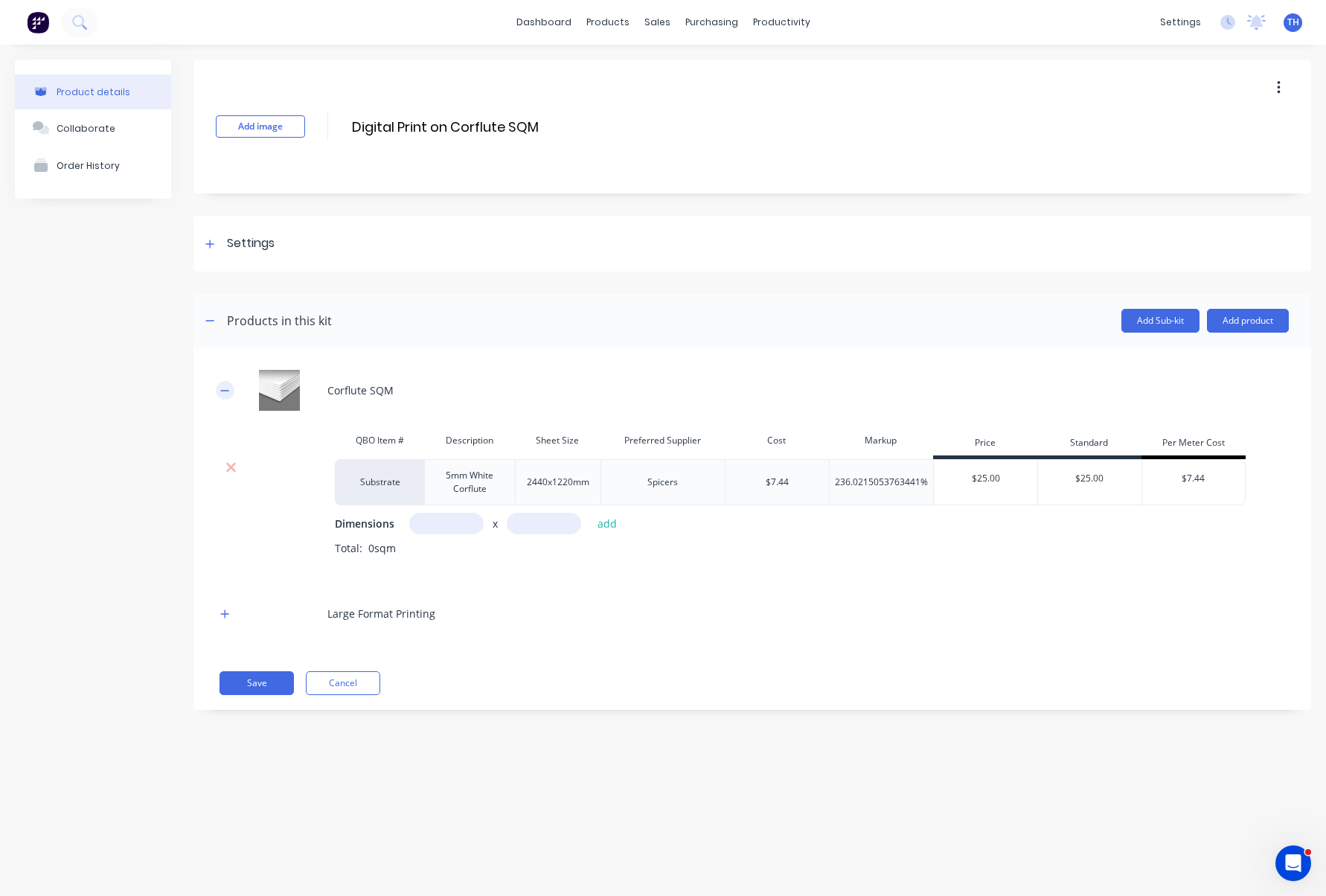
click at [225, 390] on icon "button" at bounding box center [224, 390] width 8 height 1
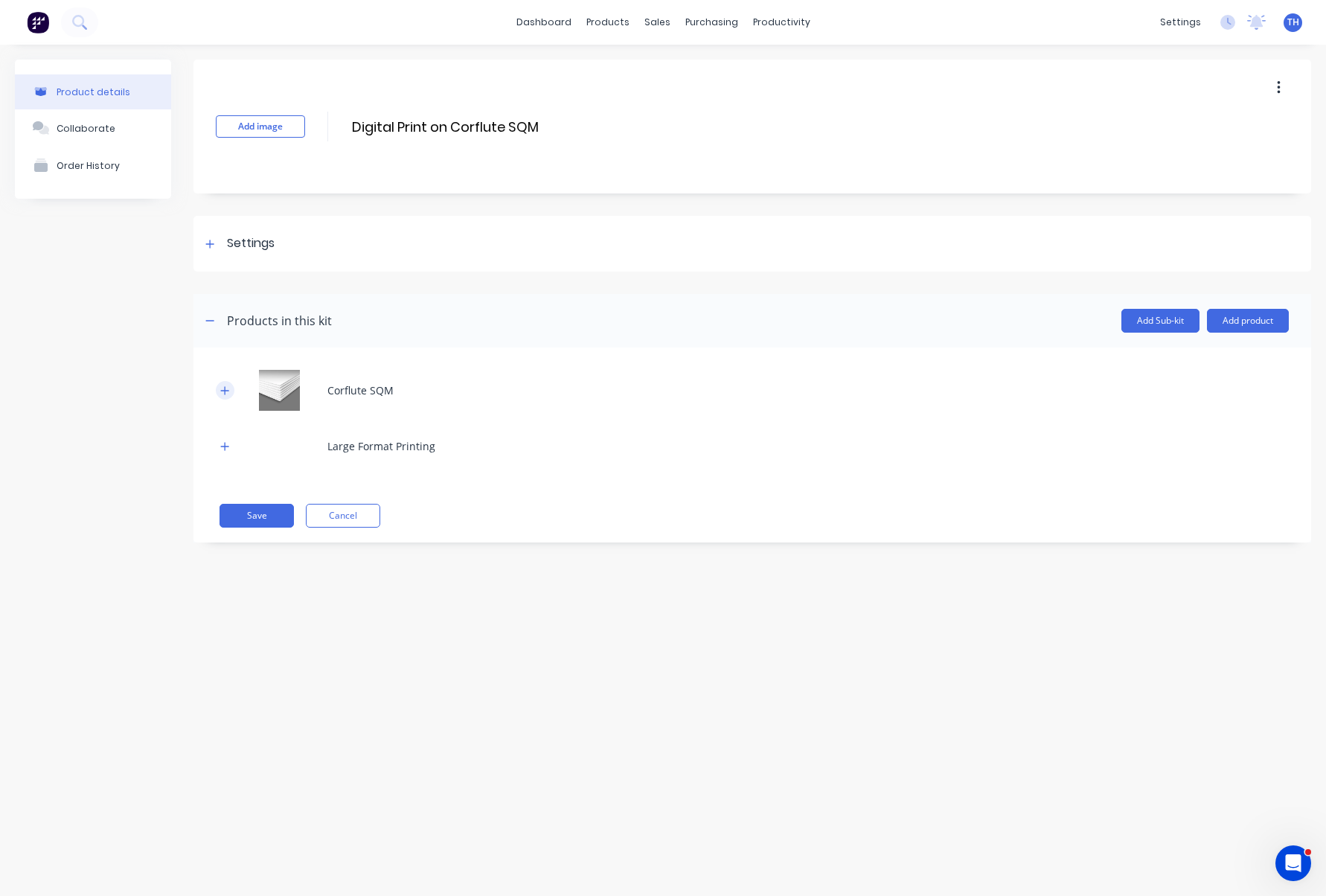
click at [228, 389] on icon "button" at bounding box center [224, 390] width 8 height 10
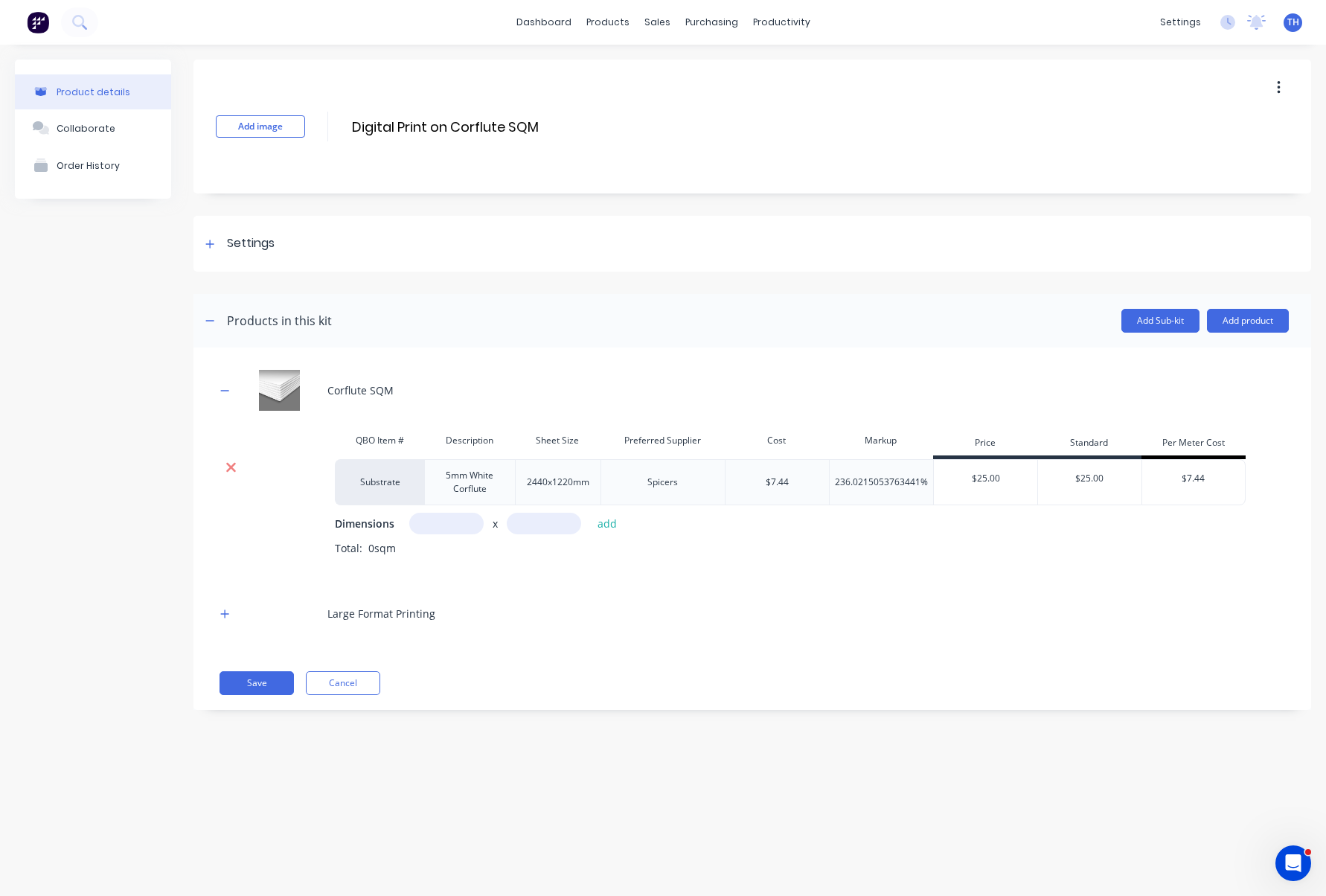
click at [231, 463] on icon at bounding box center [231, 468] width 11 height 15
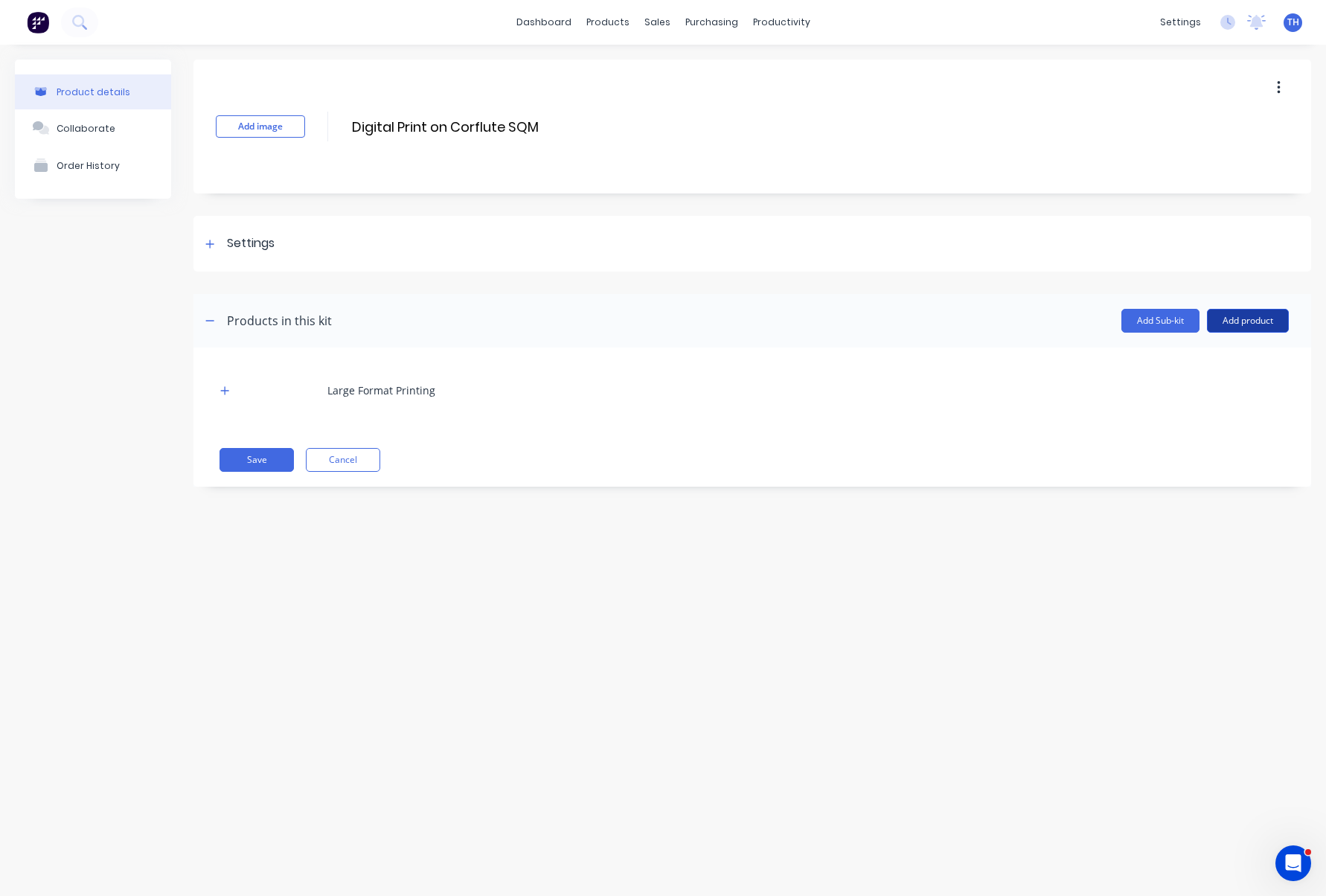
click at [1240, 322] on button "Add product" at bounding box center [1248, 320] width 82 height 24
click at [1224, 357] on div "Product catalogue" at bounding box center [1218, 358] width 115 height 22
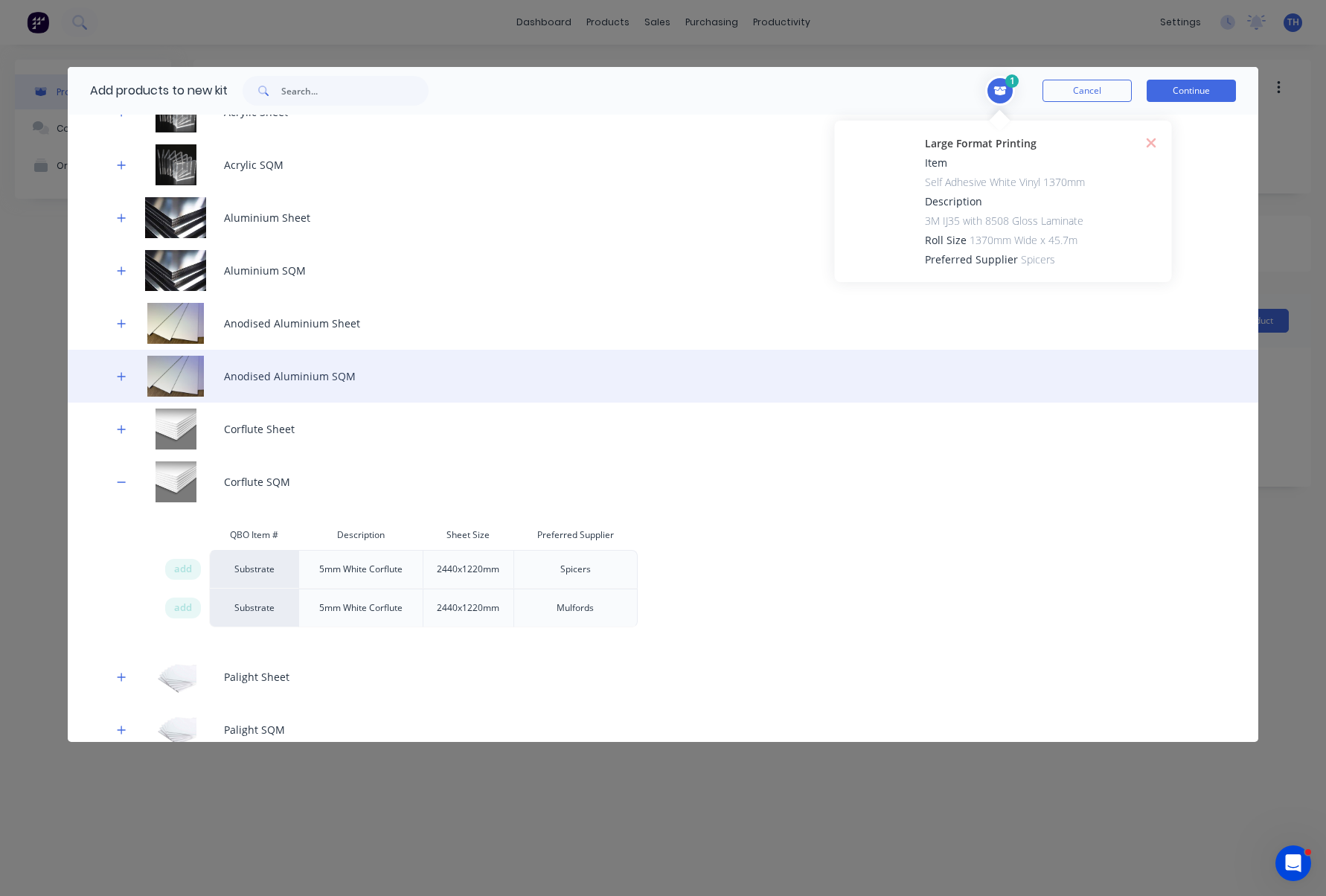
scroll to position [940, 0]
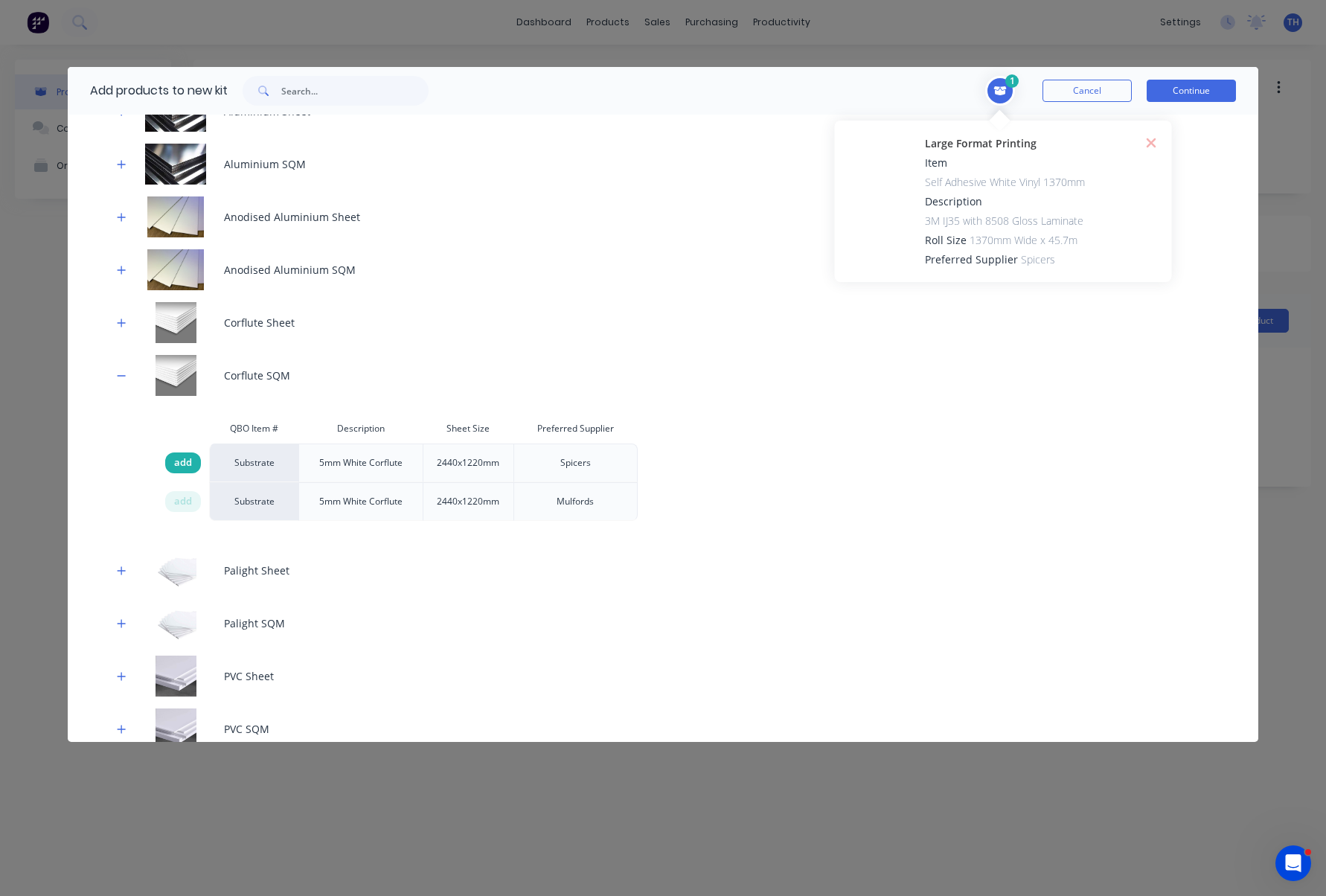
click at [193, 460] on div "add" at bounding box center [183, 463] width 36 height 21
click at [1209, 91] on button "Continue" at bounding box center [1191, 91] width 90 height 23
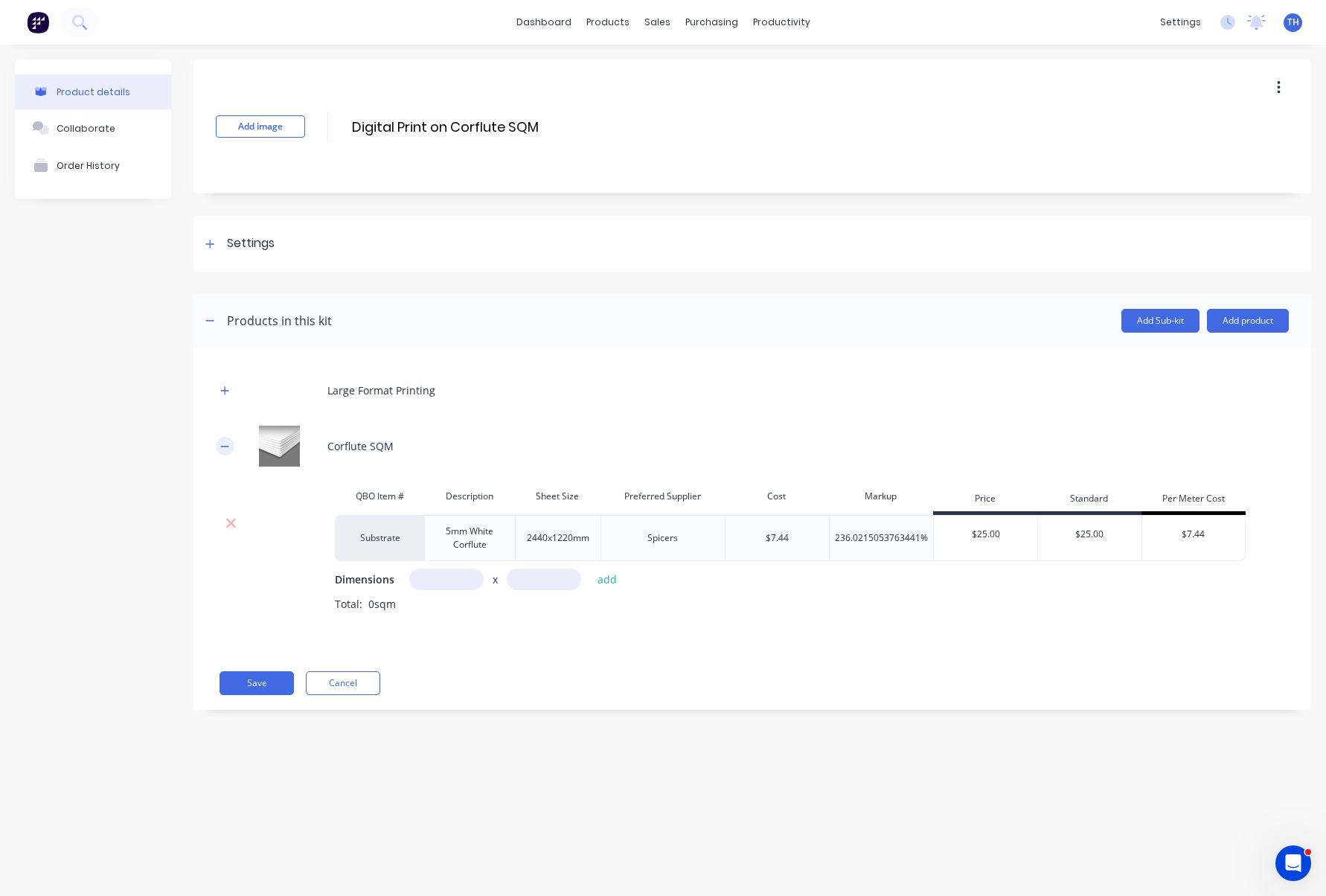
click at [223, 443] on icon "button" at bounding box center [224, 446] width 8 height 10
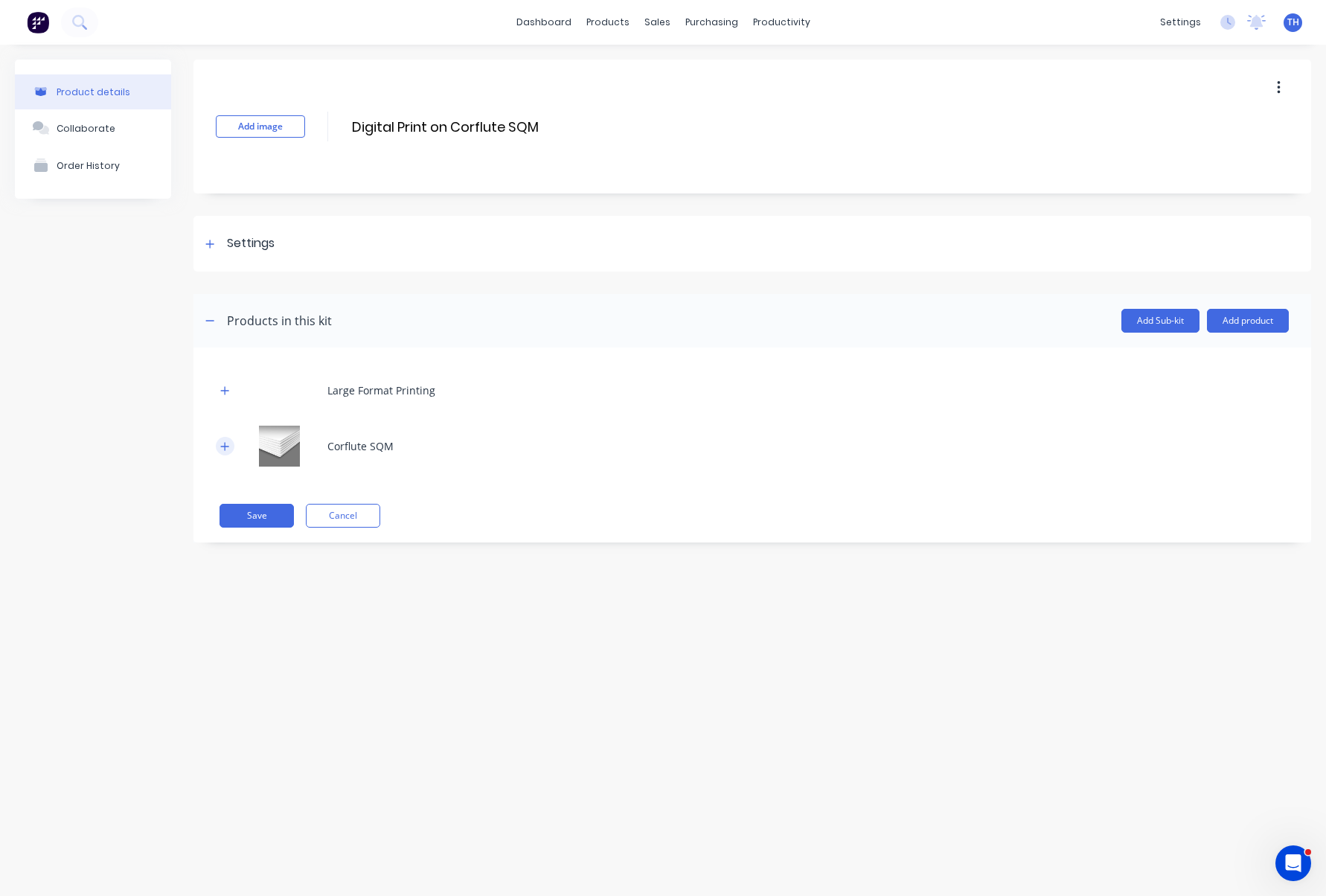
scroll to position [0, 0]
click at [259, 520] on button "Save" at bounding box center [257, 515] width 75 height 24
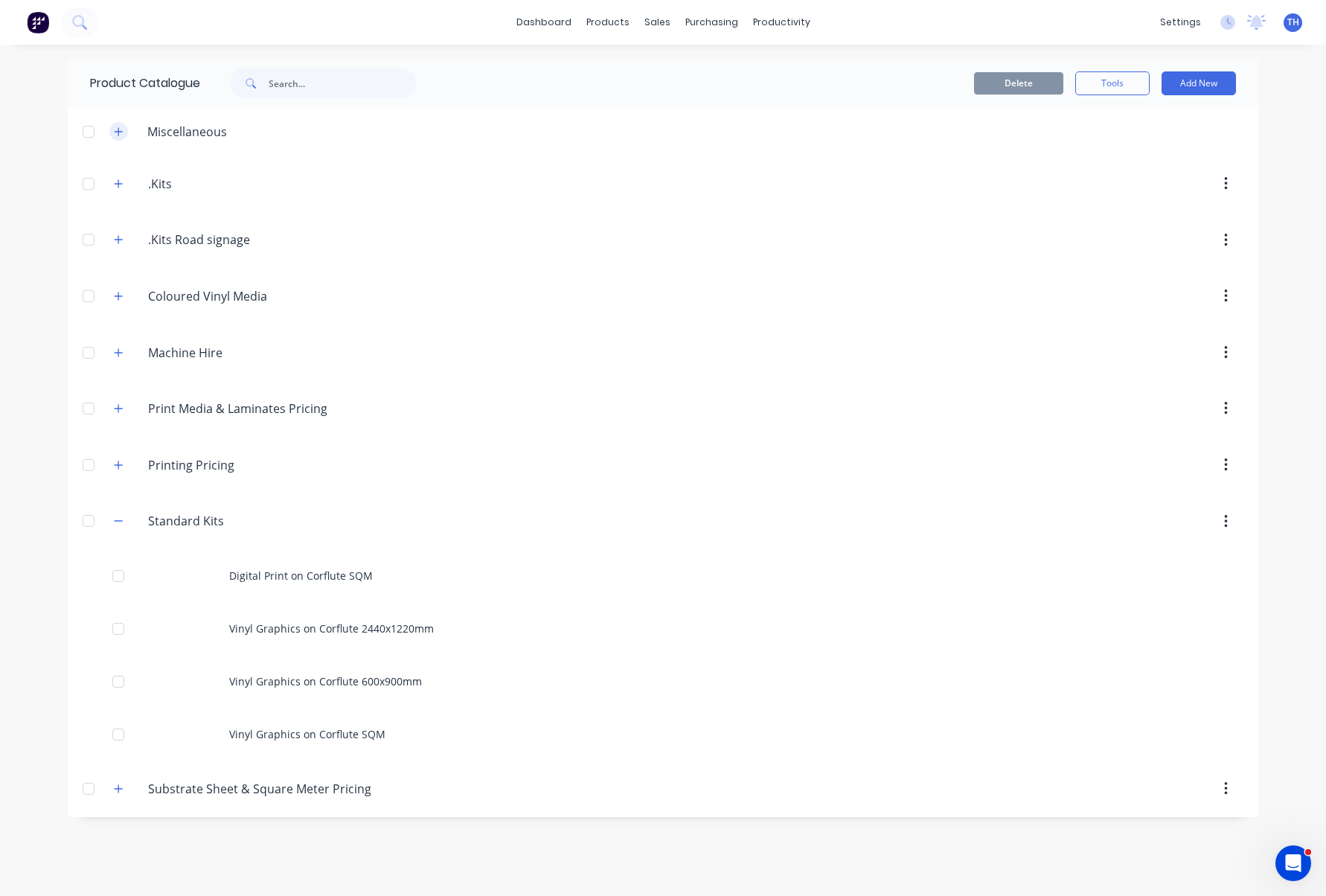
click at [122, 136] on icon "button" at bounding box center [118, 131] width 8 height 10
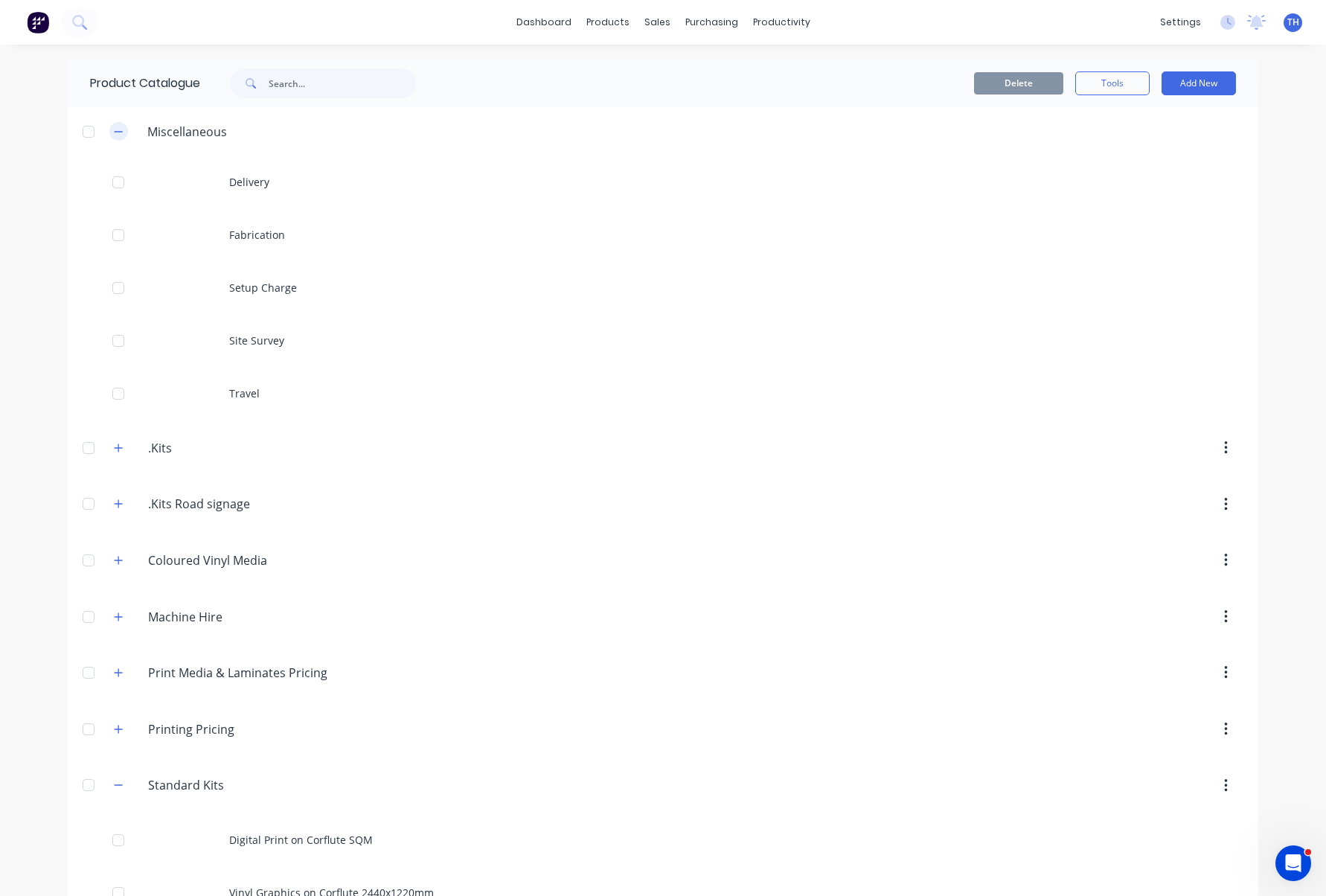
click at [122, 136] on icon "button" at bounding box center [118, 131] width 8 height 10
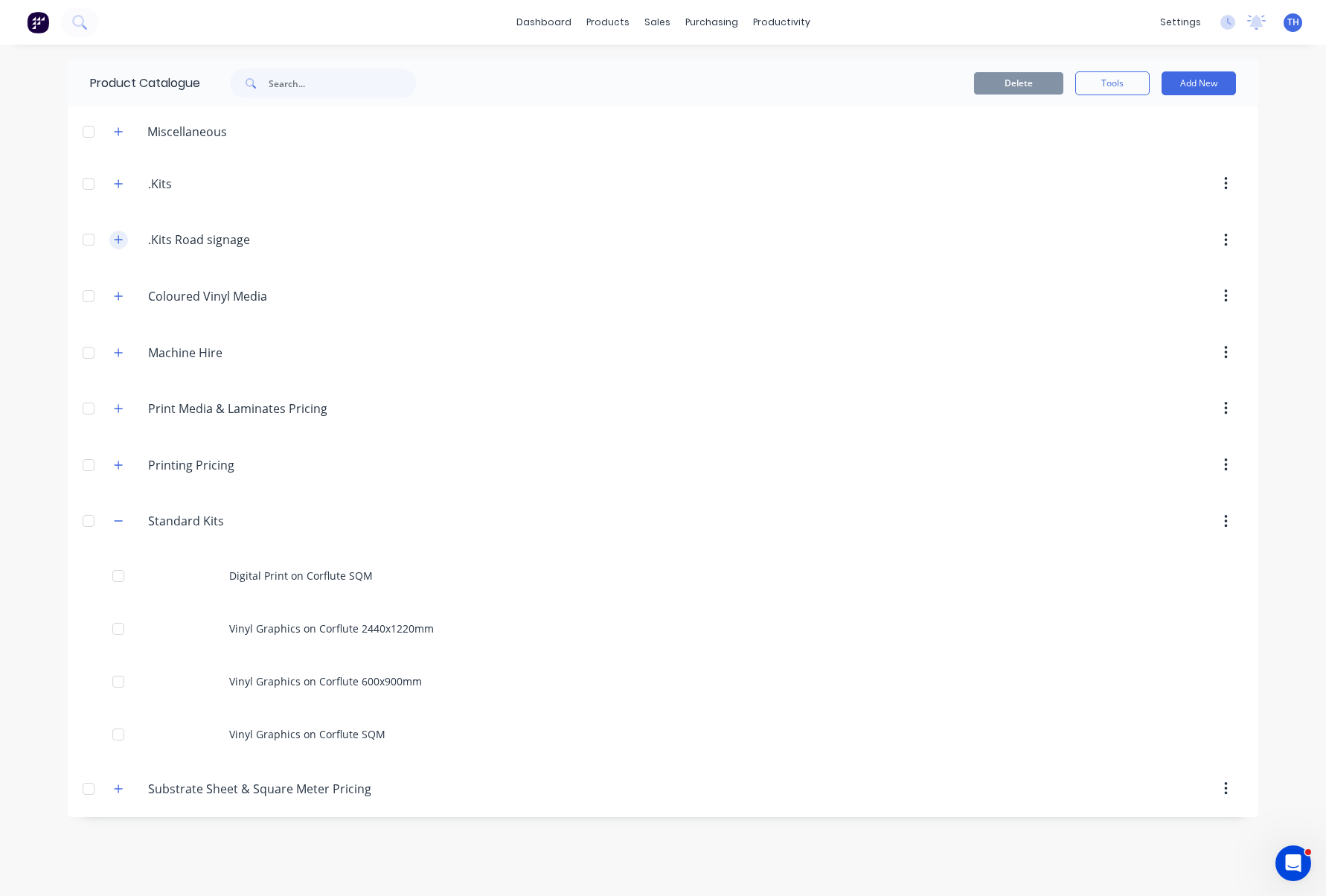
click at [115, 239] on icon "button" at bounding box center [118, 240] width 8 height 10
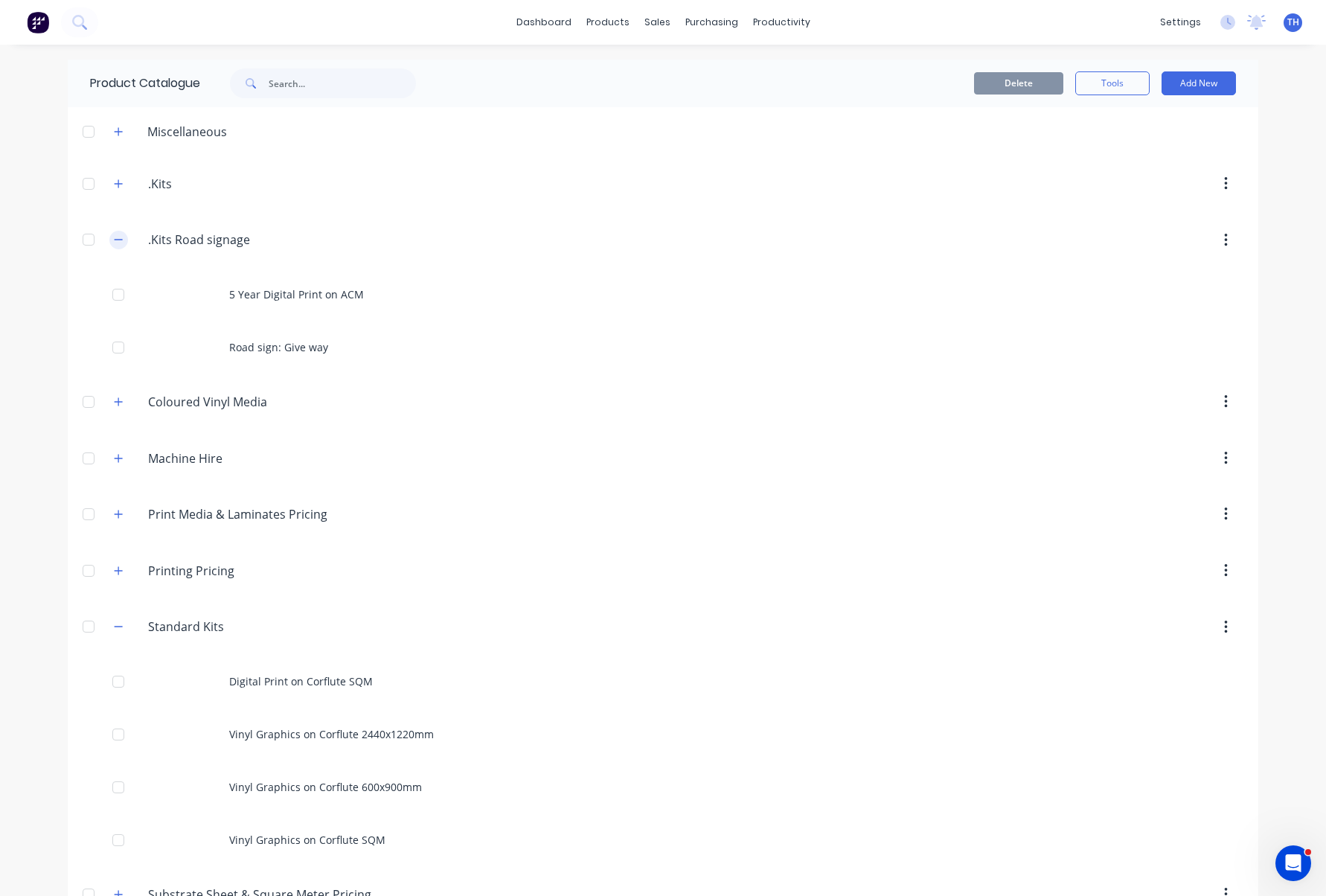
click at [118, 239] on icon "button" at bounding box center [118, 240] width 8 height 10
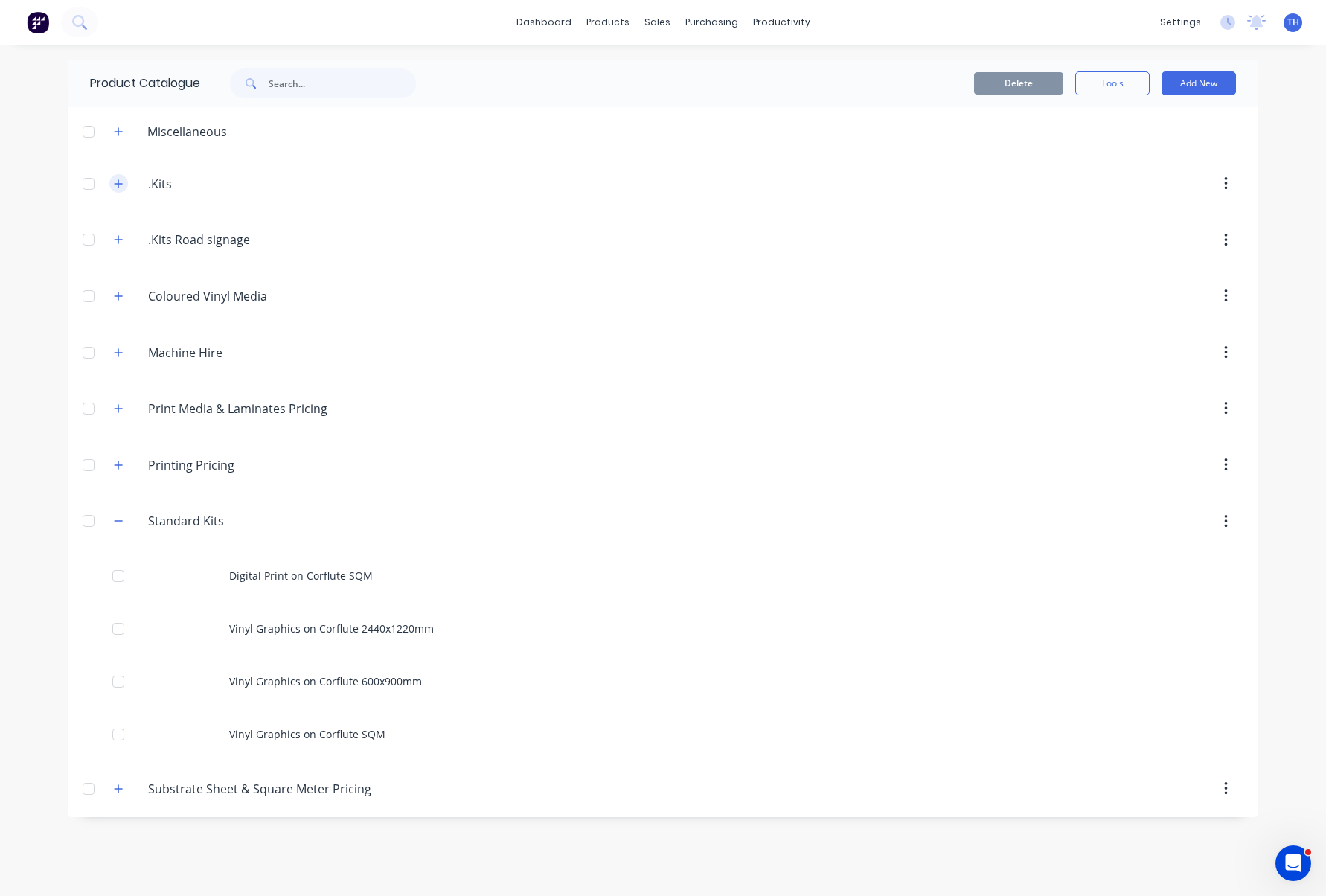
click at [118, 187] on icon "button" at bounding box center [118, 183] width 8 height 10
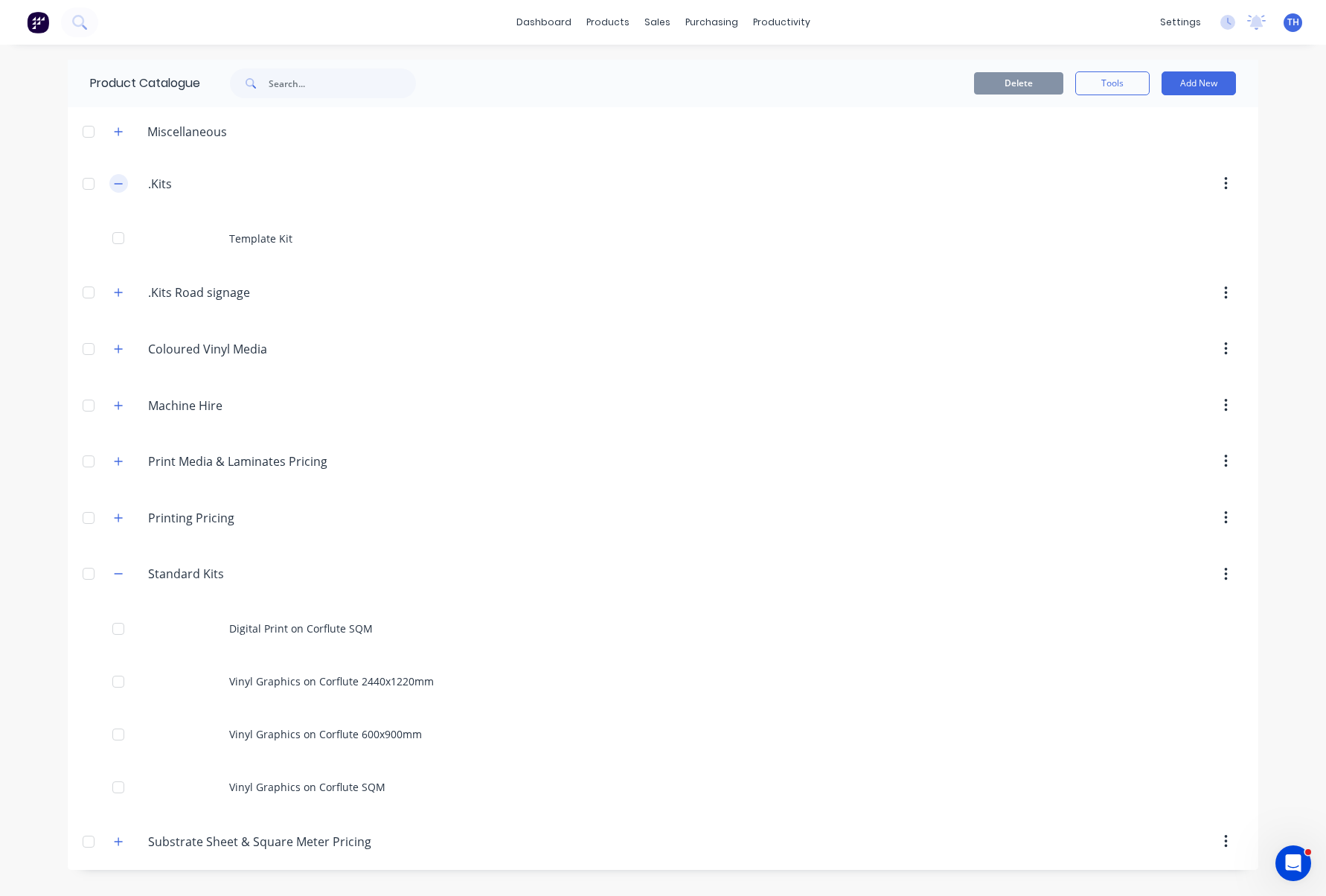
click at [118, 187] on icon "button" at bounding box center [118, 183] width 8 height 10
